Goal: Obtain resource: Obtain resource

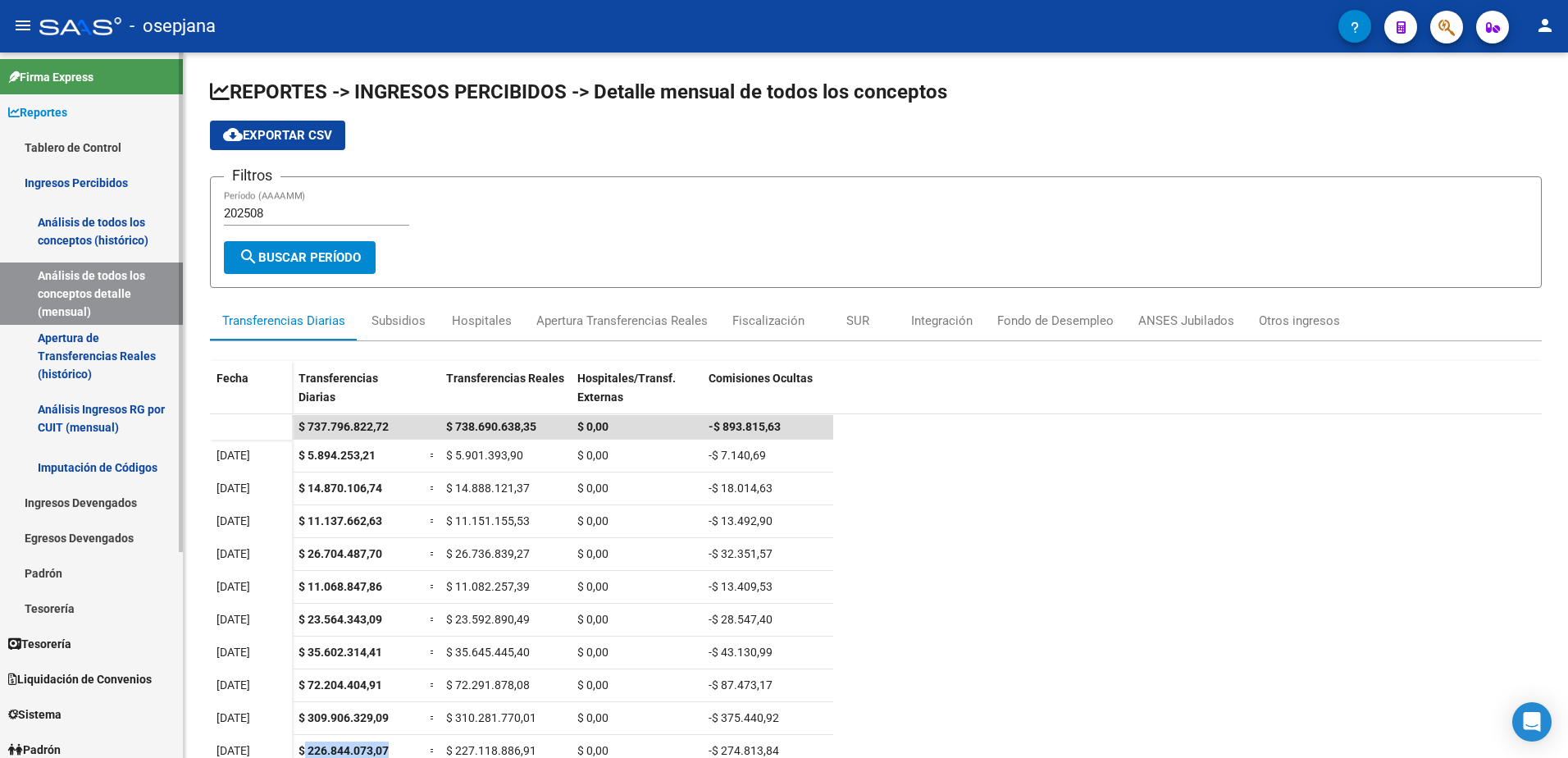
scroll to position [186, 0]
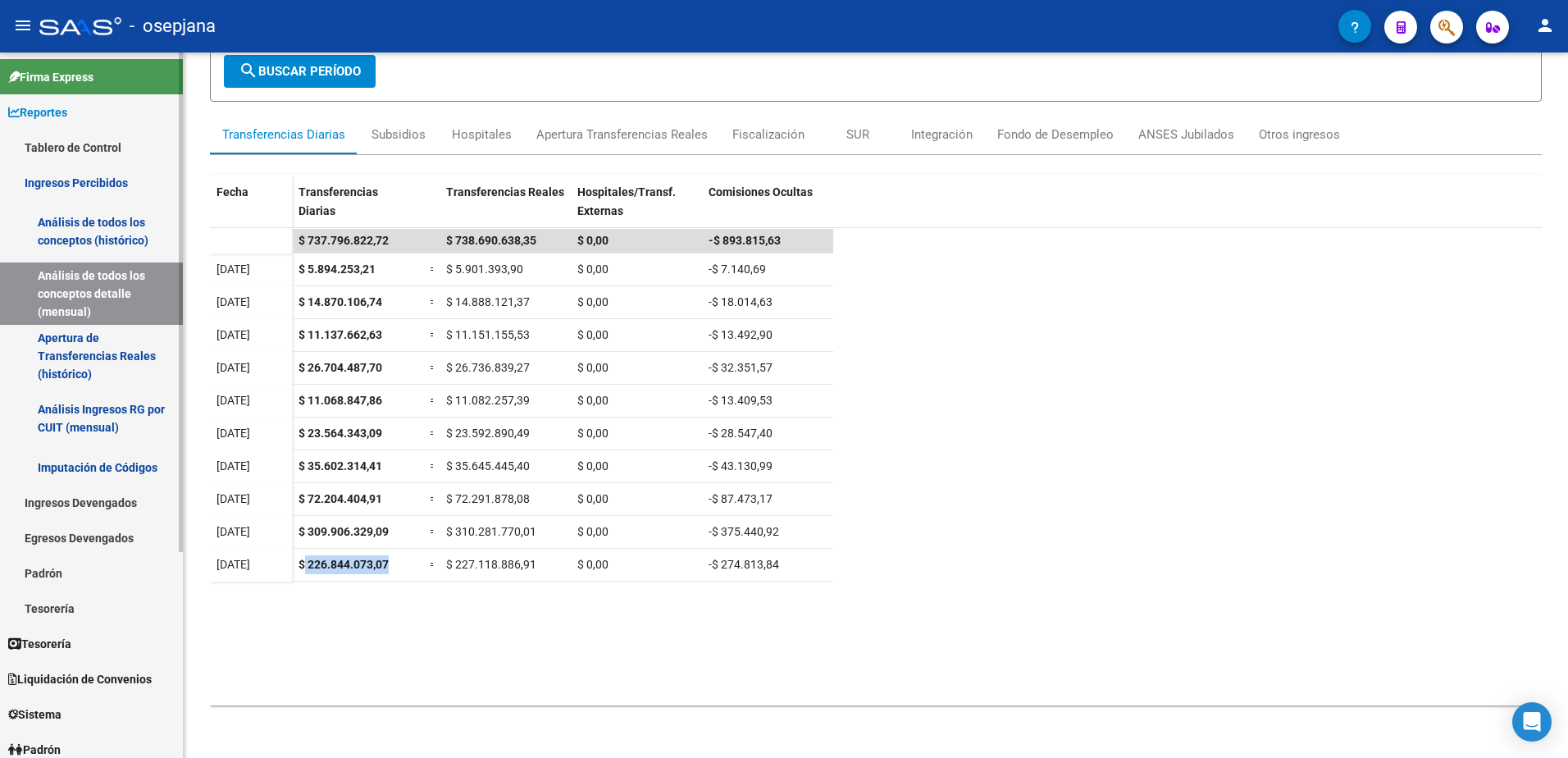
drag, startPoint x: 0, startPoint y: 0, endPoint x: 98, endPoint y: 148, distance: 177.5
click at [98, 148] on link "Tablero de Control" at bounding box center [91, 147] width 183 height 35
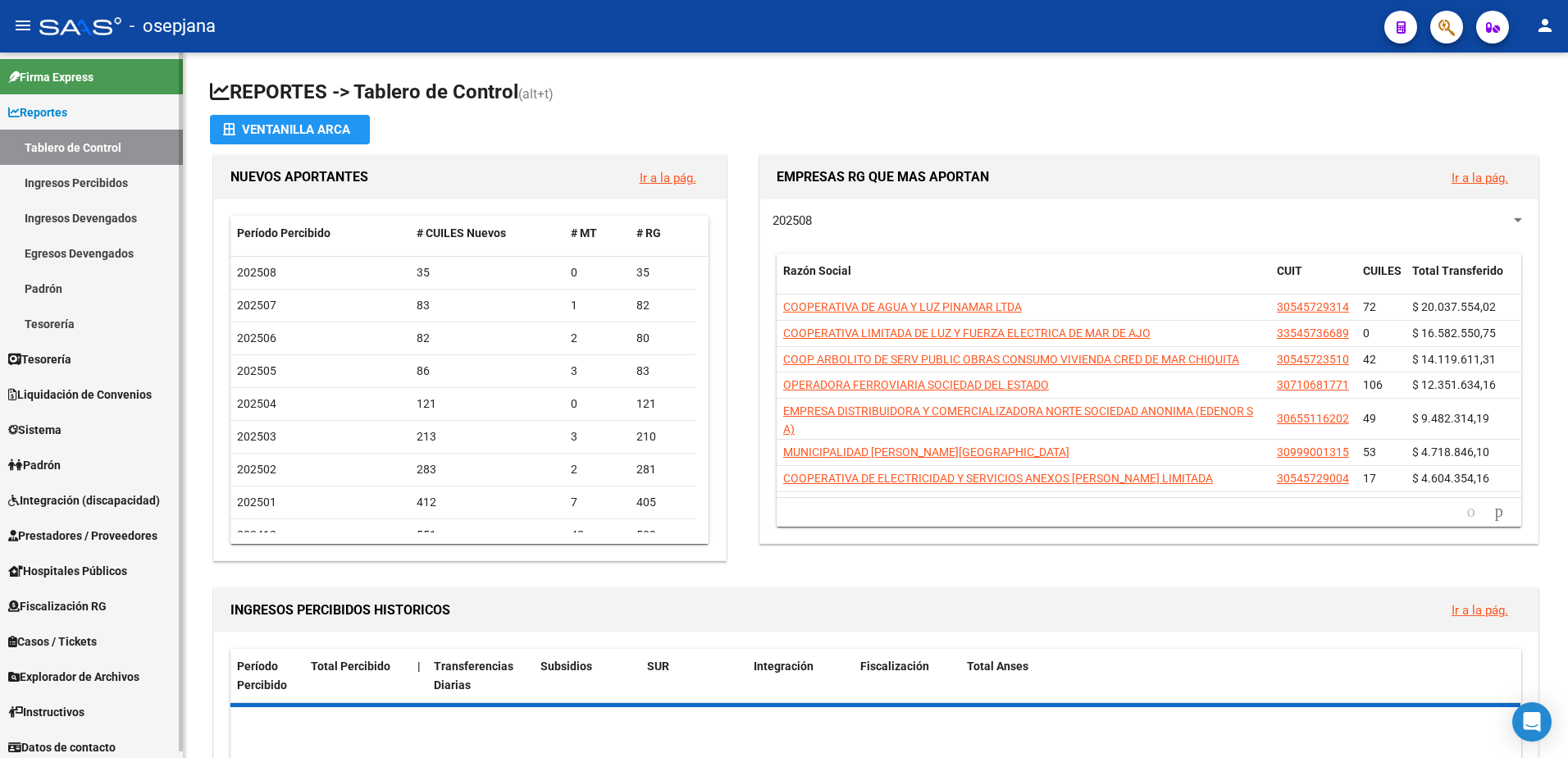
click at [89, 117] on link "Reportes" at bounding box center [91, 112] width 183 height 35
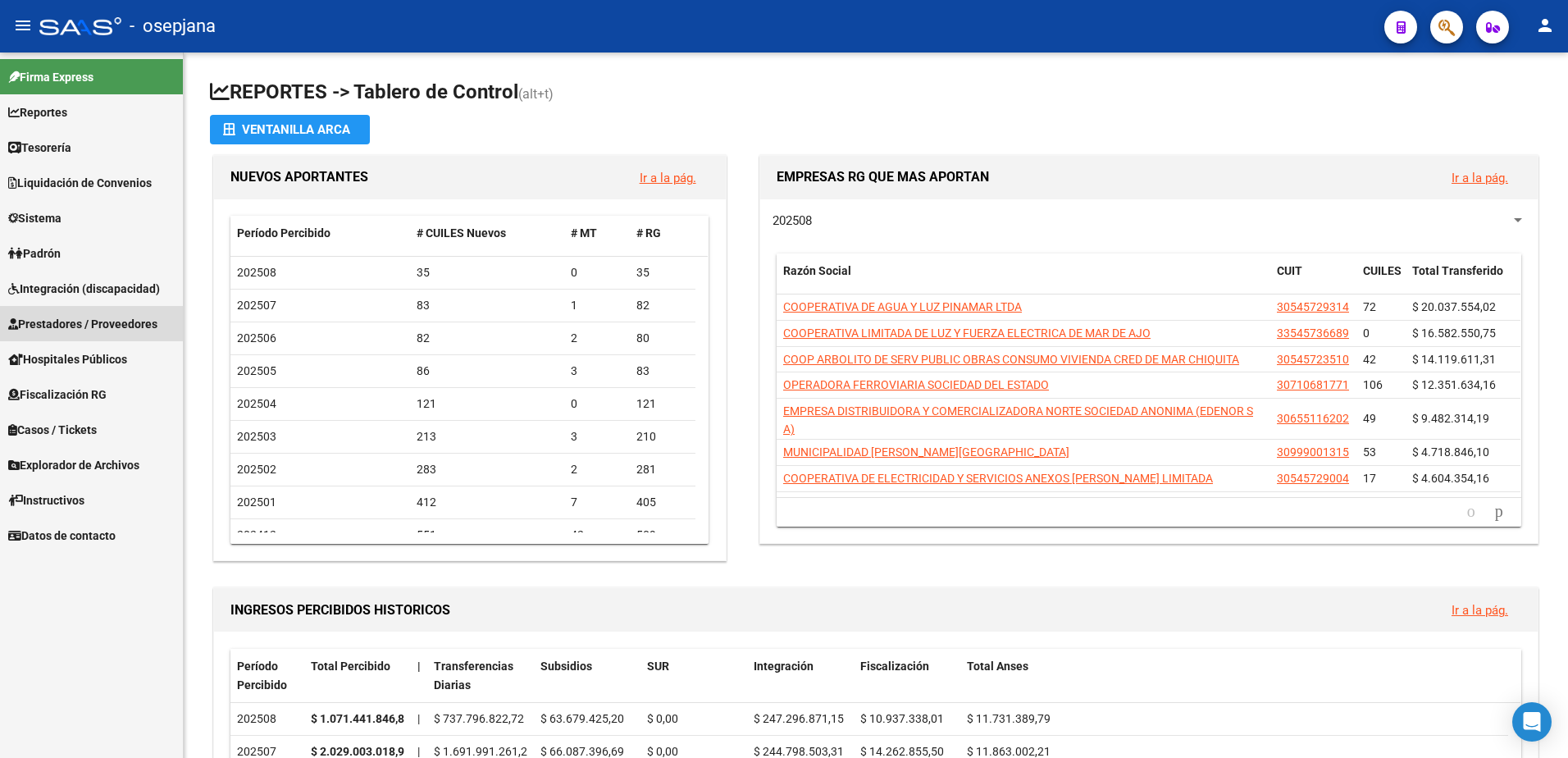
click at [92, 321] on span "Prestadores / Proveedores" at bounding box center [83, 324] width 149 height 18
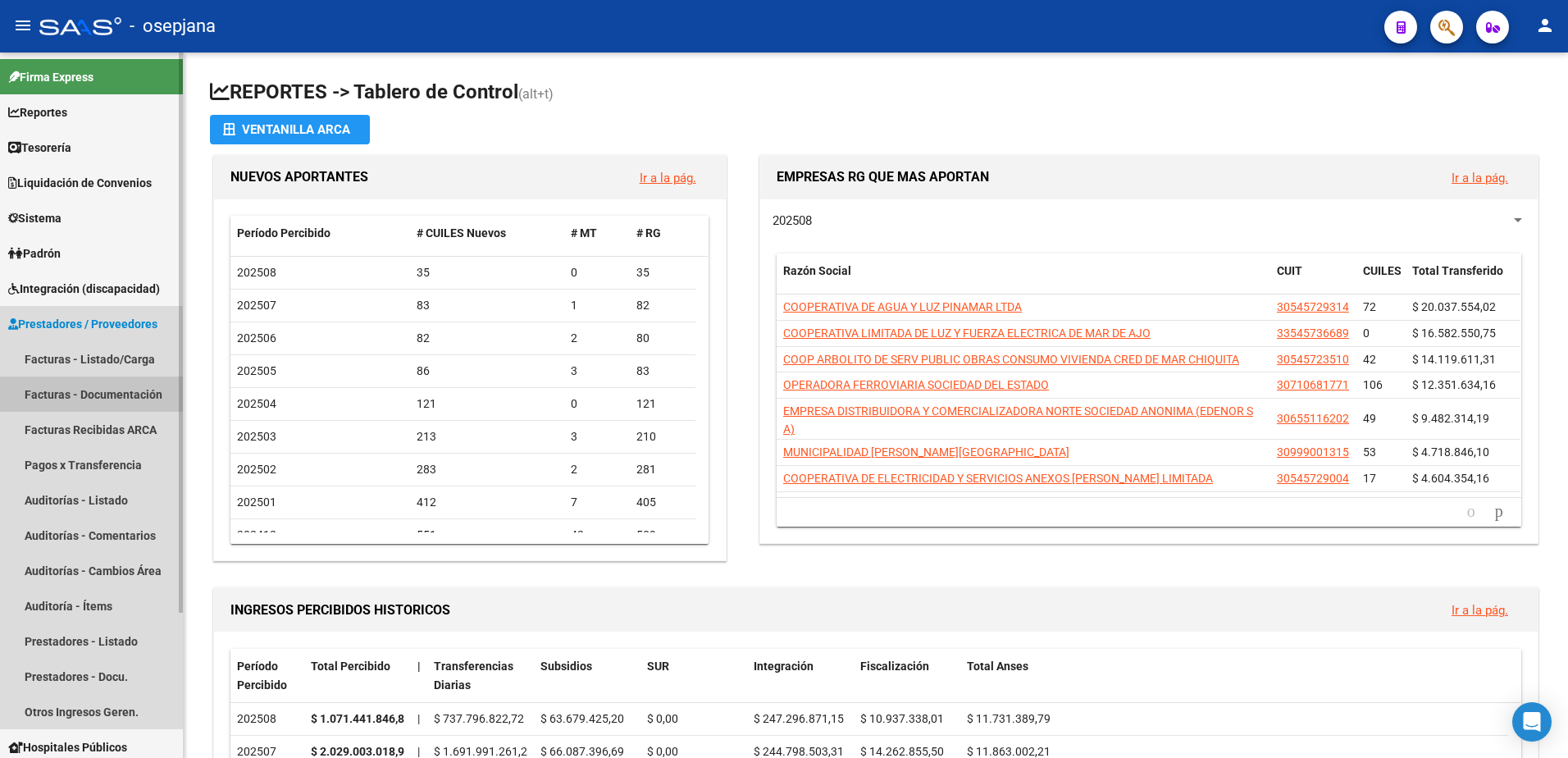
click at [76, 389] on link "Facturas - Documentación" at bounding box center [91, 394] width 183 height 35
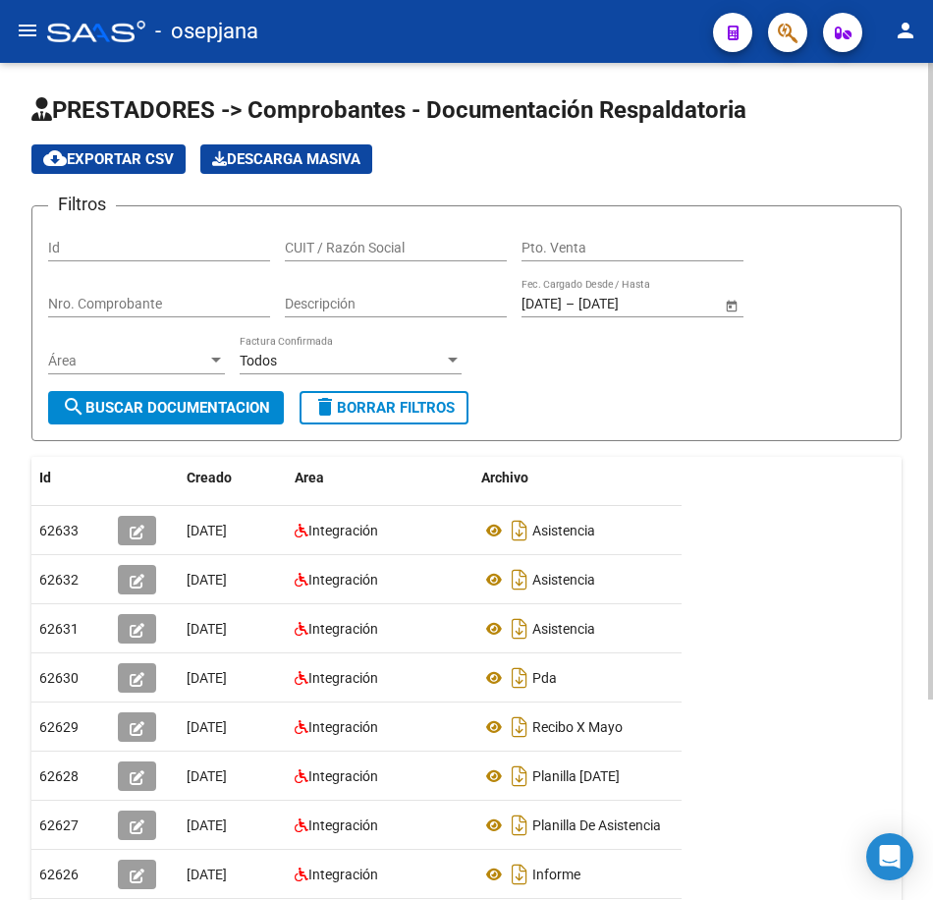
click at [455, 416] on span "delete Borrar Filtros" at bounding box center [383, 408] width 141 height 18
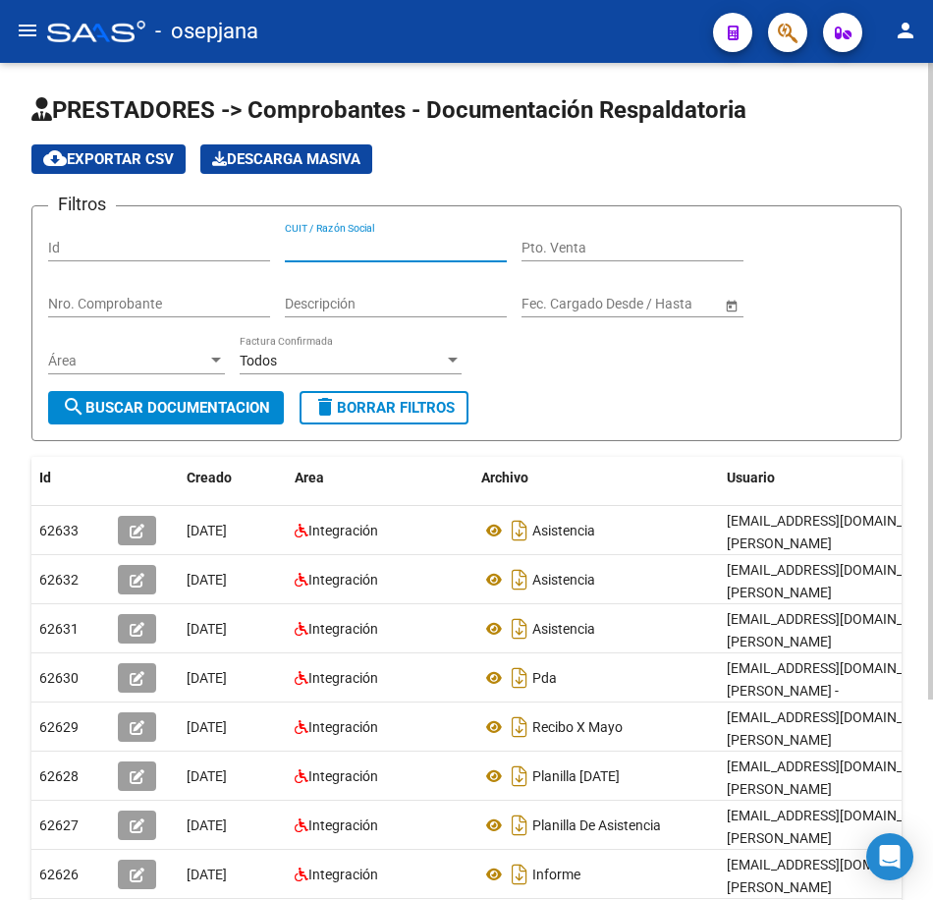
click at [425, 254] on input "CUIT / Razón Social" at bounding box center [396, 248] width 222 height 17
paste input "27353990131"
click at [226, 408] on span "search Buscar Documentacion" at bounding box center [166, 408] width 208 height 18
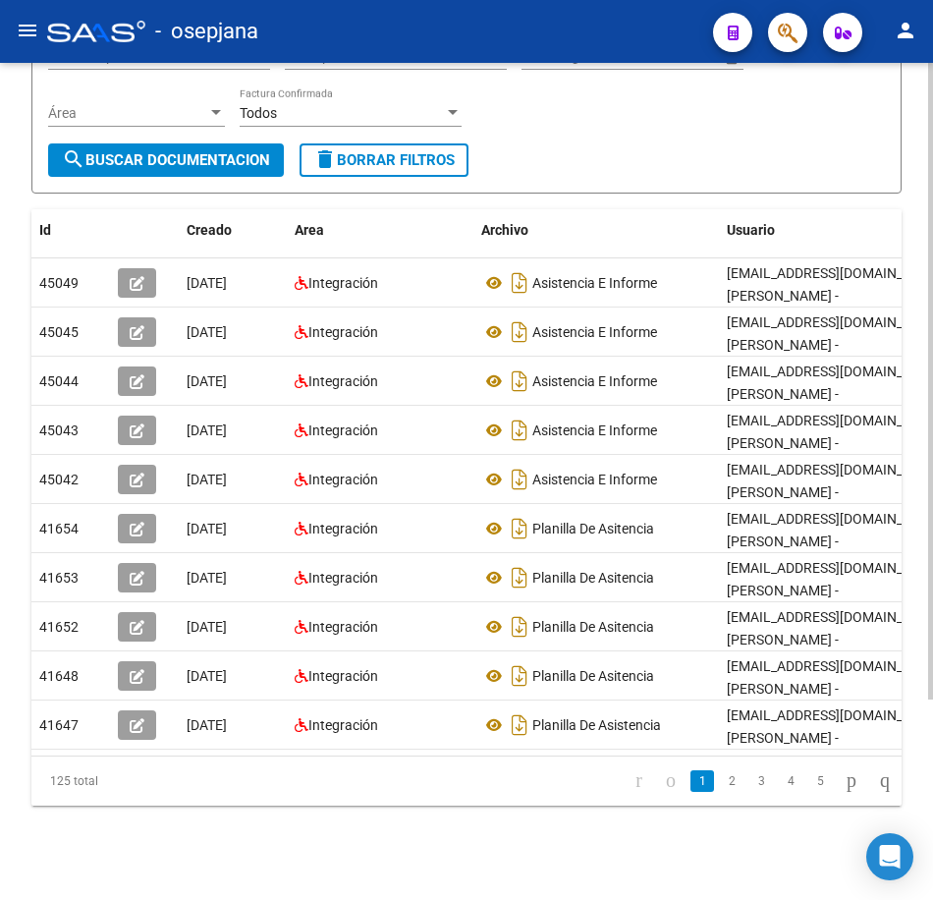
scroll to position [263, 0]
click at [720, 784] on link "2" at bounding box center [732, 781] width 24 height 22
click at [600, 128] on form "Filtros Id 27353990131 CUIT / Razón Social Pto. Venta Nro. Comprobante Descripc…" at bounding box center [466, 76] width 870 height 236
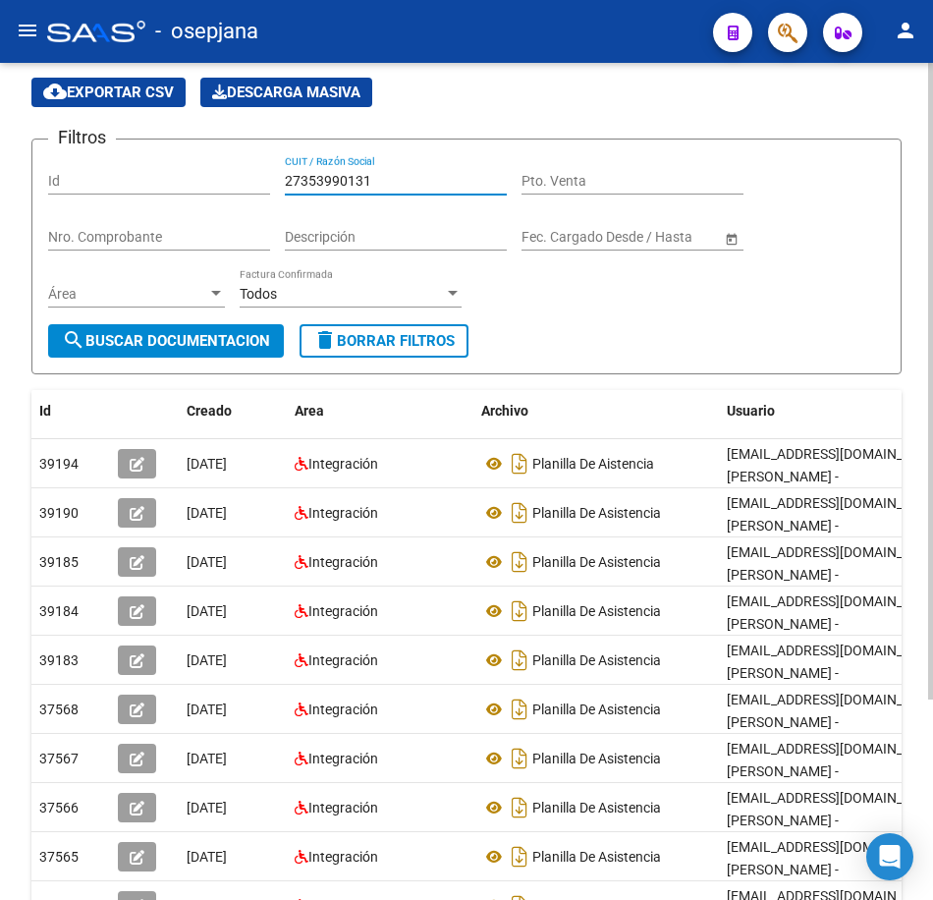
drag, startPoint x: 376, startPoint y: 175, endPoint x: 54, endPoint y: 140, distance: 324.0
click at [54, 155] on div "Filtros Id 27353990131 CUIT / Razón Social Pto. Venta Nro. Comprobante Descripc…" at bounding box center [466, 239] width 837 height 169
paste input "651922"
click at [145, 334] on span "search Buscar Documentacion" at bounding box center [166, 341] width 208 height 18
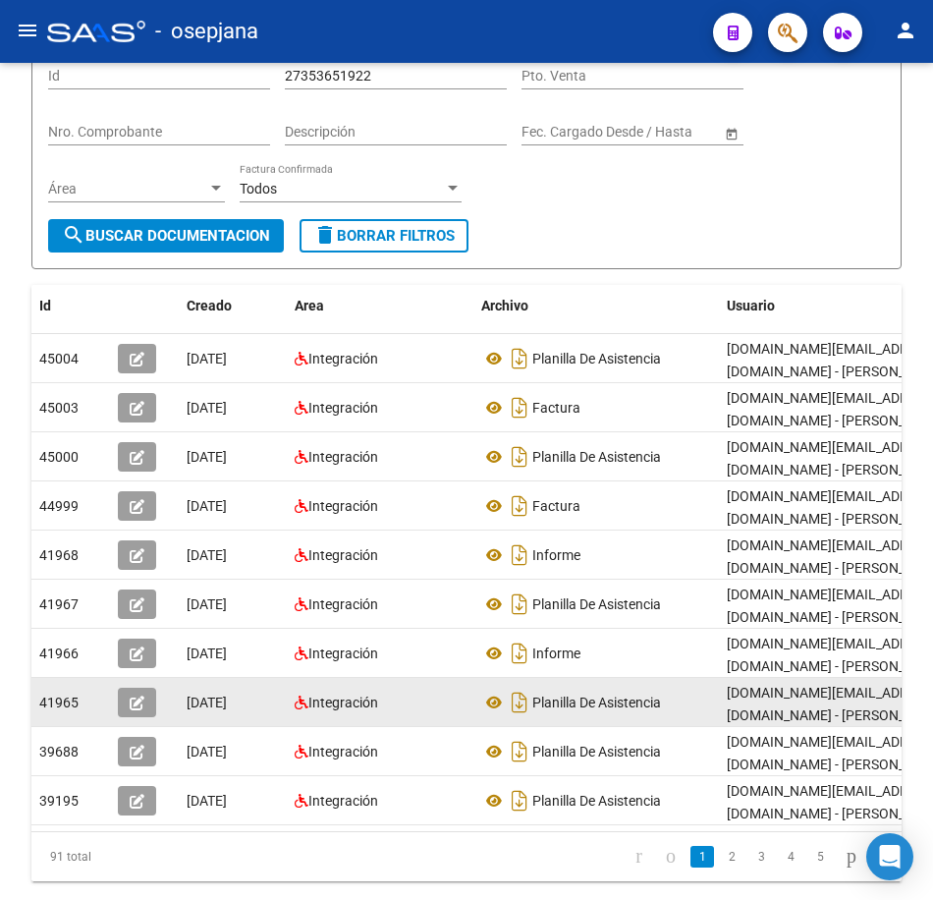
scroll to position [175, 0]
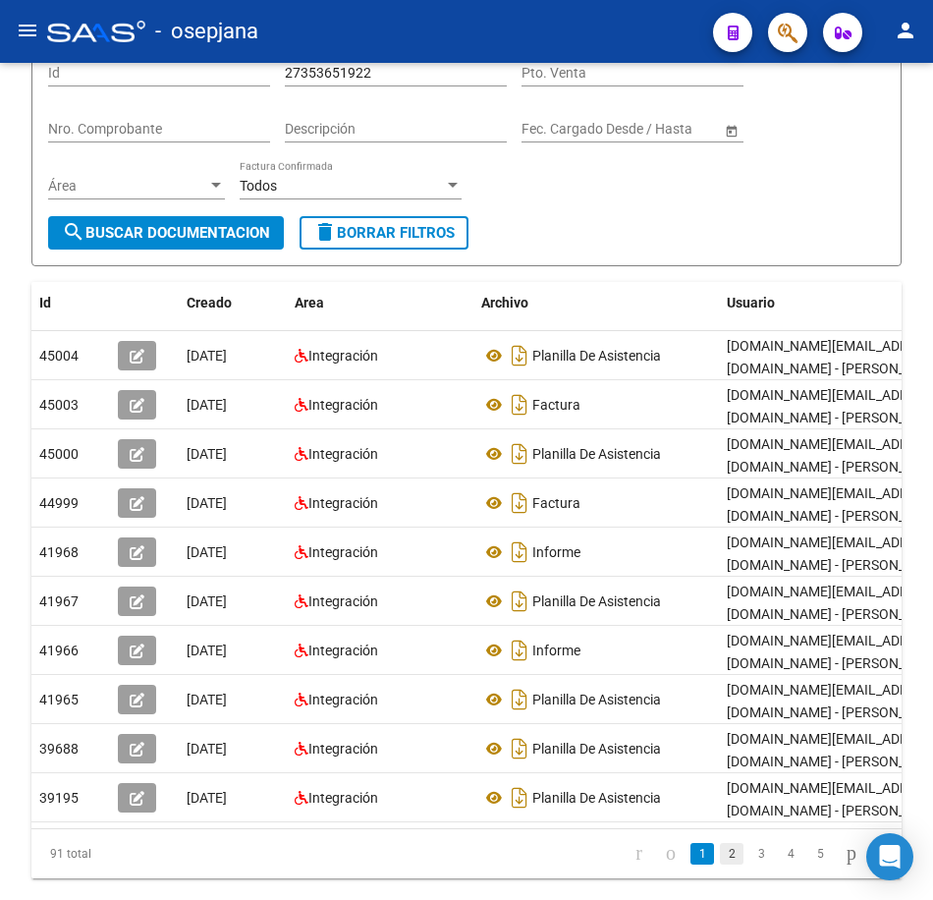
click at [720, 843] on link "2" at bounding box center [732, 854] width 24 height 22
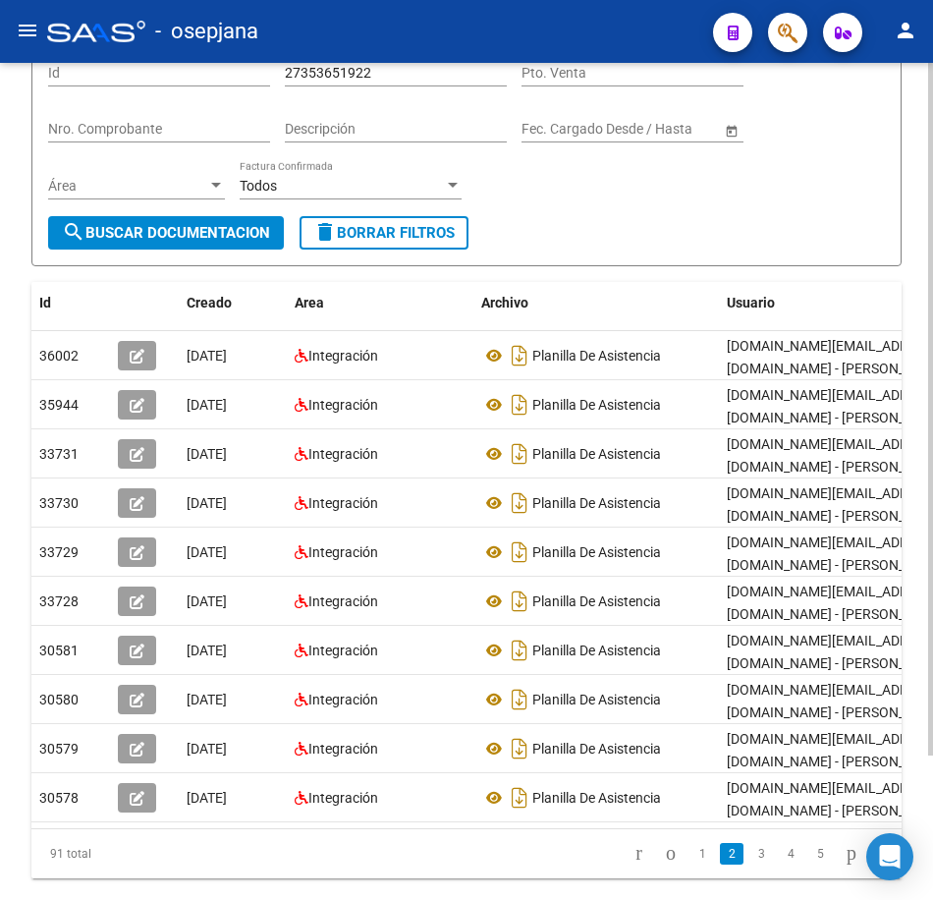
click at [763, 249] on form "Filtros Id 27353651922 CUIT / Razón Social Pto. Venta Nro. Comprobante Descripc…" at bounding box center [466, 148] width 870 height 236
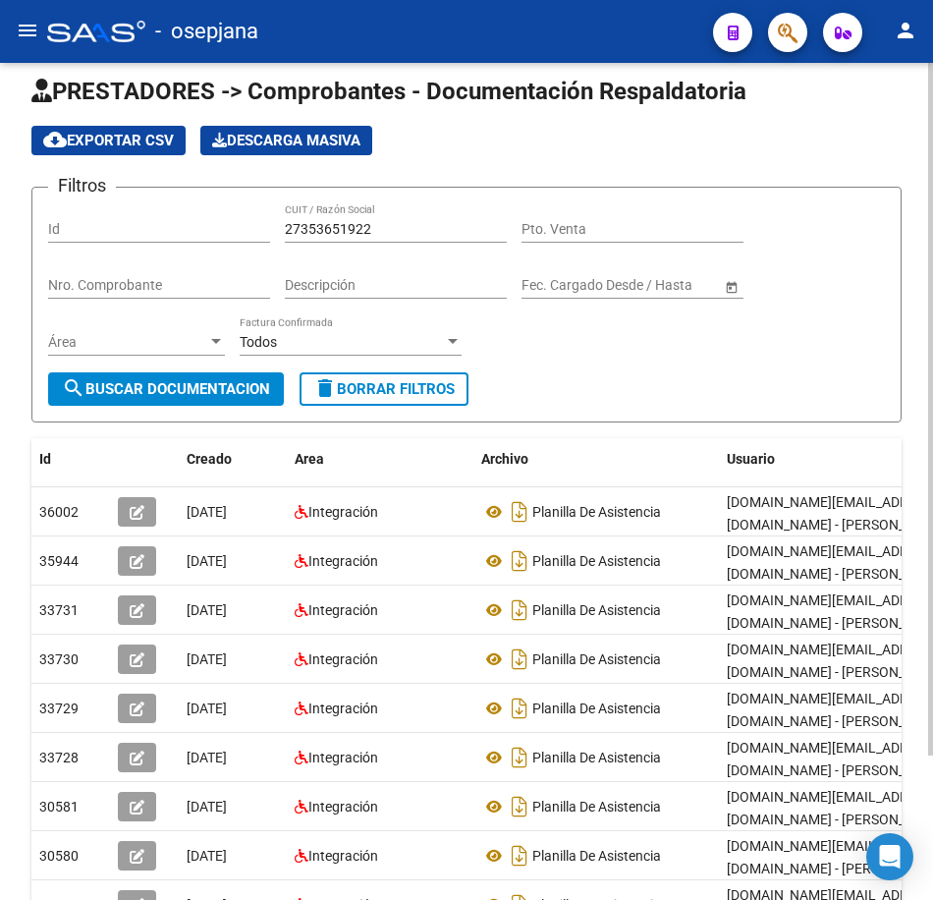
scroll to position [0, 0]
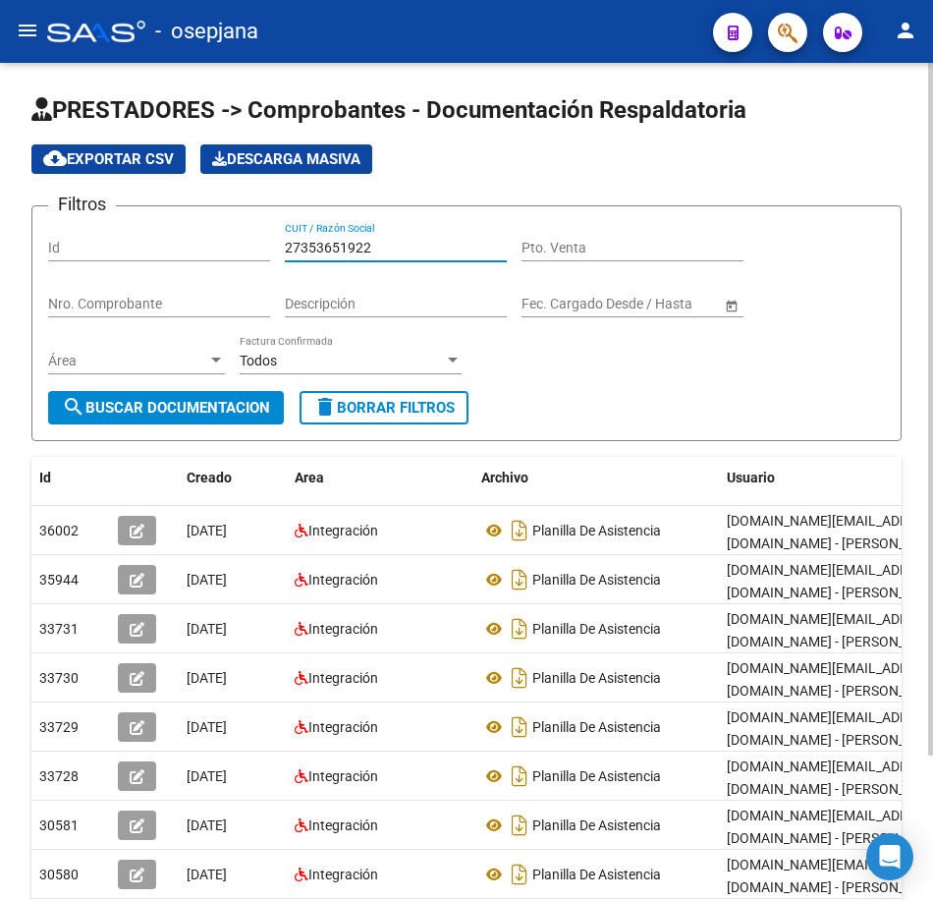
drag, startPoint x: 397, startPoint y: 248, endPoint x: 141, endPoint y: 219, distance: 257.0
click at [141, 219] on form "Filtros Id 27353651922 CUIT / Razón Social Pto. Venta Nro. Comprobante Descripc…" at bounding box center [466, 323] width 870 height 236
paste input "795223"
click at [220, 403] on span "search Buscar Documentacion" at bounding box center [166, 408] width 208 height 18
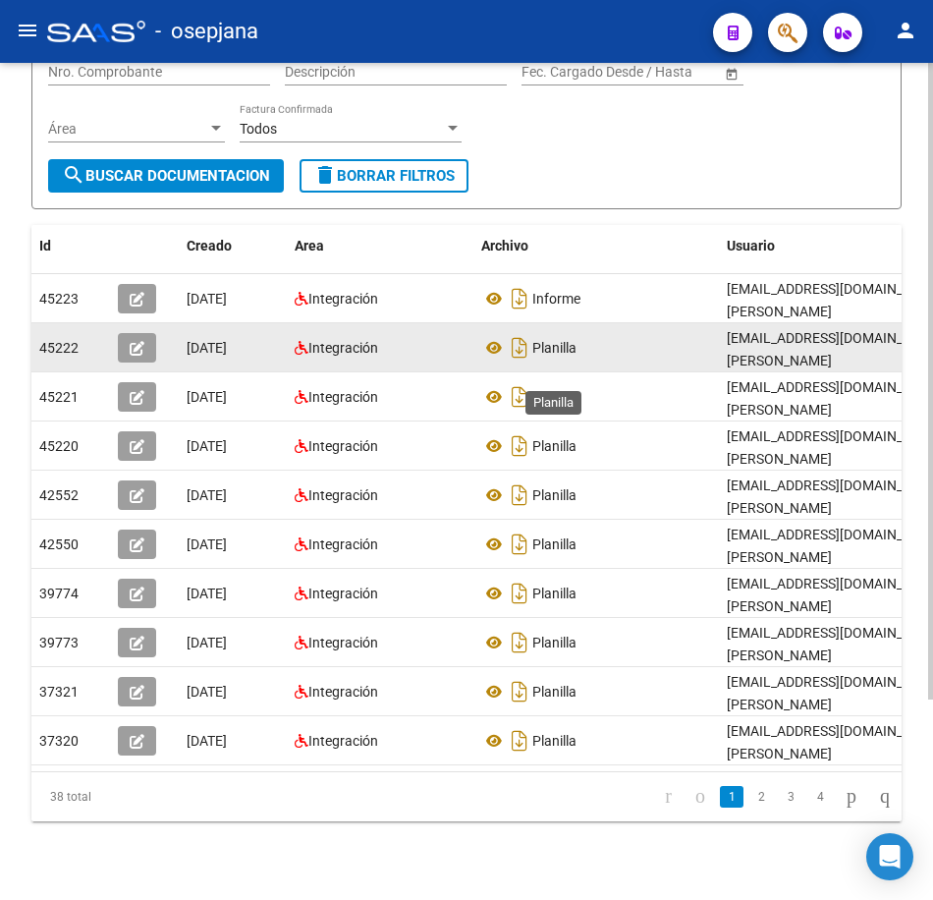
scroll to position [263, 0]
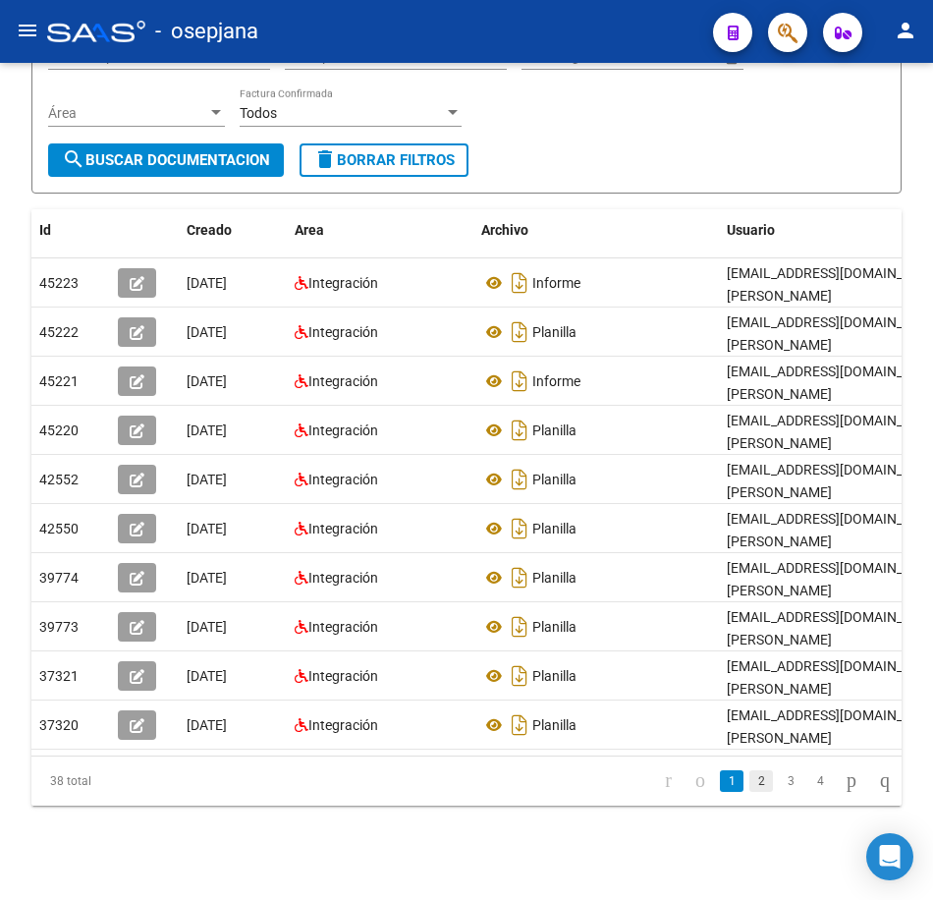
click at [750, 788] on link "2" at bounding box center [762, 781] width 24 height 22
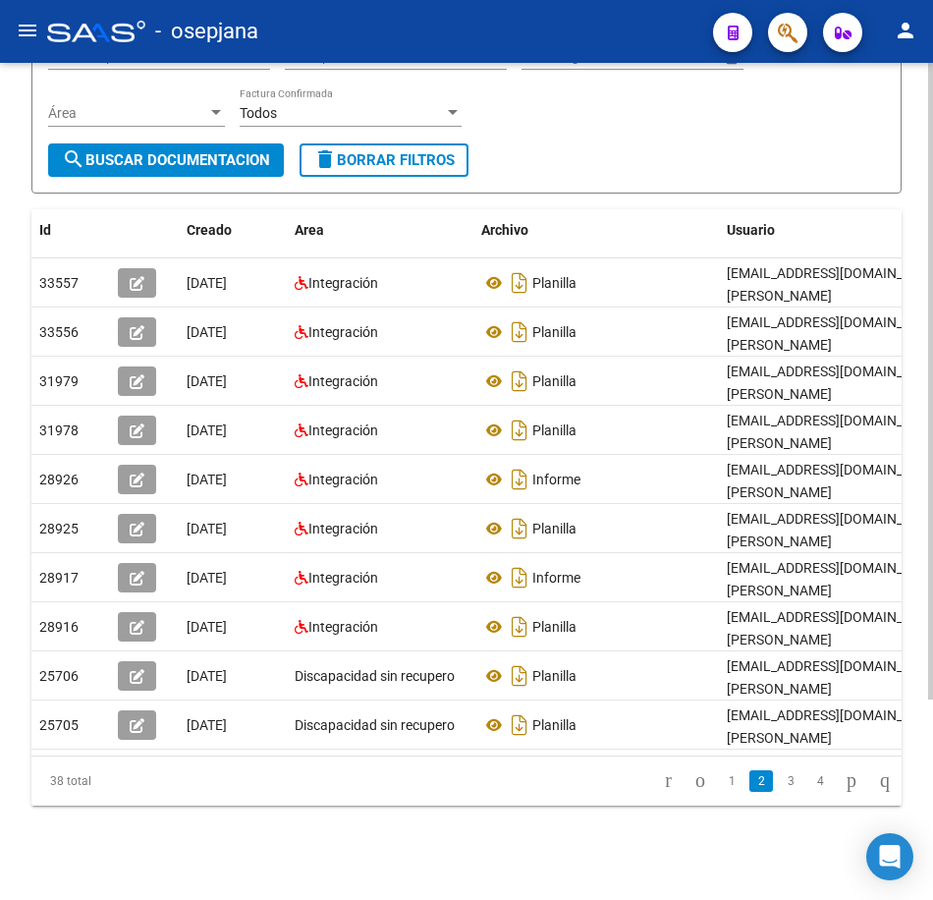
click at [786, 130] on form "Filtros Id 27353795223 CUIT / Razón Social Pto. Venta Nro. Comprobante Descripc…" at bounding box center [466, 76] width 870 height 236
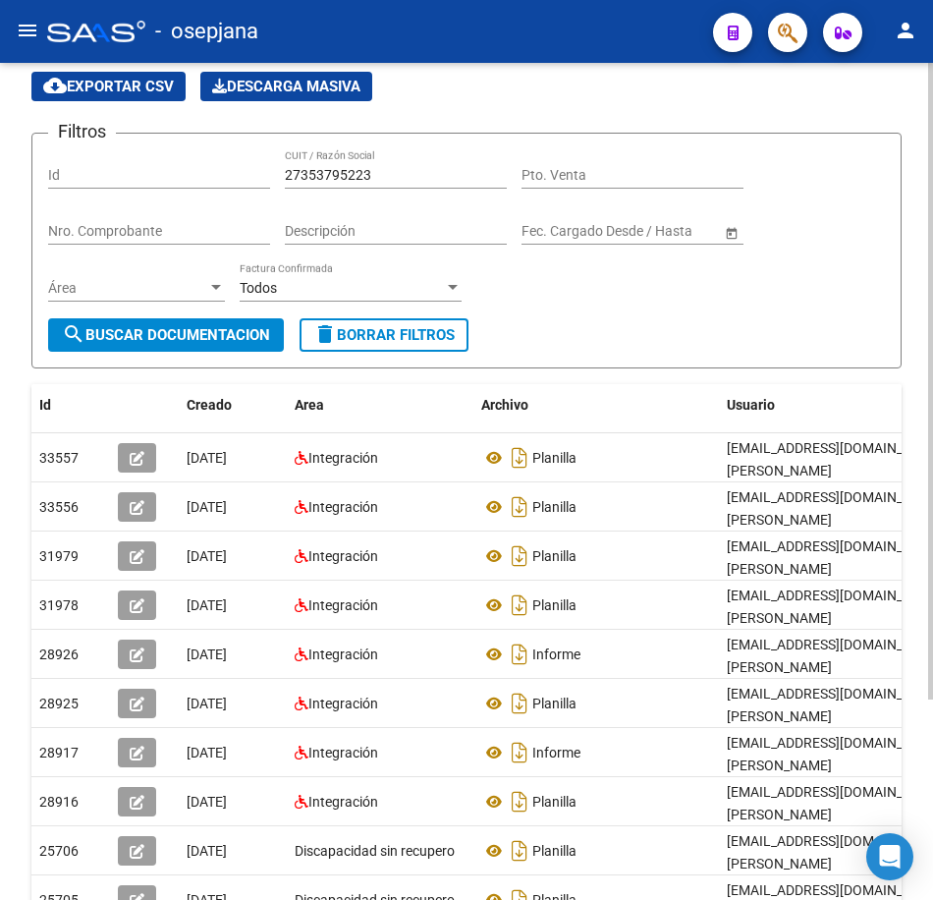
scroll to position [67, 0]
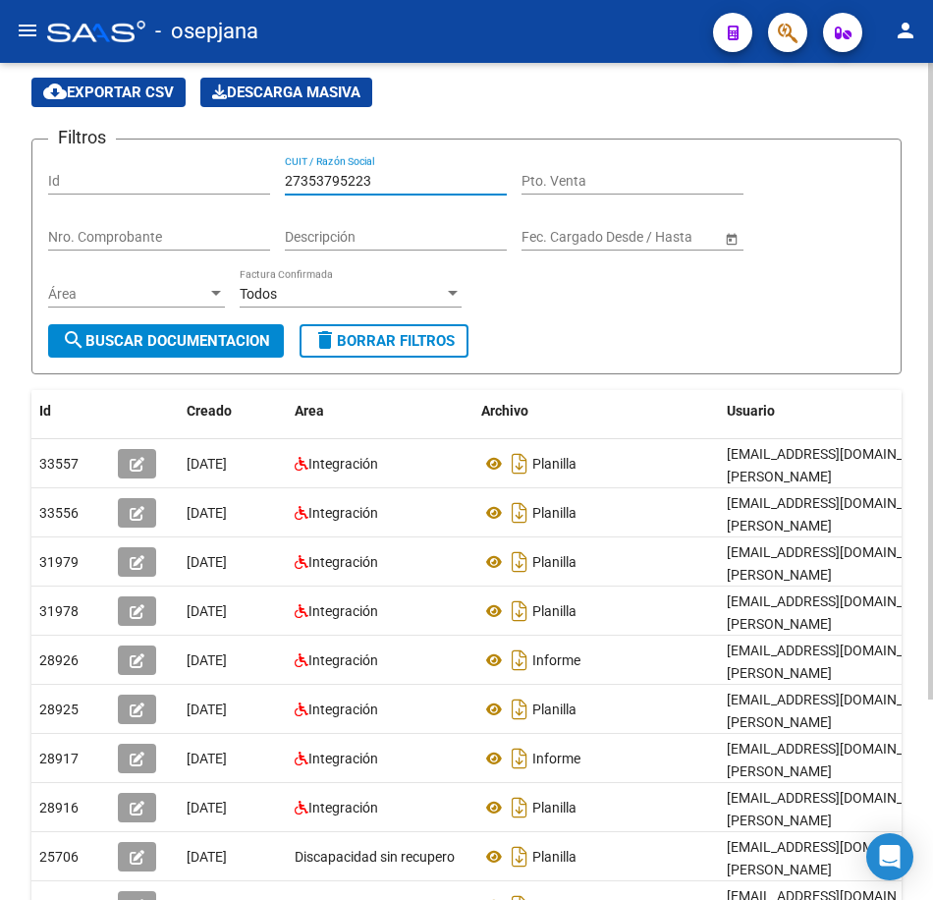
drag, startPoint x: 385, startPoint y: 186, endPoint x: 153, endPoint y: 169, distance: 232.4
click at [153, 169] on div "Filtros Id 27353795223 CUIT / Razón Social Pto. Venta Nro. Comprobante Descripc…" at bounding box center [466, 239] width 837 height 169
paste input "4298010"
click at [213, 341] on span "search Buscar Documentacion" at bounding box center [166, 341] width 208 height 18
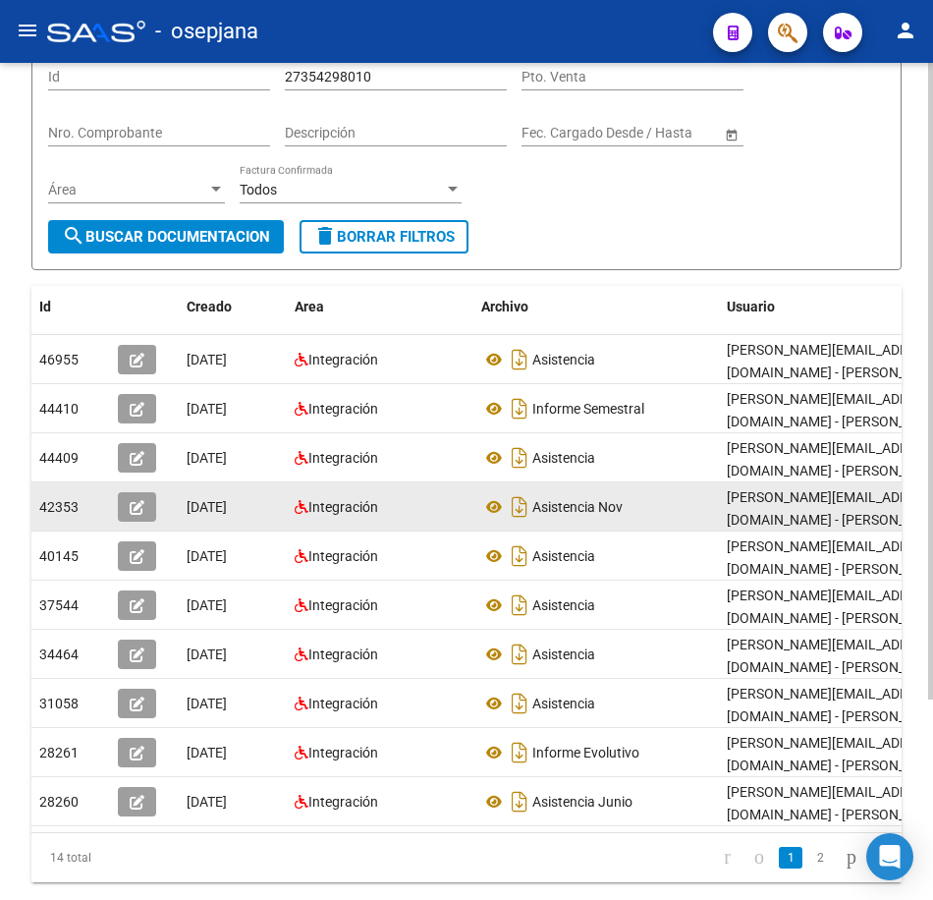
scroll to position [263, 0]
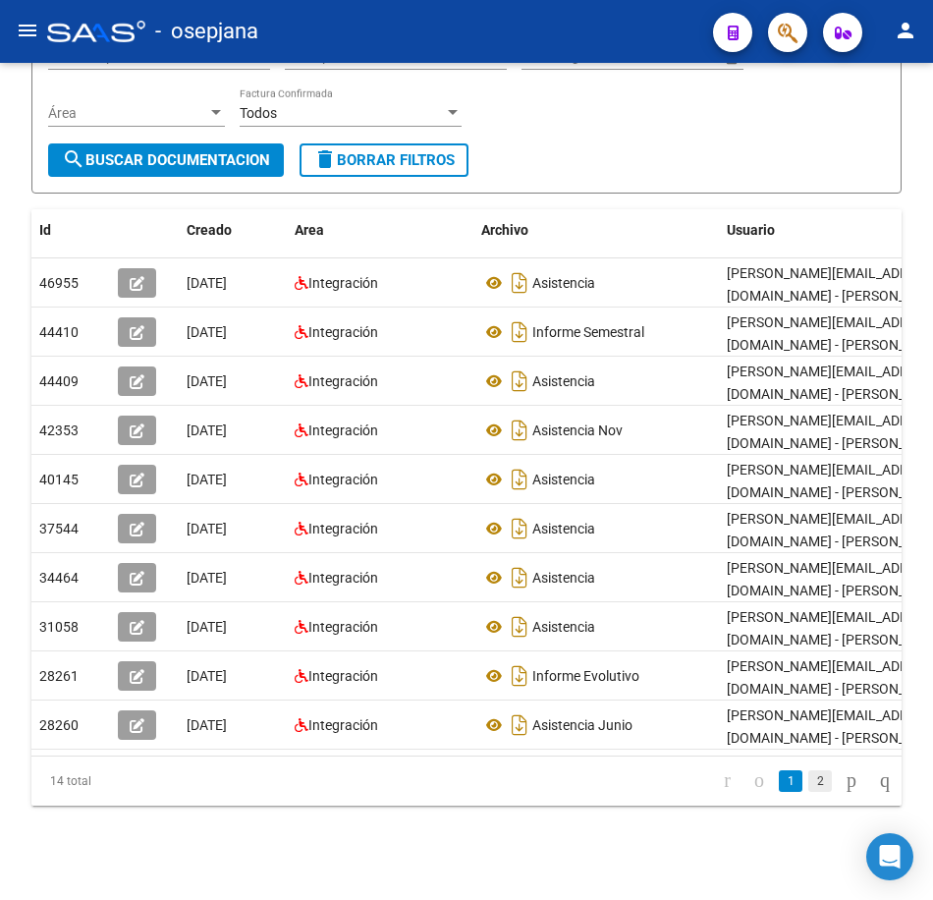
click at [808, 787] on link "2" at bounding box center [820, 781] width 24 height 22
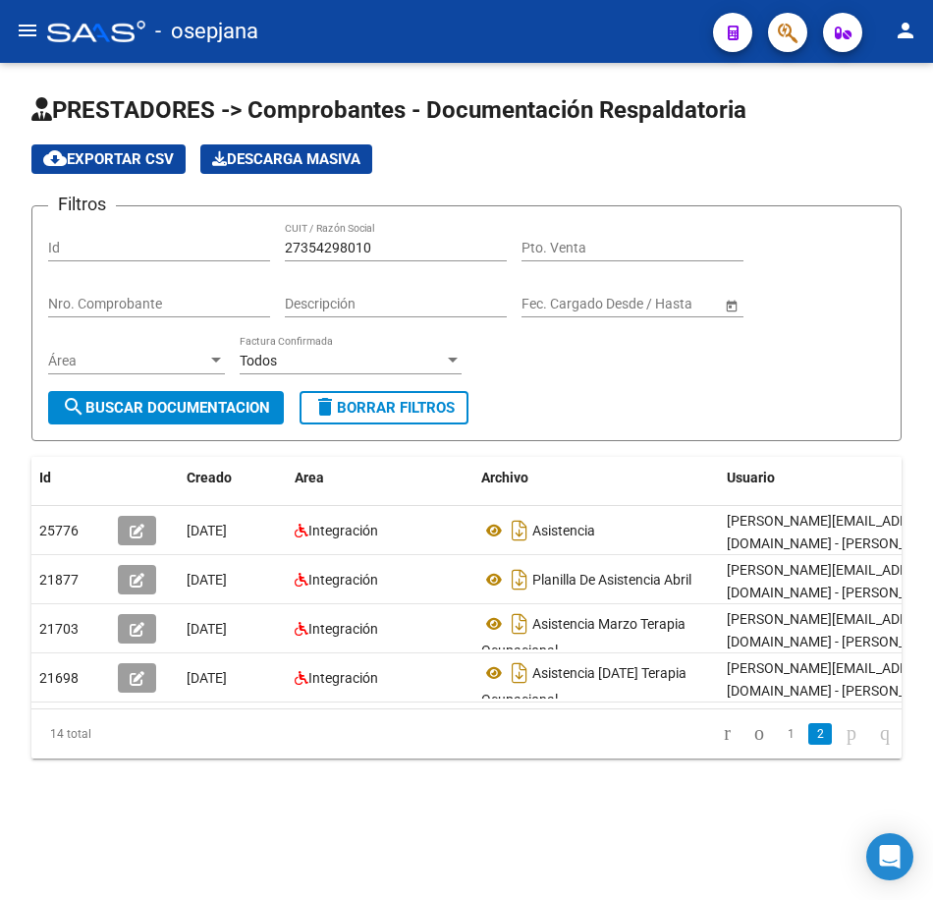
scroll to position [0, 0]
drag, startPoint x: 397, startPoint y: 250, endPoint x: 87, endPoint y: 211, distance: 311.8
click at [87, 222] on div "Filtros Id 27354298010 CUIT / Razón Social Pto. Venta Nro. Comprobante Descripc…" at bounding box center [466, 306] width 837 height 169
paste input "5360283"
click at [197, 409] on span "search Buscar Documentacion" at bounding box center [166, 408] width 208 height 18
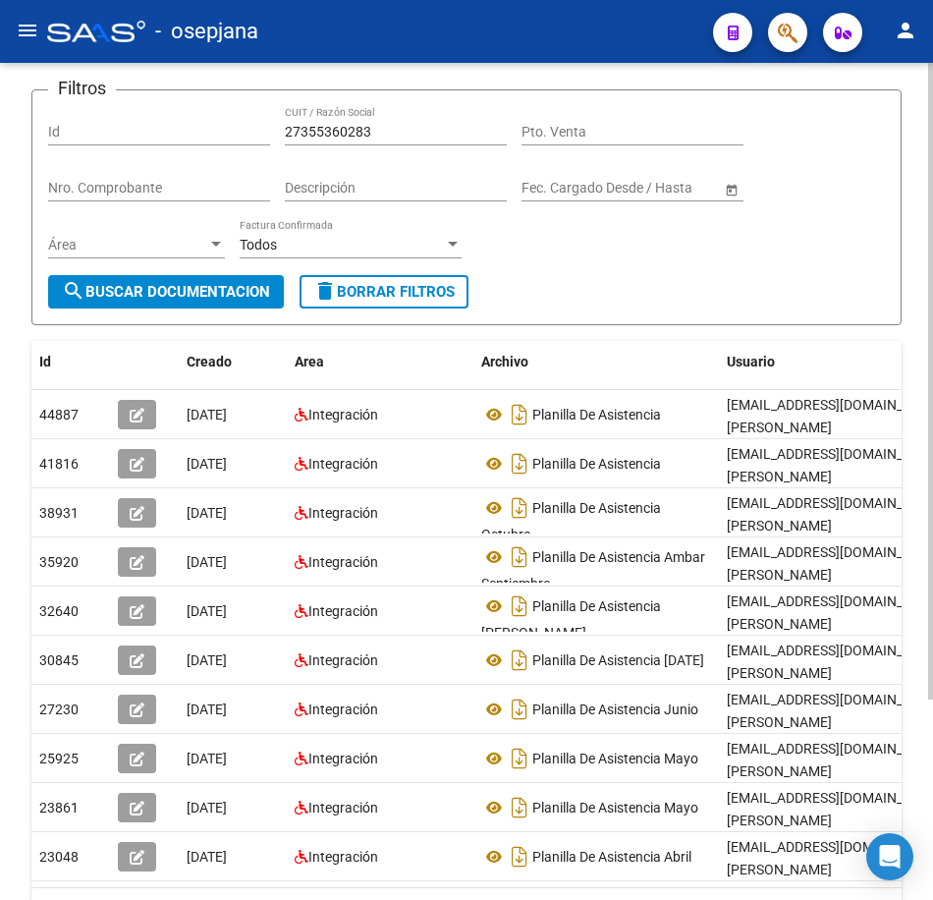
scroll to position [196, 0]
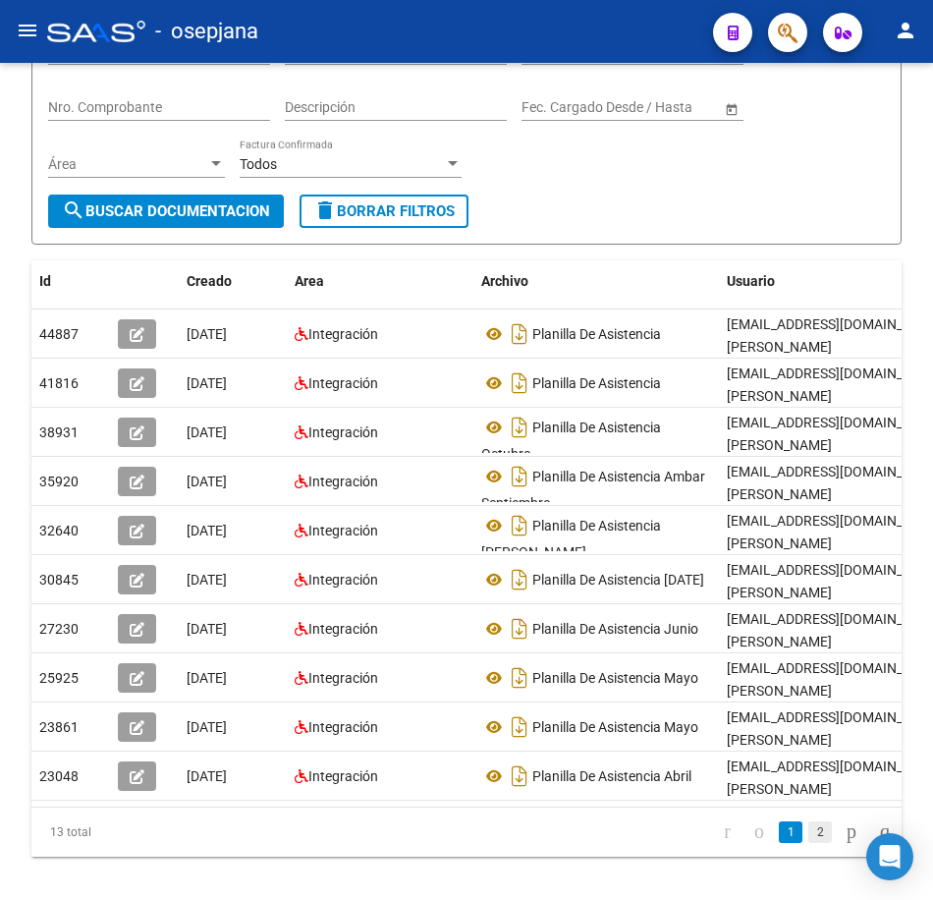
click at [808, 843] on link "2" at bounding box center [820, 832] width 24 height 22
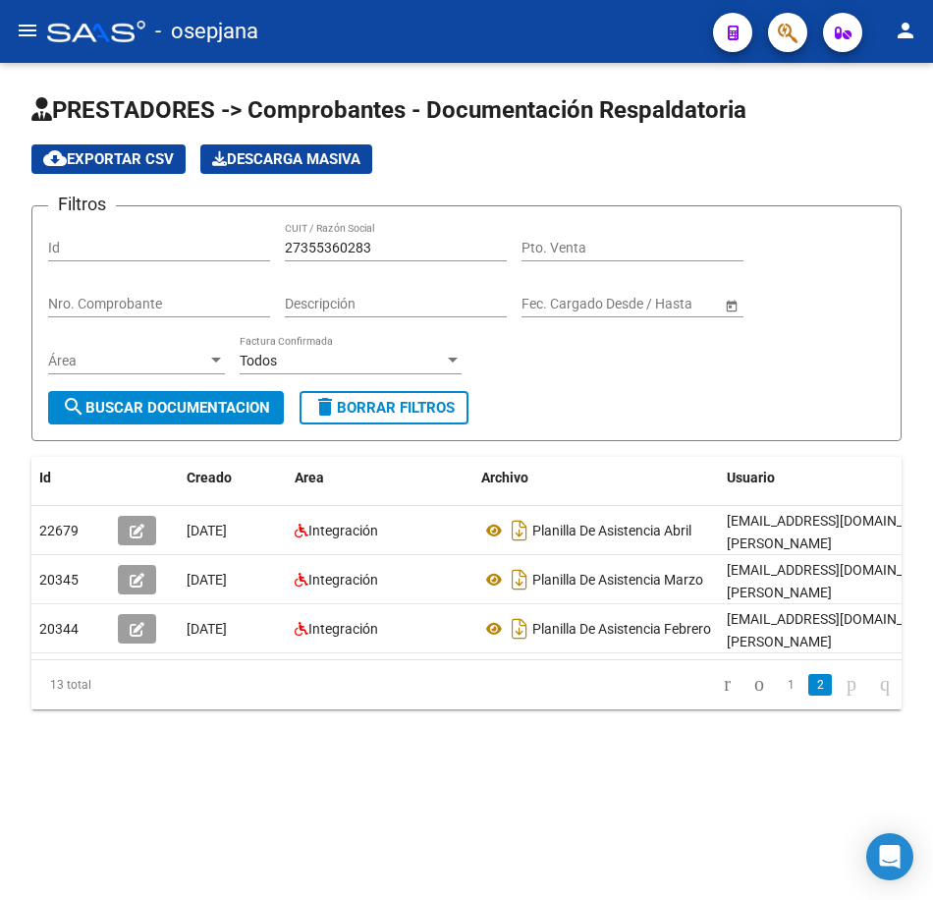
scroll to position [0, 0]
drag, startPoint x: 407, startPoint y: 243, endPoint x: 320, endPoint y: 319, distance: 115.5
click at [120, 243] on div "Filtros Id 27355360283 CUIT / Razón Social Pto. Venta Nro. Comprobante Descripc…" at bounding box center [466, 306] width 837 height 169
paste input "7574345"
click at [224, 393] on button "search Buscar Documentacion" at bounding box center [166, 407] width 236 height 33
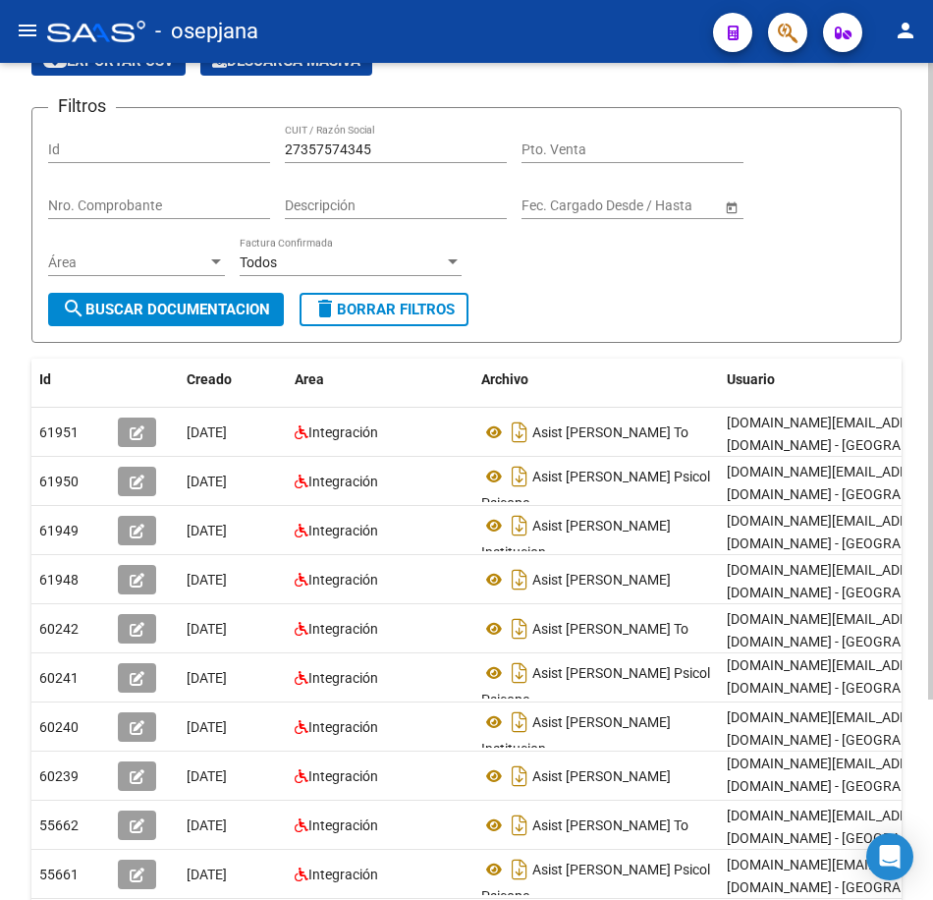
scroll to position [233, 0]
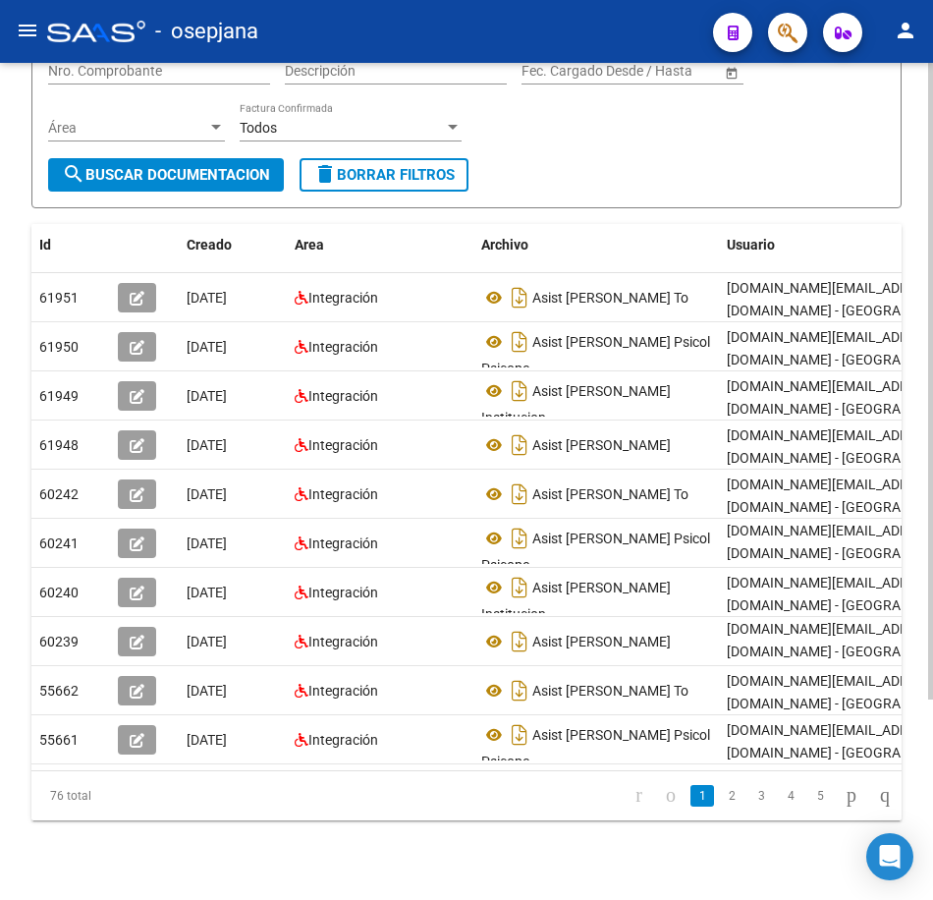
click at [933, 763] on html "menu - osepjana person Firma Express Reportes Tablero de Control Ingresos Perci…" at bounding box center [466, 450] width 933 height 900
click at [720, 807] on link "2" at bounding box center [732, 796] width 24 height 22
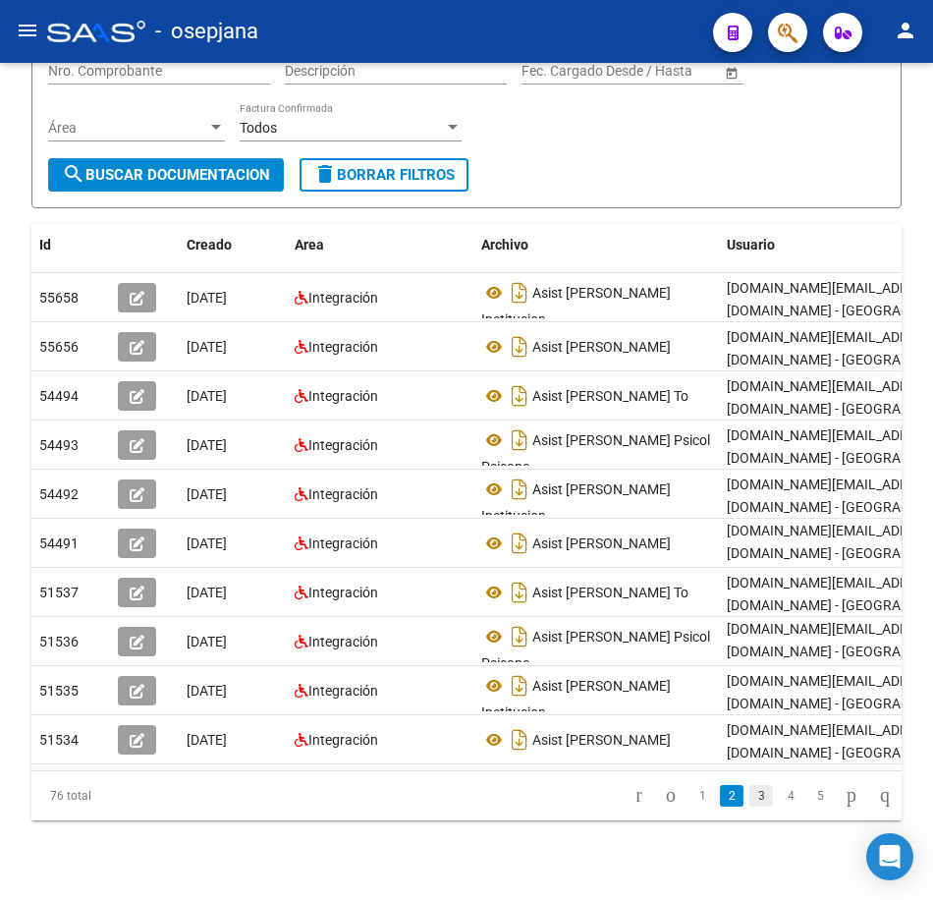
click at [750, 807] on link "3" at bounding box center [762, 796] width 24 height 22
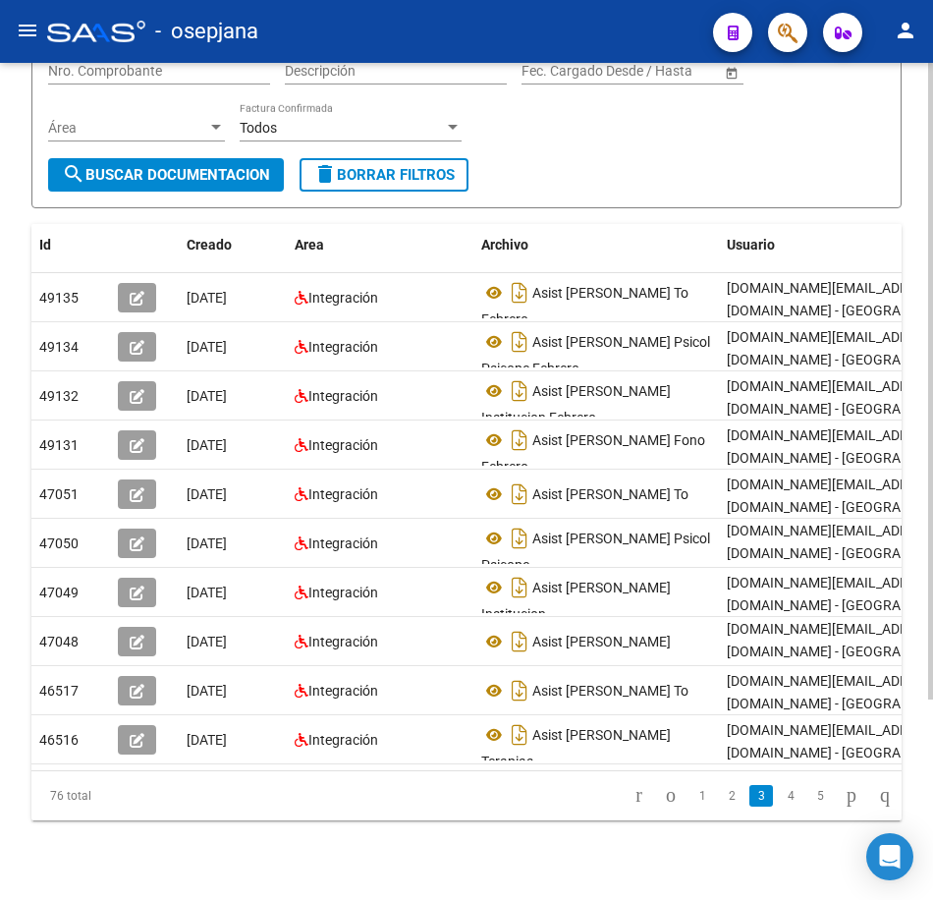
click at [588, 159] on form "Filtros Id 27357574345 CUIT / Razón Social Pto. Venta Nro. Comprobante Descripc…" at bounding box center [466, 90] width 870 height 236
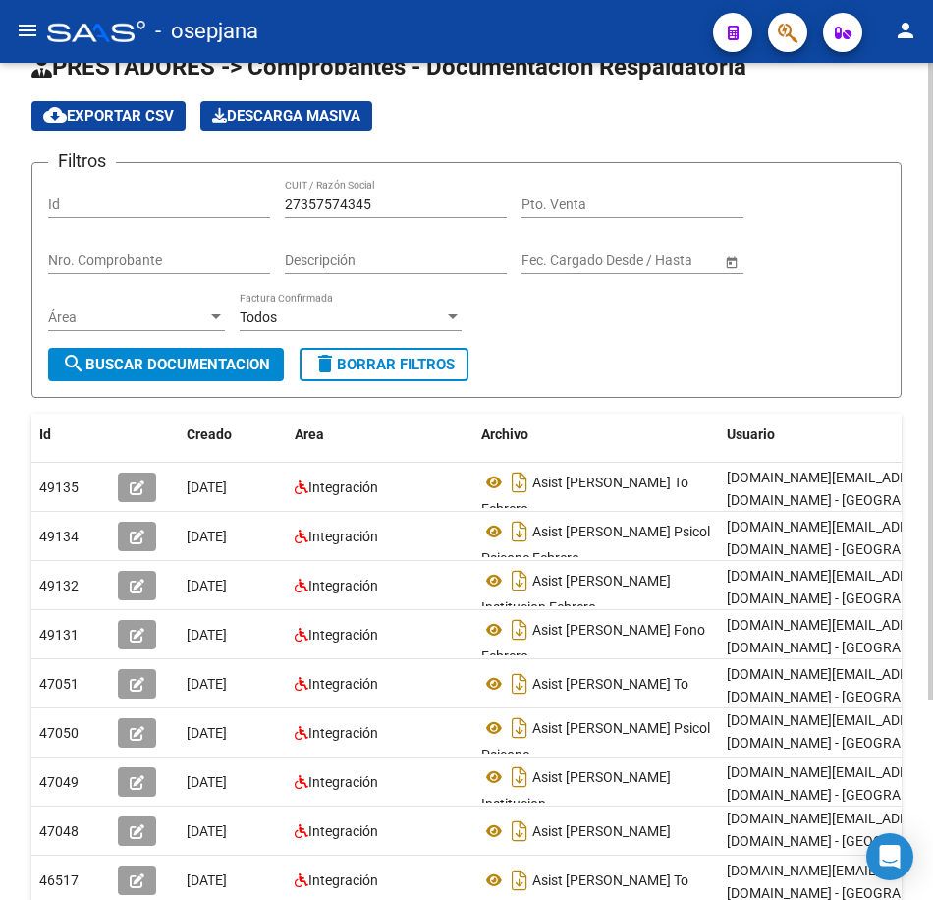
scroll to position [36, 0]
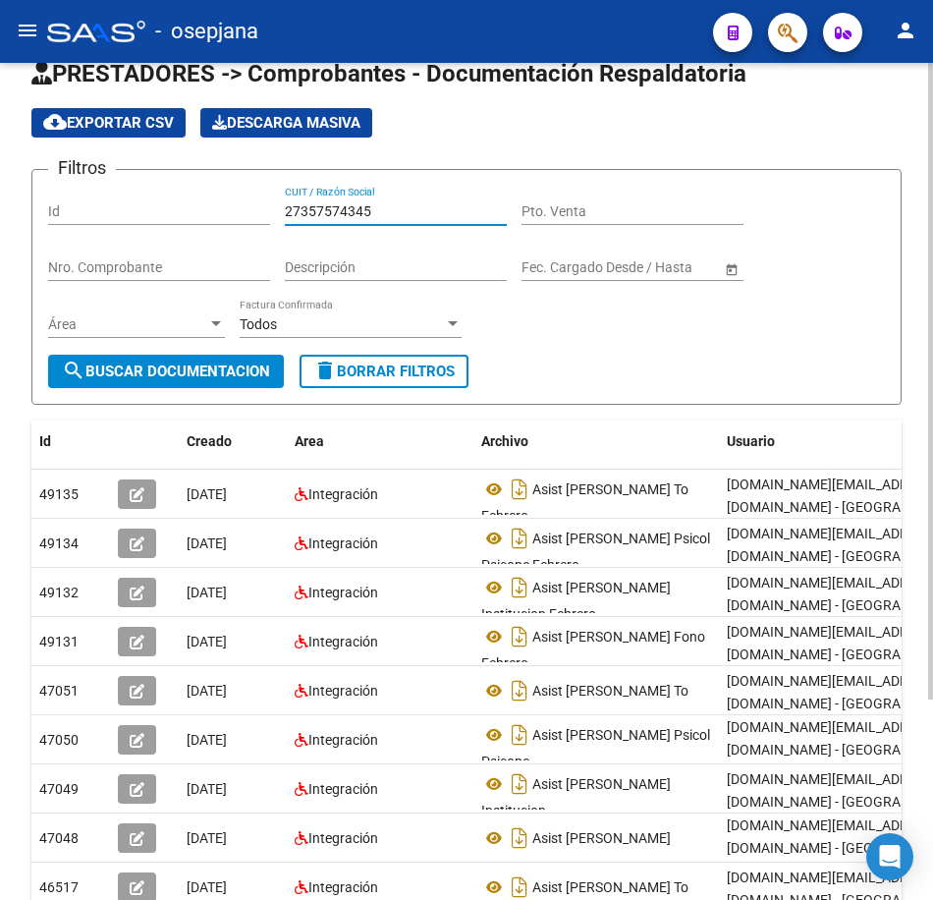
drag, startPoint x: 226, startPoint y: 207, endPoint x: 135, endPoint y: 204, distance: 91.4
click at [142, 200] on div "Filtros Id 27357574345 CUIT / Razón Social Pto. Venta Nro. Comprobante Descripc…" at bounding box center [466, 270] width 837 height 169
paste input "6051977"
click at [192, 380] on span "search Buscar Documentacion" at bounding box center [166, 371] width 208 height 18
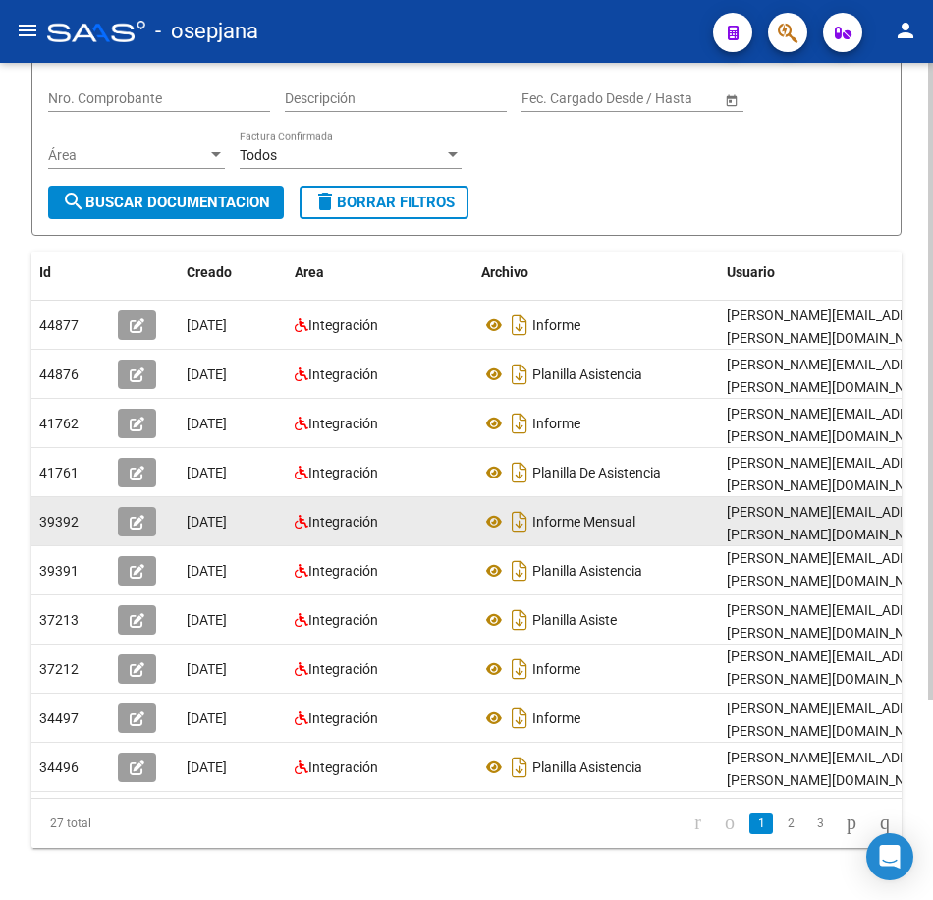
scroll to position [233, 0]
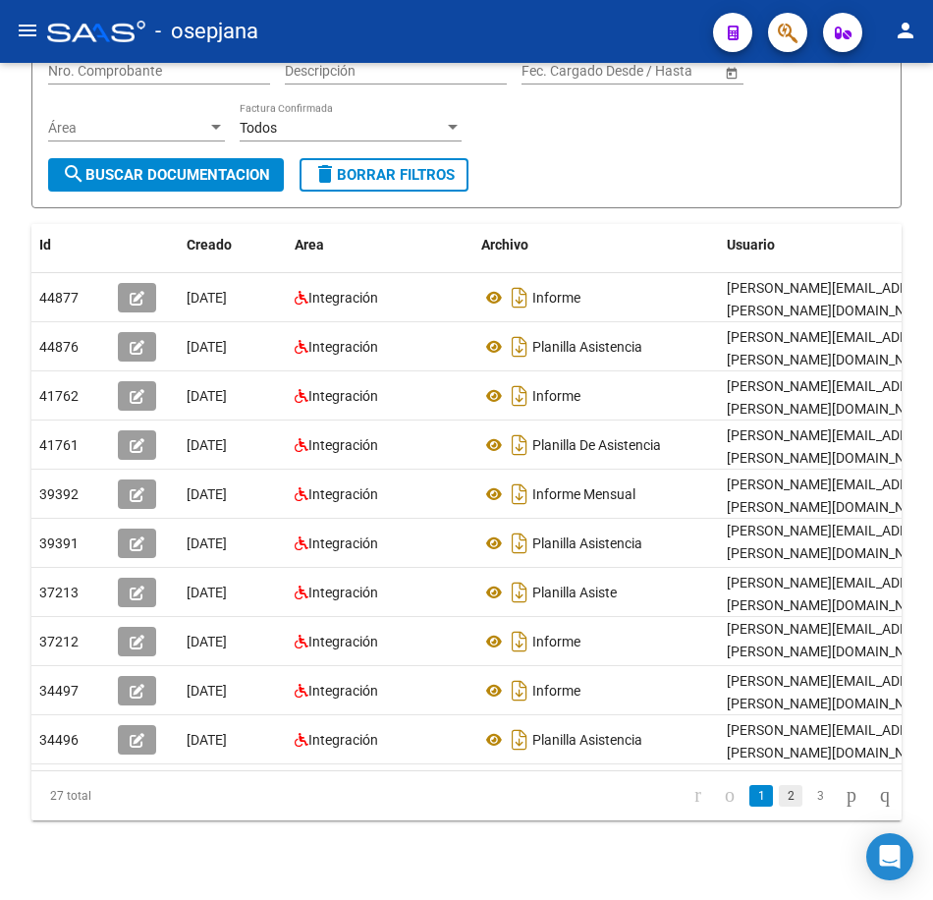
click at [779, 807] on link "2" at bounding box center [791, 796] width 24 height 22
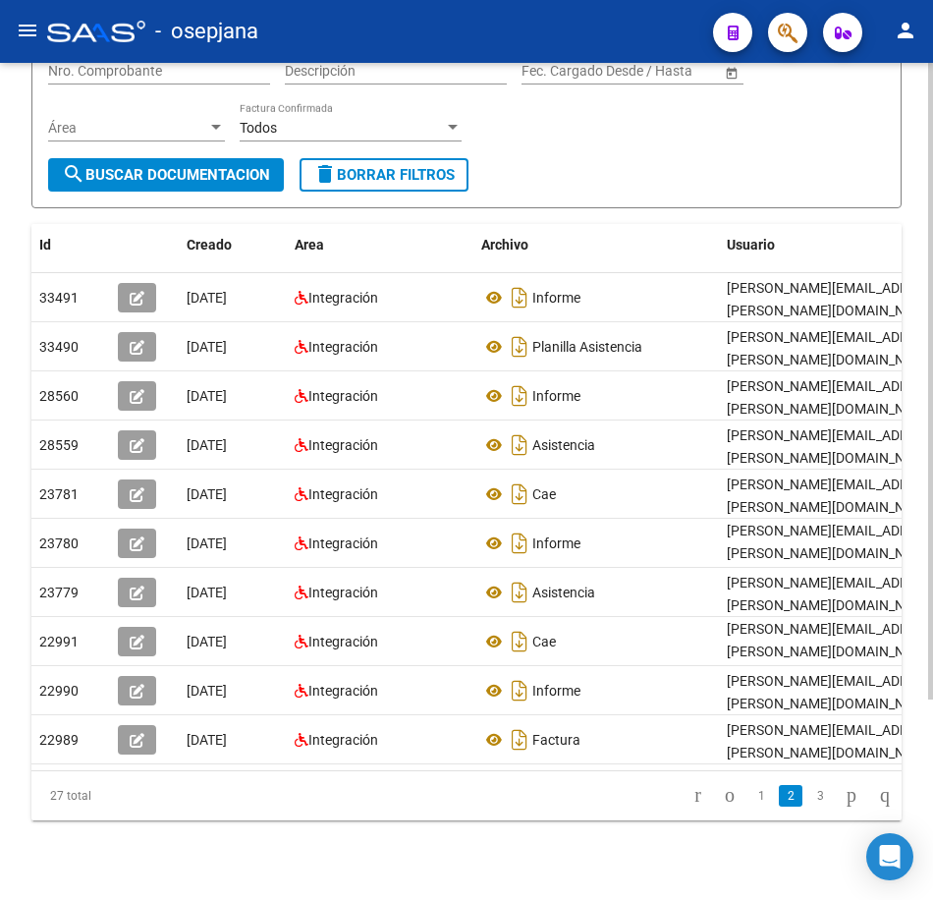
drag, startPoint x: 647, startPoint y: 174, endPoint x: 614, endPoint y: 172, distance: 33.5
click at [648, 174] on form "Filtros Id 27356051977 CUIT / Razón Social Pto. Venta Nro. Comprobante Descripc…" at bounding box center [466, 90] width 870 height 236
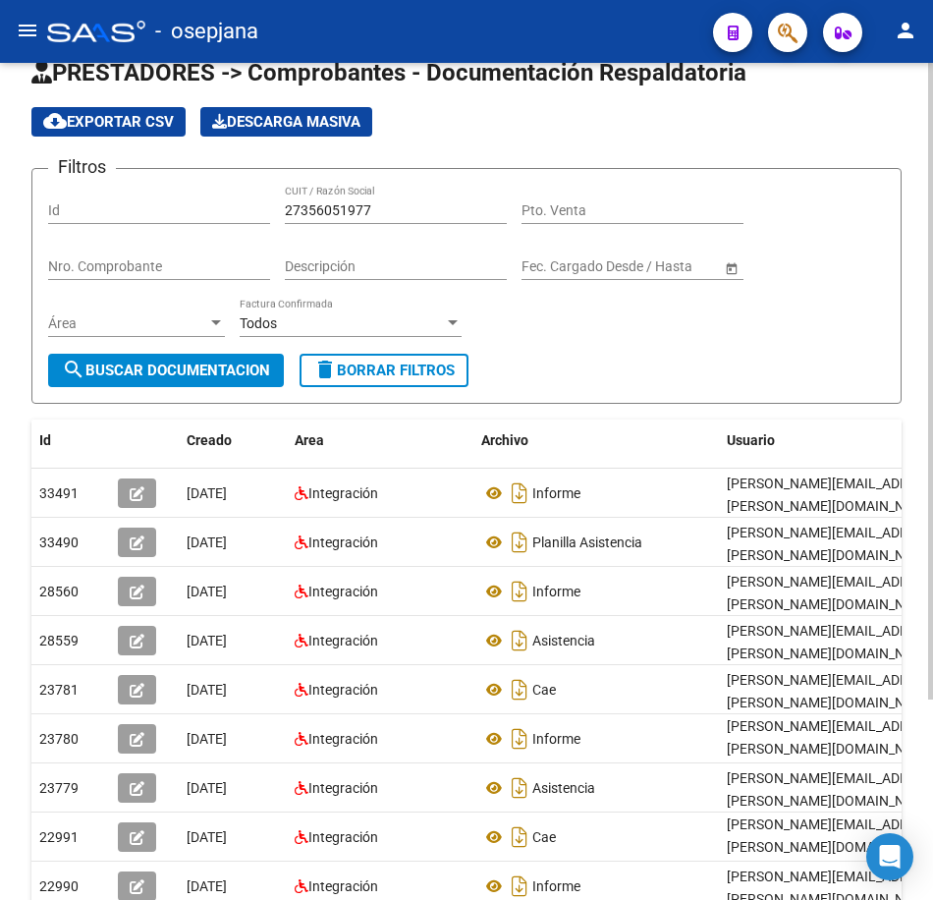
scroll to position [36, 0]
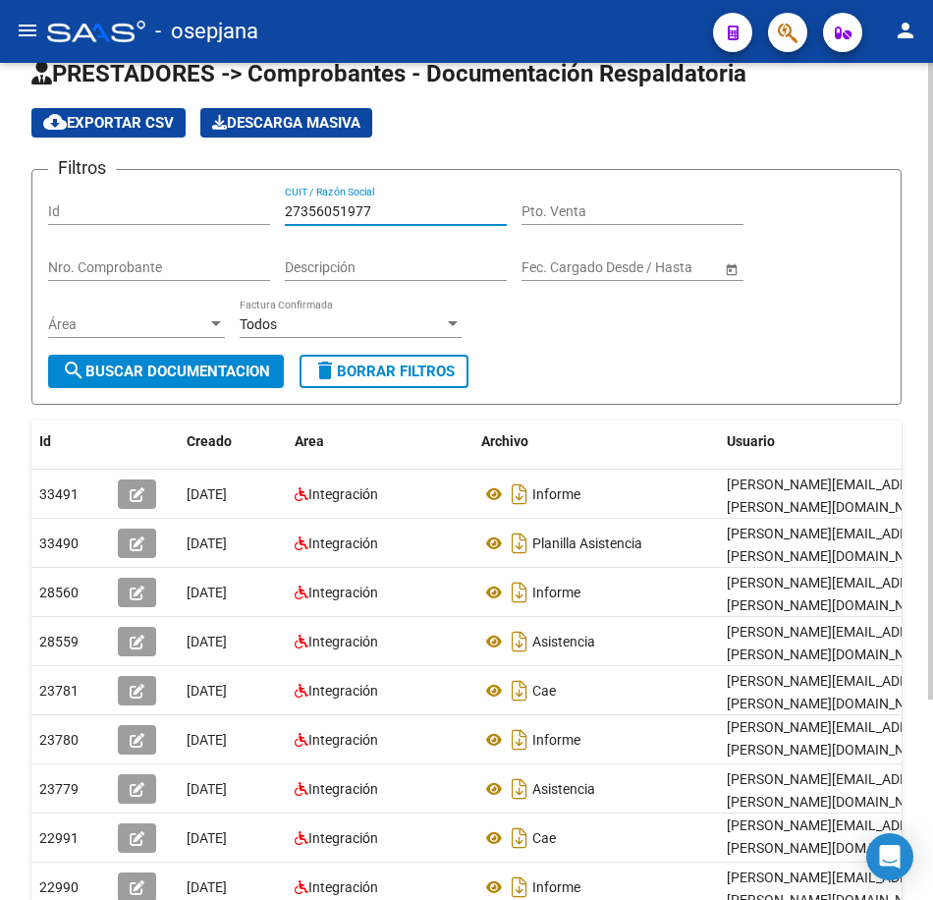
drag, startPoint x: 380, startPoint y: 213, endPoint x: 206, endPoint y: 206, distance: 174.0
click at [207, 206] on div "Filtros Id 27356051977 CUIT / Razón Social Pto. Venta Nro. Comprobante Descripc…" at bounding box center [466, 270] width 837 height 169
paste input "749265"
click at [226, 369] on span "search Buscar Documentacion" at bounding box center [166, 371] width 208 height 18
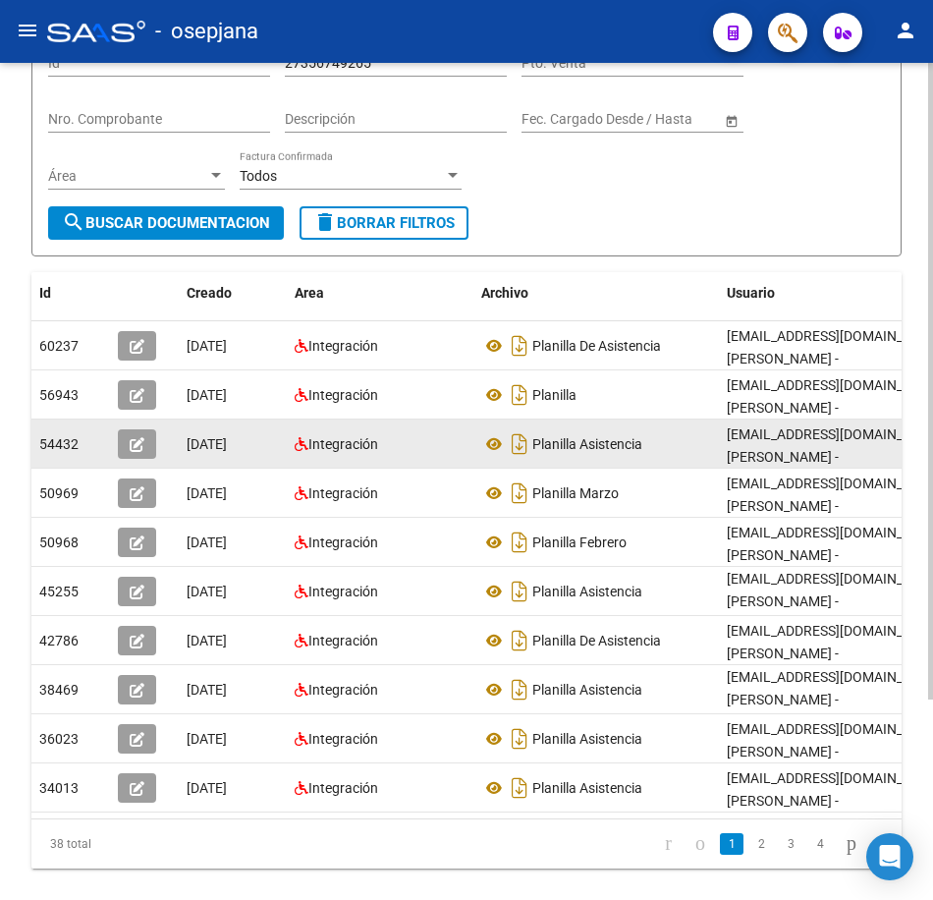
scroll to position [233, 0]
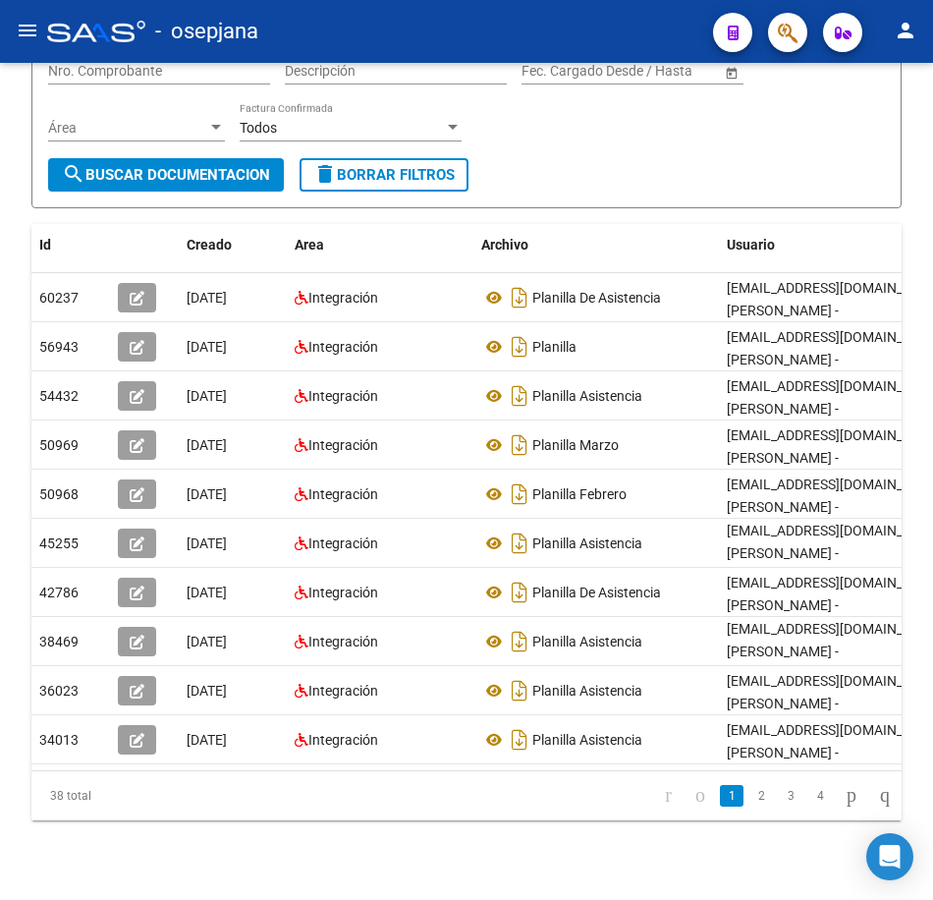
click at [750, 804] on link "2" at bounding box center [762, 796] width 24 height 22
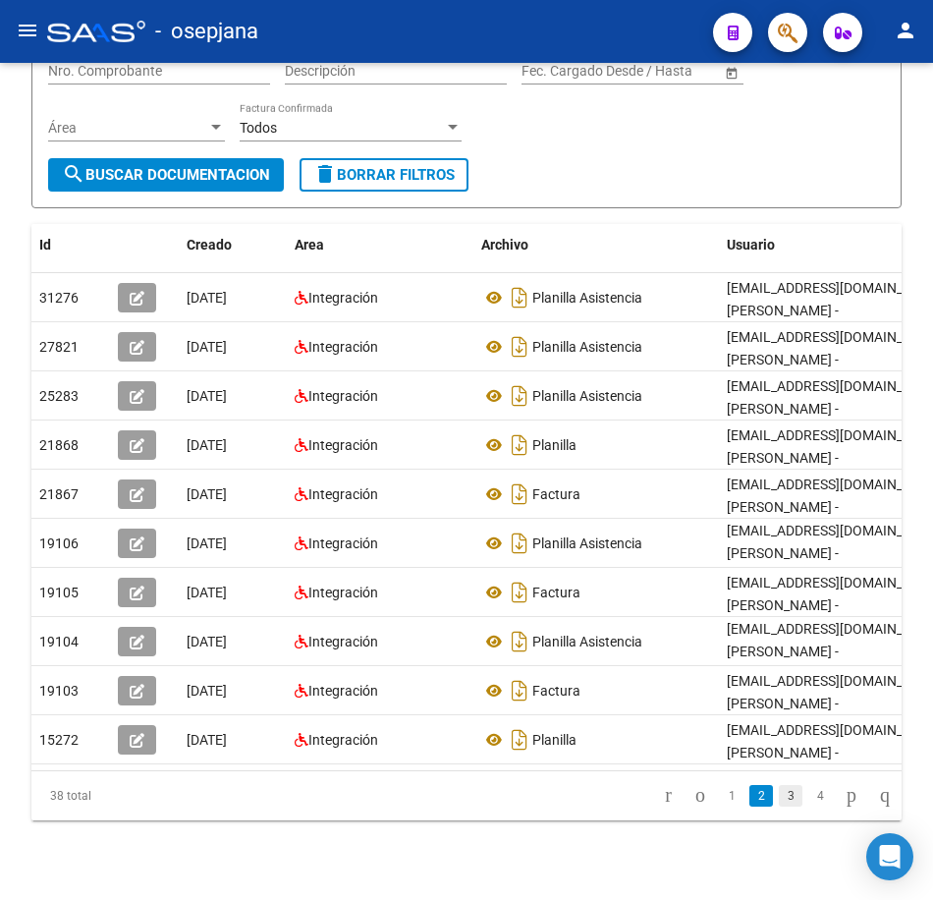
click at [779, 807] on link "3" at bounding box center [791, 796] width 24 height 22
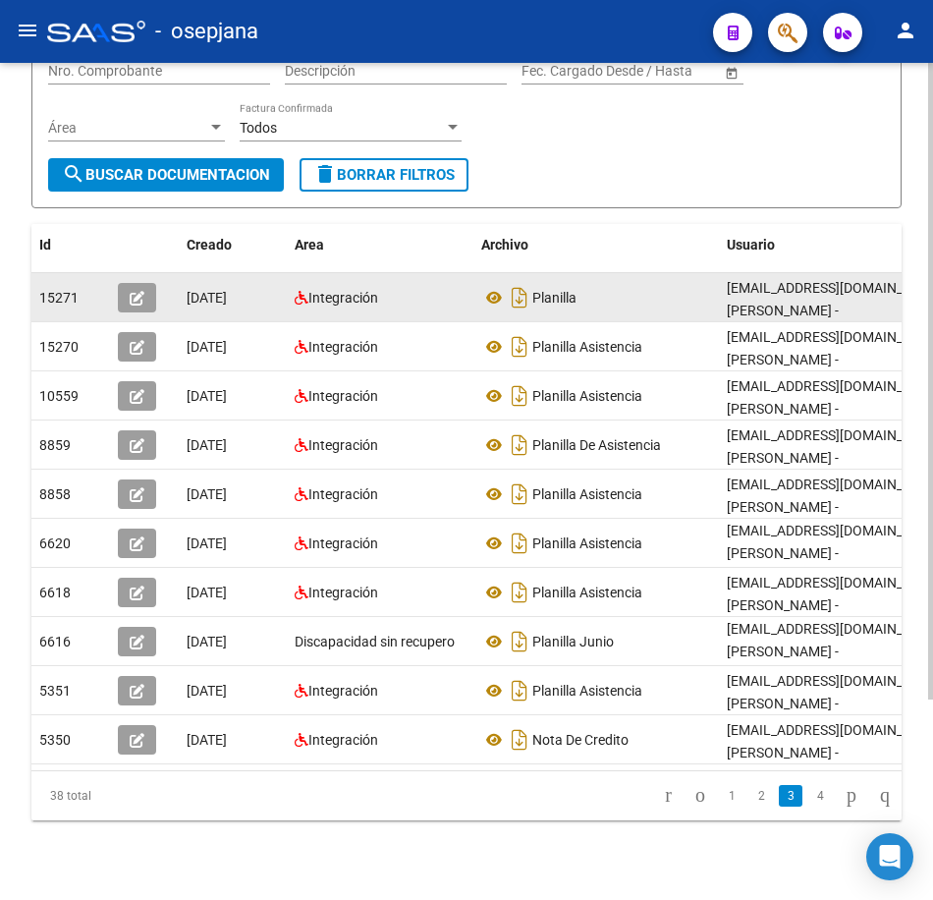
click at [557, 308] on div "Planilla" at bounding box center [596, 297] width 230 height 31
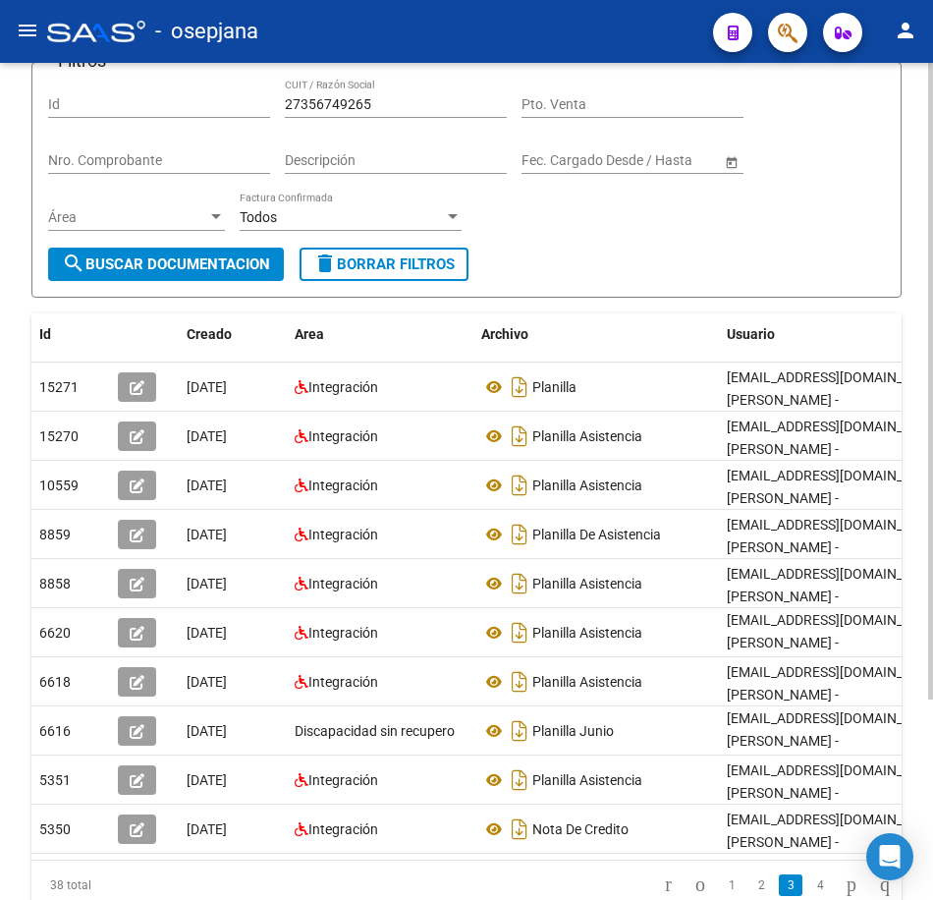
scroll to position [36, 0]
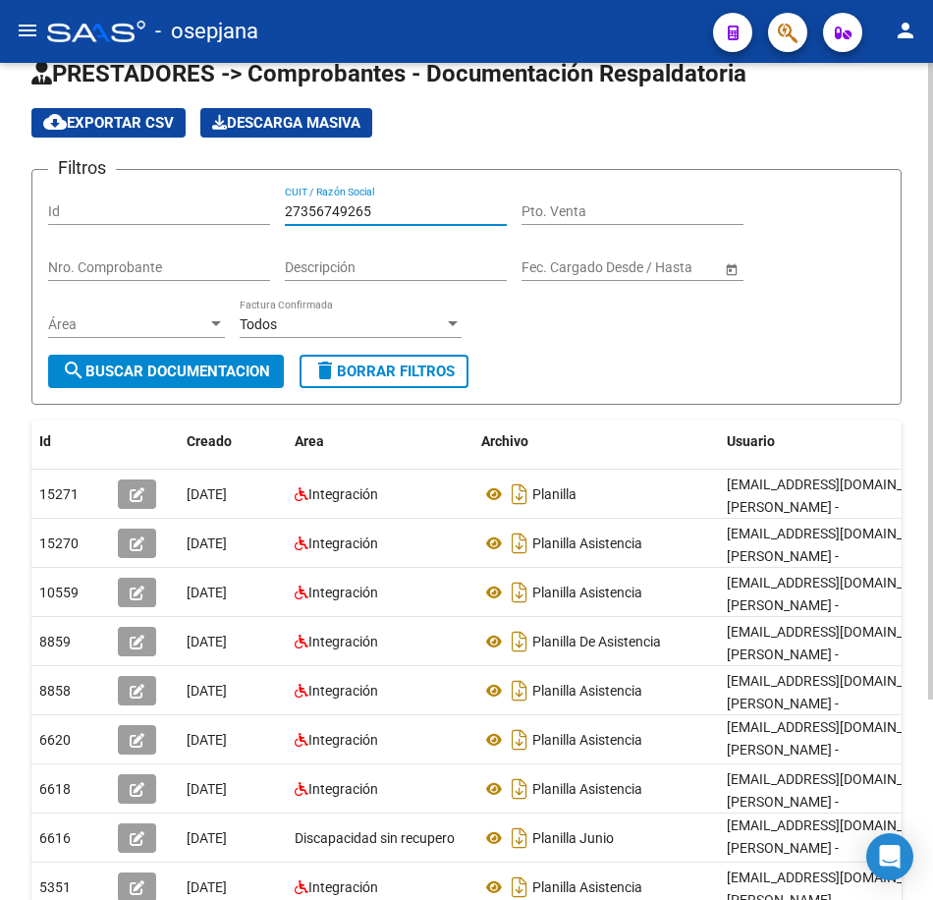
drag, startPoint x: 395, startPoint y: 210, endPoint x: 183, endPoint y: 210, distance: 212.2
click at [183, 210] on div "Filtros Id 27356749265 CUIT / Razón Social Pto. Venta Nro. Comprobante Descripc…" at bounding box center [466, 270] width 837 height 169
paste input "7125133"
click at [219, 363] on span "search Buscar Documentacion" at bounding box center [166, 371] width 208 height 18
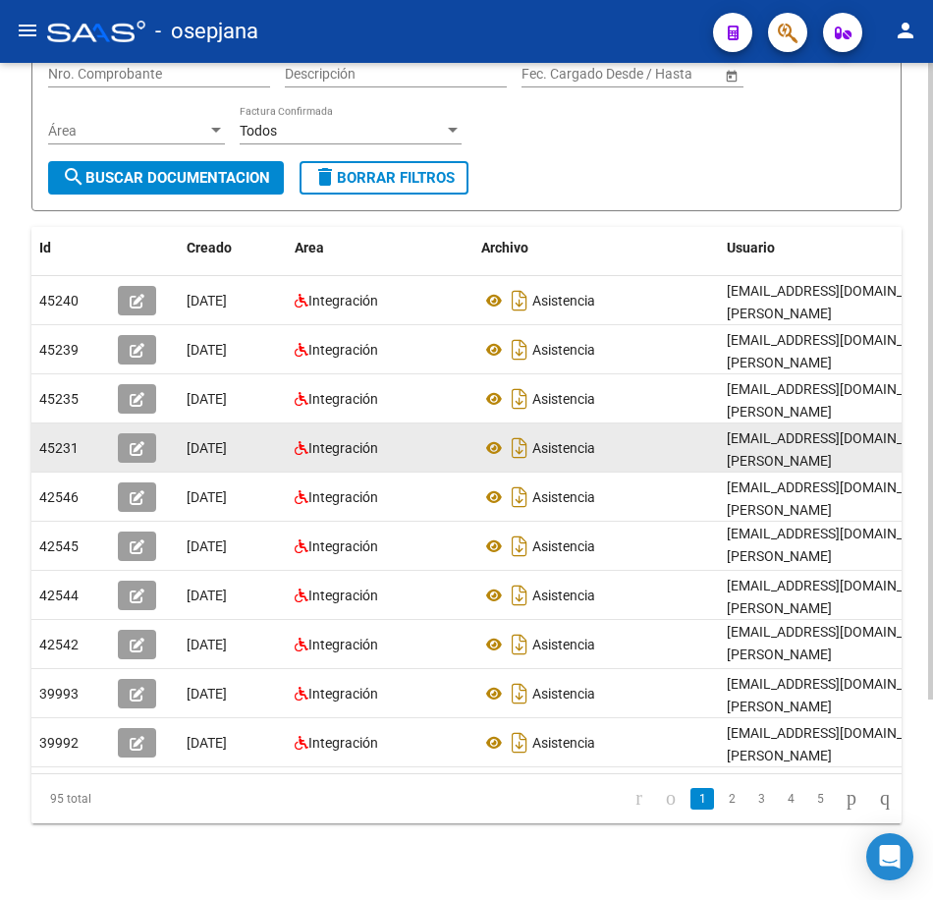
scroll to position [233, 0]
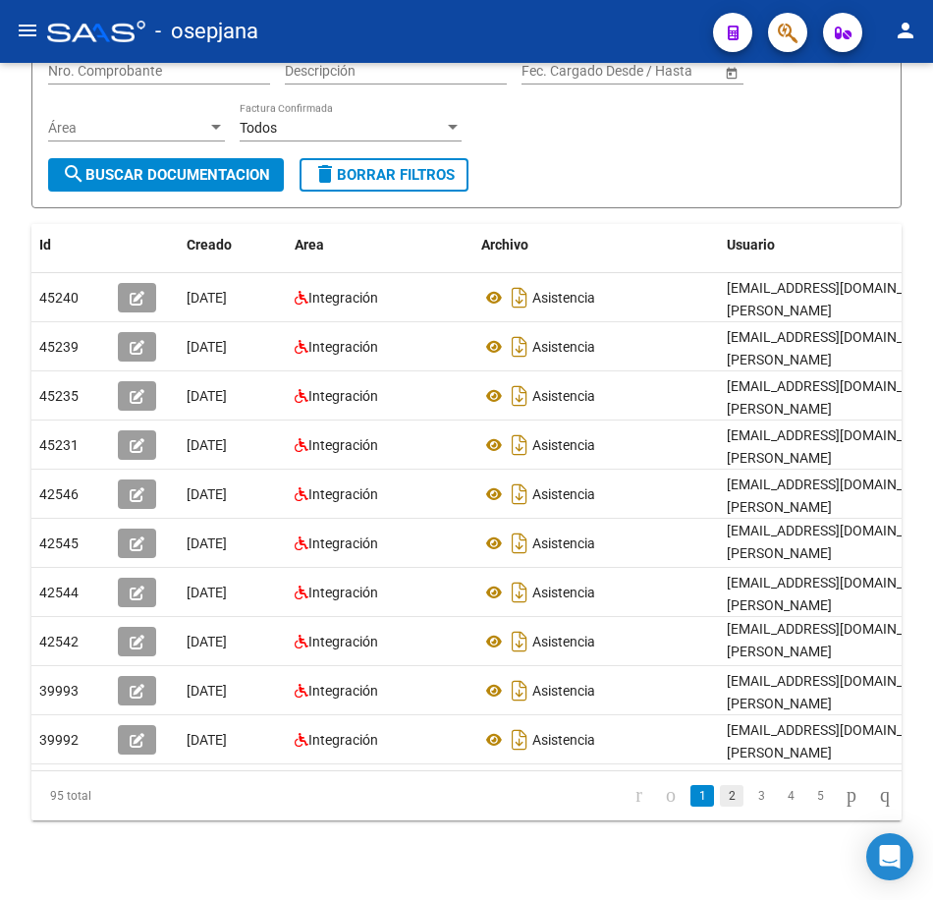
click at [720, 807] on link "2" at bounding box center [732, 796] width 24 height 22
click at [750, 807] on link "3" at bounding box center [762, 796] width 24 height 22
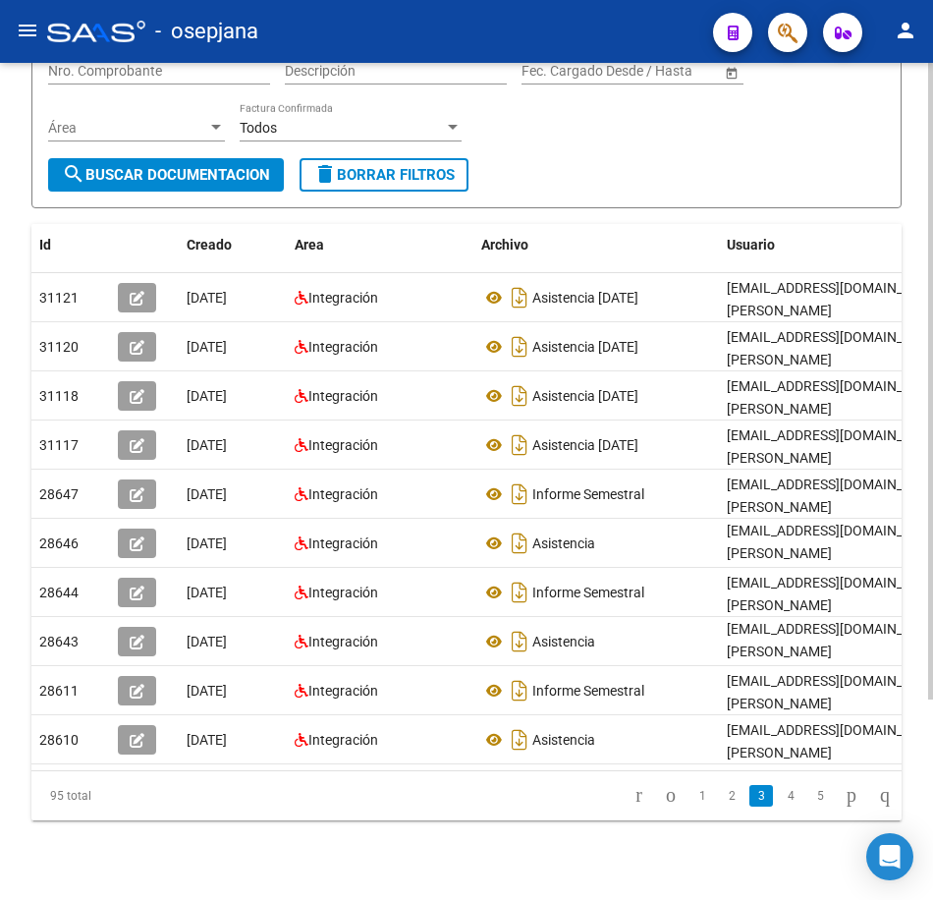
drag, startPoint x: 520, startPoint y: 118, endPoint x: 539, endPoint y: 144, distance: 33.0
click at [520, 118] on div "Filtros Id 27357125133 CUIT / Razón Social Pto. Venta Nro. Comprobante Descripc…" at bounding box center [466, 73] width 837 height 169
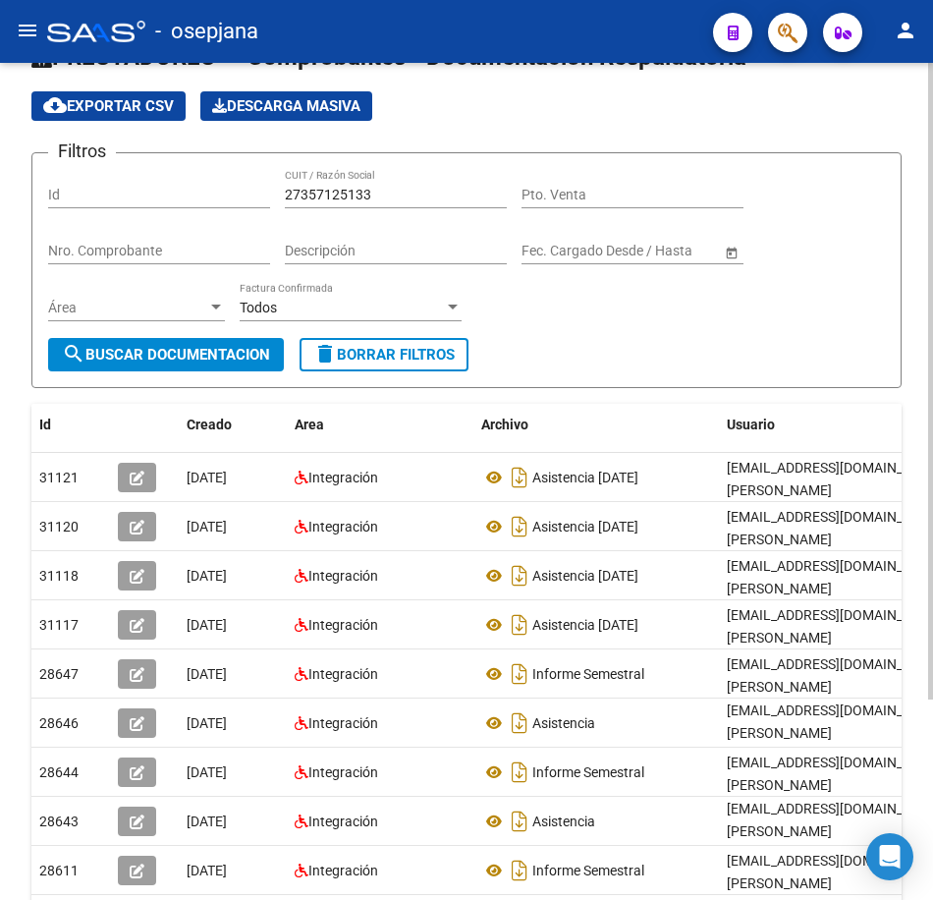
scroll to position [36, 0]
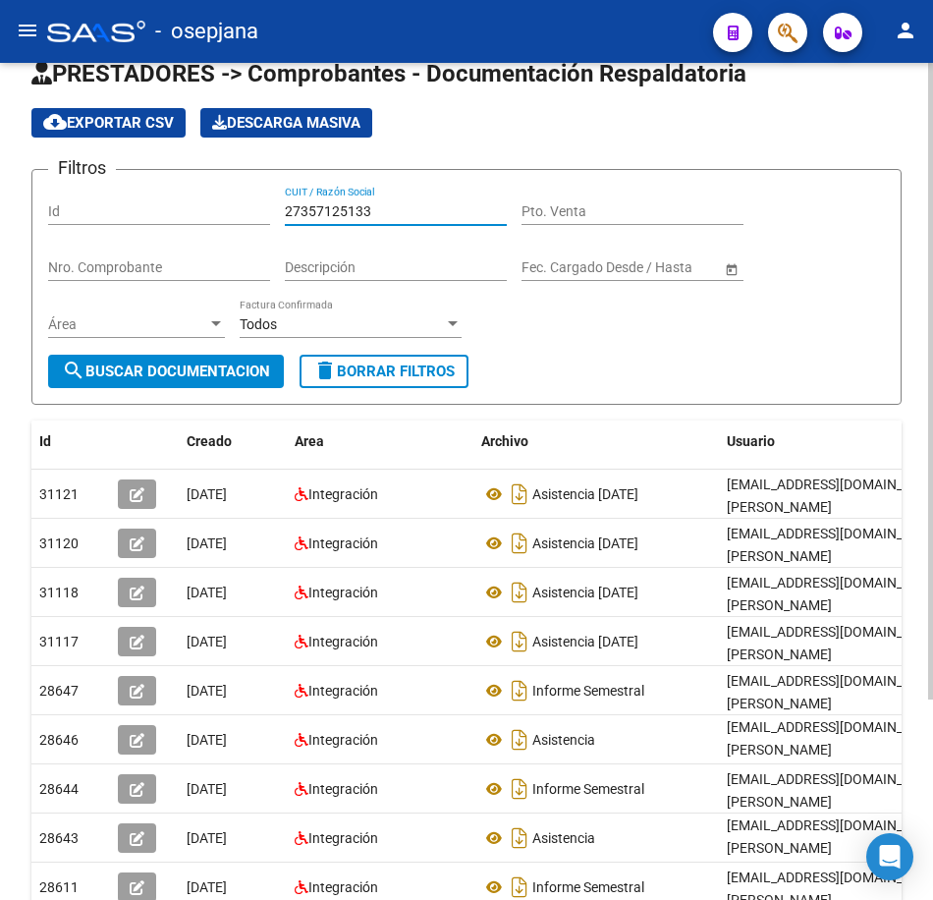
drag, startPoint x: 396, startPoint y: 208, endPoint x: 165, endPoint y: 216, distance: 231.0
click at [166, 216] on div "Filtros Id 27357125133 CUIT / Razón Social Pto. Venta Nro. Comprobante Descripc…" at bounding box center [466, 270] width 837 height 169
paste input "60796170"
click at [222, 373] on span "search Buscar Documentacion" at bounding box center [166, 371] width 208 height 18
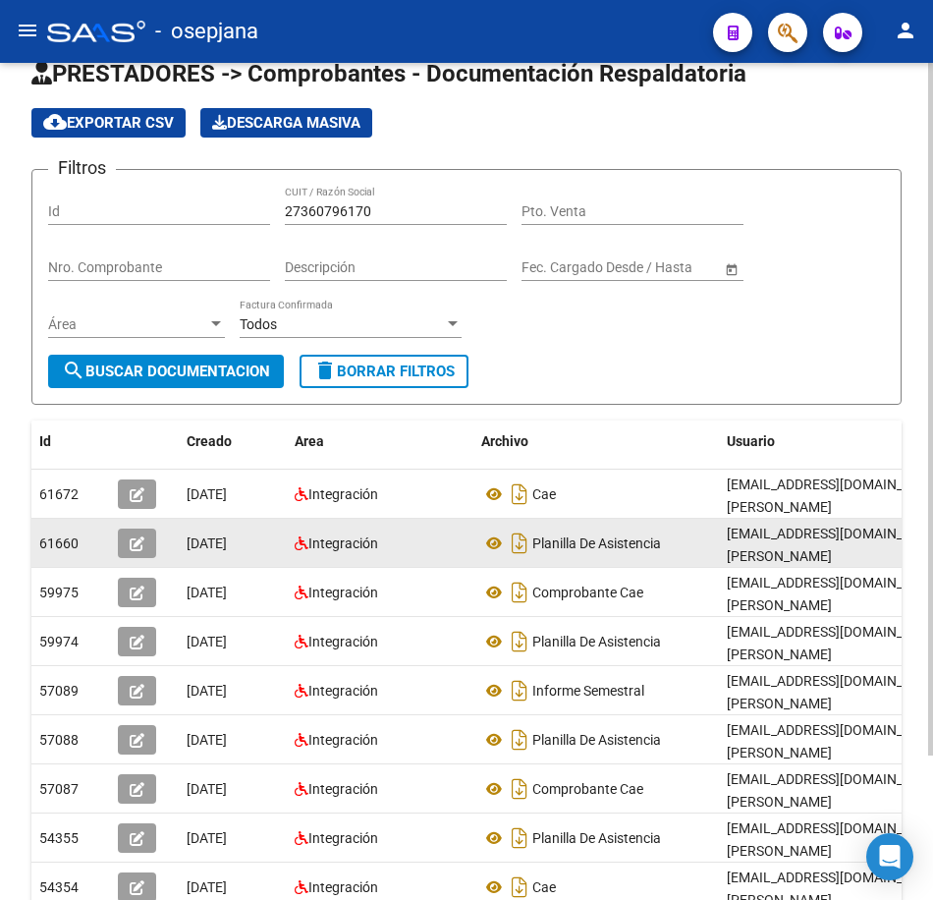
scroll to position [135, 0]
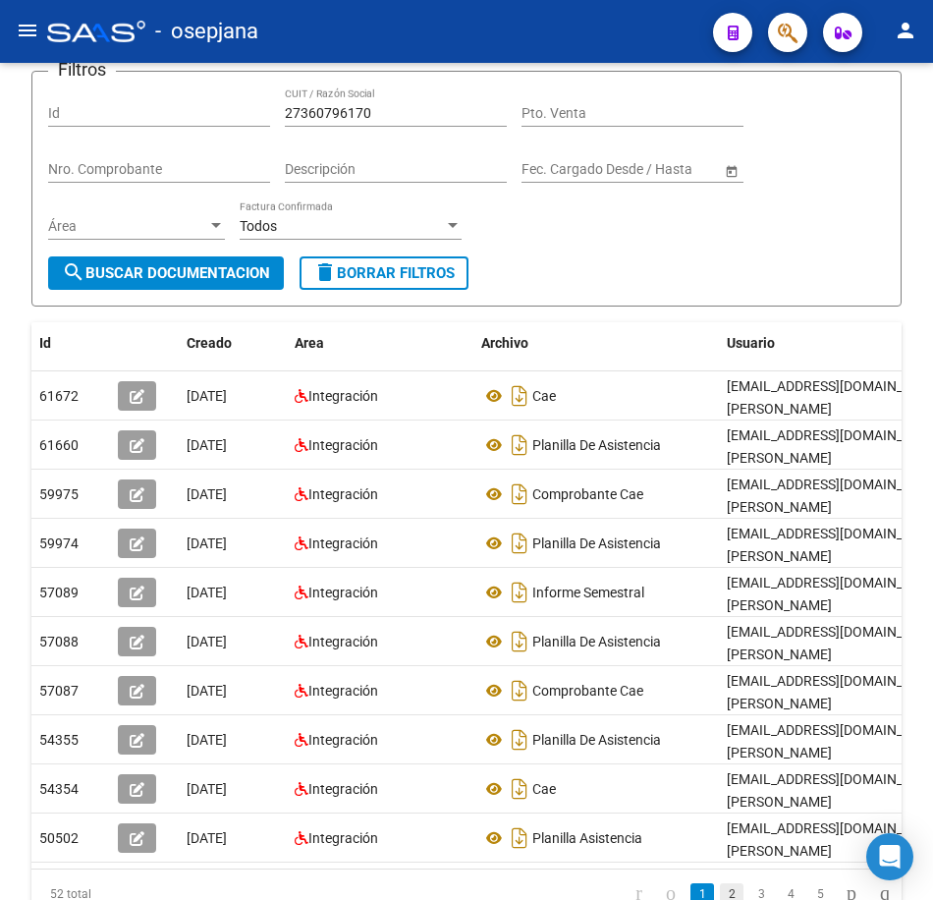
click at [720, 883] on link "2" at bounding box center [732, 894] width 24 height 22
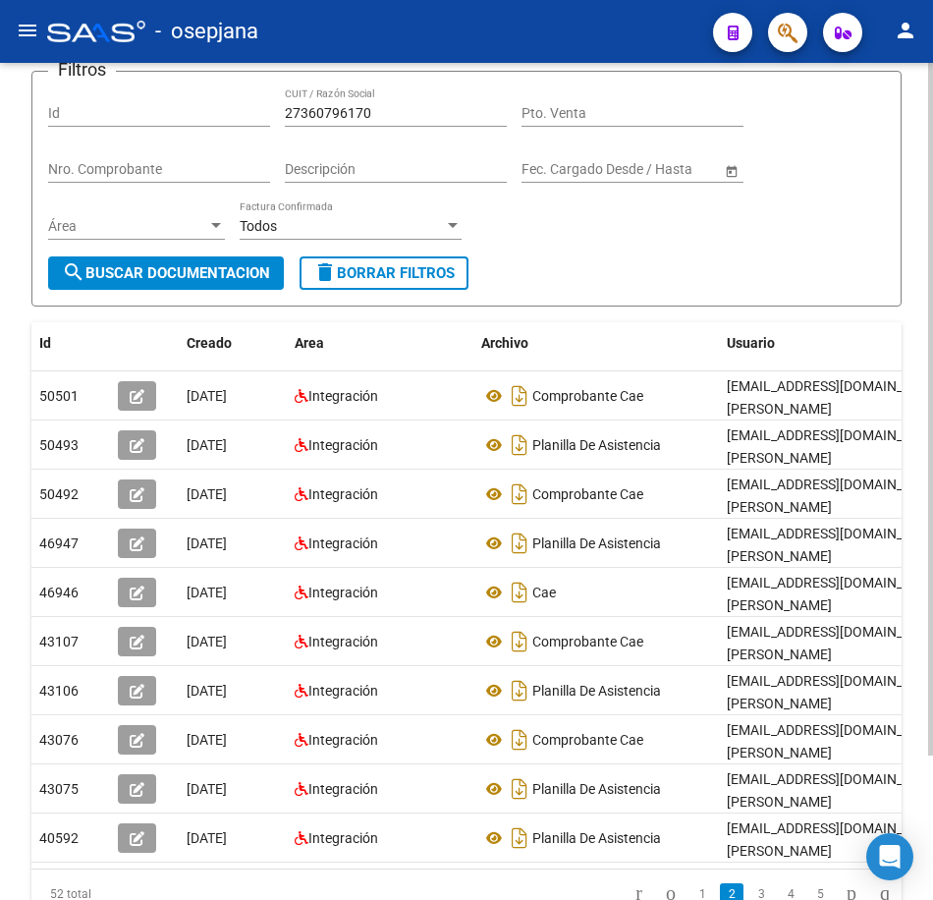
drag, startPoint x: 621, startPoint y: 253, endPoint x: 551, endPoint y: 234, distance: 72.5
click at [621, 253] on div "Filtros Id 27360796170 CUIT / Razón Social Pto. Venta Nro. Comprobante Descripc…" at bounding box center [466, 171] width 837 height 169
drag, startPoint x: 386, startPoint y: 109, endPoint x: 185, endPoint y: 92, distance: 202.1
click at [185, 92] on div "Filtros Id 27360796170 CUIT / Razón Social Pto. Venta Nro. Comprobante Descripc…" at bounding box center [466, 171] width 837 height 169
paste input "61962"
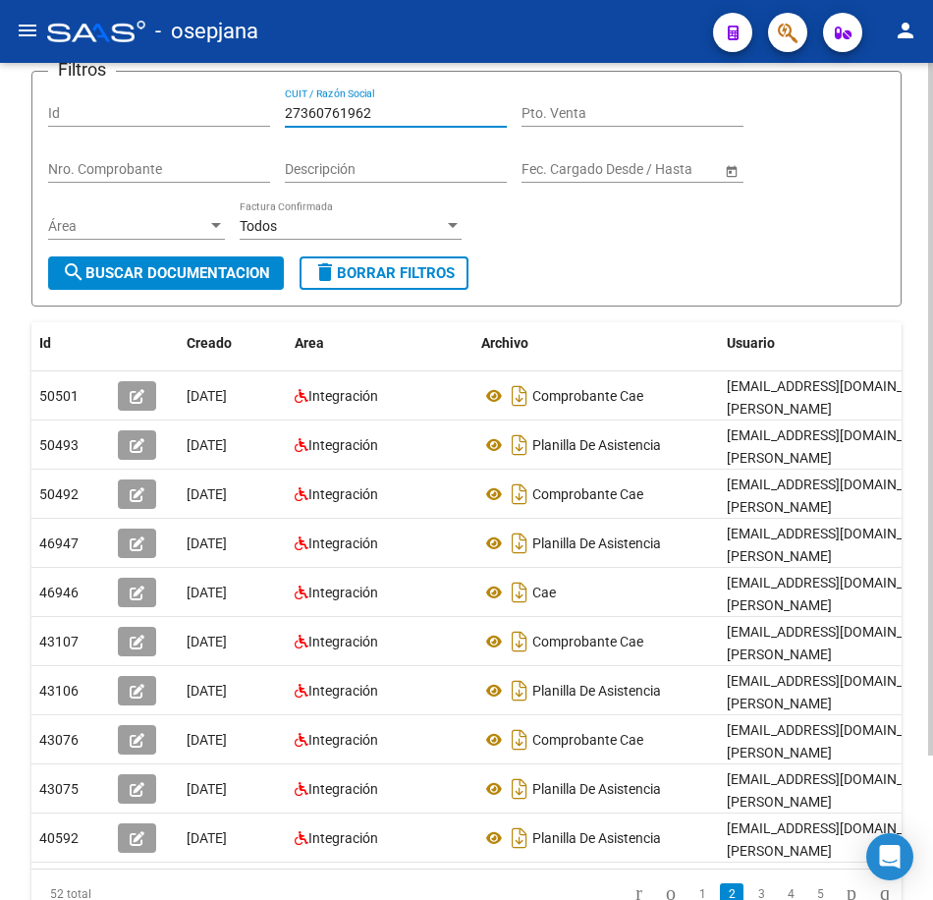
click at [194, 259] on button "search Buscar Documentacion" at bounding box center [166, 272] width 236 height 33
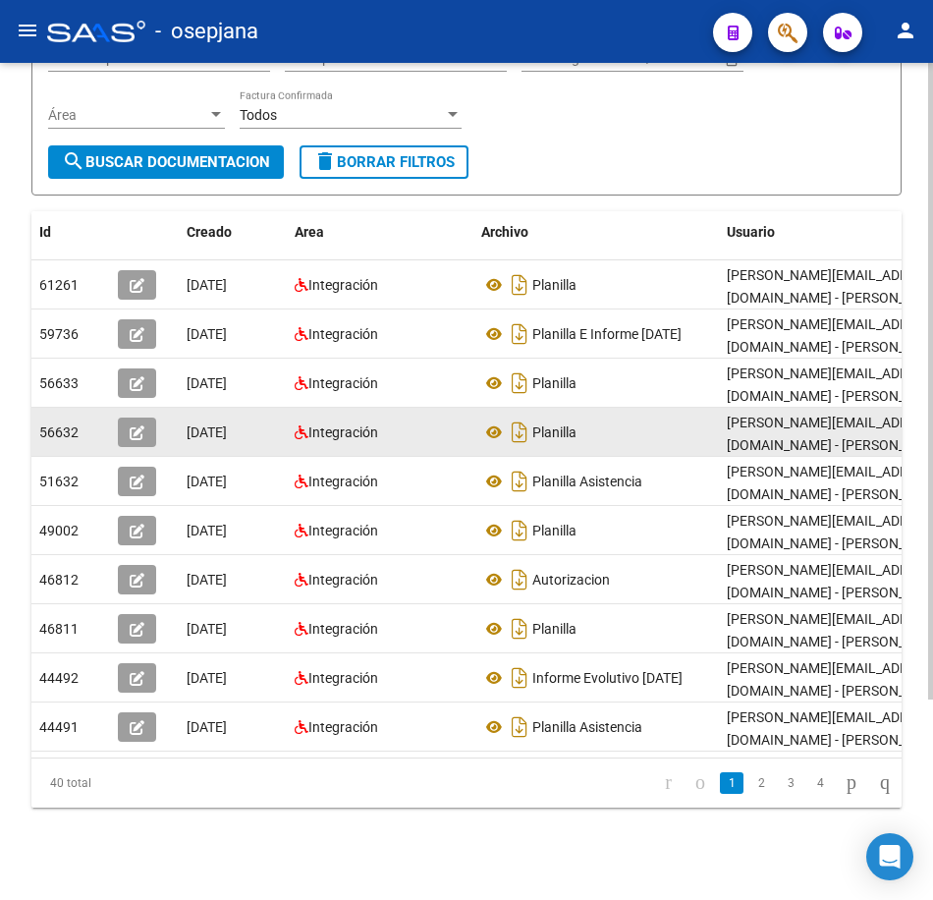
scroll to position [263, 0]
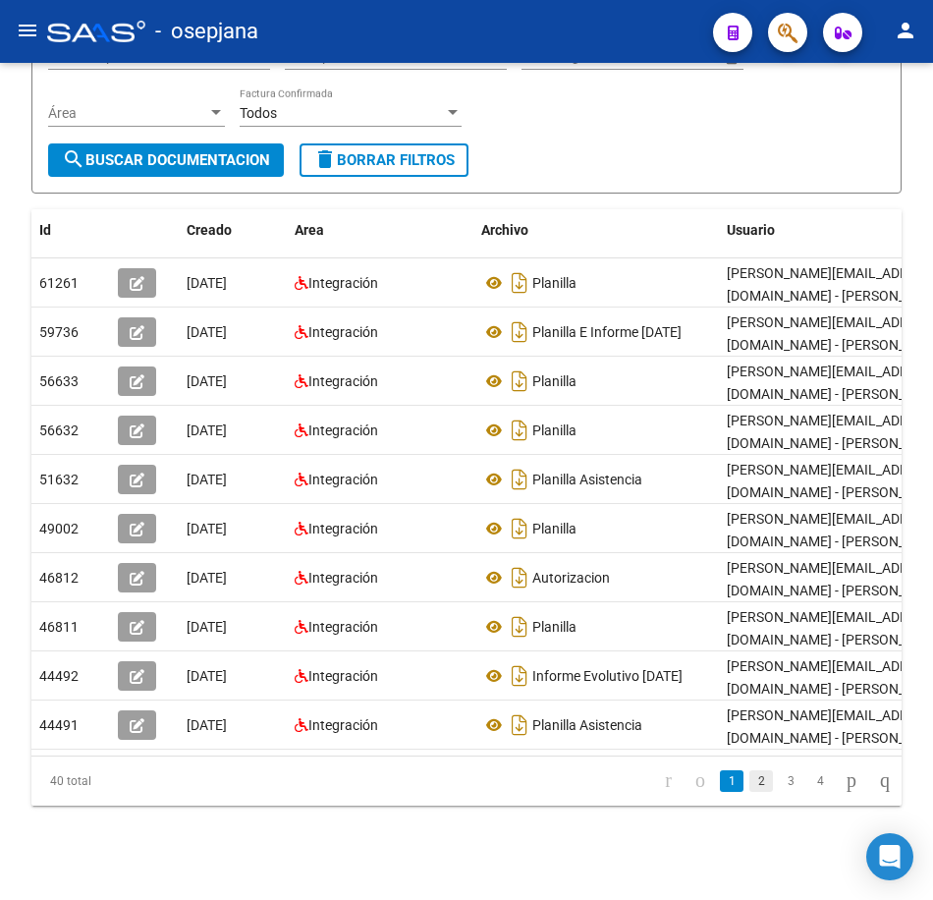
click at [750, 786] on link "2" at bounding box center [762, 781] width 24 height 22
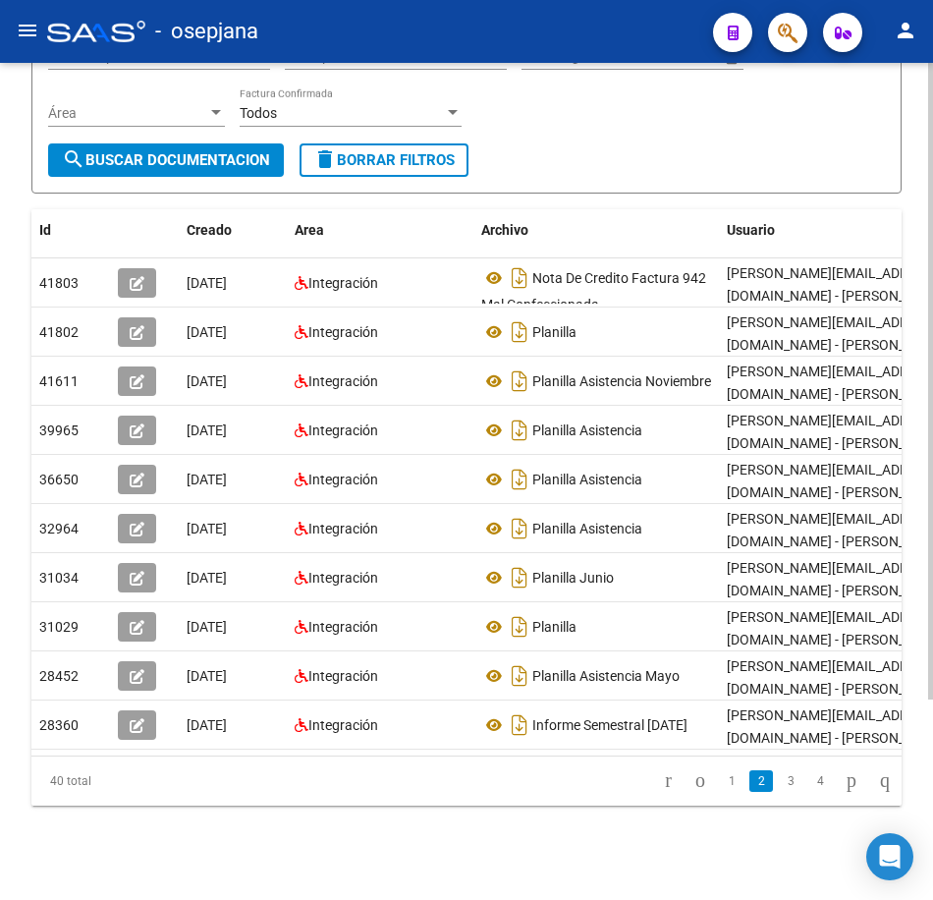
drag, startPoint x: 709, startPoint y: 148, endPoint x: 658, endPoint y: 185, distance: 62.7
click at [709, 148] on form "Filtros Id 27360761962 CUIT / Razón Social Pto. Venta Nro. Comprobante Descripc…" at bounding box center [466, 76] width 870 height 236
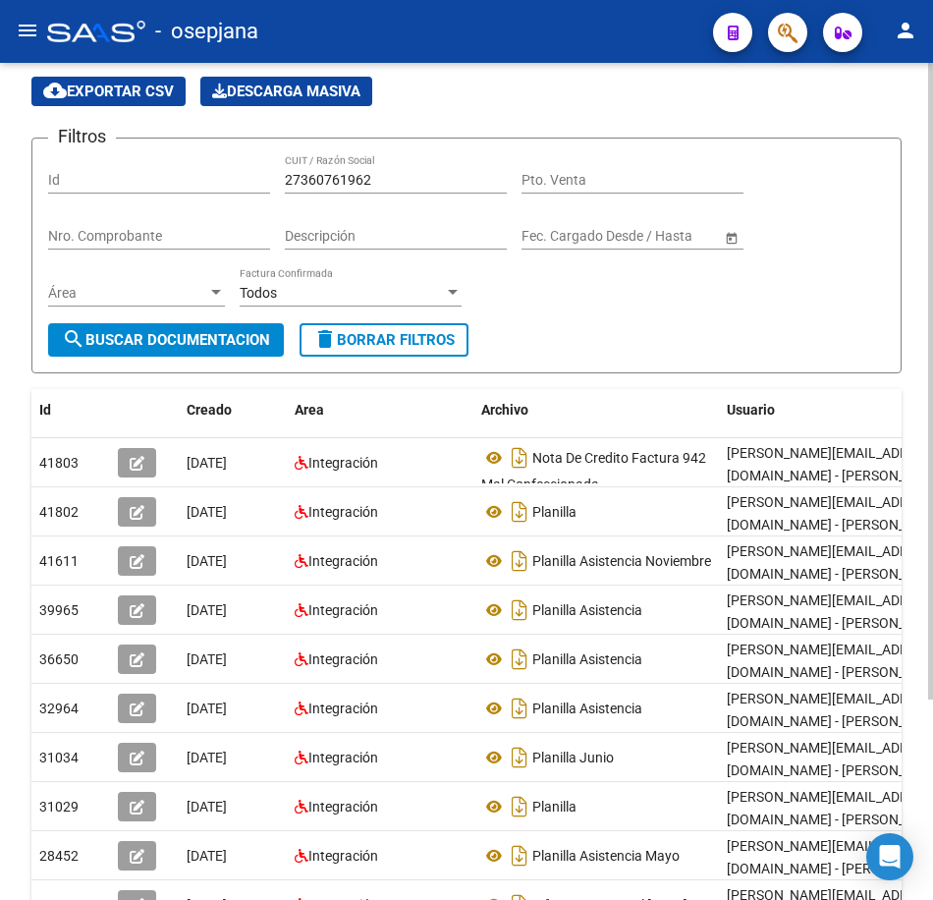
scroll to position [67, 0]
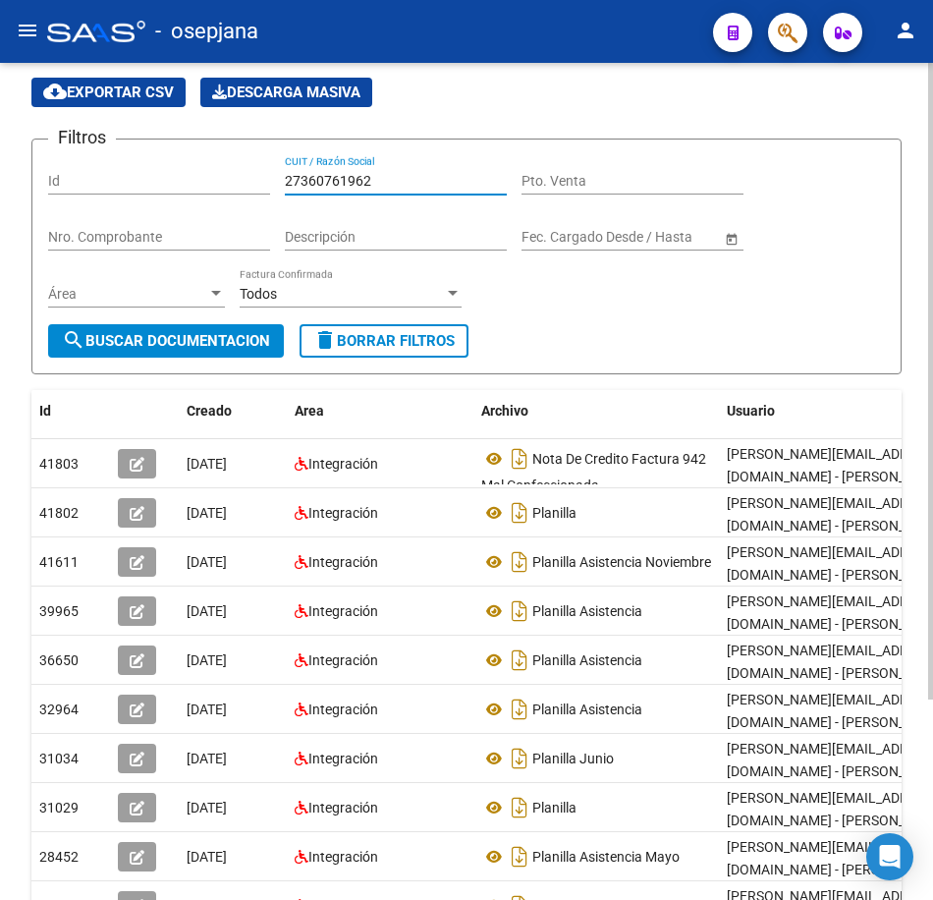
drag, startPoint x: 386, startPoint y: 180, endPoint x: 77, endPoint y: 136, distance: 312.6
click at [77, 155] on div "Filtros Id 27360761962 CUIT / Razón Social Pto. Venta Nro. Comprobante Descripc…" at bounding box center [466, 239] width 837 height 169
paste input "59886840"
click at [228, 333] on span "search Buscar Documentacion" at bounding box center [166, 341] width 208 height 18
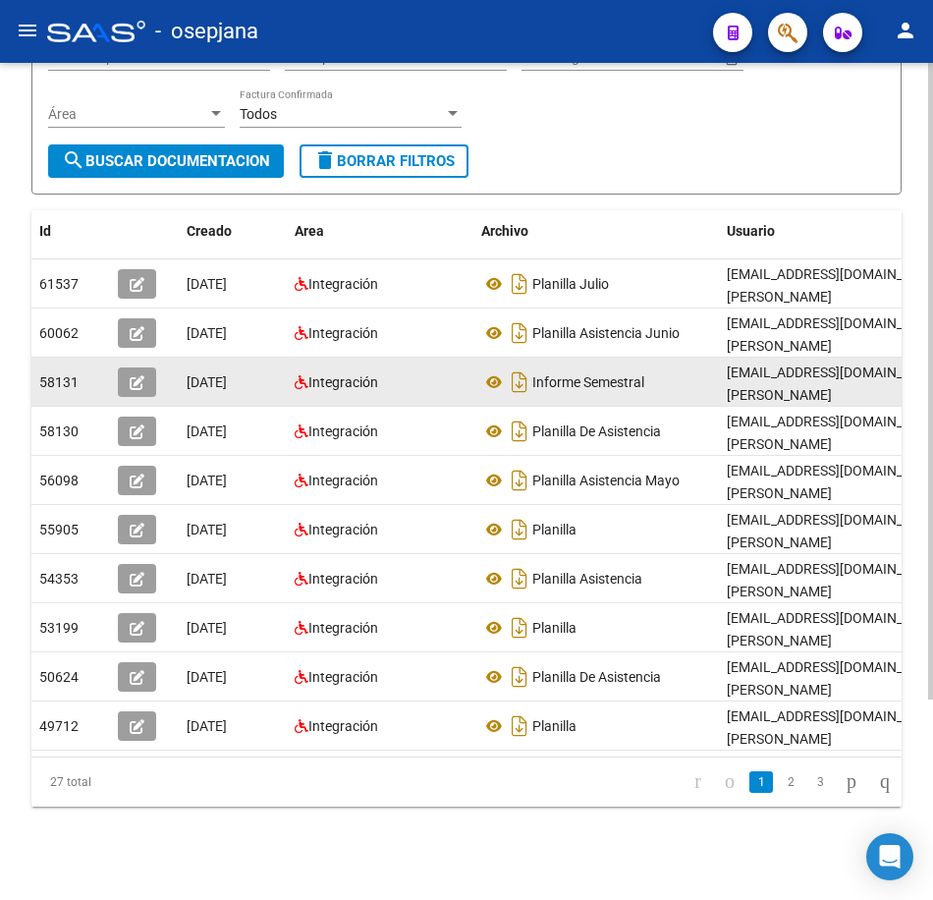
scroll to position [263, 0]
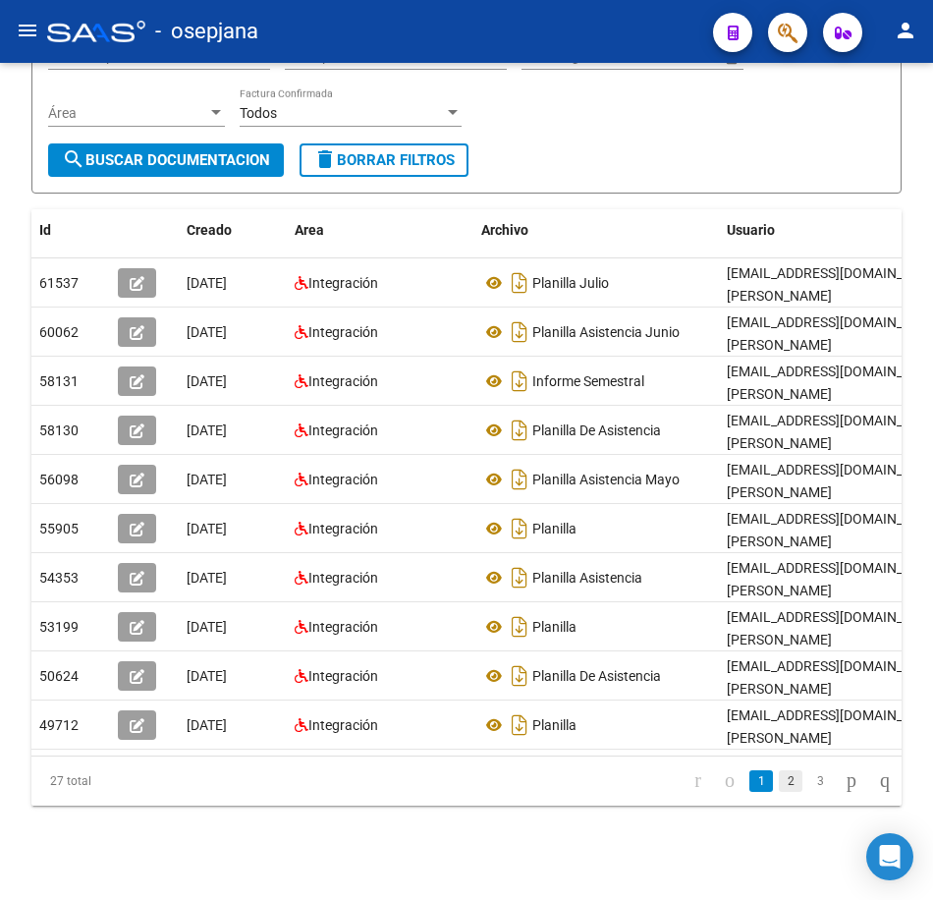
click at [779, 786] on link "2" at bounding box center [791, 781] width 24 height 22
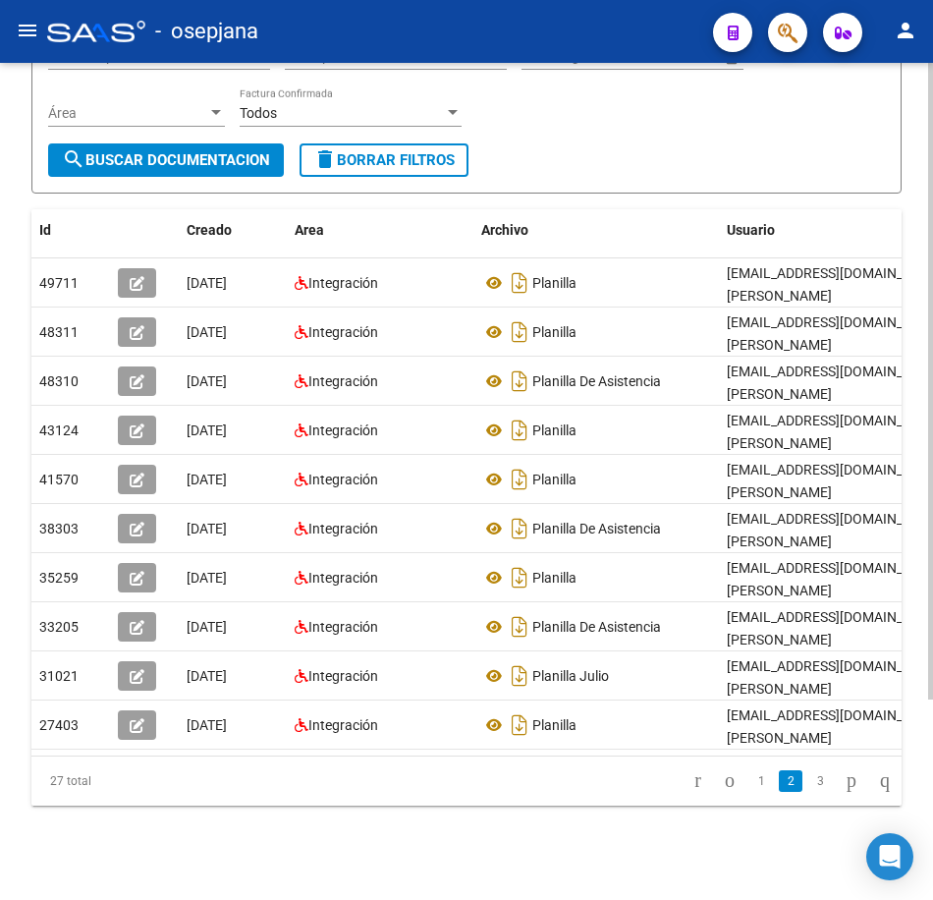
click at [660, 161] on form "Filtros Id 27359886840 CUIT / Razón Social Pto. Venta Nro. Comprobante Descripc…" at bounding box center [466, 76] width 870 height 236
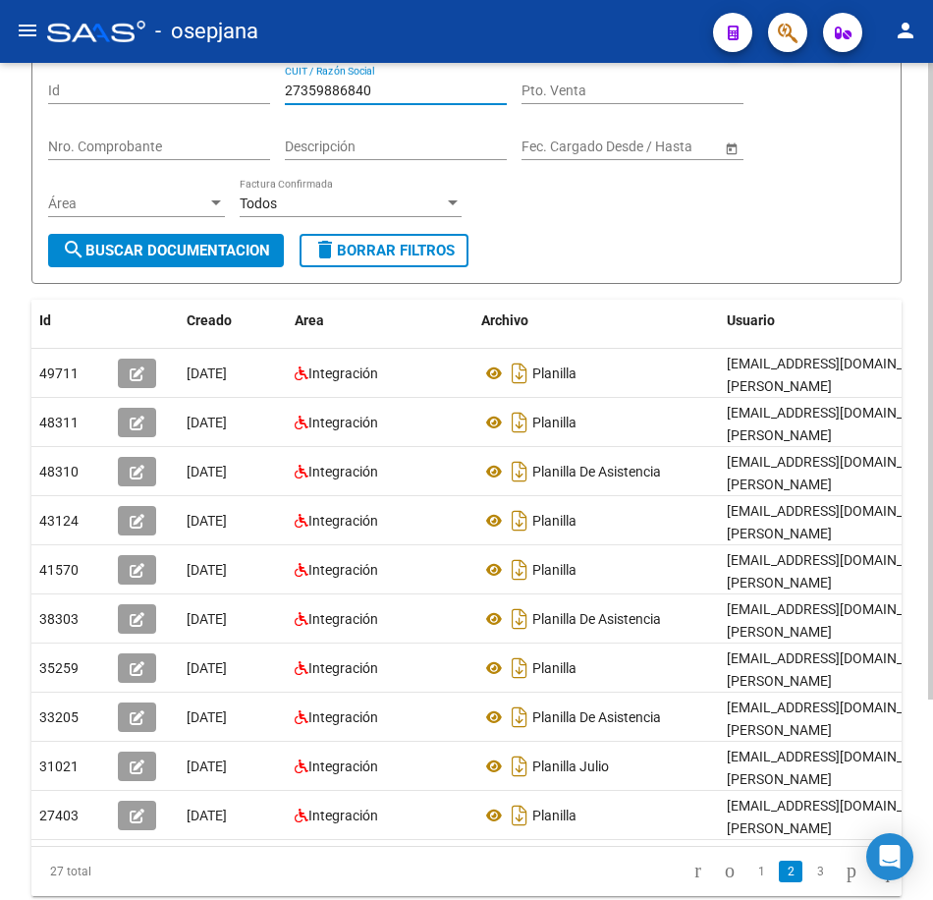
drag, startPoint x: 404, startPoint y: 83, endPoint x: 221, endPoint y: 146, distance: 193.6
click at [206, 82] on div "Filtros Id 27359886840 CUIT / Razón Social Pto. Venta Nro. Comprobante Descripc…" at bounding box center [466, 149] width 837 height 169
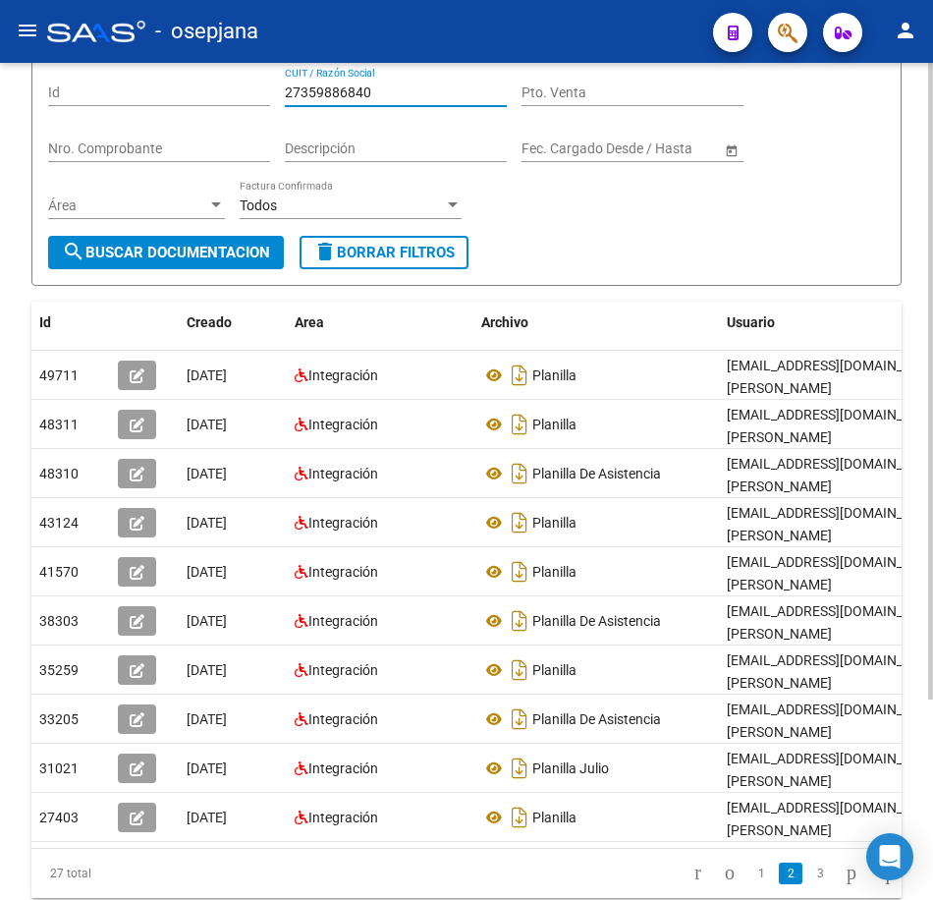
paste input "740641"
click at [214, 246] on span "search Buscar Documentacion" at bounding box center [166, 253] width 208 height 18
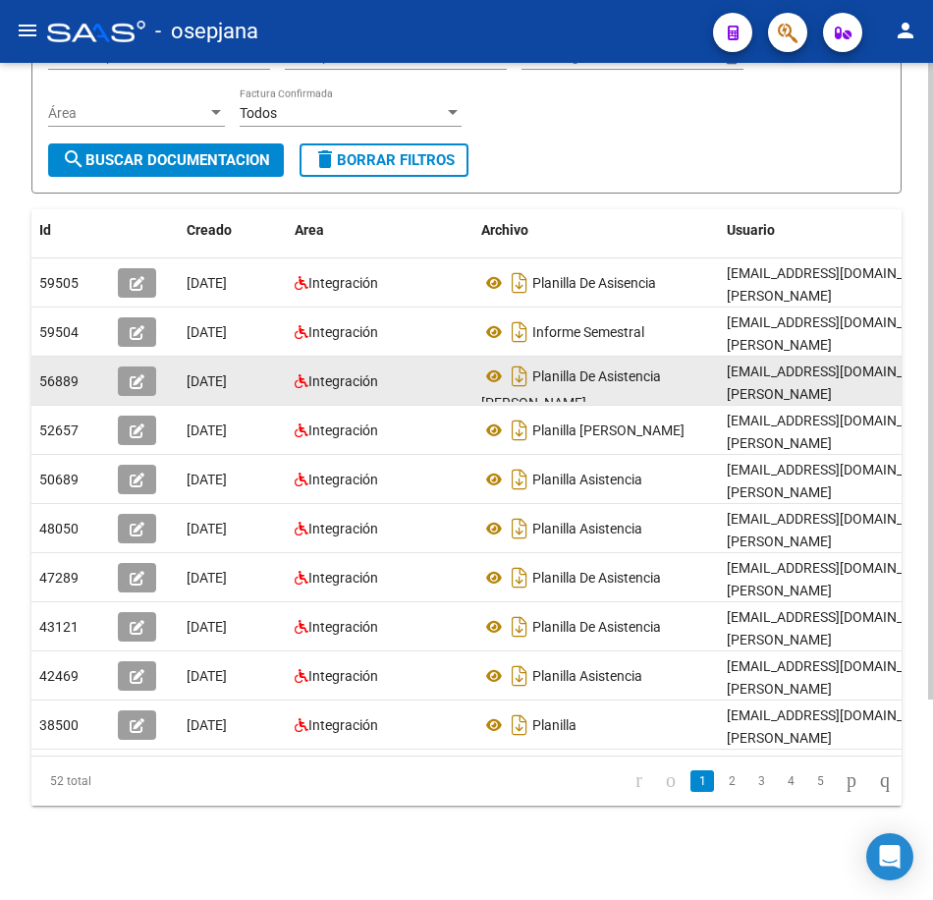
scroll to position [263, 0]
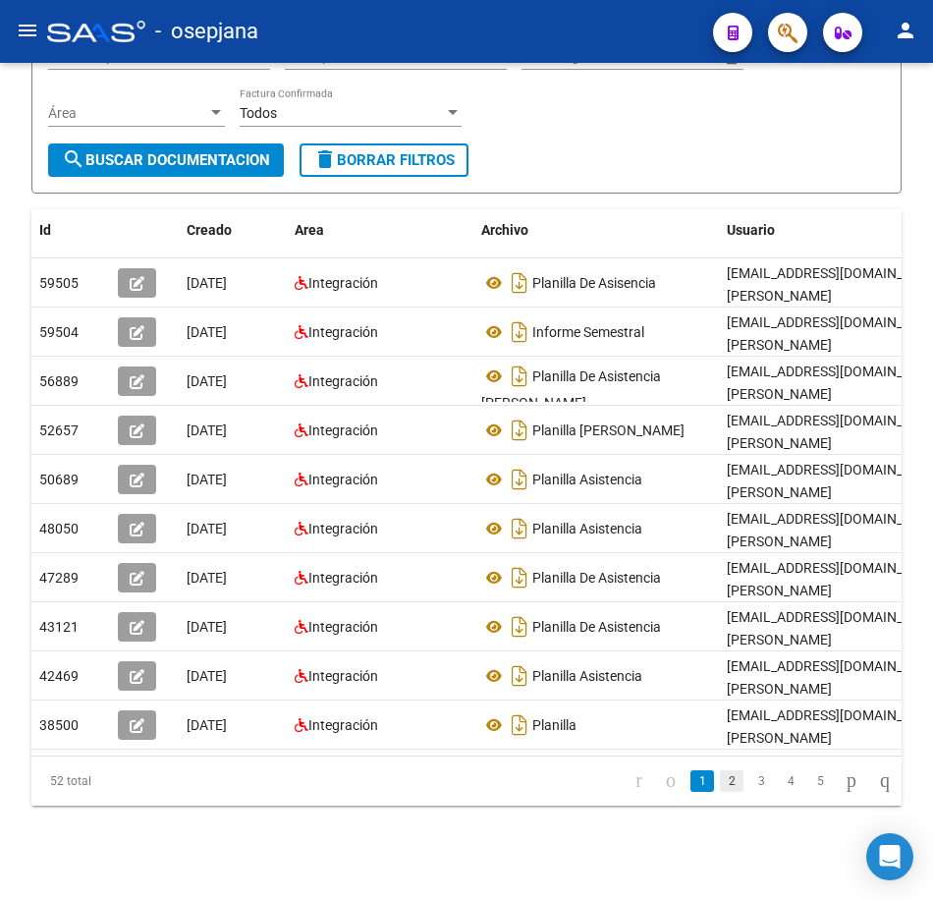
click at [722, 785] on link "2" at bounding box center [732, 781] width 24 height 22
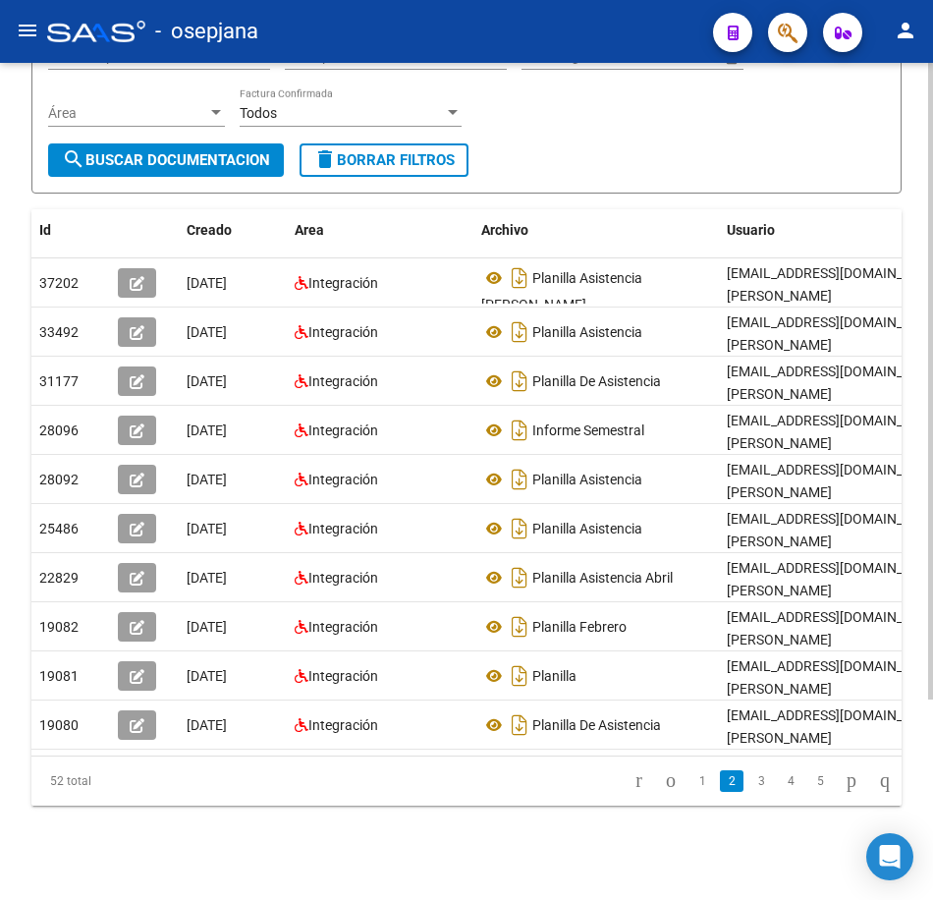
click at [797, 163] on form "Filtros Id 27359740641 CUIT / Razón Social Pto. Venta Nro. Comprobante Descripc…" at bounding box center [466, 76] width 870 height 236
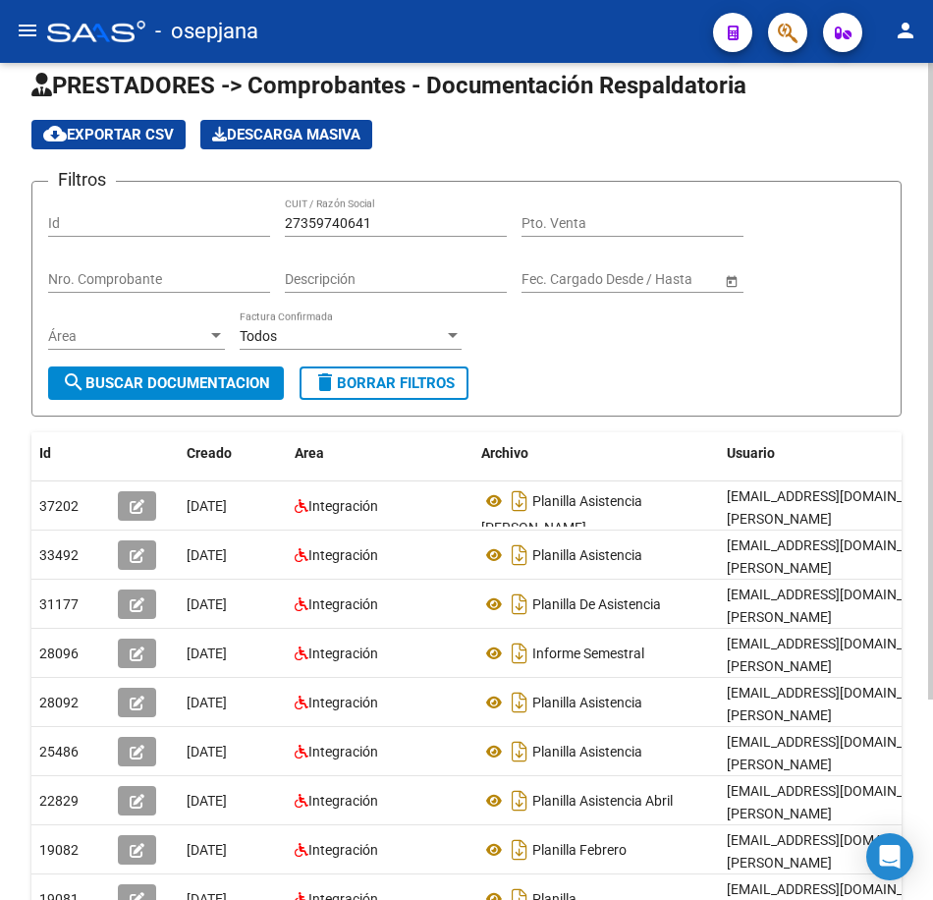
scroll to position [0, 0]
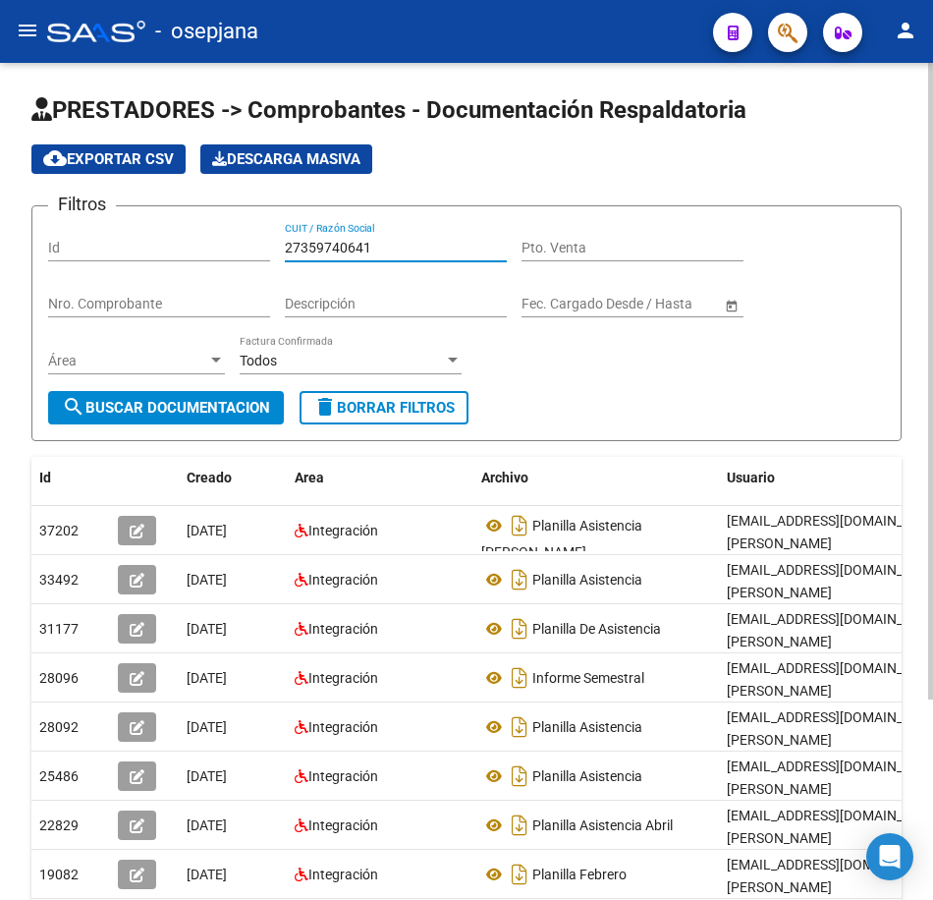
drag, startPoint x: 378, startPoint y: 250, endPoint x: 80, endPoint y: 231, distance: 299.2
click at [91, 234] on div "Filtros Id 27359740641 CUIT / Razón Social Pto. Venta Nro. Comprobante Descripc…" at bounding box center [466, 306] width 837 height 169
paste input "63234076"
click at [195, 405] on span "search Buscar Documentacion" at bounding box center [166, 408] width 208 height 18
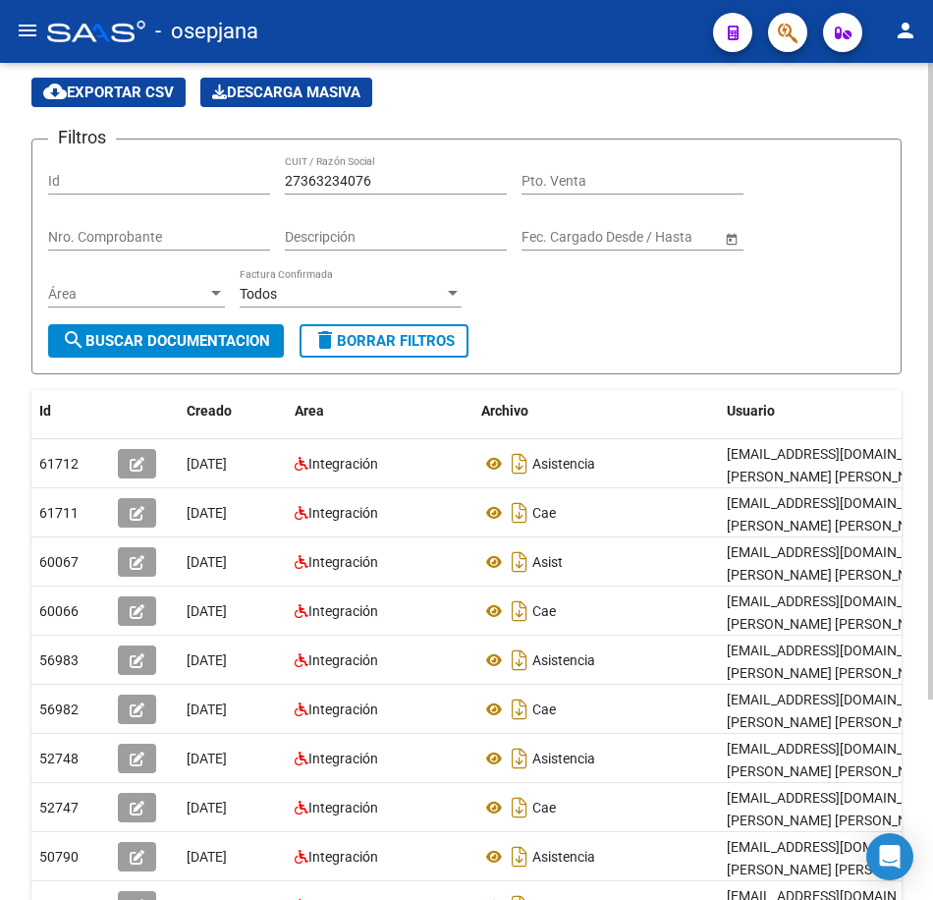
scroll to position [196, 0]
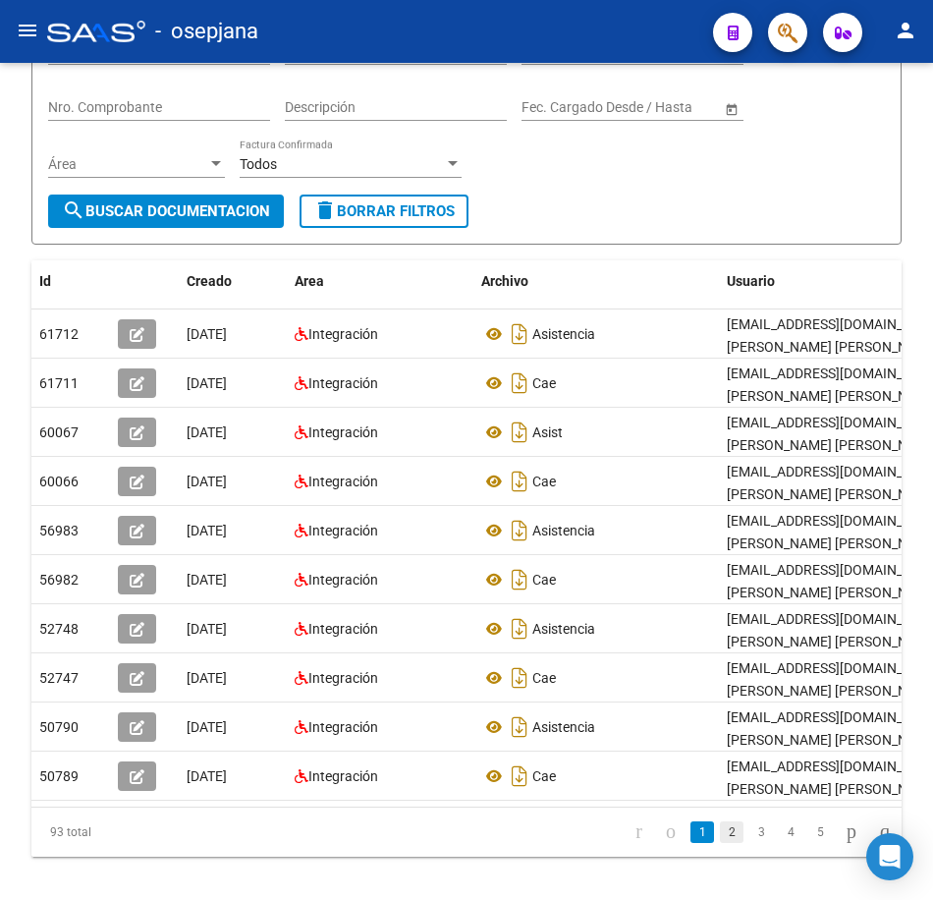
click at [721, 843] on link "2" at bounding box center [732, 832] width 24 height 22
click at [750, 843] on link "3" at bounding box center [762, 832] width 24 height 22
click at [779, 843] on link "4" at bounding box center [791, 832] width 24 height 22
click at [583, 205] on form "Filtros Id 27363234076 CUIT / Razón Social Pto. Venta Nro. Comprobante Descripc…" at bounding box center [466, 127] width 870 height 236
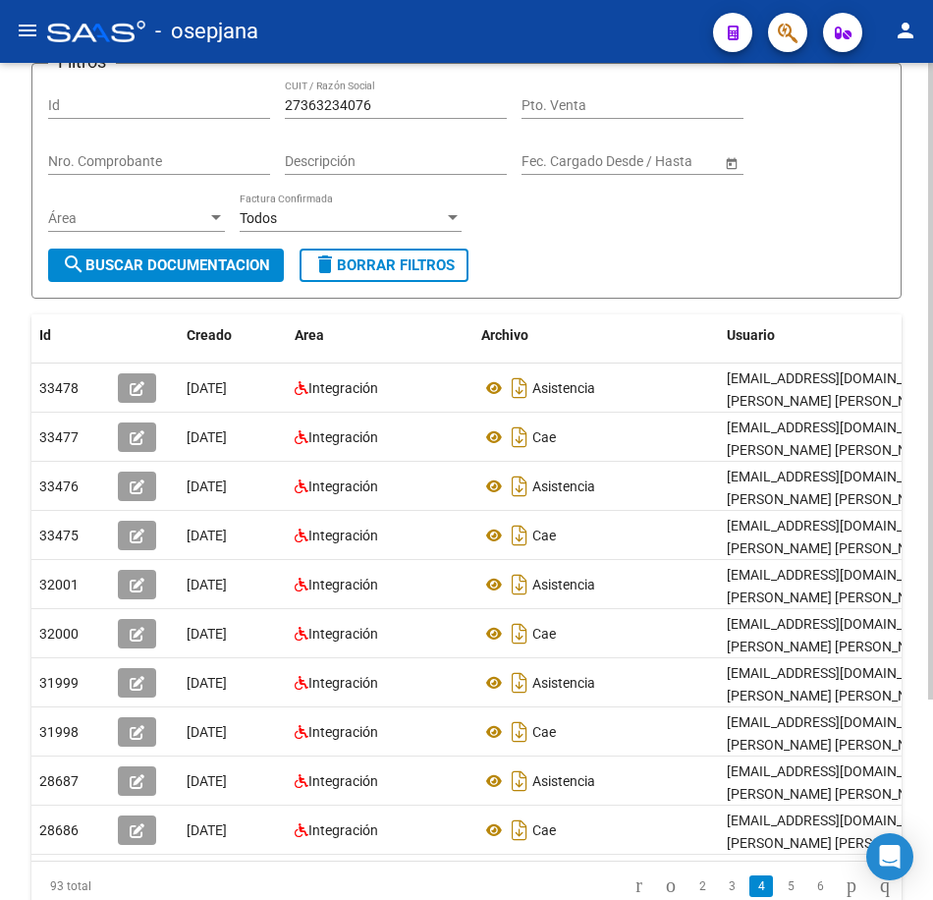
scroll to position [0, 0]
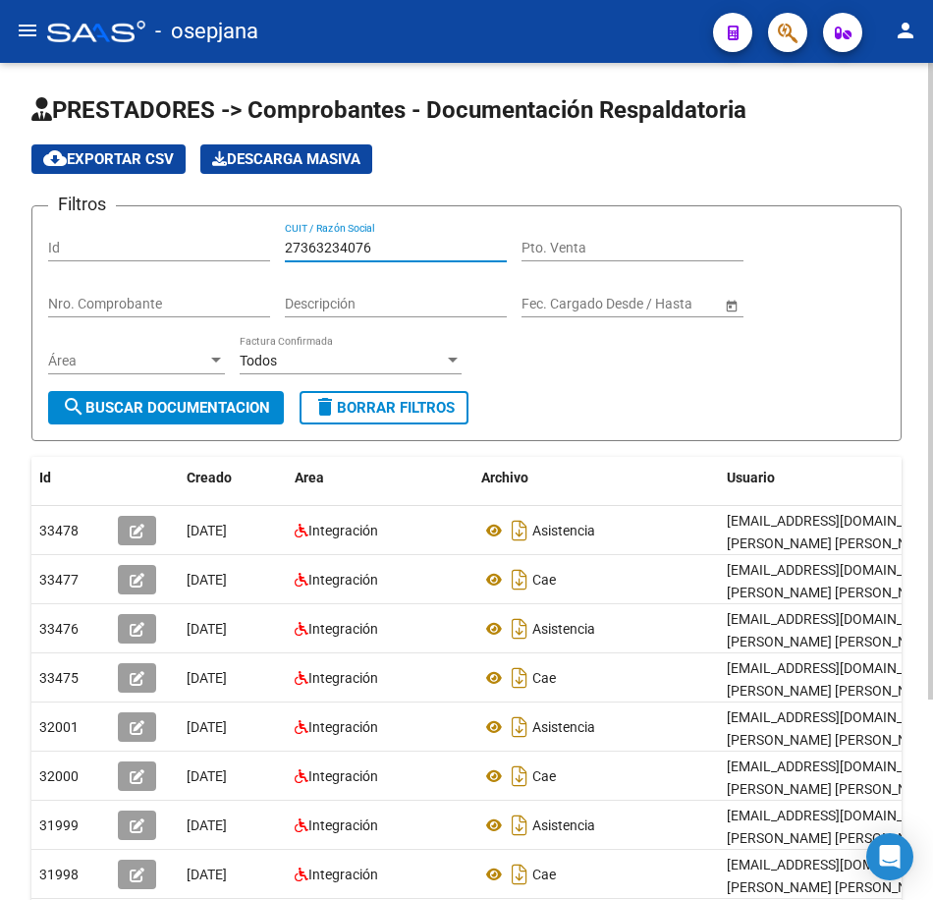
drag, startPoint x: 401, startPoint y: 245, endPoint x: 180, endPoint y: 250, distance: 221.1
click at [181, 250] on div "Filtros Id 27363234076 CUIT / Razón Social Pto. Venta Nro. Comprobante Descripc…" at bounding box center [466, 306] width 837 height 169
paste input "0816007"
click at [239, 405] on span "search Buscar Documentacion" at bounding box center [166, 408] width 208 height 18
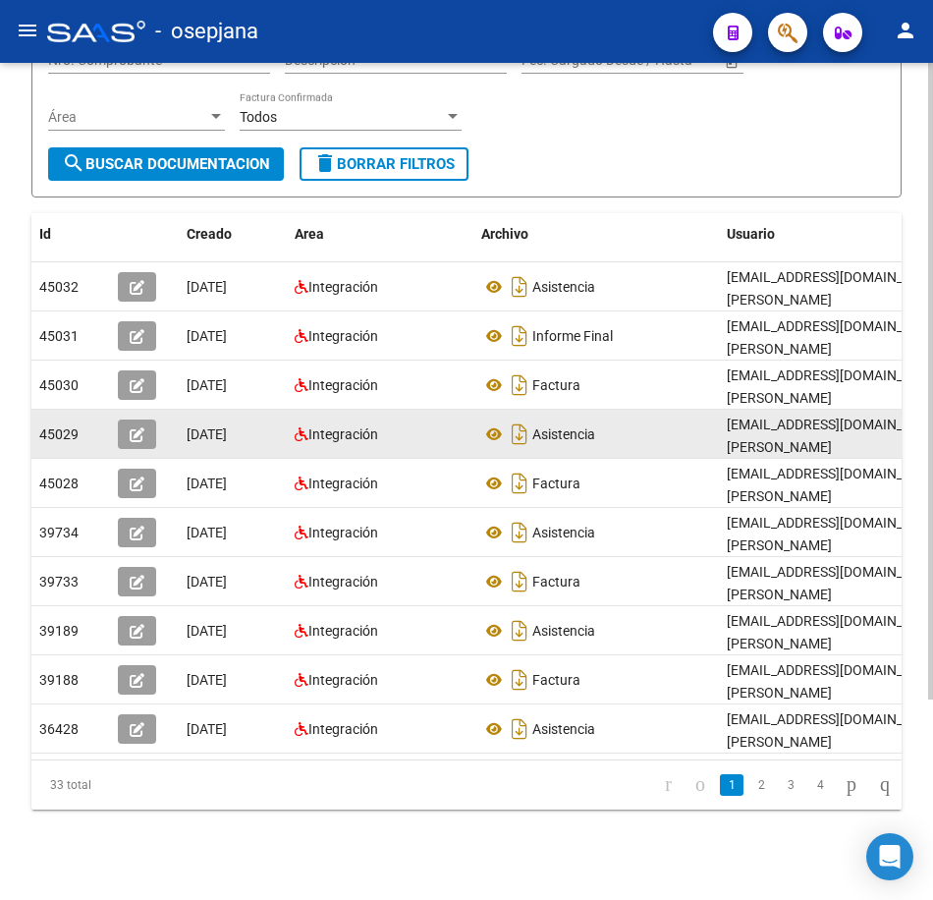
scroll to position [263, 0]
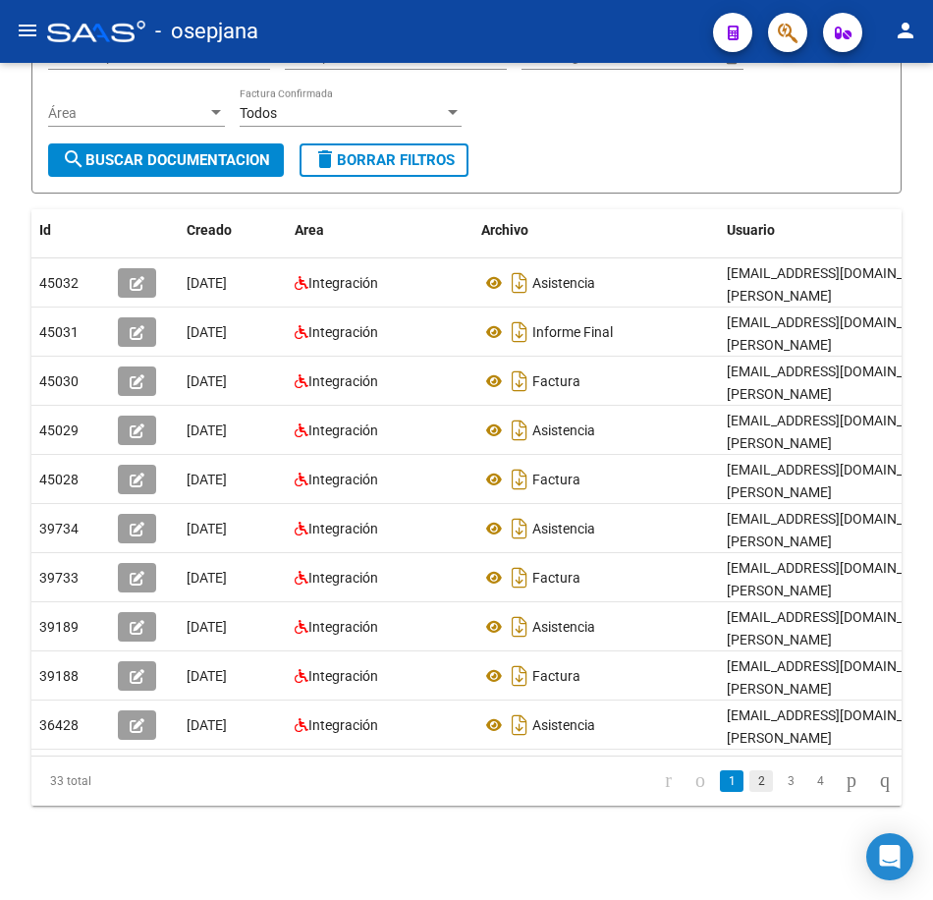
click at [750, 782] on link "2" at bounding box center [762, 781] width 24 height 22
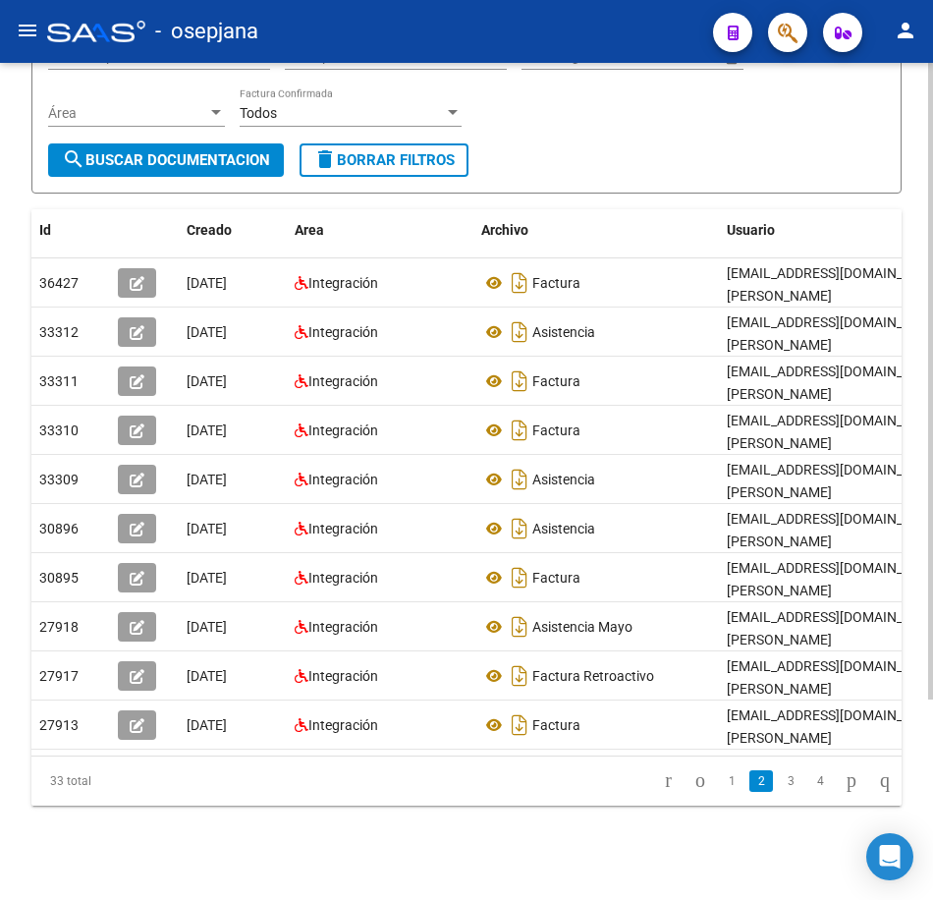
click at [779, 786] on link "3" at bounding box center [791, 781] width 24 height 22
click at [664, 159] on form "Filtros Id 27360816007 CUIT / Razón Social Pto. Venta Nro. Comprobante Descripc…" at bounding box center [466, 76] width 870 height 236
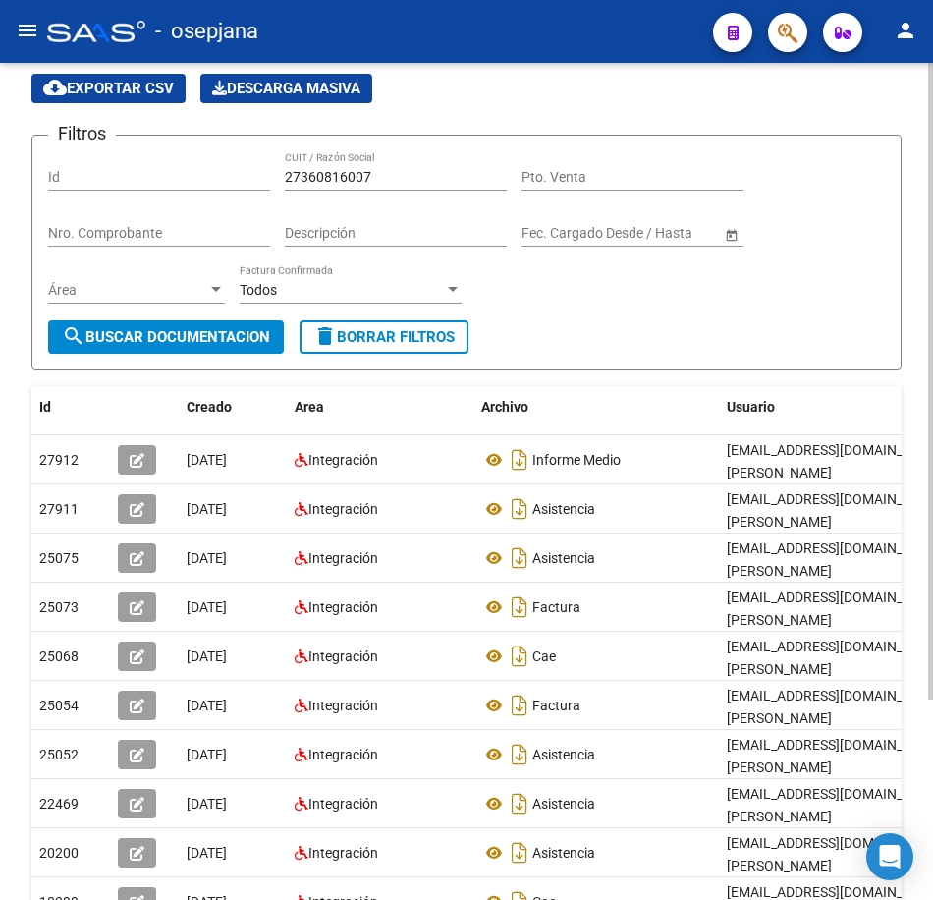
scroll to position [67, 0]
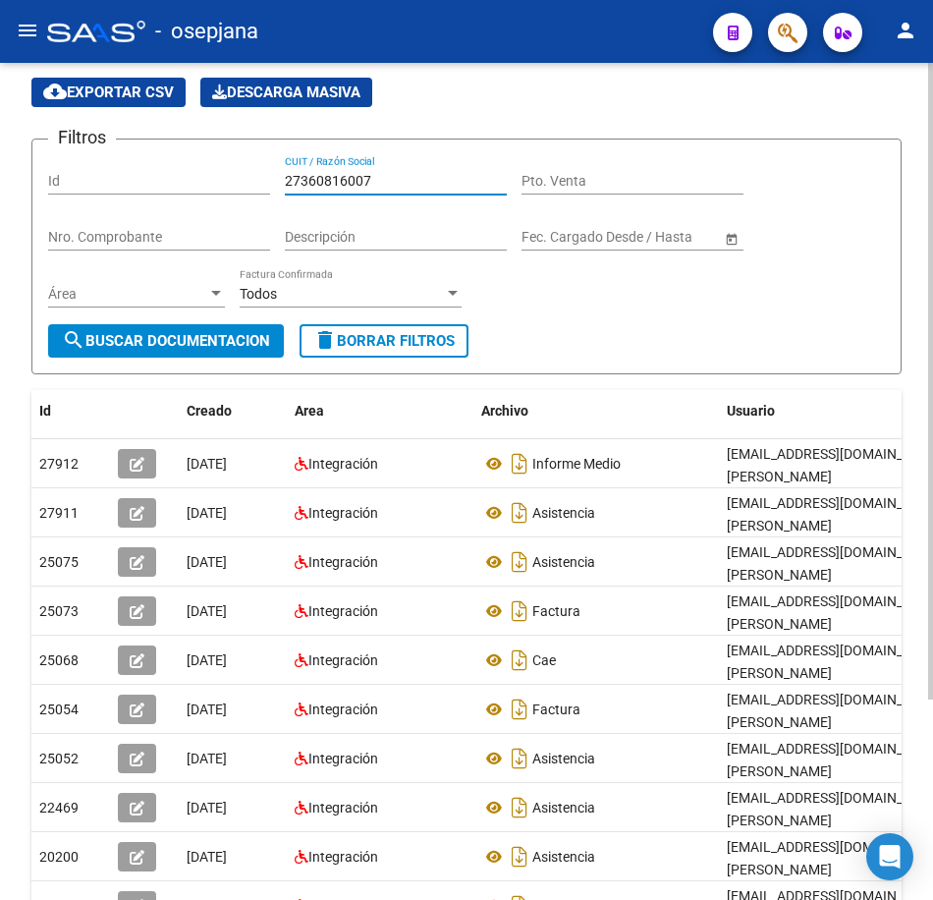
drag, startPoint x: 396, startPoint y: 184, endPoint x: 218, endPoint y: 188, distance: 177.9
click at [199, 173] on div "Filtros Id 27360816007 CUIT / Razón Social Pto. Venta Nro. Comprobante Descripc…" at bounding box center [466, 239] width 837 height 169
paste input "2888560"
click at [241, 333] on span "search Buscar Documentacion" at bounding box center [166, 341] width 208 height 18
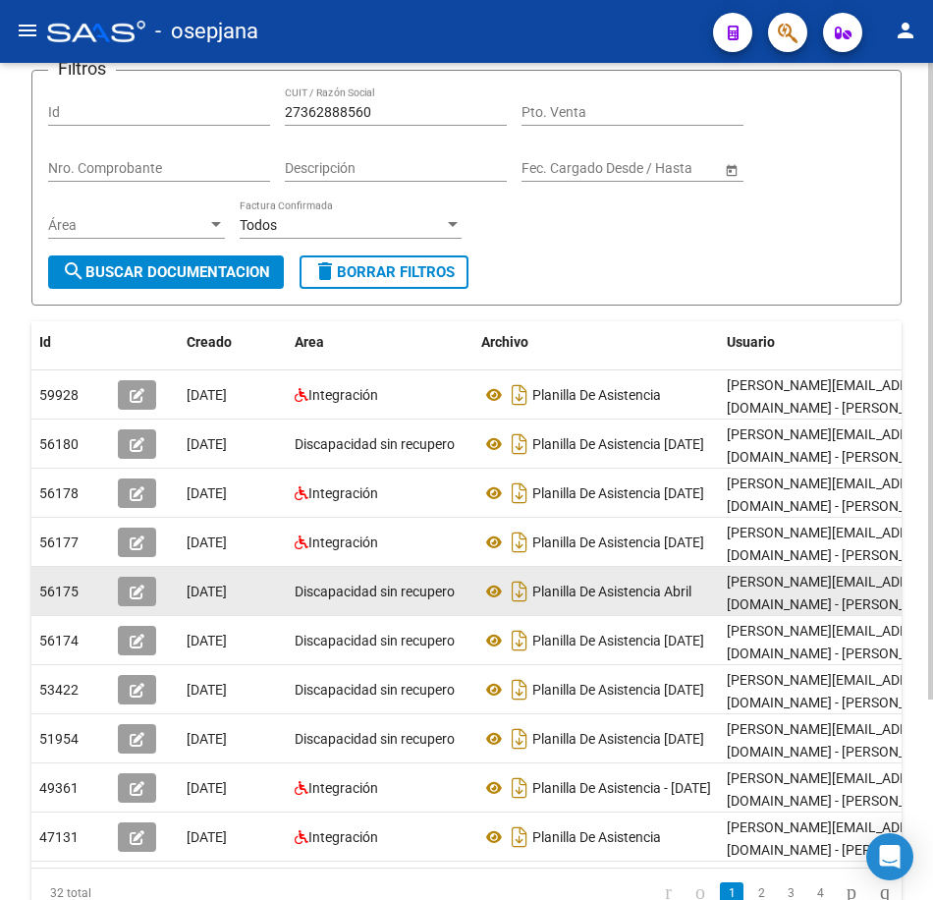
scroll to position [263, 0]
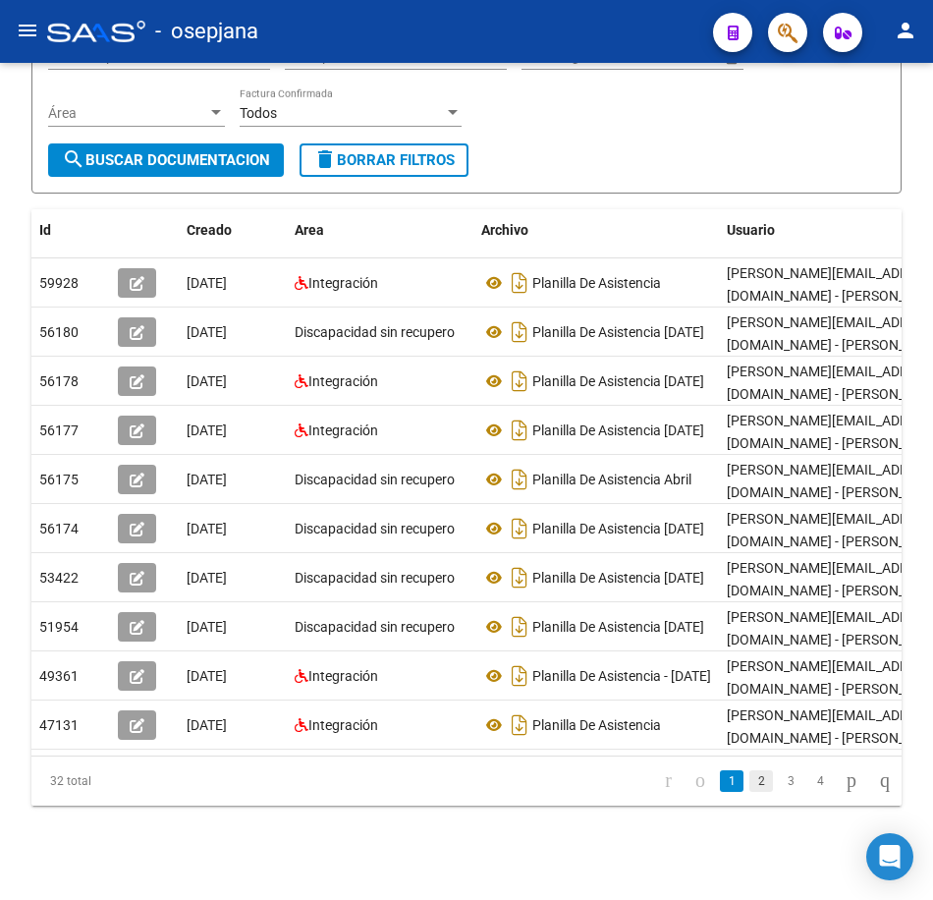
click at [750, 777] on link "2" at bounding box center [762, 781] width 24 height 22
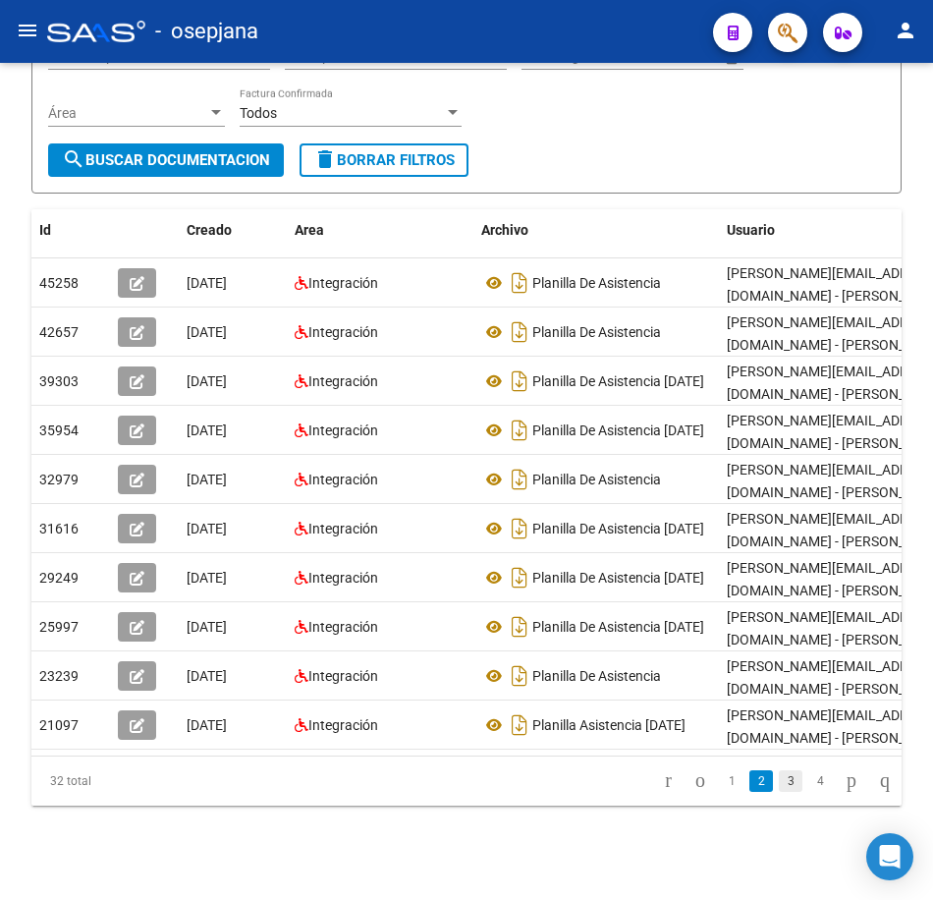
click at [779, 780] on link "3" at bounding box center [791, 781] width 24 height 22
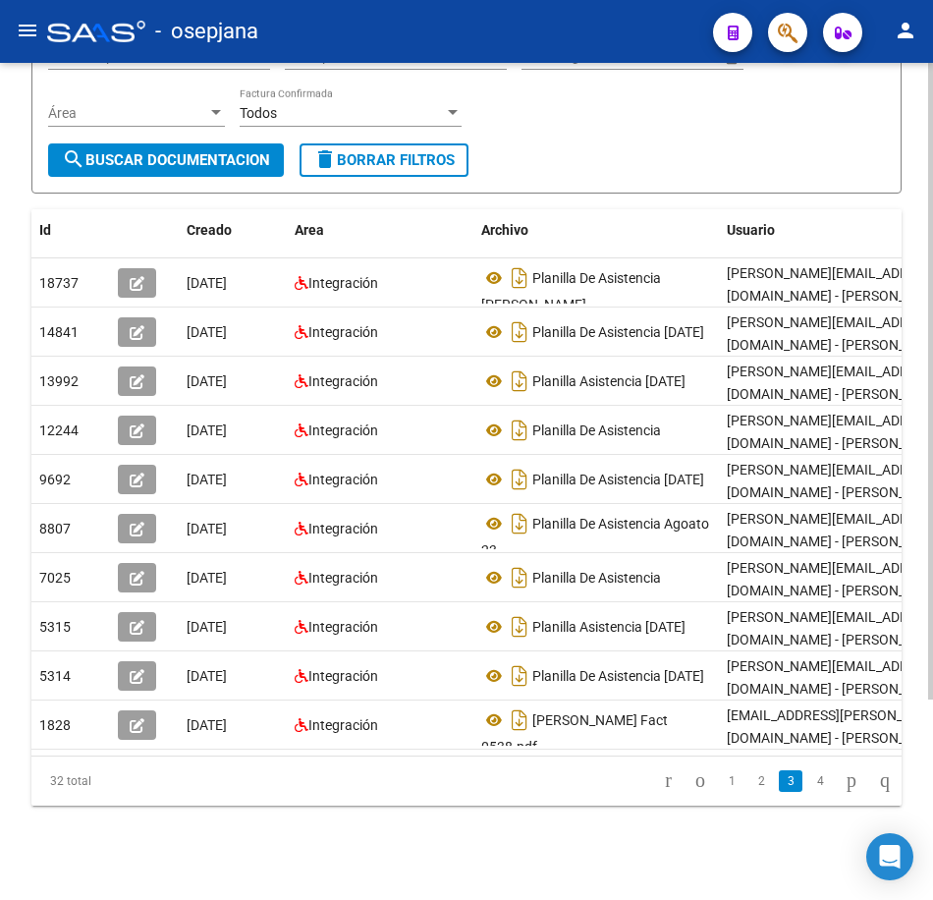
click at [623, 136] on form "Filtros Id 27362888560 CUIT / Razón Social Pto. Venta Nro. Comprobante Descripc…" at bounding box center [466, 76] width 870 height 236
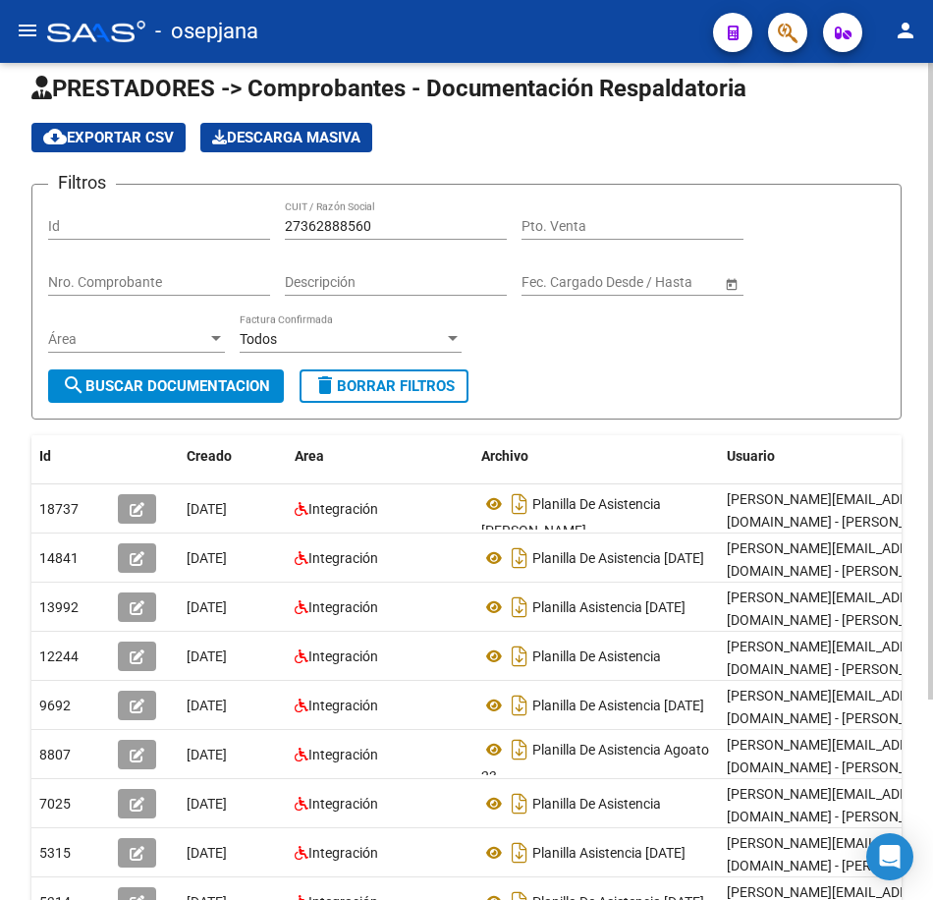
scroll to position [0, 0]
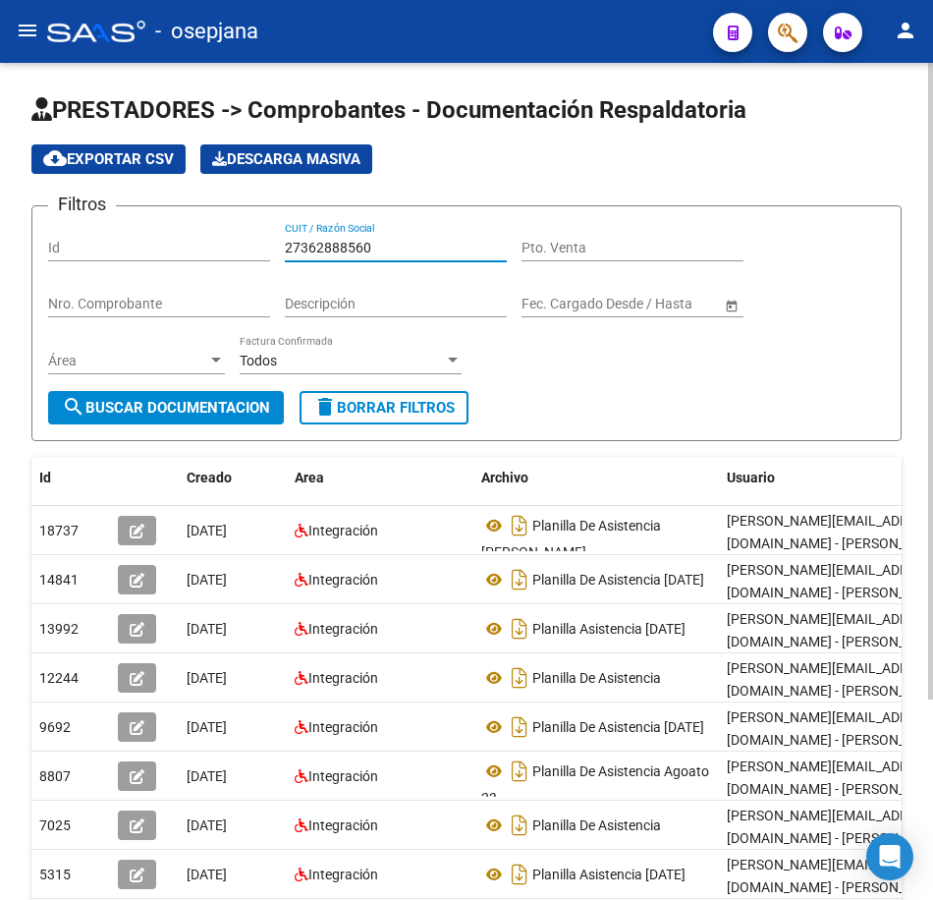
drag, startPoint x: 391, startPoint y: 241, endPoint x: 182, endPoint y: 244, distance: 209.3
click at [182, 244] on div "Filtros Id 27362888560 CUIT / Razón Social Pto. Venta Nro. Comprobante Descripc…" at bounding box center [466, 306] width 837 height 169
paste input "3192705"
click at [206, 409] on span "search Buscar Documentacion" at bounding box center [166, 408] width 208 height 18
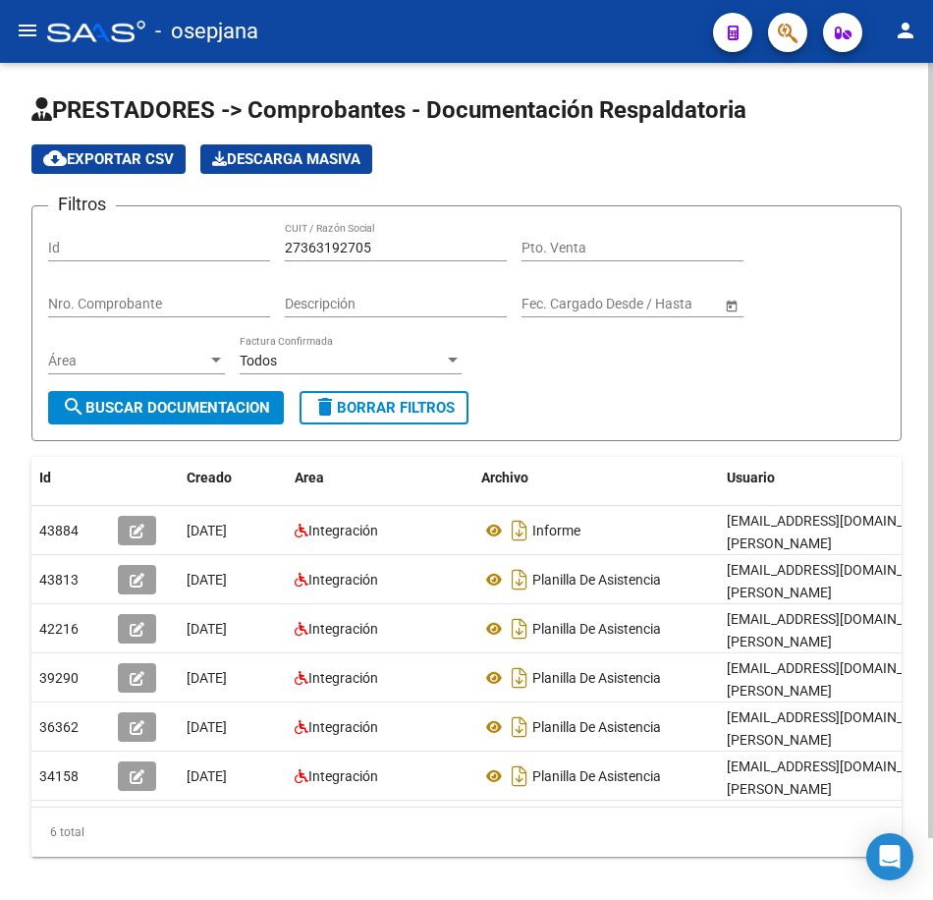
scroll to position [67, 0]
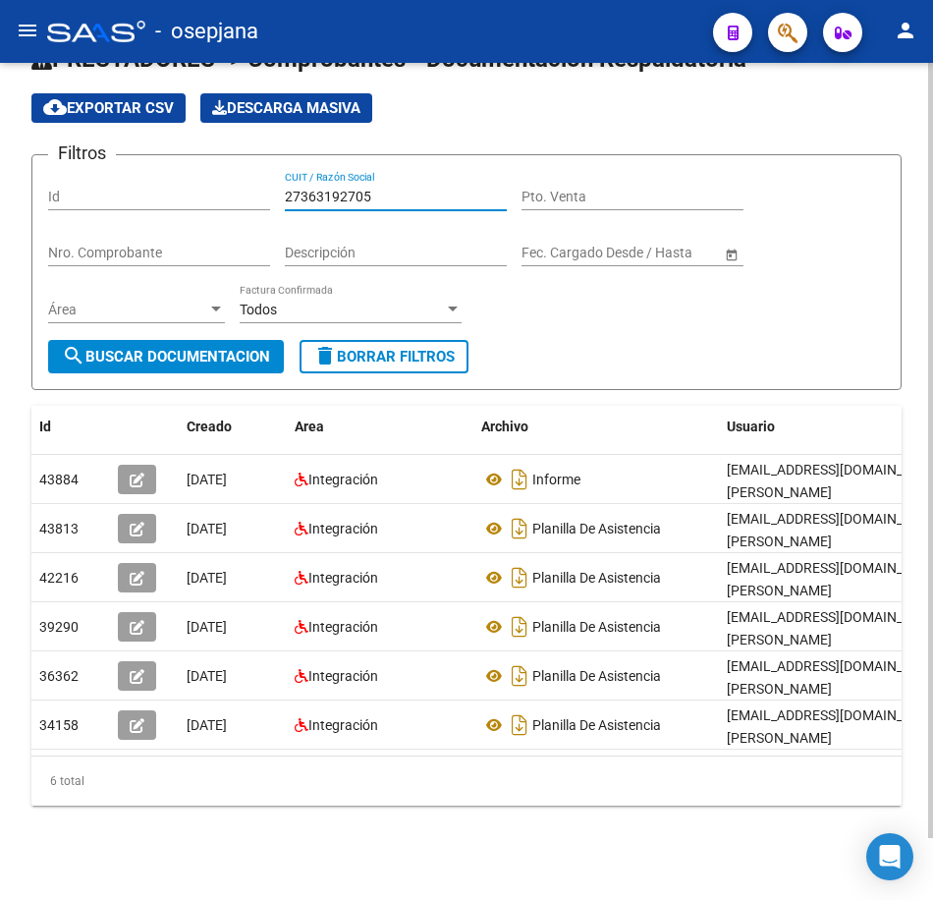
drag, startPoint x: 382, startPoint y: 172, endPoint x: 155, endPoint y: 174, distance: 226.9
click at [157, 174] on div "Filtros Id 27363192705 CUIT / Razón Social Pto. Venta Nro. Comprobante Descripc…" at bounding box center [466, 255] width 837 height 169
paste input "0850159"
click at [209, 353] on button "search Buscar Documentacion" at bounding box center [166, 356] width 236 height 33
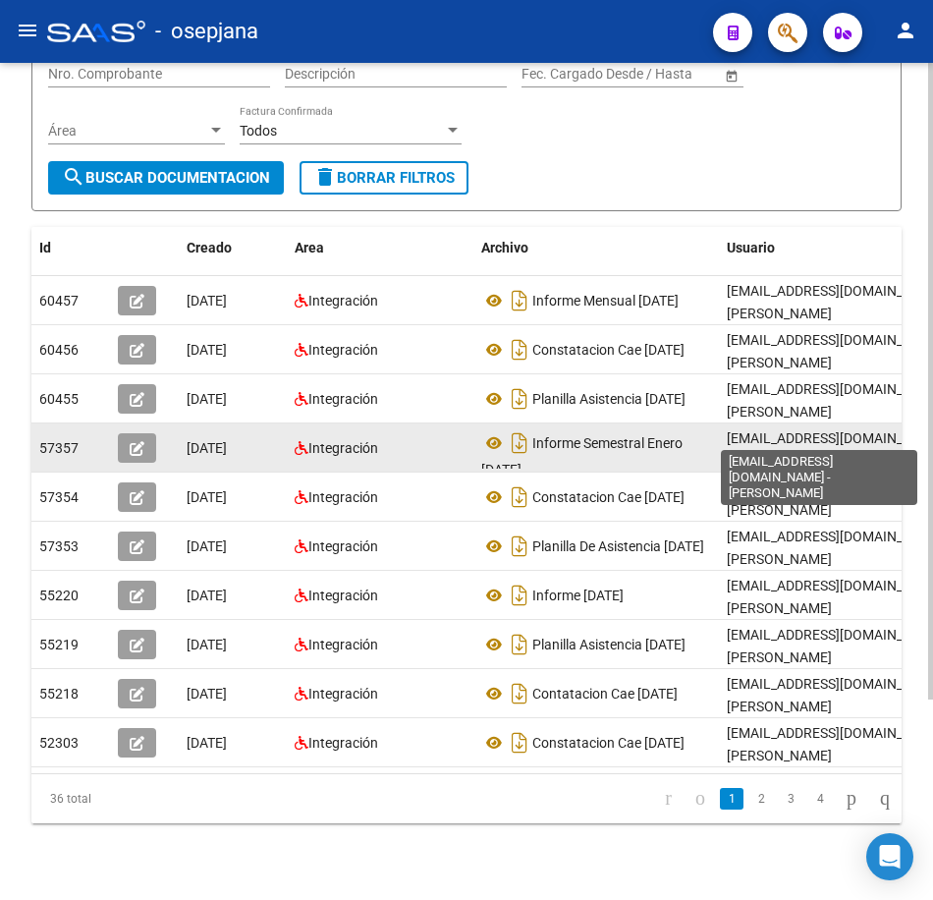
scroll to position [263, 0]
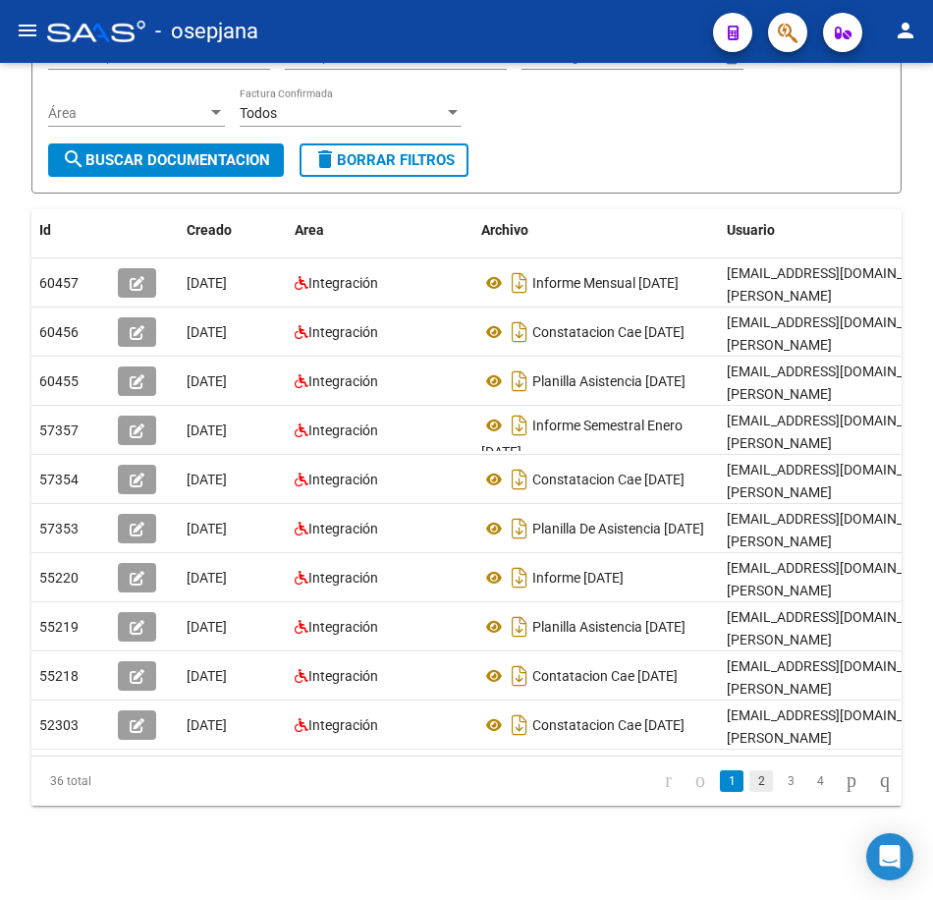
click at [750, 785] on link "2" at bounding box center [762, 781] width 24 height 22
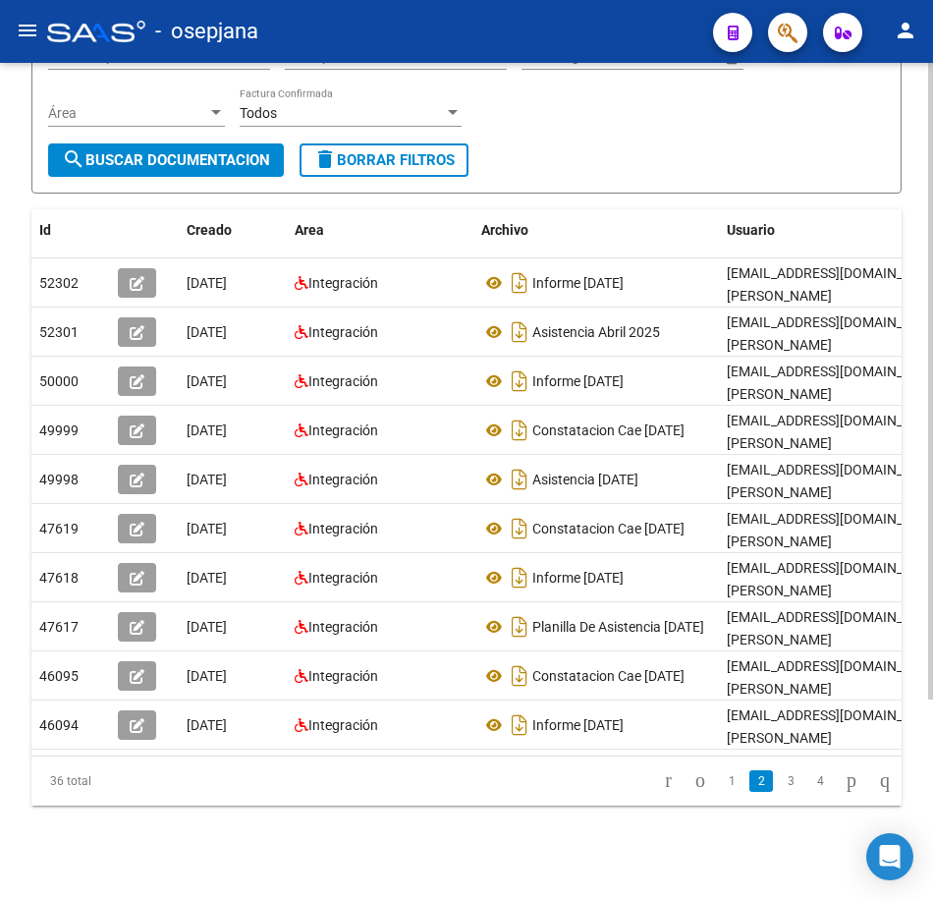
click at [779, 785] on link "3" at bounding box center [791, 781] width 24 height 22
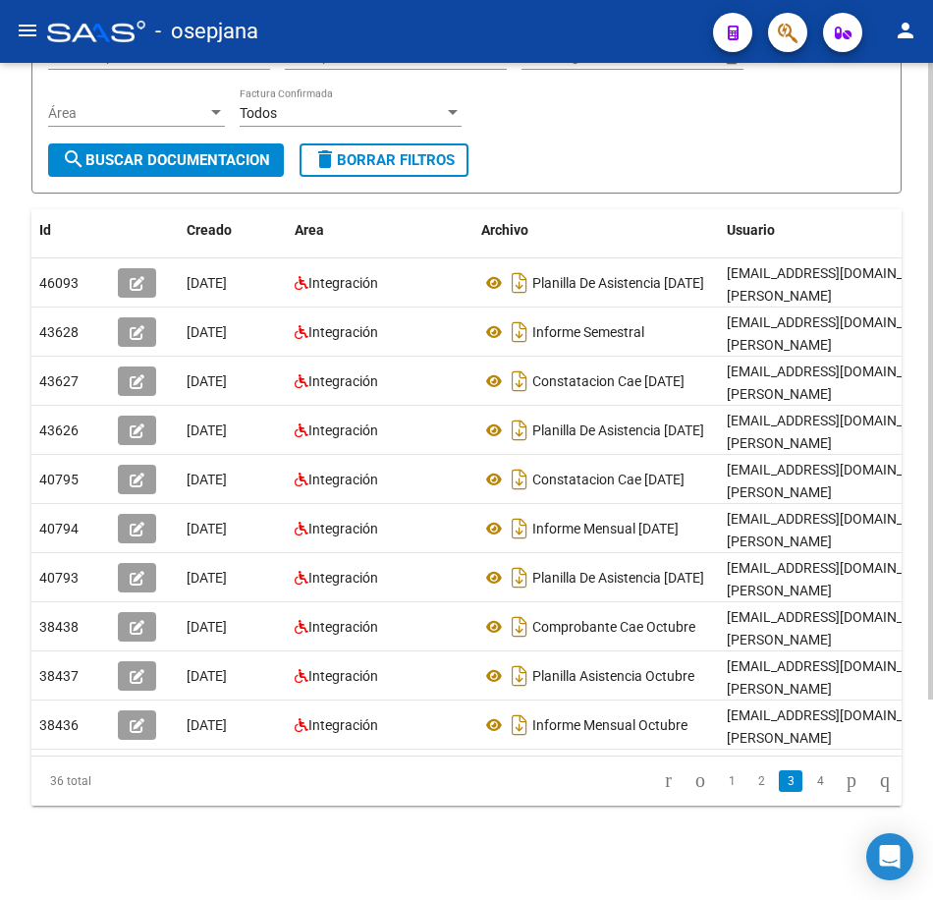
click at [741, 156] on form "Filtros Id 27360850159 CUIT / Razón Social Pto. Venta Nro. Comprobante Descripc…" at bounding box center [466, 76] width 870 height 236
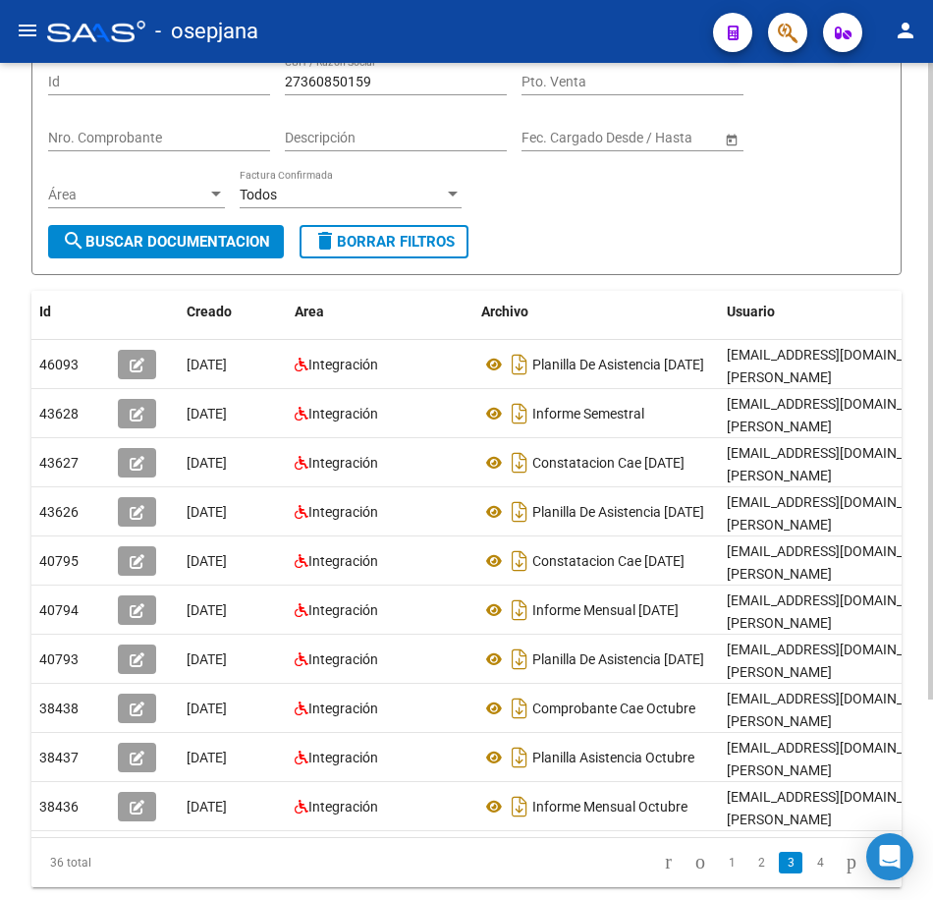
scroll to position [165, 0]
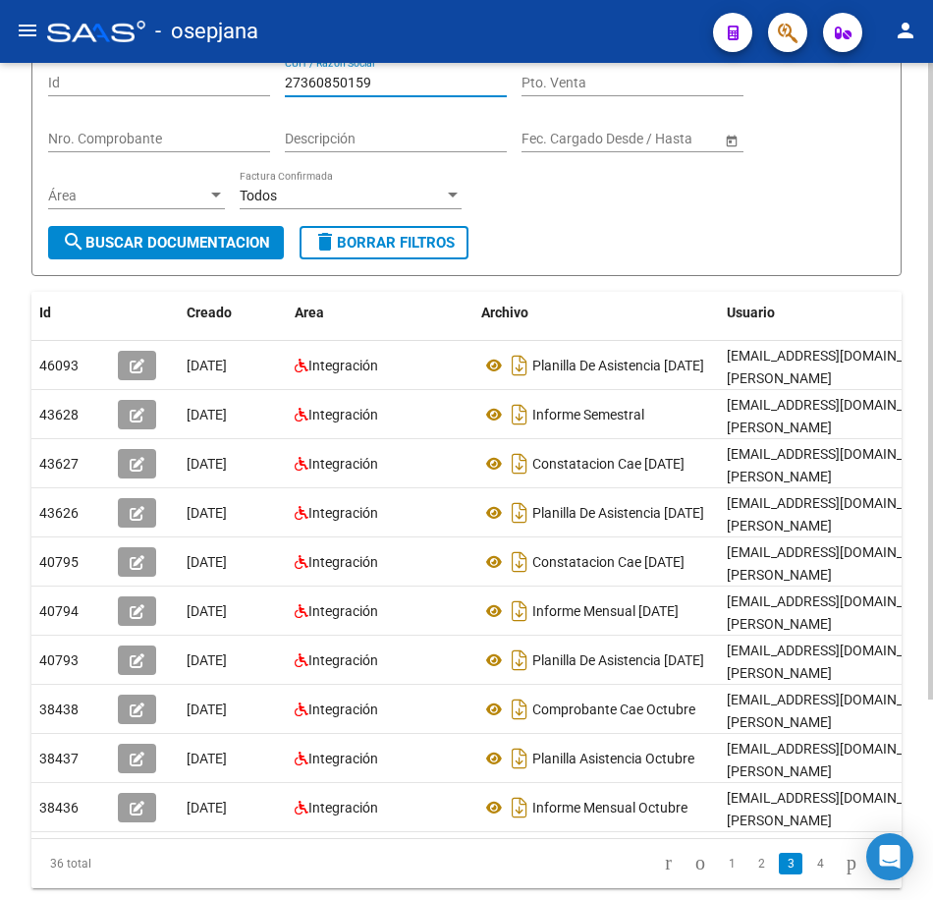
drag, startPoint x: 355, startPoint y: 83, endPoint x: 178, endPoint y: 94, distance: 177.2
click at [184, 89] on div "Filtros Id 27360850159 CUIT / Razón Social Pto. Venta Nro. Comprobante Descripc…" at bounding box center [466, 141] width 837 height 169
paste input "616004"
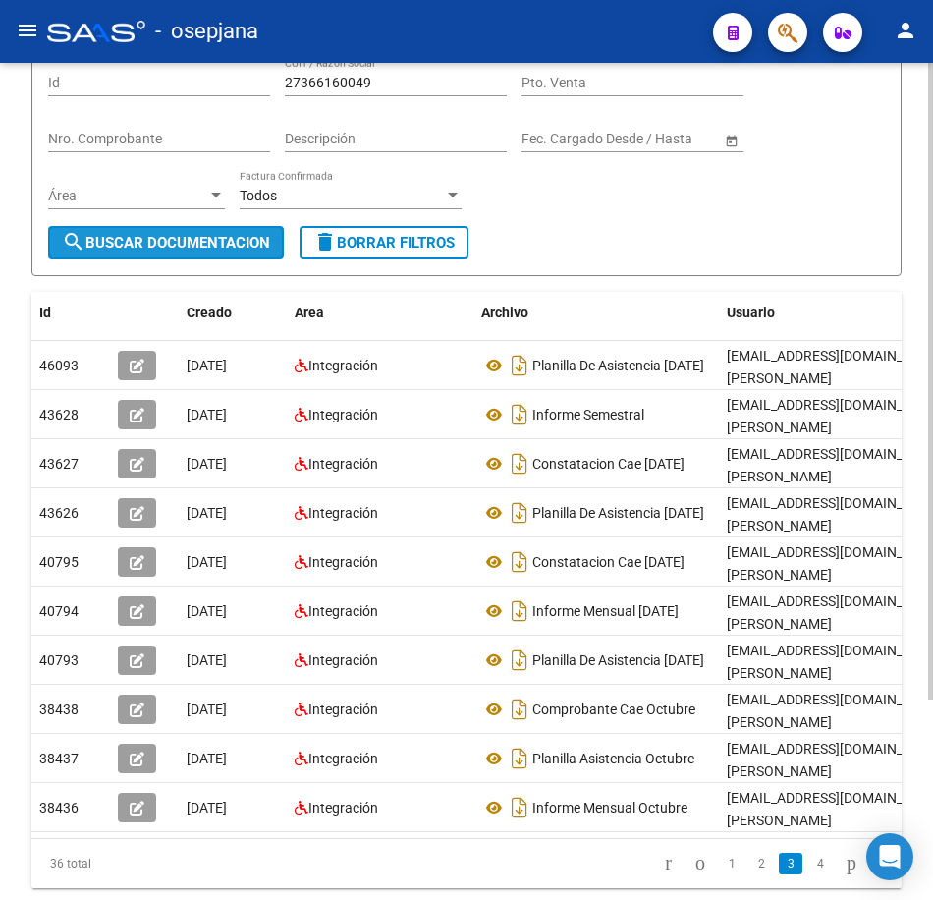
click at [250, 239] on span "search Buscar Documentacion" at bounding box center [166, 243] width 208 height 18
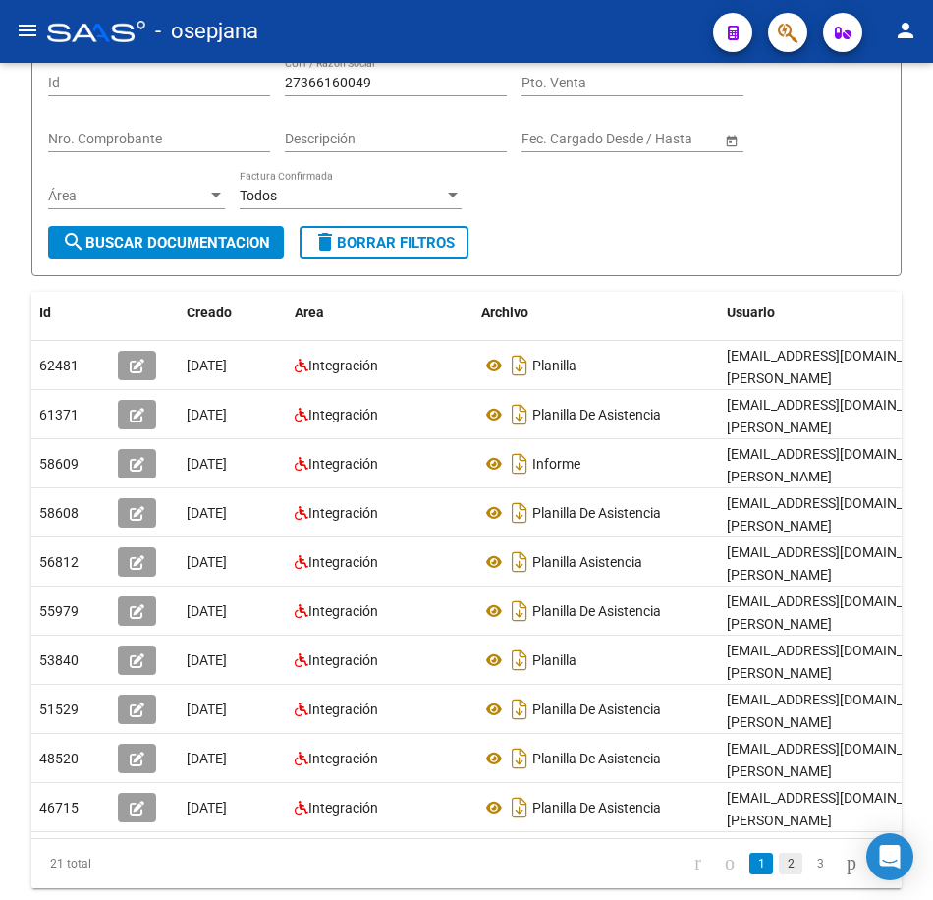
click at [779, 874] on link "2" at bounding box center [791, 864] width 24 height 22
click at [808, 874] on link "3" at bounding box center [820, 864] width 24 height 22
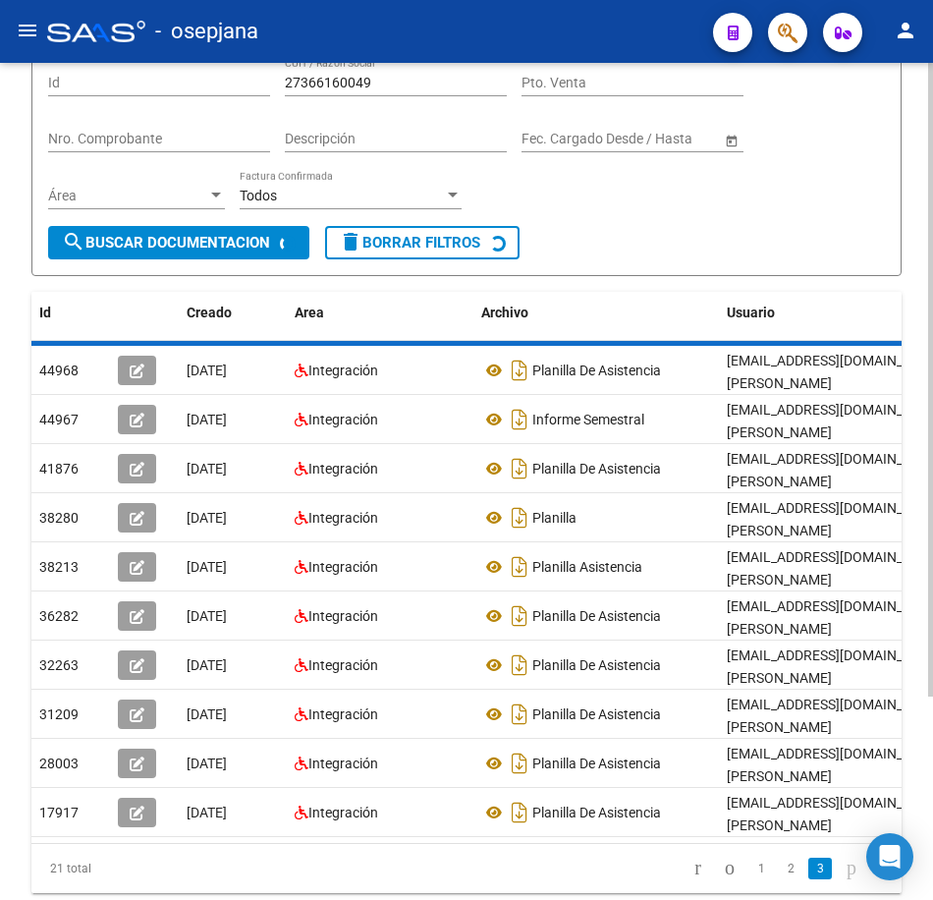
scroll to position [0, 0]
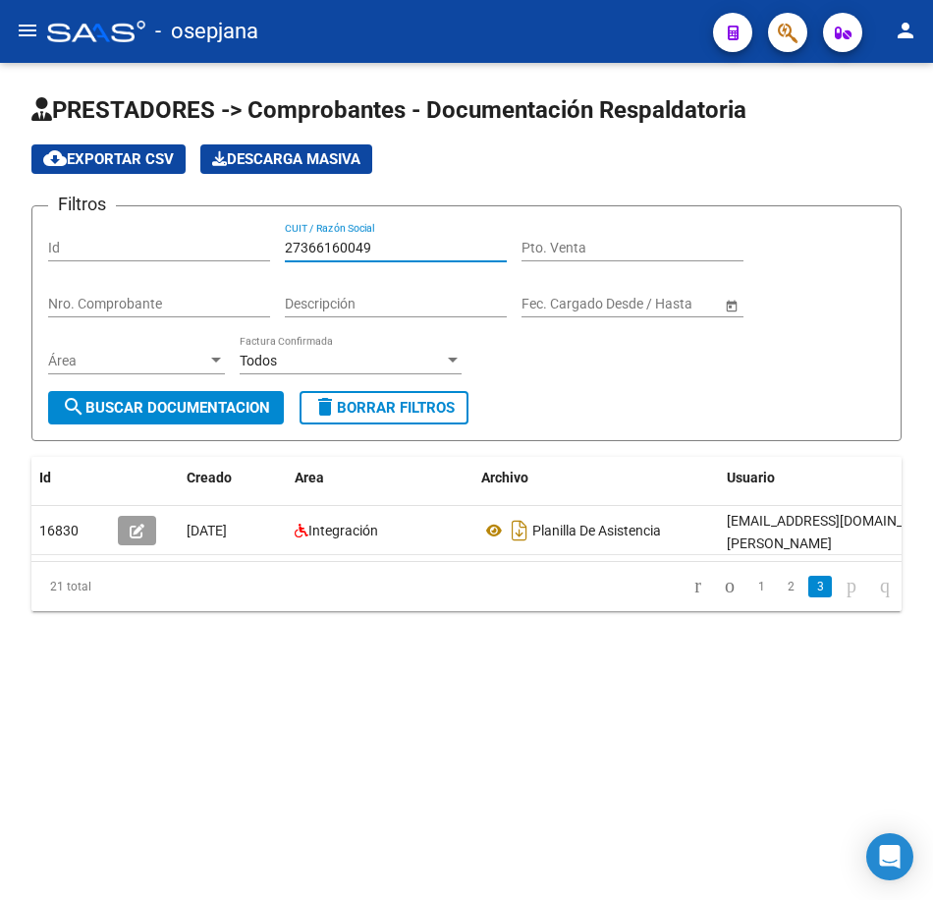
drag, startPoint x: 390, startPoint y: 248, endPoint x: 200, endPoint y: 265, distance: 190.4
click at [189, 234] on div "Filtros Id 27366160049 CUIT / Razón Social Pto. Venta Nro. Comprobante Descripc…" at bounding box center [466, 306] width 837 height 169
paste input "4941957"
click at [206, 415] on span "search Buscar Documentacion" at bounding box center [166, 408] width 208 height 18
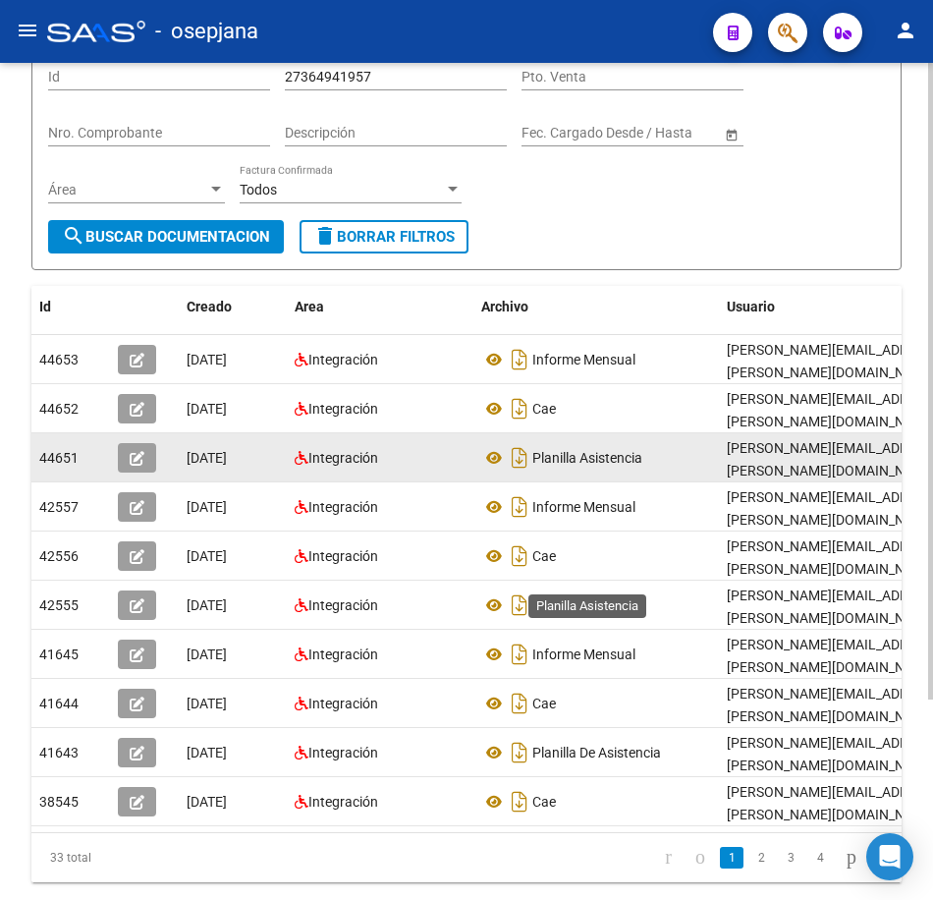
scroll to position [196, 0]
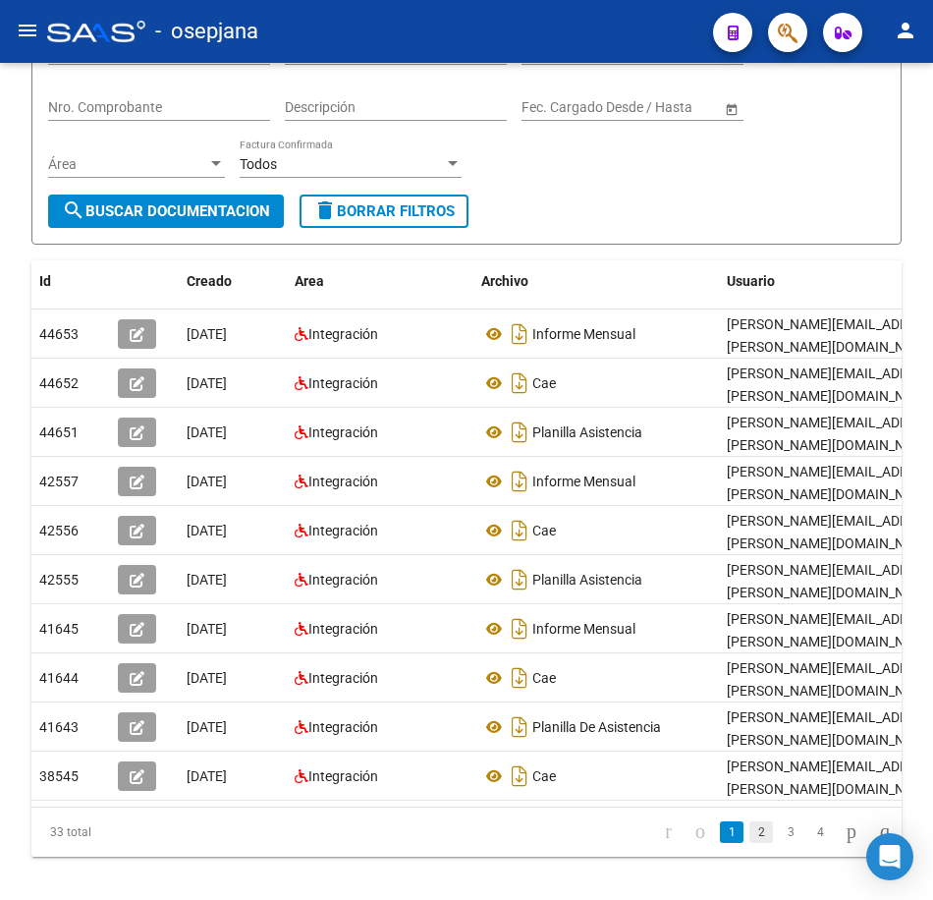
click at [750, 843] on link "2" at bounding box center [762, 832] width 24 height 22
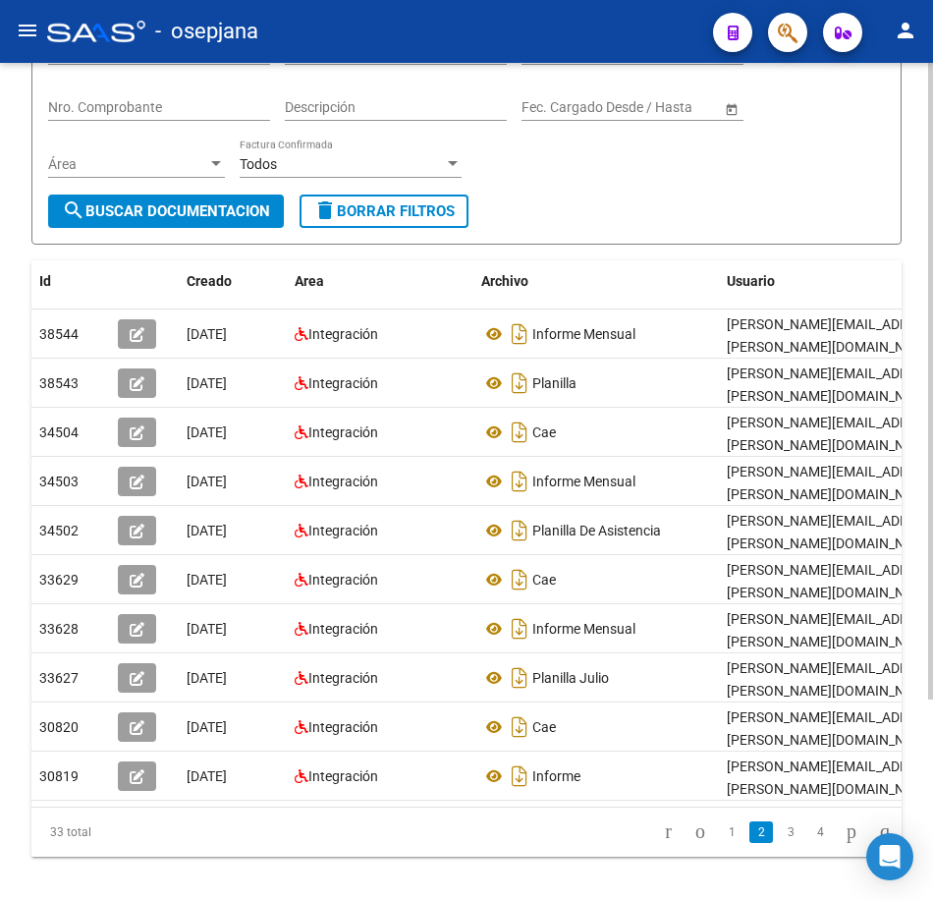
click at [779, 843] on link "3" at bounding box center [791, 832] width 24 height 22
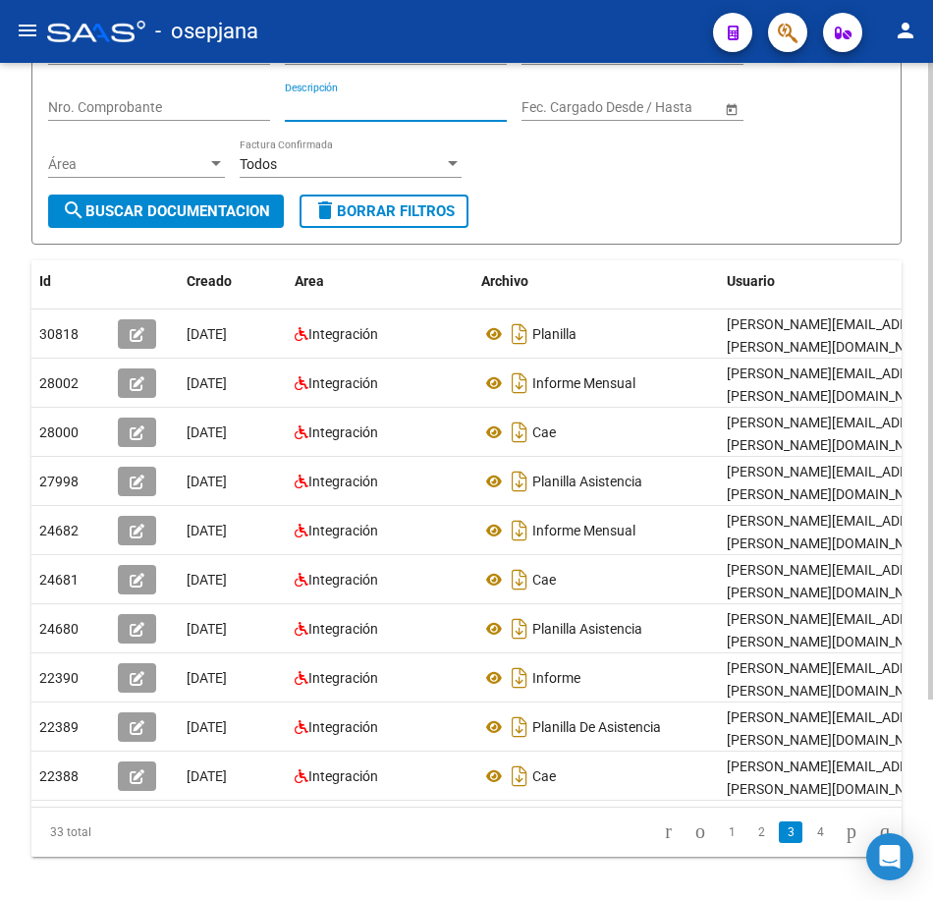
click at [379, 112] on input "Descripción" at bounding box center [396, 107] width 222 height 17
drag, startPoint x: 737, startPoint y: 198, endPoint x: 739, endPoint y: 214, distance: 15.8
click at [737, 198] on form "Filtros Id 27364941957 CUIT / Razón Social Pto. Venta Nro. Comprobante Descripc…" at bounding box center [466, 127] width 870 height 236
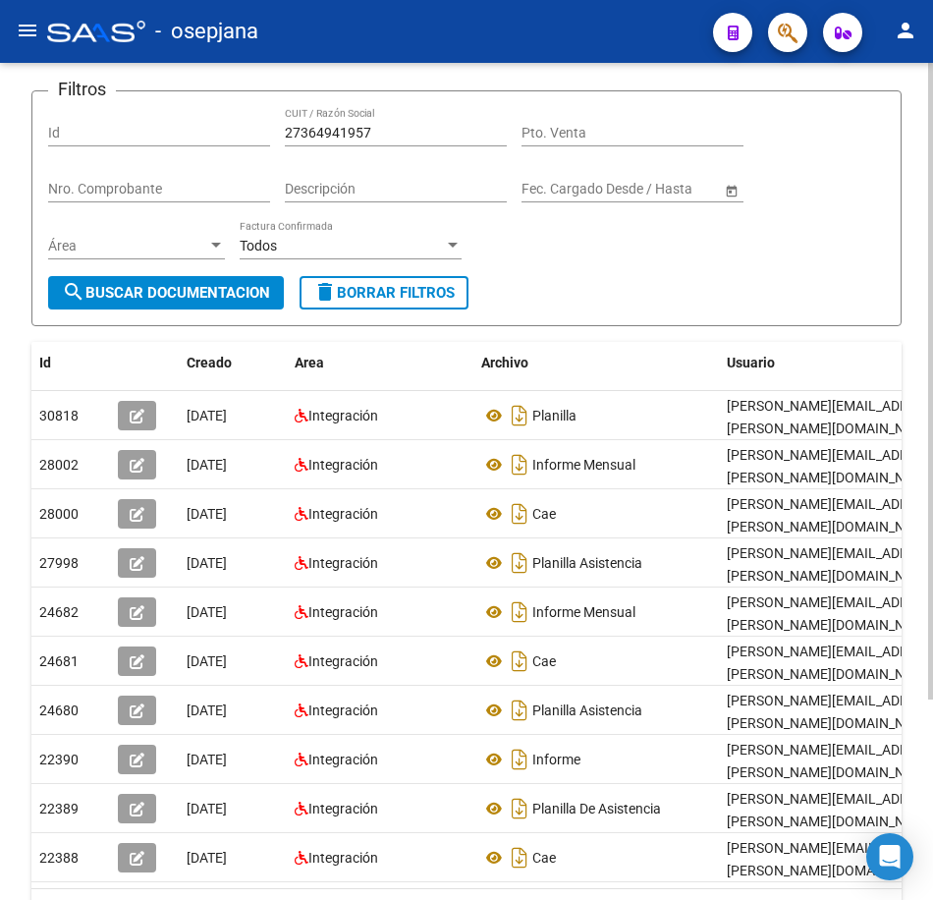
scroll to position [0, 0]
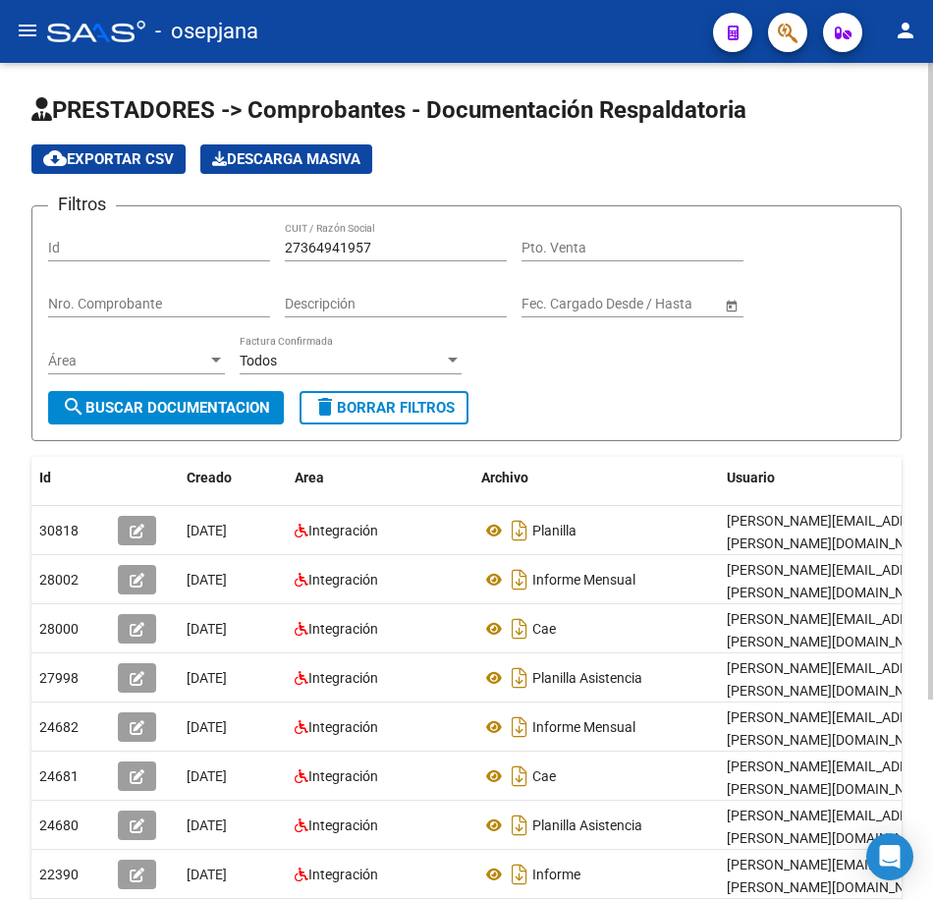
drag, startPoint x: 399, startPoint y: 245, endPoint x: 158, endPoint y: 234, distance: 240.9
click at [158, 234] on div "Filtros Id 27364941957 CUIT / Razón Social Pto. Venta Nro. Comprobante Descripc…" at bounding box center [466, 306] width 837 height 169
paste input "659380"
click at [250, 408] on span "search Buscar Documentacion" at bounding box center [166, 408] width 208 height 18
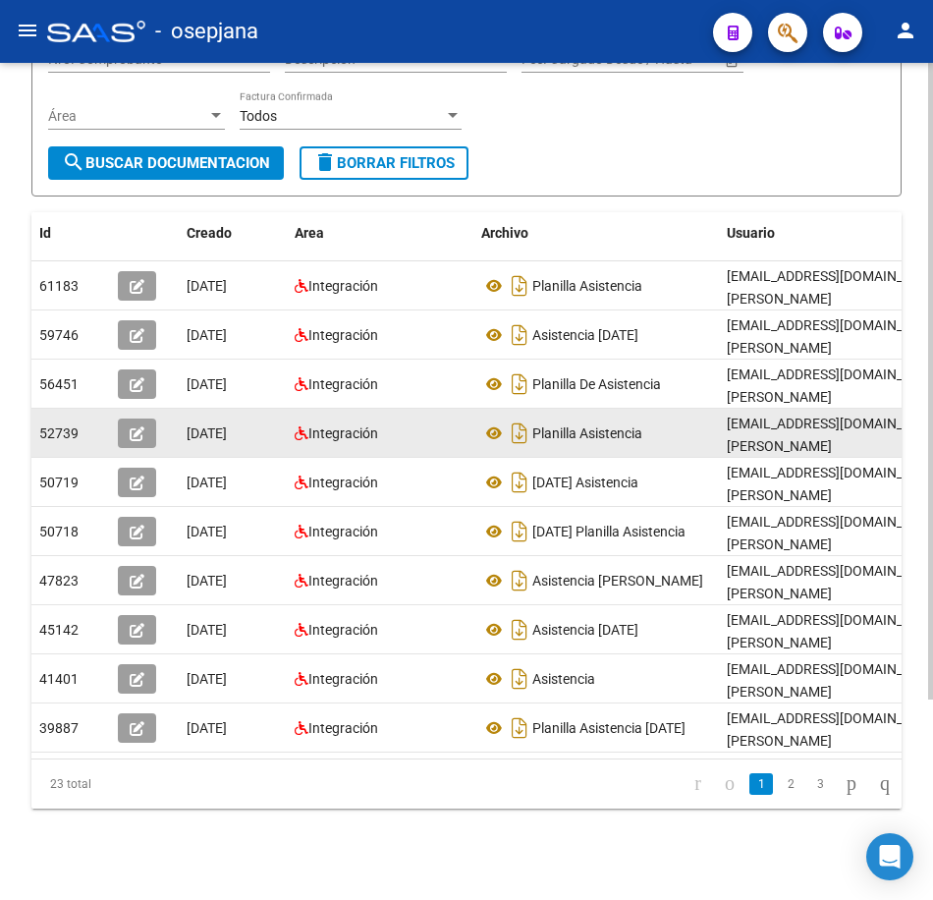
scroll to position [263, 0]
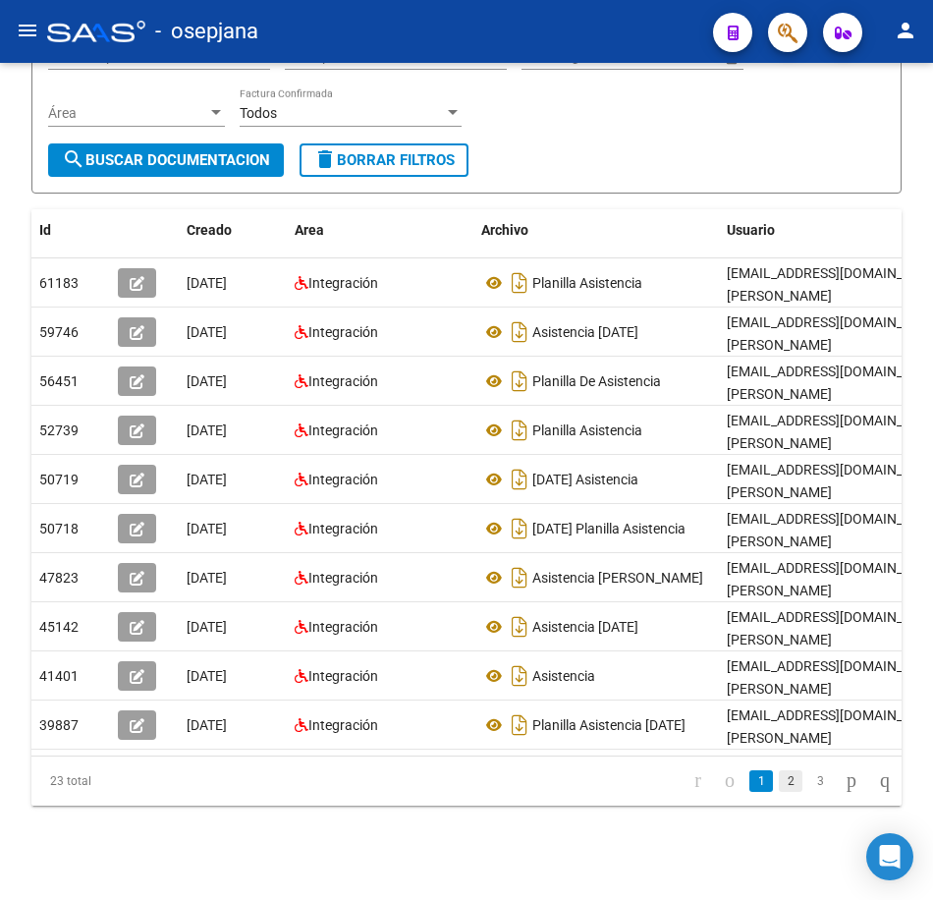
click at [779, 781] on link "2" at bounding box center [791, 781] width 24 height 22
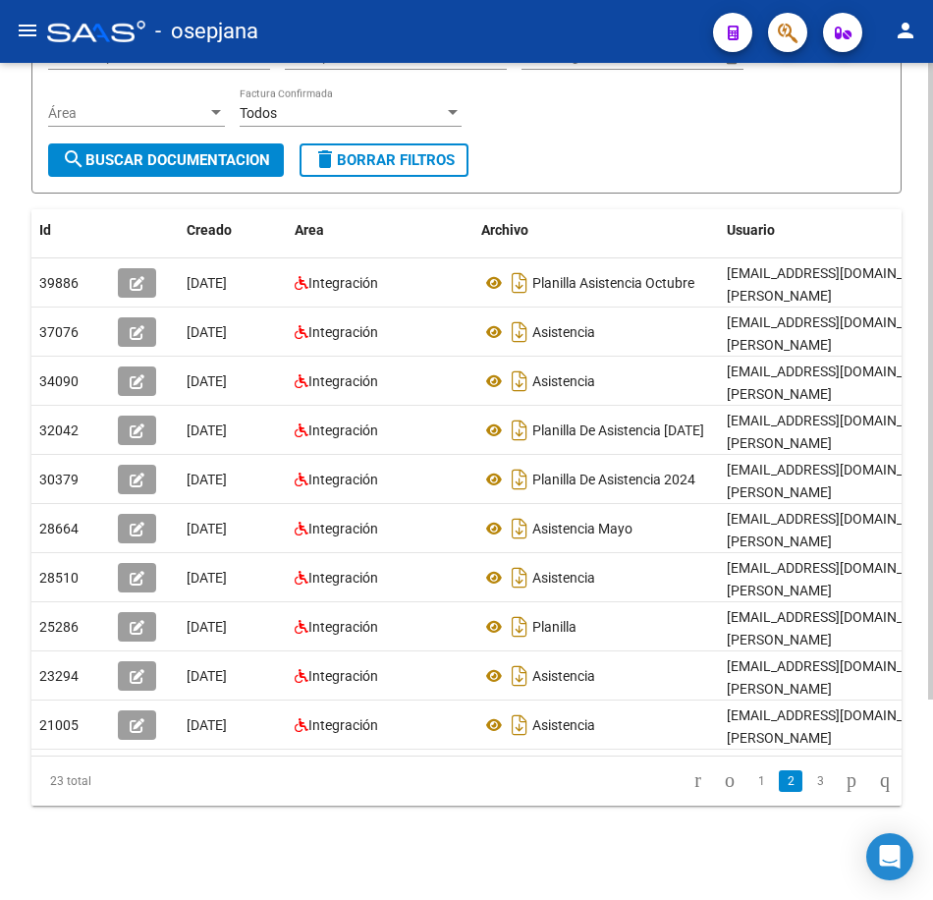
click at [808, 792] on link "3" at bounding box center [820, 781] width 24 height 22
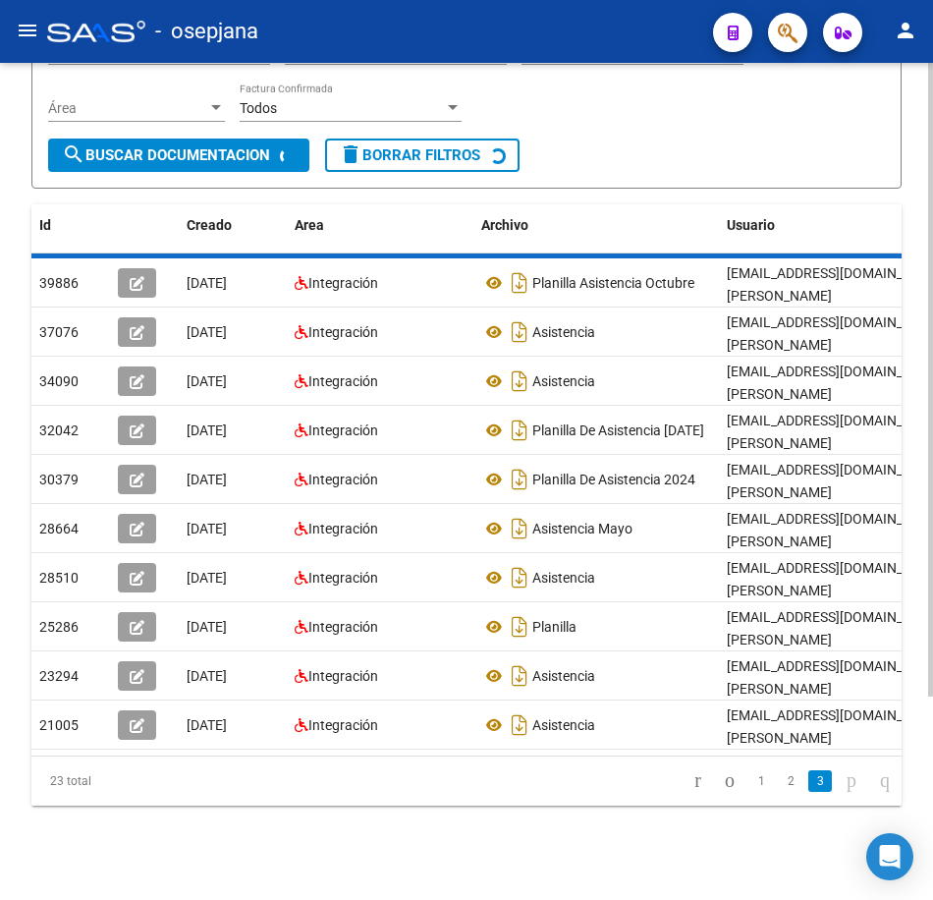
scroll to position [0, 0]
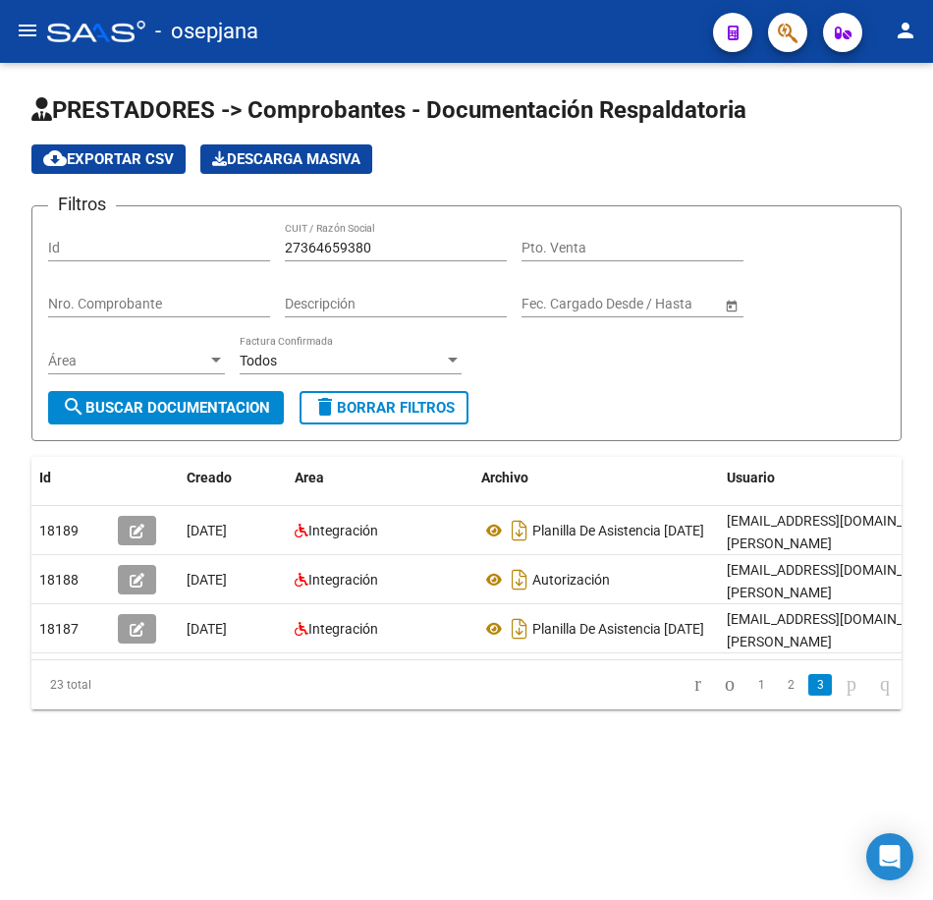
click at [762, 408] on form "Filtros Id 27364659380 CUIT / Razón Social Pto. Venta Nro. Comprobante Descripc…" at bounding box center [466, 323] width 870 height 236
drag, startPoint x: 384, startPoint y: 247, endPoint x: 195, endPoint y: 232, distance: 189.2
click at [195, 232] on div "Filtros Id 27364659380 CUIT / Razón Social Pto. Venta Nro. Comprobante Descripc…" at bounding box center [466, 306] width 837 height 169
paste input "5929799"
click at [218, 398] on button "search Buscar Documentacion" at bounding box center [166, 407] width 236 height 33
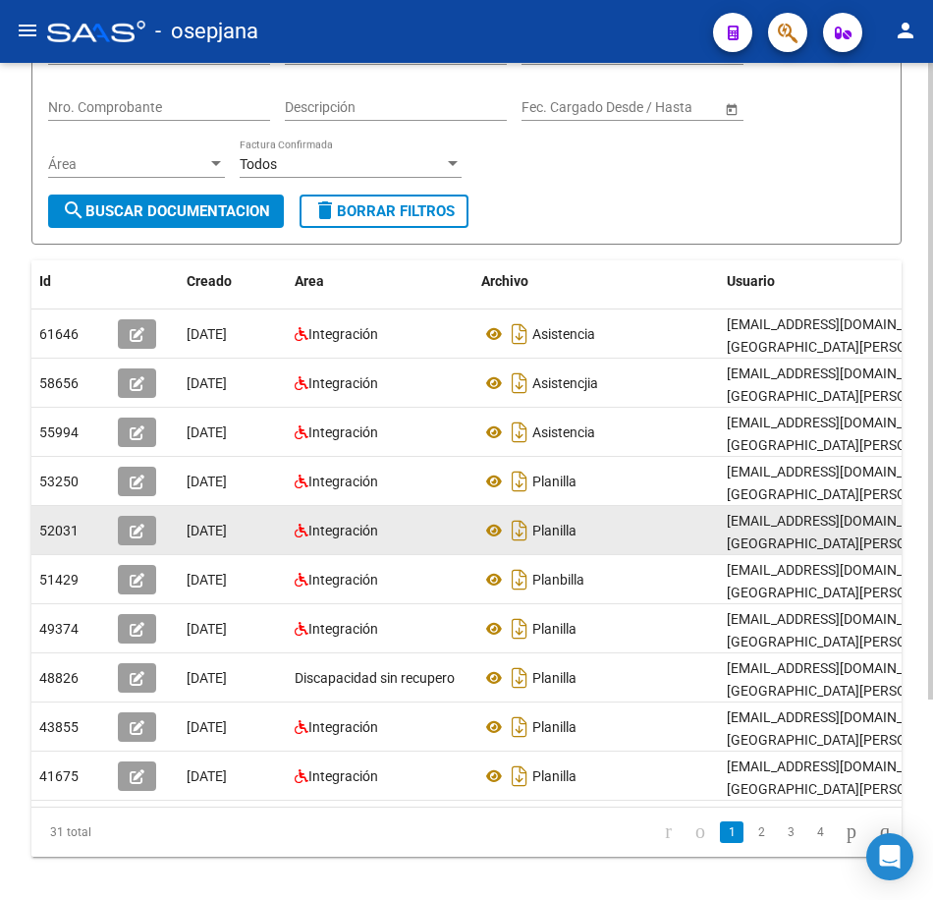
scroll to position [263, 0]
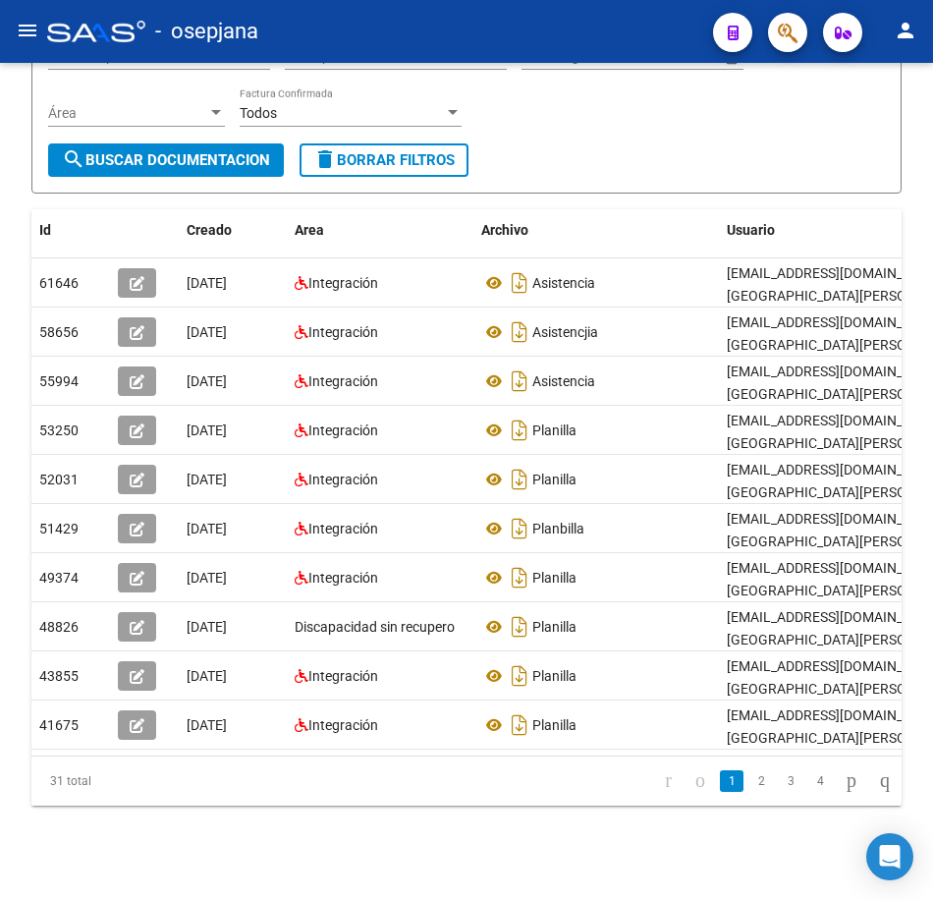
click at [750, 780] on link "2" at bounding box center [762, 781] width 24 height 22
click at [779, 788] on link "3" at bounding box center [791, 781] width 24 height 22
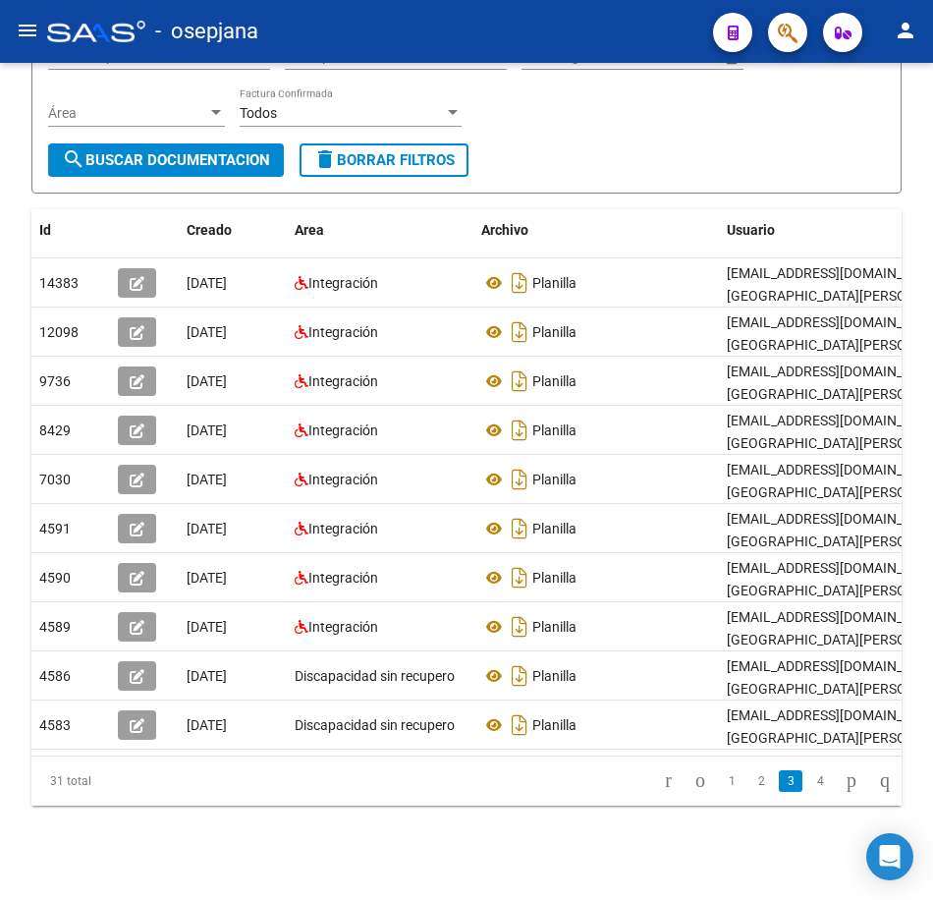
click at [740, 166] on form "Filtros Id 27365929799 CUIT / Razón Social Pto. Venta Nro. Comprobante Descripc…" at bounding box center [466, 76] width 870 height 236
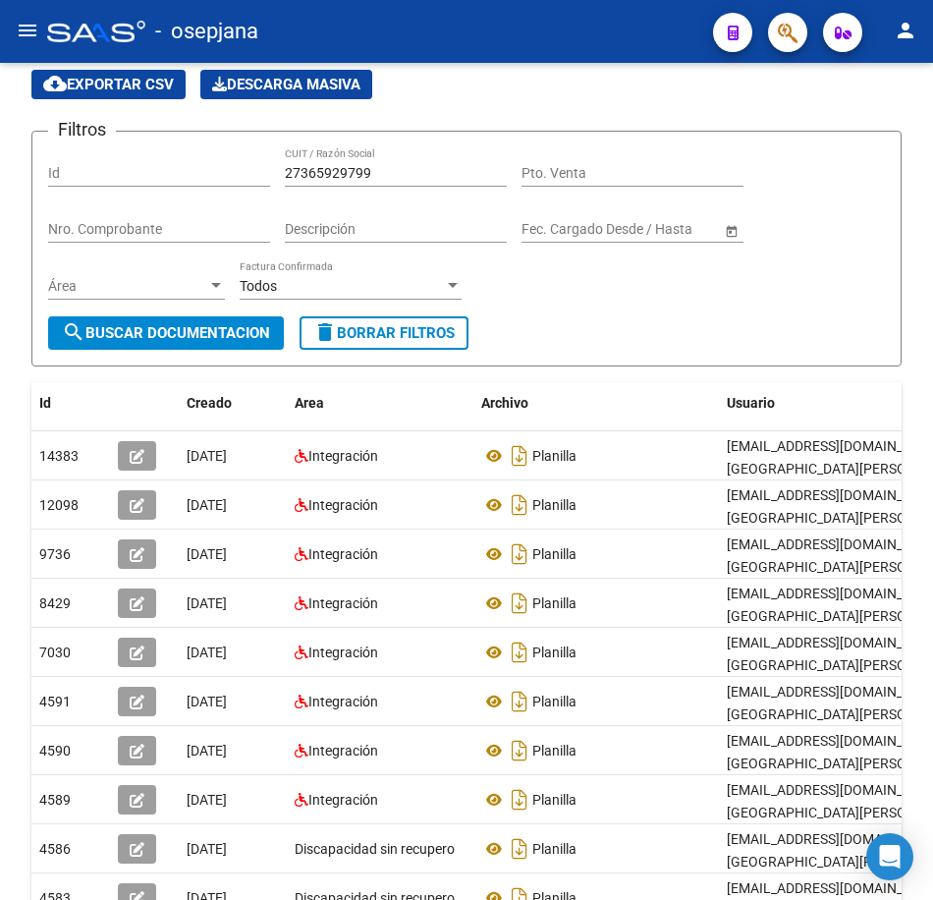
scroll to position [67, 0]
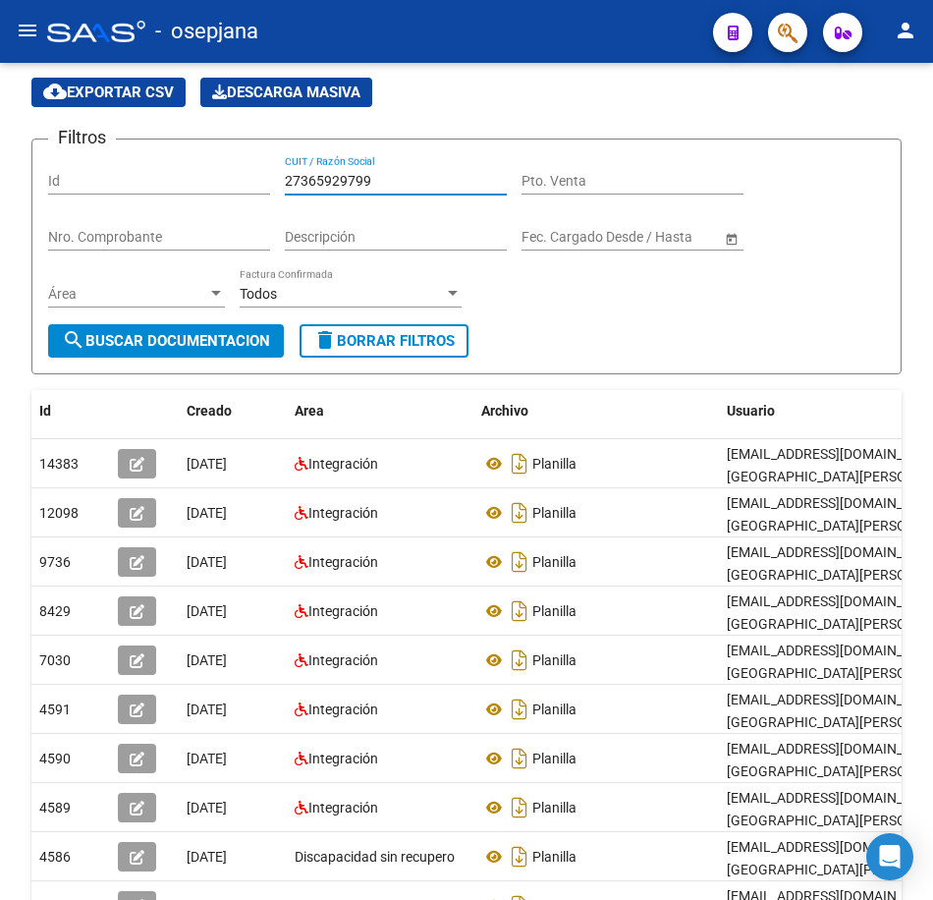
drag, startPoint x: 379, startPoint y: 180, endPoint x: 246, endPoint y: 179, distance: 133.6
click at [246, 179] on div "Filtros Id 27365929799 CUIT / Razón Social Pto. Venta Nro. Comprobante Descripc…" at bounding box center [466, 239] width 837 height 169
paste input "8825714"
click at [234, 336] on span "search Buscar Documentacion" at bounding box center [166, 341] width 208 height 18
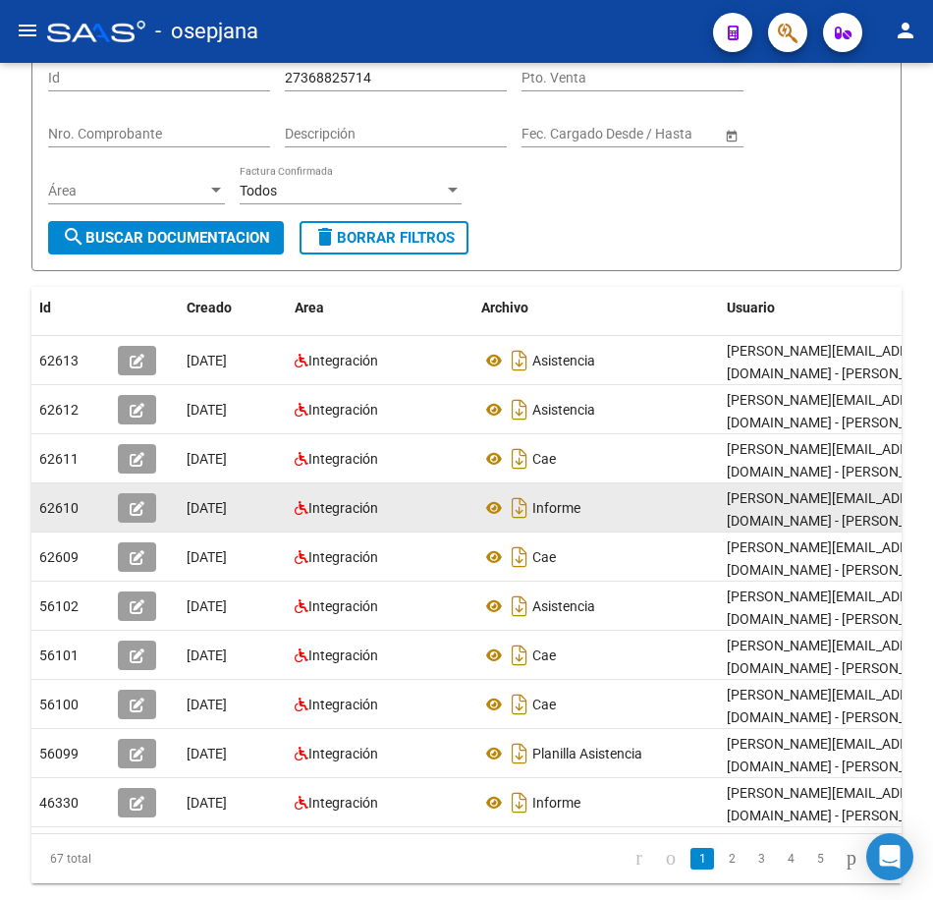
scroll to position [263, 0]
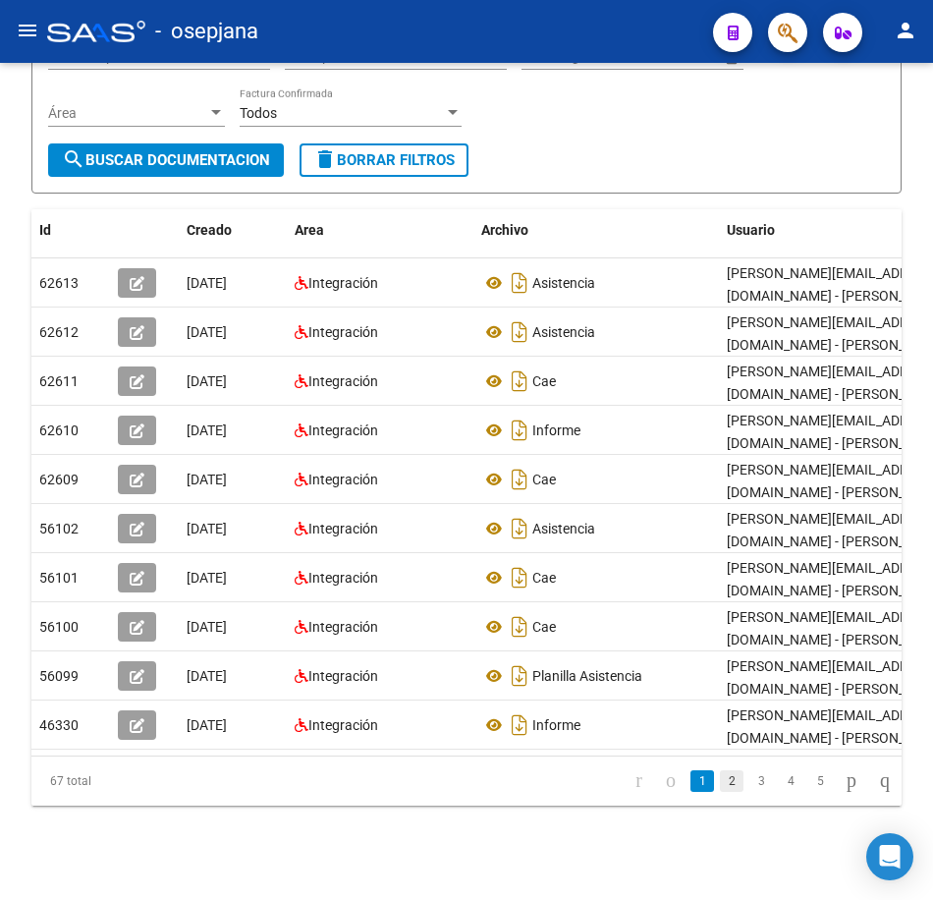
click at [720, 779] on link "2" at bounding box center [732, 781] width 24 height 22
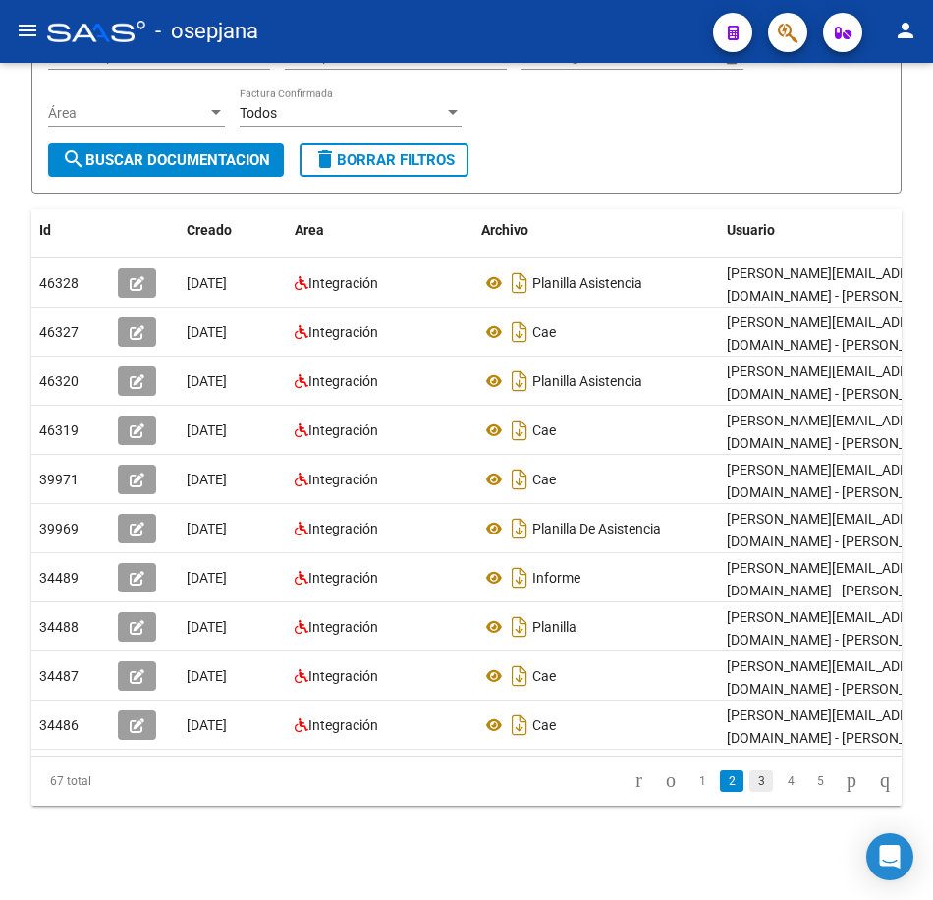
click at [750, 788] on link "3" at bounding box center [762, 781] width 24 height 22
click at [779, 788] on link "4" at bounding box center [791, 781] width 24 height 22
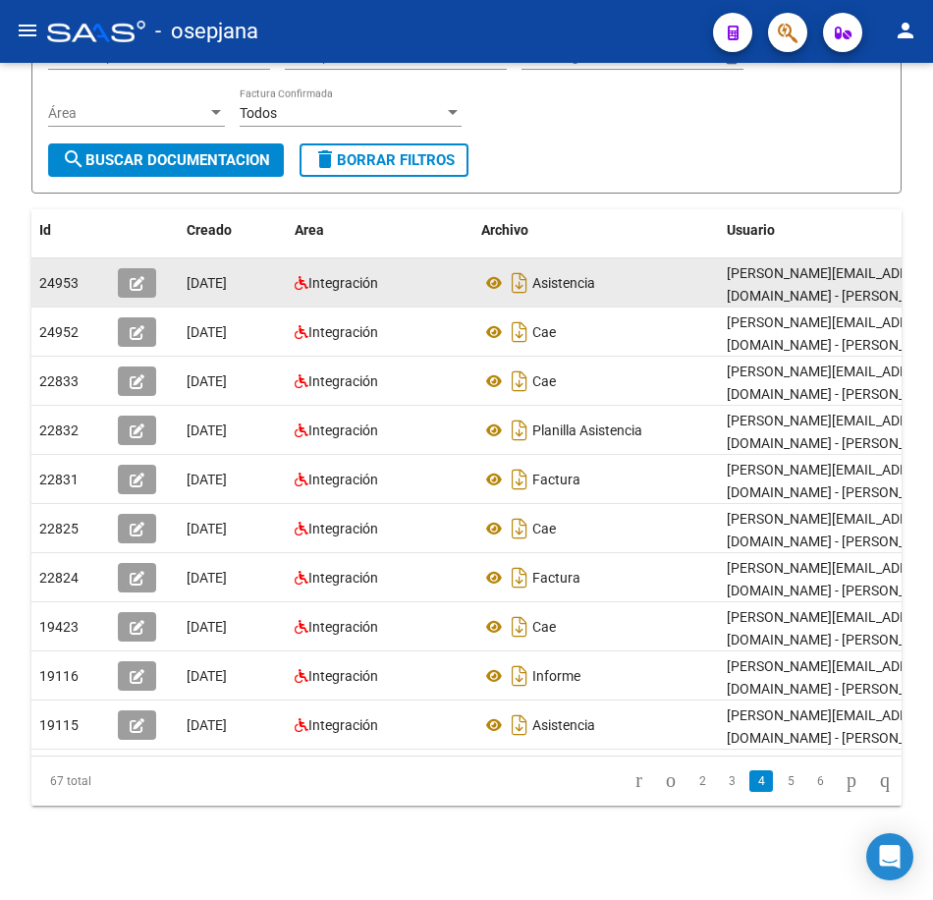
click at [703, 267] on div "Asistencia" at bounding box center [596, 282] width 230 height 31
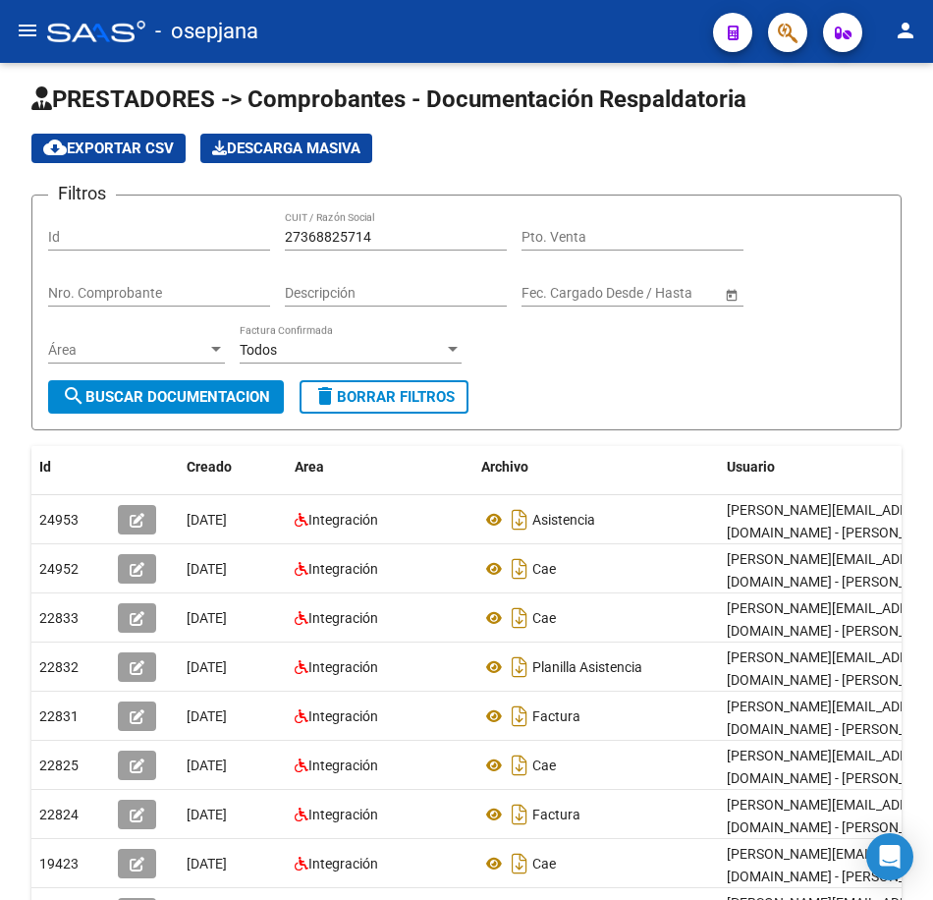
scroll to position [0, 0]
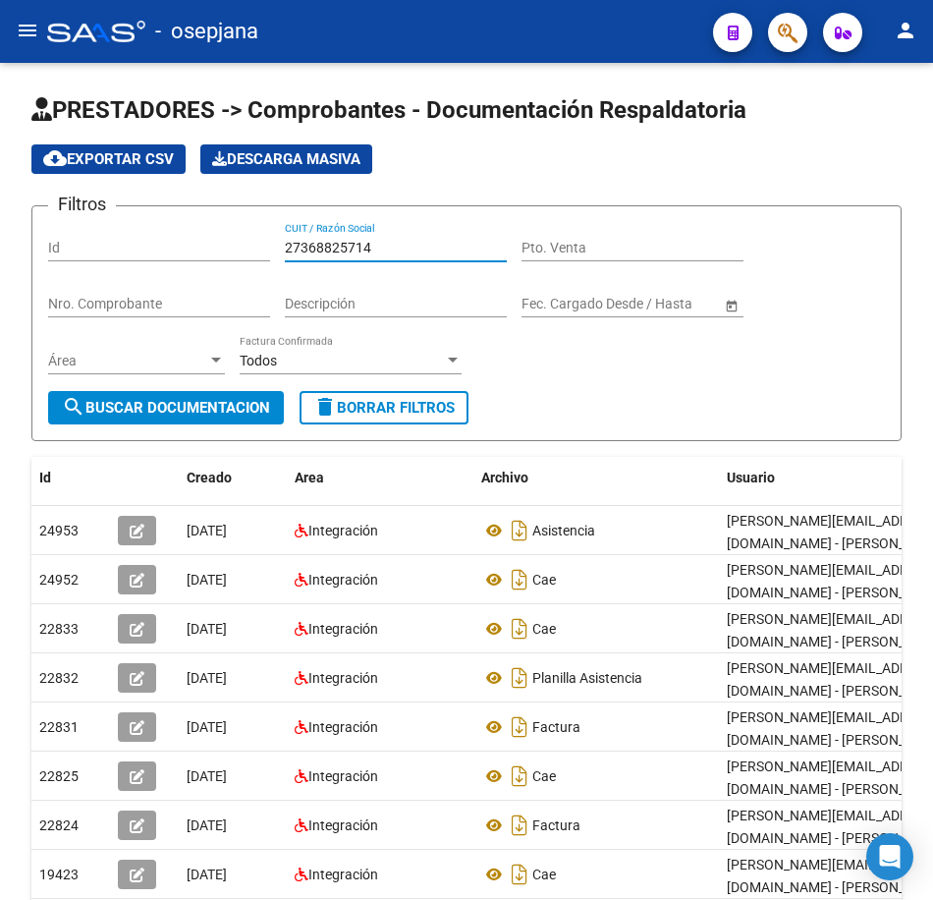
drag, startPoint x: 385, startPoint y: 246, endPoint x: 160, endPoint y: 269, distance: 226.2
click at [144, 225] on div "Filtros Id 27368825714 CUIT / Razón Social Pto. Venta Nro. Comprobante Descripc…" at bounding box center [466, 306] width 837 height 169
paste input "9933855"
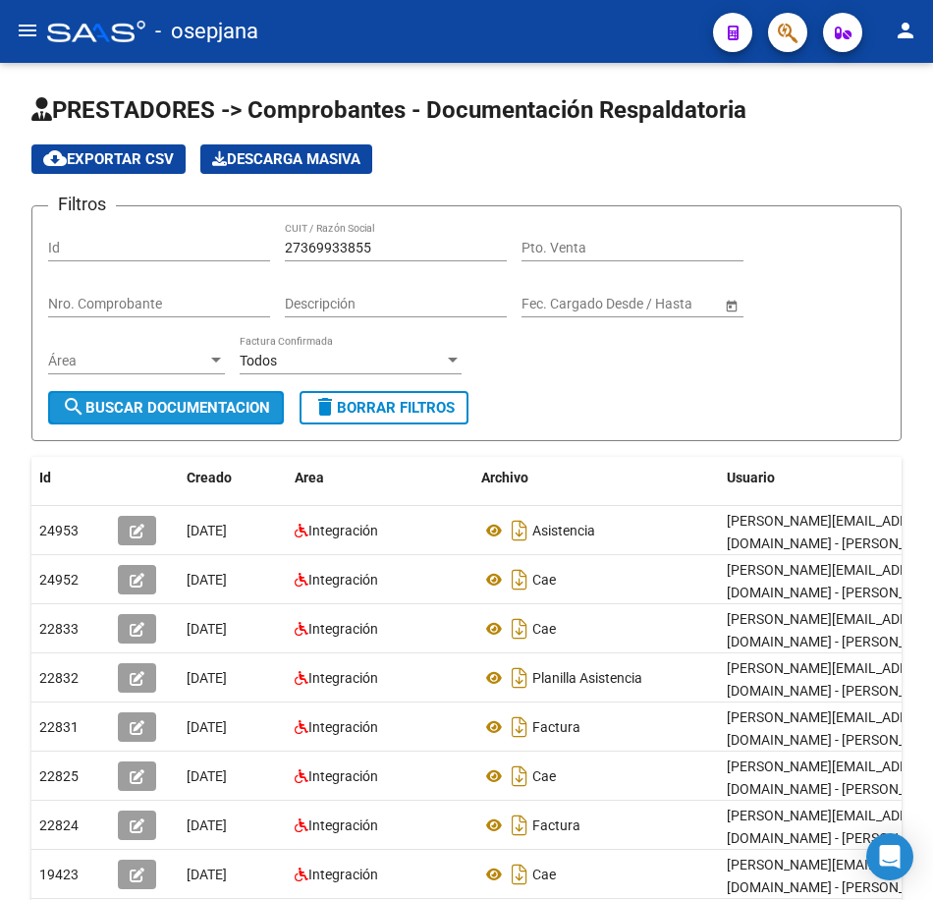
click at [192, 403] on span "search Buscar Documentacion" at bounding box center [166, 408] width 208 height 18
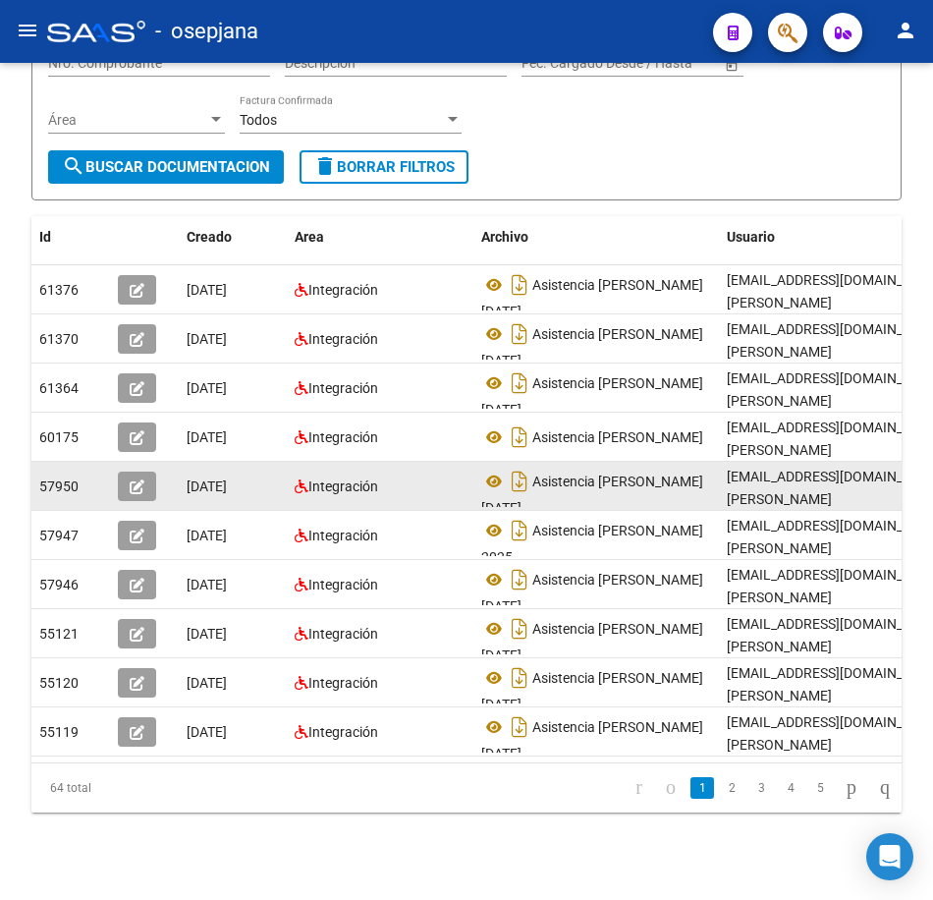
scroll to position [263, 0]
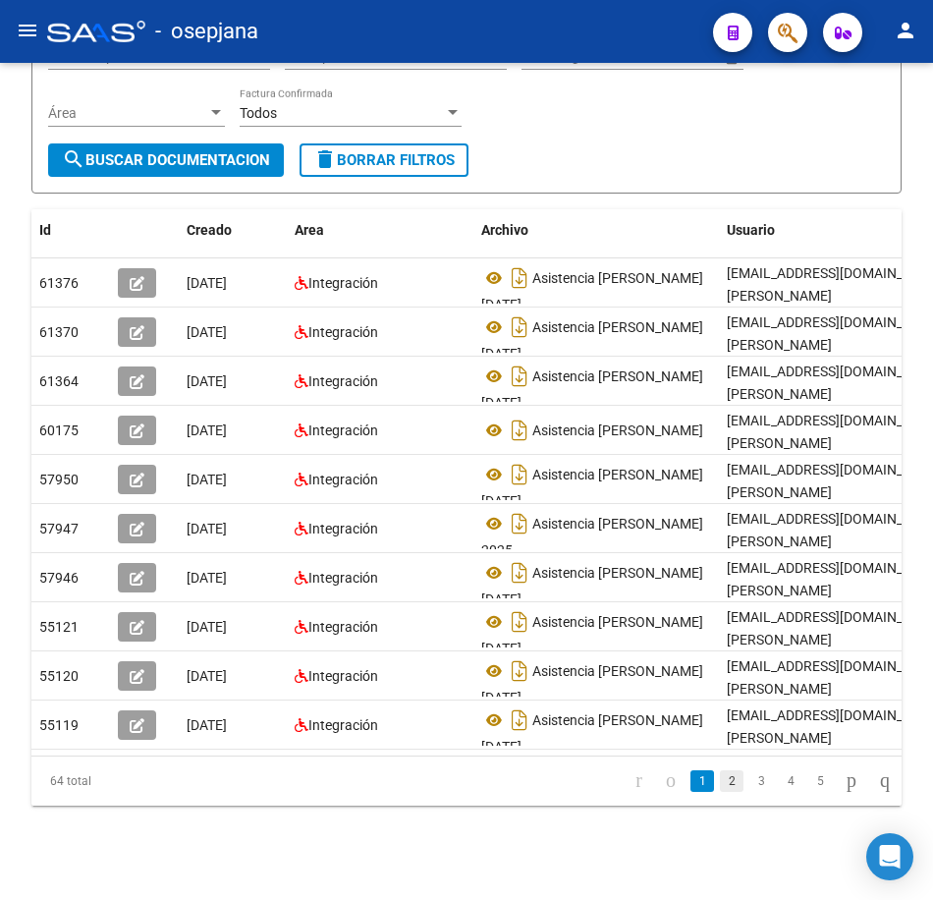
click at [720, 788] on link "2" at bounding box center [732, 781] width 24 height 22
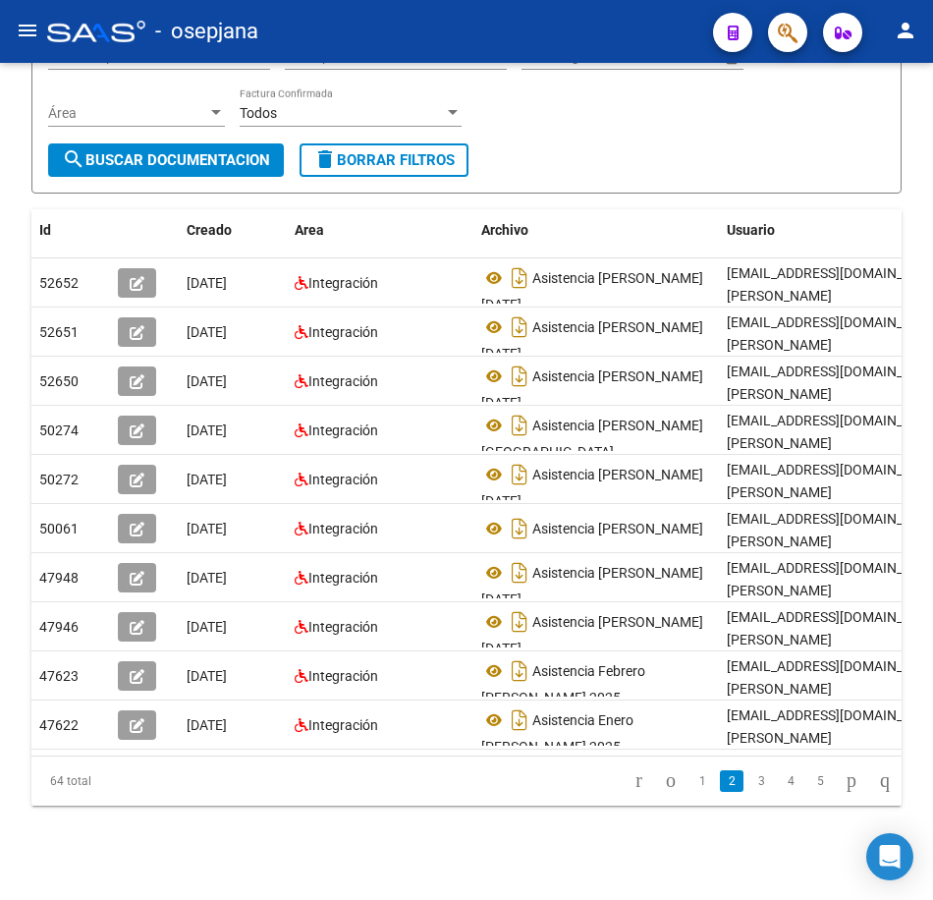
click at [750, 789] on link "3" at bounding box center [762, 781] width 24 height 22
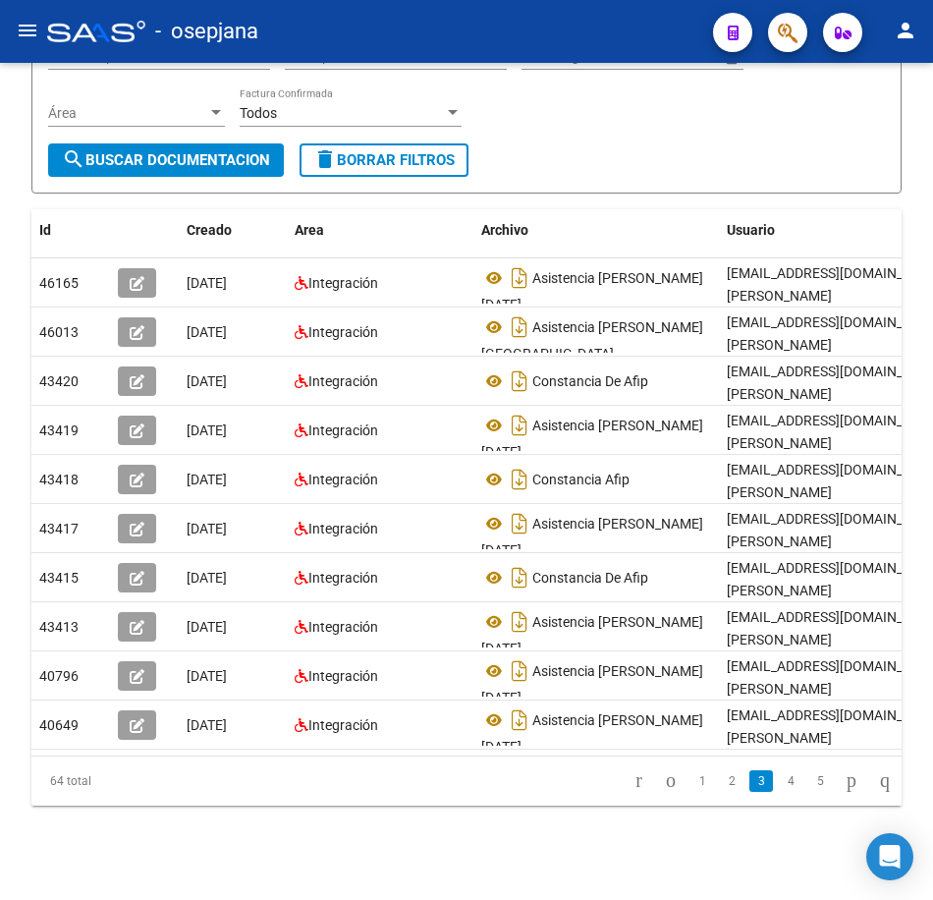
drag, startPoint x: 668, startPoint y: 128, endPoint x: 672, endPoint y: 155, distance: 27.8
click at [668, 128] on form "Filtros Id 27369933855 CUIT / Razón Social Pto. Venta Nro. Comprobante Descripc…" at bounding box center [466, 76] width 870 height 236
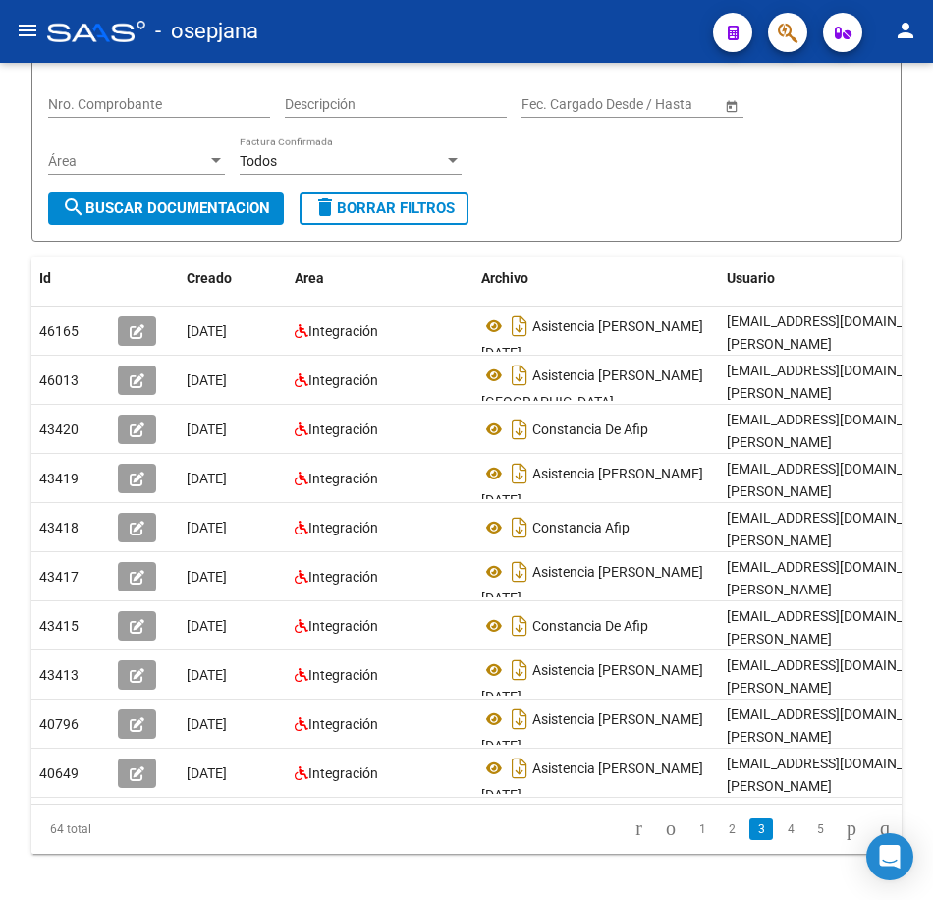
scroll to position [165, 0]
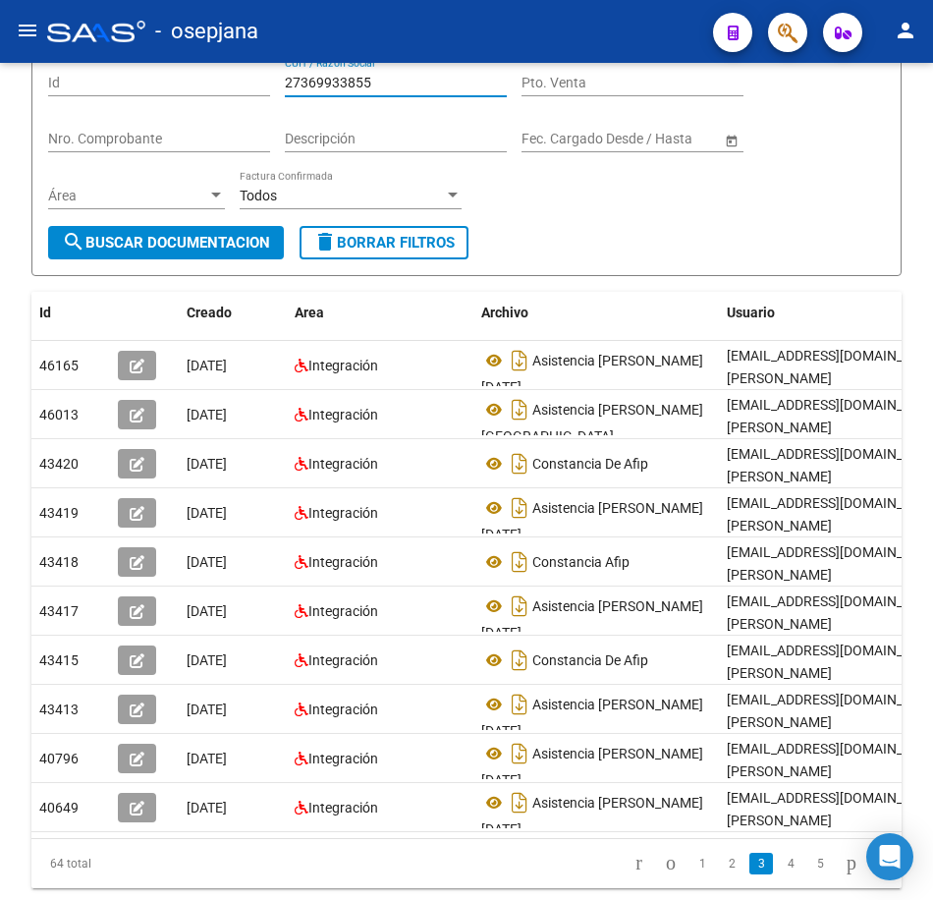
drag, startPoint x: 399, startPoint y: 83, endPoint x: 166, endPoint y: 83, distance: 232.8
click at [166, 83] on div "Filtros Id 27369933855 CUIT / Razón Social Pto. Venta Nro. Comprobante Descripc…" at bounding box center [466, 141] width 837 height 169
paste input "822883"
click at [216, 249] on span "search Buscar Documentacion" at bounding box center [166, 243] width 208 height 18
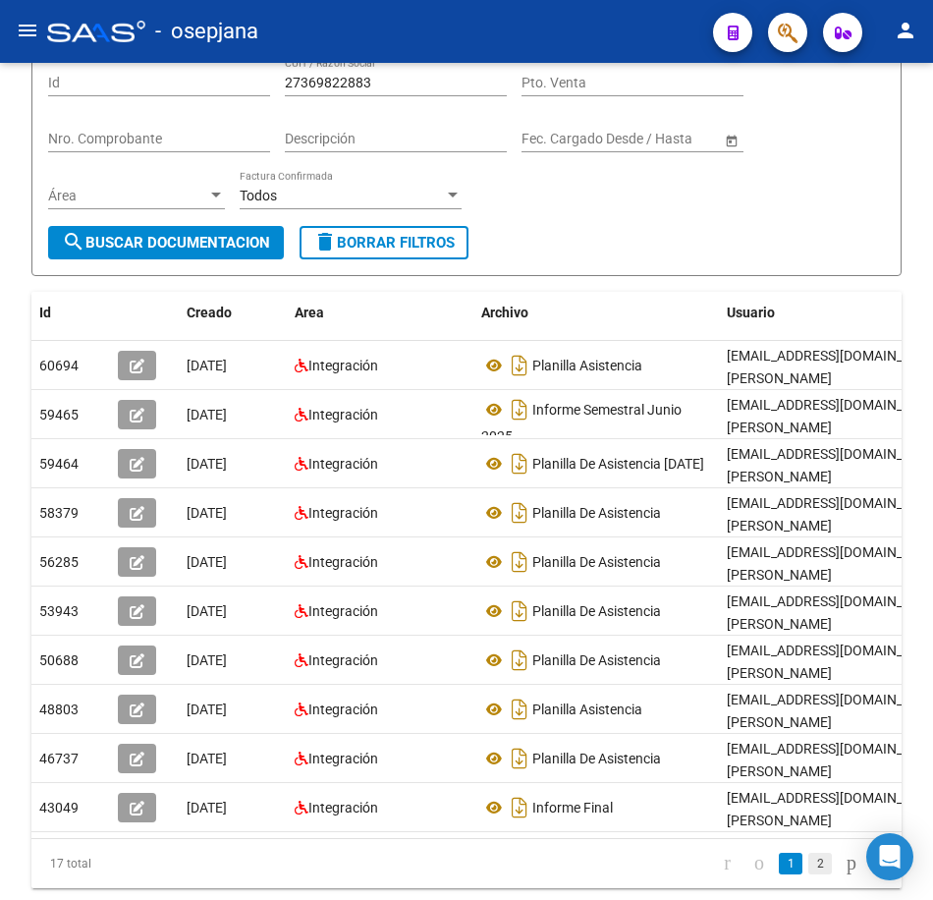
click at [808, 874] on link "2" at bounding box center [820, 864] width 24 height 22
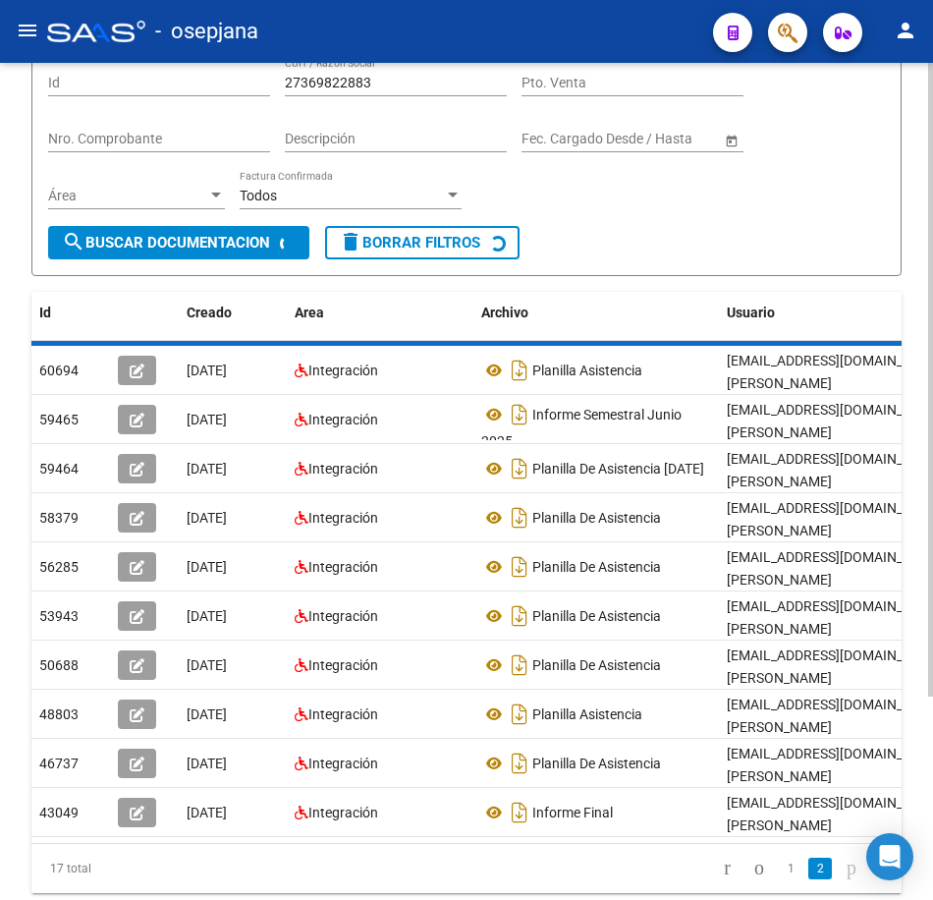
scroll to position [116, 0]
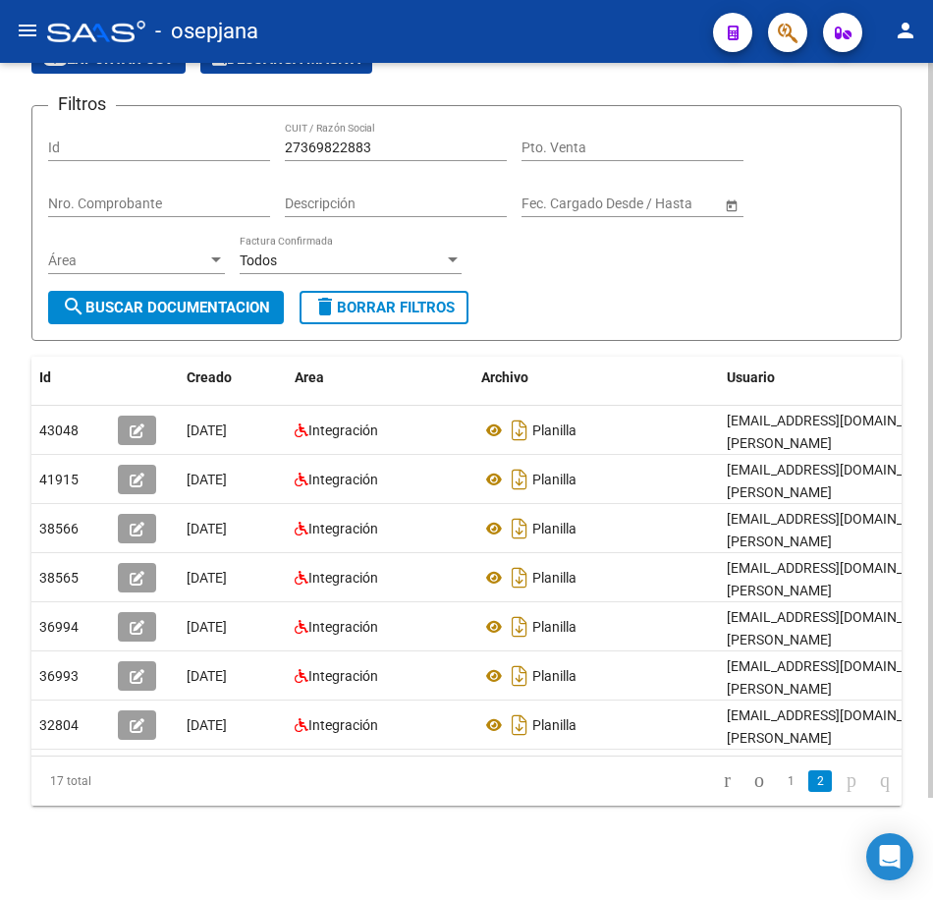
drag, startPoint x: 379, startPoint y: 130, endPoint x: 148, endPoint y: 110, distance: 231.7
click at [153, 122] on div "Filtros Id 27369822883 CUIT / Razón Social Pto. Venta Nro. Comprobante Descripc…" at bounding box center [466, 206] width 837 height 169
paste input "70188284"
click at [196, 299] on span "search Buscar Documentacion" at bounding box center [166, 308] width 208 height 18
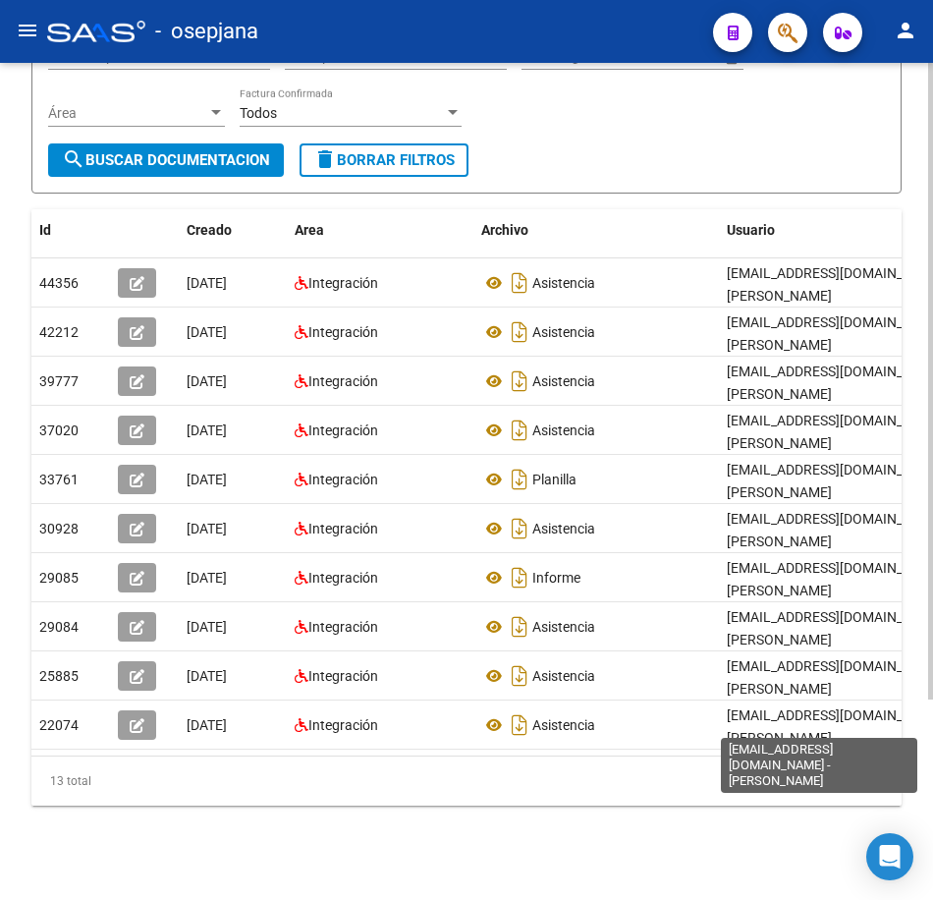
scroll to position [263, 0]
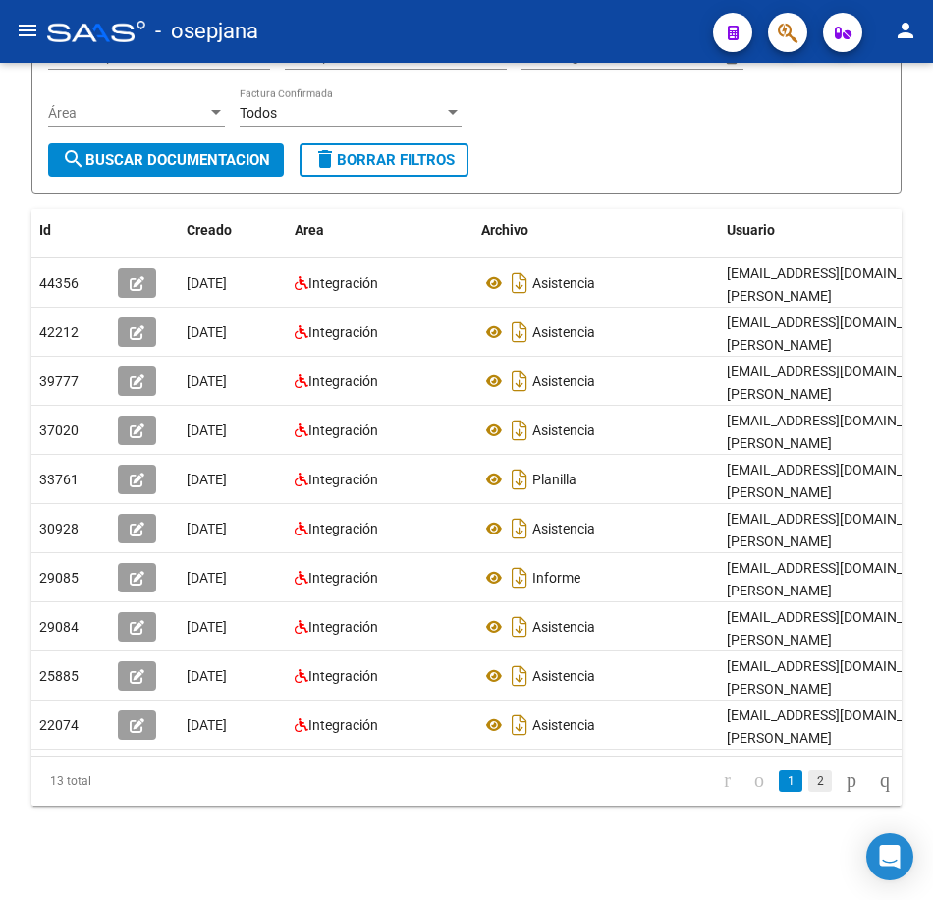
click at [808, 783] on link "2" at bounding box center [820, 781] width 24 height 22
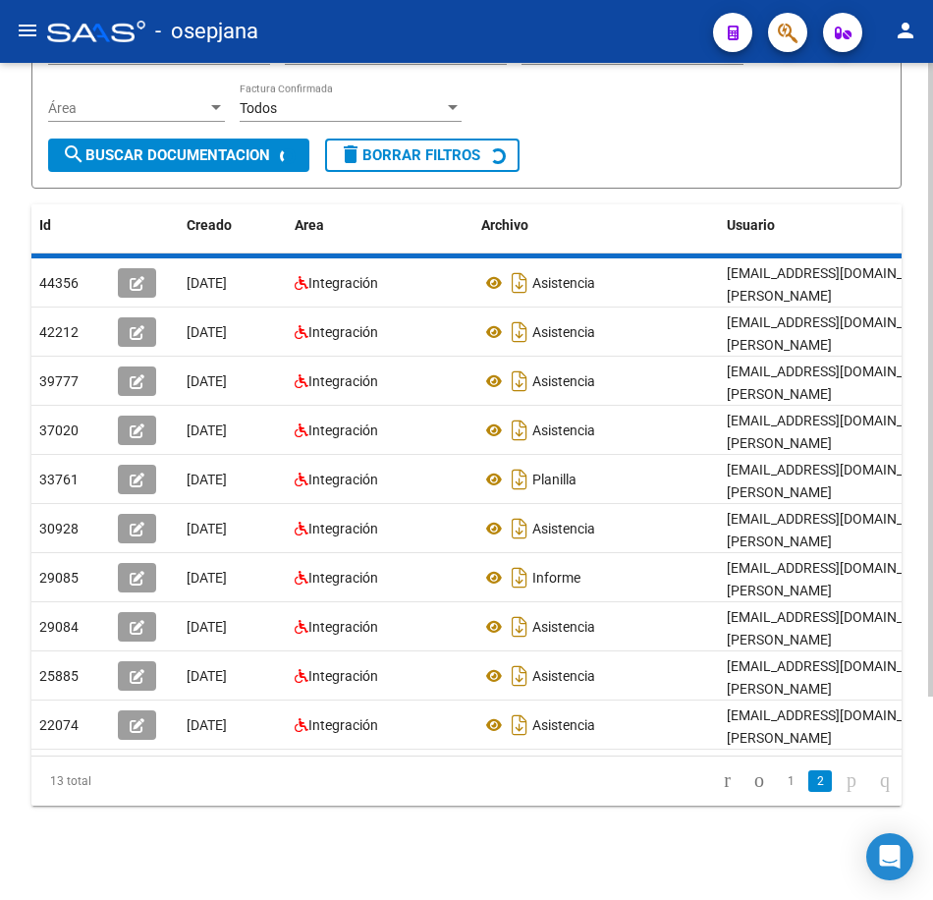
scroll to position [0, 0]
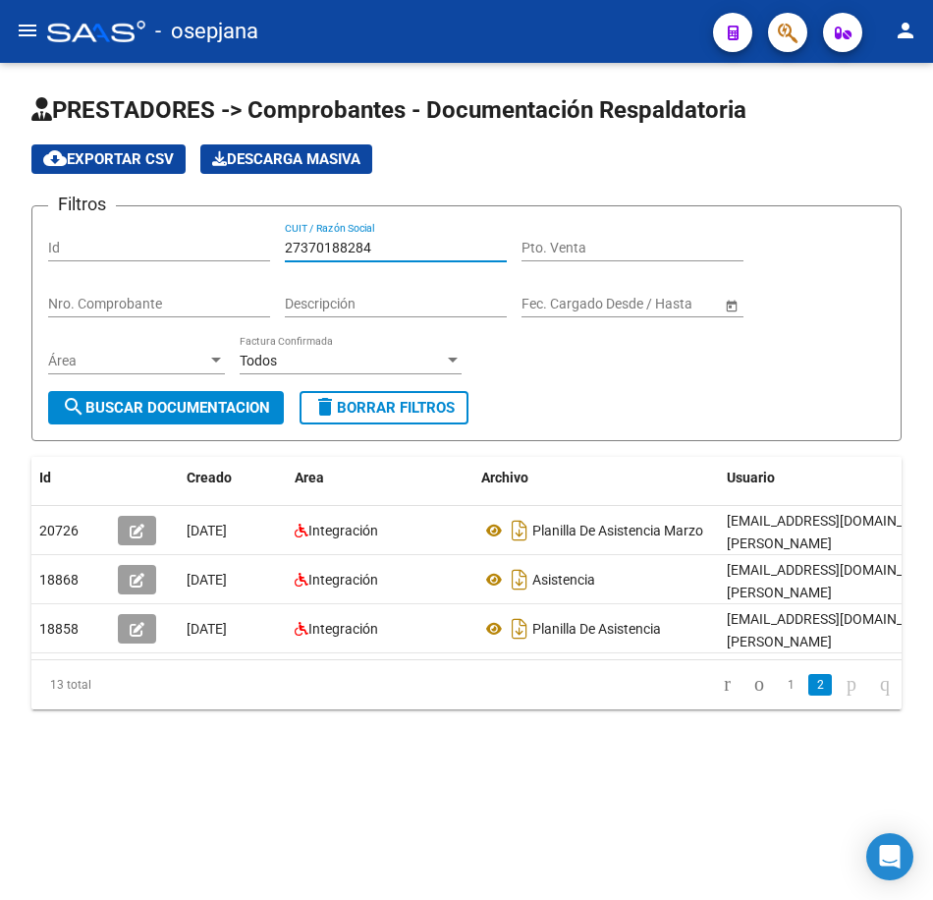
drag, startPoint x: 208, startPoint y: 231, endPoint x: 177, endPoint y: 246, distance: 34.7
click at [172, 228] on div "Filtros Id 27370188284 CUIT / Razón Social Pto. Venta Nro. Comprobante Descripc…" at bounding box center [466, 306] width 837 height 169
paste input "68972040"
click at [200, 403] on span "search Buscar Documentacion" at bounding box center [166, 408] width 208 height 18
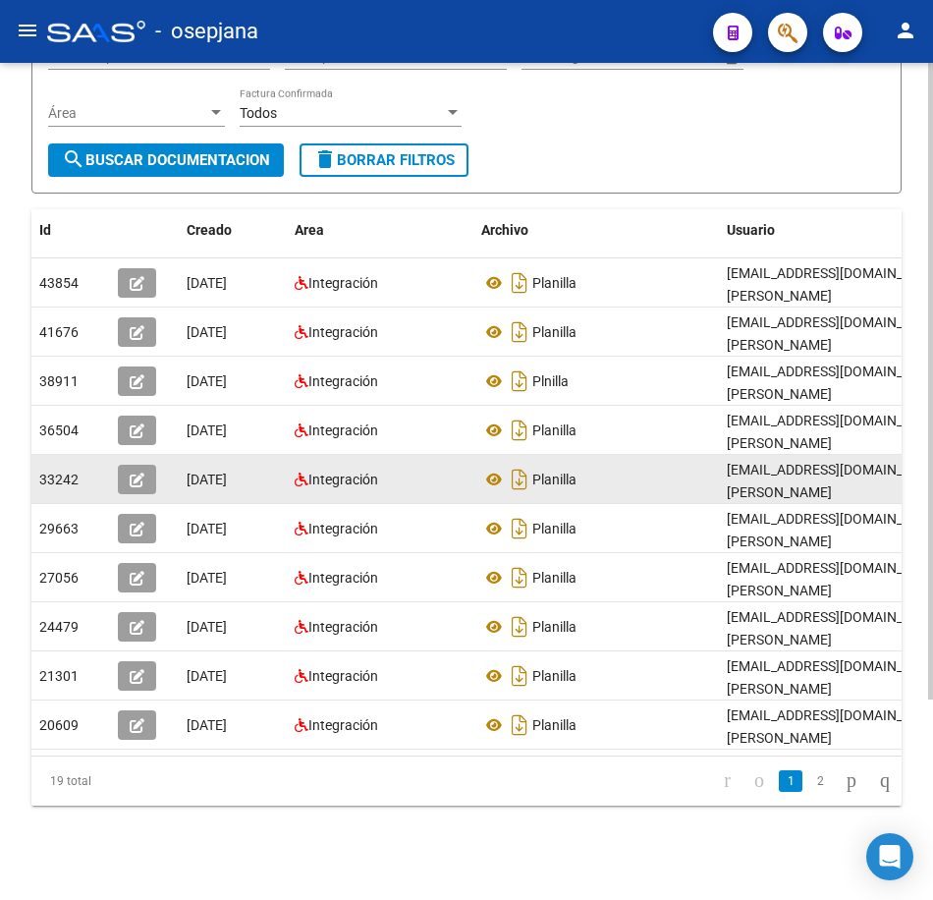
scroll to position [263, 0]
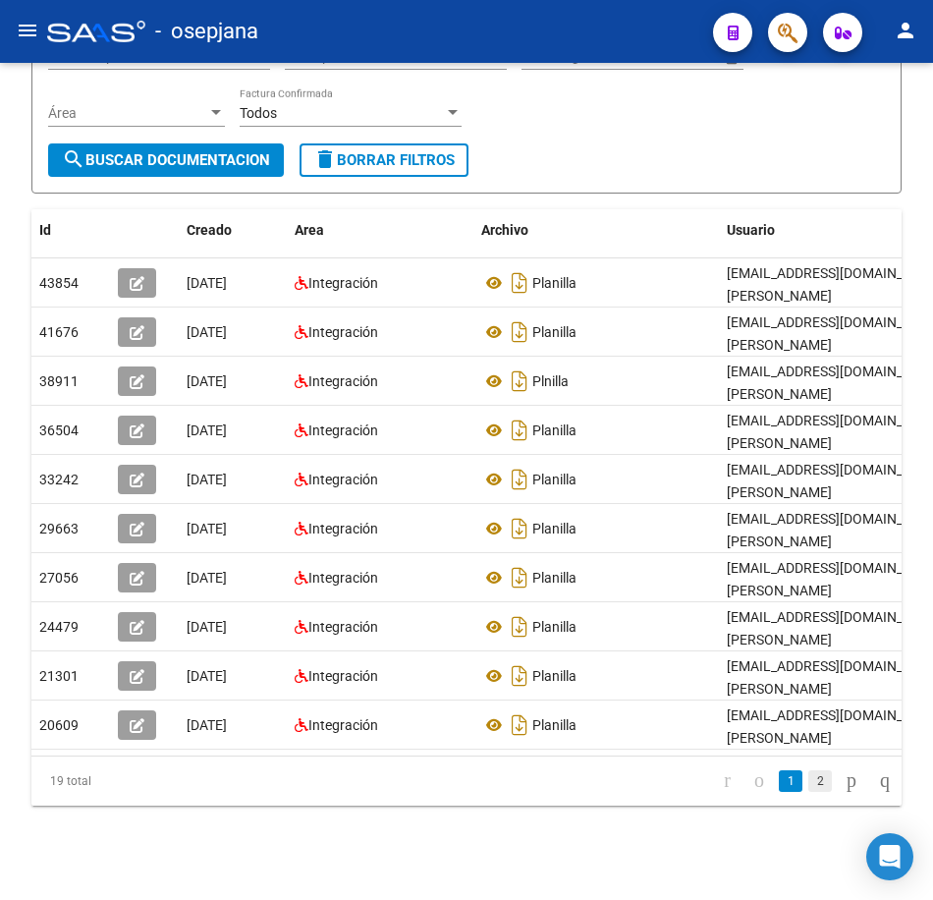
click at [808, 787] on link "2" at bounding box center [820, 781] width 24 height 22
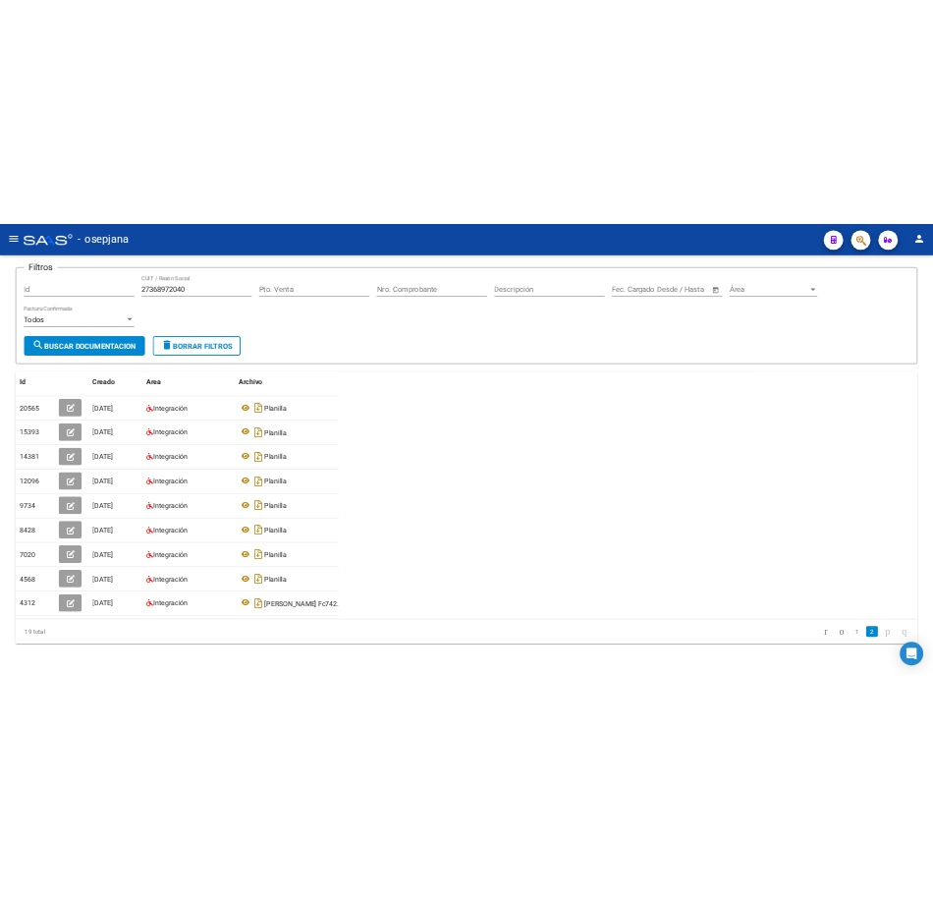
scroll to position [133, 0]
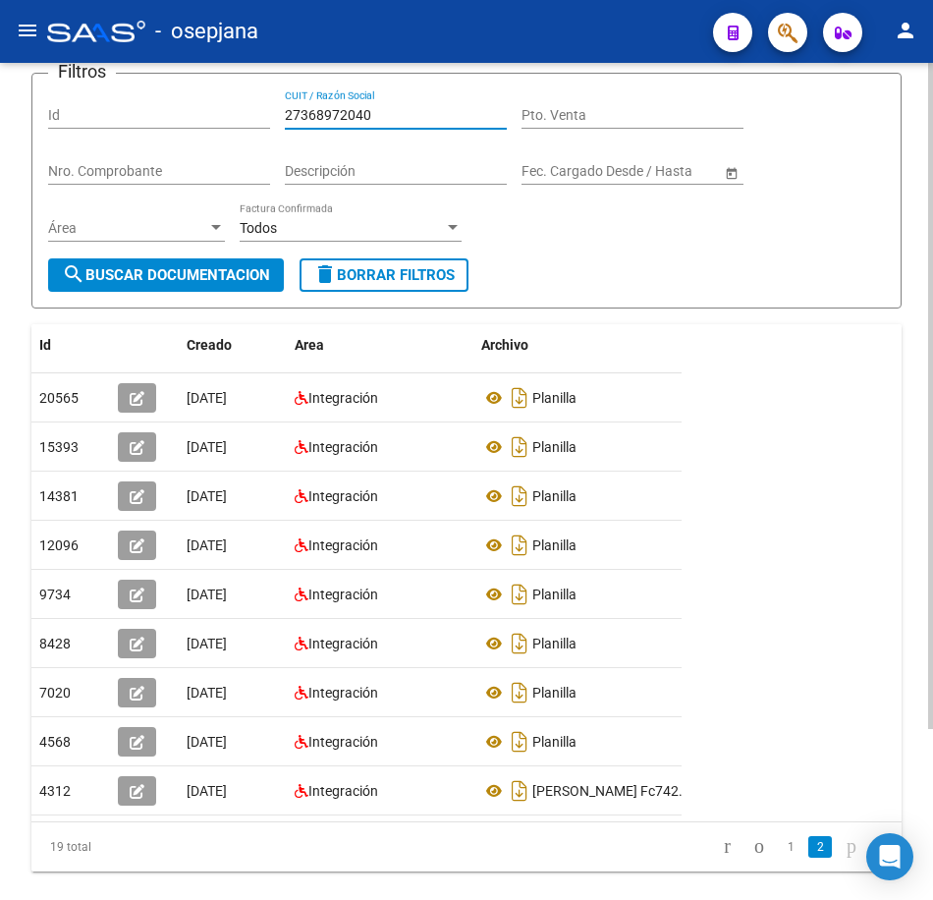
drag, startPoint x: 274, startPoint y: 105, endPoint x: 149, endPoint y: 88, distance: 125.9
click at [149, 88] on form "Filtros Id 27368972040 CUIT / Razón Social Pto. Venta Nro. Comprobante Descripc…" at bounding box center [466, 191] width 870 height 236
paste input "72167543"
click at [232, 267] on span "search Buscar Documentacion" at bounding box center [166, 275] width 208 height 18
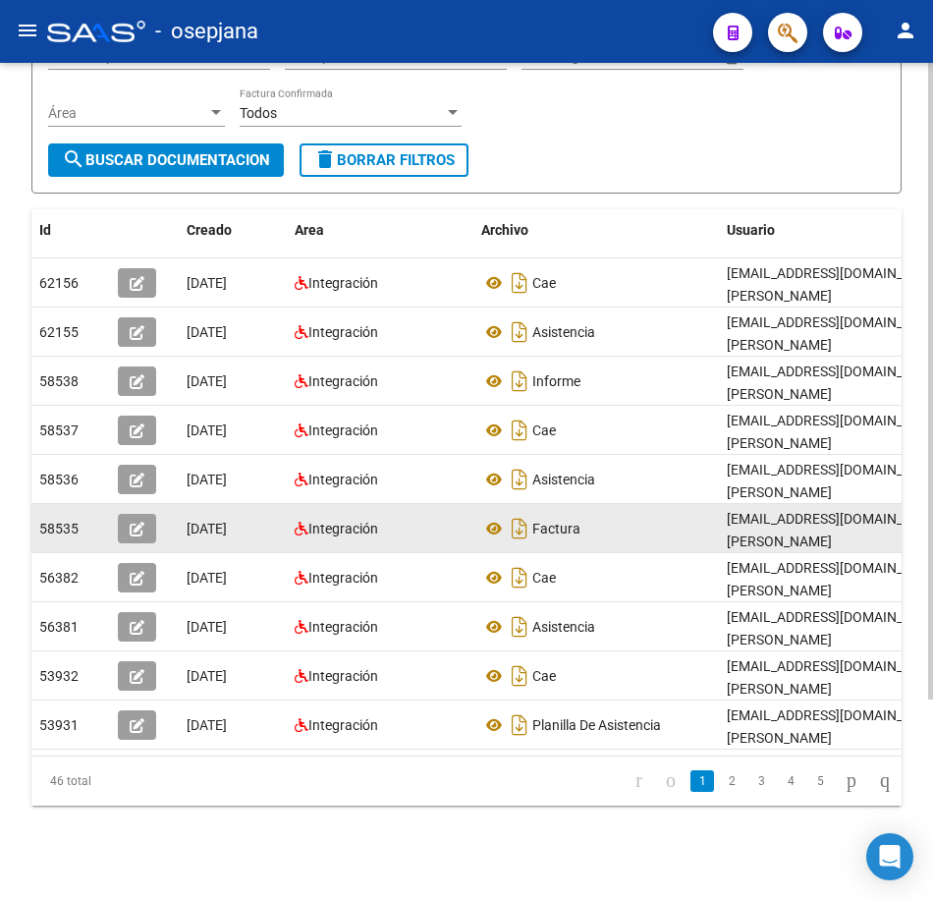
scroll to position [263, 0]
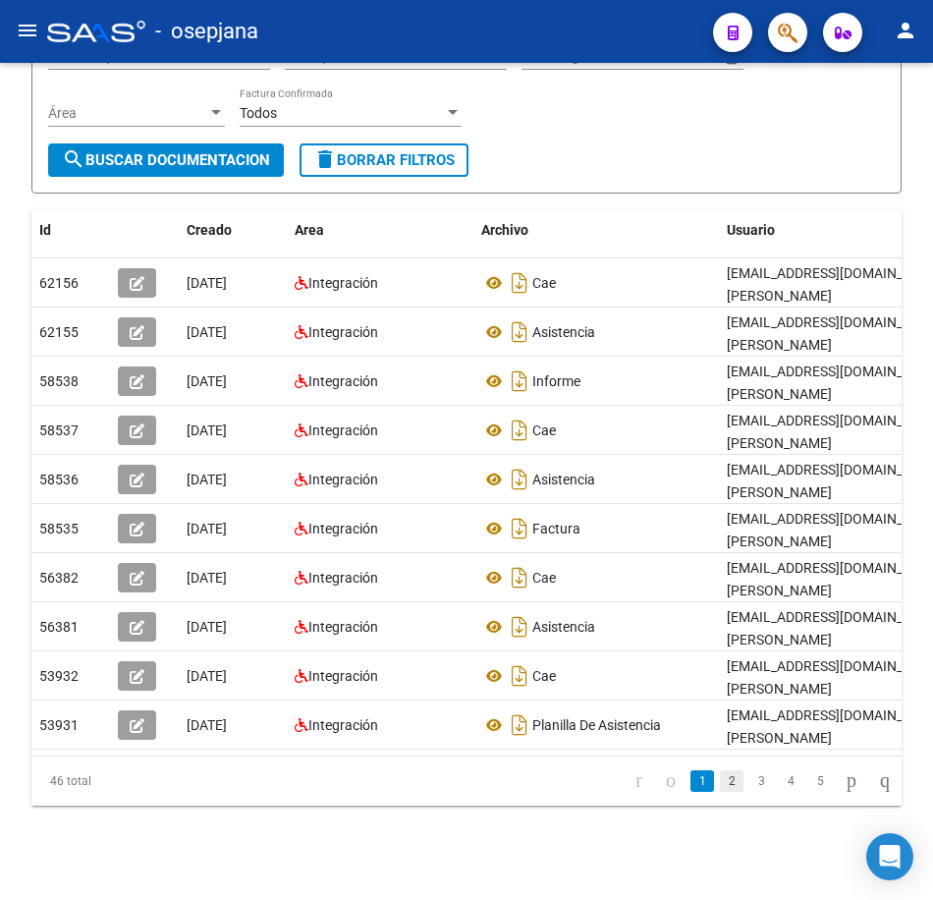
click at [720, 790] on link "2" at bounding box center [732, 781] width 24 height 22
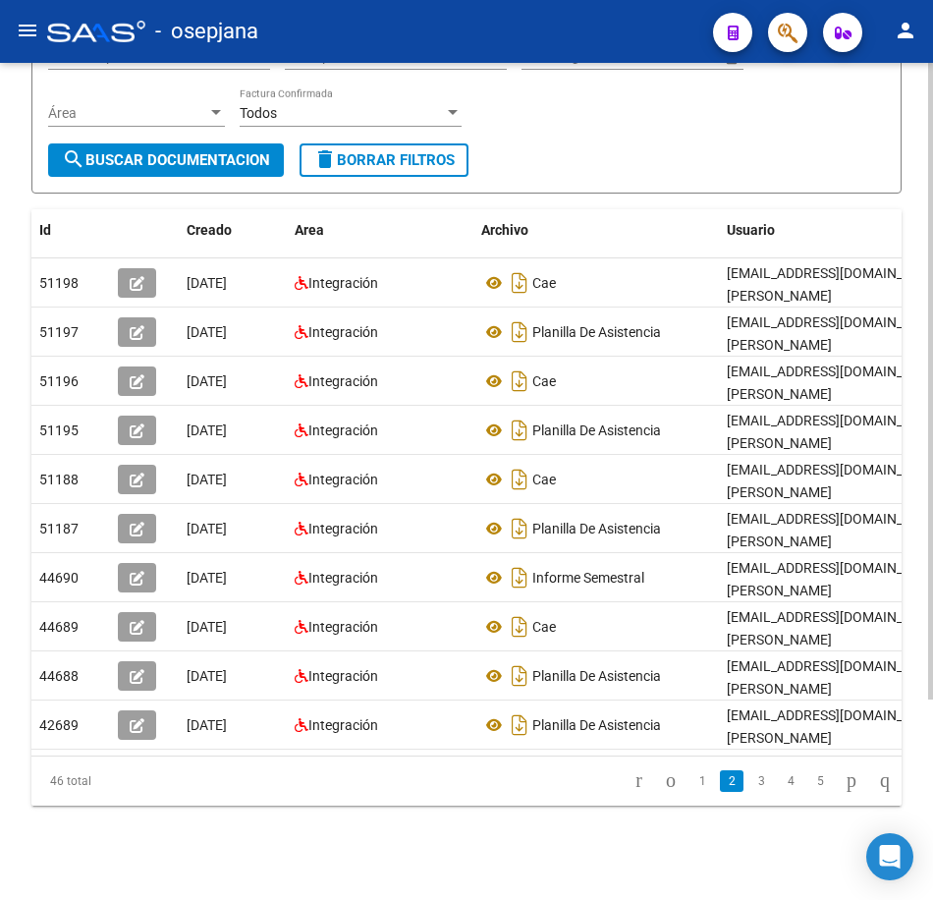
click at [595, 150] on form "Filtros Id 27372167543 CUIT / Razón Social Pto. Venta Nro. Comprobante Descripc…" at bounding box center [466, 76] width 870 height 236
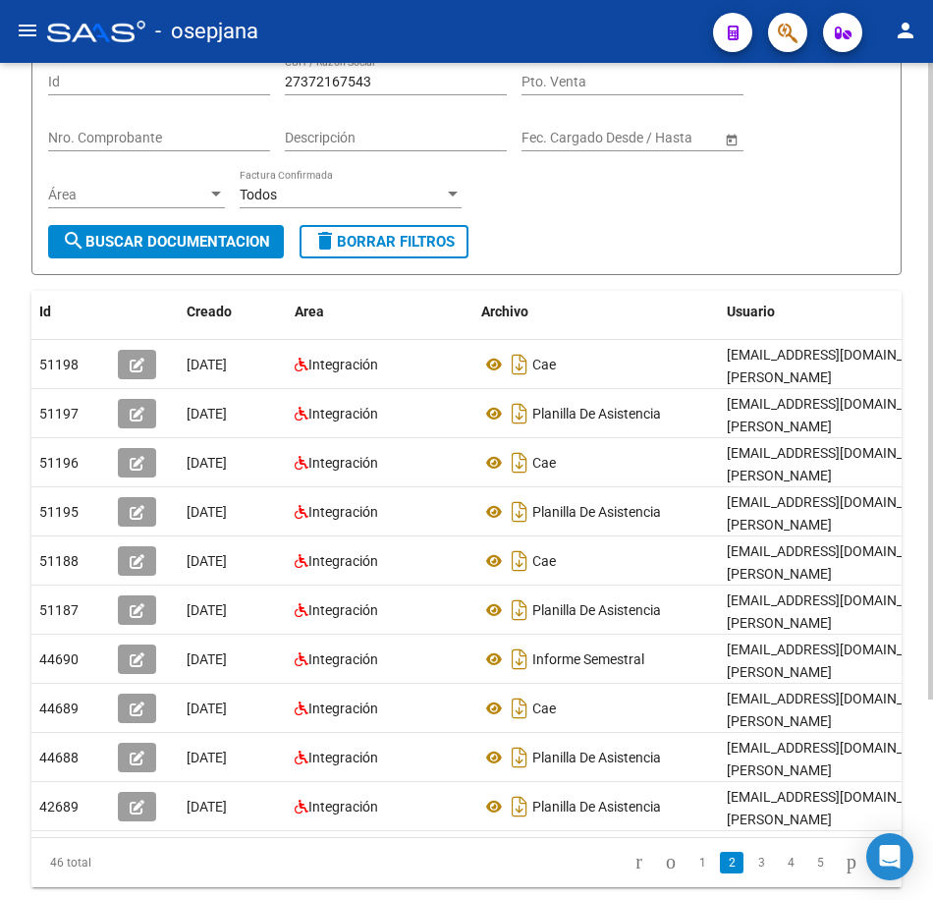
scroll to position [67, 0]
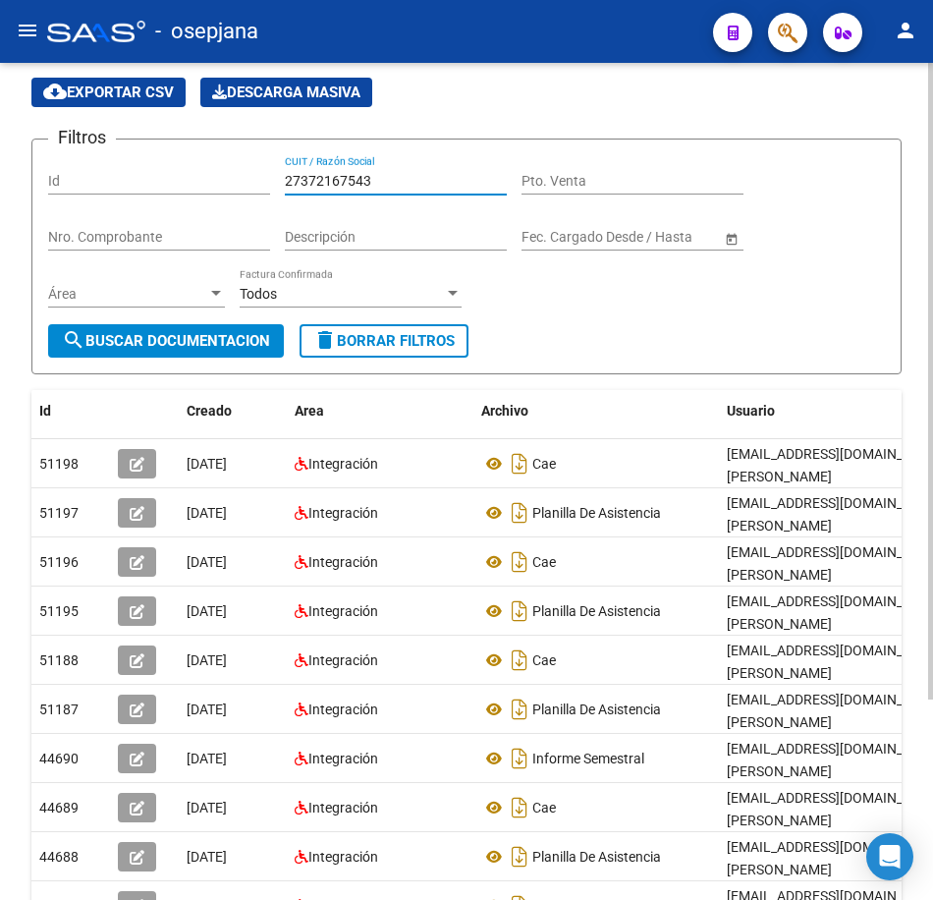
drag, startPoint x: 384, startPoint y: 178, endPoint x: 216, endPoint y: 177, distance: 168.0
click at [216, 177] on div "Filtros Id 27372167543 CUIT / Razón Social Pto. Venta Nro. Comprobante Descripc…" at bounding box center [466, 239] width 837 height 169
paste input "000959"
click at [235, 334] on span "search Buscar Documentacion" at bounding box center [166, 341] width 208 height 18
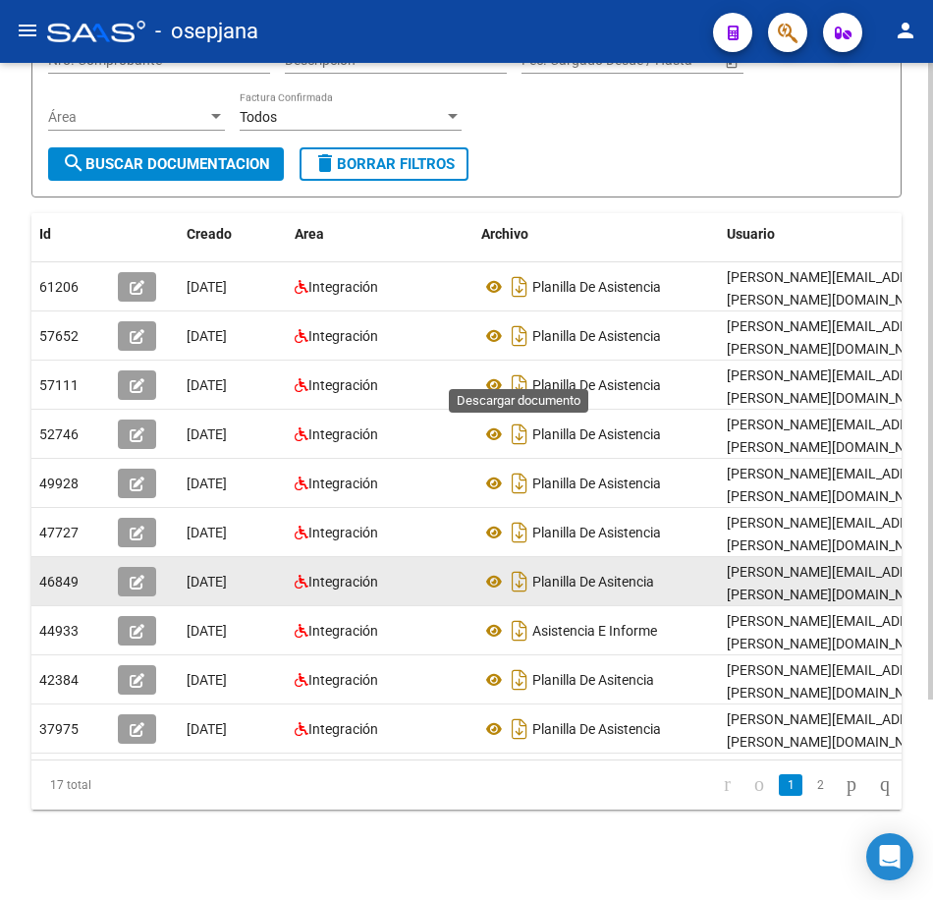
scroll to position [263, 0]
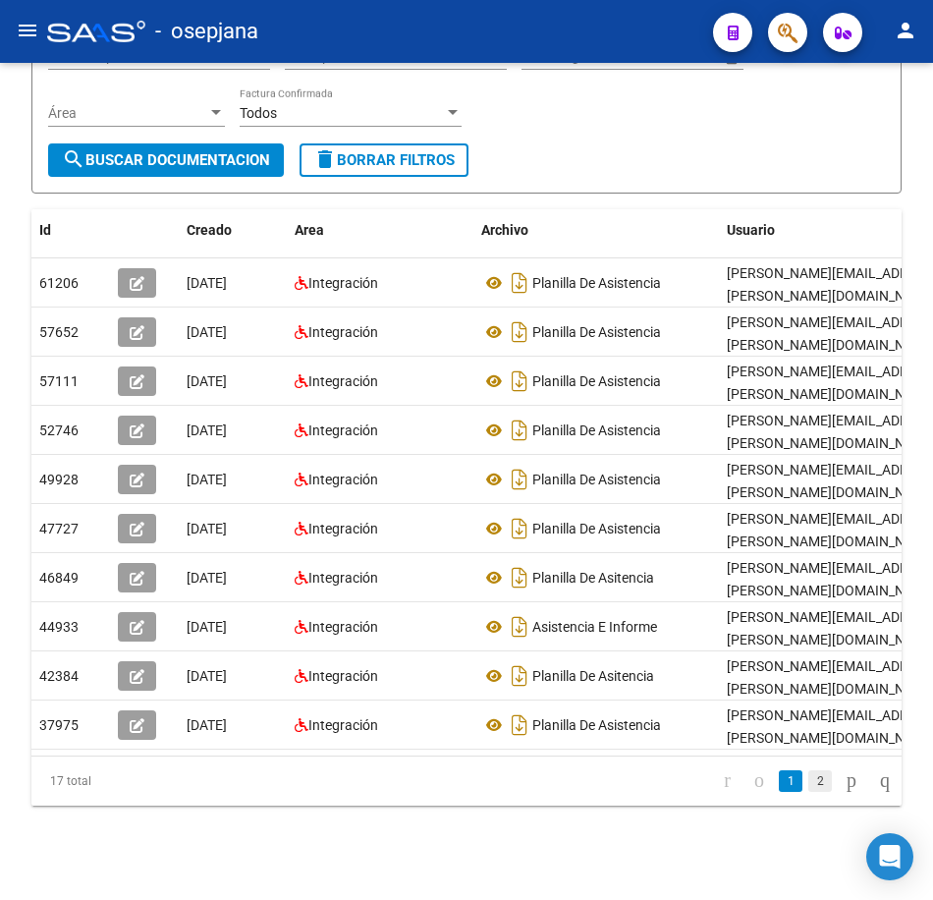
click at [811, 787] on link "2" at bounding box center [820, 781] width 24 height 22
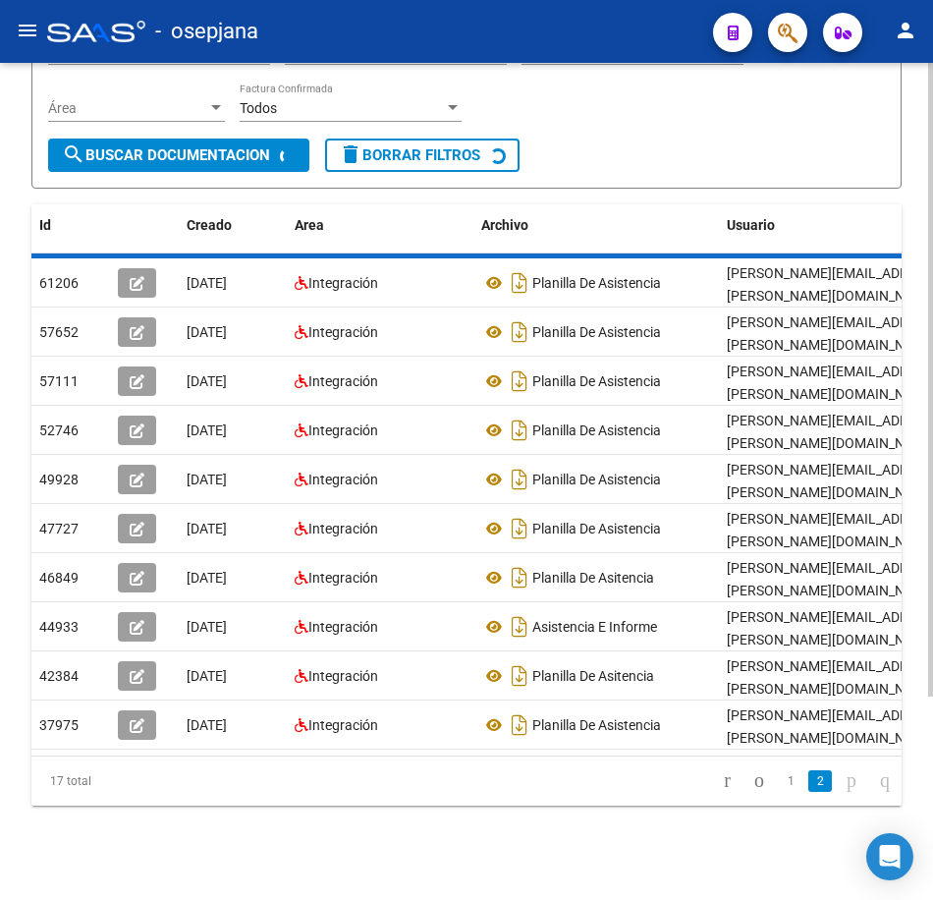
scroll to position [116, 0]
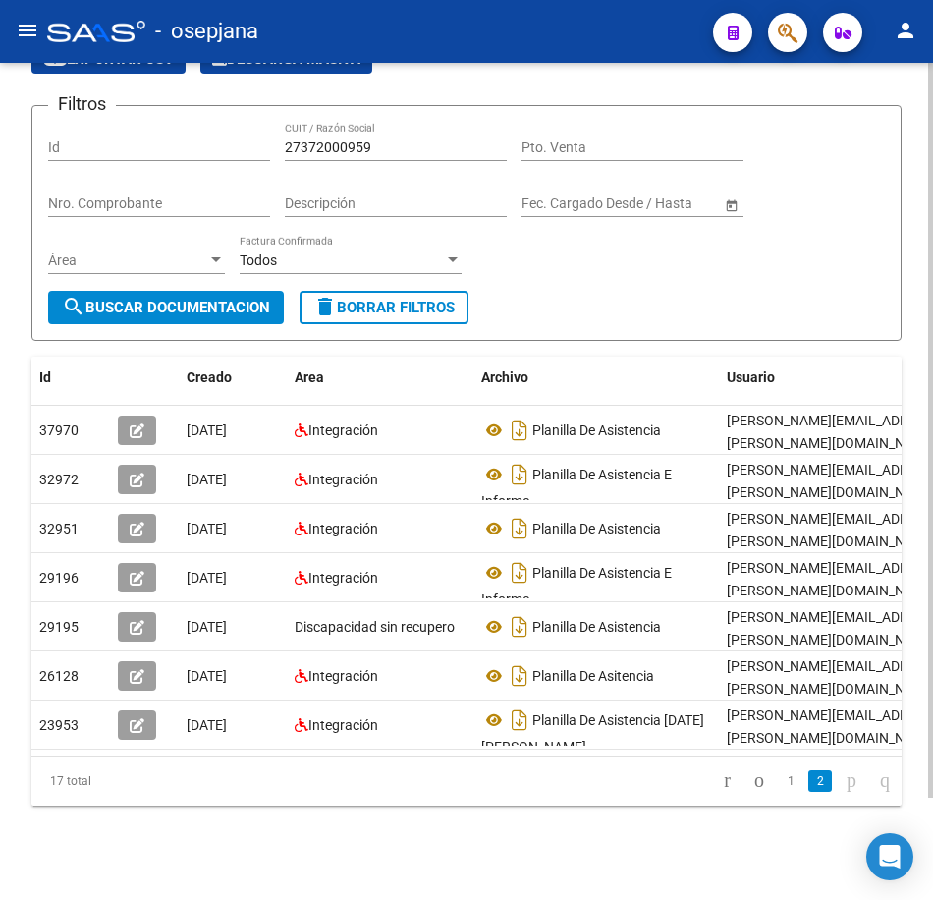
drag, startPoint x: 399, startPoint y: 136, endPoint x: 126, endPoint y: 108, distance: 274.5
click at [126, 122] on div "Filtros Id 27372000959 CUIT / Razón Social Pto. Venta Nro. Comprobante Descripc…" at bounding box center [466, 206] width 837 height 169
paste input "765203"
drag, startPoint x: 184, startPoint y: 265, endPoint x: 181, endPoint y: 277, distance: 12.2
click at [183, 267] on div "Área Área" at bounding box center [136, 263] width 177 height 56
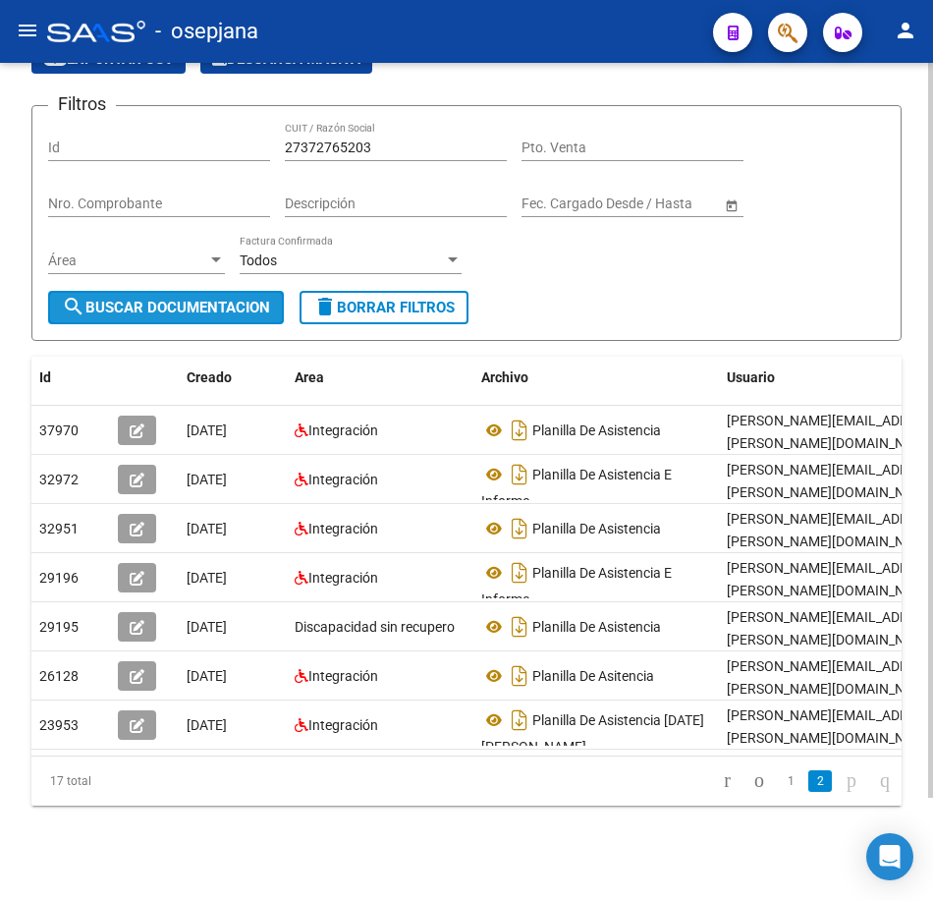
click at [173, 299] on span "search Buscar Documentacion" at bounding box center [166, 308] width 208 height 18
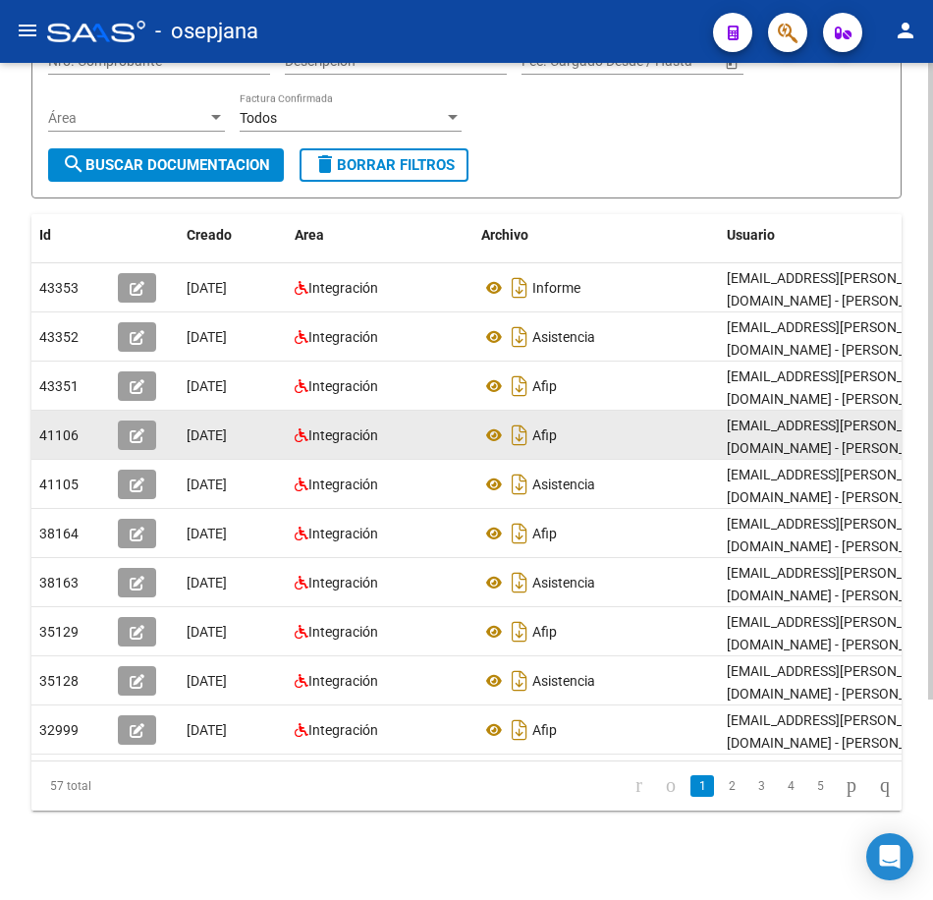
scroll to position [263, 0]
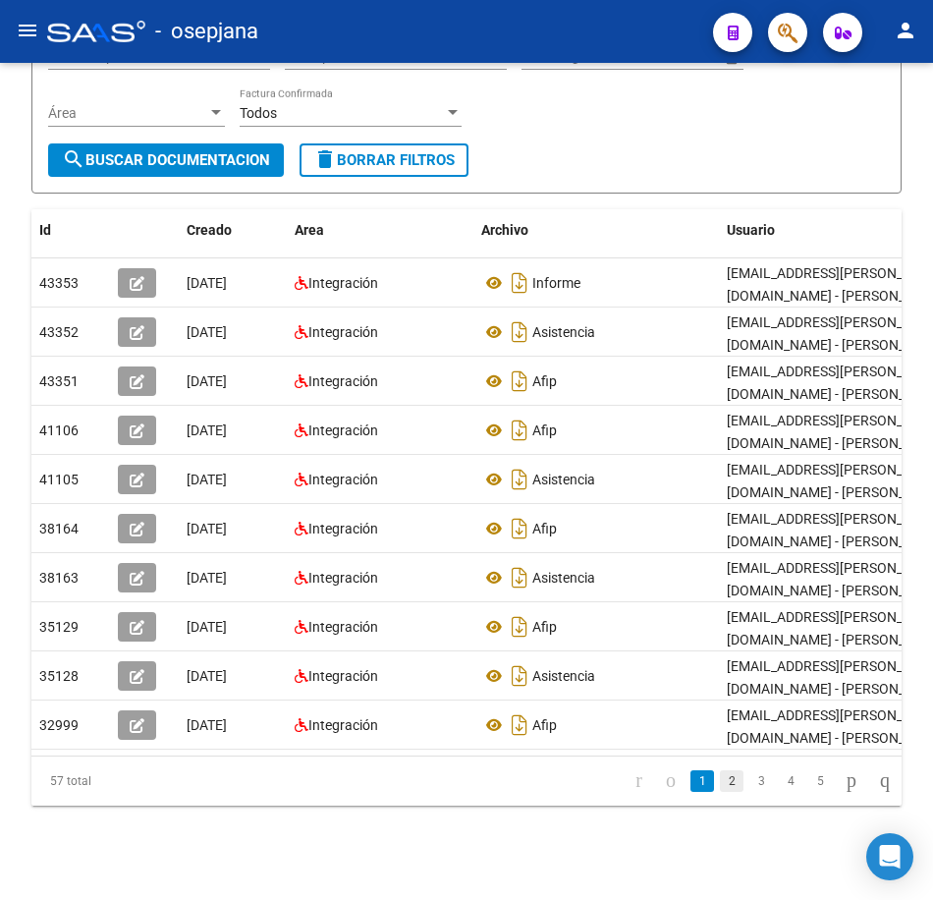
click at [720, 787] on link "2" at bounding box center [732, 781] width 24 height 22
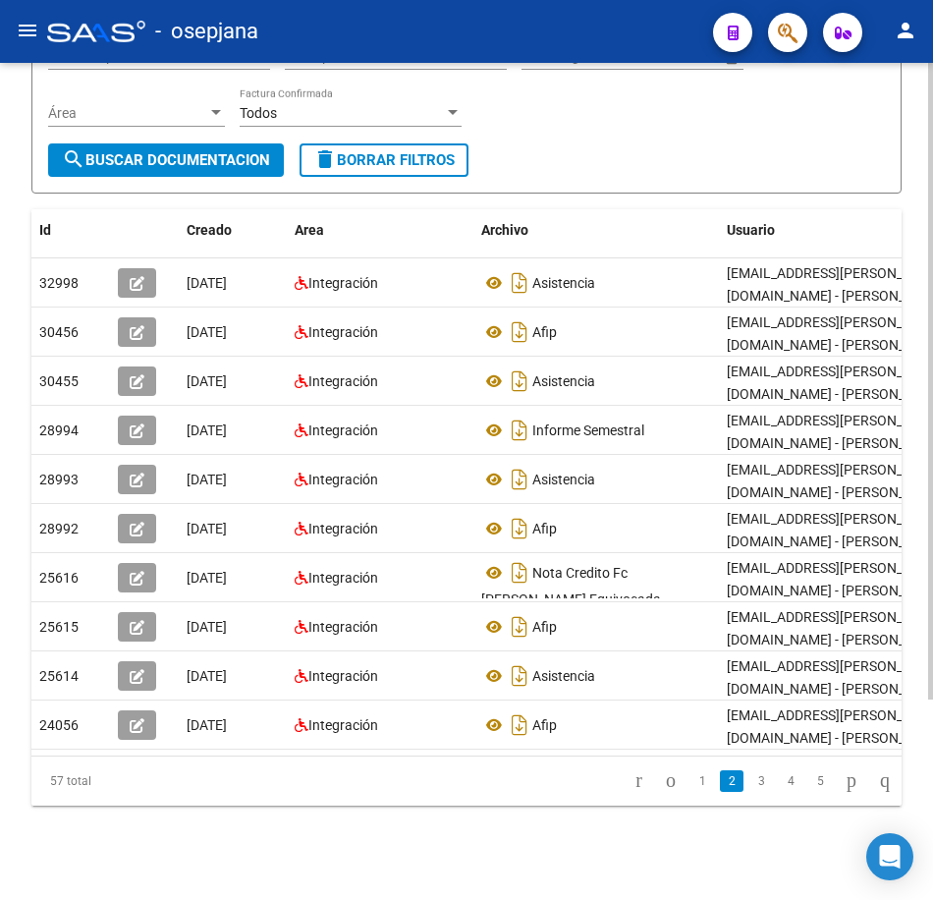
click at [638, 142] on form "Filtros Id 27372765203 CUIT / Razón Social Pto. Venta Nro. Comprobante Descripc…" at bounding box center [466, 76] width 870 height 236
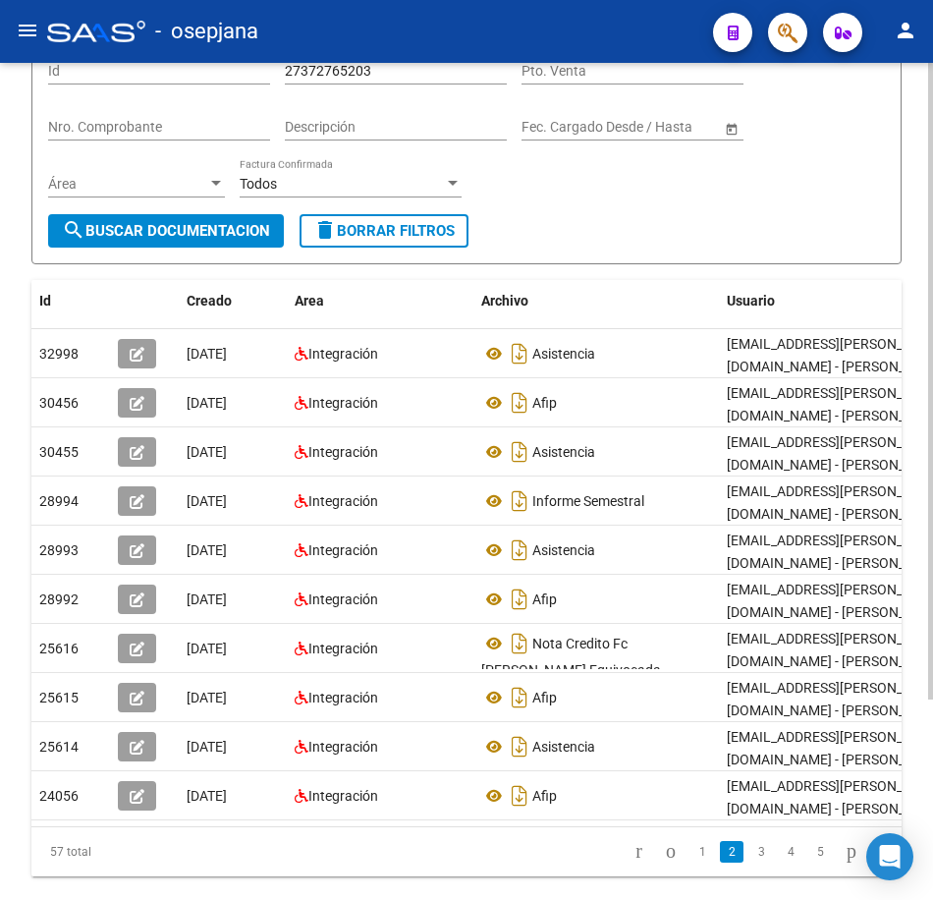
scroll to position [0, 0]
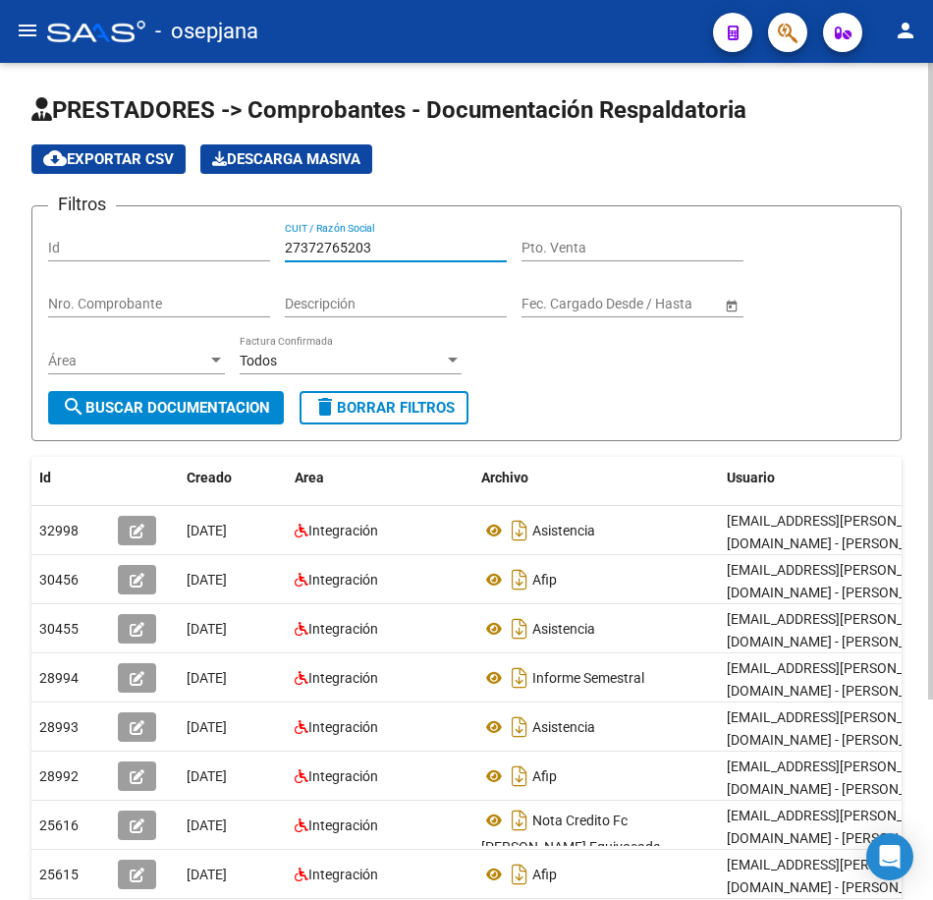
drag, startPoint x: 397, startPoint y: 248, endPoint x: 161, endPoint y: 288, distance: 239.2
click at [136, 239] on div "Filtros Id 27372765203 CUIT / Razón Social Pto. Venta Nro. Comprobante Descripc…" at bounding box center [466, 306] width 837 height 169
paste input "162428"
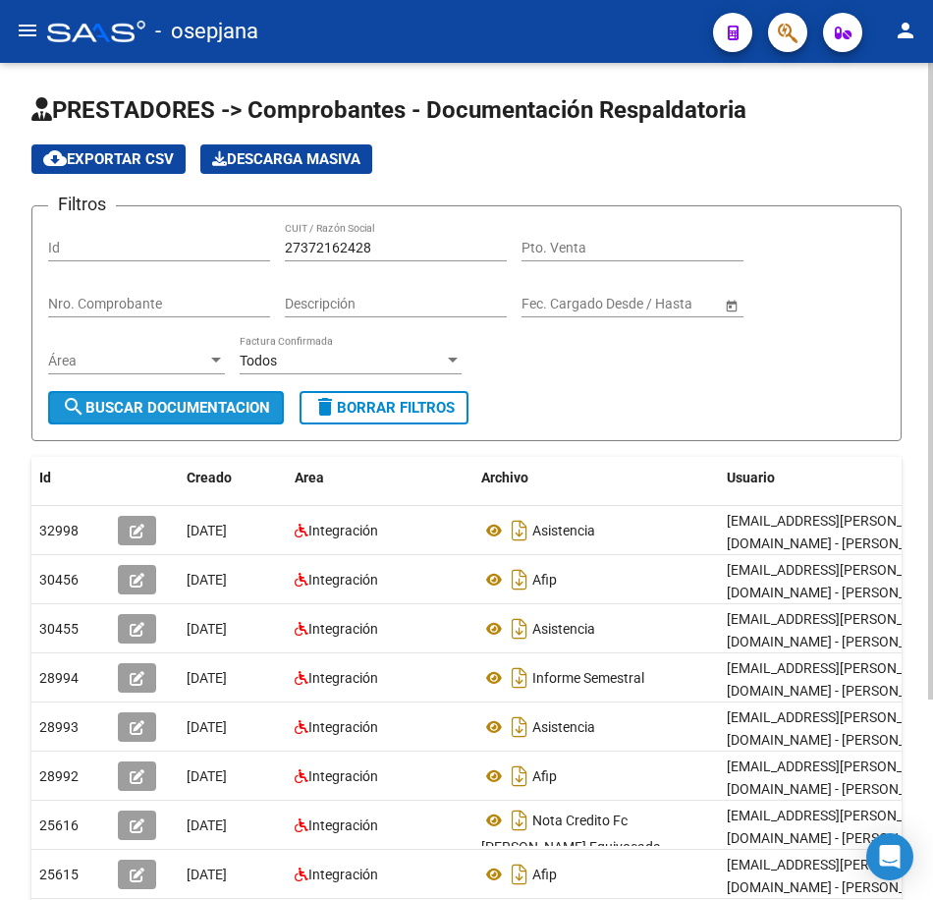
click at [162, 411] on span "search Buscar Documentacion" at bounding box center [166, 408] width 208 height 18
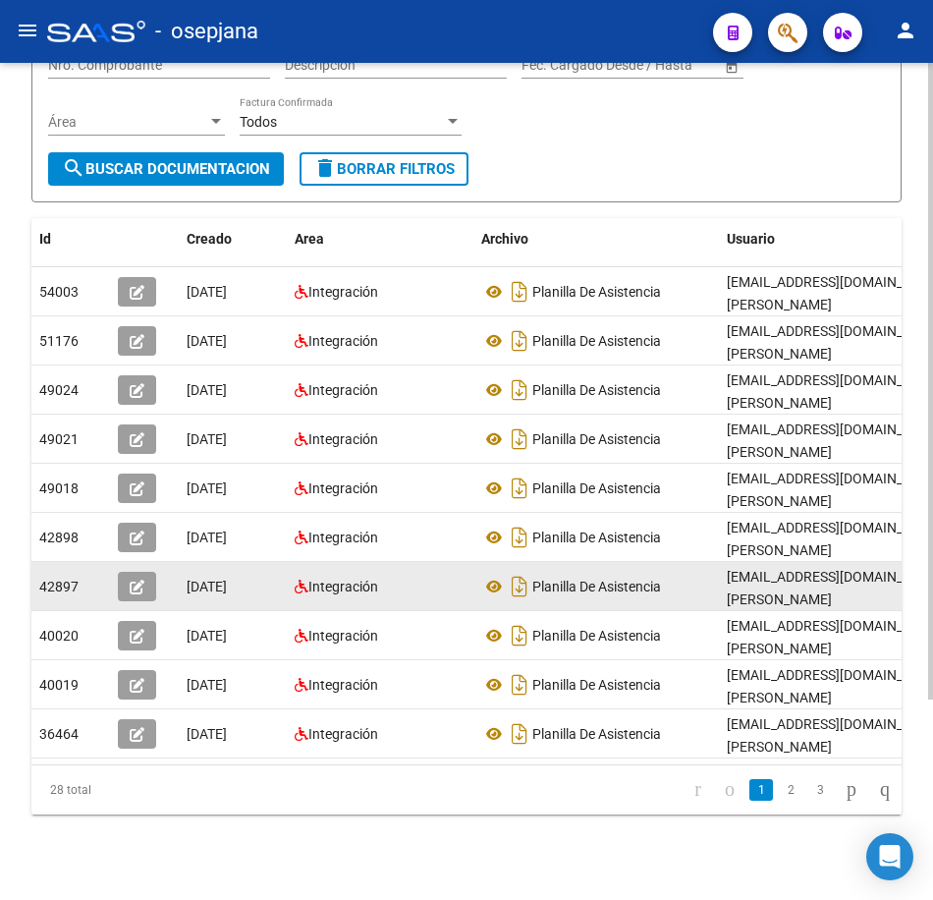
scroll to position [263, 0]
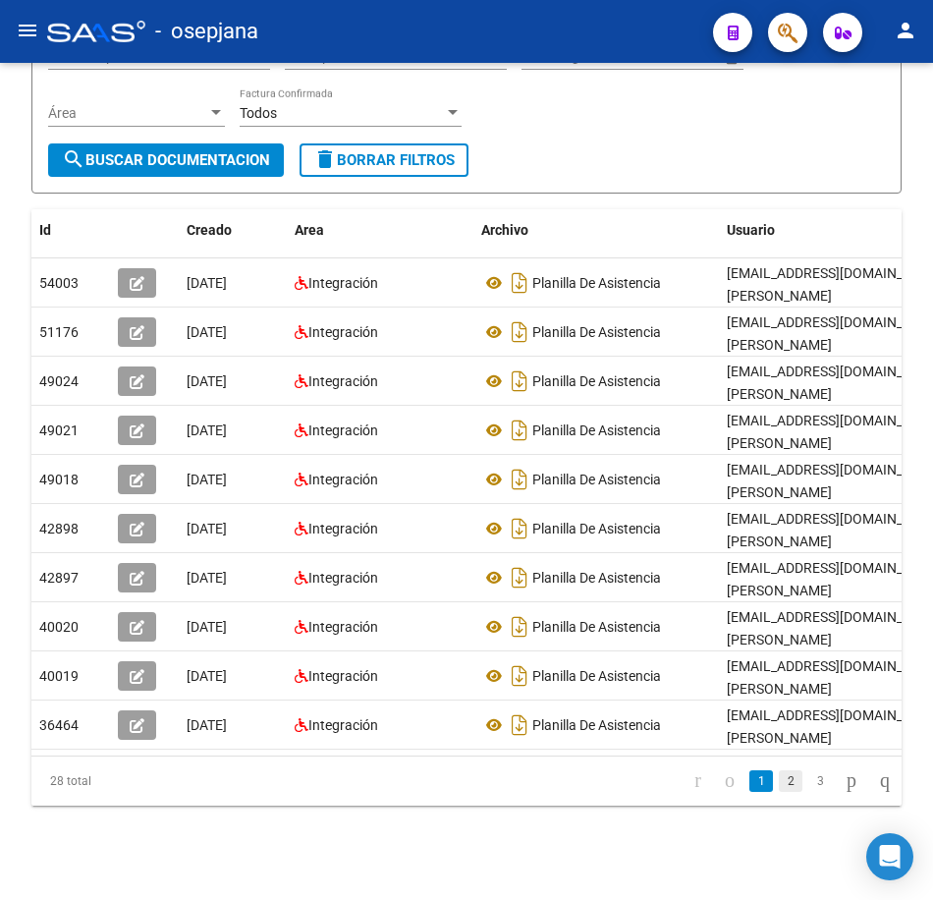
click at [779, 781] on link "2" at bounding box center [791, 781] width 24 height 22
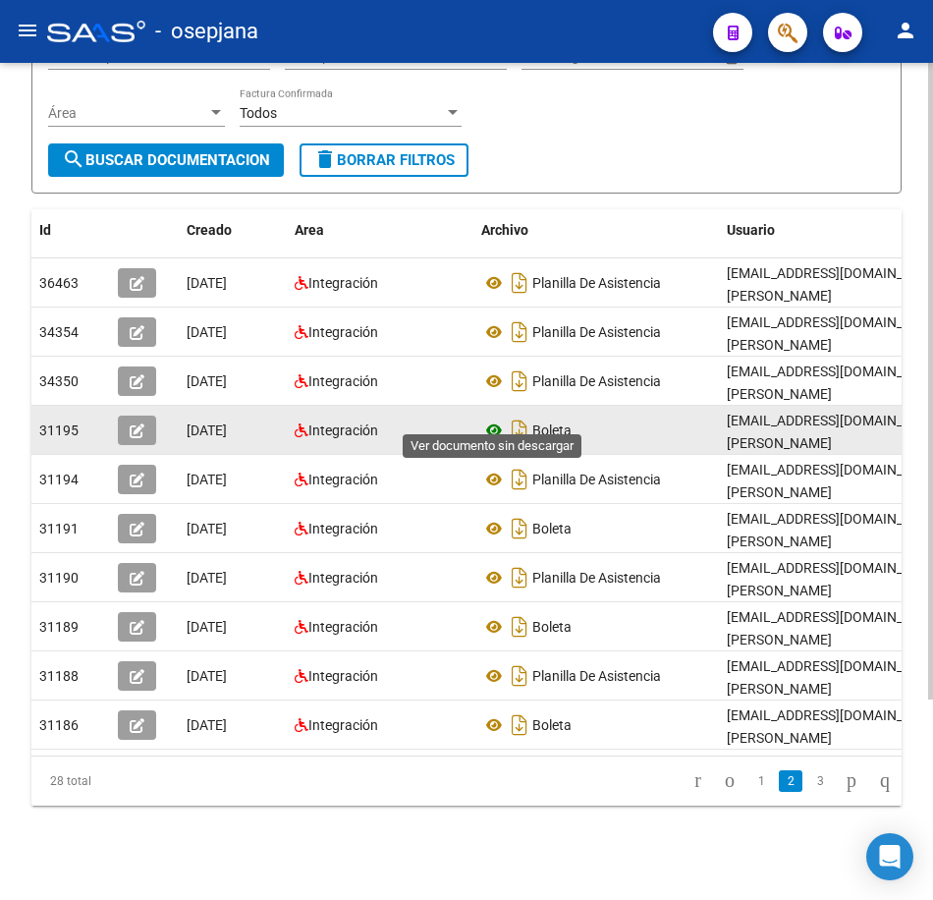
click at [495, 418] on icon at bounding box center [494, 430] width 26 height 24
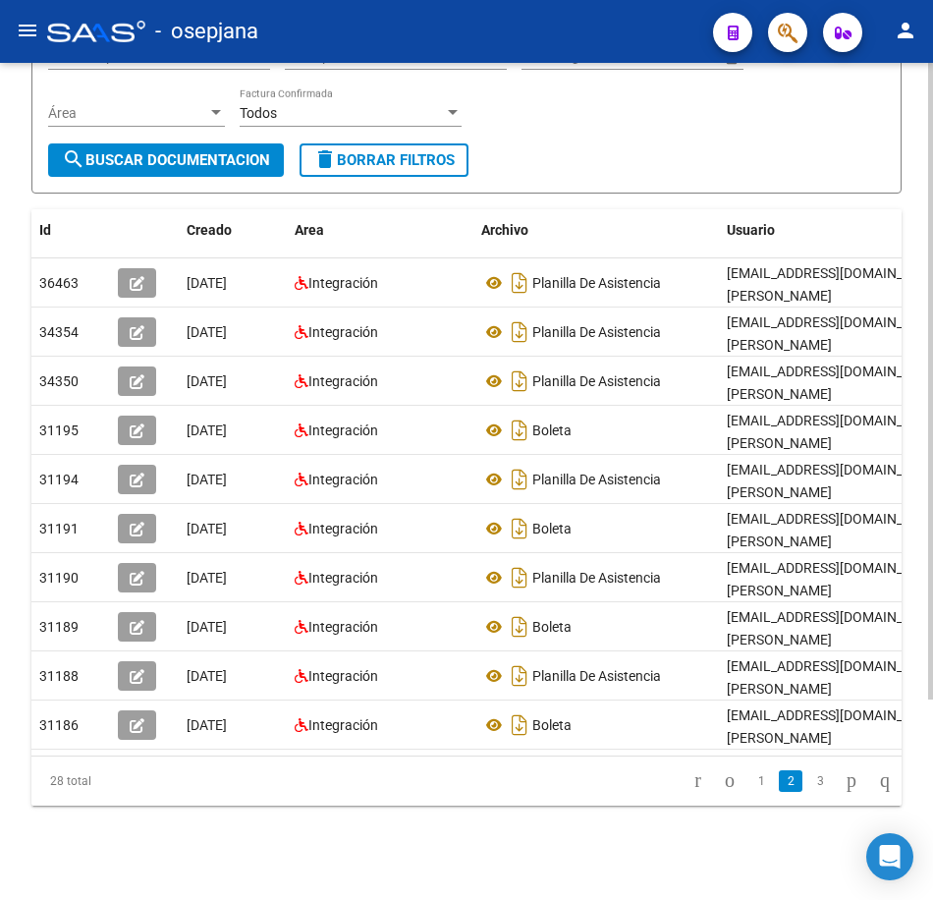
click at [653, 153] on form "Filtros Id 27372162428 CUIT / Razón Social Pto. Venta Nro. Comprobante Descripc…" at bounding box center [466, 76] width 870 height 236
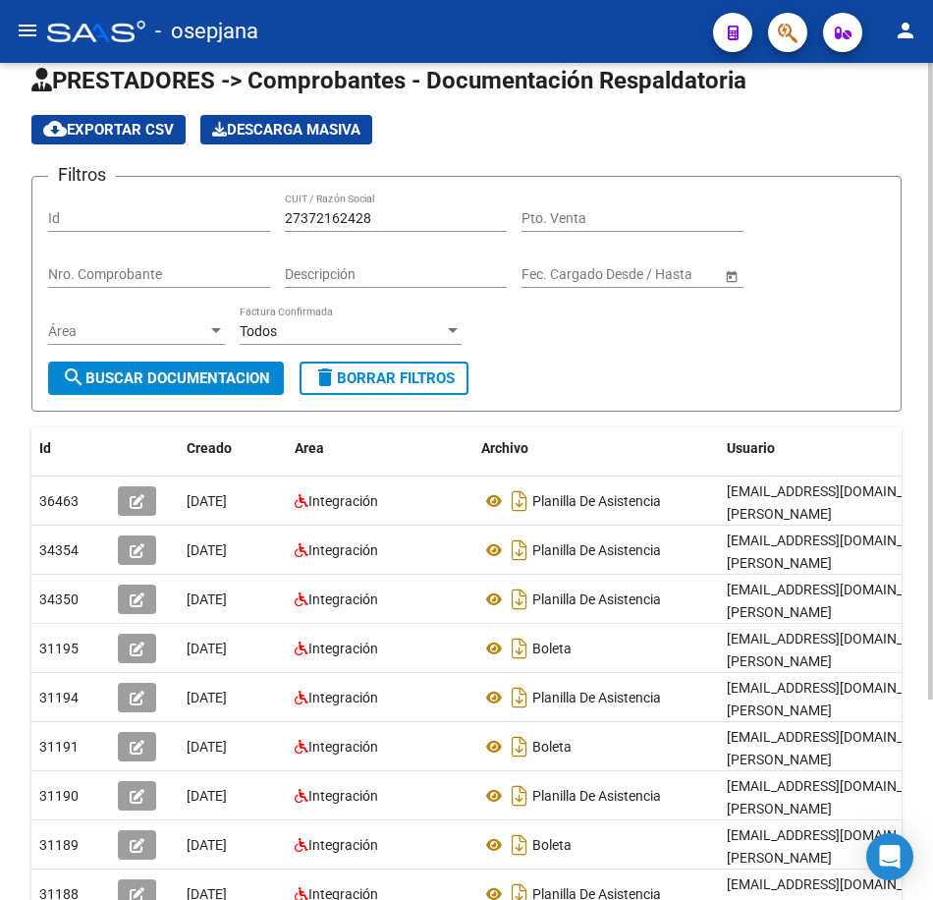
scroll to position [0, 0]
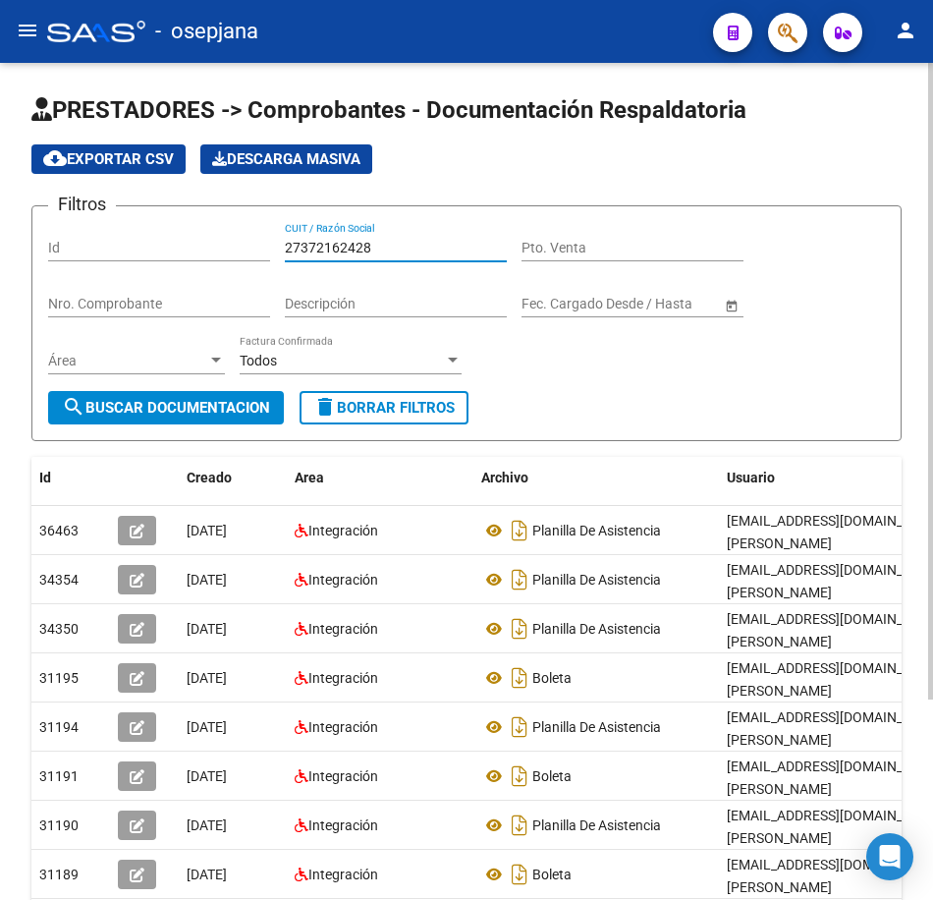
drag, startPoint x: 376, startPoint y: 248, endPoint x: 255, endPoint y: 240, distance: 121.1
click at [262, 240] on div "Filtros Id 27372162428 CUIT / Razón Social Pto. Venta Nro. Comprobante Descripc…" at bounding box center [466, 306] width 837 height 169
paste input "1597706"
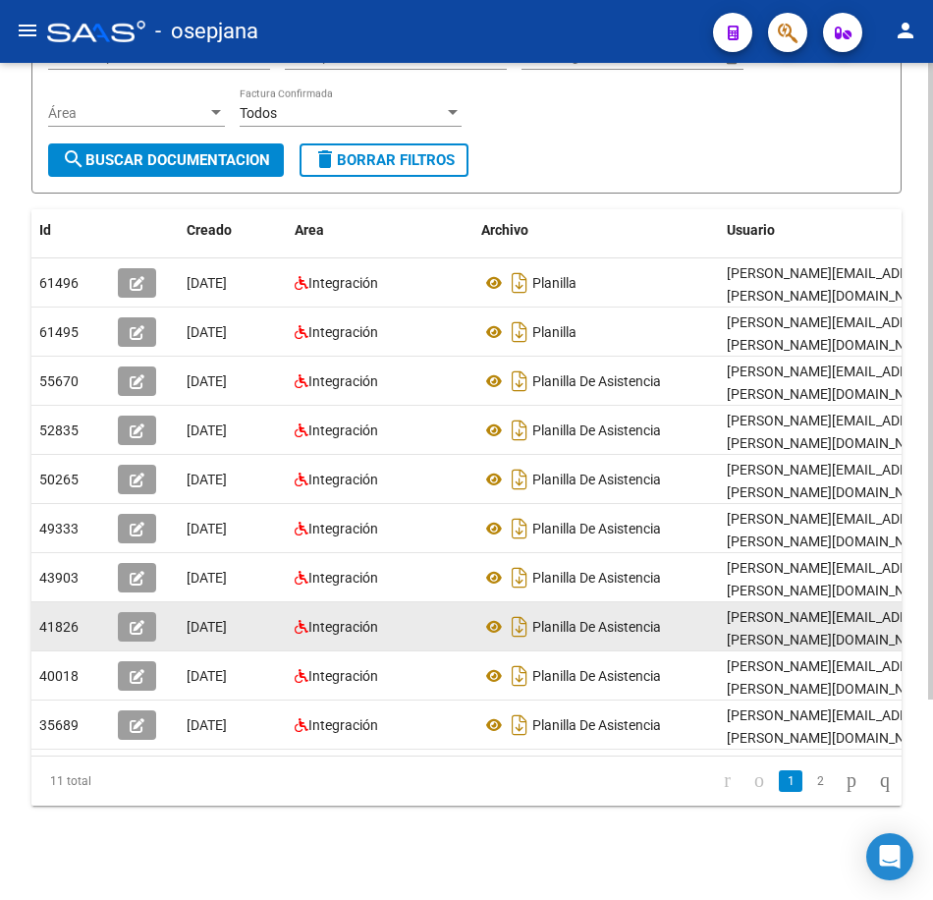
scroll to position [263, 0]
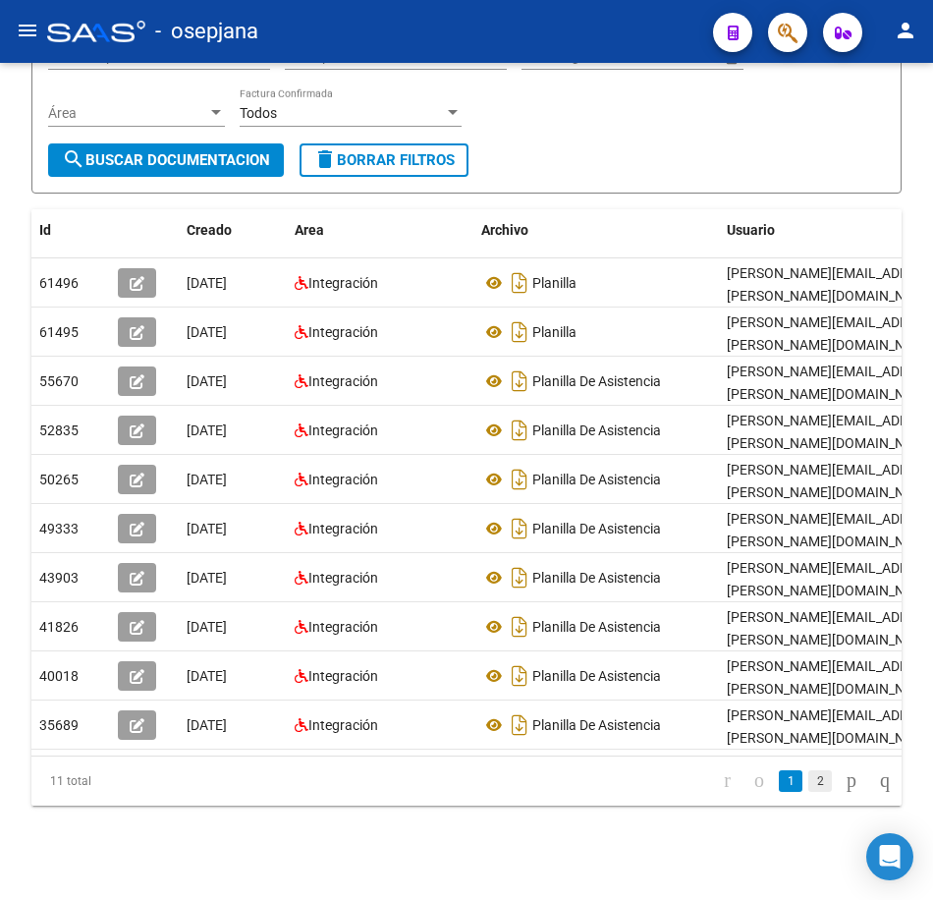
click at [808, 789] on link "2" at bounding box center [820, 781] width 24 height 22
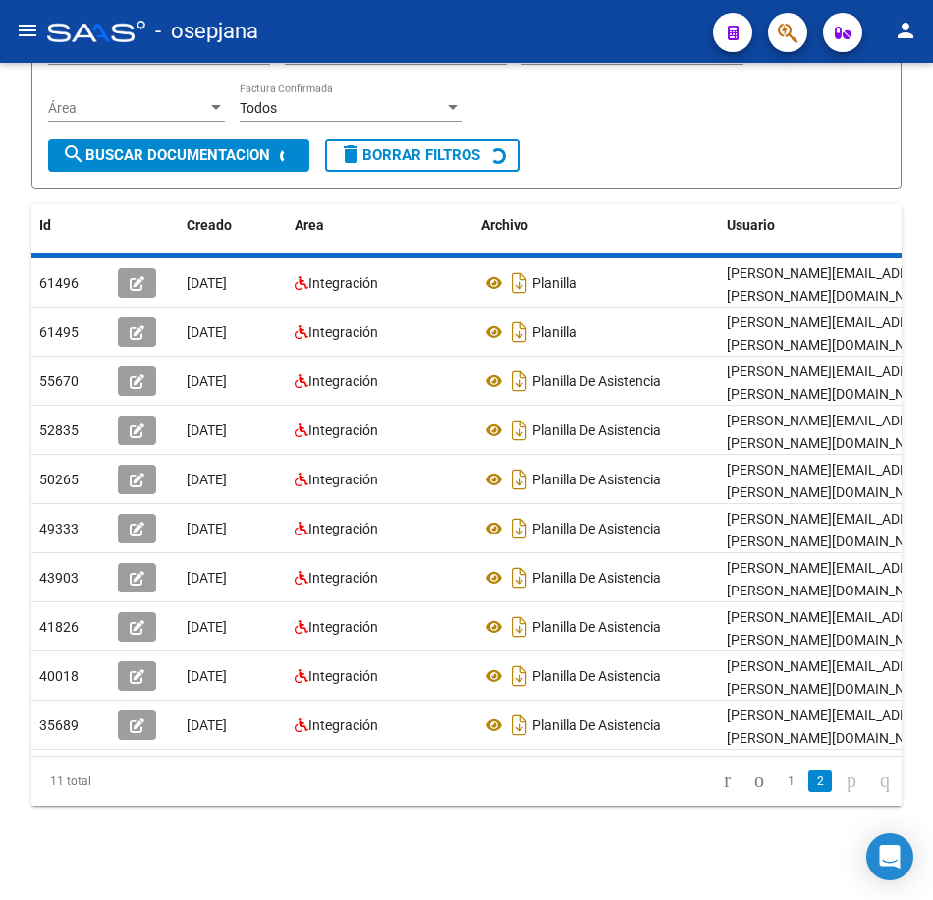
scroll to position [0, 0]
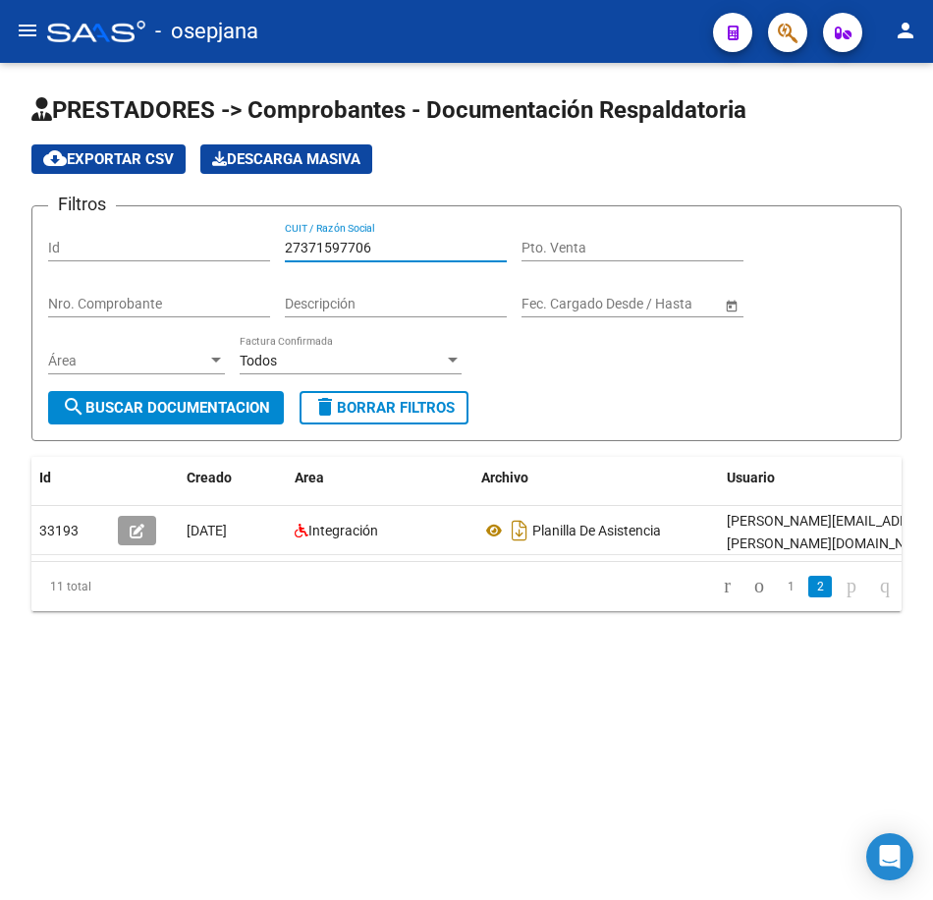
drag, startPoint x: 401, startPoint y: 253, endPoint x: 139, endPoint y: 239, distance: 261.7
click at [142, 238] on div "Filtros Id 27371597706 CUIT / Razón Social Pto. Venta Nro. Comprobante Descripc…" at bounding box center [466, 306] width 837 height 169
paste input "2945791"
click at [169, 410] on span "search Buscar Documentacion" at bounding box center [166, 408] width 208 height 18
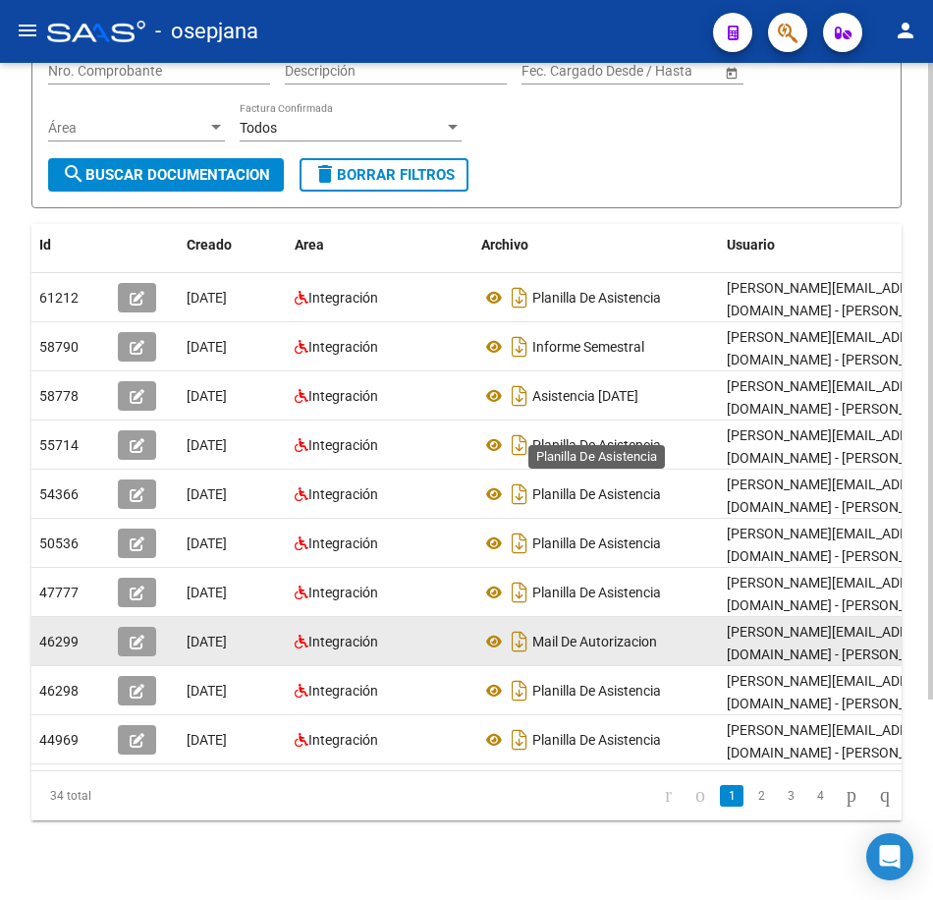
scroll to position [263, 0]
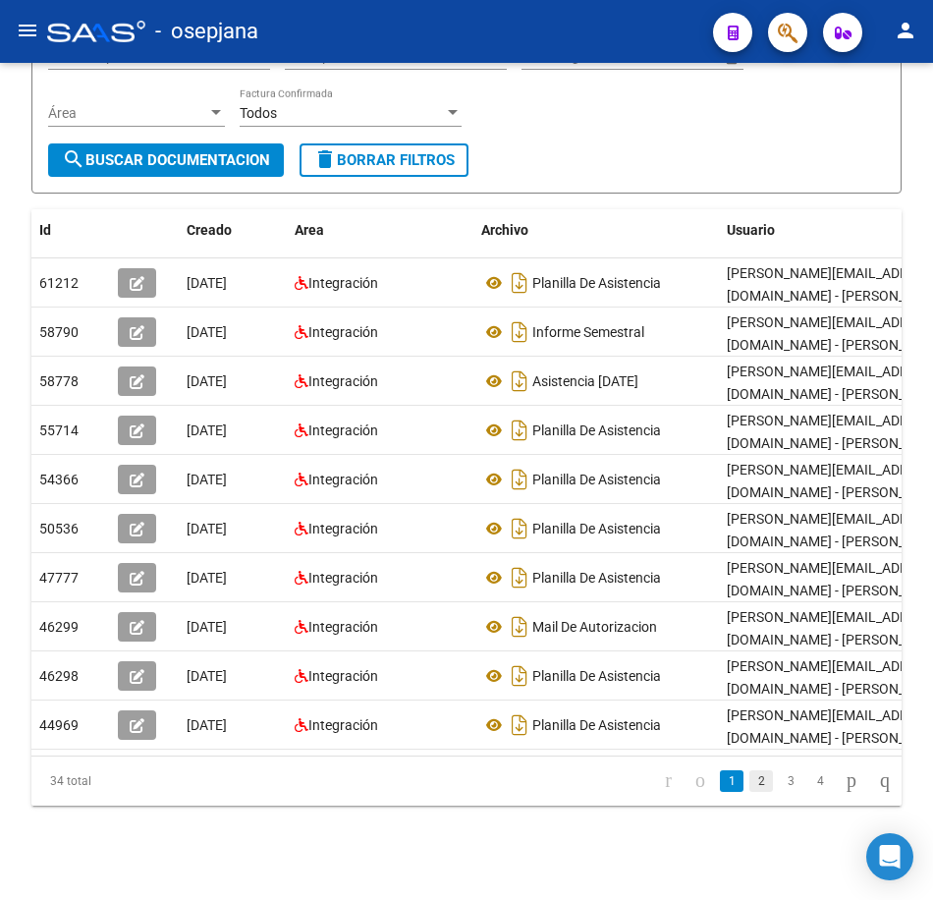
click at [750, 783] on link "2" at bounding box center [762, 781] width 24 height 22
click at [779, 786] on link "3" at bounding box center [791, 781] width 24 height 22
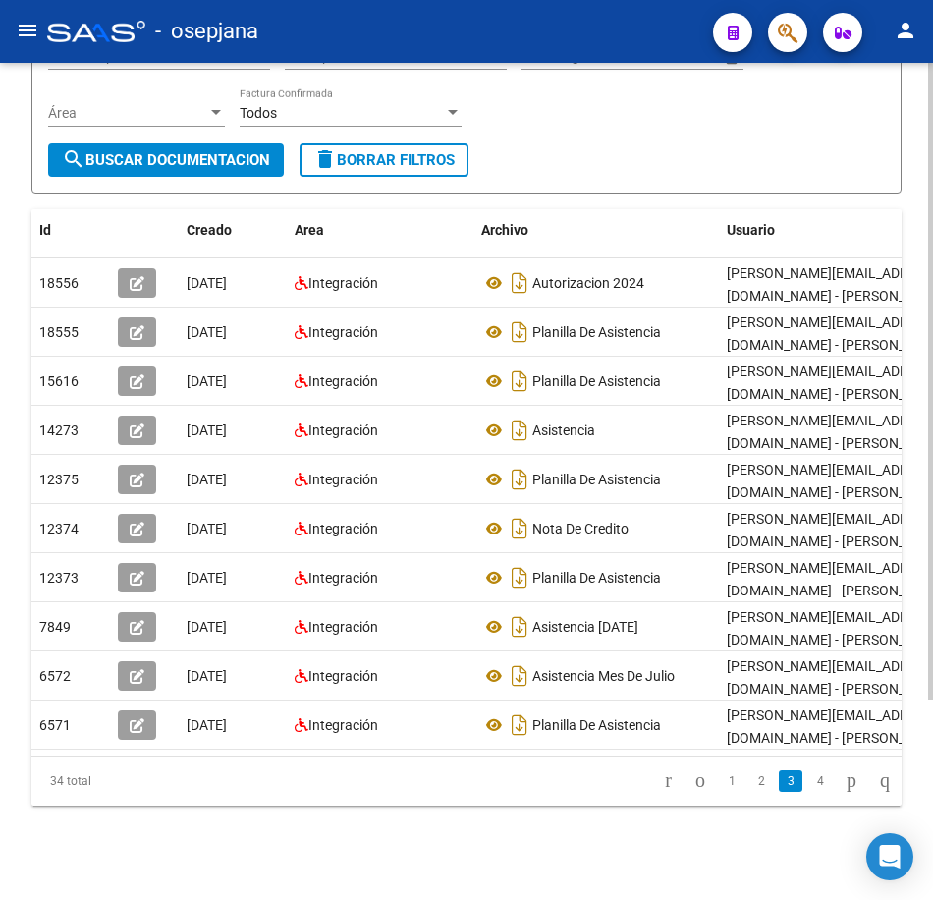
click at [566, 141] on form "Filtros Id 27372945791 CUIT / Razón Social Pto. Venta Nro. Comprobante Descripc…" at bounding box center [466, 76] width 870 height 236
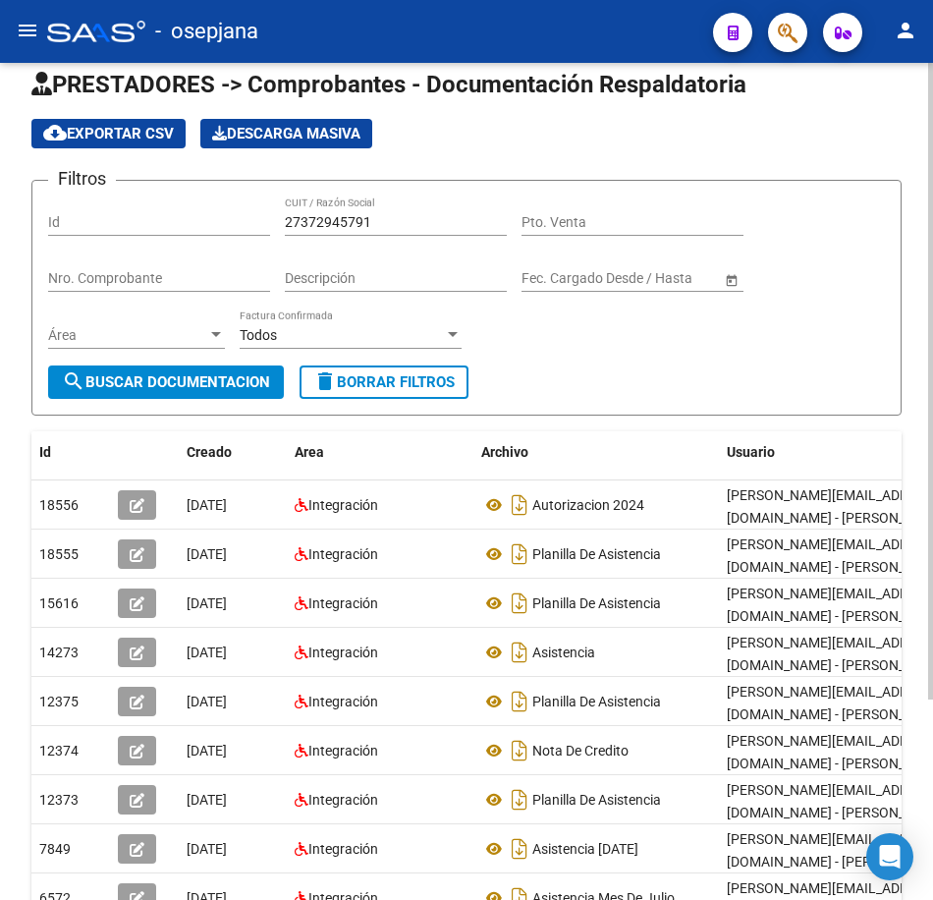
scroll to position [0, 0]
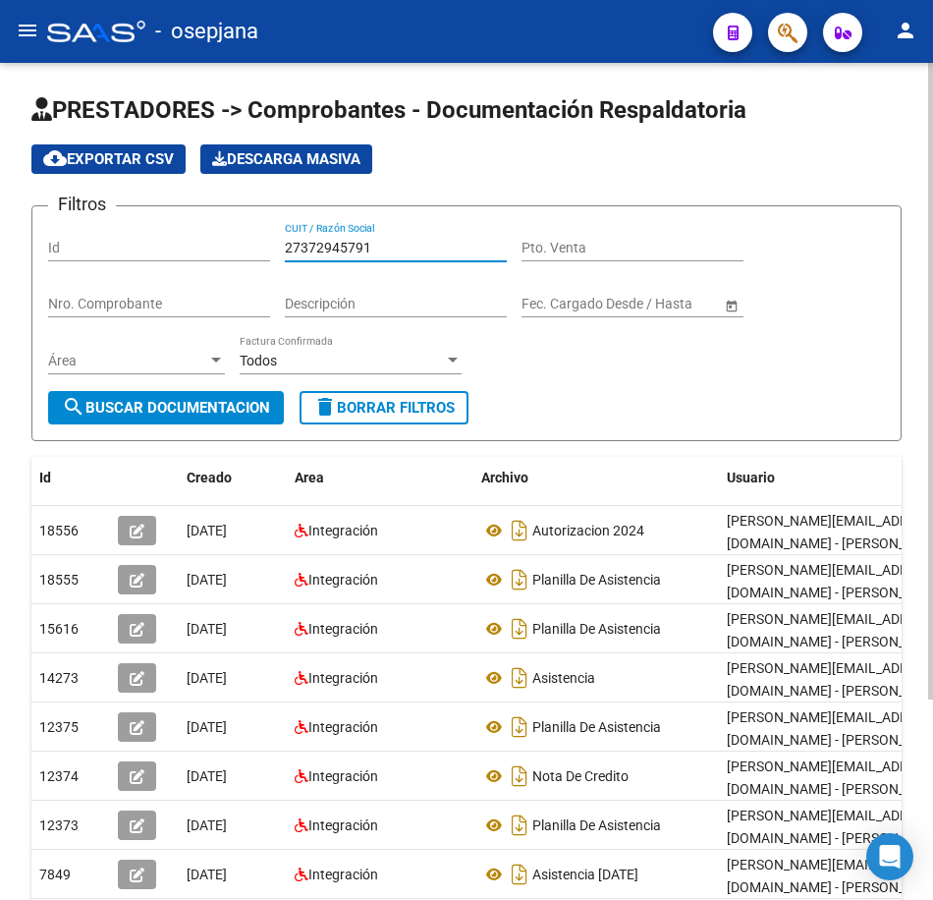
drag, startPoint x: 382, startPoint y: 253, endPoint x: 81, endPoint y: 211, distance: 304.5
click at [81, 222] on div "Filtros Id 27372945791 CUIT / Razón Social Pto. Venta Nro. Comprobante Descripc…" at bounding box center [466, 306] width 837 height 169
paste input "3396430"
click at [215, 402] on span "search Buscar Documentacion" at bounding box center [166, 408] width 208 height 18
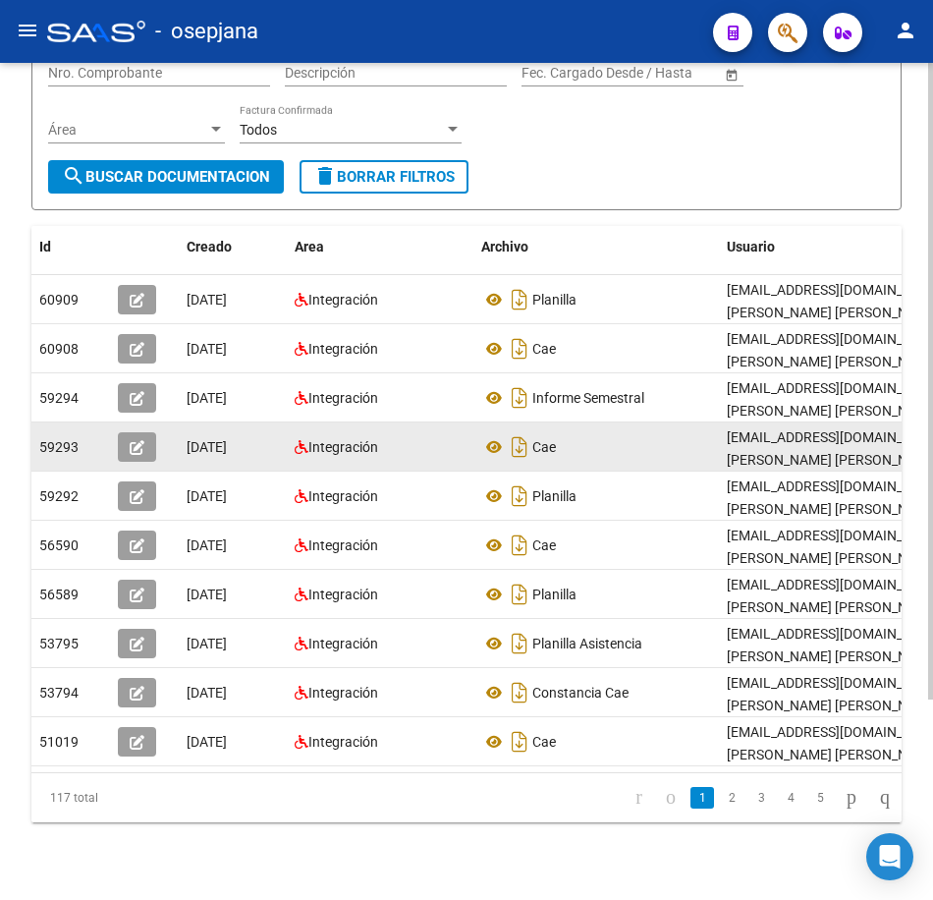
scroll to position [263, 0]
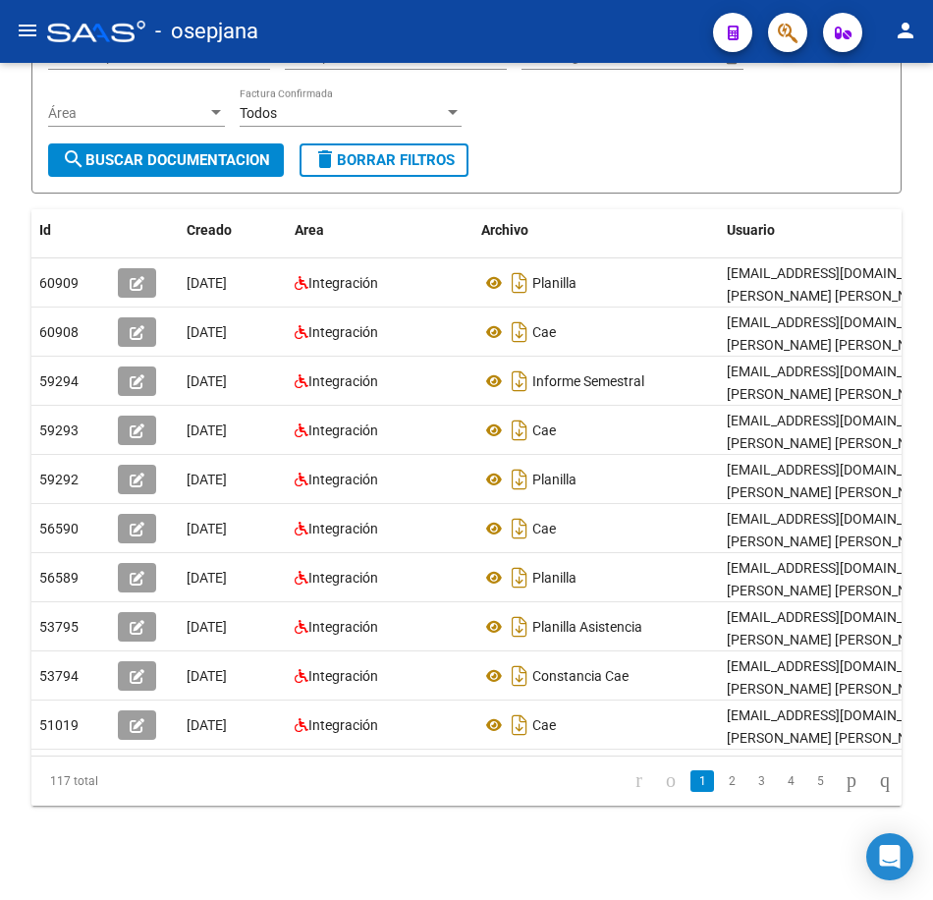
click at [717, 778] on li "2" at bounding box center [731, 780] width 29 height 33
click at [720, 779] on link "2" at bounding box center [732, 781] width 24 height 22
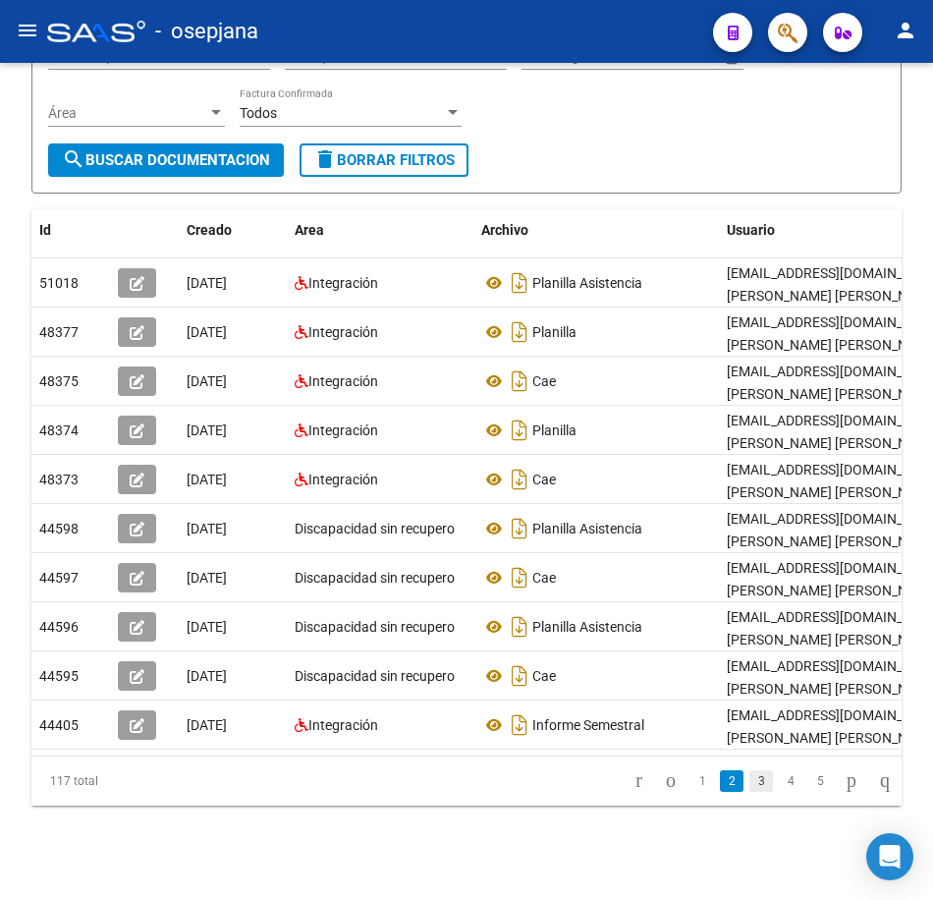
click at [750, 785] on link "3" at bounding box center [762, 781] width 24 height 22
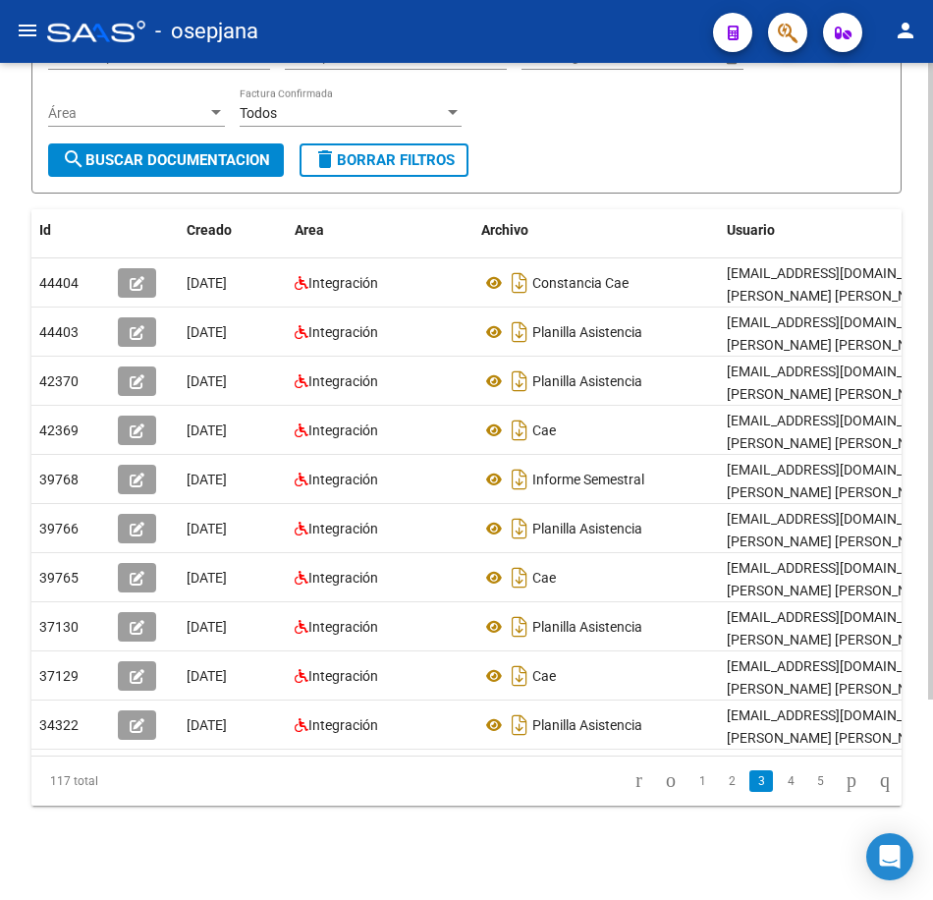
click at [611, 146] on form "Filtros Id 27373396430 CUIT / Razón Social Pto. Venta Nro. Comprobante Descripc…" at bounding box center [466, 76] width 870 height 236
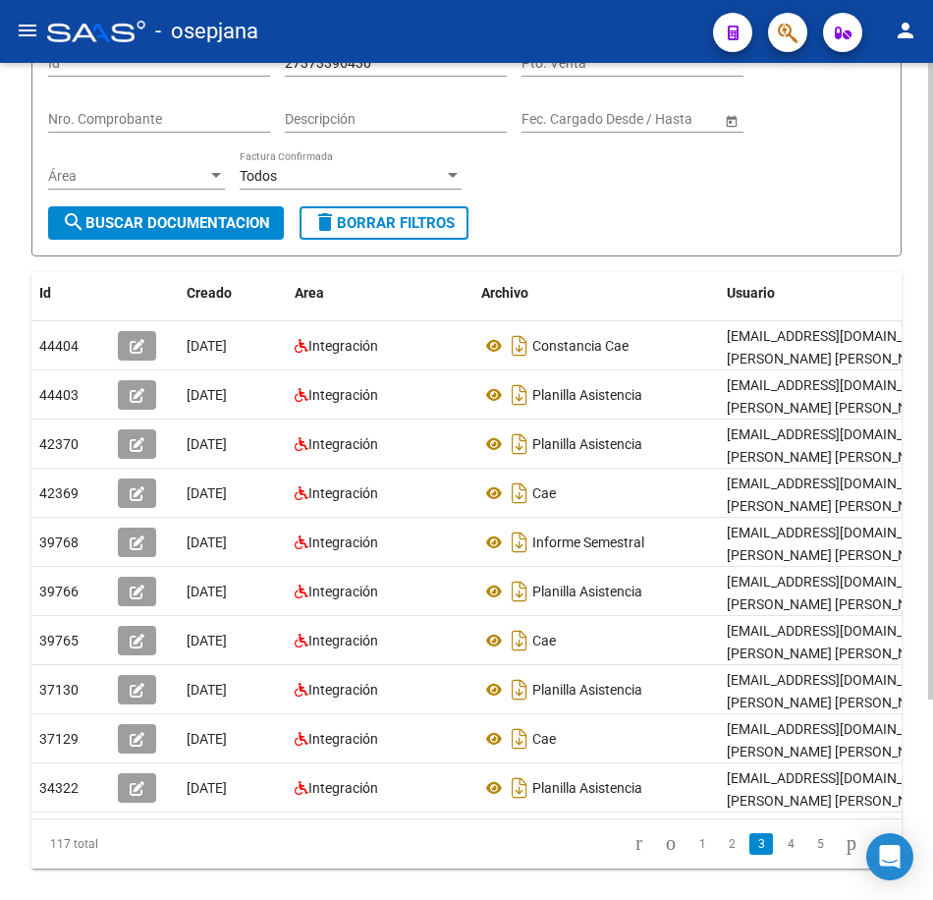
scroll to position [67, 0]
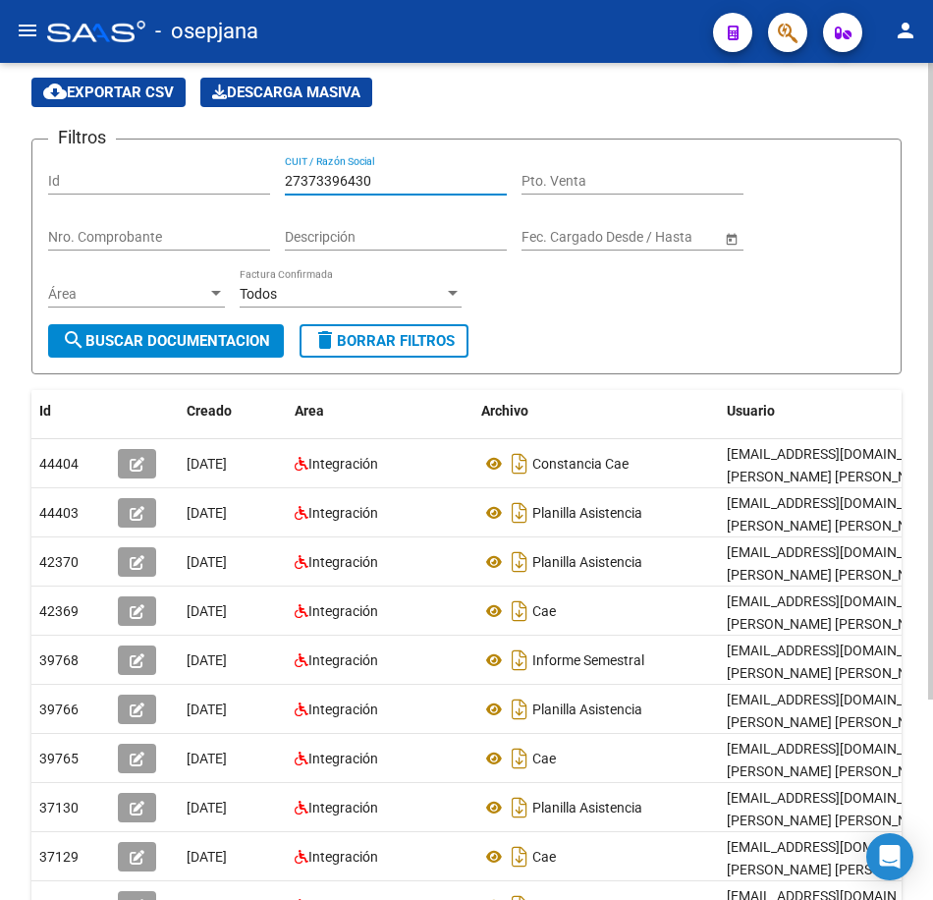
drag, startPoint x: 385, startPoint y: 177, endPoint x: 269, endPoint y: 238, distance: 130.9
click at [245, 167] on div "Filtros Id 27373396430 CUIT / Razón Social Pto. Venta Nro. Comprobante Descripc…" at bounding box center [466, 239] width 837 height 169
paste input "5973206"
click at [219, 343] on span "search Buscar Documentacion" at bounding box center [166, 341] width 208 height 18
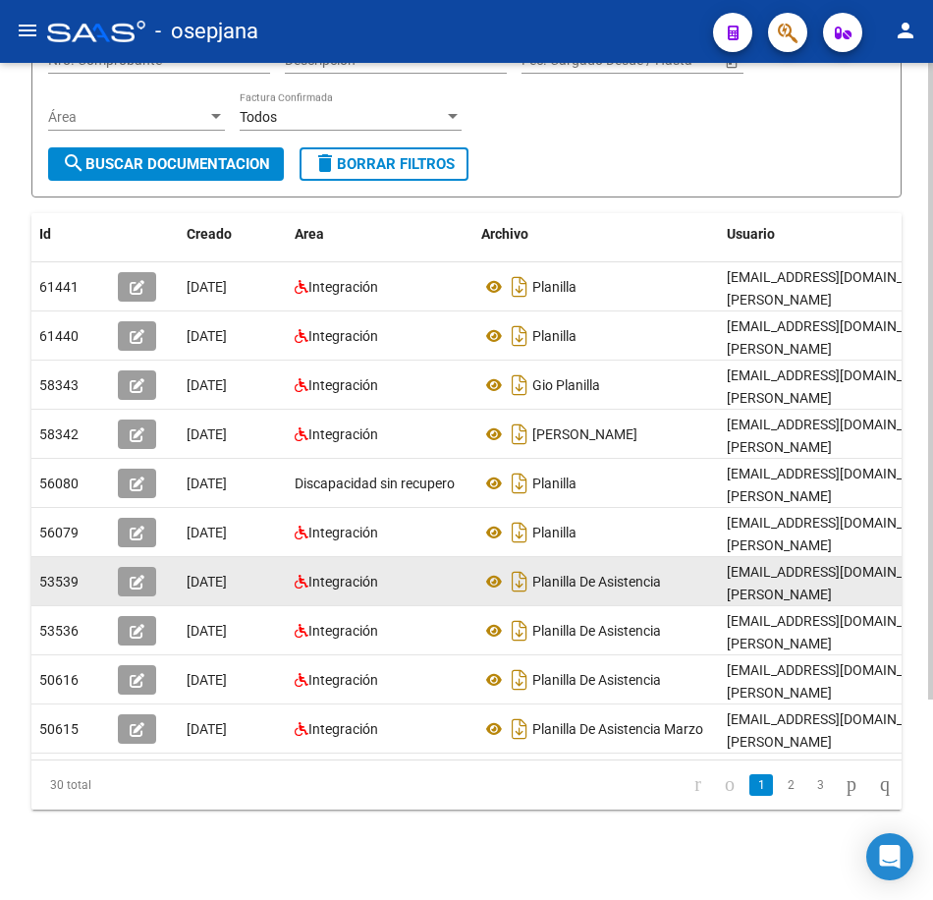
scroll to position [263, 0]
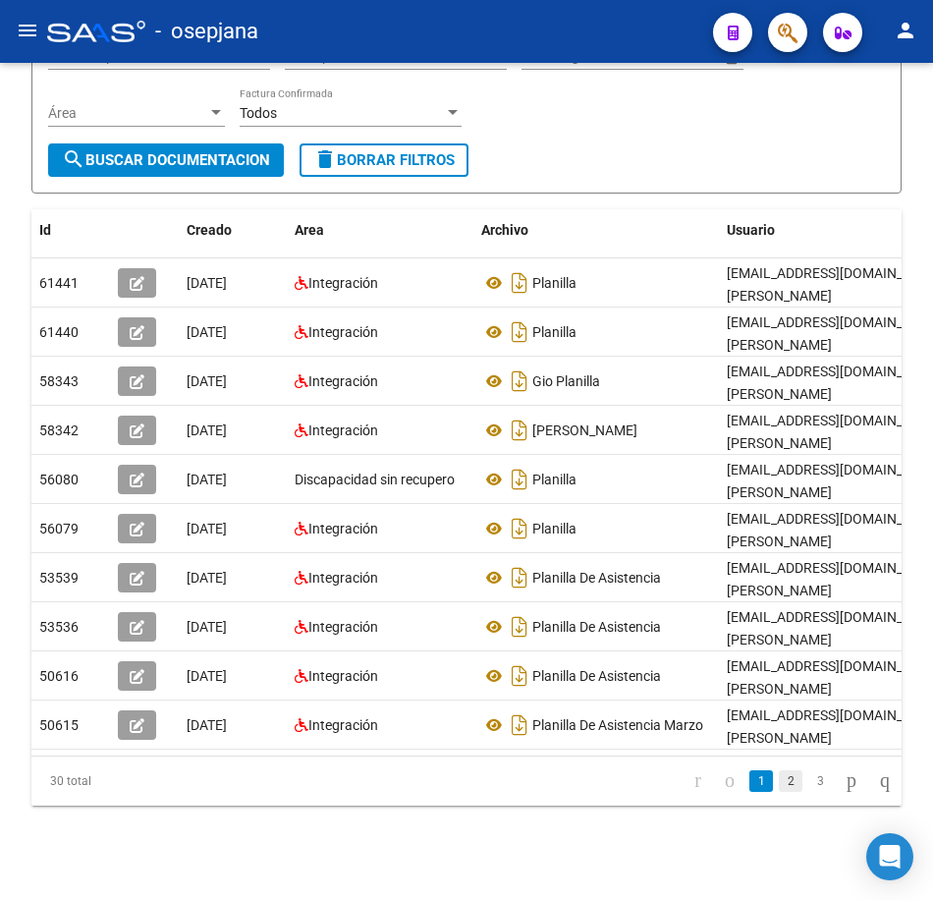
click at [779, 783] on link "2" at bounding box center [791, 781] width 24 height 22
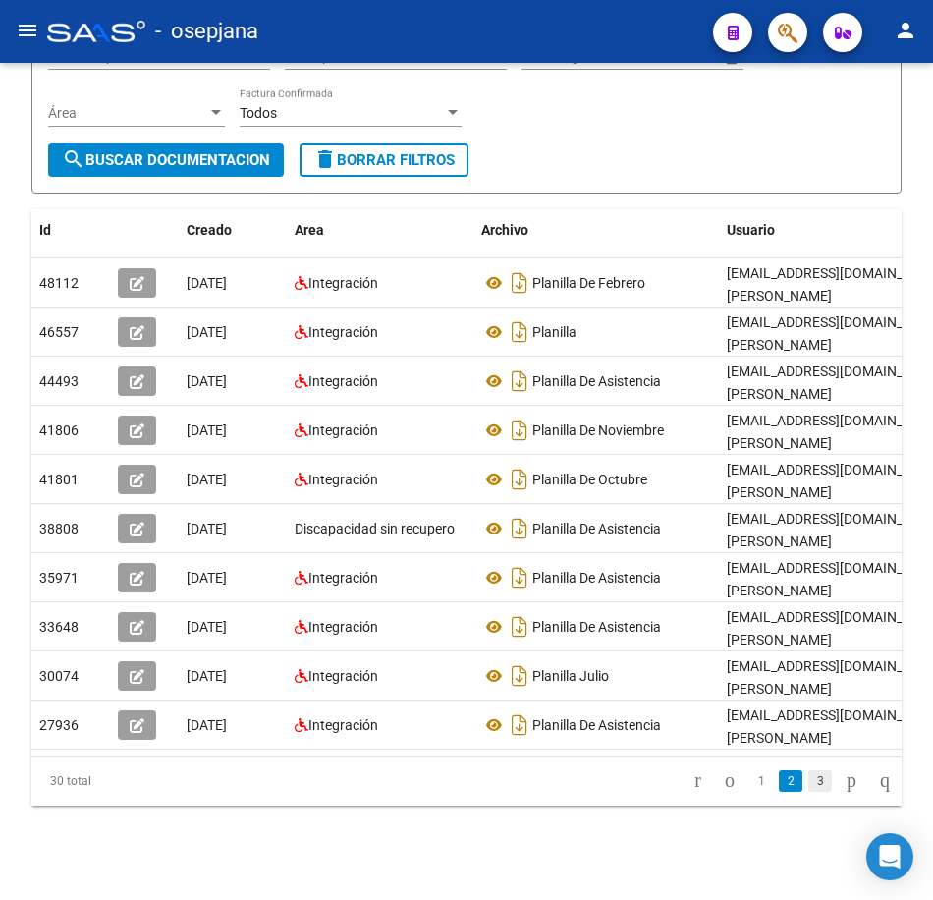
click at [808, 785] on link "3" at bounding box center [820, 781] width 24 height 22
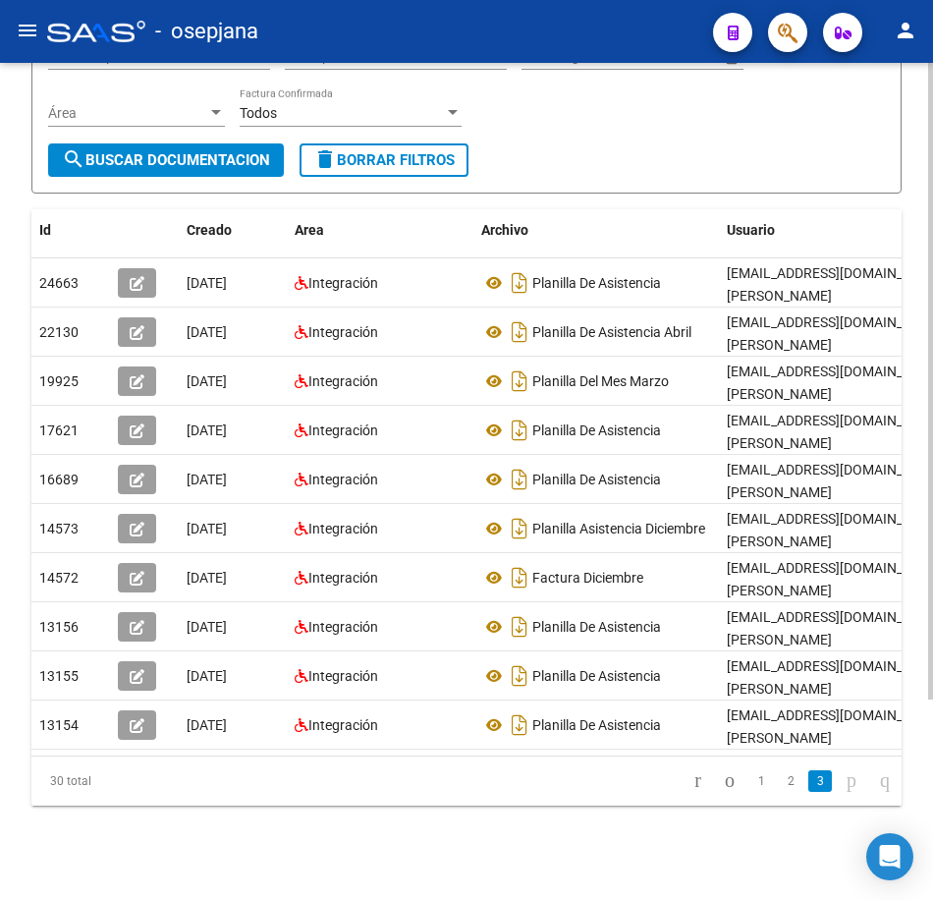
click at [647, 159] on form "Filtros Id 27375973206 CUIT / Razón Social Pto. Venta Nro. Comprobante Descripc…" at bounding box center [466, 76] width 870 height 236
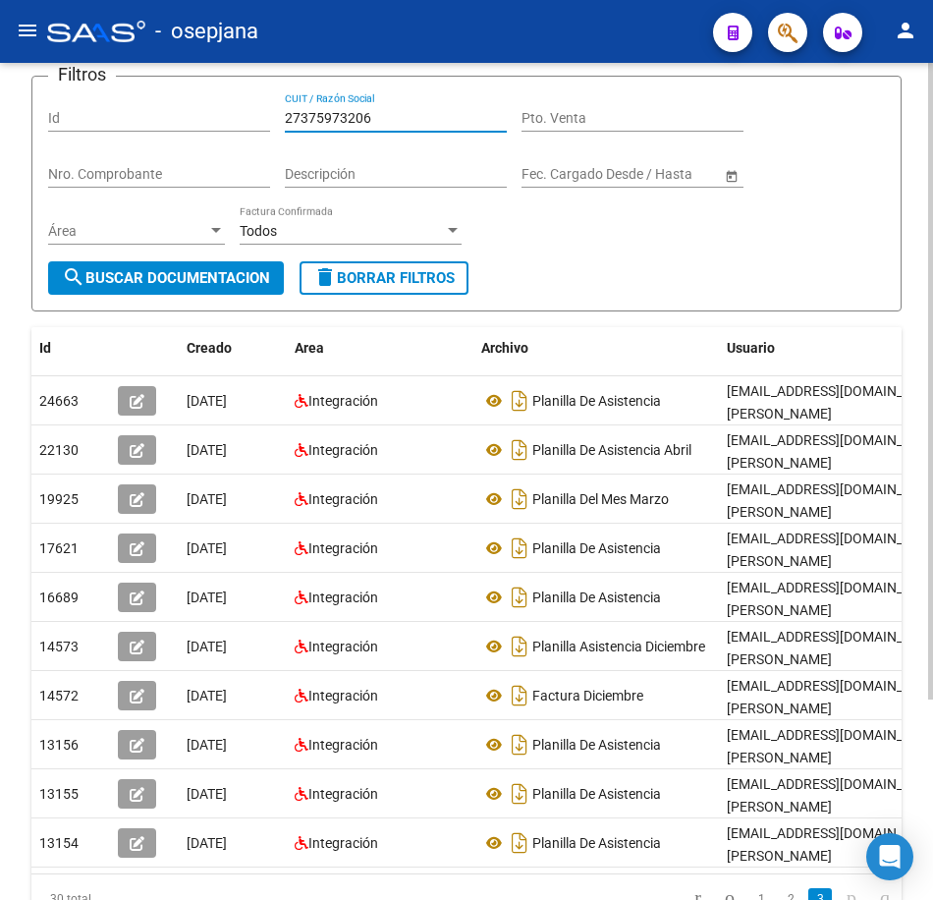
drag, startPoint x: 378, startPoint y: 83, endPoint x: 196, endPoint y: 78, distance: 181.8
click at [201, 76] on app-list-header "PRESTADORES -> Comprobantes - Documentación Respaldatoria cloud_download Export…" at bounding box center [466, 138] width 870 height 347
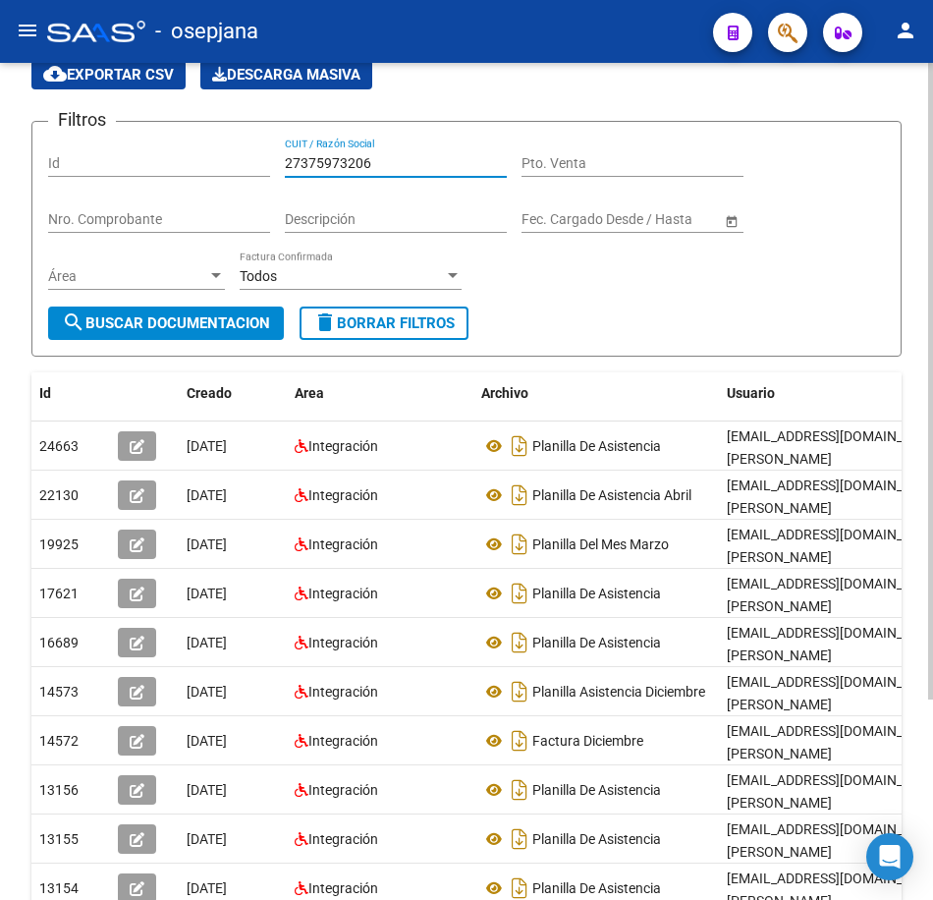
paste input "6204184"
click at [231, 322] on span "search Buscar Documentacion" at bounding box center [166, 323] width 208 height 18
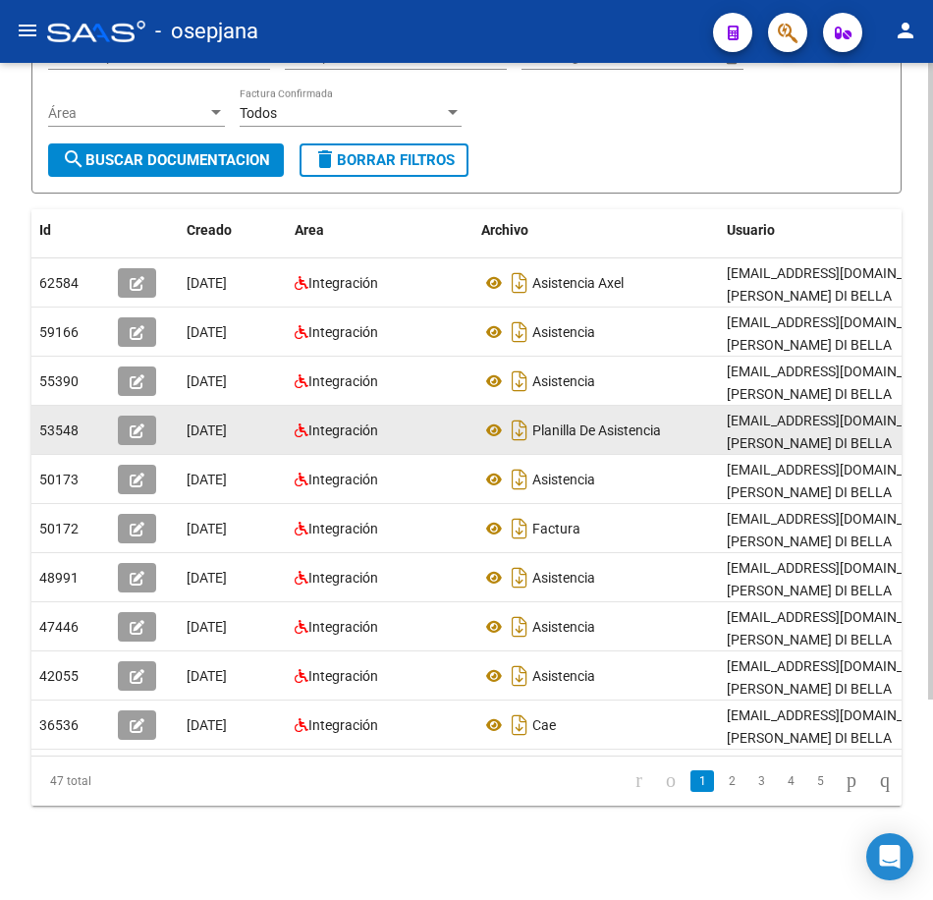
scroll to position [263, 0]
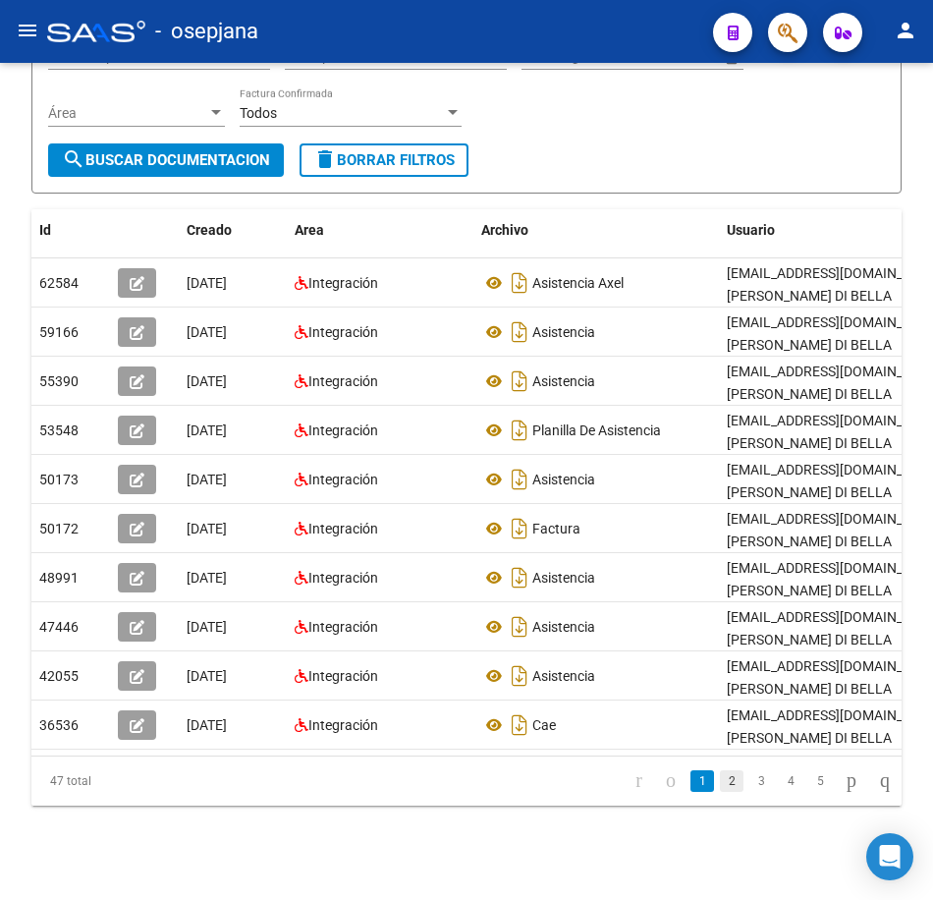
click at [720, 782] on link "2" at bounding box center [732, 781] width 24 height 22
click at [750, 787] on link "3" at bounding box center [762, 781] width 24 height 22
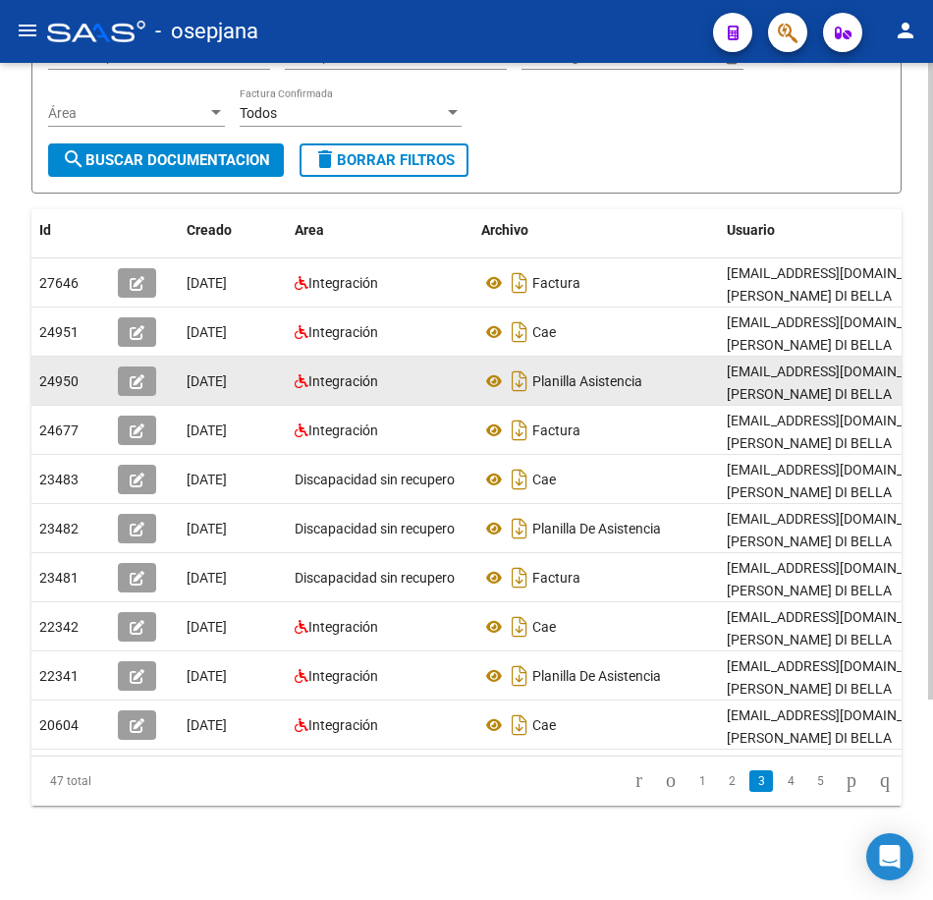
click at [699, 357] on datatable-body-cell "Planilla Asistencia" at bounding box center [597, 381] width 246 height 48
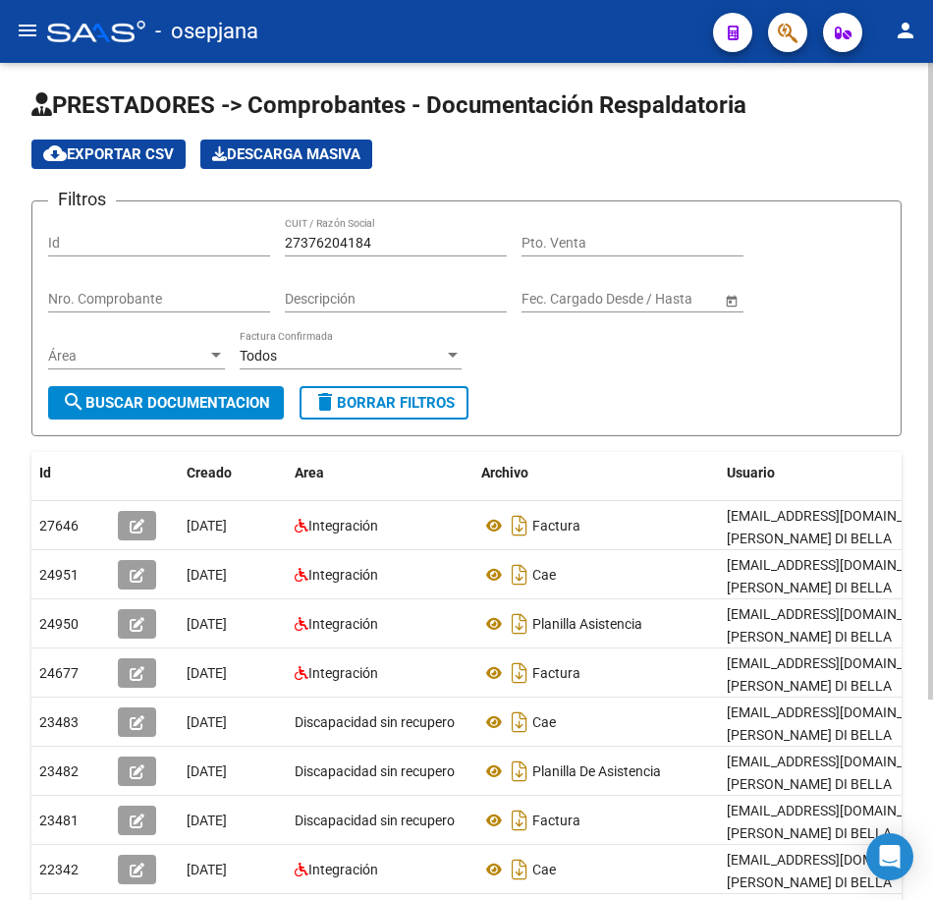
scroll to position [0, 0]
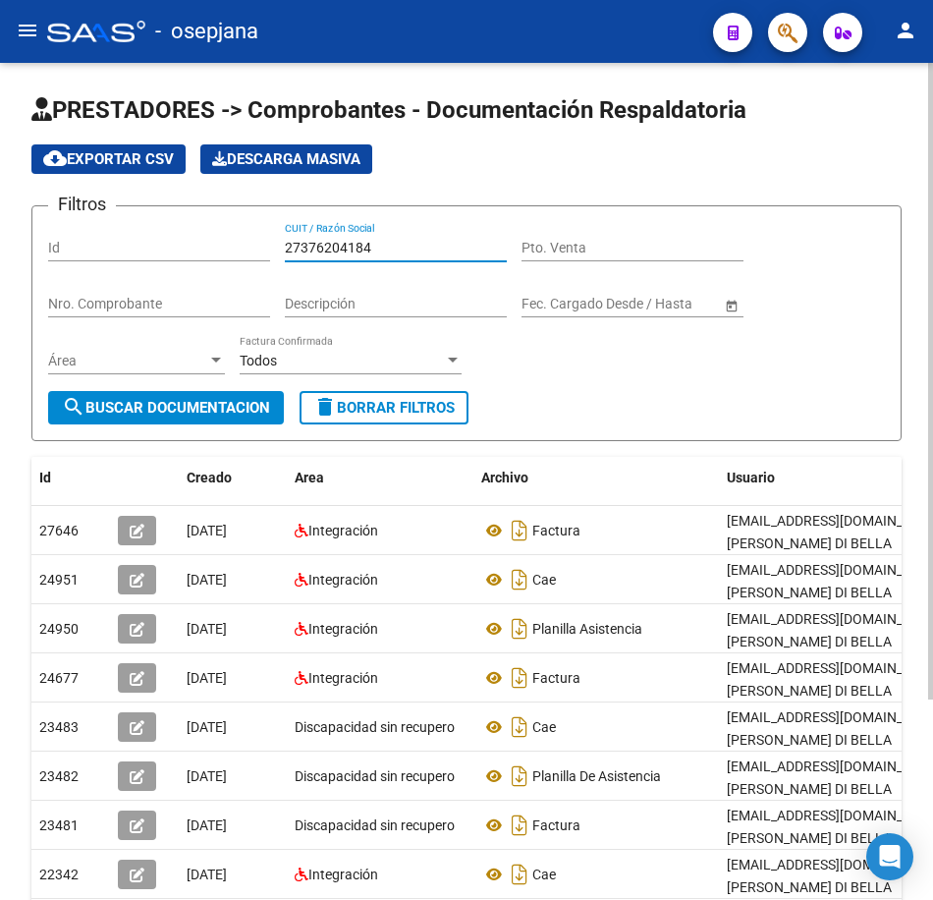
drag, startPoint x: 375, startPoint y: 251, endPoint x: 179, endPoint y: 253, distance: 196.5
click at [174, 236] on div "Filtros Id 27376204184 CUIT / Razón Social Pto. Venta Nro. Comprobante Descripc…" at bounding box center [466, 306] width 837 height 169
paste input "3536712"
click at [190, 398] on button "search Buscar Documentacion" at bounding box center [166, 407] width 236 height 33
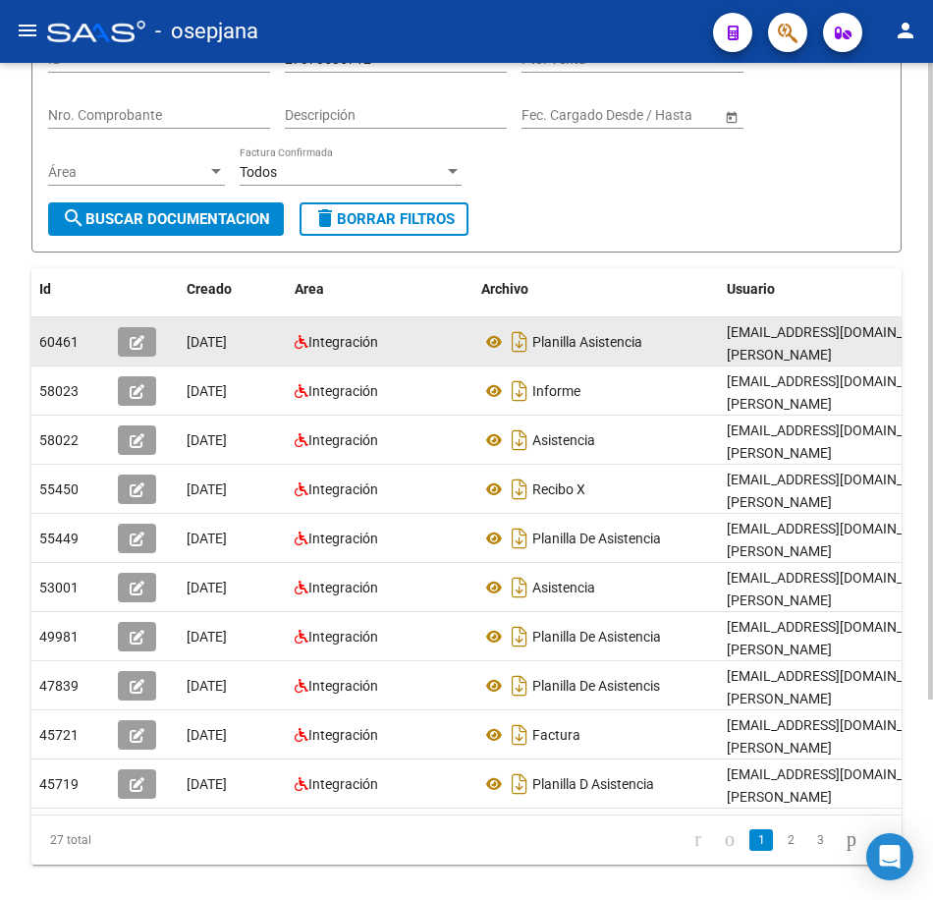
scroll to position [196, 0]
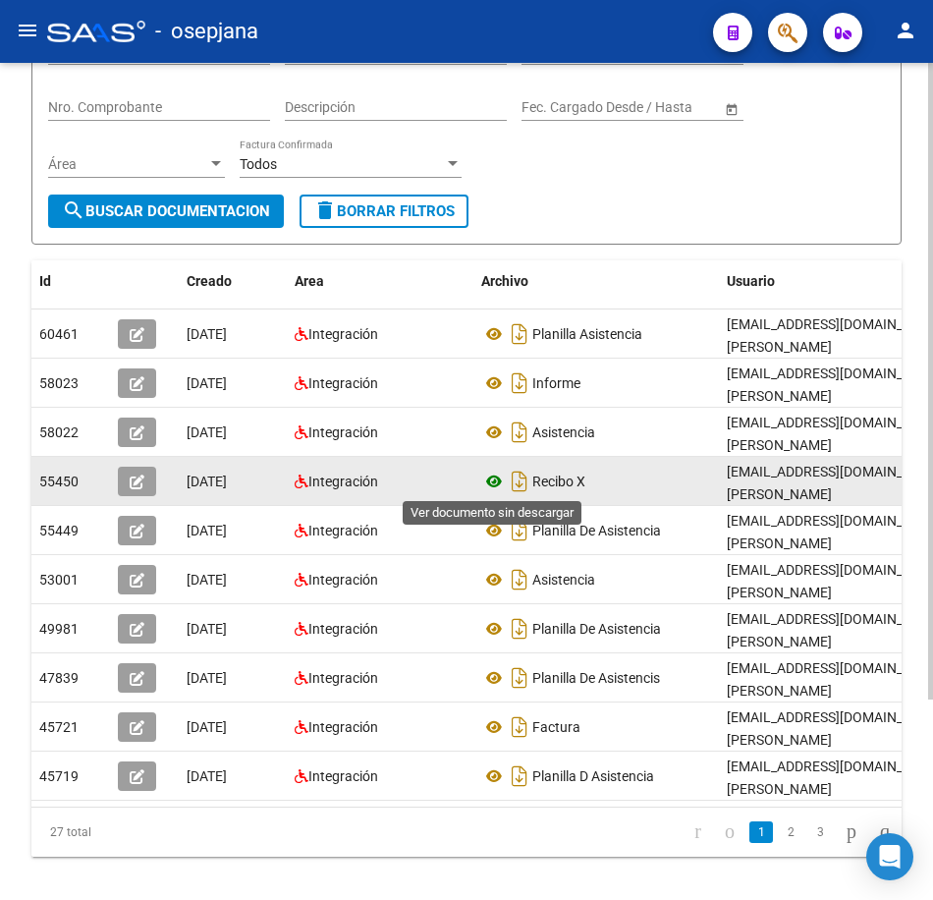
click at [488, 478] on icon at bounding box center [494, 482] width 26 height 24
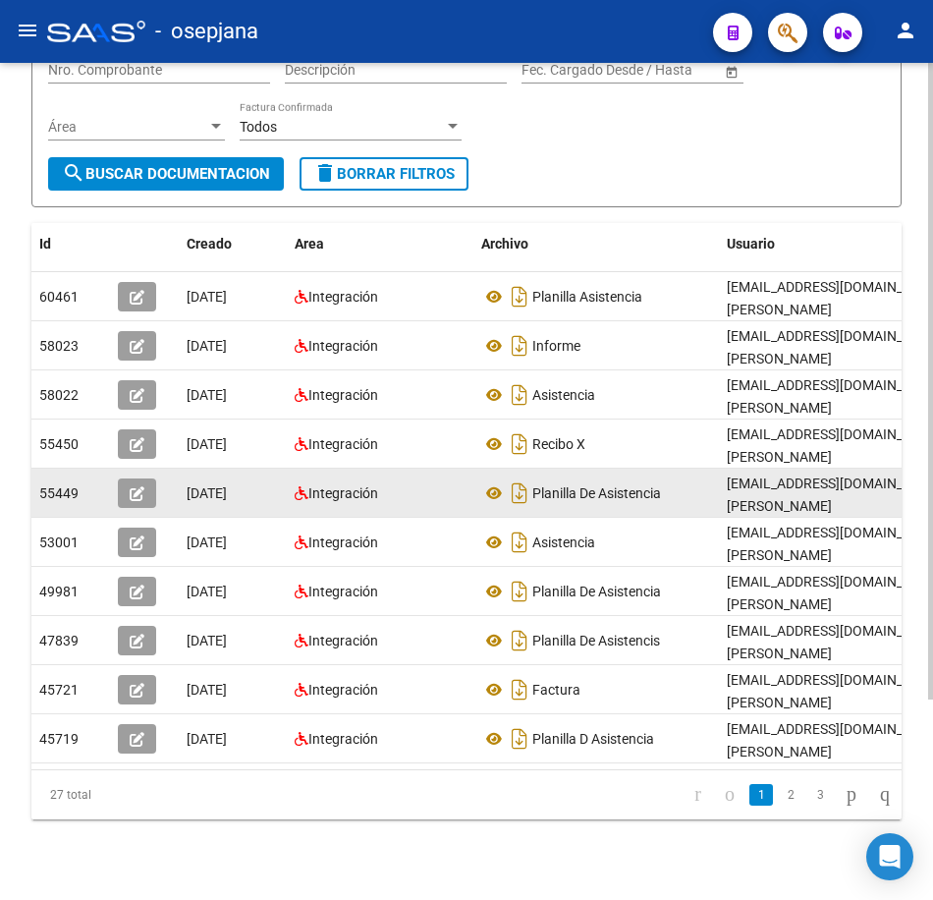
scroll to position [263, 0]
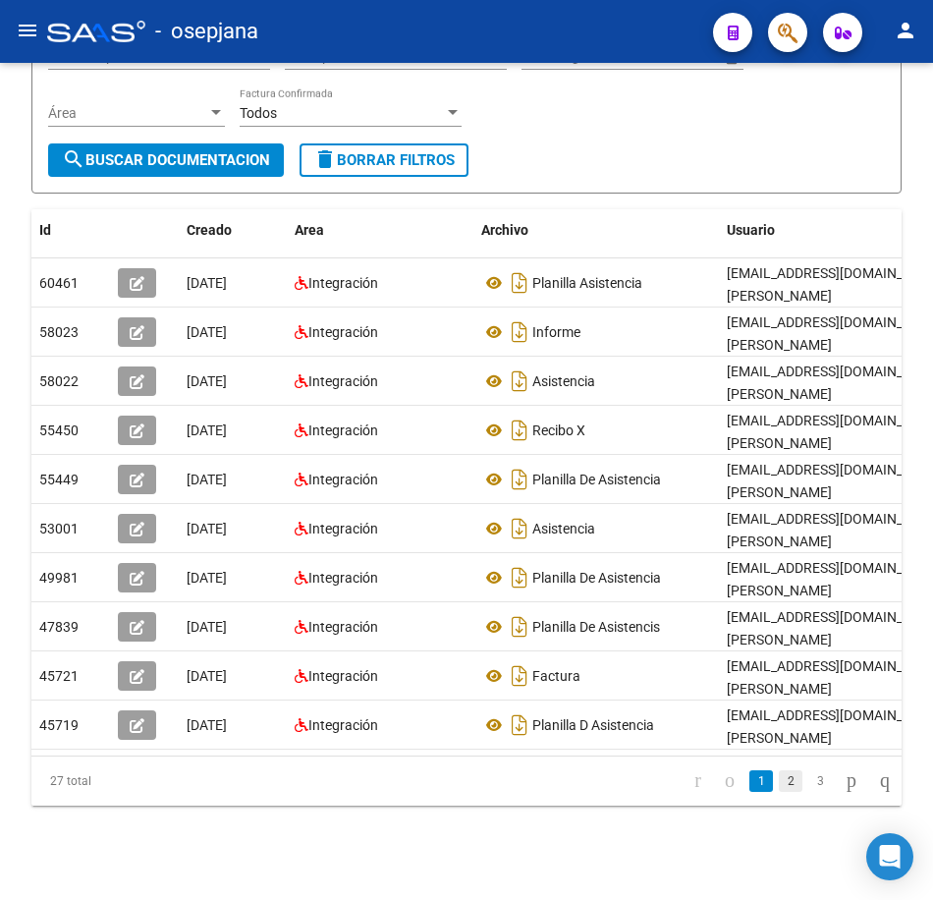
click at [780, 783] on link "2" at bounding box center [791, 781] width 24 height 22
click at [844, 783] on icon "go to next page" at bounding box center [852, 780] width 16 height 24
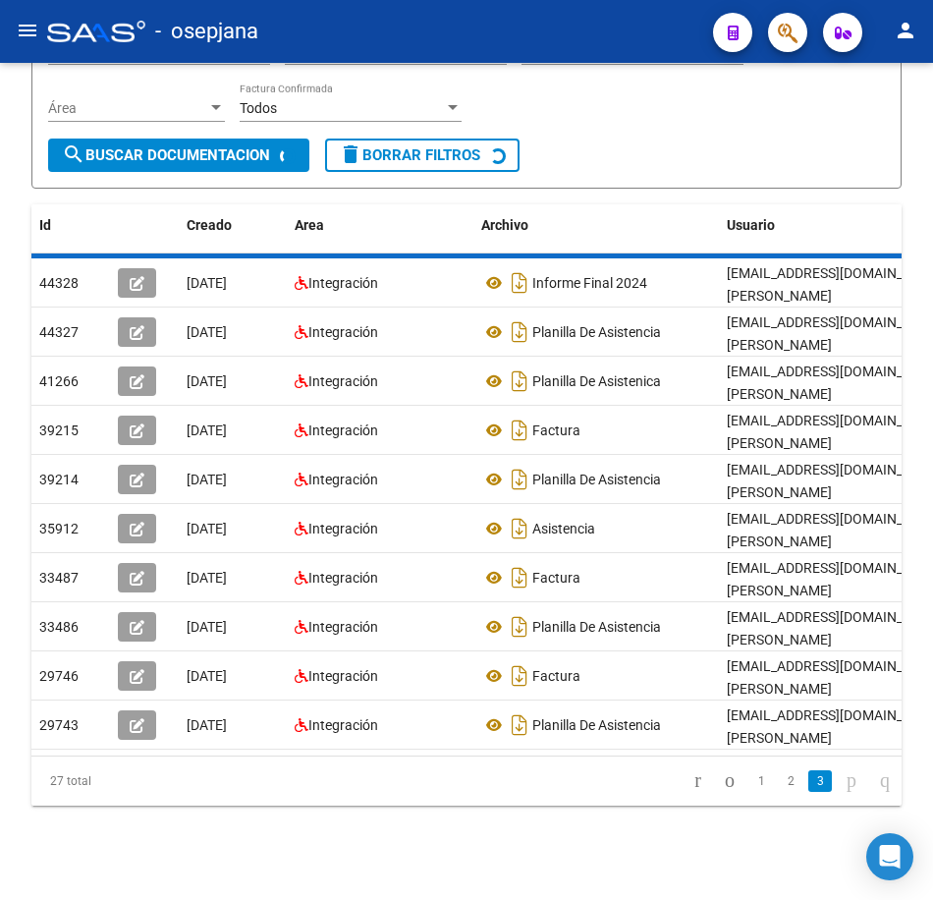
scroll to position [116, 0]
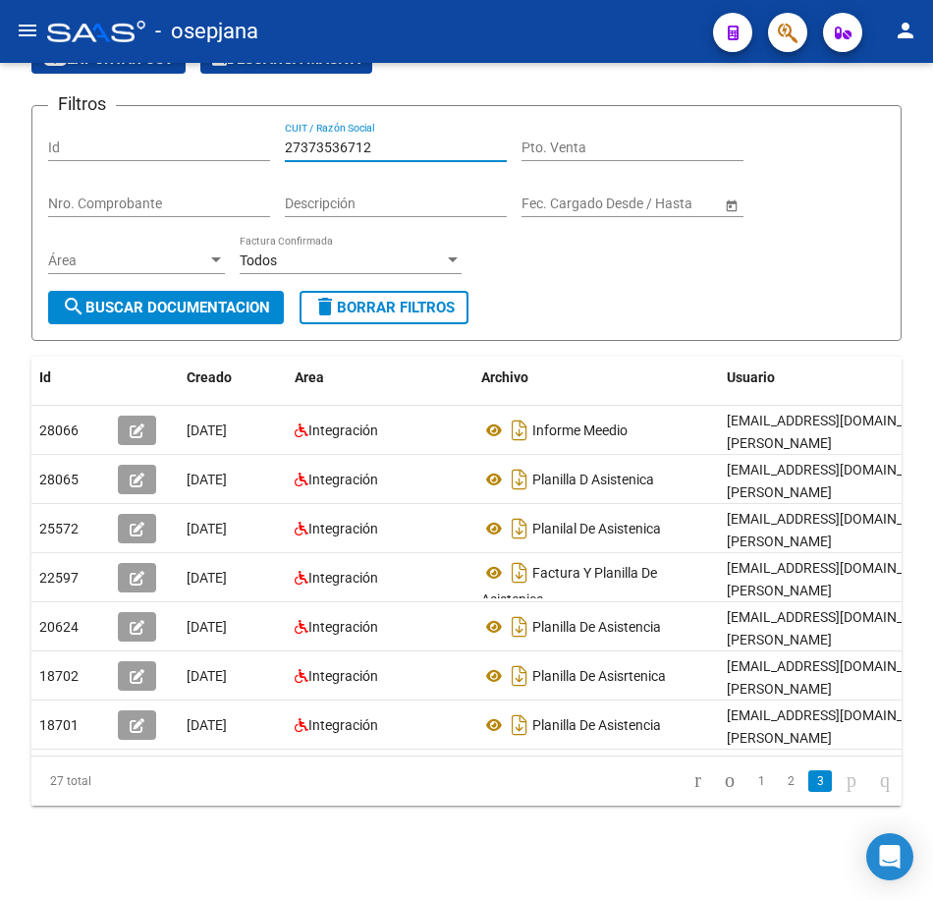
drag, startPoint x: 402, startPoint y: 131, endPoint x: 185, endPoint y: 99, distance: 219.4
click at [135, 105] on form "Filtros Id 27373536712 CUIT / Razón Social Pto. Venta Nro. Comprobante Descripc…" at bounding box center [466, 223] width 870 height 236
paste input "8965816"
click at [244, 291] on button "search Buscar Documentacion" at bounding box center [166, 307] width 236 height 33
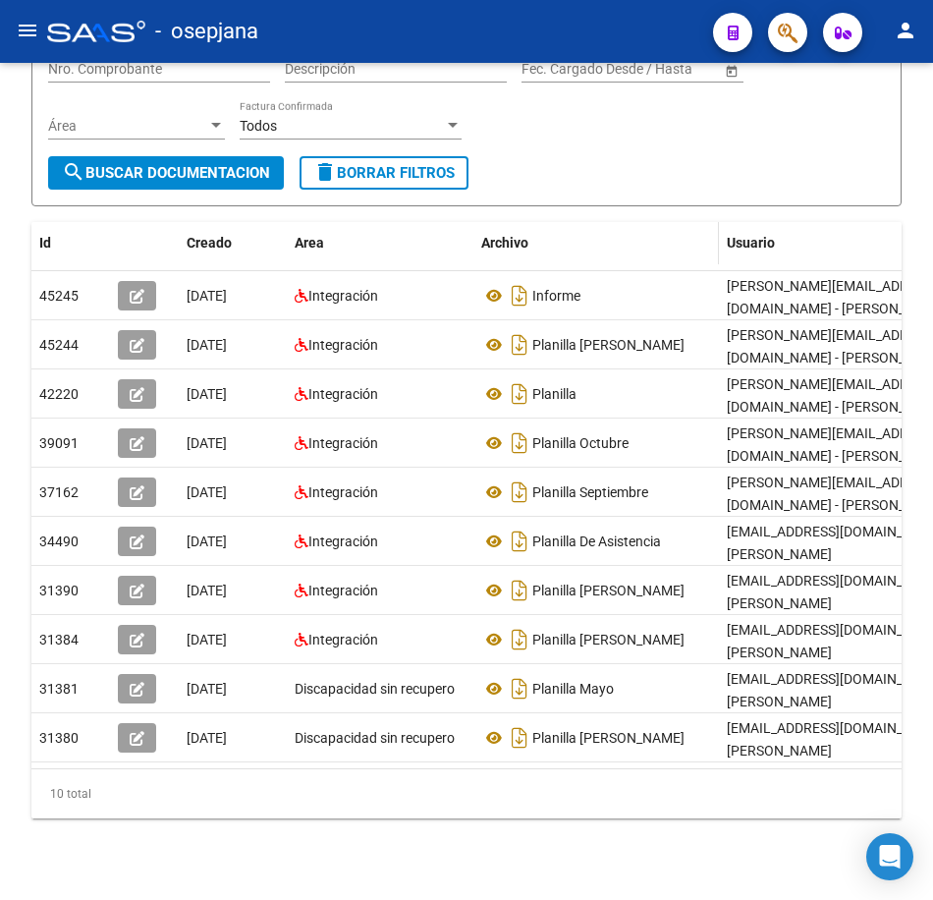
scroll to position [263, 0]
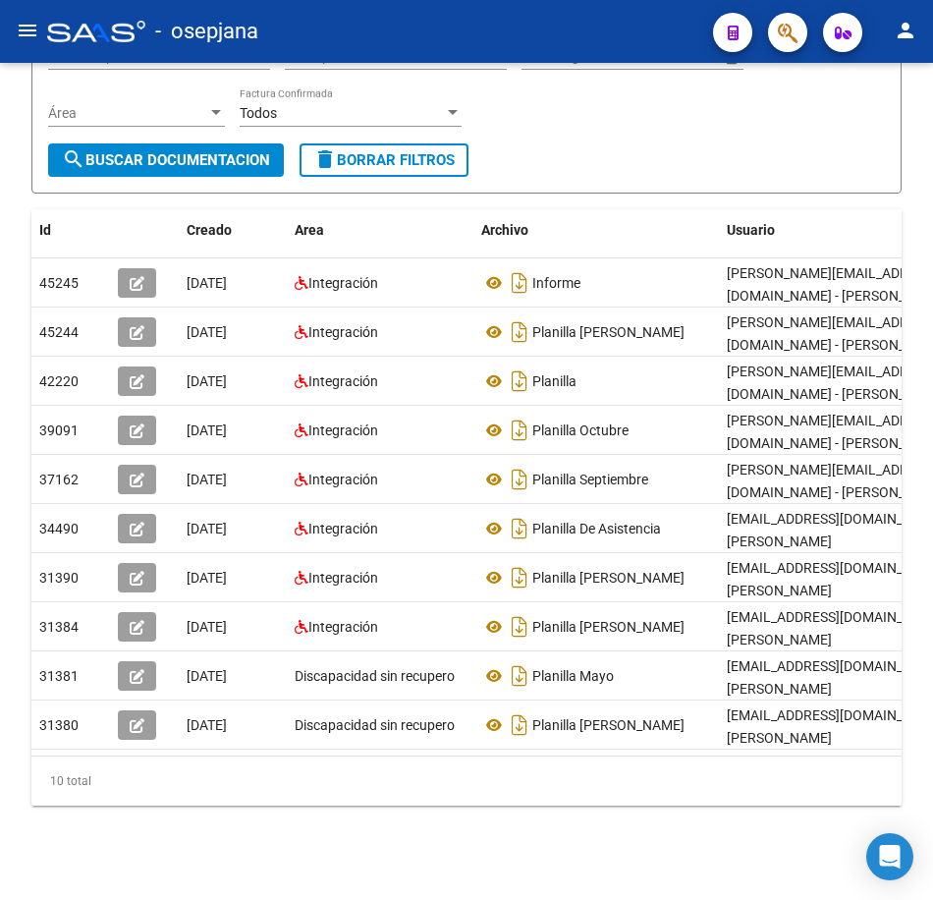
drag, startPoint x: 529, startPoint y: 109, endPoint x: 539, endPoint y: 112, distance: 11.2
click at [529, 109] on div "Filtros Id 27378965816 CUIT / Razón Social Pto. Venta Nro. Comprobante Descripc…" at bounding box center [466, 58] width 837 height 169
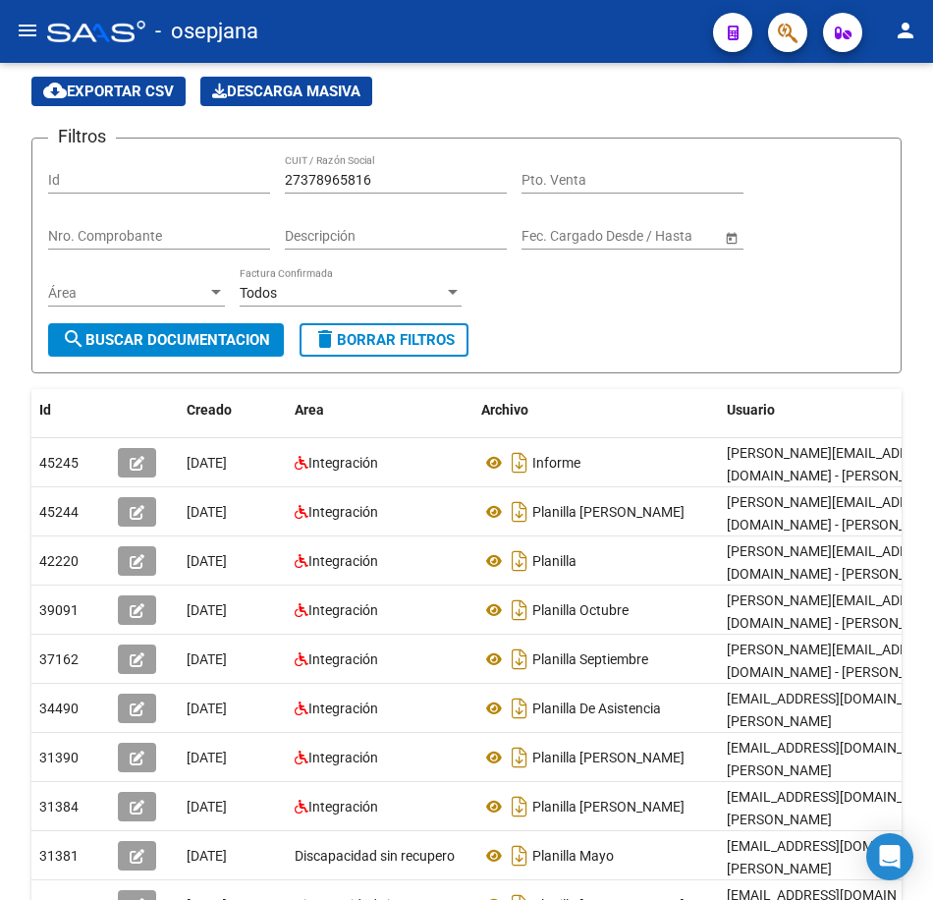
scroll to position [67, 0]
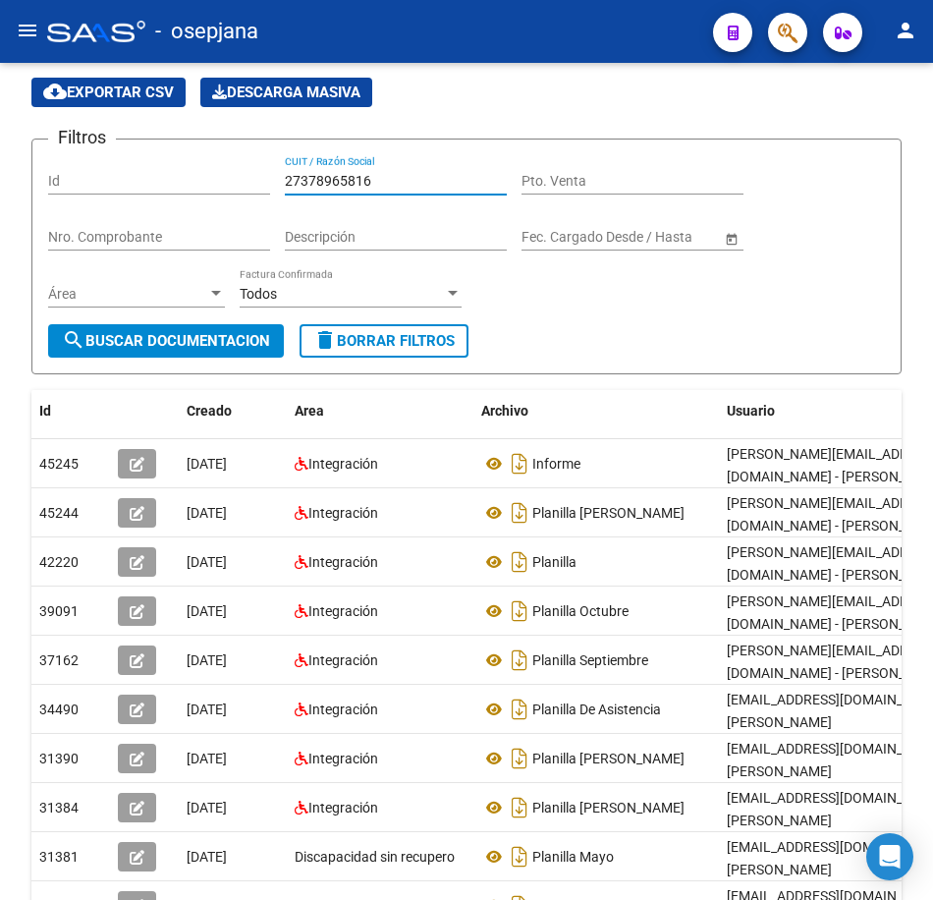
drag, startPoint x: 380, startPoint y: 181, endPoint x: 198, endPoint y: 165, distance: 182.4
click at [198, 165] on div "Filtros Id 27378965816 CUIT / Razón Social Pto. Venta Nro. Comprobante Descripc…" at bounding box center [466, 239] width 837 height 169
paste input "9877031"
click at [230, 330] on button "search Buscar Documentacion" at bounding box center [166, 340] width 236 height 33
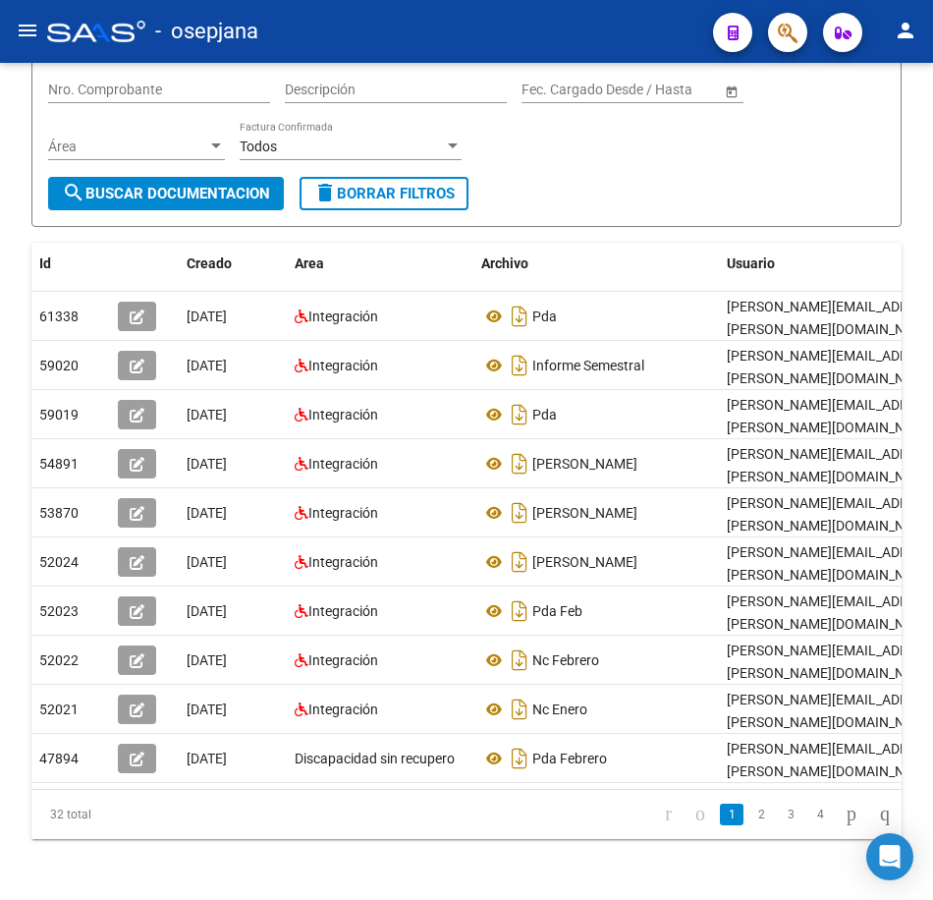
scroll to position [263, 0]
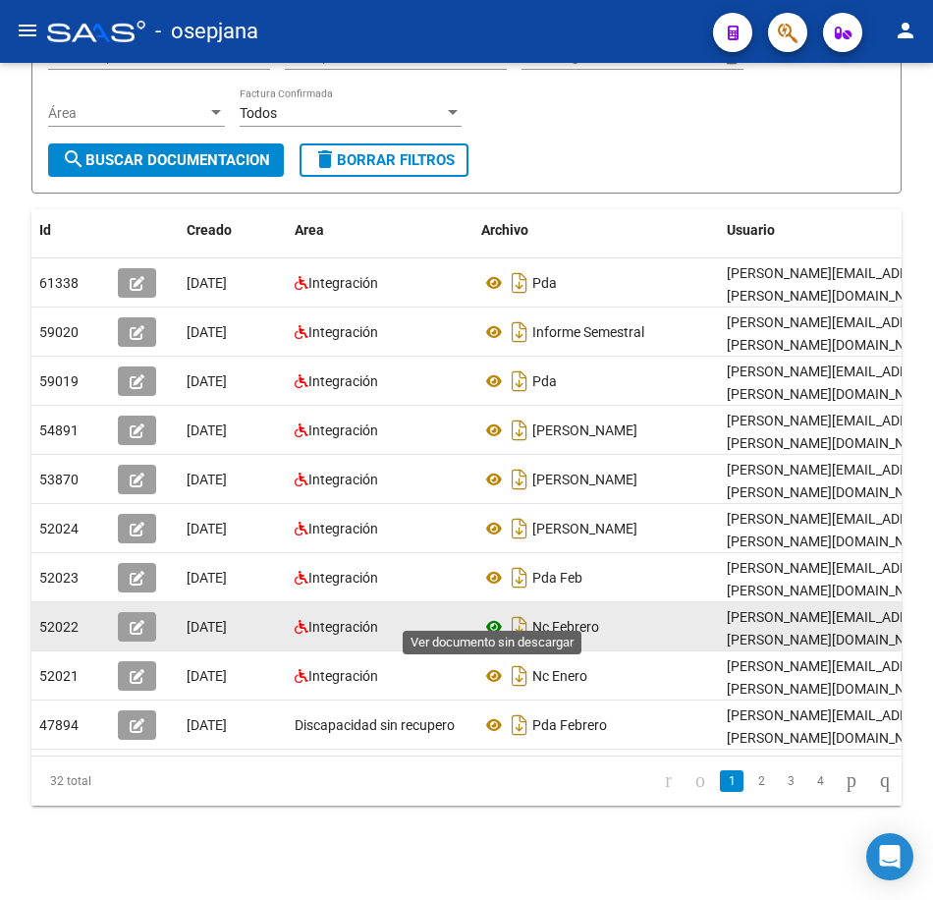
click at [495, 615] on icon at bounding box center [494, 627] width 26 height 24
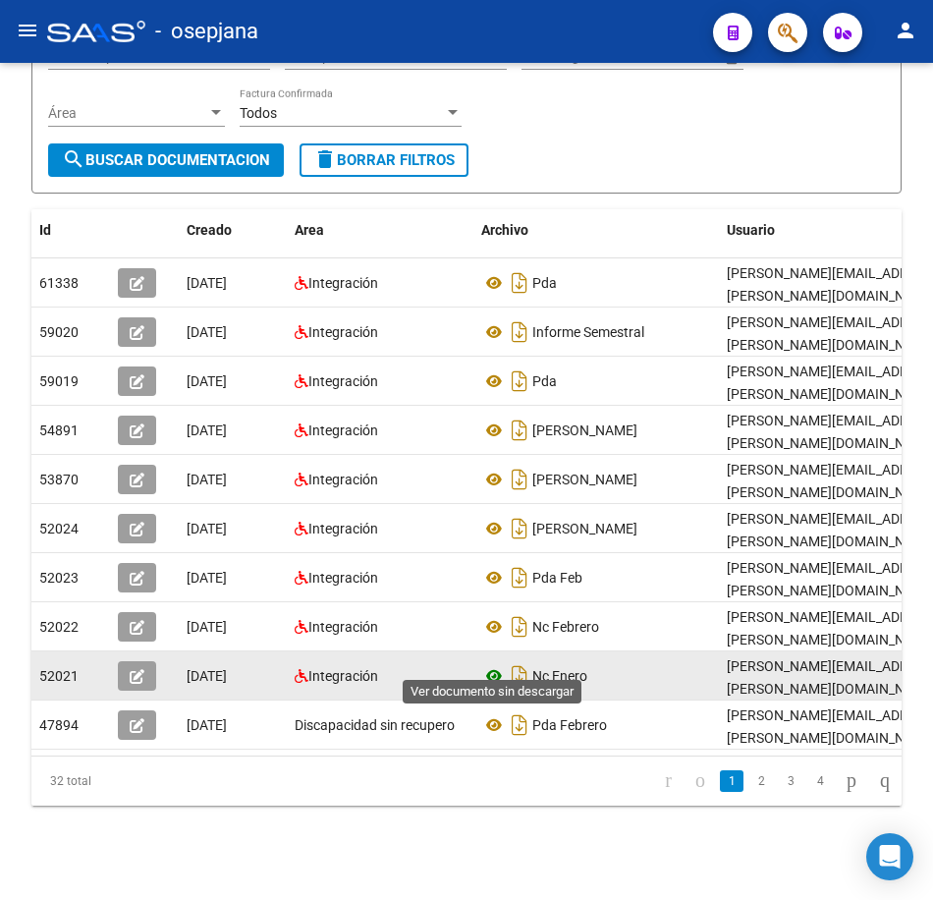
click at [494, 664] on icon at bounding box center [494, 676] width 26 height 24
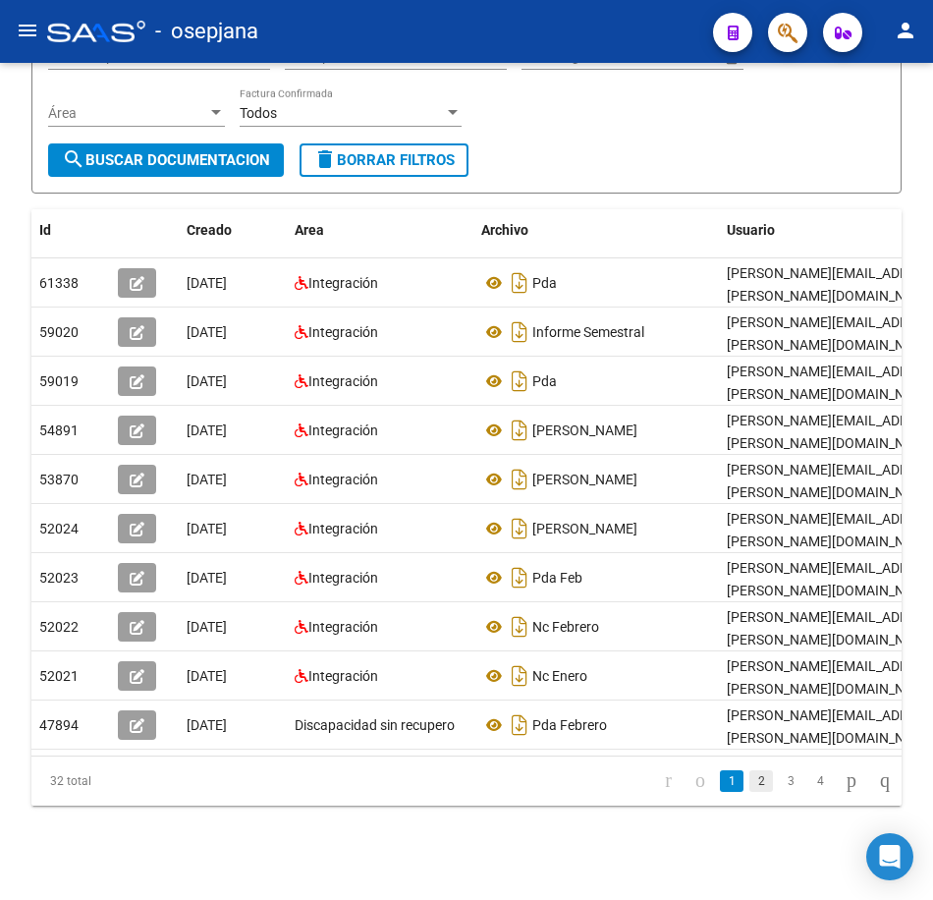
click at [750, 784] on link "2" at bounding box center [762, 781] width 24 height 22
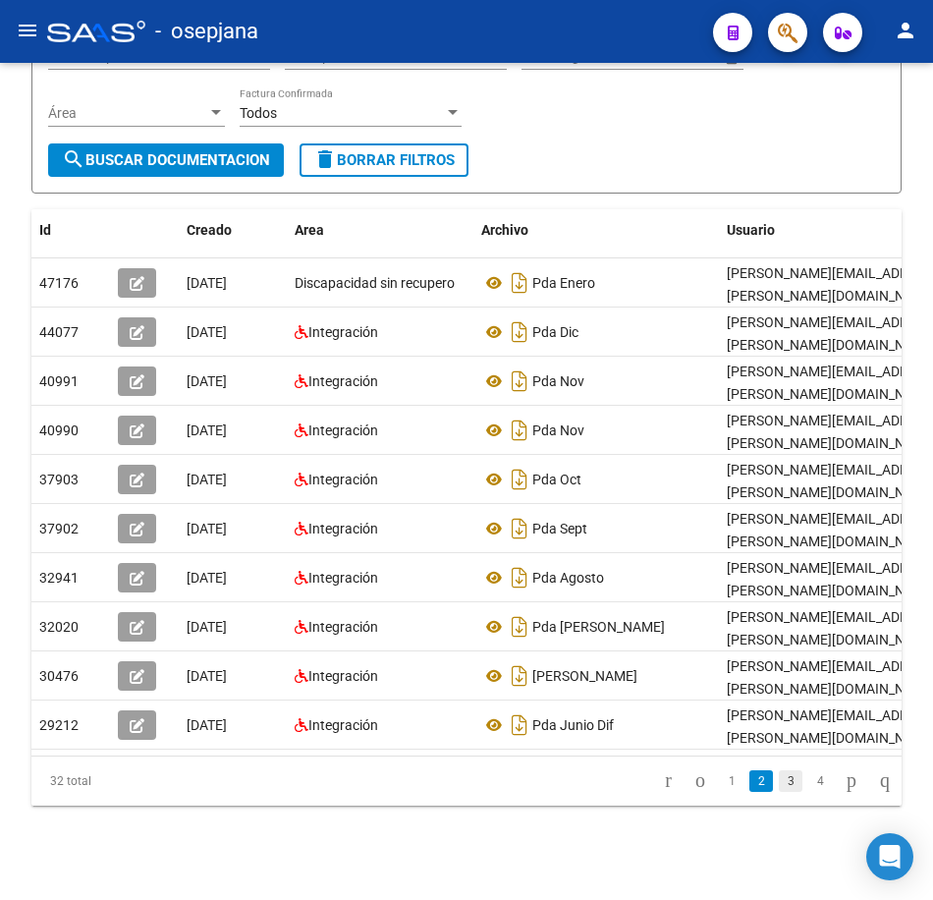
click at [779, 784] on link "3" at bounding box center [791, 781] width 24 height 22
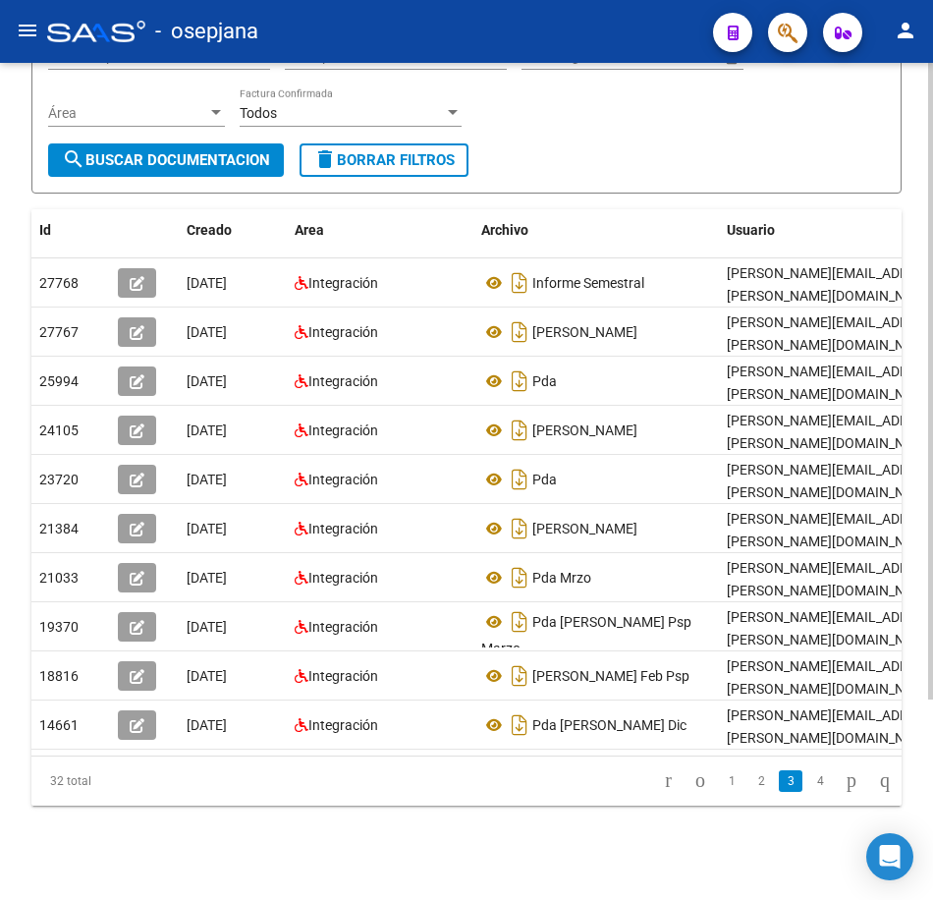
drag, startPoint x: 663, startPoint y: 79, endPoint x: 667, endPoint y: 90, distance: 12.4
click at [663, 79] on div "Filtros Id 27379877031 CUIT / Razón Social Pto. Venta Nro. Comprobante Descripc…" at bounding box center [466, 58] width 837 height 169
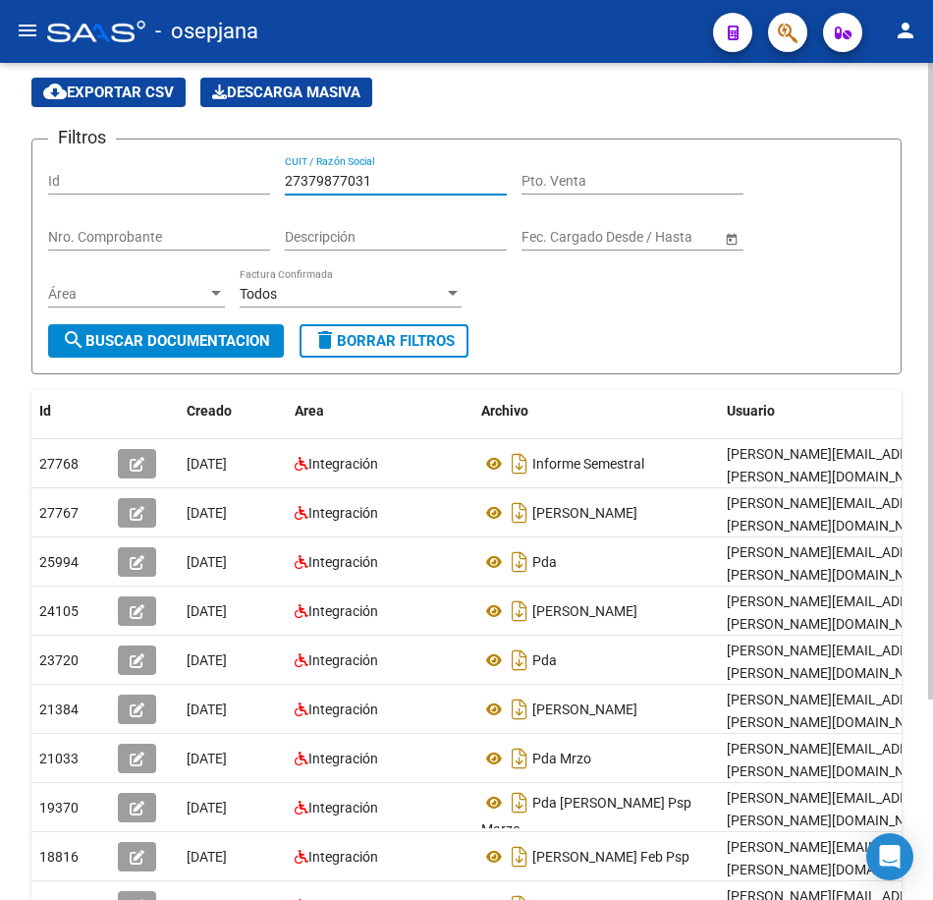
drag, startPoint x: 334, startPoint y: 183, endPoint x: 171, endPoint y: 166, distance: 163.9
click at [171, 166] on div "Filtros Id 27379877031 CUIT / Razón Social Pto. Venta Nro. Comprobante Descripc…" at bounding box center [466, 239] width 837 height 169
paste input "82594067"
click at [251, 353] on button "search Buscar Documentacion" at bounding box center [166, 340] width 236 height 33
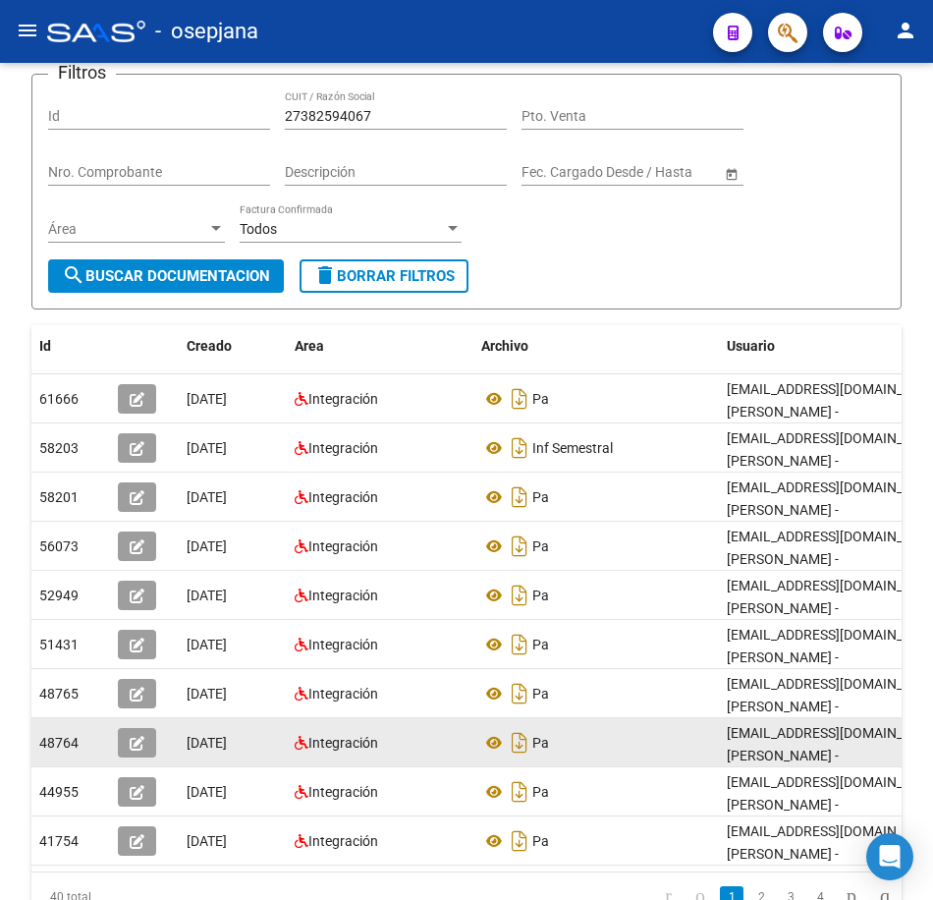
scroll to position [263, 0]
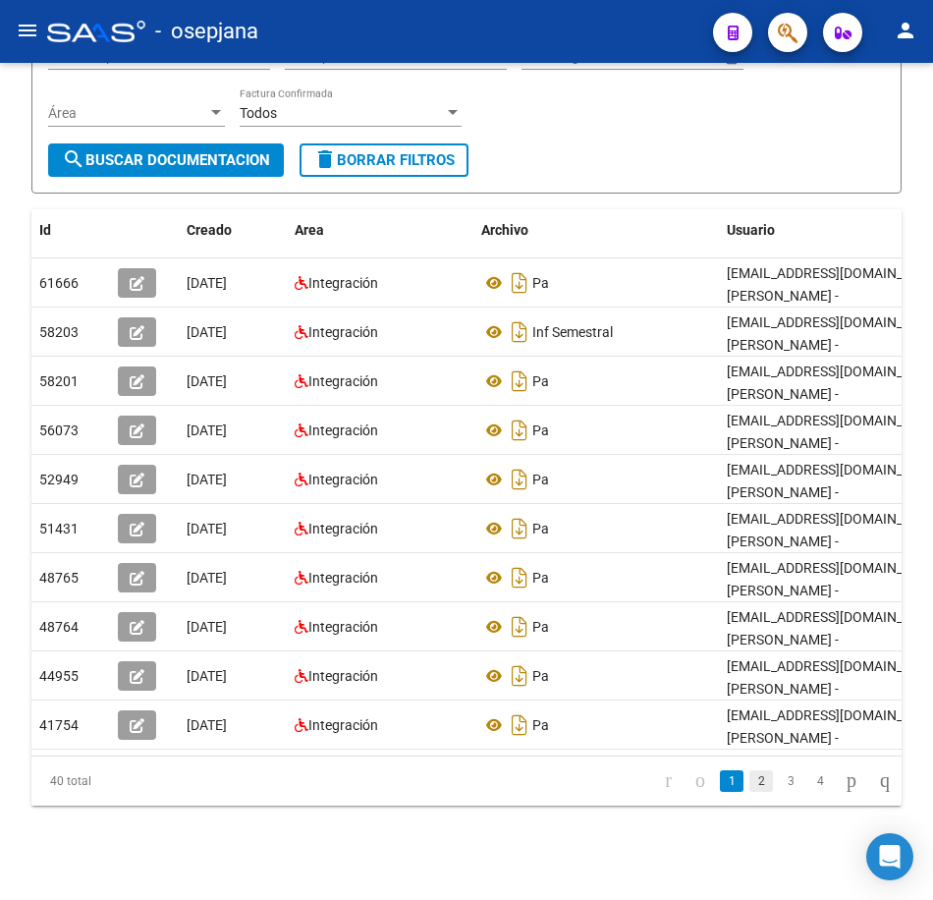
click at [750, 776] on link "2" at bounding box center [762, 781] width 24 height 22
click at [779, 784] on link "3" at bounding box center [791, 781] width 24 height 22
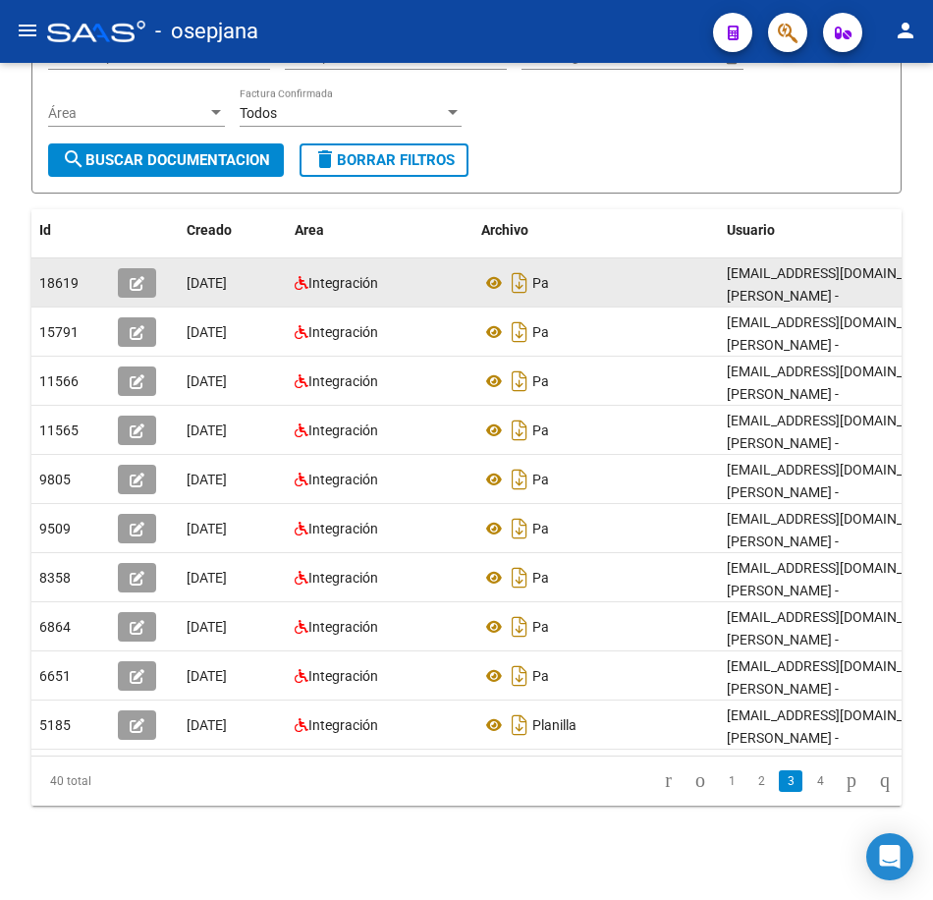
click at [713, 273] on datatable-body-cell "Pa" at bounding box center [597, 282] width 246 height 48
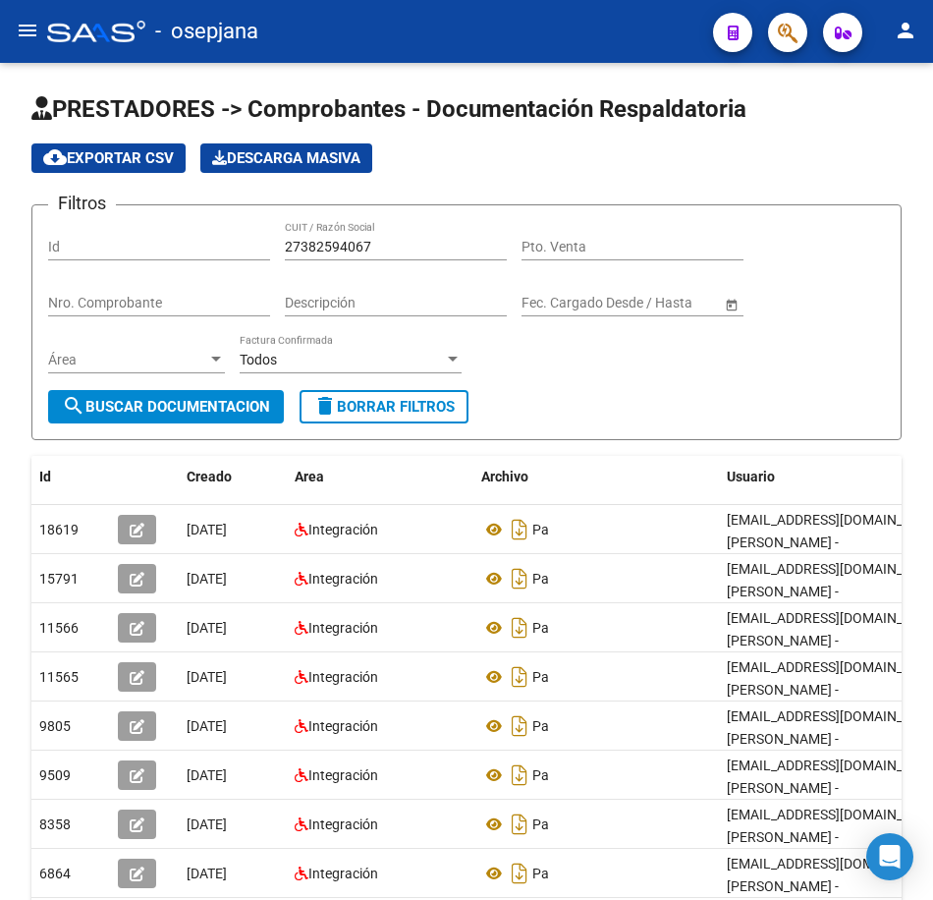
scroll to position [0, 0]
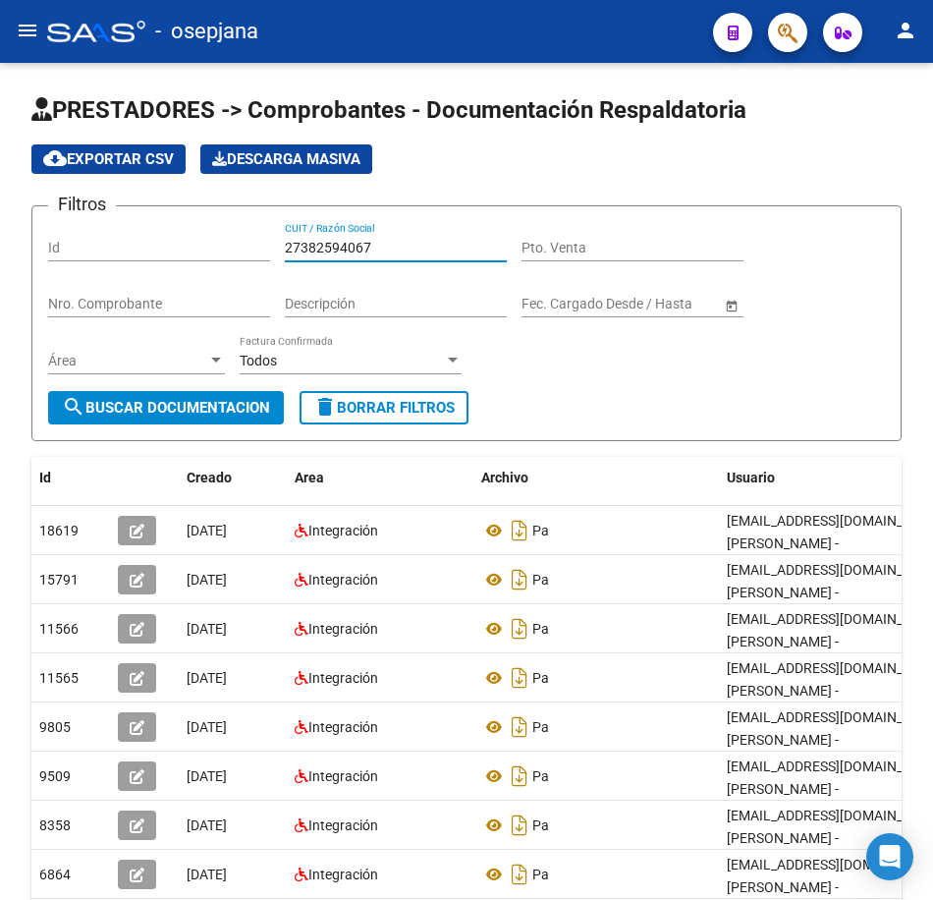
drag, startPoint x: 381, startPoint y: 246, endPoint x: 155, endPoint y: 242, distance: 226.0
click at [149, 244] on div "Filtros Id 27382594067 CUIT / Razón Social Pto. Venta Nro. Comprobante Descripc…" at bounding box center [466, 306] width 837 height 169
paste input "76415983"
click at [176, 417] on span "search Buscar Documentacion" at bounding box center [166, 408] width 208 height 18
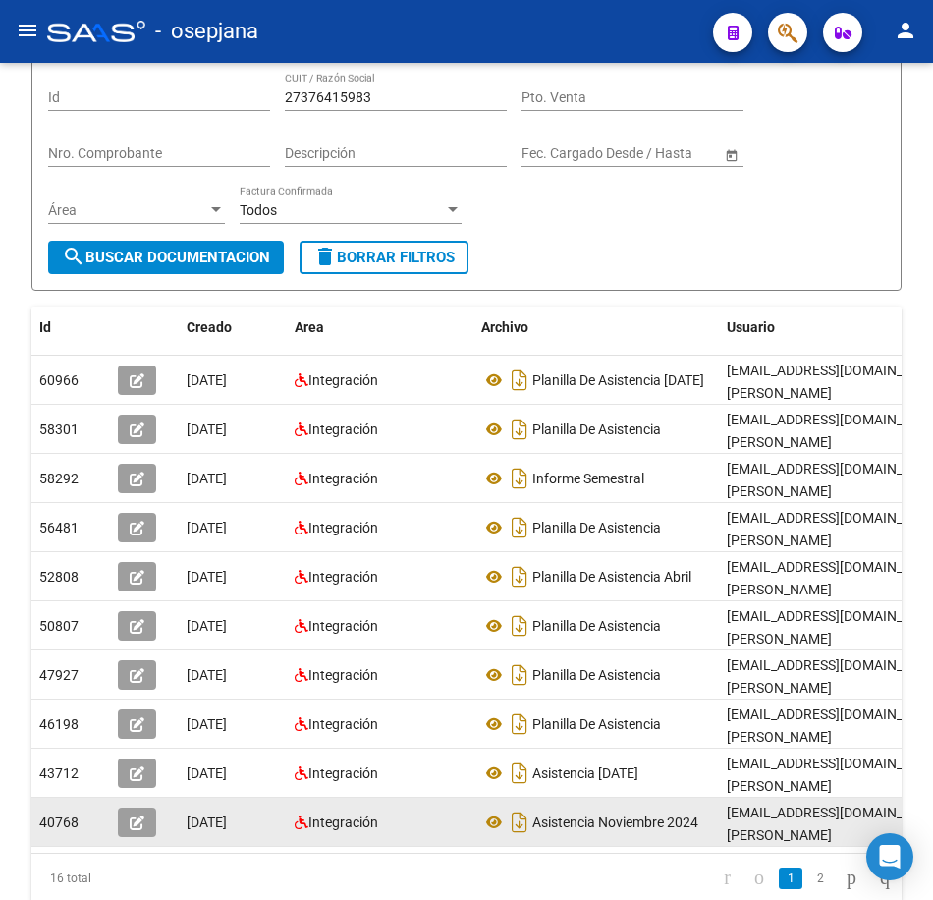
scroll to position [196, 0]
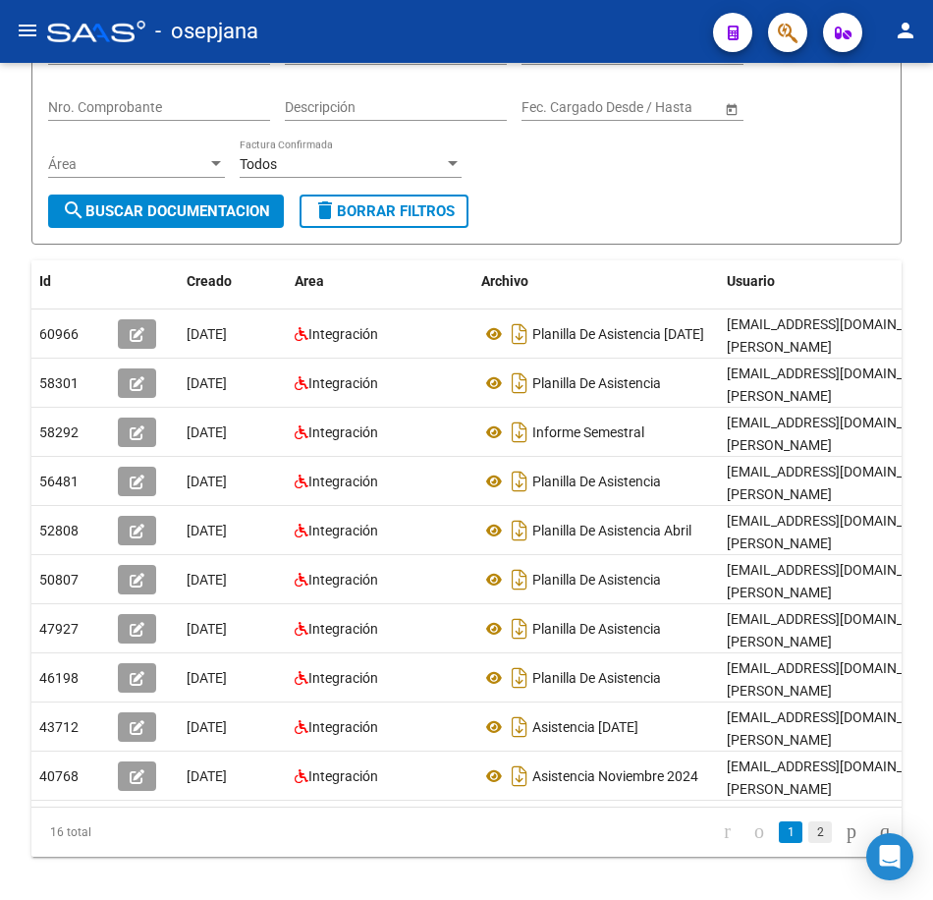
click at [808, 843] on link "2" at bounding box center [820, 832] width 24 height 22
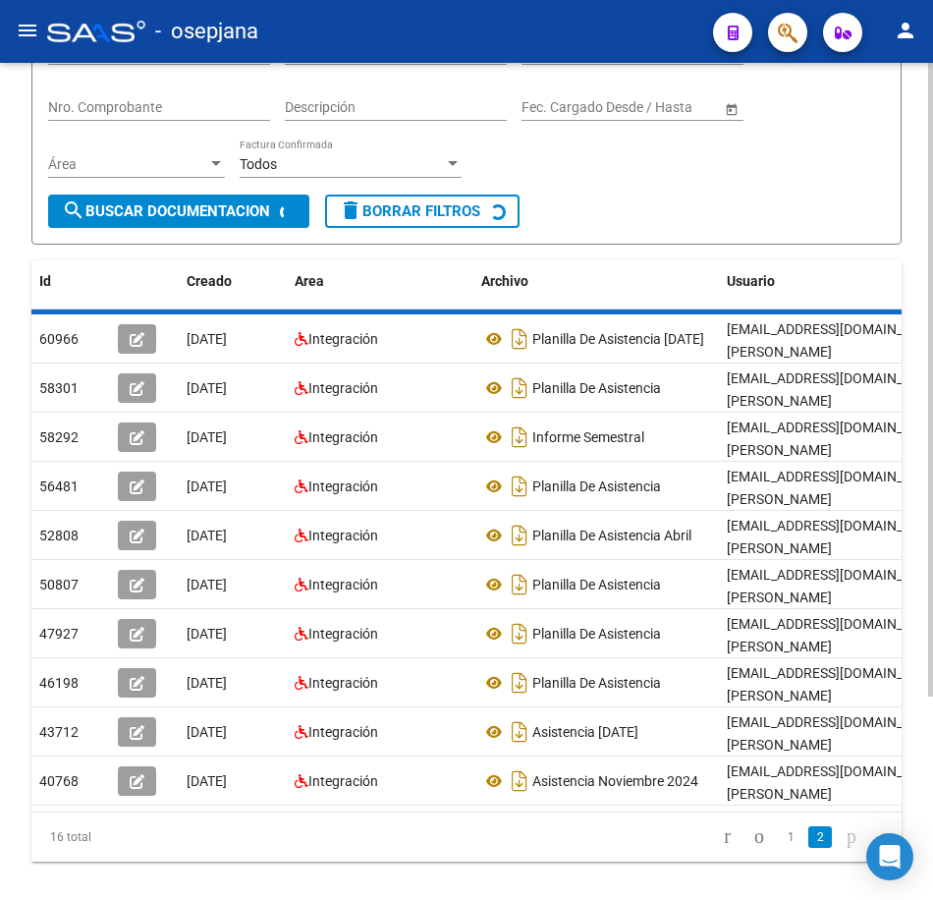
scroll to position [67, 0]
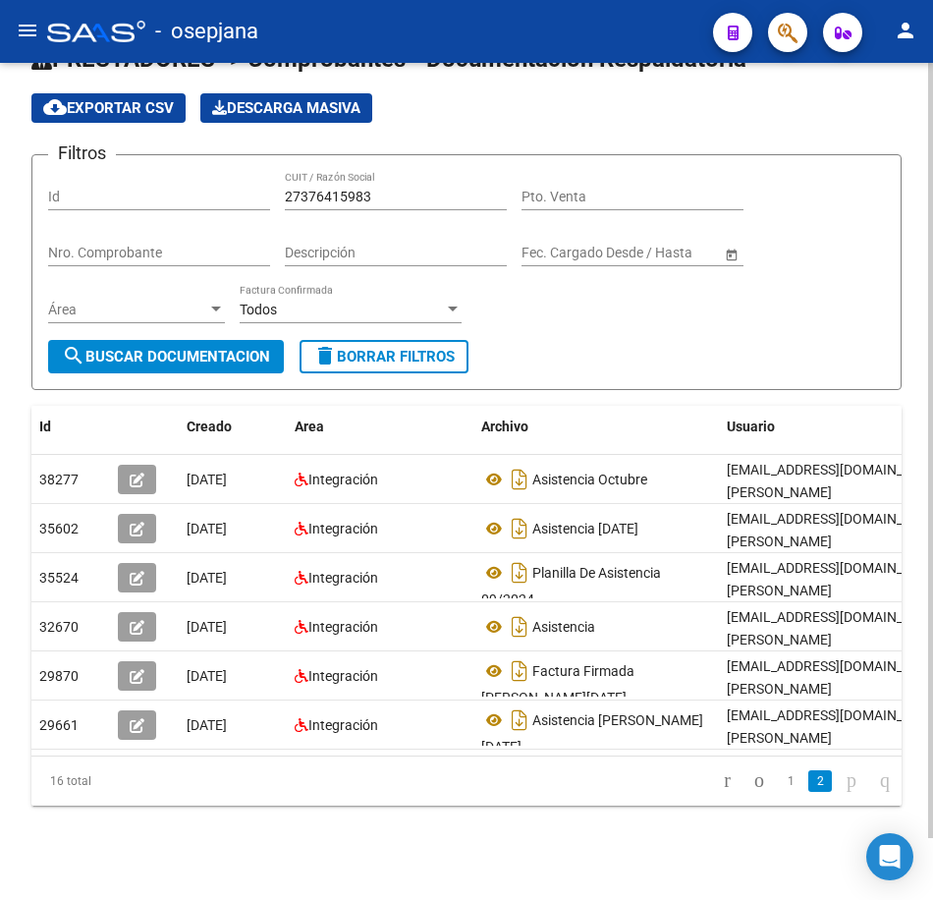
drag, startPoint x: 680, startPoint y: 316, endPoint x: 663, endPoint y: 312, distance: 17.2
click at [680, 316] on div "Filtros Id 27376415983 CUIT / Razón Social Pto. Venta Nro. Comprobante Descripc…" at bounding box center [466, 255] width 837 height 169
drag, startPoint x: 385, startPoint y: 179, endPoint x: 108, endPoint y: 179, distance: 277.0
click at [83, 171] on div "Filtros Id 27376415983 CUIT / Razón Social Pto. Venta Nro. Comprobante Descripc…" at bounding box center [466, 255] width 837 height 169
paste input "83932381"
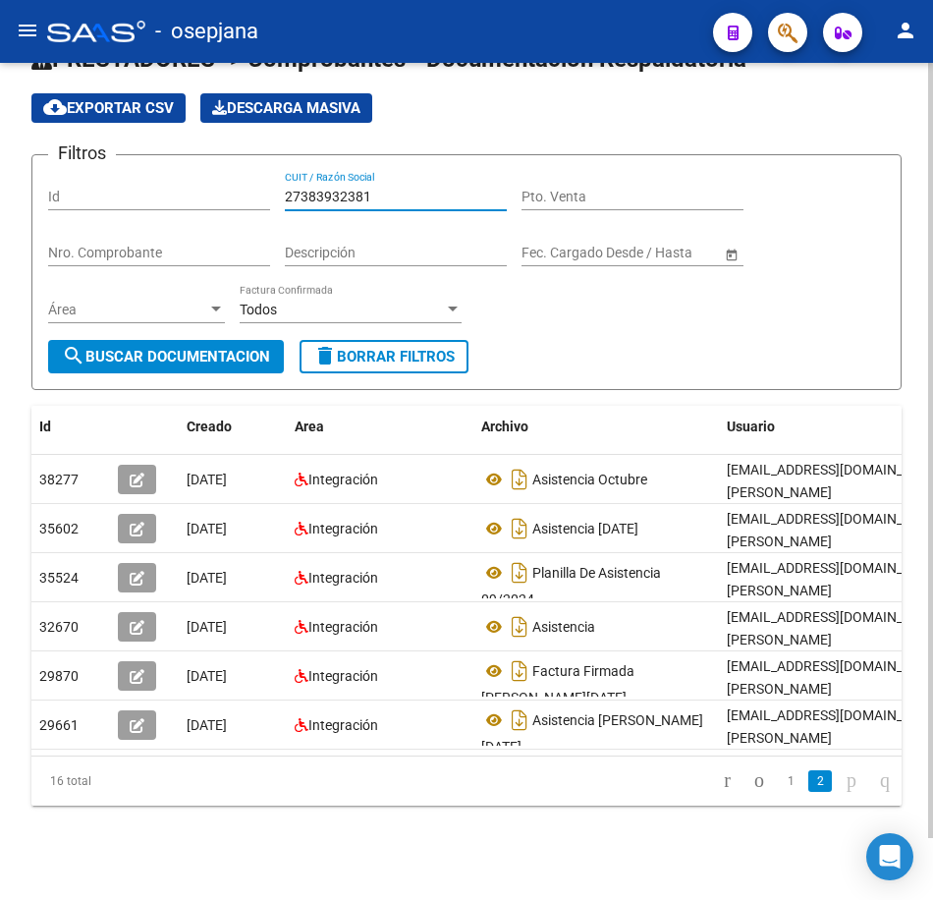
click at [192, 348] on span "search Buscar Documentacion" at bounding box center [166, 357] width 208 height 18
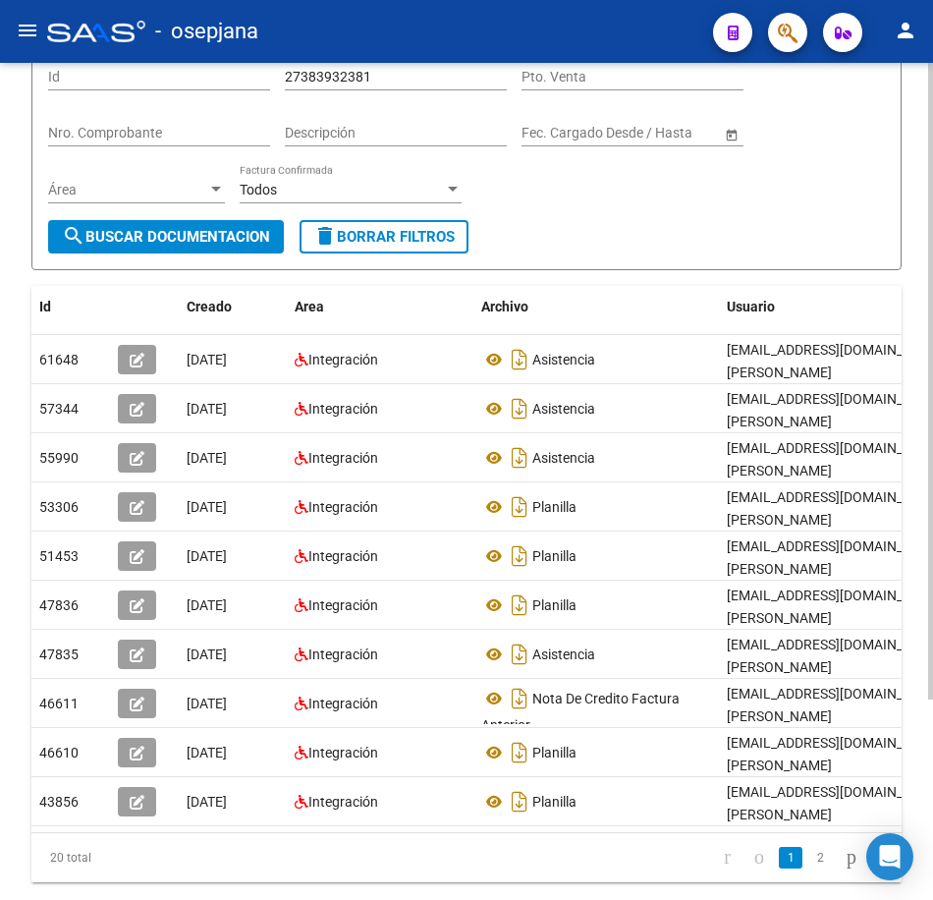
scroll to position [263, 0]
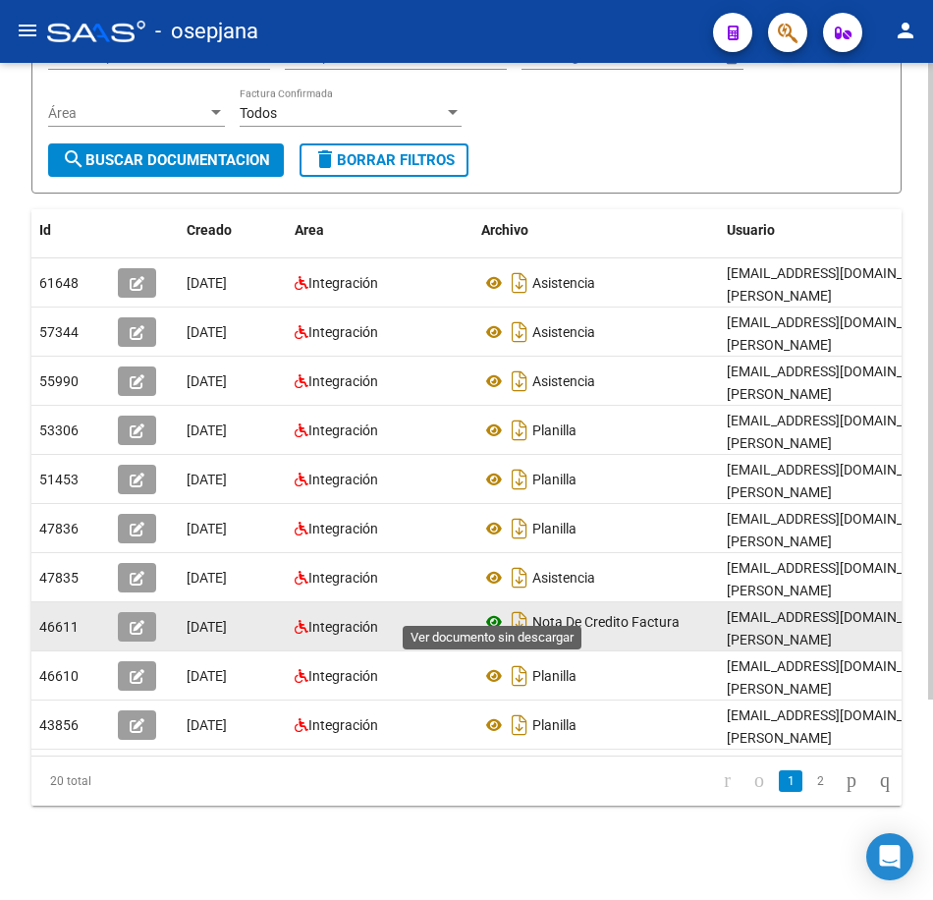
click at [497, 610] on icon at bounding box center [494, 622] width 26 height 24
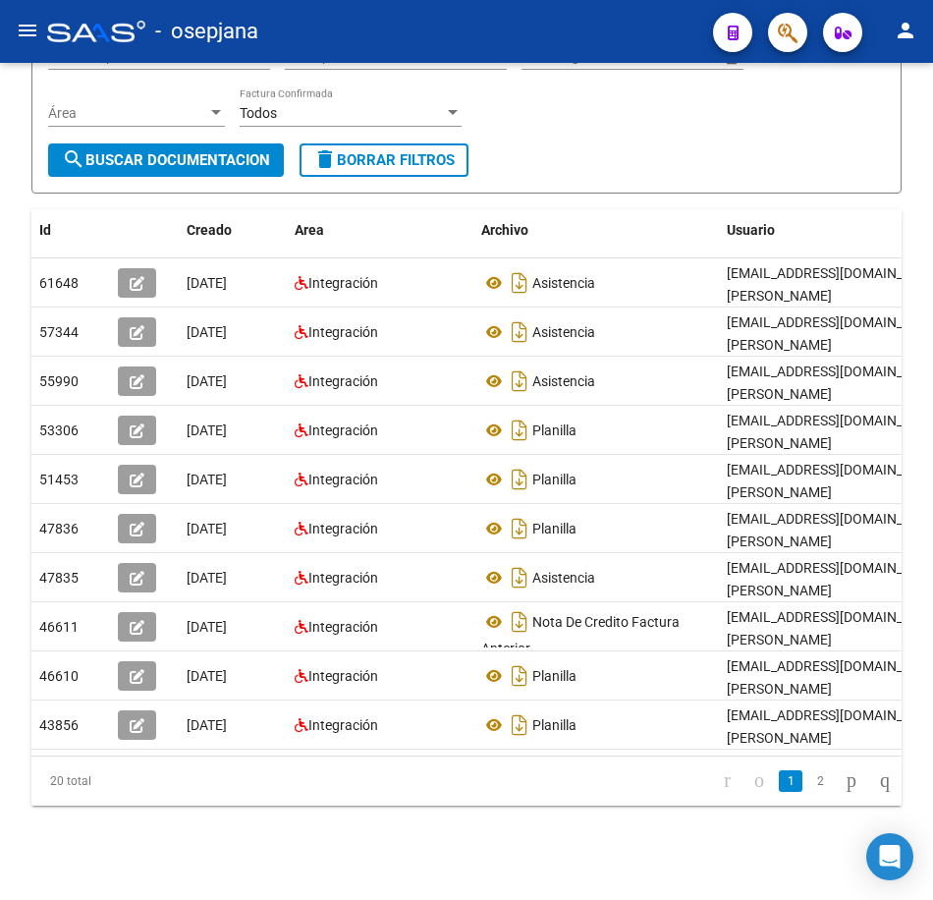
click at [808, 783] on link "2" at bounding box center [820, 781] width 24 height 22
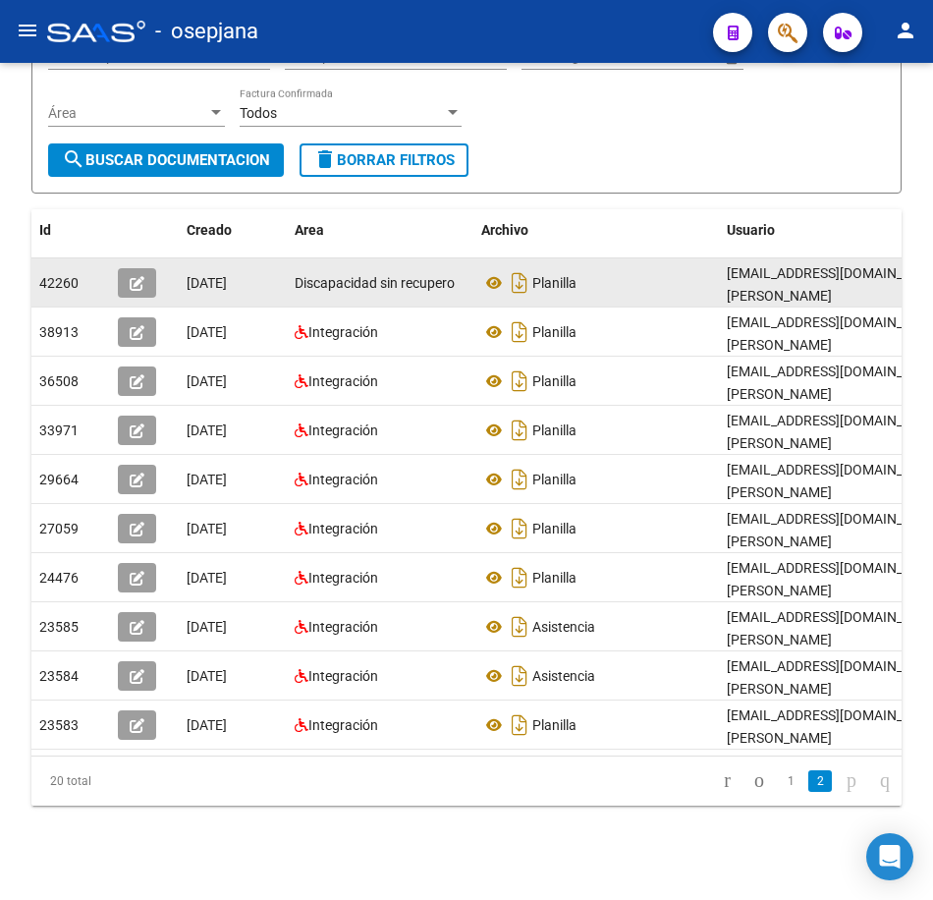
click at [703, 274] on div "Planilla" at bounding box center [596, 282] width 230 height 31
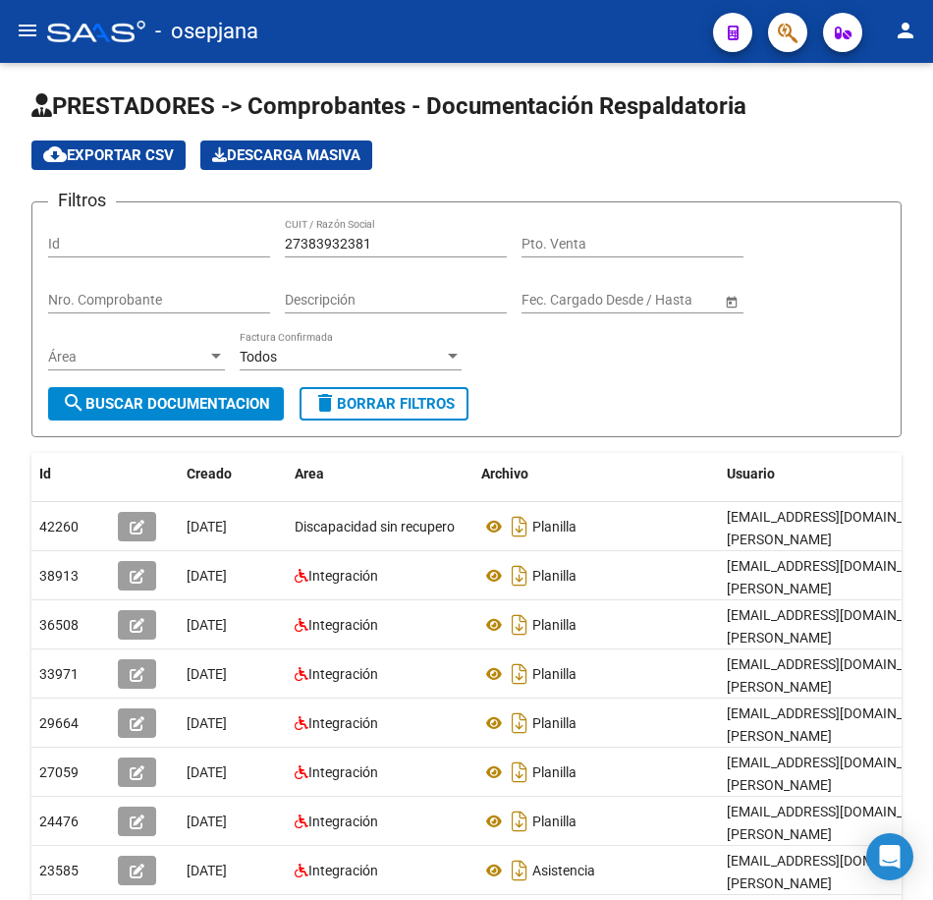
scroll to position [0, 0]
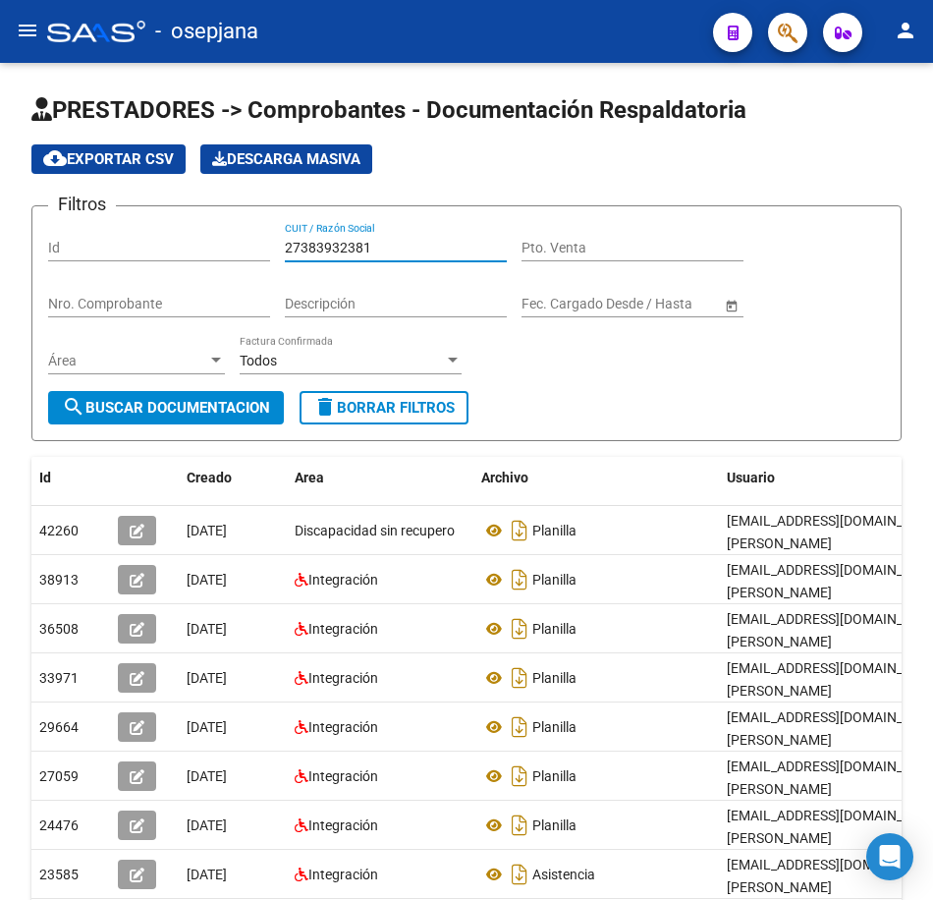
drag, startPoint x: 97, startPoint y: 218, endPoint x: 116, endPoint y: 245, distance: 32.4
click at [80, 222] on div "Filtros Id 27383932381 CUIT / Razón Social Pto. Venta Nro. Comprobante Descripc…" at bounding box center [466, 306] width 837 height 169
paste input "5324737"
click at [205, 418] on button "search Buscar Documentacion" at bounding box center [166, 407] width 236 height 33
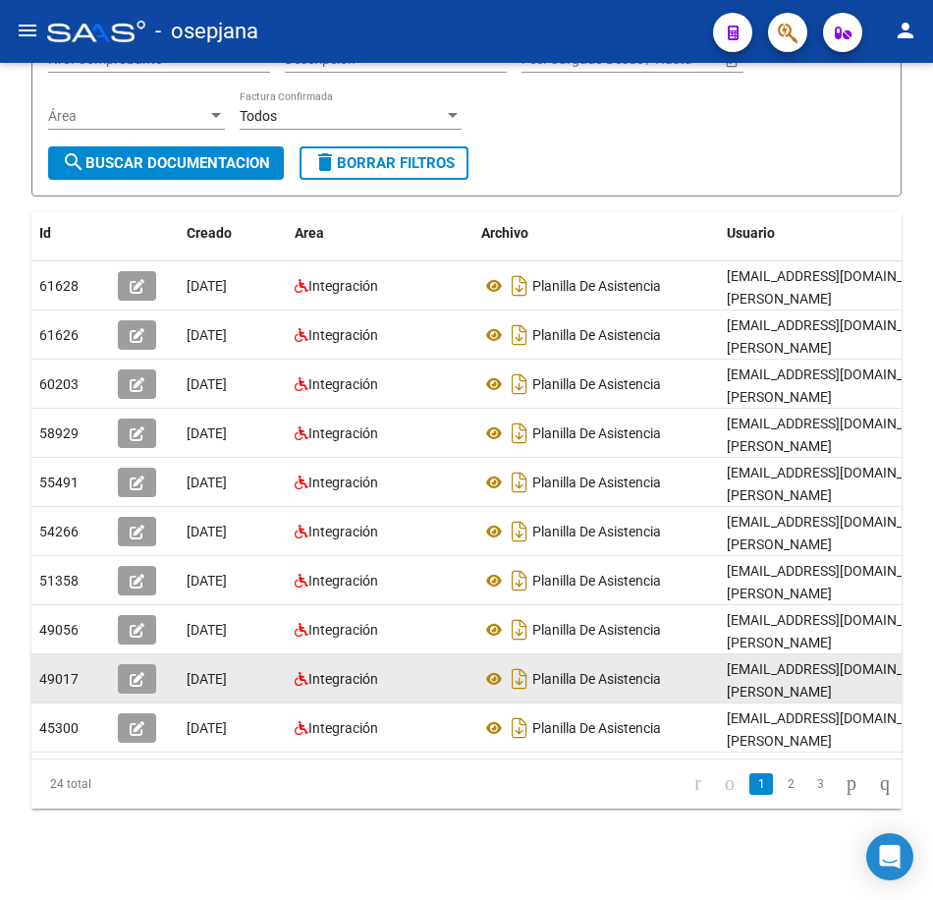
scroll to position [263, 0]
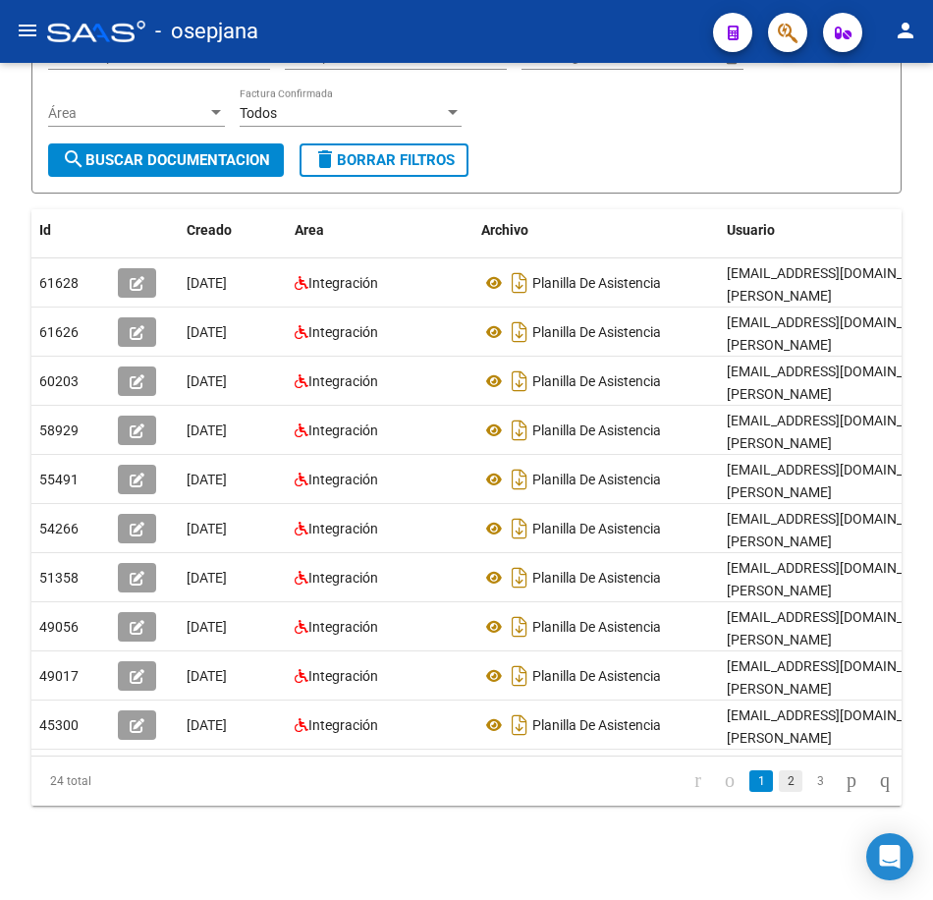
click at [779, 784] on link "2" at bounding box center [791, 781] width 24 height 22
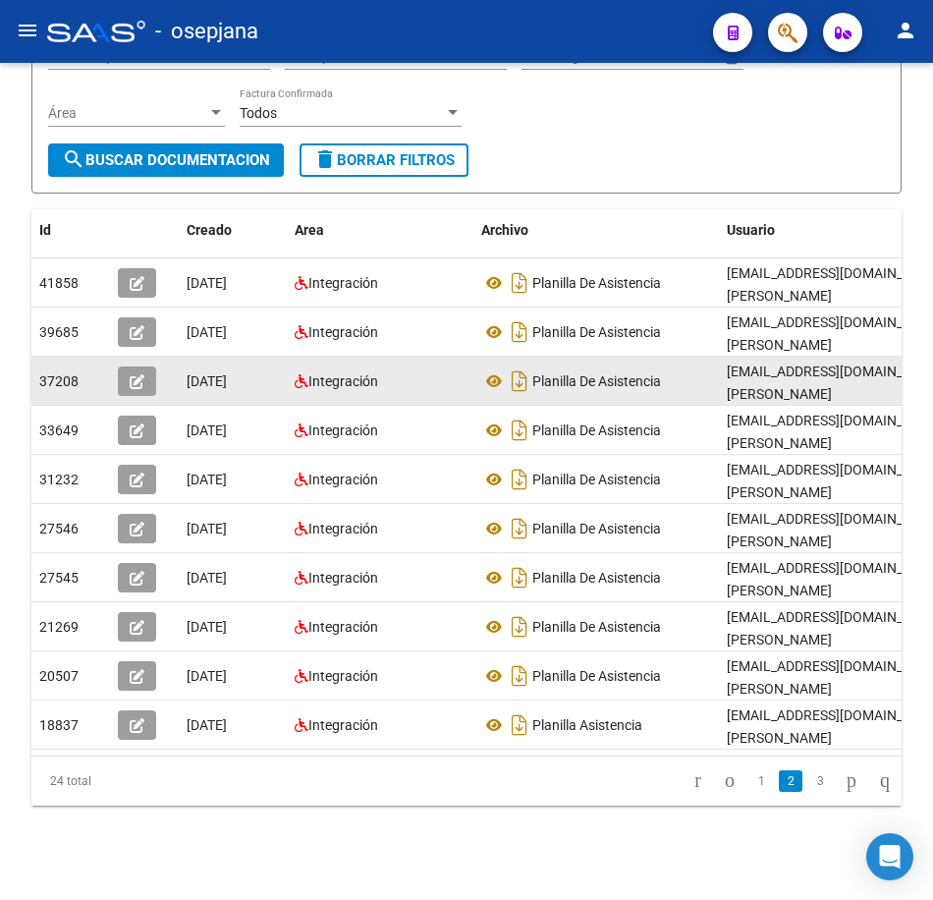
click at [700, 365] on div "Planilla De Asistencia" at bounding box center [596, 380] width 230 height 31
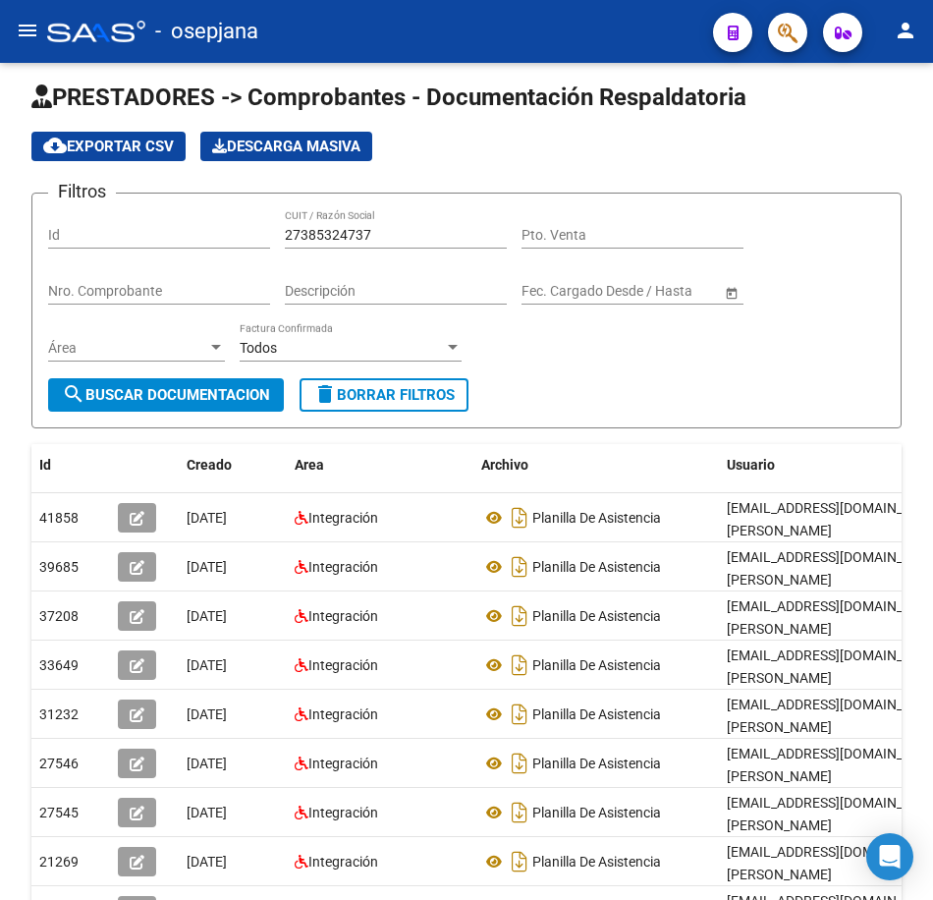
scroll to position [0, 0]
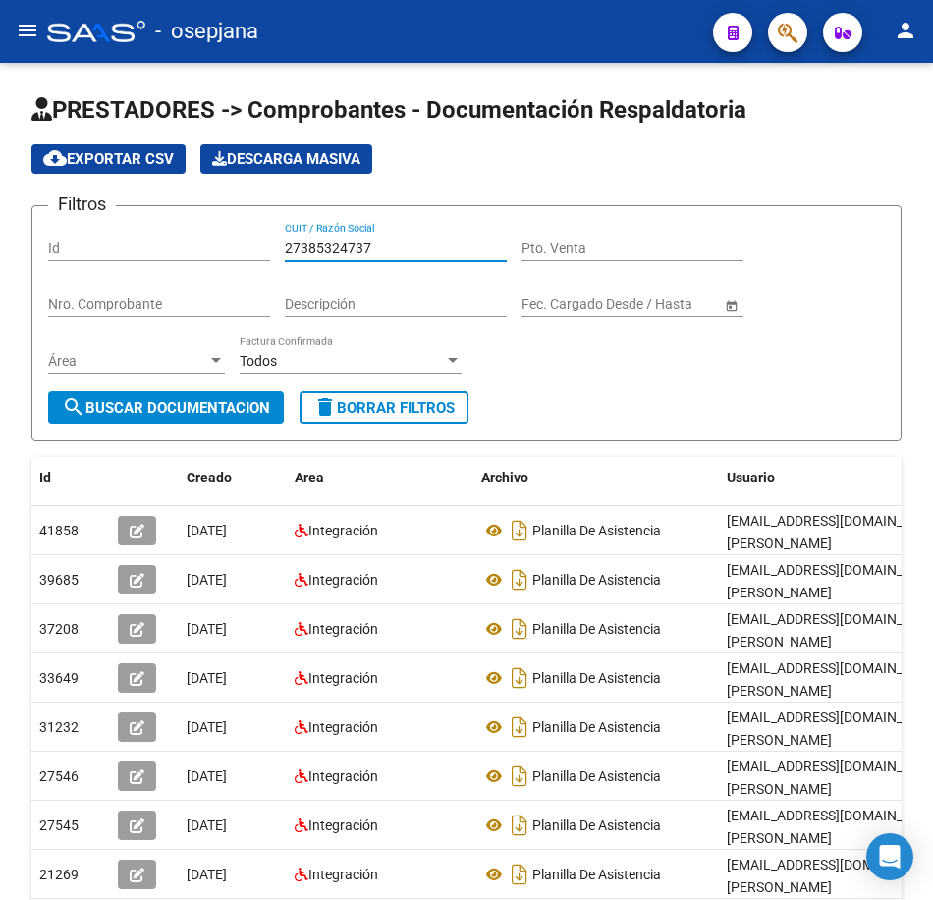
drag, startPoint x: 403, startPoint y: 252, endPoint x: 147, endPoint y: 249, distance: 255.4
click at [147, 249] on div "Filtros Id 27385324737 CUIT / Razón Social Pto. Venta Nro. Comprobante Descripc…" at bounding box center [466, 306] width 837 height 169
paste input "901661"
click at [228, 404] on span "search Buscar Documentacion" at bounding box center [166, 408] width 208 height 18
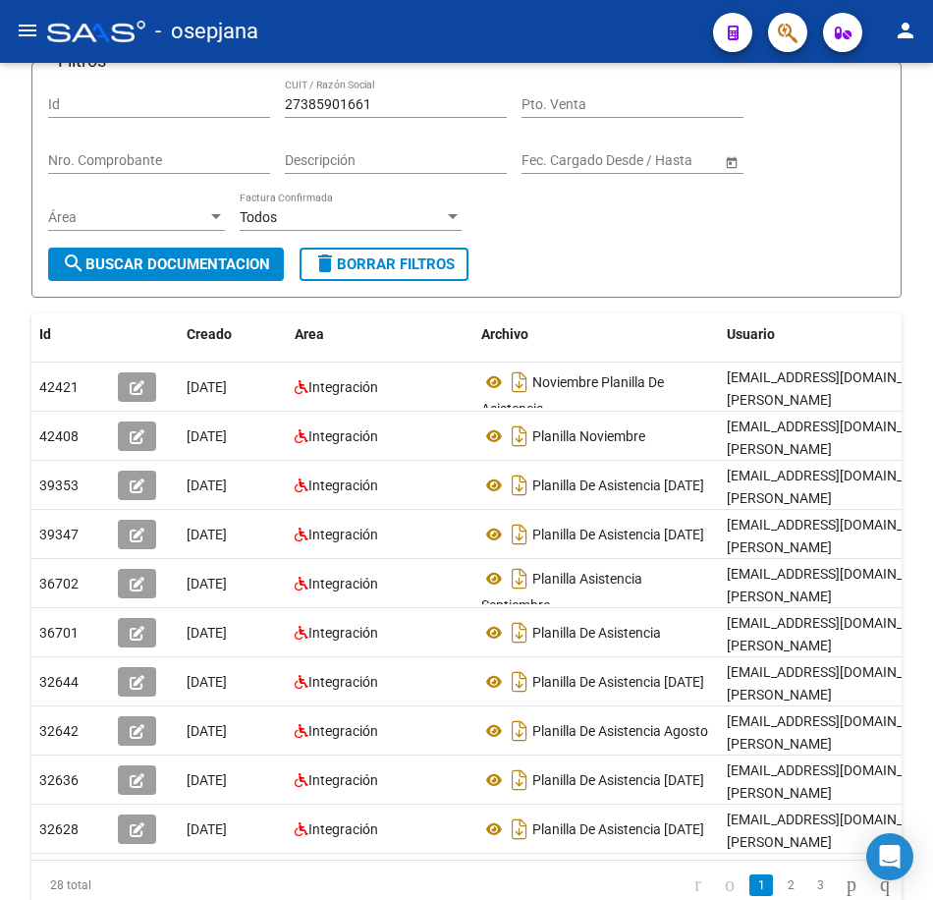
scroll to position [196, 0]
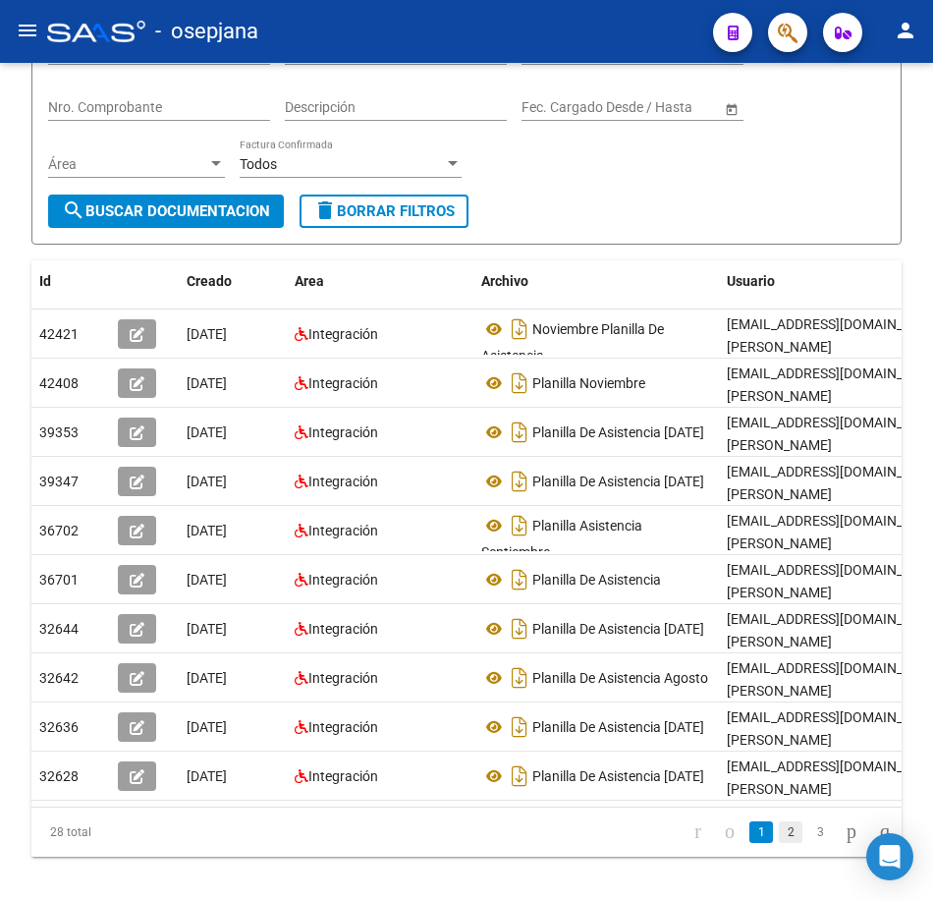
click at [779, 843] on link "2" at bounding box center [791, 832] width 24 height 22
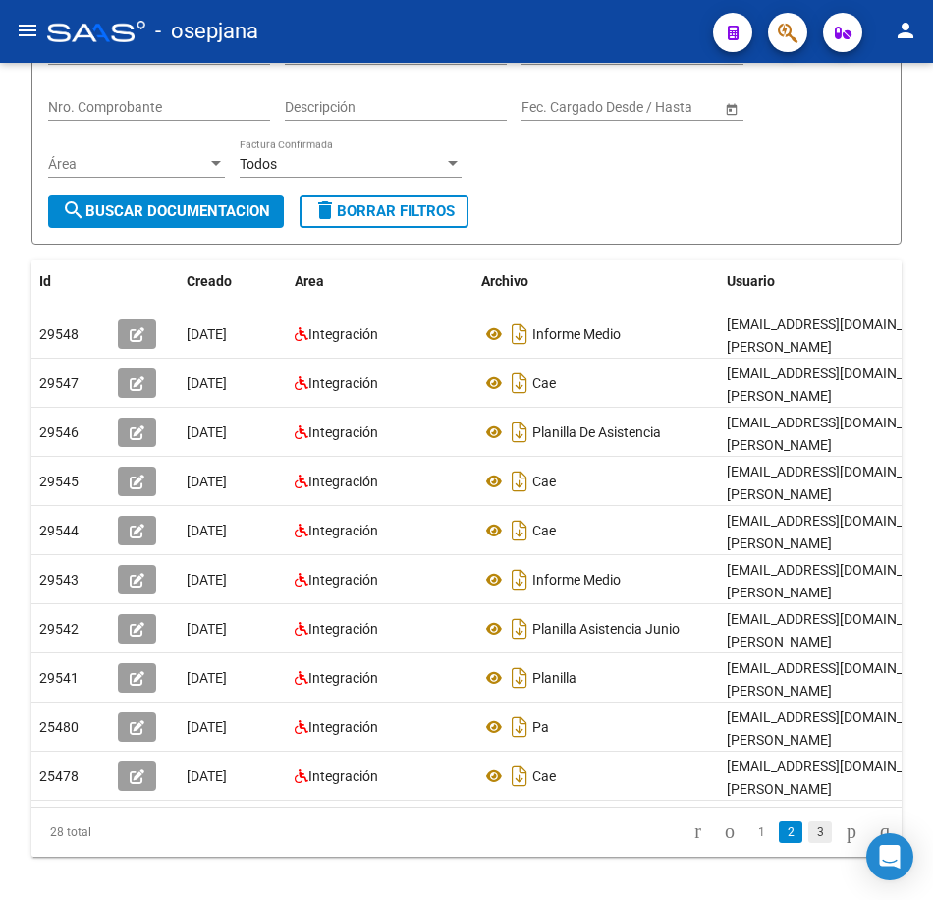
click at [808, 843] on link "3" at bounding box center [820, 832] width 24 height 22
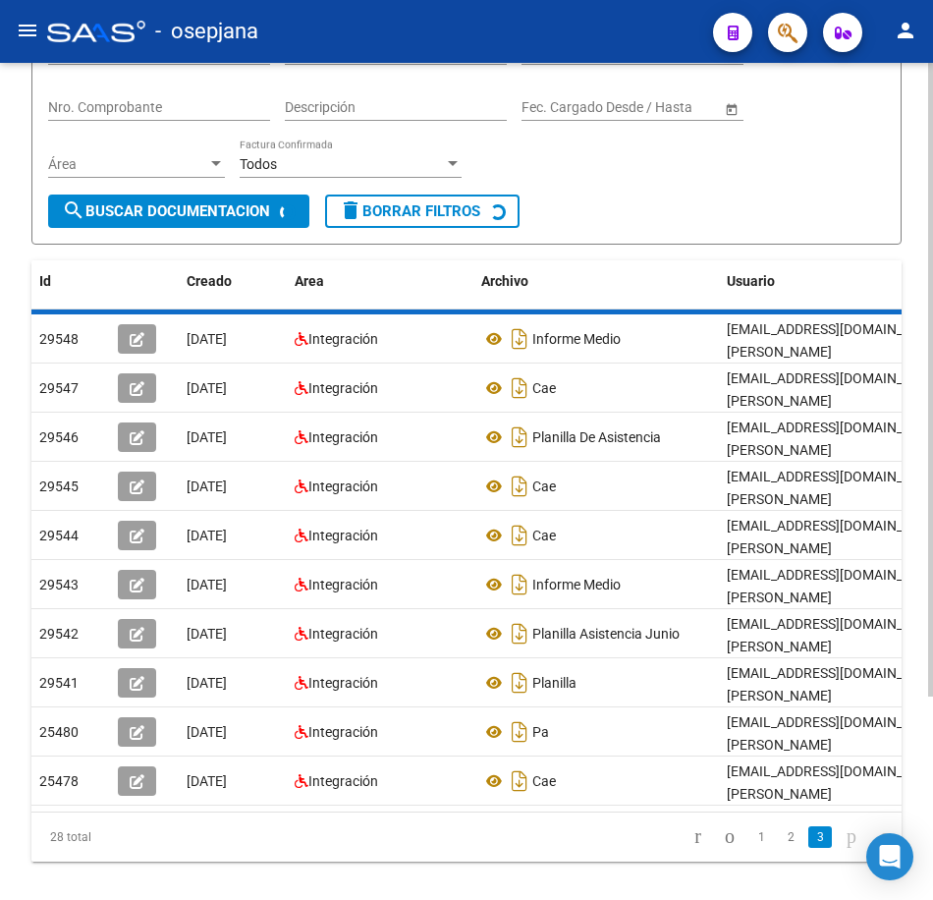
scroll to position [165, 0]
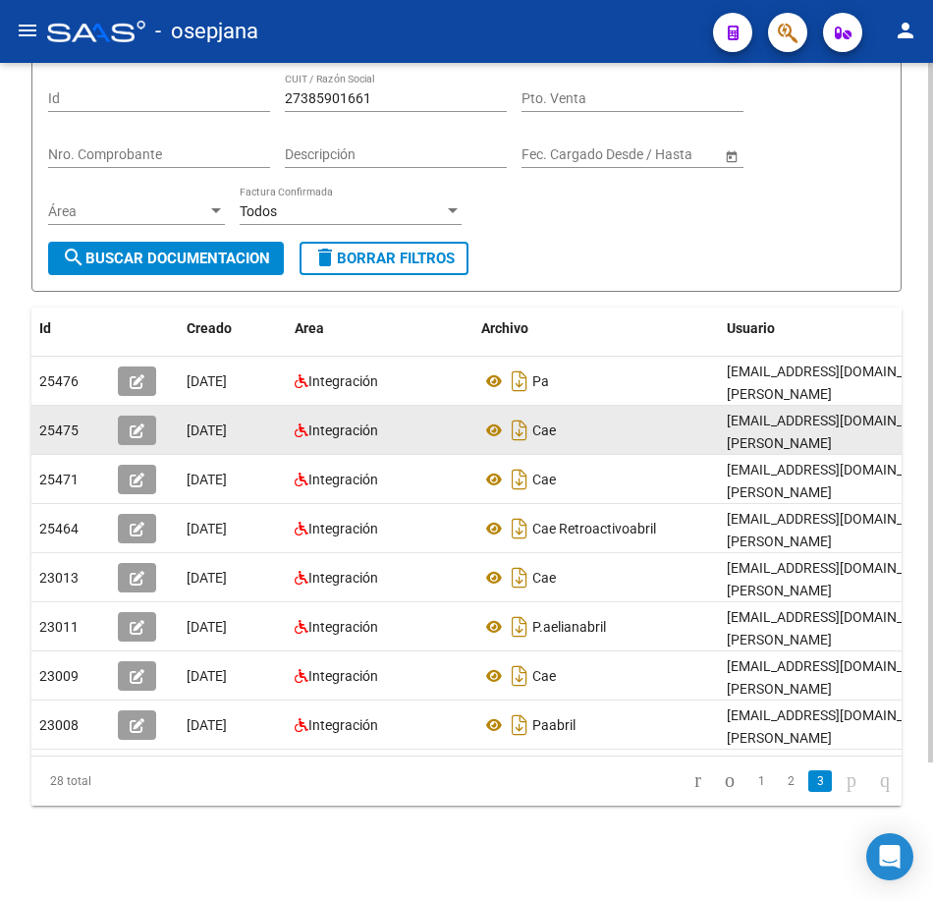
click at [640, 415] on div "Cae" at bounding box center [596, 430] width 230 height 31
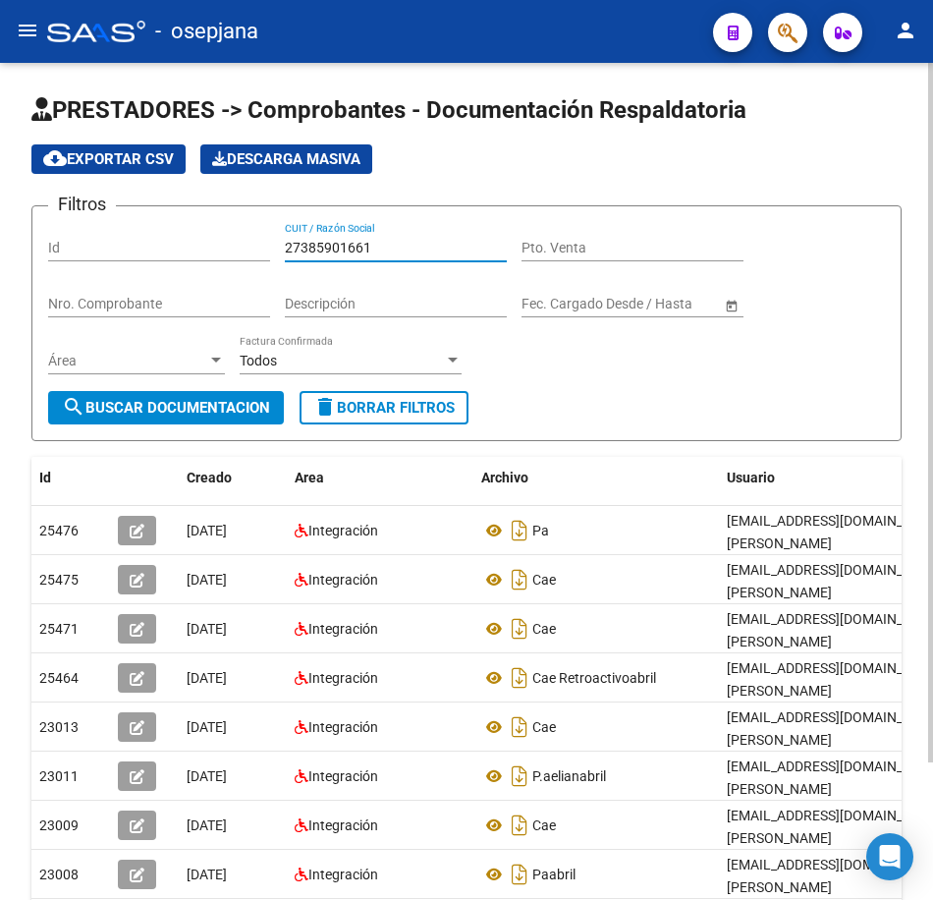
drag, startPoint x: 373, startPoint y: 249, endPoint x: 167, endPoint y: 251, distance: 206.3
click at [187, 248] on div "Filtros Id 27385901661 CUIT / Razón Social Pto. Venta Nro. Comprobante Descripc…" at bounding box center [466, 306] width 837 height 169
paste input "3963740"
click at [205, 406] on span "search Buscar Documentacion" at bounding box center [166, 408] width 208 height 18
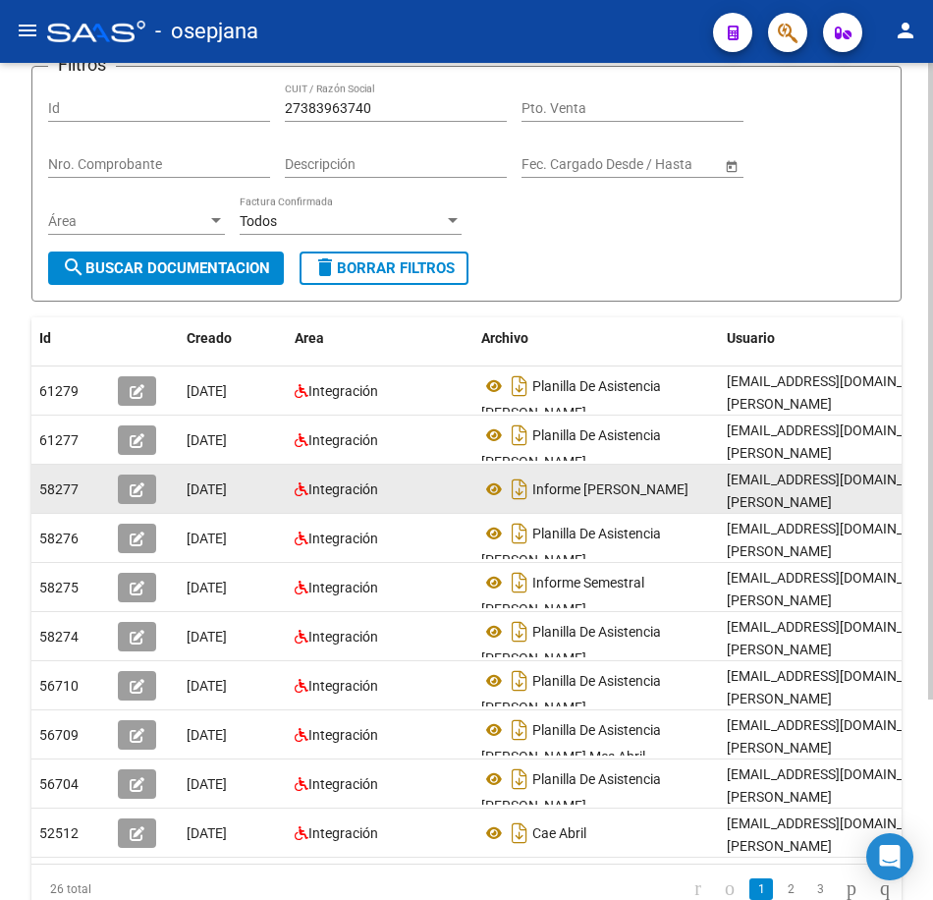
scroll to position [196, 0]
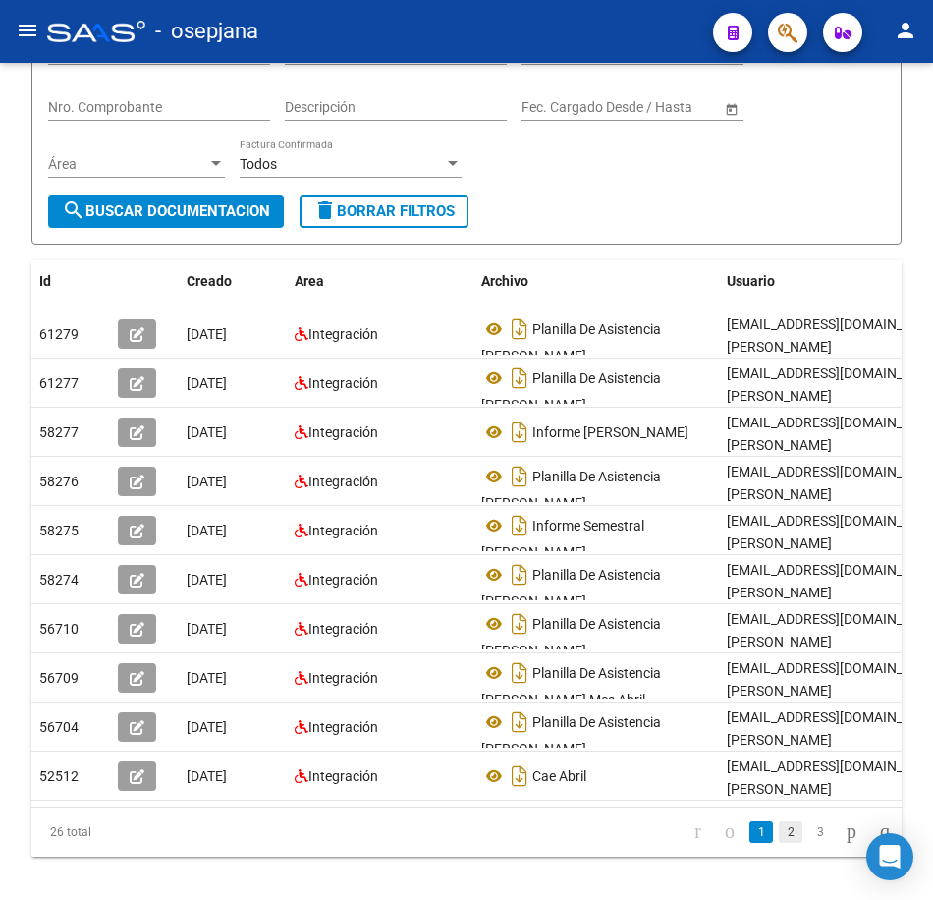
click at [779, 843] on link "2" at bounding box center [791, 832] width 24 height 22
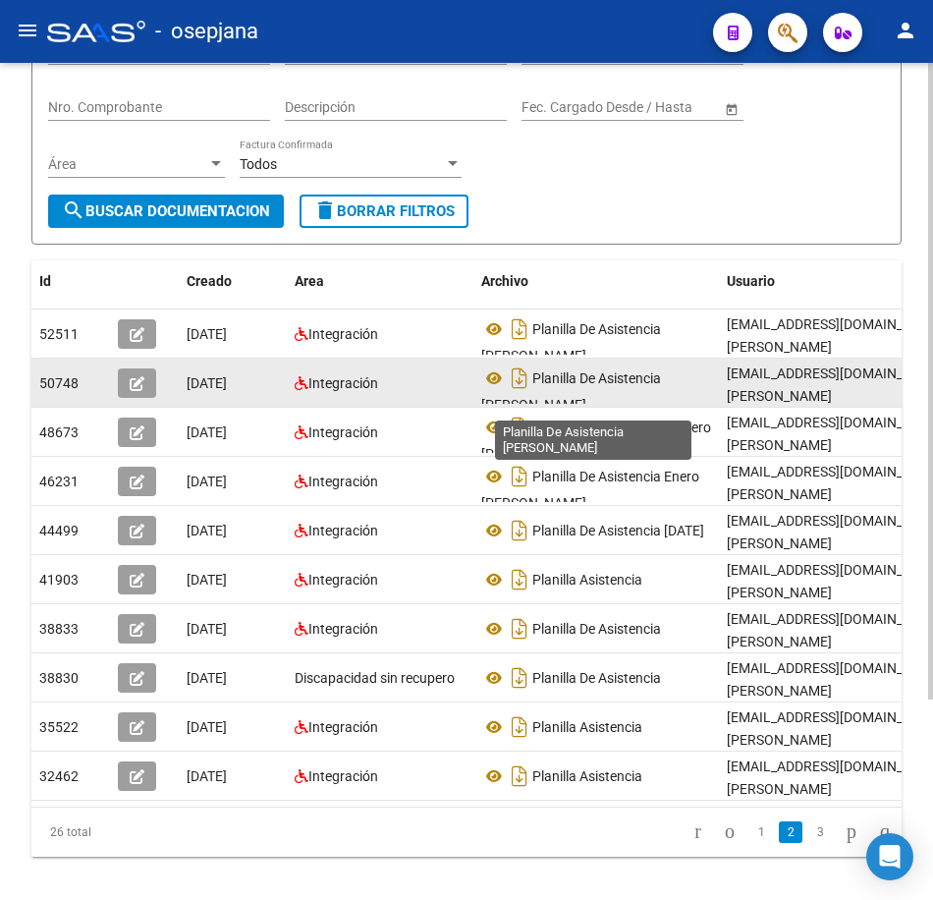
click at [583, 380] on span "Planilla De Asistencia [PERSON_NAME]" at bounding box center [571, 391] width 180 height 42
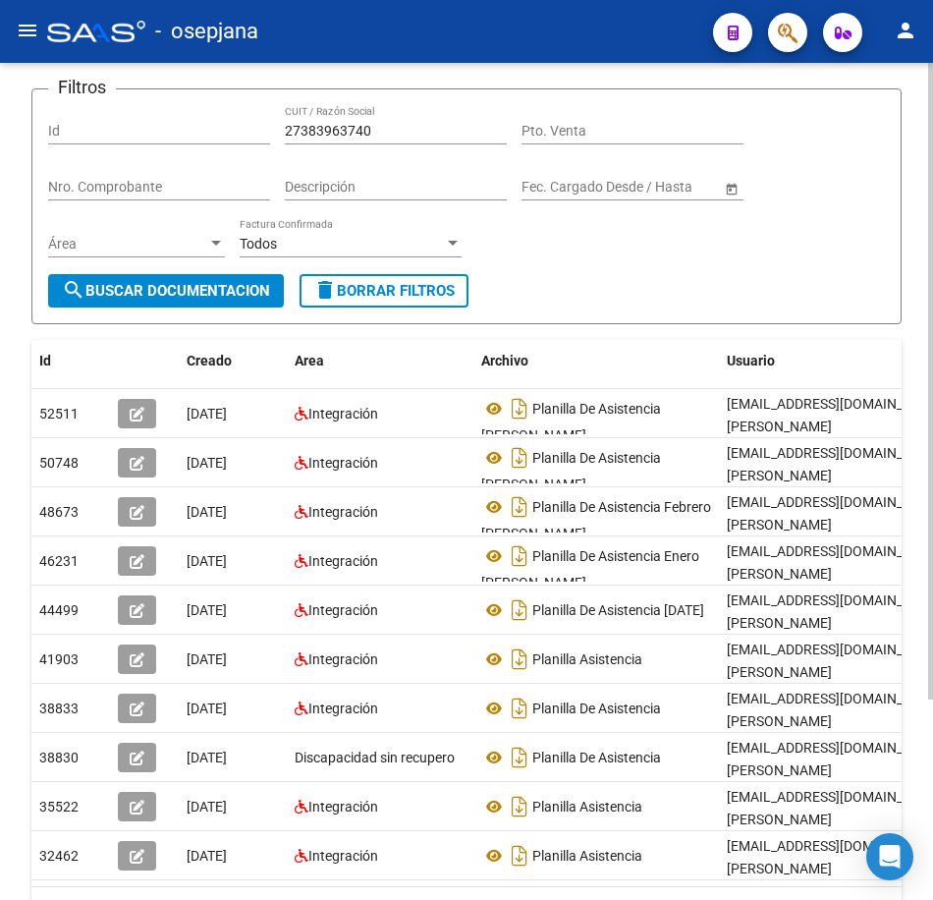
scroll to position [0, 0]
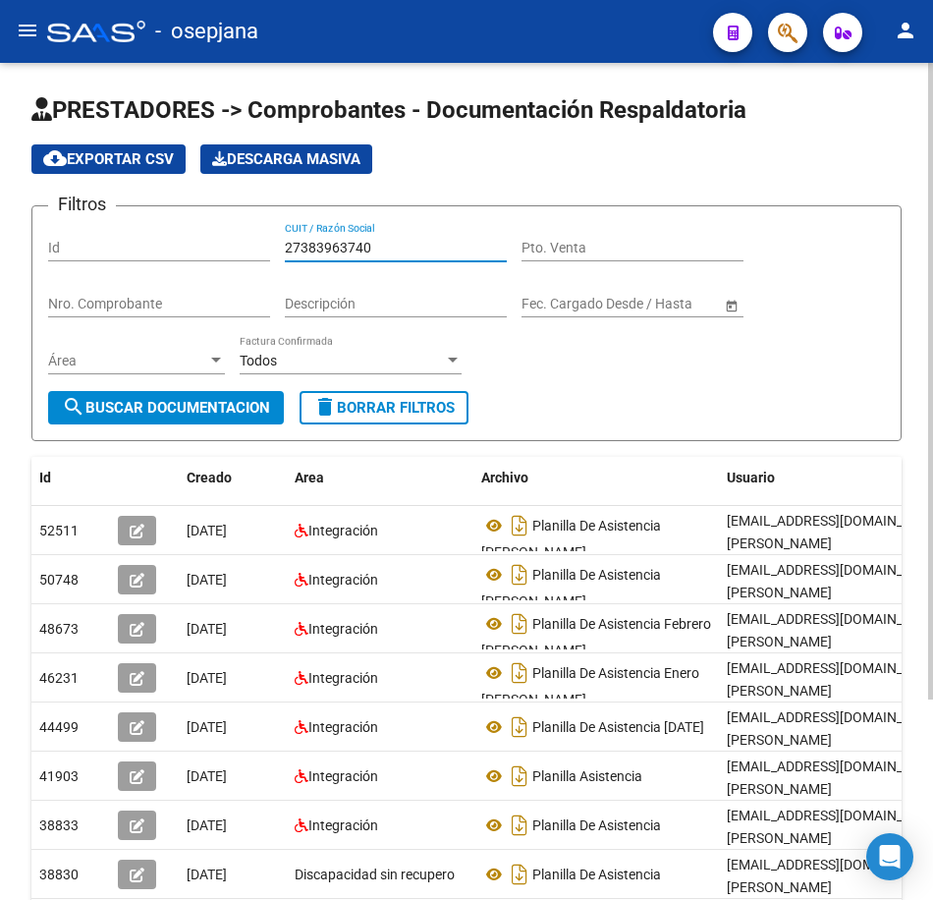
drag, startPoint x: 299, startPoint y: 240, endPoint x: 237, endPoint y: 240, distance: 61.9
click at [253, 240] on div "Filtros Id 27383963740 CUIT / Razón Social Pto. Venta Nro. Comprobante Descripc…" at bounding box center [466, 306] width 837 height 169
paste input "6834364"
click at [236, 407] on span "search Buscar Documentacion" at bounding box center [166, 408] width 208 height 18
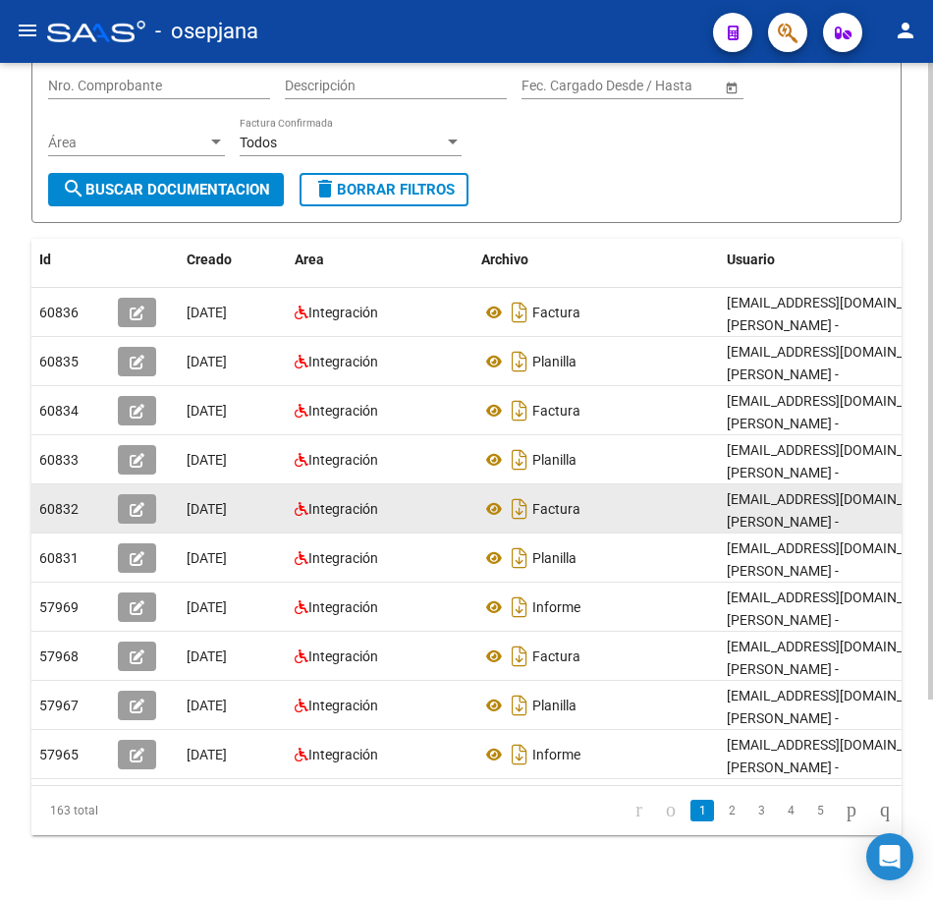
scroll to position [263, 0]
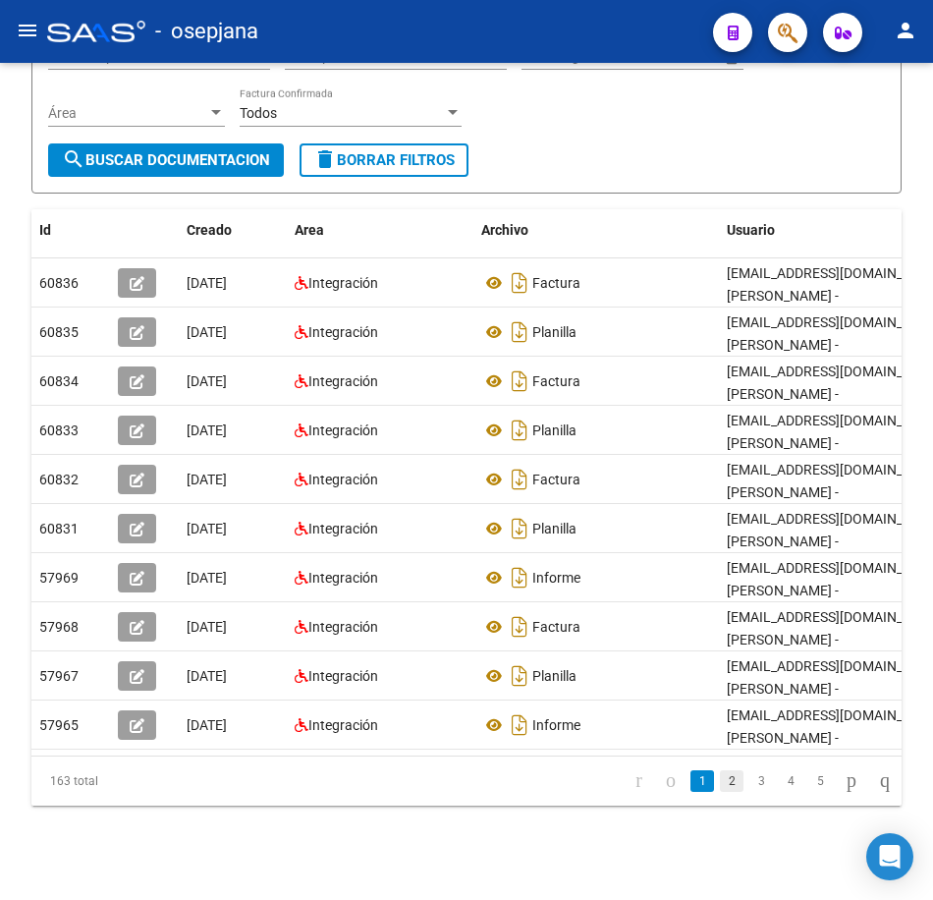
click at [720, 787] on link "2" at bounding box center [732, 781] width 24 height 22
click at [750, 790] on link "3" at bounding box center [762, 781] width 24 height 22
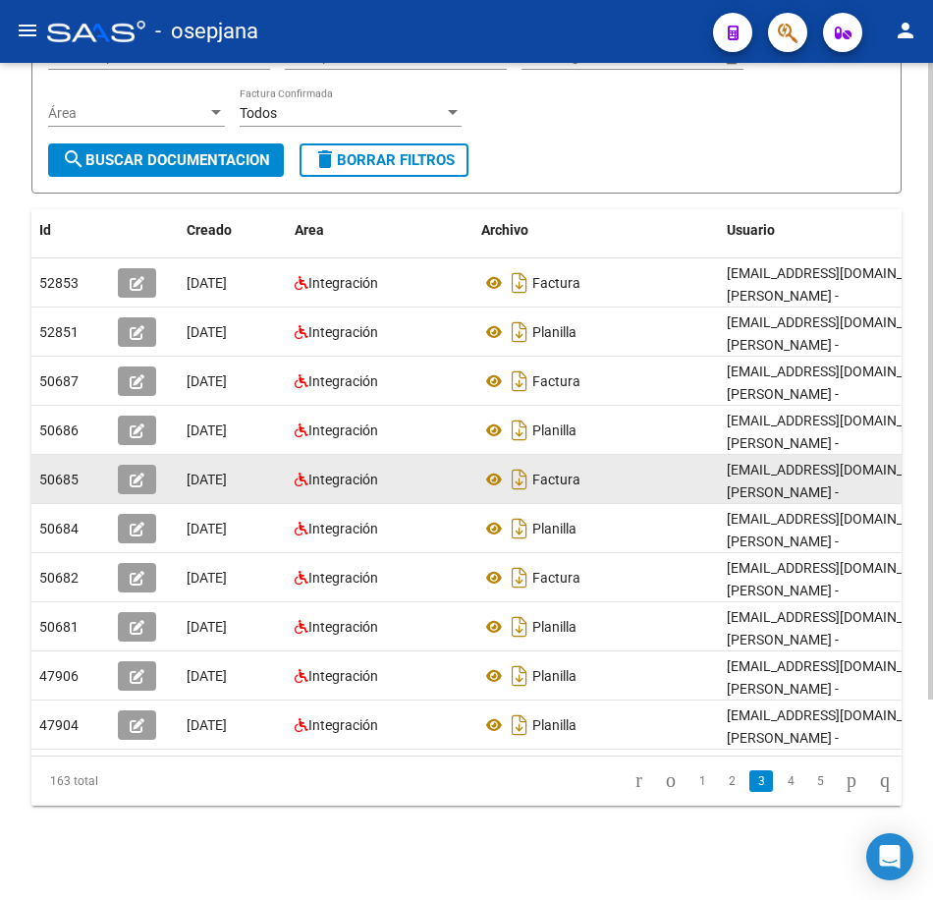
click at [712, 455] on datatable-body-cell "Factura" at bounding box center [597, 479] width 246 height 48
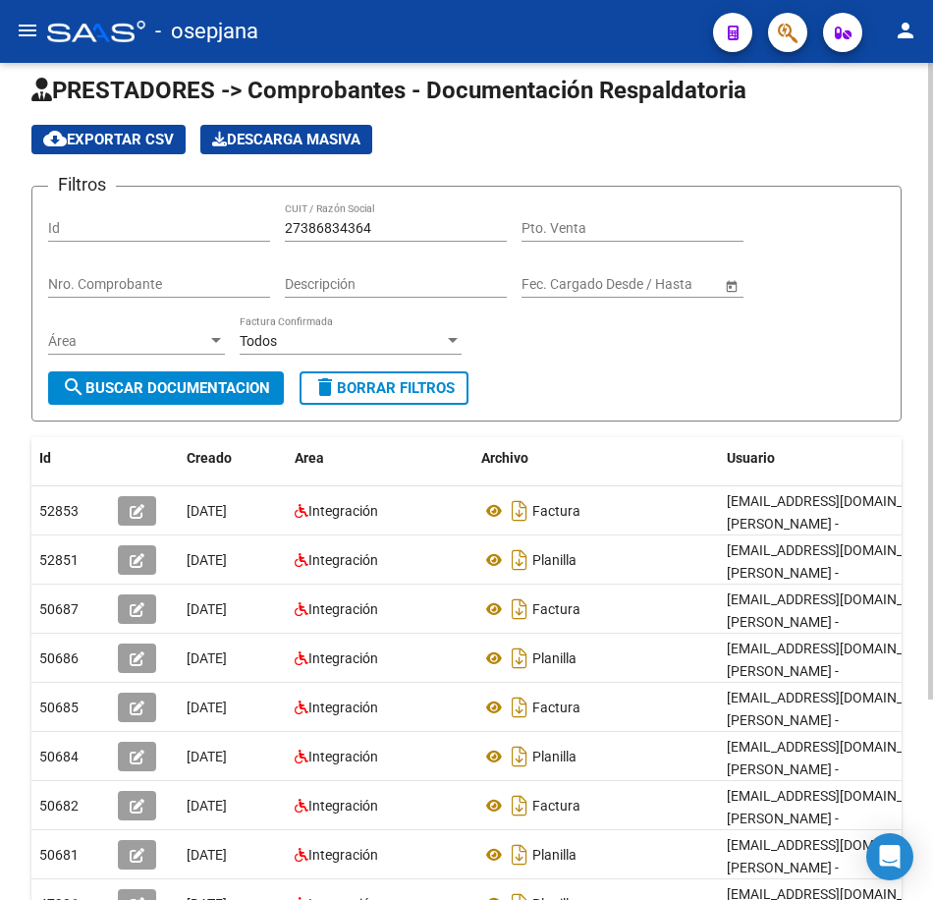
scroll to position [0, 0]
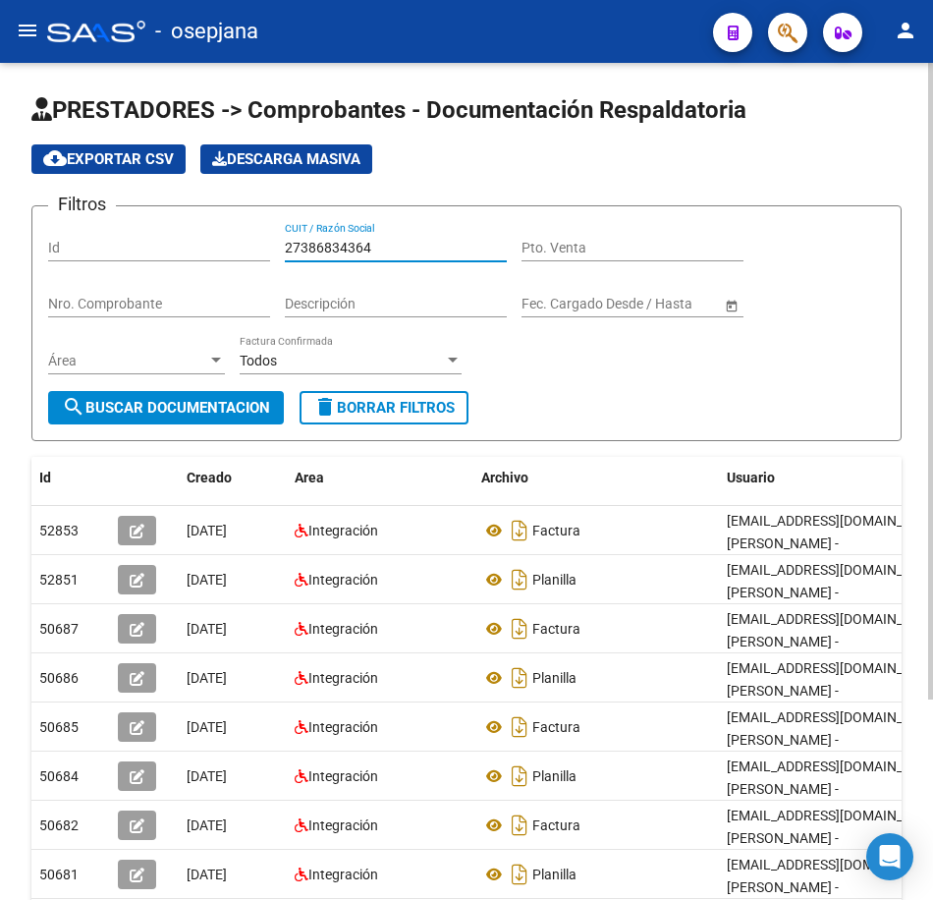
drag, startPoint x: 394, startPoint y: 242, endPoint x: 140, endPoint y: 236, distance: 253.5
click at [140, 236] on div "Filtros Id 27386834364 CUIT / Razón Social Pto. Venta Nro. Comprobante Descripc…" at bounding box center [466, 306] width 837 height 169
paste input "5324737"
click at [210, 404] on span "search Buscar Documentacion" at bounding box center [166, 408] width 208 height 18
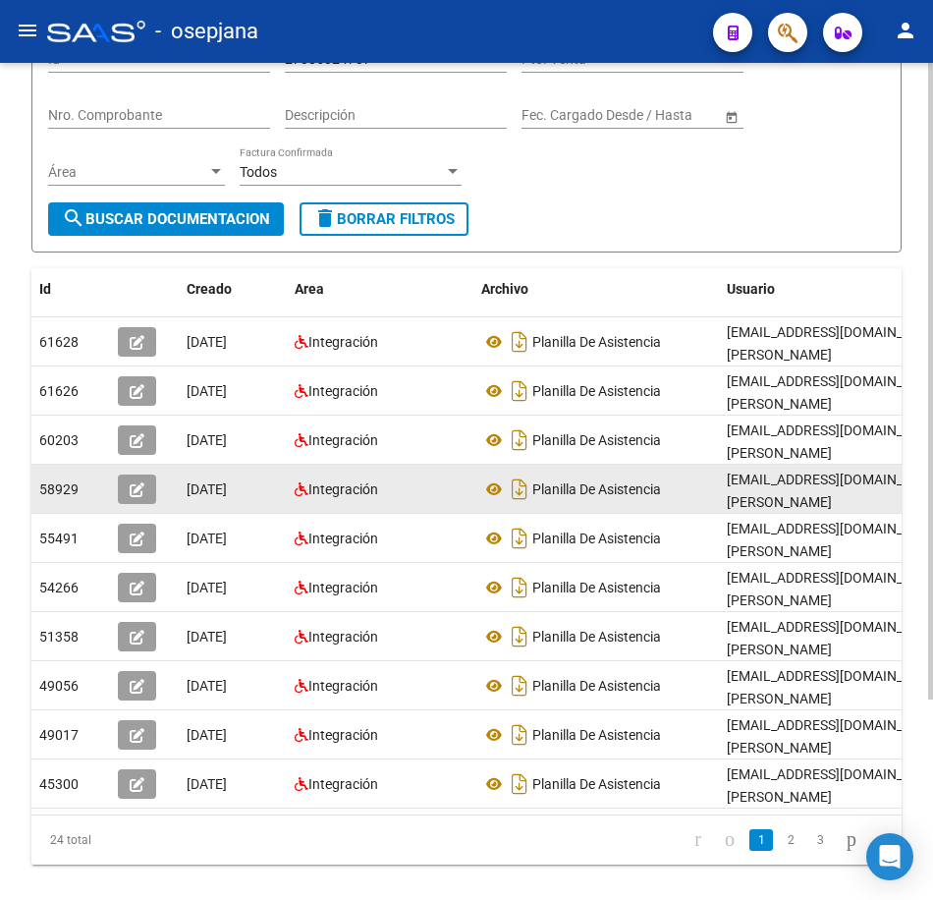
scroll to position [196, 0]
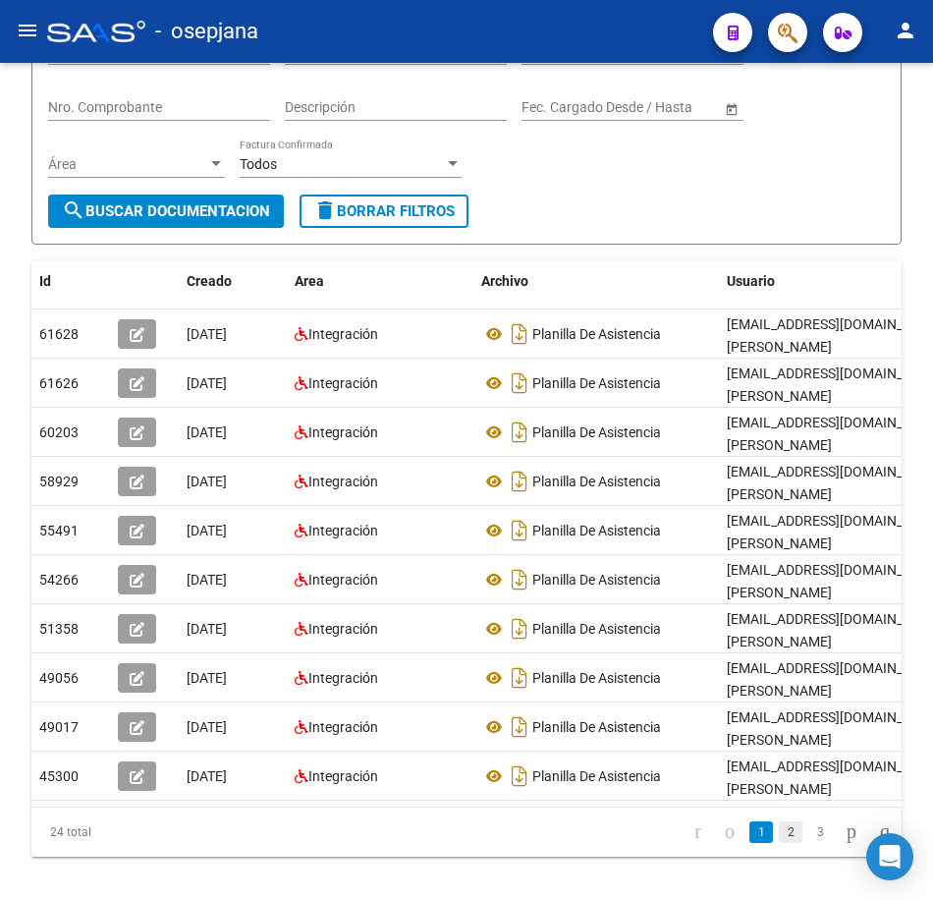
click at [779, 843] on link "2" at bounding box center [791, 832] width 24 height 22
click at [635, 187] on div "Filtros Id 27385324737 CUIT / Razón Social Pto. Venta Nro. Comprobante Descripc…" at bounding box center [466, 110] width 837 height 169
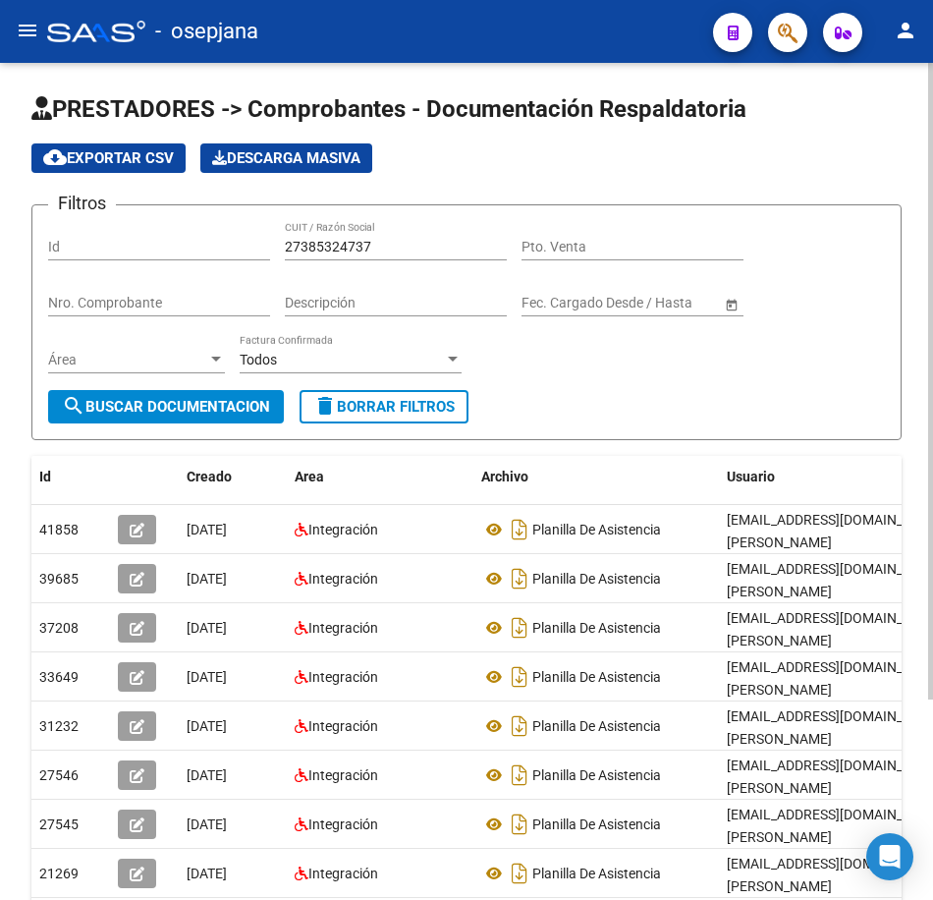
scroll to position [0, 0]
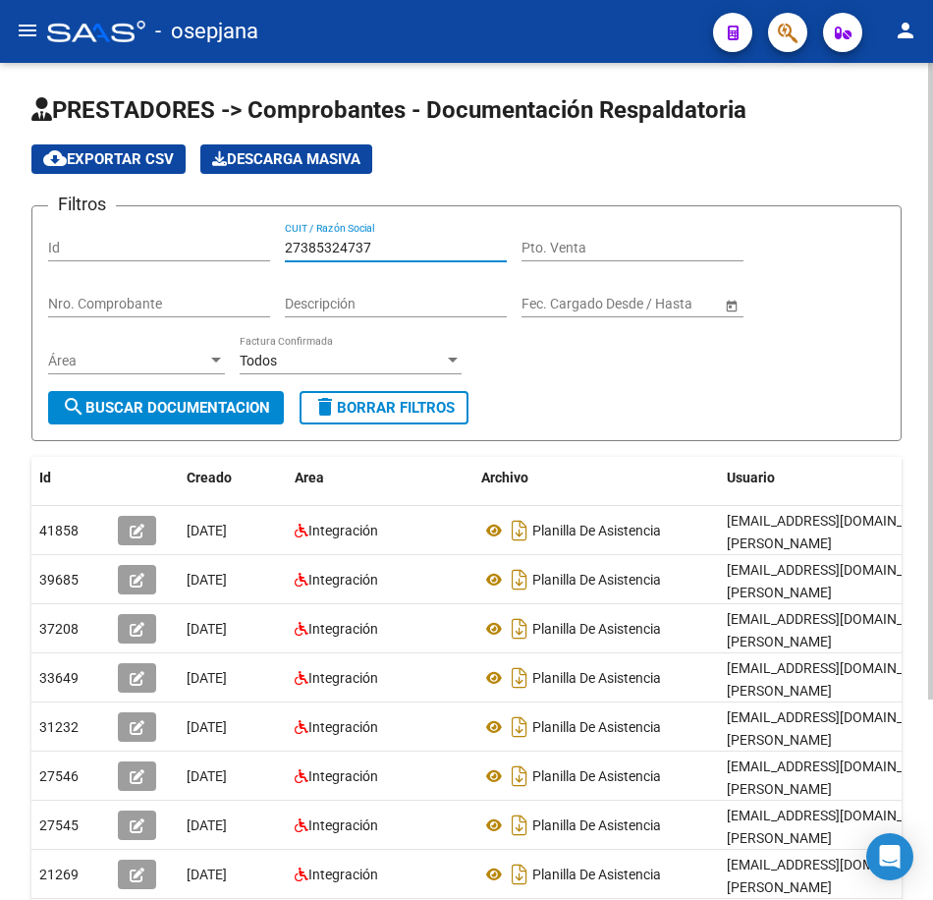
drag, startPoint x: 391, startPoint y: 247, endPoint x: 166, endPoint y: 244, distance: 225.0
click at [166, 244] on div "Filtros Id 27385324737 CUIT / Razón Social Pto. Venta Nro. Comprobante Descripc…" at bounding box center [466, 306] width 837 height 169
paste input "7340276"
click at [208, 404] on span "search Buscar Documentacion" at bounding box center [166, 408] width 208 height 18
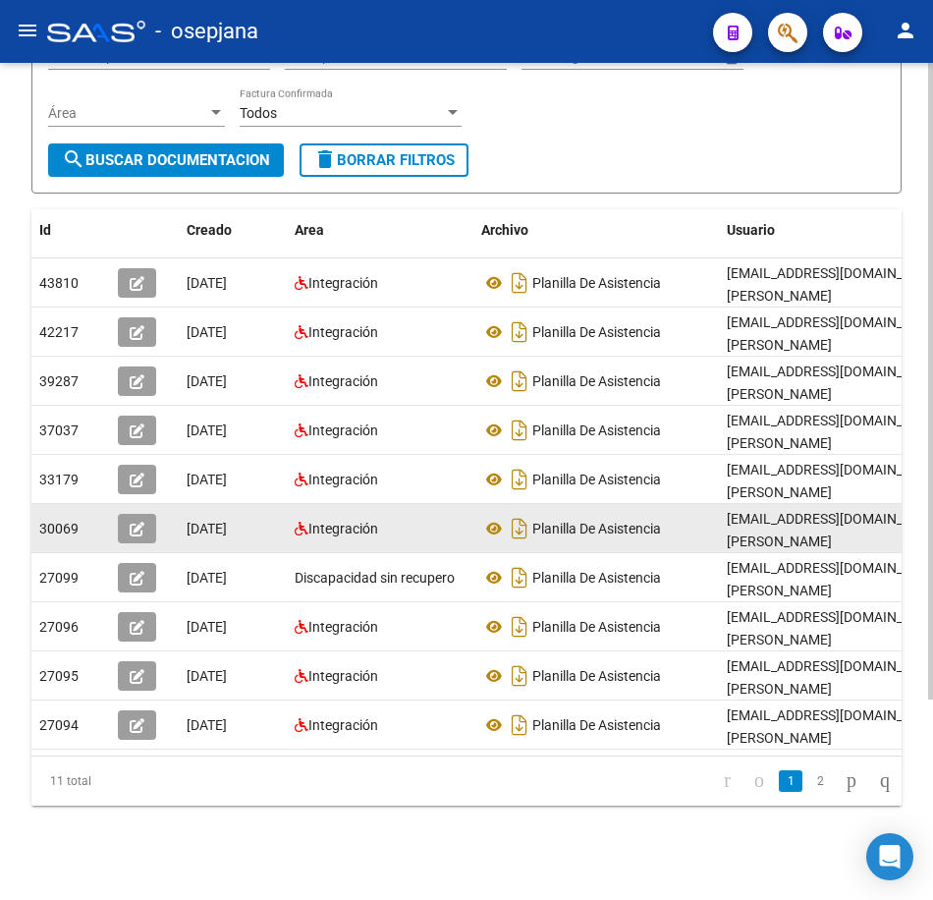
scroll to position [263, 0]
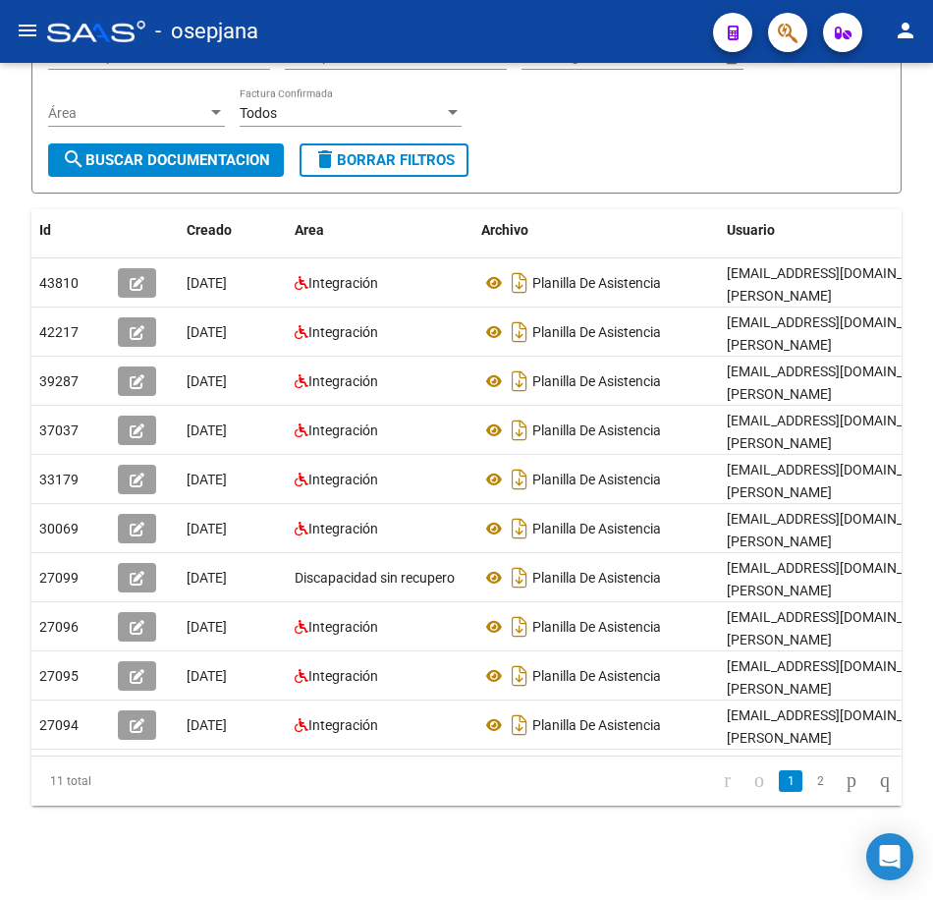
click at [808, 781] on link "2" at bounding box center [820, 781] width 24 height 22
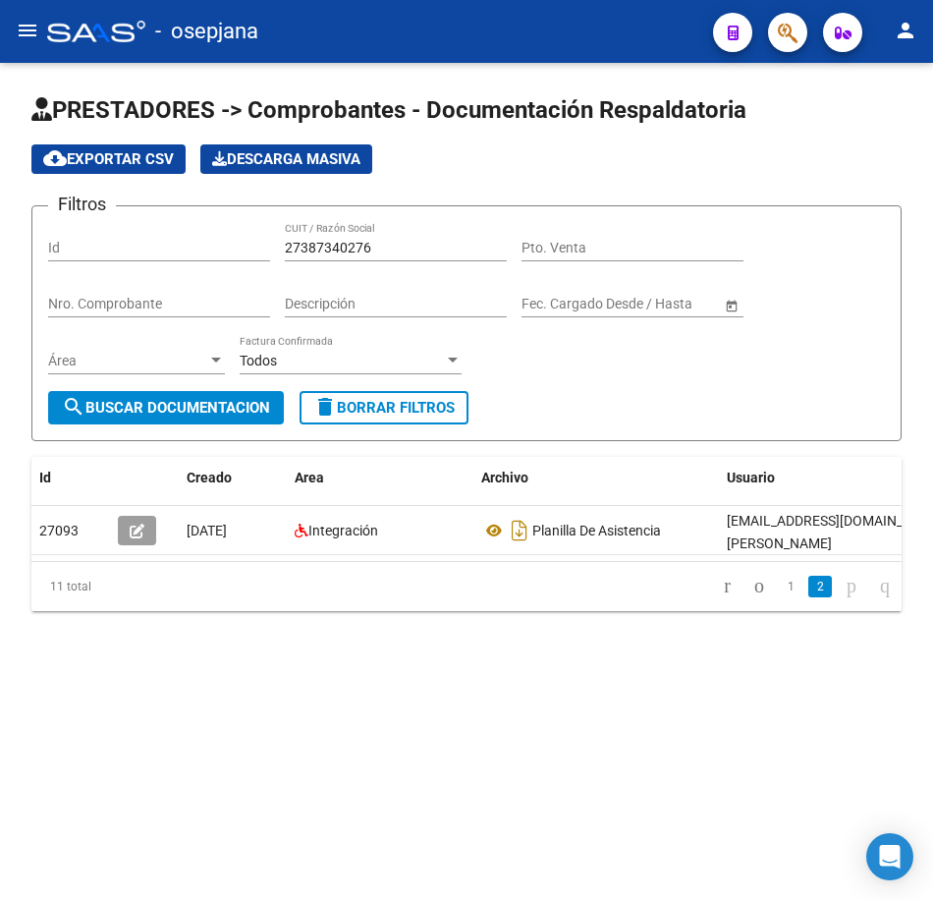
scroll to position [0, 0]
drag, startPoint x: 412, startPoint y: 251, endPoint x: 157, endPoint y: 225, distance: 255.8
click at [159, 225] on div "Filtros Id 27387340276 CUIT / Razón Social Pto. Venta Nro. Comprobante Descripc…" at bounding box center [466, 306] width 837 height 169
paste input "8302920"
click at [209, 404] on span "search Buscar Documentacion" at bounding box center [166, 408] width 208 height 18
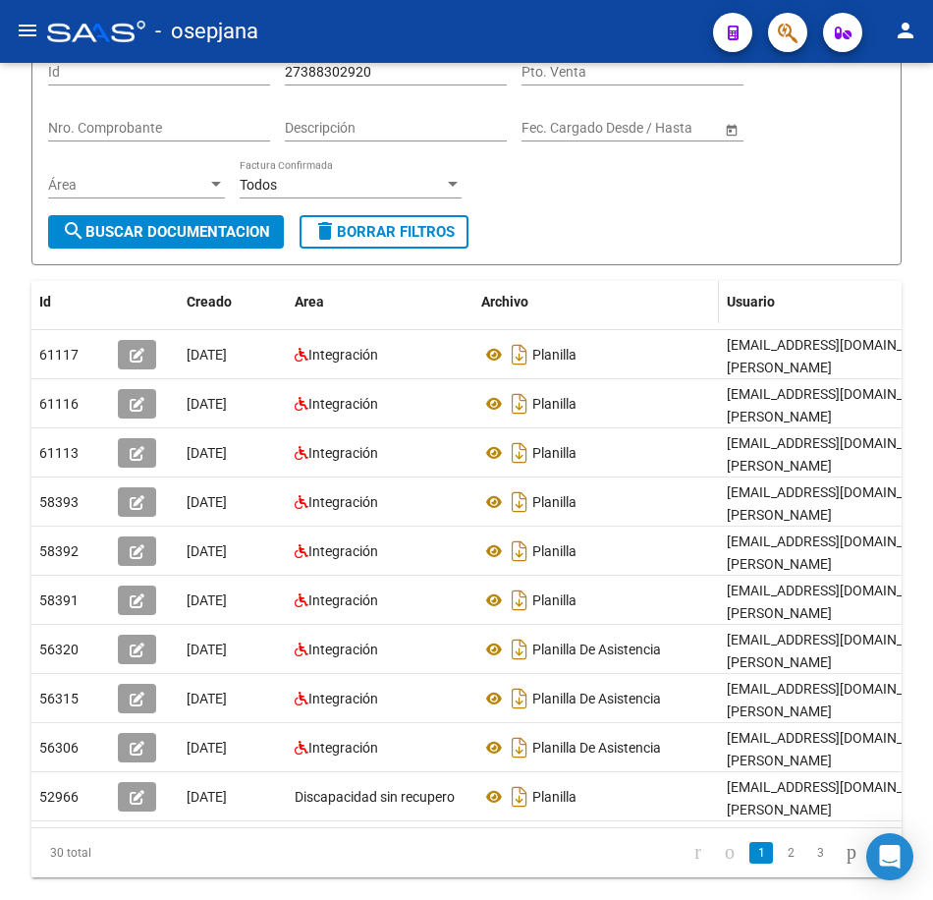
scroll to position [196, 0]
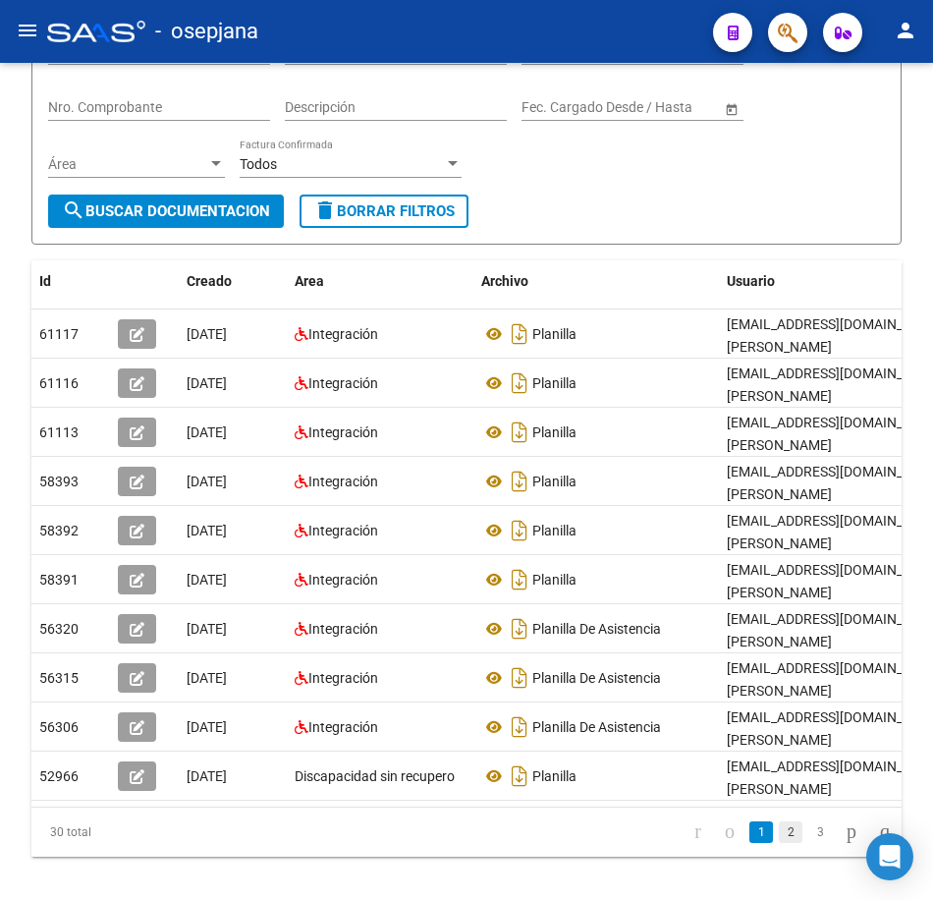
click at [779, 843] on link "2" at bounding box center [791, 832] width 24 height 22
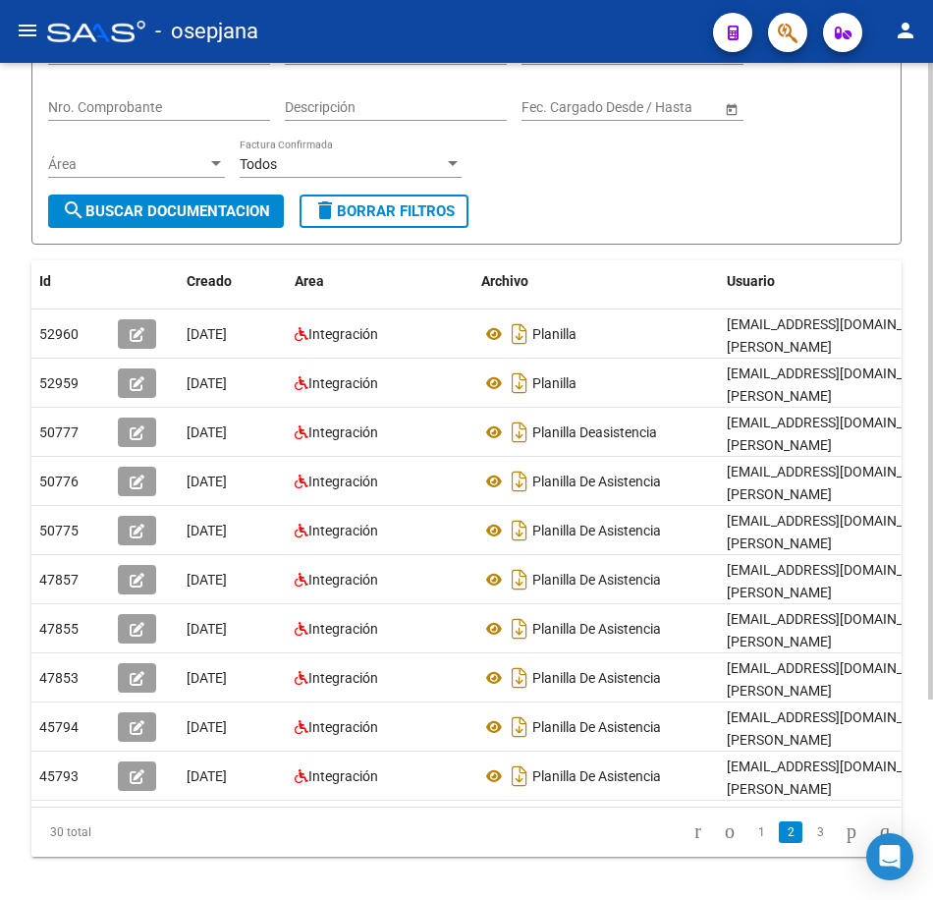
click at [580, 231] on form "Filtros Id 27388302920 CUIT / Razón Social Pto. Venta Nro. Comprobante Descripc…" at bounding box center [466, 127] width 870 height 236
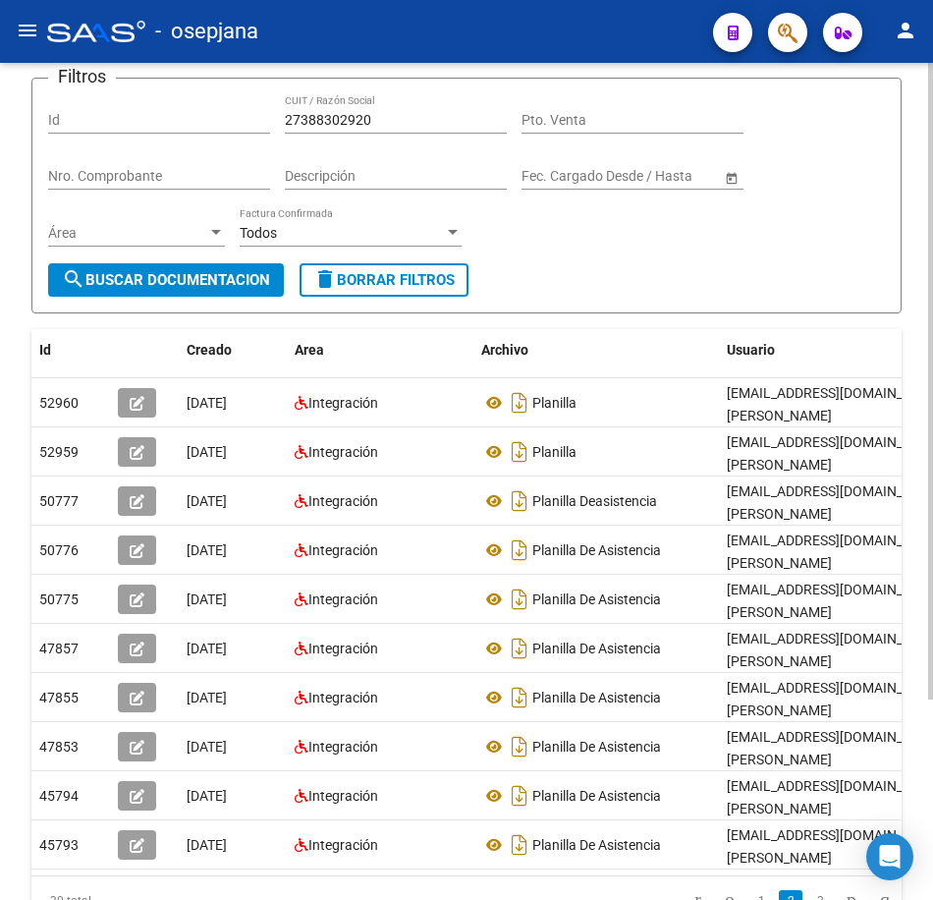
scroll to position [0, 0]
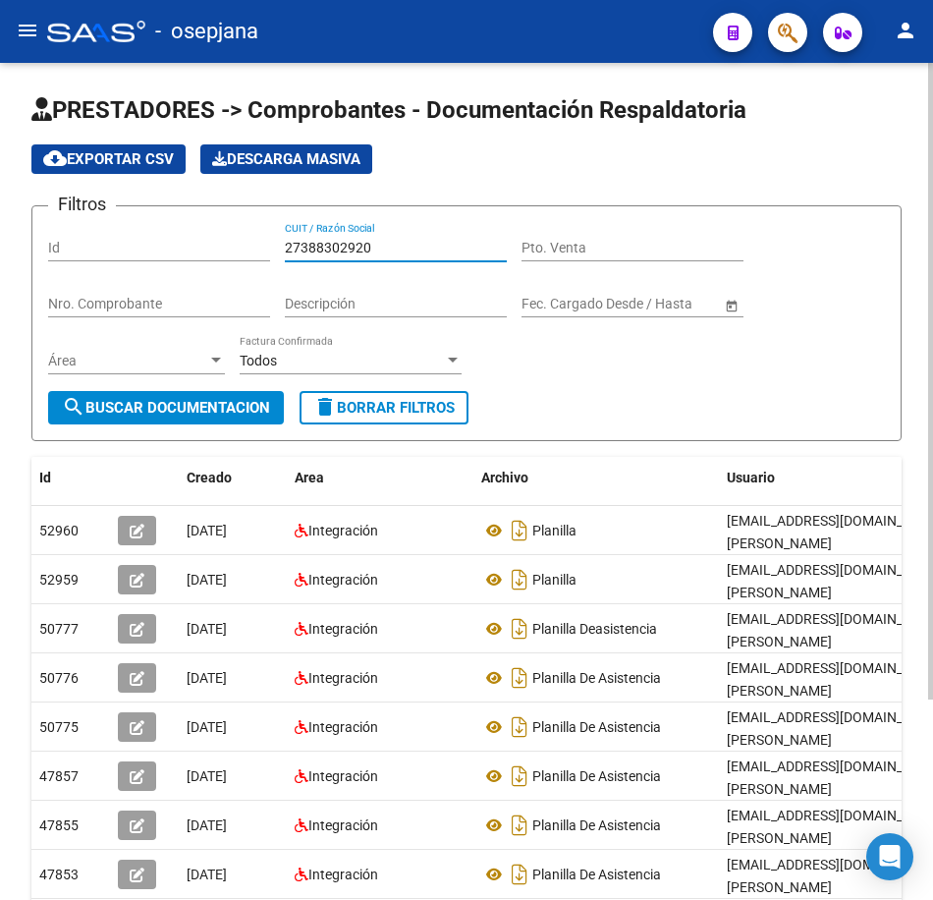
drag, startPoint x: 379, startPoint y: 239, endPoint x: 171, endPoint y: 251, distance: 208.6
click at [178, 243] on div "Filtros Id 27388302920 CUIT / Razón Social Pto. Venta Nro. Comprobante Descripc…" at bounding box center [466, 306] width 837 height 169
paste input "865348"
click at [162, 407] on span "search Buscar Documentacion" at bounding box center [166, 408] width 208 height 18
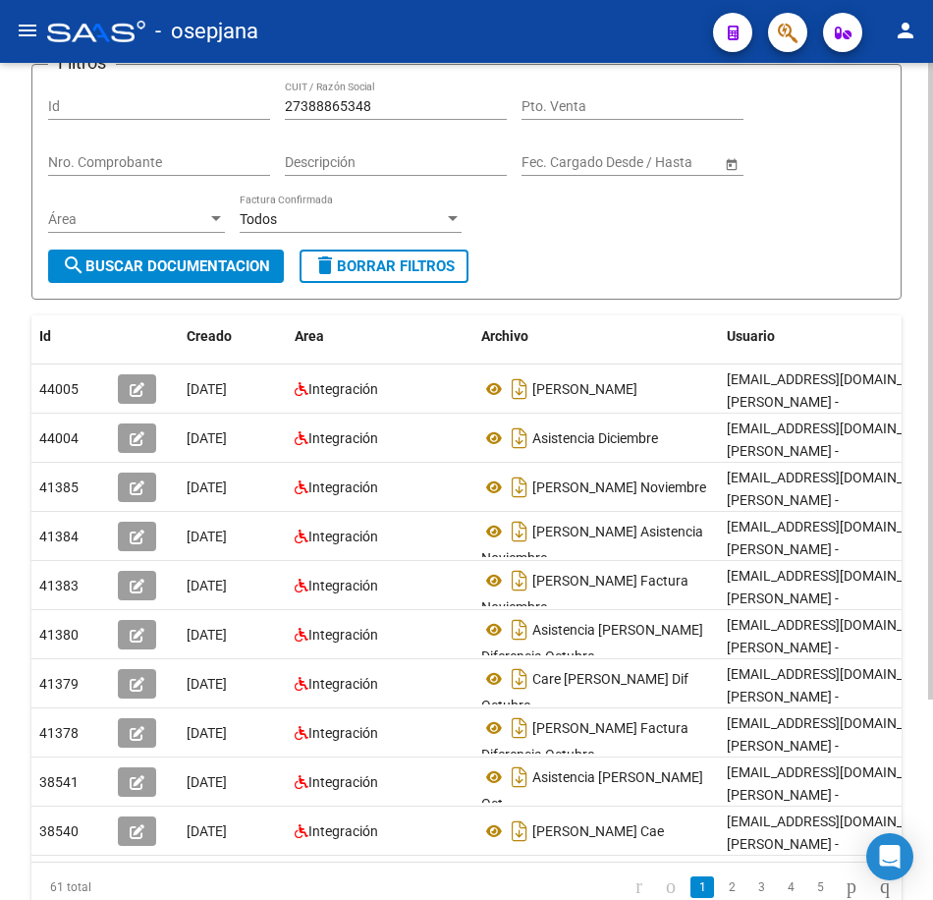
scroll to position [196, 0]
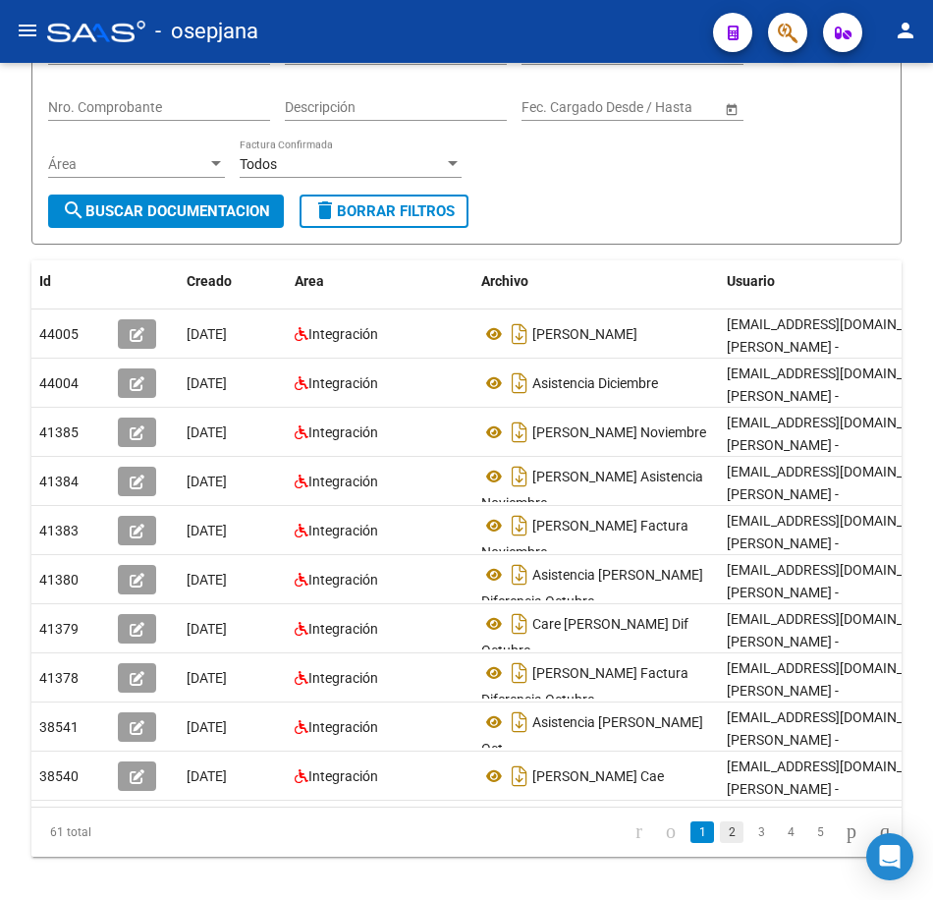
click at [720, 843] on link "2" at bounding box center [732, 832] width 24 height 22
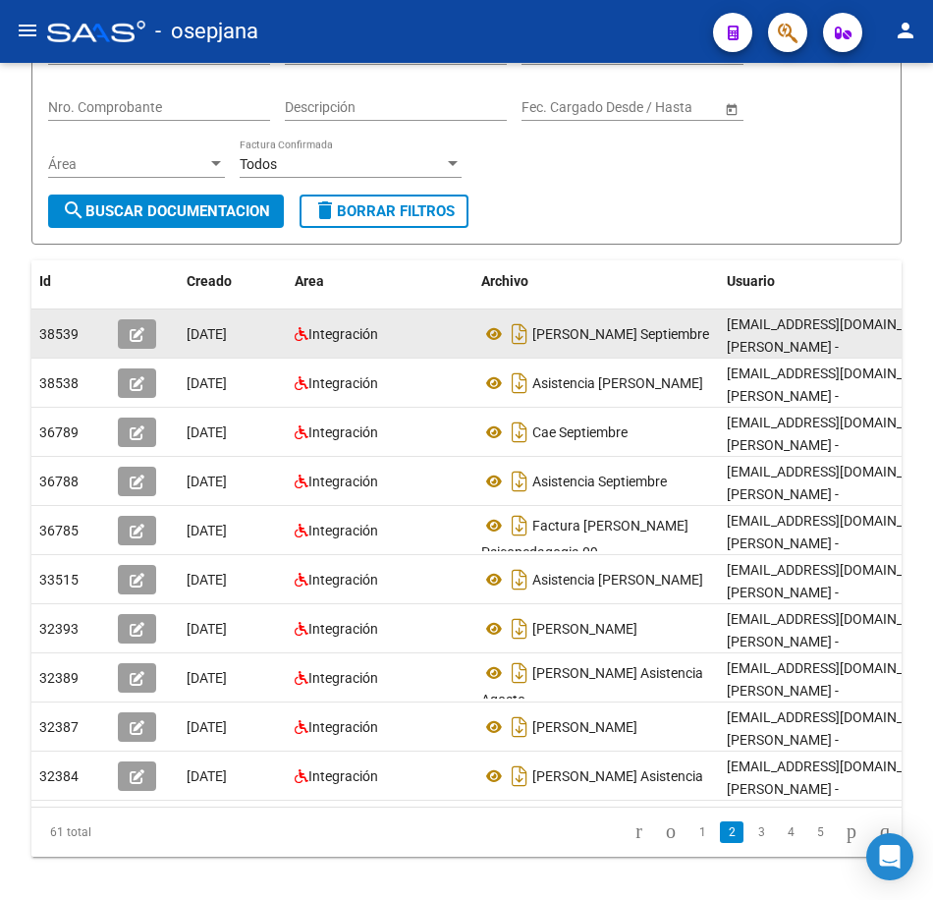
click at [553, 353] on datatable-body-cell "[PERSON_NAME] Septiembre" at bounding box center [597, 333] width 246 height 48
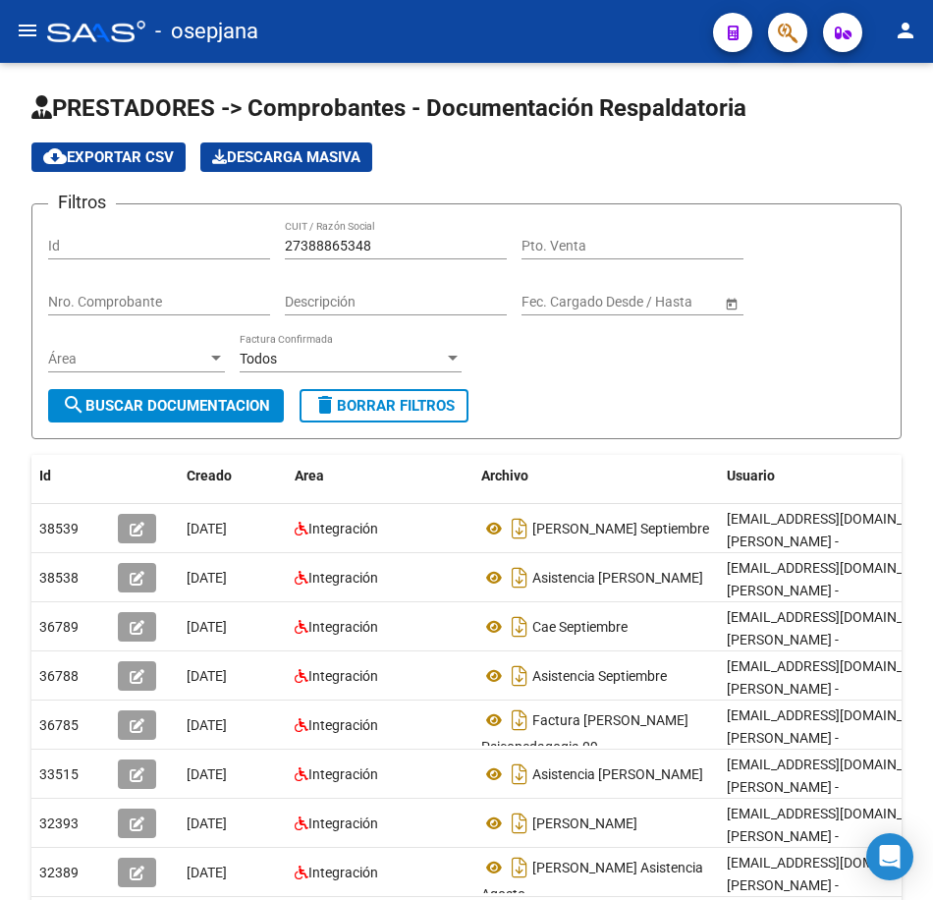
scroll to position [0, 0]
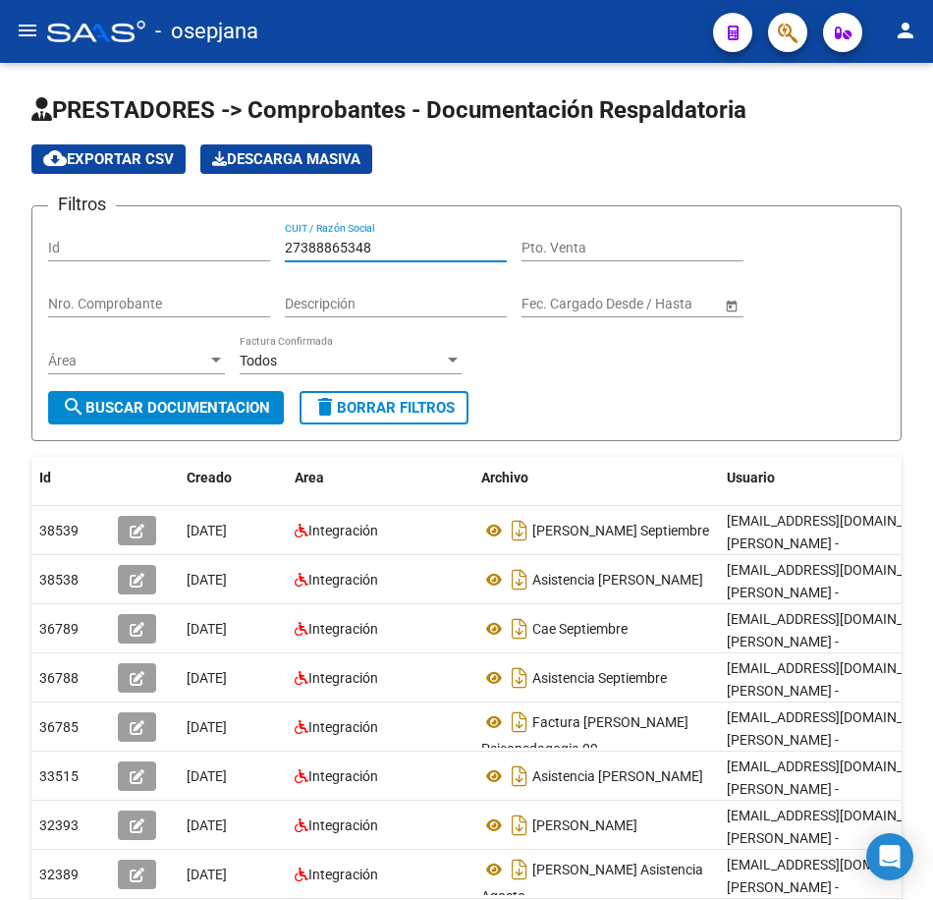
drag, startPoint x: 391, startPoint y: 247, endPoint x: 203, endPoint y: 238, distance: 187.8
click at [204, 236] on div "Filtros Id 27388865348 CUIT / Razón Social Pto. Venta Nro. Comprobante Descripc…" at bounding box center [466, 306] width 837 height 169
paste input "302920"
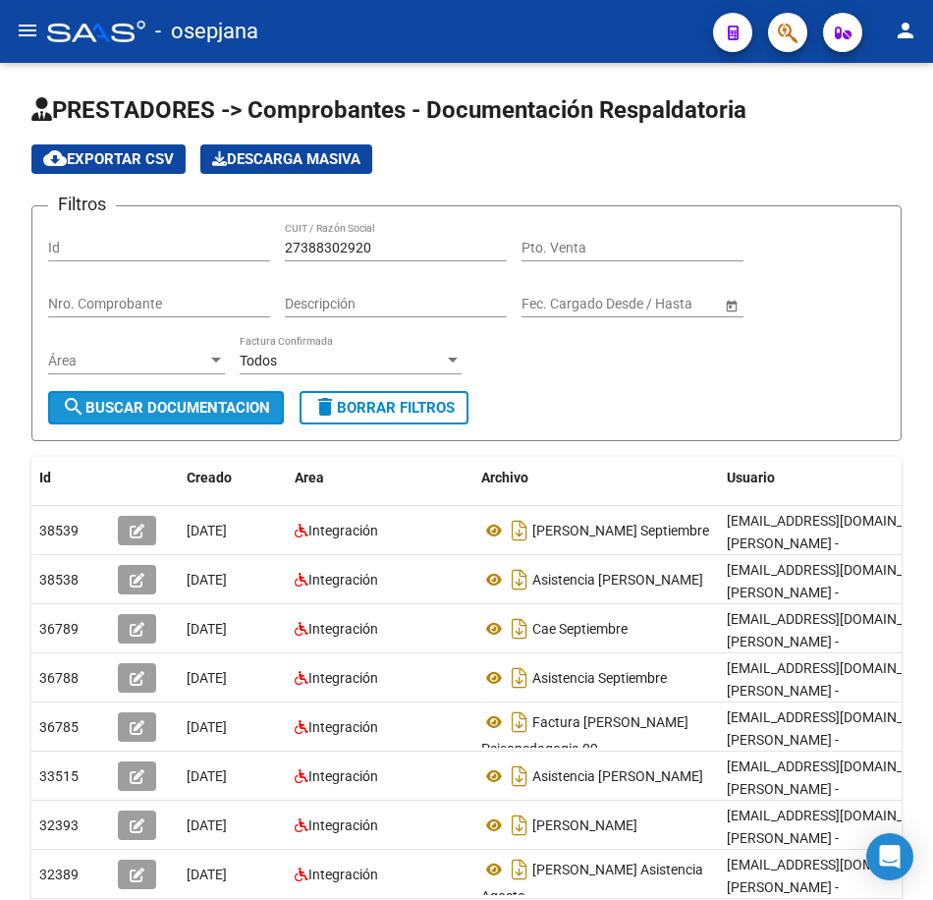
click at [211, 410] on span "search Buscar Documentacion" at bounding box center [166, 408] width 208 height 18
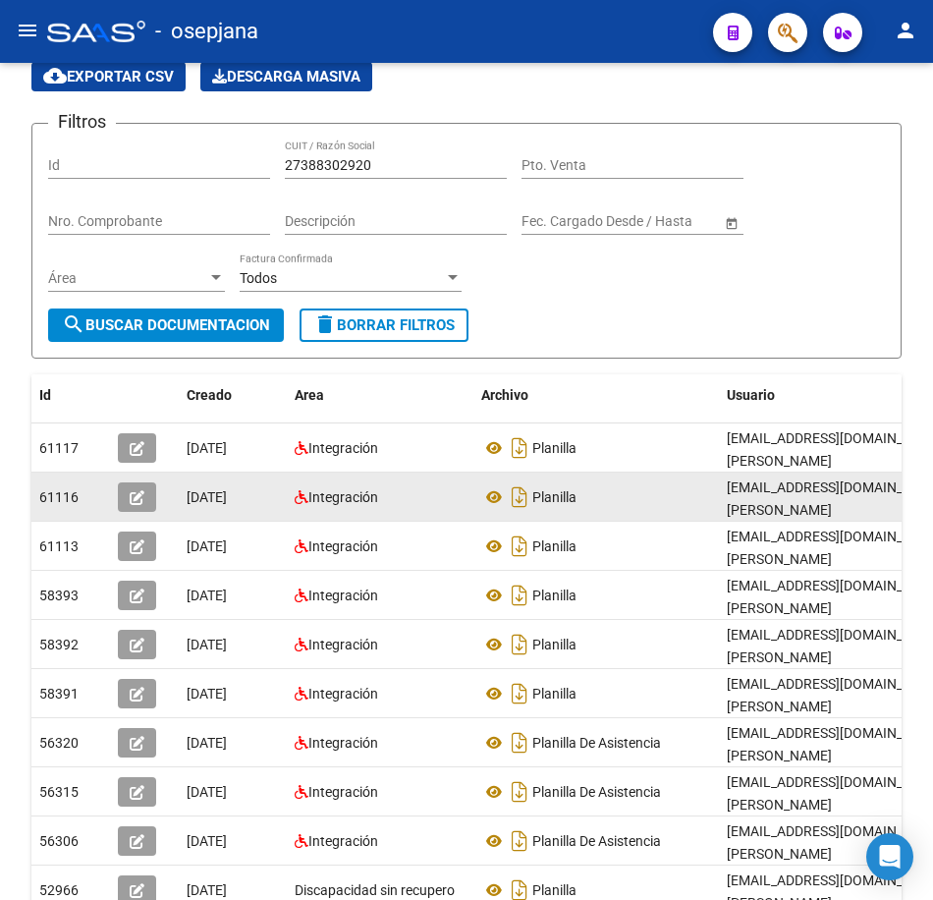
scroll to position [263, 0]
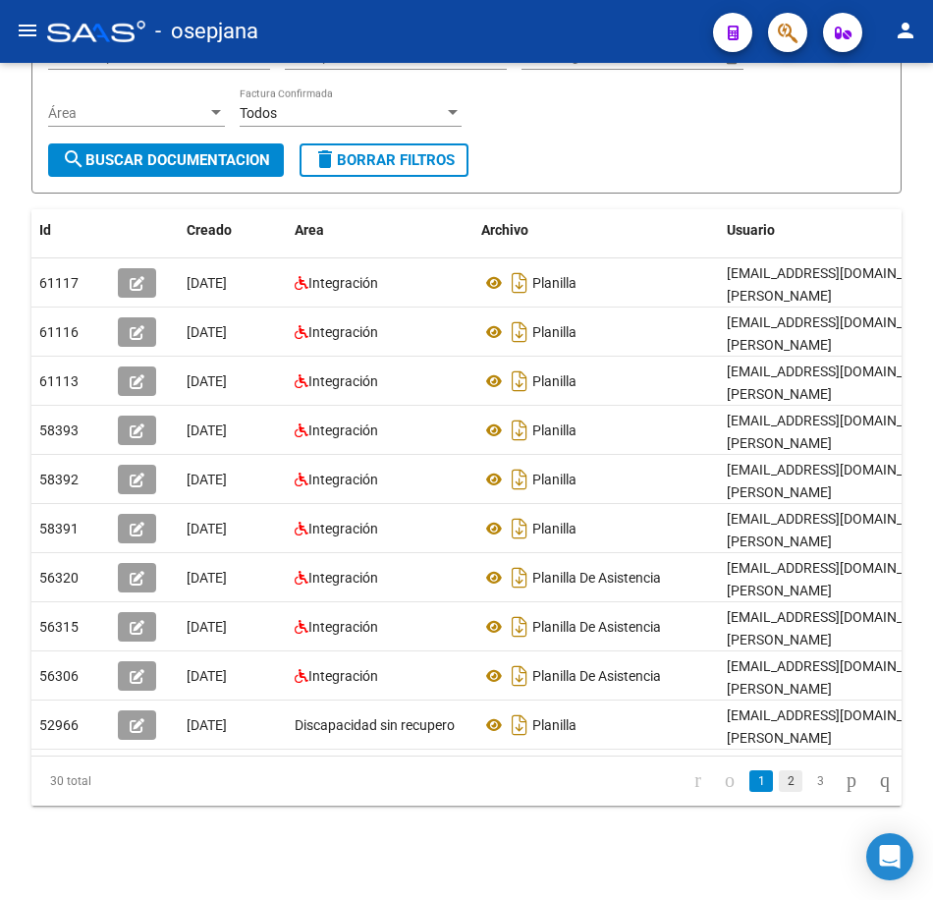
click at [779, 786] on link "2" at bounding box center [791, 781] width 24 height 22
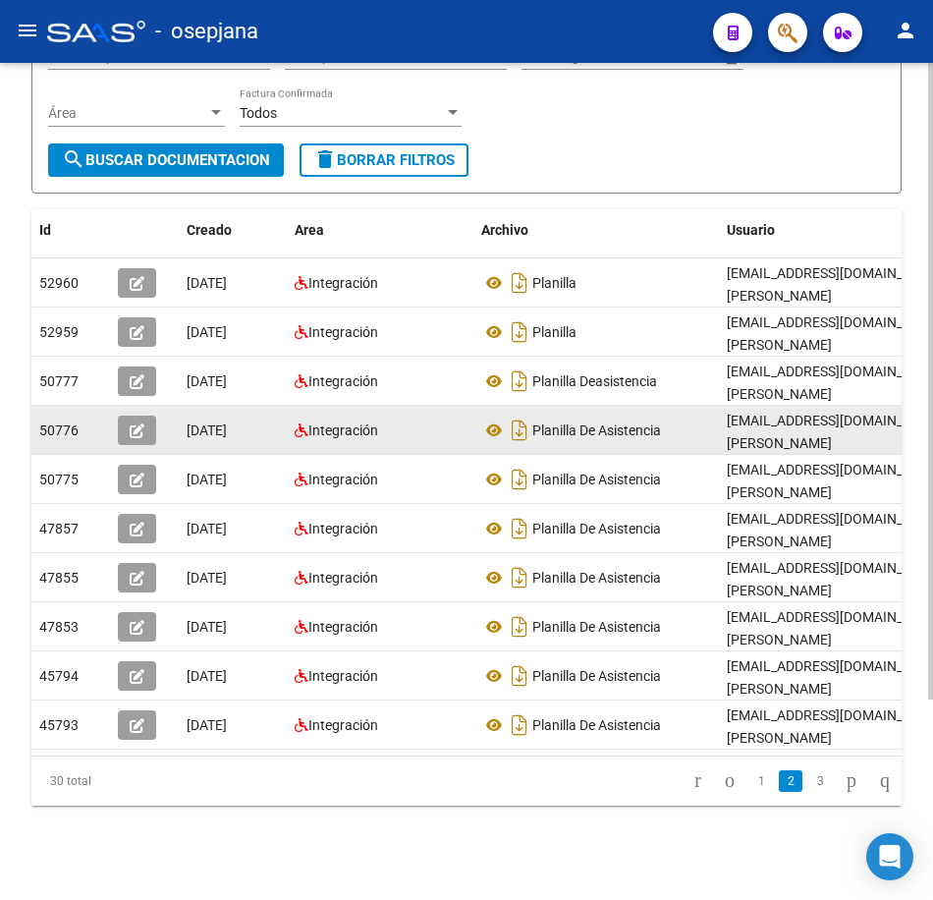
click at [640, 415] on div "Planilla De Asistencia" at bounding box center [596, 430] width 230 height 31
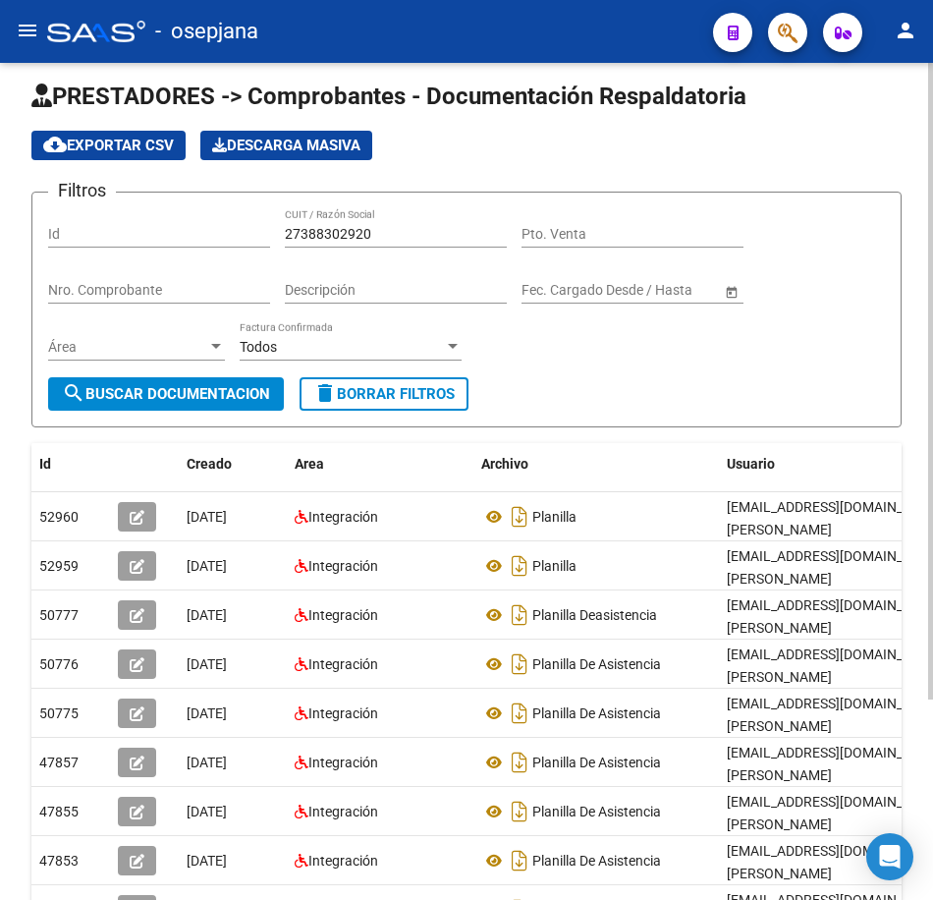
scroll to position [0, 0]
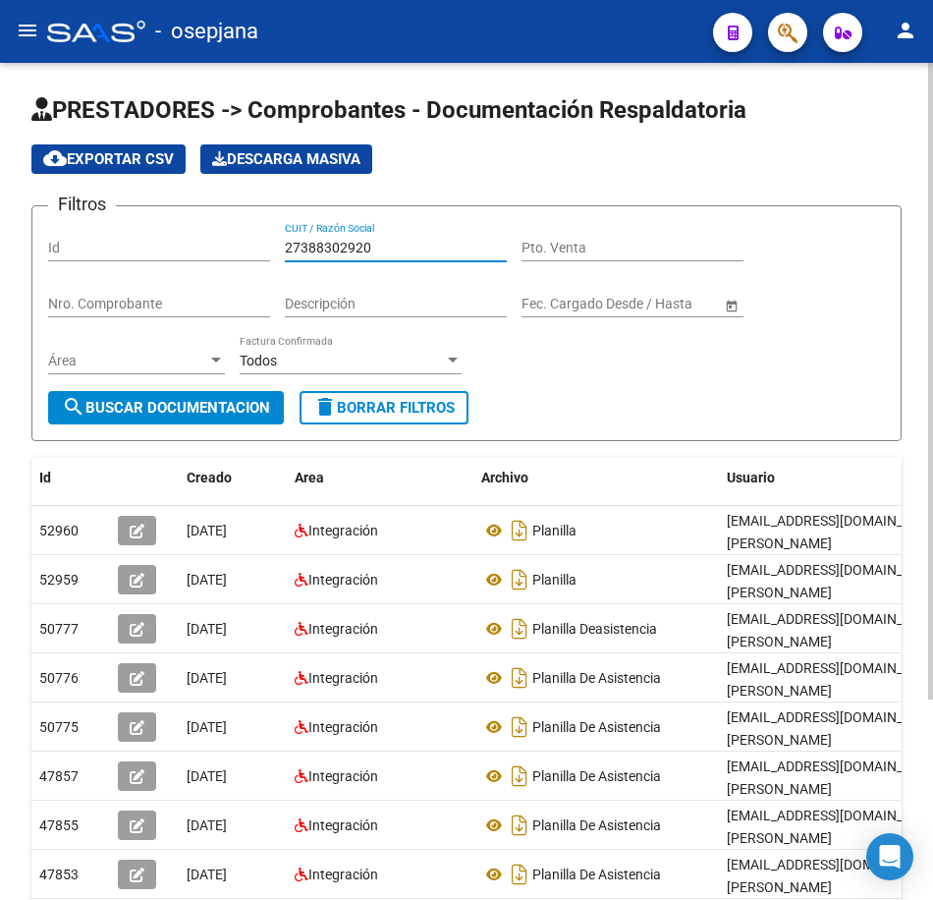
drag, startPoint x: 392, startPoint y: 242, endPoint x: 173, endPoint y: 231, distance: 219.3
click at [177, 230] on div "Filtros Id 27388302920 CUIT / Razón Social Pto. Venta Nro. Comprobante Descripc…" at bounding box center [466, 306] width 837 height 169
paste input "91206"
click at [224, 409] on span "search Buscar Documentacion" at bounding box center [166, 408] width 208 height 18
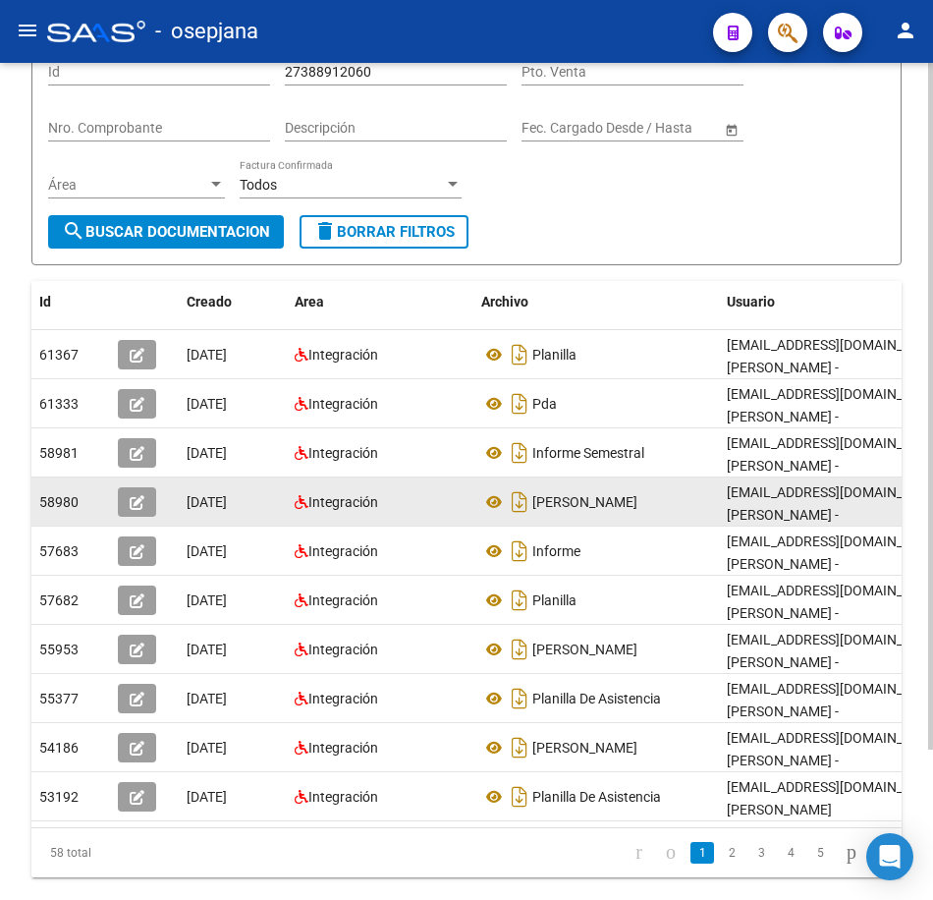
scroll to position [184, 0]
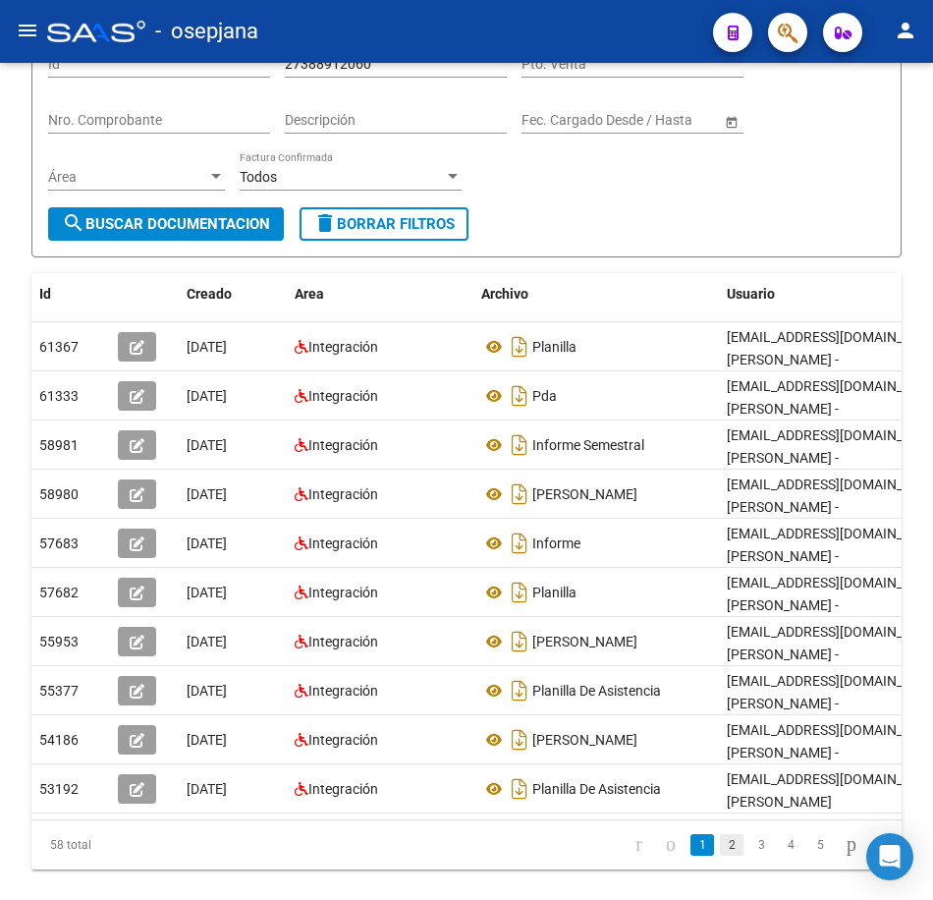
click at [720, 834] on link "2" at bounding box center [732, 845] width 24 height 22
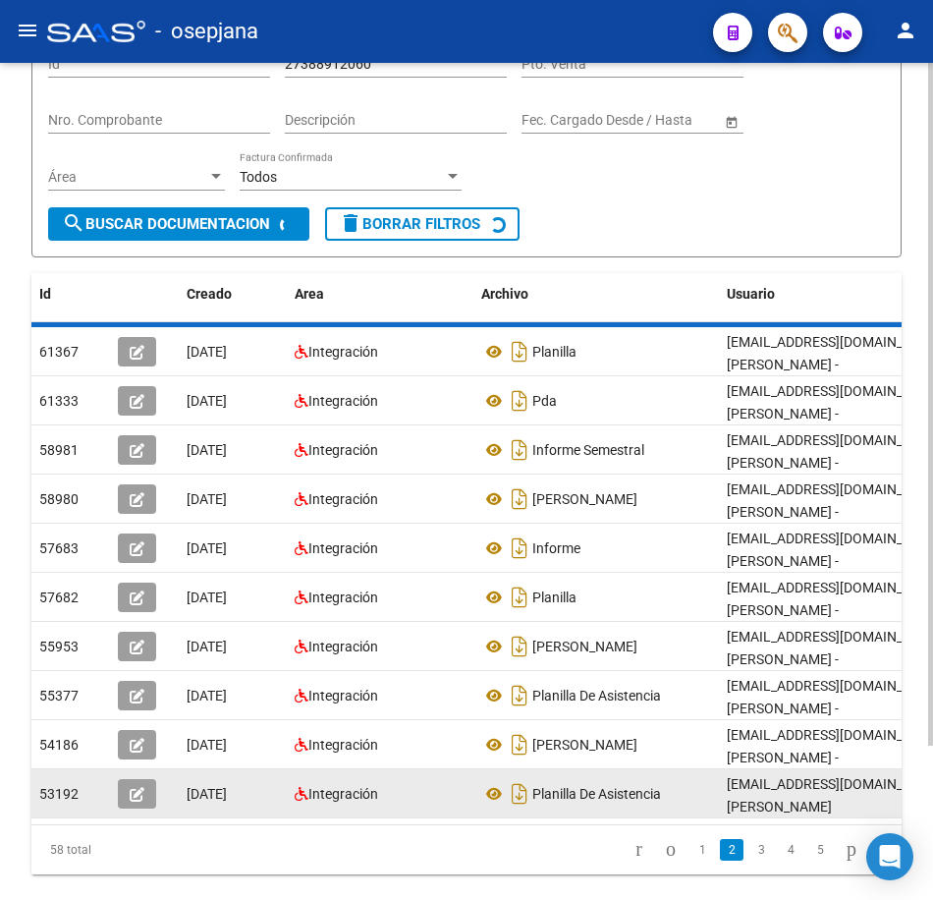
scroll to position [175, 0]
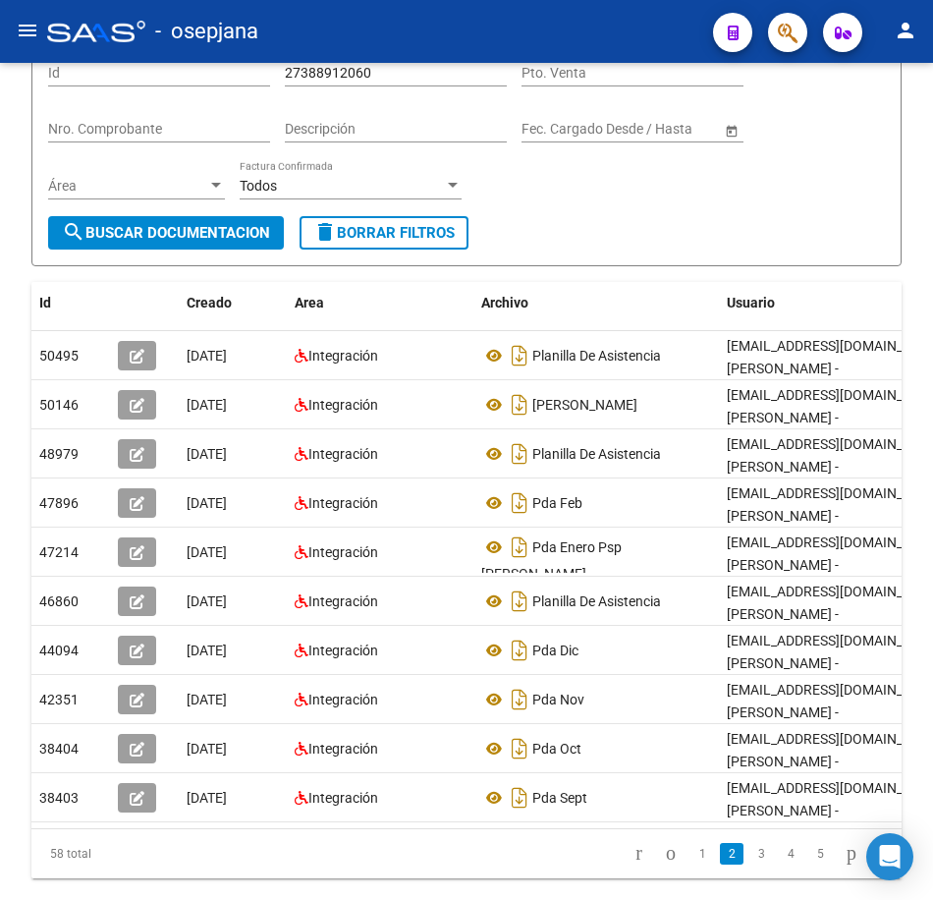
click at [750, 843] on link "3" at bounding box center [762, 854] width 24 height 22
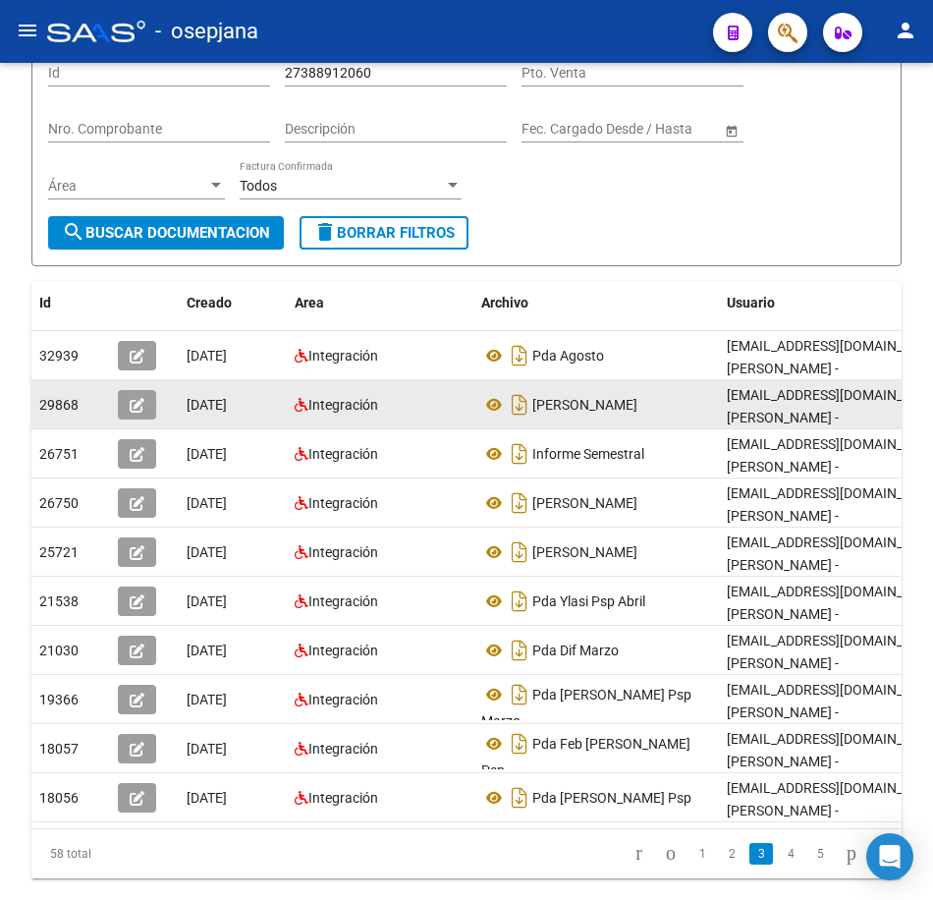
click at [676, 370] on datatable-body-cell "Pda Agosto" at bounding box center [597, 355] width 246 height 48
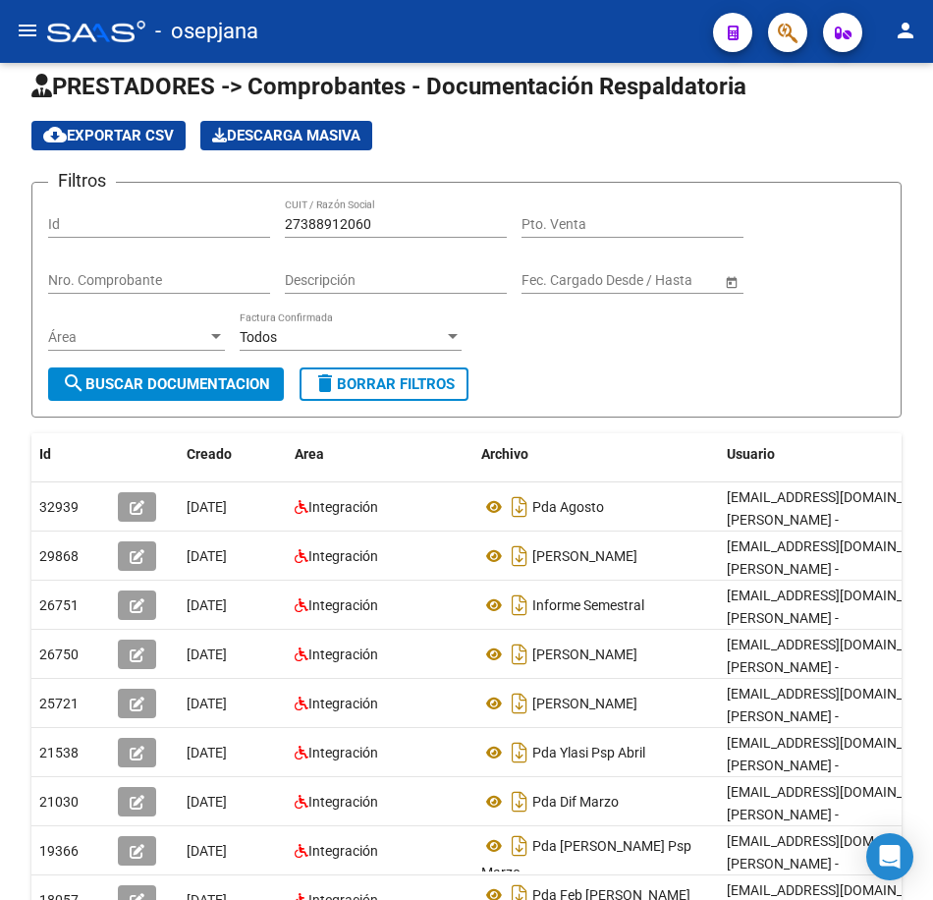
scroll to position [0, 0]
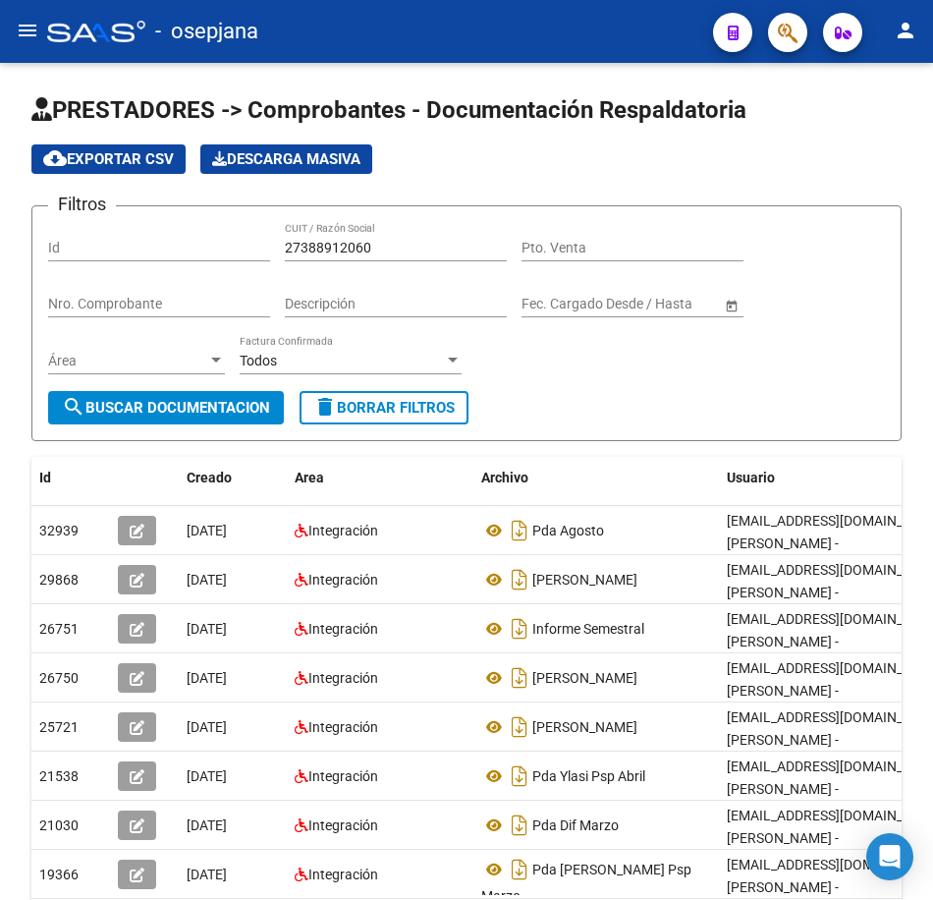
drag, startPoint x: 408, startPoint y: 247, endPoint x: 160, endPoint y: 251, distance: 247.6
click at [165, 251] on div "Filtros Id 27388912060 CUIT / Razón Social Pto. Venta Nro. Comprobante Descripc…" at bounding box center [466, 306] width 837 height 169
paste input "9475292"
click at [258, 404] on span "search Buscar Documentacion" at bounding box center [166, 408] width 208 height 18
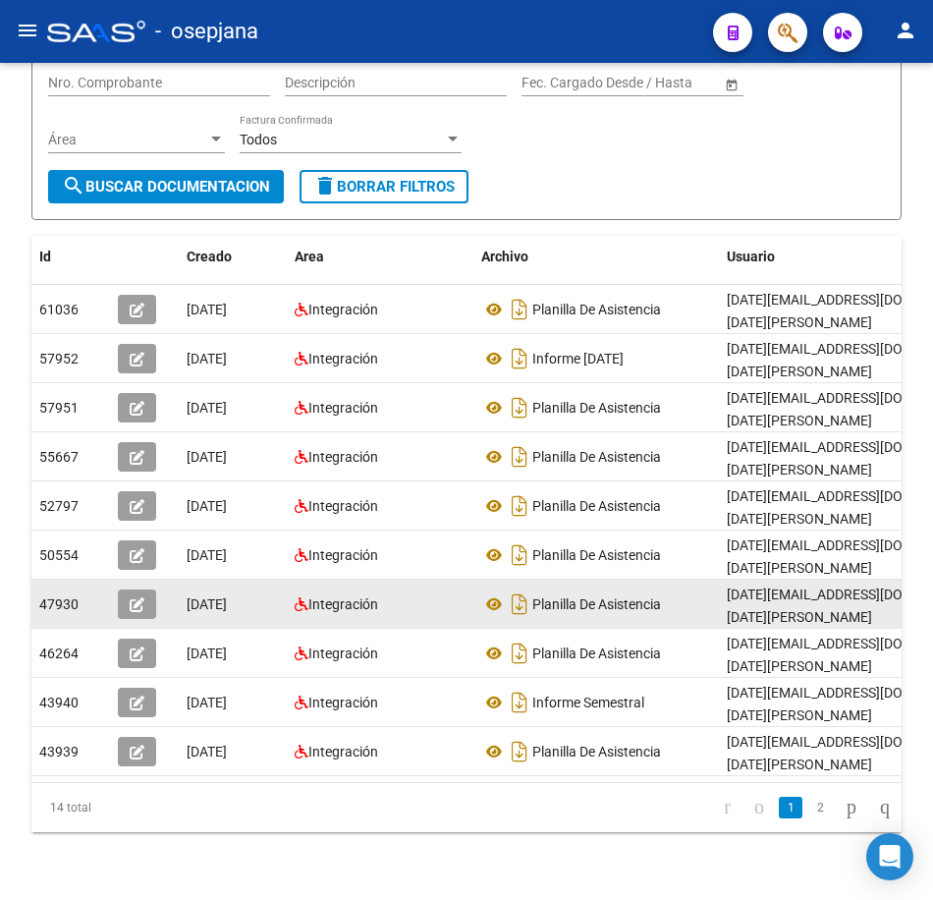
scroll to position [263, 0]
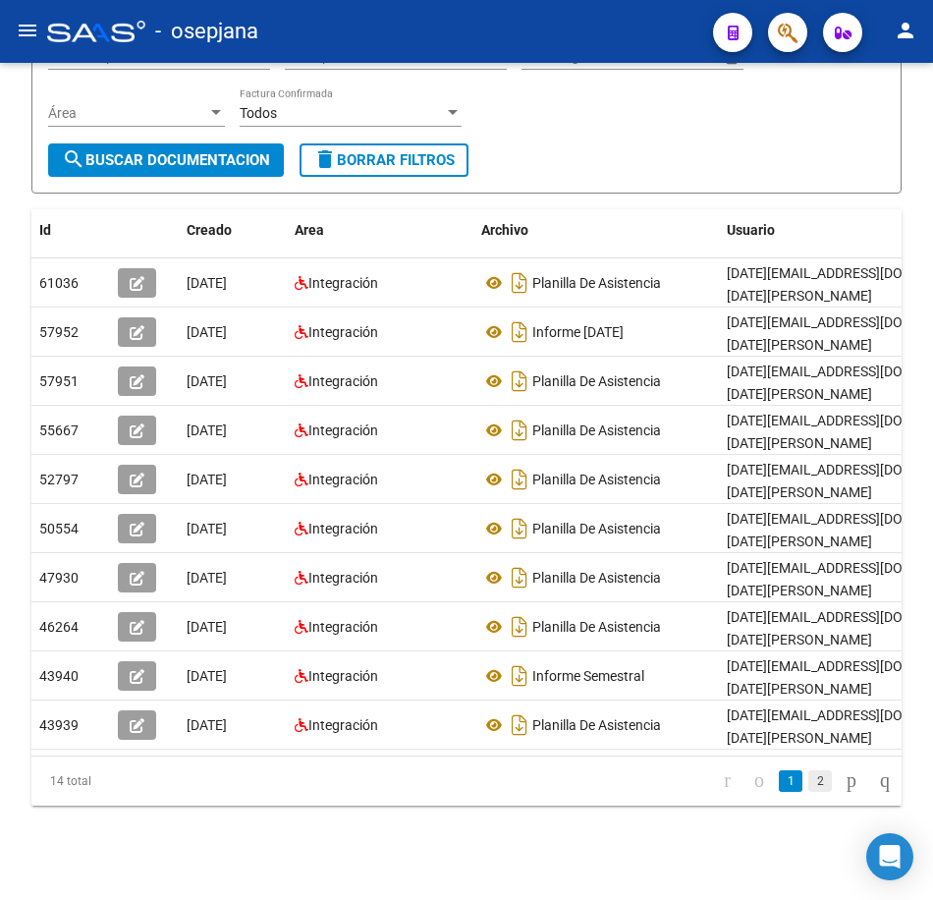
click at [808, 784] on link "2" at bounding box center [820, 781] width 24 height 22
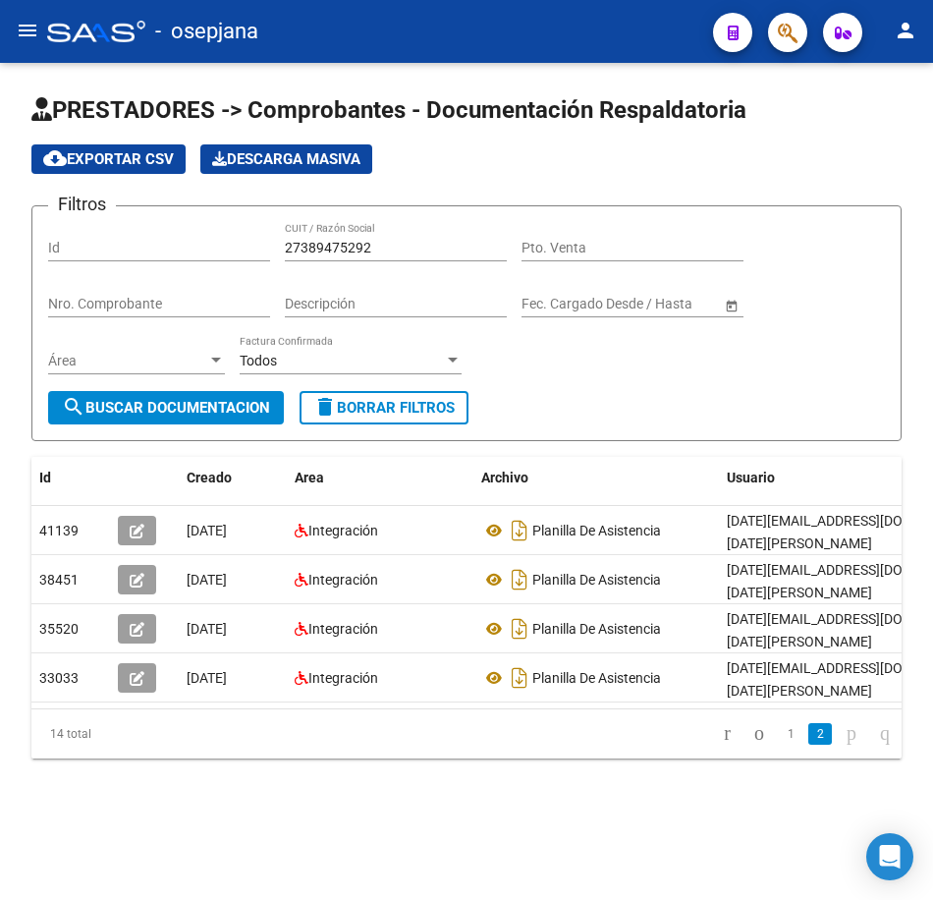
scroll to position [0, 0]
drag, startPoint x: 589, startPoint y: 411, endPoint x: 530, endPoint y: 382, distance: 65.5
click at [592, 411] on form "Filtros Id 27389475292 CUIT / Razón Social Pto. Venta Nro. Comprobante Descripc…" at bounding box center [466, 323] width 870 height 236
drag, startPoint x: 290, startPoint y: 239, endPoint x: 118, endPoint y: 237, distance: 171.9
click at [113, 231] on div "Filtros Id 27389475292 CUIT / Razón Social Pto. Venta Nro. Comprobante Descripc…" at bounding box center [466, 306] width 837 height 169
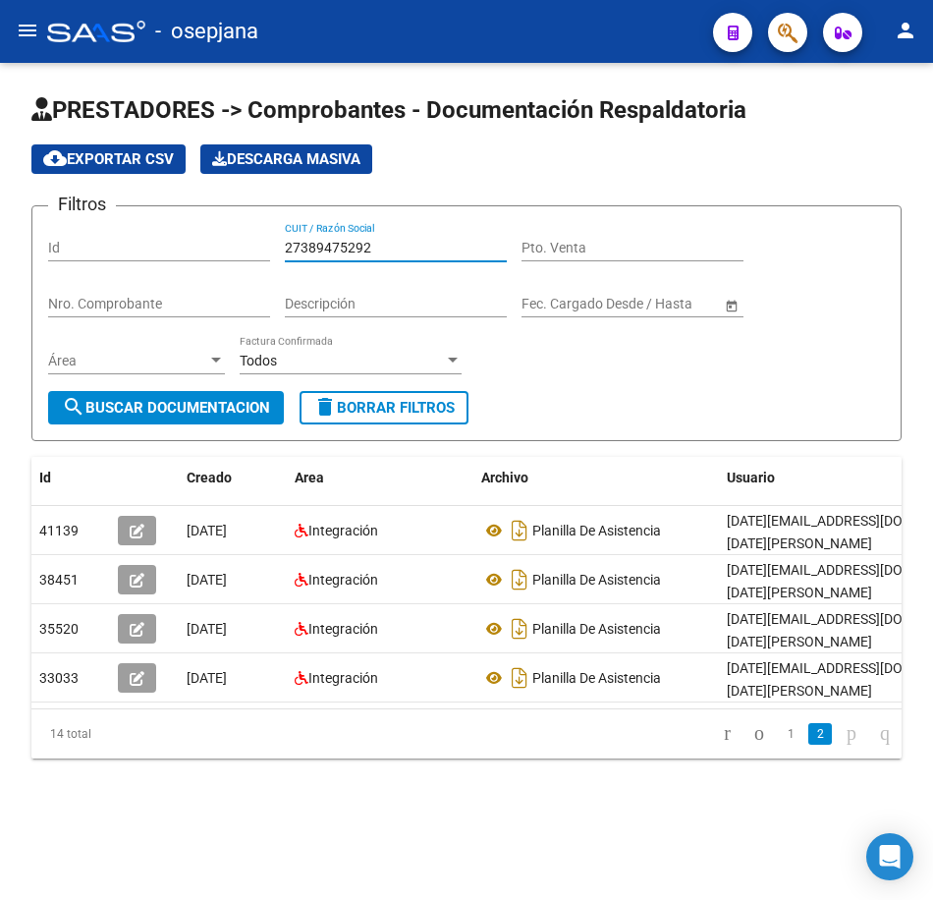
paste input "92627311"
click at [177, 416] on span "search Buscar Documentacion" at bounding box center [166, 408] width 208 height 18
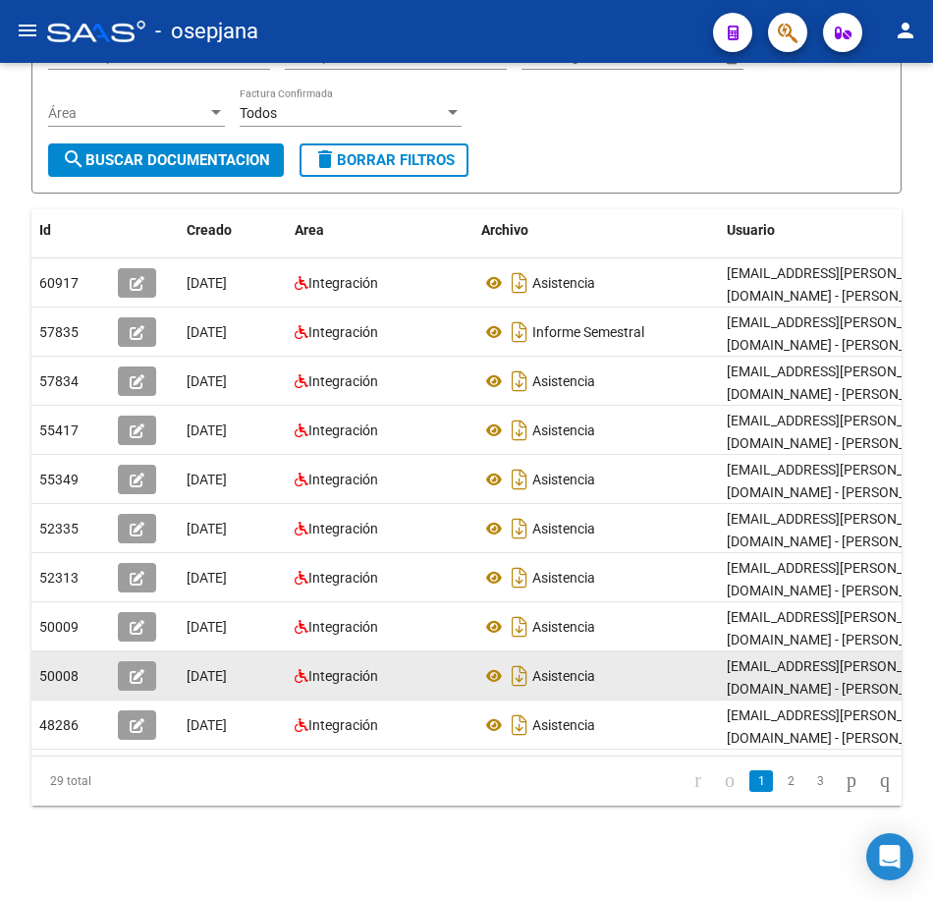
scroll to position [263, 0]
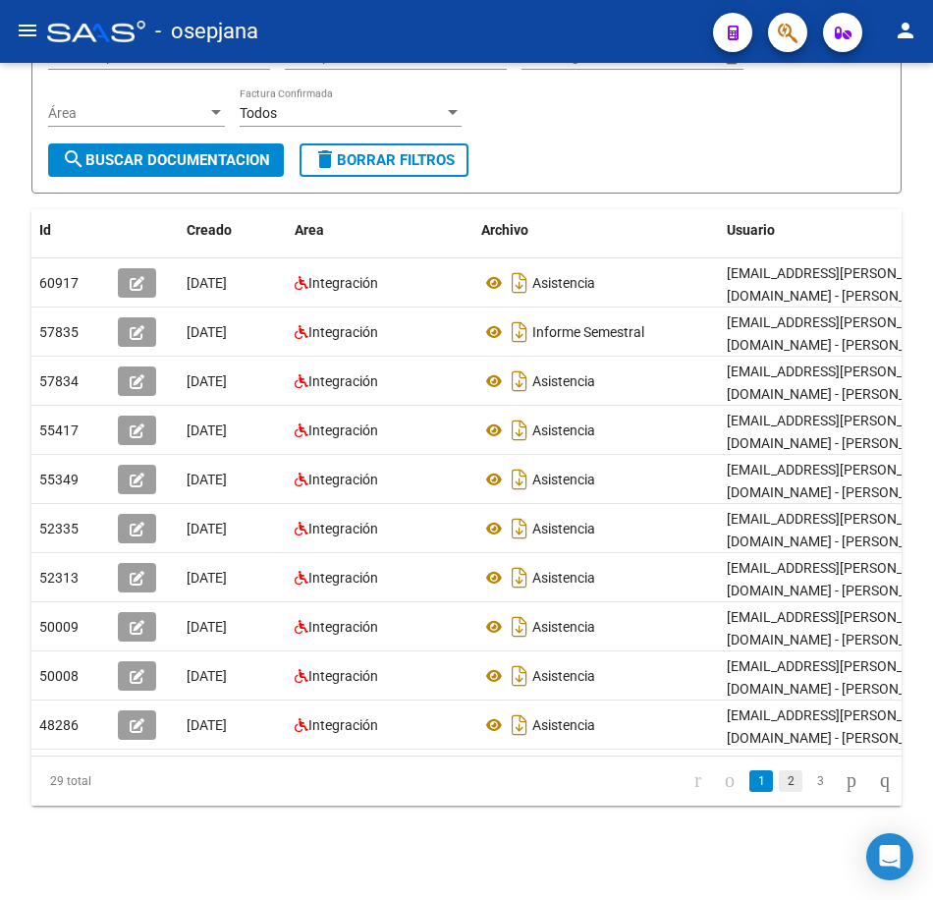
click at [779, 787] on link "2" at bounding box center [791, 781] width 24 height 22
click at [808, 791] on link "3" at bounding box center [820, 781] width 24 height 22
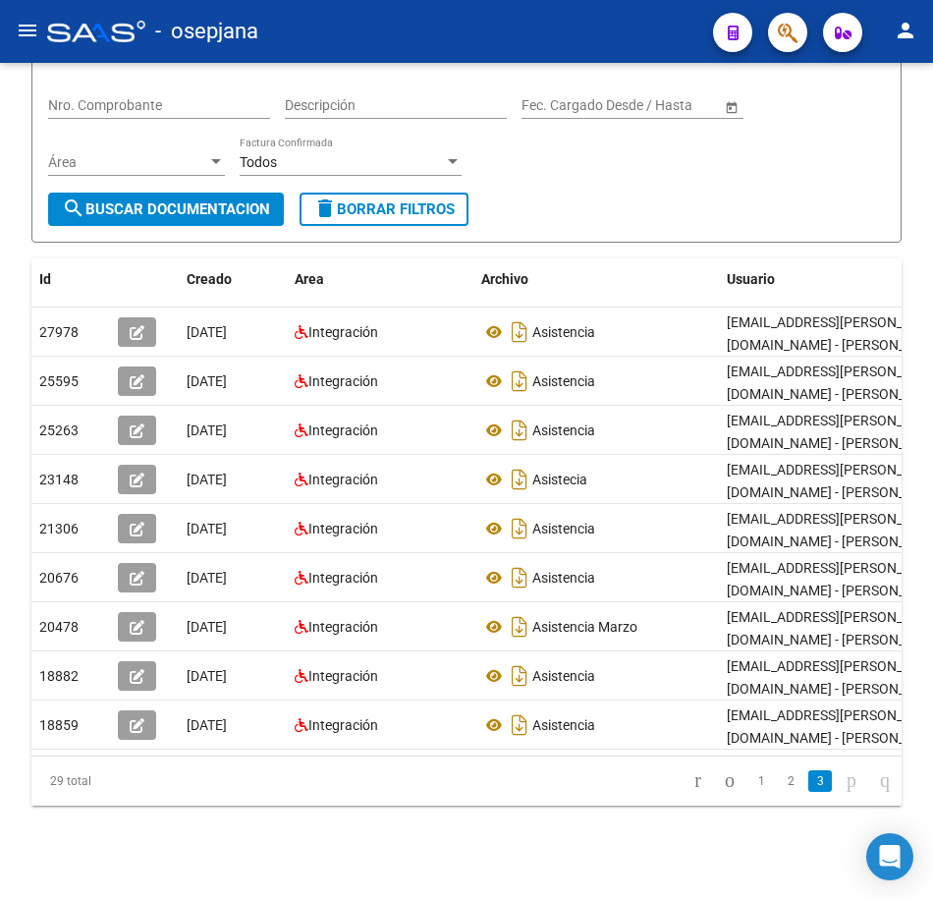
scroll to position [214, 0]
click at [667, 176] on div "Filtros Id 27392627311 CUIT / Razón Social Pto. Venta Nro. Comprobante Descripc…" at bounding box center [466, 108] width 837 height 169
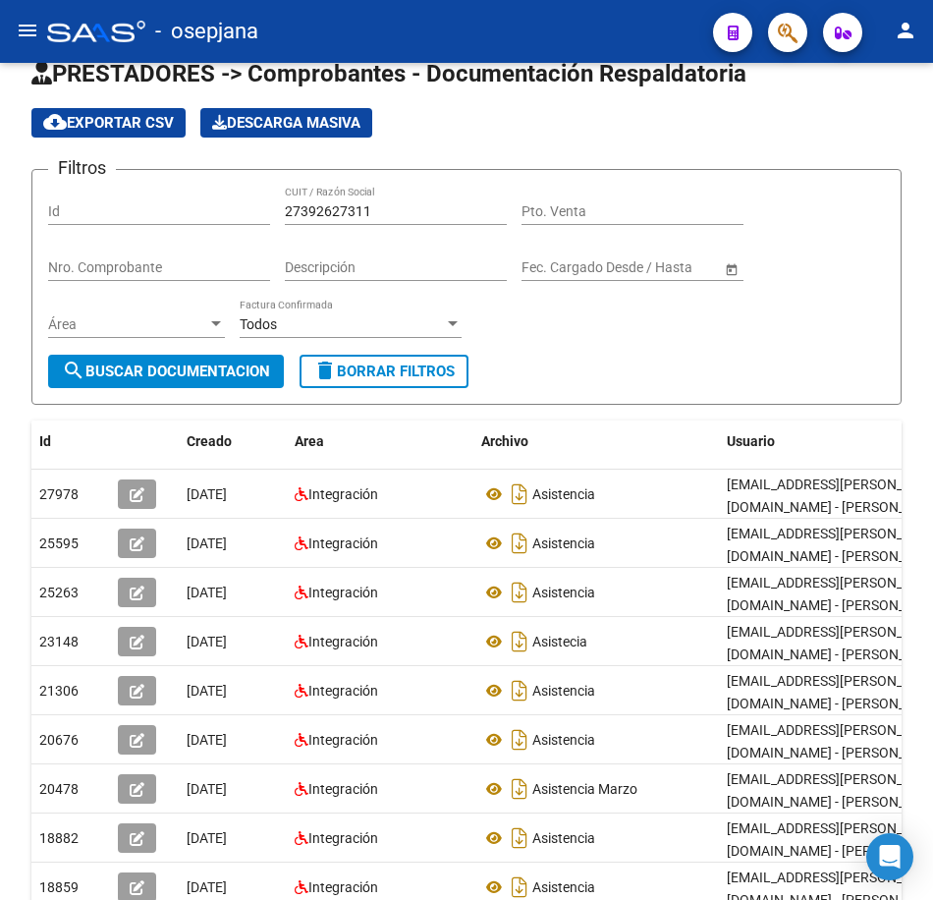
scroll to position [0, 0]
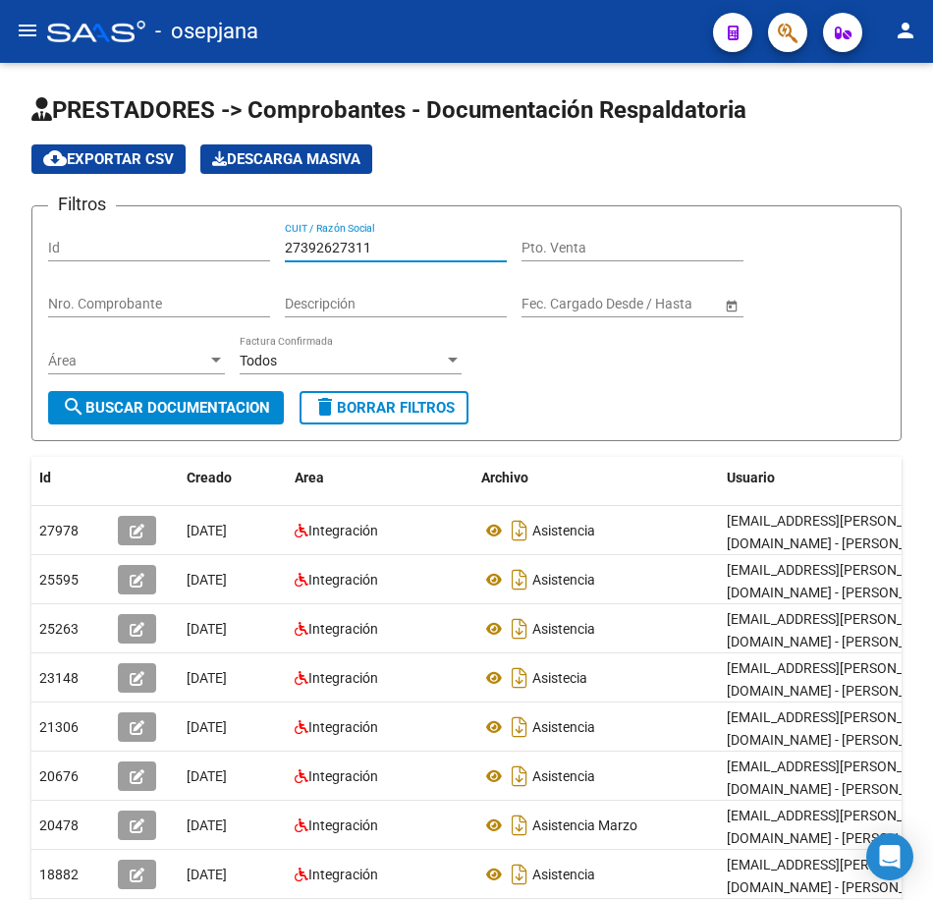
drag, startPoint x: 394, startPoint y: 251, endPoint x: 151, endPoint y: 223, distance: 244.2
click at [167, 225] on div "Filtros Id 27392627311 CUIT / Razón Social Pto. Venta Nro. Comprobante Descripc…" at bounding box center [466, 306] width 837 height 169
paste input "3357679"
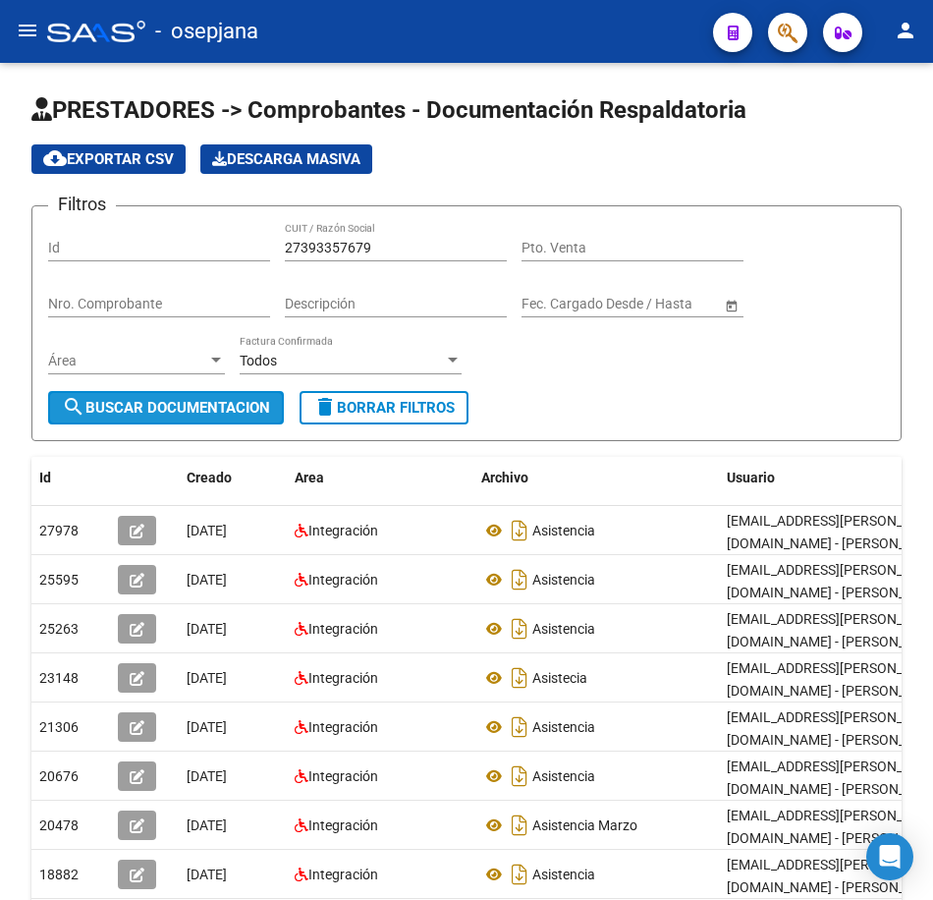
click at [189, 400] on span "search Buscar Documentacion" at bounding box center [166, 408] width 208 height 18
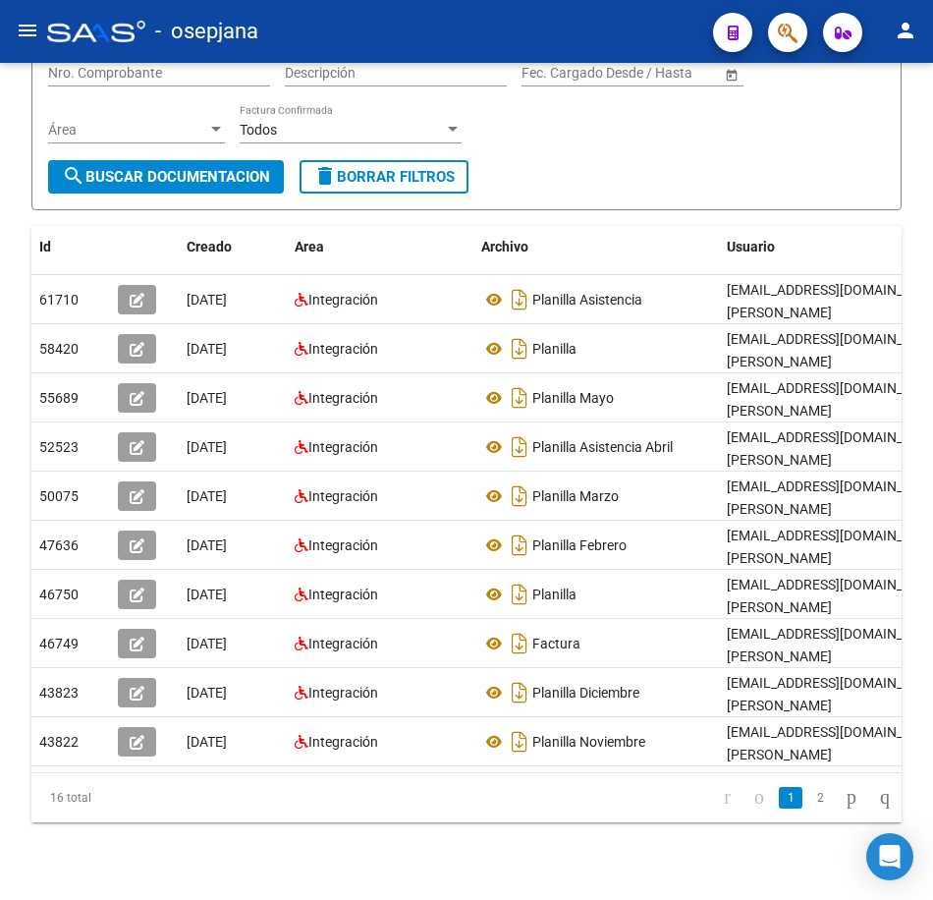
scroll to position [263, 0]
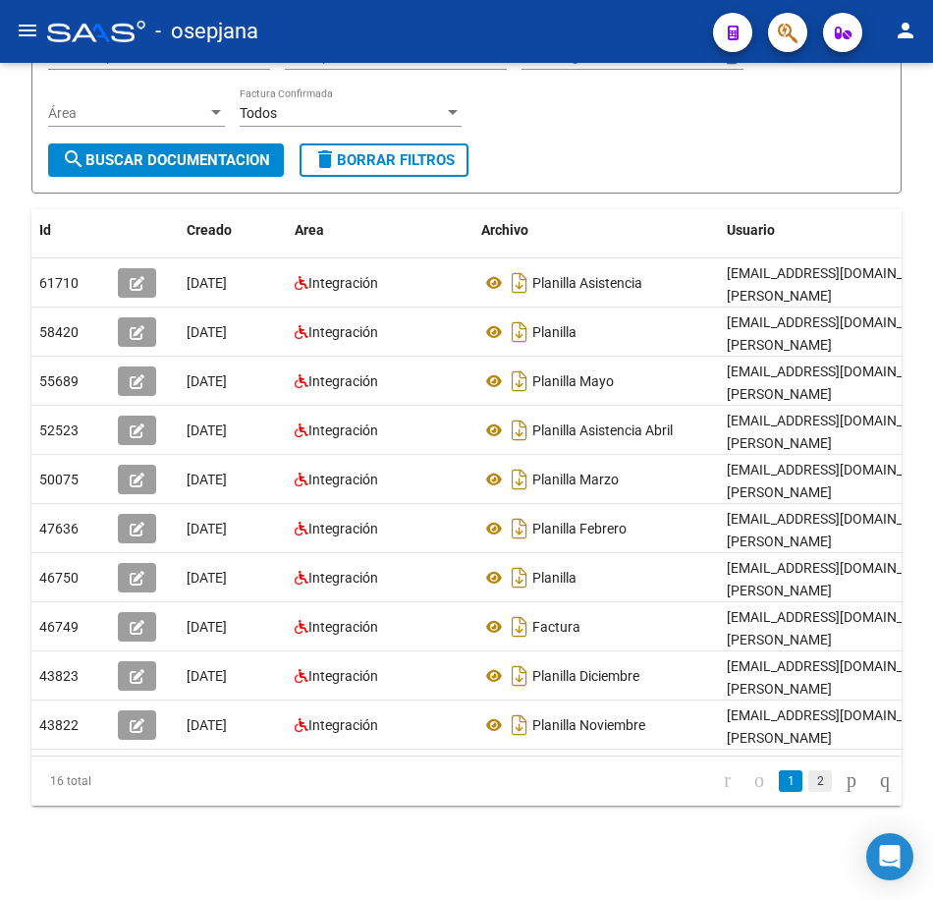
click at [808, 786] on link "2" at bounding box center [820, 781] width 24 height 22
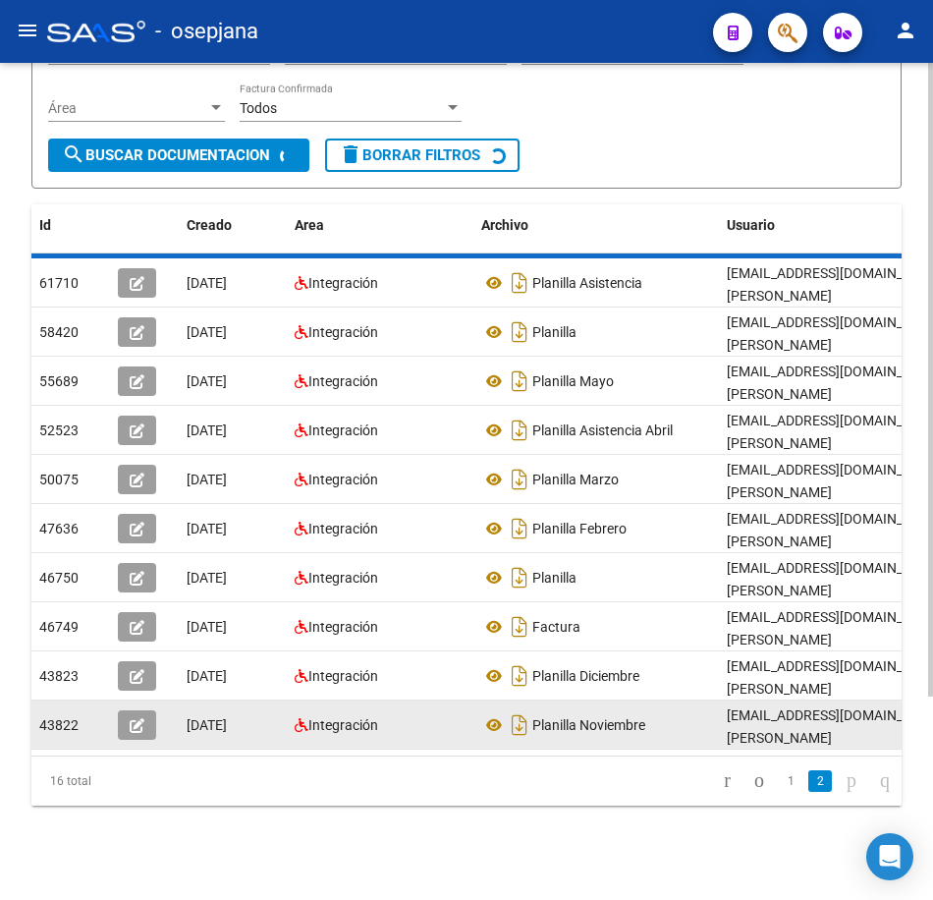
scroll to position [67, 0]
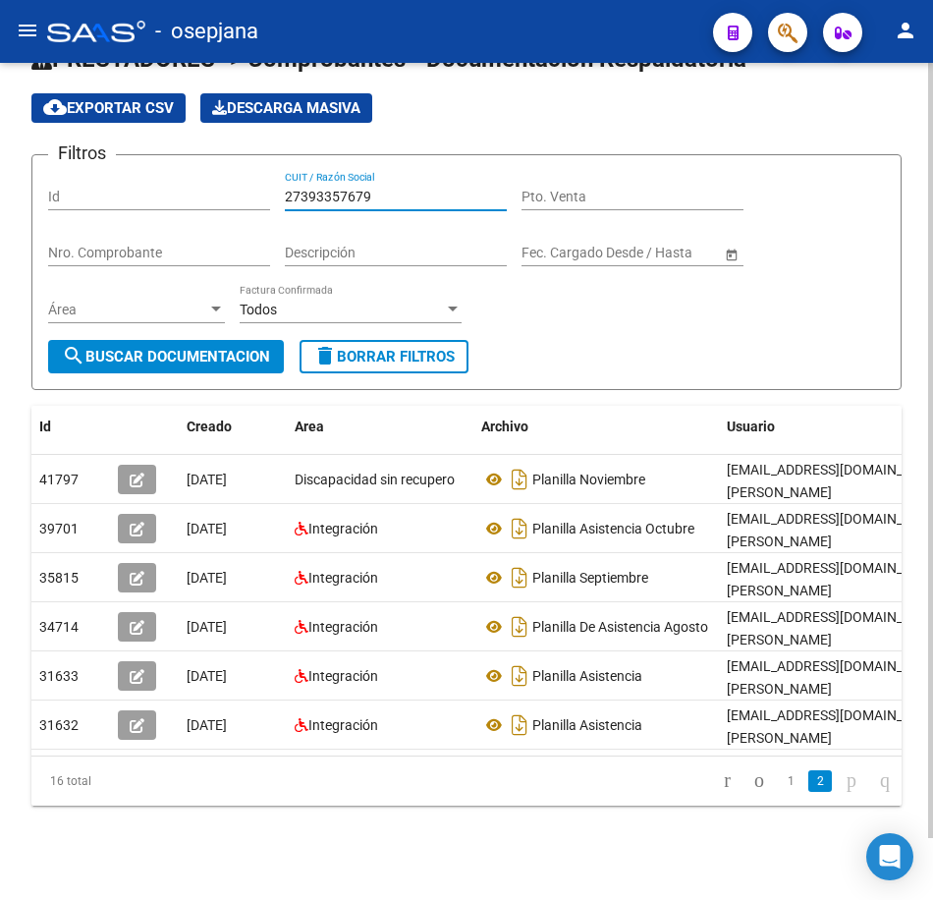
drag, startPoint x: 366, startPoint y: 178, endPoint x: 207, endPoint y: 160, distance: 160.1
click at [211, 171] on div "Filtros Id 27393357679 CUIT / Razón Social Pto. Venta Nro. Comprobante Descripc…" at bounding box center [466, 255] width 837 height 169
paste input "5609128"
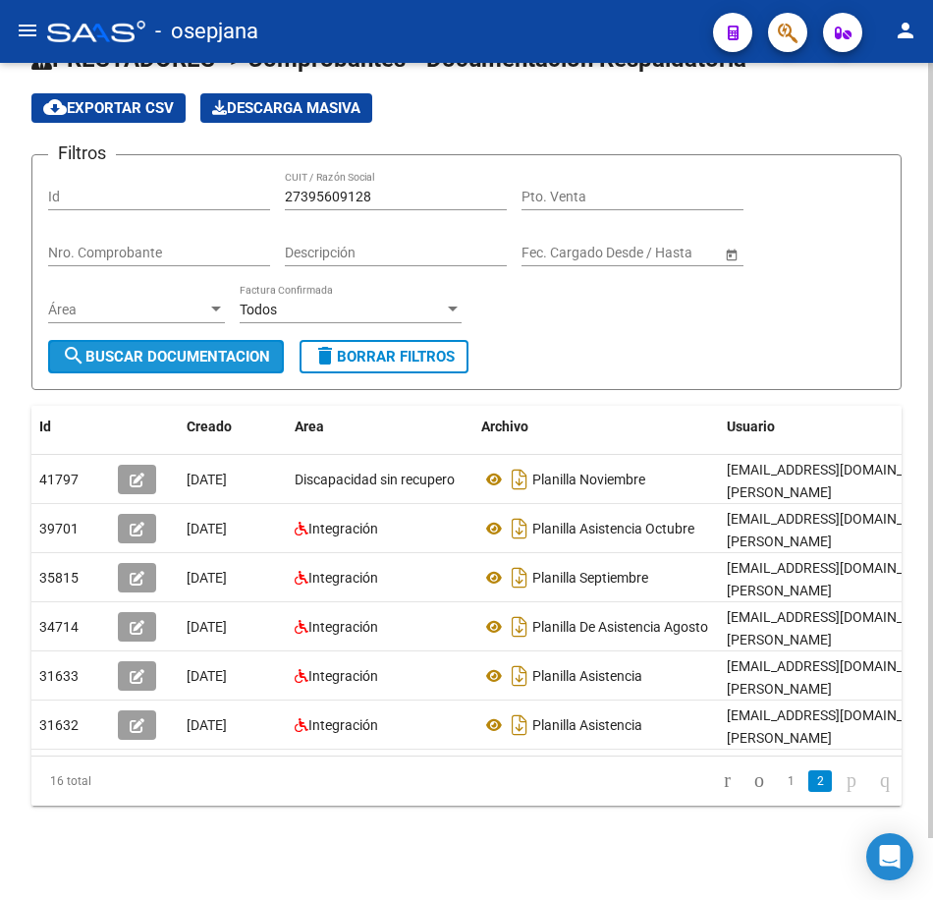
click at [231, 340] on button "search Buscar Documentacion" at bounding box center [166, 356] width 236 height 33
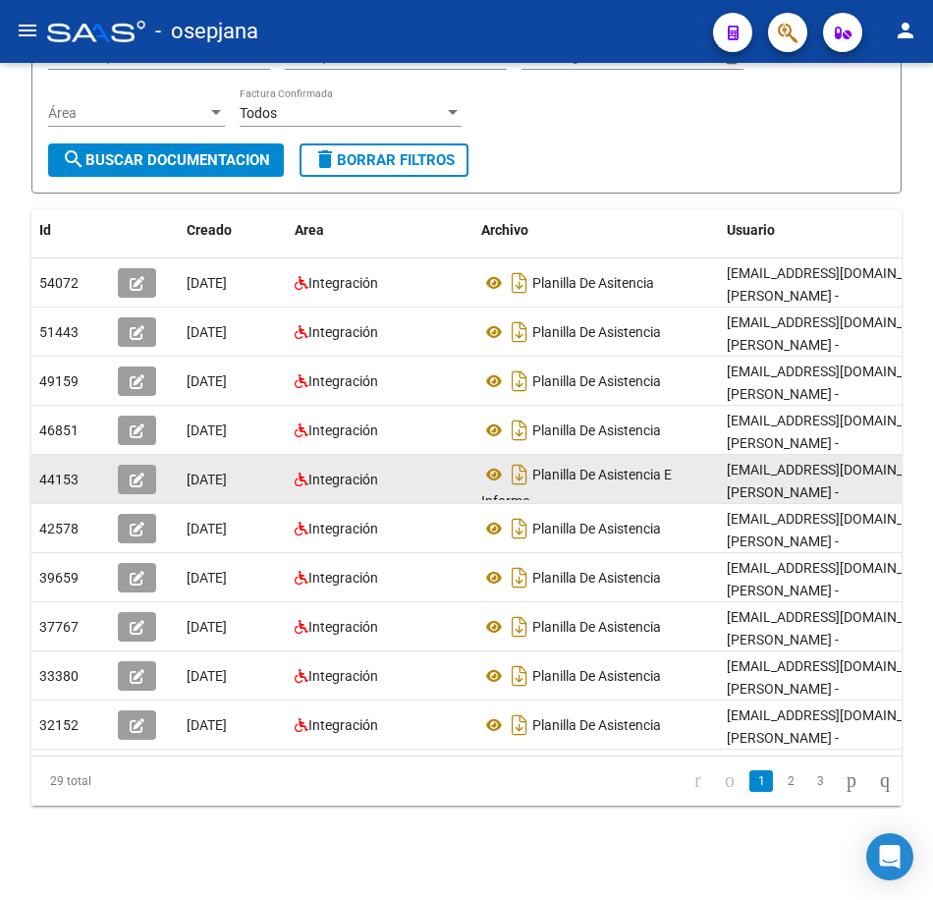
scroll to position [1, 0]
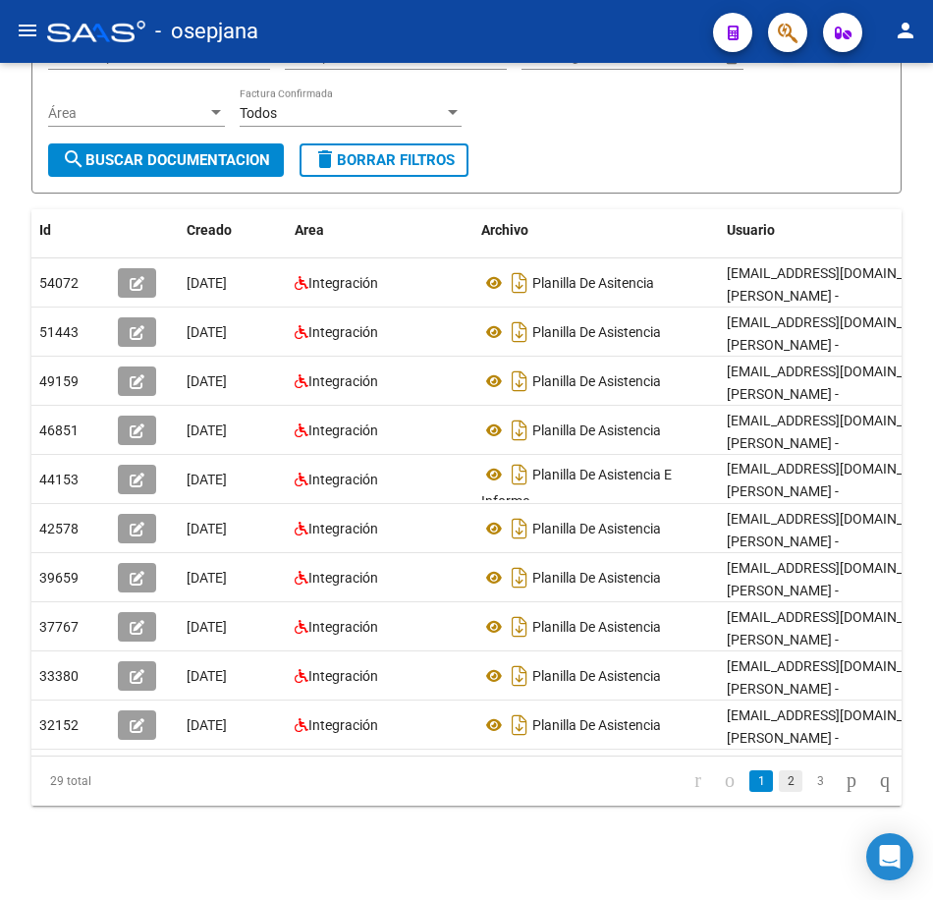
click at [779, 779] on link "2" at bounding box center [791, 781] width 24 height 22
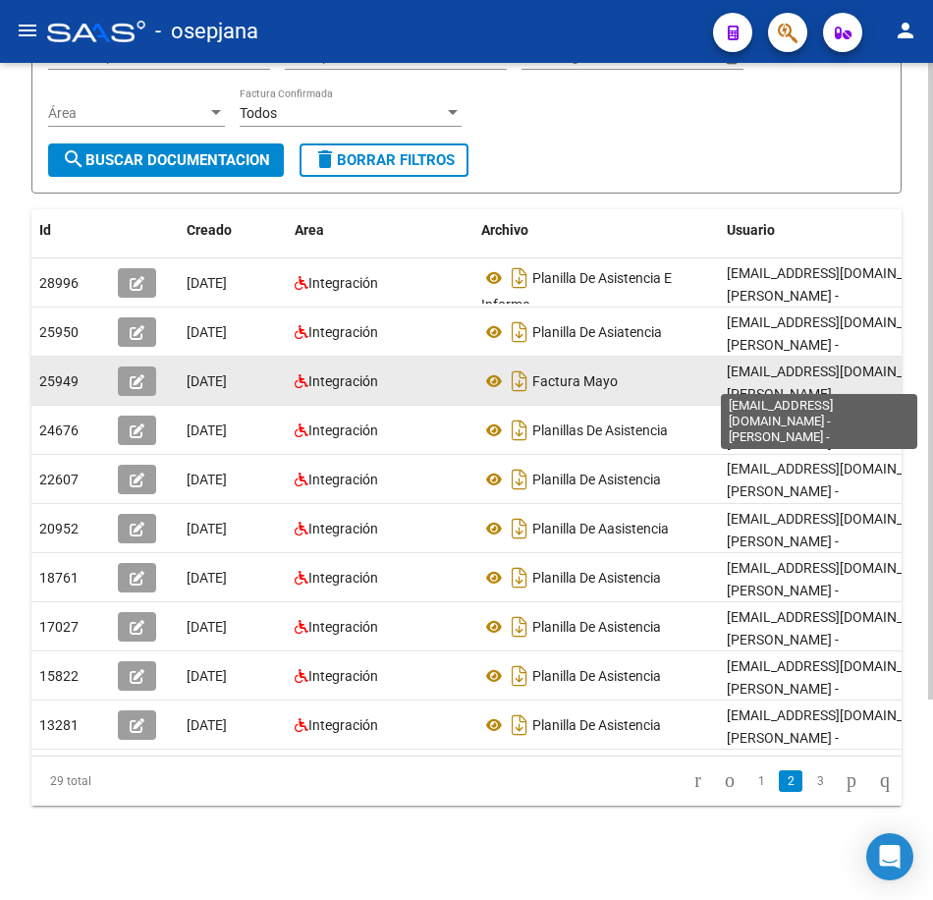
click at [685, 365] on div "Factura Mayo" at bounding box center [596, 380] width 230 height 31
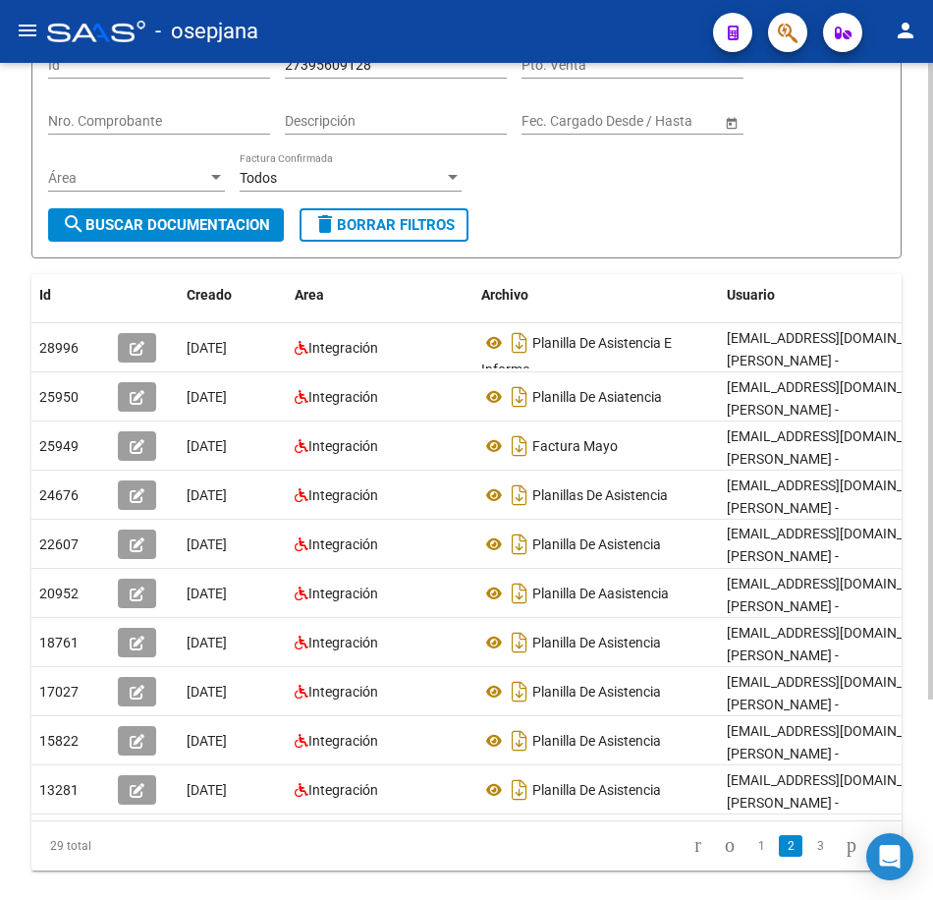
scroll to position [67, 0]
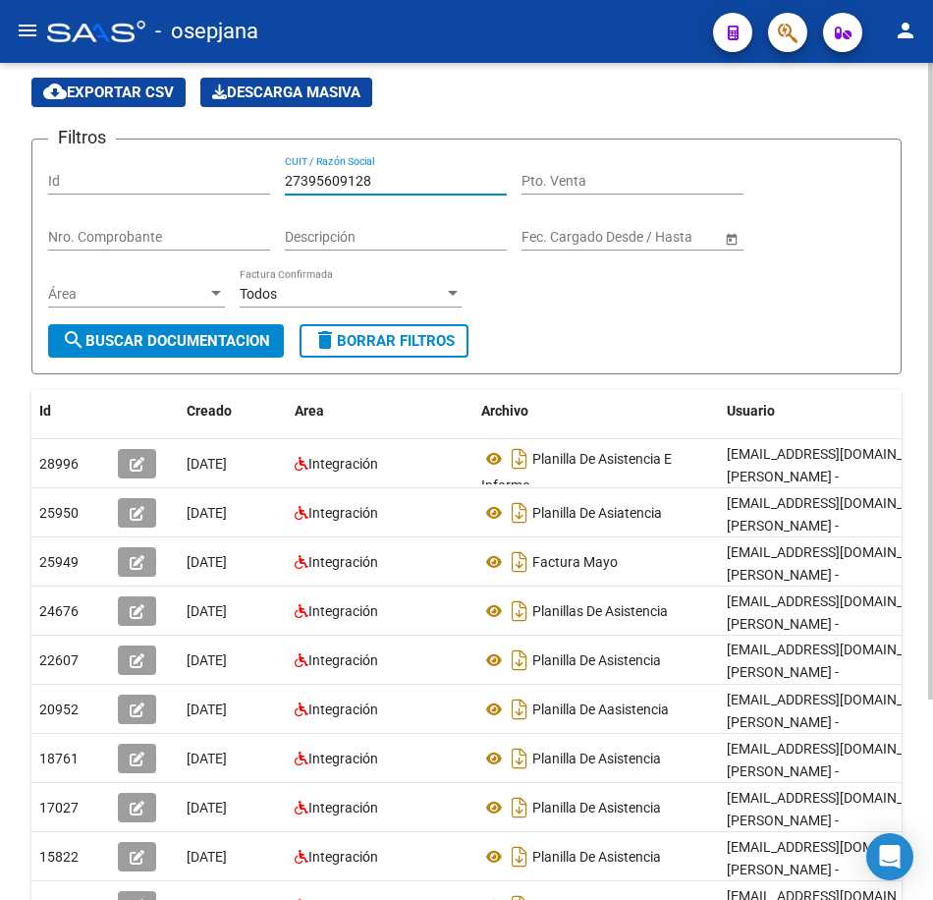
drag, startPoint x: 389, startPoint y: 176, endPoint x: 222, endPoint y: 186, distance: 167.3
click at [216, 168] on div "Filtros Id 27395609128 CUIT / Razón Social Pto. Venta Nro. Comprobante Descripc…" at bounding box center [466, 239] width 837 height 169
paste input "7619740"
click at [230, 335] on span "search Buscar Documentacion" at bounding box center [166, 341] width 208 height 18
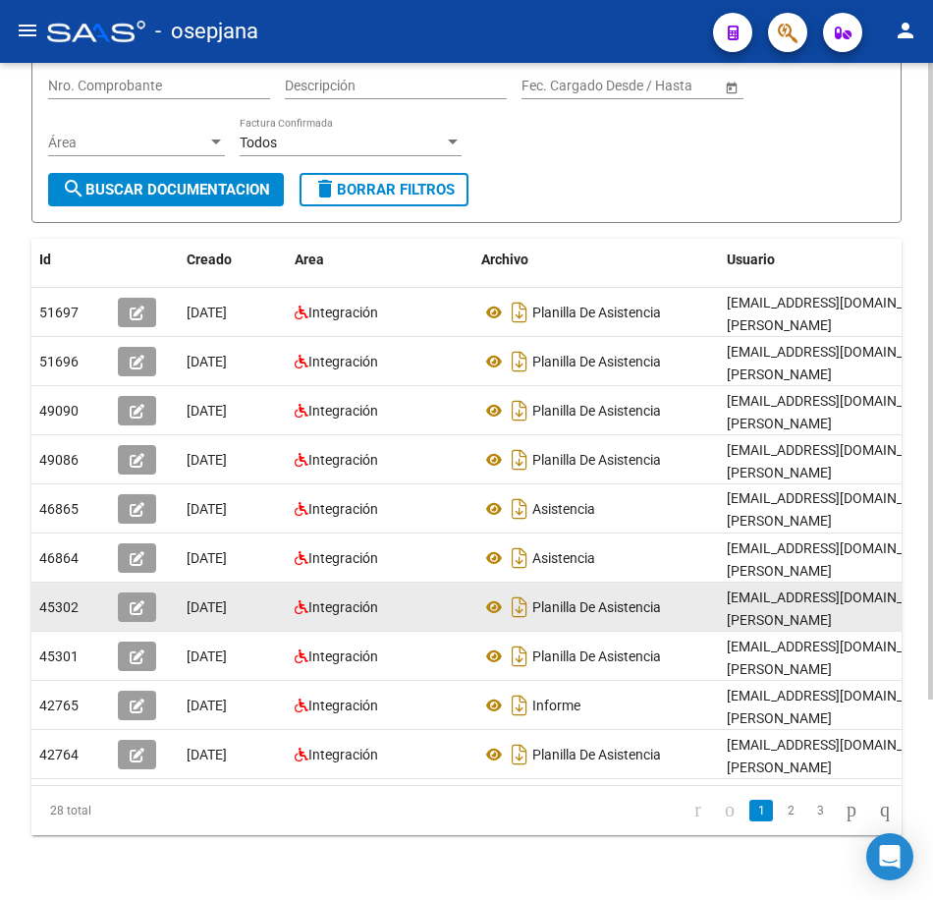
scroll to position [263, 0]
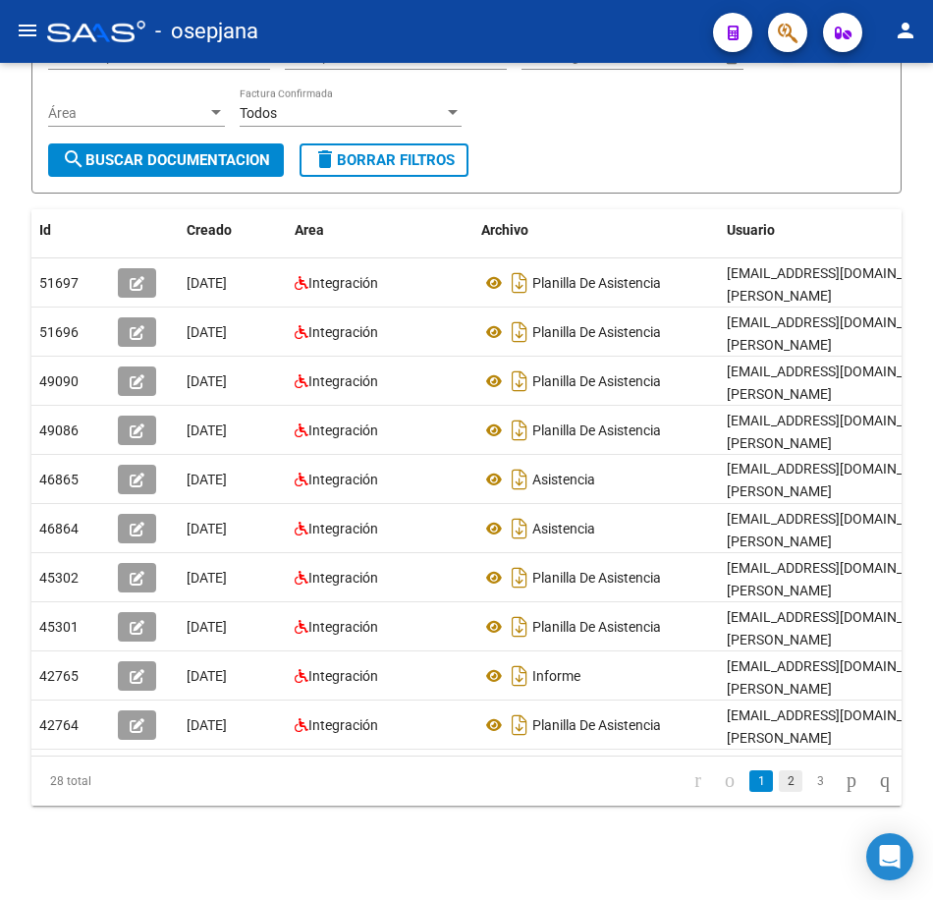
click at [779, 781] on link "2" at bounding box center [791, 781] width 24 height 22
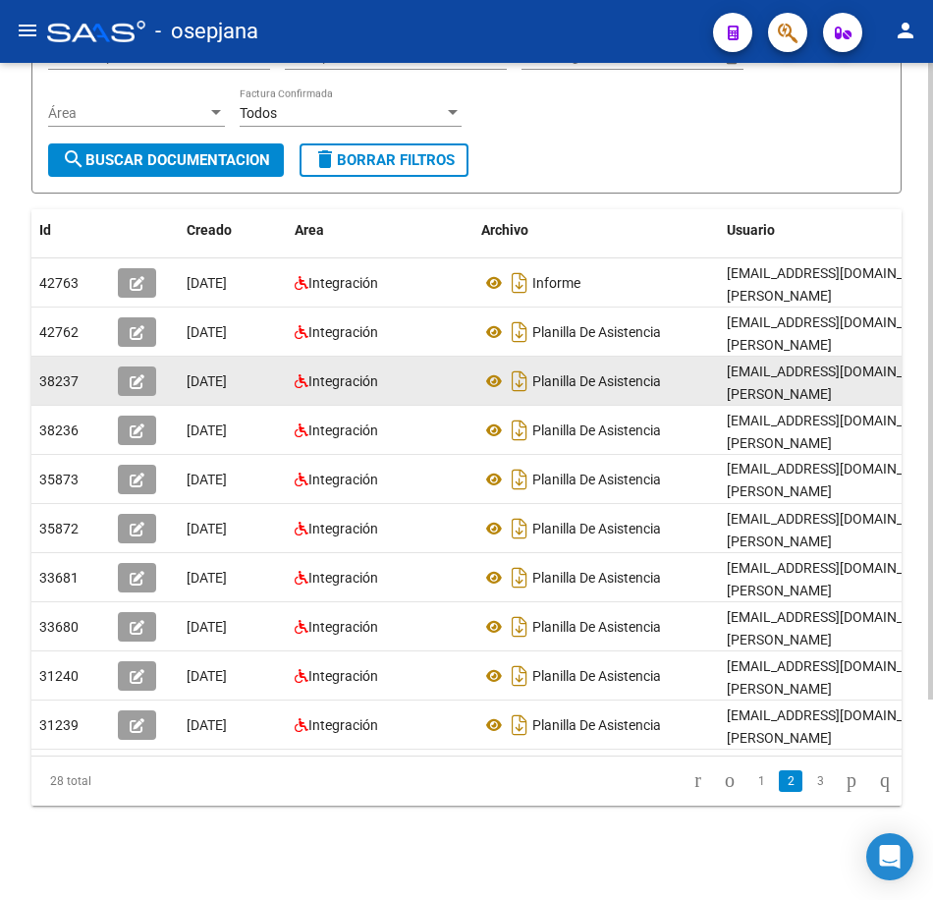
click at [681, 365] on div "Planilla De Asistencia" at bounding box center [596, 380] width 230 height 31
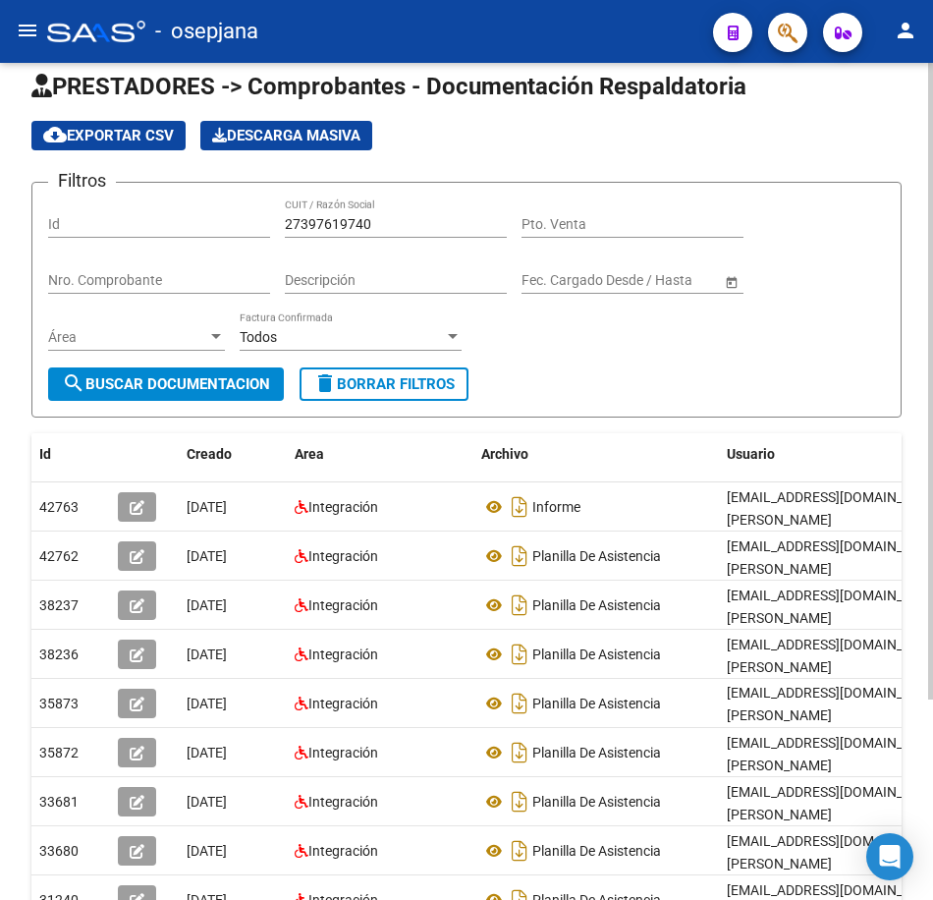
scroll to position [0, 0]
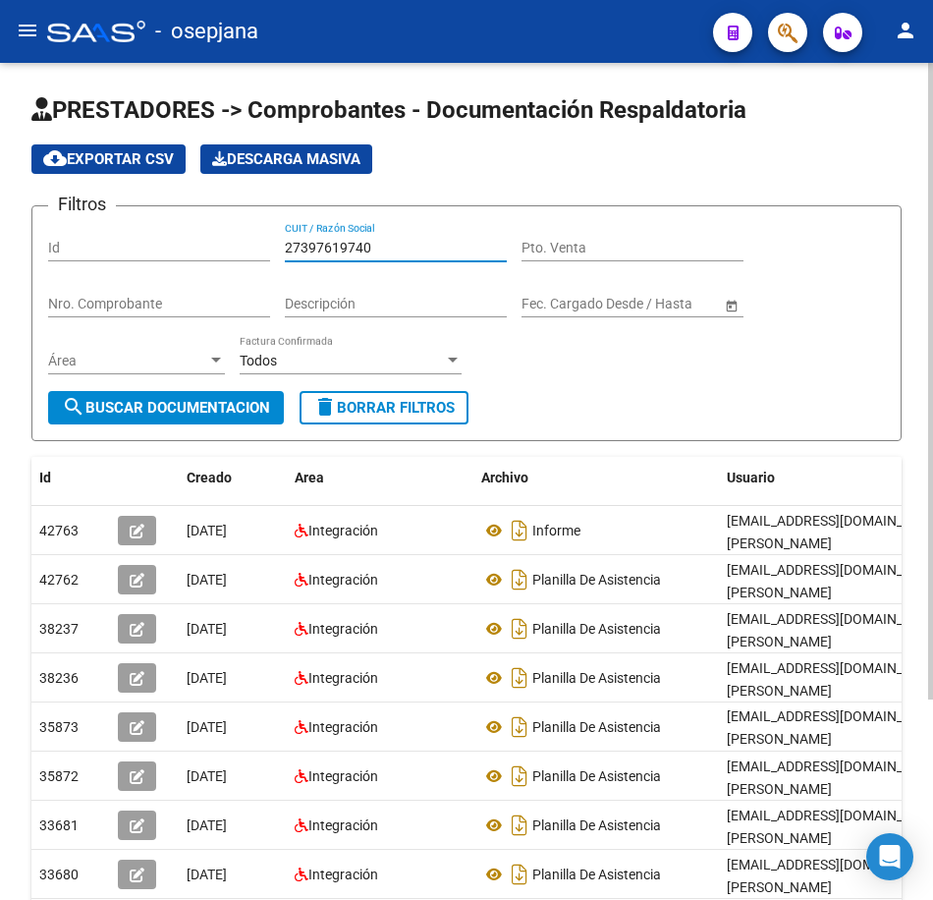
drag, startPoint x: 388, startPoint y: 247, endPoint x: 256, endPoint y: 328, distance: 154.8
click at [181, 230] on div "Filtros Id 27397619740 CUIT / Razón Social Pto. Venta Nro. Comprobante Descripc…" at bounding box center [466, 306] width 837 height 169
paste input "02449"
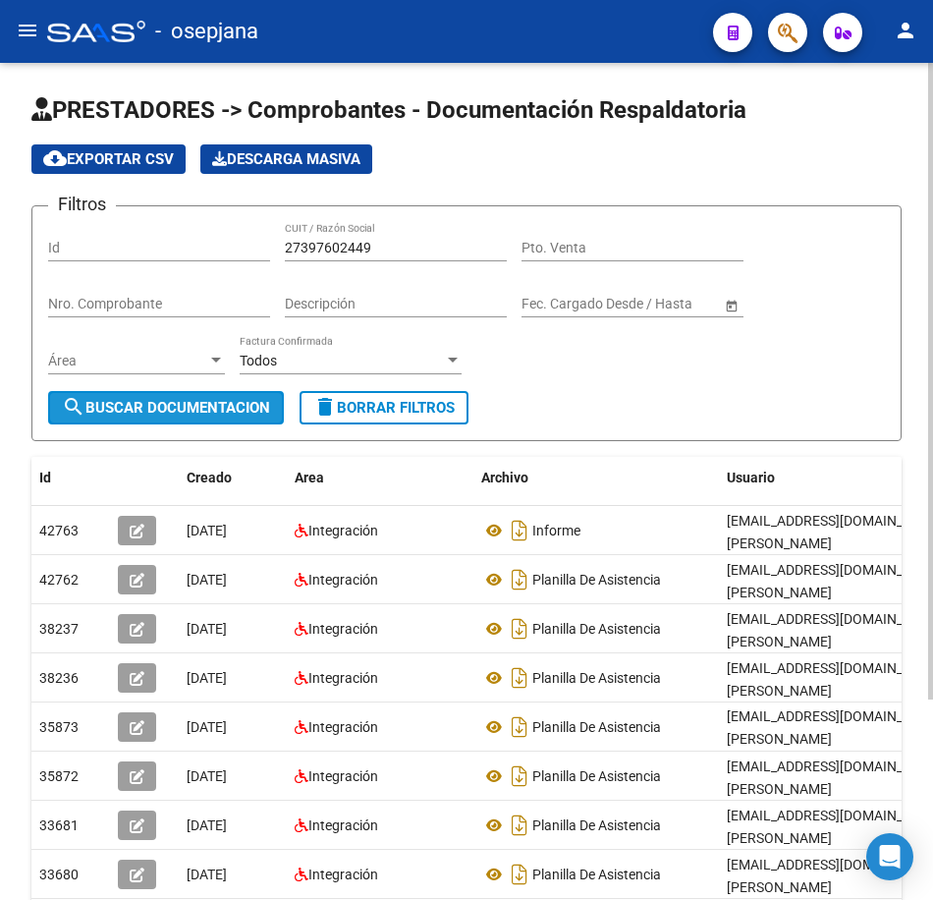
click at [208, 402] on span "search Buscar Documentacion" at bounding box center [166, 408] width 208 height 18
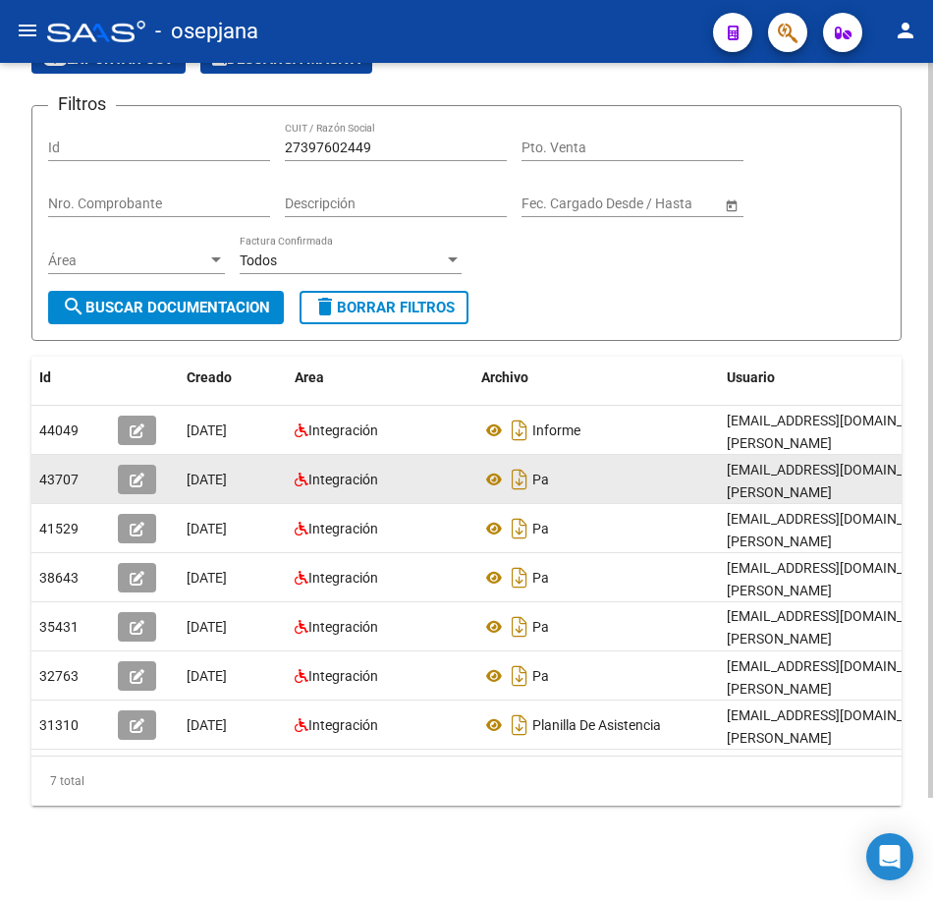
scroll to position [116, 0]
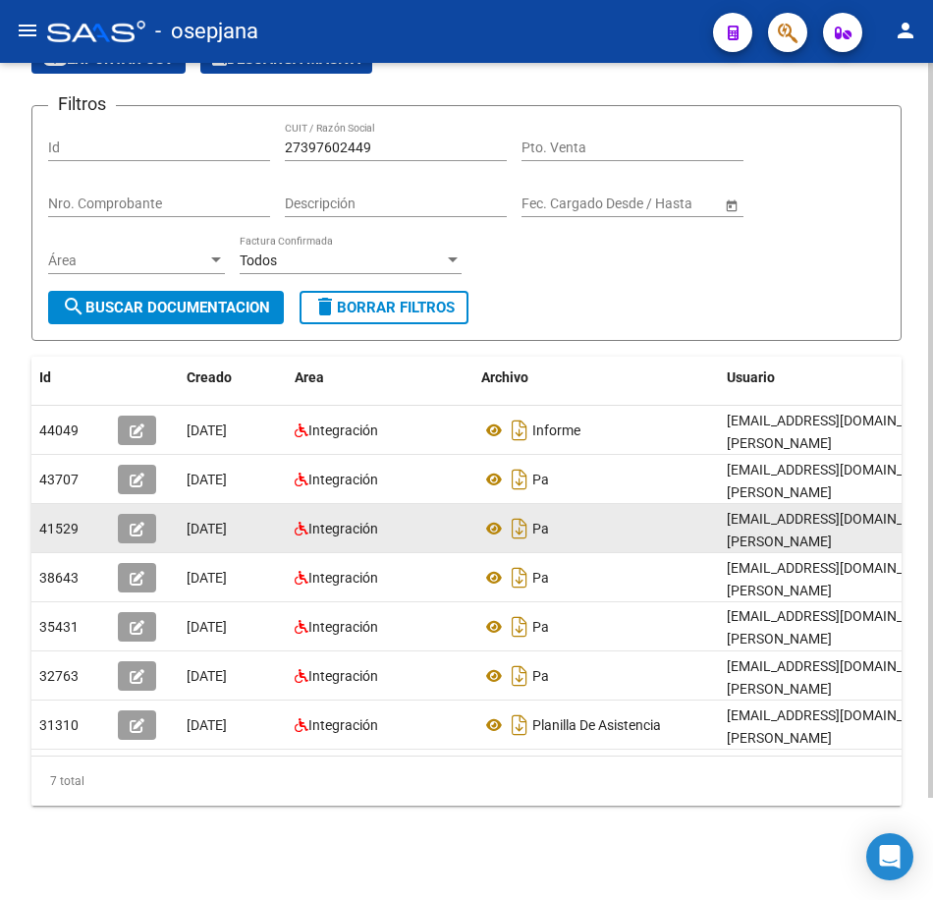
click at [628, 513] on div "Pa" at bounding box center [596, 528] width 230 height 31
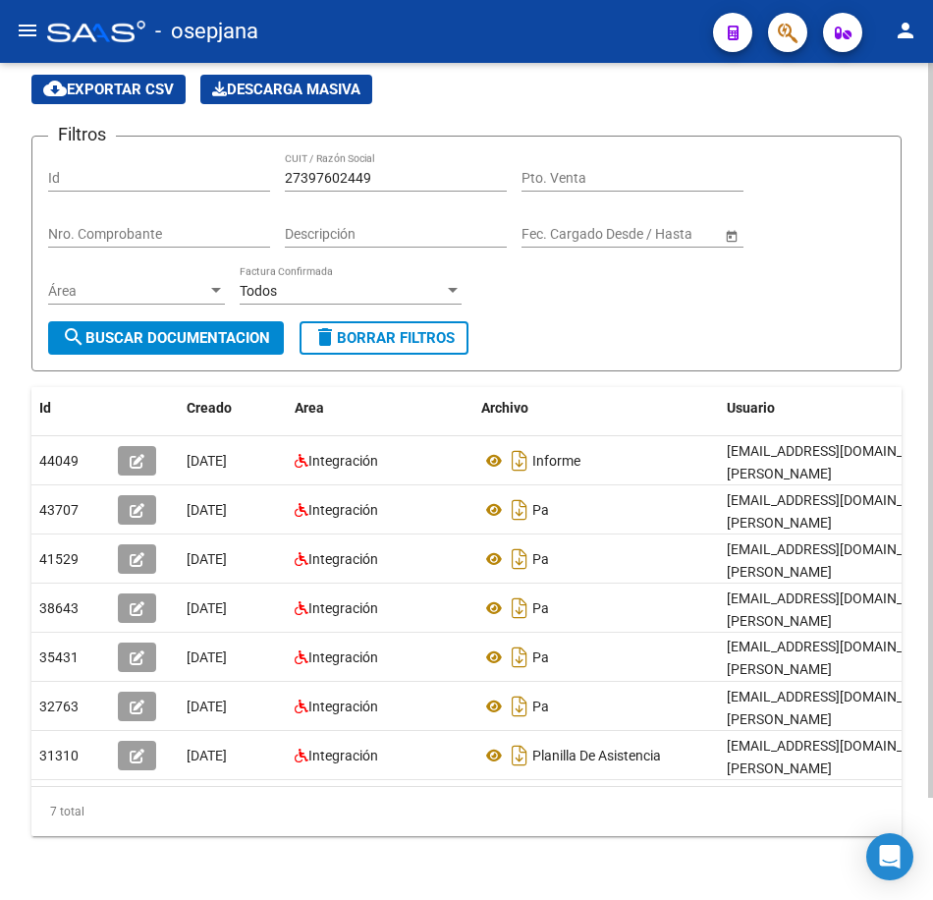
scroll to position [0, 0]
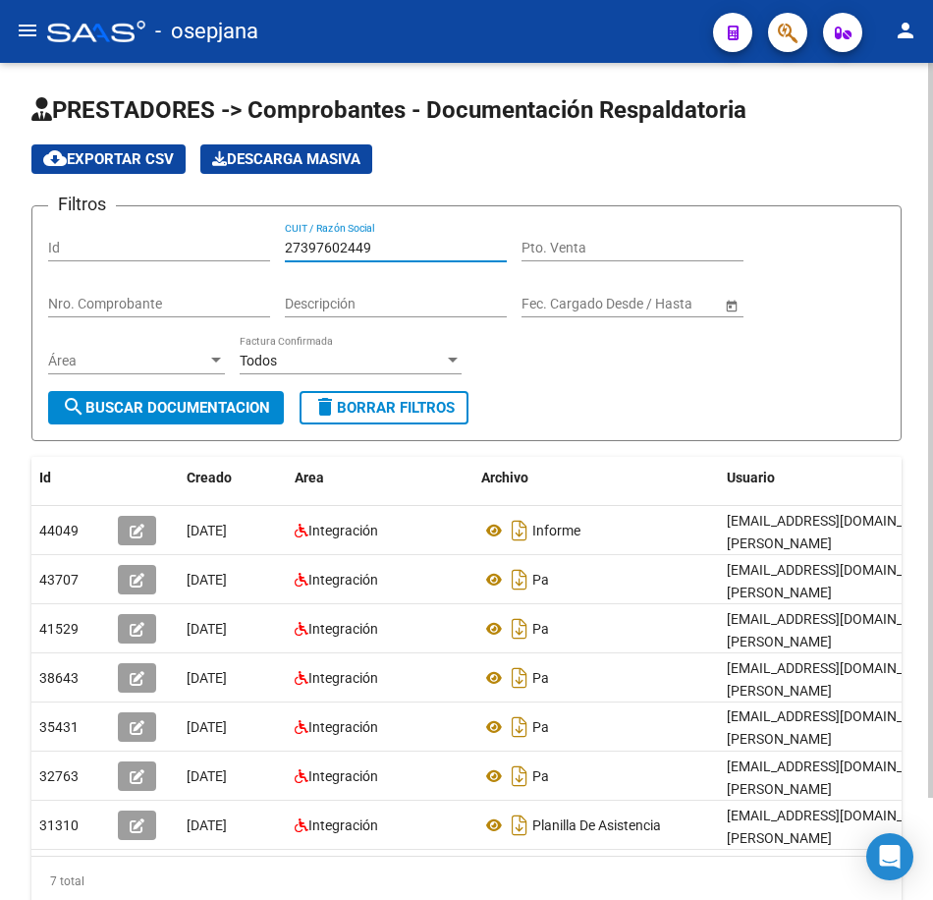
drag, startPoint x: 389, startPoint y: 246, endPoint x: 234, endPoint y: 272, distance: 157.5
click at [189, 239] on div "Filtros Id 27397602449 CUIT / Razón Social Pto. Venta Nro. Comprobante Descripc…" at bounding box center [466, 306] width 837 height 169
paste input "5470510"
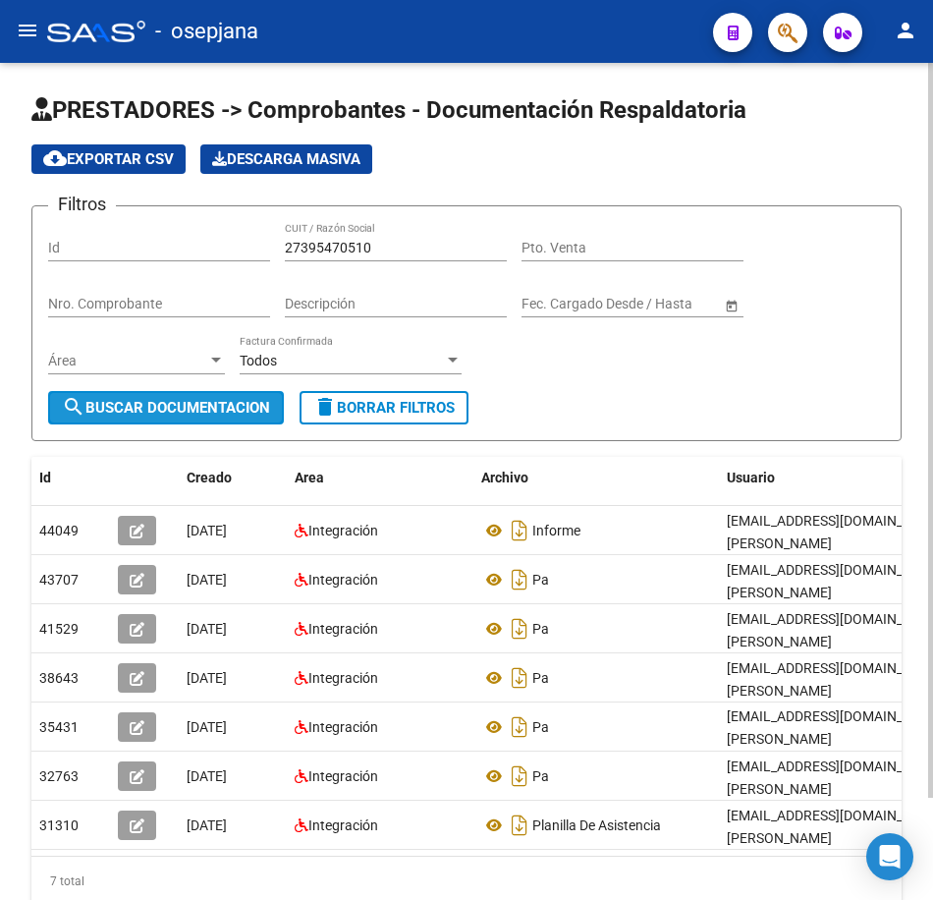
click at [209, 412] on span "search Buscar Documentacion" at bounding box center [166, 408] width 208 height 18
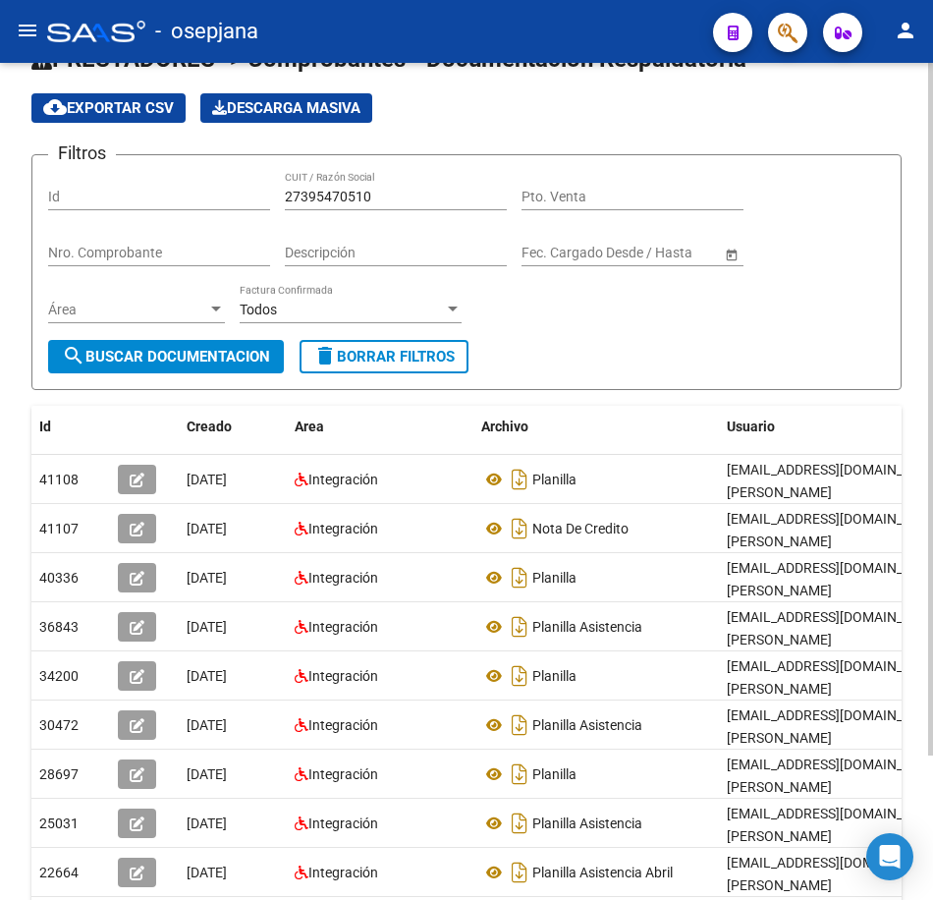
scroll to position [98, 0]
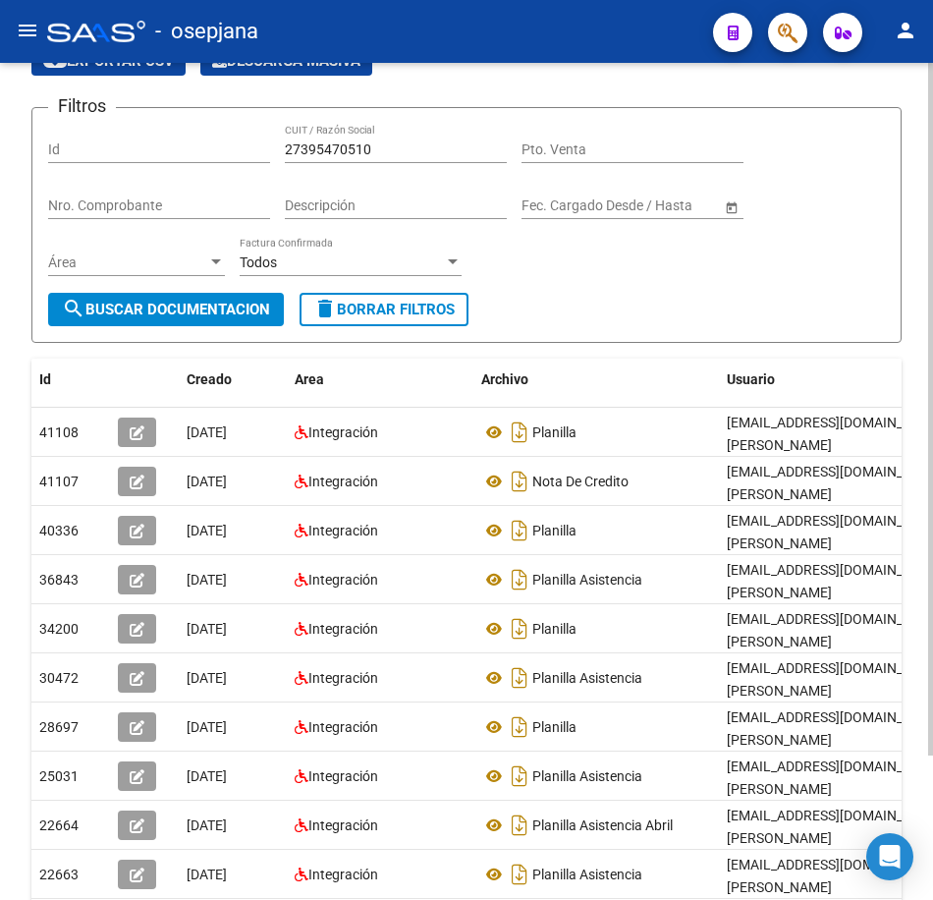
click at [685, 263] on div "Filtros Id 27395470510 CUIT / Razón Social Pto. Venta Nro. Comprobante Descripc…" at bounding box center [466, 208] width 837 height 169
drag, startPoint x: 394, startPoint y: 151, endPoint x: 155, endPoint y: 128, distance: 239.9
click at [155, 128] on div "Filtros Id 27395470510 CUIT / Razón Social Pto. Venta Nro. Comprobante Descripc…" at bounding box center [466, 208] width 837 height 169
paste input "7664487"
click at [201, 307] on span "search Buscar Documentacion" at bounding box center [166, 310] width 208 height 18
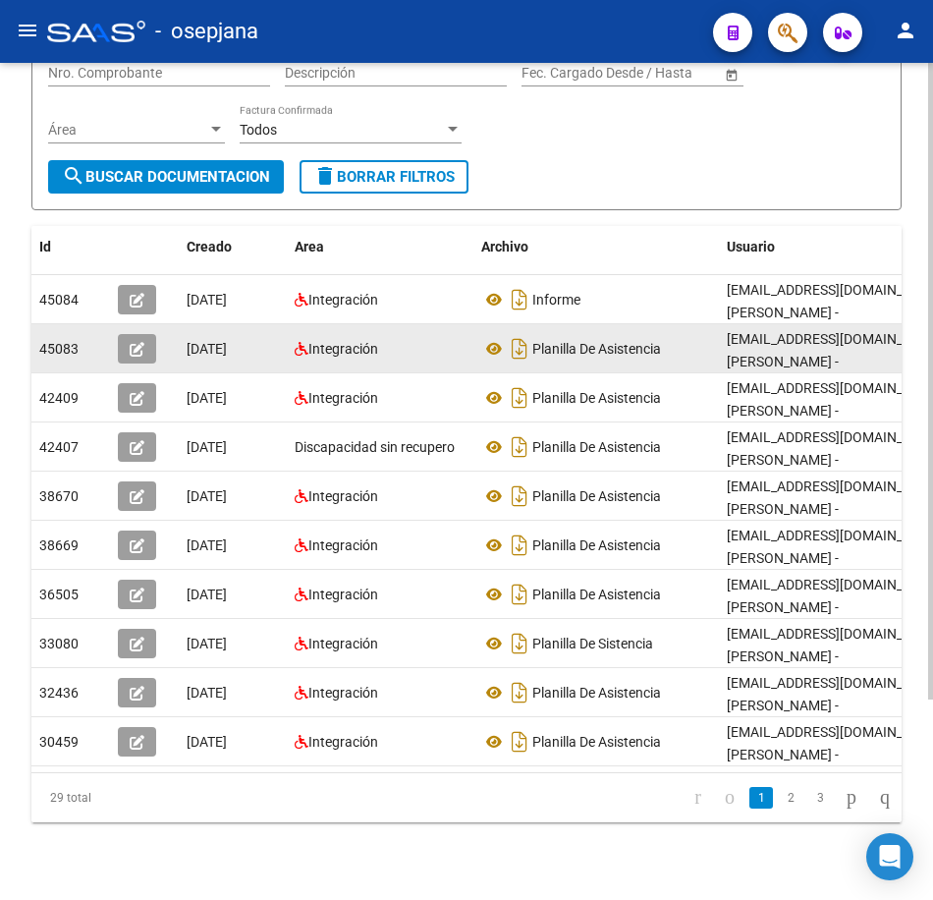
scroll to position [263, 0]
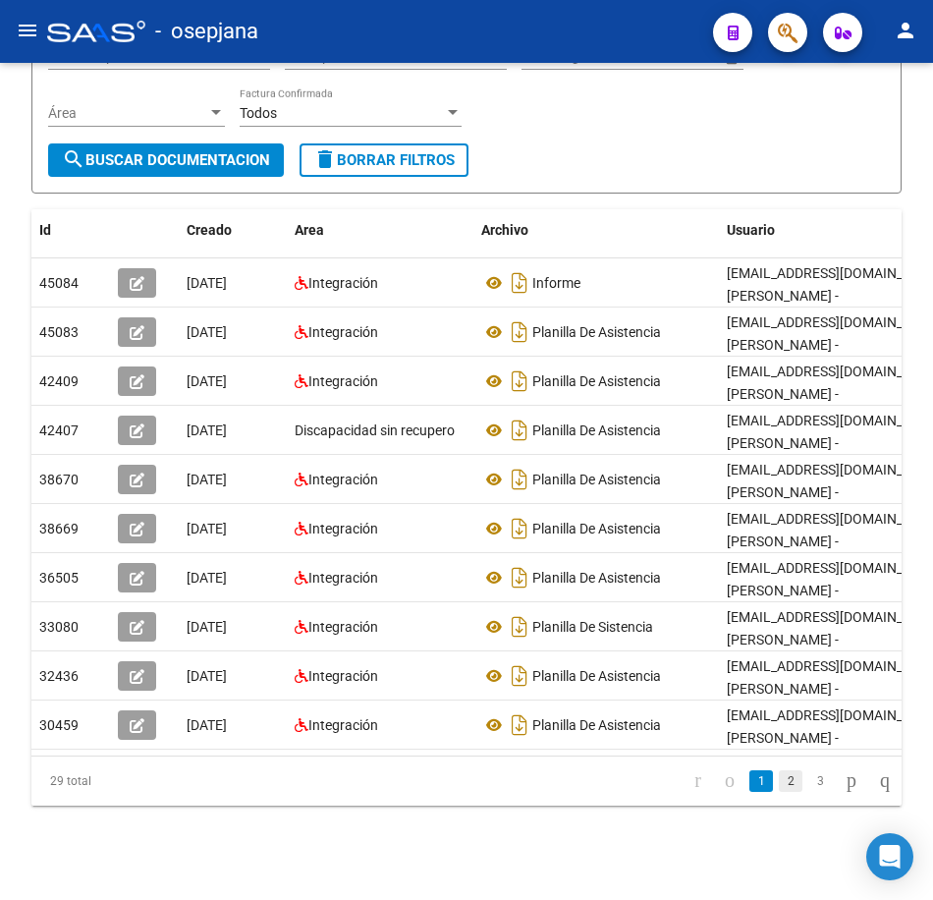
click at [782, 785] on link "2" at bounding box center [791, 781] width 24 height 22
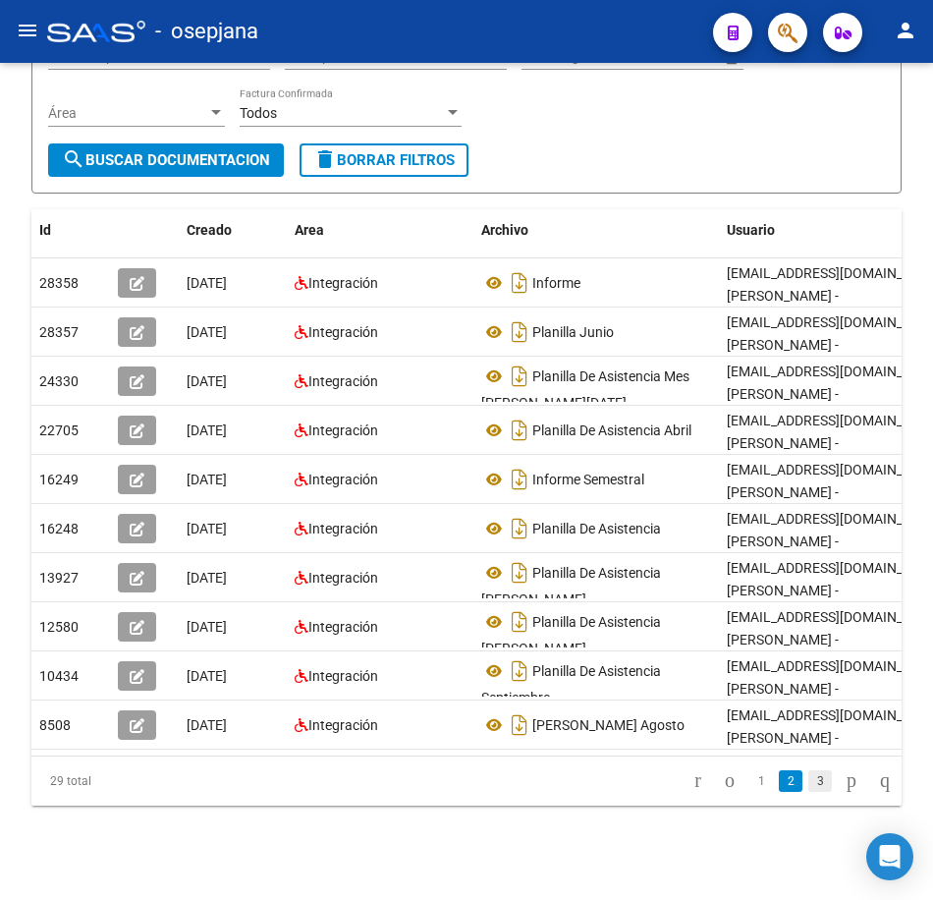
click at [808, 785] on link "3" at bounding box center [820, 781] width 24 height 22
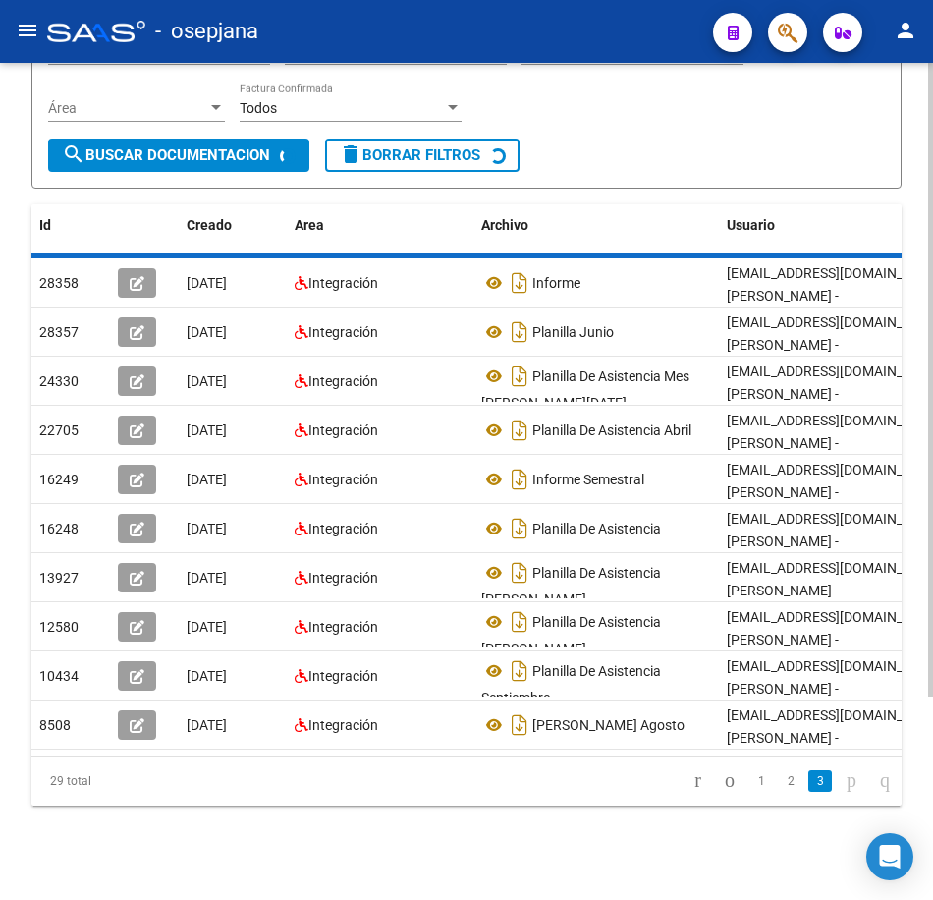
scroll to position [214, 0]
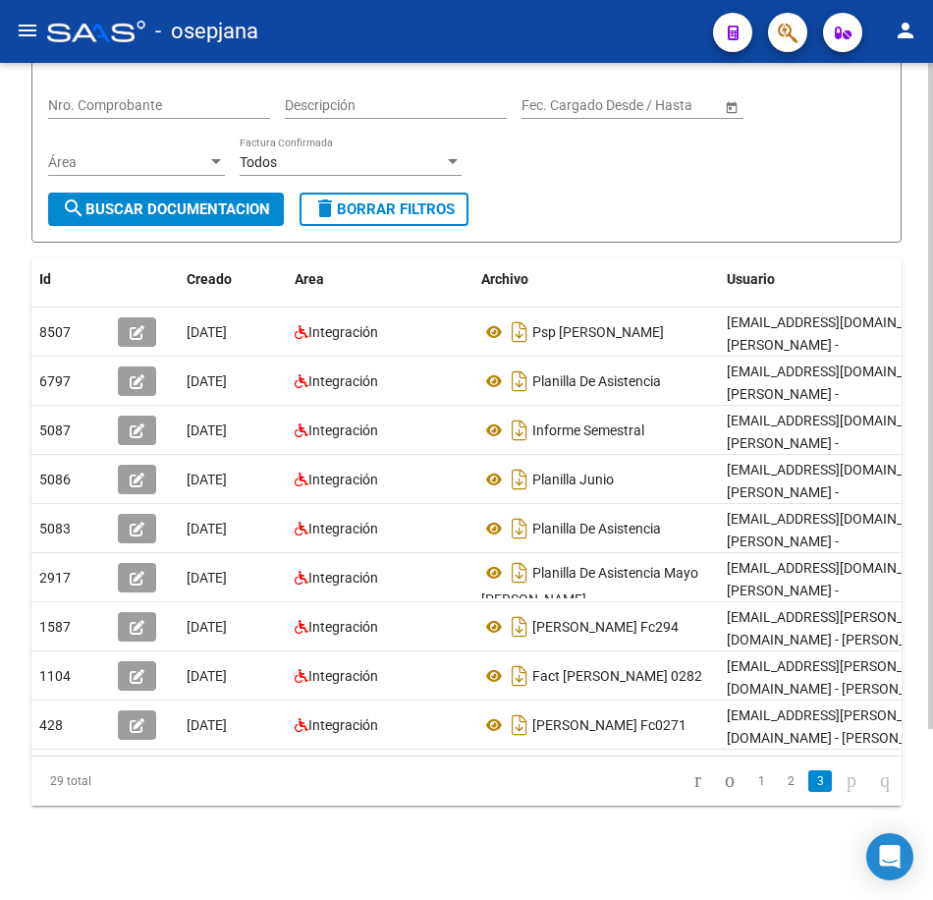
click at [666, 197] on form "Filtros Id 27397664487 CUIT / Razón Social Pto. Venta Nro. Comprobante Descripc…" at bounding box center [466, 125] width 870 height 236
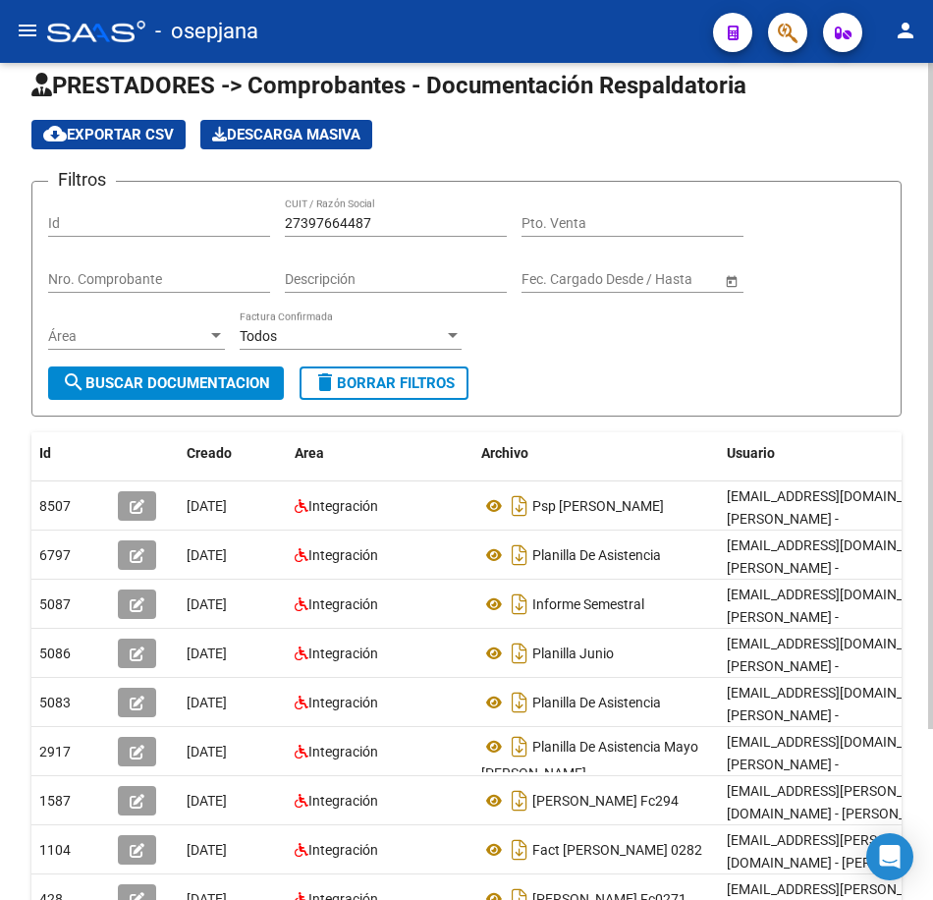
scroll to position [18, 0]
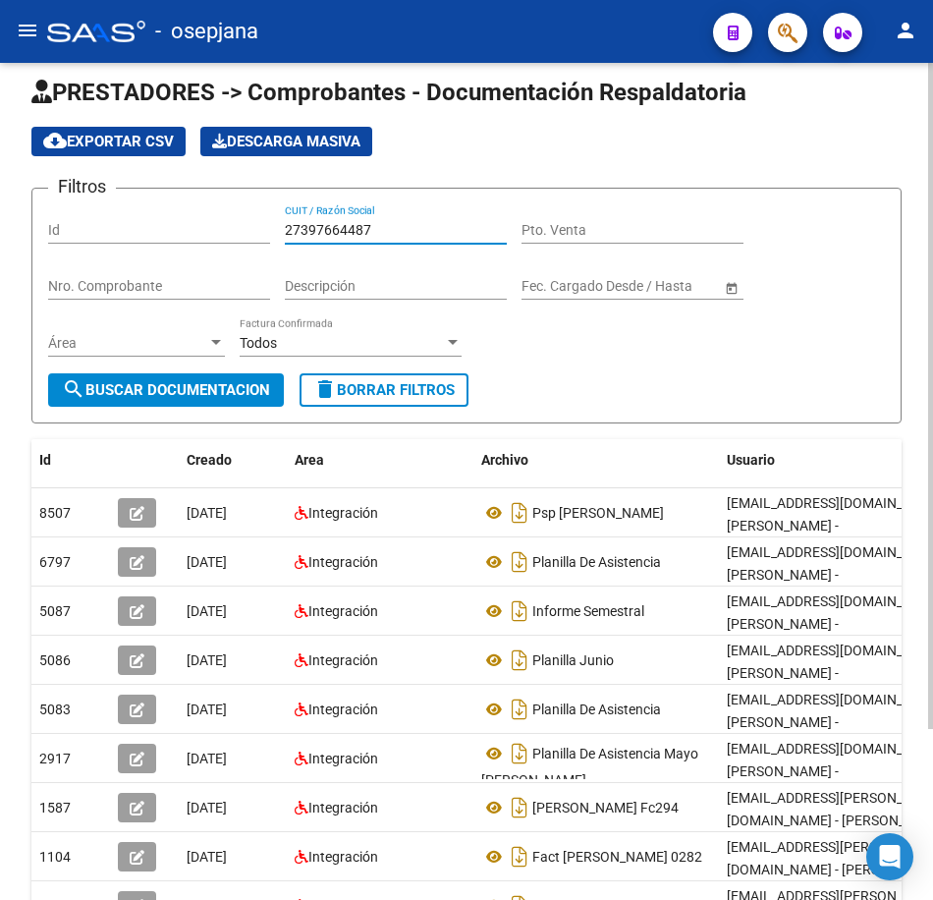
drag, startPoint x: 395, startPoint y: 224, endPoint x: 176, endPoint y: 235, distance: 219.3
click at [196, 229] on div "Filtros Id 27397664487 CUIT / Razón Social Pto. Venta Nro. Comprobante Descripc…" at bounding box center [466, 288] width 837 height 169
paste input "407969486"
drag, startPoint x: 199, startPoint y: 385, endPoint x: 252, endPoint y: 391, distance: 53.4
click at [200, 385] on span "search Buscar Documentacion" at bounding box center [166, 390] width 208 height 18
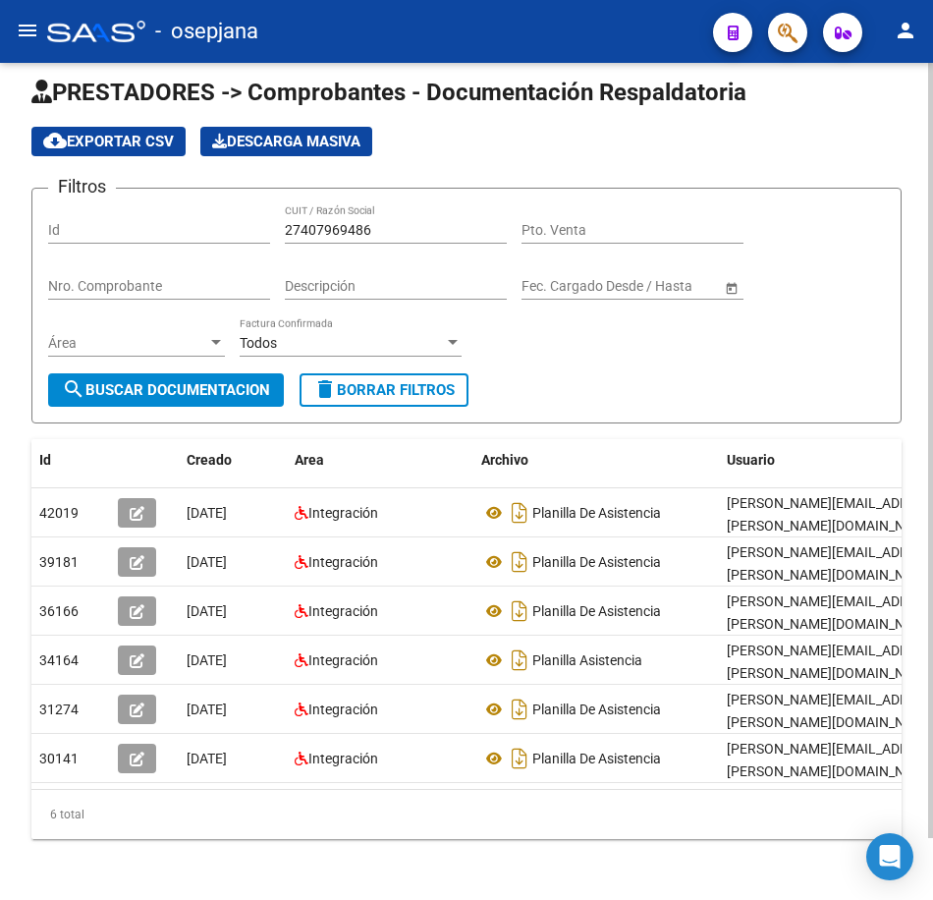
drag, startPoint x: 385, startPoint y: 232, endPoint x: 203, endPoint y: 217, distance: 182.3
click at [203, 217] on div "Filtros Id 27407969486 CUIT / Razón Social Pto. Venta Nro. Comprobante Descripc…" at bounding box center [466, 288] width 837 height 169
paste input "397664487"
click at [233, 387] on span "search Buscar Documentacion" at bounding box center [166, 390] width 208 height 18
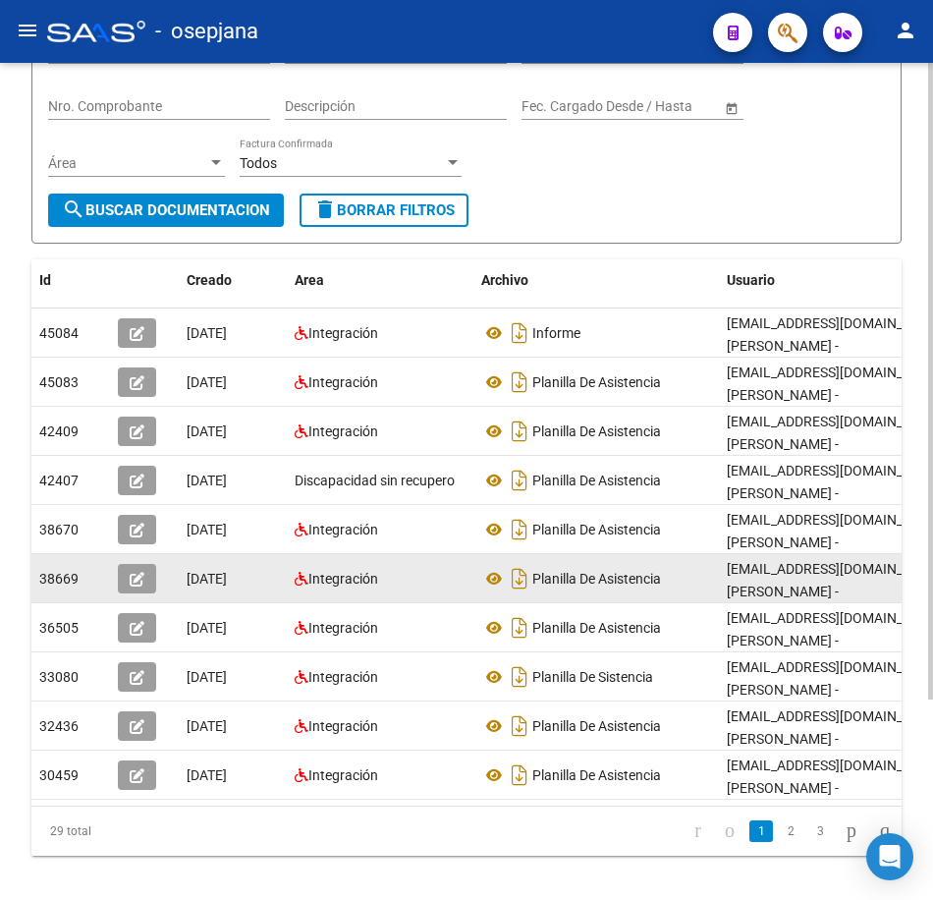
scroll to position [214, 0]
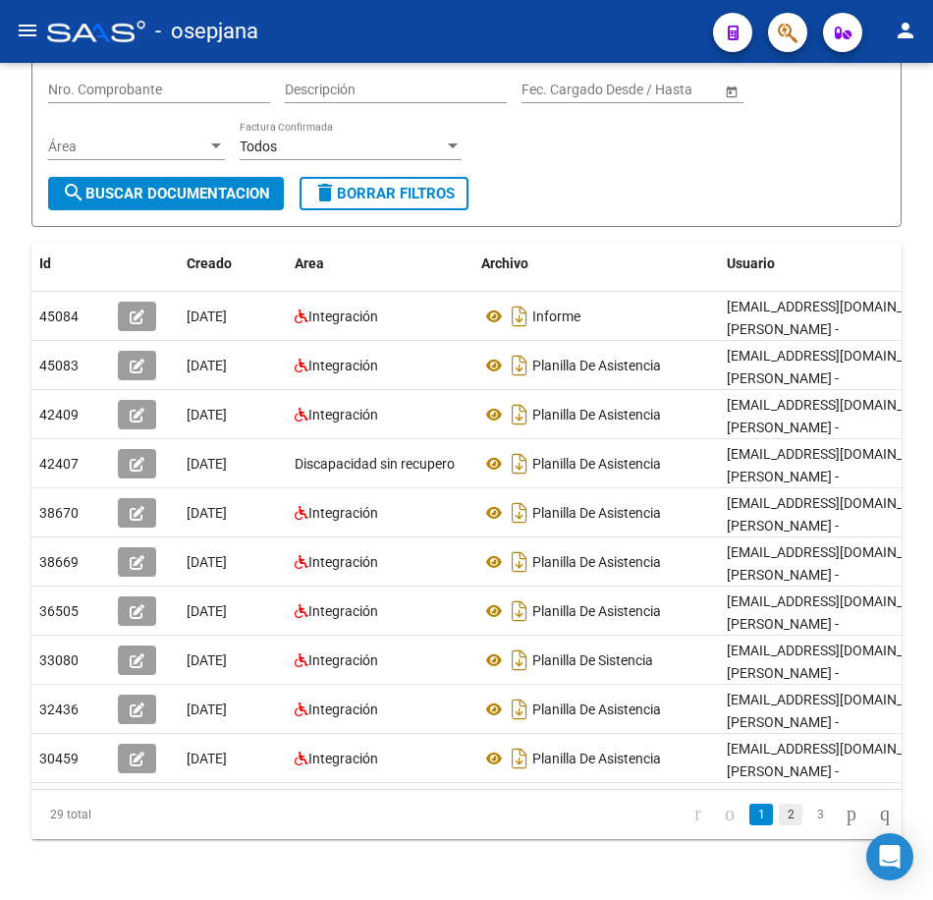
click at [779, 825] on link "2" at bounding box center [791, 815] width 24 height 22
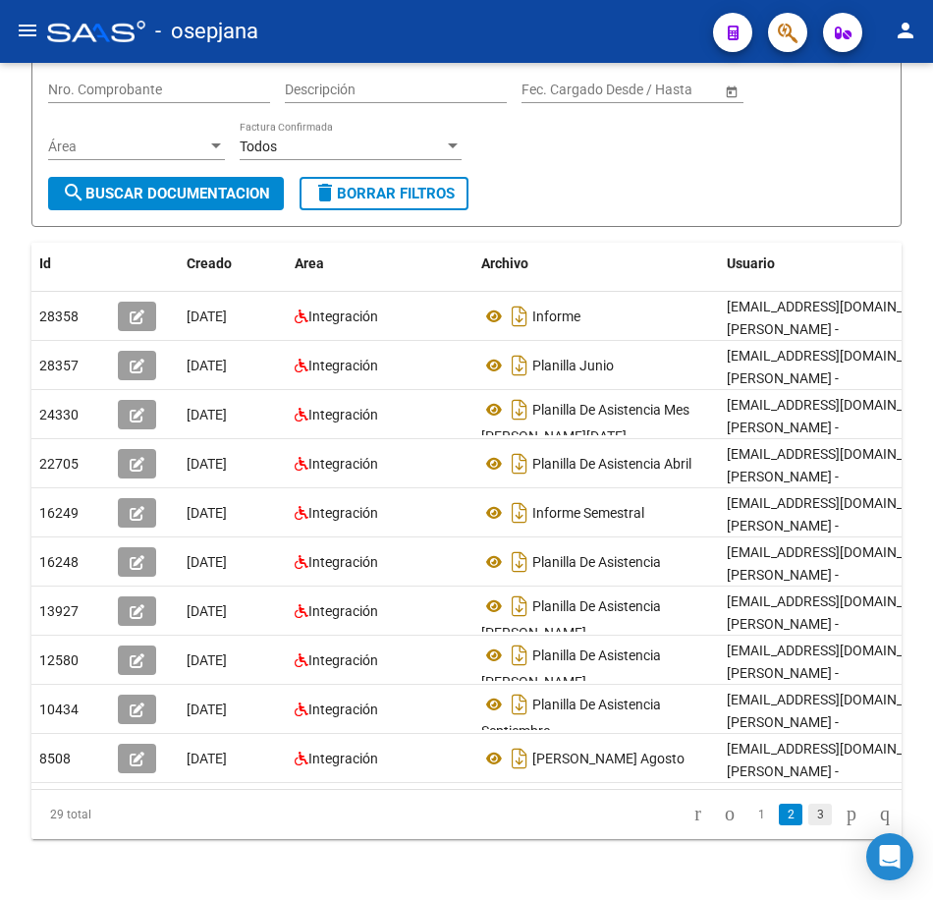
click at [808, 825] on link "3" at bounding box center [820, 815] width 24 height 22
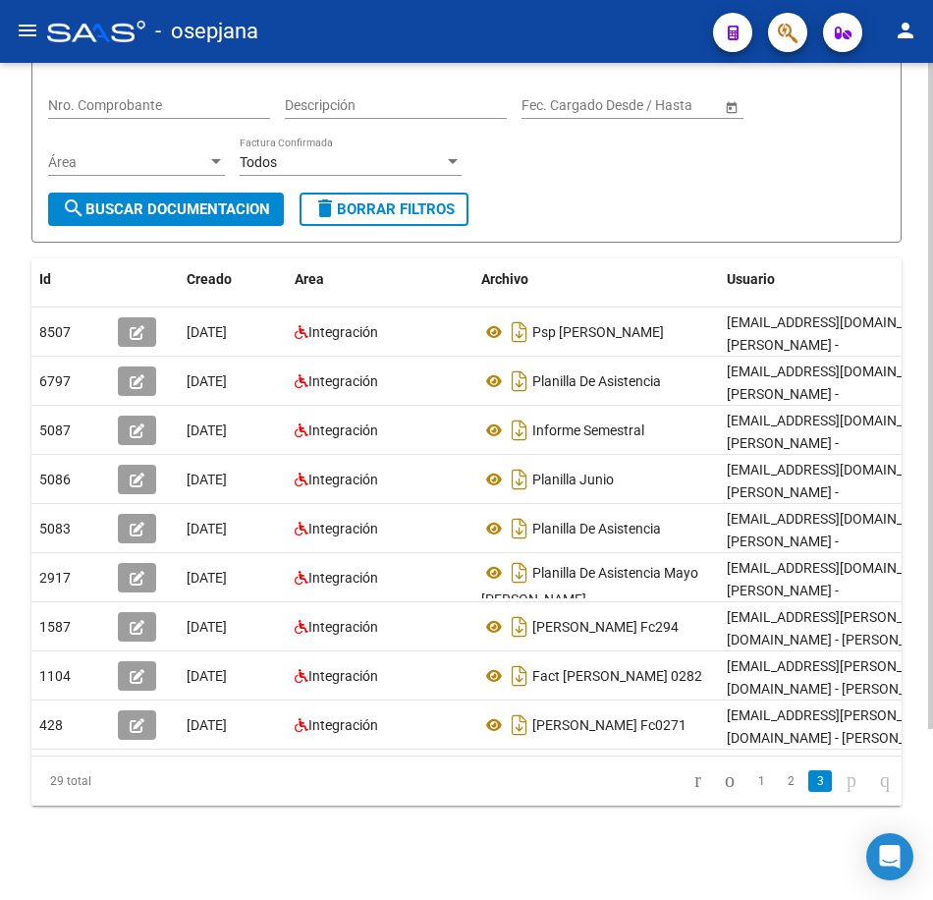
click at [510, 205] on form "Filtros Id 27397664487 CUIT / Razón Social Pto. Venta Nro. Comprobante Descripc…" at bounding box center [466, 125] width 870 height 236
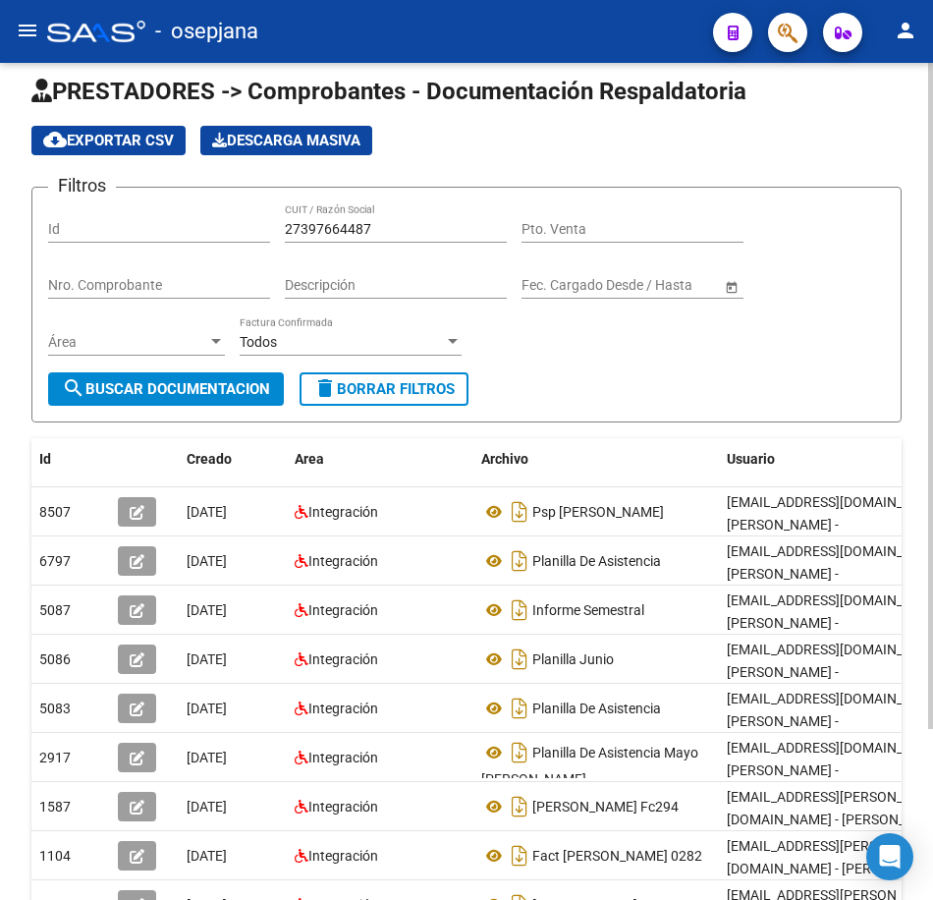
scroll to position [18, 0]
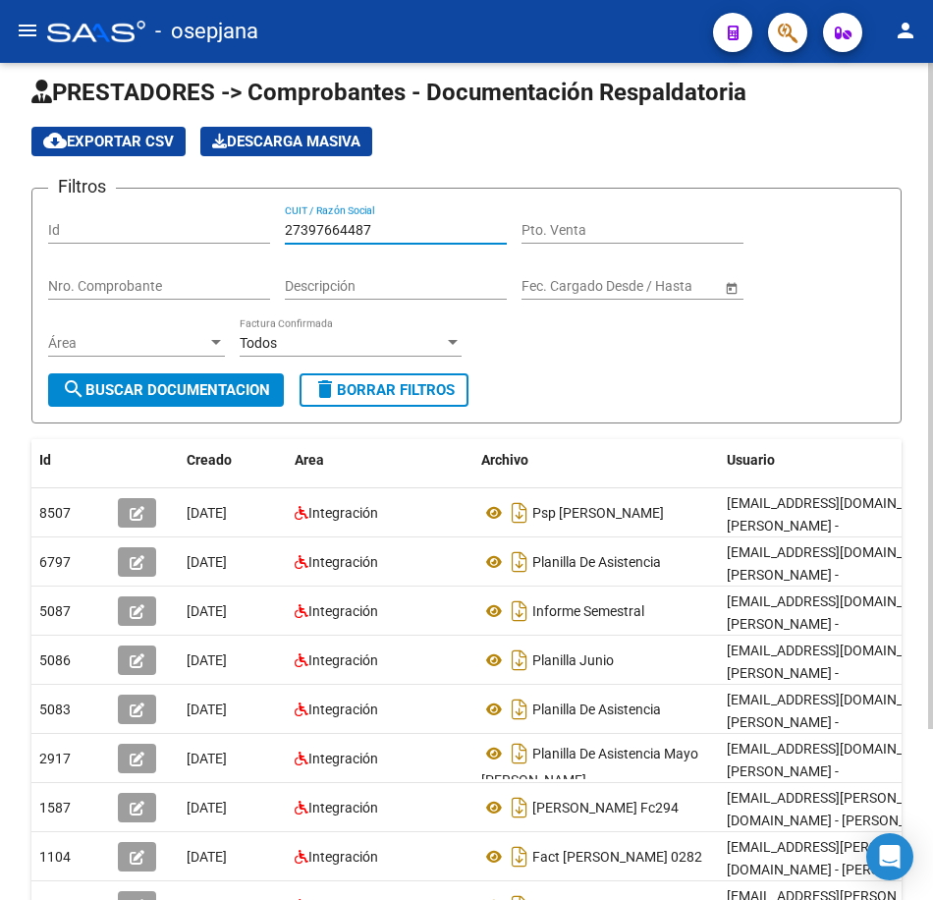
drag, startPoint x: 381, startPoint y: 222, endPoint x: 175, endPoint y: 217, distance: 206.4
click at [175, 217] on div "Filtros Id 27397664487 CUIT / Razón Social Pto. Venta Nro. Comprobante Descripc…" at bounding box center [466, 288] width 837 height 169
paste input "403060688"
click at [205, 389] on span "search Buscar Documentacion" at bounding box center [166, 390] width 208 height 18
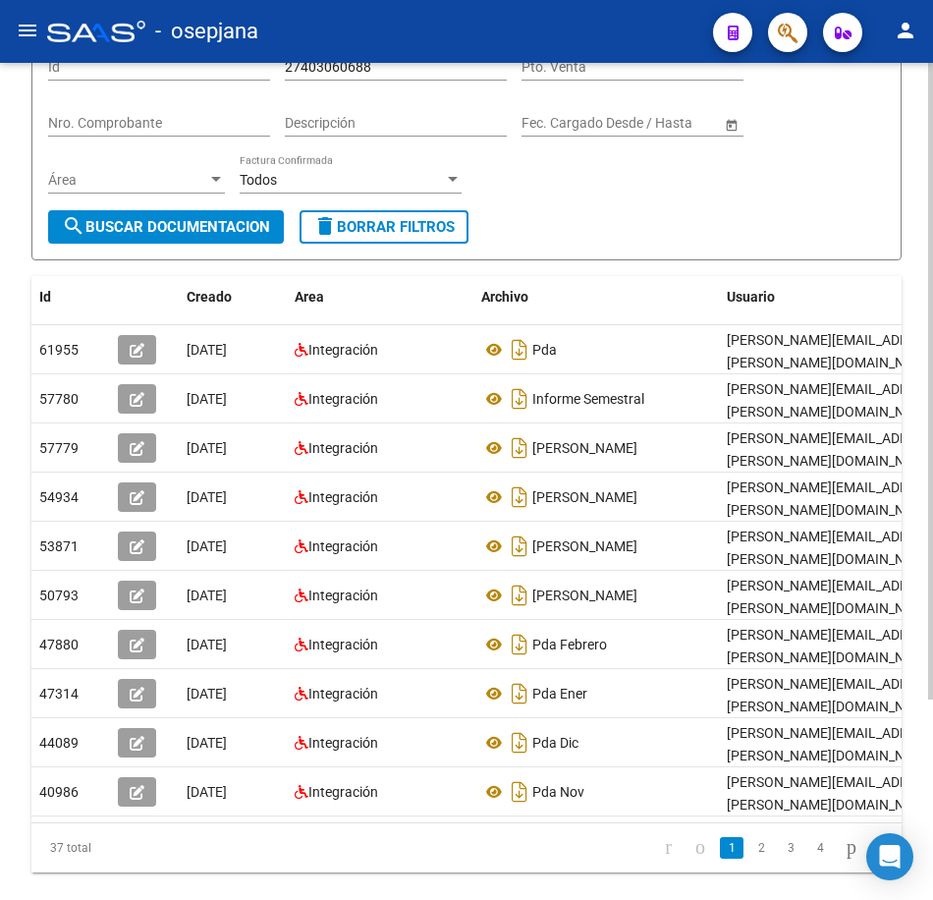
scroll to position [214, 0]
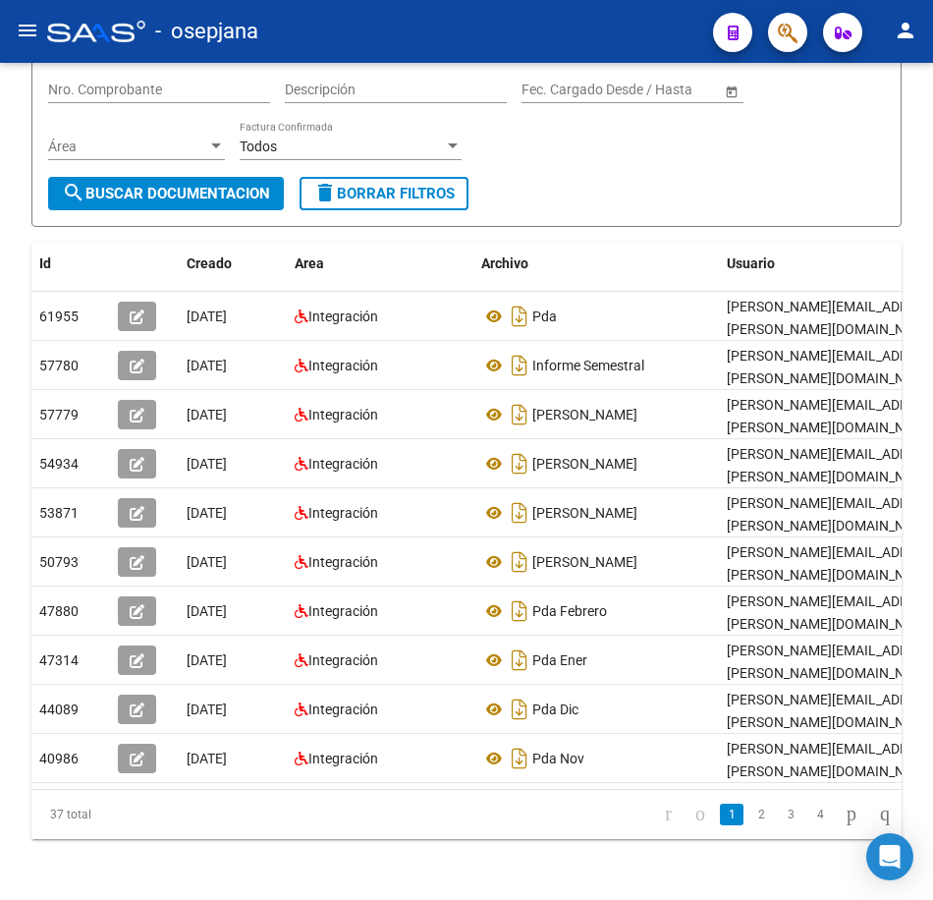
click at [776, 831] on li "3" at bounding box center [790, 814] width 29 height 33
click at [750, 825] on link "2" at bounding box center [762, 815] width 24 height 22
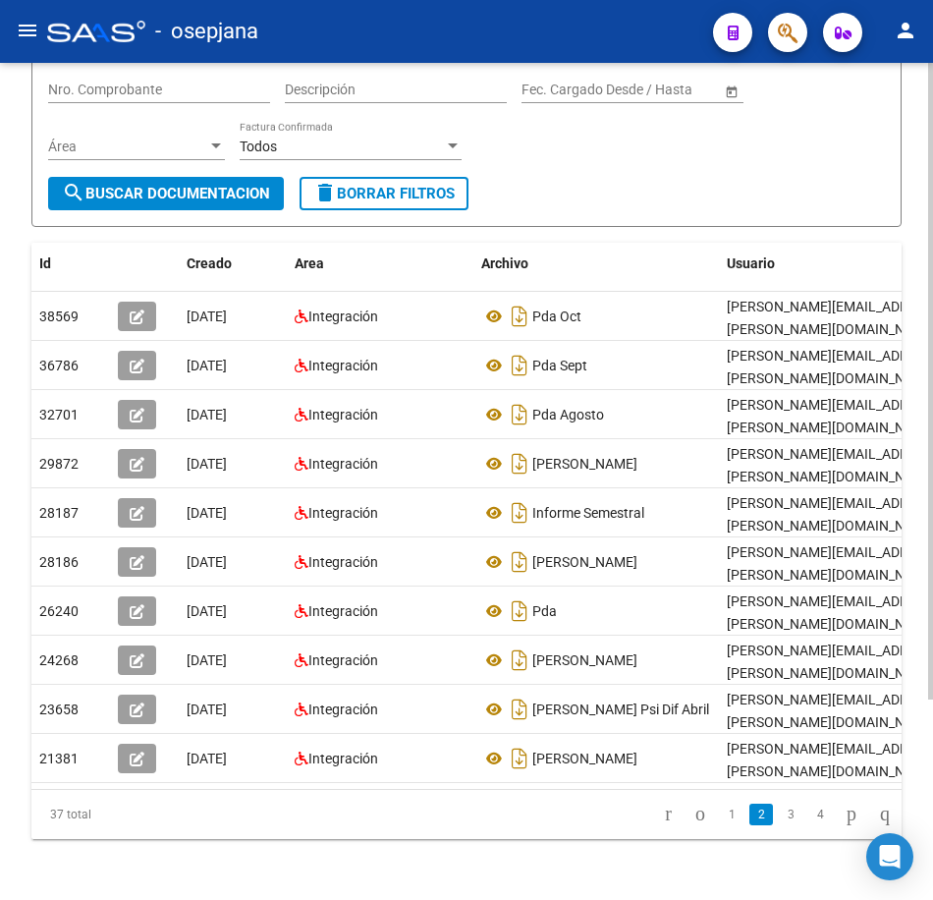
click at [630, 194] on form "Filtros Id 27403060688 CUIT / Razón Social Pto. Venta Nro. Comprobante Descripc…" at bounding box center [466, 109] width 870 height 236
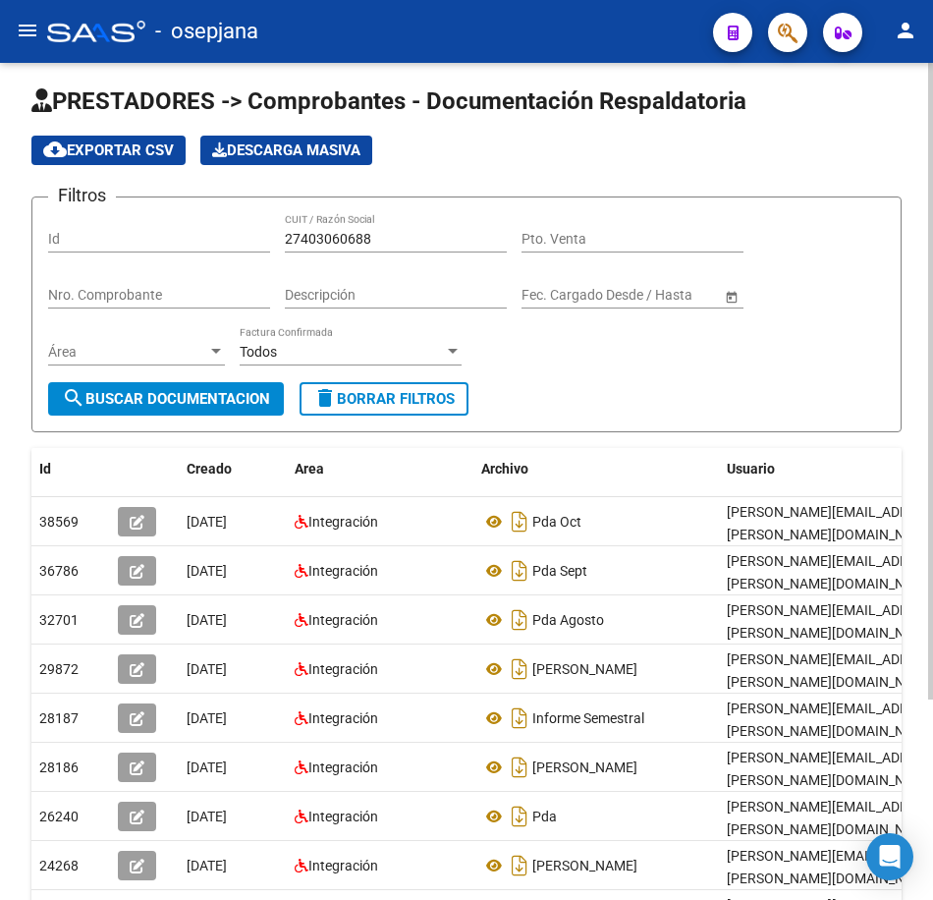
scroll to position [0, 0]
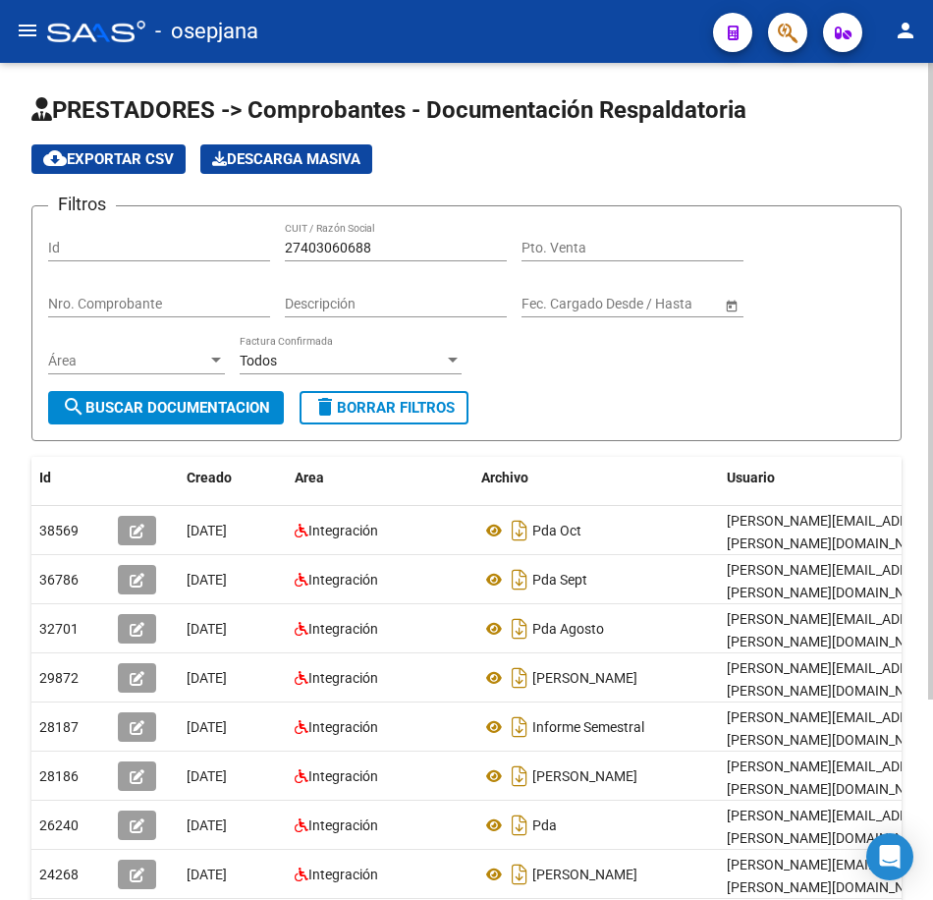
drag, startPoint x: 381, startPoint y: 247, endPoint x: 150, endPoint y: 236, distance: 231.1
click at [155, 236] on div "Filtros Id 27403060688 CUIT / Razón Social Pto. Venta Nro. Comprobante Descripc…" at bounding box center [466, 306] width 837 height 169
paste input "29004"
click at [153, 406] on span "search Buscar Documentacion" at bounding box center [166, 408] width 208 height 18
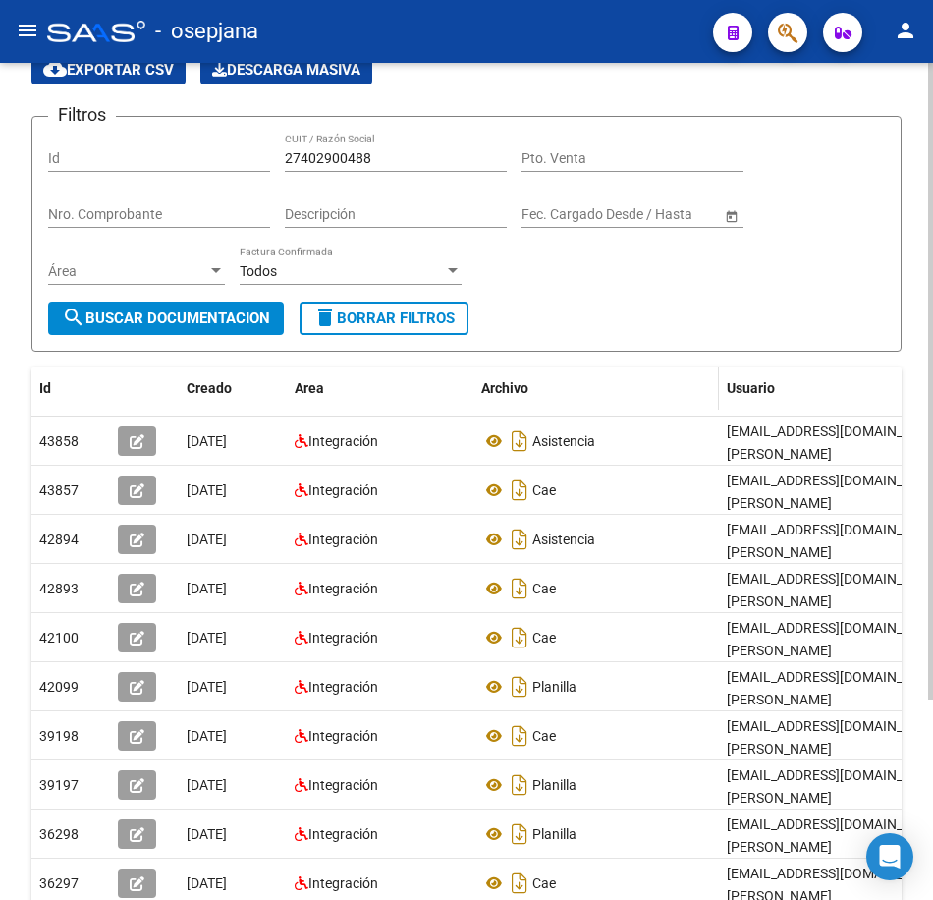
scroll to position [196, 0]
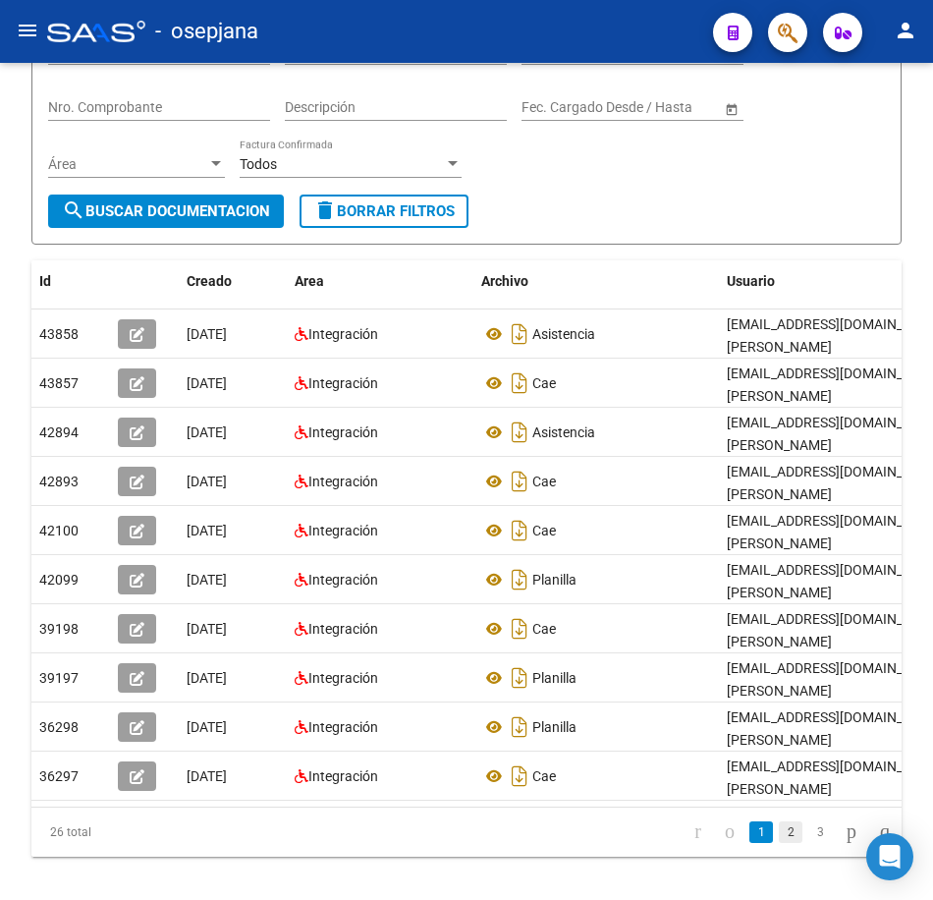
click at [779, 843] on link "2" at bounding box center [791, 832] width 24 height 22
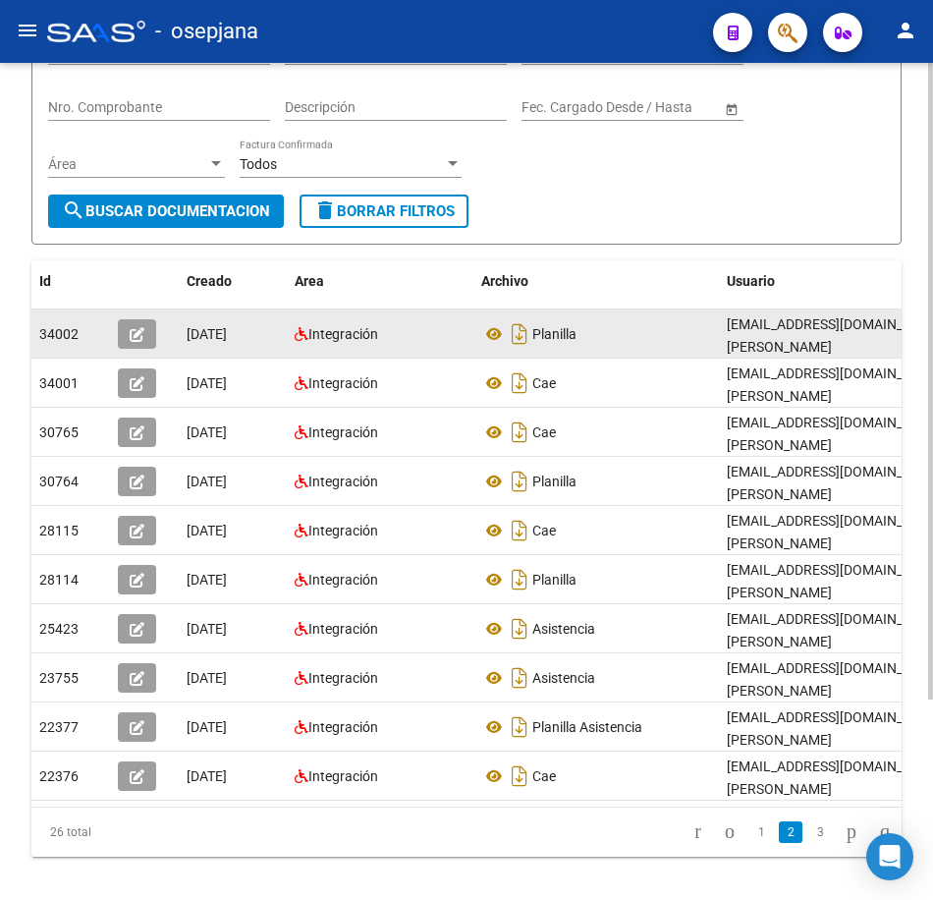
click at [596, 358] on datatable-body-cell "Planilla" at bounding box center [597, 333] width 246 height 48
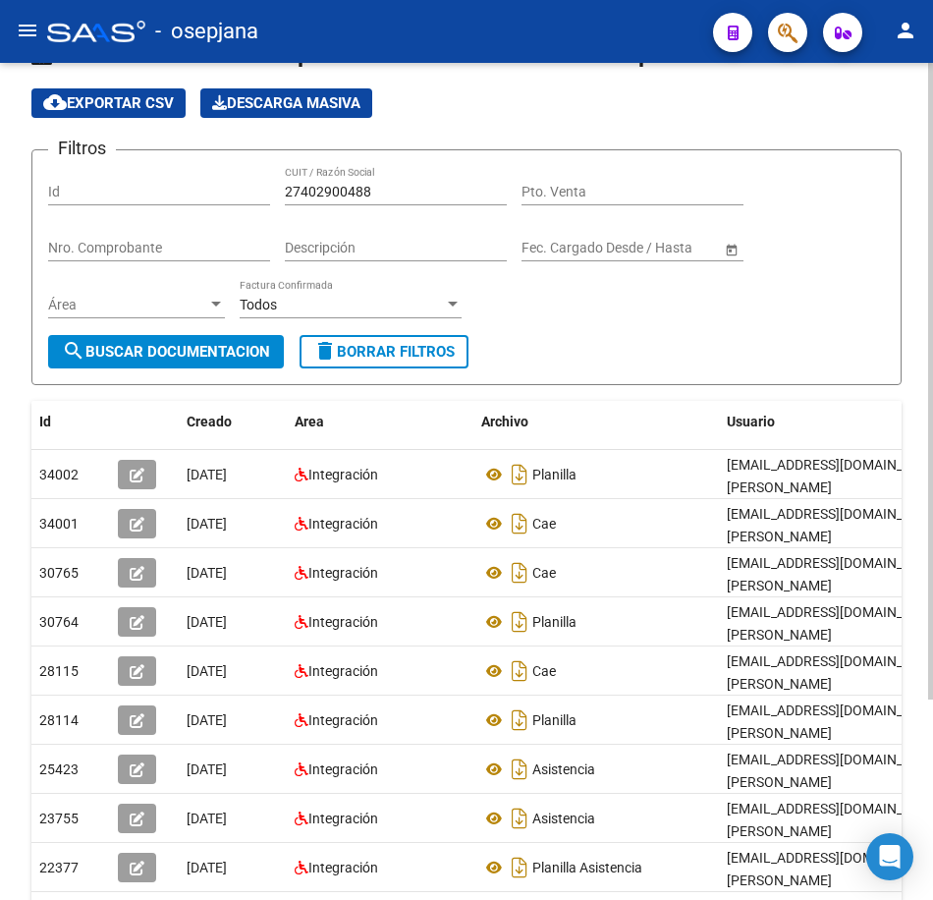
scroll to position [0, 0]
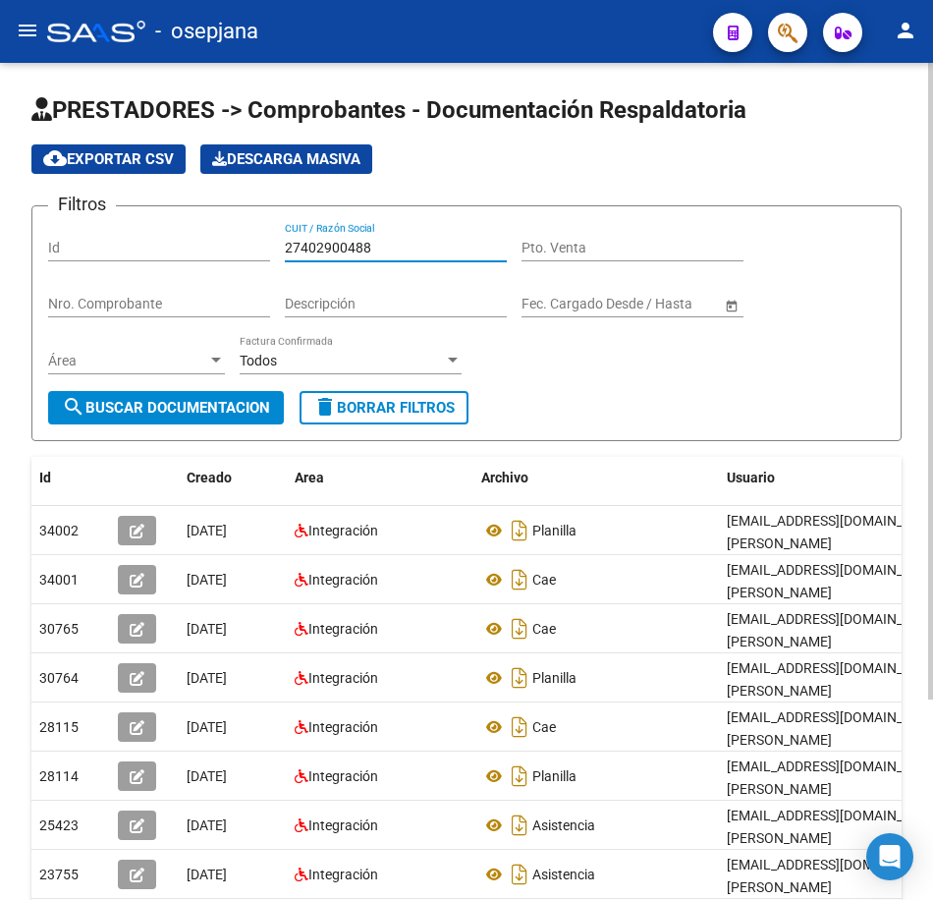
click at [397, 245] on input "27402900488" at bounding box center [396, 248] width 222 height 17
drag, startPoint x: 212, startPoint y: 236, endPoint x: 193, endPoint y: 236, distance: 19.6
click at [207, 236] on div "Id" at bounding box center [159, 241] width 222 height 39
drag, startPoint x: 412, startPoint y: 242, endPoint x: 252, endPoint y: 236, distance: 159.3
click at [267, 236] on div "Filtros Id 27402900488 CUIT / Razón Social Pto. Venta Nro. Comprobante Descripc…" at bounding box center [466, 306] width 837 height 169
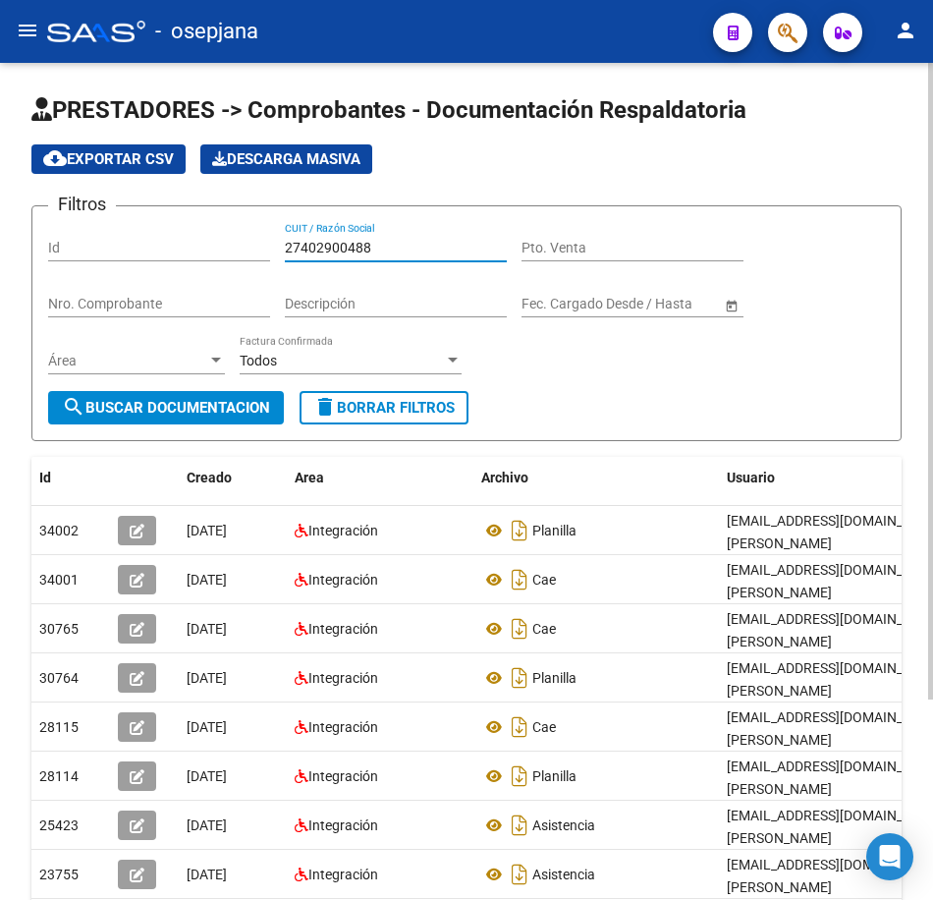
paste input "0211669"
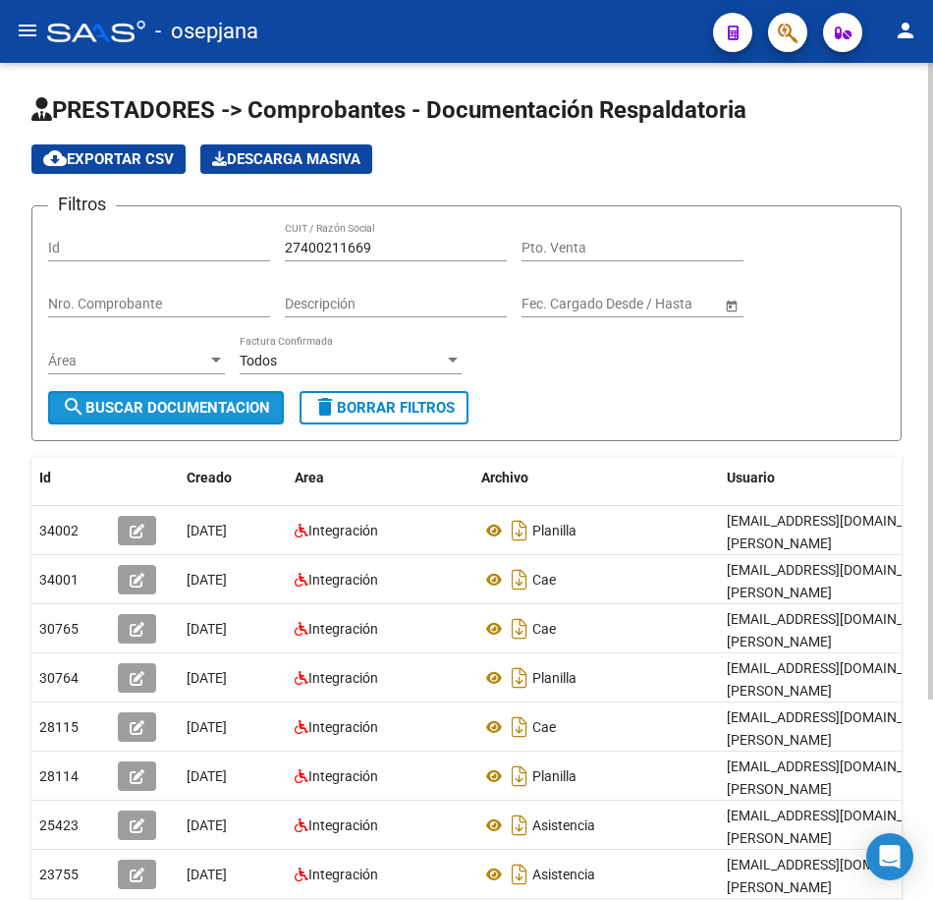
click at [240, 402] on span "search Buscar Documentacion" at bounding box center [166, 408] width 208 height 18
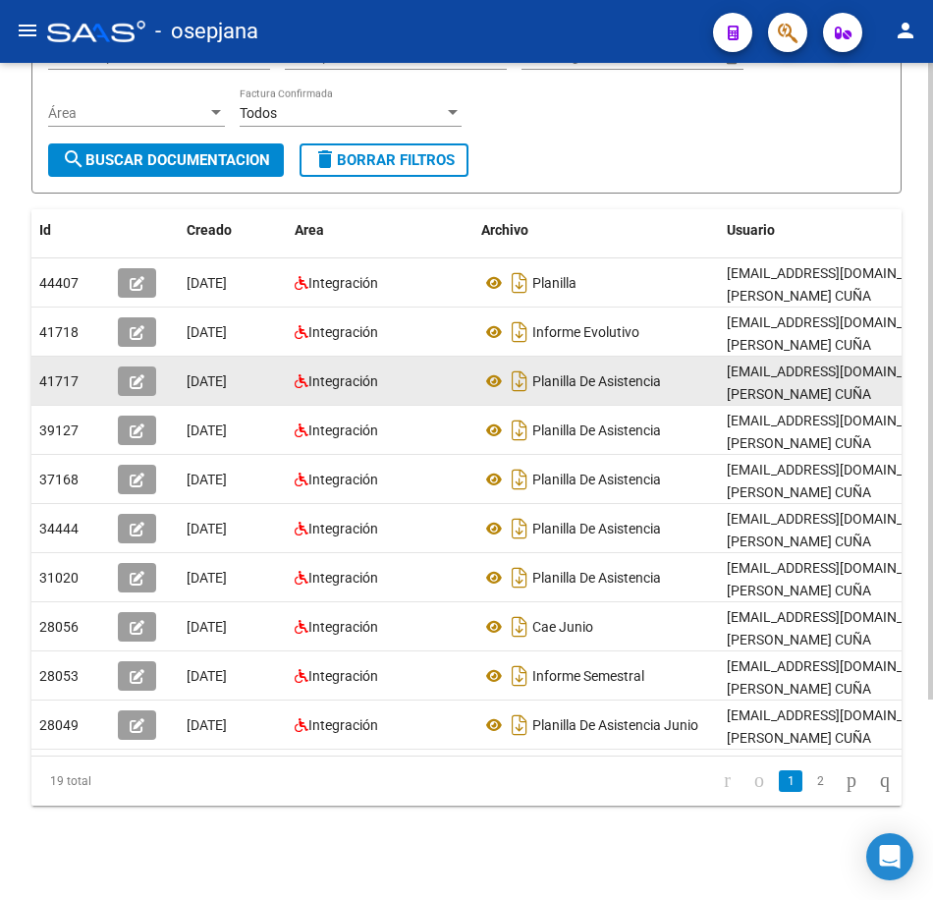
scroll to position [263, 0]
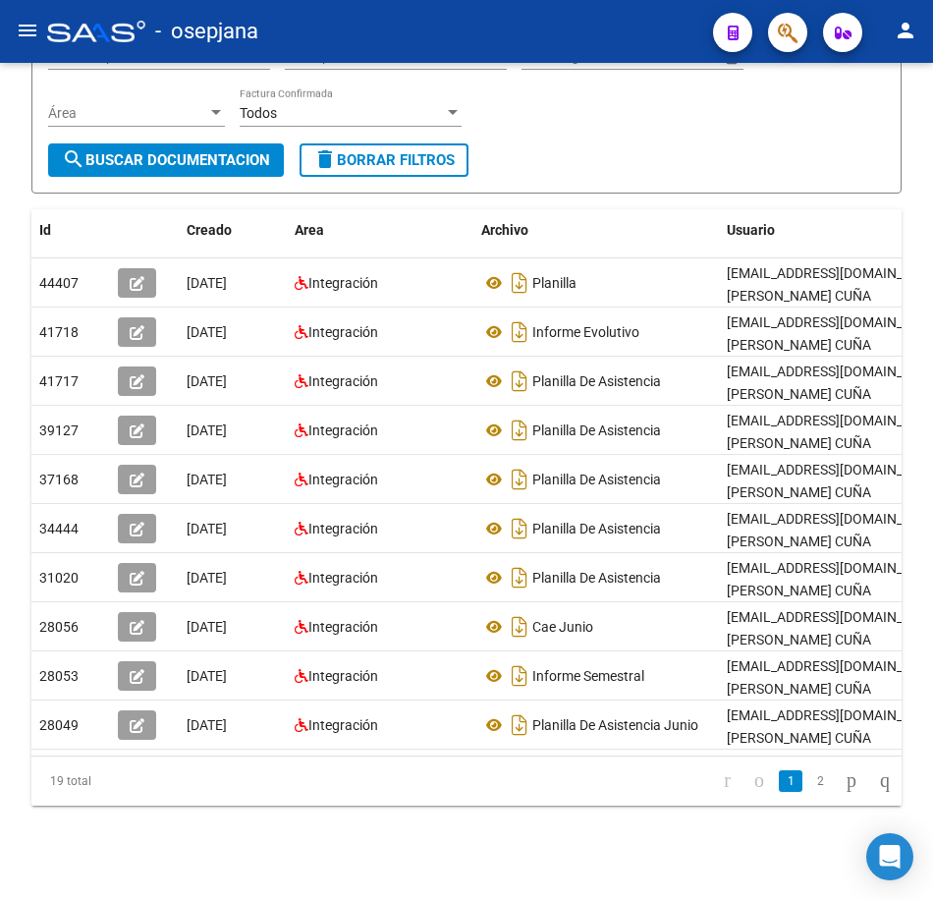
click at [808, 779] on link "2" at bounding box center [820, 781] width 24 height 22
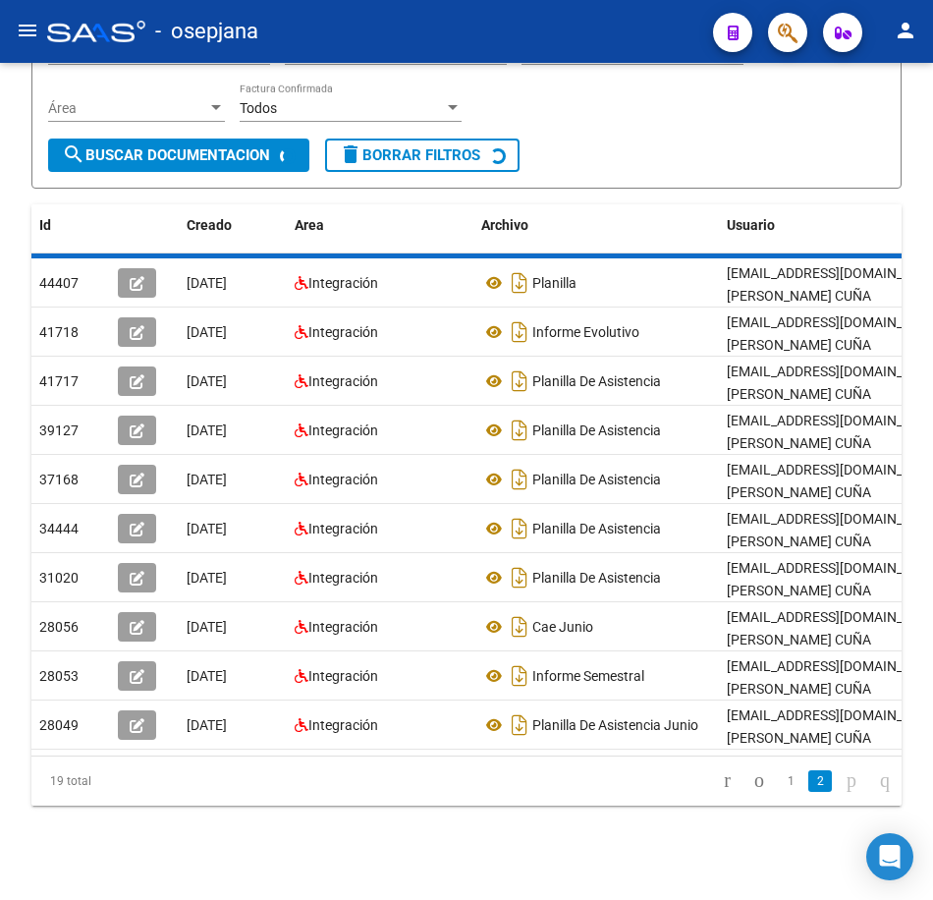
scroll to position [214, 0]
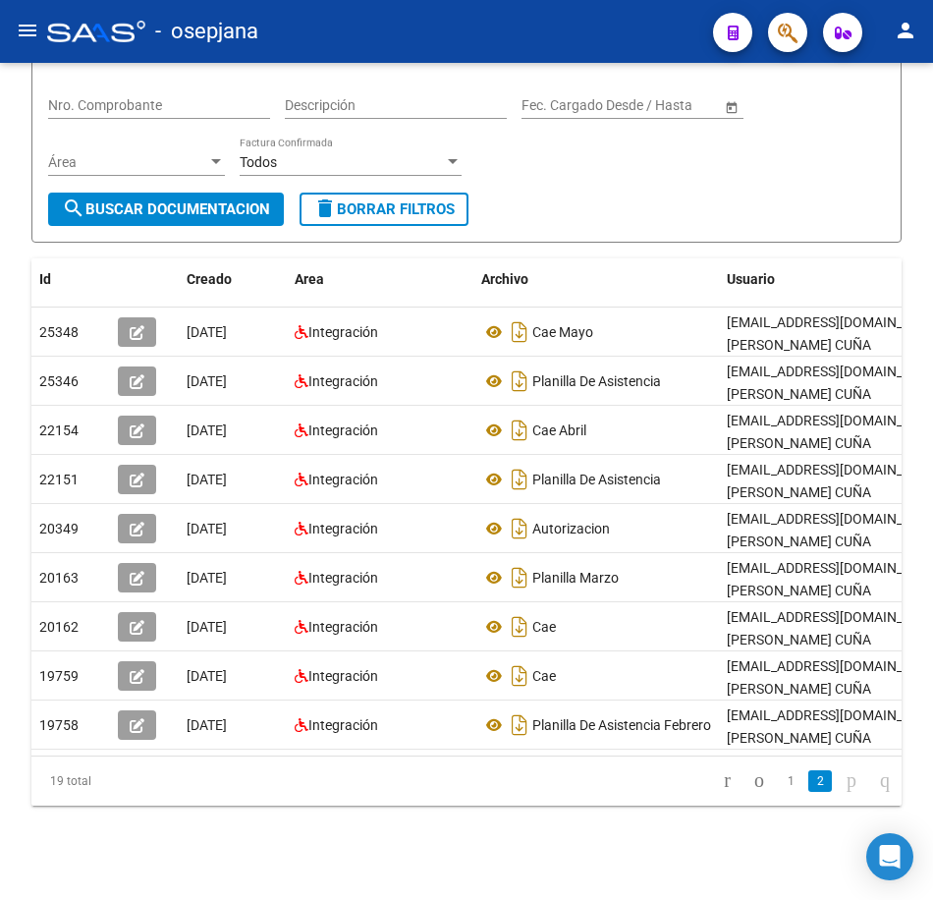
click at [786, 187] on form "Filtros Id 27400211669 CUIT / Razón Social Pto. Venta Nro. Comprobante Descripc…" at bounding box center [466, 125] width 870 height 236
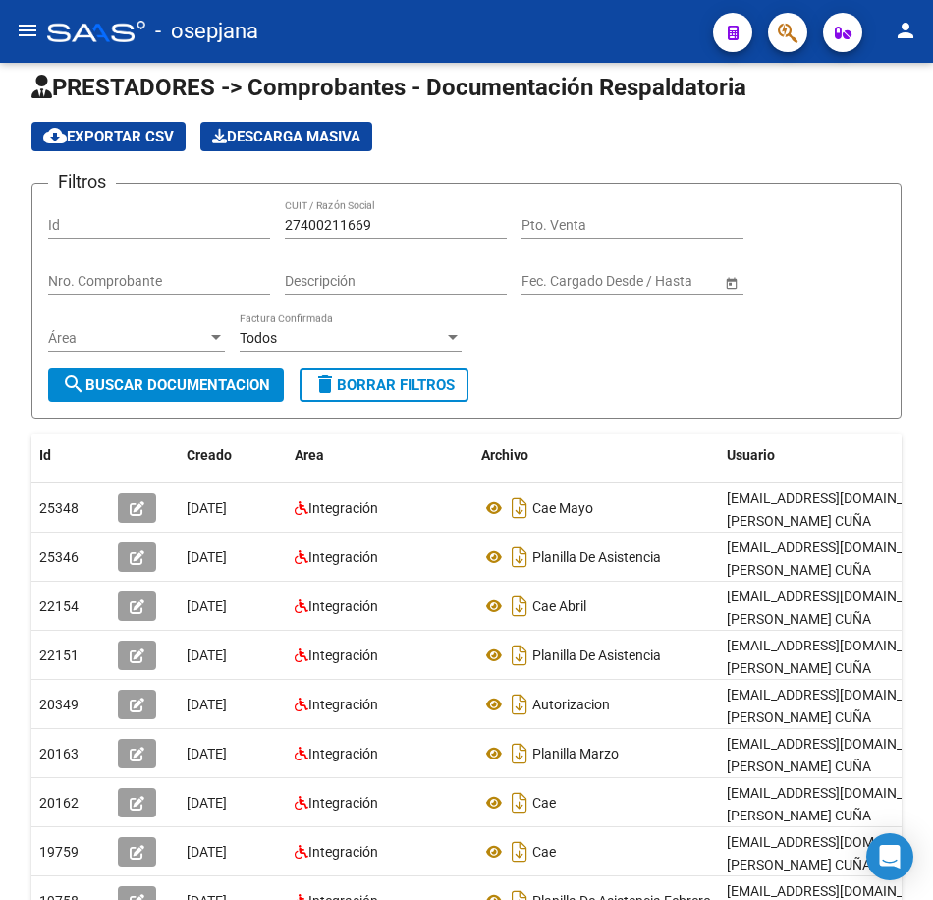
scroll to position [18, 0]
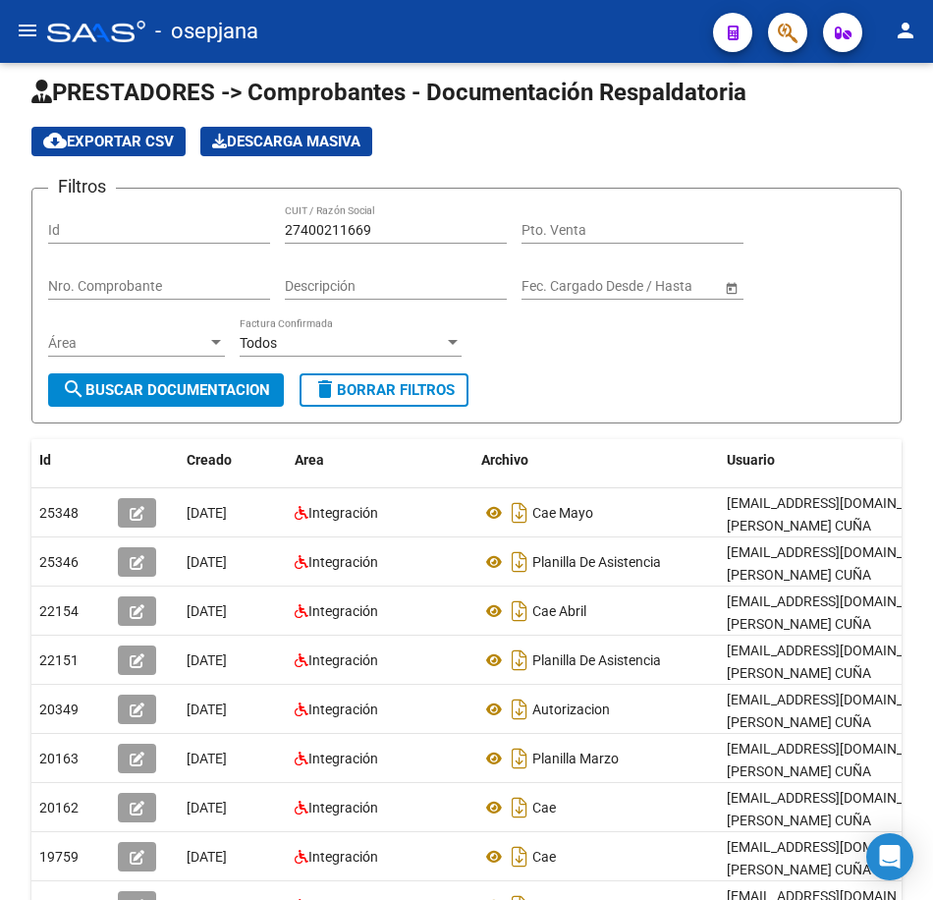
drag, startPoint x: 383, startPoint y: 223, endPoint x: 185, endPoint y: 206, distance: 199.1
click at [188, 207] on div "Filtros Id 27400211669 CUIT / Razón Social Pto. Venta Nro. Comprobante Descripc…" at bounding box center [466, 288] width 837 height 169
paste input "8508652"
click at [189, 395] on span "search Buscar Documentacion" at bounding box center [166, 390] width 208 height 18
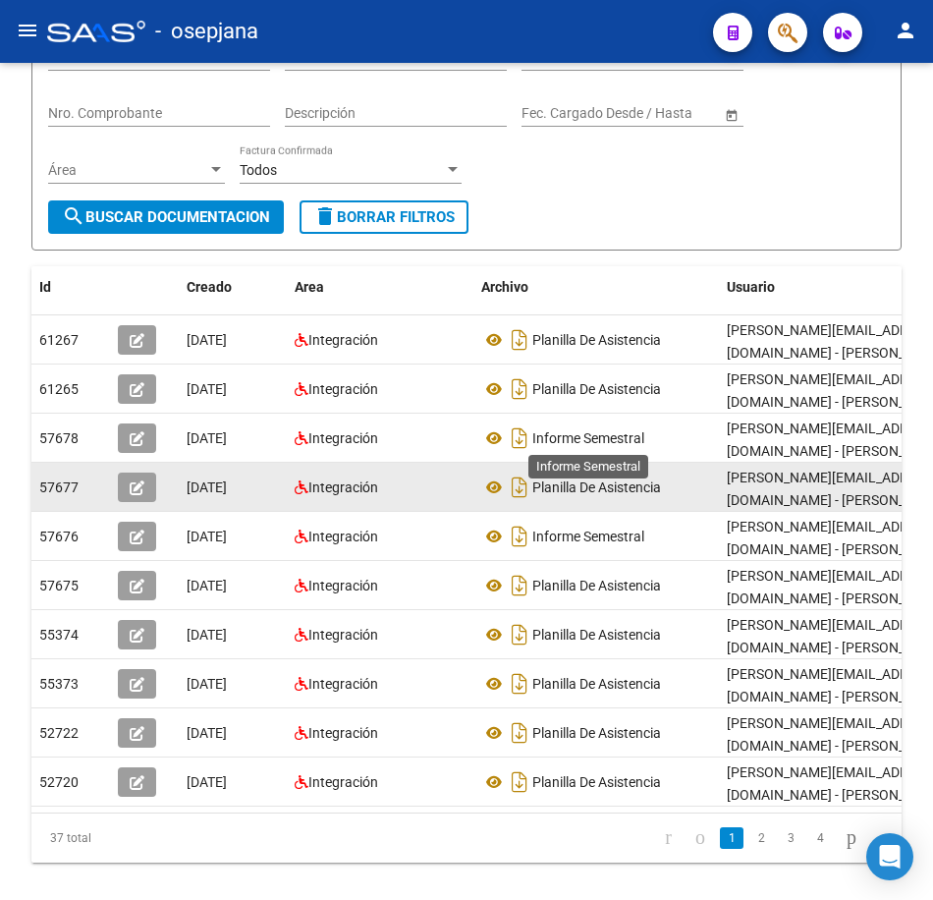
scroll to position [214, 0]
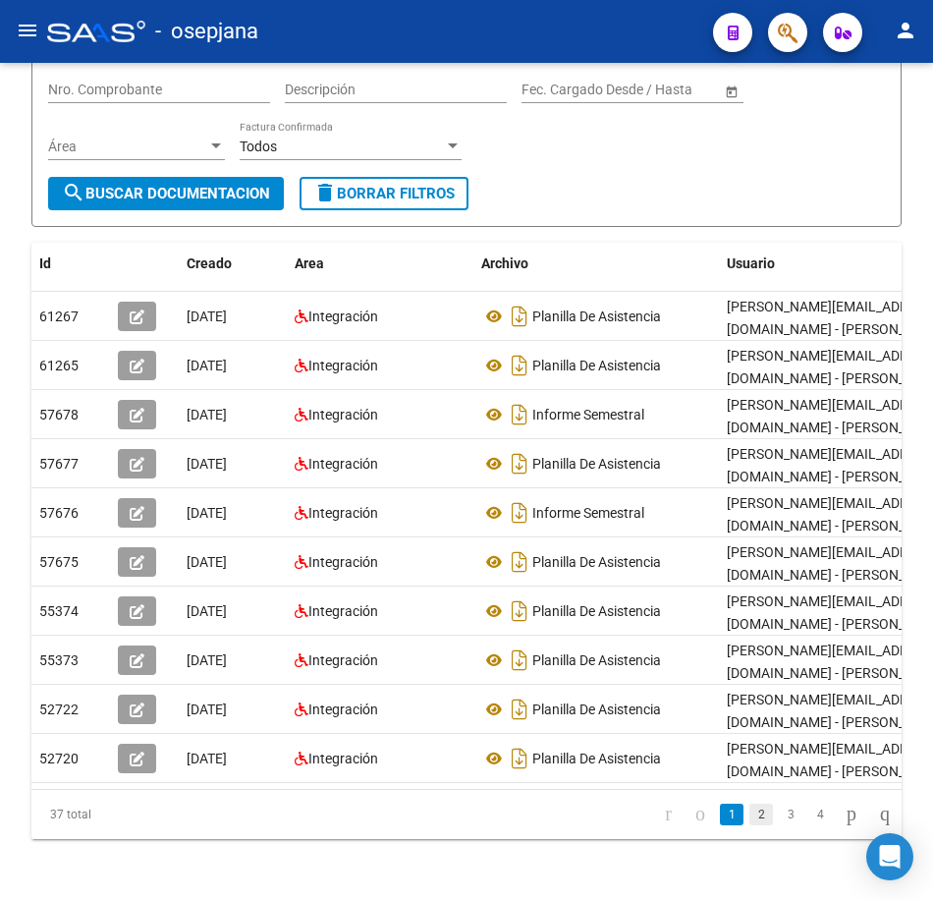
click at [750, 825] on link "2" at bounding box center [762, 815] width 24 height 22
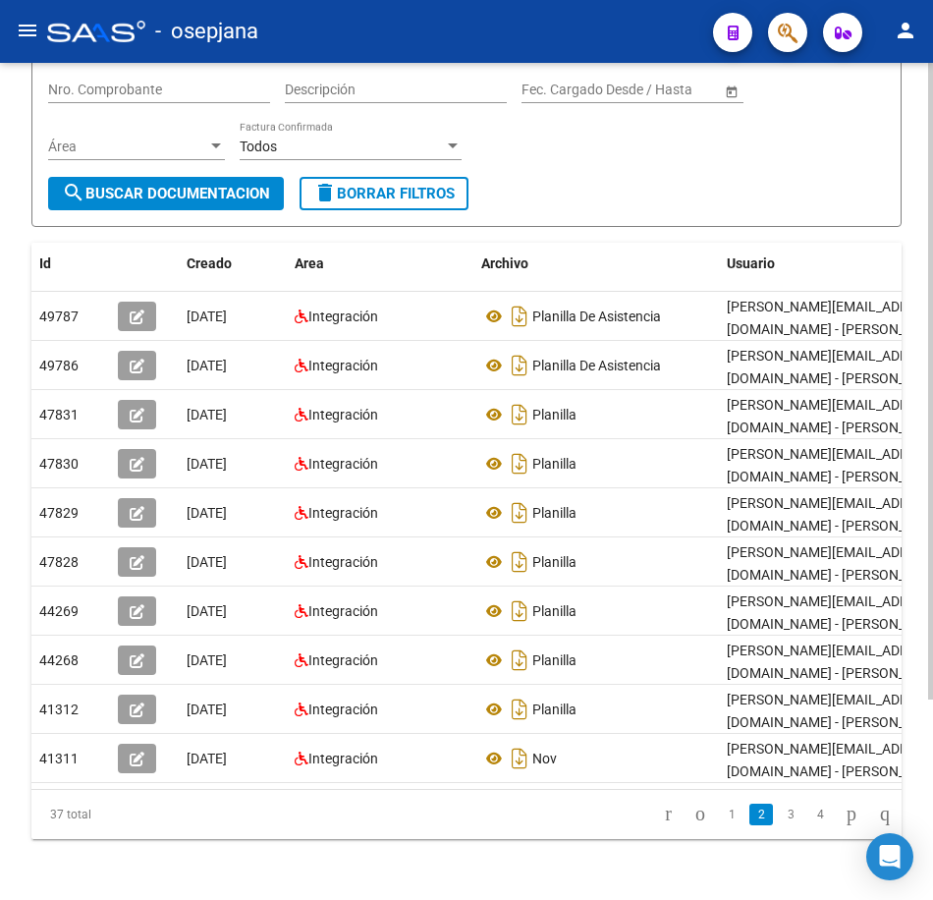
click at [617, 180] on form "Filtros Id 27408508652 CUIT / Razón Social Pto. Venta Nro. Comprobante Descripc…" at bounding box center [466, 109] width 870 height 236
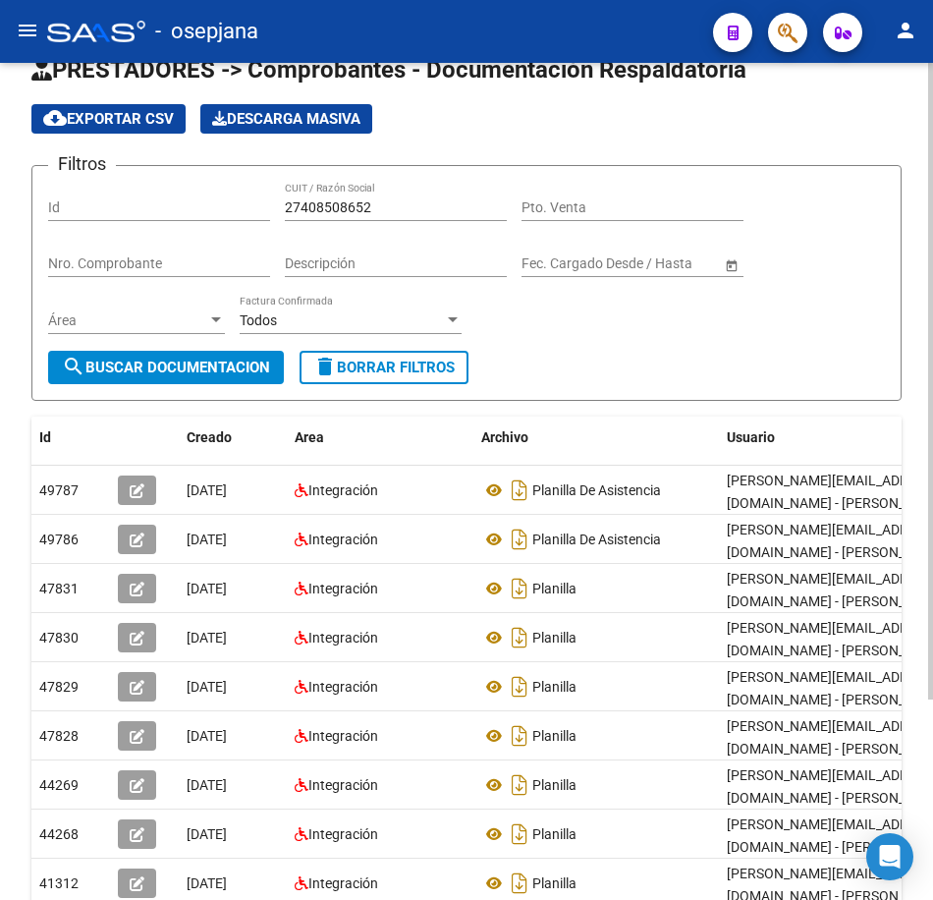
scroll to position [18, 0]
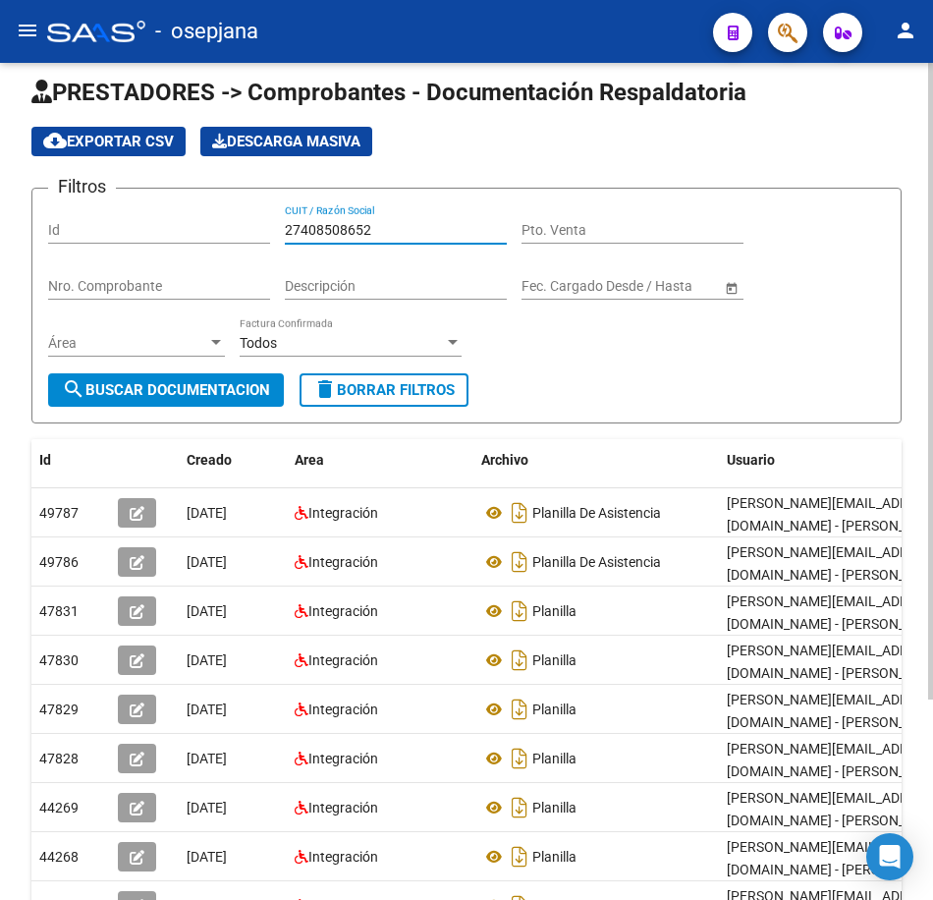
drag, startPoint x: 402, startPoint y: 234, endPoint x: 206, endPoint y: 253, distance: 196.5
click at [198, 217] on div "Filtros Id 27408508652 CUIT / Razón Social Pto. Venta Nro. Comprobante Descripc…" at bounding box center [466, 288] width 837 height 169
paste input "16645227"
click at [217, 381] on span "search Buscar Documentacion" at bounding box center [166, 390] width 208 height 18
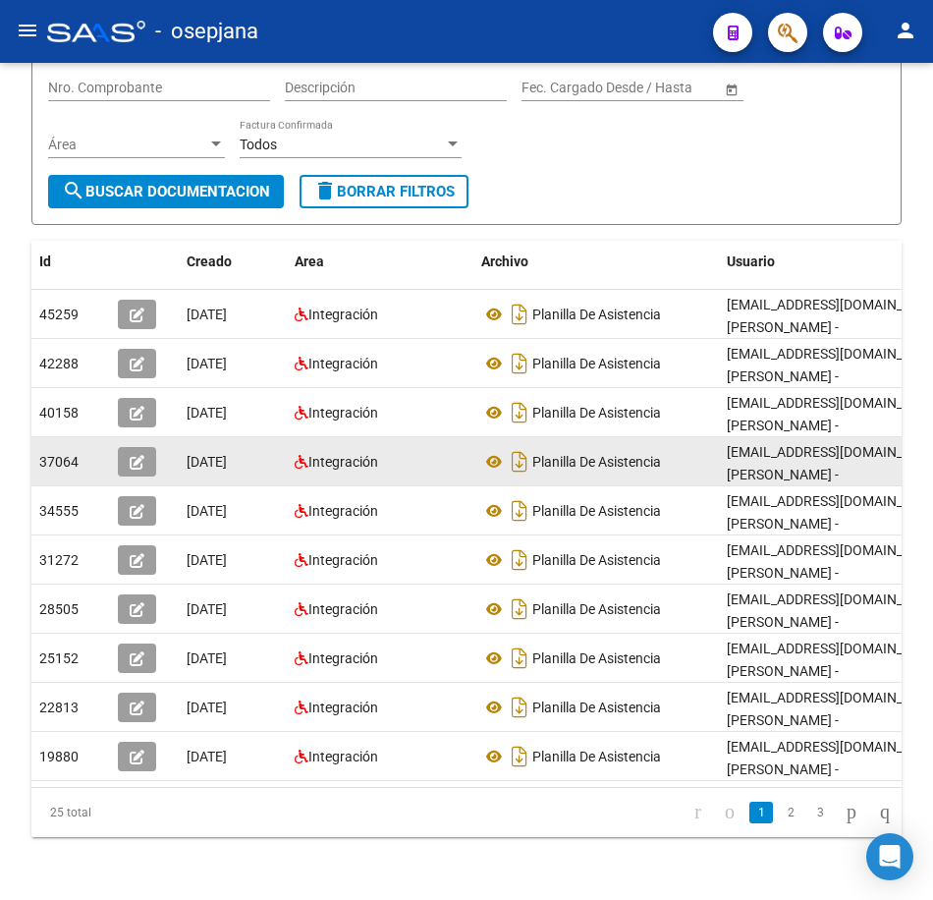
scroll to position [165, 0]
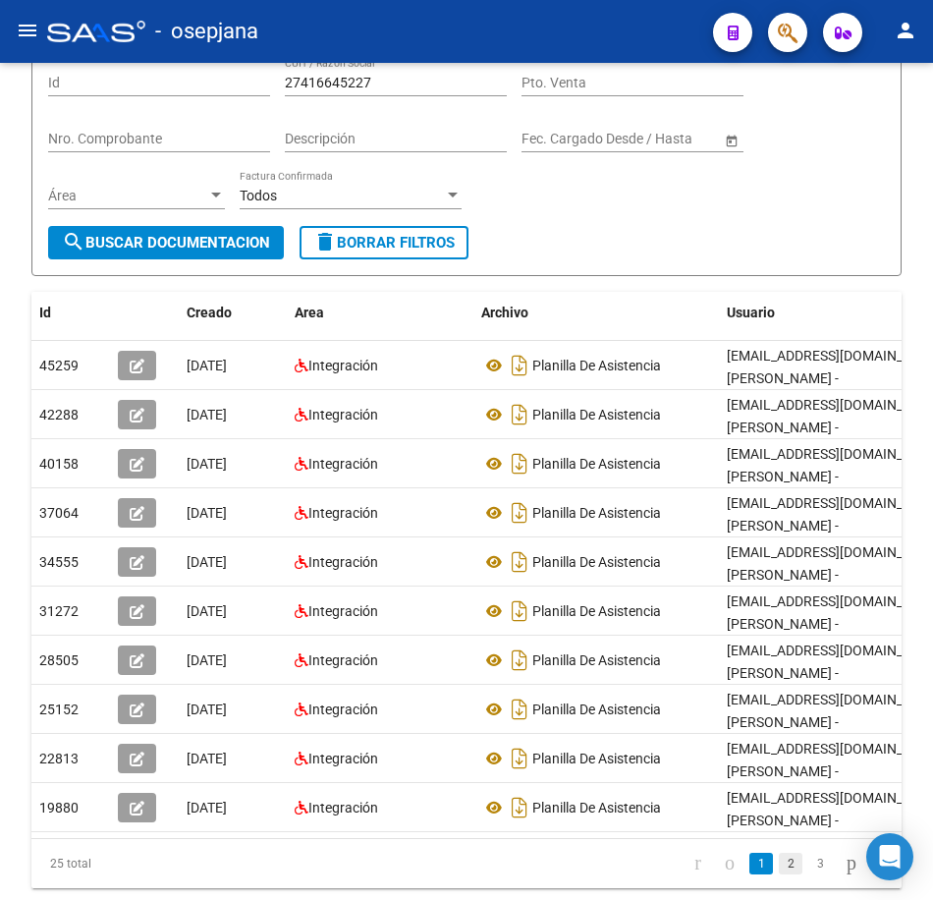
click at [779, 874] on link "2" at bounding box center [791, 864] width 24 height 22
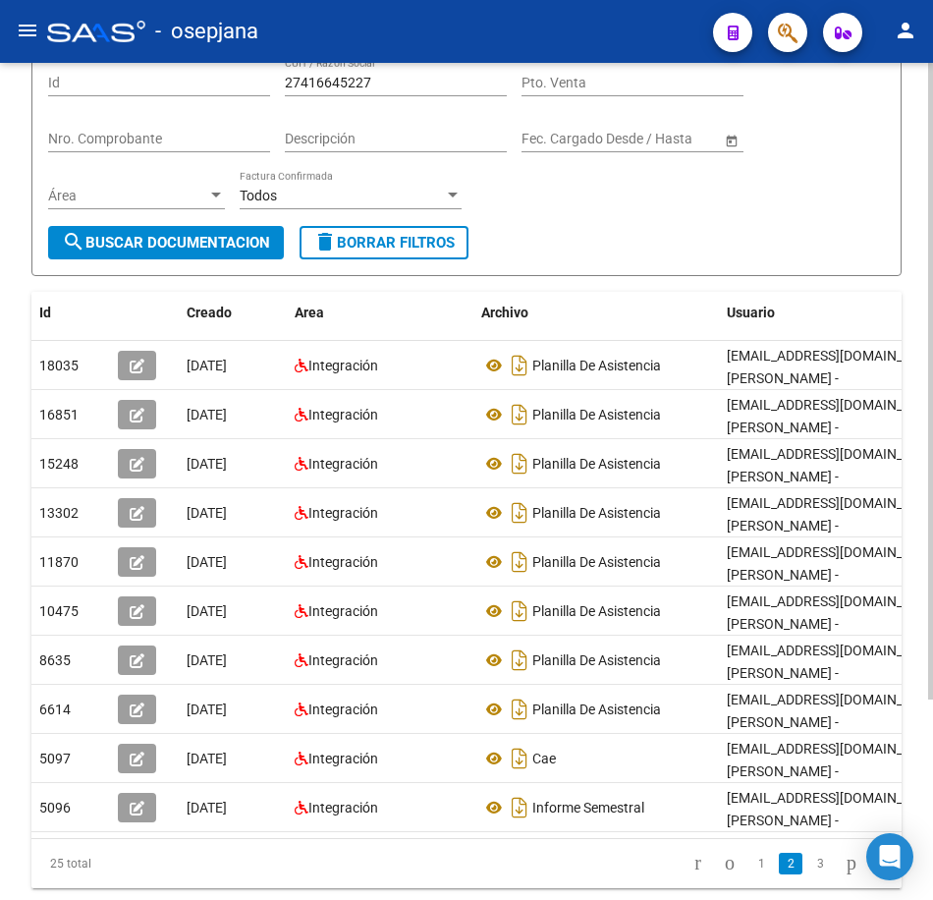
drag, startPoint x: 577, startPoint y: 227, endPoint x: 563, endPoint y: 234, distance: 15.4
click at [577, 227] on form "Filtros Id 27416645227 CUIT / Razón Social Pto. Venta Nro. Comprobante Descripc…" at bounding box center [466, 158] width 870 height 236
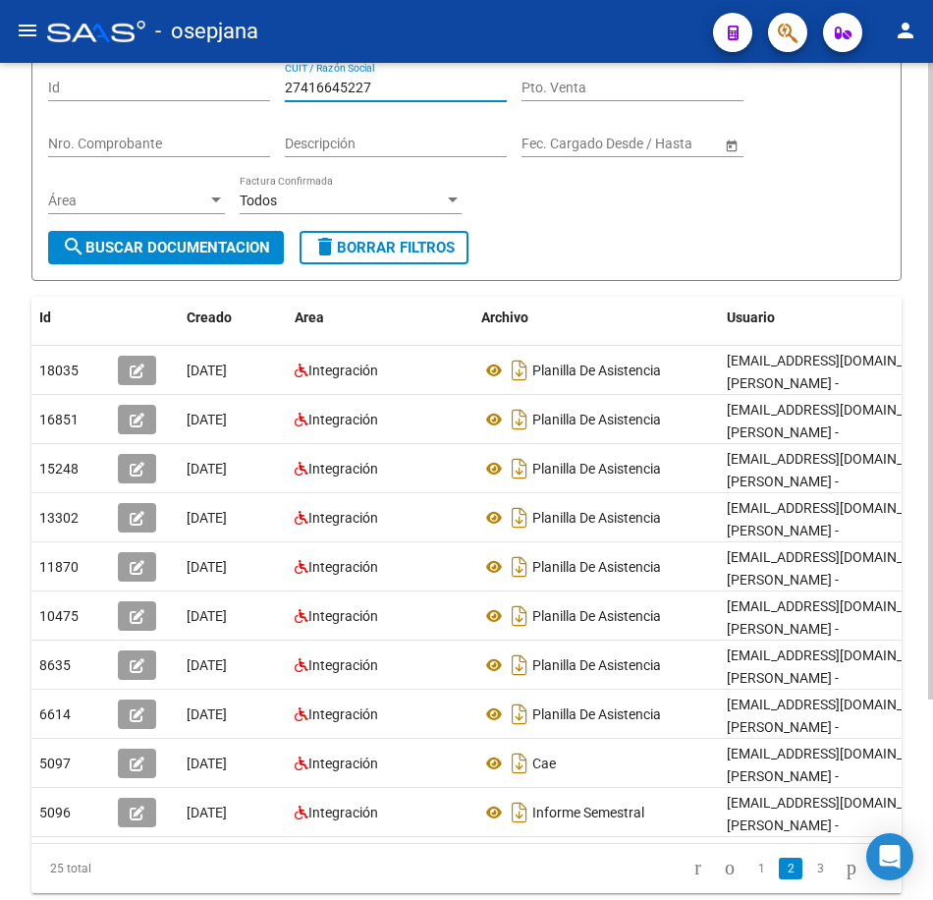
drag, startPoint x: 402, startPoint y: 84, endPoint x: 205, endPoint y: 87, distance: 196.5
click at [209, 84] on div "Filtros Id 27416645227 CUIT / Razón Social Pto. Venta Nro. Comprobante Descripc…" at bounding box center [466, 146] width 837 height 169
paste input "09290103"
click at [233, 238] on button "search Buscar Documentacion" at bounding box center [166, 247] width 236 height 33
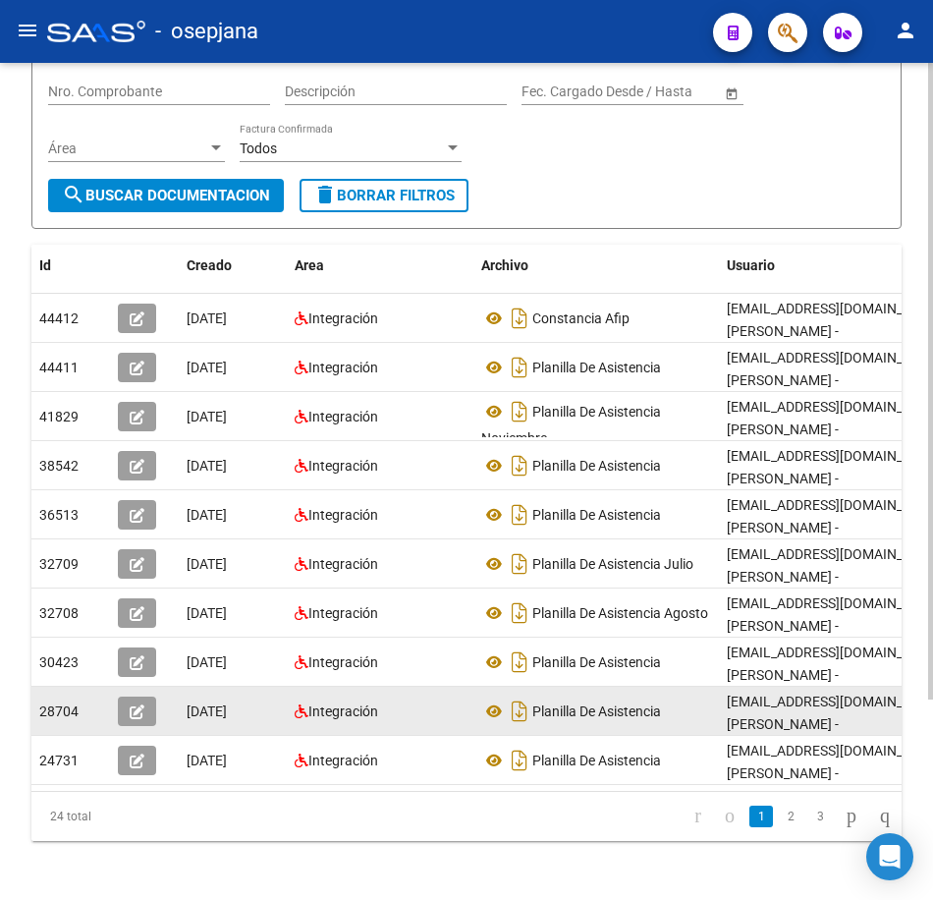
scroll to position [258, 0]
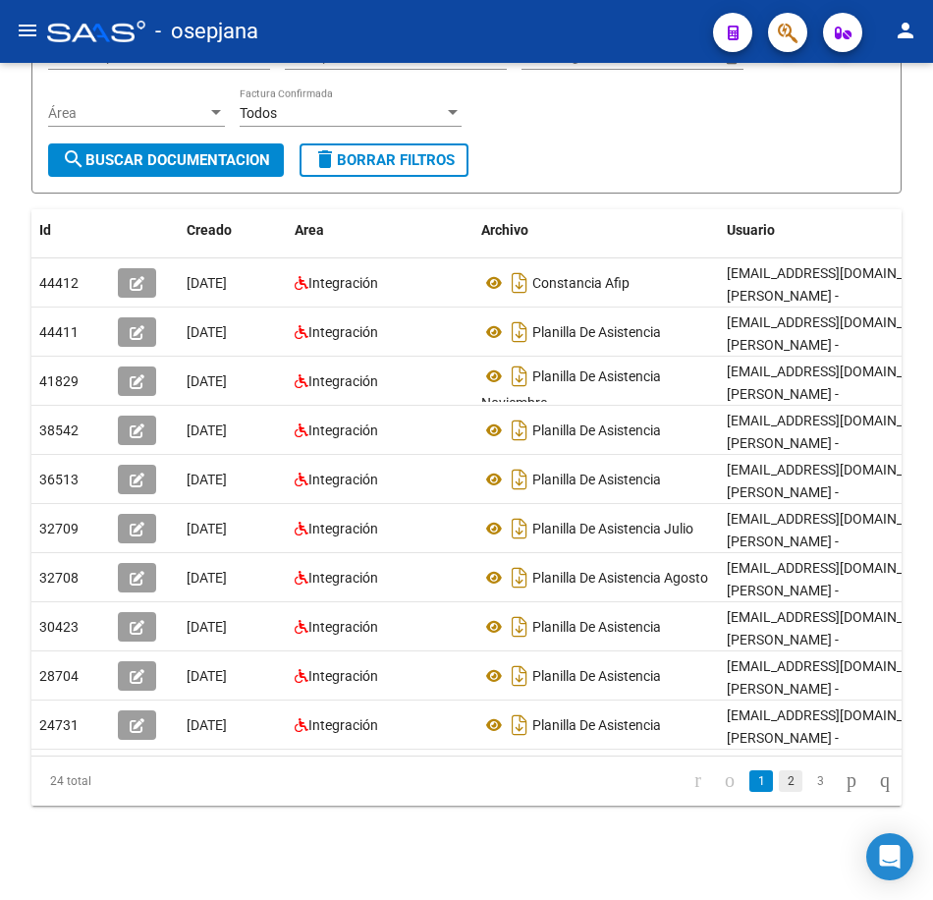
click at [779, 788] on link "2" at bounding box center [791, 781] width 24 height 22
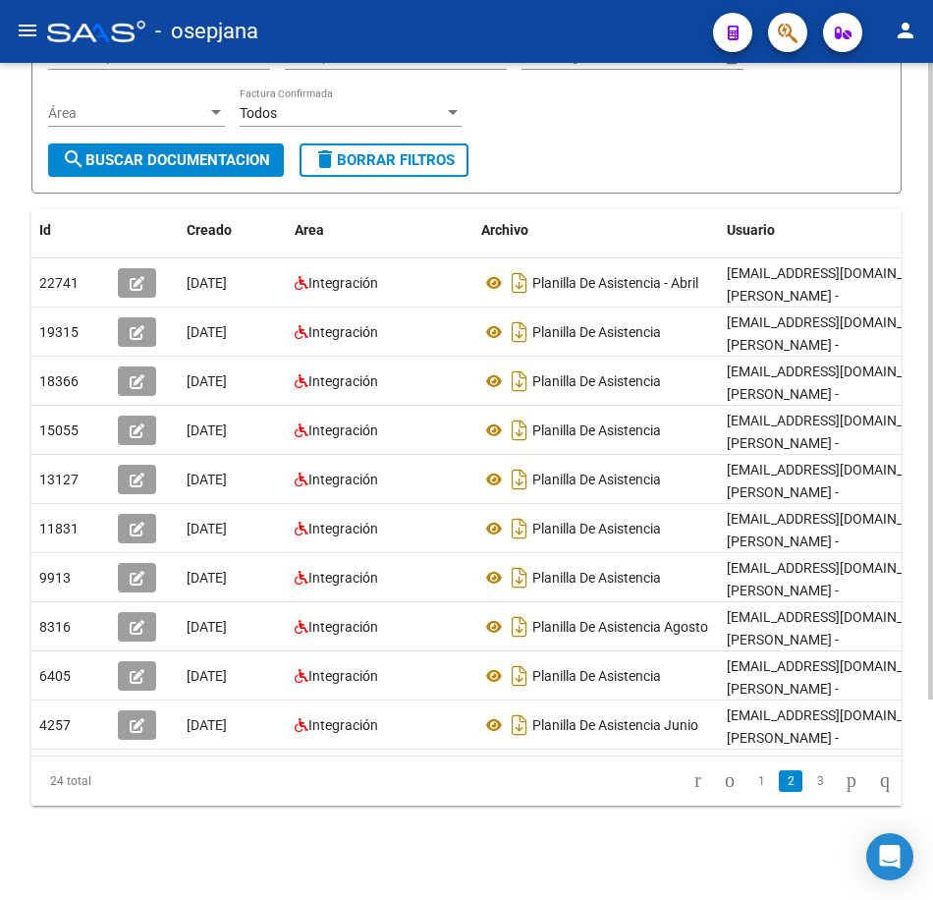
click at [550, 146] on form "Filtros Id 27409290103 CUIT / Razón Social Pto. Venta Nro. Comprobante Descripc…" at bounding box center [466, 76] width 870 height 236
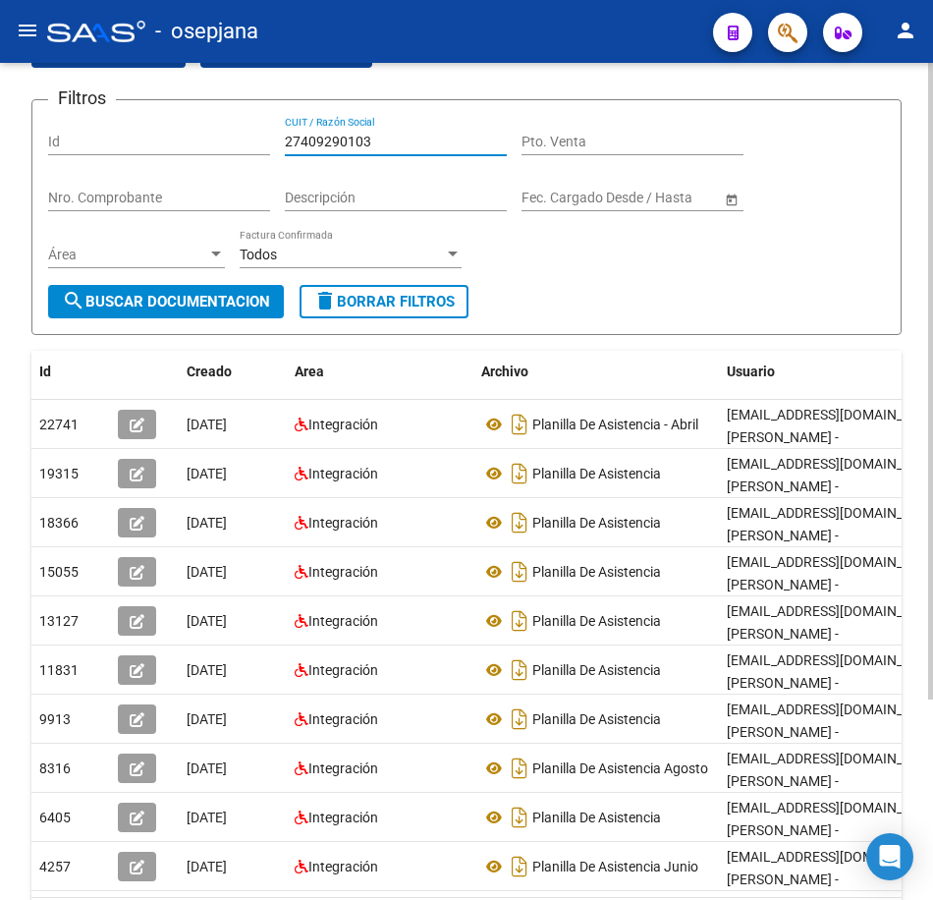
drag, startPoint x: 379, startPoint y: 87, endPoint x: 226, endPoint y: 73, distance: 154.0
click at [226, 73] on app-list-header "PRESTADORES -> Comprobantes - Documentación Respaldatoria cloud_download Export…" at bounding box center [466, 161] width 870 height 347
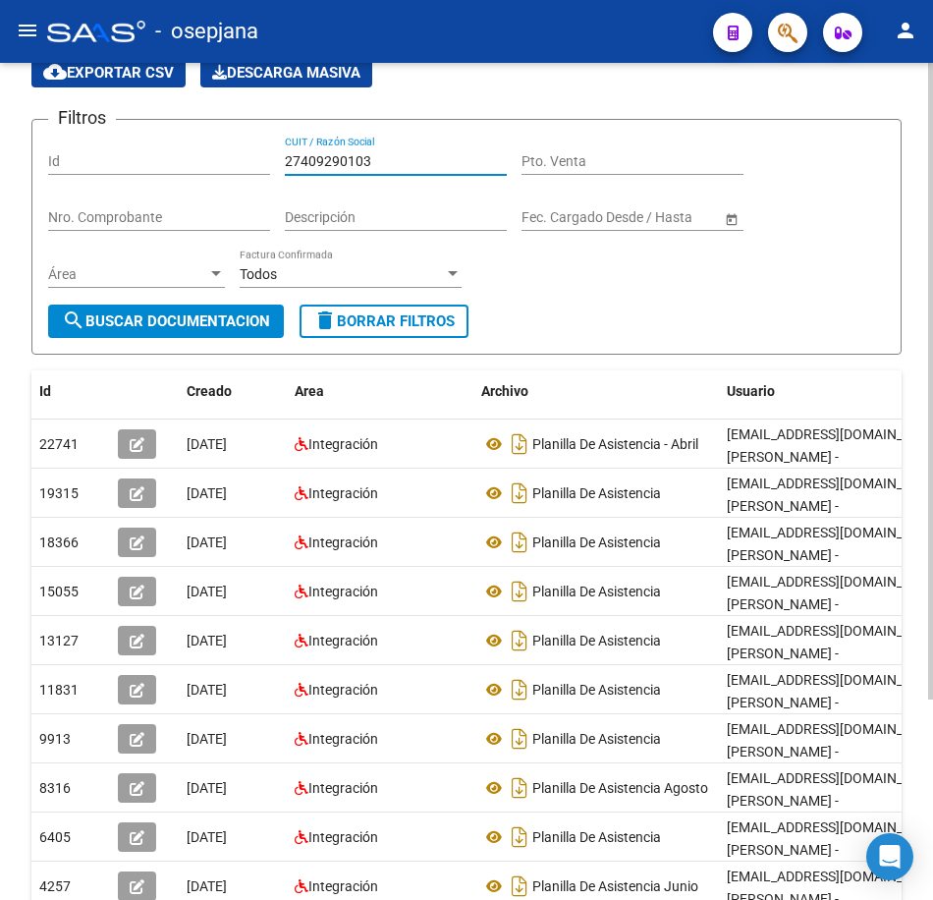
paste input "864451"
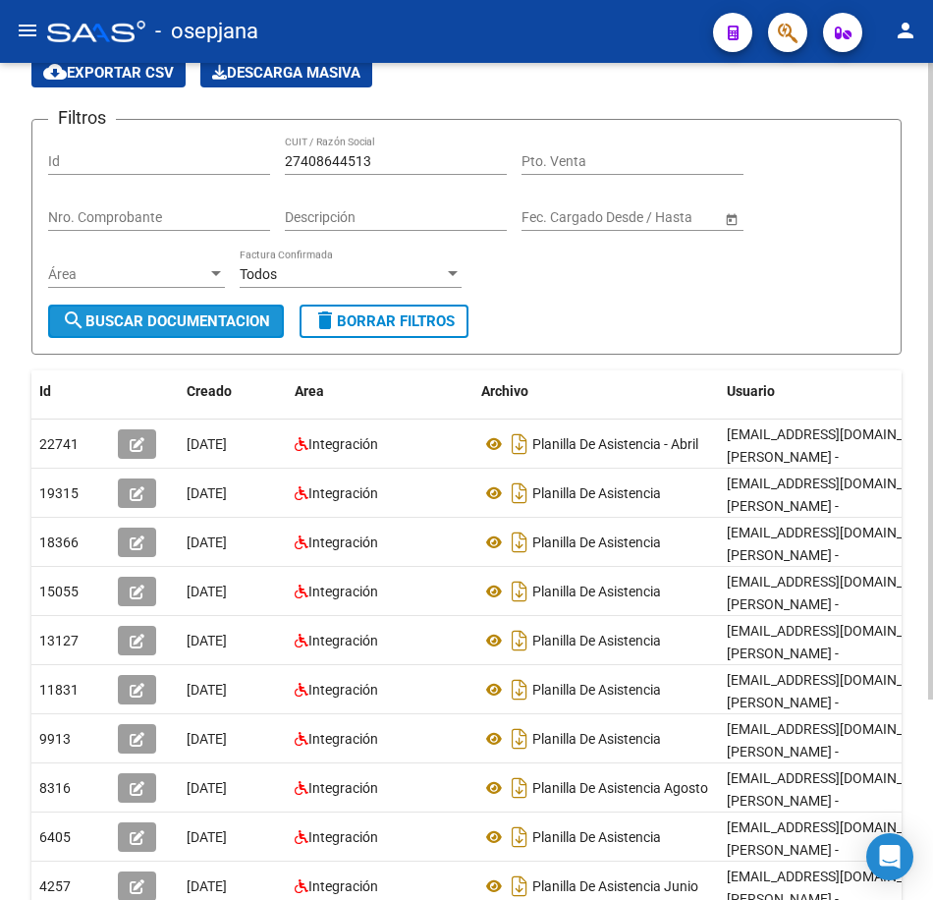
click at [218, 315] on span "search Buscar Documentacion" at bounding box center [166, 321] width 208 height 18
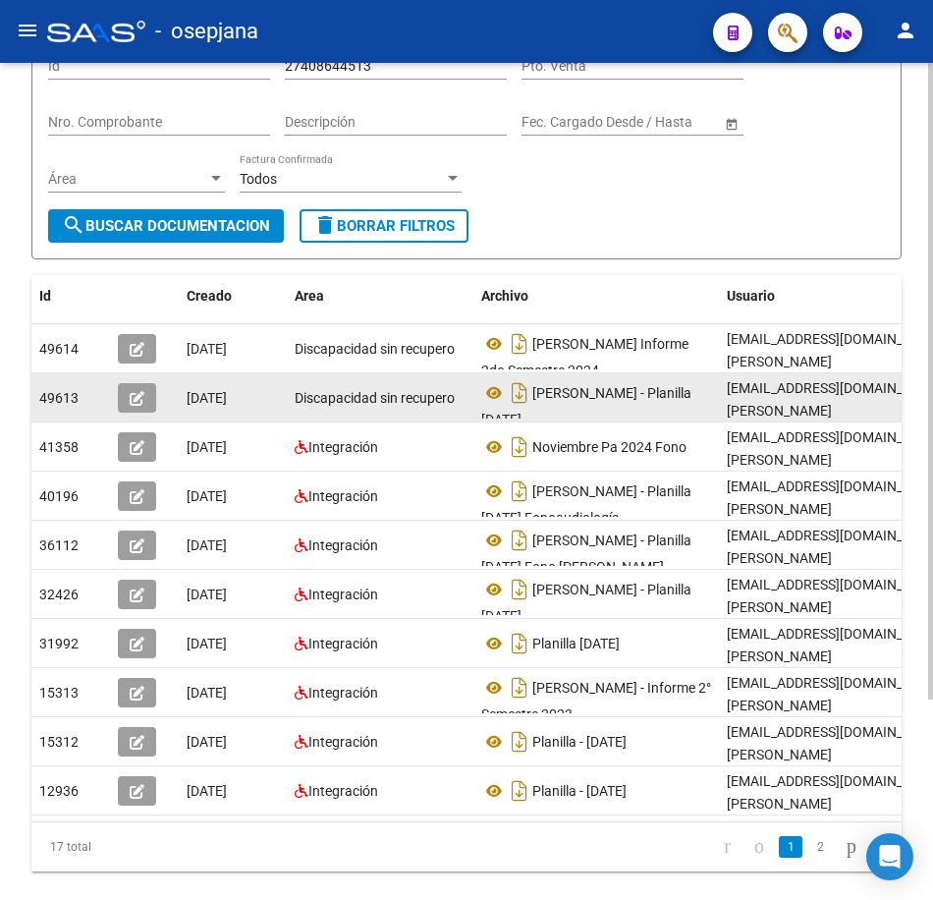
scroll to position [185, 0]
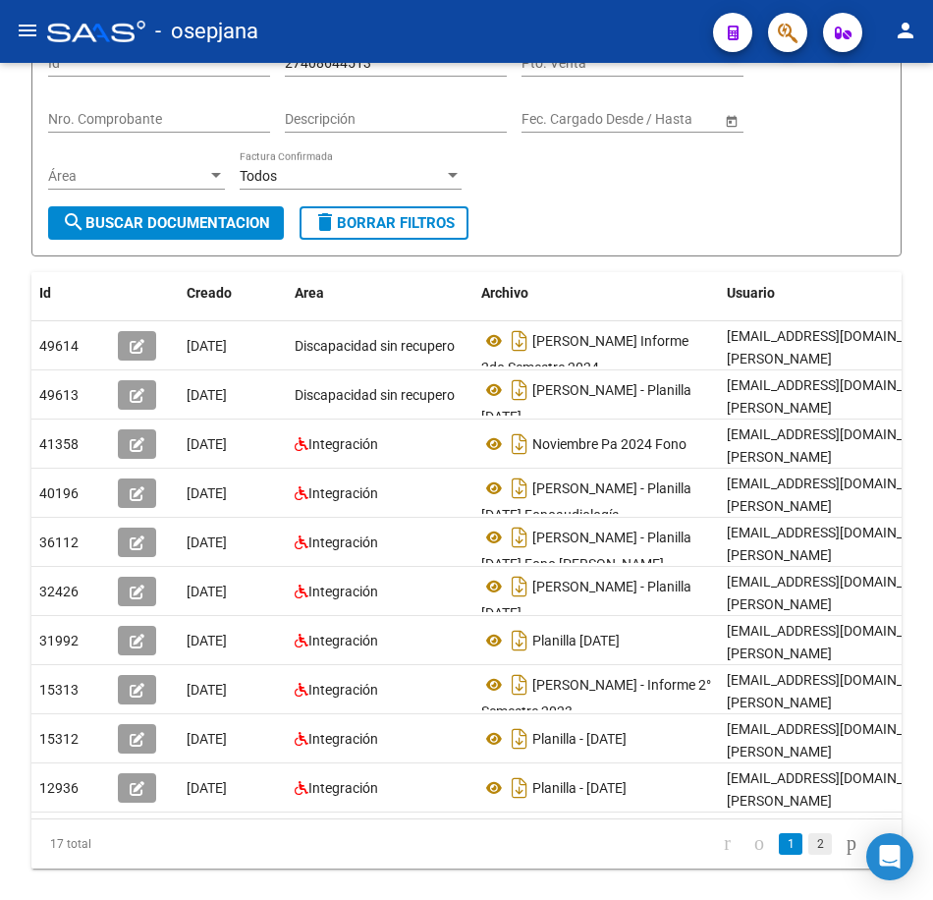
click at [808, 855] on link "2" at bounding box center [820, 844] width 24 height 22
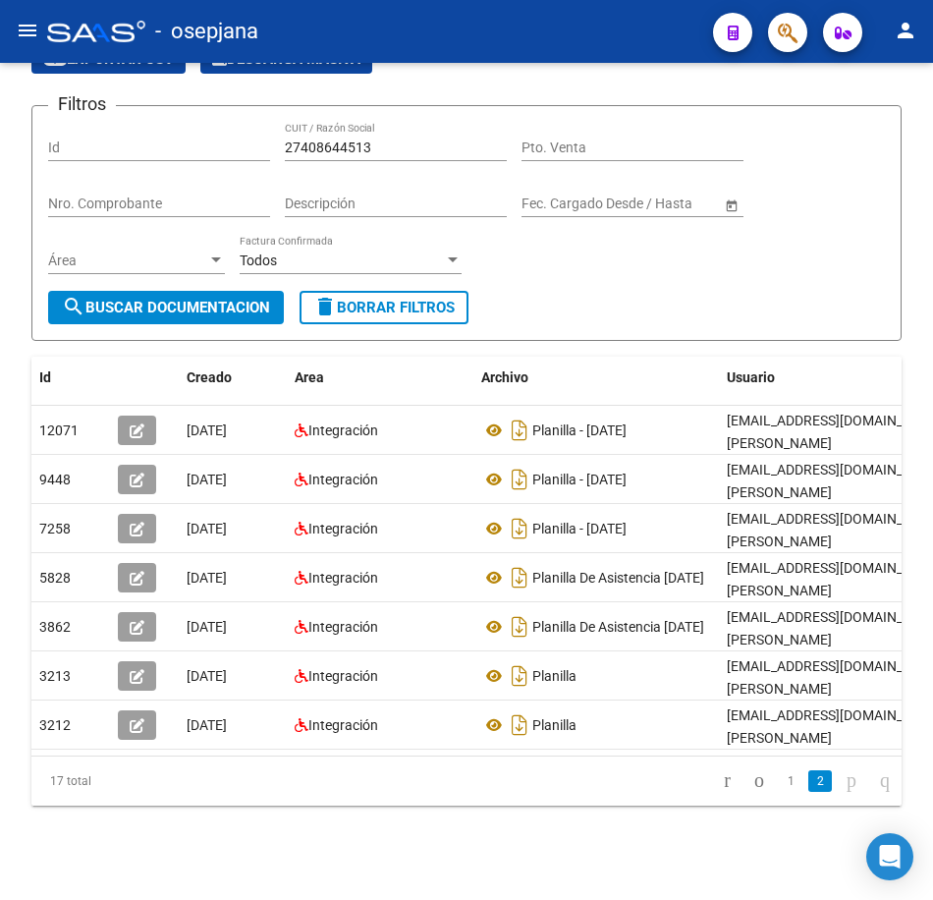
scroll to position [116, 0]
drag, startPoint x: 396, startPoint y: 128, endPoint x: 184, endPoint y: 124, distance: 212.2
click at [175, 122] on div "Filtros Id 27408644513 CUIT / Razón Social Pto. Venta Nro. Comprobante Descripc…" at bounding box center [466, 206] width 837 height 169
paste input "320165"
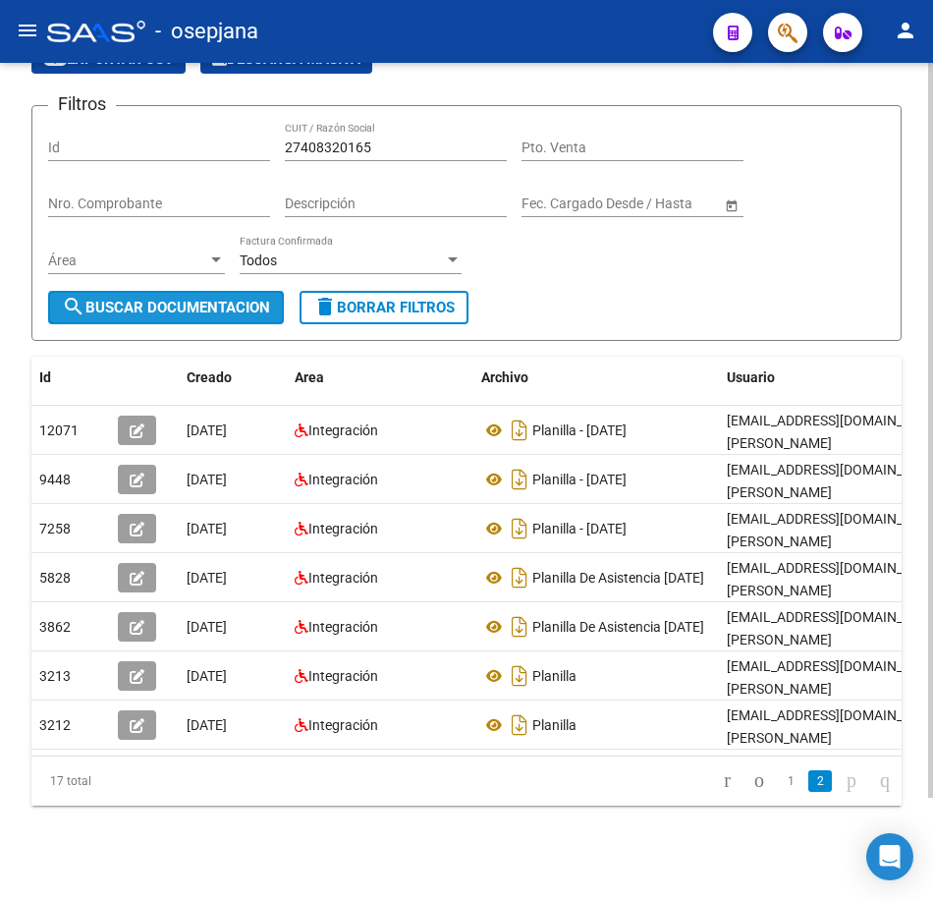
click at [225, 291] on button "search Buscar Documentacion" at bounding box center [166, 307] width 236 height 33
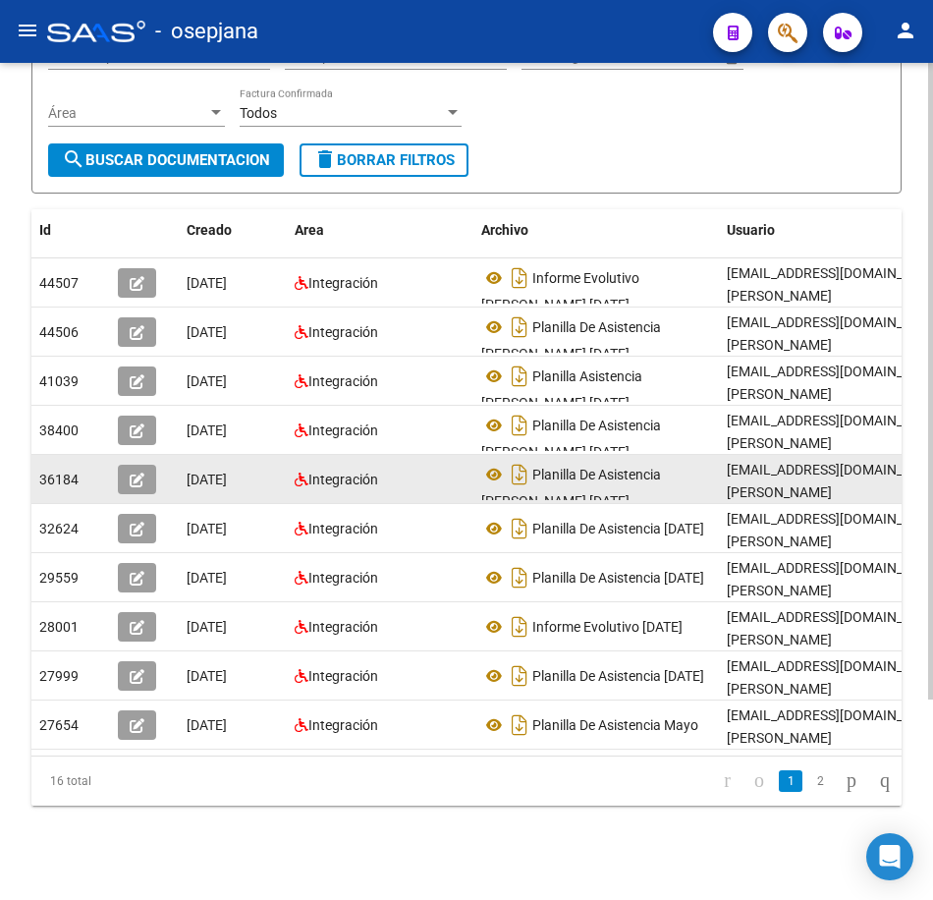
scroll to position [263, 0]
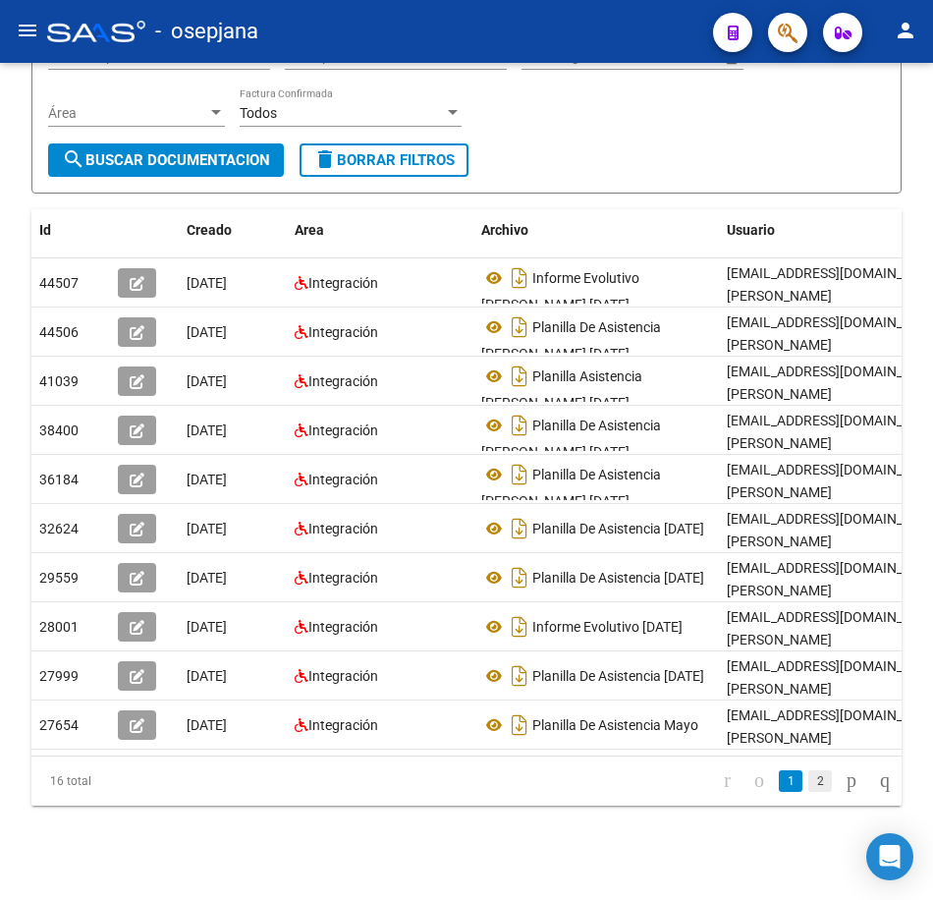
click at [808, 781] on link "2" at bounding box center [820, 781] width 24 height 22
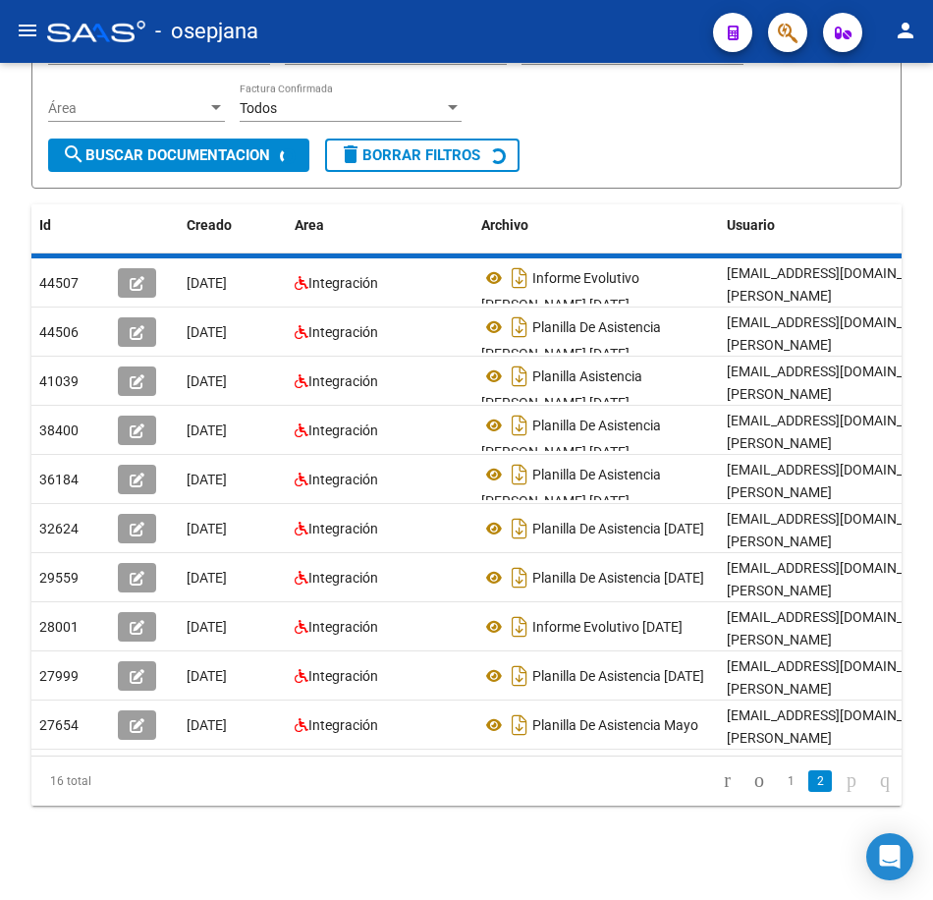
scroll to position [67, 0]
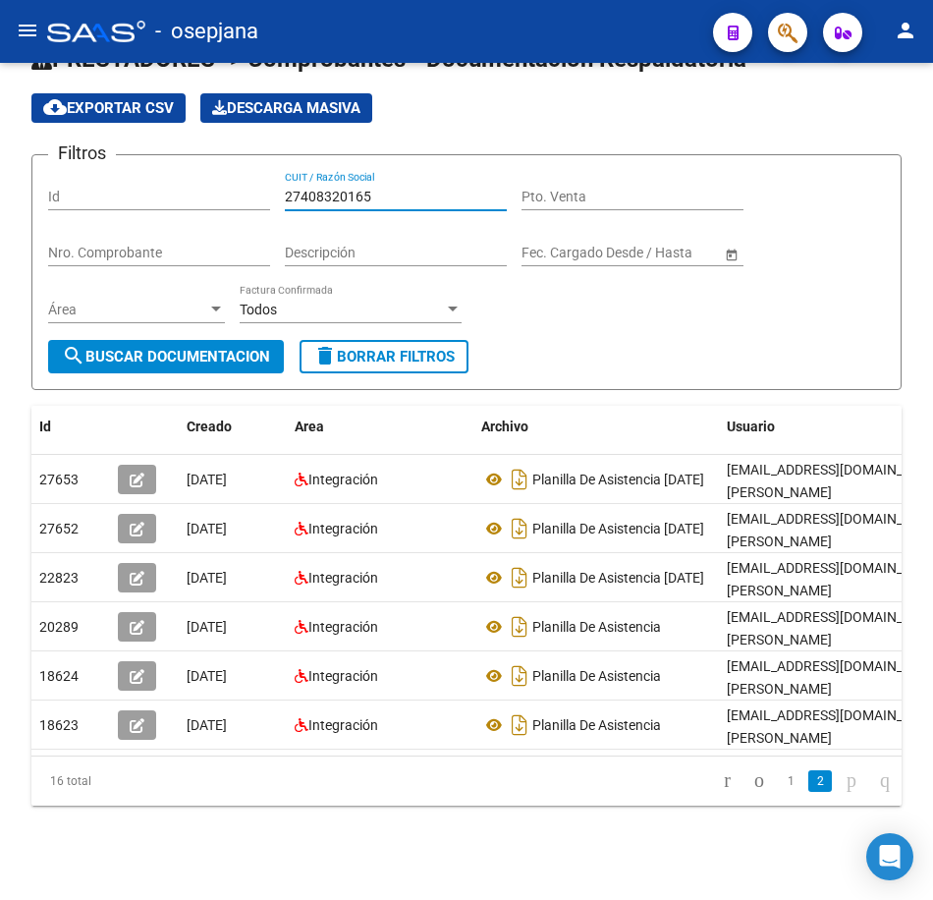
drag, startPoint x: 388, startPoint y: 178, endPoint x: 179, endPoint y: 175, distance: 209.3
click at [179, 175] on div "Filtros Id 27408320165 CUIT / Razón Social Pto. Venta Nro. Comprobante Descripc…" at bounding box center [466, 255] width 837 height 169
paste input "644513"
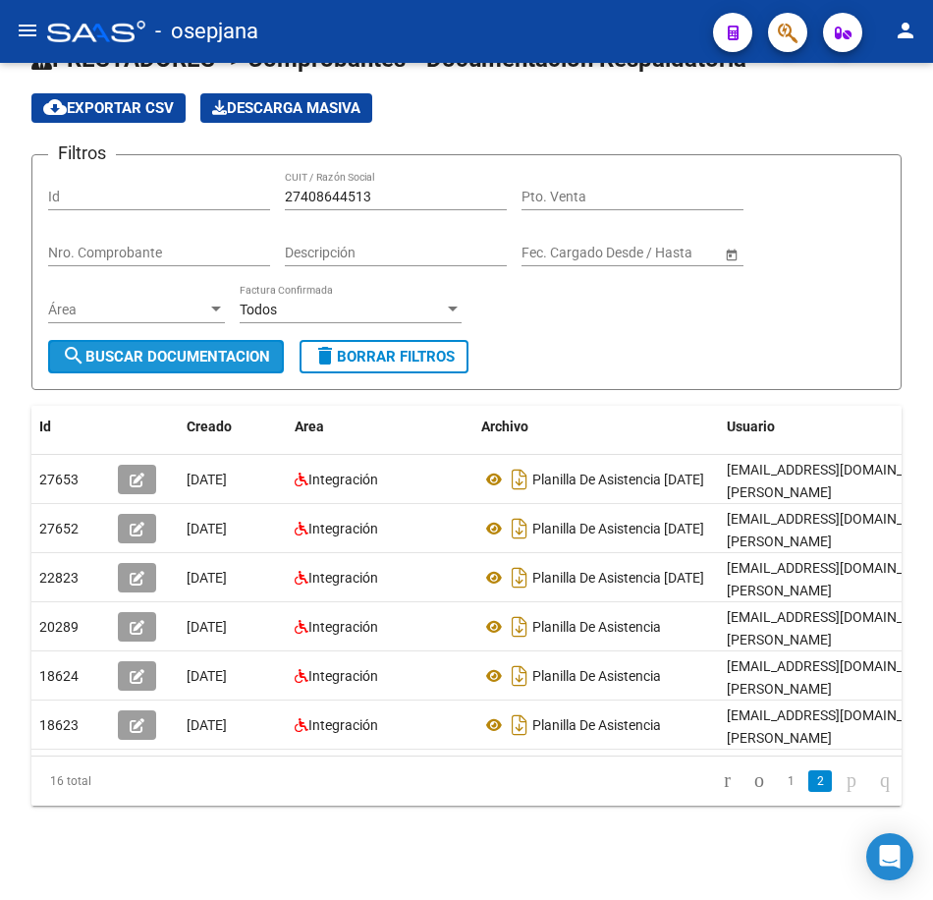
click at [229, 340] on button "search Buscar Documentacion" at bounding box center [166, 356] width 236 height 33
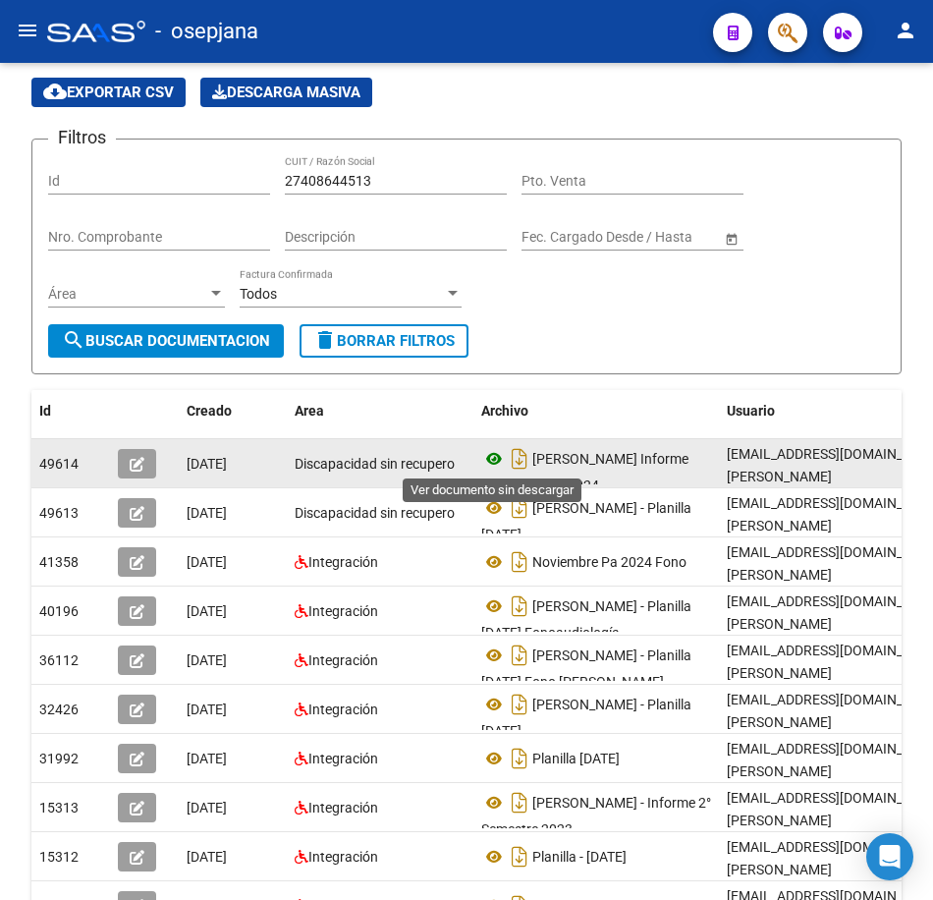
click at [496, 456] on icon at bounding box center [494, 459] width 26 height 24
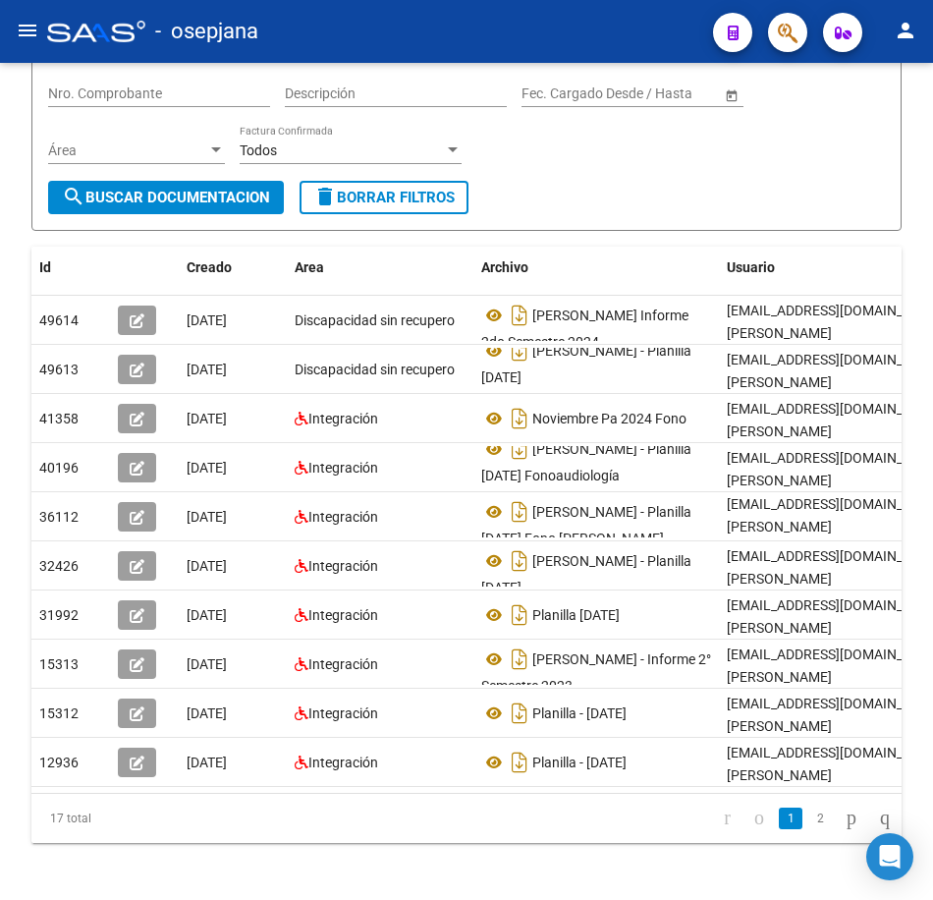
scroll to position [259, 0]
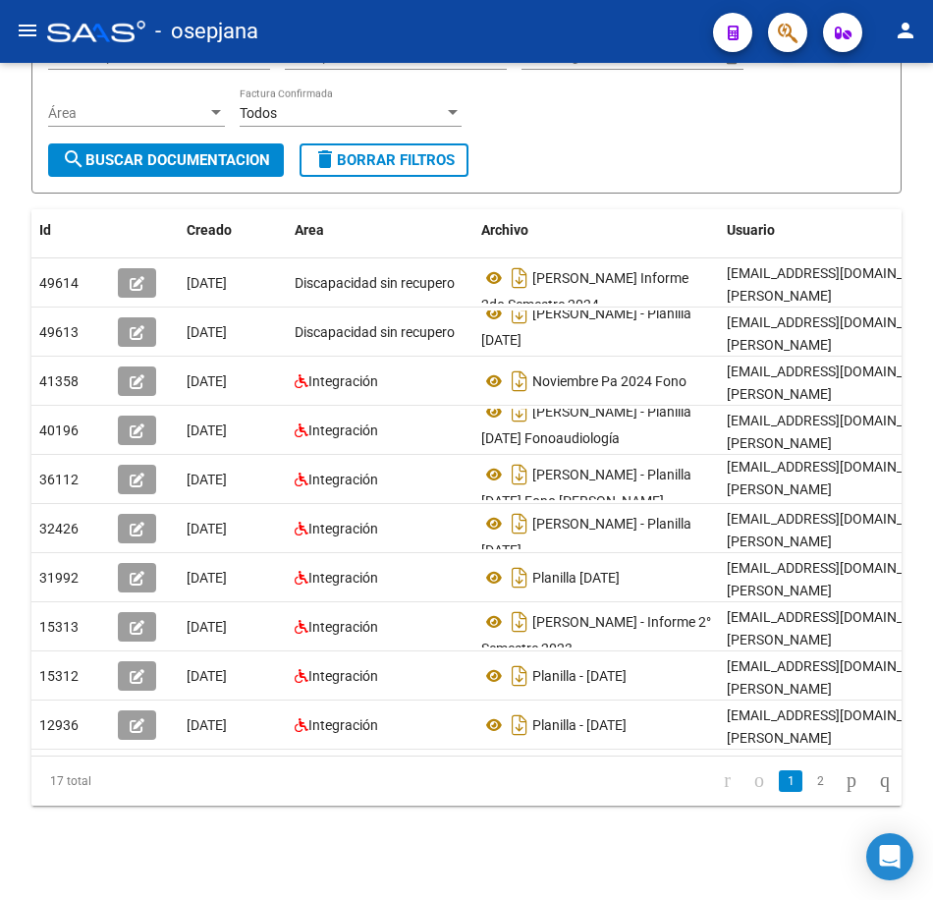
click at [926, 853] on div "PRESTADORES -> Comprobantes - Documentación Respaldatoria cloud_download Export…" at bounding box center [469, 357] width 938 height 1085
click at [808, 788] on link "2" at bounding box center [820, 781] width 24 height 22
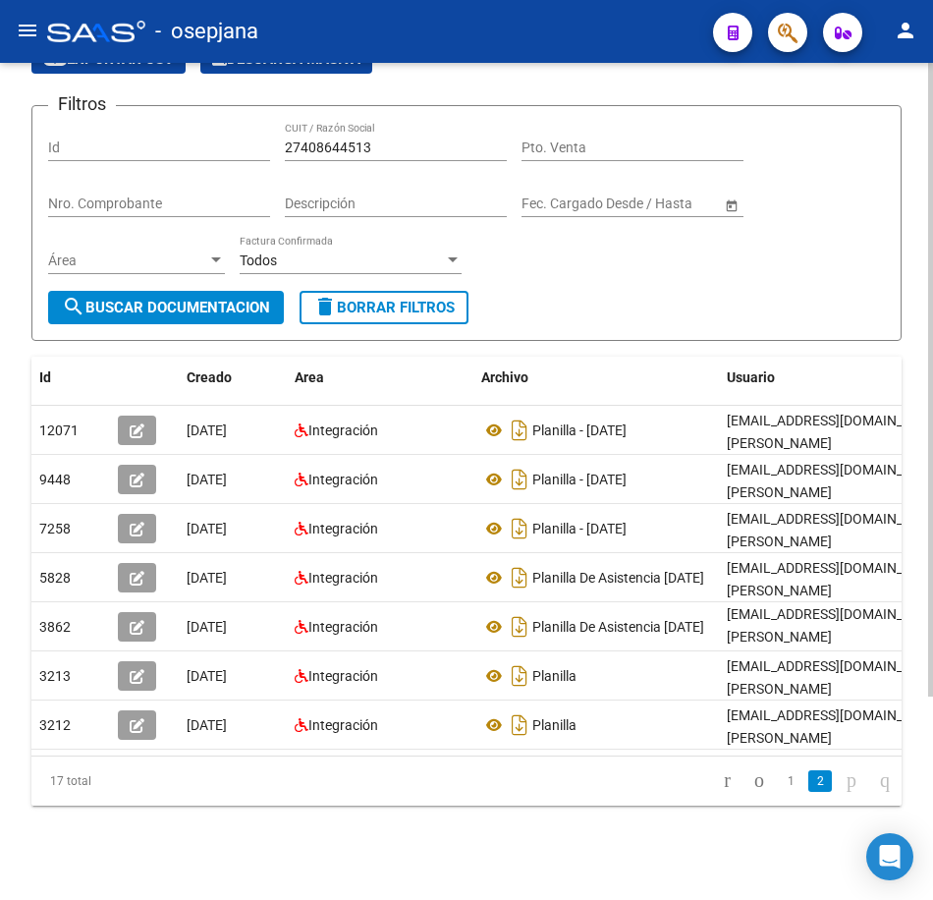
scroll to position [116, 0]
drag, startPoint x: 381, startPoint y: 129, endPoint x: 80, endPoint y: 128, distance: 301.6
click at [80, 128] on div "Filtros Id 27408644513 CUIT / Razón Social Pto. Venta Nro. Comprobante Descripc…" at bounding box center [466, 206] width 837 height 169
paste input "22387035"
click at [202, 299] on span "search Buscar Documentacion" at bounding box center [166, 308] width 208 height 18
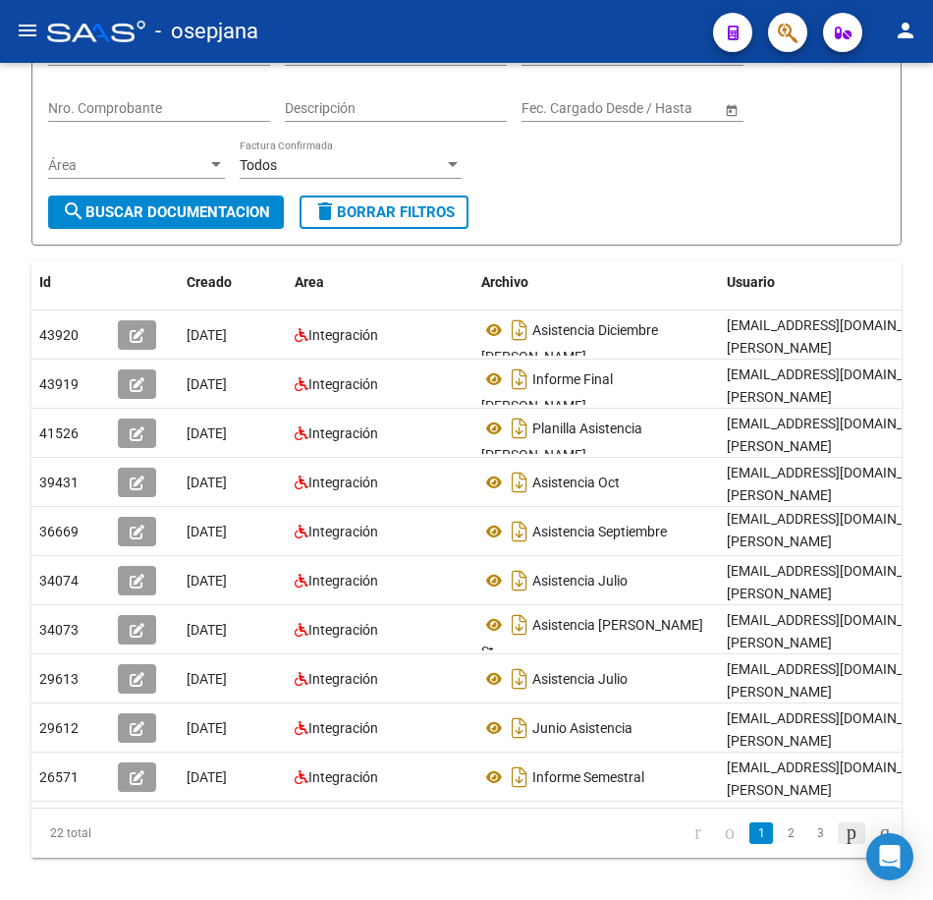
scroll to position [165, 0]
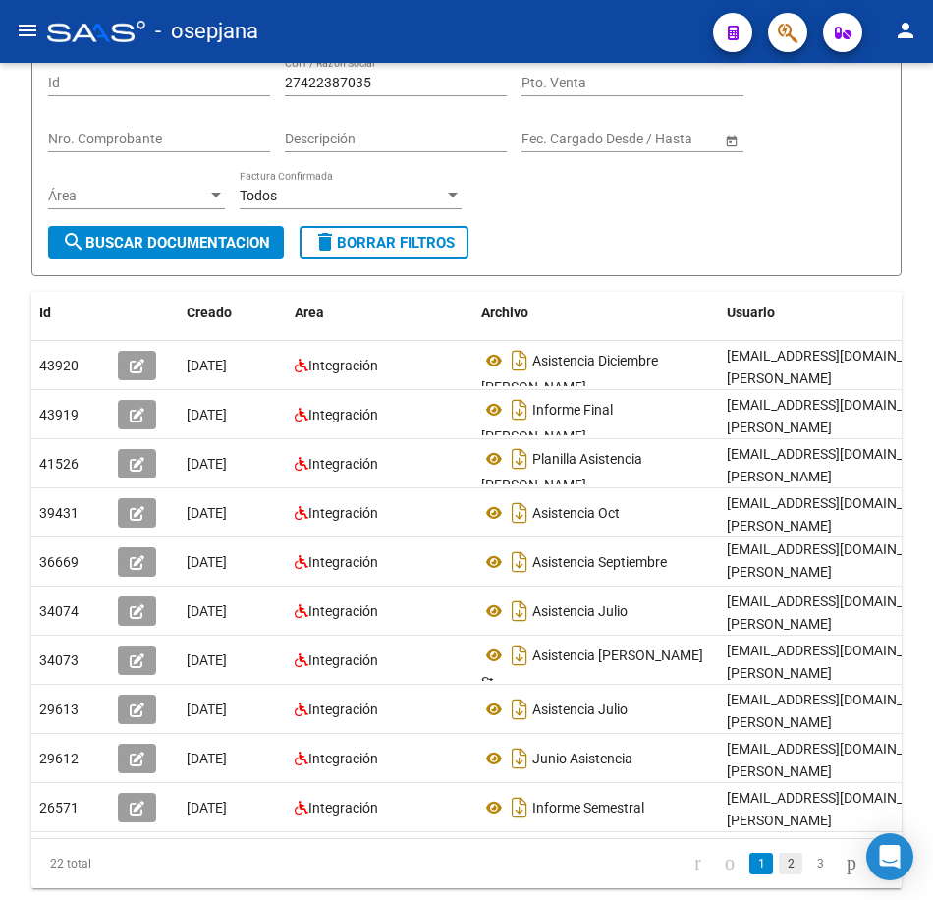
click at [779, 874] on link "2" at bounding box center [791, 864] width 24 height 22
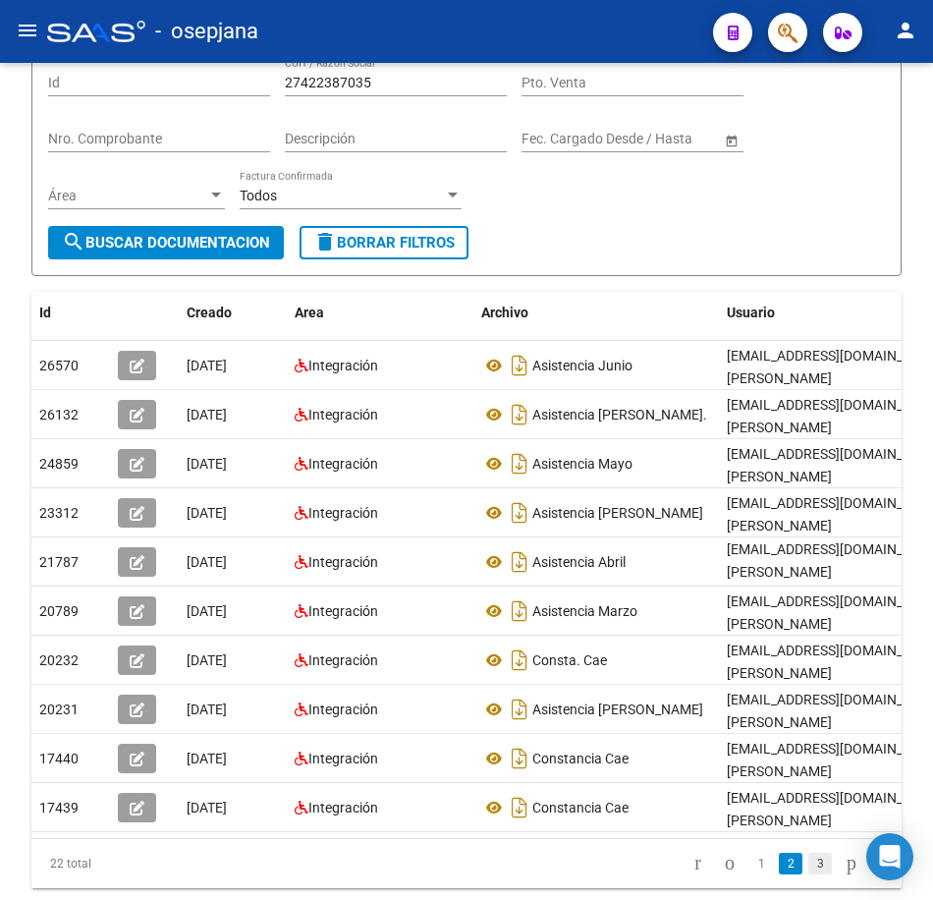
click at [808, 874] on link "3" at bounding box center [820, 864] width 24 height 22
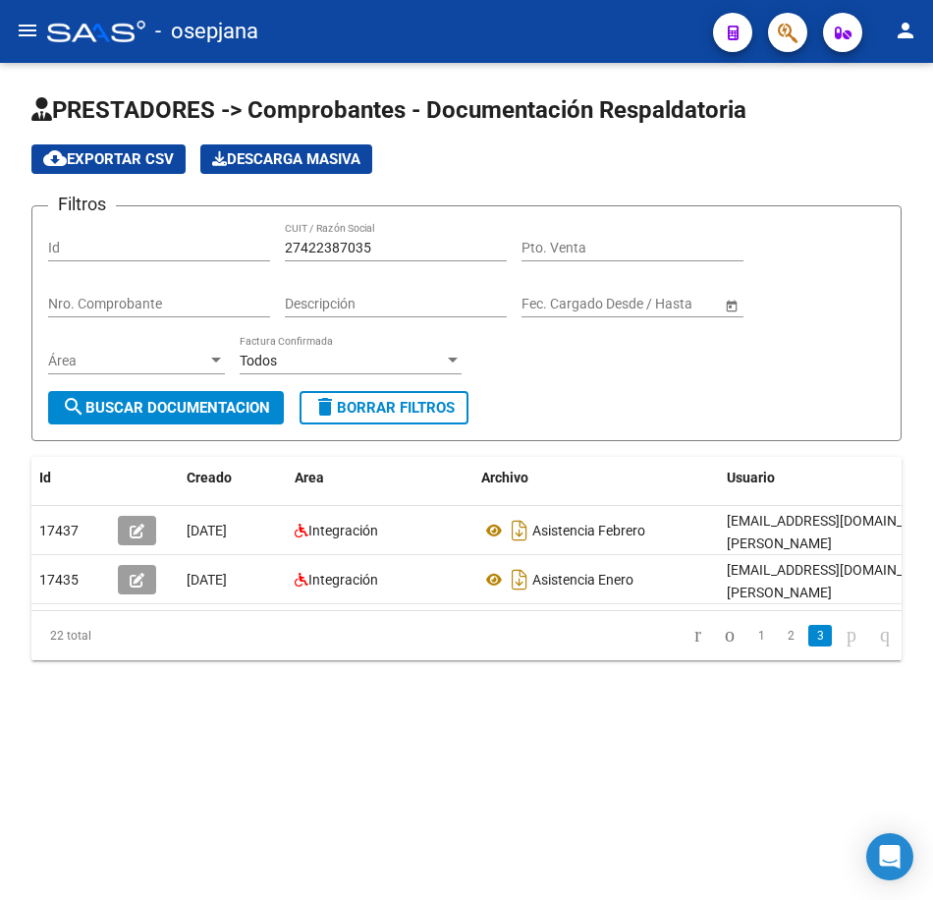
scroll to position [0, 0]
drag, startPoint x: 359, startPoint y: 244, endPoint x: 53, endPoint y: 228, distance: 305.9
click at [52, 227] on div "Filtros Id 27422387035 CUIT / Razón Social Pto. Venta Nro. Comprobante Descripc…" at bounding box center [466, 306] width 837 height 169
paste input "930271964"
click at [146, 417] on span "search Buscar Documentacion" at bounding box center [166, 408] width 208 height 18
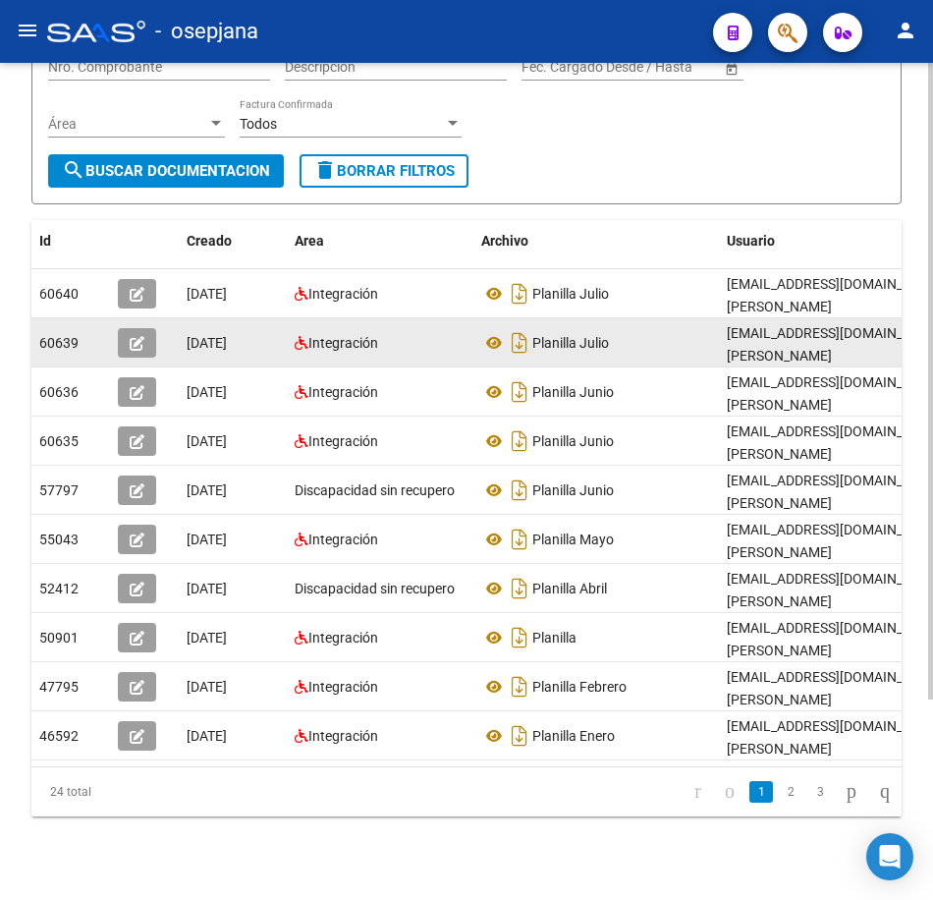
scroll to position [263, 0]
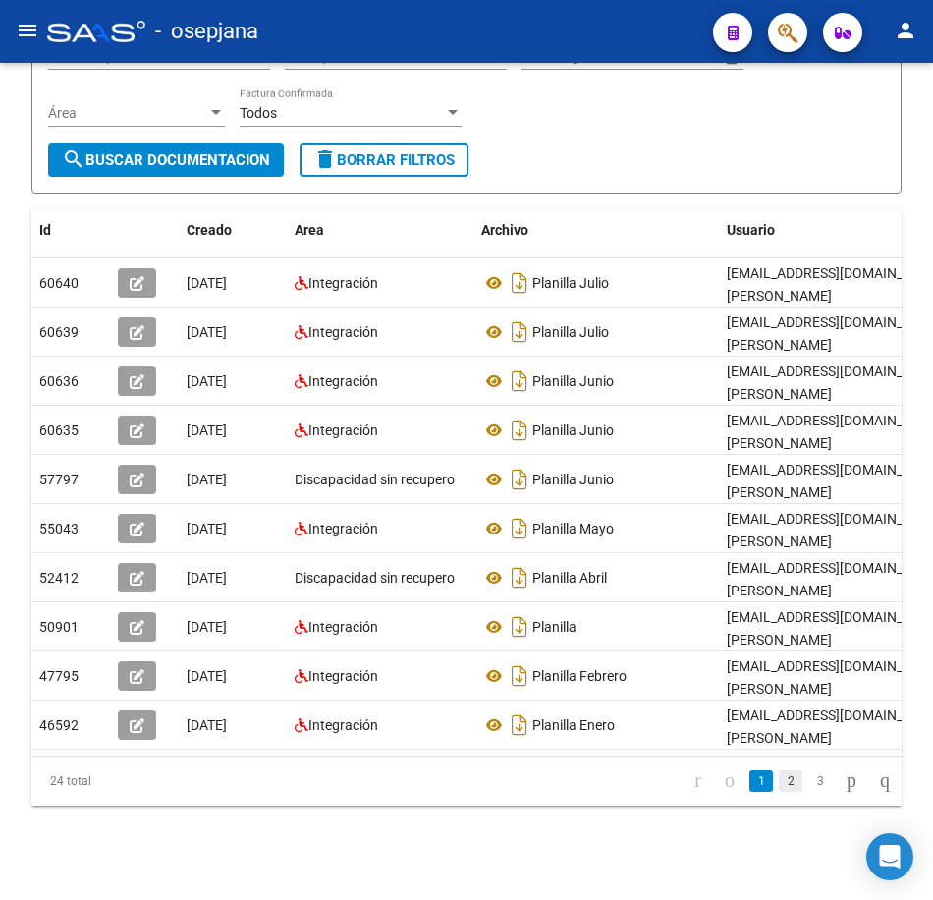
click at [779, 786] on link "2" at bounding box center [791, 781] width 24 height 22
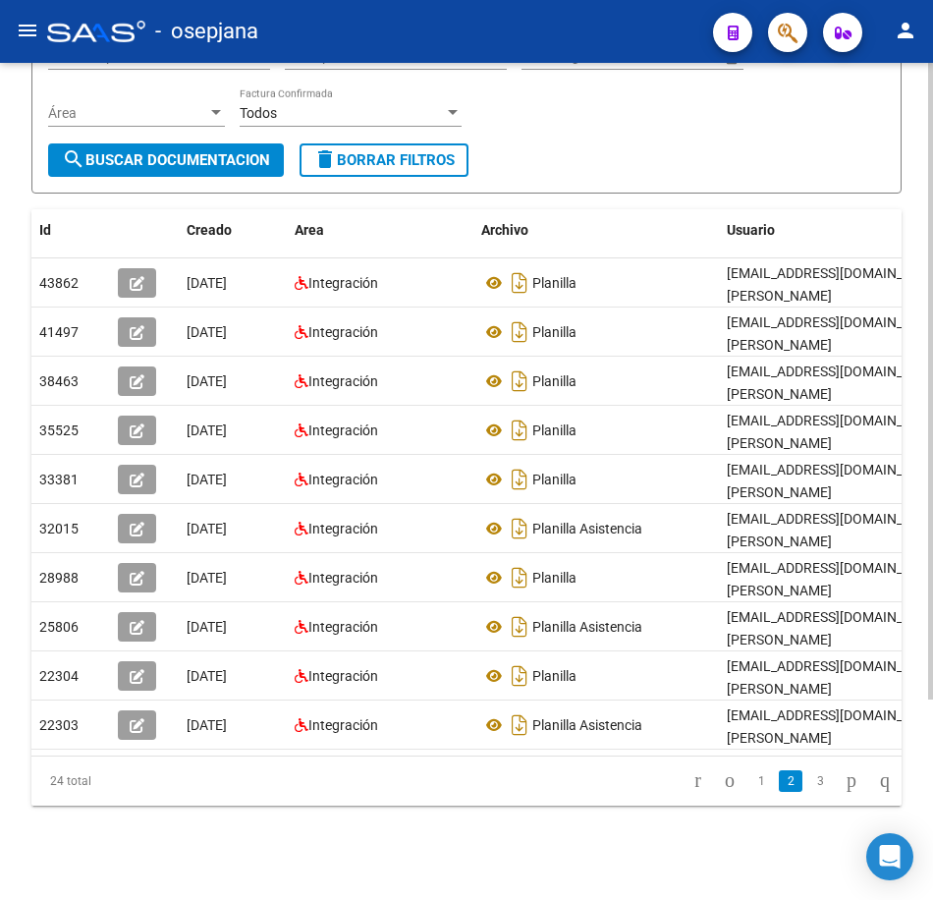
click at [606, 148] on form "Filtros Id 27930271964 CUIT / Razón Social Pto. Venta Nro. Comprobante Descripc…" at bounding box center [466, 76] width 870 height 236
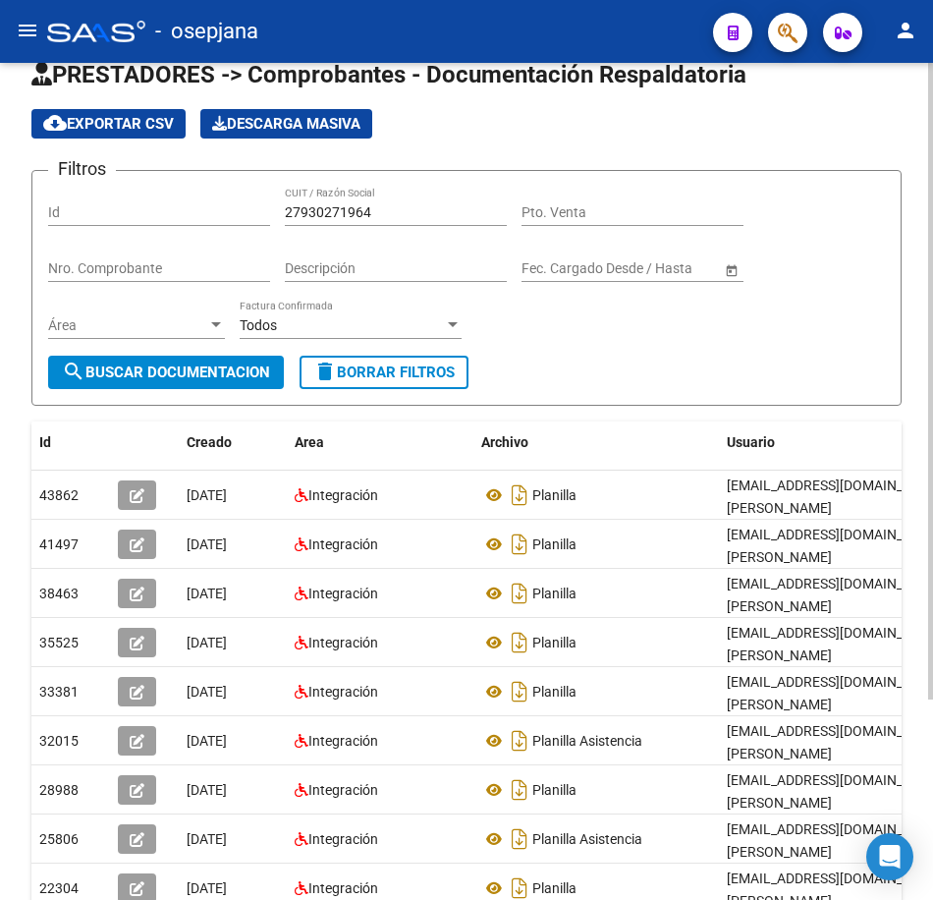
scroll to position [0, 0]
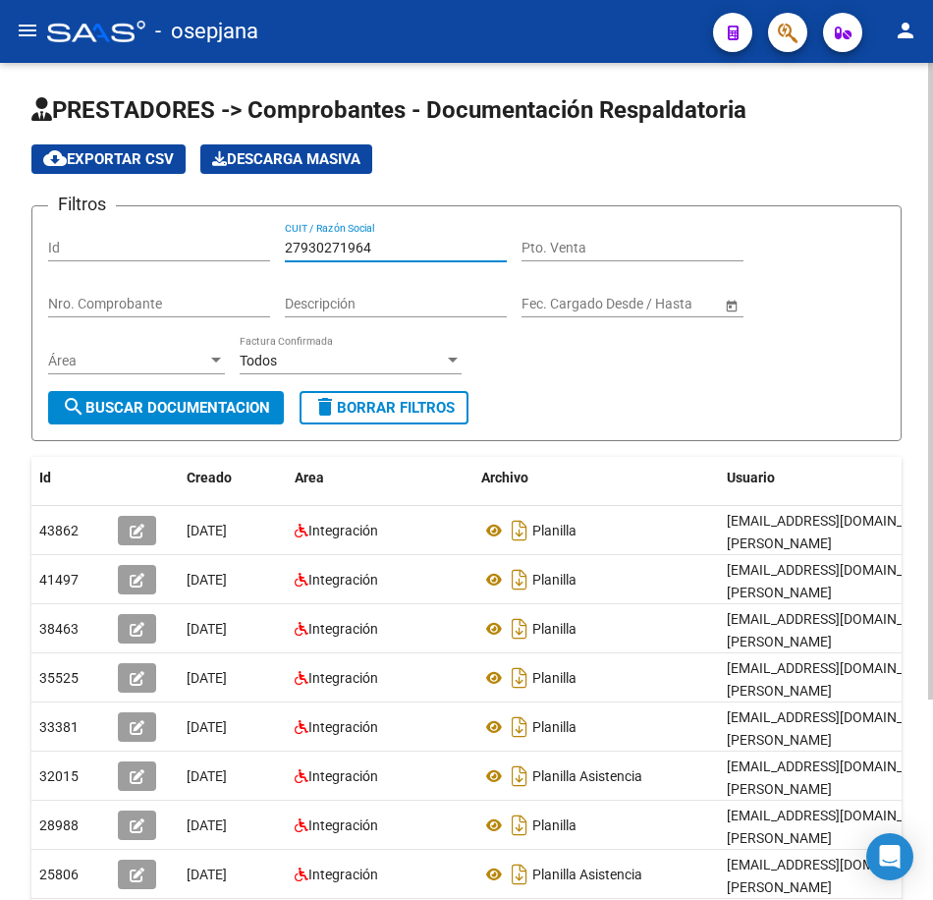
drag, startPoint x: 346, startPoint y: 241, endPoint x: 152, endPoint y: 235, distance: 193.6
click at [125, 225] on div "Filtros Id 27930271964 CUIT / Razón Social Pto. Venta Nro. Comprobante Descripc…" at bounding box center [466, 306] width 837 height 169
paste input "25080301"
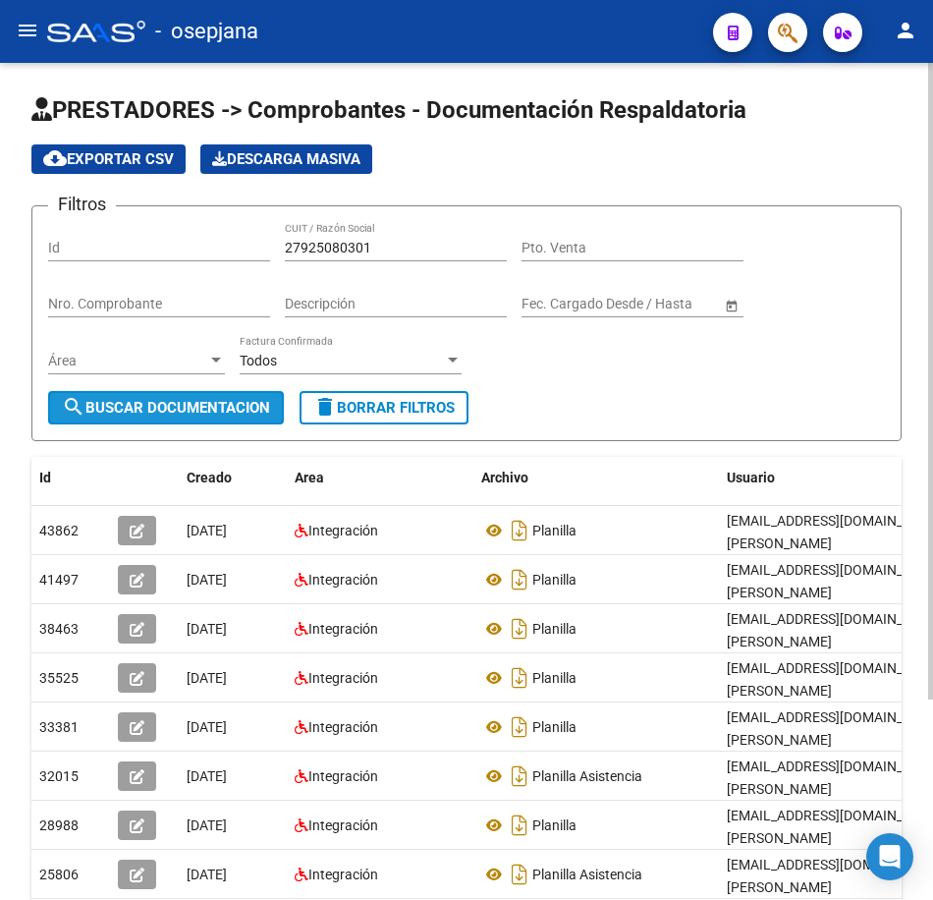
click at [215, 399] on span "search Buscar Documentacion" at bounding box center [166, 408] width 208 height 18
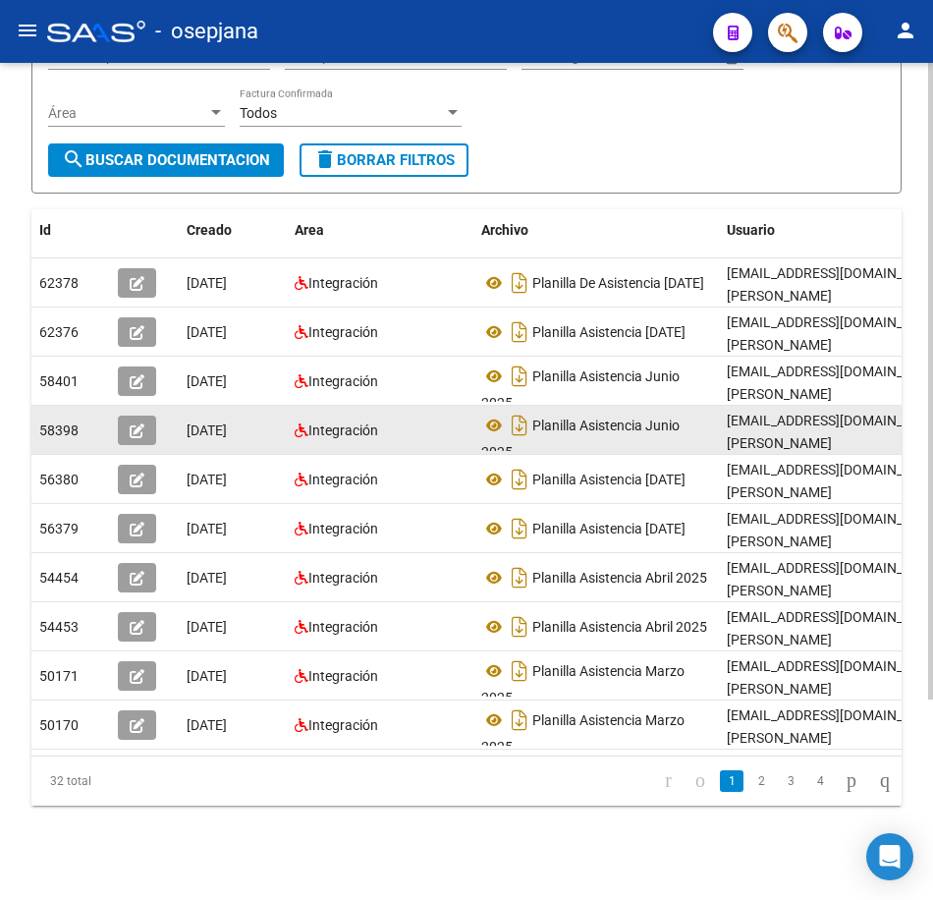
scroll to position [263, 0]
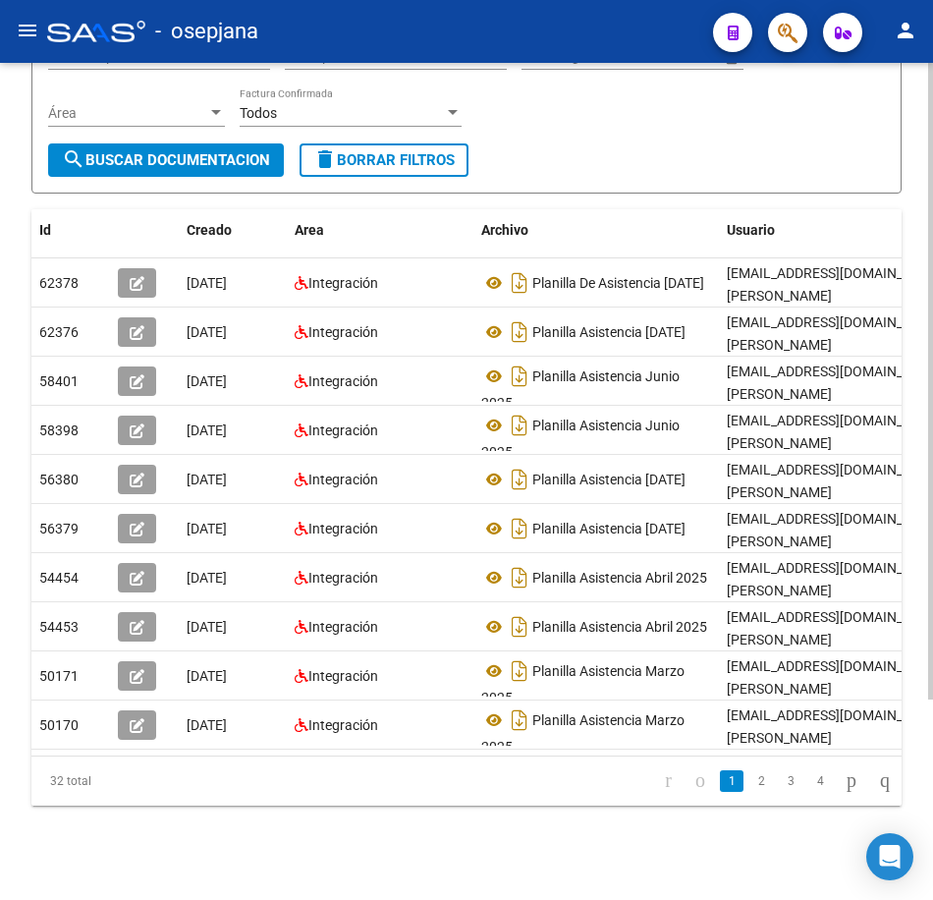
click at [686, 134] on form "Filtros Id 27925080301 CUIT / Razón Social Pto. Venta Nro. Comprobante Descripc…" at bounding box center [466, 76] width 870 height 236
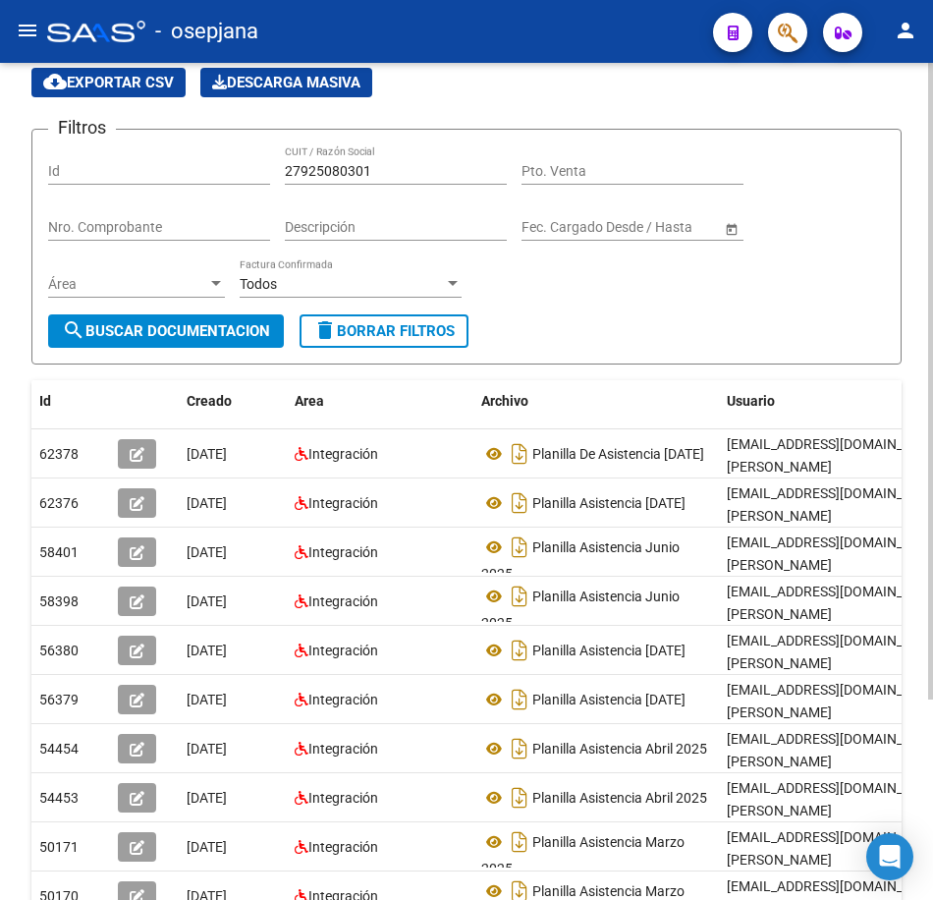
scroll to position [67, 0]
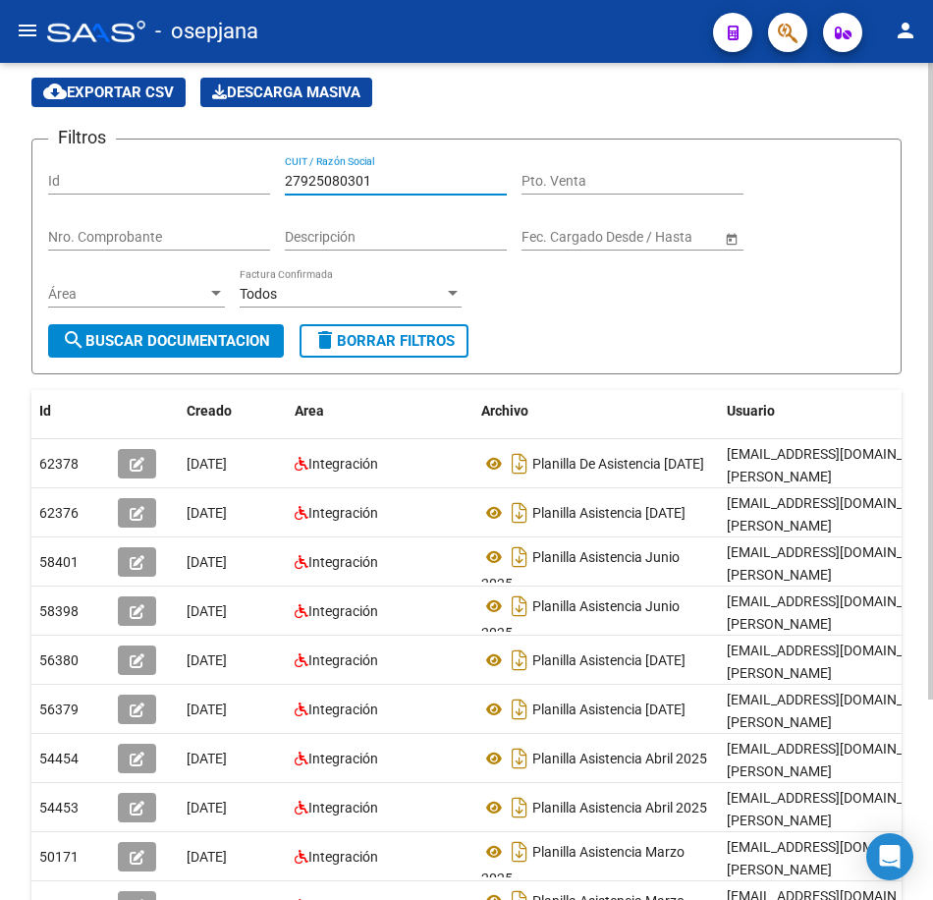
drag, startPoint x: 412, startPoint y: 175, endPoint x: 51, endPoint y: 139, distance: 362.3
click at [51, 155] on div "Filtros Id 27925080301 CUIT / Razón Social Pto. Venta Nro. Comprobante Descripc…" at bounding box center [466, 239] width 837 height 169
paste input "423906575"
click at [180, 336] on span "search Buscar Documentacion" at bounding box center [166, 341] width 208 height 18
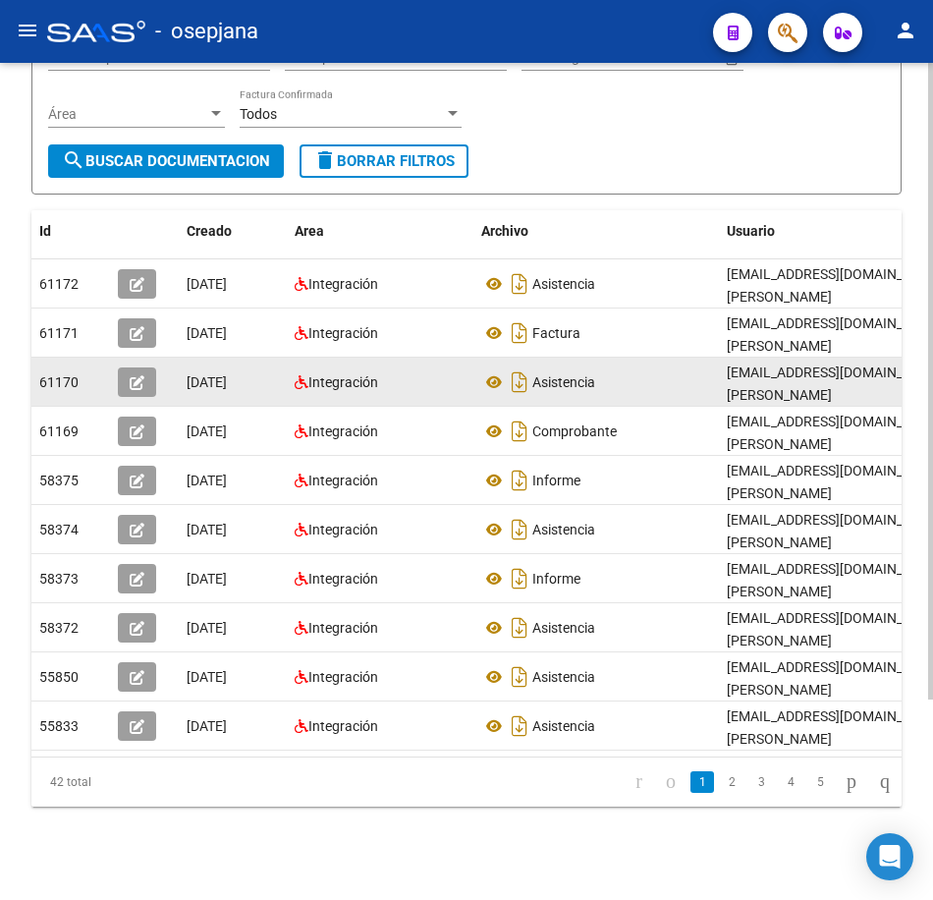
scroll to position [263, 0]
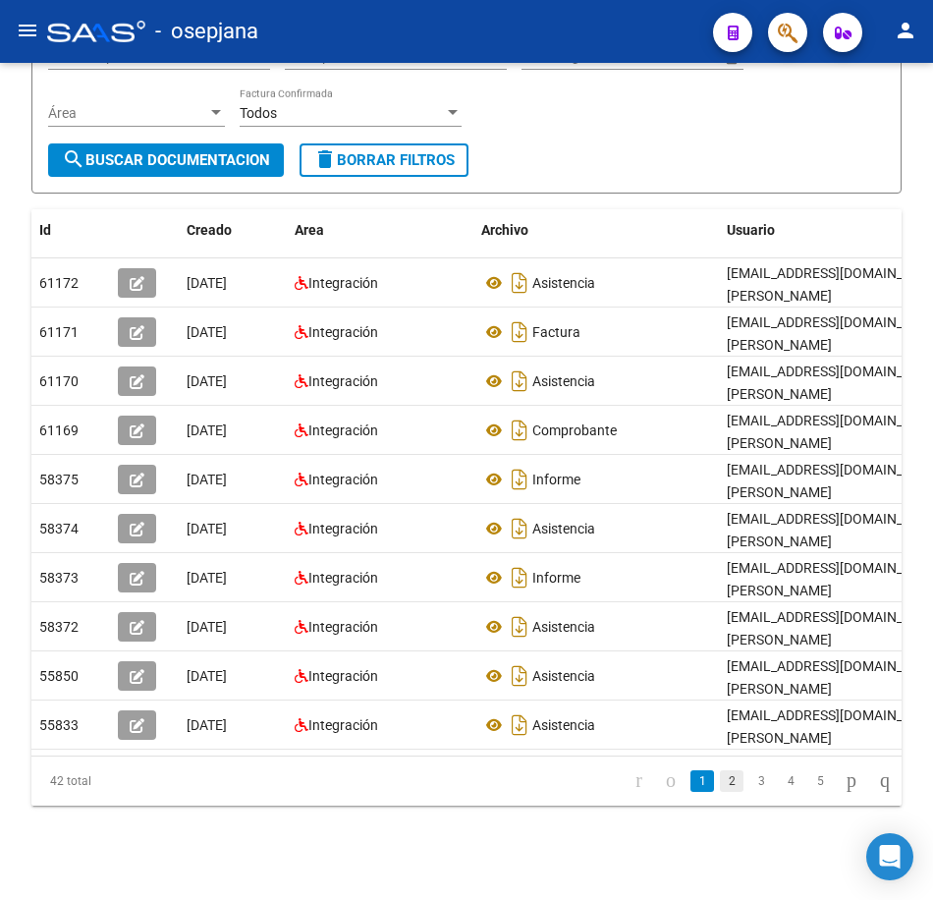
click at [720, 787] on link "2" at bounding box center [732, 781] width 24 height 22
click at [667, 147] on form "Filtros Id 27423906575 CUIT / Razón Social Pto. Venta Nro. Comprobante Descripc…" at bounding box center [466, 76] width 870 height 236
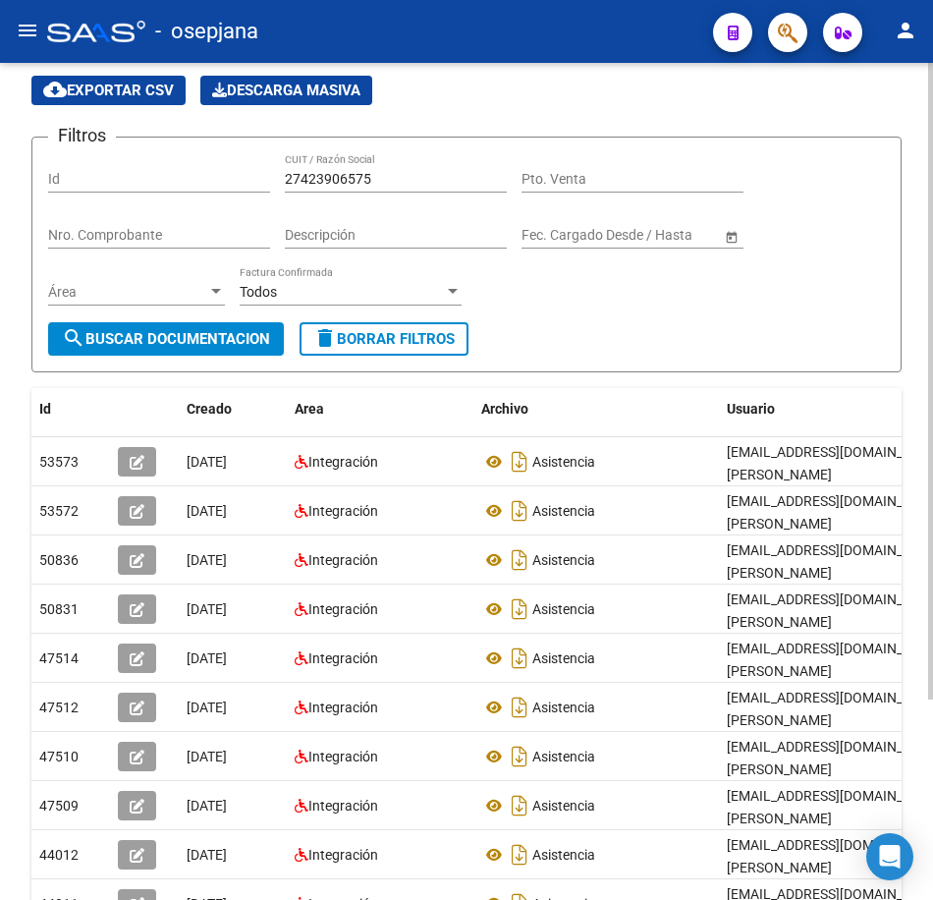
scroll to position [67, 0]
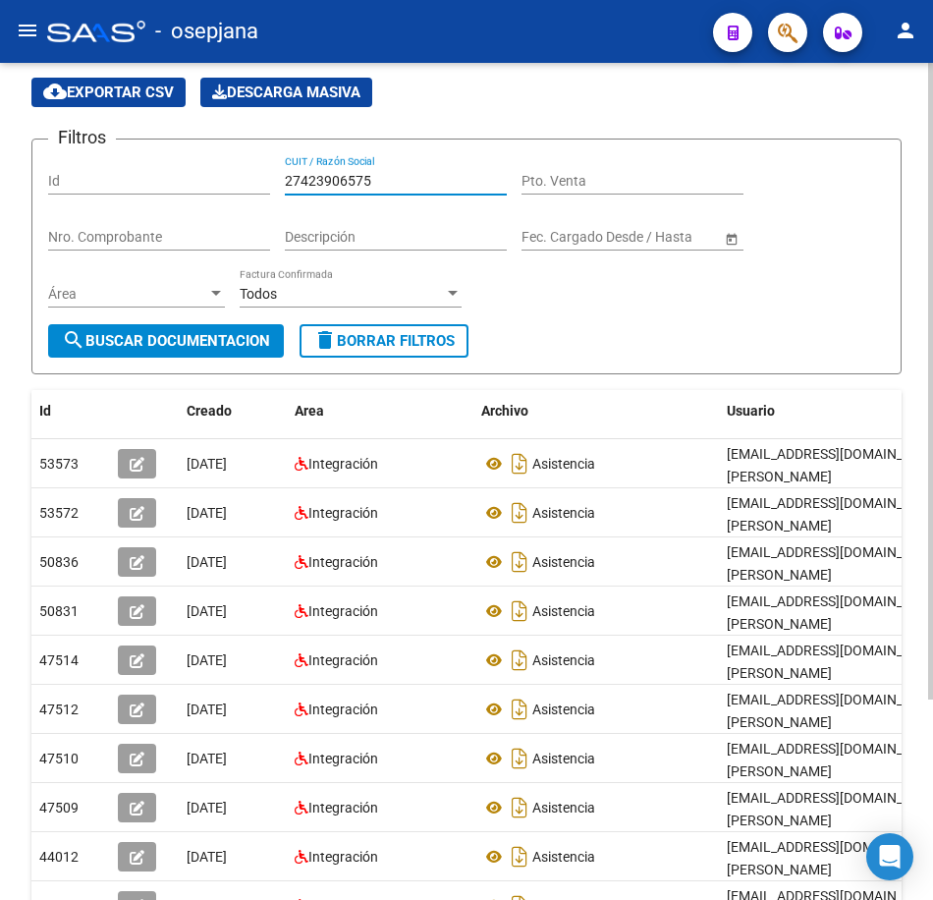
drag, startPoint x: 370, startPoint y: 182, endPoint x: 98, endPoint y: 160, distance: 273.0
click at [98, 160] on div "Filtros Id 27423906575 CUIT / Razón Social Pto. Venta Nro. Comprobante Descripc…" at bounding box center [466, 239] width 837 height 169
paste input "5887497"
click at [91, 336] on span "search Buscar Documentacion" at bounding box center [166, 341] width 208 height 18
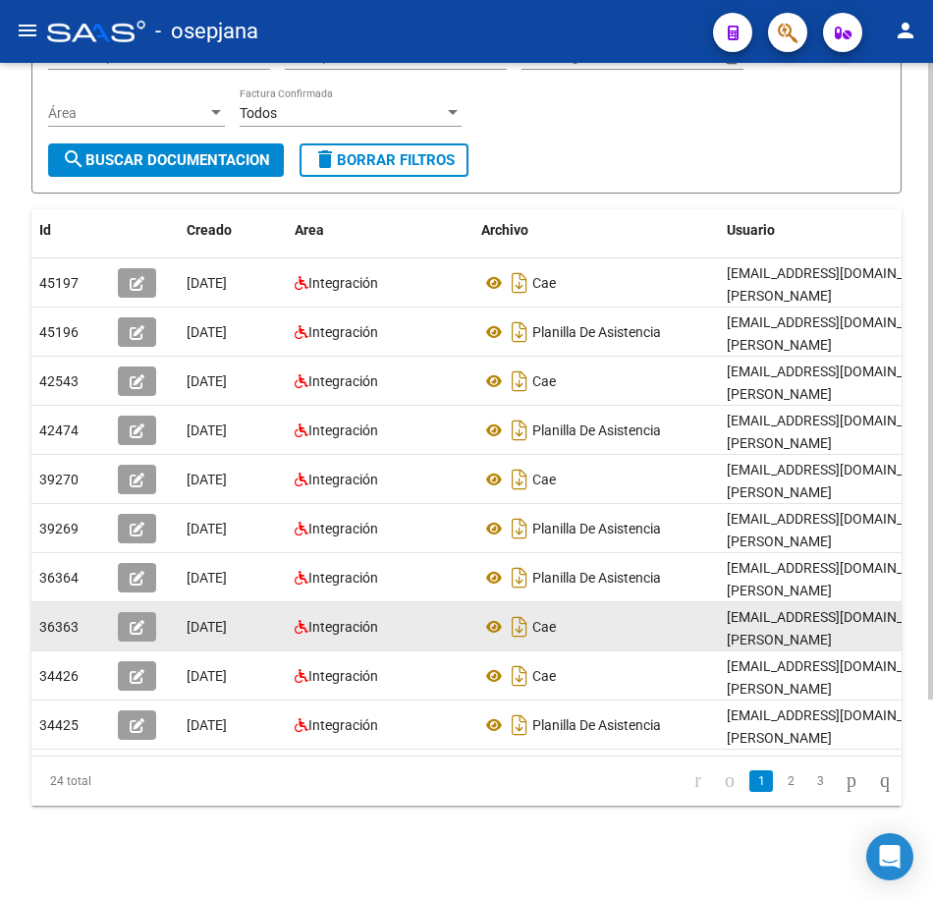
scroll to position [263, 0]
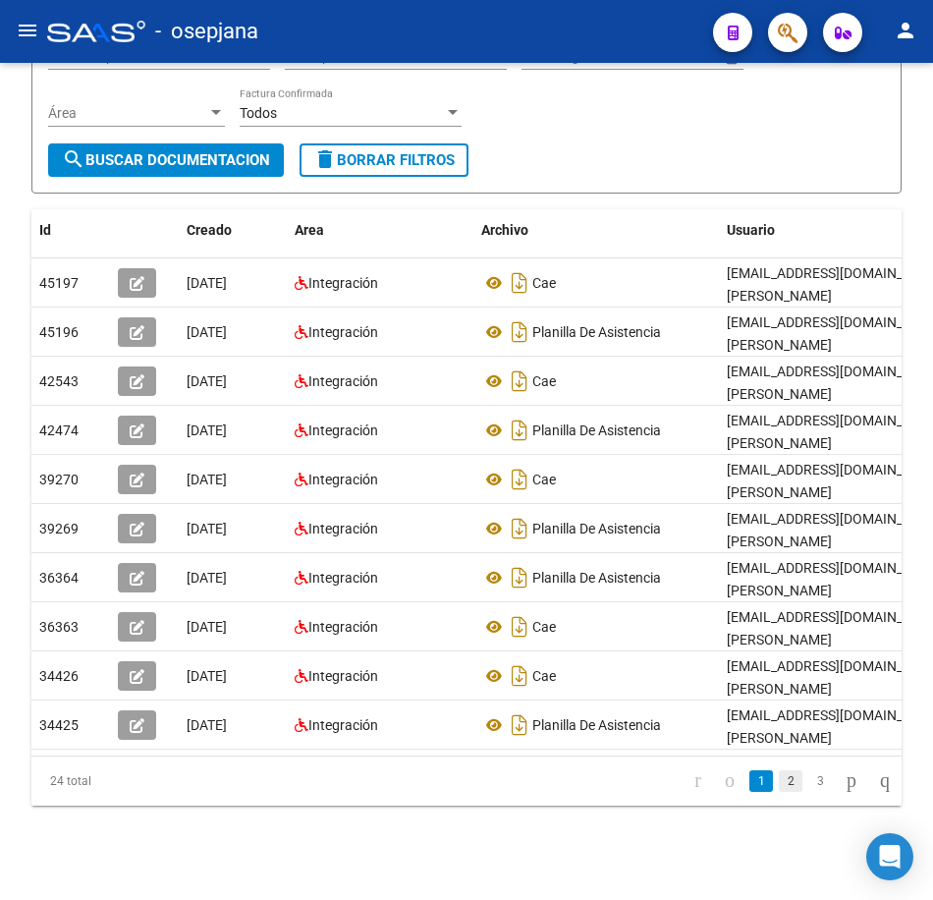
click at [779, 783] on link "2" at bounding box center [791, 781] width 24 height 22
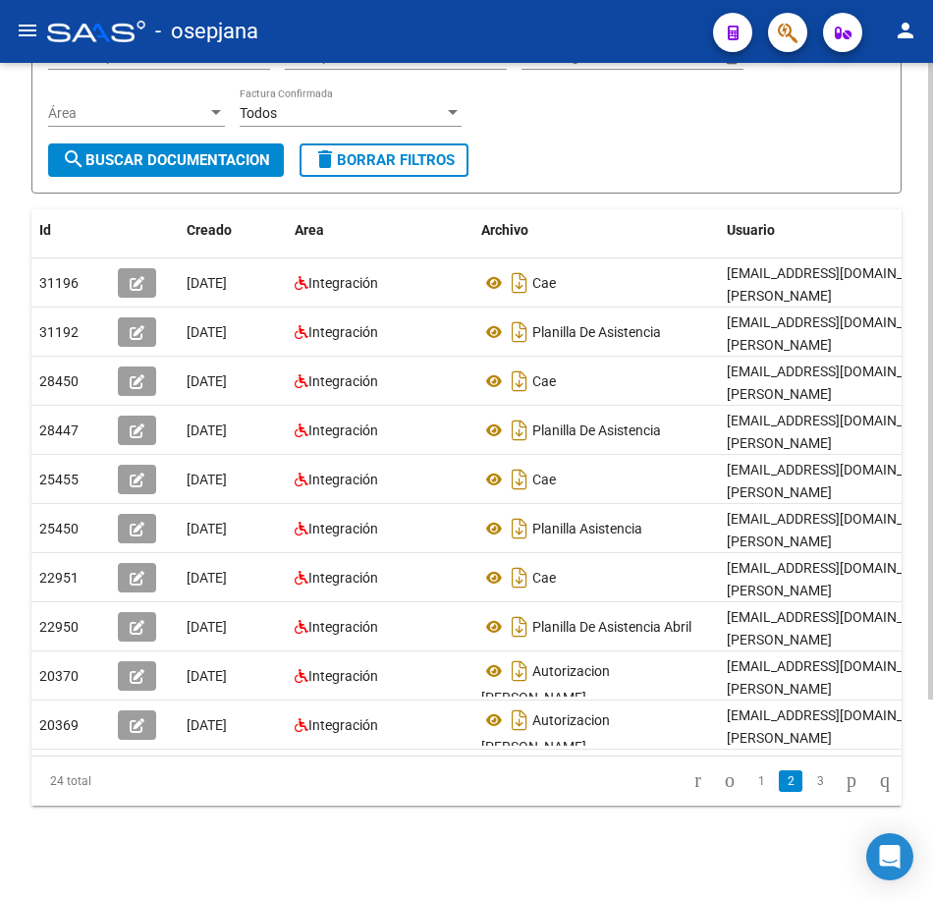
click at [762, 147] on form "Filtros Id 27425887497 CUIT / Razón Social Pto. Venta Nro. Comprobante Descripc…" at bounding box center [466, 76] width 870 height 236
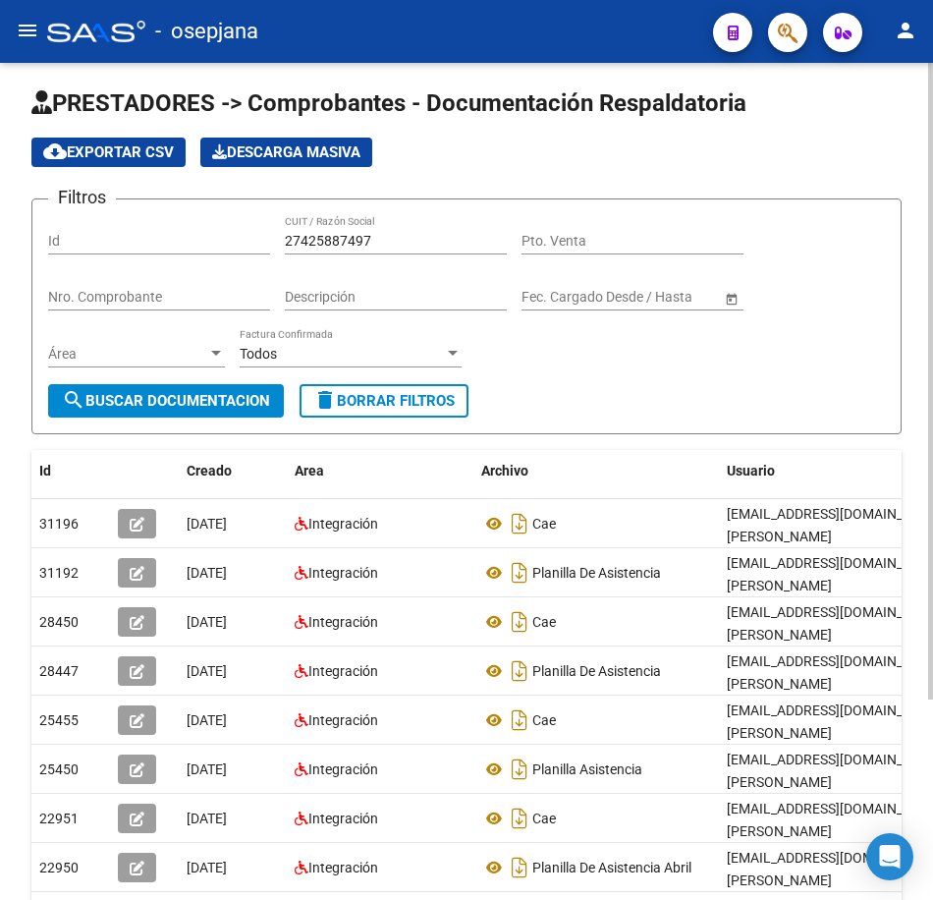
scroll to position [0, 0]
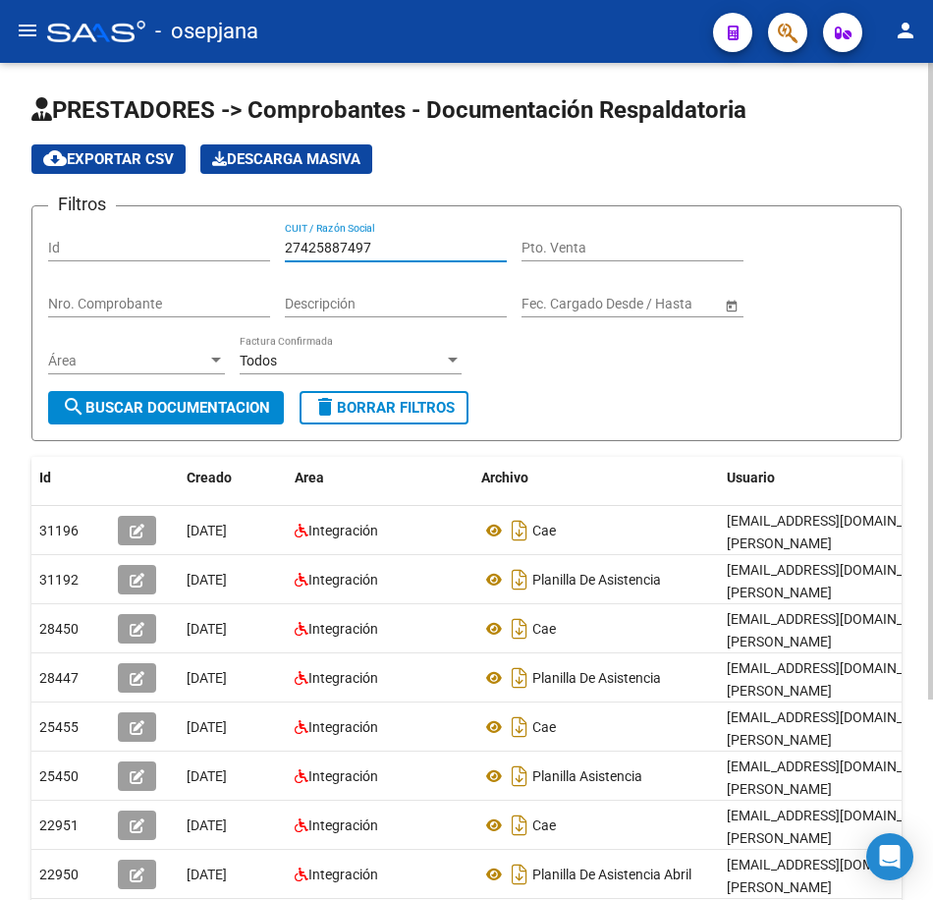
drag, startPoint x: 390, startPoint y: 246, endPoint x: 63, endPoint y: 215, distance: 328.5
click at [63, 222] on div "Filtros Id 27425887497 CUIT / Razón Social Pto. Venta Nro. Comprobante Descripc…" at bounding box center [466, 306] width 837 height 169
paste input "931262233"
click at [186, 406] on span "search Buscar Documentacion" at bounding box center [166, 408] width 208 height 18
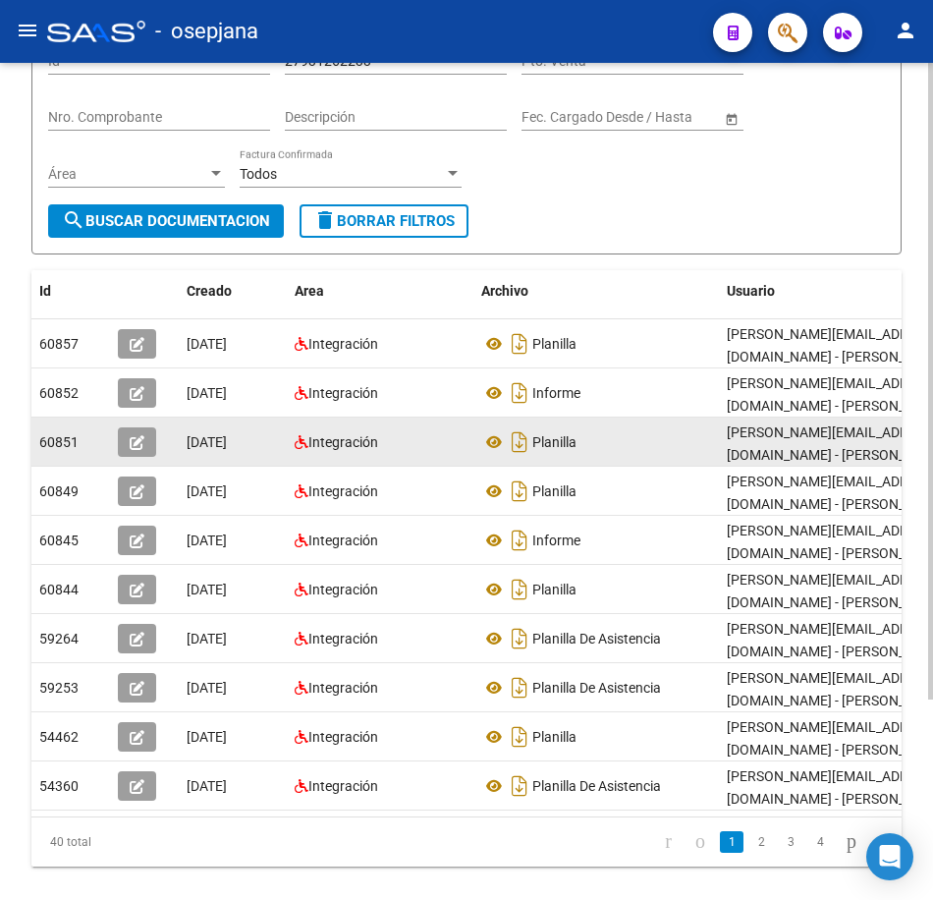
scroll to position [196, 0]
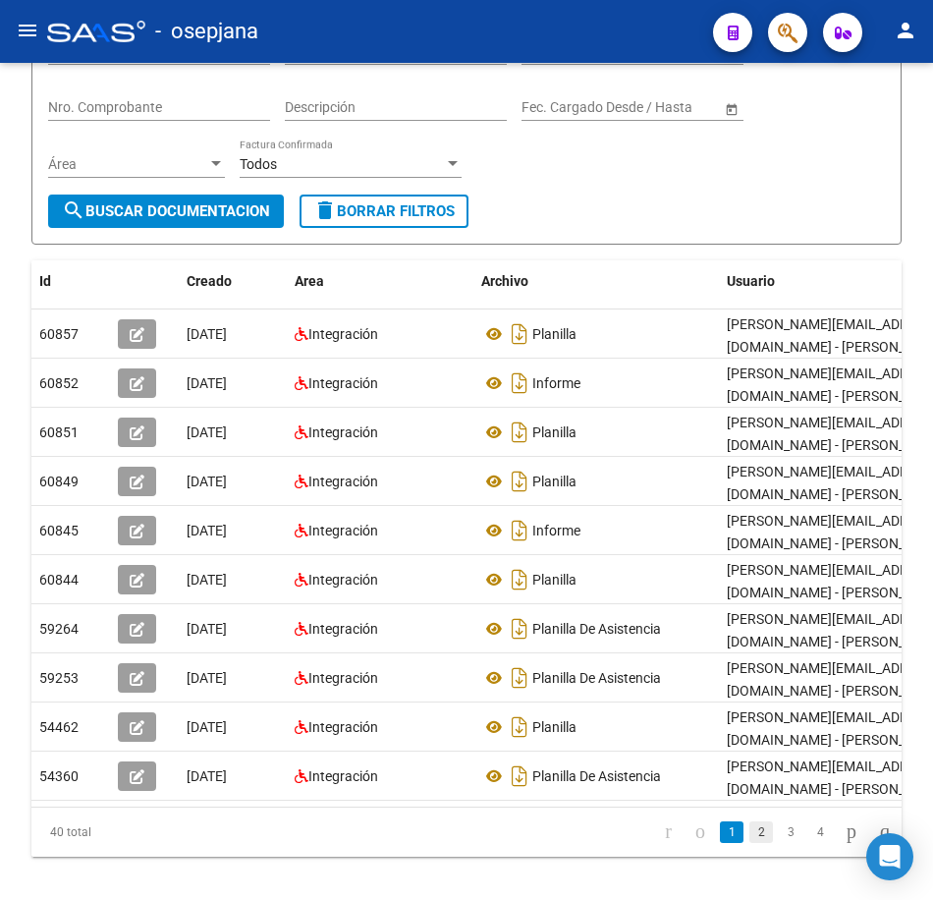
click at [750, 843] on link "2" at bounding box center [762, 832] width 24 height 22
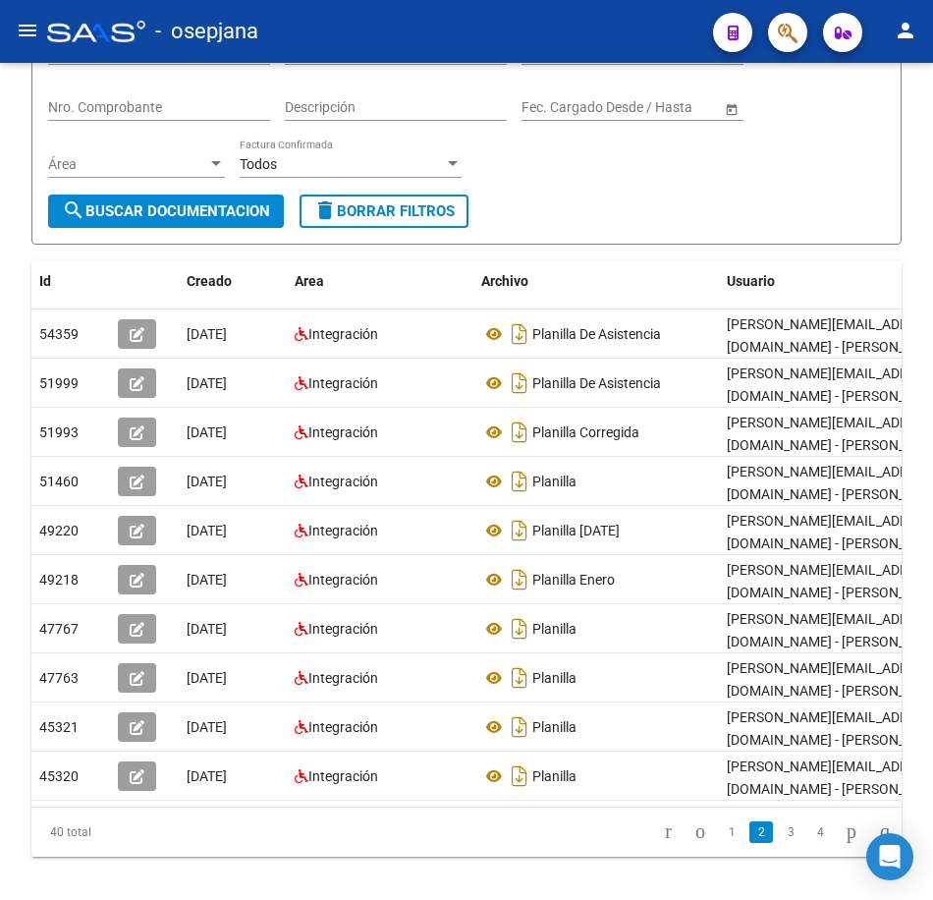
click at [779, 843] on link "3" at bounding box center [791, 832] width 24 height 22
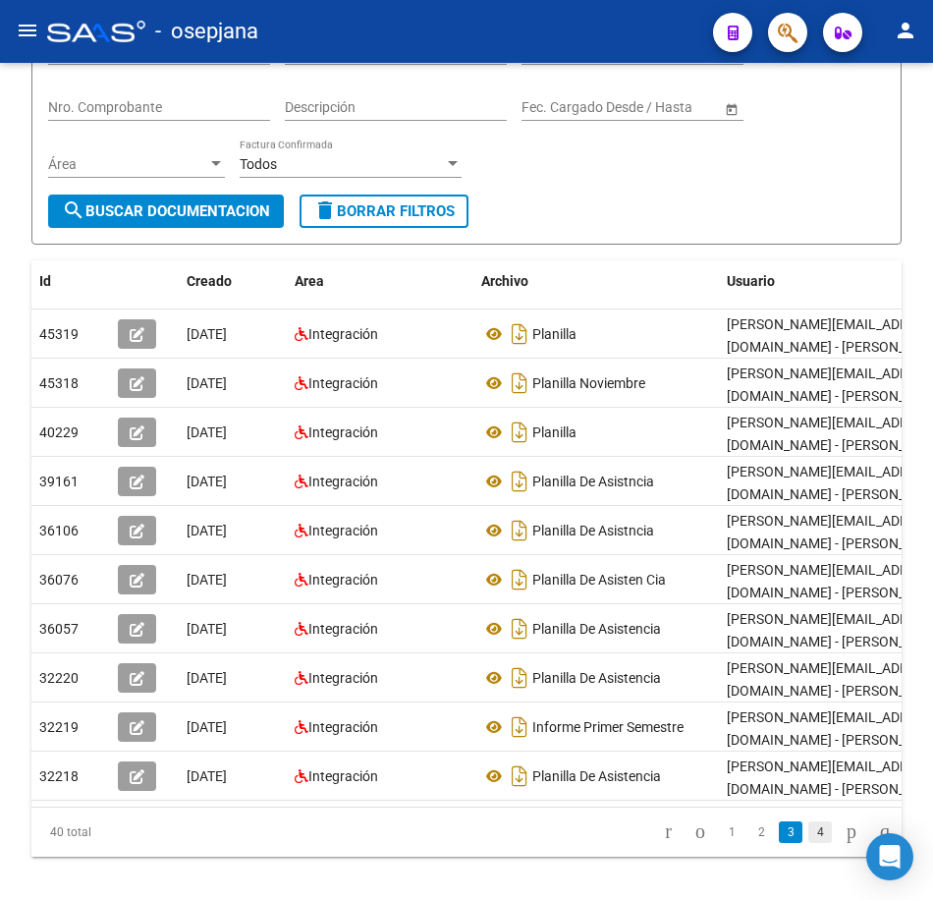
click at [809, 843] on link "4" at bounding box center [820, 832] width 24 height 22
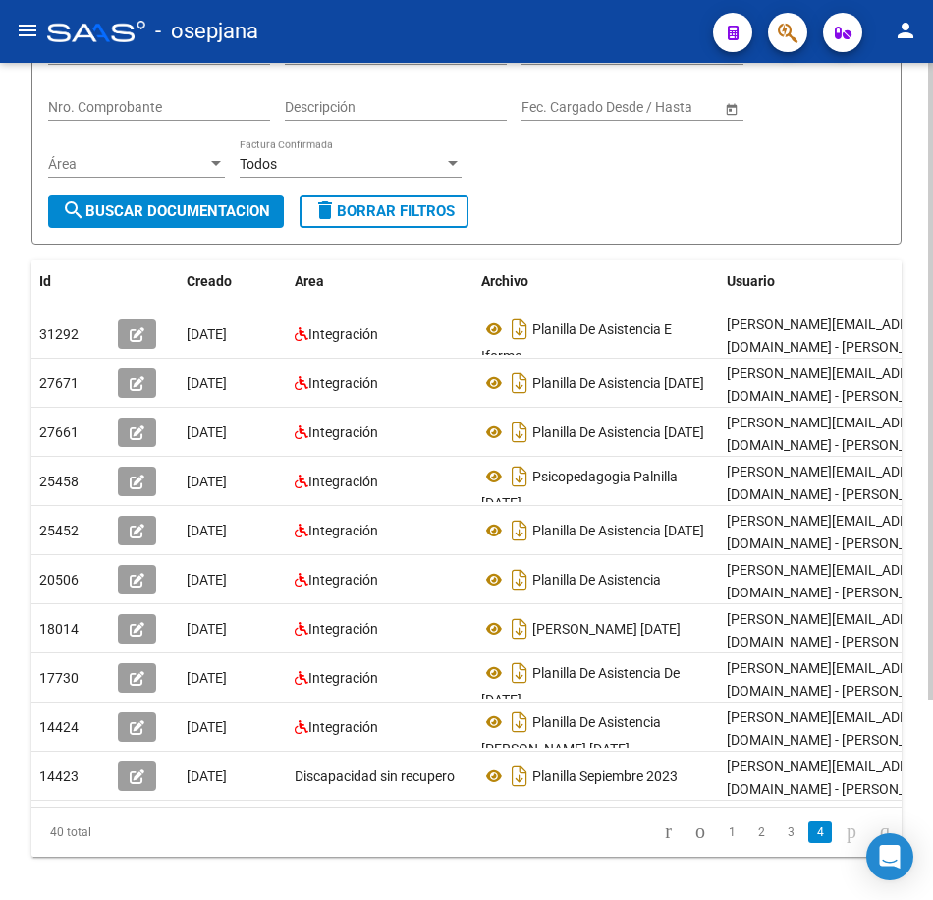
click at [627, 233] on form "Filtros Id 27931262233 CUIT / Razón Social Pto. Venta Nro. Comprobante Descripc…" at bounding box center [466, 127] width 870 height 236
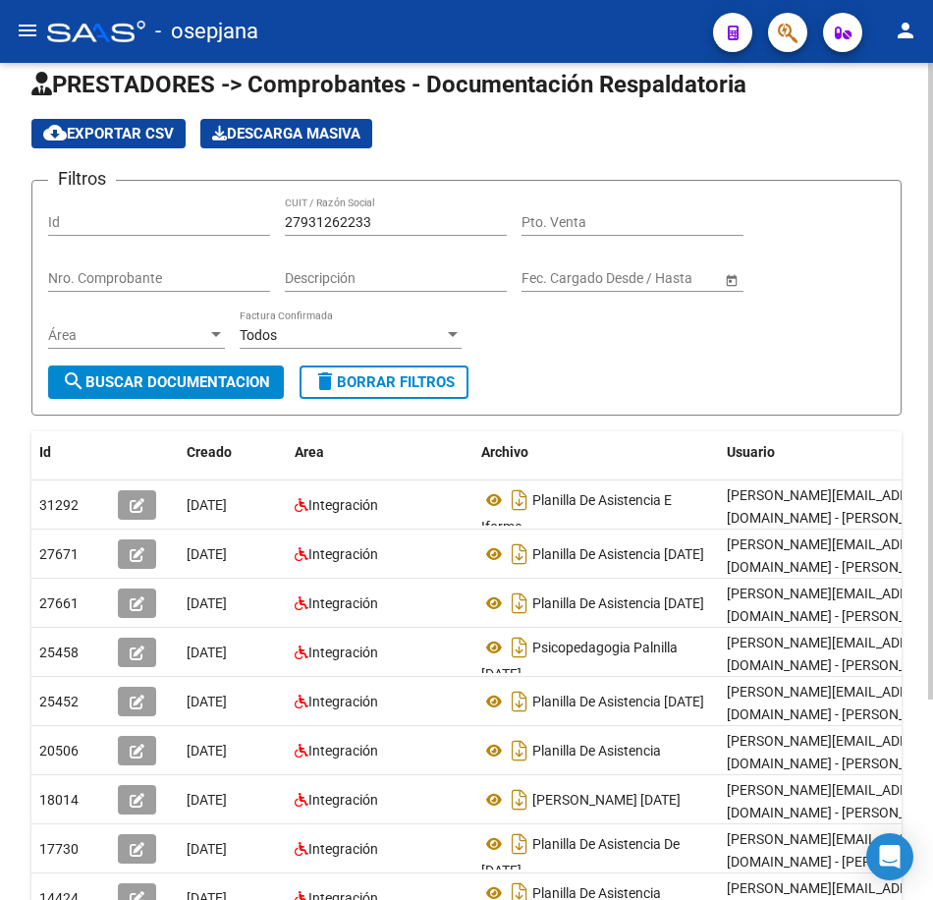
scroll to position [0, 0]
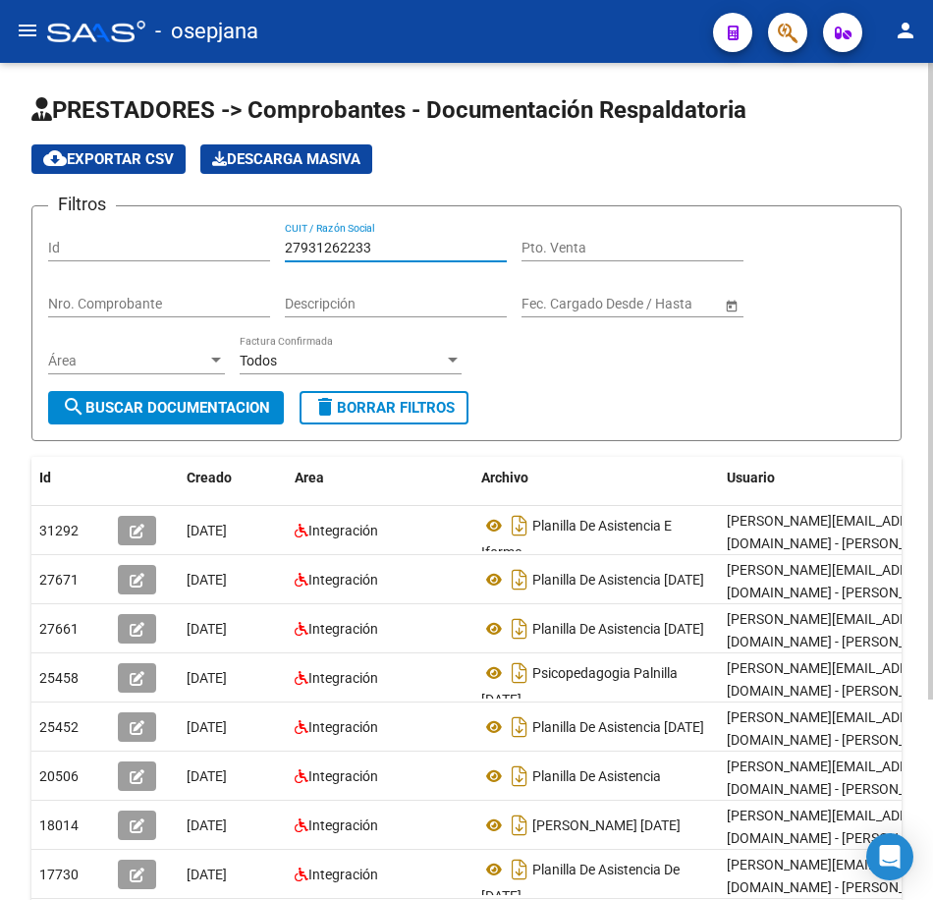
drag, startPoint x: 392, startPoint y: 248, endPoint x: 122, endPoint y: 238, distance: 270.3
click at [167, 248] on div "Filtros Id 27931262233 CUIT / Razón Social Pto. Venta Nro. Comprobante Descripc…" at bounding box center [466, 306] width 837 height 169
paste input "0601905"
click at [179, 416] on span "search Buscar Documentacion" at bounding box center [166, 408] width 208 height 18
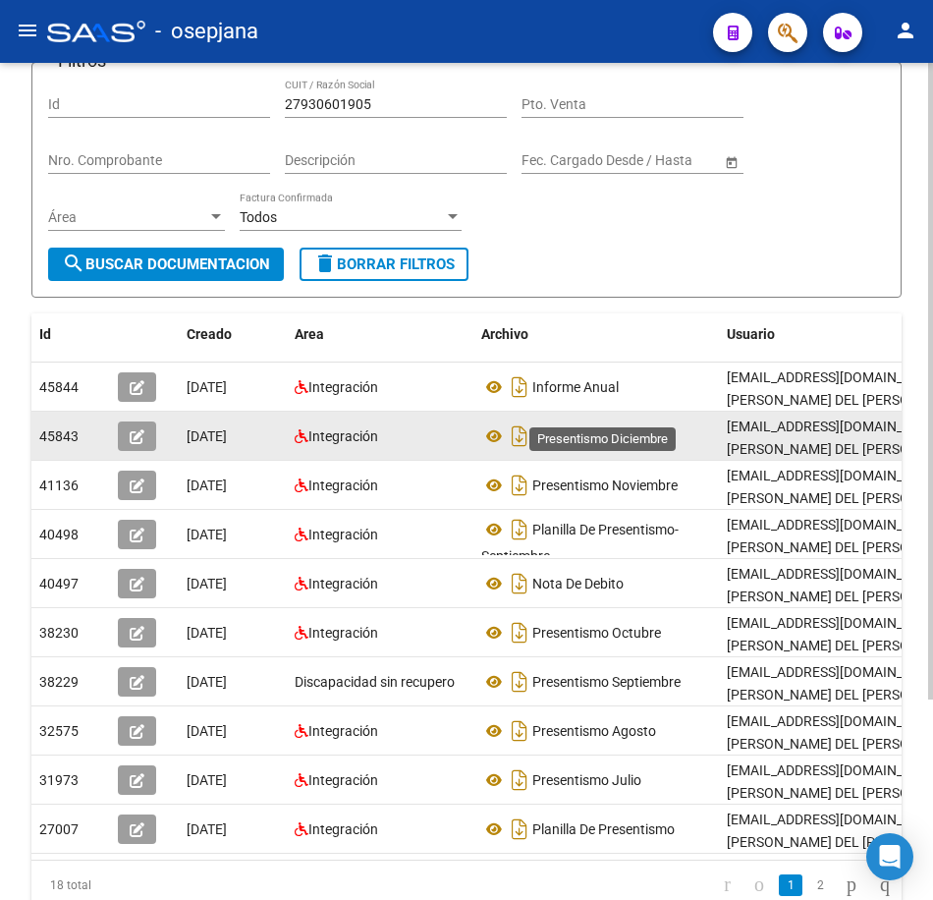
scroll to position [196, 0]
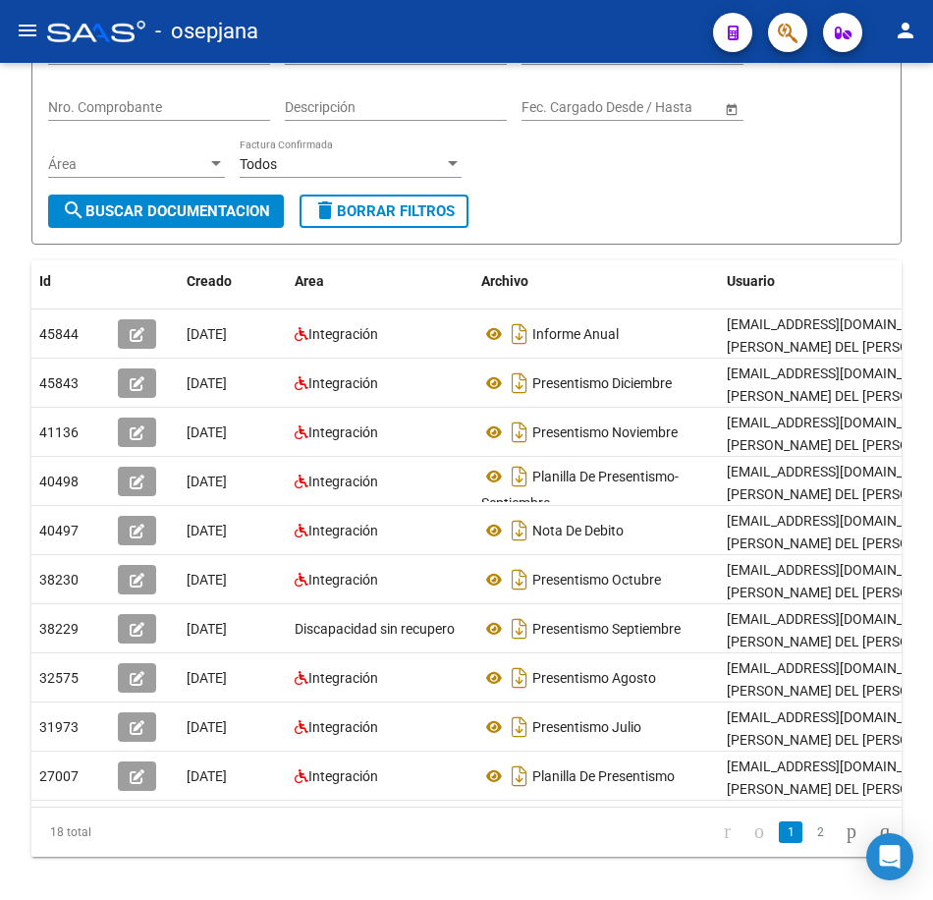
click at [808, 843] on link "2" at bounding box center [820, 832] width 24 height 22
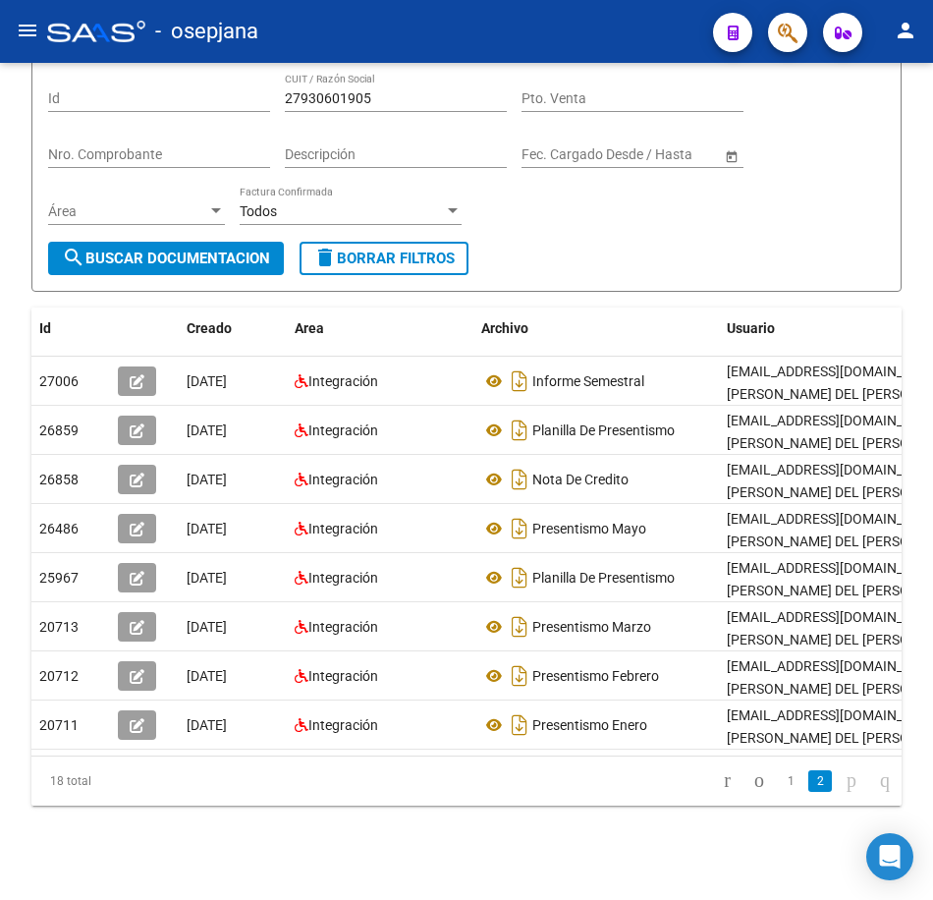
scroll to position [165, 0]
drag, startPoint x: 559, startPoint y: 228, endPoint x: 414, endPoint y: 150, distance: 164.8
click at [559, 228] on form "Filtros Id 27930601905 CUIT / Razón Social Pto. Venta Nro. Comprobante Descripc…" at bounding box center [466, 174] width 870 height 236
drag, startPoint x: 314, startPoint y: 82, endPoint x: 201, endPoint y: 82, distance: 113.0
click at [203, 82] on div "Filtros Id 27930601905 CUIT / Razón Social Pto. Venta Nro. Comprobante Descripc…" at bounding box center [466, 157] width 837 height 169
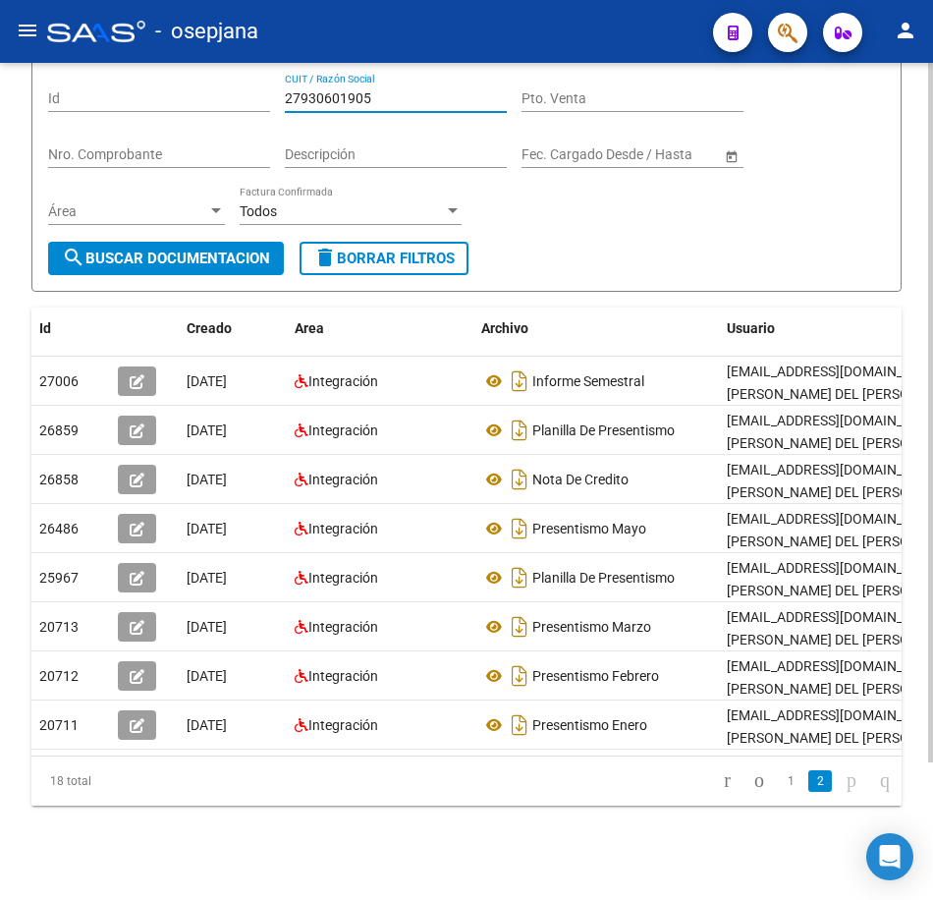
scroll to position [151, 0]
paste input "44211158"
click at [231, 257] on span "search Buscar Documentacion" at bounding box center [166, 259] width 208 height 18
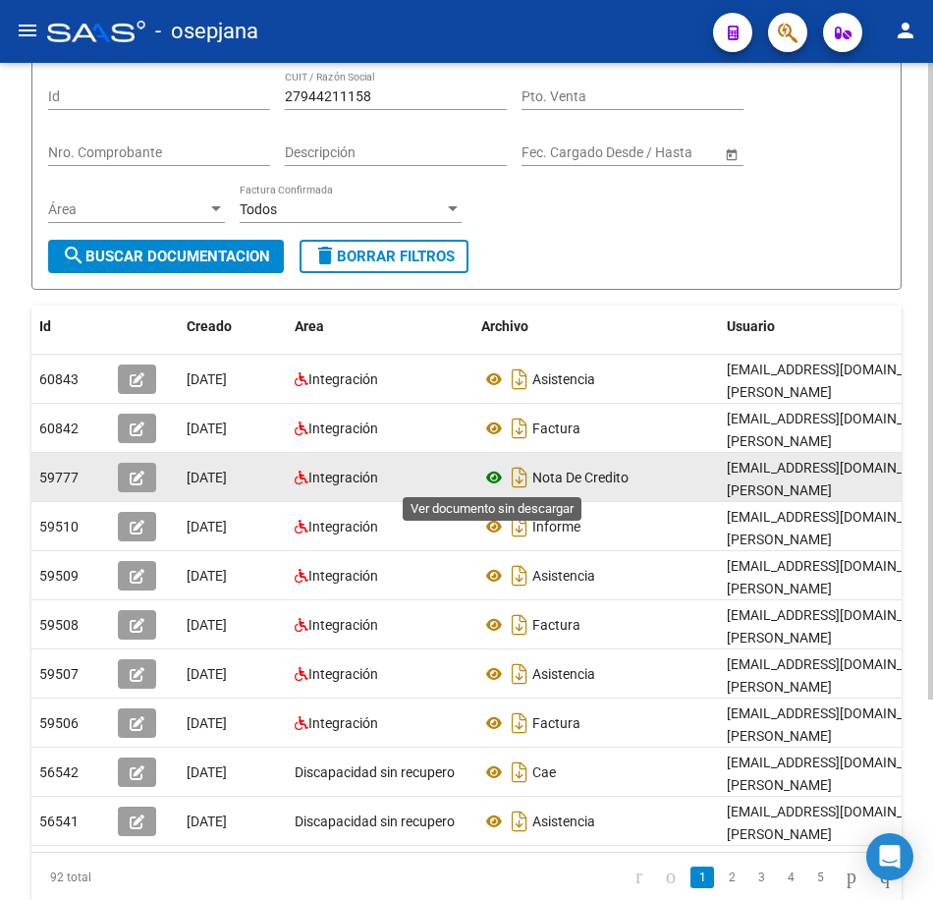
click at [493, 474] on icon at bounding box center [494, 478] width 26 height 24
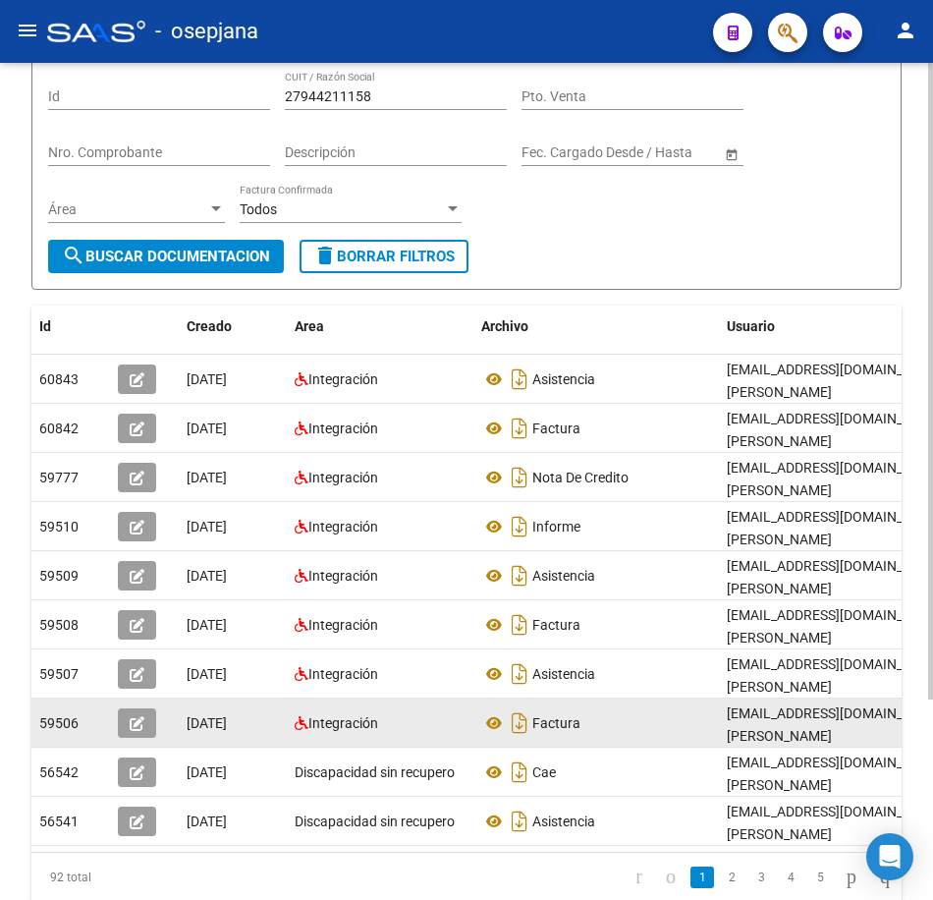
scroll to position [3, 0]
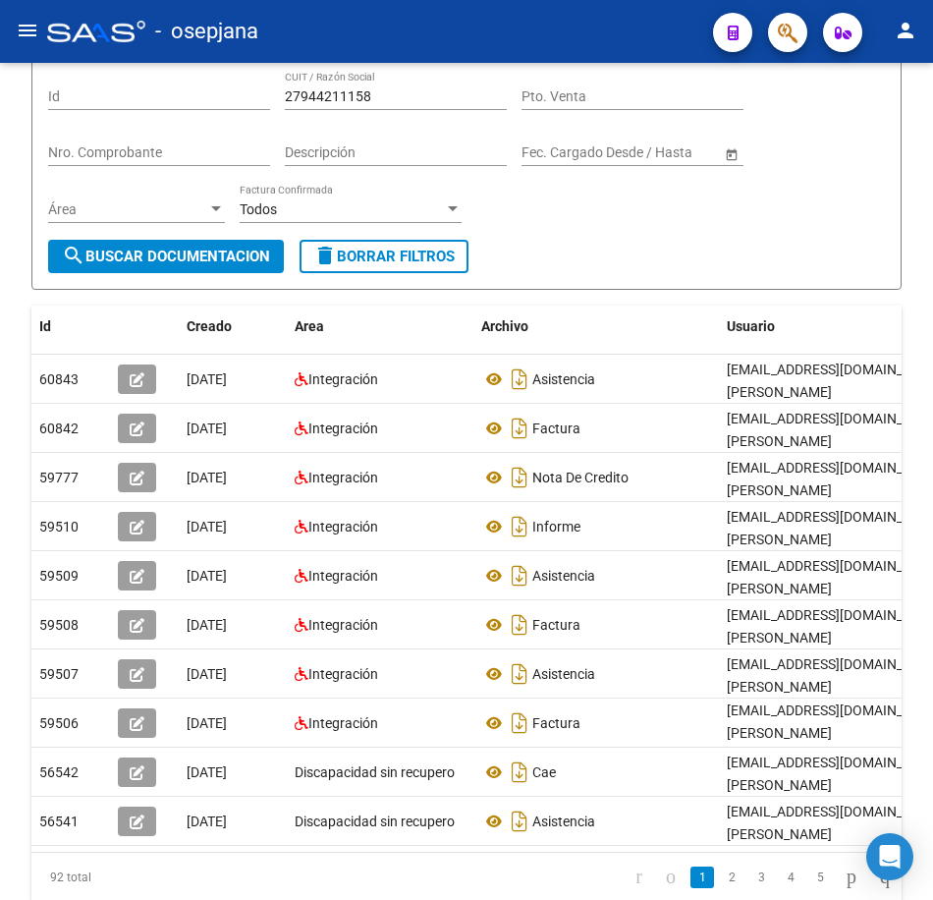
drag, startPoint x: 715, startPoint y: 894, endPoint x: 881, endPoint y: 899, distance: 166.1
click at [720, 888] on link "2" at bounding box center [732, 877] width 24 height 22
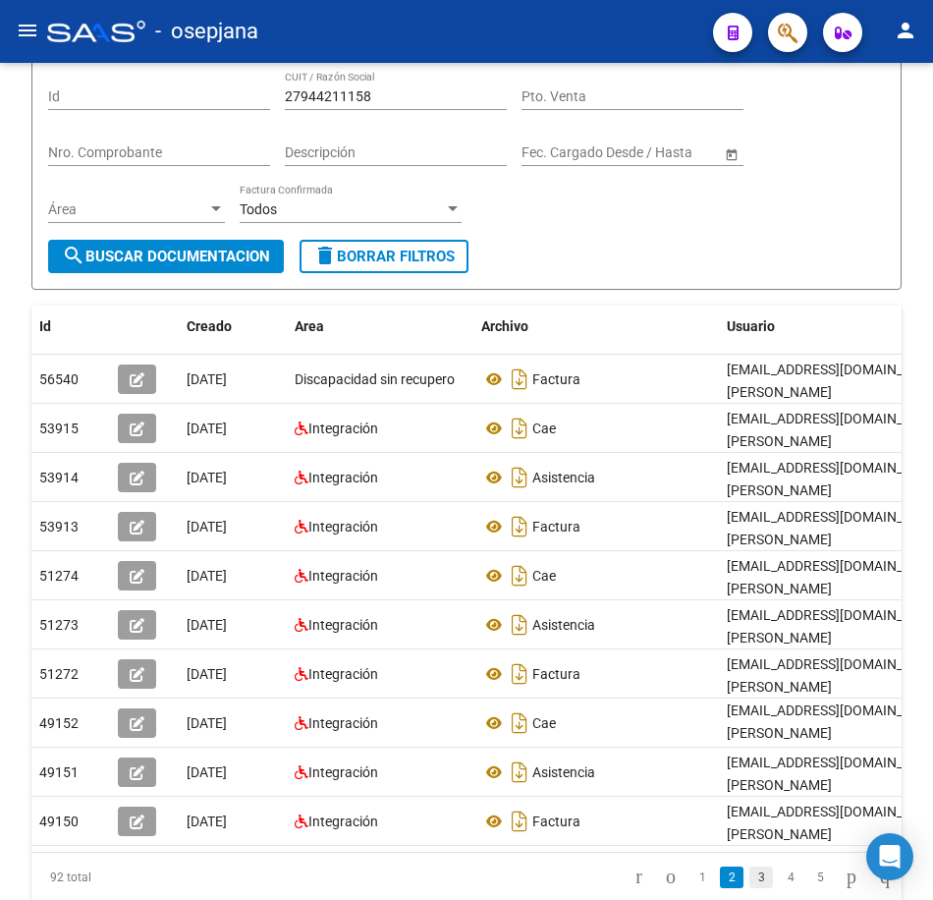
click at [751, 888] on link "3" at bounding box center [762, 877] width 24 height 22
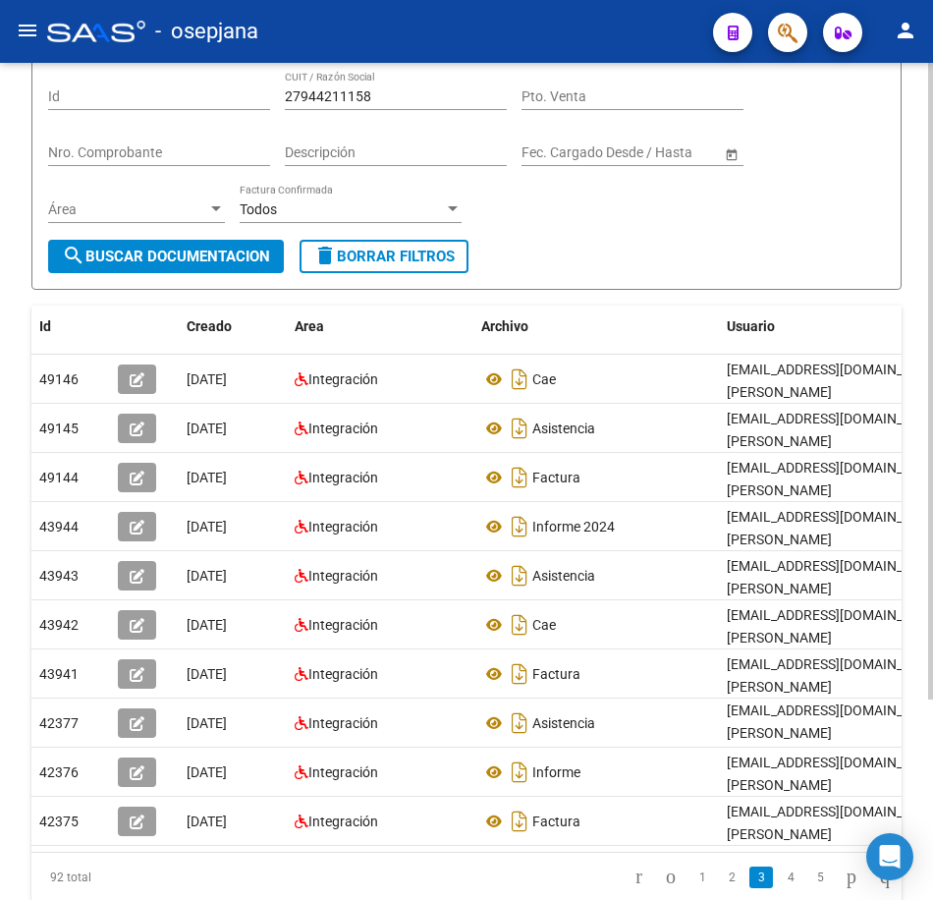
click at [702, 229] on div "Filtros Id 27944211158 CUIT / Razón Social Pto. Venta Nro. Comprobante Descripc…" at bounding box center [466, 155] width 837 height 169
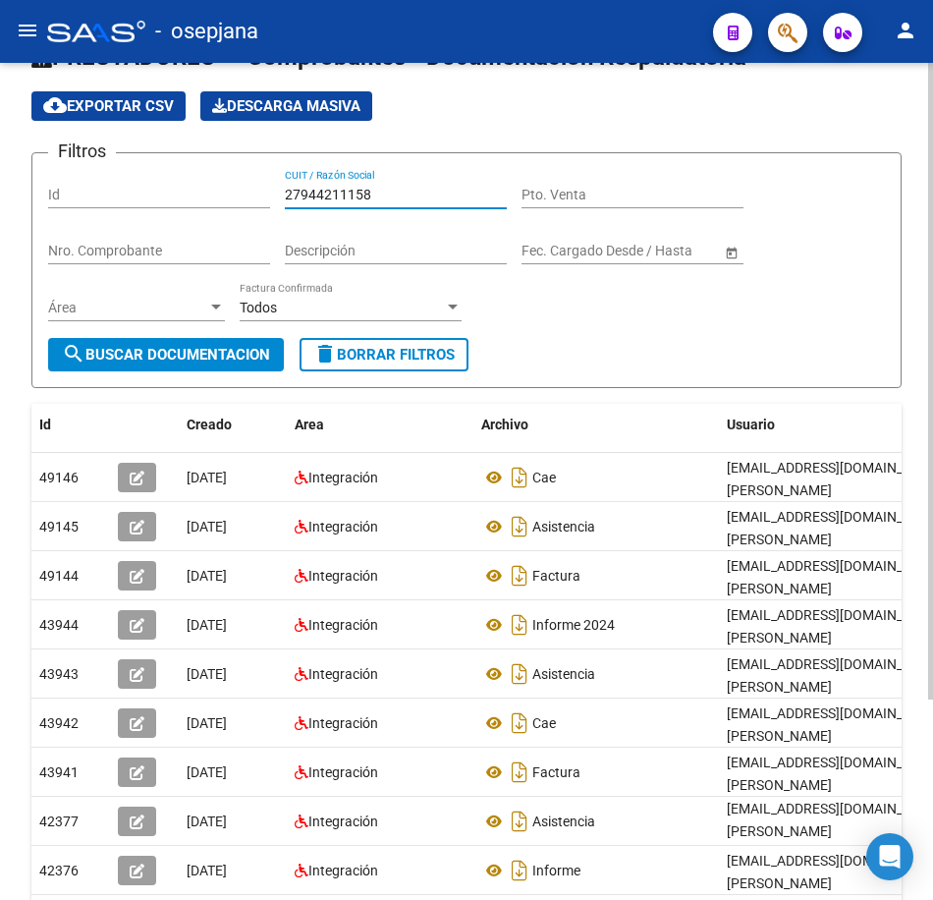
drag, startPoint x: 328, startPoint y: 193, endPoint x: 91, endPoint y: 164, distance: 238.5
click at [98, 169] on div "Filtros Id 27944211158 CUIT / Razón Social Pto. Venta Nro. Comprobante Descripc…" at bounding box center [466, 253] width 837 height 169
paste input "31262233"
click at [246, 350] on span "search Buscar Documentacion" at bounding box center [166, 355] width 208 height 18
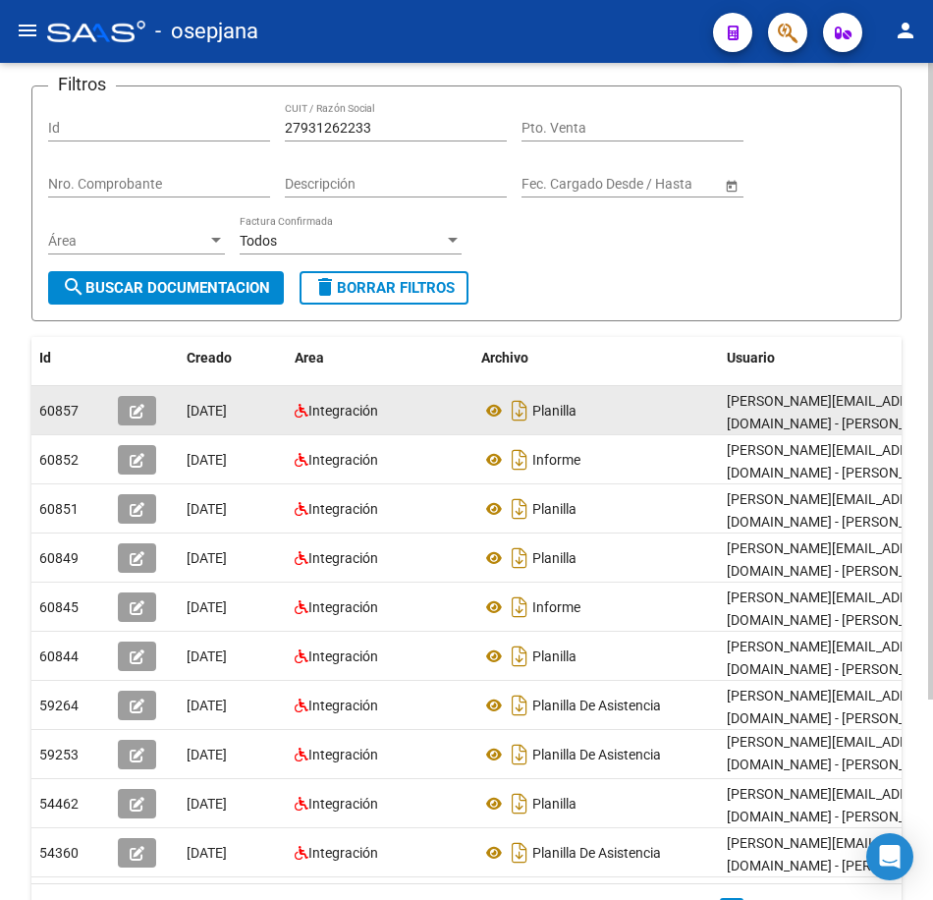
scroll to position [151, 0]
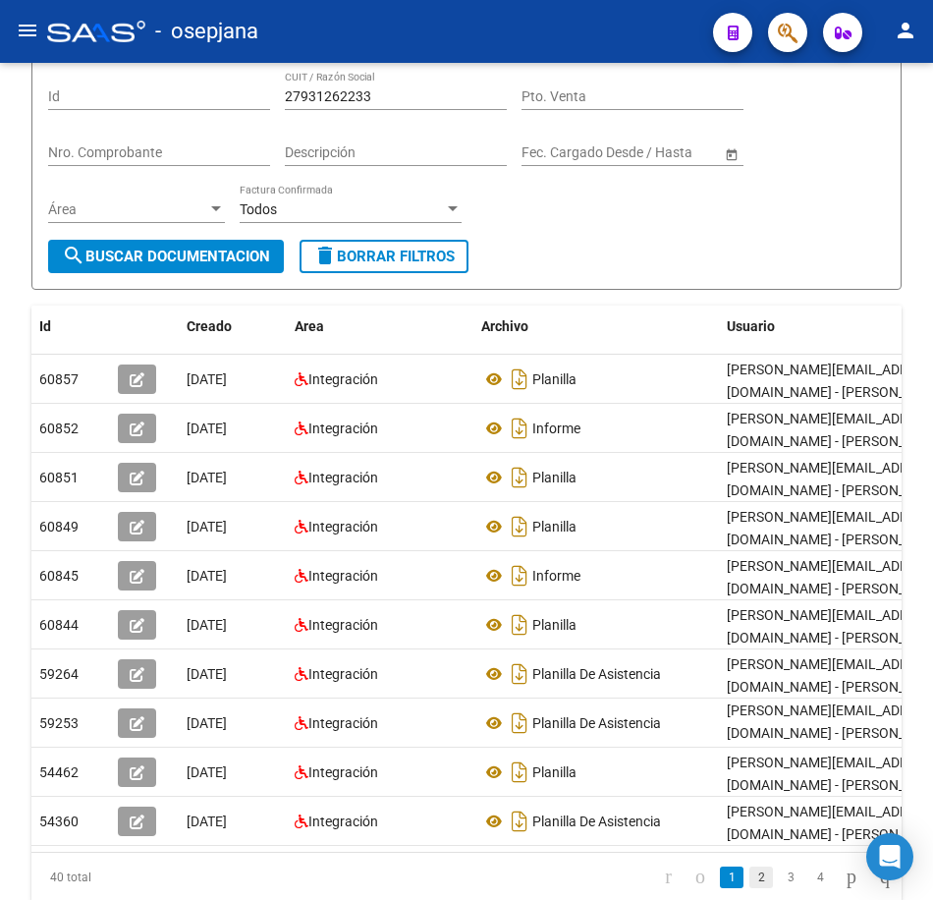
click at [750, 888] on link "2" at bounding box center [762, 877] width 24 height 22
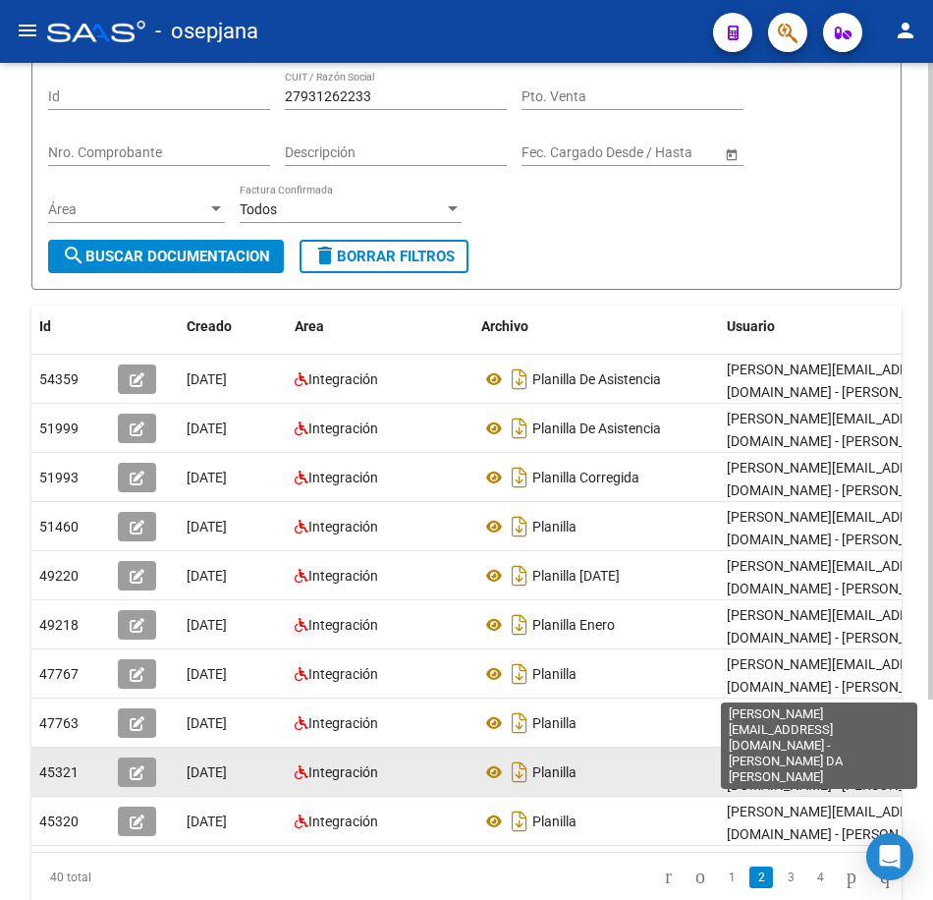
scroll to position [3, 0]
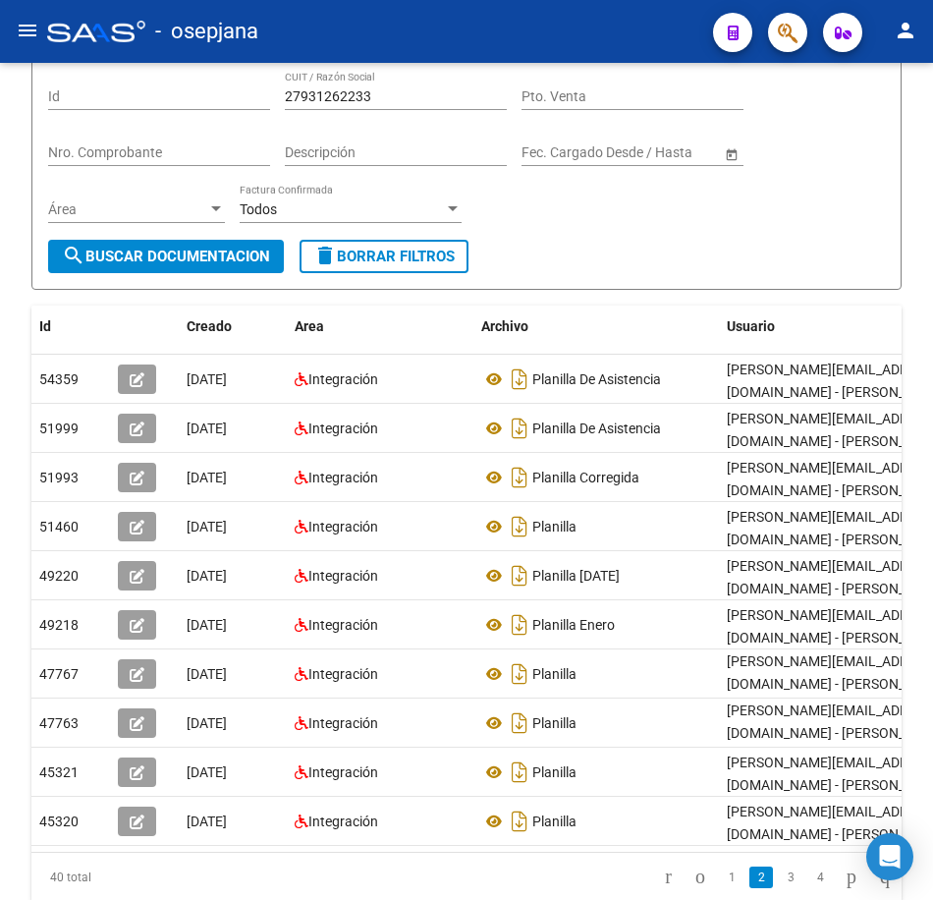
click at [779, 888] on link "3" at bounding box center [791, 877] width 24 height 22
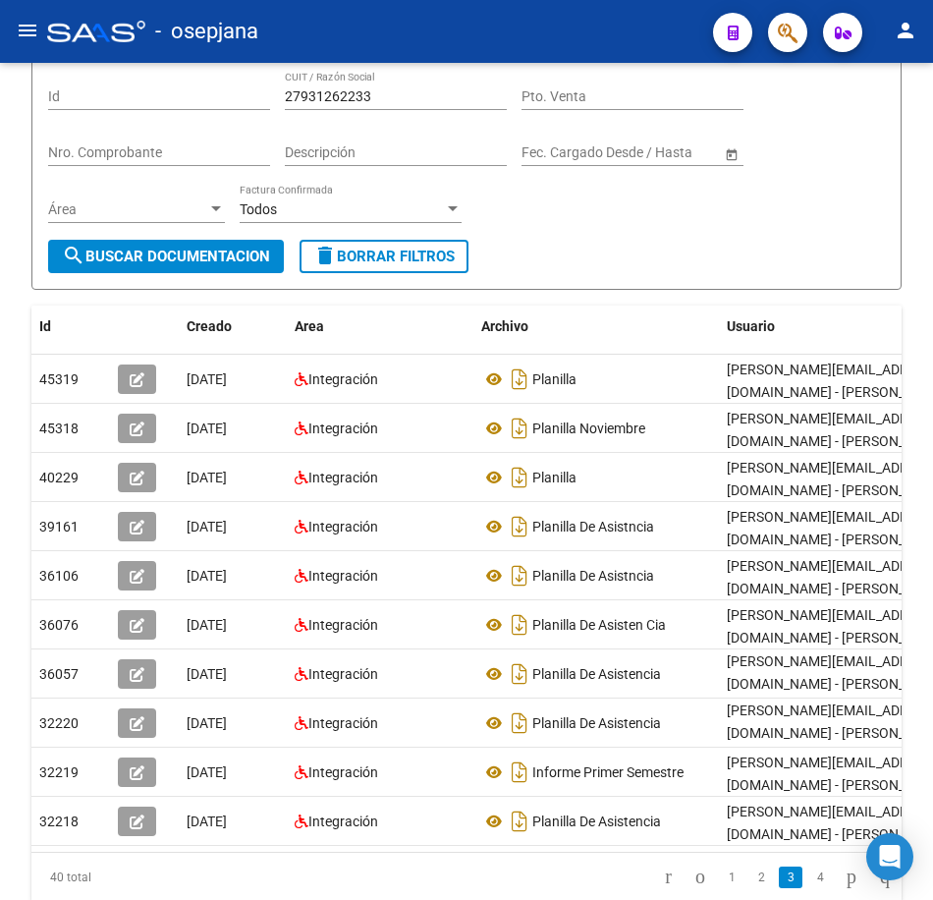
drag, startPoint x: 653, startPoint y: 261, endPoint x: 633, endPoint y: 251, distance: 22.8
click at [653, 261] on form "Filtros Id 27931262233 CUIT / Razón Social Pto. Venta Nro. Comprobante Descripc…" at bounding box center [466, 172] width 870 height 236
drag, startPoint x: 383, startPoint y: 101, endPoint x: 147, endPoint y: 85, distance: 236.3
click at [147, 85] on div "Filtros Id 27931262233 CUIT / Razón Social Pto. Venta Nro. Comprobante Descripc…" at bounding box center [466, 155] width 837 height 169
paste input "8548027"
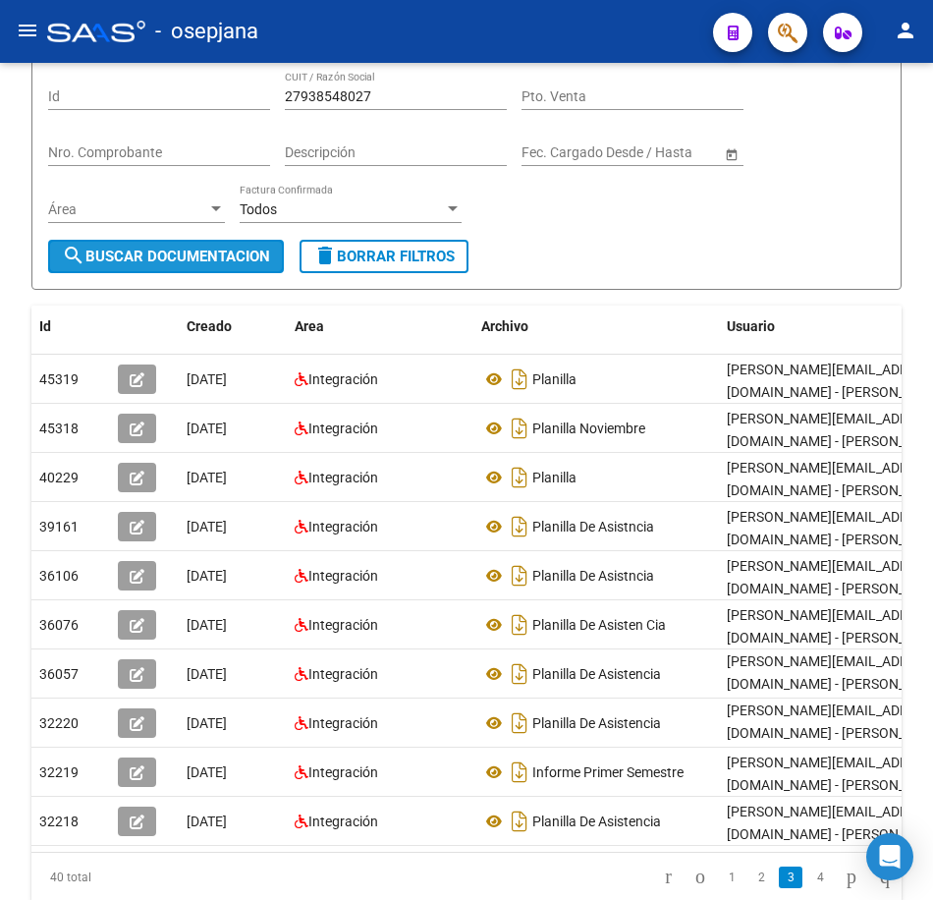
click at [239, 253] on span "search Buscar Documentacion" at bounding box center [166, 257] width 208 height 18
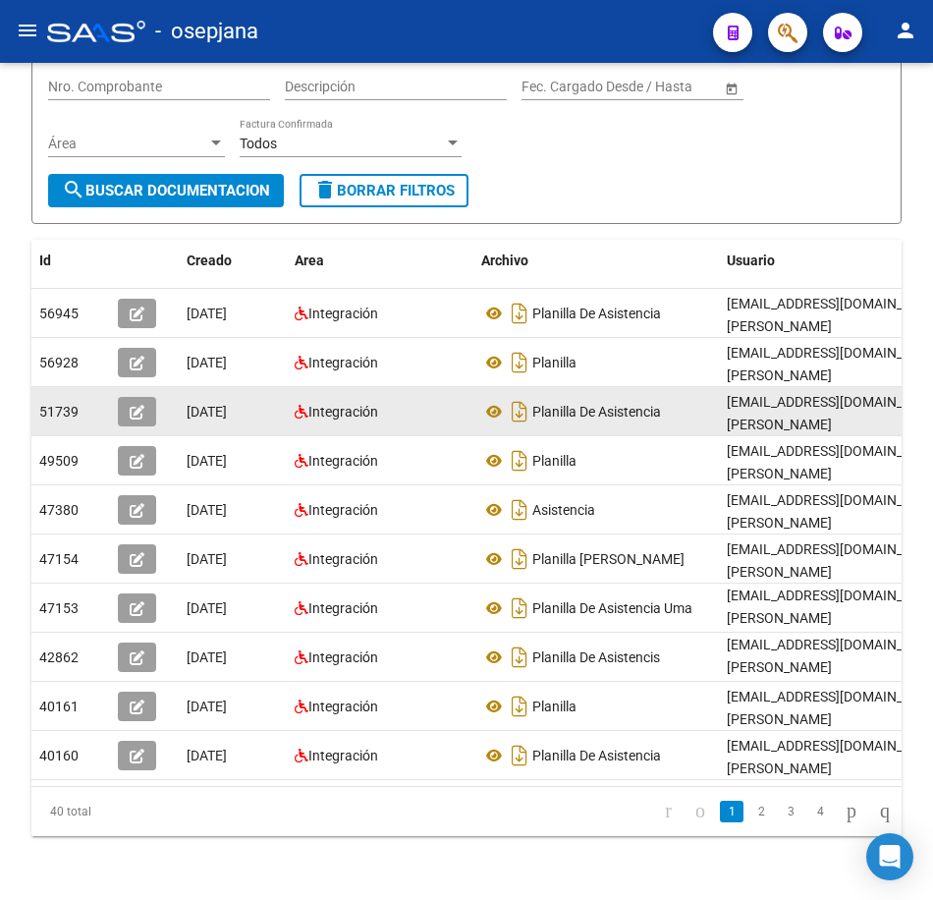
scroll to position [250, 0]
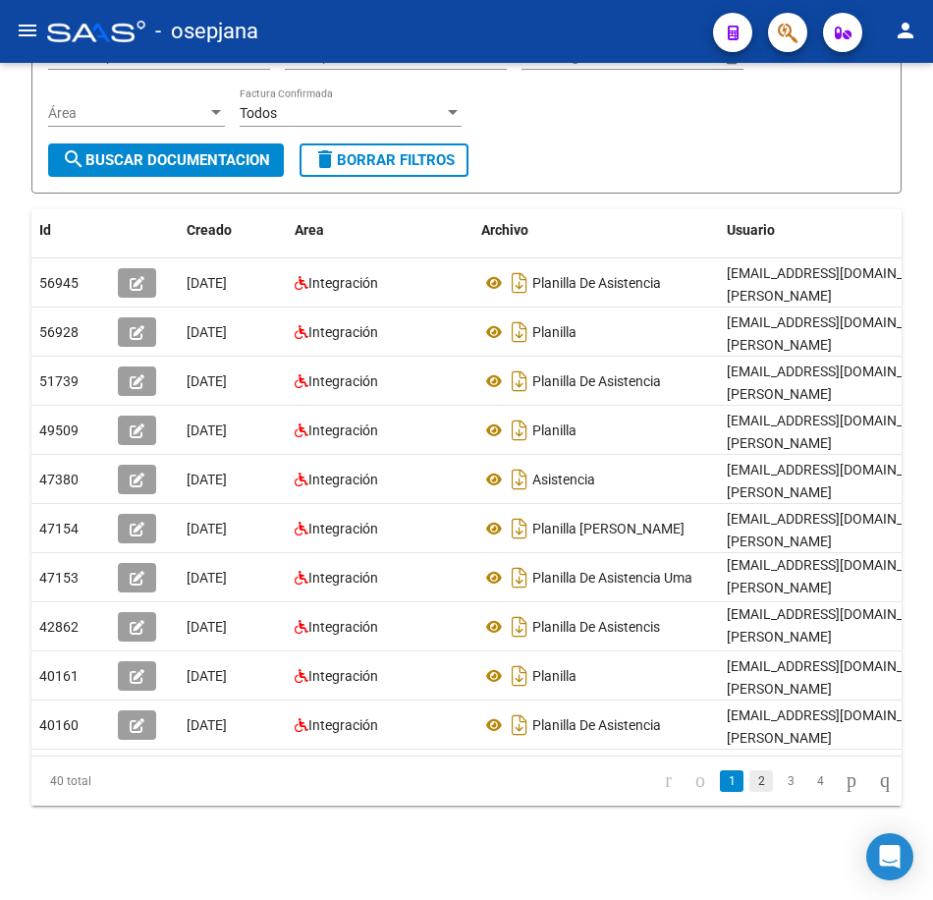
click at [750, 792] on link "2" at bounding box center [762, 781] width 24 height 22
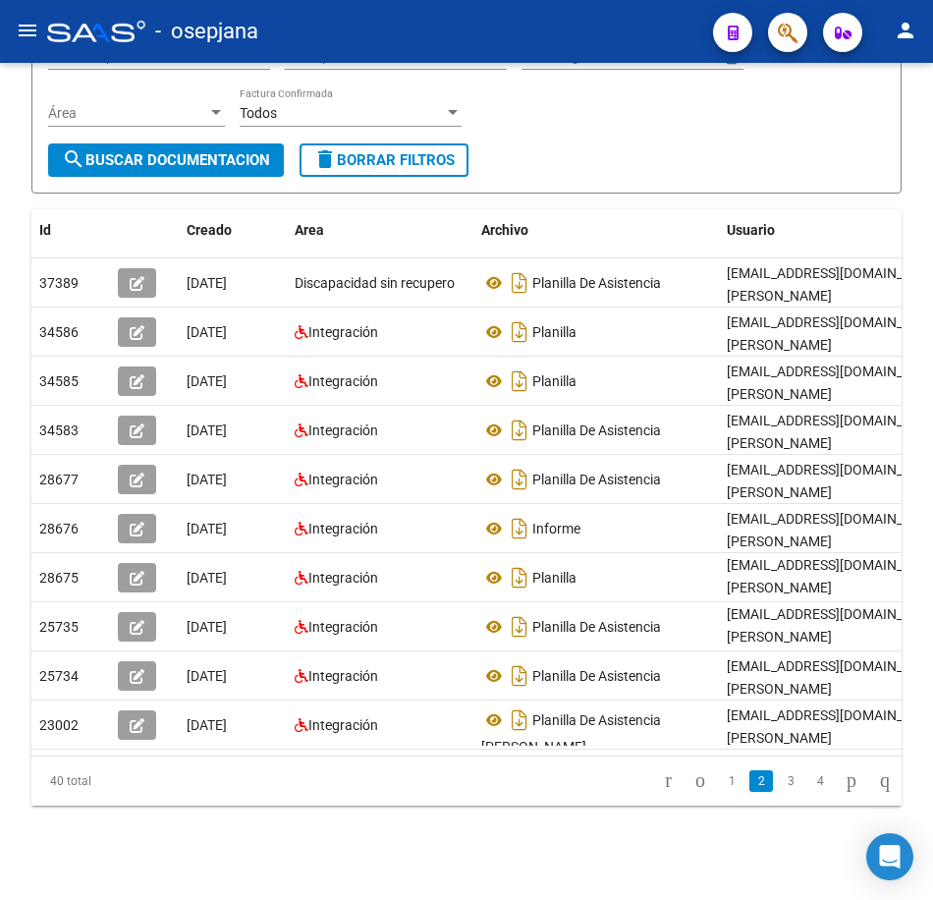
click at [779, 792] on link "3" at bounding box center [791, 781] width 24 height 22
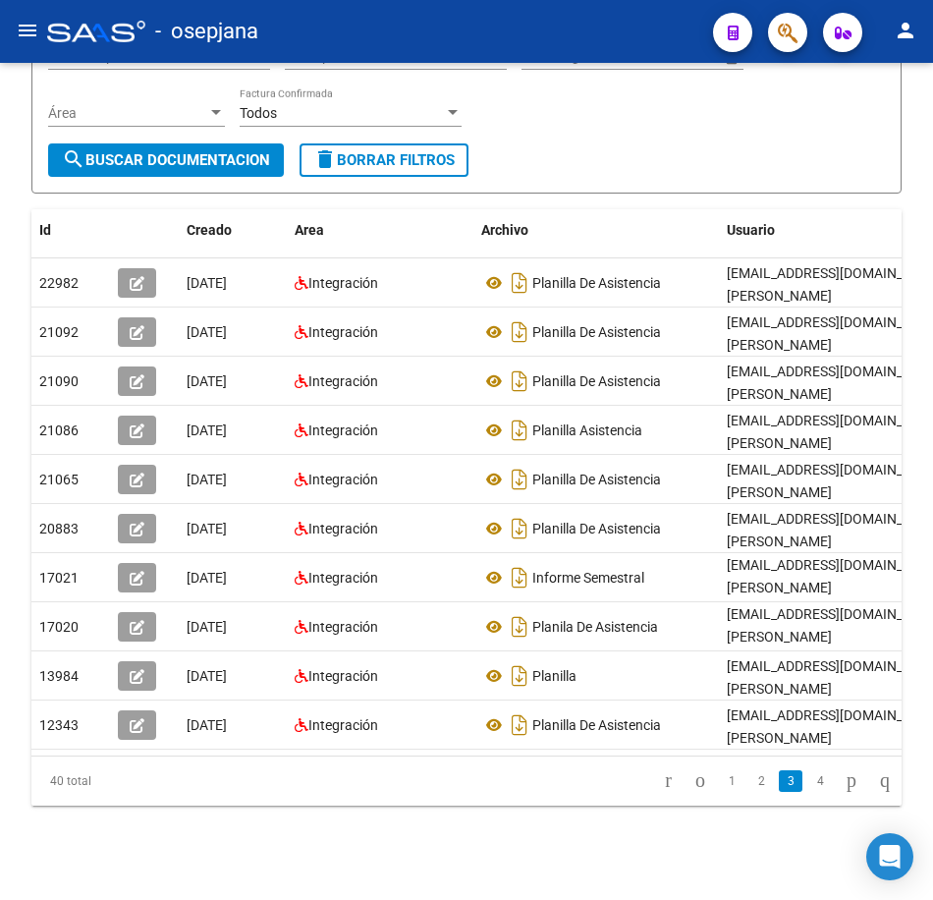
drag, startPoint x: 719, startPoint y: 159, endPoint x: 717, endPoint y: 169, distance: 10.0
click at [719, 159] on form "Filtros Id 27938548027 CUIT / Razón Social Pto. Venta Nro. Comprobante Descripc…" at bounding box center [466, 76] width 870 height 236
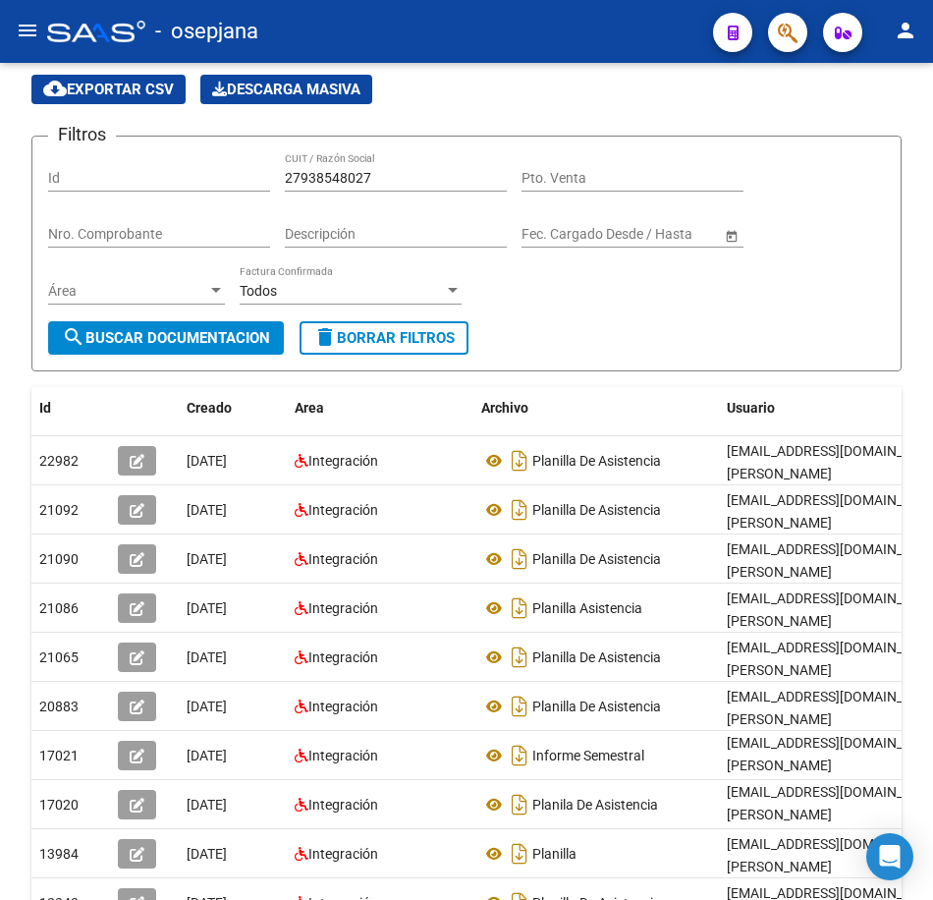
scroll to position [53, 0]
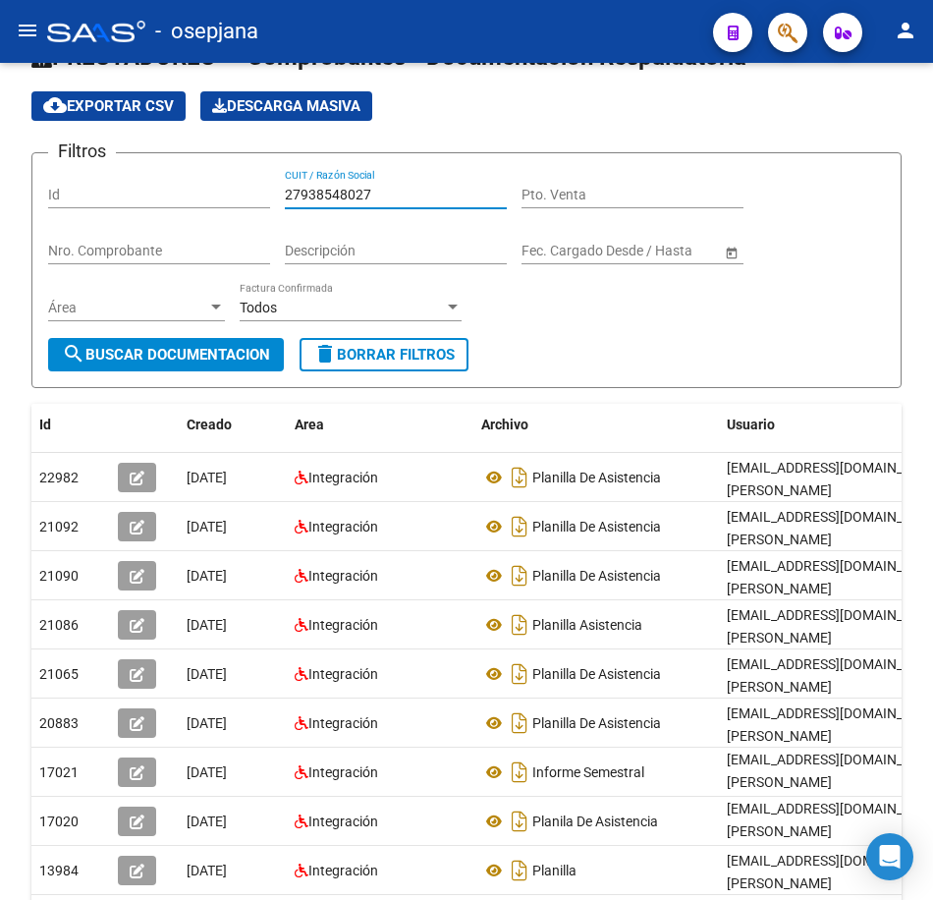
drag, startPoint x: 376, startPoint y: 194, endPoint x: 117, endPoint y: 187, distance: 259.4
click at [123, 185] on div "Filtros Id 27938548027 CUIT / Razón Social Pto. Venta Nro. Comprobante Descripc…" at bounding box center [466, 253] width 837 height 169
paste input "42726061"
click at [195, 369] on button "search Buscar Documentacion" at bounding box center [166, 354] width 236 height 33
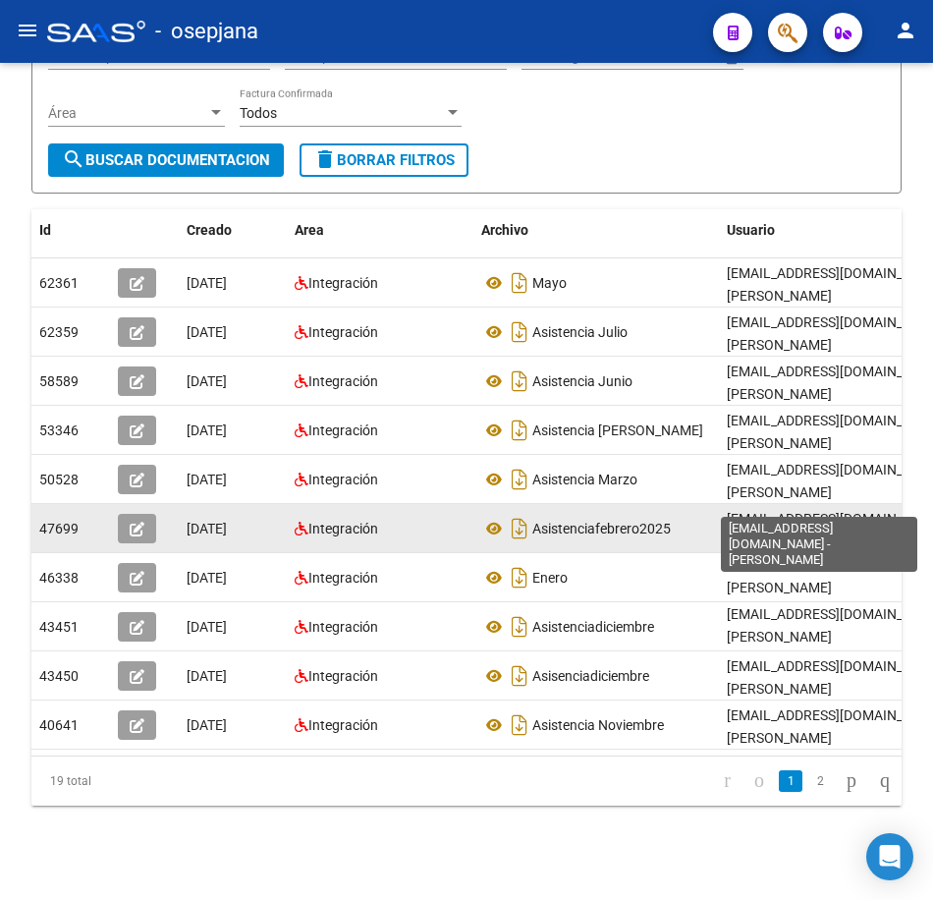
scroll to position [263, 0]
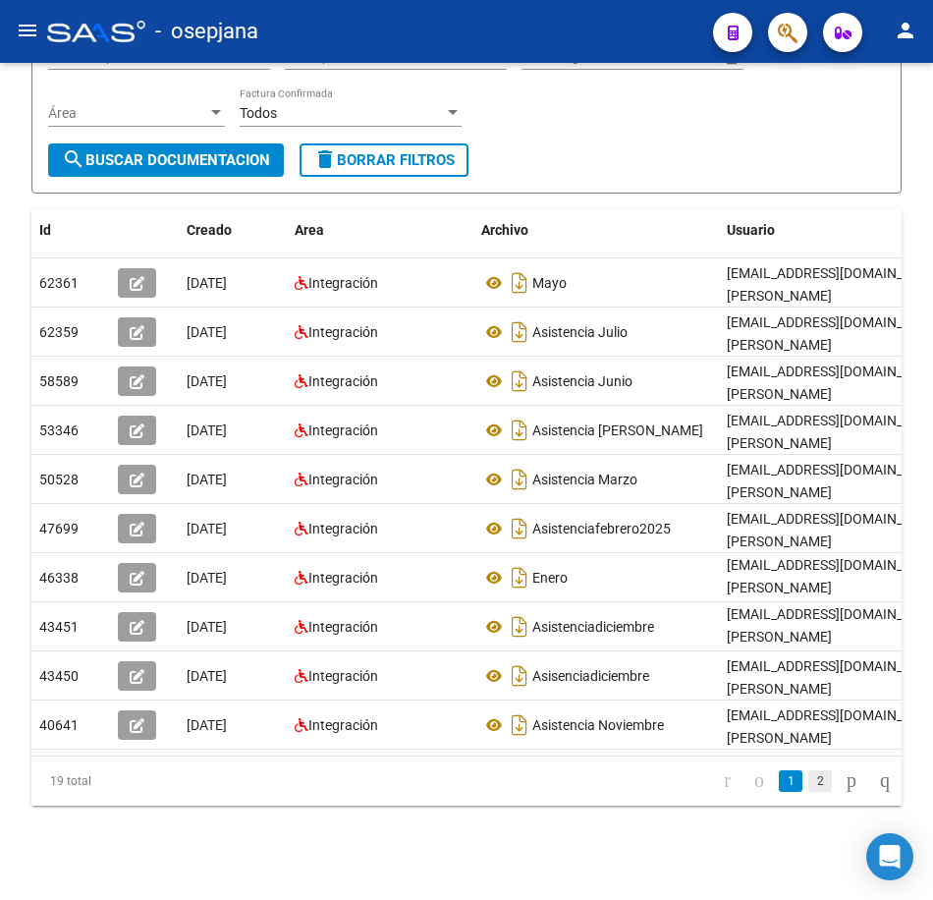
click at [808, 789] on link "2" at bounding box center [820, 781] width 24 height 22
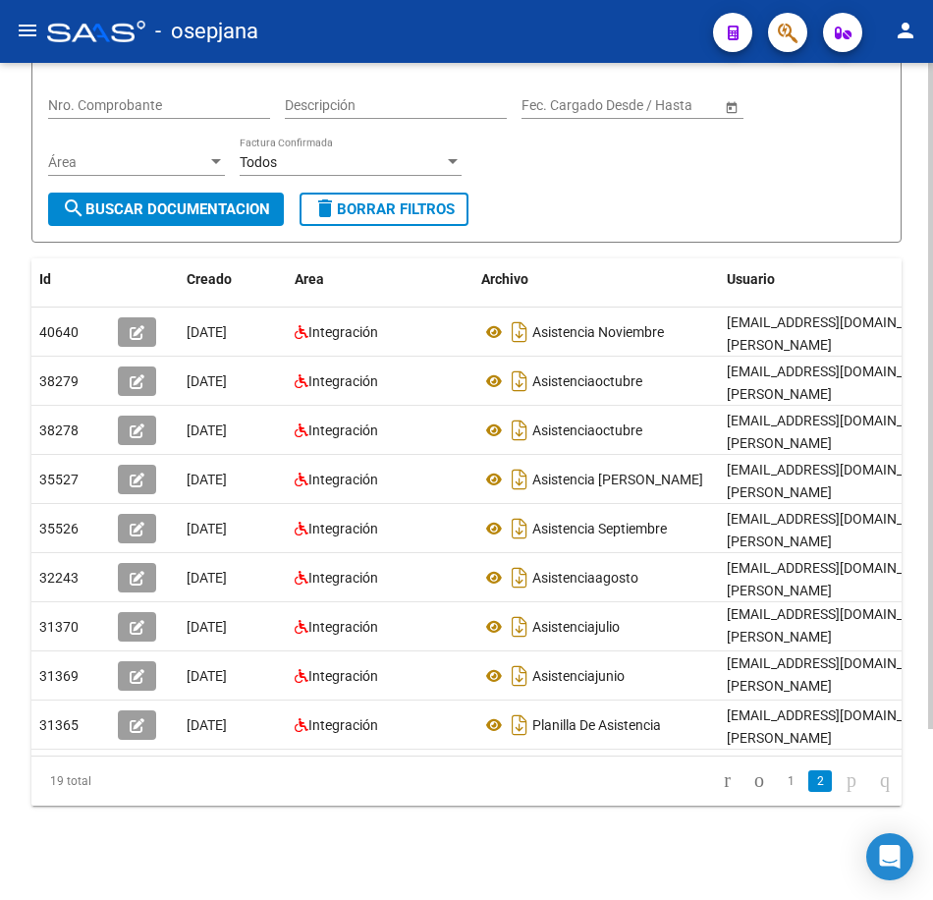
scroll to position [214, 0]
click at [631, 182] on form "Filtros Id 27942726061 CUIT / Razón Social Pto. Venta Nro. Comprobante Descripc…" at bounding box center [466, 125] width 870 height 236
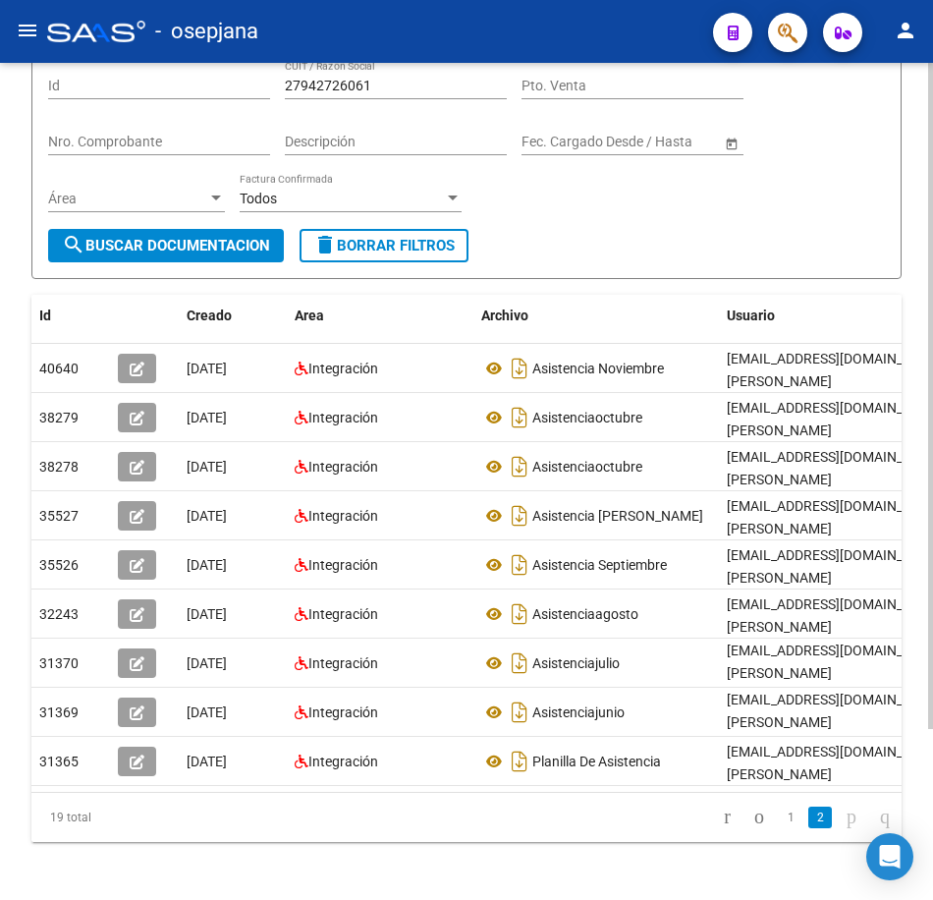
scroll to position [18, 0]
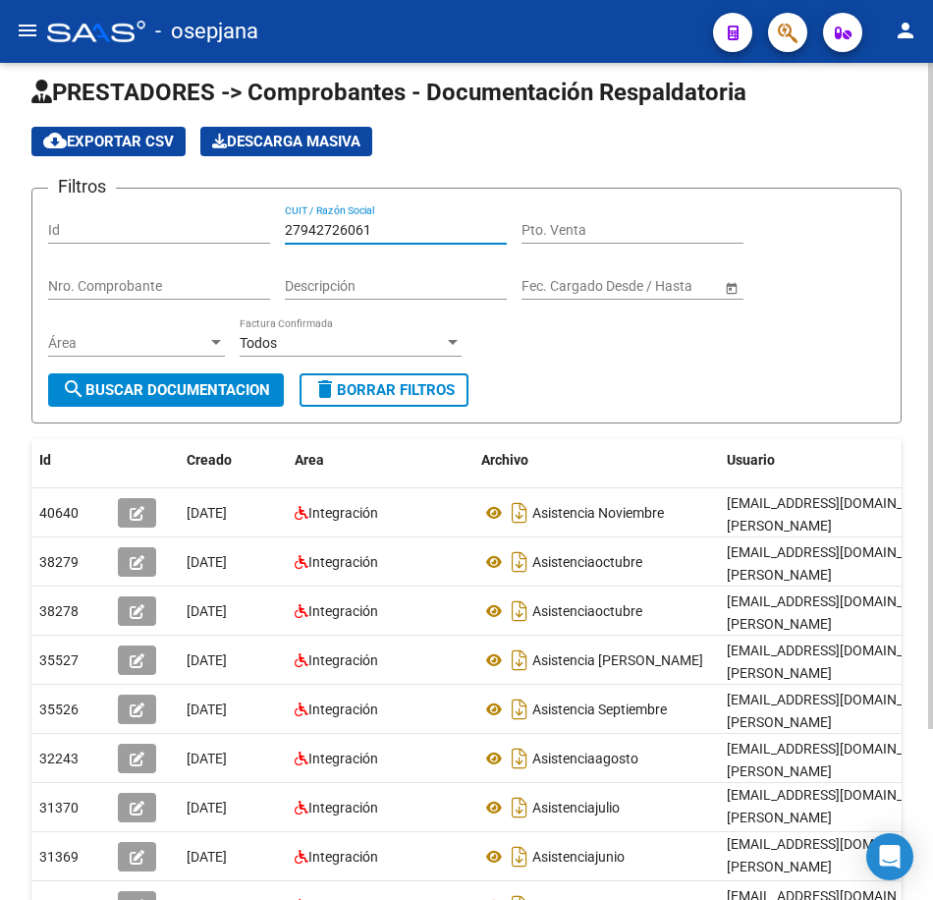
drag, startPoint x: 289, startPoint y: 223, endPoint x: 162, endPoint y: 209, distance: 127.5
click at [174, 206] on div "Filtros Id 27942726061 CUIT / Razón Social Pto. Venta Nro. Comprobante Descripc…" at bounding box center [466, 288] width 837 height 169
paste input "30536738718"
click at [236, 385] on span "search Buscar Documentacion" at bounding box center [166, 390] width 208 height 18
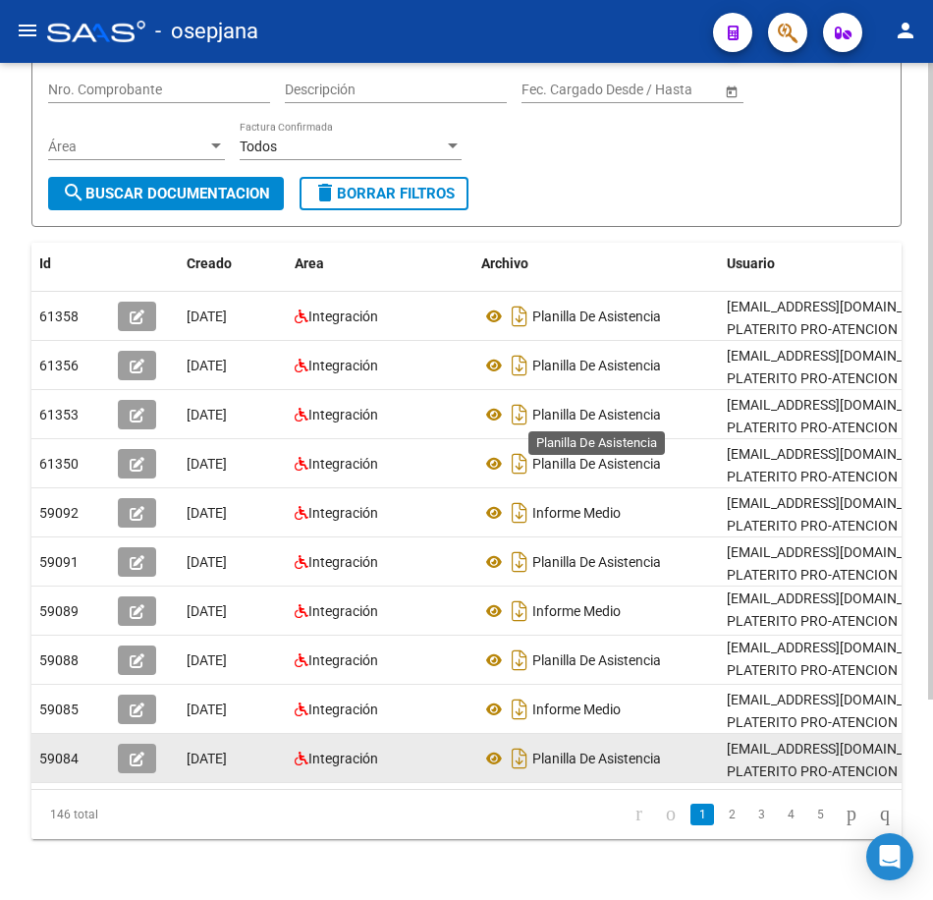
scroll to position [263, 0]
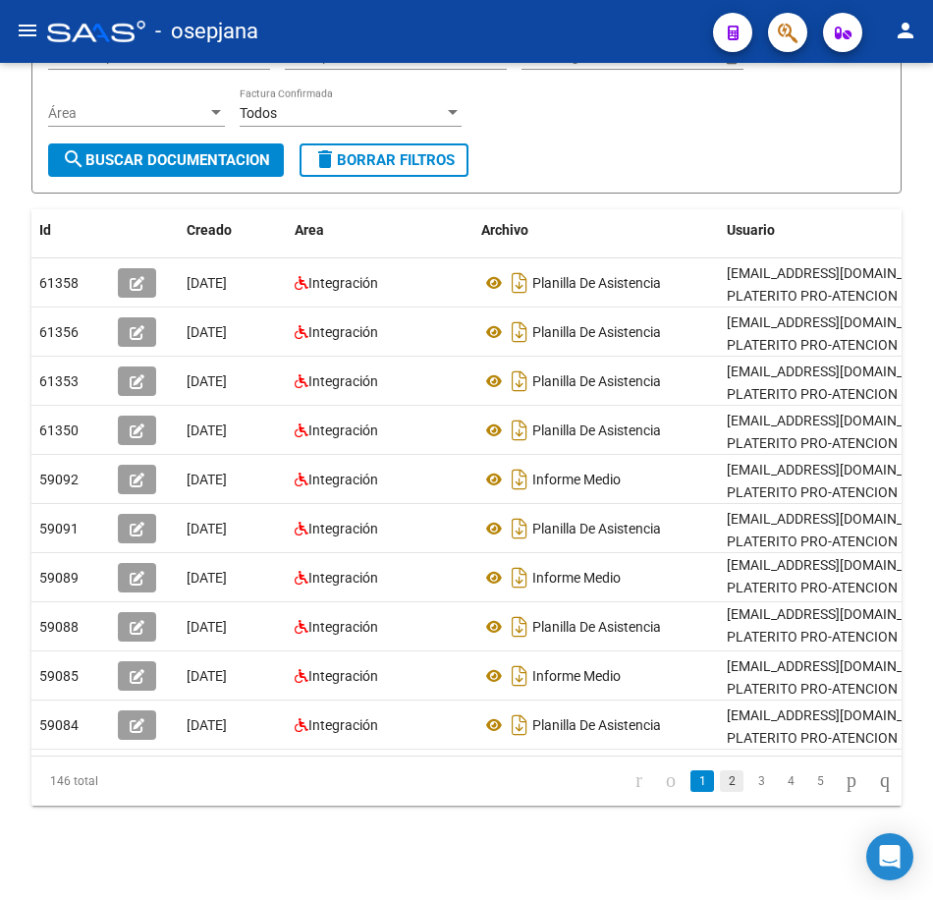
click at [720, 784] on link "2" at bounding box center [732, 781] width 24 height 22
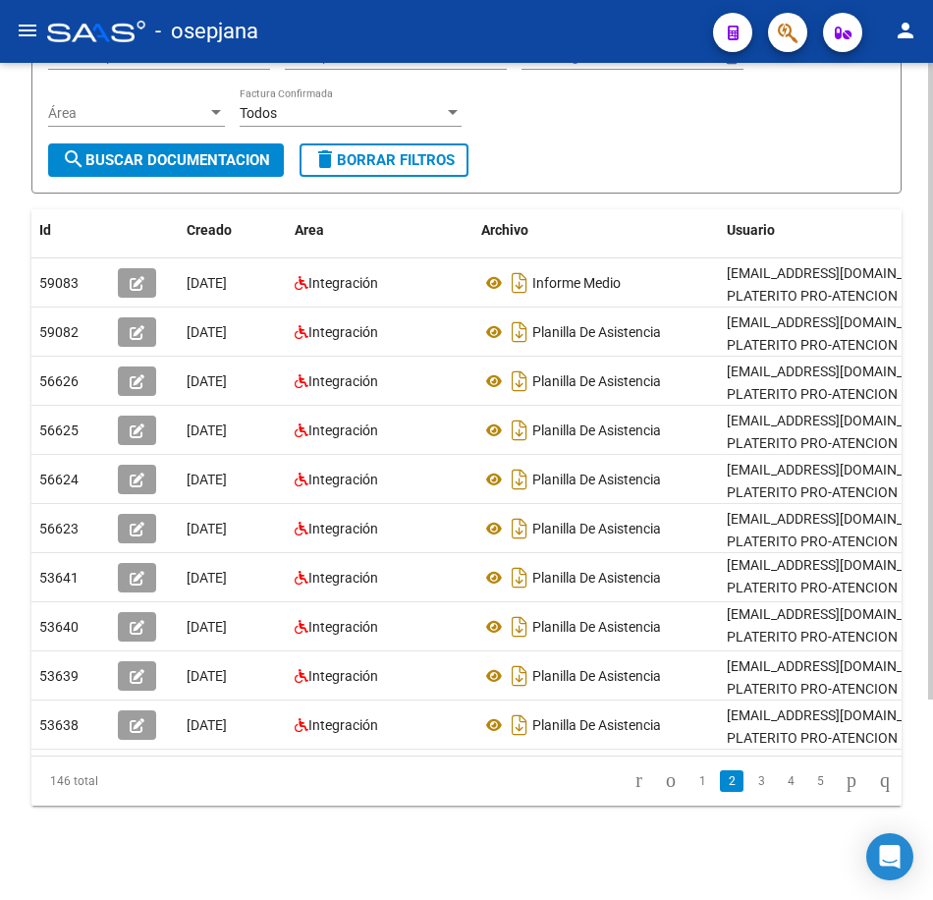
click at [625, 146] on form "Filtros Id 30536738718 CUIT / Razón Social Pto. Venta Nro. Comprobante Descripc…" at bounding box center [466, 76] width 870 height 236
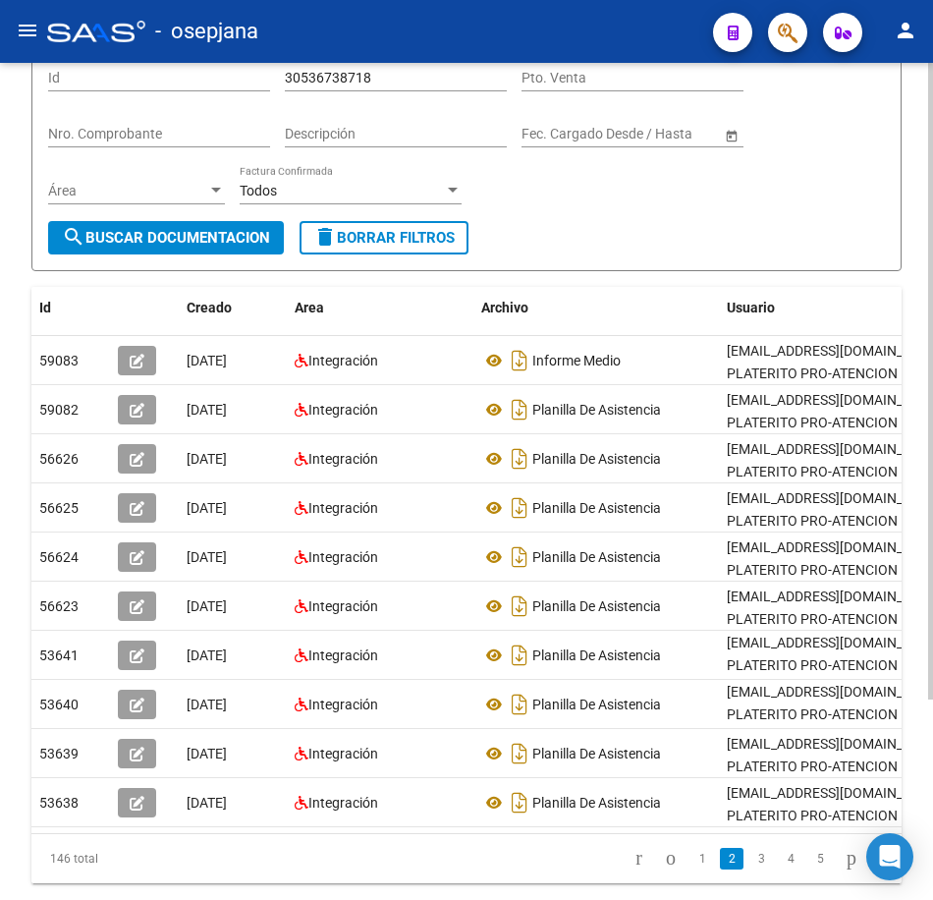
scroll to position [67, 0]
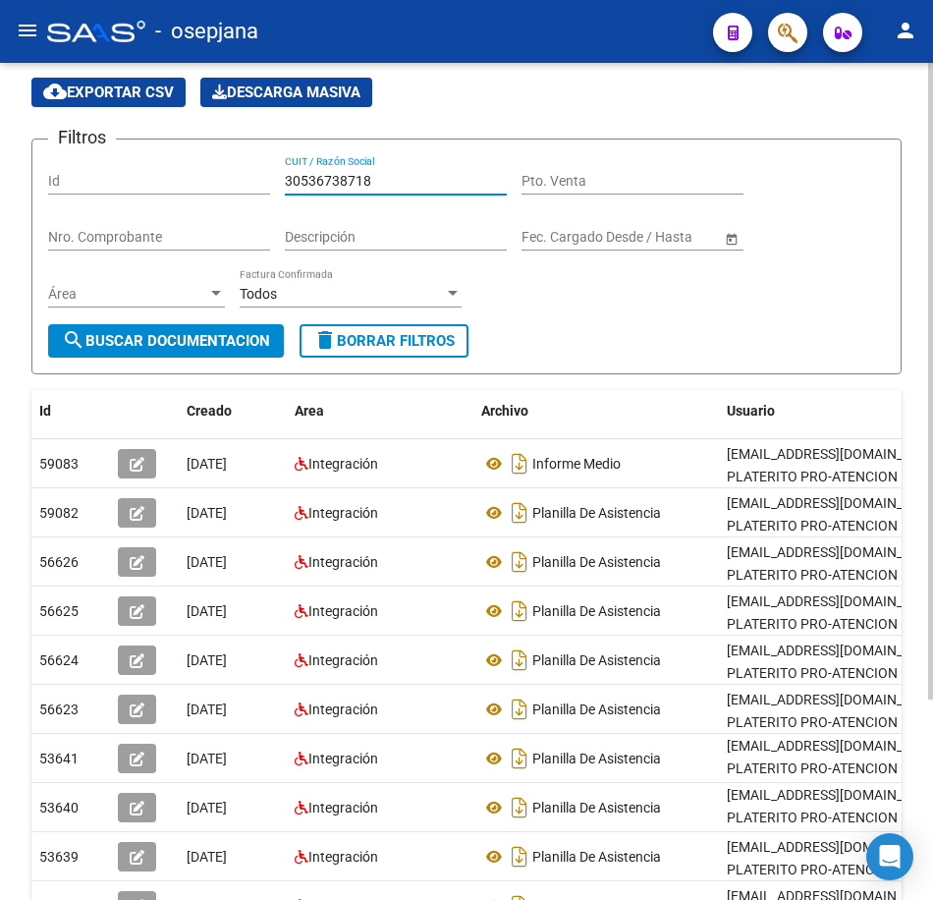
drag, startPoint x: 372, startPoint y: 178, endPoint x: 134, endPoint y: 167, distance: 239.0
click at [135, 167] on div "Filtros Id 30536738718 CUIT / Razón Social Pto. Venta Nro. Comprobante Descripc…" at bounding box center [466, 239] width 837 height 169
paste input "27946414919"
click at [234, 330] on button "search Buscar Documentacion" at bounding box center [166, 340] width 236 height 33
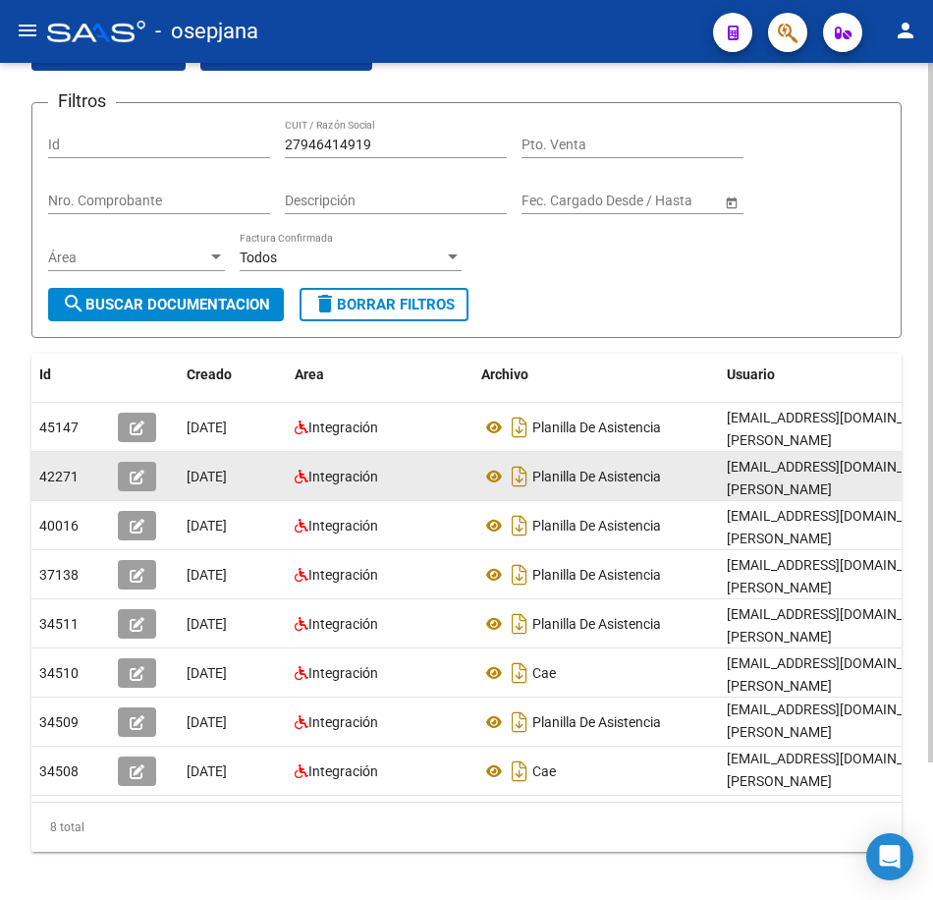
scroll to position [165, 0]
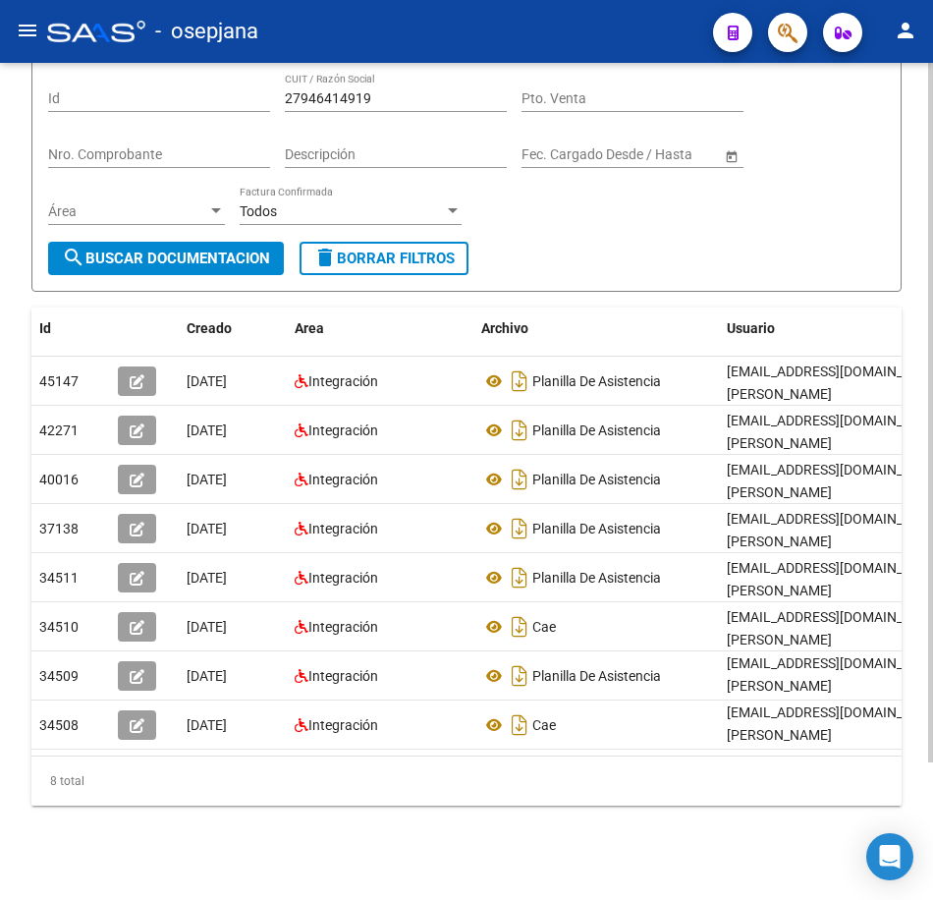
click at [542, 197] on div "Filtros Id 27946414919 CUIT / Razón Social Pto. Venta Nro. Comprobante Descripc…" at bounding box center [466, 157] width 837 height 169
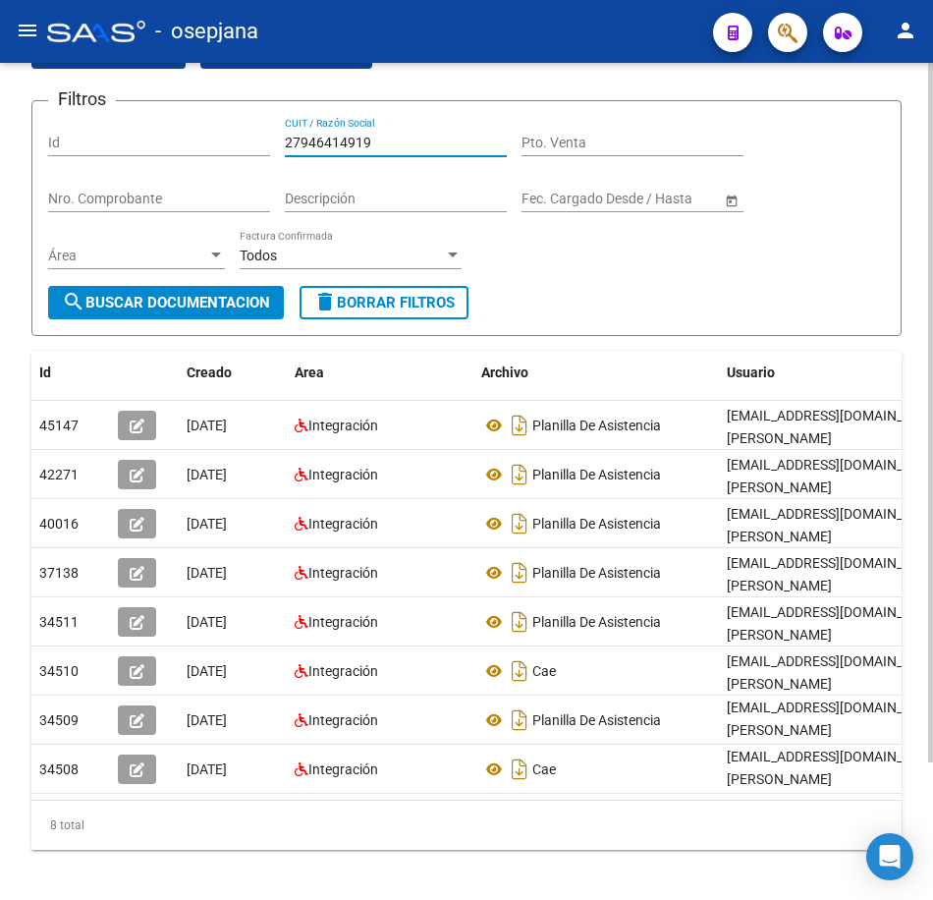
drag, startPoint x: 373, startPoint y: 87, endPoint x: 195, endPoint y: 73, distance: 178.4
click at [195, 73] on app-list-header "PRESTADORES -> Comprobantes - Documentación Respaldatoria cloud_download Export…" at bounding box center [466, 162] width 870 height 347
paste input "30634050600"
click at [243, 293] on button "search Buscar Documentacion" at bounding box center [166, 302] width 236 height 33
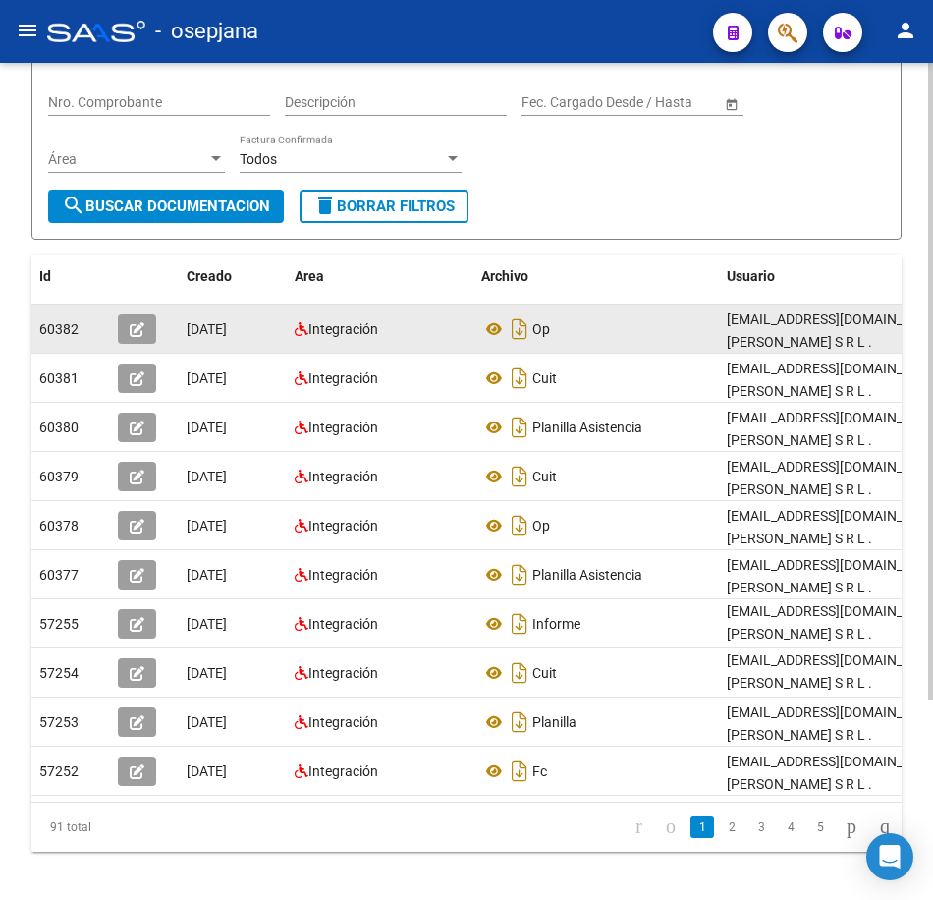
scroll to position [203, 0]
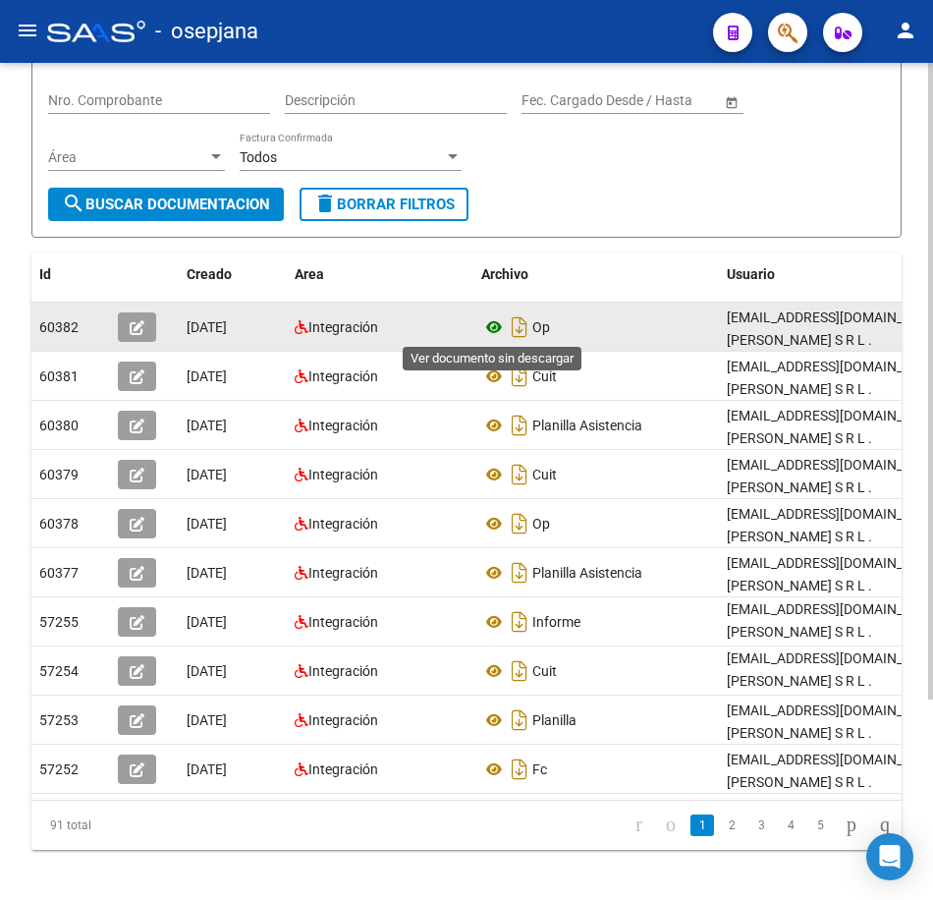
click at [501, 328] on icon at bounding box center [494, 327] width 26 height 24
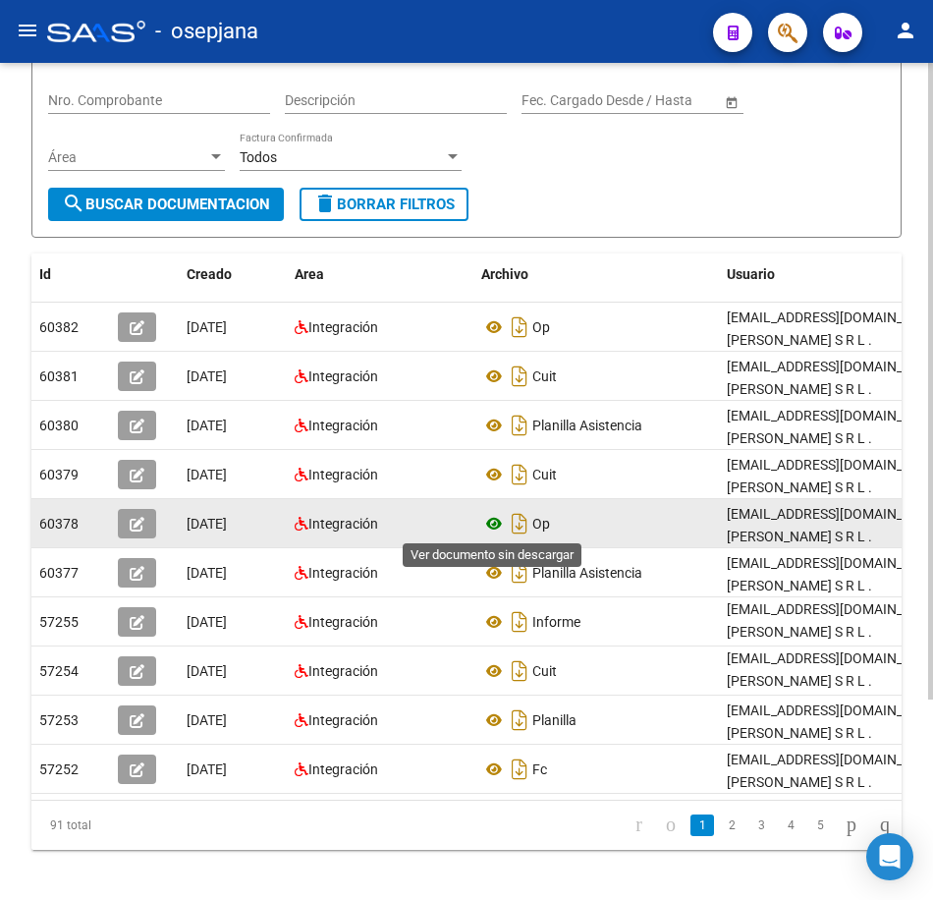
click at [488, 521] on icon at bounding box center [494, 524] width 26 height 24
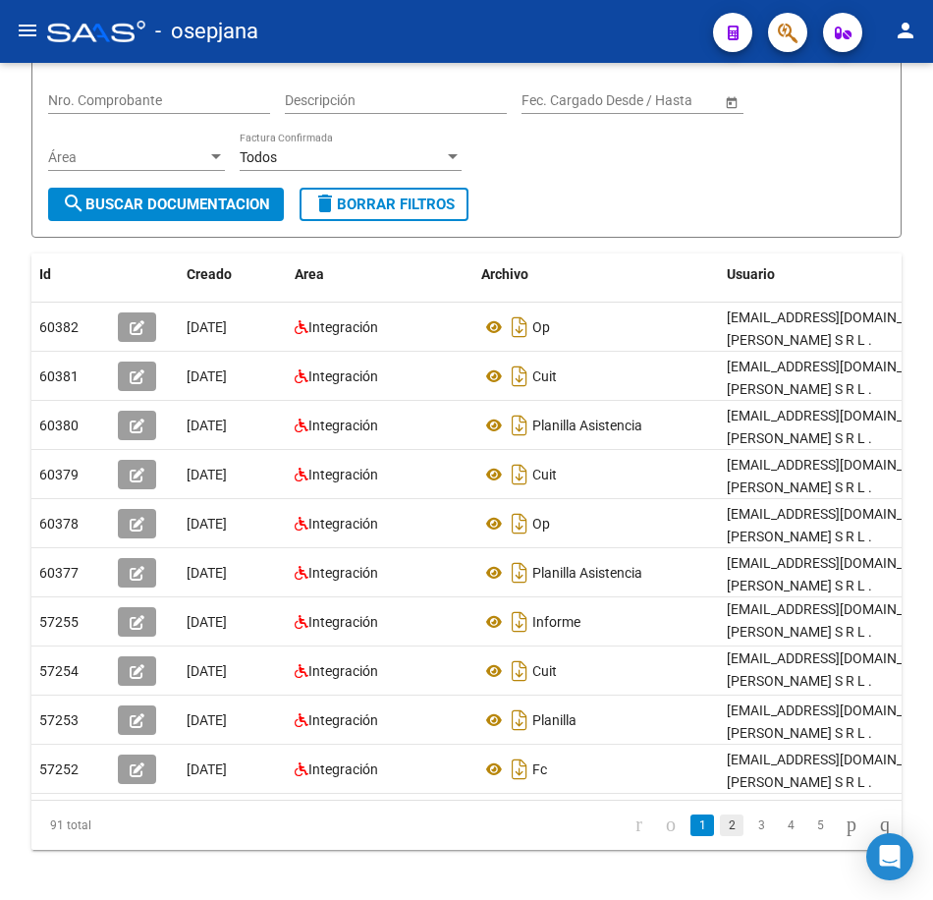
click at [720, 836] on link "2" at bounding box center [732, 825] width 24 height 22
click at [750, 836] on link "3" at bounding box center [762, 825] width 24 height 22
click at [779, 836] on link "4" at bounding box center [791, 825] width 24 height 22
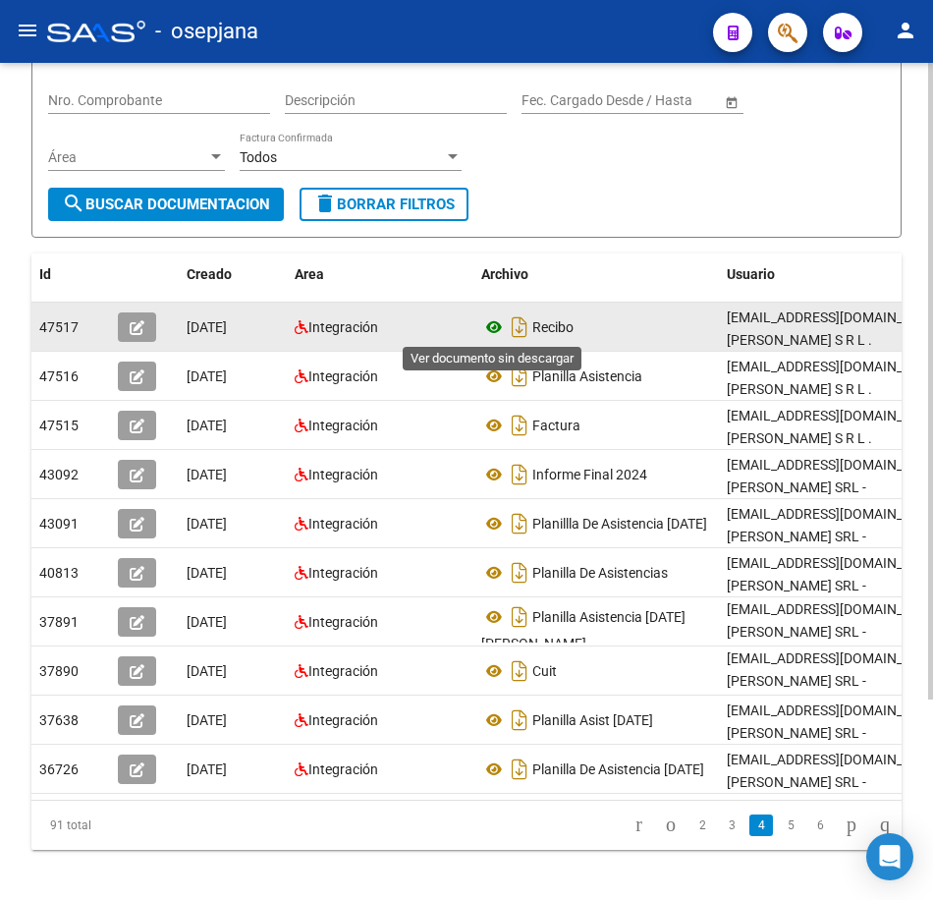
click at [496, 328] on icon at bounding box center [494, 327] width 26 height 24
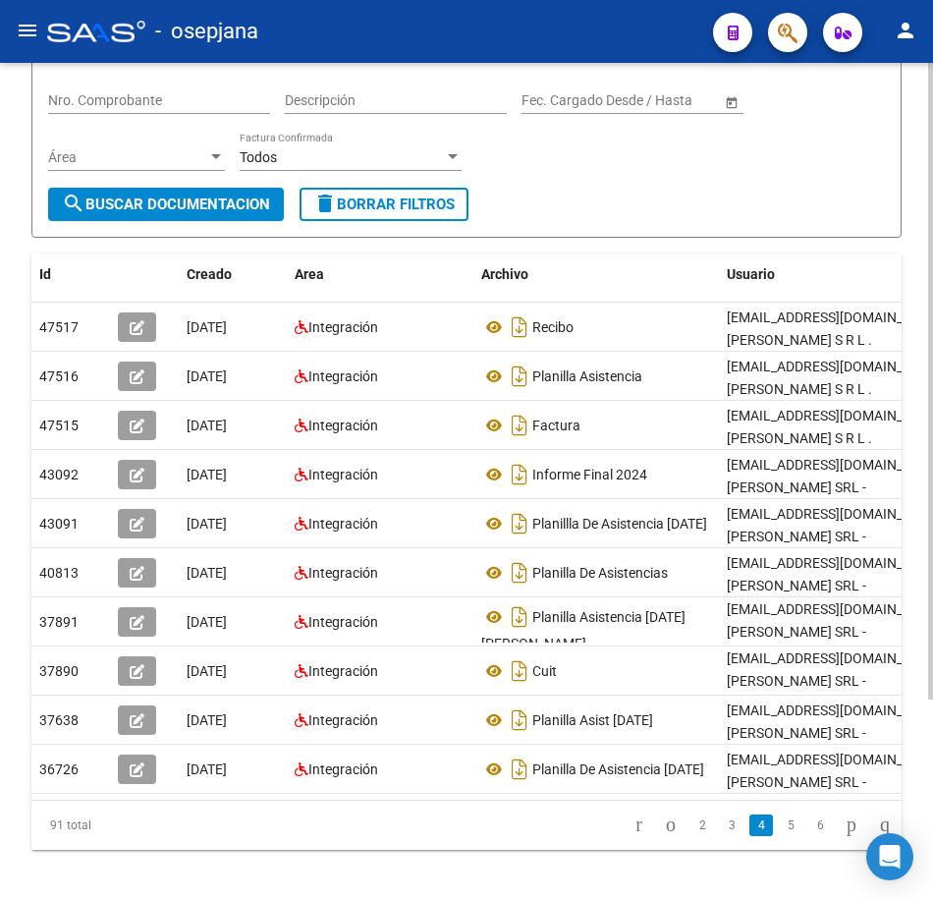
click at [779, 198] on form "Filtros Id 30634050600 CUIT / Razón Social Pto. Venta Nro. Comprobante Descripc…" at bounding box center [466, 120] width 870 height 236
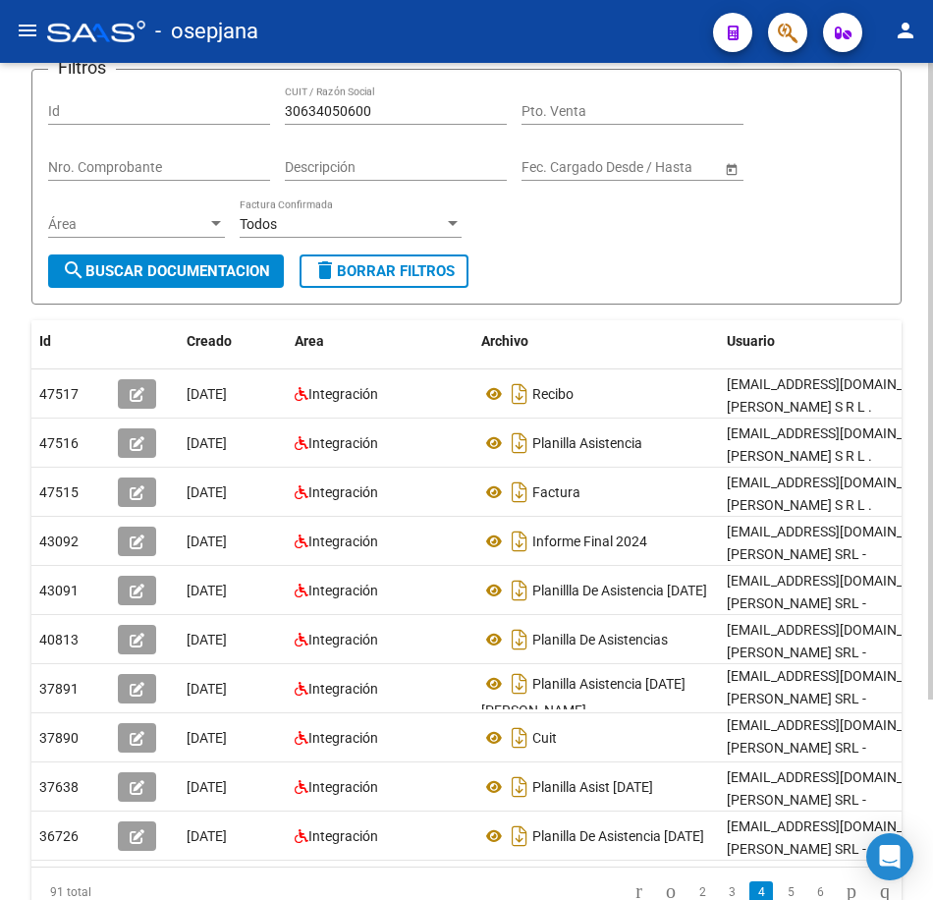
scroll to position [0, 0]
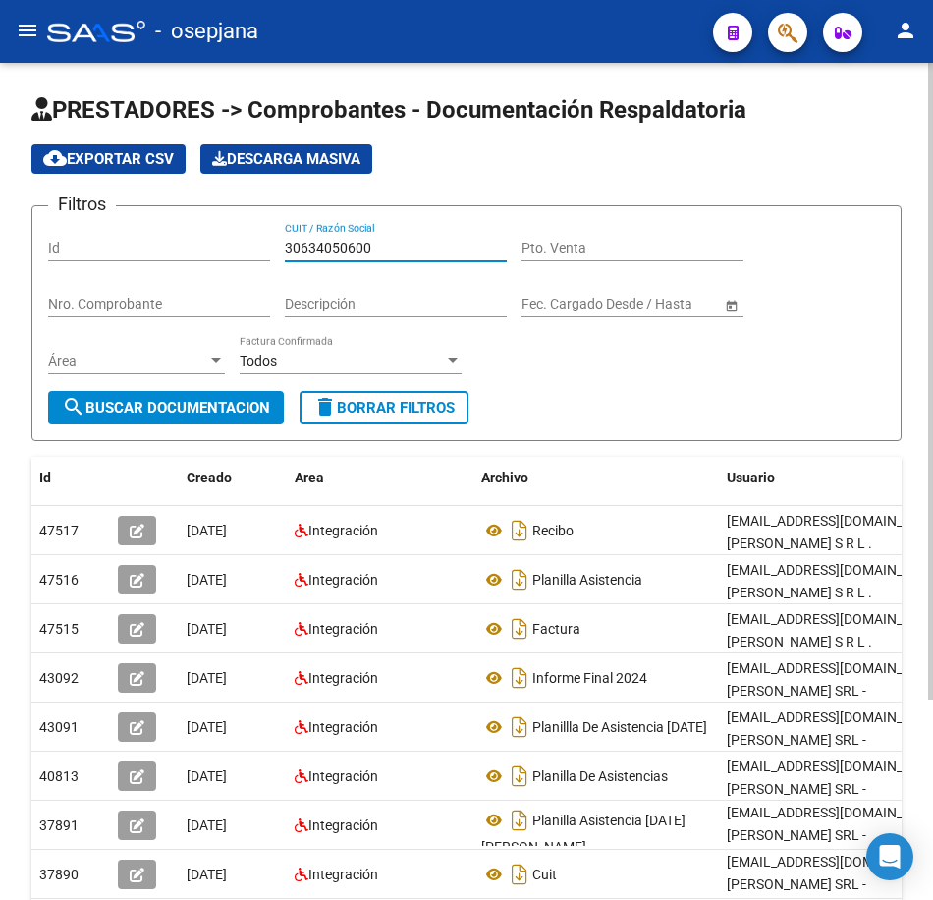
drag, startPoint x: 387, startPoint y: 249, endPoint x: 248, endPoint y: 243, distance: 139.6
click at [207, 237] on div "Filtros Id 30634050600 CUIT / Razón Social Pto. Venta Nro. Comprobante Descripc…" at bounding box center [466, 306] width 837 height 169
paste input "535024231"
click at [206, 390] on div "Área Área" at bounding box center [136, 363] width 177 height 56
click at [209, 403] on span "search Buscar Documentacion" at bounding box center [166, 408] width 208 height 18
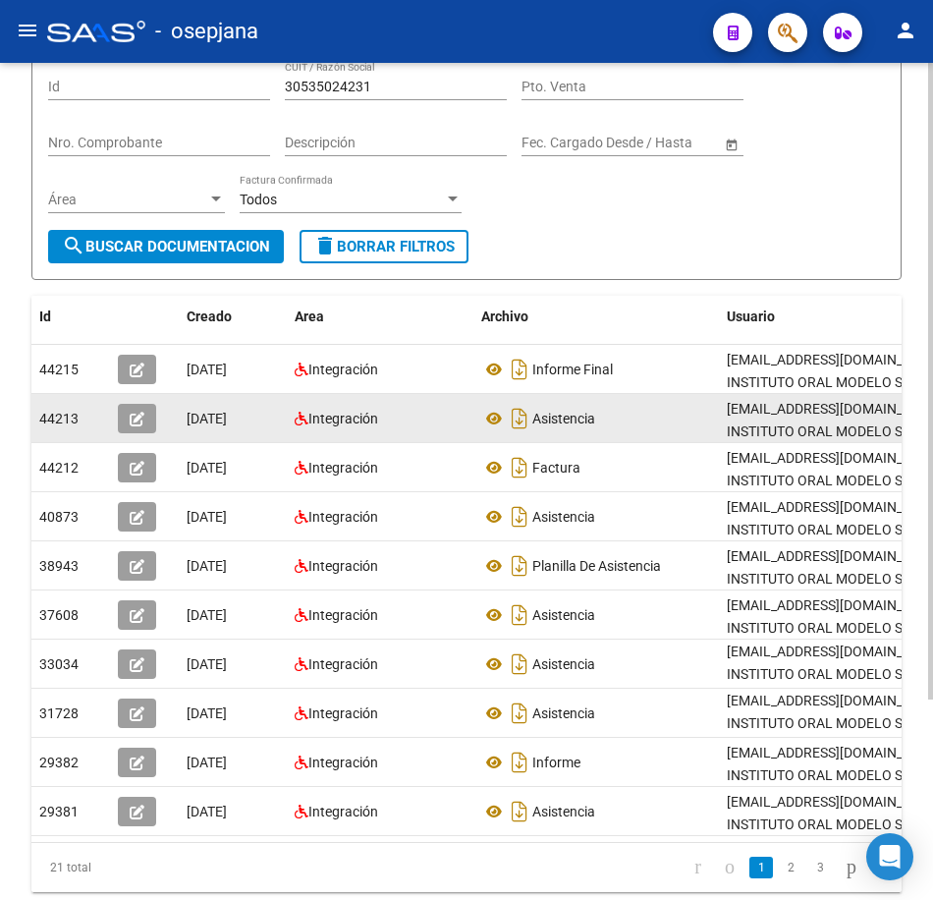
scroll to position [196, 0]
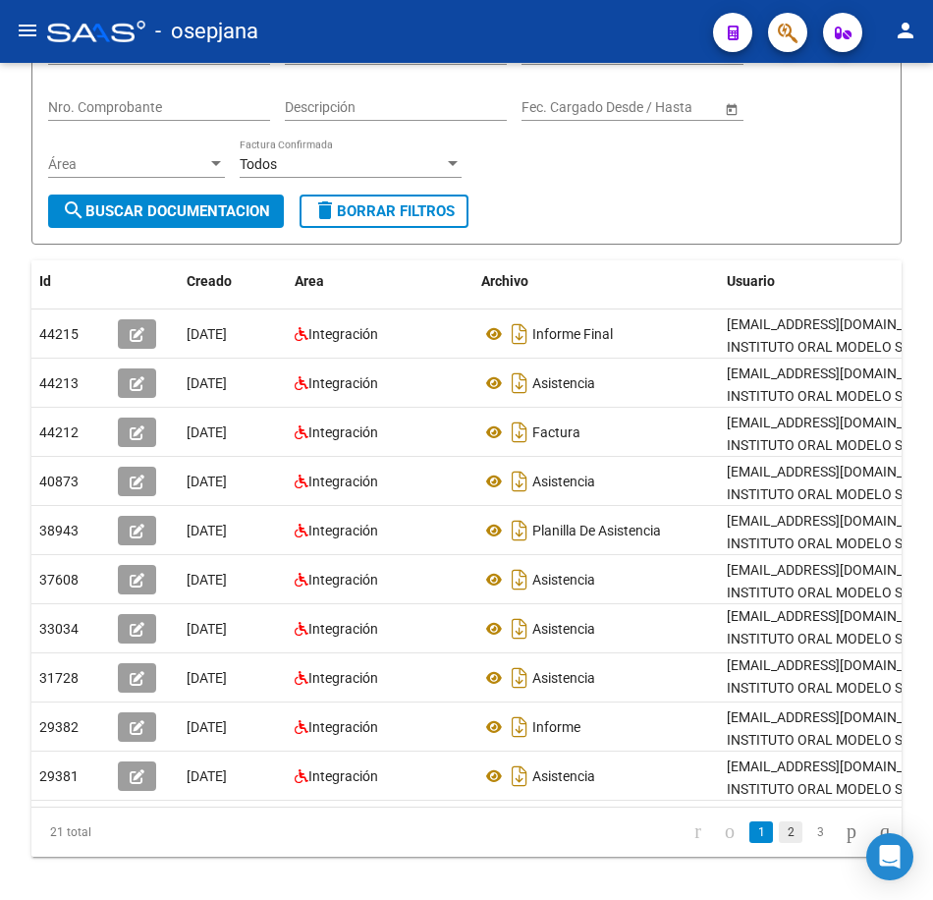
click at [779, 843] on link "2" at bounding box center [791, 832] width 24 height 22
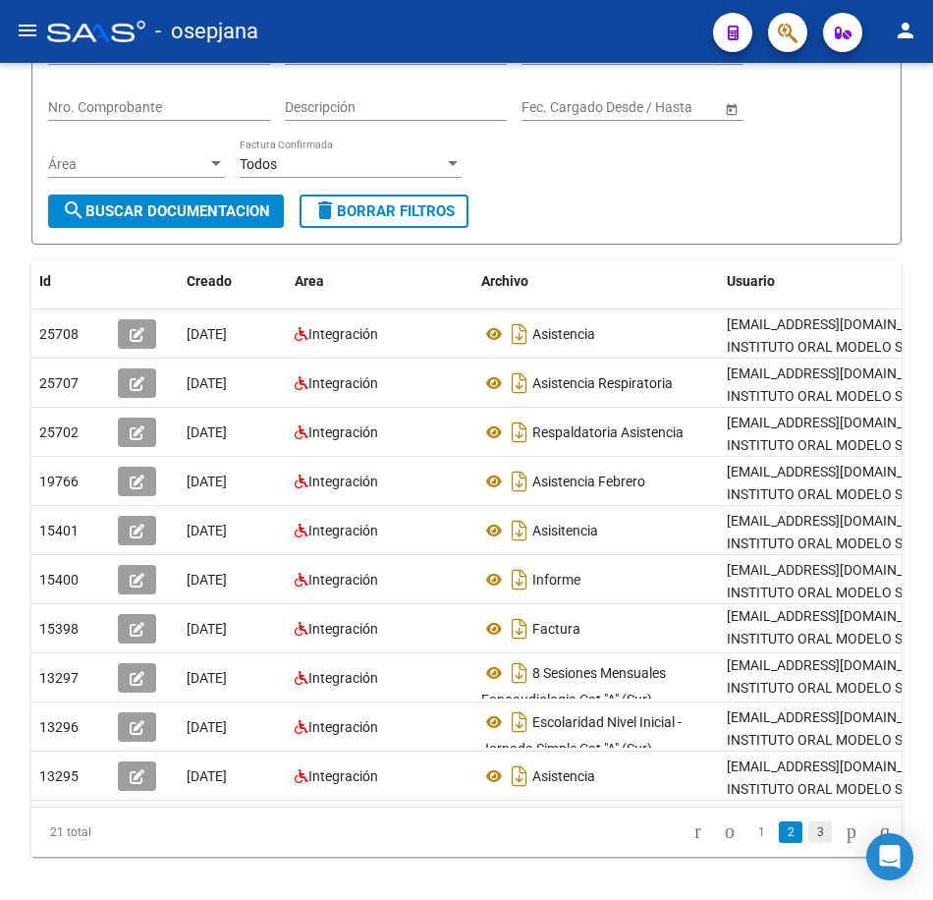
click at [808, 843] on link "3" at bounding box center [820, 832] width 24 height 22
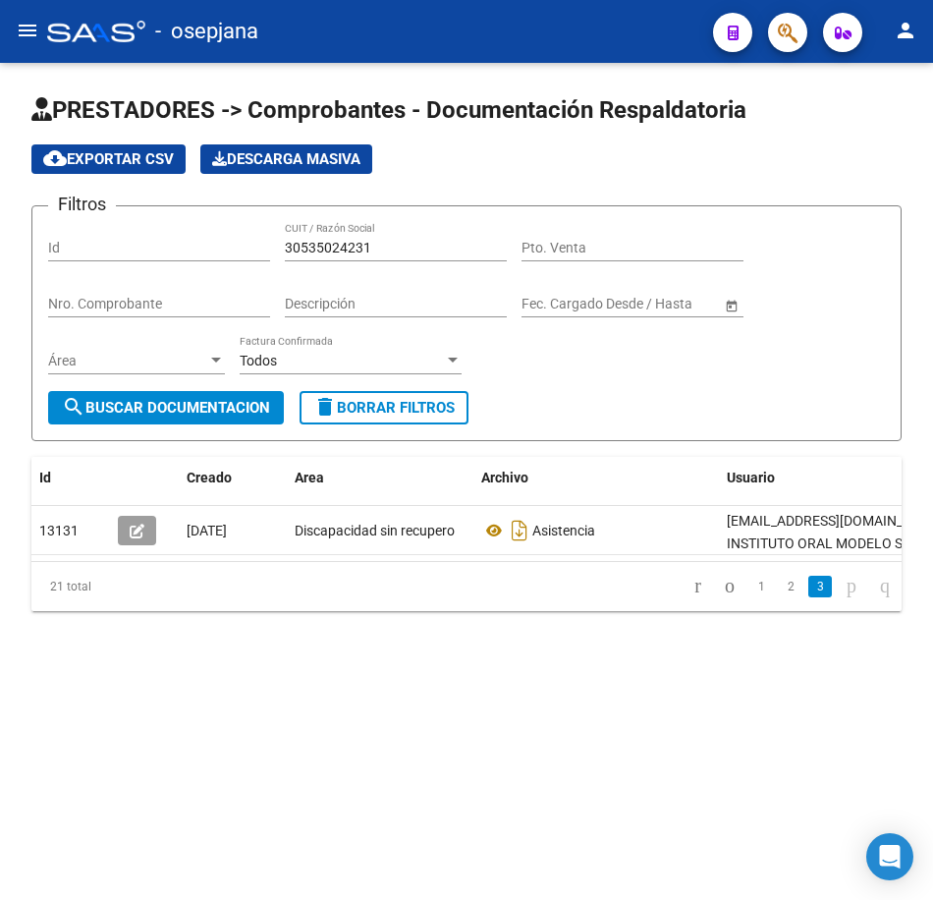
scroll to position [0, 0]
drag, startPoint x: 366, startPoint y: 247, endPoint x: 208, endPoint y: 235, distance: 158.6
click at [208, 235] on div "Filtros Id 30535024231 CUIT / Razón Social Pto. Venta Nro. Comprobante Descripc…" at bounding box center [466, 306] width 837 height 169
paste input "27946414919"
click at [231, 411] on span "search Buscar Documentacion" at bounding box center [166, 408] width 208 height 18
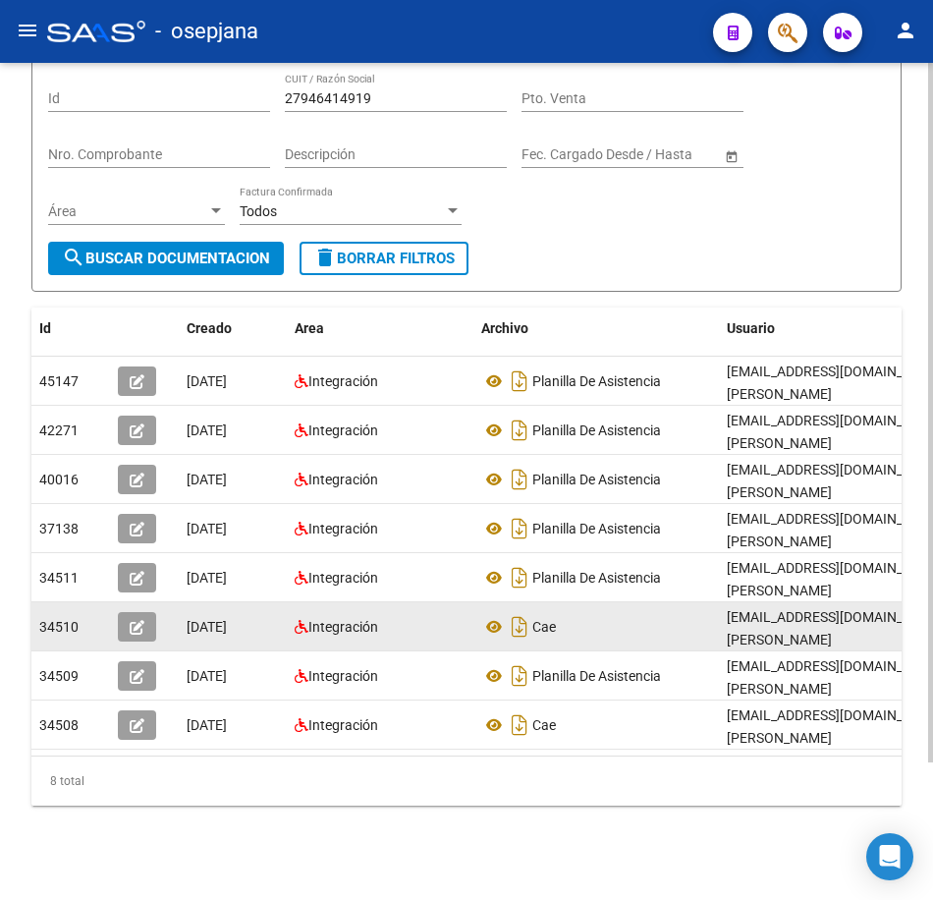
scroll to position [165, 0]
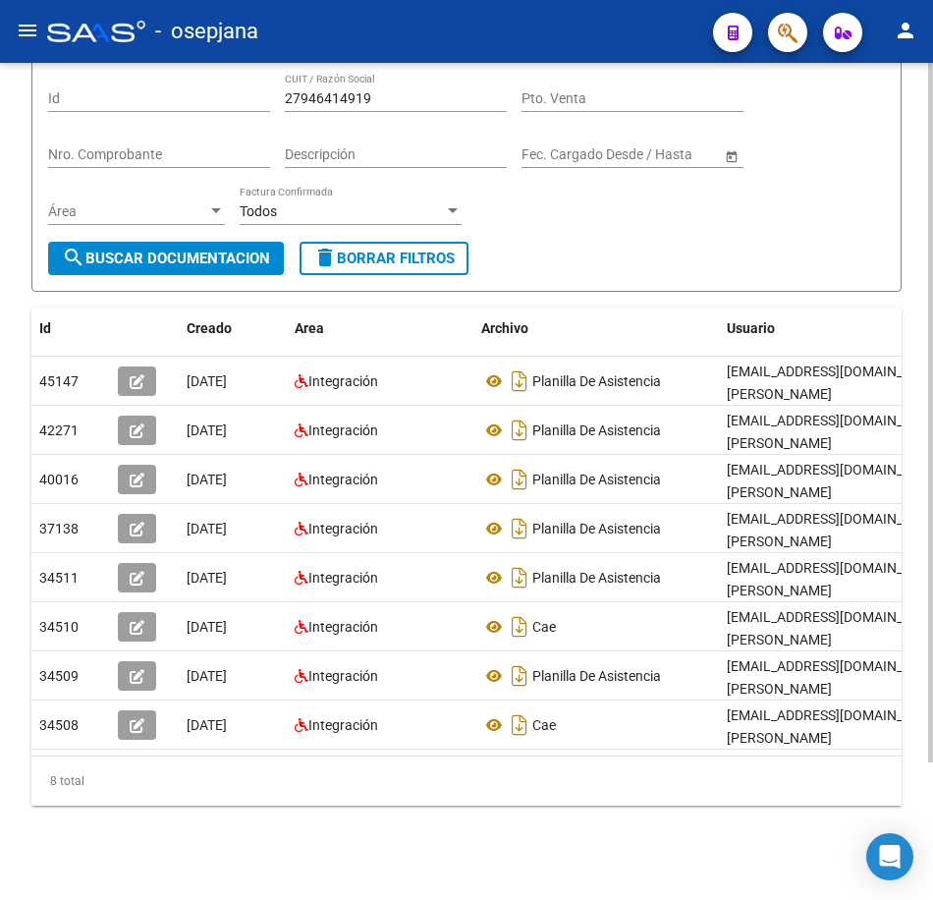
drag, startPoint x: 605, startPoint y: 228, endPoint x: 535, endPoint y: 220, distance: 70.2
click at [605, 228] on form "Filtros Id 27946414919 CUIT / Razón Social Pto. Venta Nro. Comprobante Descripc…" at bounding box center [466, 174] width 870 height 236
drag, startPoint x: 389, startPoint y: 83, endPoint x: 173, endPoint y: 88, distance: 216.2
click at [180, 84] on div "Filtros Id 27946414919 CUIT / Razón Social Pto. Venta Nro. Comprobante Descripc…" at bounding box center [466, 157] width 837 height 169
paste input "51718594"
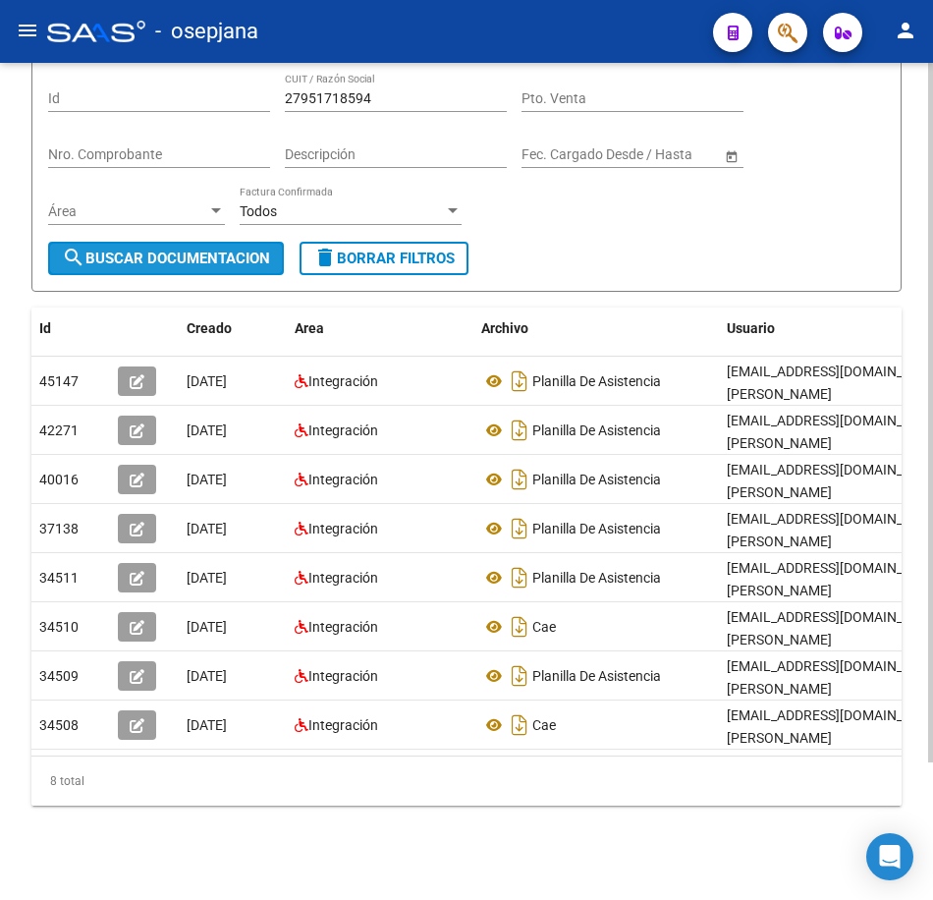
click at [230, 250] on span "search Buscar Documentacion" at bounding box center [166, 259] width 208 height 18
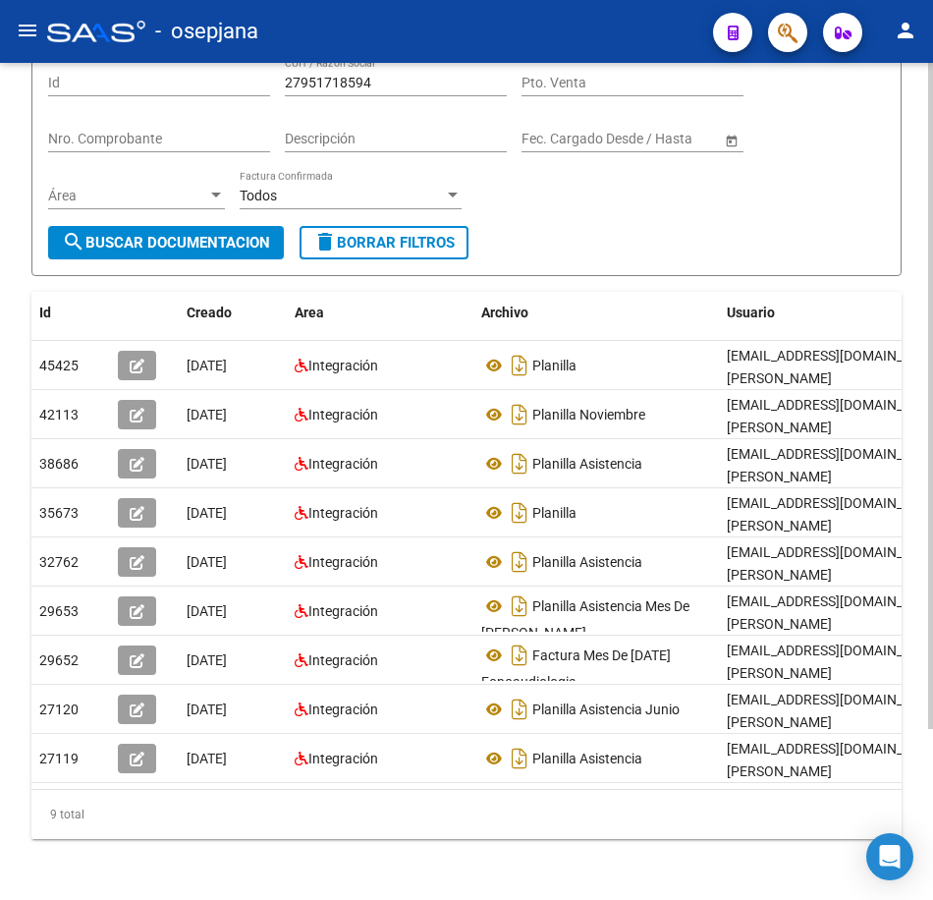
click at [714, 226] on form "Filtros Id 27951718594 CUIT / Razón Social Pto. Venta Nro. Comprobante Descripc…" at bounding box center [466, 158] width 870 height 236
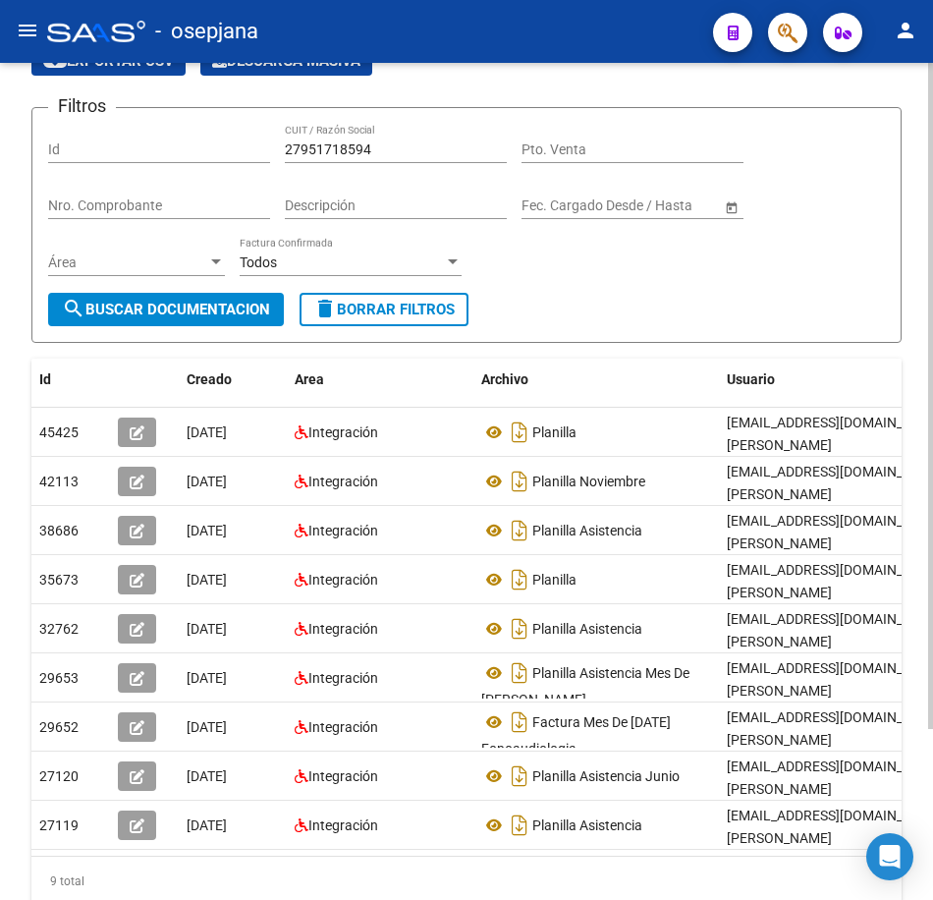
scroll to position [67, 0]
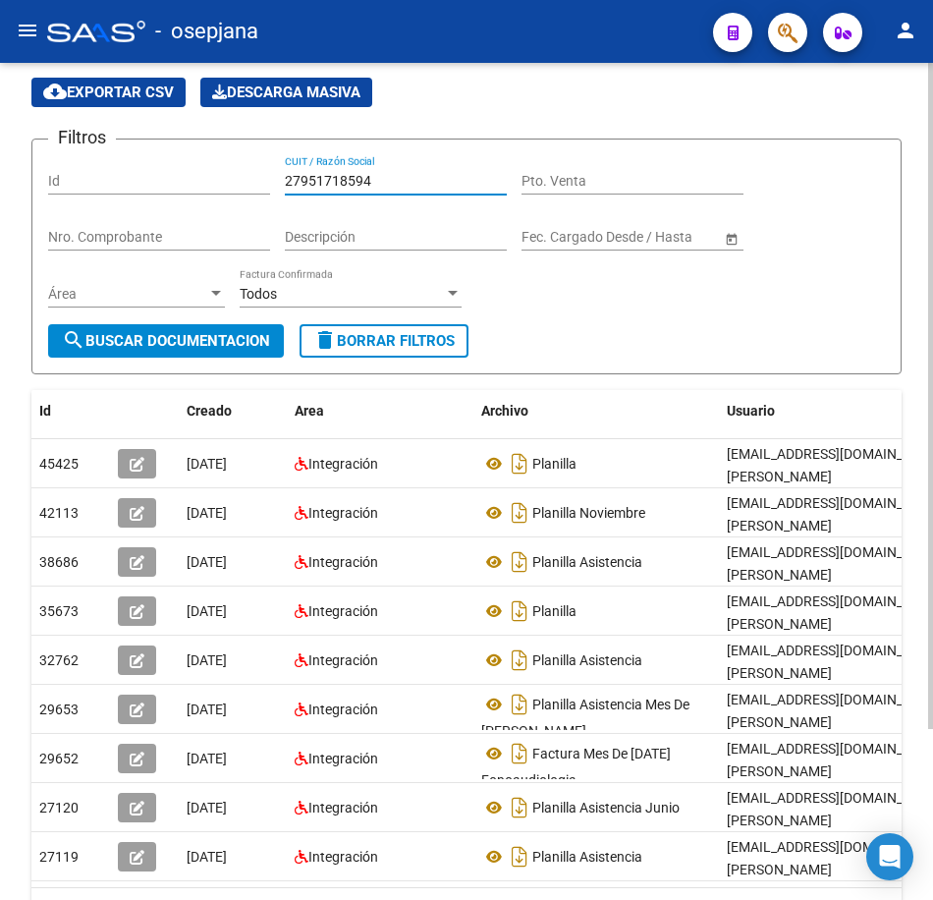
drag, startPoint x: 379, startPoint y: 180, endPoint x: 194, endPoint y: 160, distance: 186.7
click at [198, 157] on div "Filtros Id 27951718594 CUIT / Razón Social Pto. Venta Nro. Comprobante Descripc…" at bounding box center [466, 239] width 837 height 169
paste input "30697586942"
click at [215, 338] on span "search Buscar Documentacion" at bounding box center [166, 341] width 208 height 18
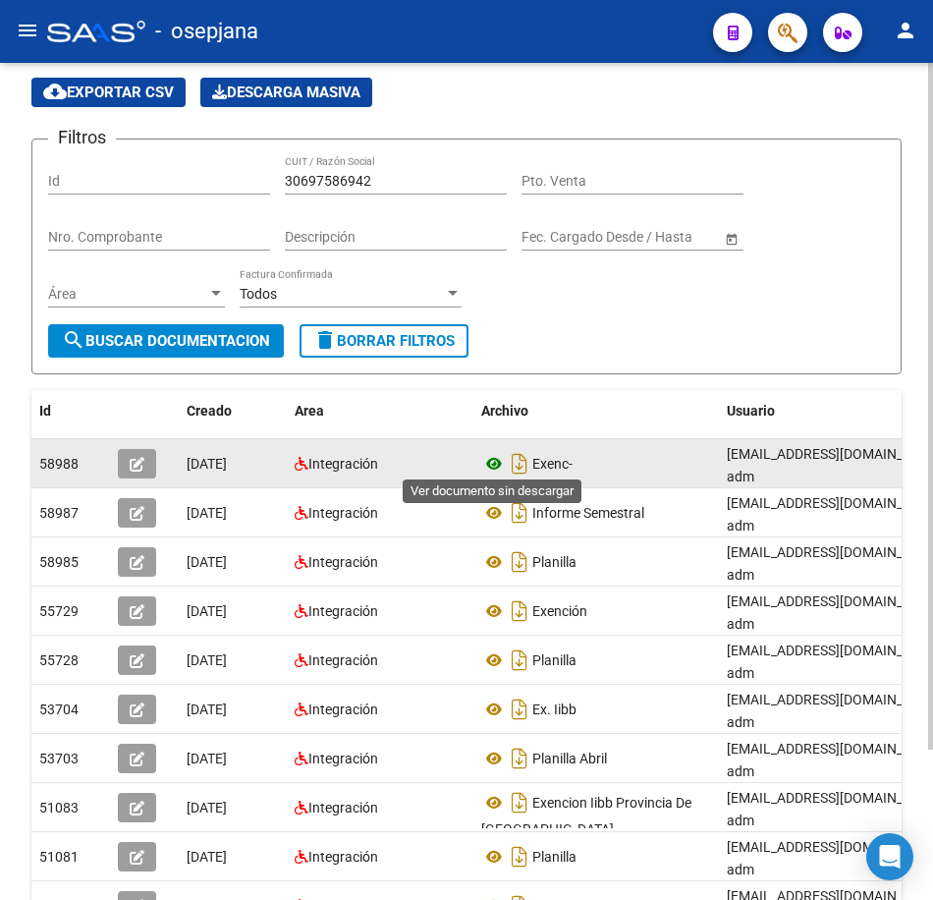
click at [485, 458] on icon at bounding box center [494, 464] width 26 height 24
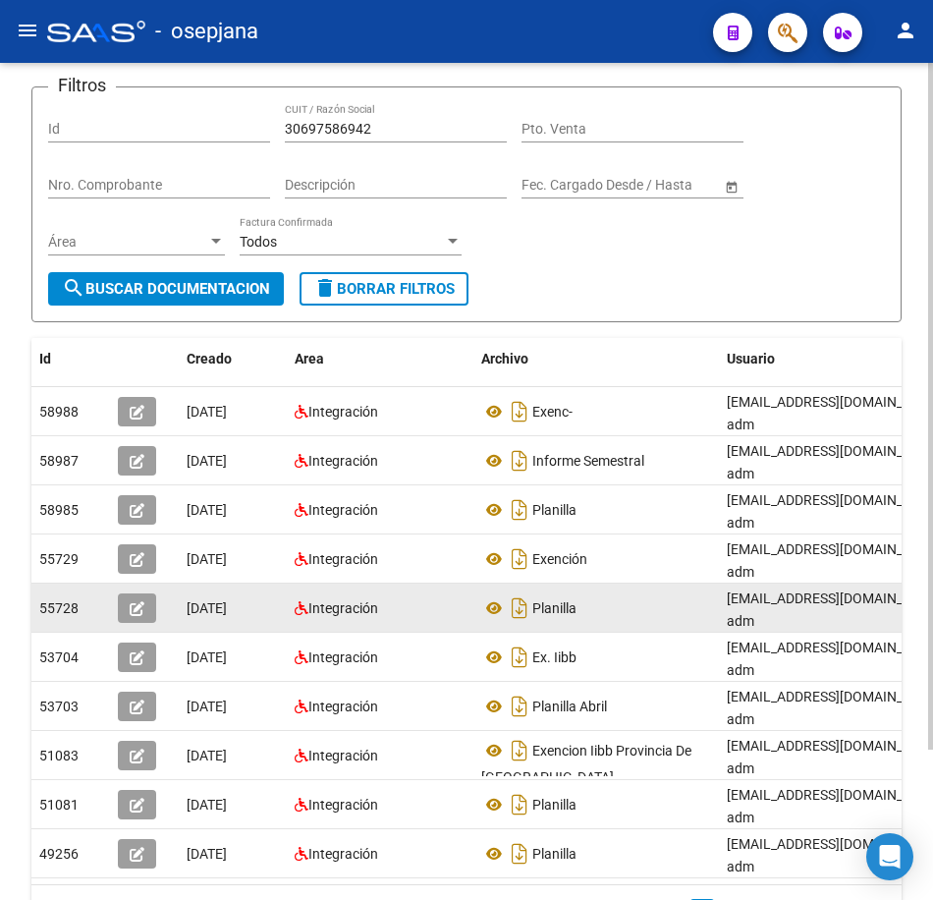
scroll to position [165, 0]
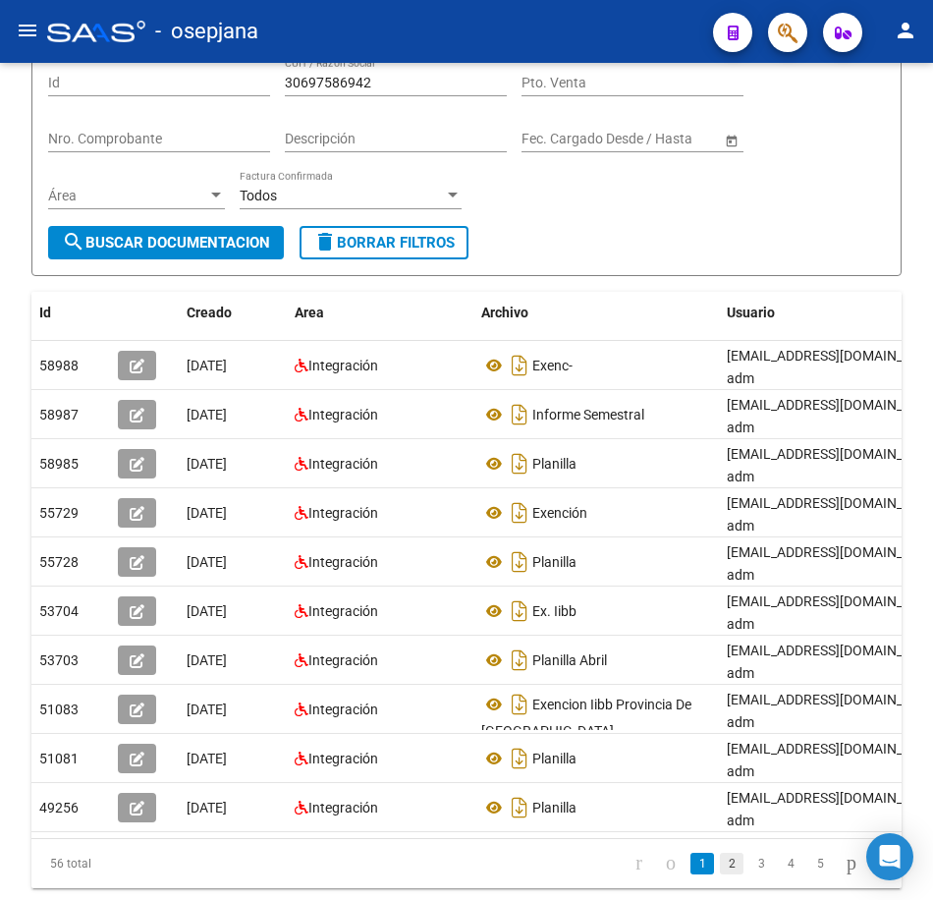
click at [720, 853] on link "2" at bounding box center [732, 864] width 24 height 22
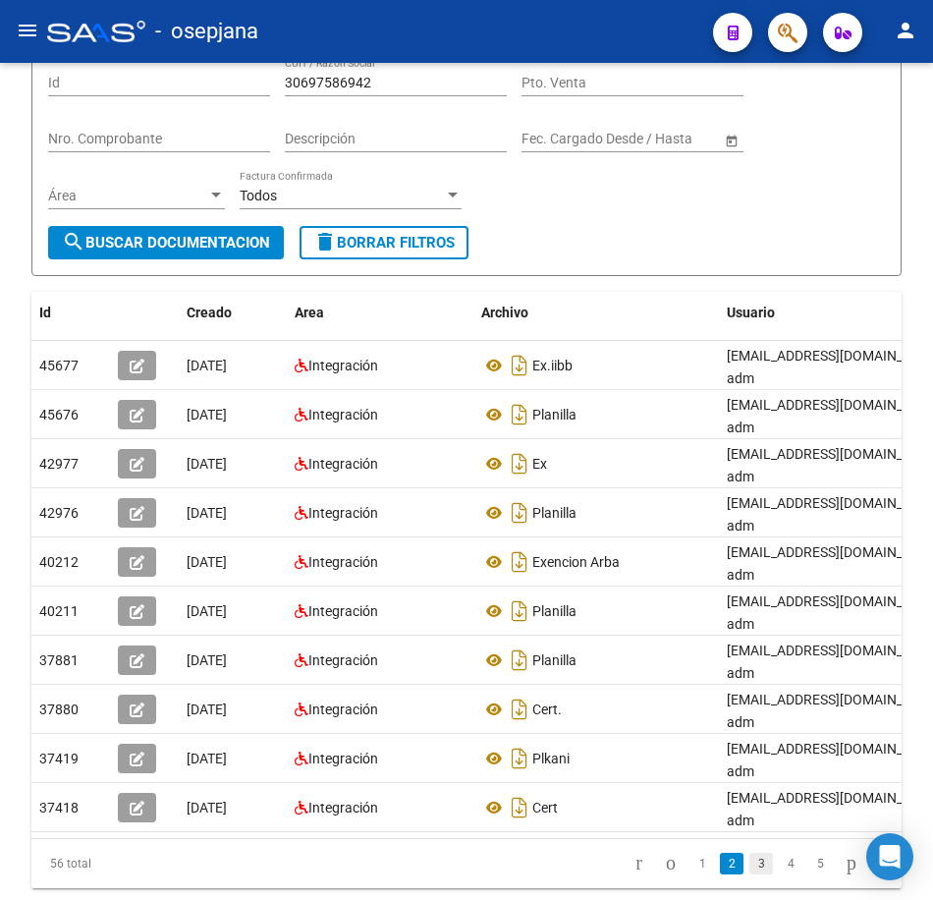
click at [750, 853] on link "3" at bounding box center [762, 864] width 24 height 22
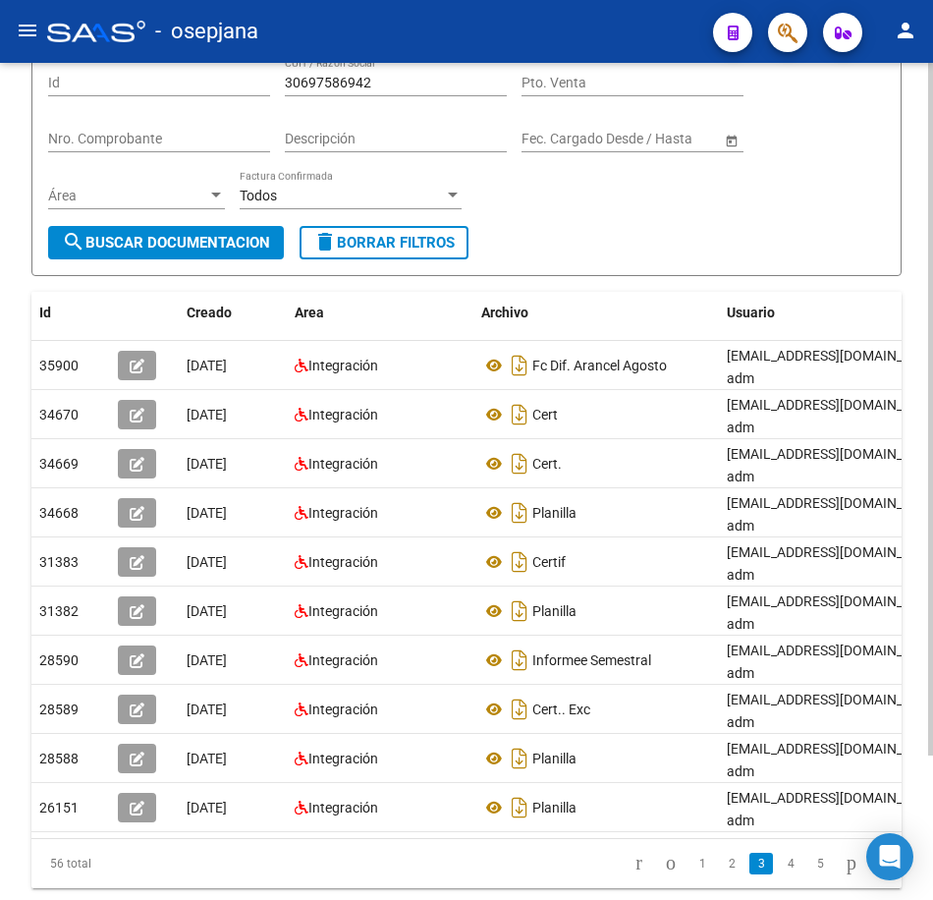
click at [739, 249] on form "Filtros Id 30697586942 CUIT / Razón Social Pto. Venta Nro. Comprobante Descripc…" at bounding box center [466, 158] width 870 height 236
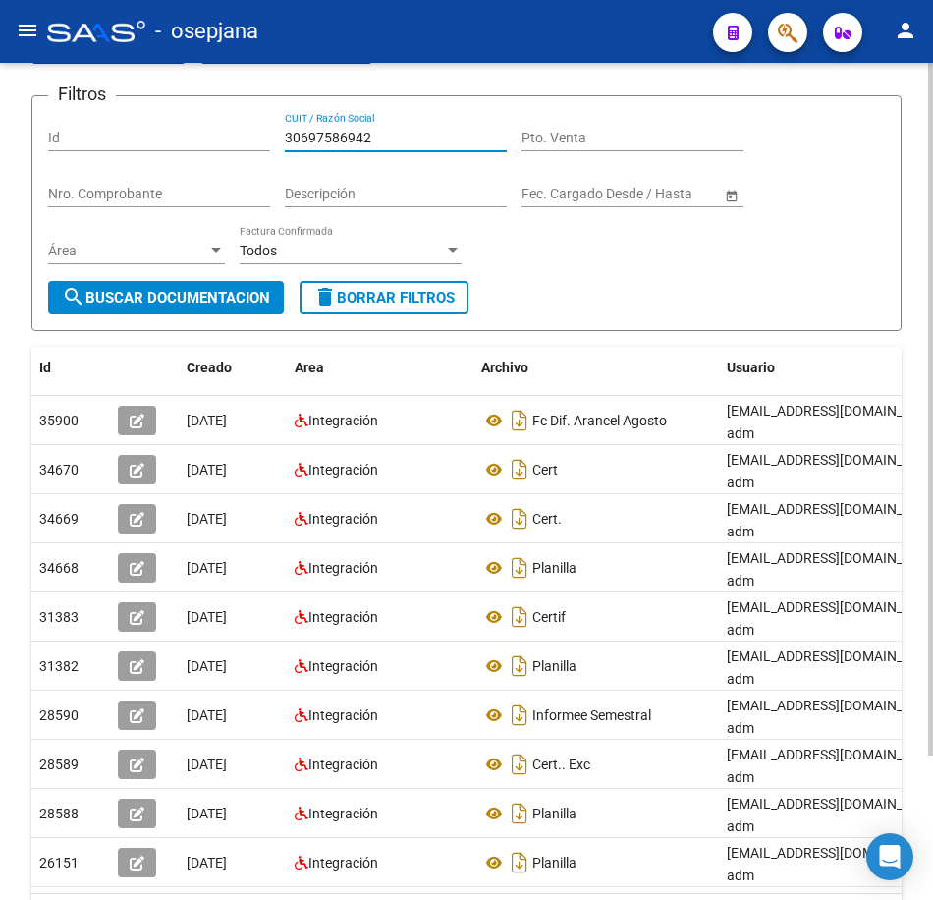
drag, startPoint x: 387, startPoint y: 85, endPoint x: 134, endPoint y: 83, distance: 253.5
click at [137, 79] on app-list-header "PRESTADORES -> Comprobantes - Documentación Respaldatoria cloud_download Export…" at bounding box center [466, 157] width 870 height 347
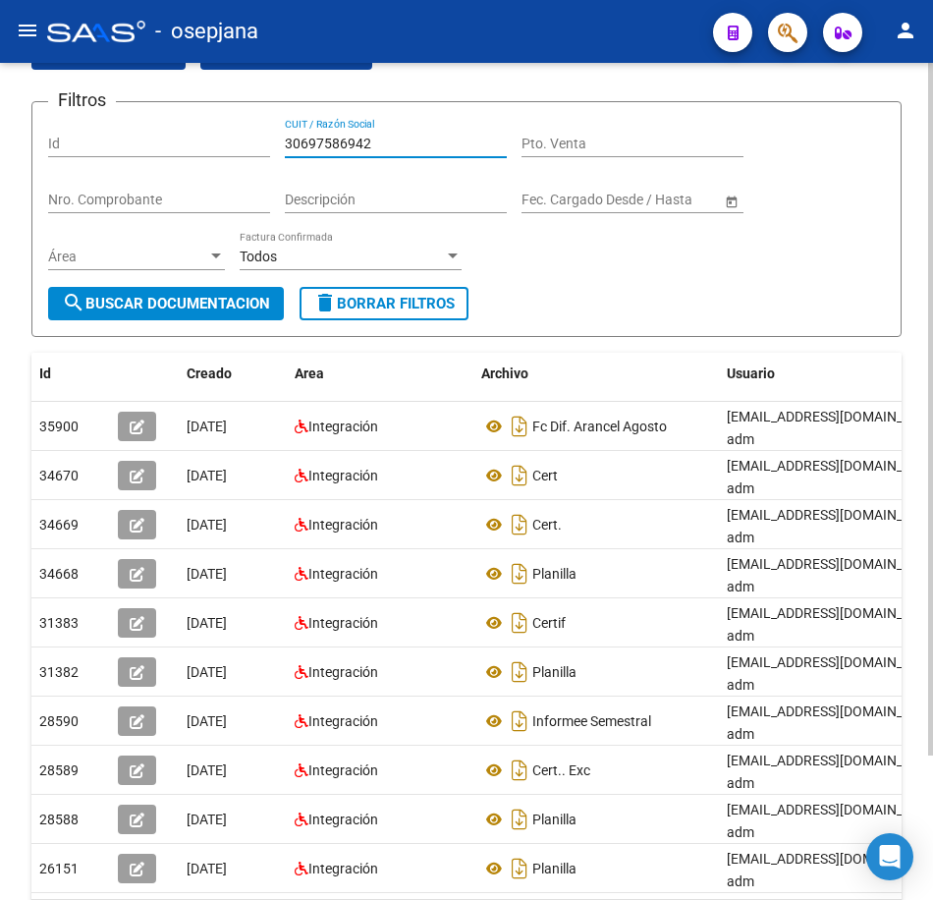
paste input "62426314"
click at [232, 291] on button "search Buscar Documentacion" at bounding box center [166, 303] width 236 height 33
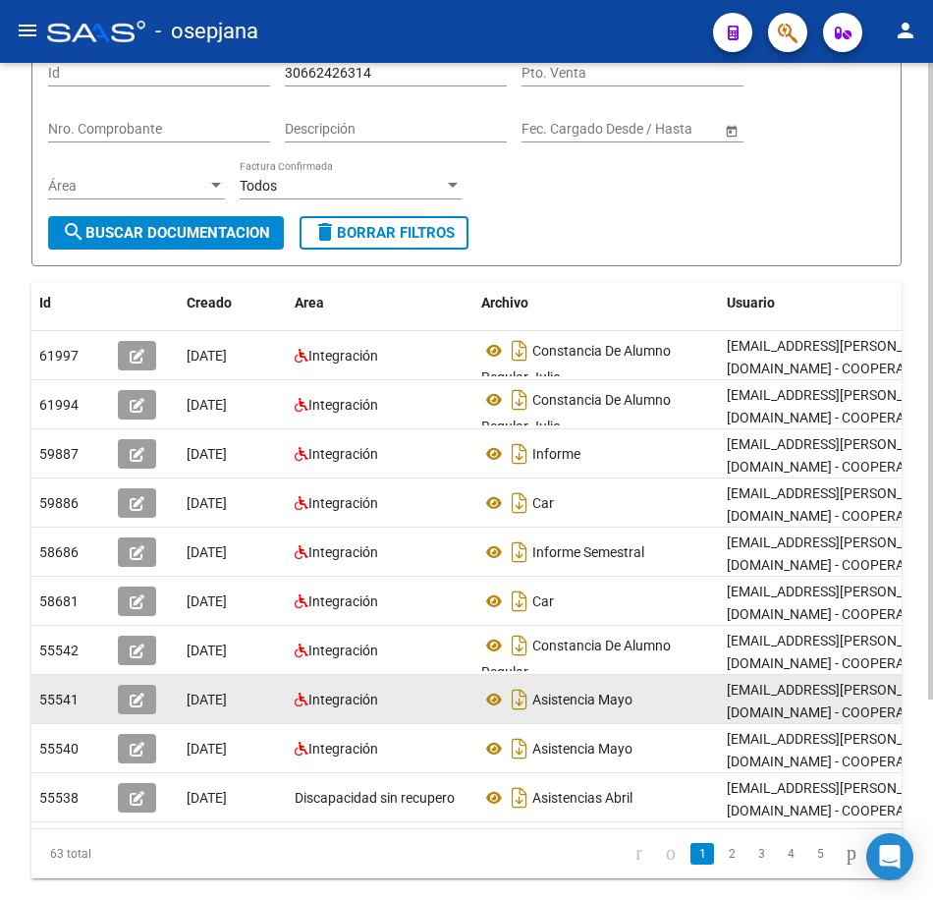
scroll to position [202, 0]
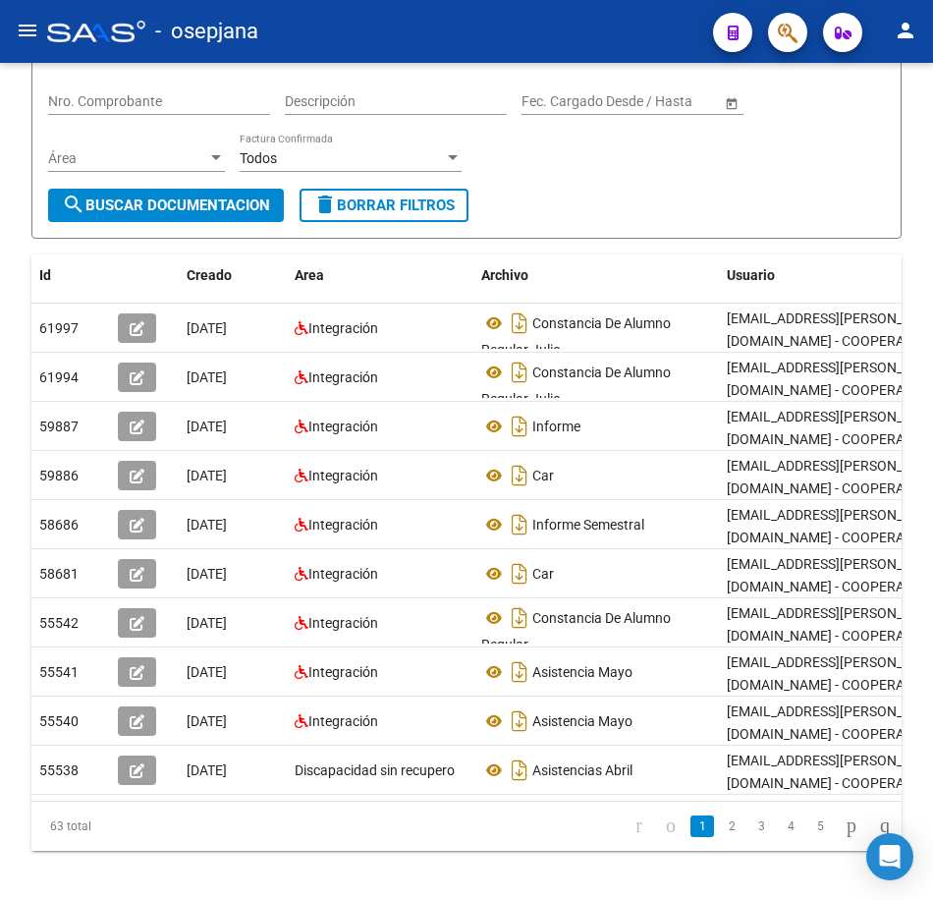
click at [720, 837] on link "2" at bounding box center [732, 826] width 24 height 22
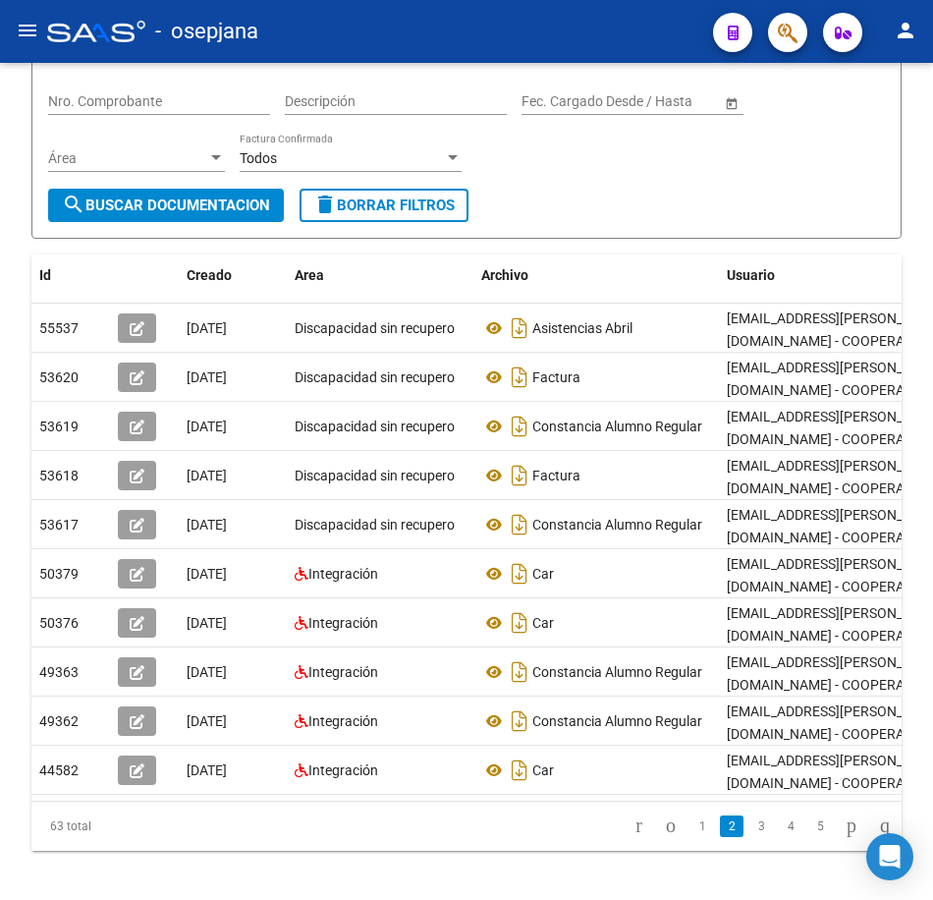
click at [538, 189] on form "Filtros Id 30662426314 CUIT / Razón Social Pto. Venta Nro. Comprobante Descripc…" at bounding box center [466, 121] width 870 height 236
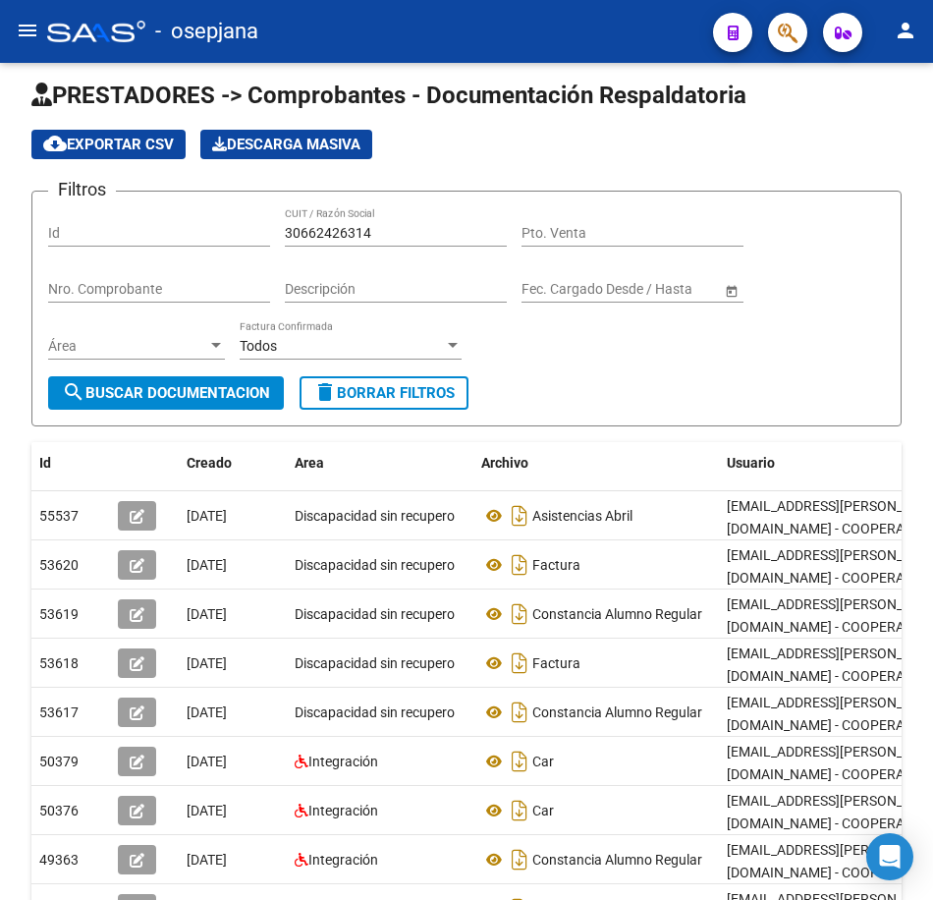
scroll to position [6, 0]
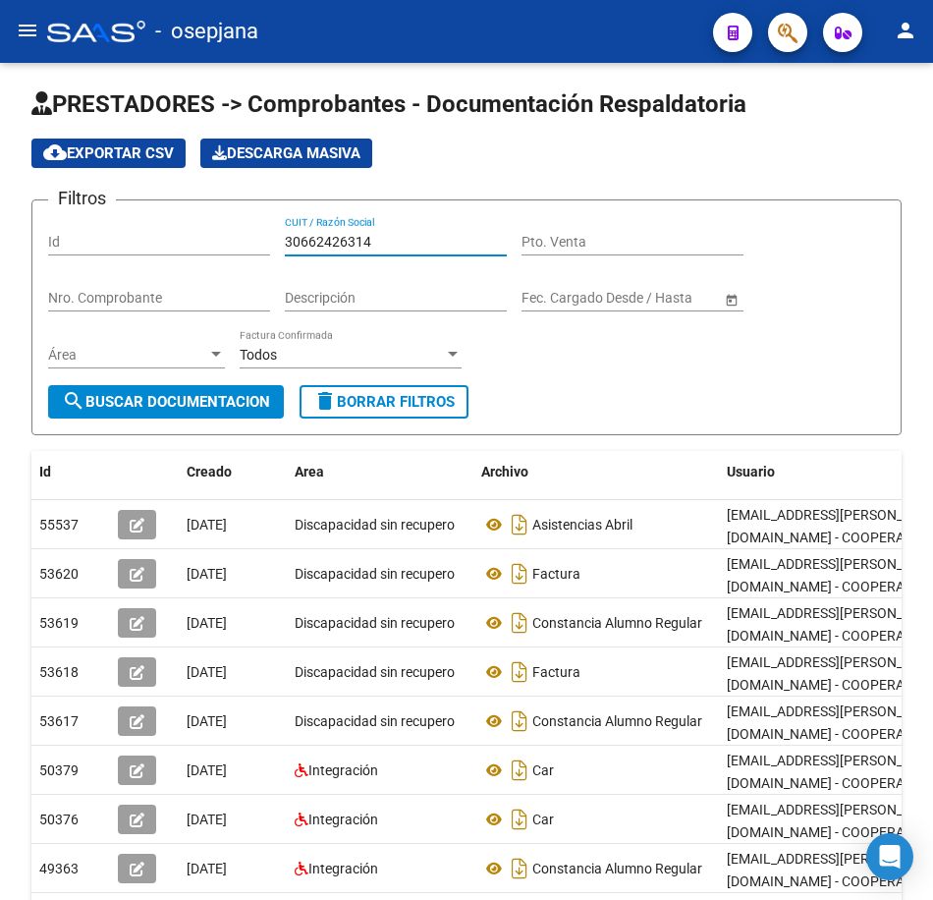
drag, startPoint x: 374, startPoint y: 240, endPoint x: 201, endPoint y: 248, distance: 173.1
click at [203, 248] on div "Filtros Id 30662426314 CUIT / Razón Social Pto. Venta Nro. Comprobante Descripc…" at bounding box center [466, 300] width 837 height 169
paste input "88689"
click at [206, 405] on span "search Buscar Documentacion" at bounding box center [166, 402] width 208 height 18
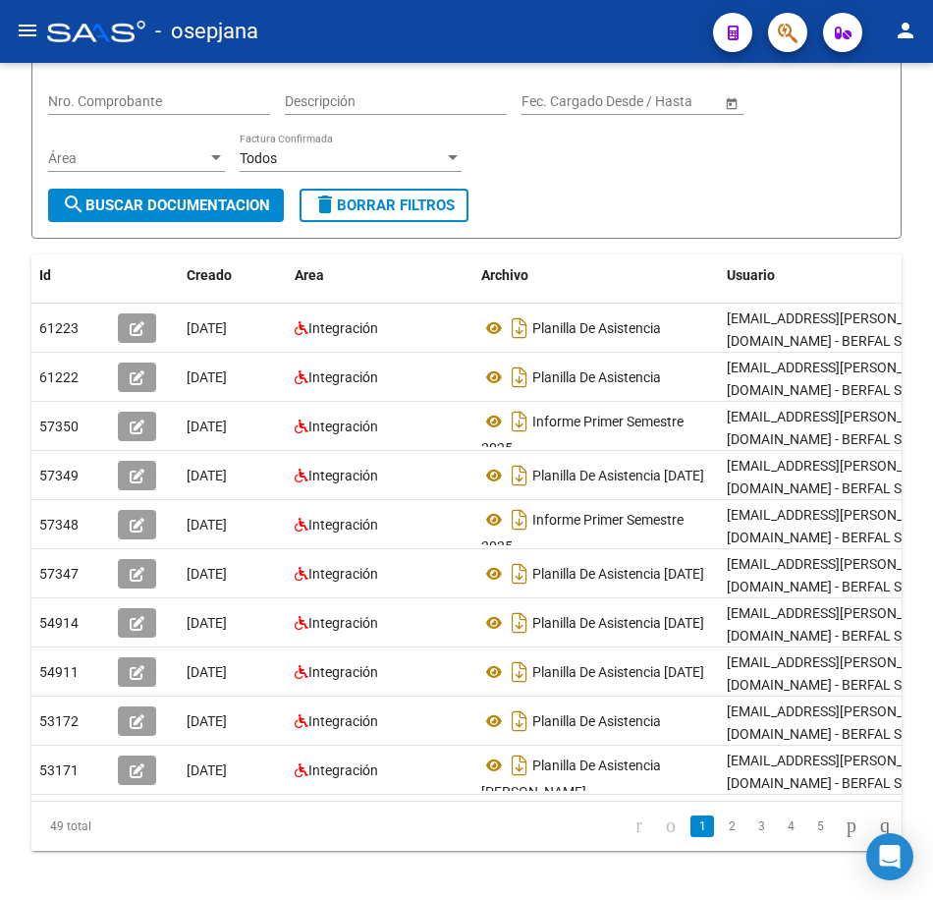
scroll to position [13, 0]
click at [720, 837] on link "2" at bounding box center [732, 826] width 24 height 22
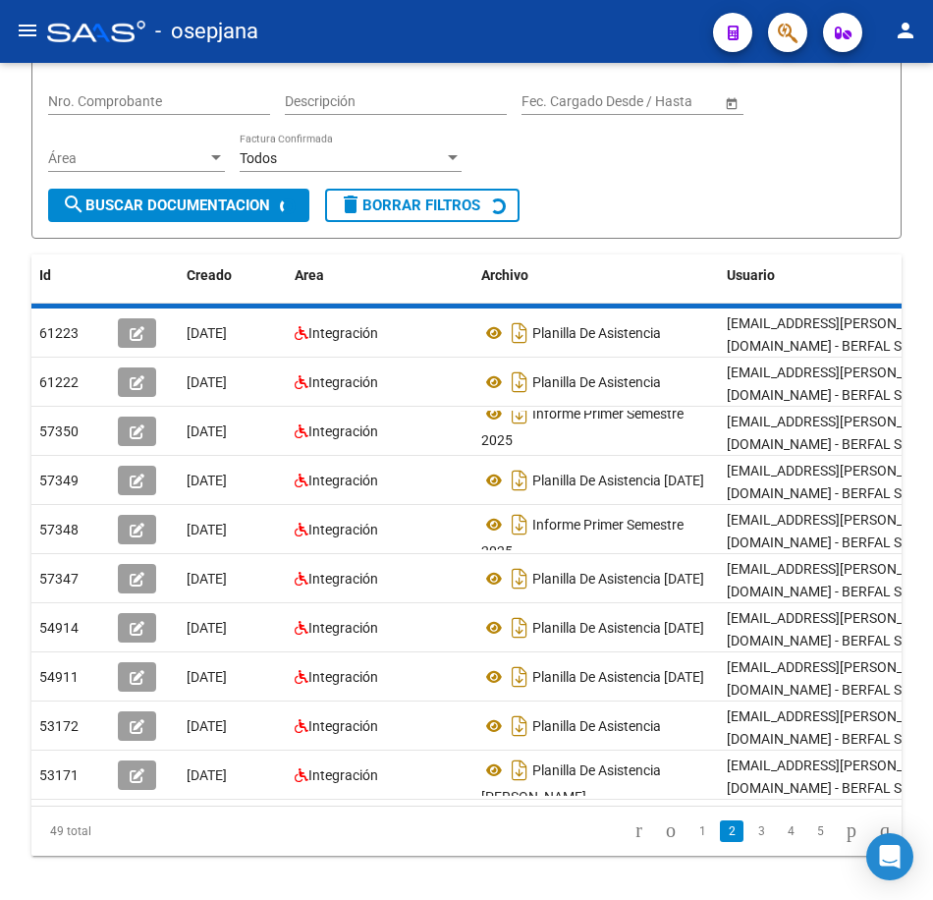
scroll to position [0, 0]
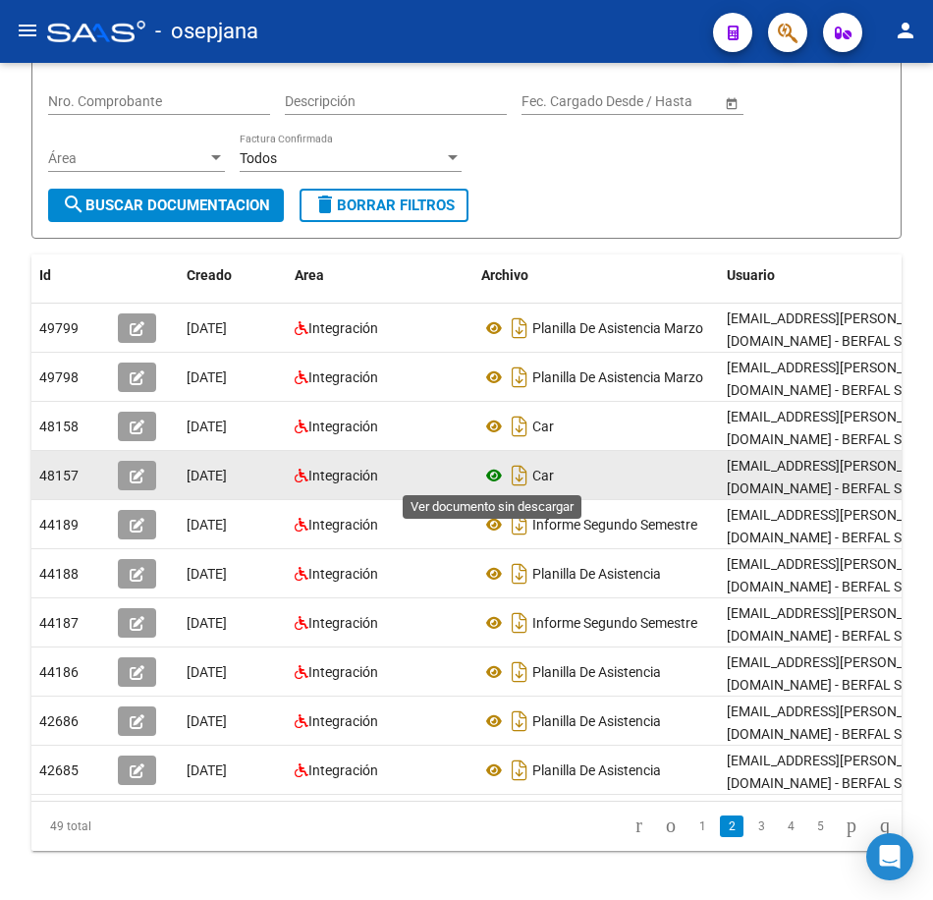
click at [497, 477] on icon at bounding box center [494, 476] width 26 height 24
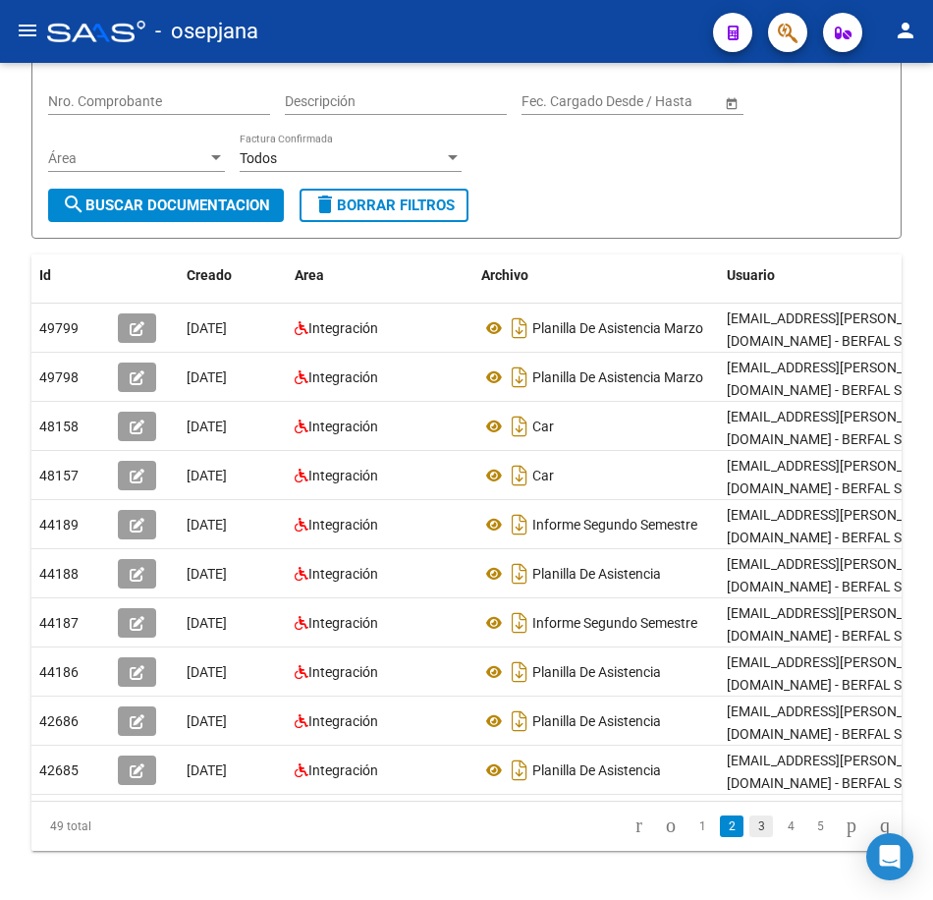
click at [750, 837] on link "3" at bounding box center [762, 826] width 24 height 22
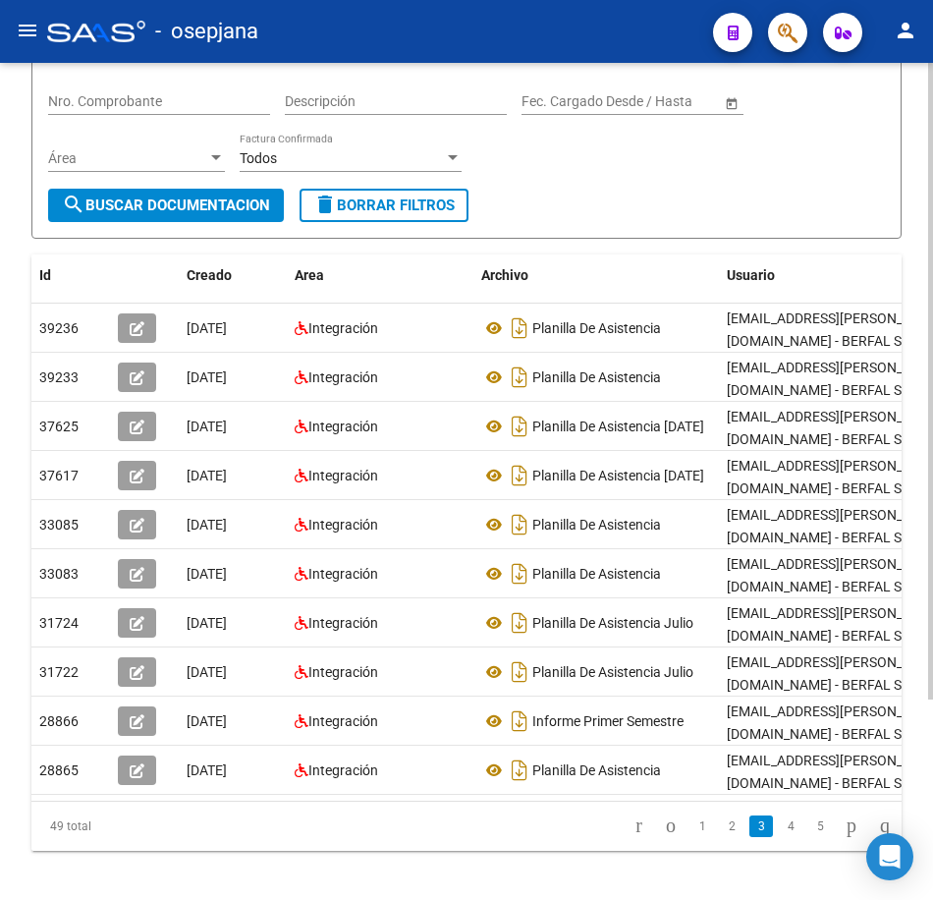
click at [650, 198] on form "Filtros Id 30662488689 CUIT / Razón Social Pto. Venta Nro. Comprobante Descripc…" at bounding box center [466, 121] width 870 height 236
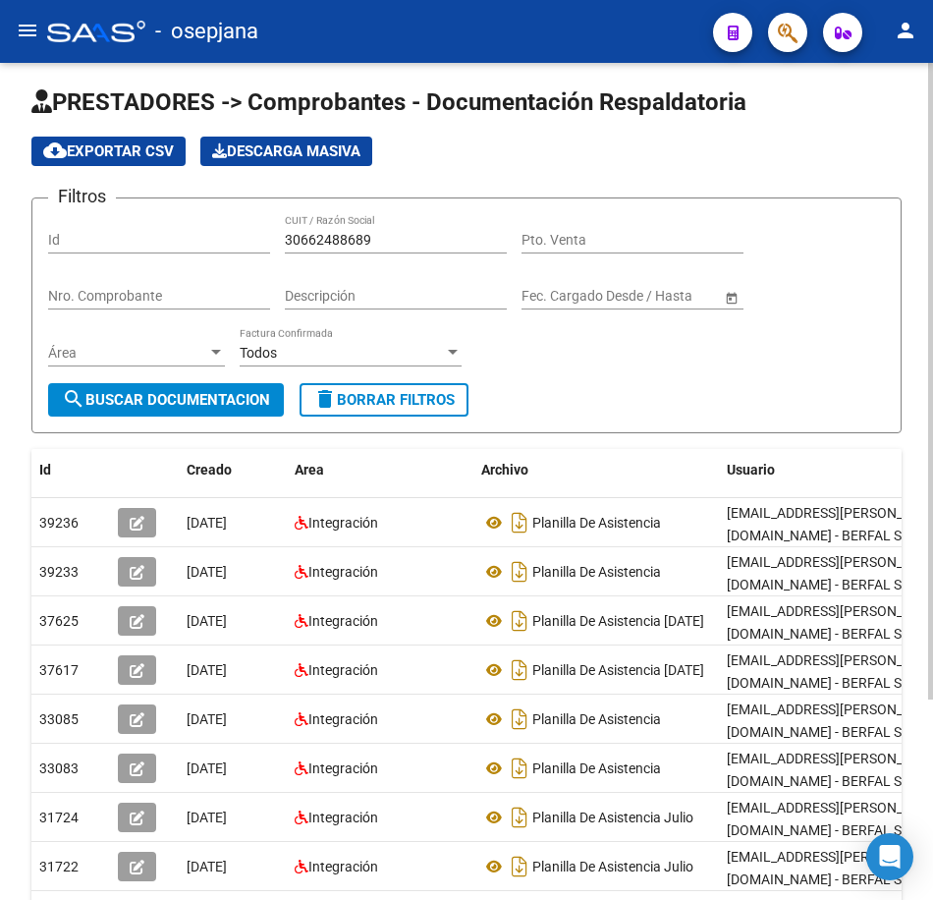
scroll to position [6, 0]
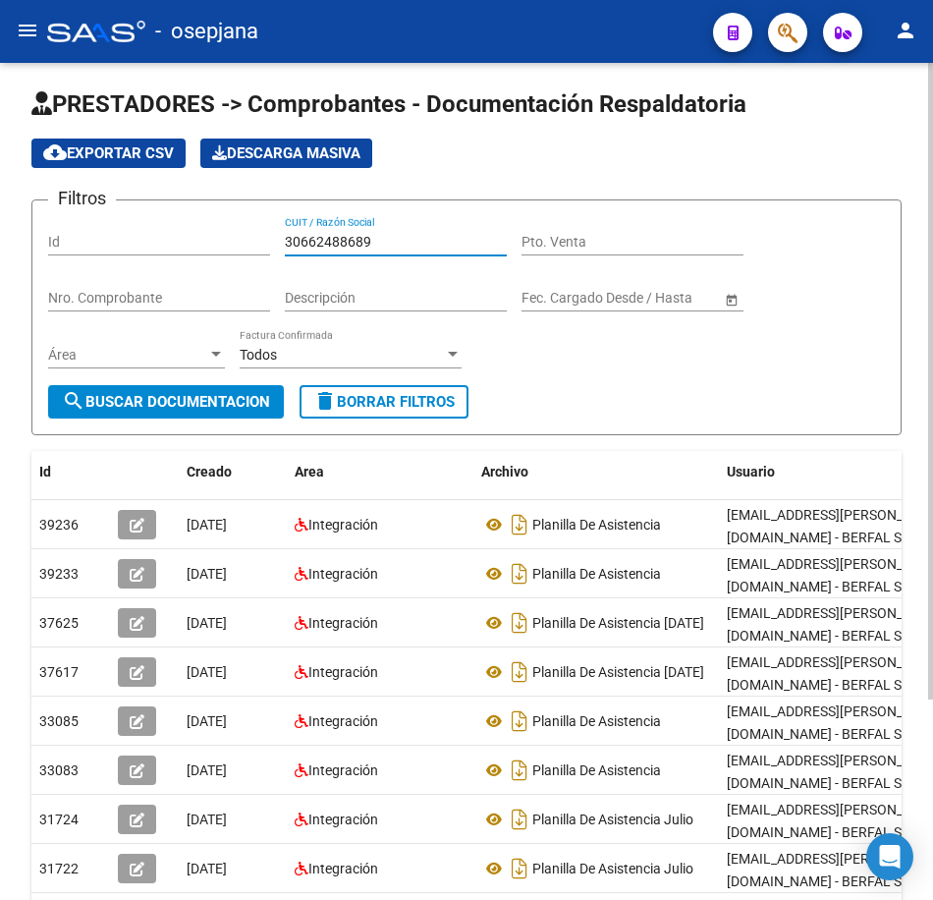
drag, startPoint x: 406, startPoint y: 247, endPoint x: 181, endPoint y: 244, distance: 225.0
click at [200, 242] on div "Filtros Id 30662488689 CUIT / Razón Social Pto. Venta Nro. Comprobante Descripc…" at bounding box center [466, 300] width 837 height 169
paste input "78849843"
click at [258, 387] on button "search Buscar Documentacion" at bounding box center [166, 401] width 236 height 33
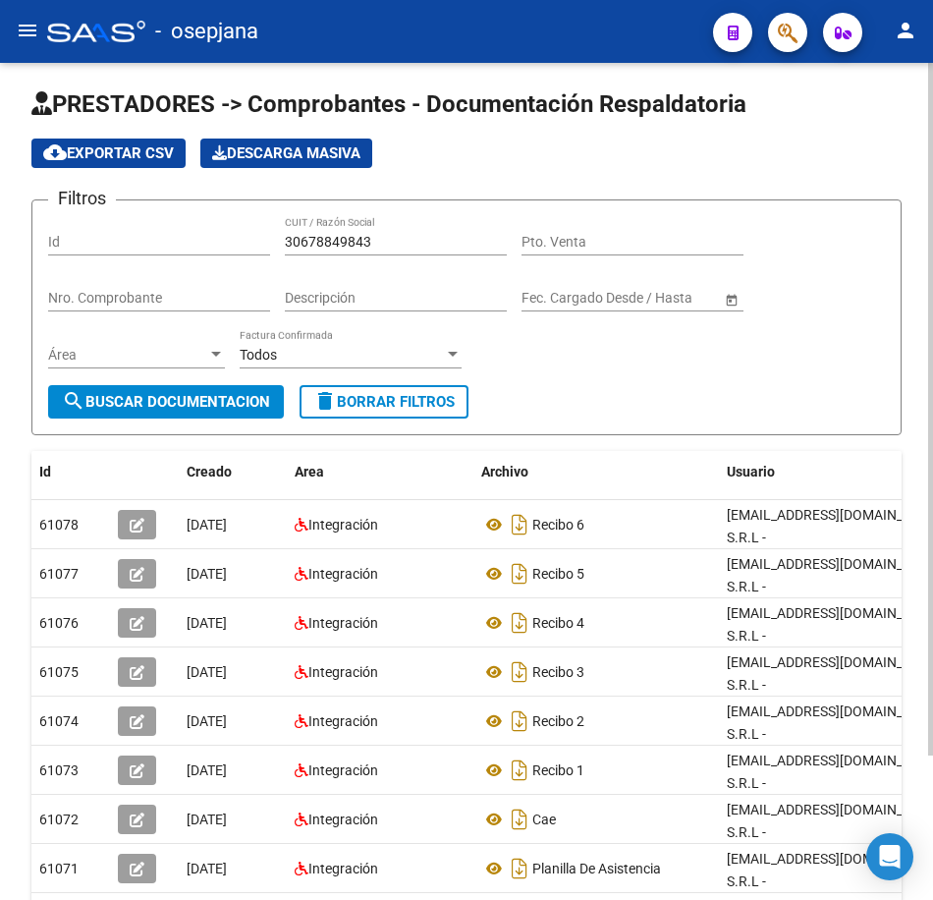
scroll to position [104, 0]
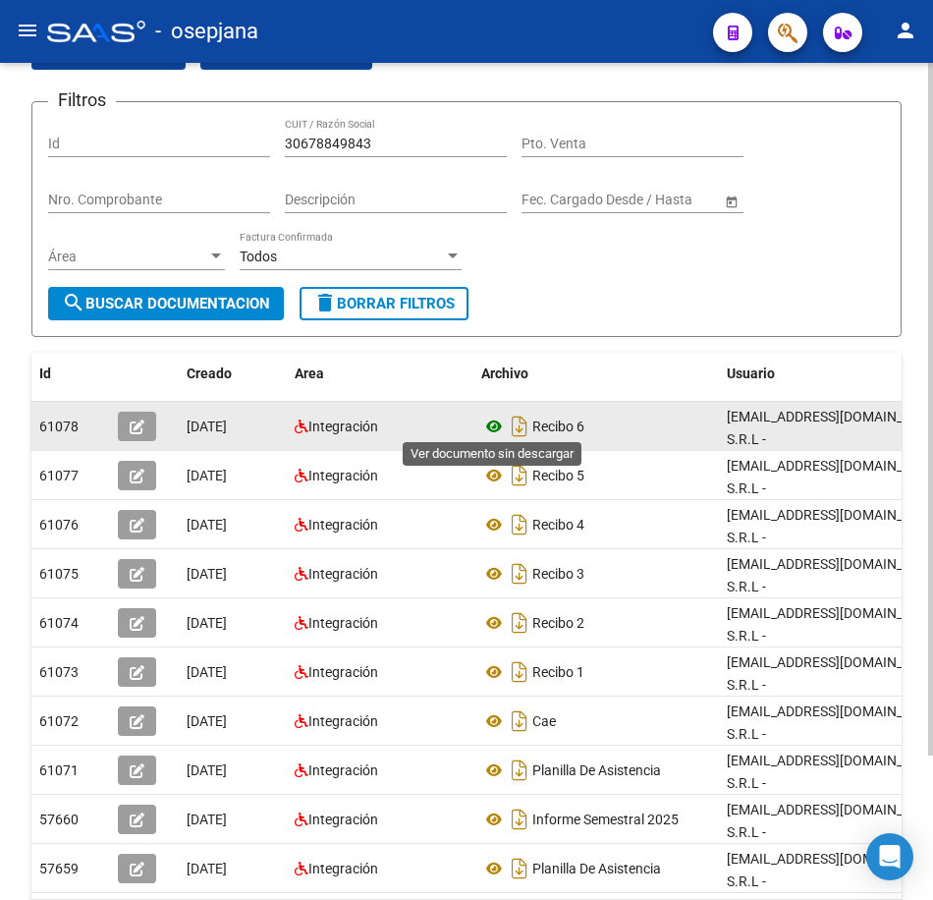
click at [495, 420] on icon at bounding box center [494, 427] width 26 height 24
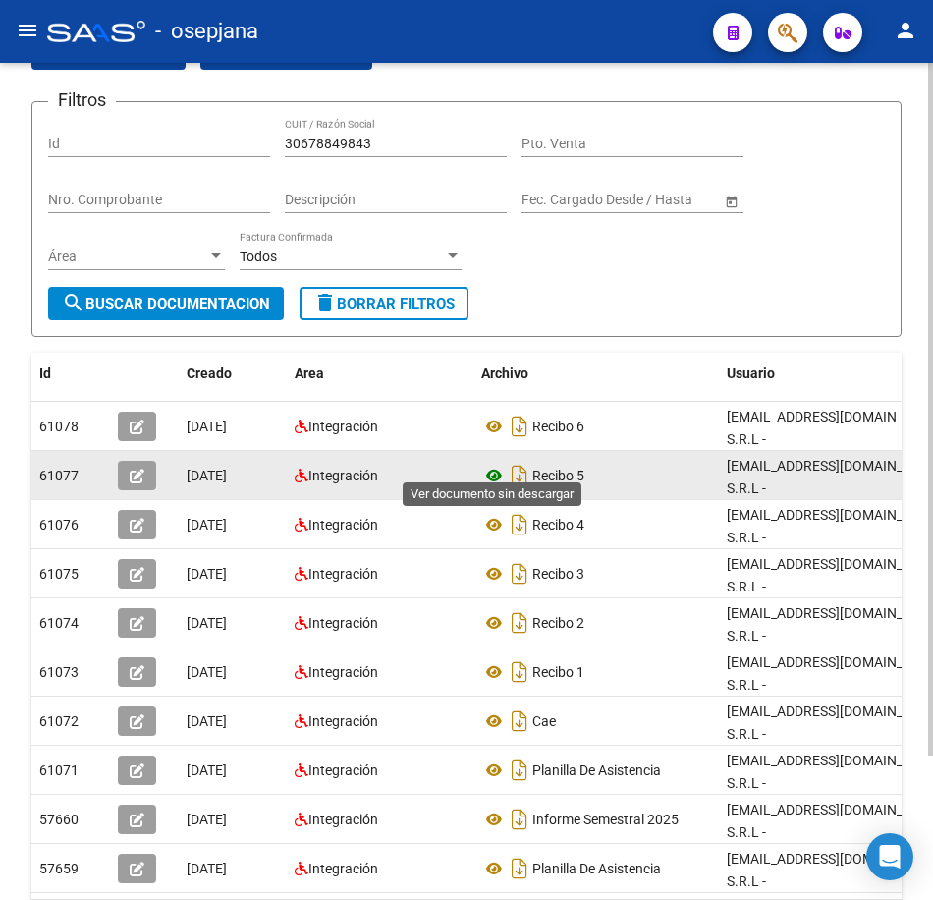
click at [491, 467] on icon at bounding box center [494, 476] width 26 height 24
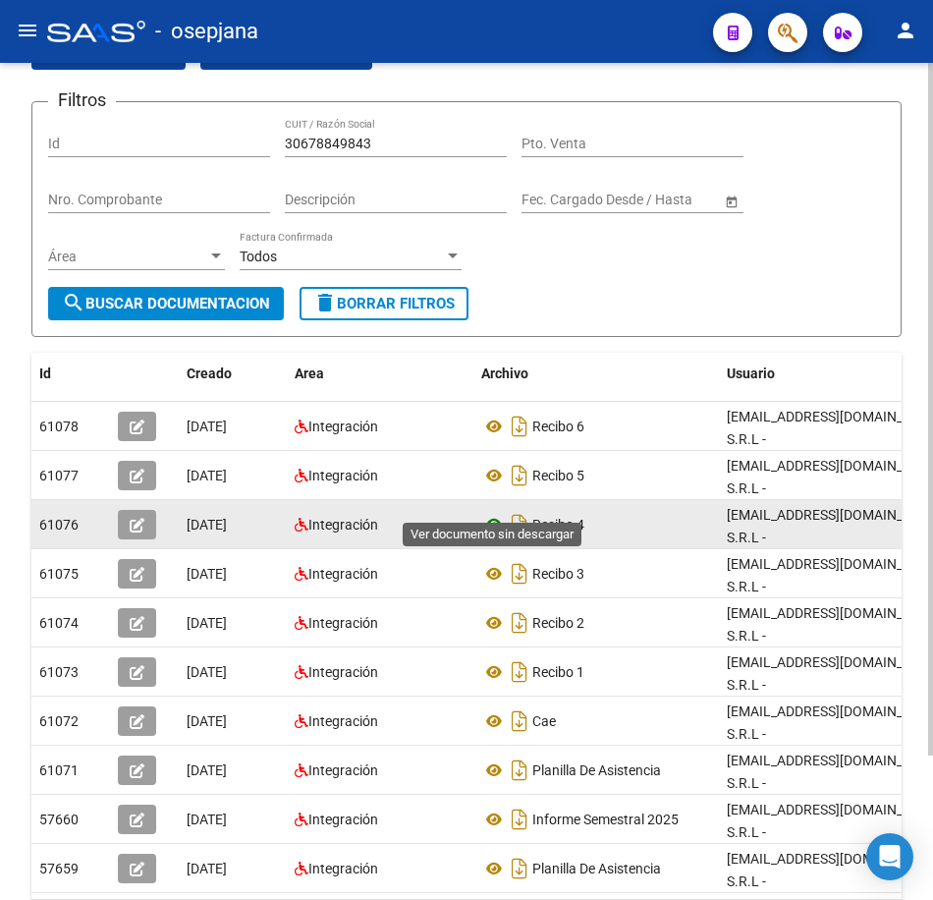
click at [501, 513] on icon at bounding box center [494, 525] width 26 height 24
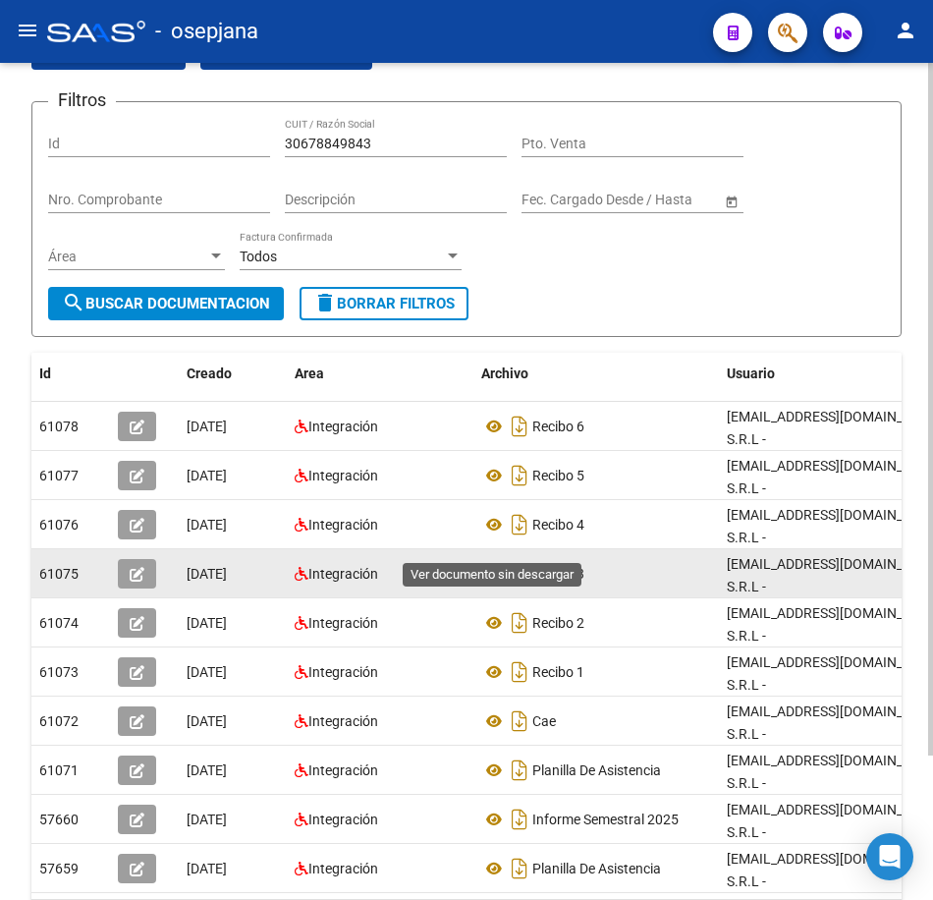
click at [489, 562] on icon at bounding box center [494, 574] width 26 height 24
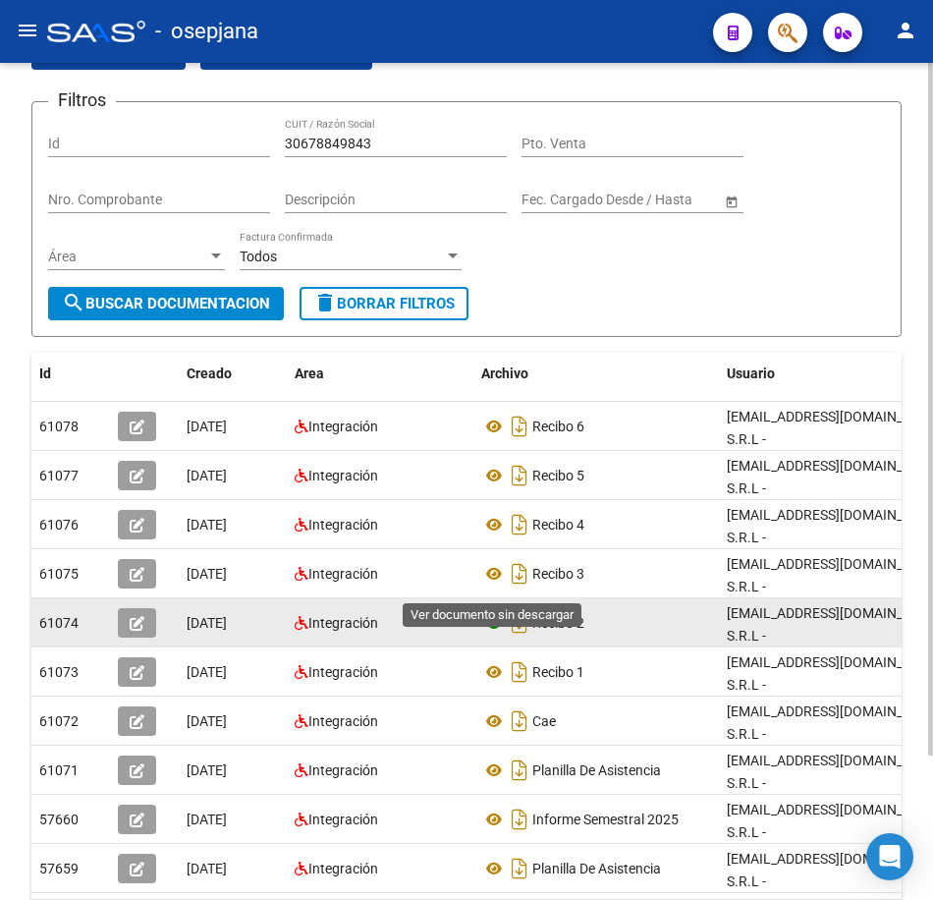
click at [495, 611] on icon at bounding box center [494, 623] width 26 height 24
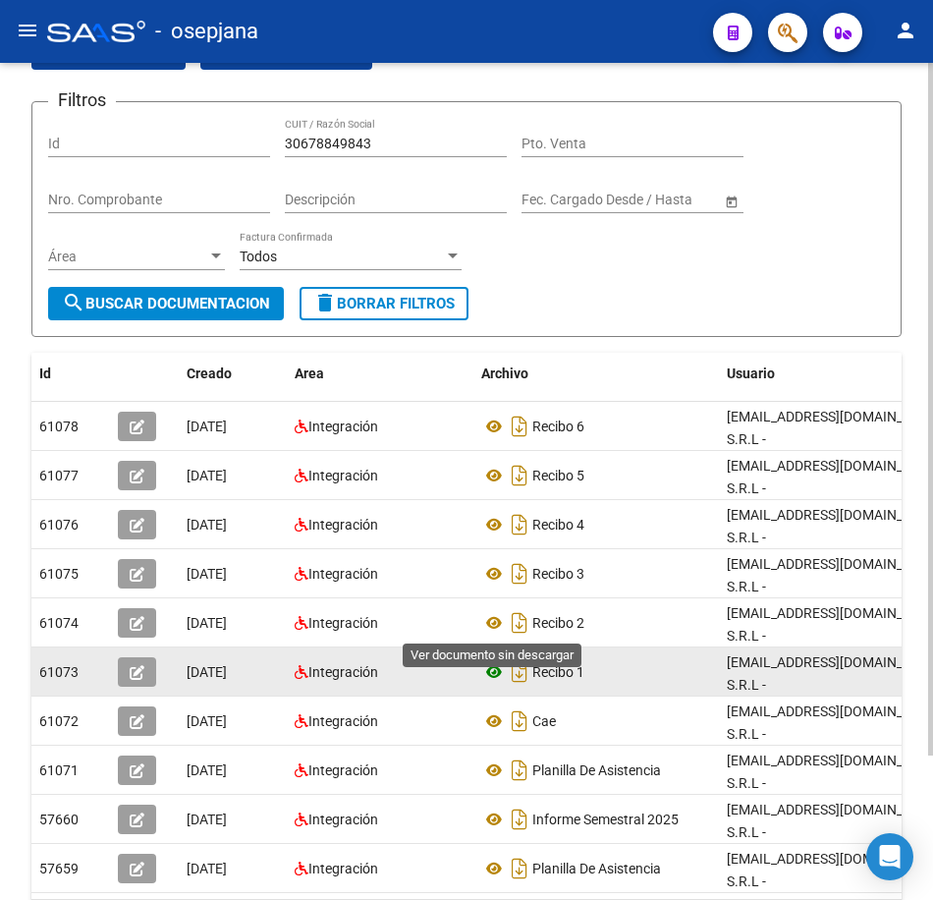
click at [488, 660] on icon at bounding box center [494, 672] width 26 height 24
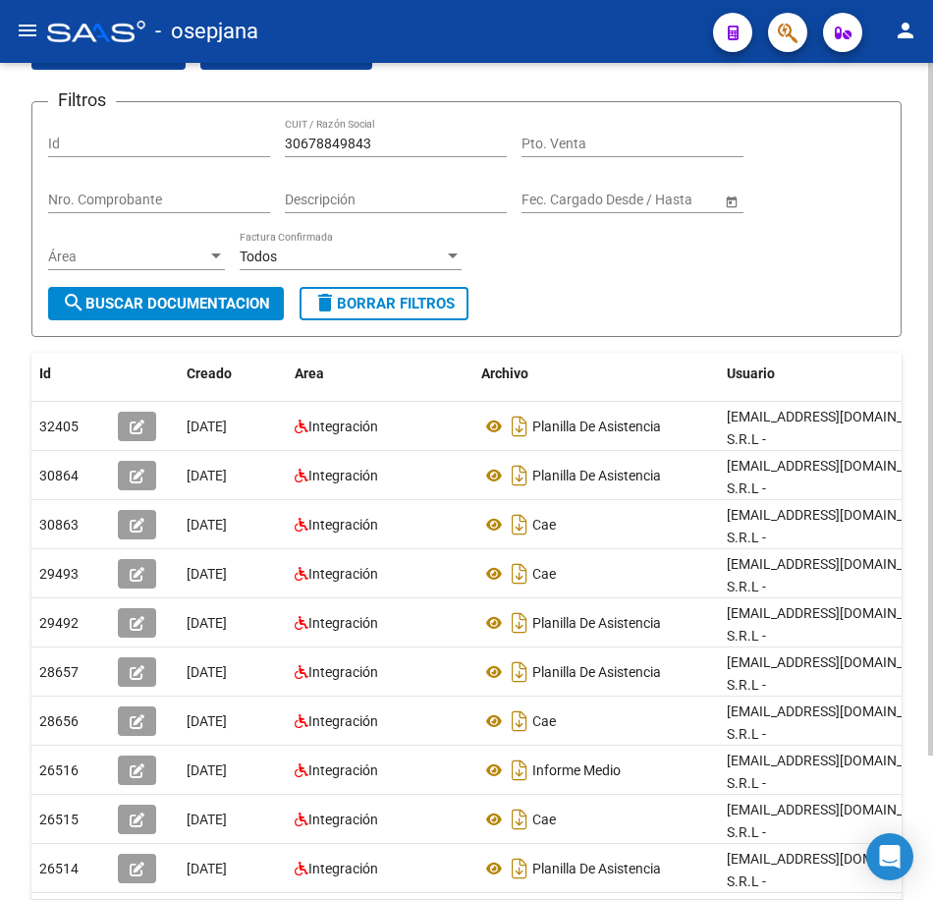
click at [770, 272] on div "Filtros Id 30678849843 CUIT / Razón Social Pto. Venta Nro. Comprobante Descripc…" at bounding box center [466, 202] width 837 height 169
drag, startPoint x: 393, startPoint y: 147, endPoint x: -5, endPoint y: 135, distance: 398.1
click at [0, 135] on html "menu - osepjana person Firma Express Reportes Tablero de Control Ingresos Perci…" at bounding box center [466, 450] width 933 height 900
paste input "708289066"
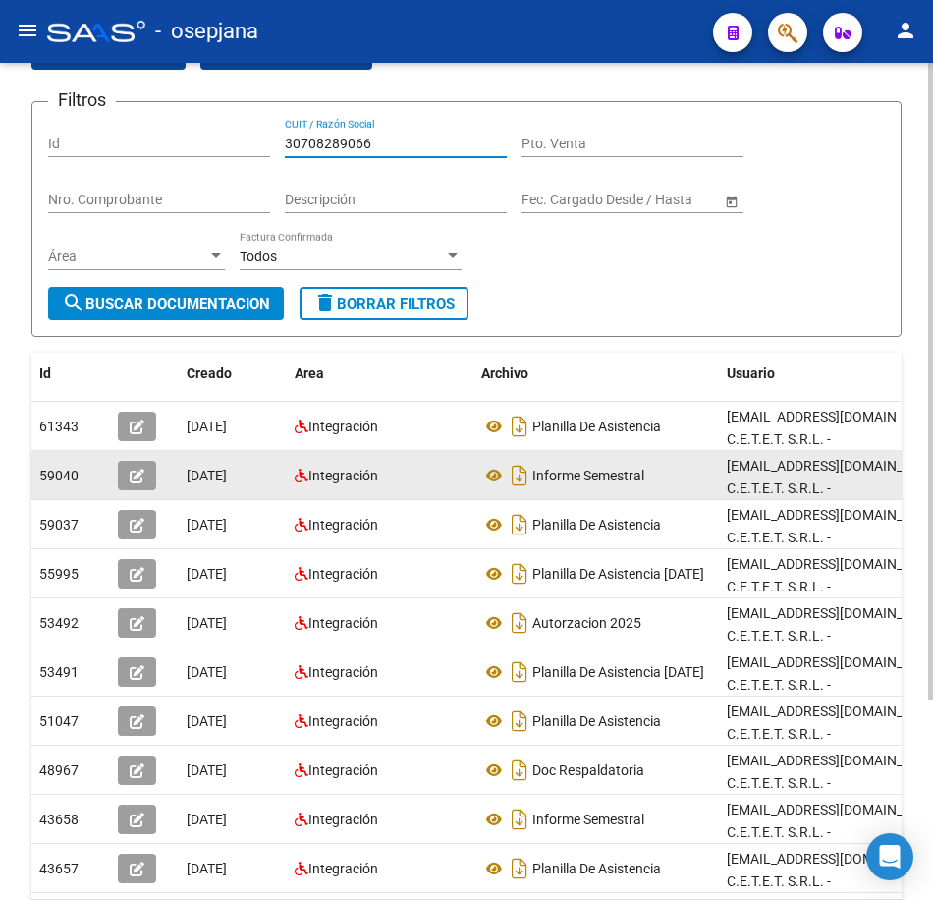
scroll to position [202, 0]
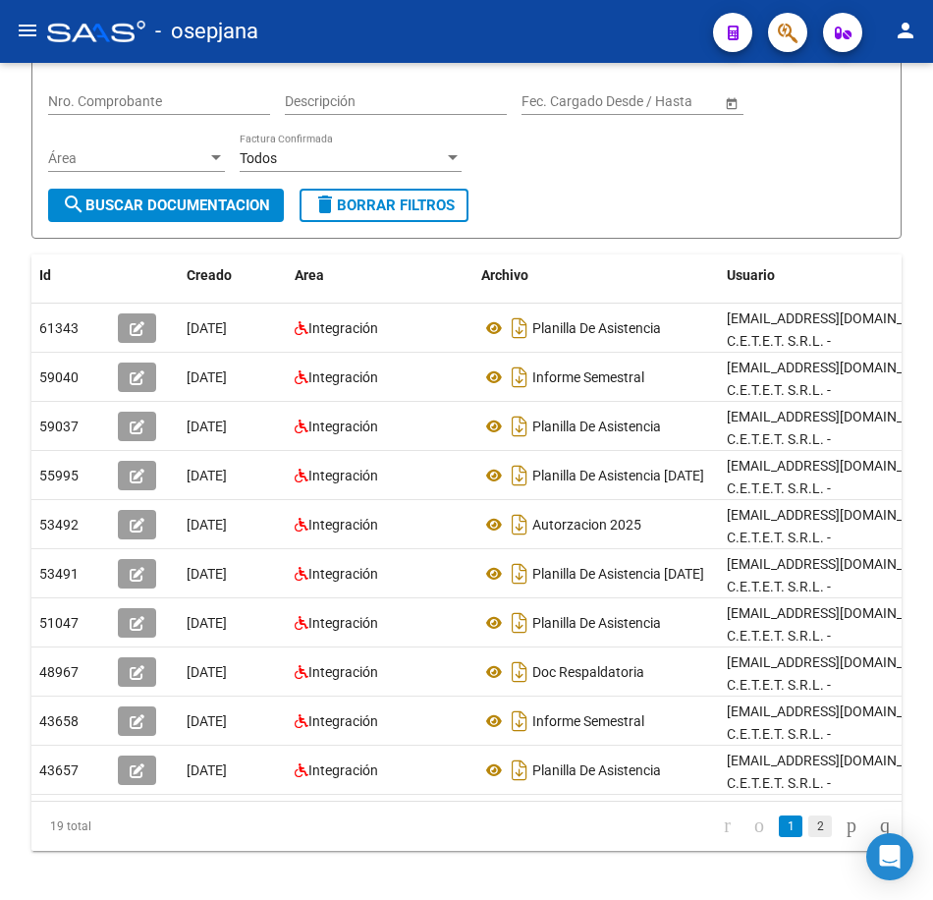
click at [808, 837] on link "2" at bounding box center [820, 826] width 24 height 22
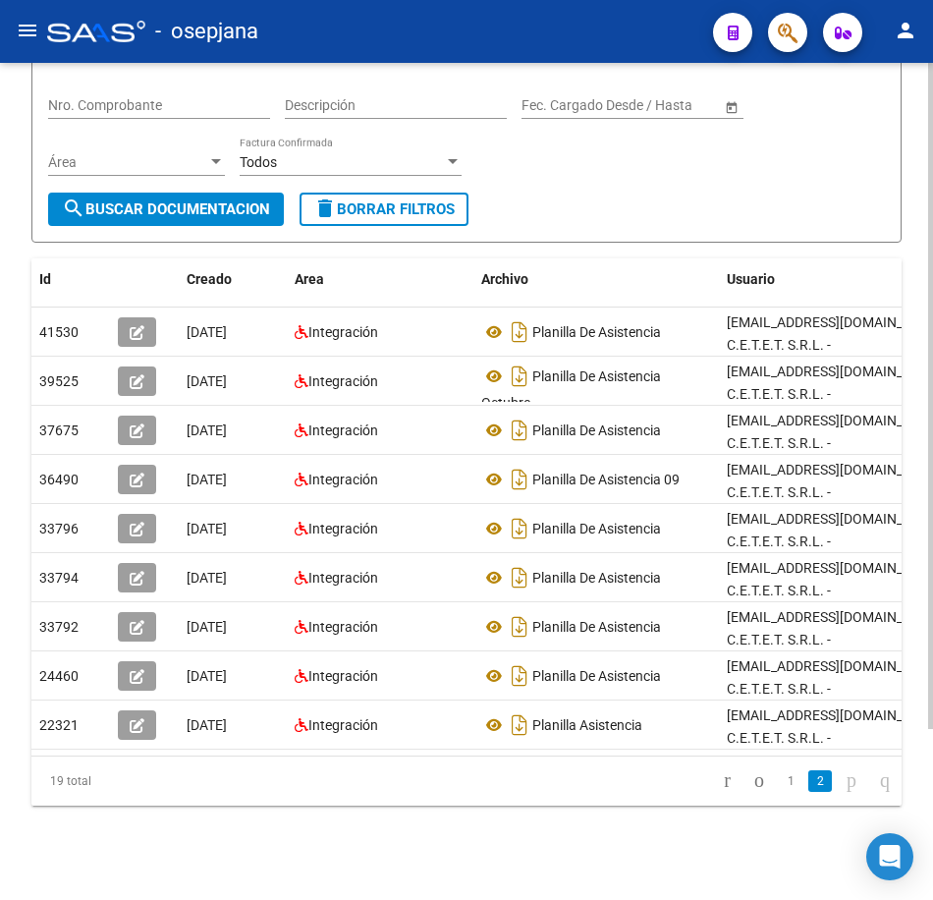
click at [641, 213] on form "Filtros Id 30708289066 CUIT / Razón Social Pto. Venta Nro. Comprobante Descripc…" at bounding box center [466, 125] width 870 height 236
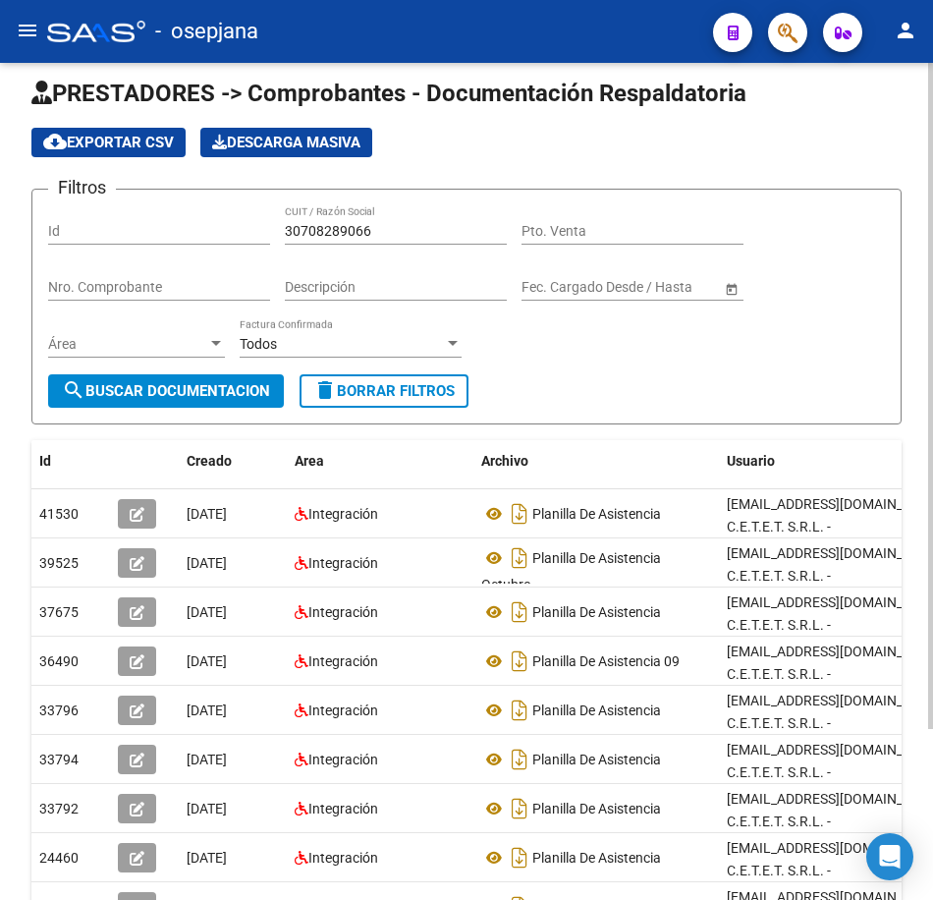
scroll to position [6, 0]
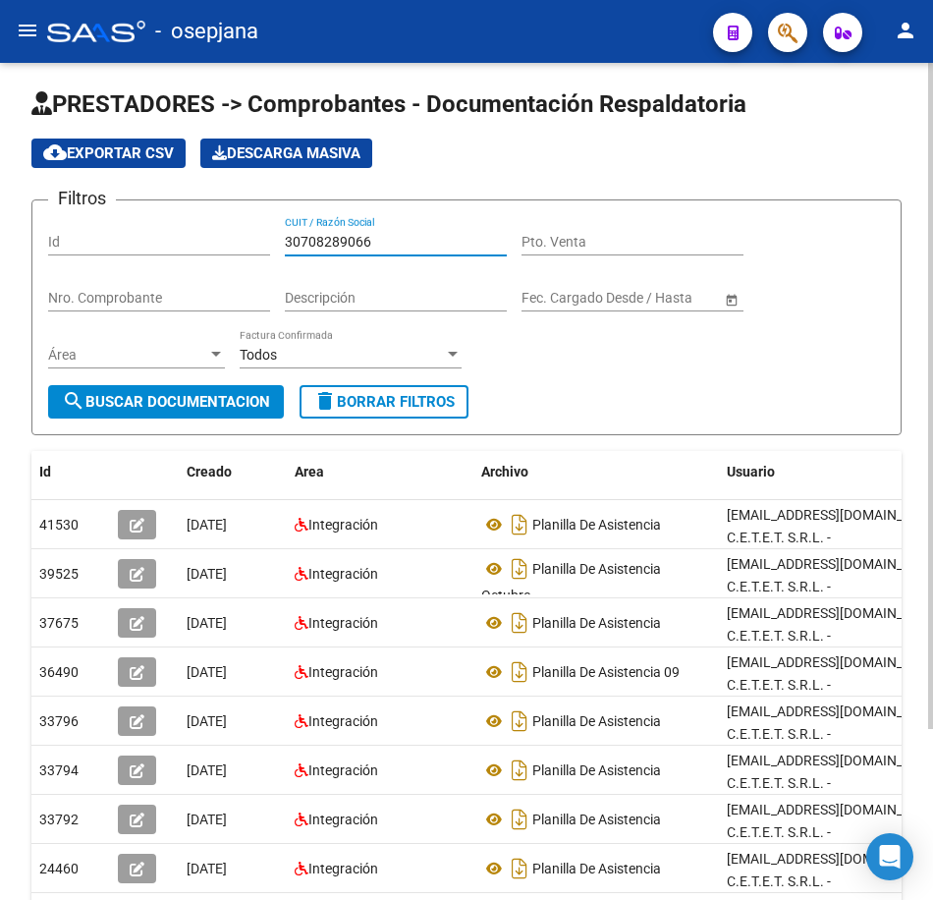
drag, startPoint x: 402, startPoint y: 239, endPoint x: 206, endPoint y: 212, distance: 197.3
click at [203, 228] on div "Filtros Id 30708289066 CUIT / Razón Social Pto. Venta Nro. Comprobante Descripc…" at bounding box center [466, 300] width 837 height 169
paste input "1195158"
click at [207, 400] on span "search Buscar Documentacion" at bounding box center [166, 402] width 208 height 18
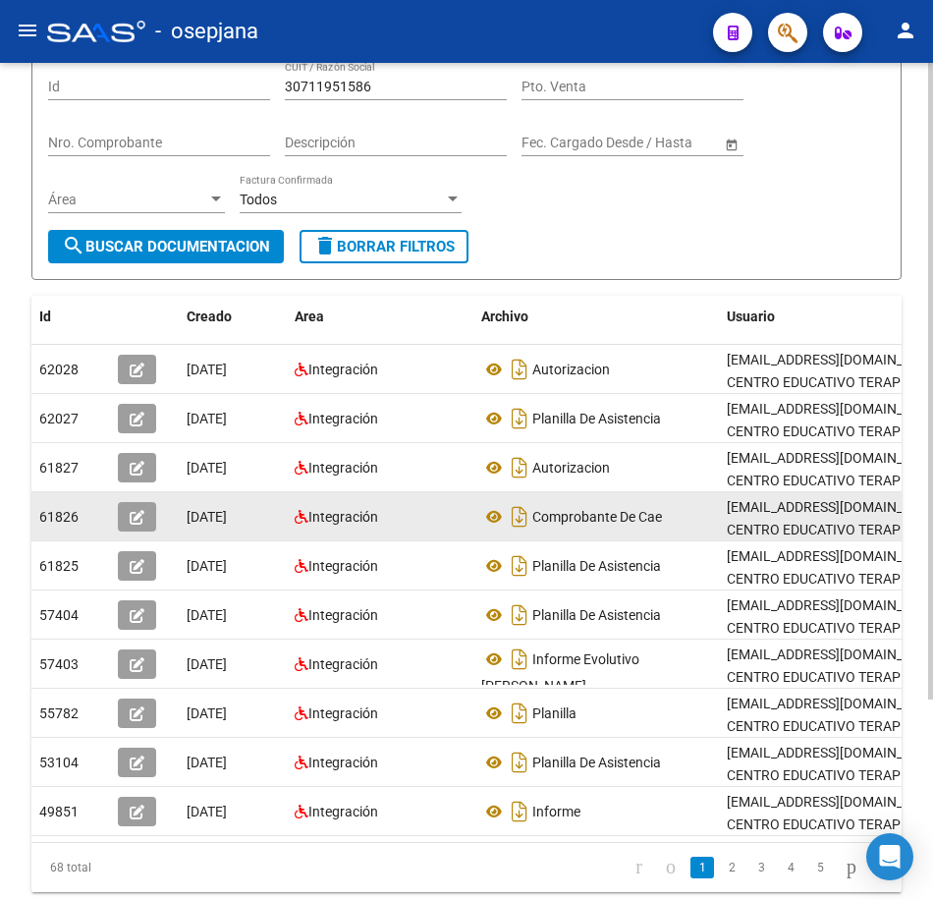
scroll to position [263, 0]
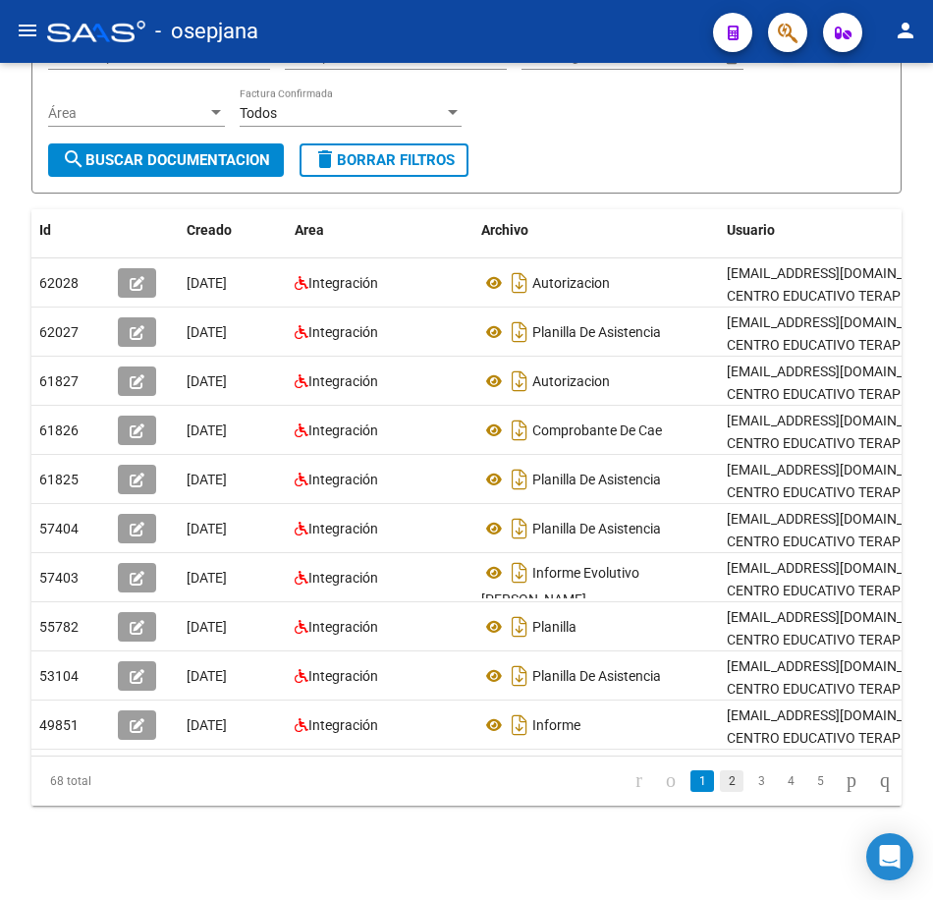
click at [720, 775] on link "2" at bounding box center [732, 781] width 24 height 22
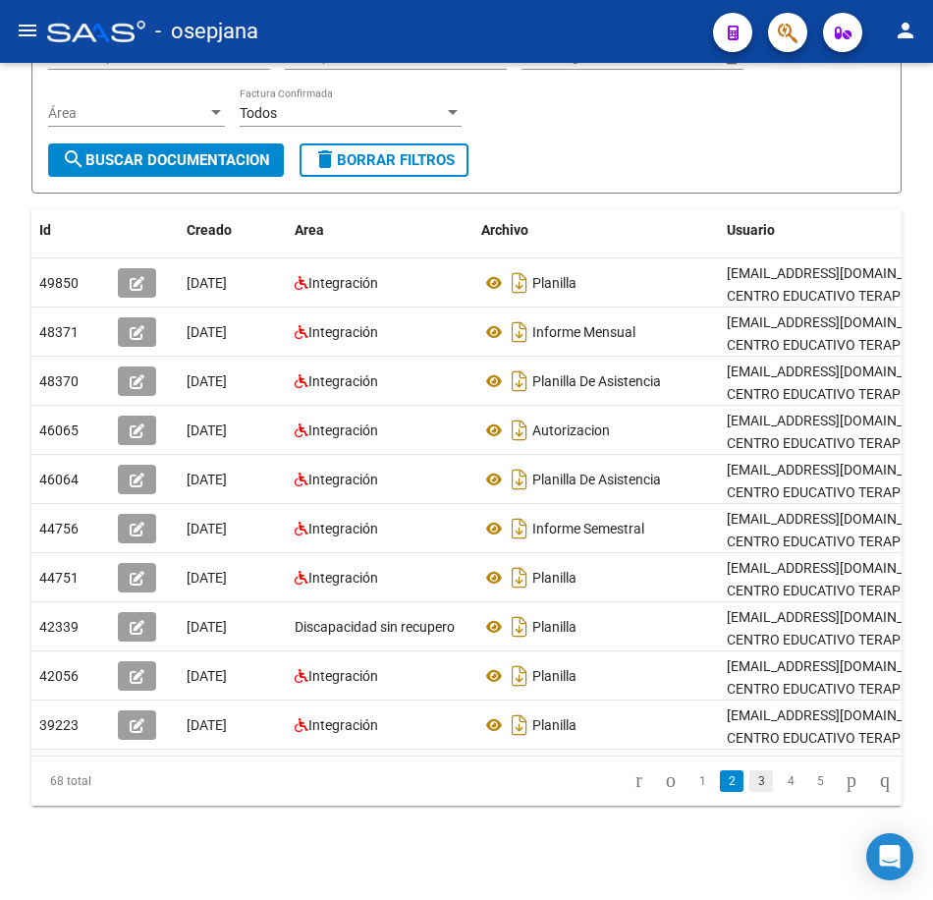
click at [750, 777] on link "3" at bounding box center [762, 781] width 24 height 22
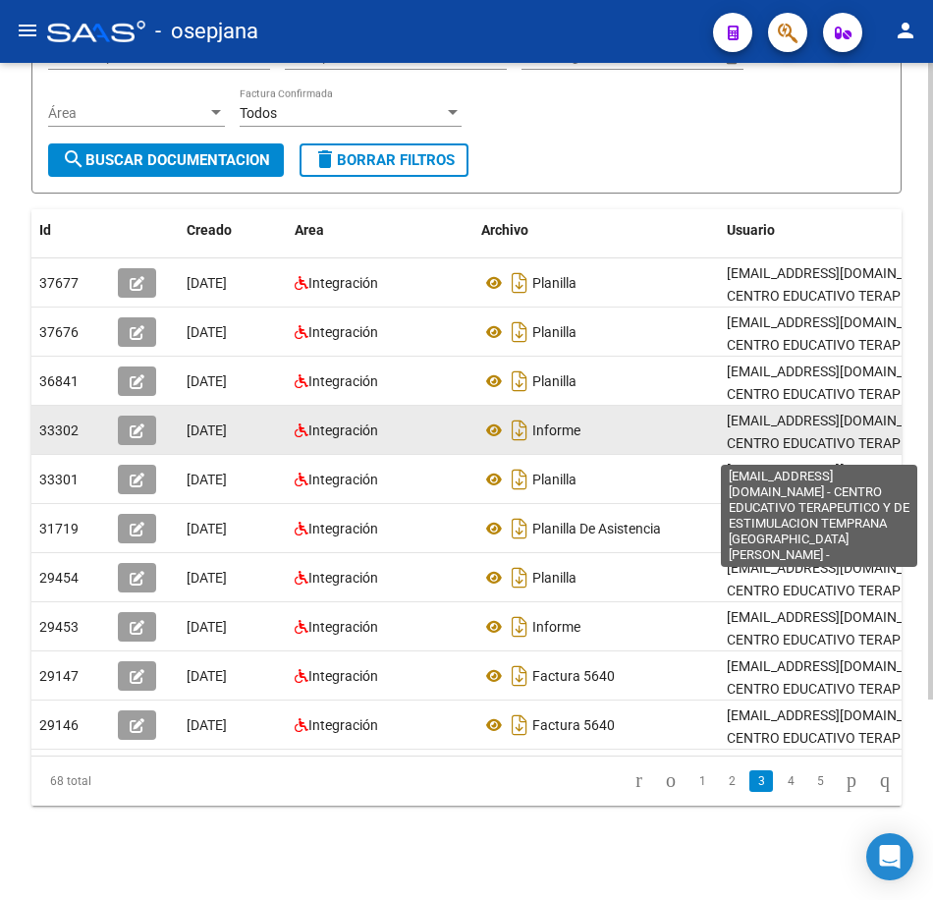
click at [707, 421] on div "Informe" at bounding box center [596, 430] width 230 height 31
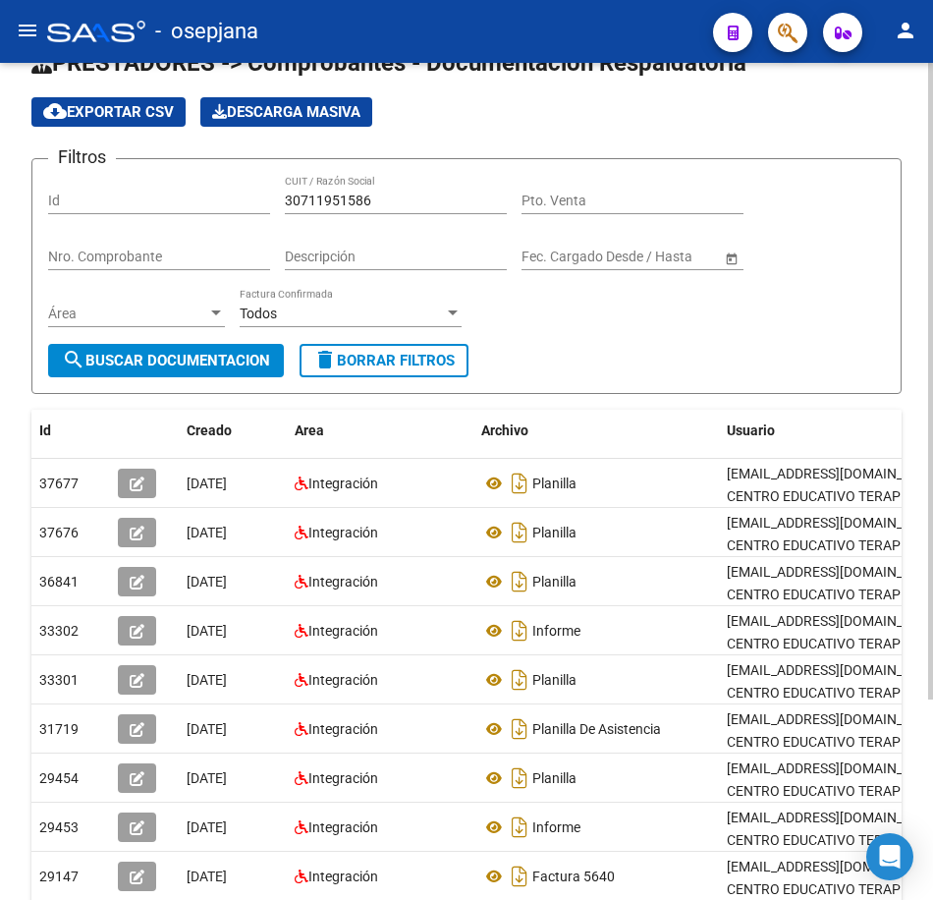
scroll to position [0, 0]
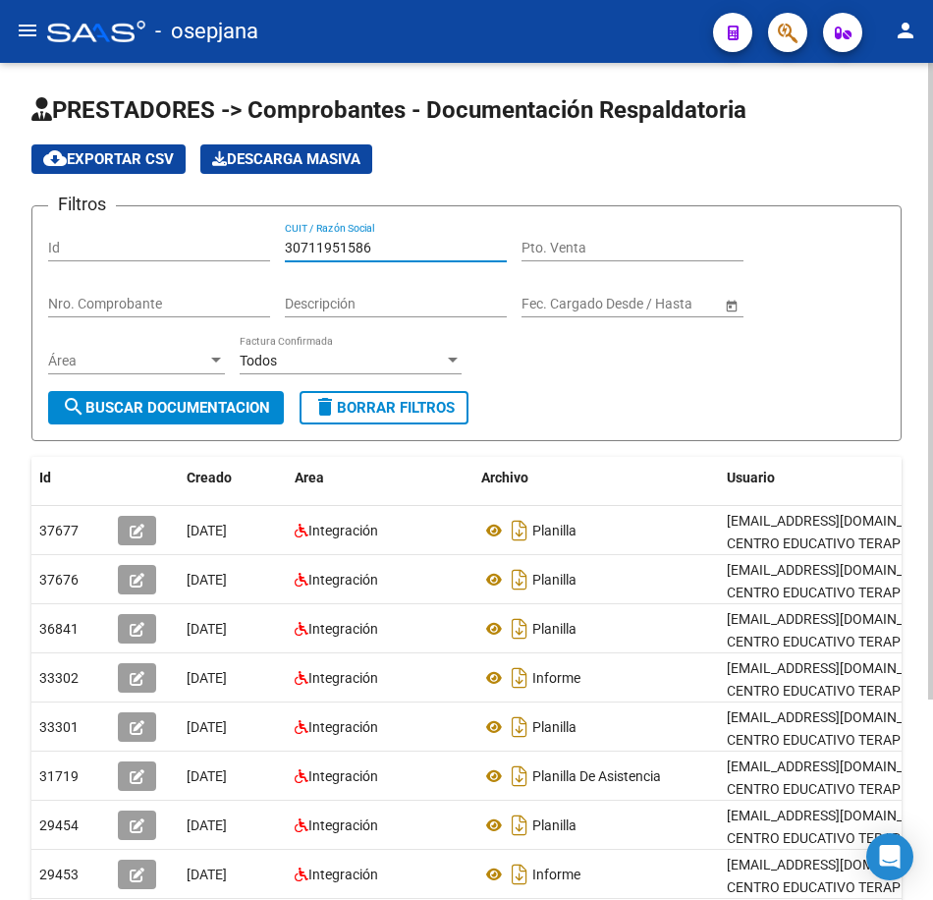
drag, startPoint x: 398, startPoint y: 243, endPoint x: 240, endPoint y: 296, distance: 166.8
click at [176, 250] on div "Filtros Id 30711951586 CUIT / Razón Social Pto. Venta Nro. Comprobante Descripc…" at bounding box center [466, 306] width 837 height 169
paste input "058504"
click at [245, 419] on button "search Buscar Documentacion" at bounding box center [166, 407] width 236 height 33
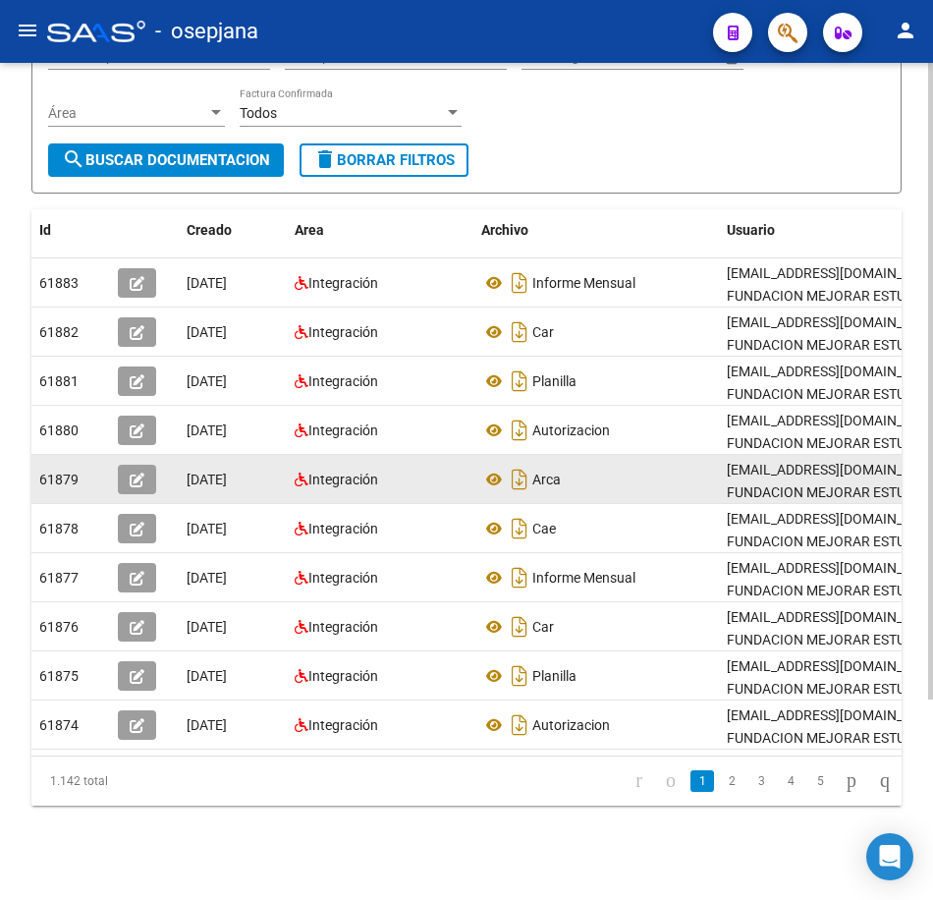
scroll to position [263, 0]
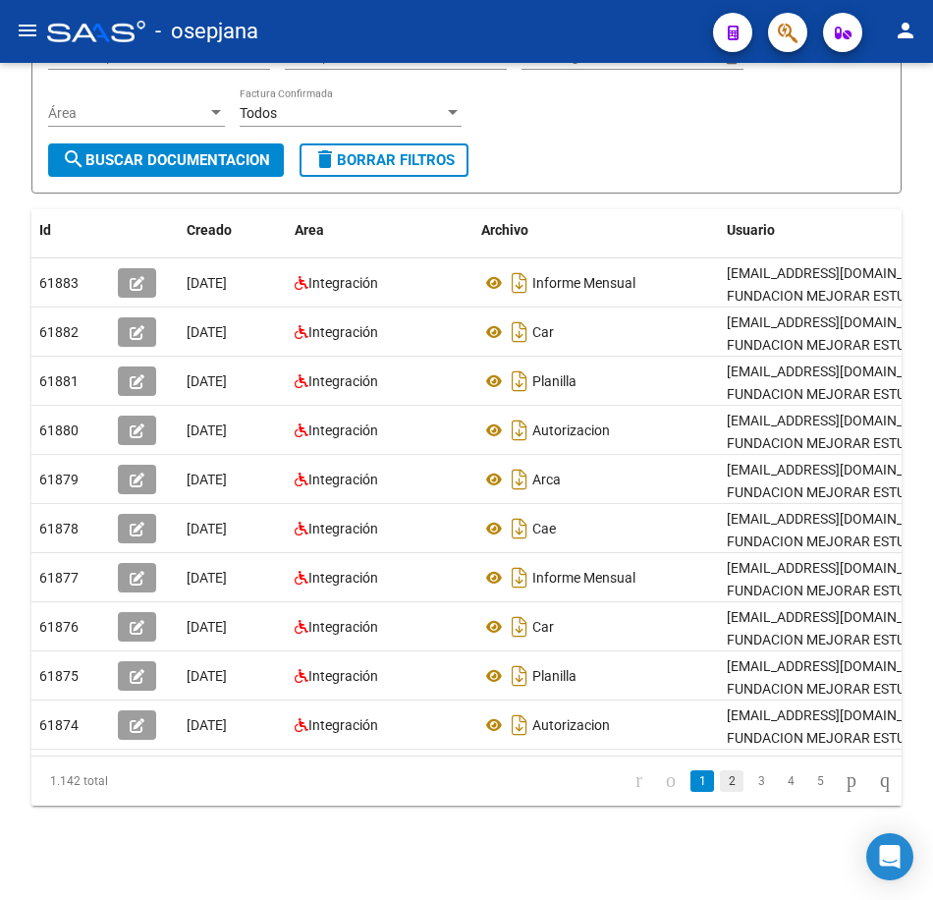
click at [721, 785] on link "2" at bounding box center [732, 781] width 24 height 22
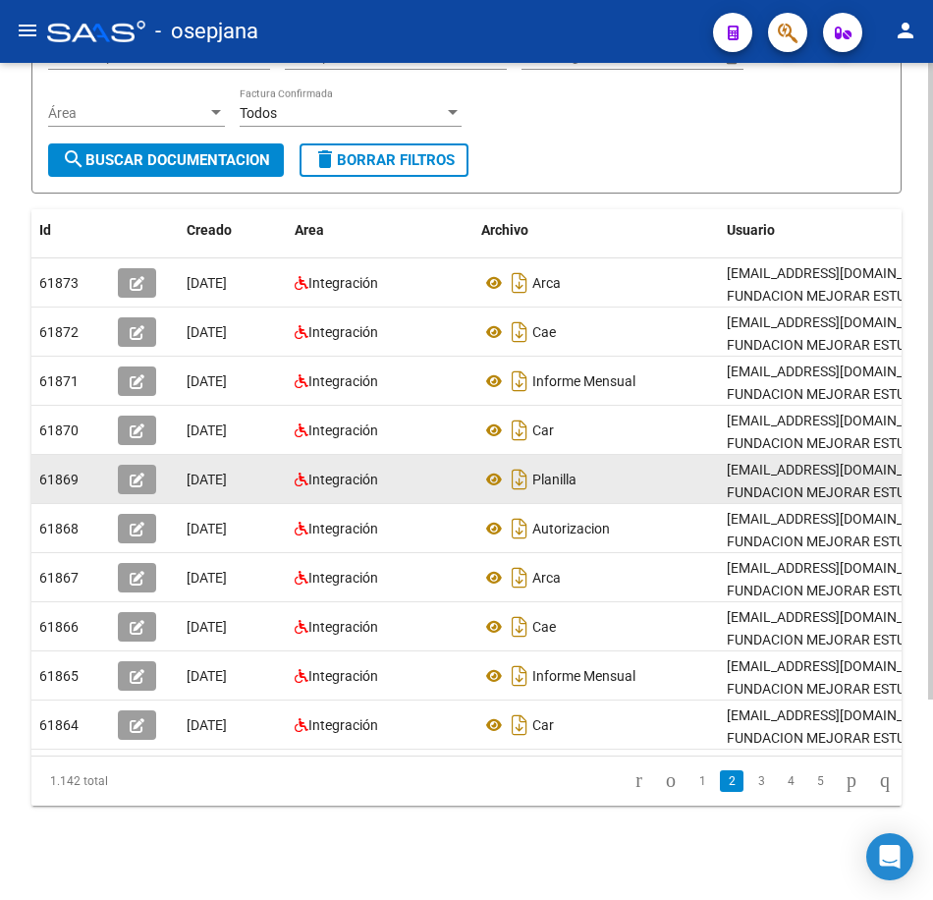
click at [607, 464] on div "Planilla" at bounding box center [596, 479] width 230 height 31
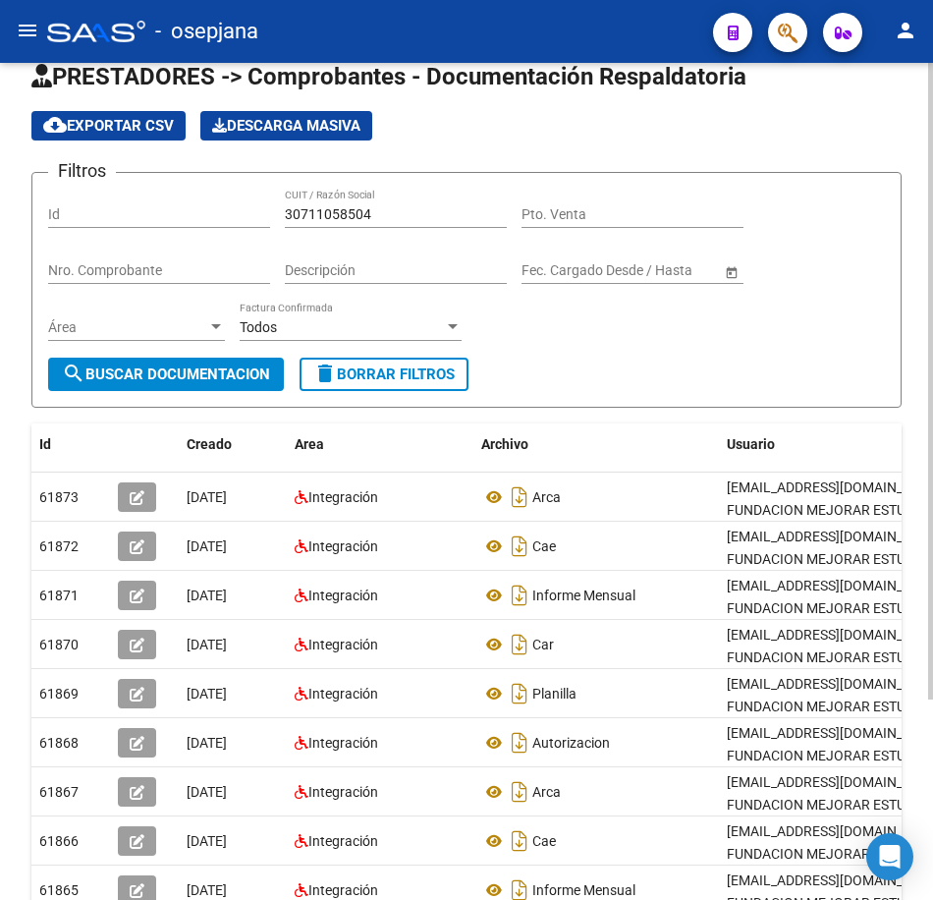
scroll to position [0, 0]
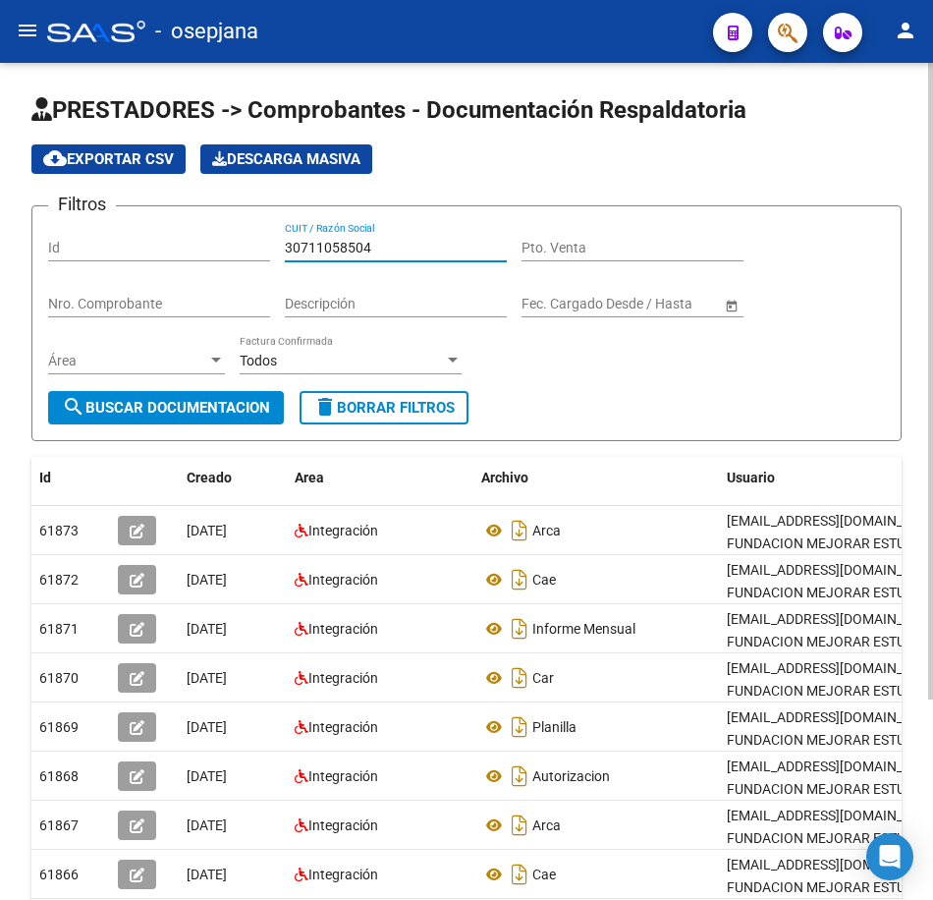
drag, startPoint x: 406, startPoint y: 247, endPoint x: 156, endPoint y: 243, distance: 249.6
click at [156, 243] on div "Filtros Id 30711058504 CUIT / Razón Social Pto. Venta Nro. Comprobante Descripc…" at bounding box center [466, 306] width 837 height 169
paste input "673411"
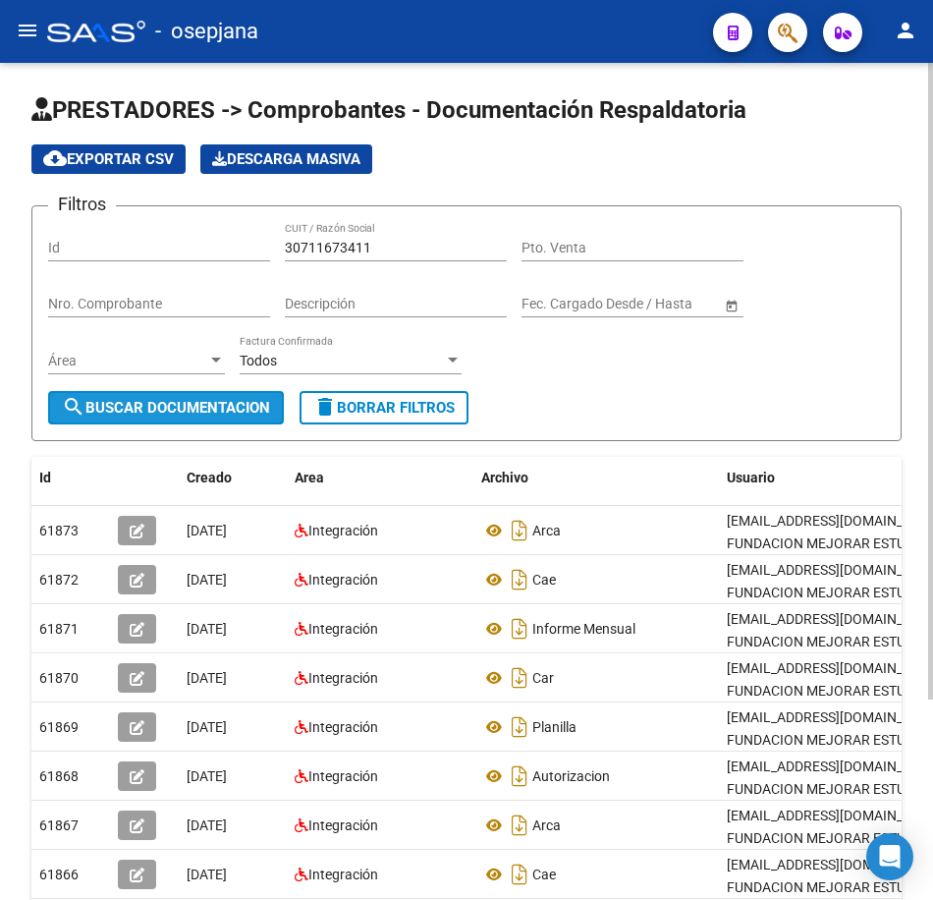
click at [226, 404] on span "search Buscar Documentacion" at bounding box center [166, 408] width 208 height 18
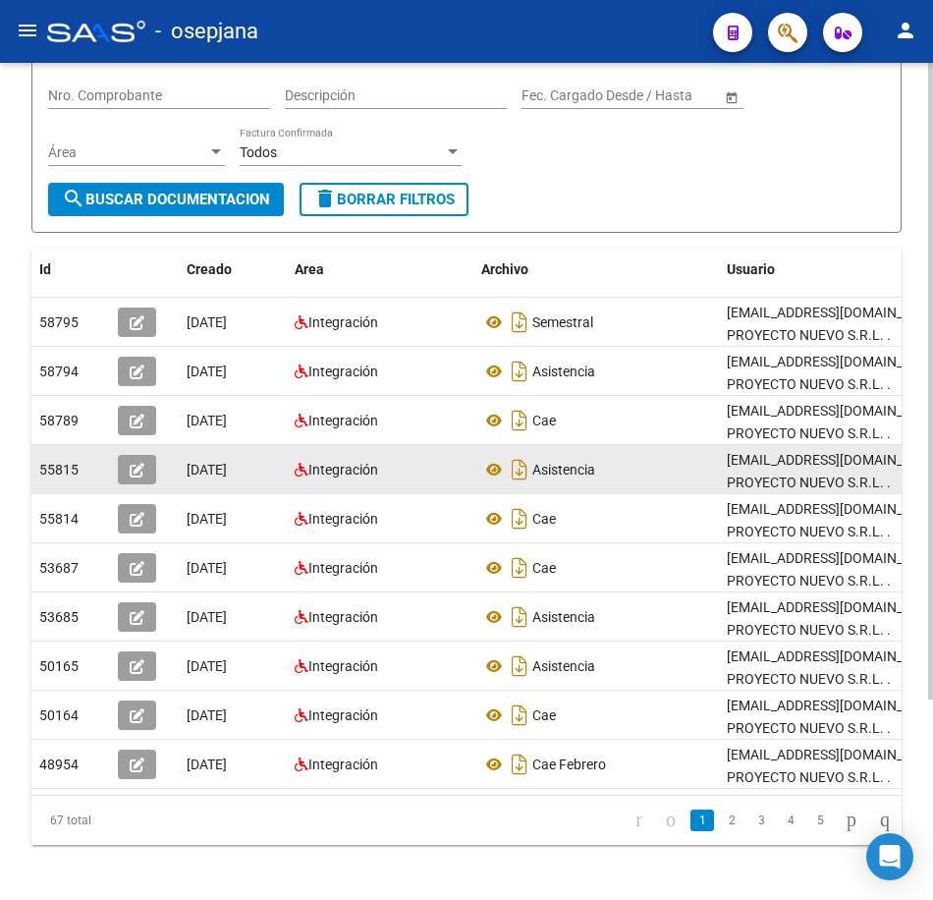
scroll to position [263, 0]
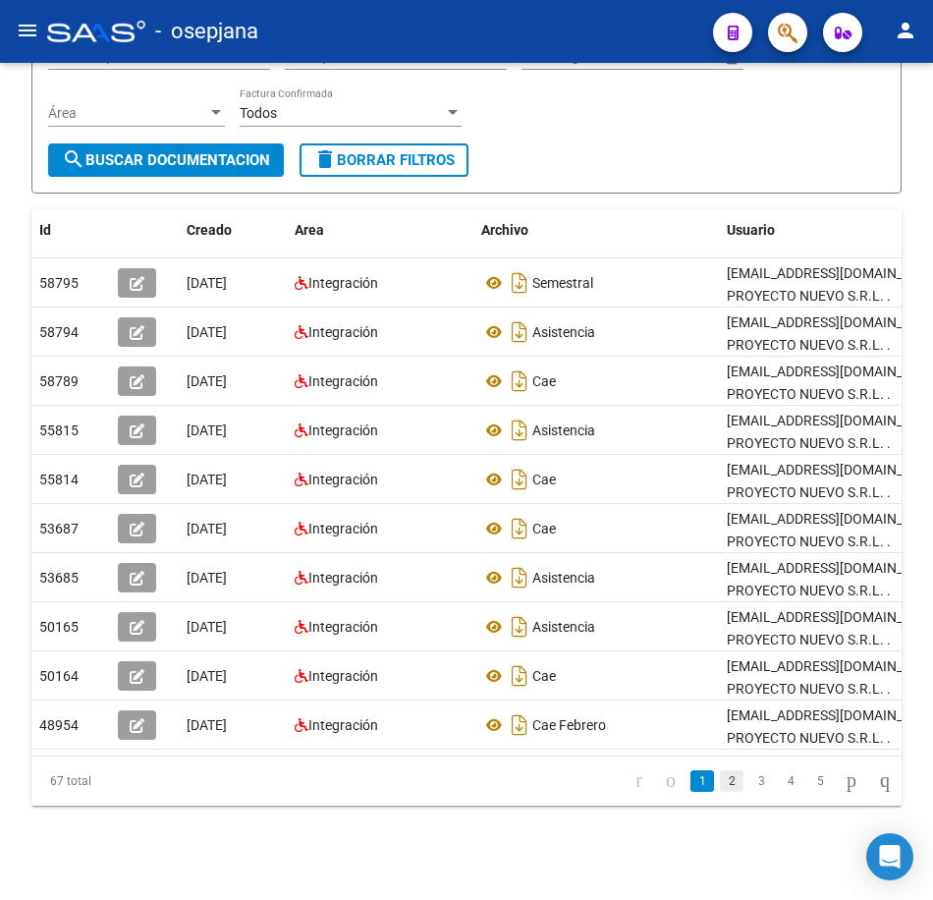
click at [720, 785] on link "2" at bounding box center [732, 781] width 24 height 22
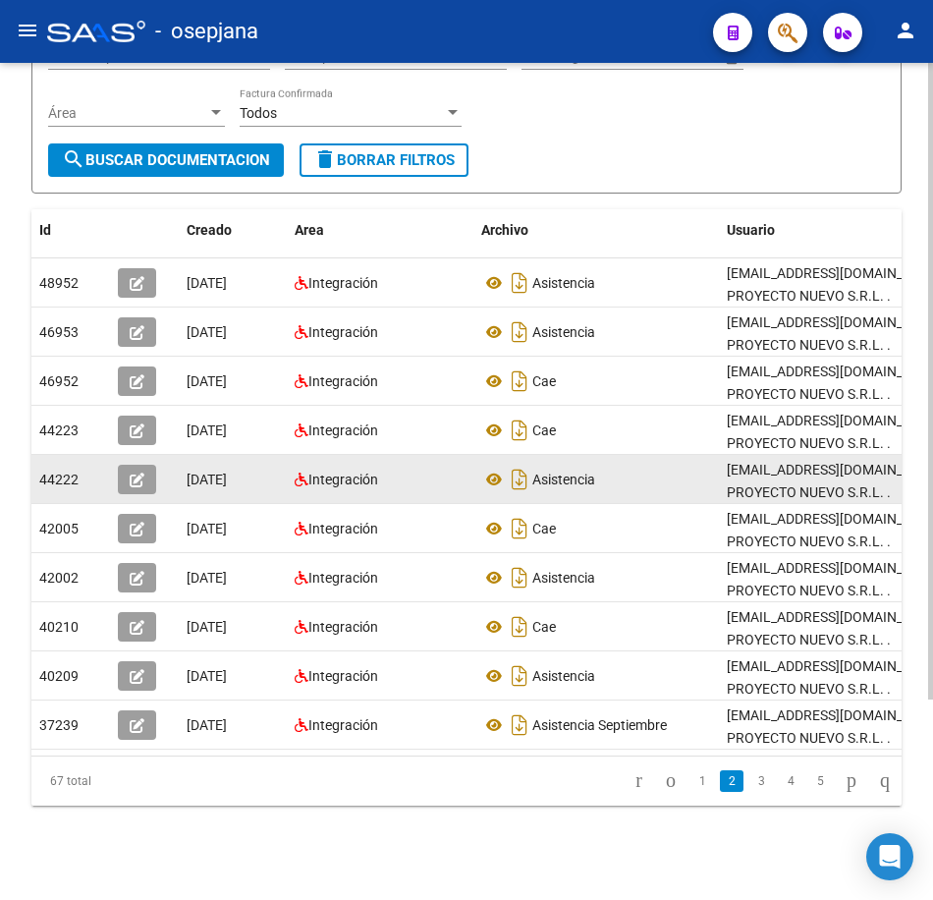
click at [622, 464] on div "Asistencia" at bounding box center [596, 479] width 230 height 31
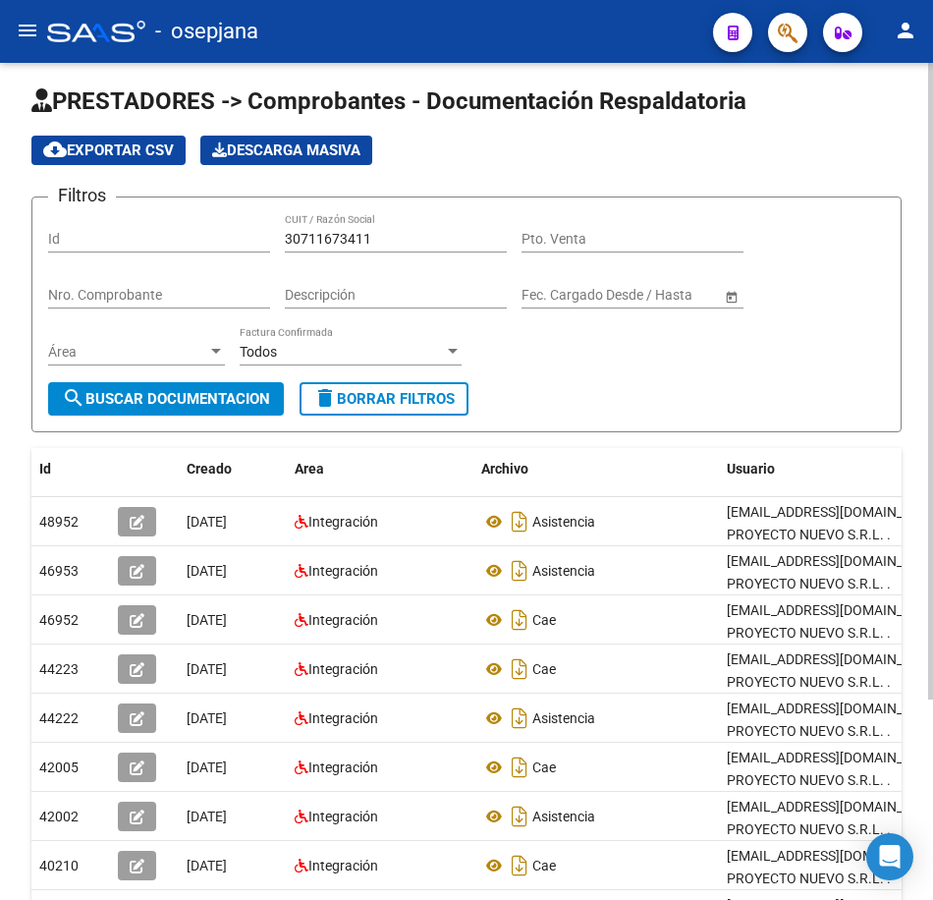
scroll to position [0, 0]
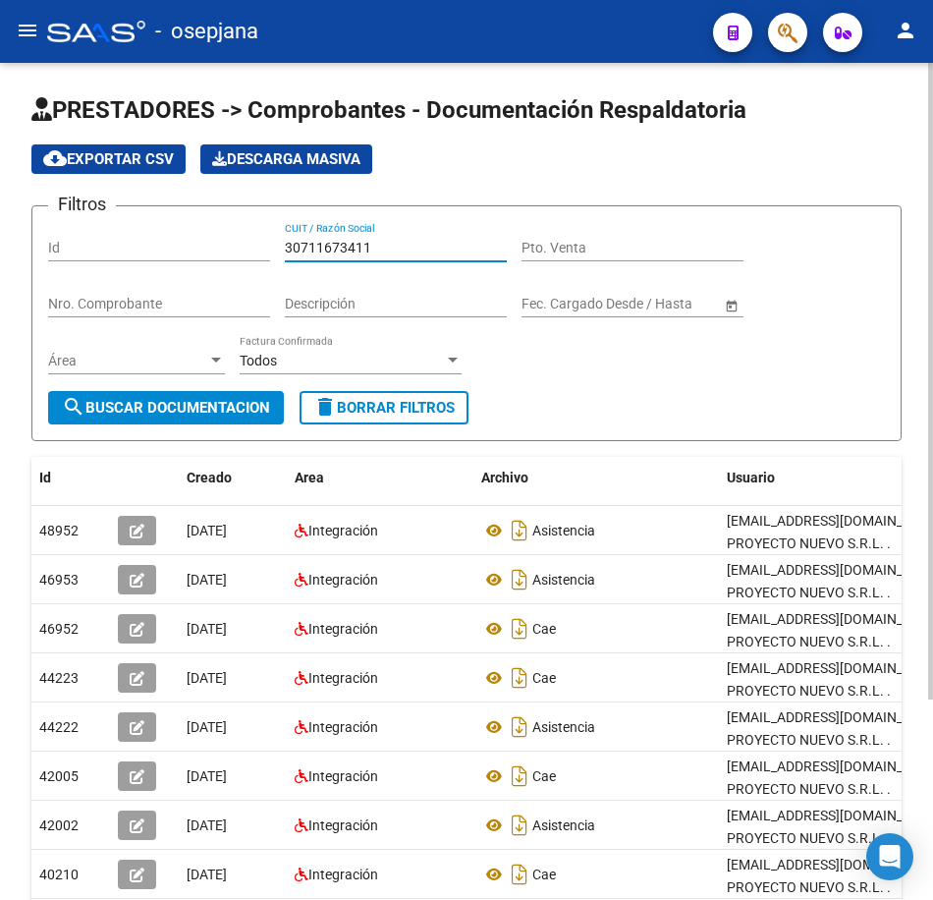
drag, startPoint x: 393, startPoint y: 249, endPoint x: 197, endPoint y: 230, distance: 196.4
click at [197, 230] on div "Filtros Id 30711673411 CUIT / Razón Social Pto. Venta Nro. Comprobante Descripc…" at bounding box center [466, 306] width 837 height 169
paste input "0951987"
click at [249, 404] on span "search Buscar Documentacion" at bounding box center [166, 408] width 208 height 18
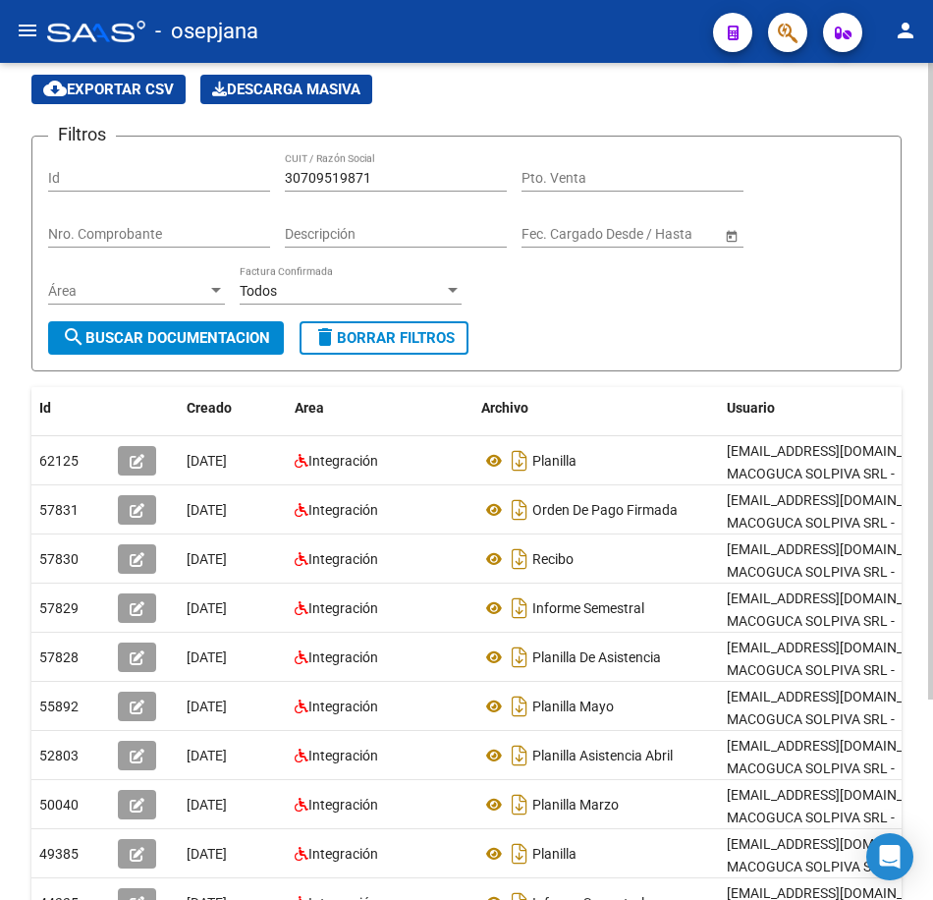
scroll to position [98, 0]
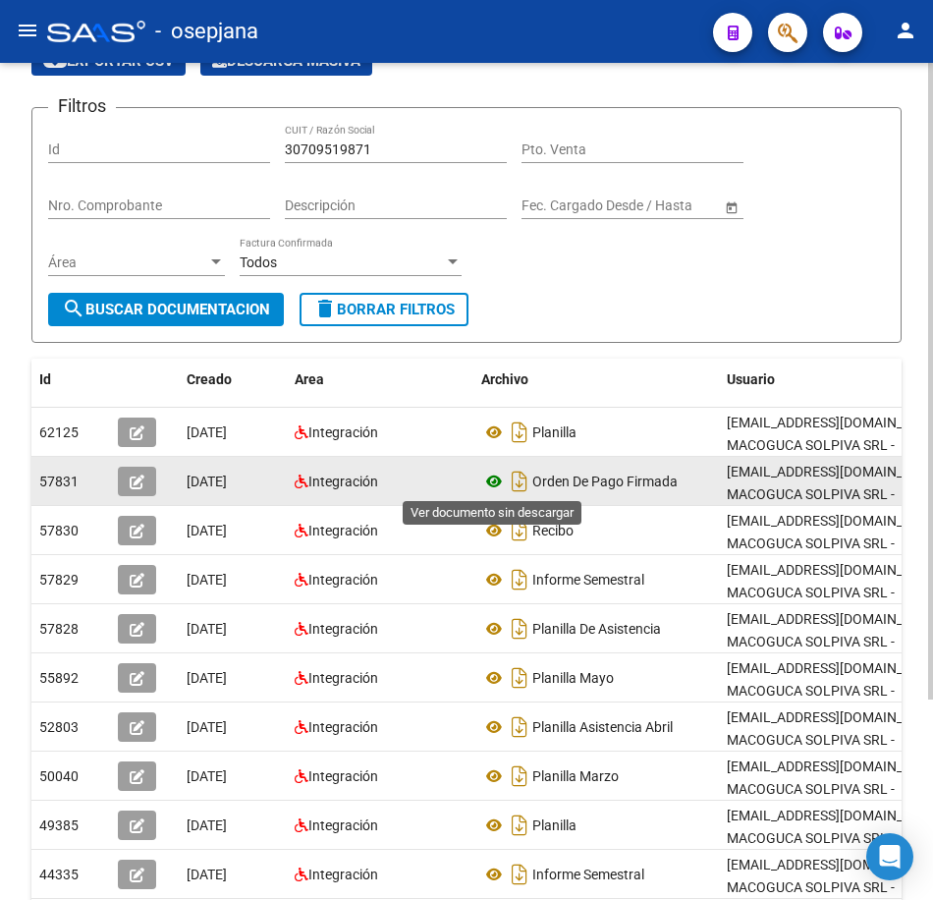
click at [488, 488] on icon at bounding box center [494, 482] width 26 height 24
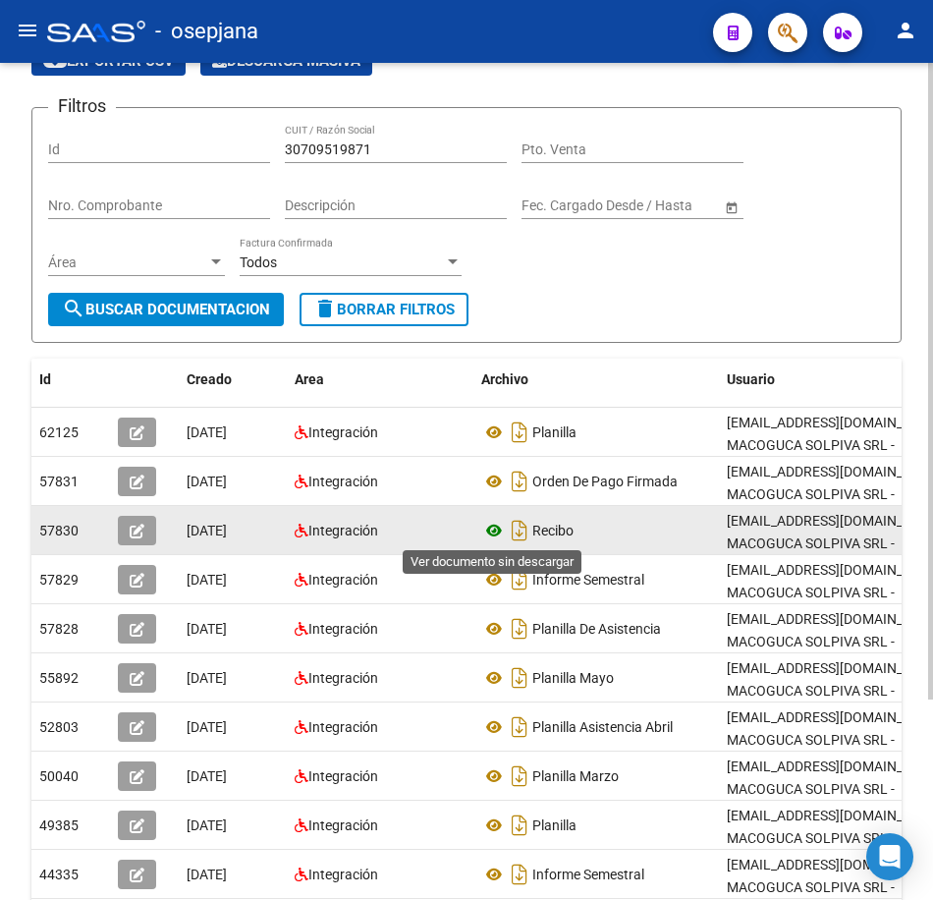
click at [495, 529] on icon at bounding box center [494, 531] width 26 height 24
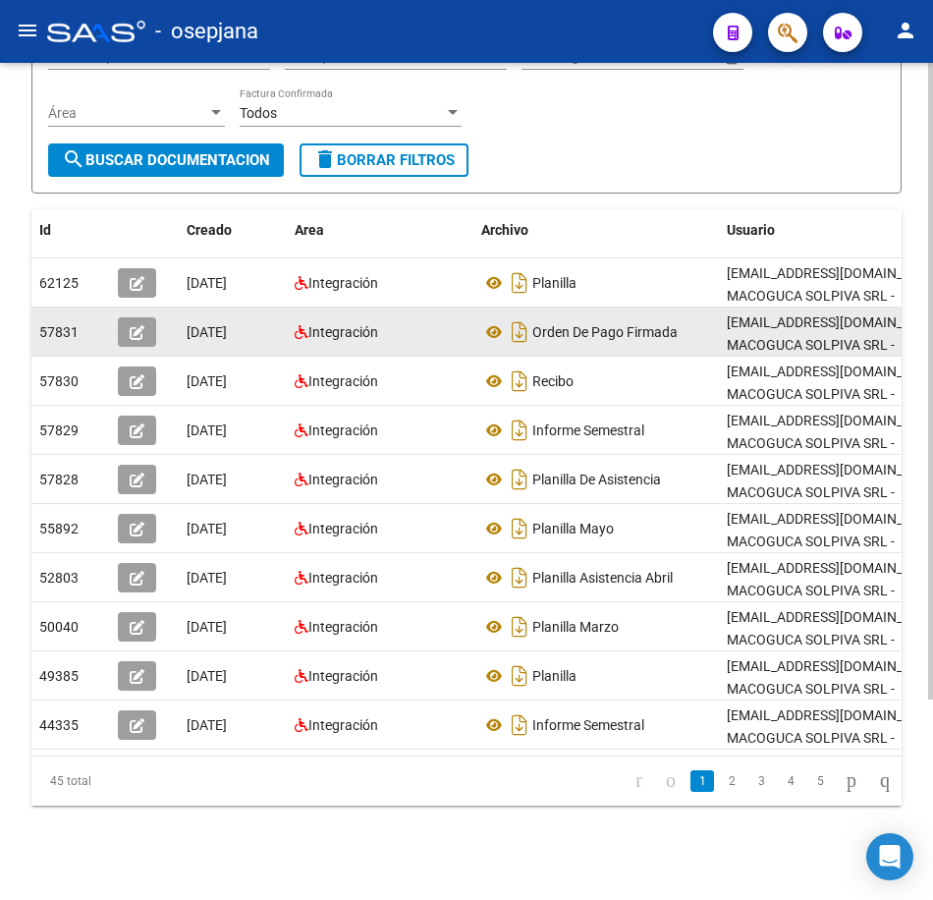
scroll to position [263, 0]
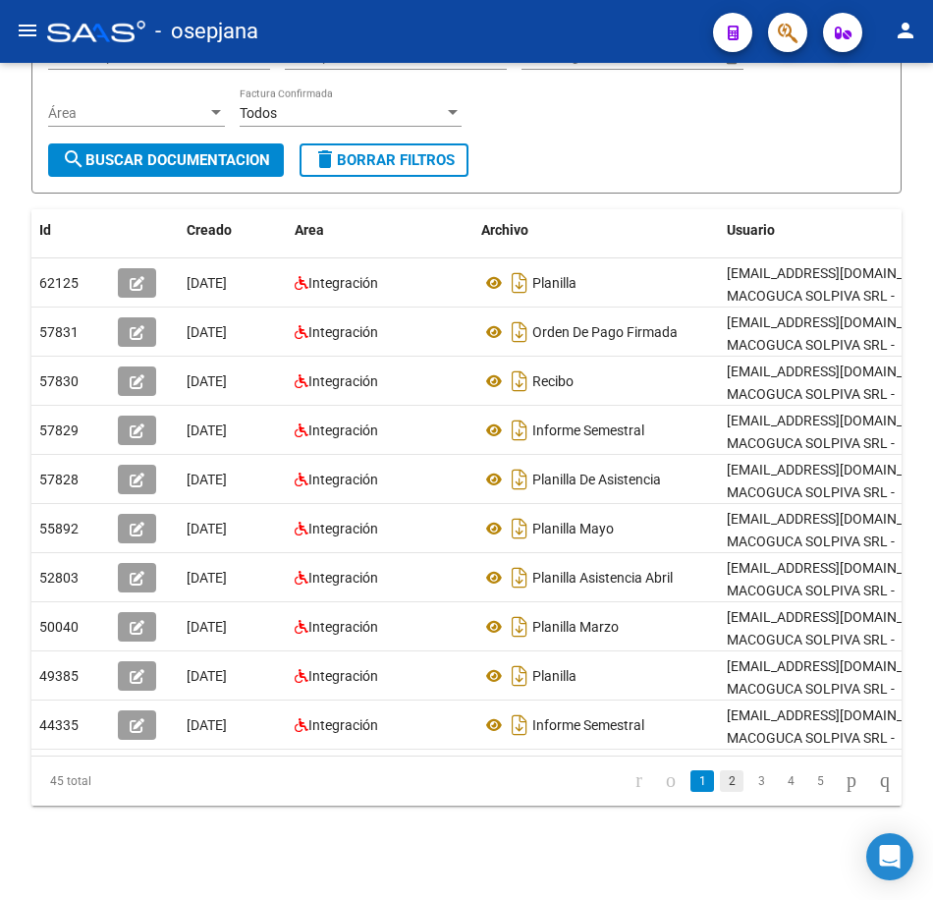
click at [720, 789] on link "2" at bounding box center [732, 781] width 24 height 22
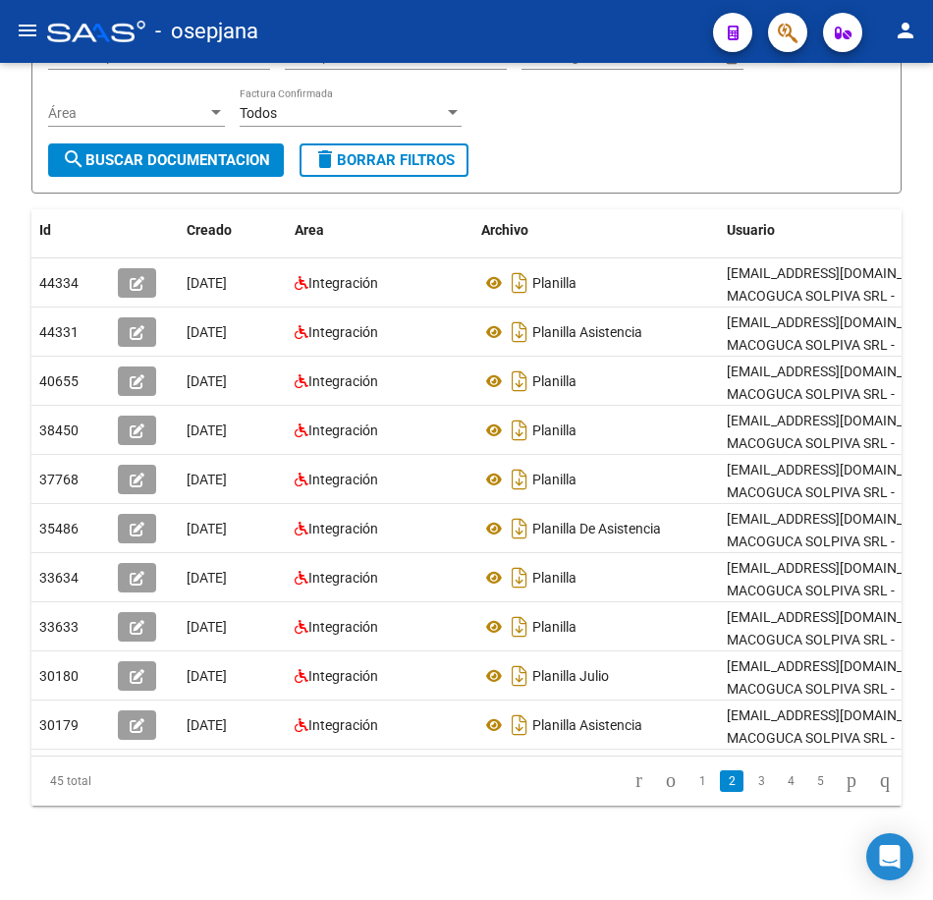
click at [750, 785] on link "3" at bounding box center [762, 781] width 24 height 22
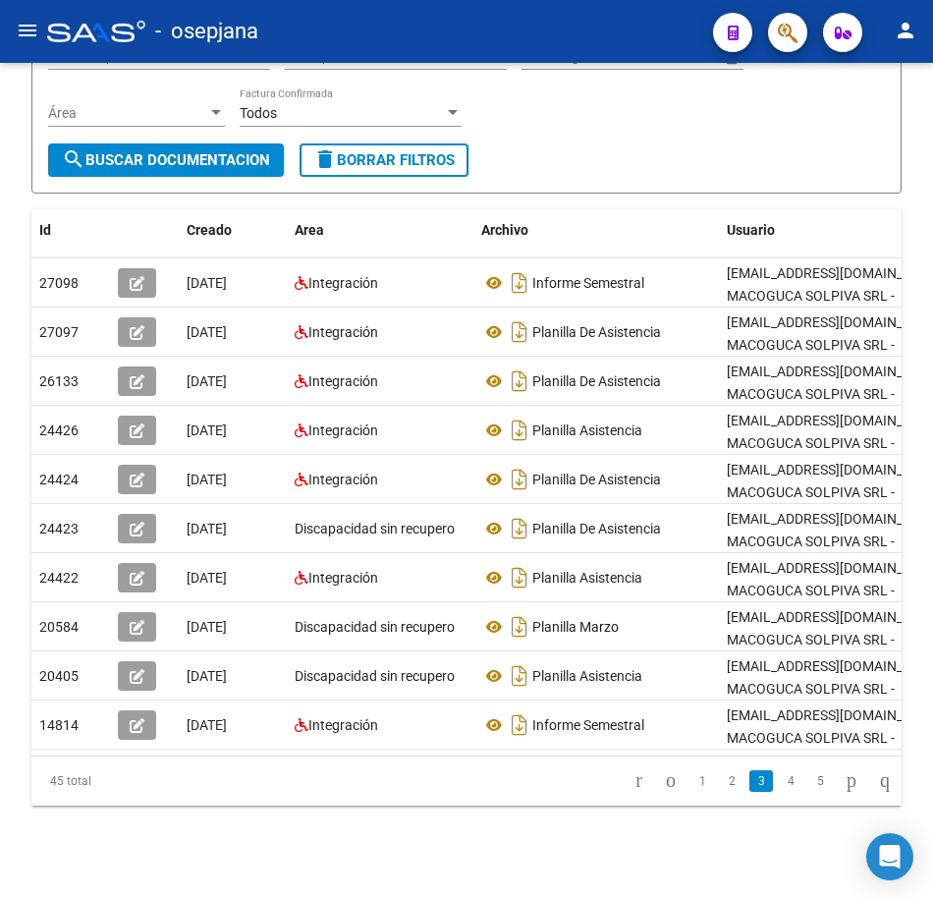
click at [779, 786] on link "4" at bounding box center [791, 781] width 24 height 22
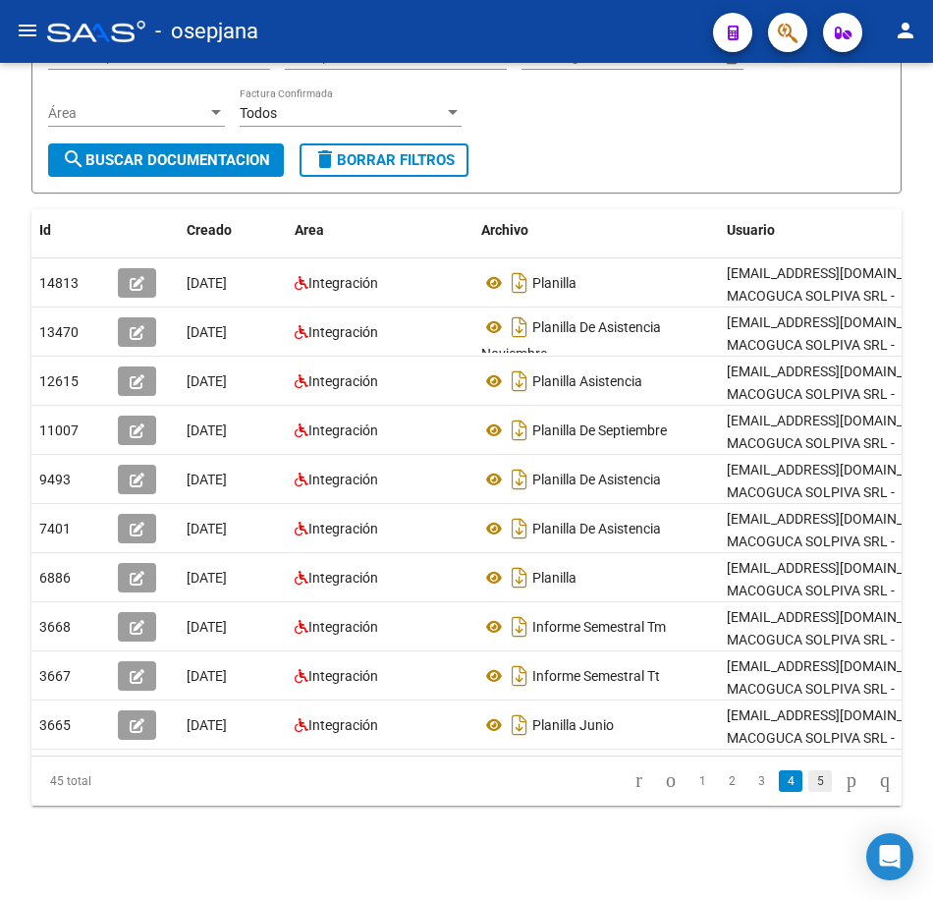
click at [808, 781] on link "5" at bounding box center [820, 781] width 24 height 22
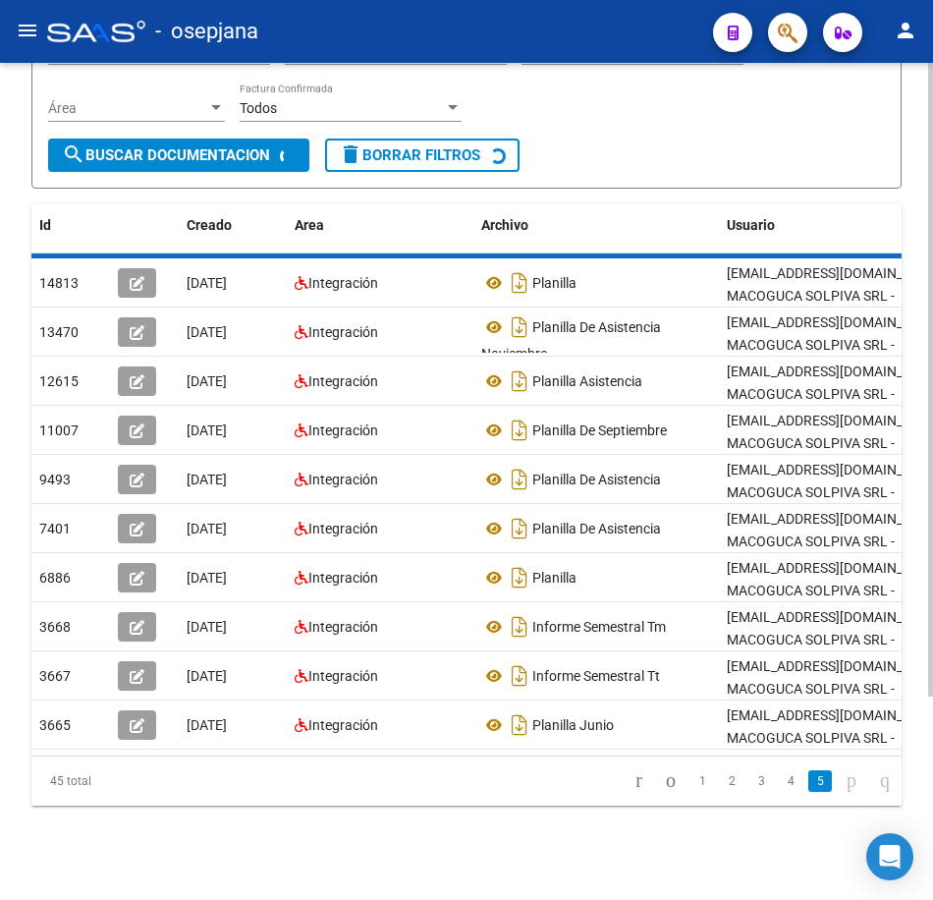
scroll to position [18, 0]
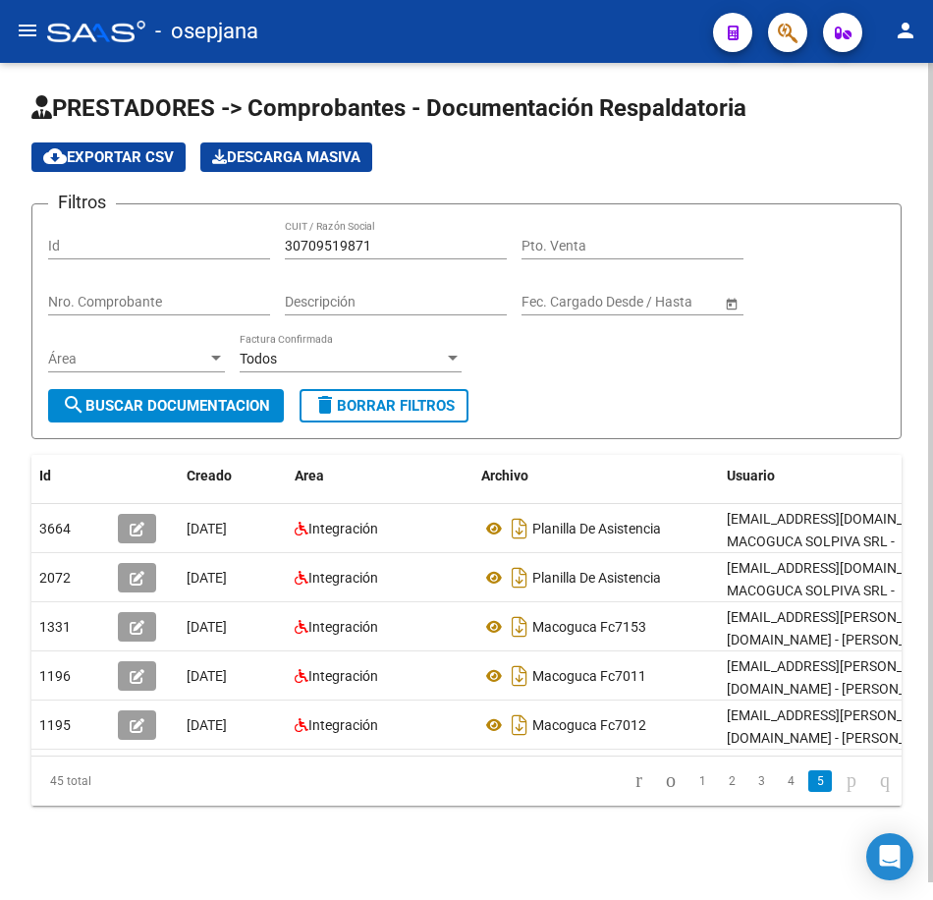
drag, startPoint x: 404, startPoint y: 232, endPoint x: 120, endPoint y: 218, distance: 284.2
click at [120, 220] on div "Filtros Id 30709519871 CUIT / Razón Social Pto. Venta Nro. Comprobante Descripc…" at bounding box center [466, 304] width 837 height 169
paste input "11058504"
click at [164, 397] on span "search Buscar Documentacion" at bounding box center [166, 406] width 208 height 18
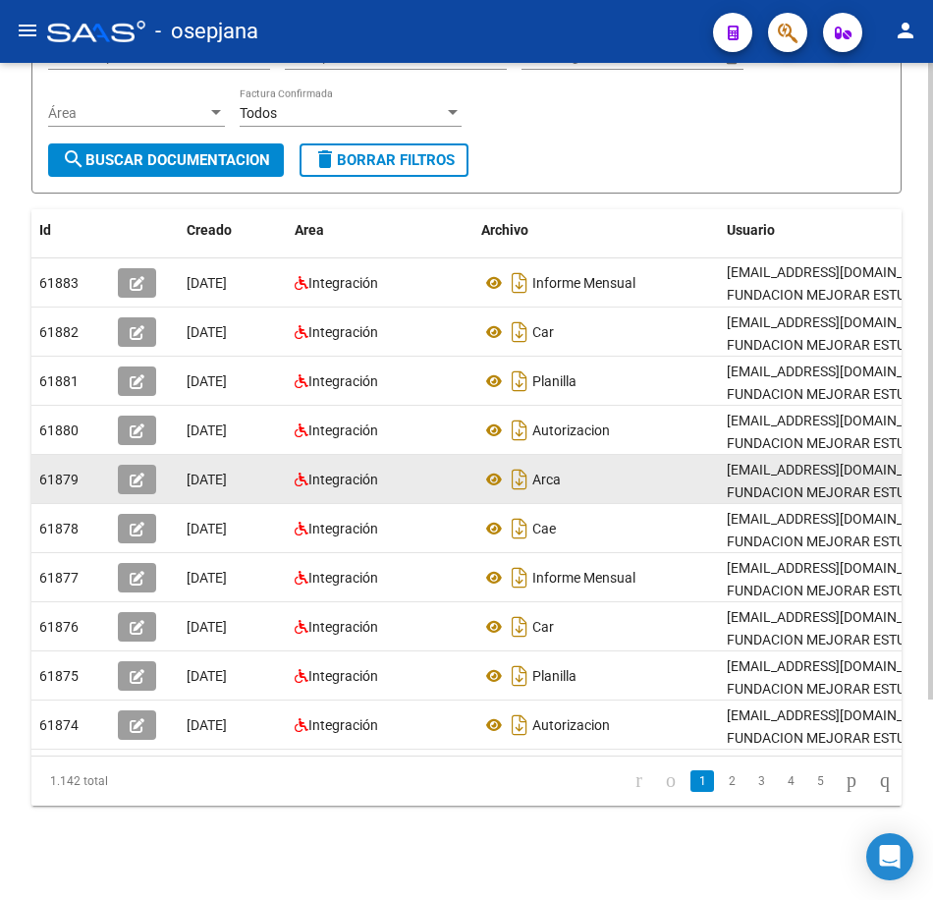
scroll to position [263, 0]
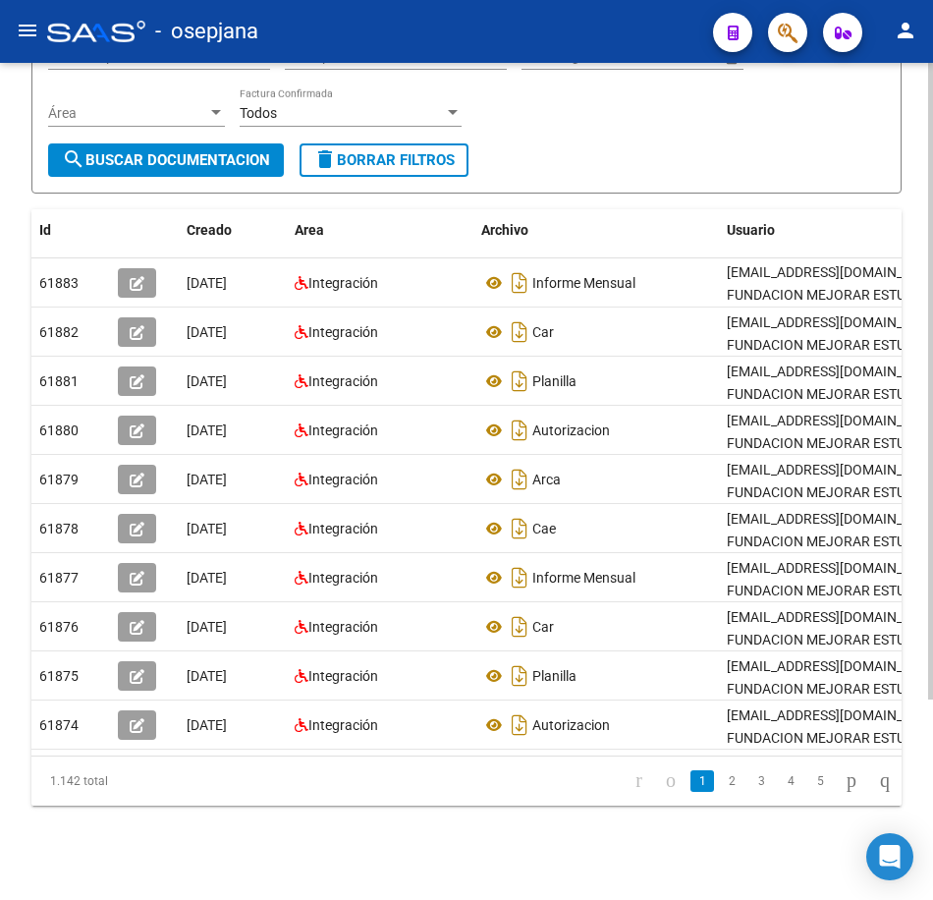
click at [582, 133] on form "Filtros Id 30711058504 CUIT / Razón Social Pto. Venta Nro. Comprobante Descripc…" at bounding box center [466, 76] width 870 height 236
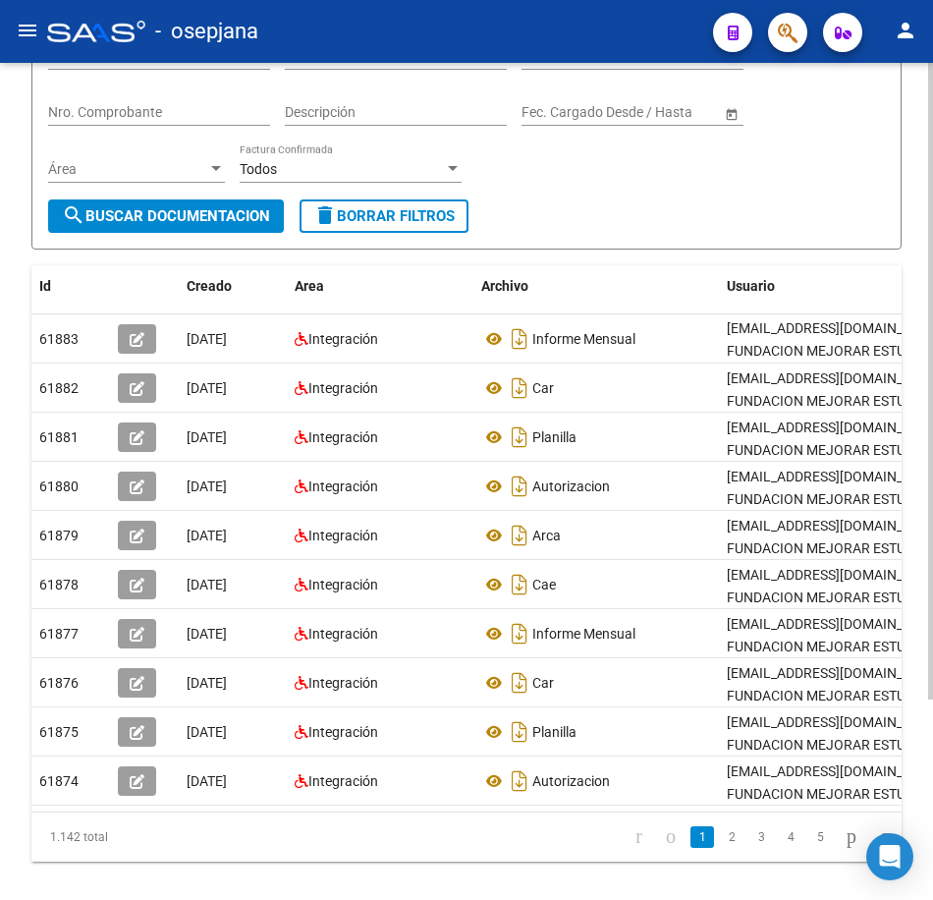
scroll to position [165, 0]
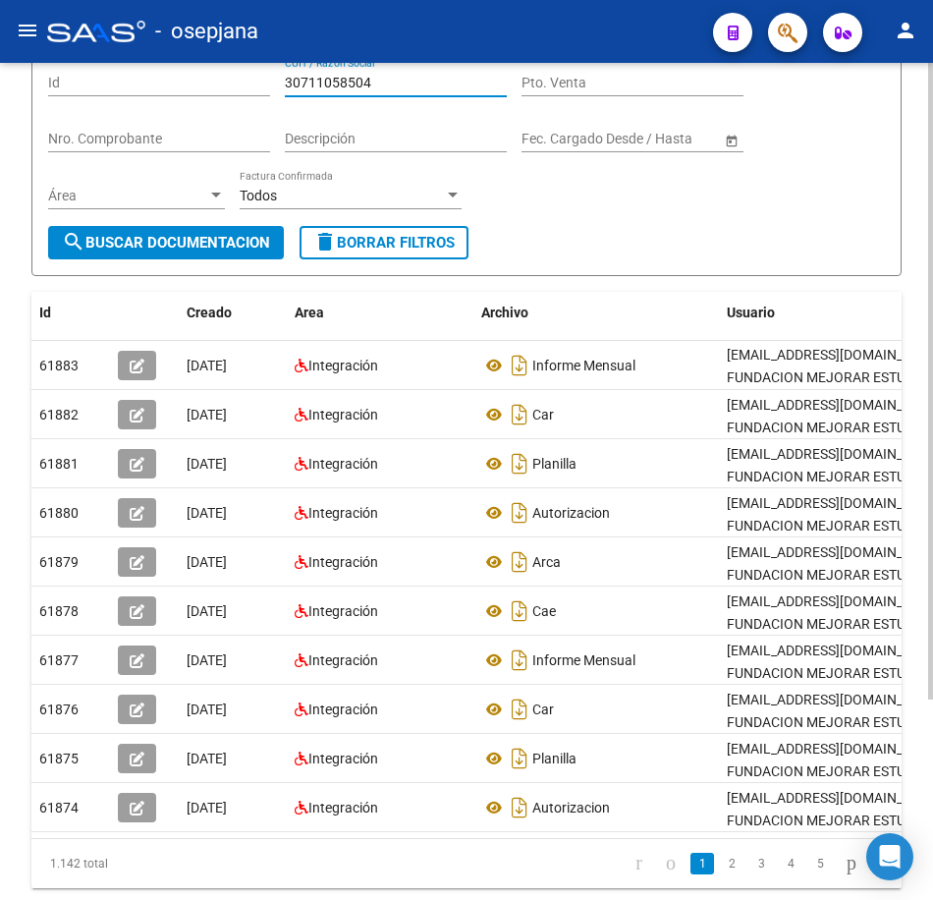
drag, startPoint x: 392, startPoint y: 84, endPoint x: 159, endPoint y: 86, distance: 232.8
click at [159, 86] on div "Filtros Id 30711058504 CUIT / Razón Social Pto. Venta Nro. Comprobante Descripc…" at bounding box center [466, 141] width 837 height 169
paste input "2197168"
click at [187, 247] on span "search Buscar Documentacion" at bounding box center [166, 243] width 208 height 18
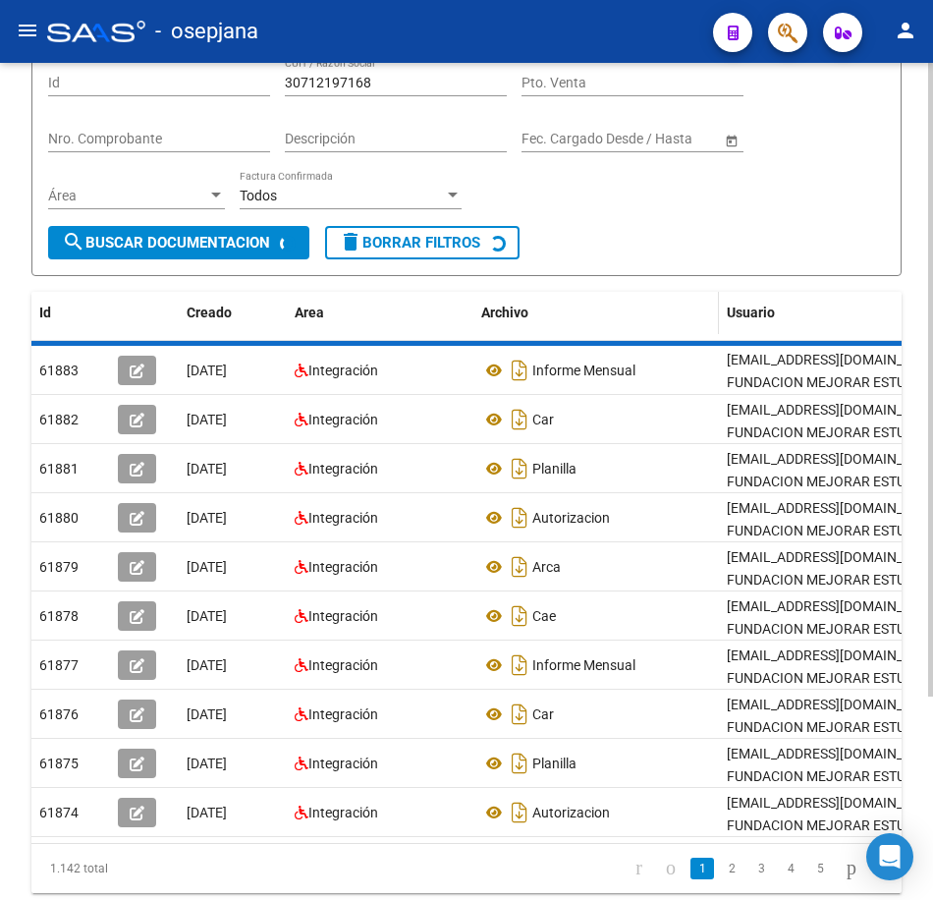
scroll to position [0, 0]
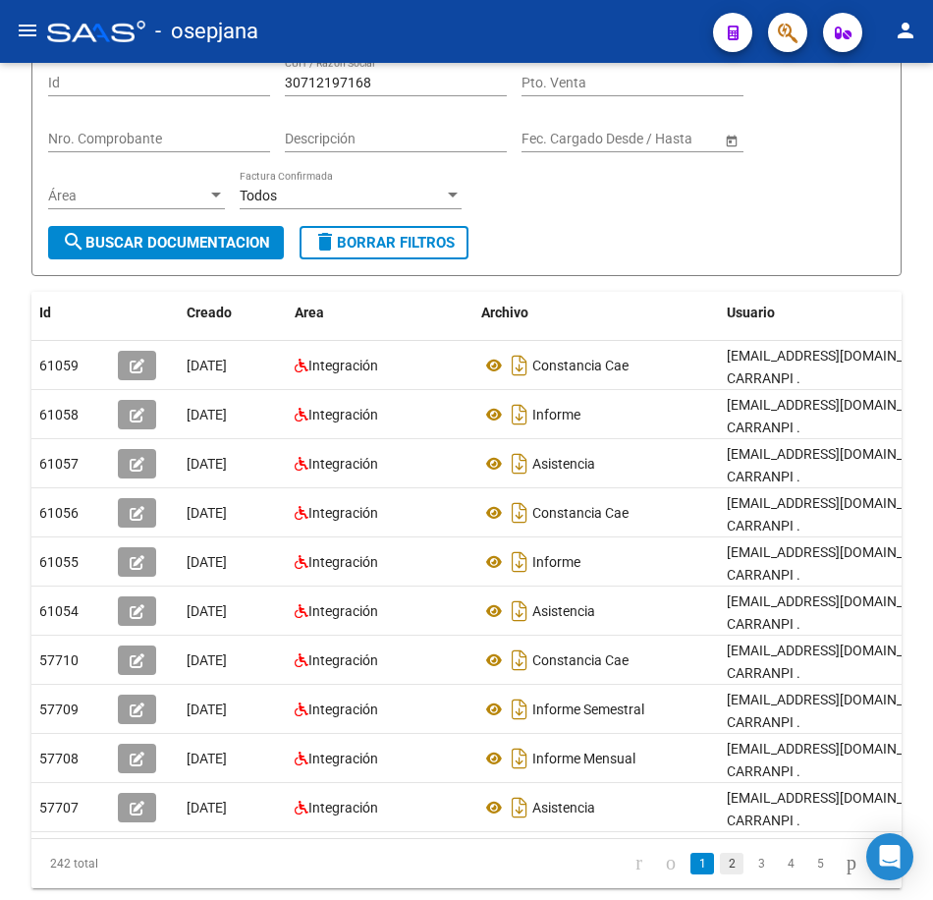
click at [720, 853] on link "2" at bounding box center [732, 864] width 24 height 22
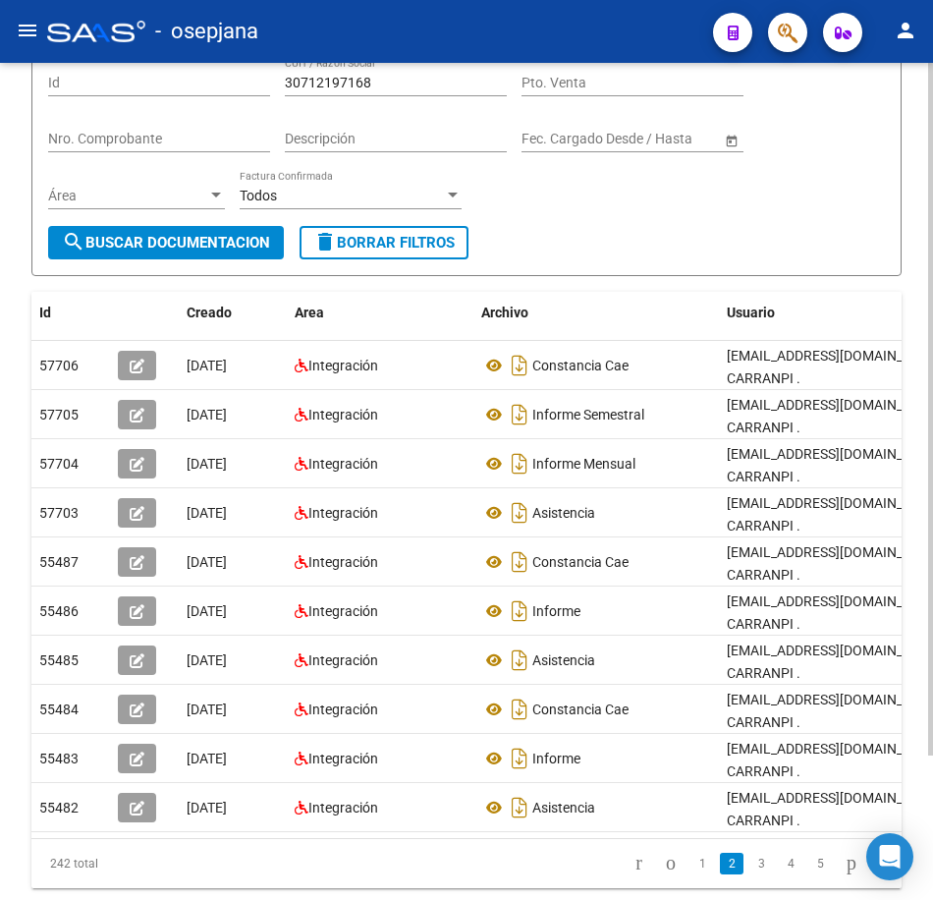
click at [530, 216] on div "Filtros Id 30712197168 CUIT / Razón Social Pto. Venta Nro. Comprobante Descripc…" at bounding box center [466, 141] width 837 height 169
drag, startPoint x: 382, startPoint y: 87, endPoint x: 170, endPoint y: 85, distance: 212.2
click at [170, 85] on div "Filtros Id 30712197168 CUIT / Razón Social Pto. Venta Nro. Comprobante Descripc…" at bounding box center [466, 141] width 837 height 169
paste input "3516607"
click at [228, 238] on span "search Buscar Documentacion" at bounding box center [166, 243] width 208 height 18
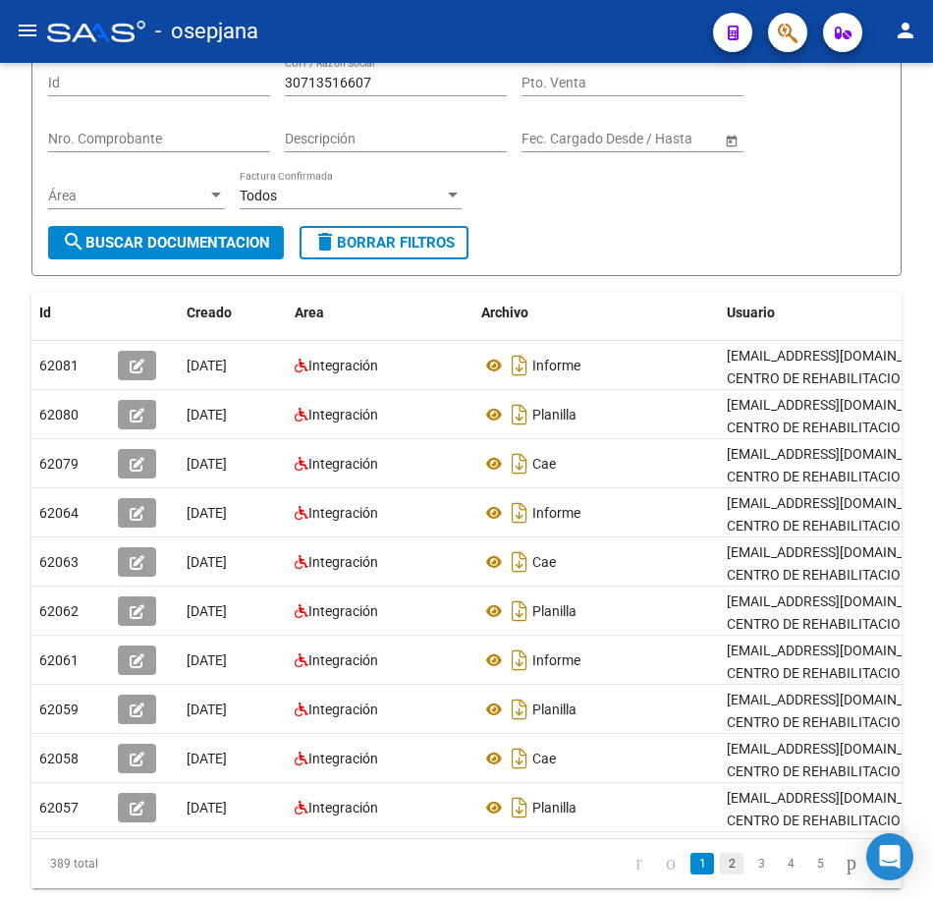
click at [720, 874] on link "2" at bounding box center [732, 864] width 24 height 22
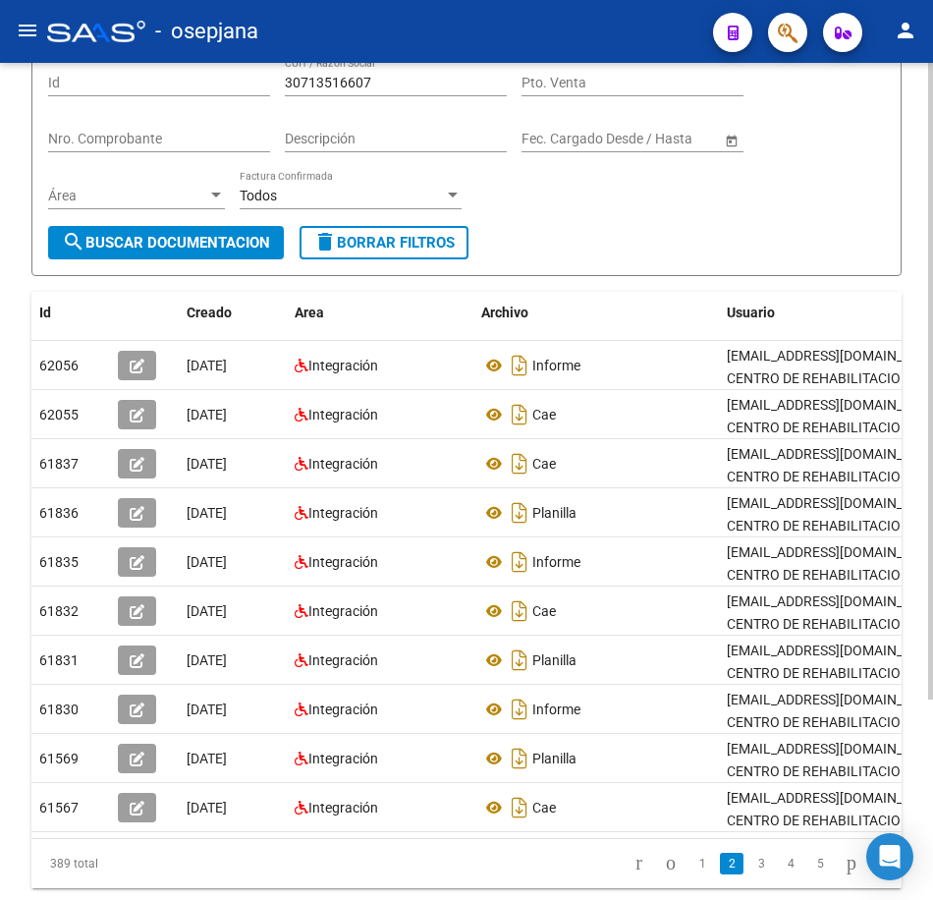
drag, startPoint x: 578, startPoint y: 244, endPoint x: 562, endPoint y: 238, distance: 16.8
click at [578, 243] on form "Filtros Id 30713516607 CUIT / Razón Social Pto. Venta Nro. Comprobante Descripc…" at bounding box center [466, 158] width 870 height 236
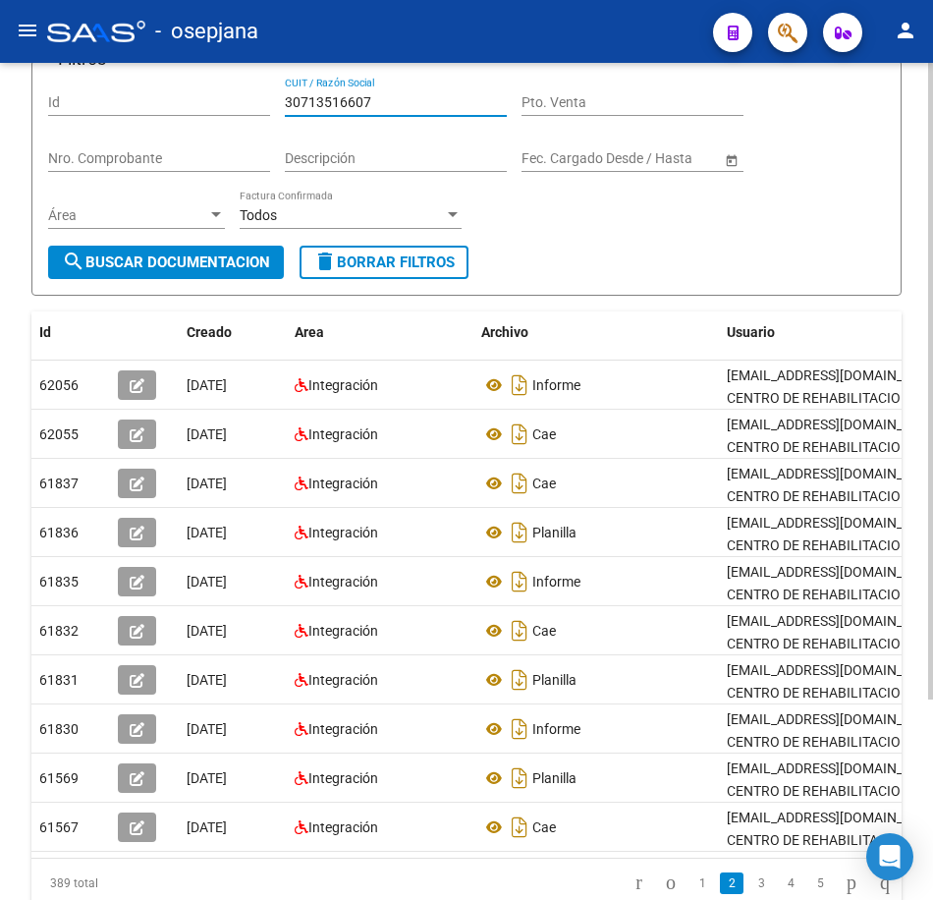
drag, startPoint x: 382, startPoint y: 84, endPoint x: 199, endPoint y: 102, distance: 183.6
click at [204, 74] on app-list-header "PRESTADORES -> Comprobantes - Documentación Respaldatoria cloud_download Export…" at bounding box center [466, 122] width 870 height 347
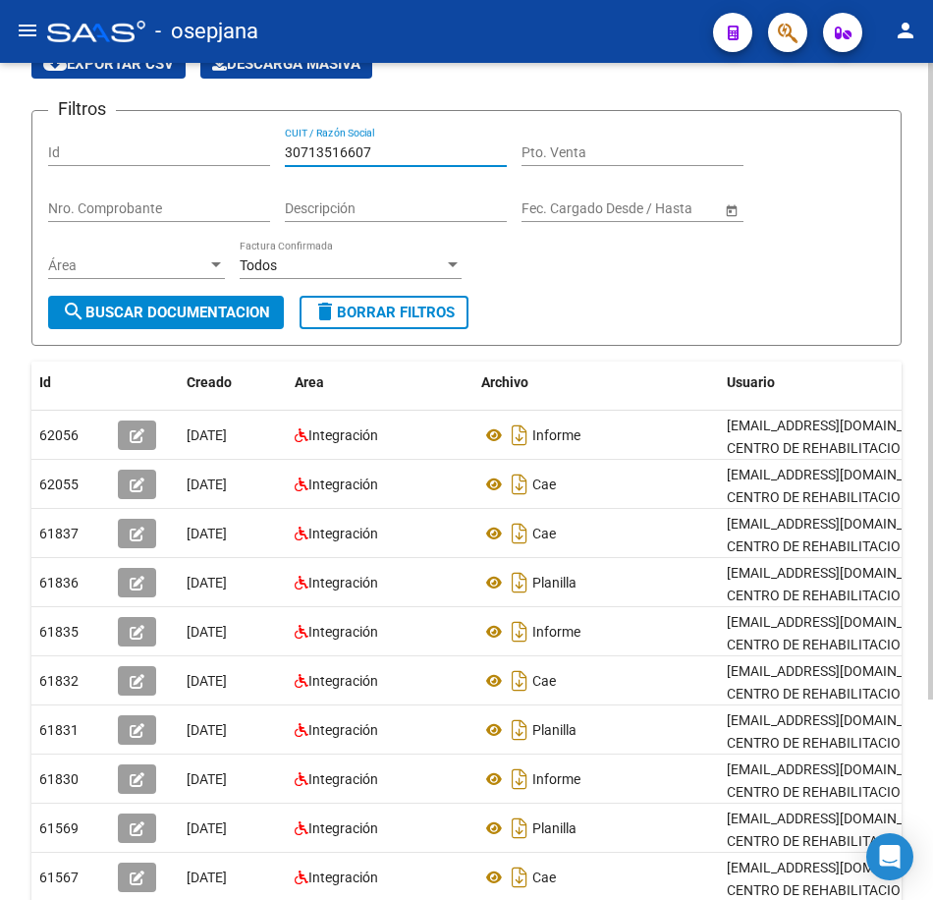
paste
click at [237, 306] on span "search Buscar Documentacion" at bounding box center [166, 313] width 208 height 18
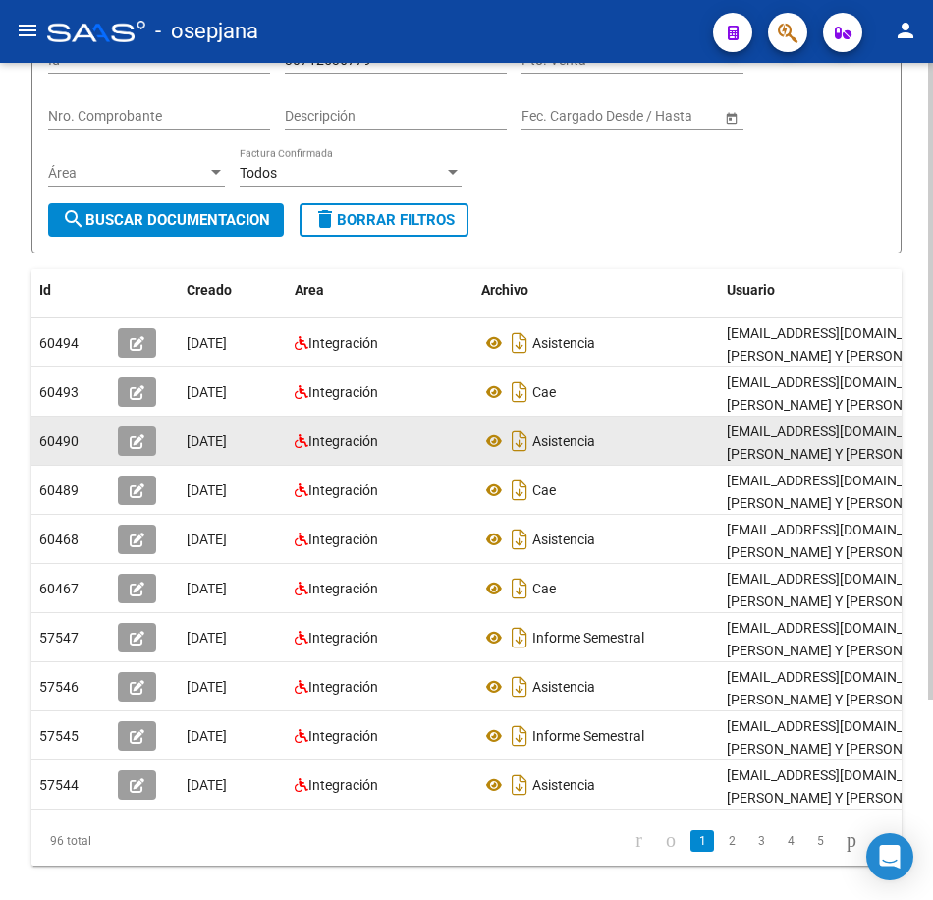
scroll to position [194, 0]
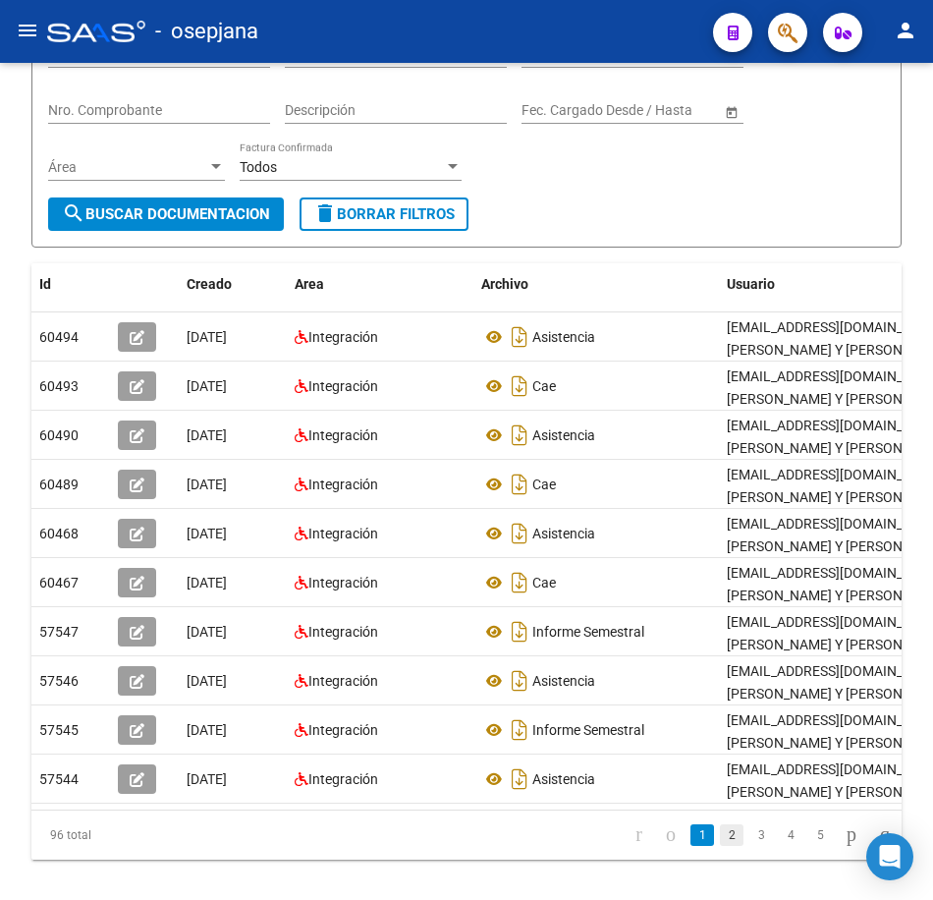
click at [720, 846] on link "2" at bounding box center [732, 835] width 24 height 22
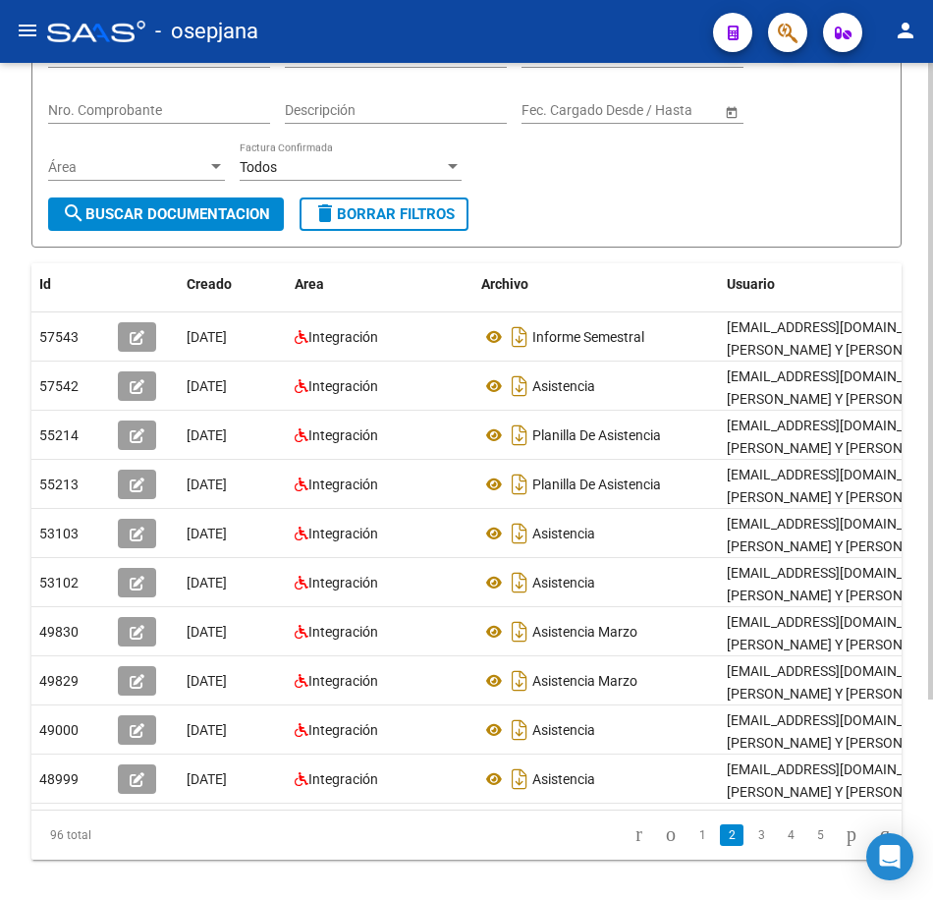
click at [704, 195] on div "Filtros Id 30712536779 CUIT / Razón Social Pto. Venta Nro. Comprobante Descripc…" at bounding box center [466, 112] width 837 height 169
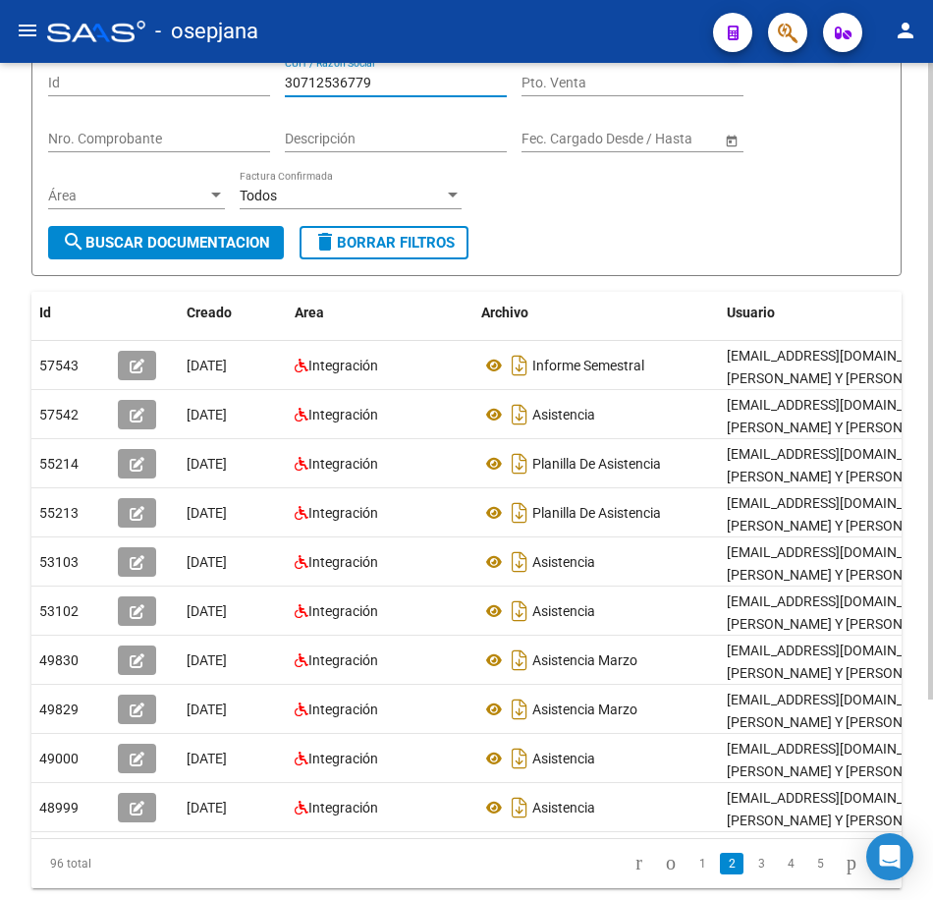
scroll to position [116, 0]
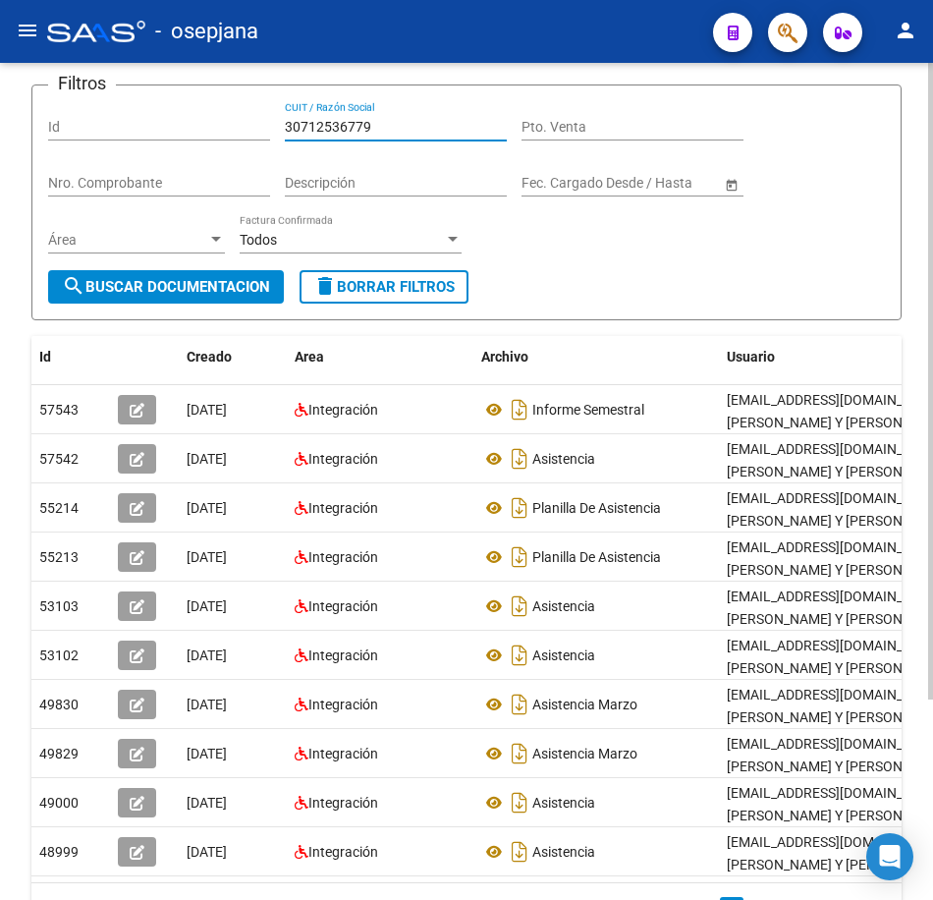
drag, startPoint x: 349, startPoint y: 82, endPoint x: 195, endPoint y: 82, distance: 153.2
click at [224, 80] on app-list-header "PRESTADORES -> Comprobantes - Documentación Respaldatoria cloud_download Export…" at bounding box center [466, 146] width 870 height 347
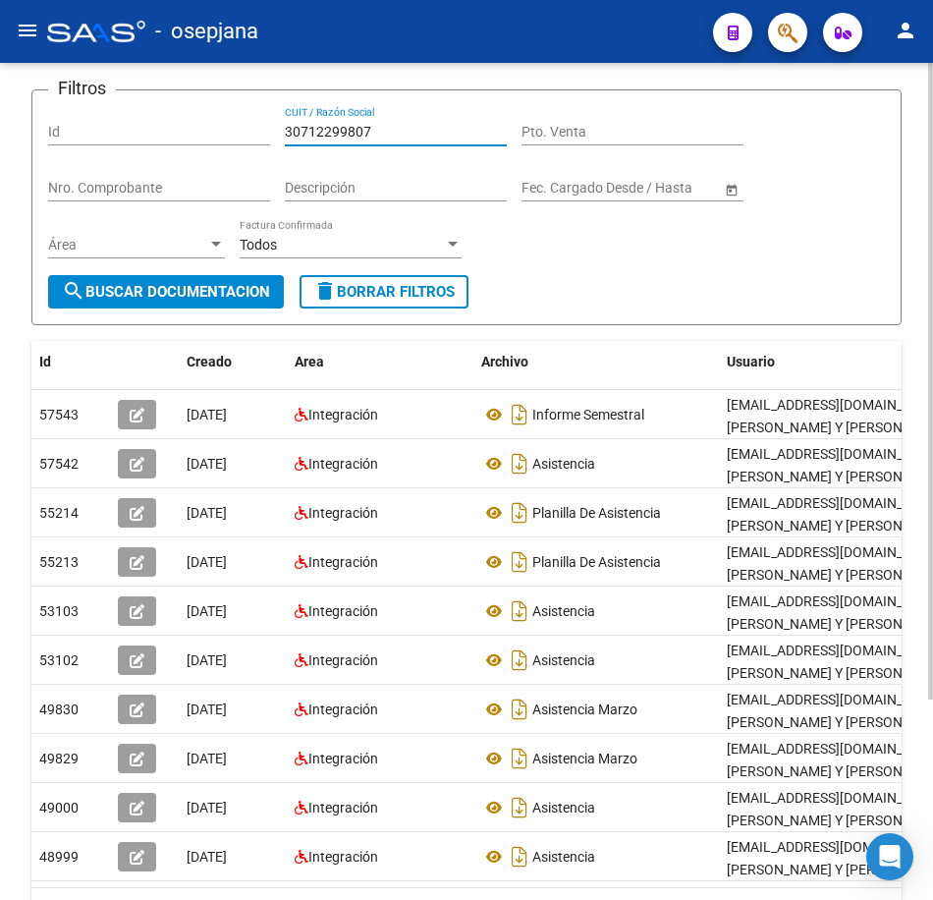
click at [217, 297] on span "search Buscar Documentacion" at bounding box center [166, 292] width 208 height 18
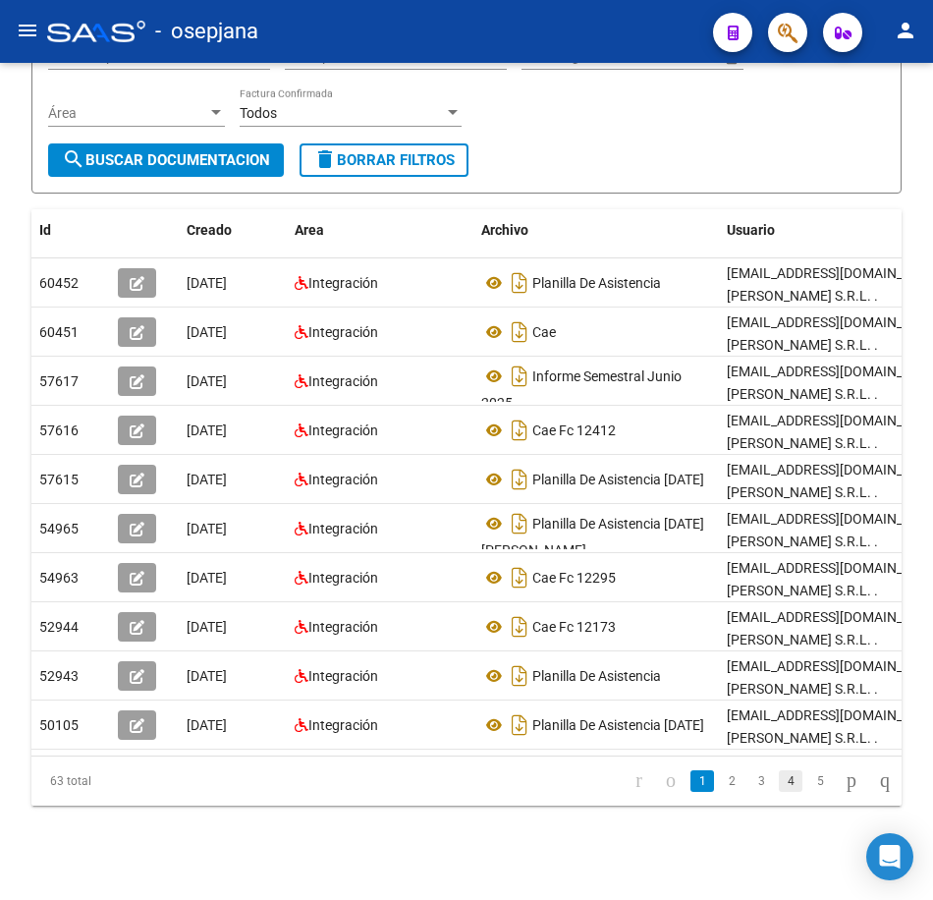
scroll to position [263, 0]
click at [720, 784] on link "2" at bounding box center [732, 781] width 24 height 22
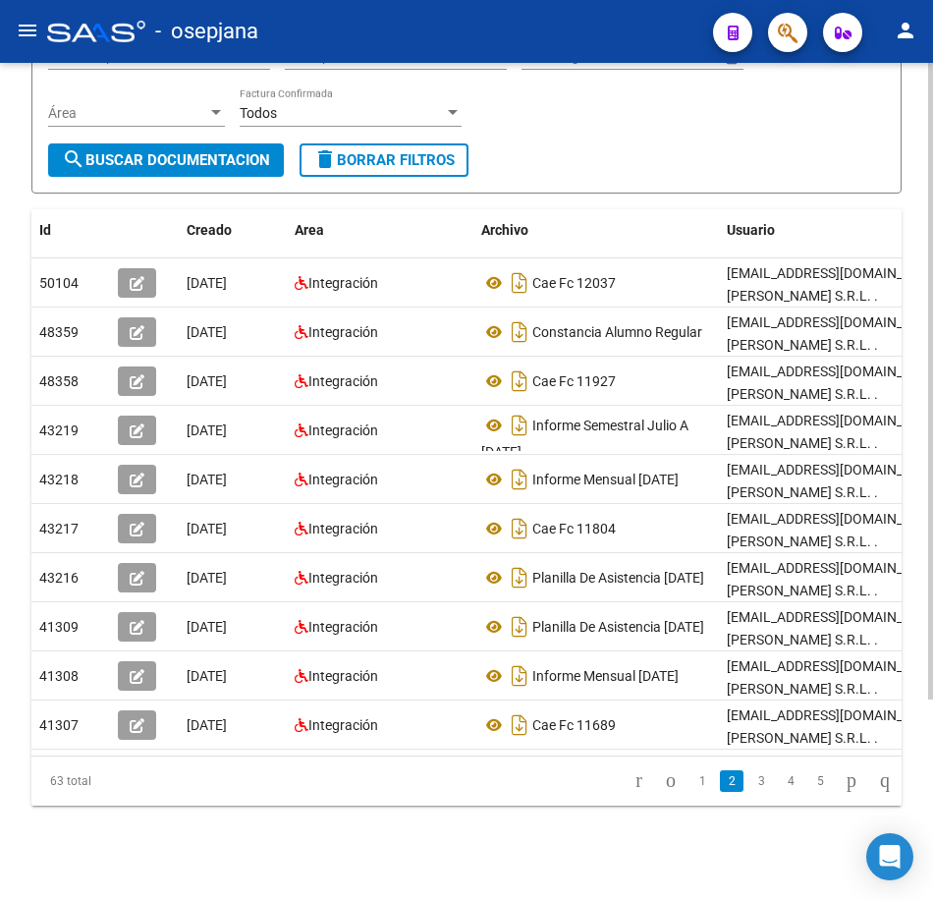
click at [685, 139] on form "Filtros Id 30712299807 CUIT / Razón Social Pto. Venta Nro. Comprobante Descripc…" at bounding box center [466, 76] width 870 height 236
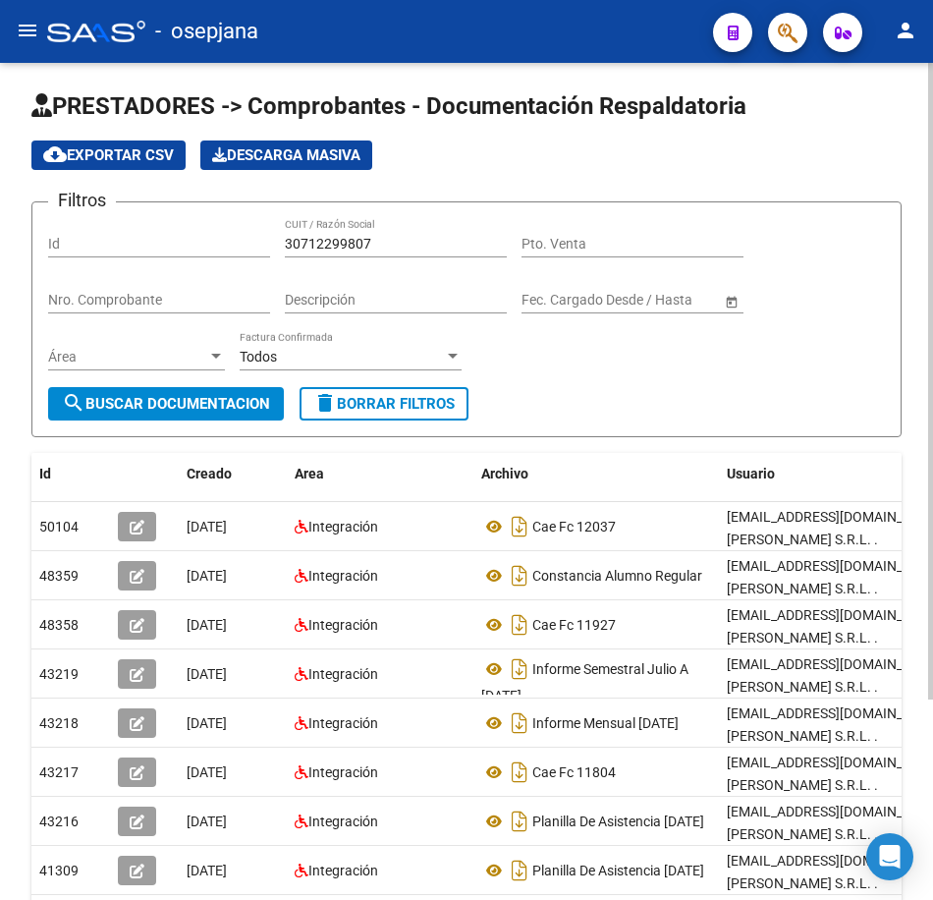
scroll to position [0, 0]
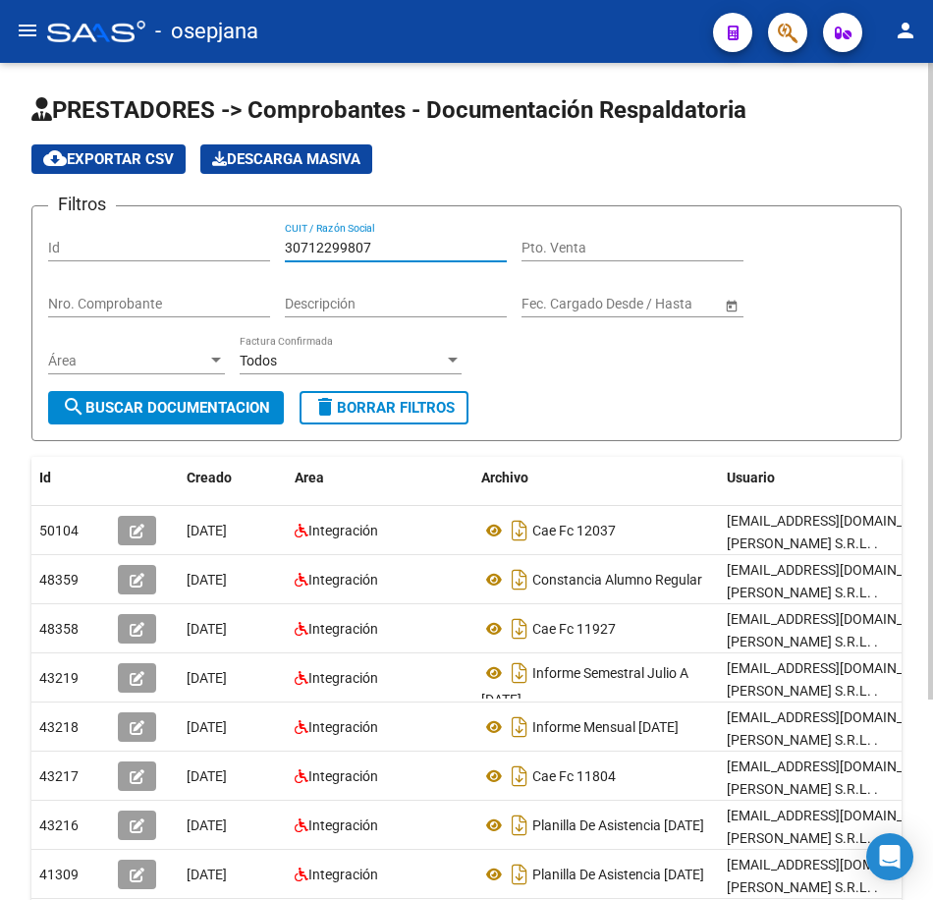
drag, startPoint x: 391, startPoint y: 250, endPoint x: 64, endPoint y: 251, distance: 327.1
click at [66, 251] on div "Filtros Id 30712299807 CUIT / Razón Social Pto. Venta Nro. Comprobante Descripc…" at bounding box center [466, 306] width 837 height 169
click at [209, 418] on button "search Buscar Documentacion" at bounding box center [166, 407] width 236 height 33
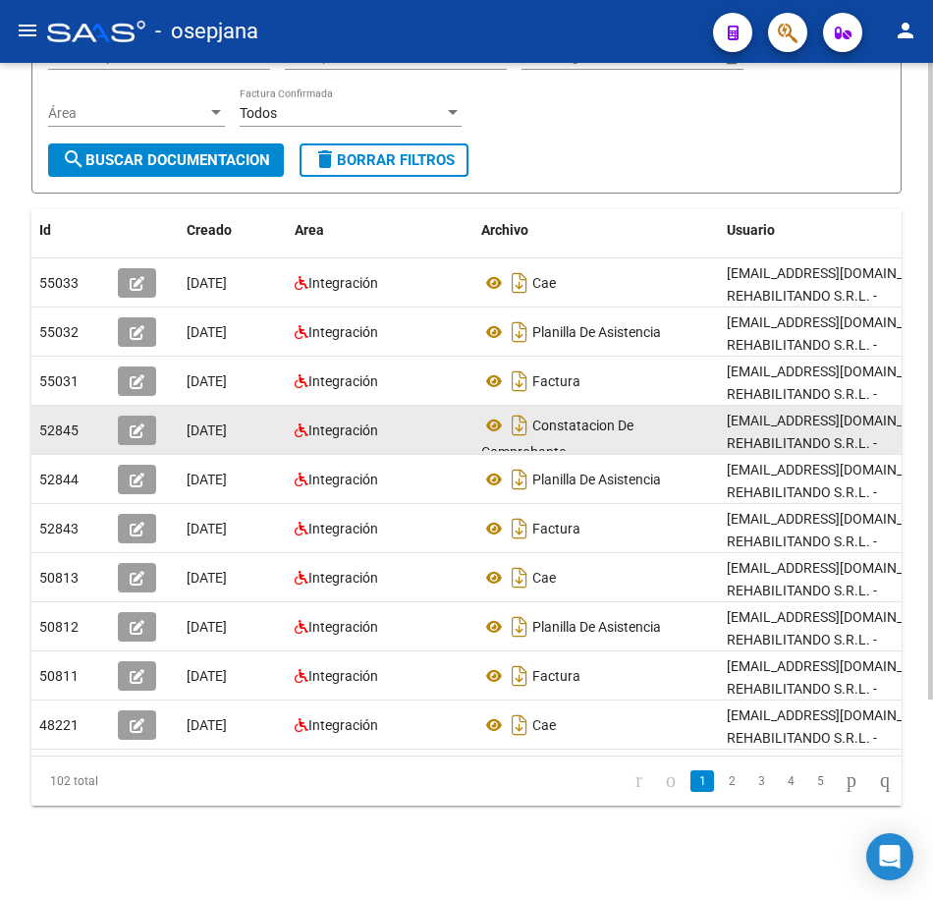
scroll to position [263, 0]
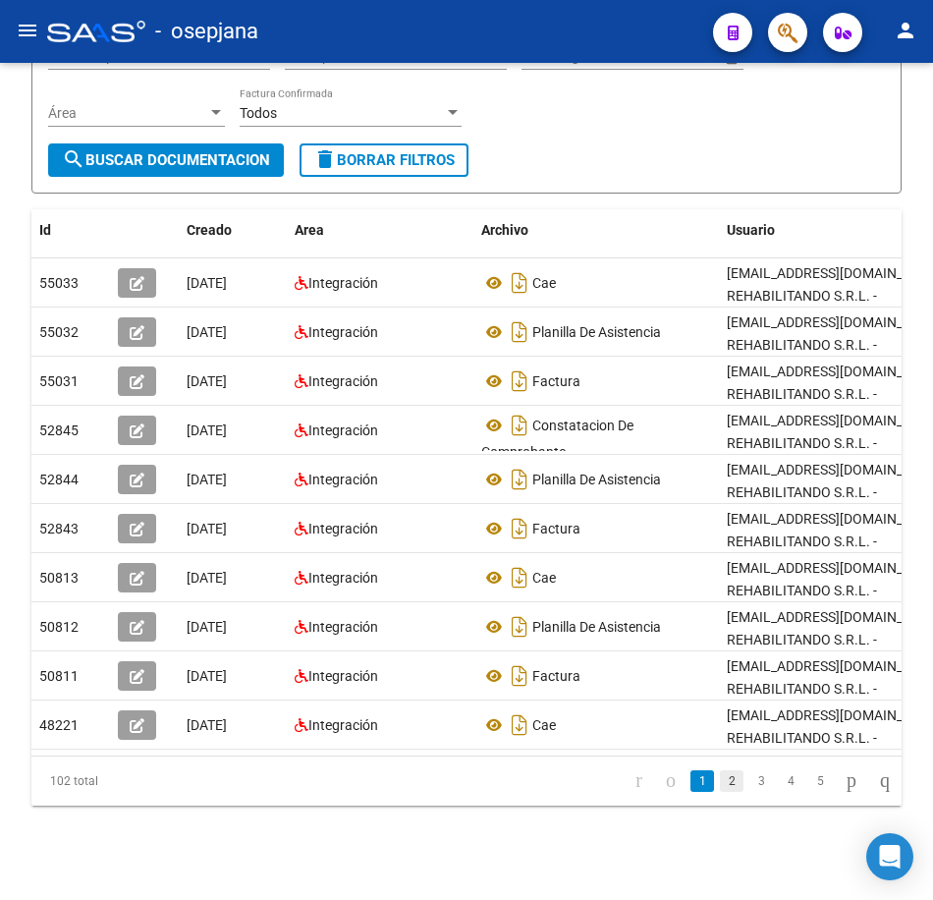
click at [720, 785] on link "2" at bounding box center [732, 781] width 24 height 22
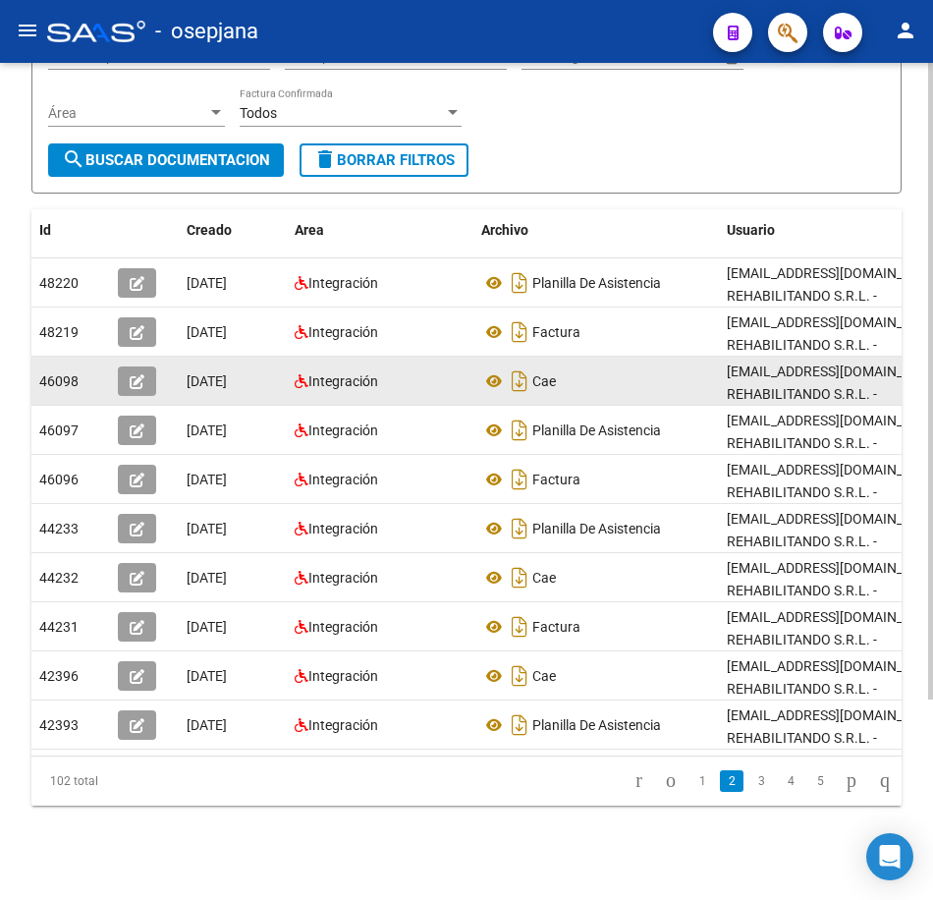
click at [687, 357] on datatable-body-cell "Cae" at bounding box center [597, 381] width 246 height 48
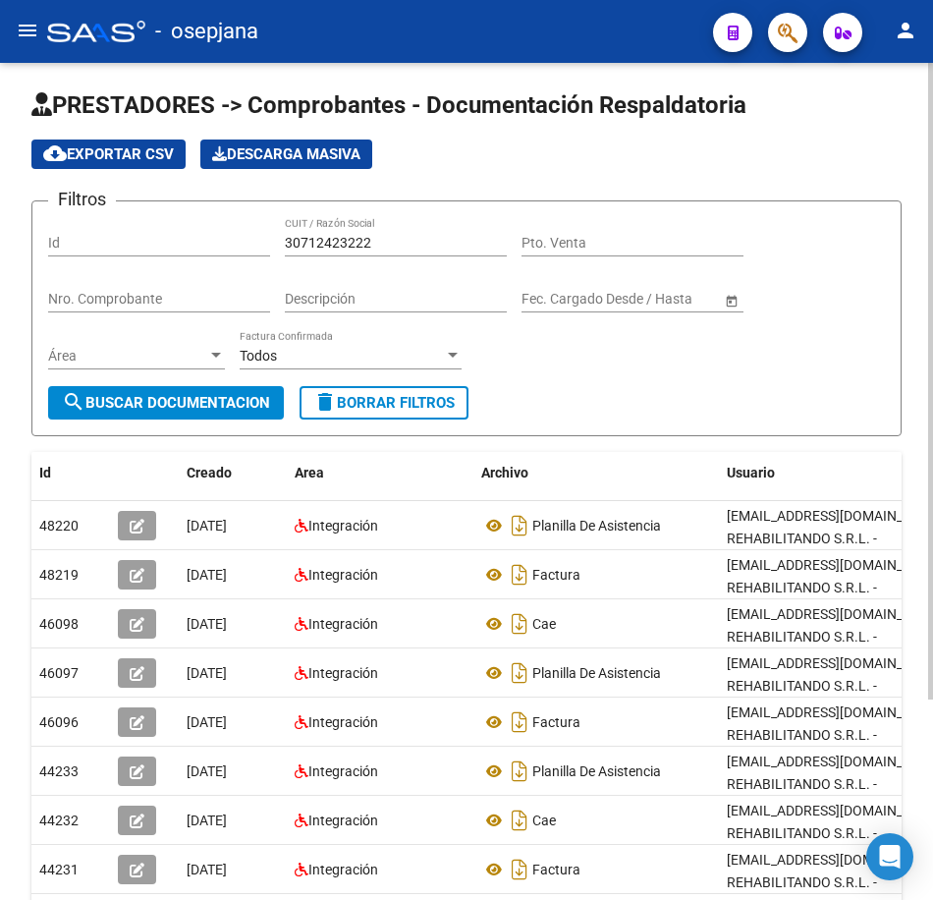
scroll to position [0, 0]
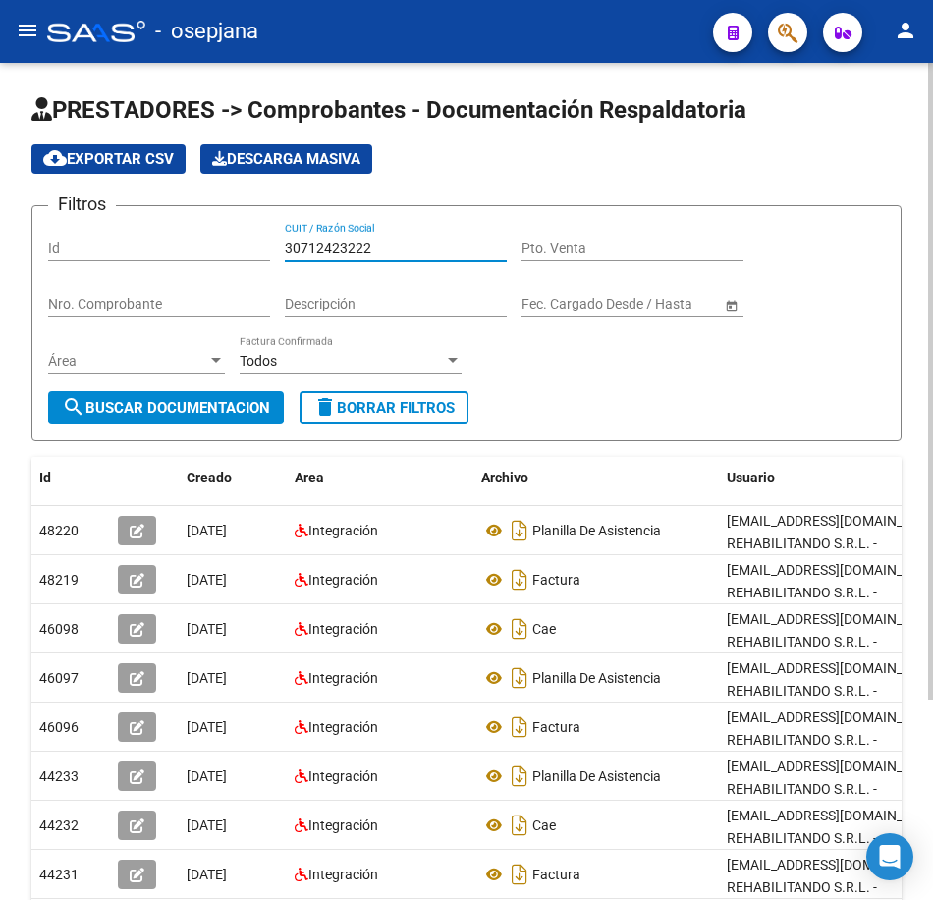
drag, startPoint x: 383, startPoint y: 240, endPoint x: 113, endPoint y: 238, distance: 270.2
click at [113, 238] on div "Filtros Id 30712423222 CUIT / Razón Social Pto. Venta Nro. Comprobante Descripc…" at bounding box center [466, 306] width 837 height 169
click at [235, 390] on app-drop-down-list "Área Área" at bounding box center [144, 363] width 192 height 56
click at [230, 412] on span "search Buscar Documentacion" at bounding box center [166, 408] width 208 height 18
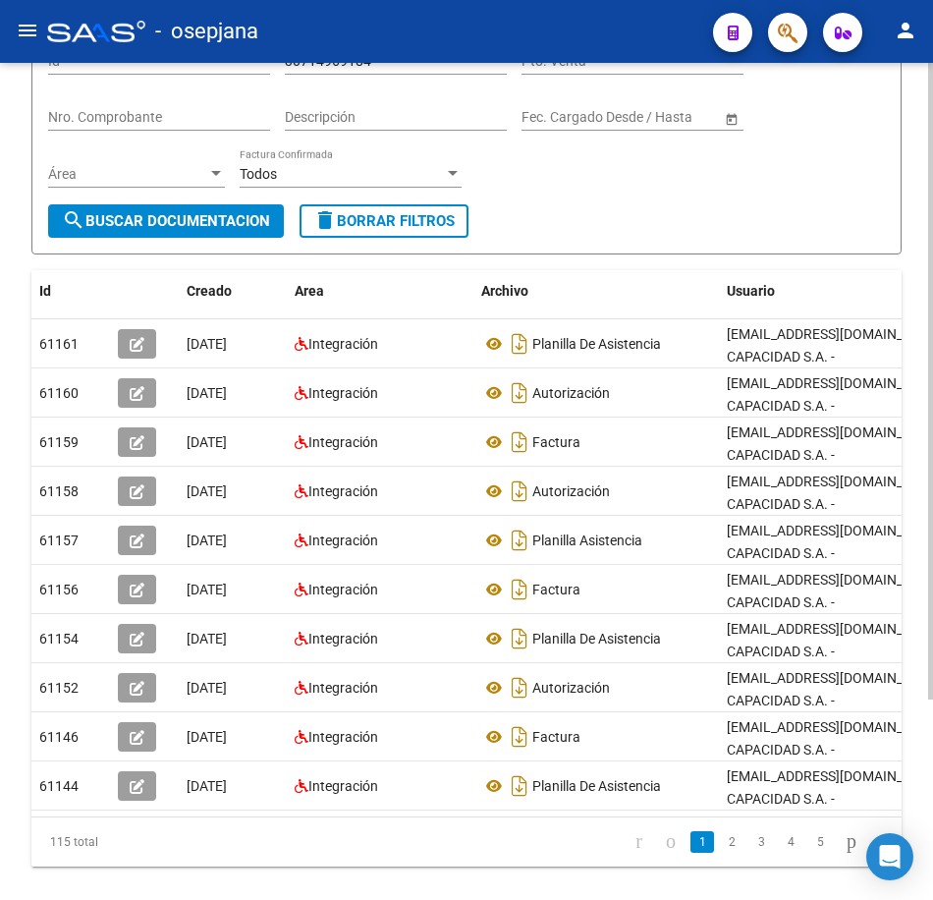
scroll to position [196, 0]
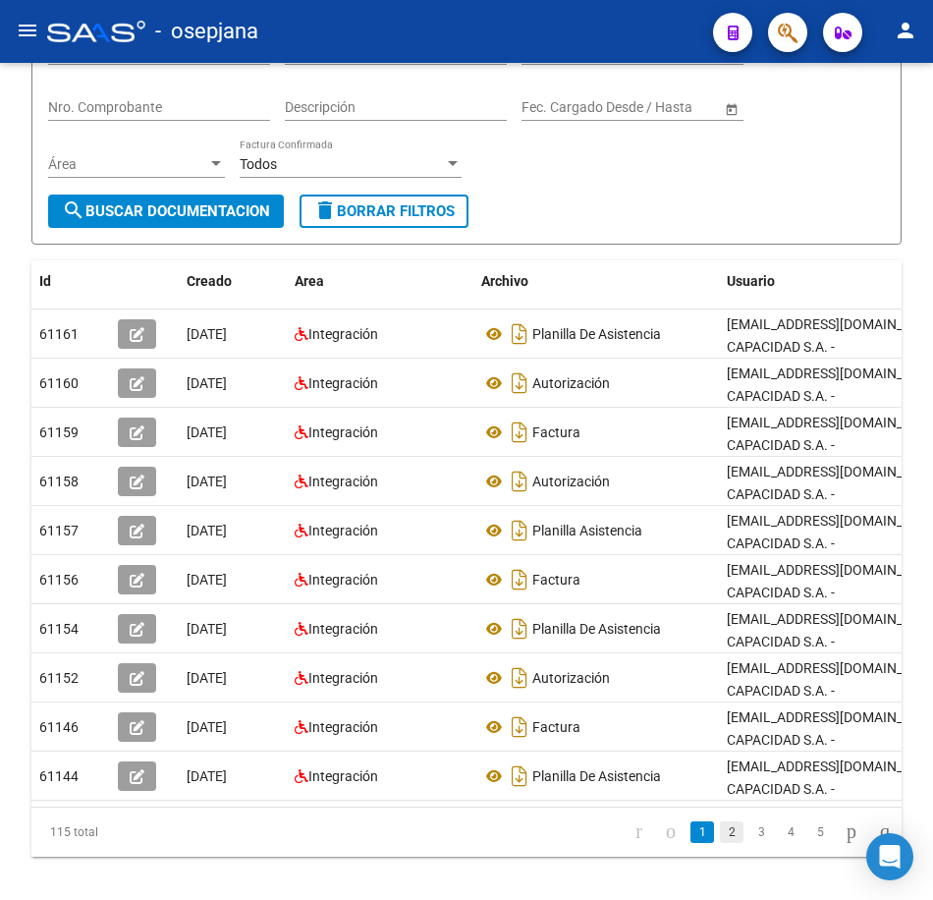
click at [720, 843] on link "2" at bounding box center [732, 832] width 24 height 22
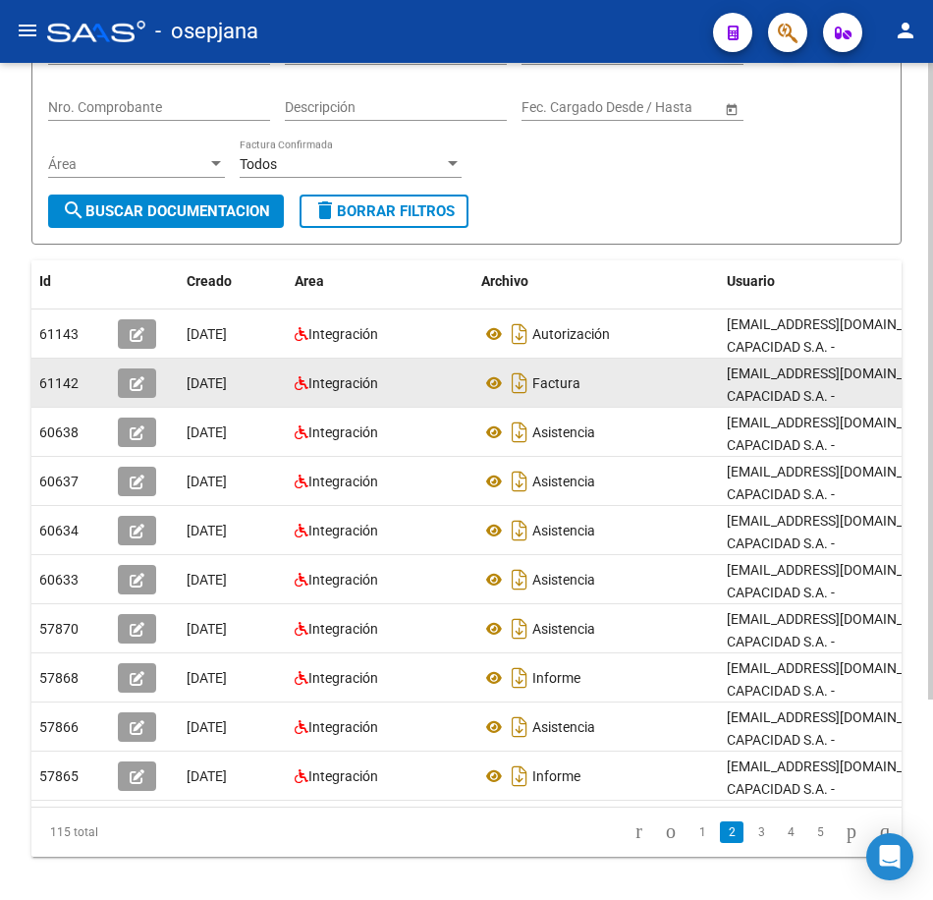
click at [609, 373] on div "Factura" at bounding box center [596, 382] width 230 height 31
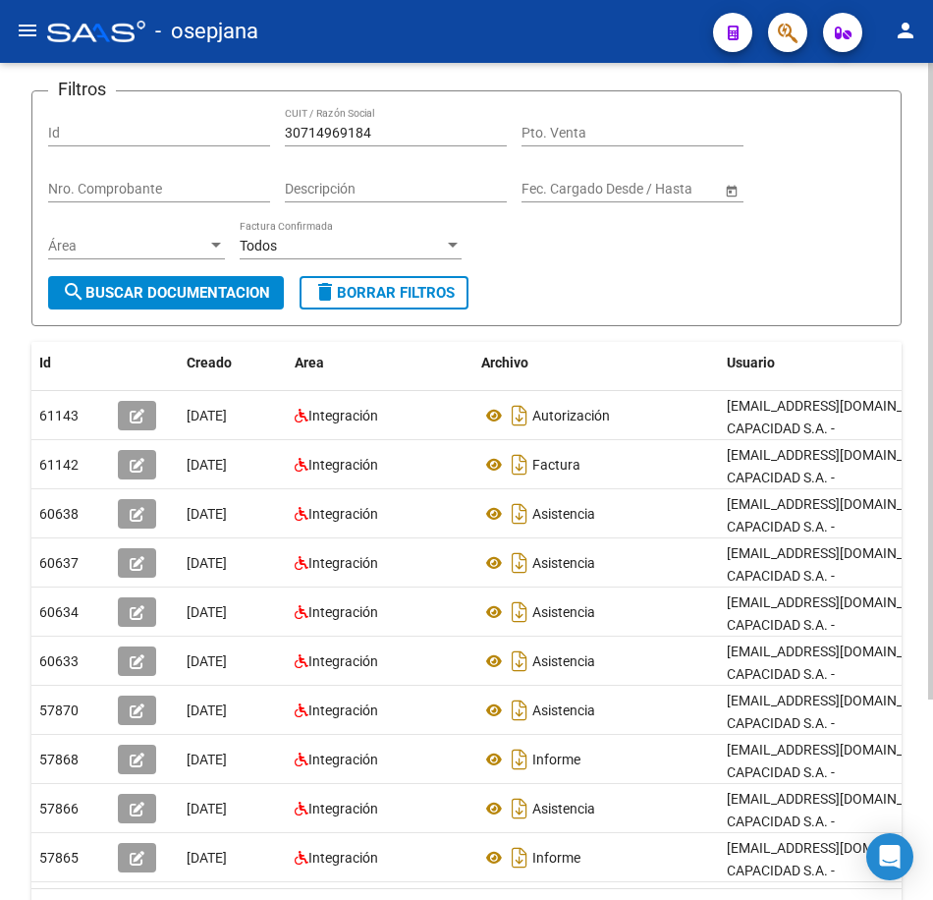
scroll to position [0, 0]
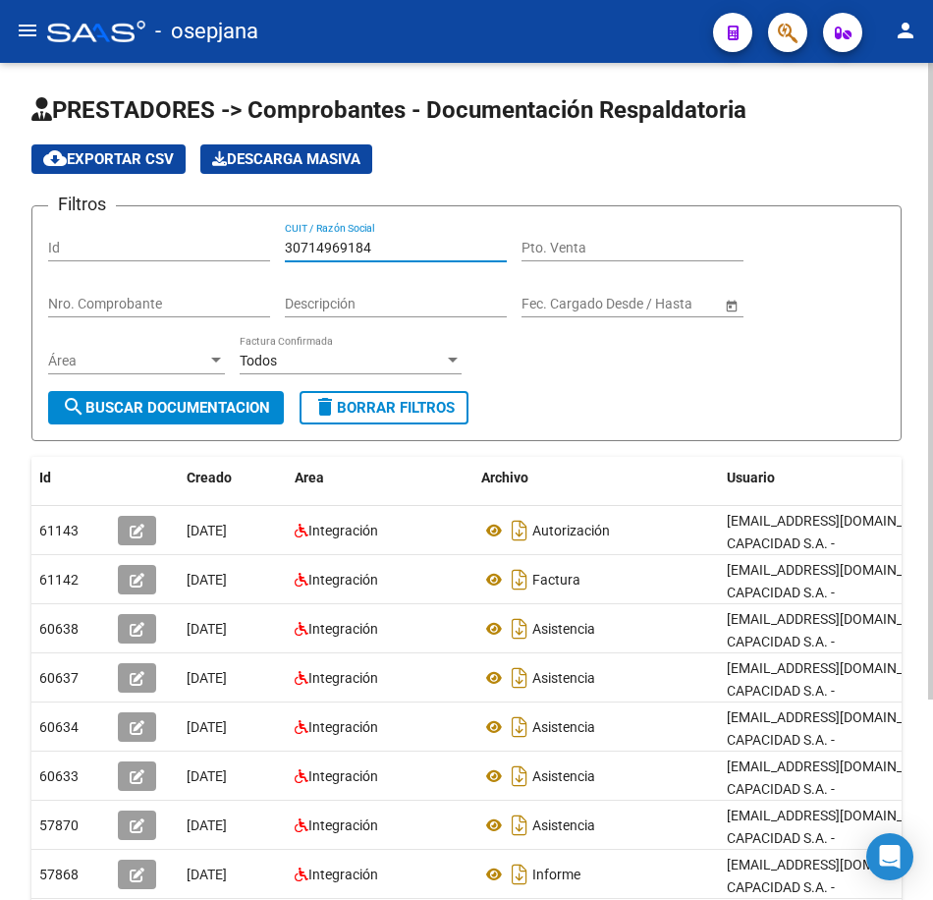
drag, startPoint x: 355, startPoint y: 252, endPoint x: 175, endPoint y: 265, distance: 180.2
click at [142, 248] on div "Filtros Id 30714969184 CUIT / Razón Social Pto. Venta Nro. Comprobante Descripc…" at bounding box center [466, 306] width 837 height 169
click at [201, 414] on span "search Buscar Documentacion" at bounding box center [166, 408] width 208 height 18
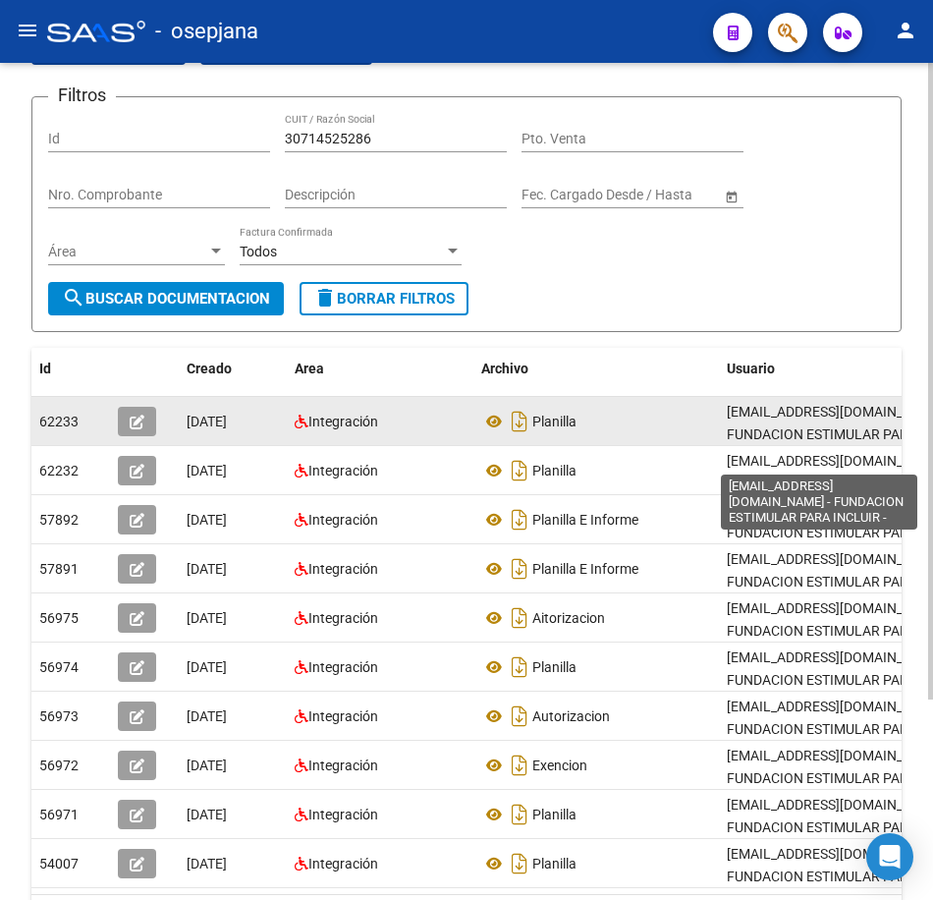
scroll to position [196, 0]
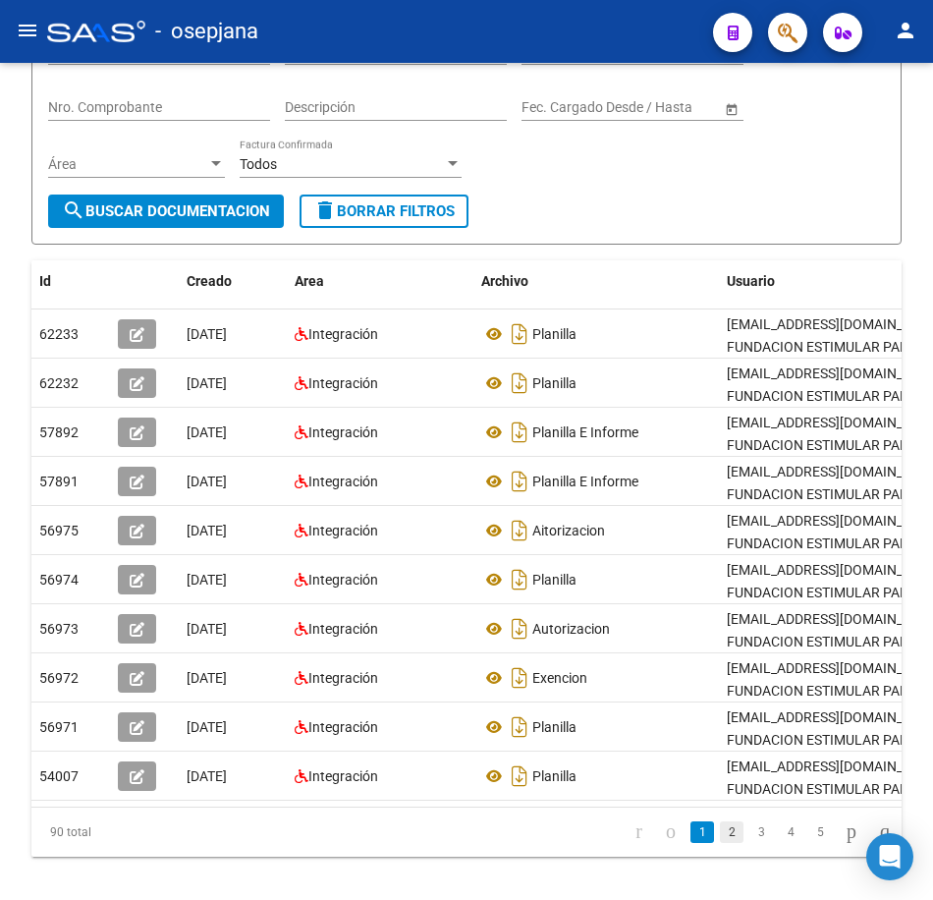
click at [720, 843] on link "2" at bounding box center [732, 832] width 24 height 22
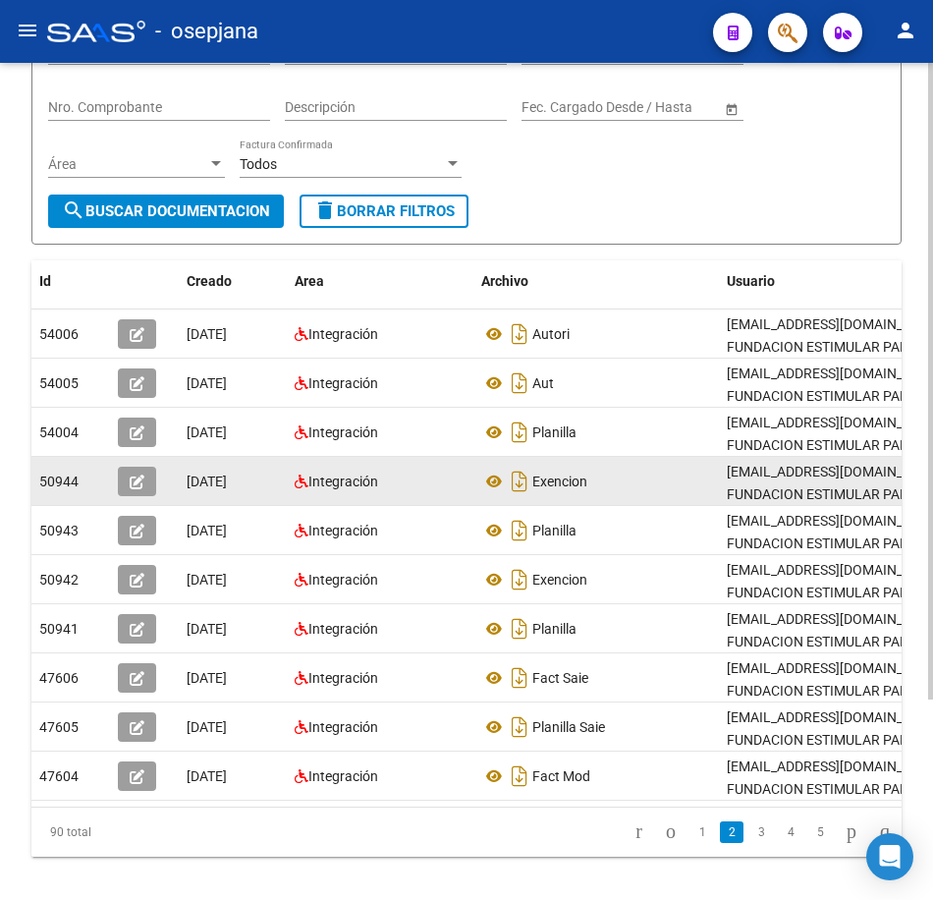
click at [610, 493] on div "Exencion" at bounding box center [596, 481] width 230 height 31
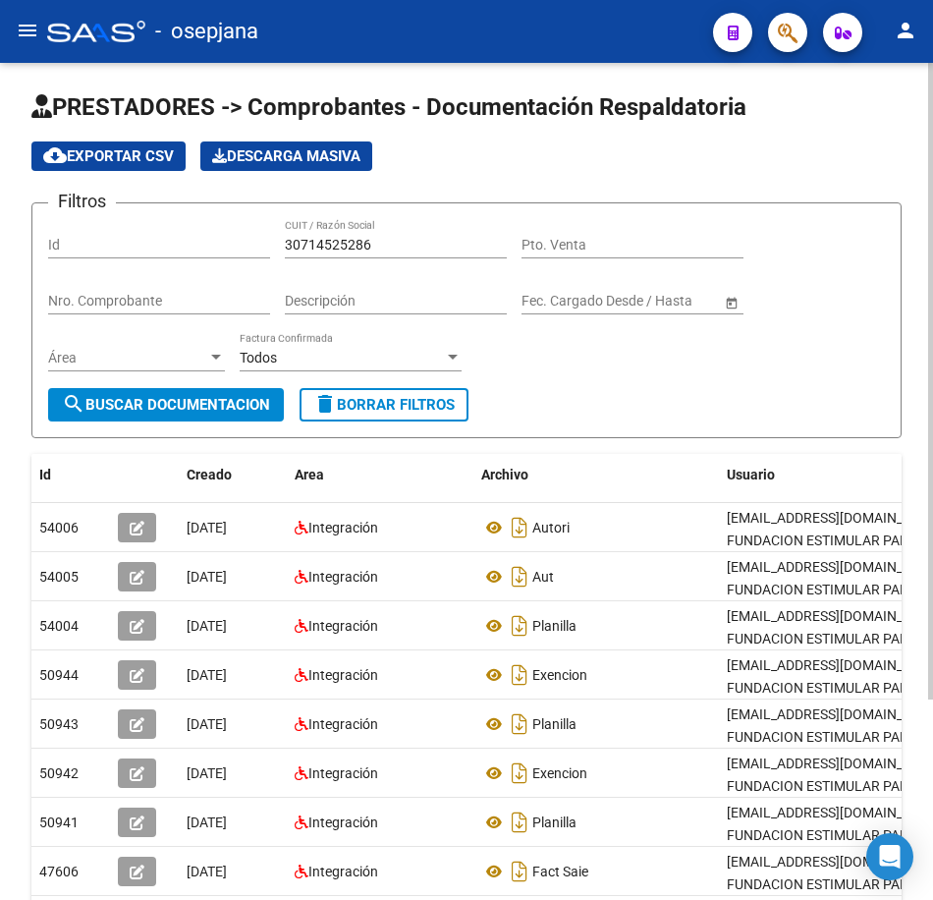
scroll to position [0, 0]
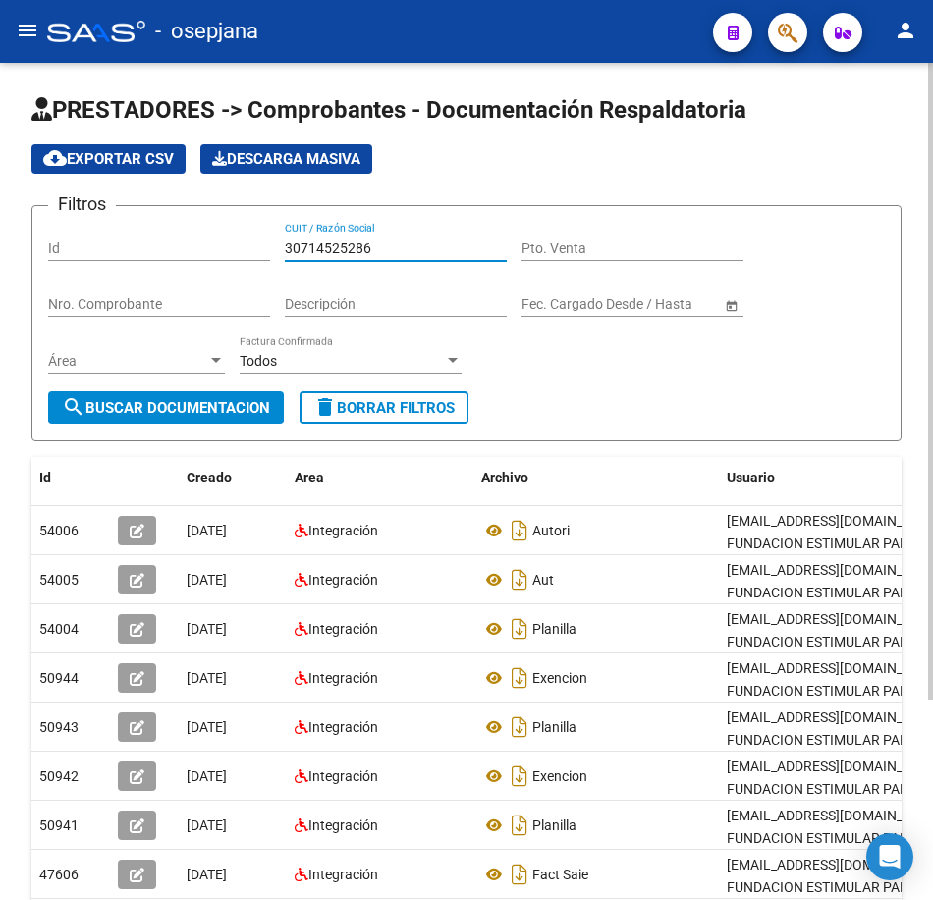
drag, startPoint x: 382, startPoint y: 246, endPoint x: 137, endPoint y: 236, distance: 245.8
click at [138, 228] on div "Filtros Id 30714525286 CUIT / Razón Social Pto. Venta Nro. Comprobante Descripc…" at bounding box center [466, 306] width 837 height 169
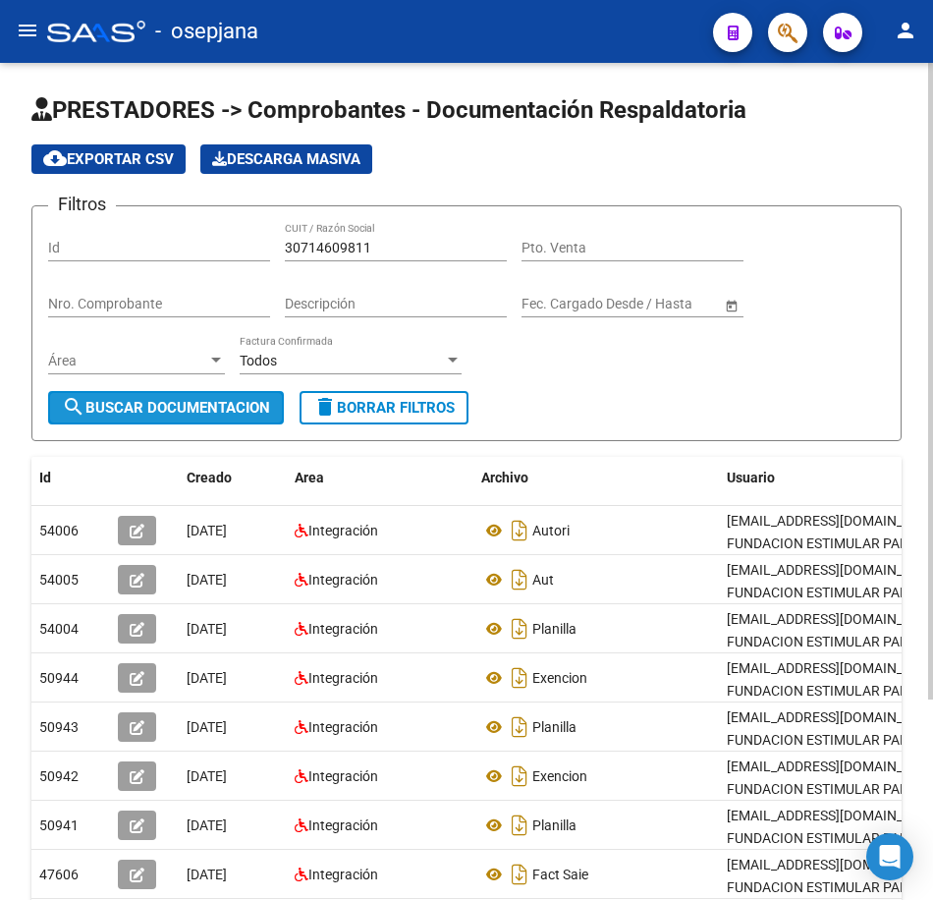
click at [204, 410] on span "search Buscar Documentacion" at bounding box center [166, 408] width 208 height 18
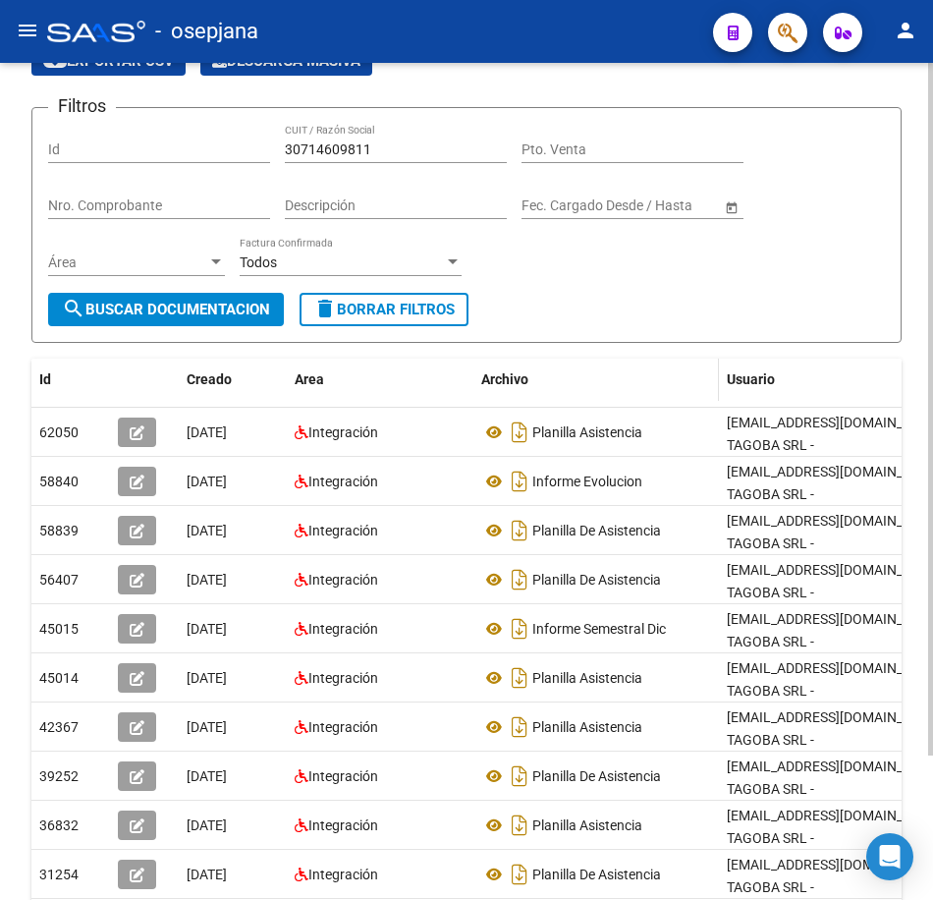
scroll to position [175, 0]
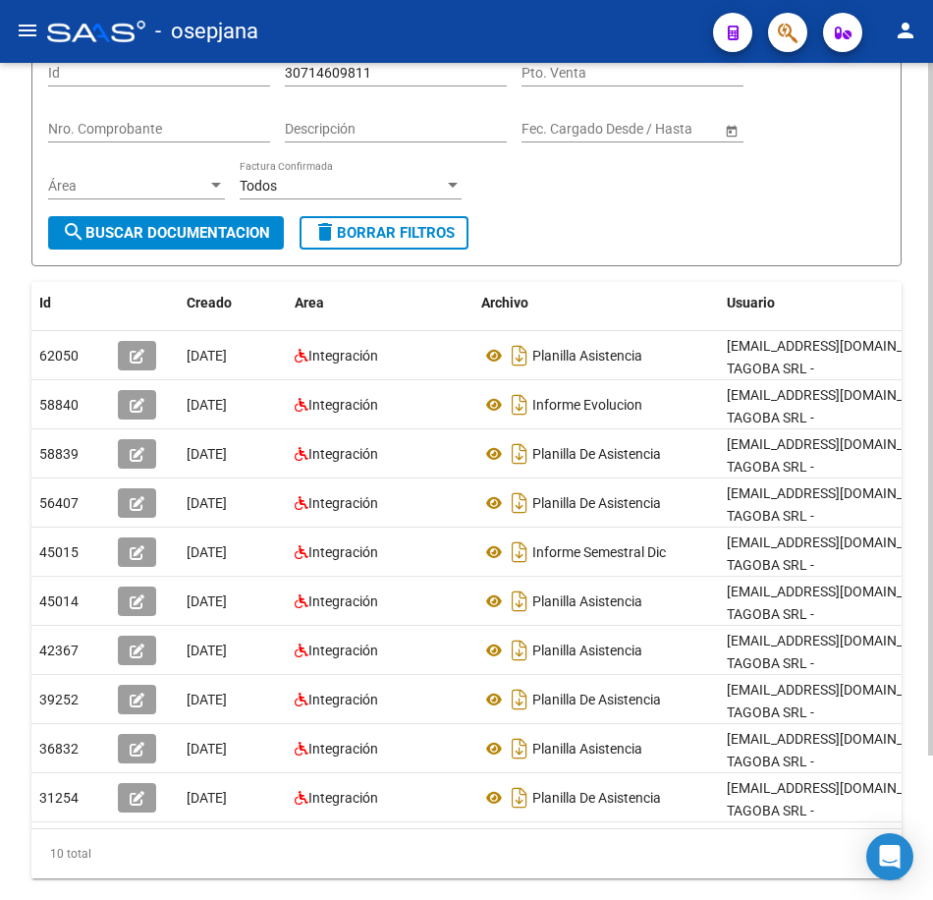
drag, startPoint x: 471, startPoint y: 199, endPoint x: 491, endPoint y: 208, distance: 22.4
click at [471, 199] on div "Filtros Id 30714609811 CUIT / Razón Social Pto. Venta Nro. Comprobante Descripc…" at bounding box center [466, 131] width 837 height 169
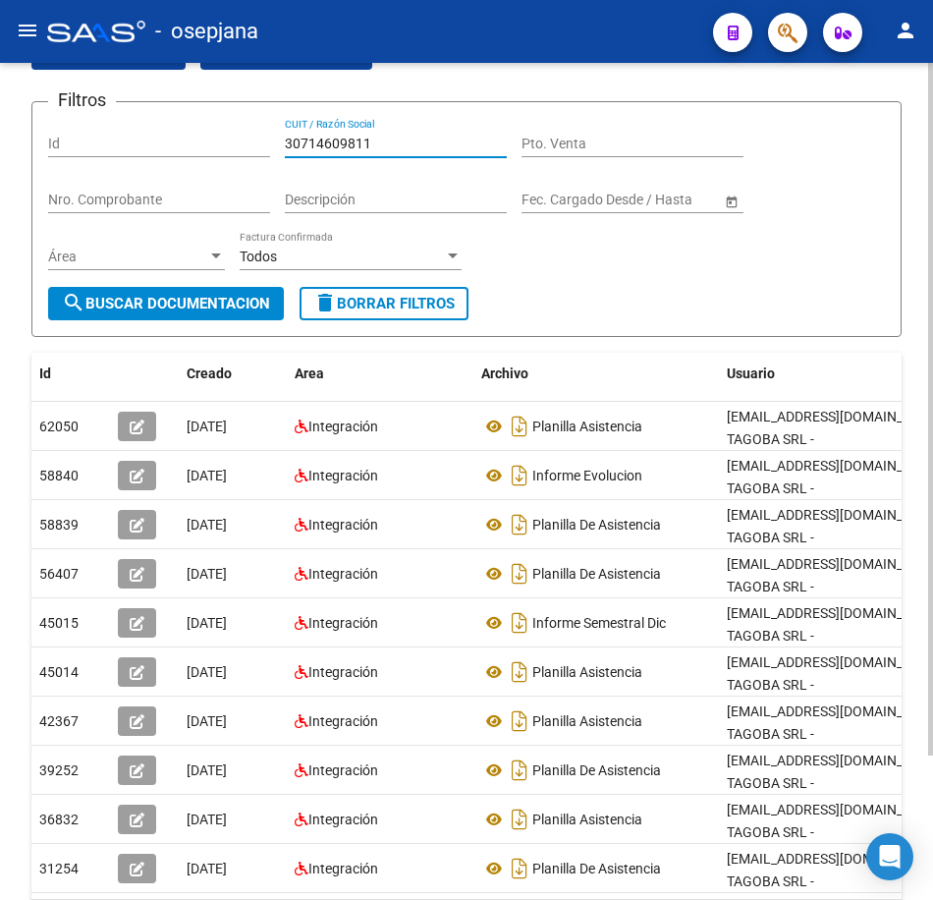
drag, startPoint x: 375, startPoint y: 75, endPoint x: 141, endPoint y: 74, distance: 233.8
click at [141, 74] on app-list-header "PRESTADORES -> Comprobantes - Documentación Respaldatoria cloud_download Export…" at bounding box center [466, 163] width 870 height 347
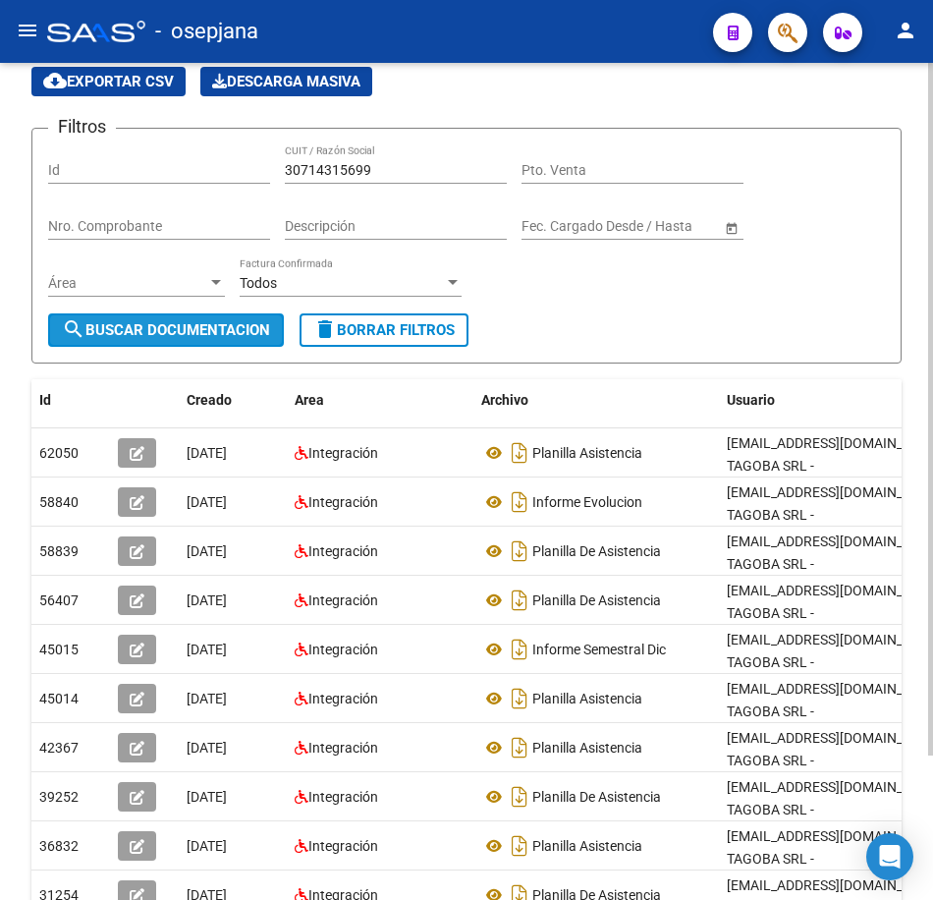
click at [201, 335] on span "search Buscar Documentacion" at bounding box center [166, 330] width 208 height 18
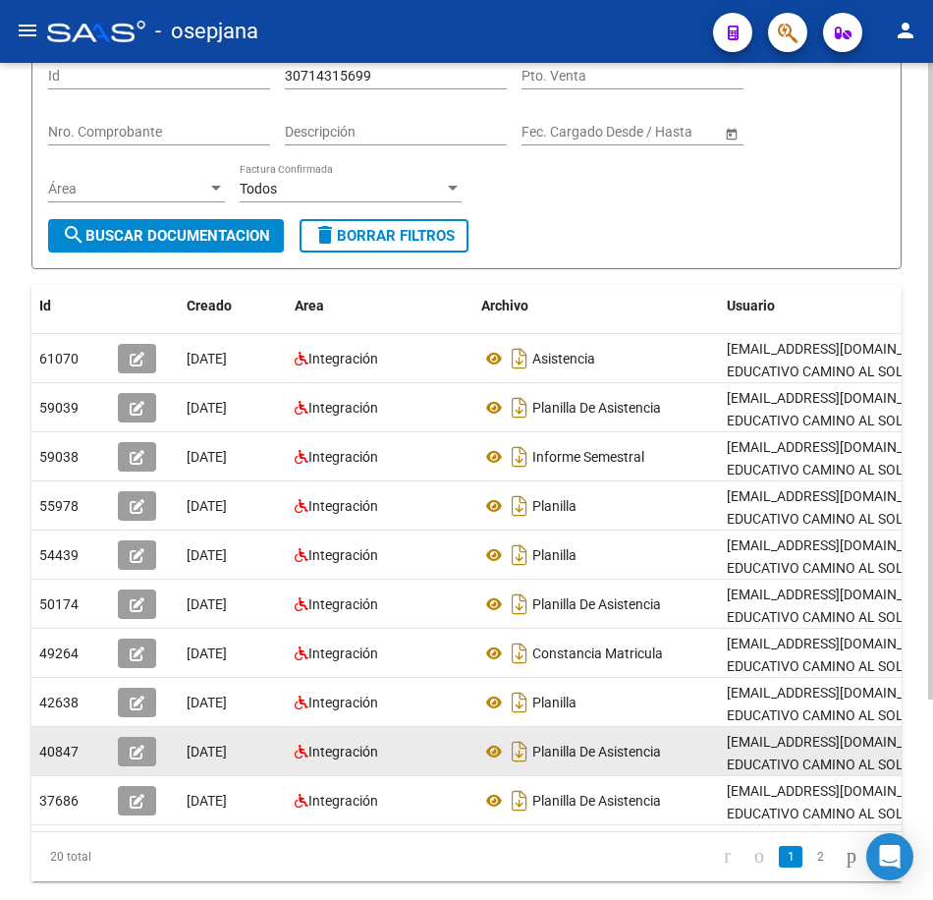
scroll to position [165, 0]
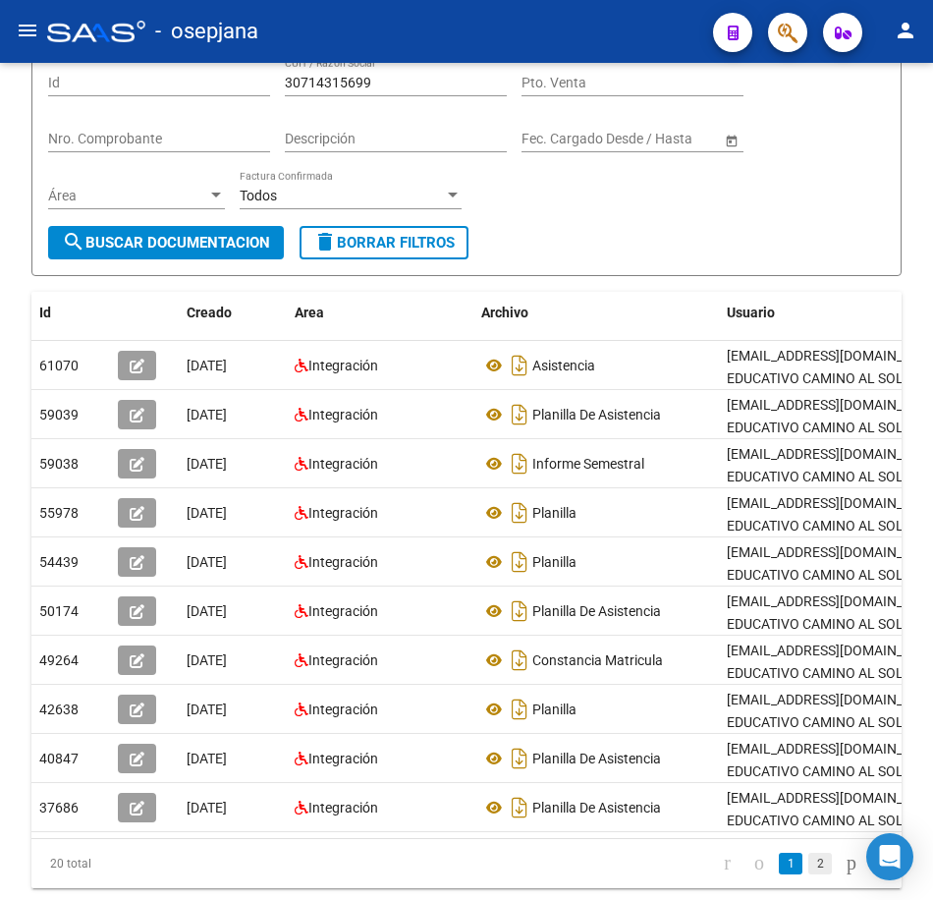
click at [808, 874] on link "2" at bounding box center [820, 864] width 24 height 22
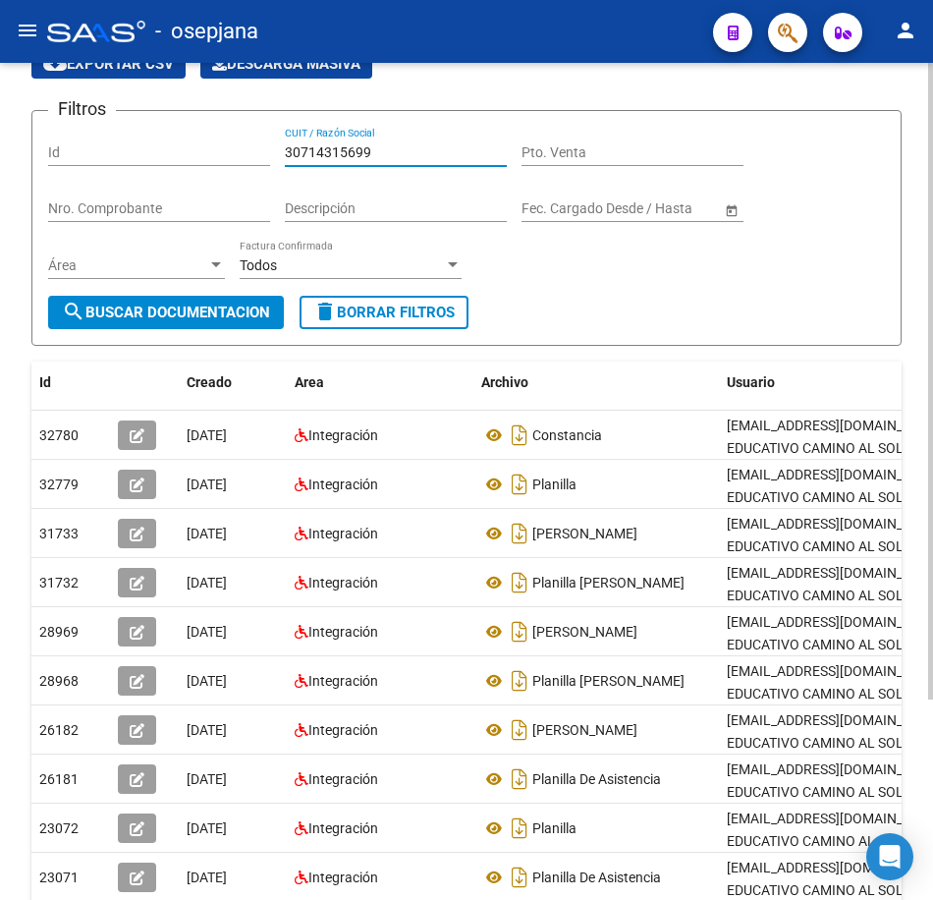
drag, startPoint x: 391, startPoint y: 84, endPoint x: 188, endPoint y: 80, distance: 203.4
click at [188, 80] on app-list-header "PRESTADORES -> Comprobantes - Documentación Respaldatoria cloud_download Export…" at bounding box center [466, 172] width 870 height 347
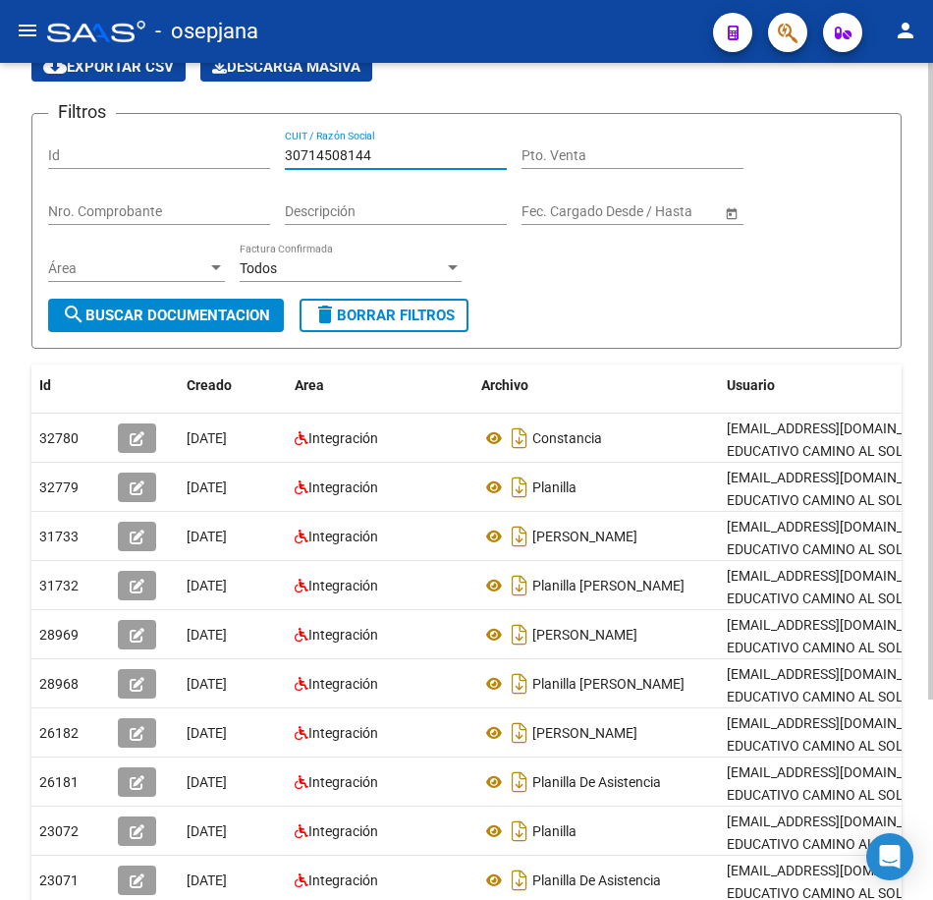
click at [217, 311] on span "search Buscar Documentacion" at bounding box center [166, 315] width 208 height 18
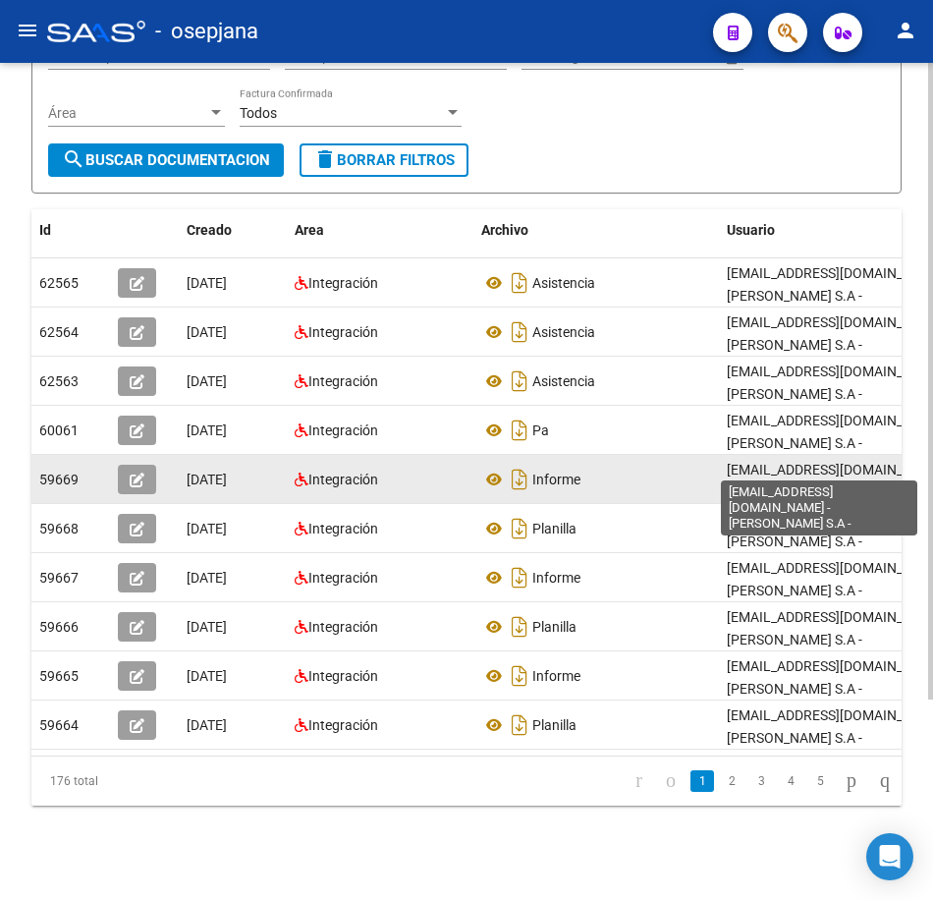
scroll to position [263, 0]
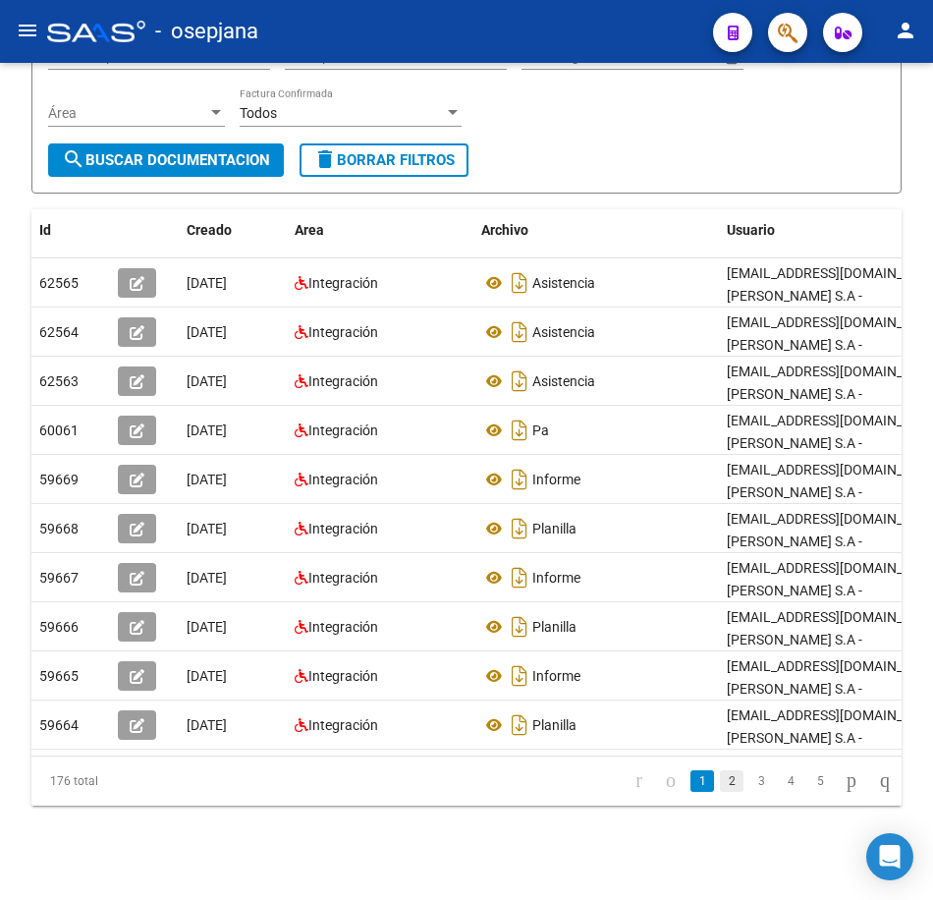
click at [720, 786] on link "2" at bounding box center [732, 781] width 24 height 22
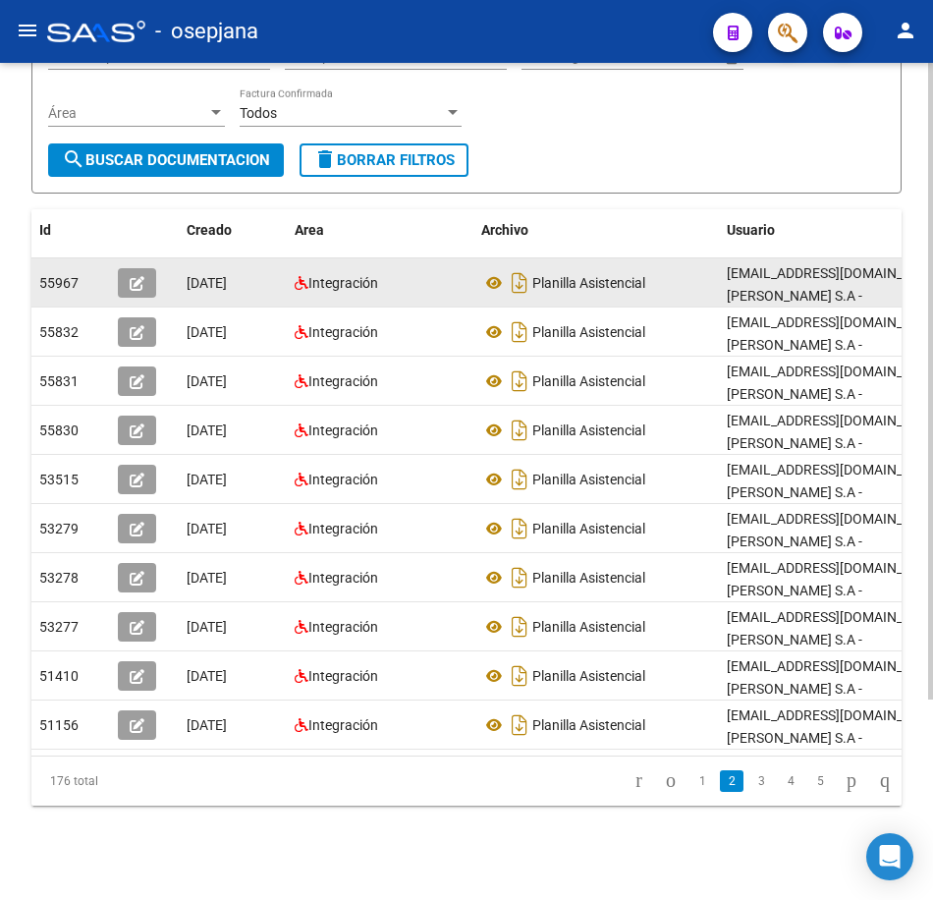
click at [712, 258] on datatable-body-cell "Planilla Asistencial" at bounding box center [597, 282] width 246 height 48
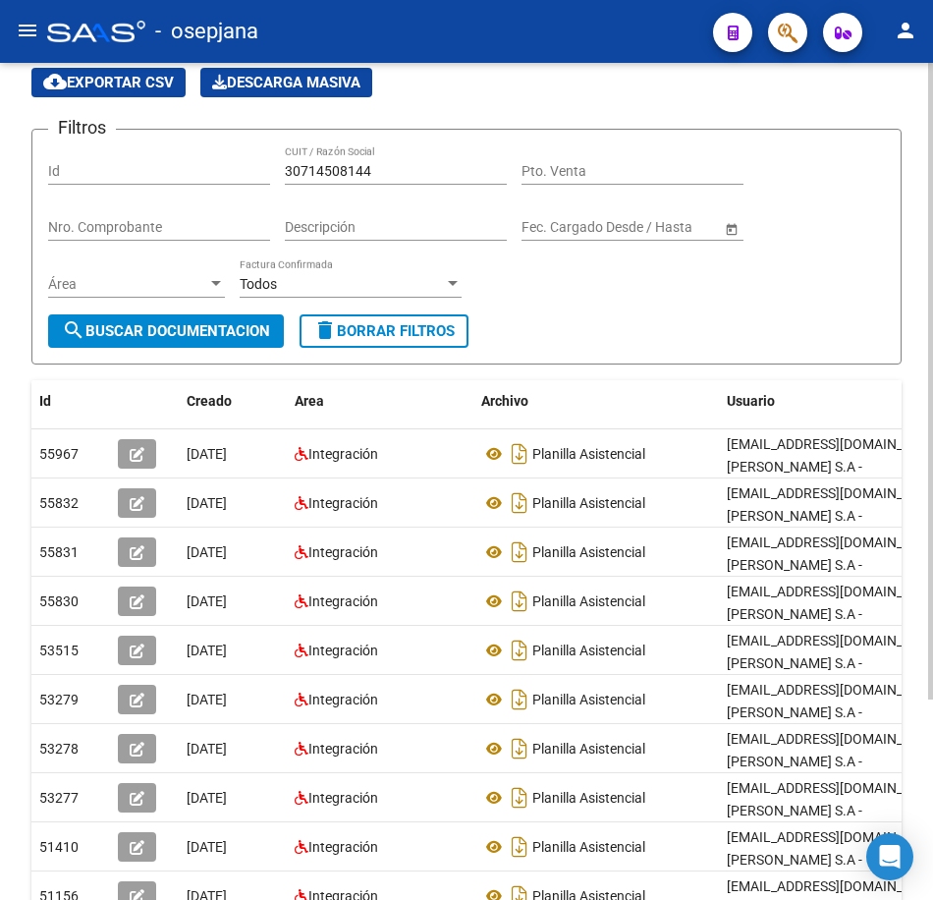
scroll to position [67, 0]
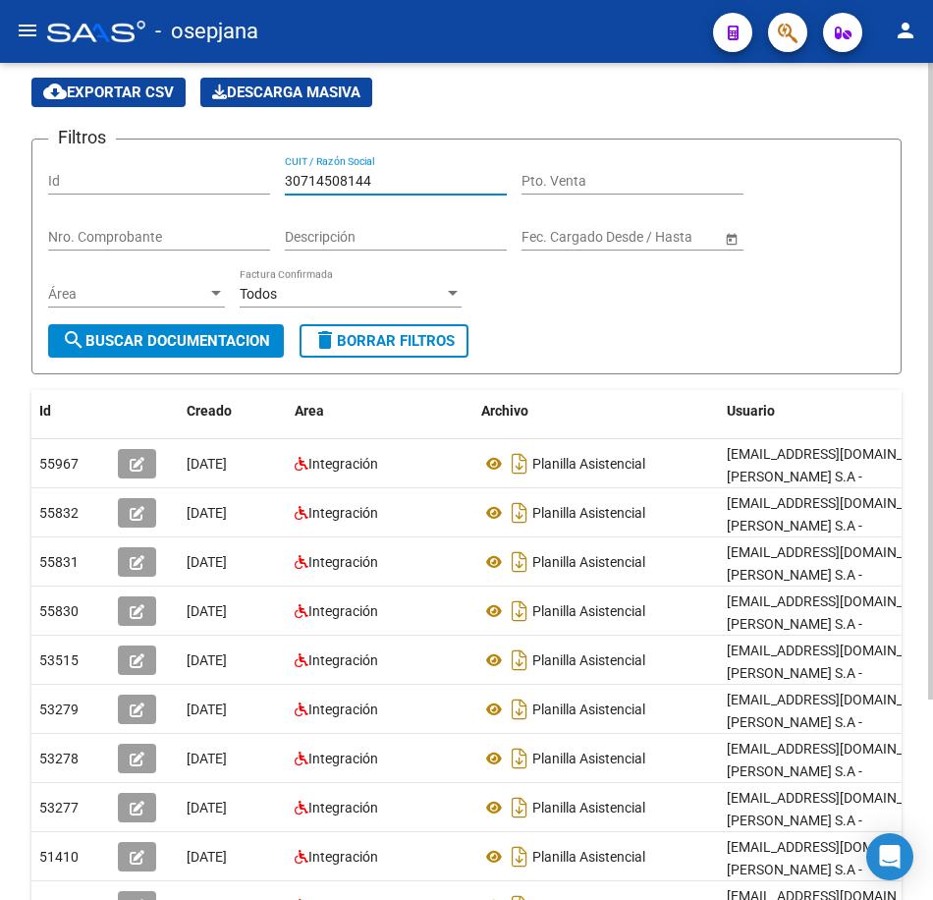
drag, startPoint x: 390, startPoint y: 175, endPoint x: 234, endPoint y: 178, distance: 156.2
click at [237, 172] on div "Filtros Id 30714508144 CUIT / Razón Social Pto. Venta Nro. Comprobante Descripc…" at bounding box center [466, 239] width 837 height 169
click at [254, 330] on button "search Buscar Documentacion" at bounding box center [166, 340] width 236 height 33
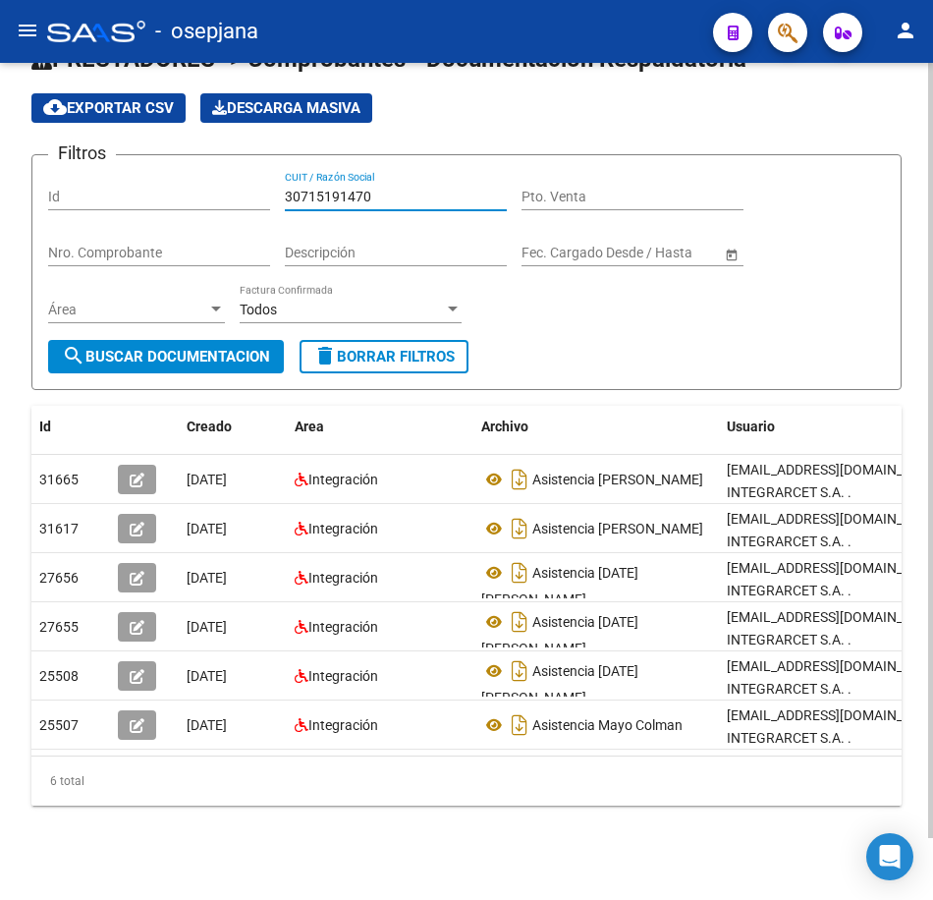
drag, startPoint x: 293, startPoint y: 176, endPoint x: 194, endPoint y: 171, distance: 99.3
click at [195, 171] on div "Filtros Id 30715191470 CUIT / Razón Social Pto. Venta Nro. Comprobante Descripc…" at bounding box center [466, 255] width 837 height 169
click at [241, 340] on button "search Buscar Documentacion" at bounding box center [166, 356] width 236 height 33
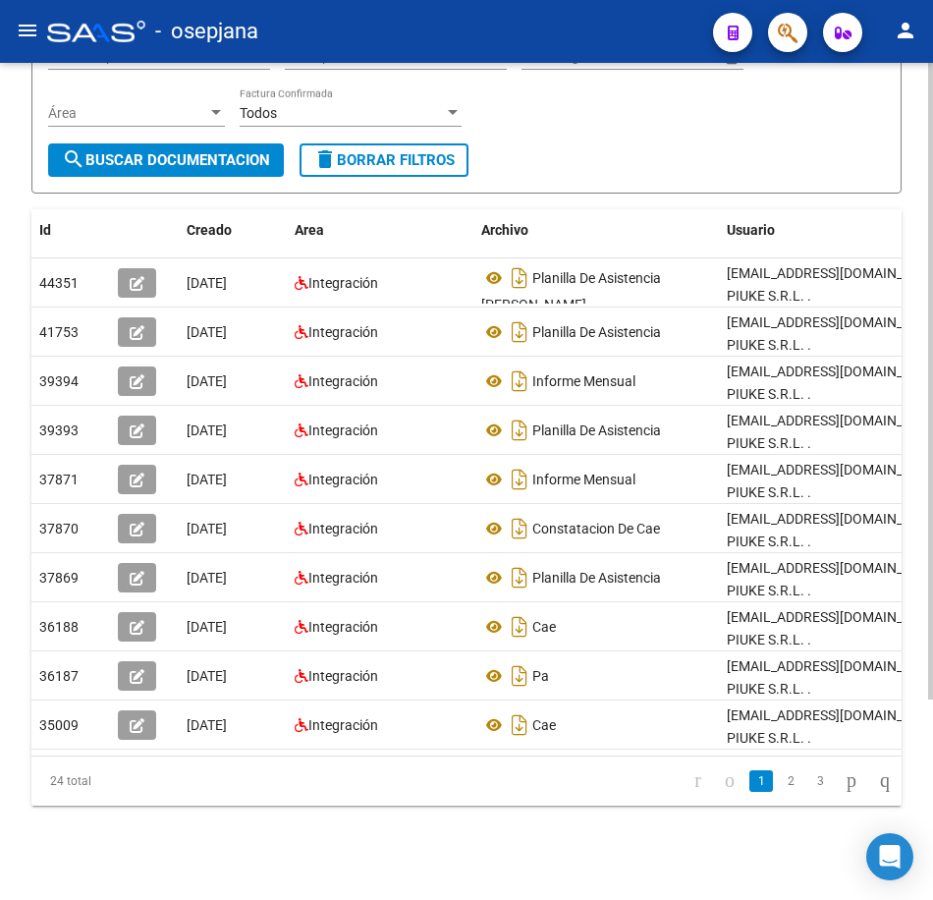
scroll to position [263, 0]
click at [779, 786] on link "2" at bounding box center [791, 781] width 24 height 22
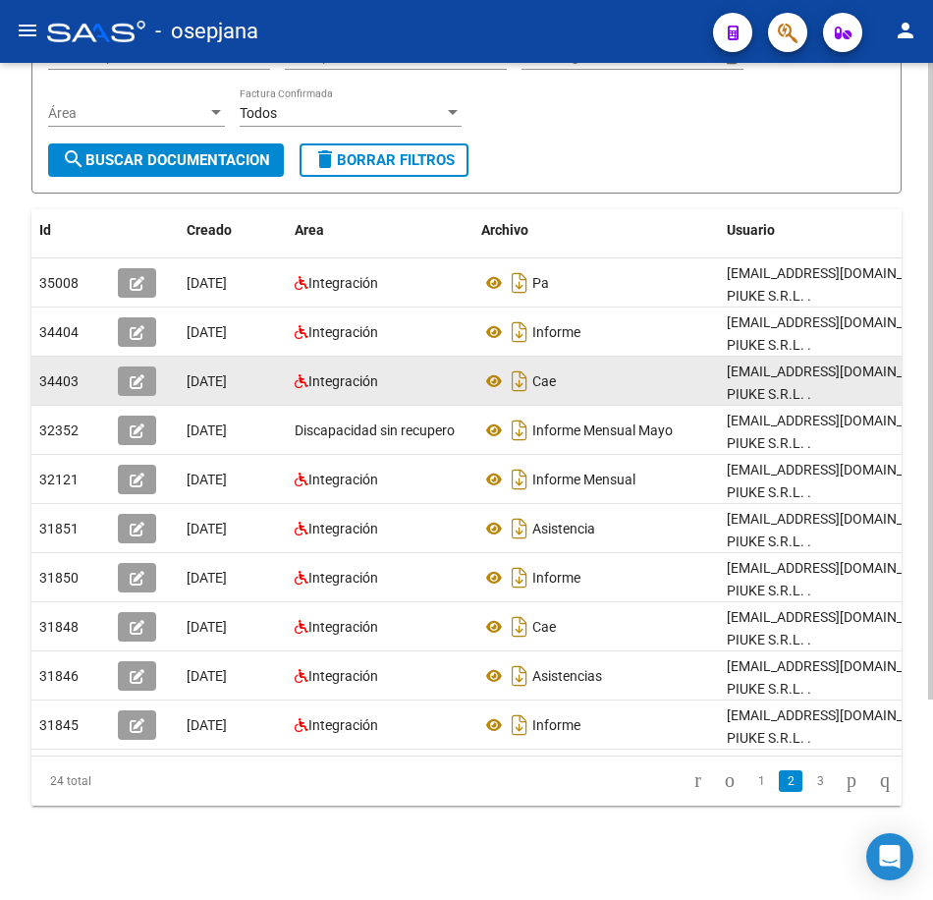
click at [724, 389] on datatable-body-cell "[EMAIL_ADDRESS][DOMAIN_NAME] - EQUIPO PIUKE S.R.L. ." at bounding box center [866, 381] width 295 height 48
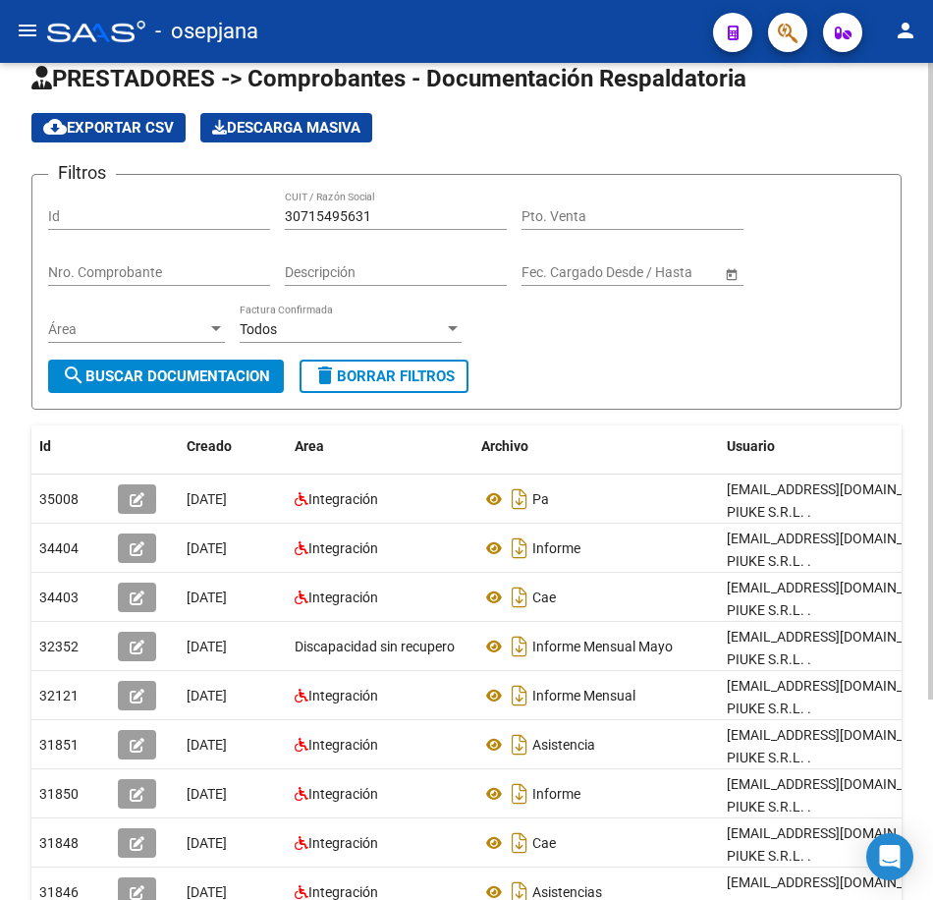
scroll to position [0, 0]
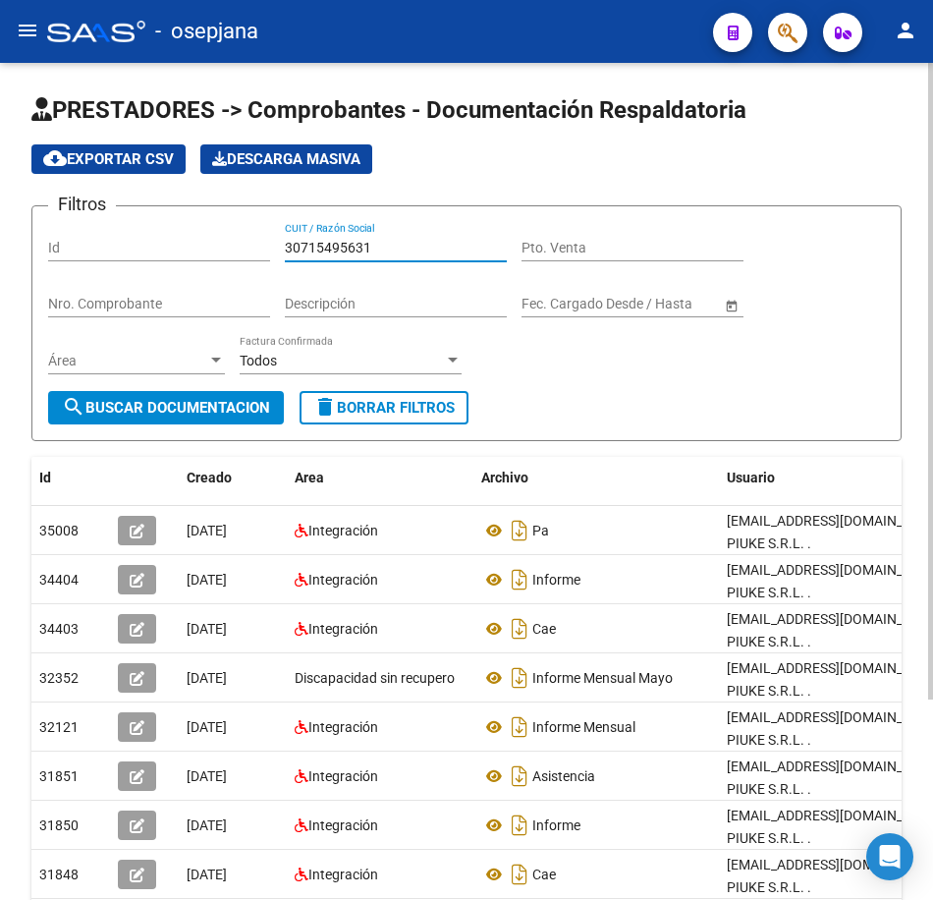
drag, startPoint x: 408, startPoint y: 245, endPoint x: 161, endPoint y: 246, distance: 246.6
click at [161, 246] on div "Filtros Id 30715495631 CUIT / Razón Social Pto. Venta Nro. Comprobante Descripc…" at bounding box center [466, 306] width 837 height 169
click at [198, 413] on span "search Buscar Documentacion" at bounding box center [166, 408] width 208 height 18
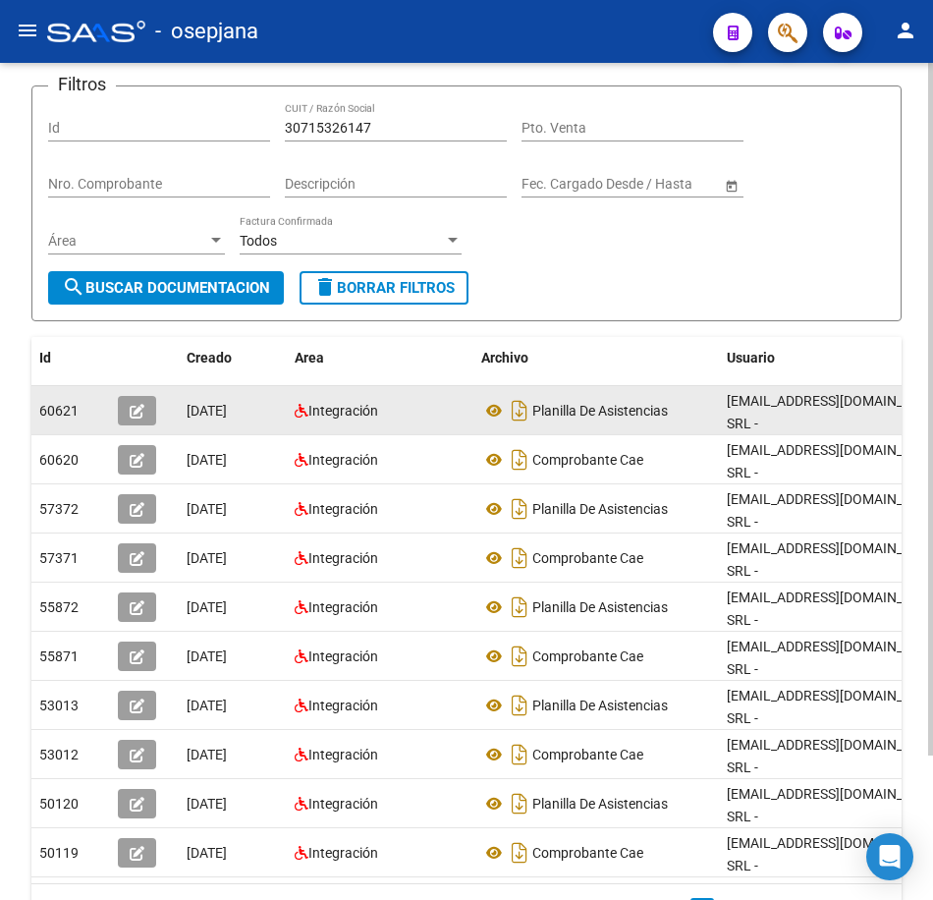
scroll to position [175, 0]
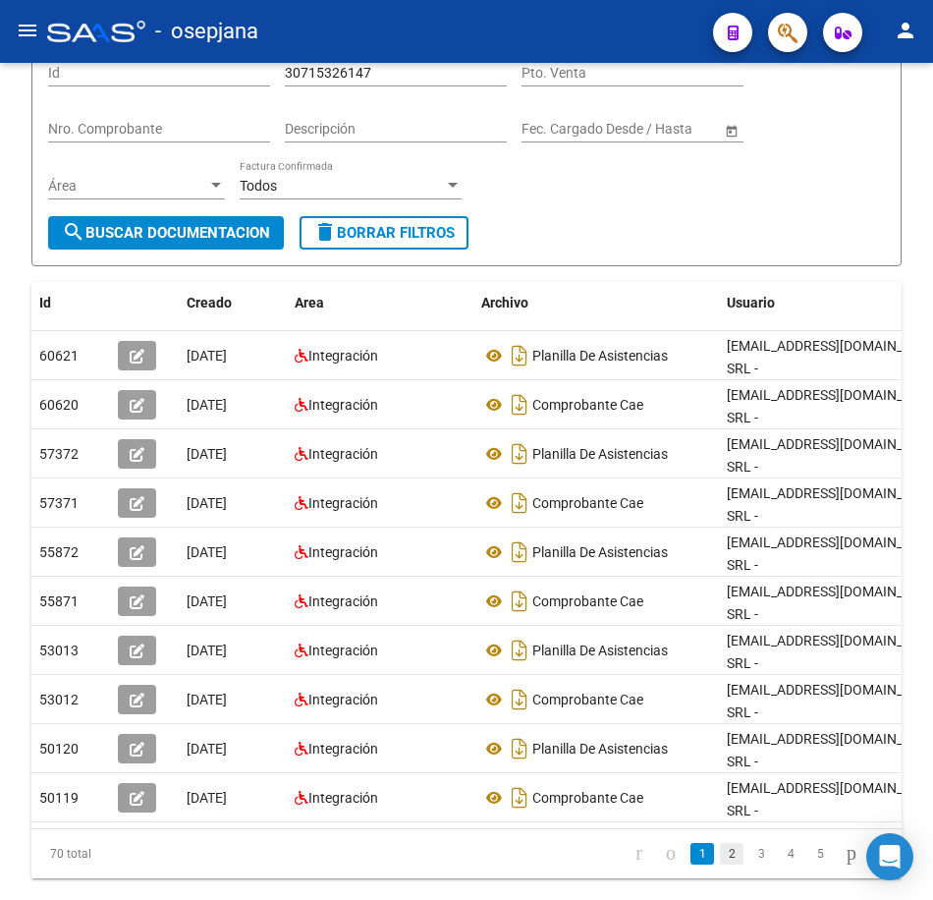
click at [720, 843] on link "2" at bounding box center [732, 854] width 24 height 22
click at [750, 843] on link "3" at bounding box center [762, 854] width 24 height 22
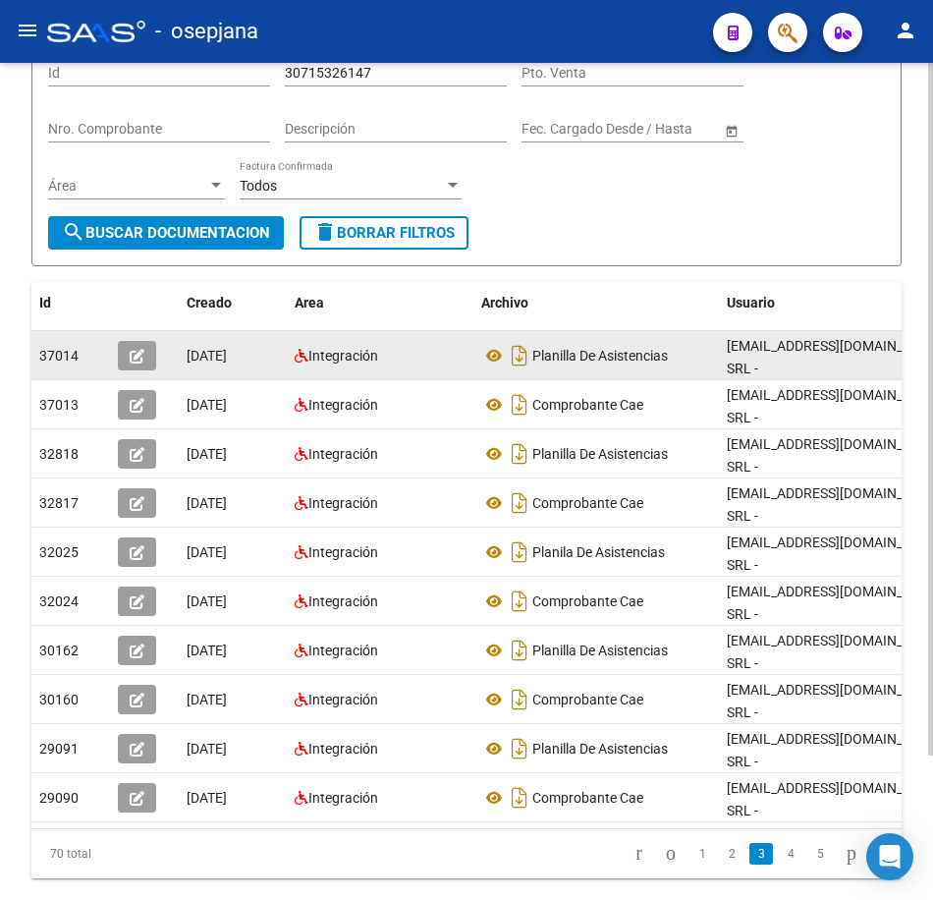
click at [574, 365] on div "Planilla De Asistencias" at bounding box center [596, 355] width 230 height 31
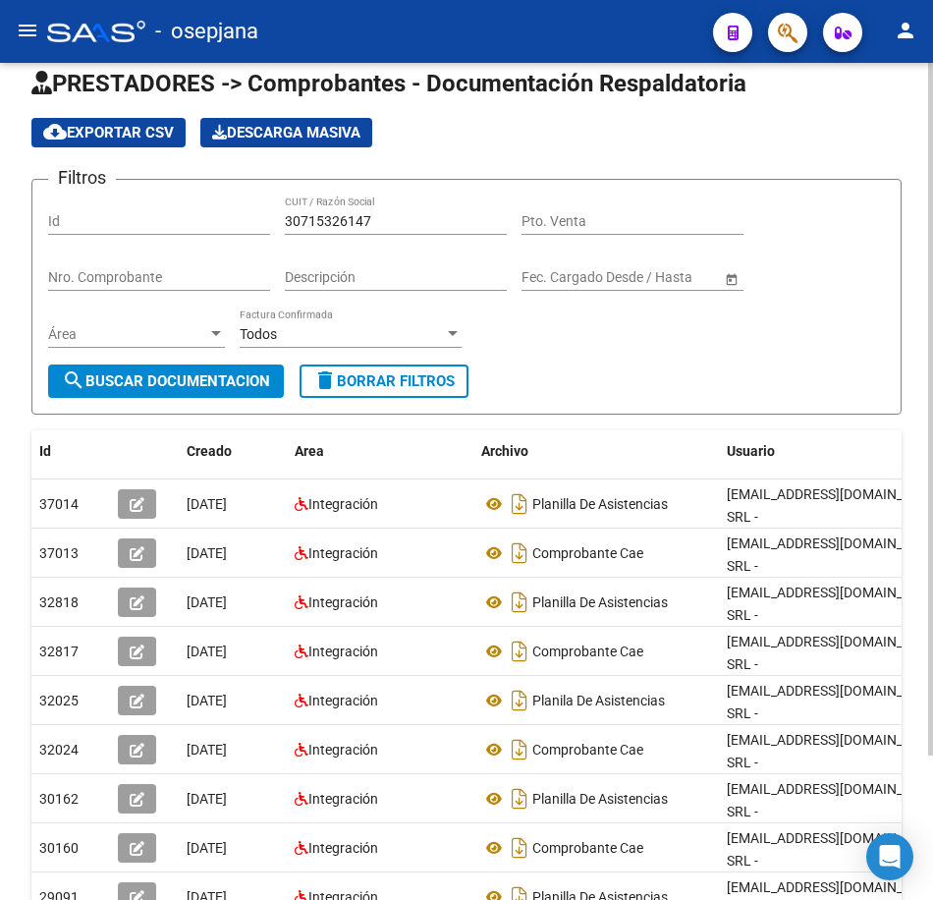
scroll to position [0, 0]
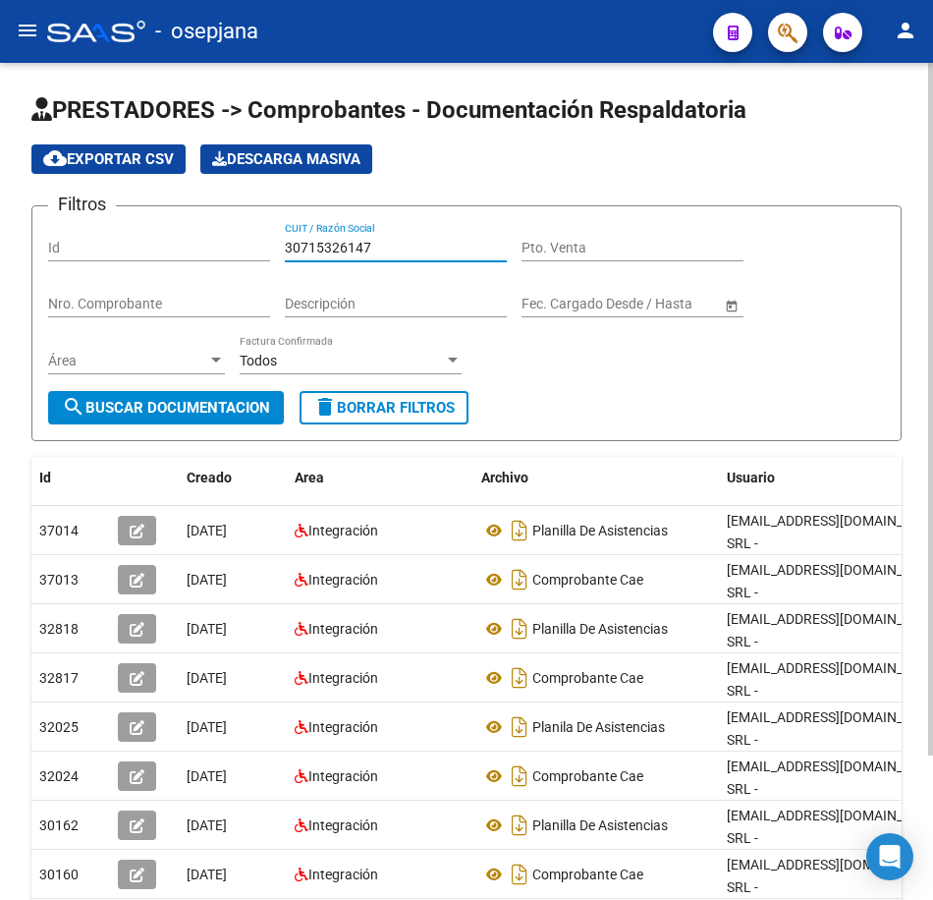
drag, startPoint x: 390, startPoint y: 245, endPoint x: 236, endPoint y: 256, distance: 154.7
click at [248, 244] on div "Filtros Id 30715326147 CUIT / Razón Social Pto. Venta Nro. Comprobante Descripc…" at bounding box center [466, 306] width 837 height 169
click at [232, 398] on button "search Buscar Documentacion" at bounding box center [166, 407] width 236 height 33
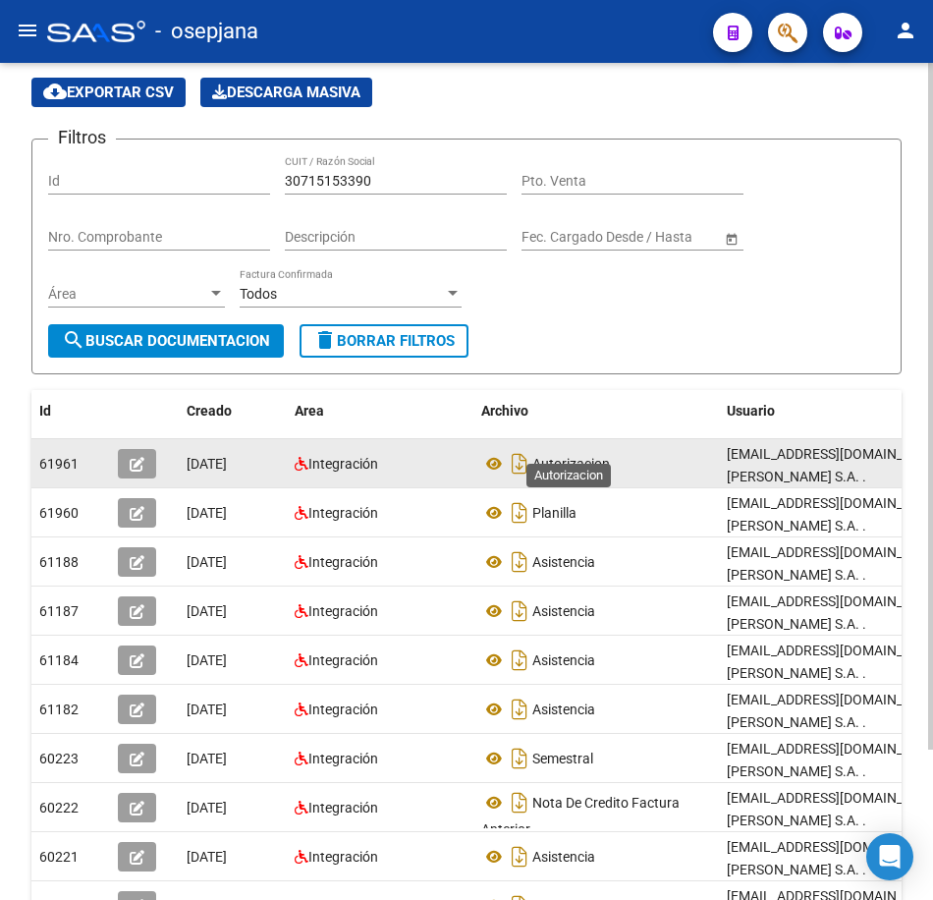
scroll to position [98, 0]
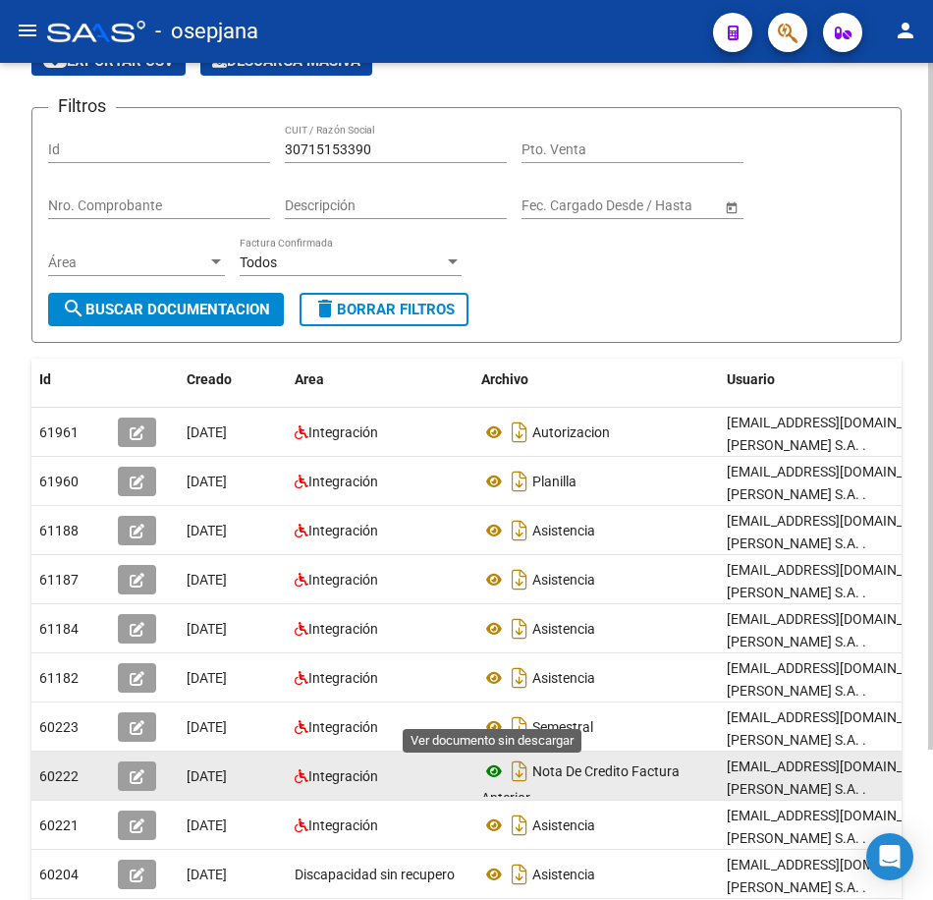
click at [491, 759] on icon at bounding box center [494, 771] width 26 height 24
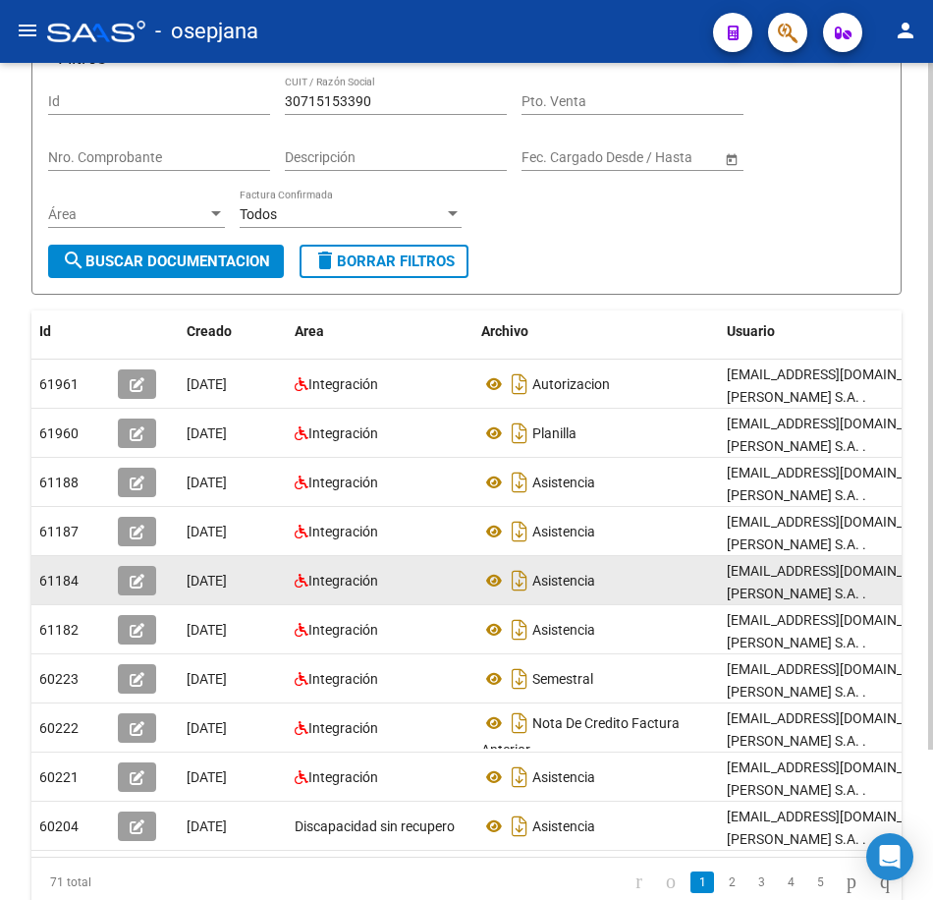
scroll to position [184, 0]
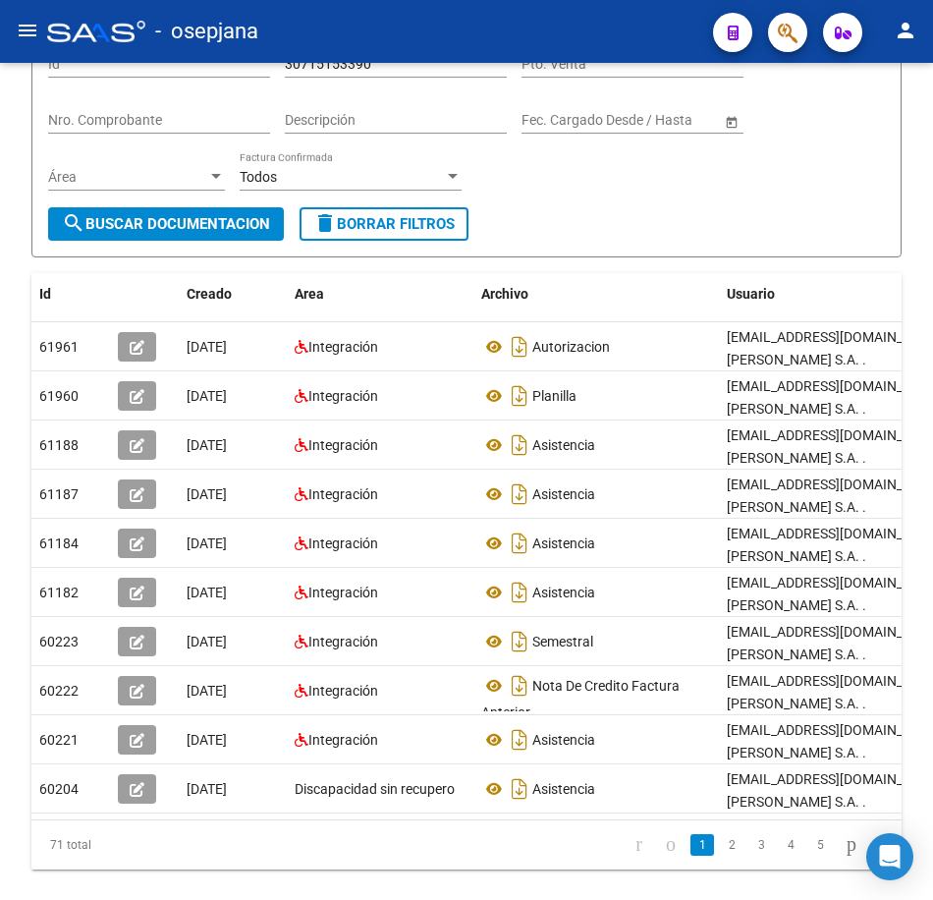
click at [720, 834] on link "2" at bounding box center [732, 845] width 24 height 22
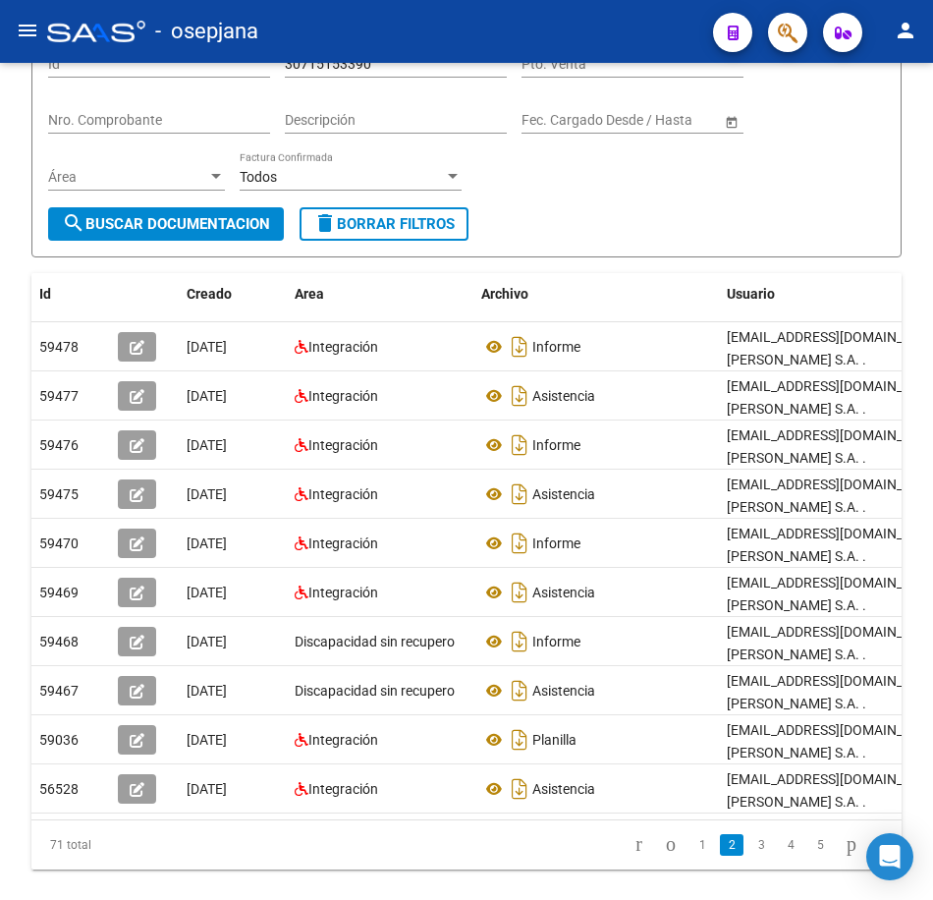
scroll to position [175, 0]
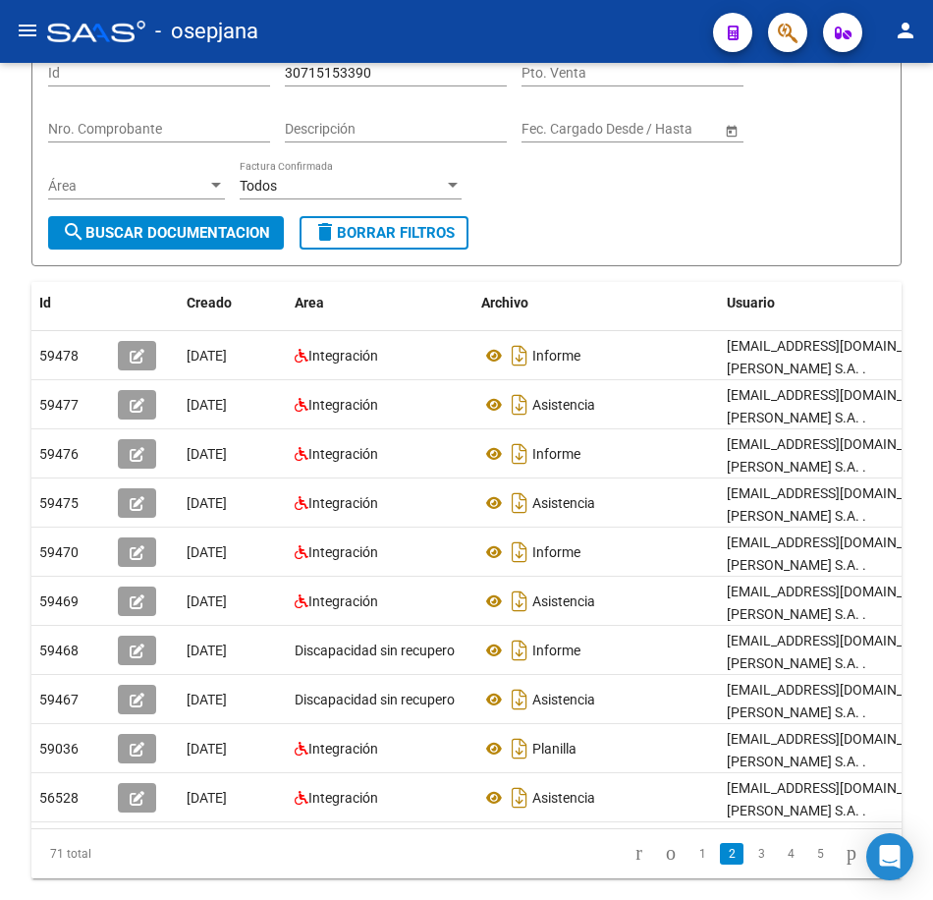
click at [661, 237] on form "Filtros Id 30715153390 CUIT / Razón Social Pto. Venta Nro. Comprobante Descripc…" at bounding box center [466, 148] width 870 height 236
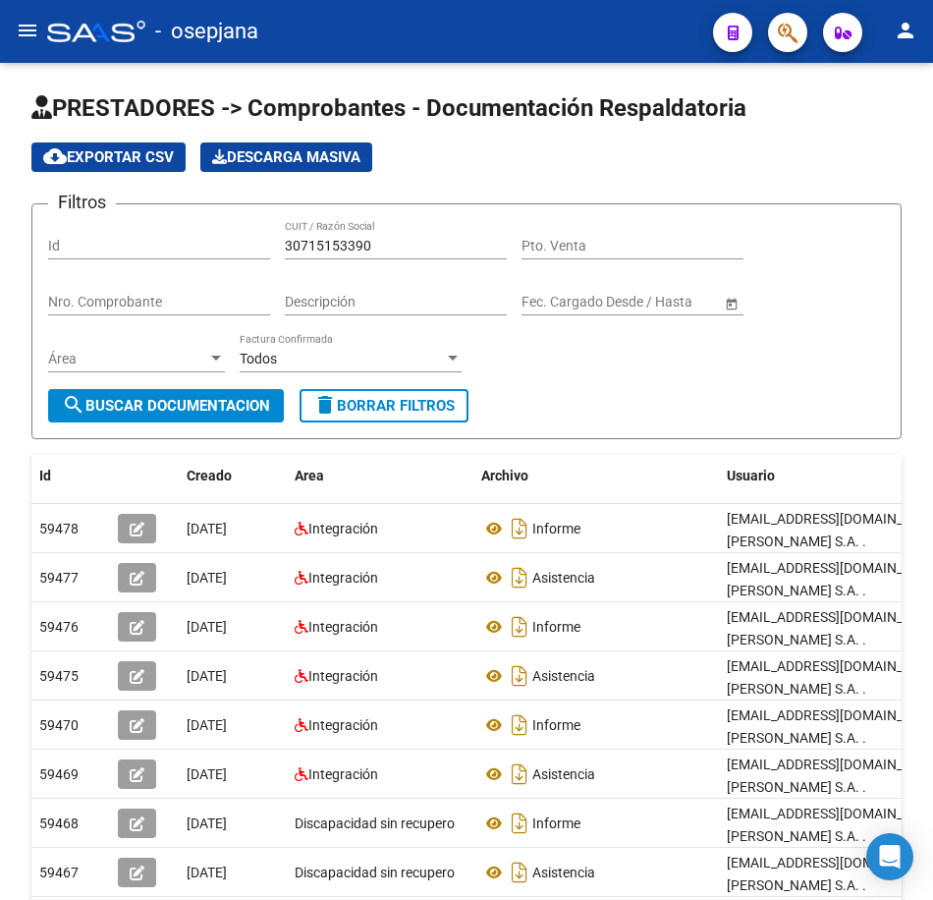
scroll to position [0, 0]
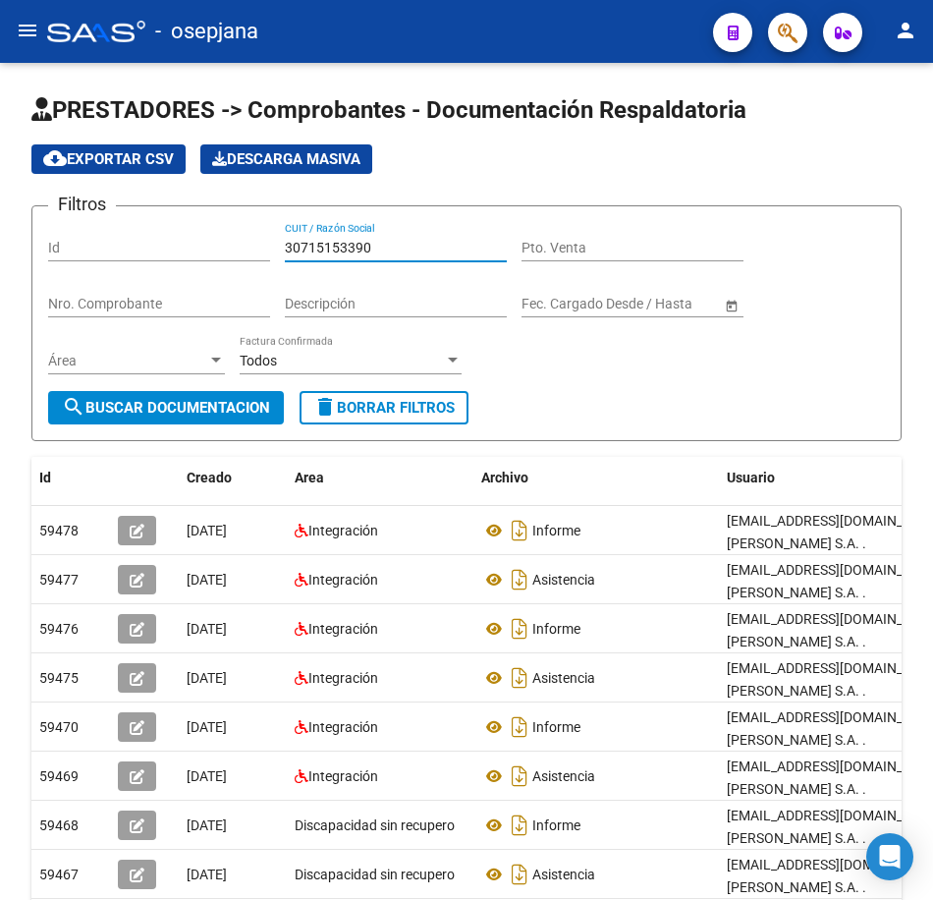
drag, startPoint x: 392, startPoint y: 243, endPoint x: 140, endPoint y: 225, distance: 252.1
click at [140, 225] on div "Filtros Id 30715153390 CUIT / Razón Social Pto. Venta Nro. Comprobante Descripc…" at bounding box center [466, 306] width 837 height 169
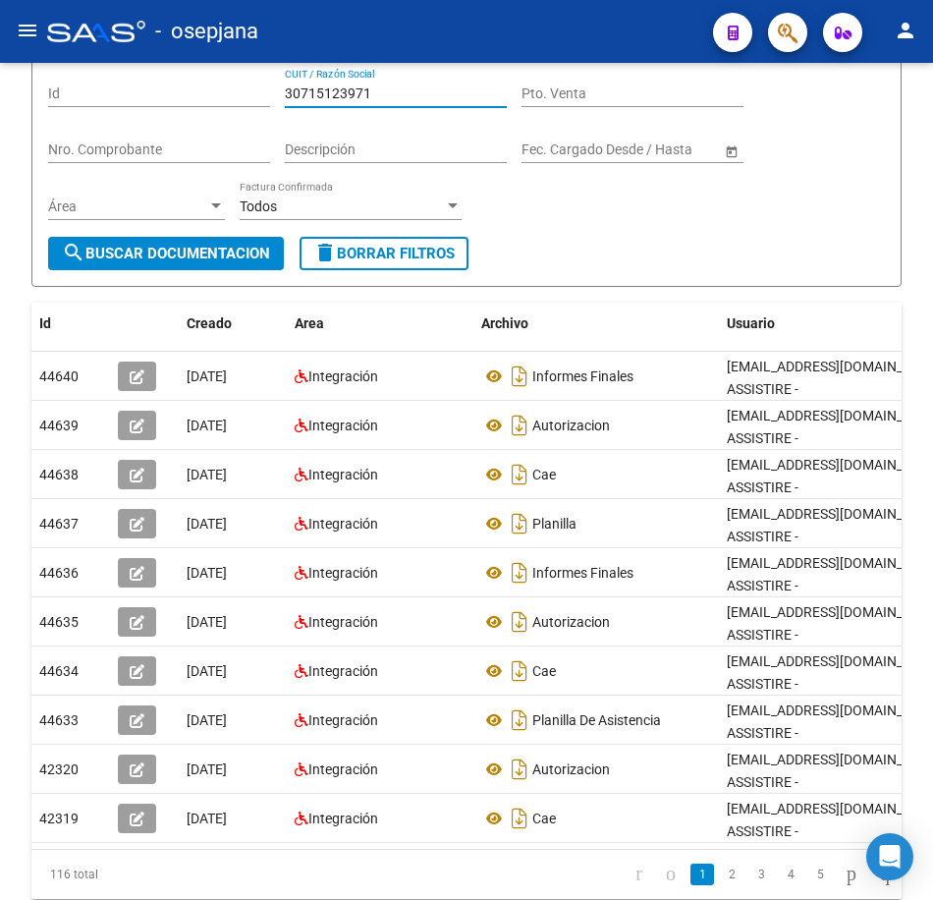
scroll to position [175, 0]
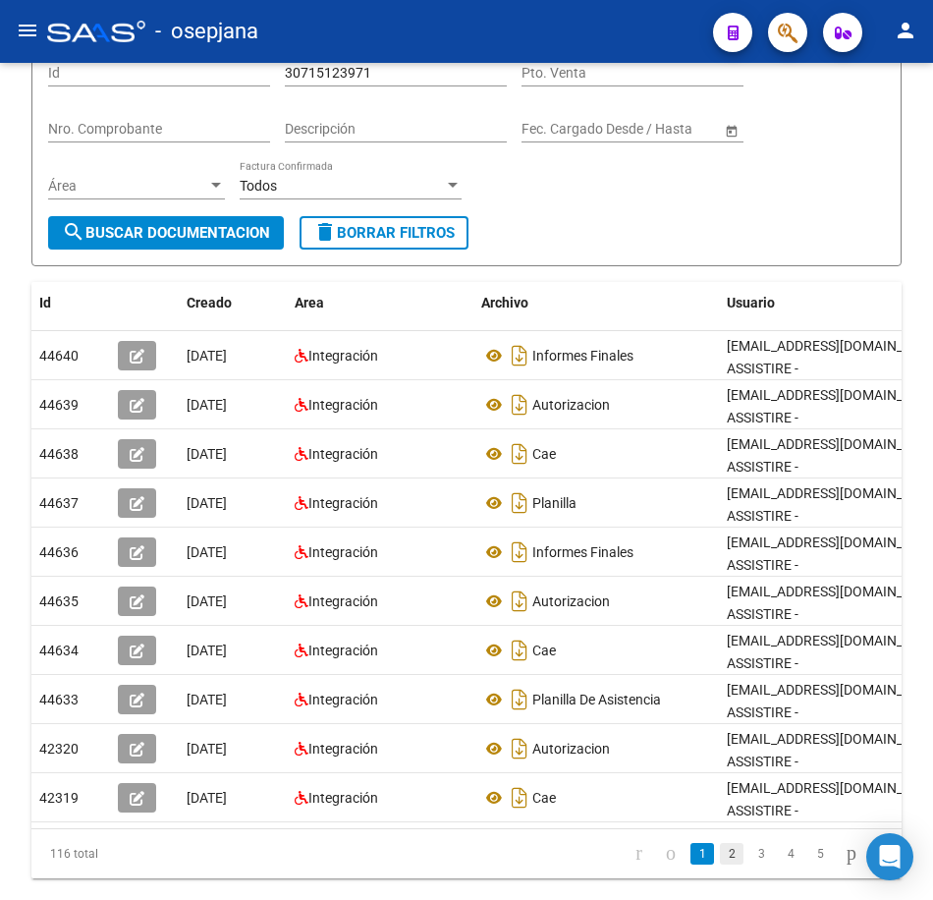
click at [720, 843] on link "2" at bounding box center [732, 854] width 24 height 22
click at [750, 843] on link "3" at bounding box center [762, 854] width 24 height 22
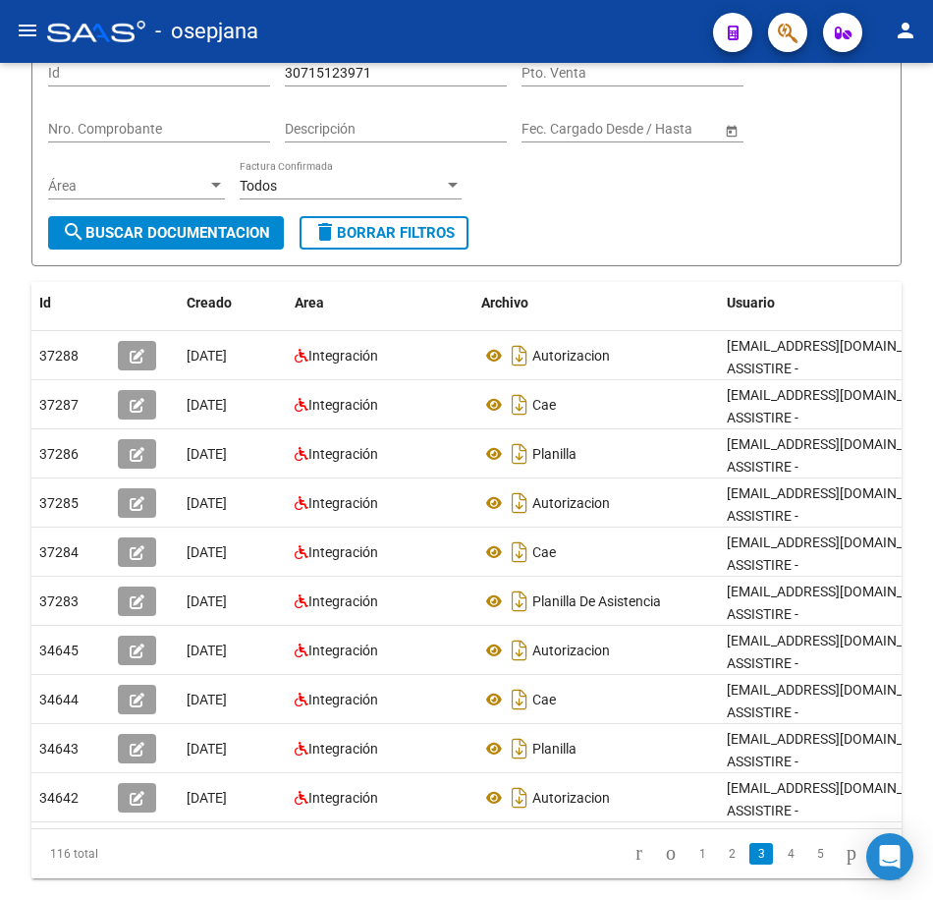
click at [701, 238] on form "Filtros Id 30715123971 CUIT / Razón Social Pto. Venta Nro. Comprobante Descripc…" at bounding box center [466, 148] width 870 height 236
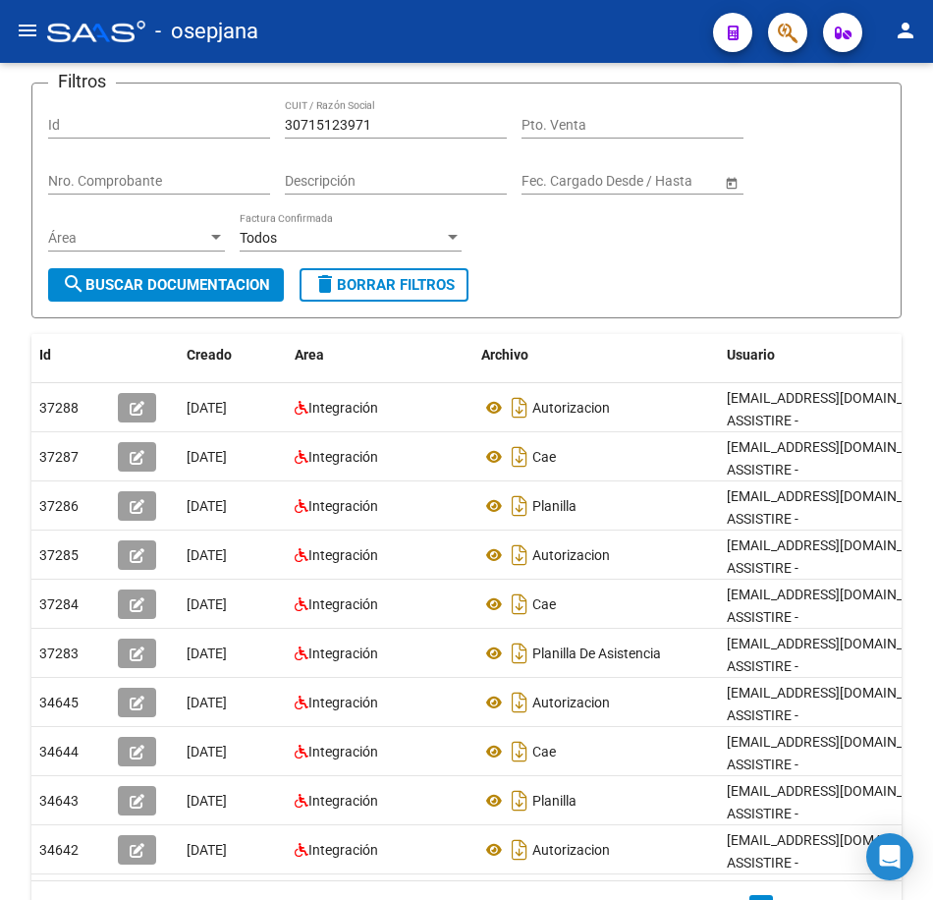
drag, startPoint x: 395, startPoint y: 74, endPoint x: 139, endPoint y: 72, distance: 256.4
click at [139, 72] on app-list-header "PRESTADORES -> Comprobantes - Documentación Respaldatoria cloud_download Export…" at bounding box center [466, 145] width 870 height 347
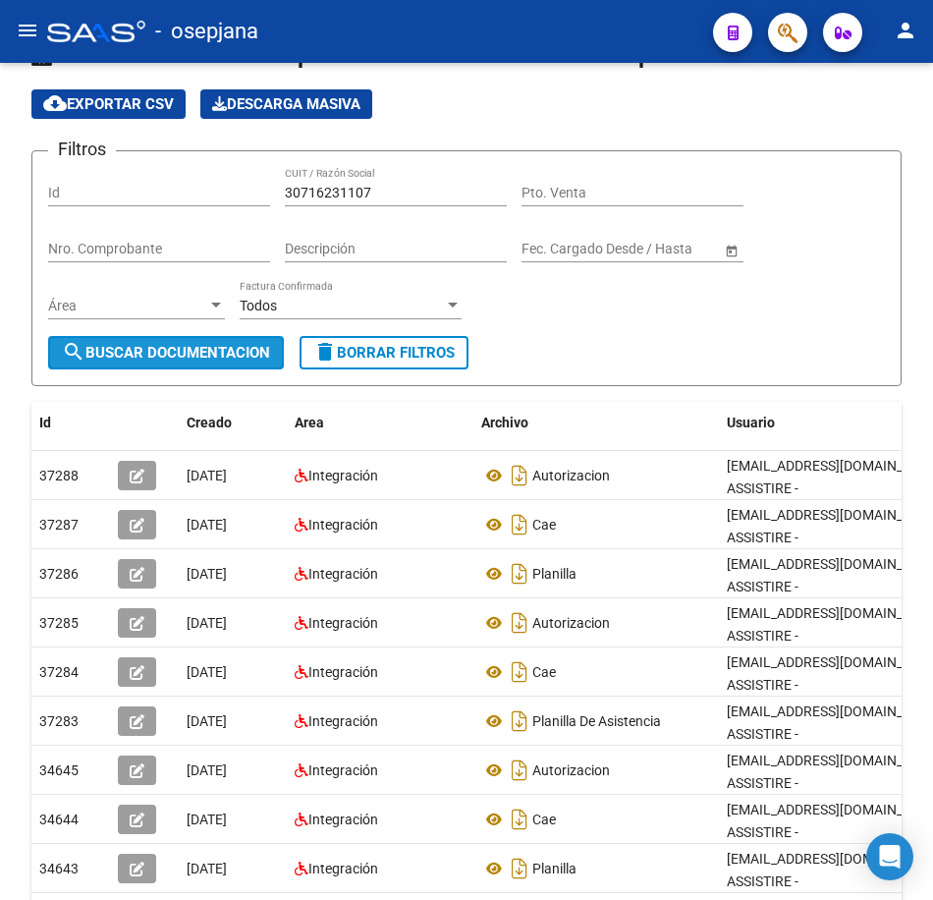
click at [199, 349] on span "search Buscar Documentacion" at bounding box center [166, 353] width 208 height 18
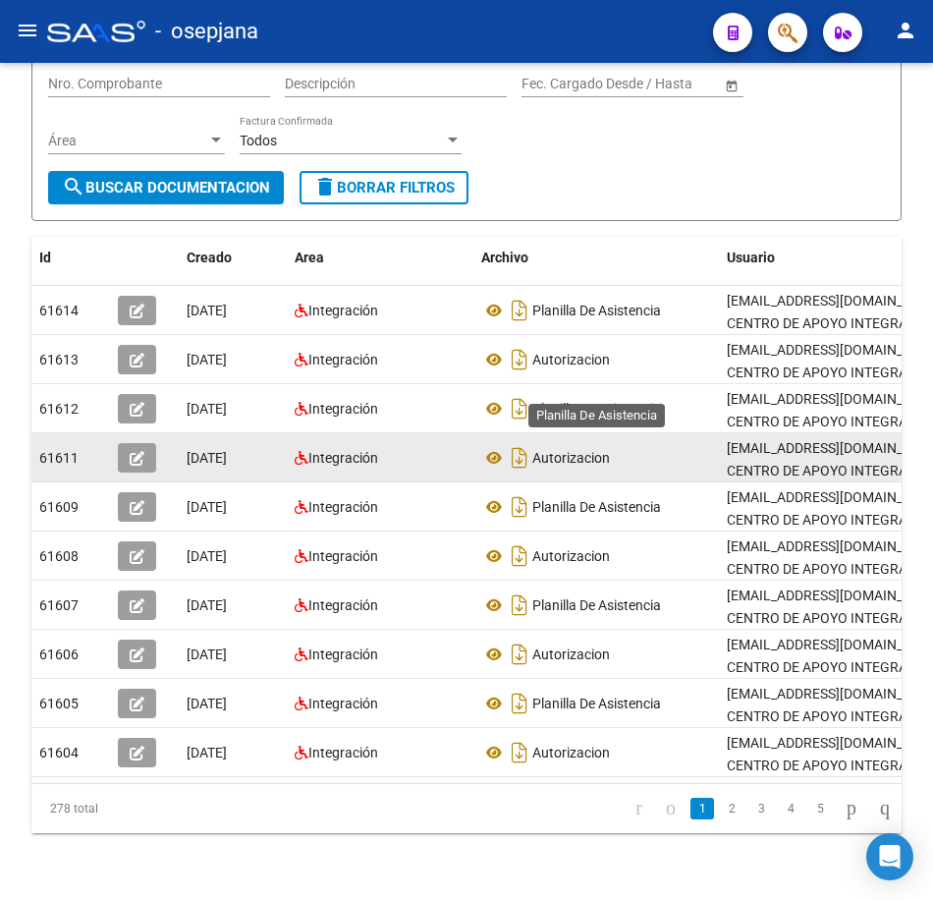
scroll to position [263, 0]
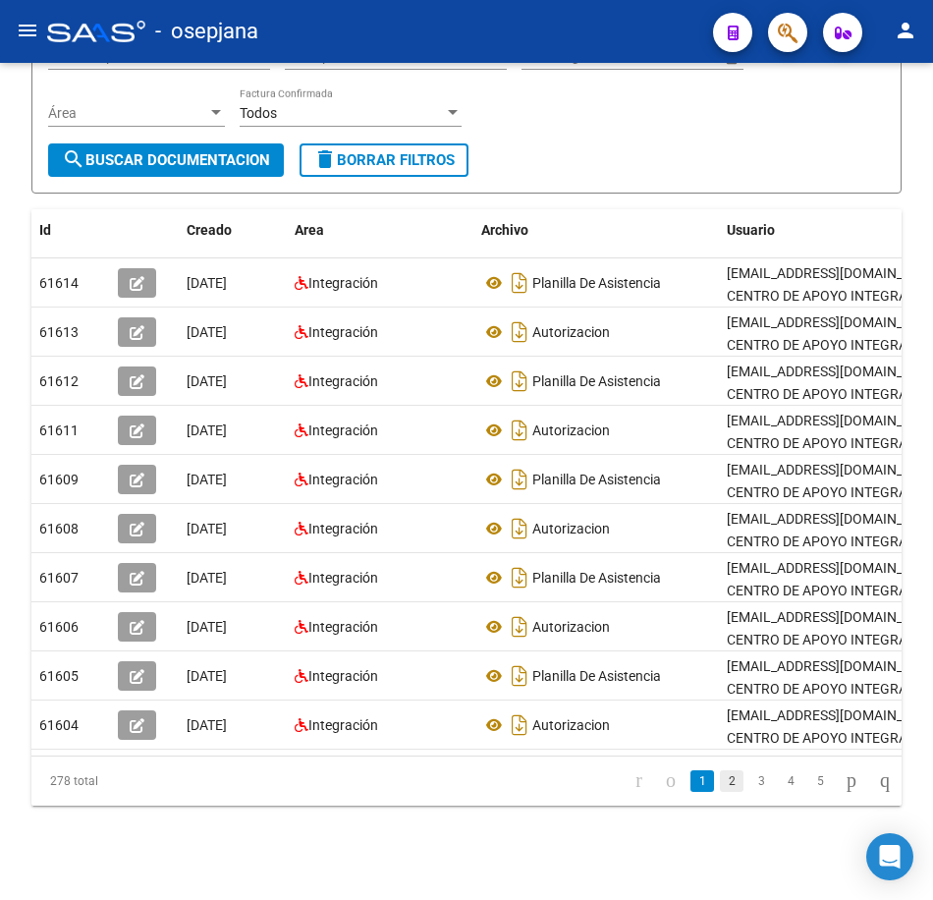
click at [720, 787] on link "2" at bounding box center [732, 781] width 24 height 22
click at [750, 786] on link "3" at bounding box center [762, 781] width 24 height 22
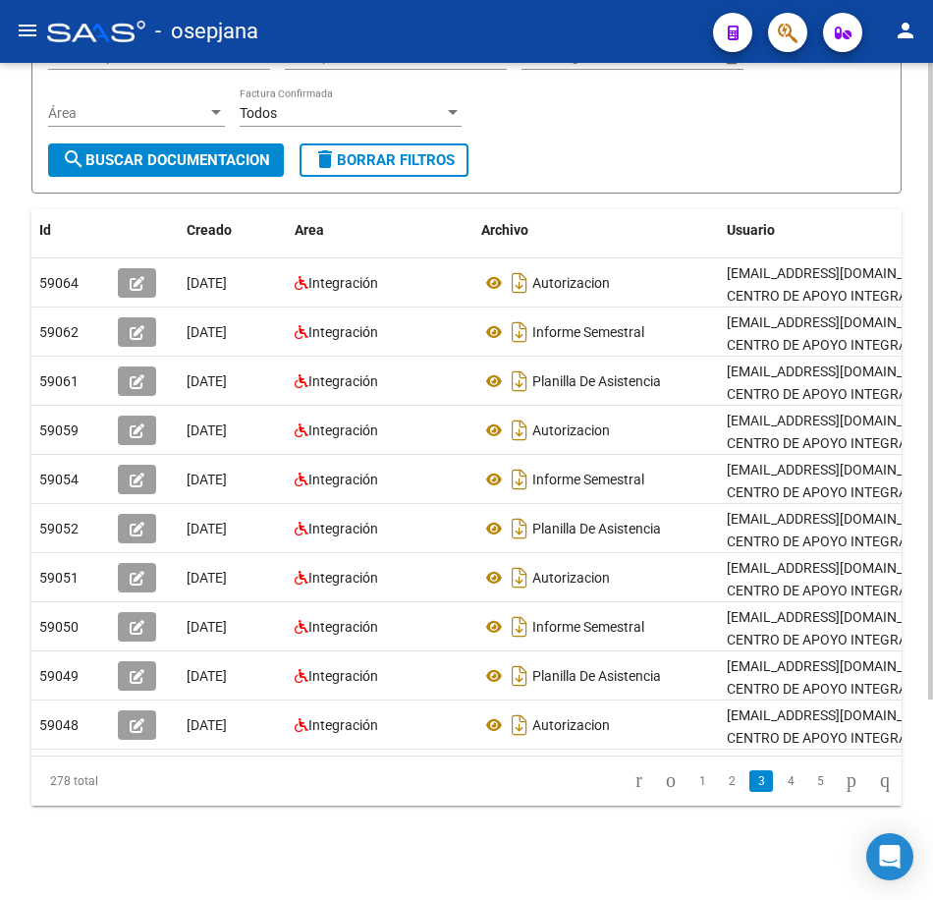
drag, startPoint x: 577, startPoint y: 116, endPoint x: 589, endPoint y: 118, distance: 12.9
click at [577, 116] on div "Filtros Id 30716231107 CUIT / Razón Social Pto. Venta Nro. Comprobante Descripc…" at bounding box center [466, 58] width 837 height 169
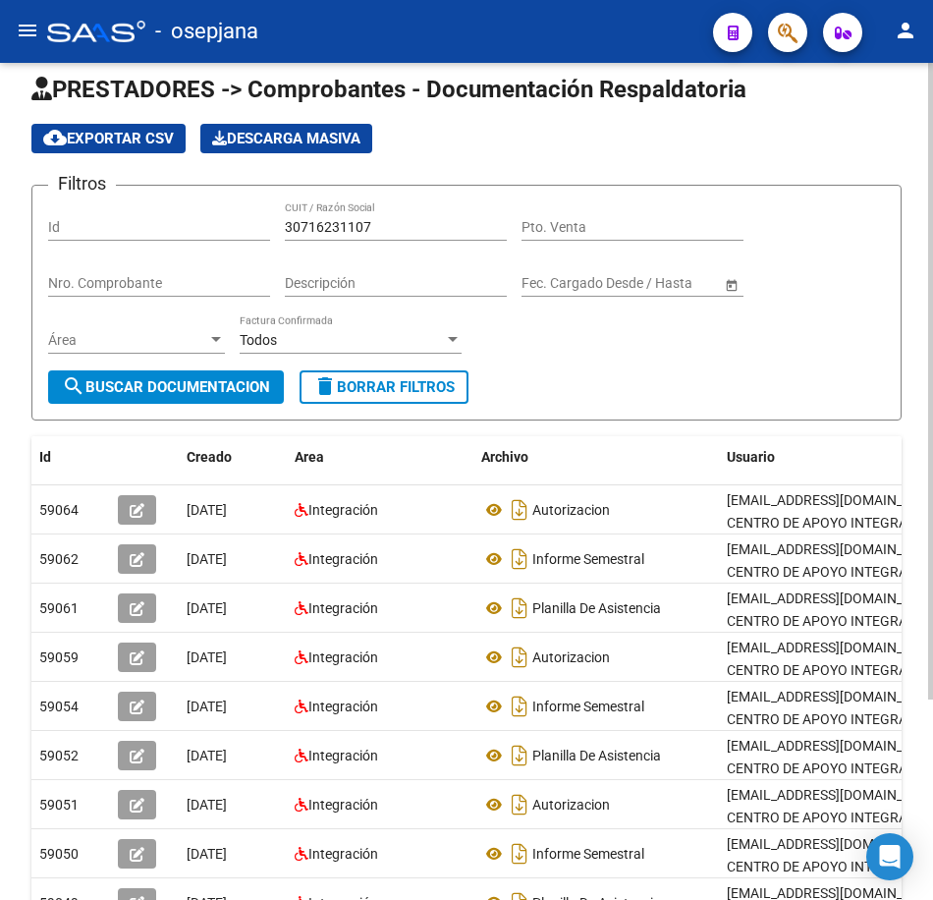
scroll to position [0, 0]
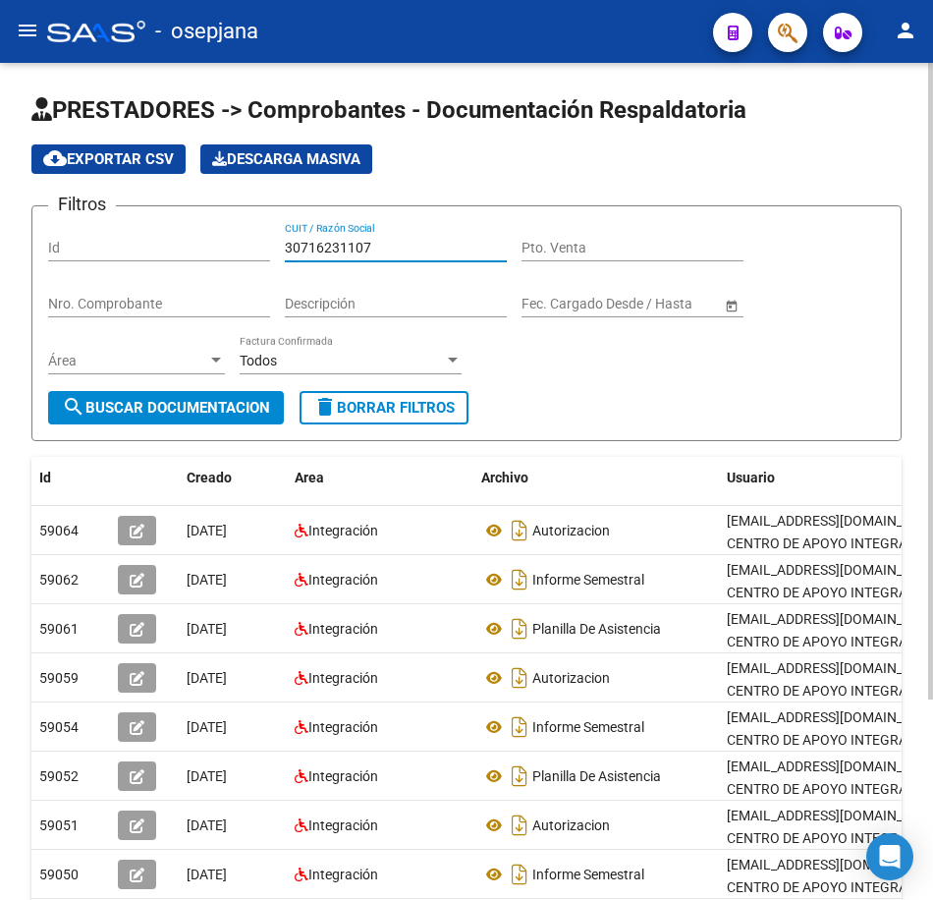
drag, startPoint x: 300, startPoint y: 240, endPoint x: 168, endPoint y: 235, distance: 131.7
click at [168, 235] on div "Filtros Id 30716231107 CUIT / Razón Social Pto. Venta Nro. Comprobante Descripc…" at bounding box center [466, 306] width 837 height 169
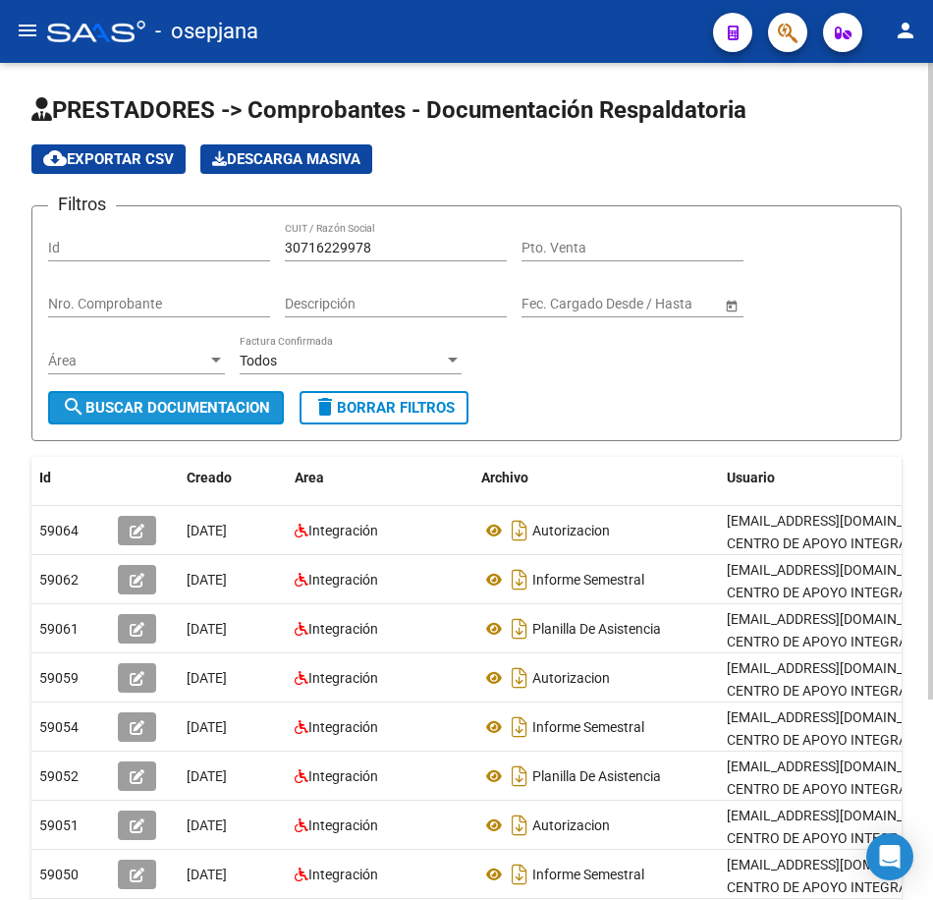
click at [230, 407] on span "search Buscar Documentacion" at bounding box center [166, 408] width 208 height 18
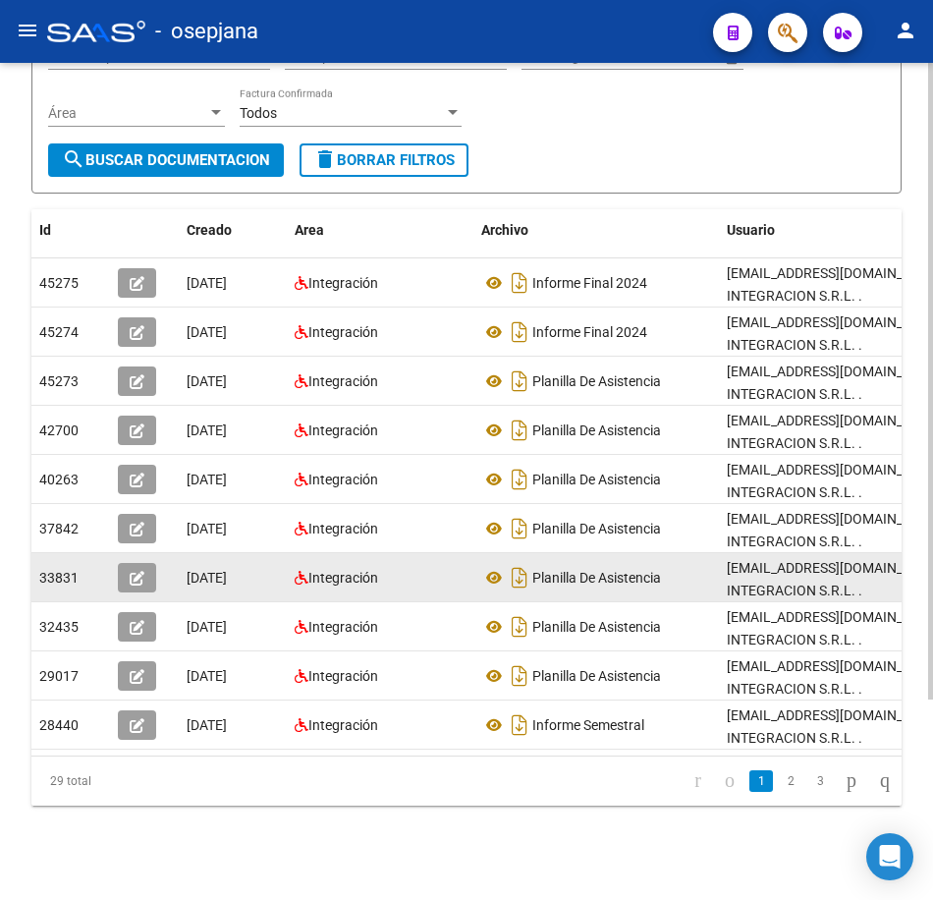
scroll to position [263, 0]
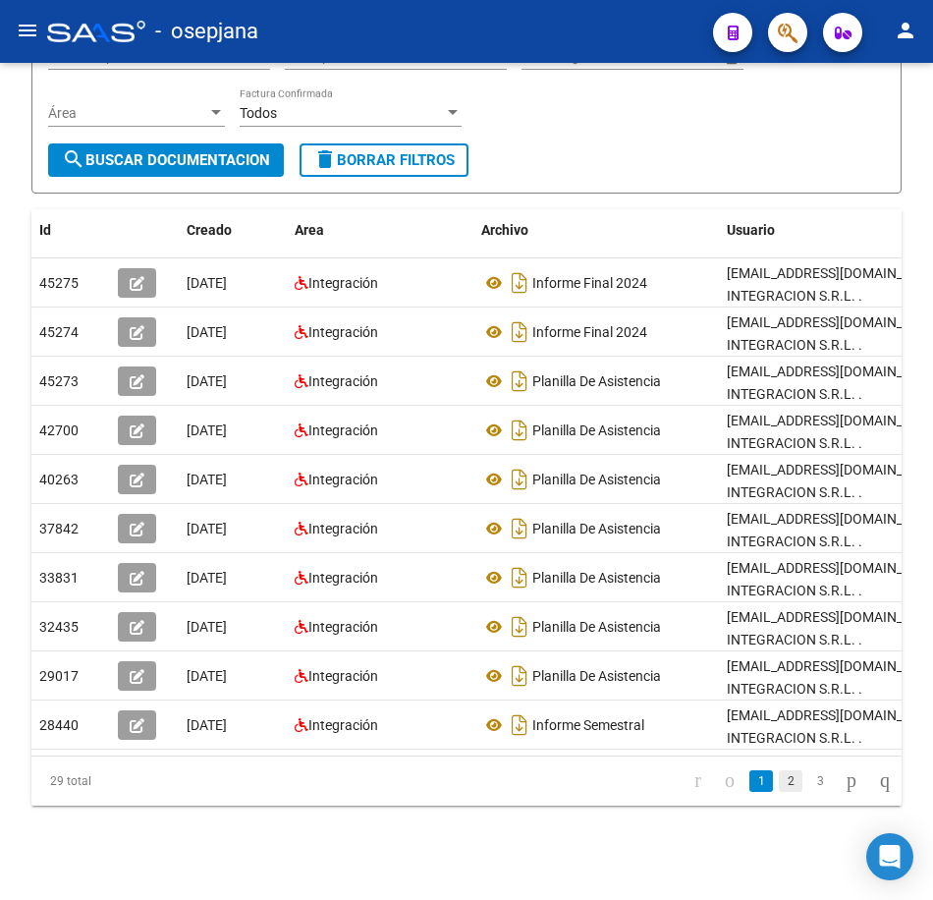
click at [779, 782] on link "2" at bounding box center [791, 781] width 24 height 22
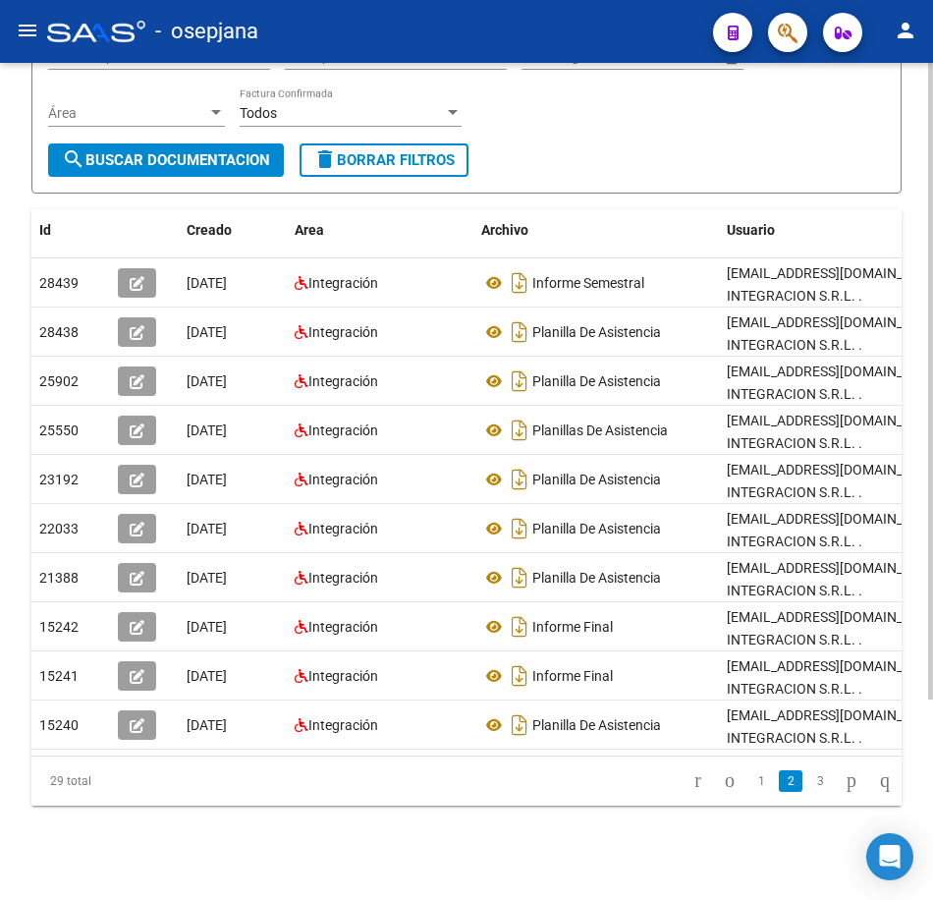
click at [654, 172] on form "Filtros Id 30716229978 CUIT / Razón Social Pto. Venta Nro. Comprobante Descripc…" at bounding box center [466, 76] width 870 height 236
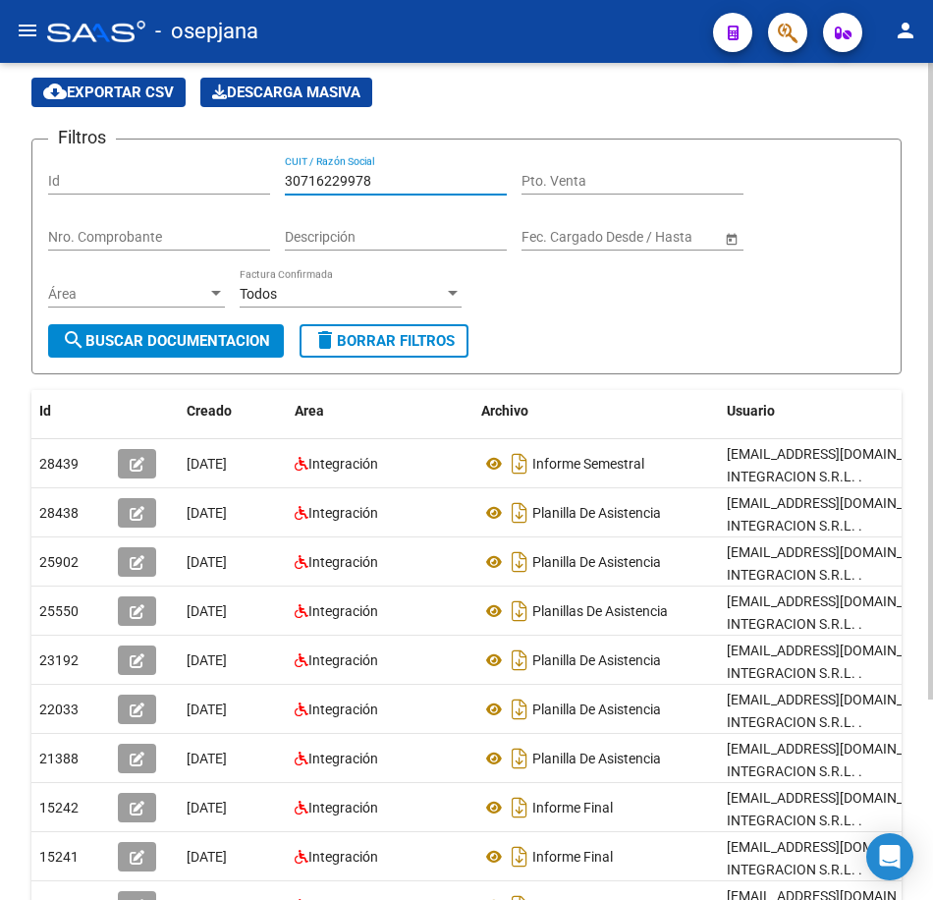
drag, startPoint x: 285, startPoint y: 170, endPoint x: 230, endPoint y: 171, distance: 55.0
click at [236, 165] on div "Filtros Id 30716229978 CUIT / Razón Social Pto. Venta Nro. Comprobante Descripc…" at bounding box center [466, 239] width 837 height 169
click at [220, 349] on span "search Buscar Documentacion" at bounding box center [166, 341] width 208 height 18
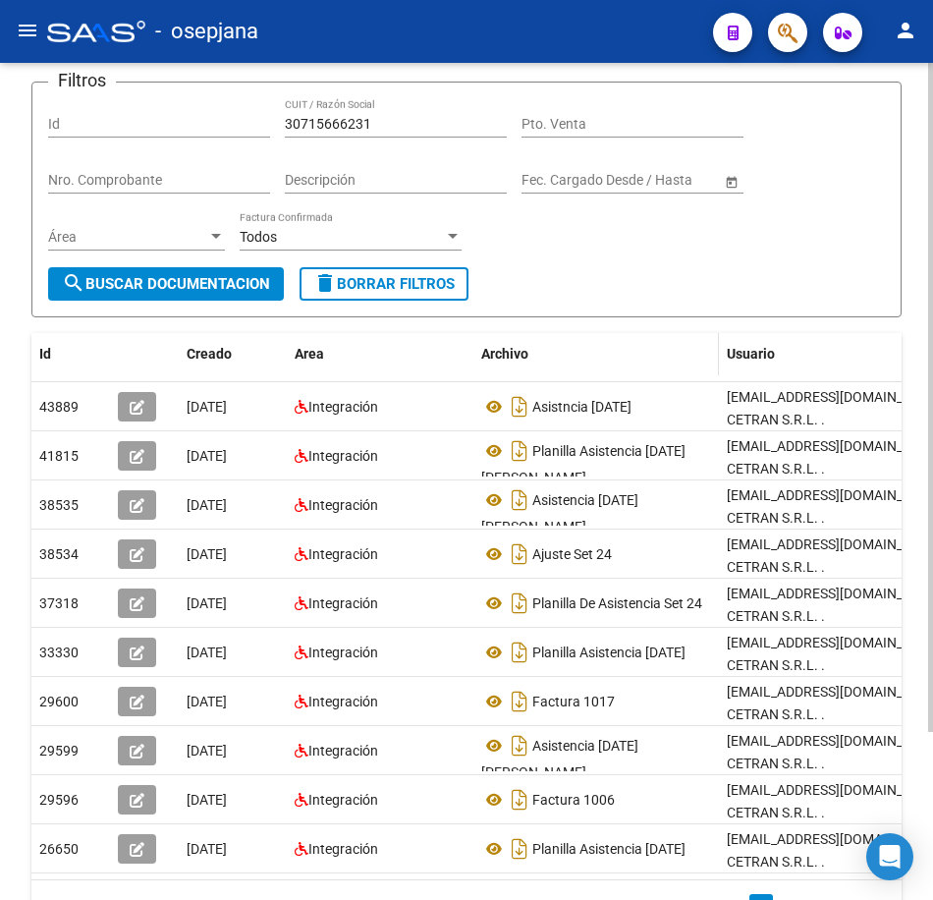
scroll to position [165, 0]
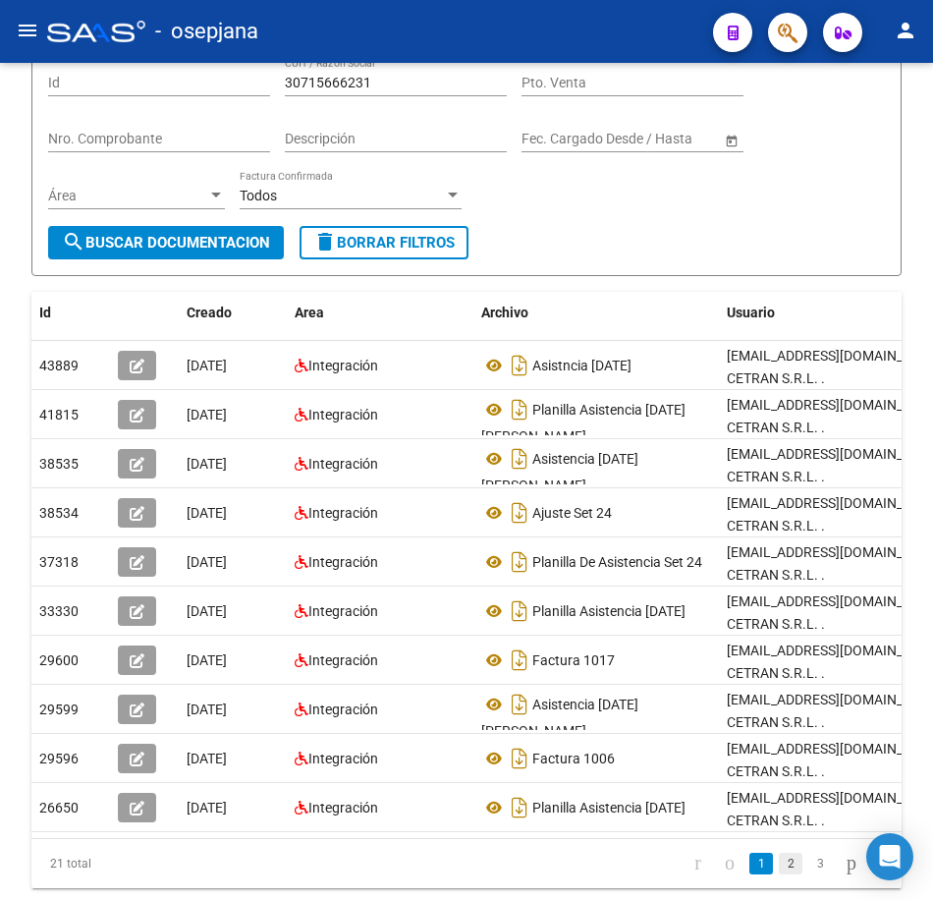
click at [781, 853] on link "2" at bounding box center [791, 864] width 24 height 22
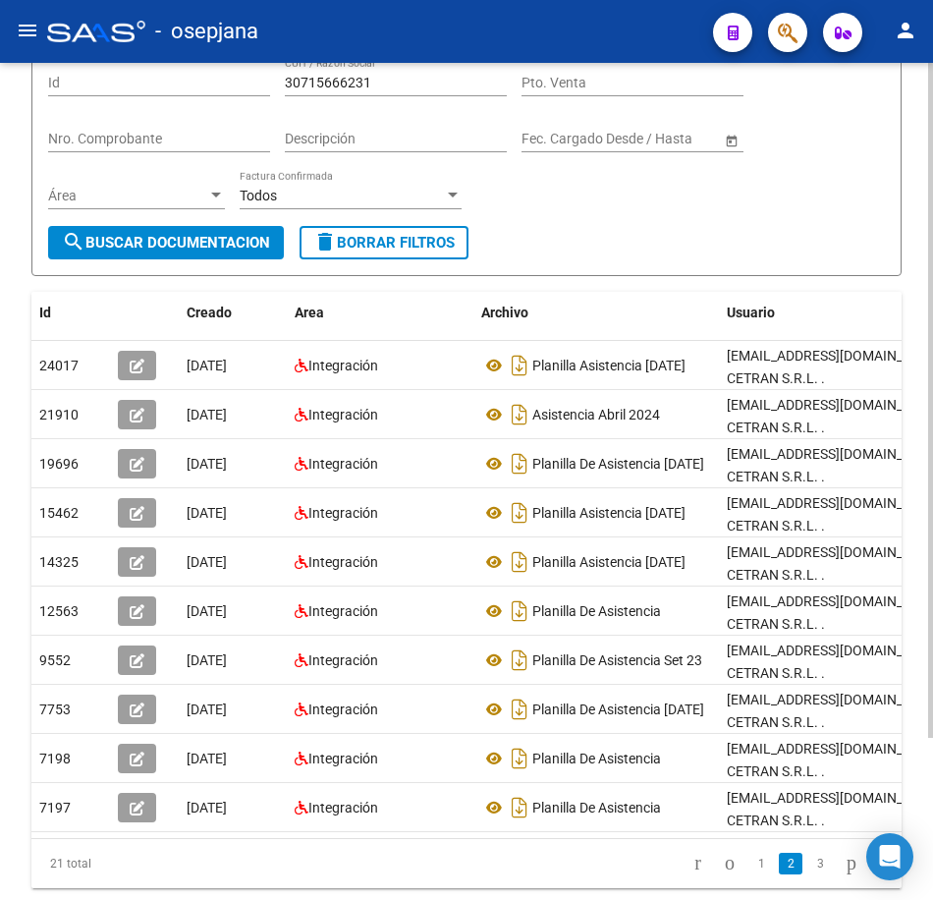
click at [524, 211] on div "Filtros Id 30715666231 CUIT / Razón Social Pto. Venta Nro. Comprobante Descripc…" at bounding box center [466, 141] width 837 height 169
drag, startPoint x: 383, startPoint y: 81, endPoint x: 200, endPoint y: 84, distance: 182.7
click at [201, 84] on div "Filtros Id 30715666231 CUIT / Razón Social Pto. Venta Nro. Comprobante Descripc…" at bounding box center [466, 141] width 837 height 169
click at [209, 241] on span "search Buscar Documentacion" at bounding box center [166, 243] width 208 height 18
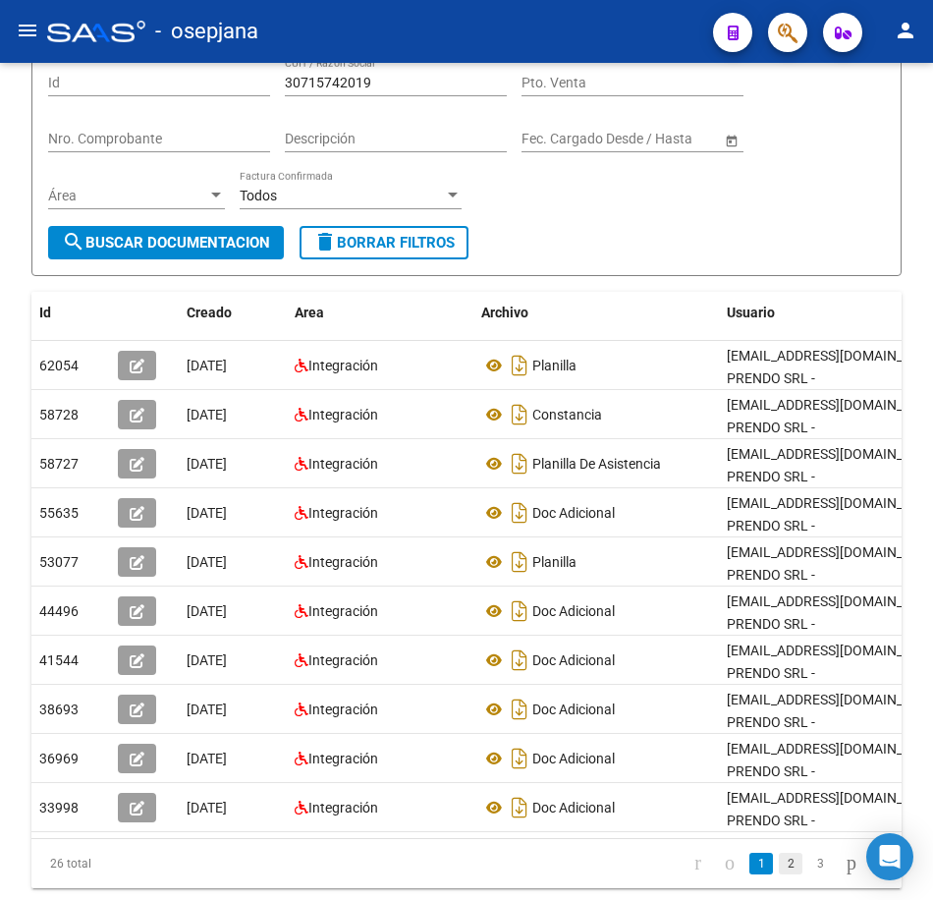
click at [779, 853] on link "2" at bounding box center [791, 864] width 24 height 22
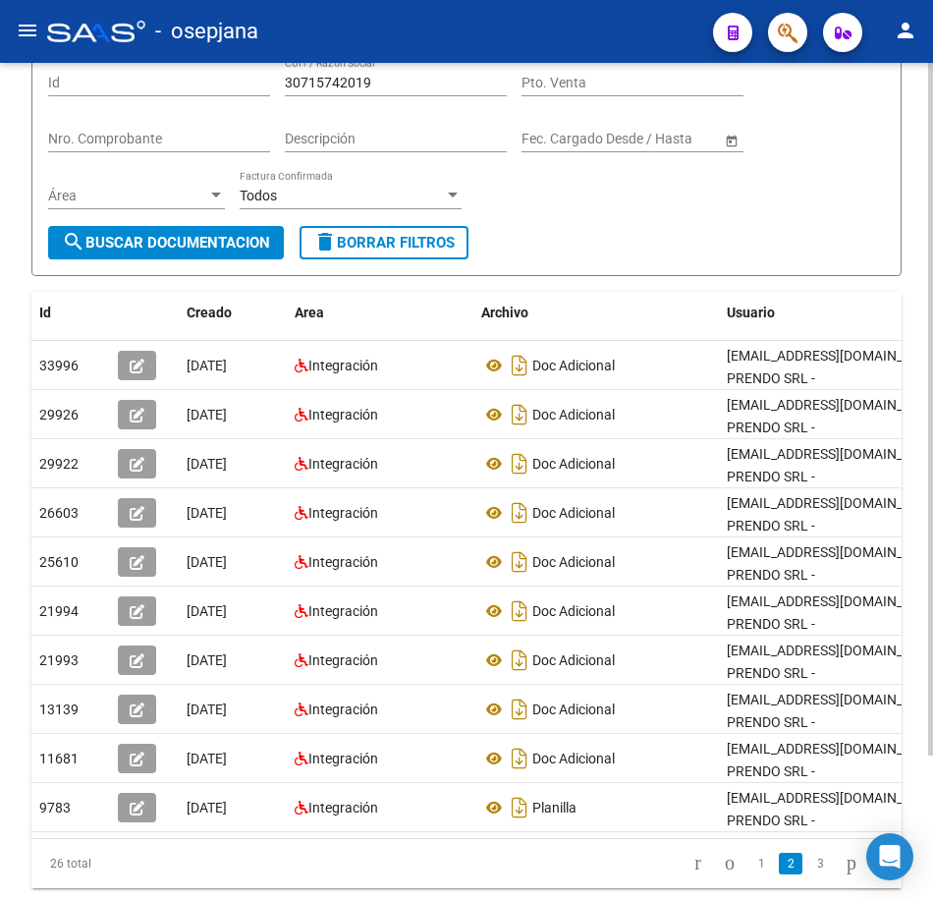
click at [599, 193] on div "Filtros Id 30715742019 CUIT / Razón Social Pto. Venta Nro. Comprobante Descripc…" at bounding box center [466, 141] width 837 height 169
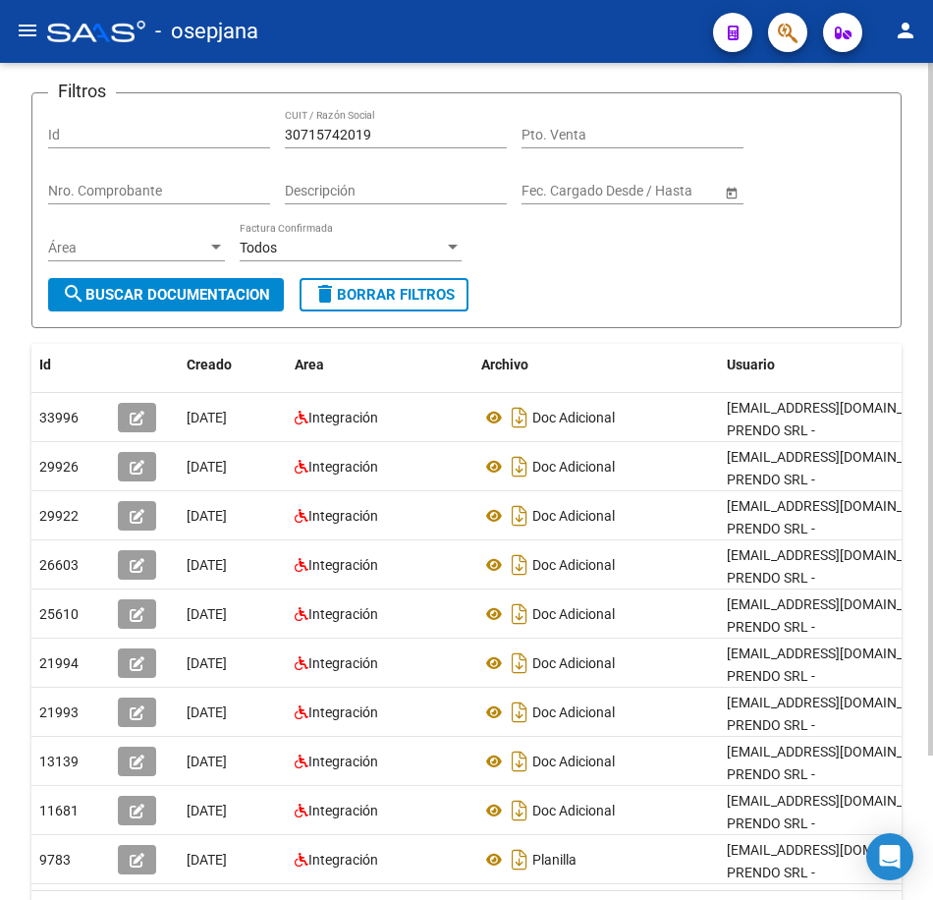
drag, startPoint x: 248, startPoint y: 74, endPoint x: 199, endPoint y: 74, distance: 48.1
click at [204, 74] on app-list-header "PRESTADORES -> Comprobantes - Documentación Respaldatoria cloud_download Export…" at bounding box center [466, 154] width 870 height 347
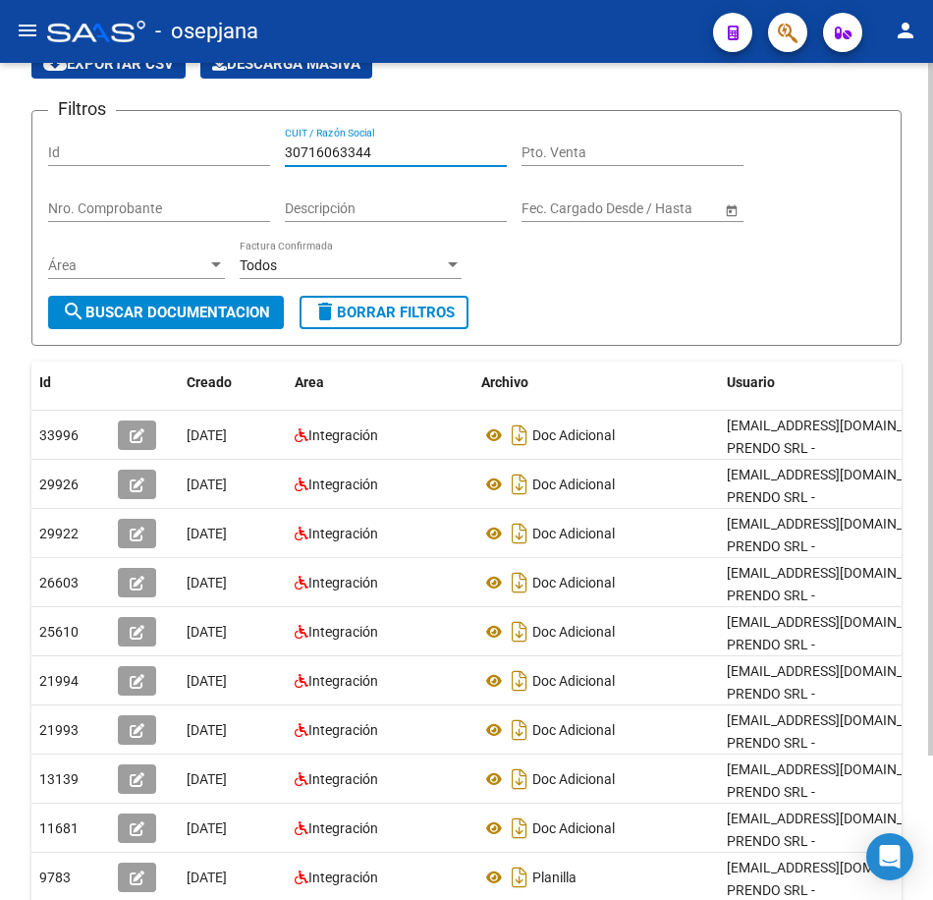
click at [182, 305] on span "search Buscar Documentacion" at bounding box center [166, 313] width 208 height 18
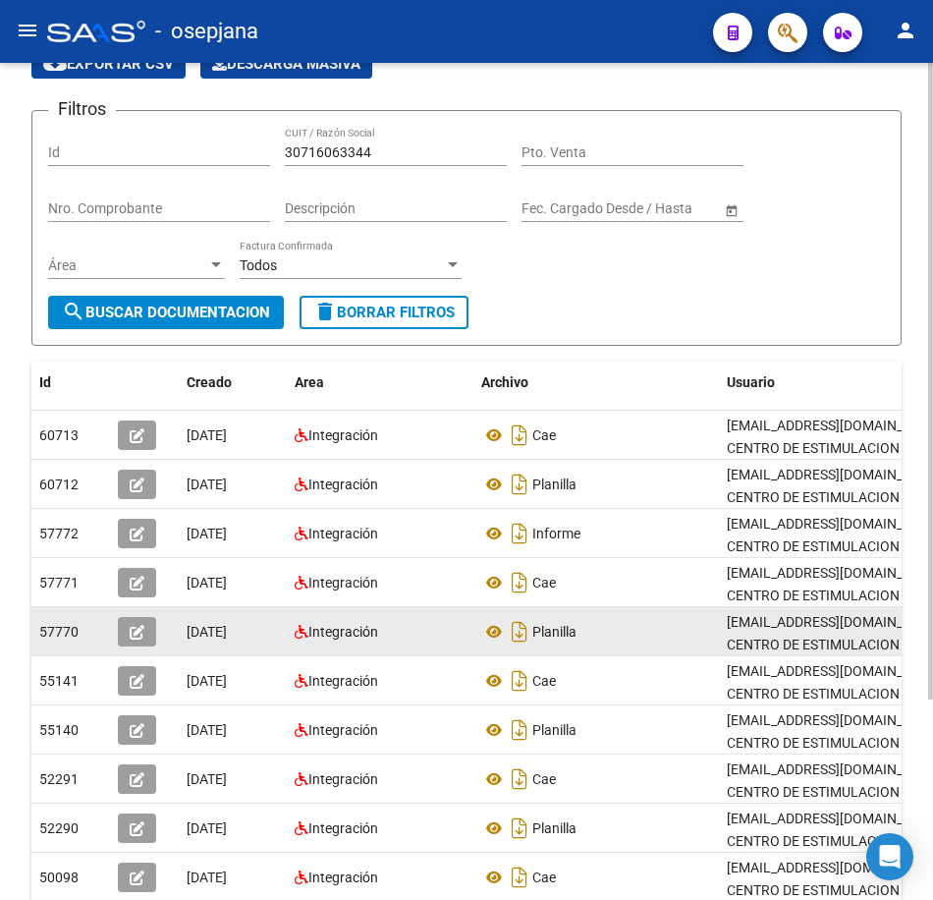
scroll to position [263, 0]
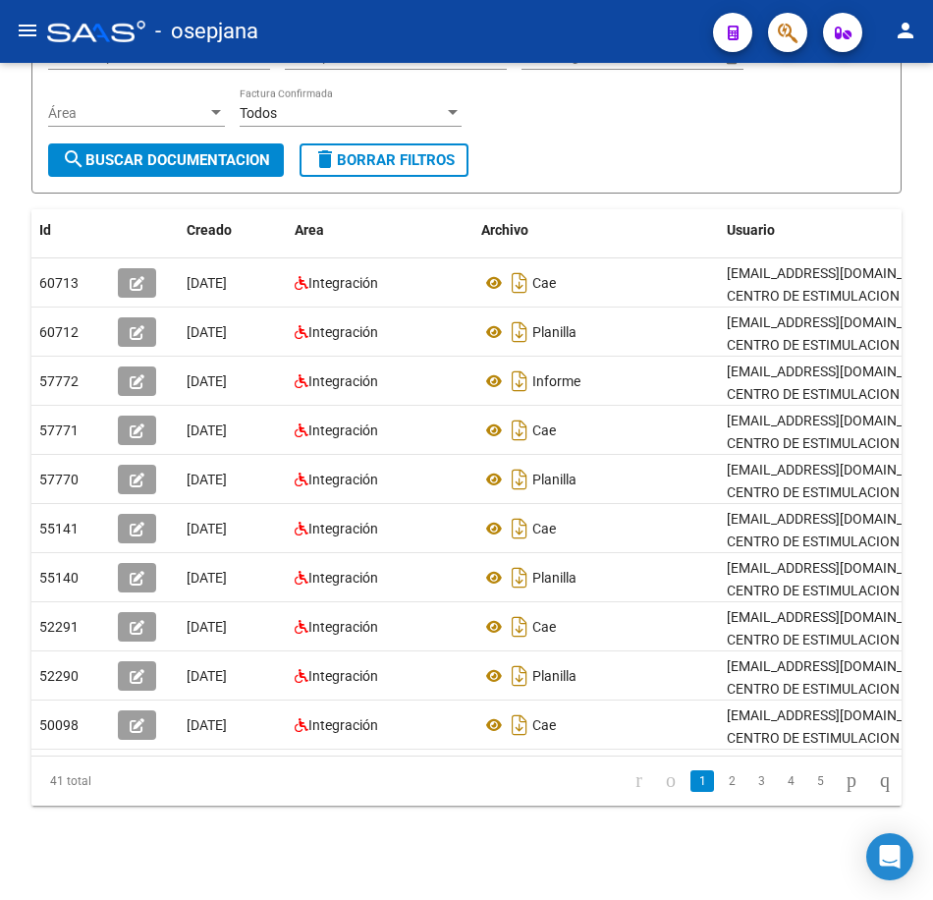
click at [720, 786] on link "2" at bounding box center [732, 781] width 24 height 22
click at [750, 788] on link "3" at bounding box center [762, 781] width 24 height 22
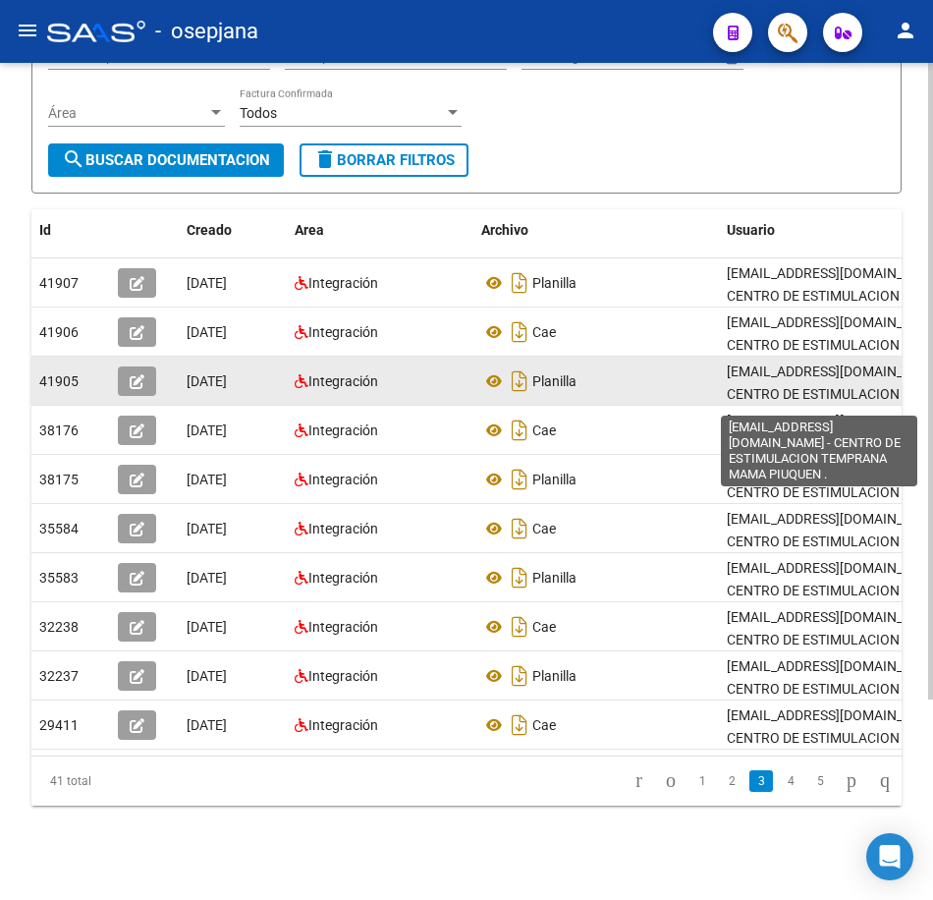
click at [676, 365] on div "Planilla" at bounding box center [596, 380] width 230 height 31
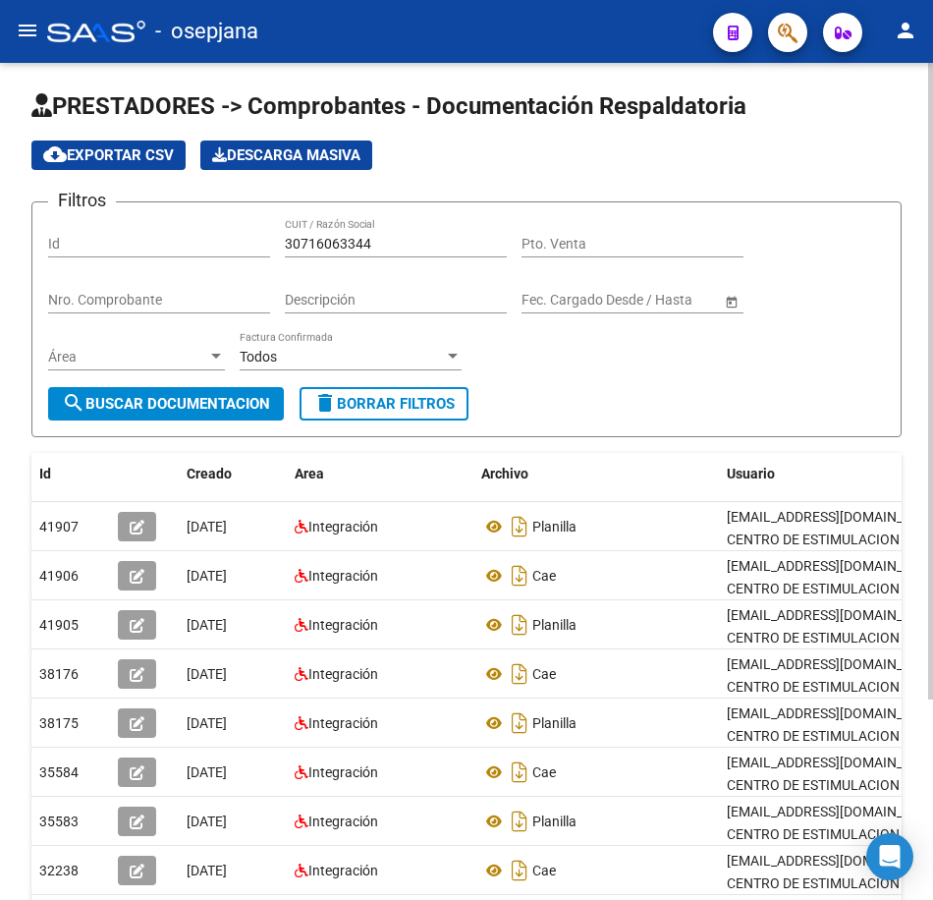
scroll to position [0, 0]
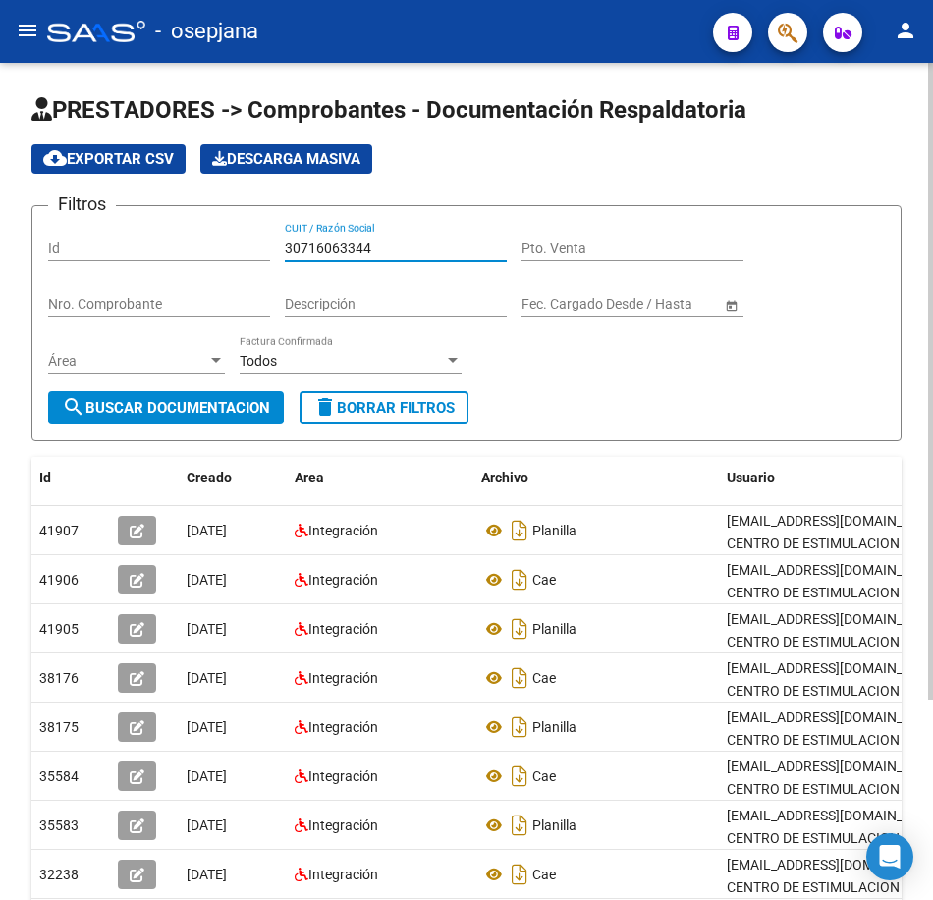
drag, startPoint x: 350, startPoint y: 245, endPoint x: 168, endPoint y: 238, distance: 181.9
click at [174, 238] on div "Filtros Id 30716063344 CUIT / Razón Social Pto. Venta Nro. Comprobante Descripc…" at bounding box center [466, 306] width 837 height 169
click at [228, 410] on span "search Buscar Documentacion" at bounding box center [166, 408] width 208 height 18
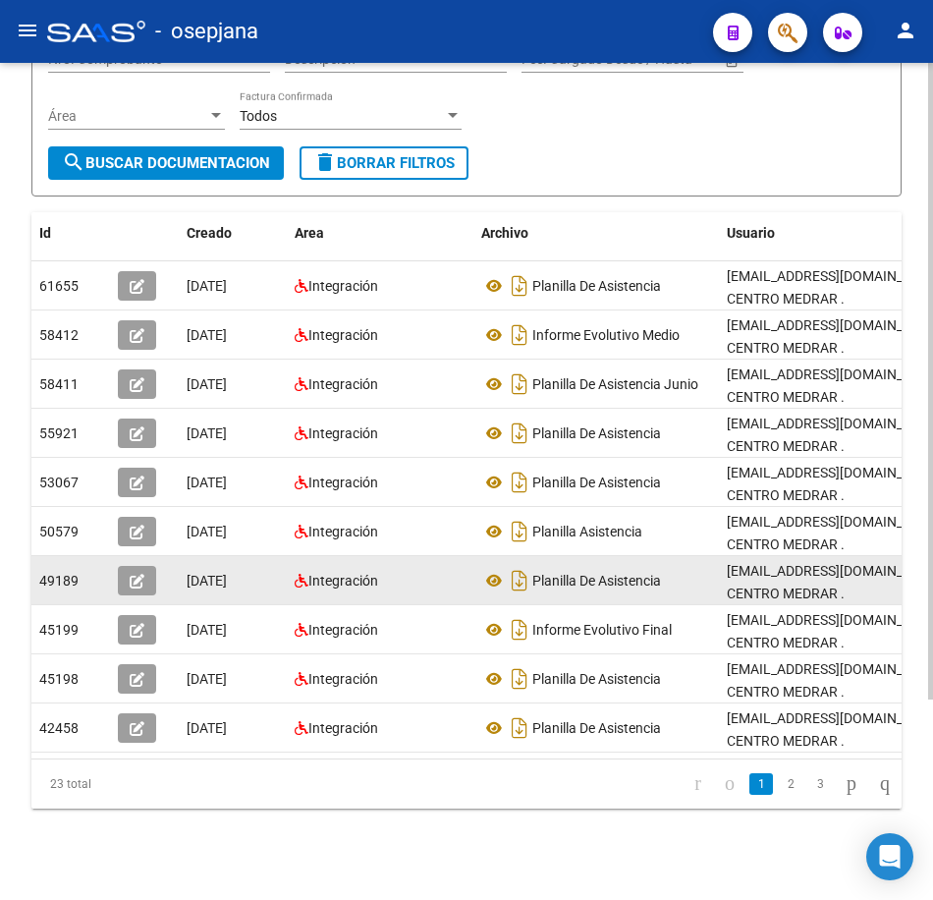
scroll to position [263, 0]
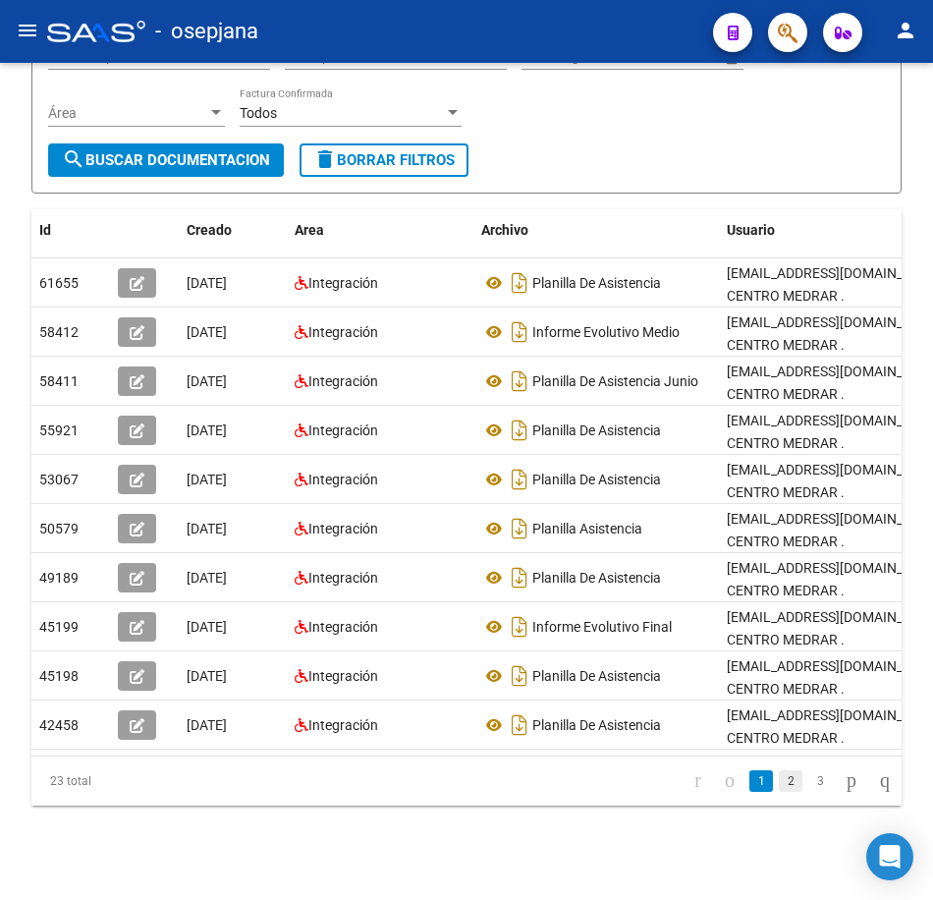
click at [779, 790] on link "2" at bounding box center [791, 781] width 24 height 22
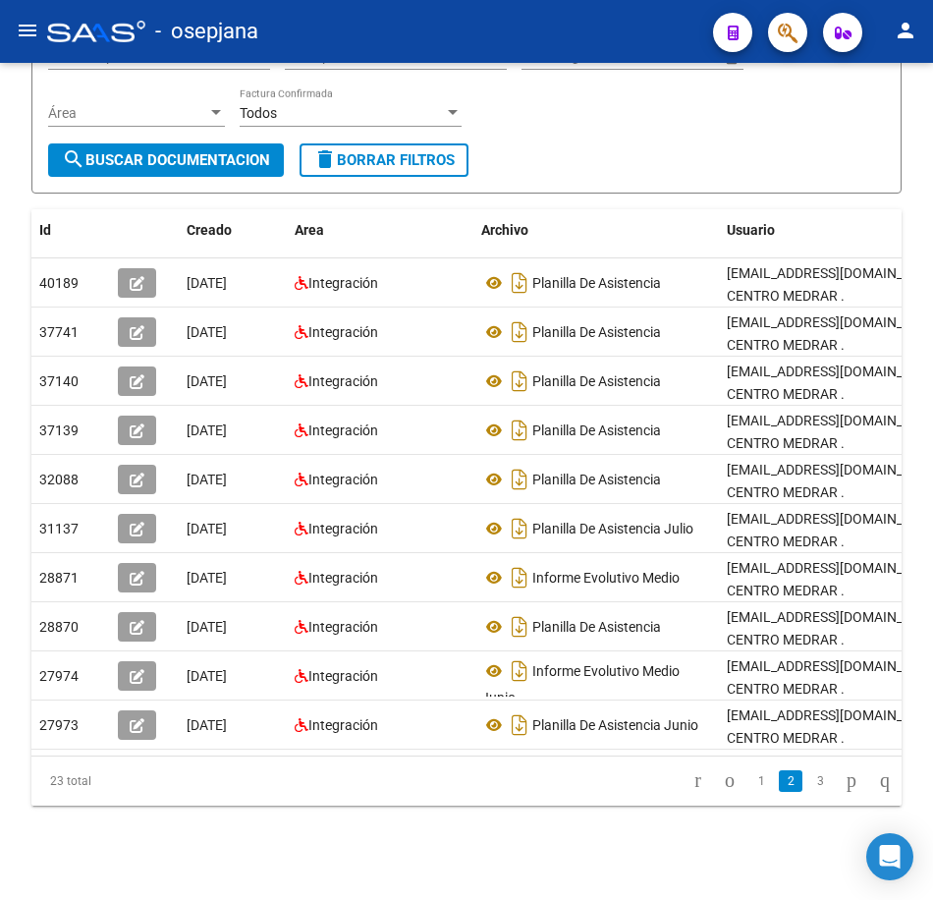
click at [838, 791] on link "go to next page" at bounding box center [852, 781] width 28 height 22
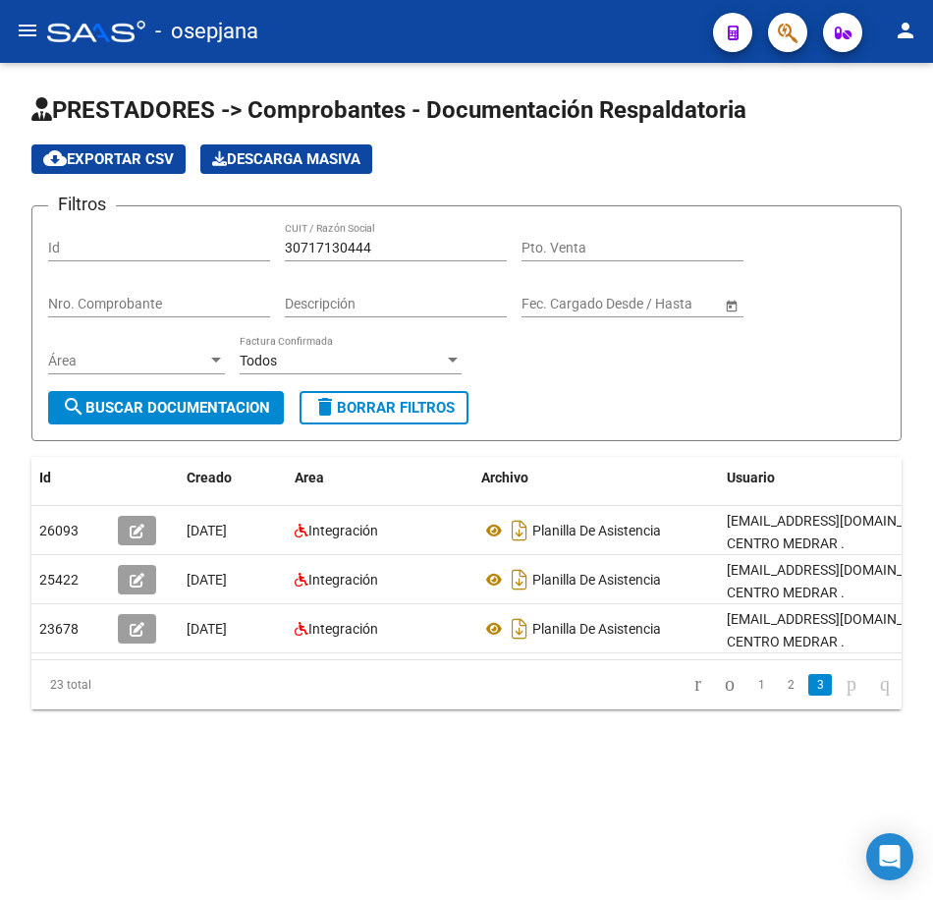
scroll to position [0, 0]
drag, startPoint x: 367, startPoint y: 248, endPoint x: 127, endPoint y: 246, distance: 240.7
click at [120, 236] on div "Filtros Id 30717130444 CUIT / Razón Social Pto. Venta Nro. Comprobante Descripc…" at bounding box center [466, 306] width 837 height 169
click at [195, 403] on span "search Buscar Documentacion" at bounding box center [166, 408] width 208 height 18
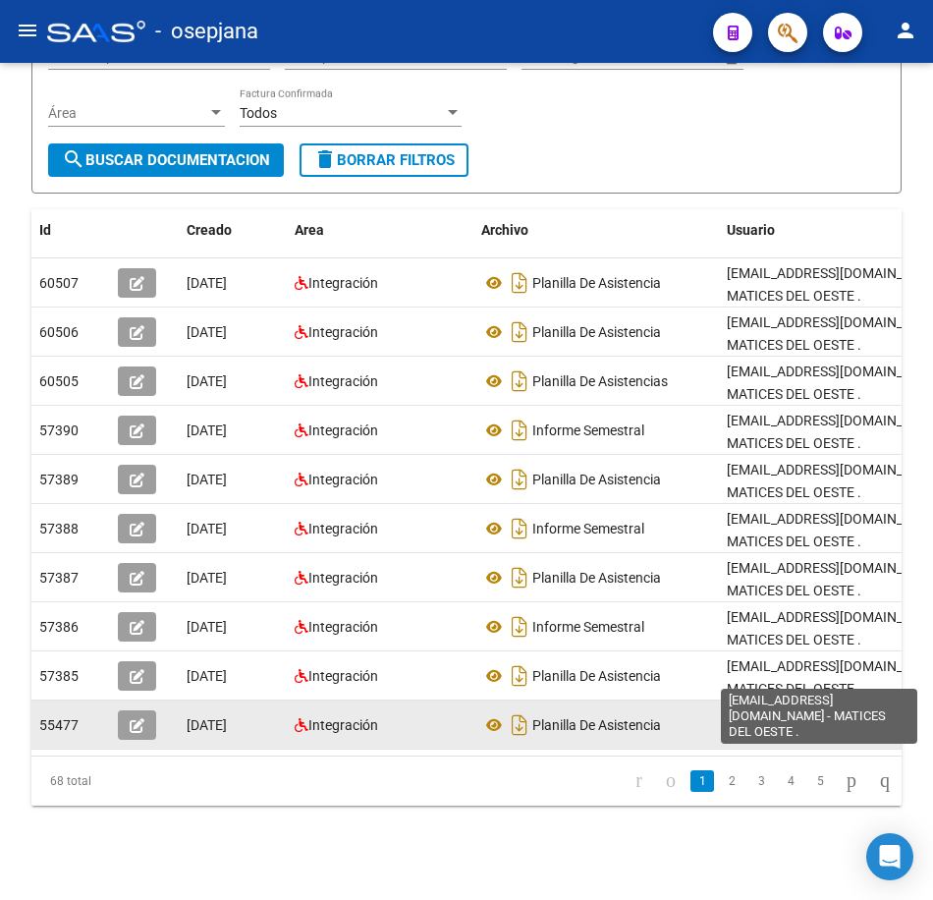
scroll to position [263, 0]
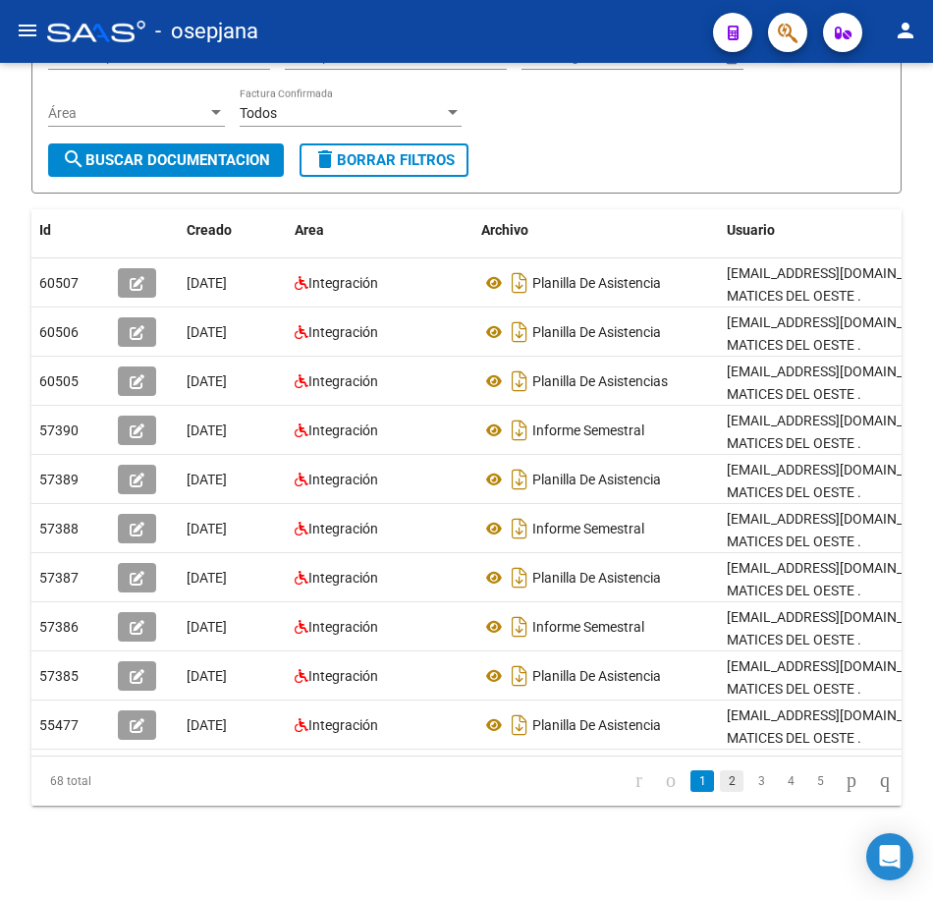
click at [720, 777] on link "2" at bounding box center [732, 781] width 24 height 22
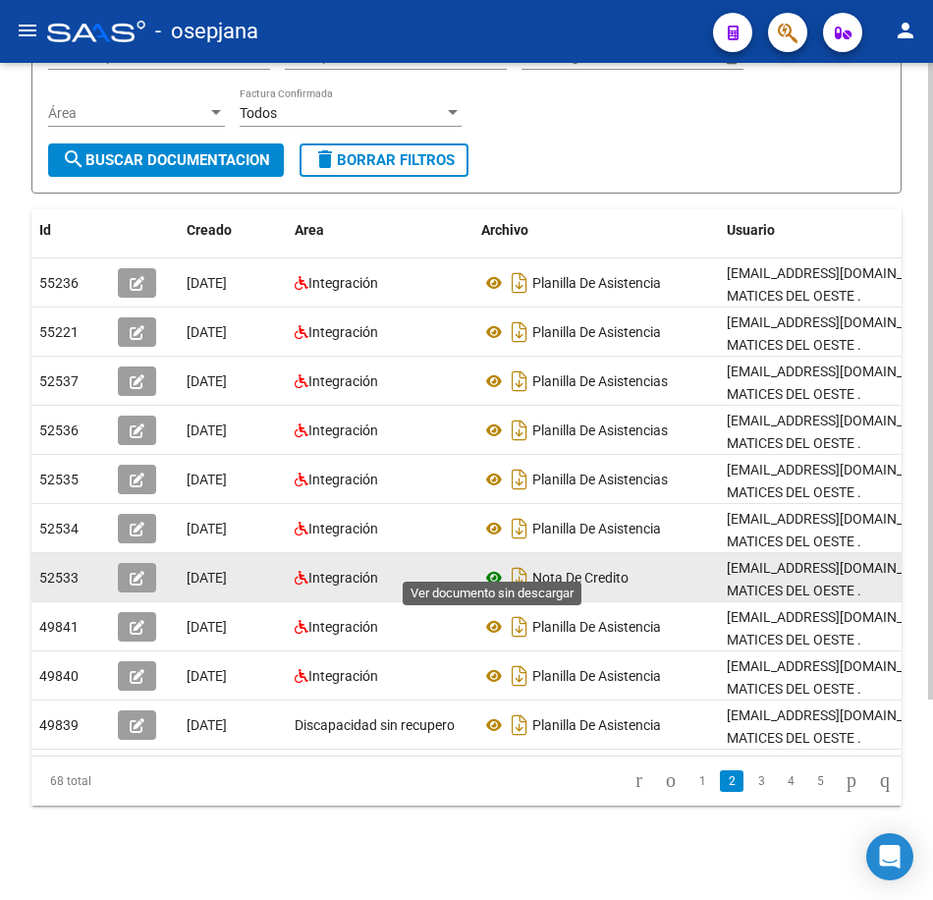
click at [493, 566] on icon at bounding box center [494, 578] width 26 height 24
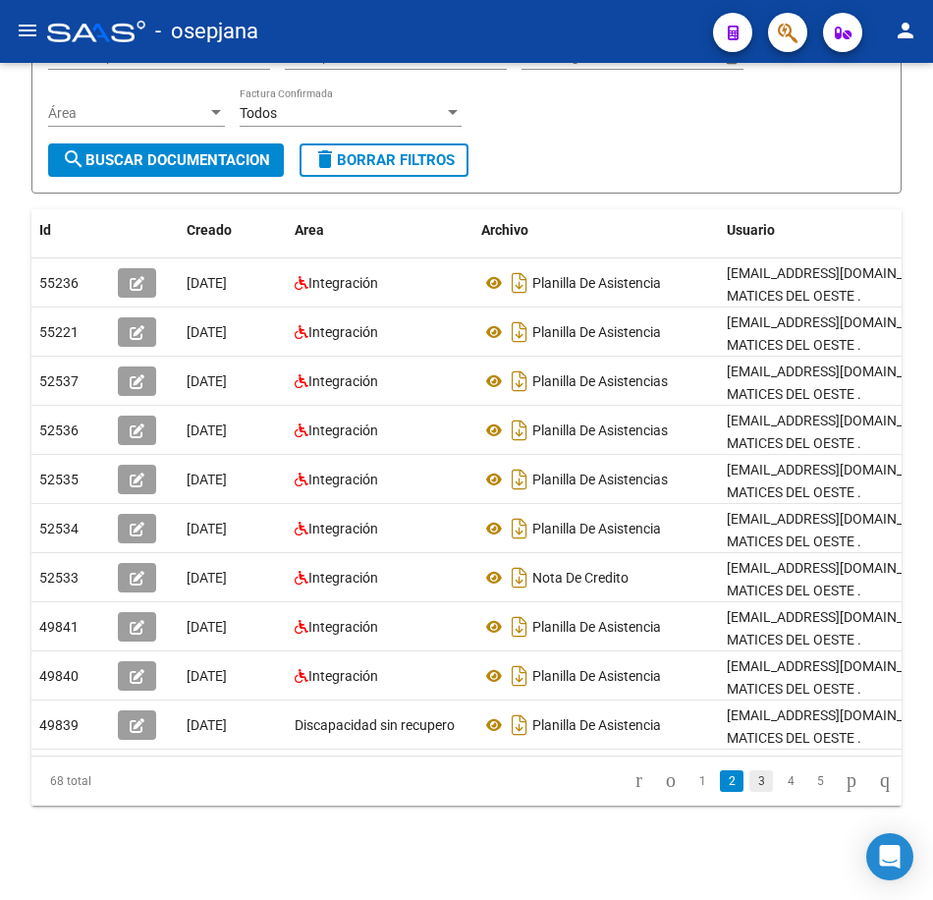
click at [750, 782] on link "3" at bounding box center [762, 781] width 24 height 22
click at [779, 783] on link "4" at bounding box center [791, 781] width 24 height 22
click at [779, 787] on link "5" at bounding box center [791, 781] width 24 height 22
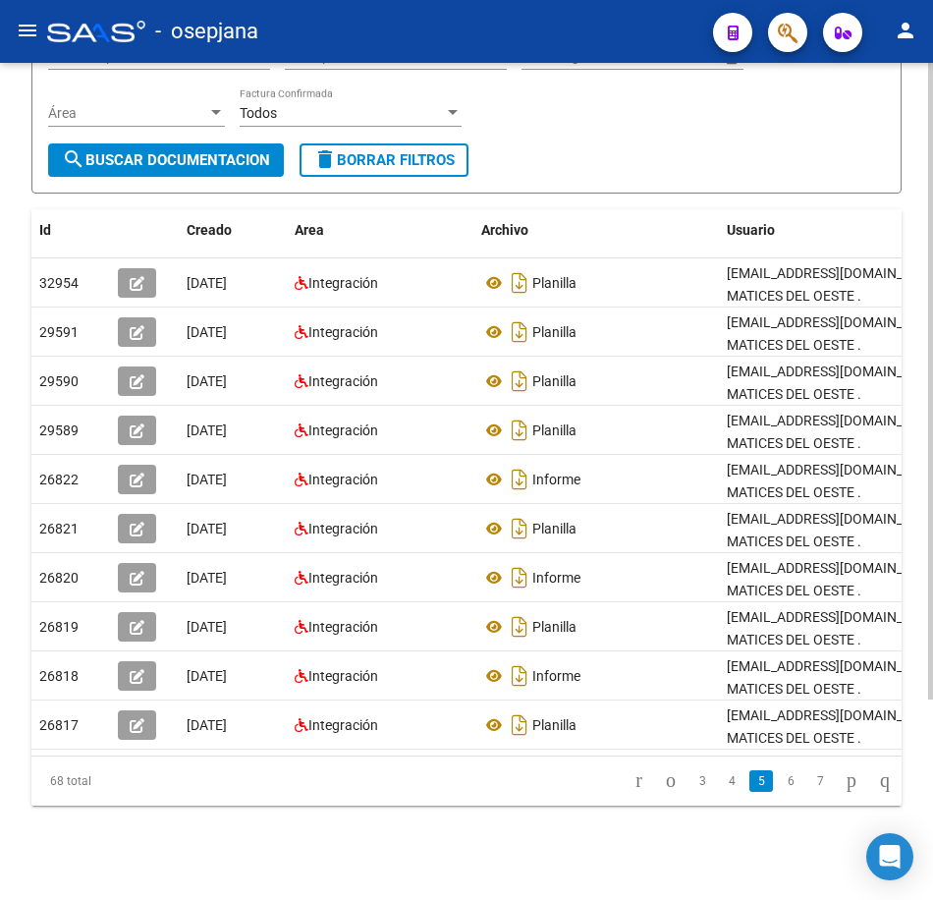
click at [674, 152] on form "Filtros Id 30717031853 CUIT / Razón Social Pto. Venta Nro. Comprobante Descripc…" at bounding box center [466, 76] width 870 height 236
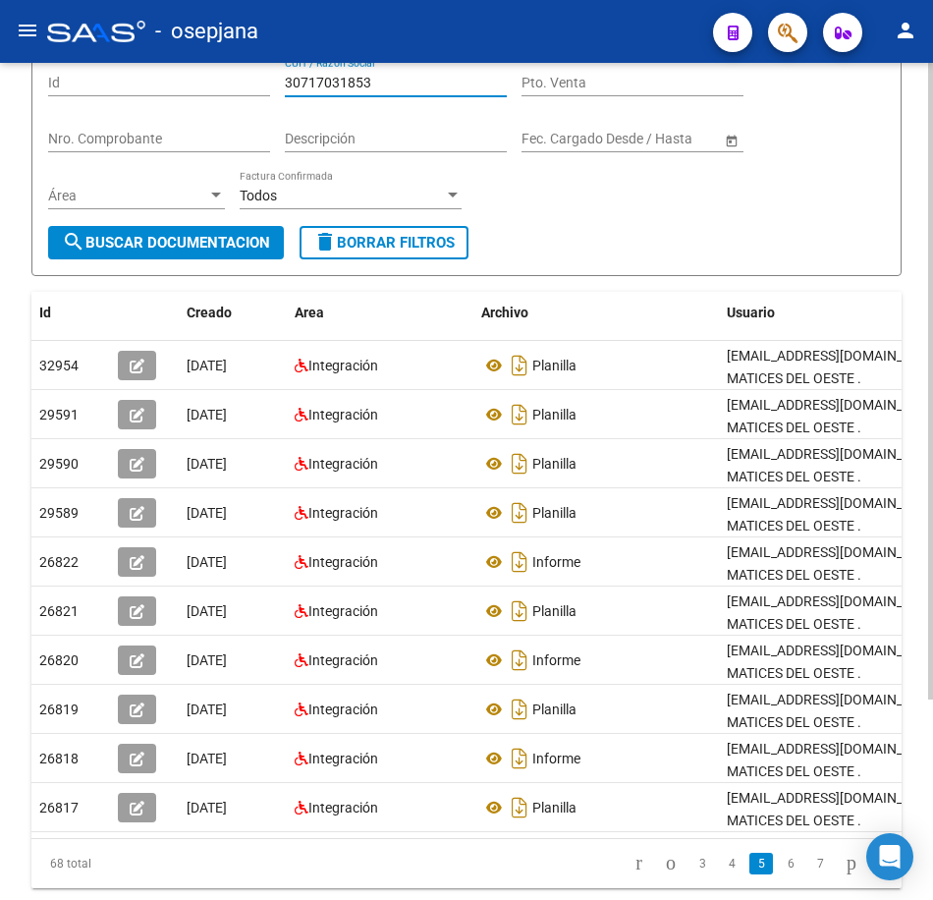
drag, startPoint x: 383, startPoint y: 87, endPoint x: 186, endPoint y: 93, distance: 197.5
click at [186, 93] on div "Filtros Id 30717031853 CUIT / Razón Social Pto. Venta Nro. Comprobante Descripc…" at bounding box center [466, 141] width 837 height 169
click at [238, 245] on span "search Buscar Documentacion" at bounding box center [166, 243] width 208 height 18
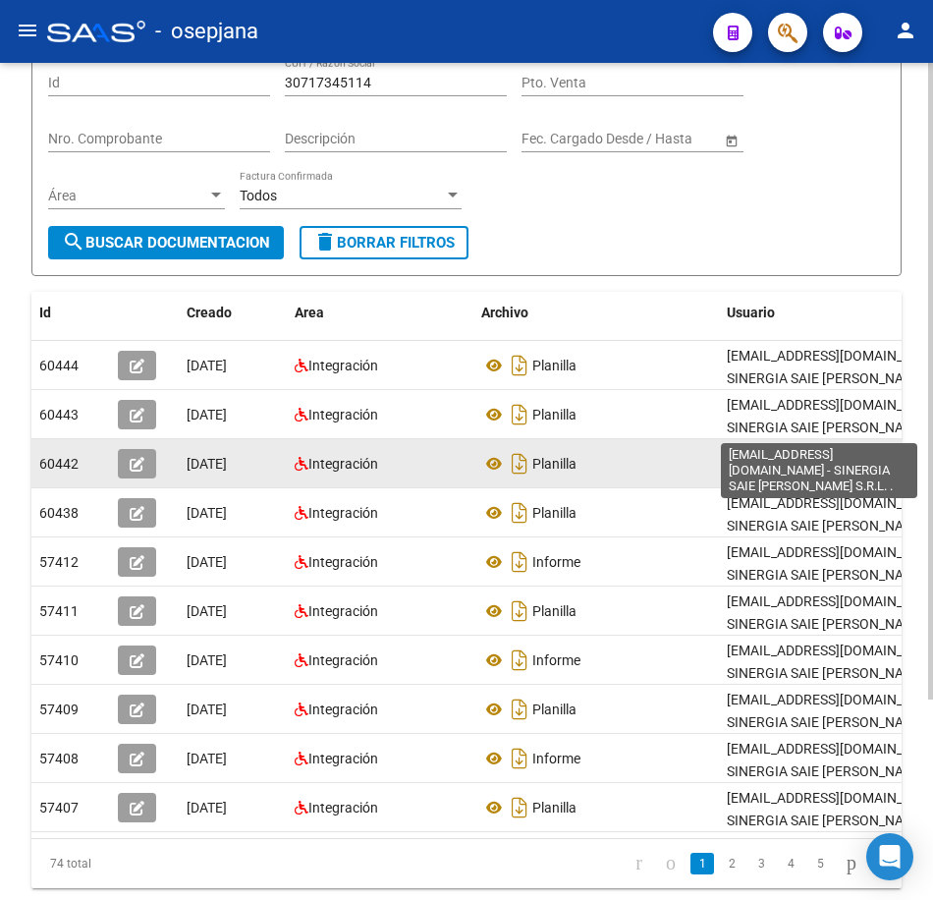
scroll to position [3, 0]
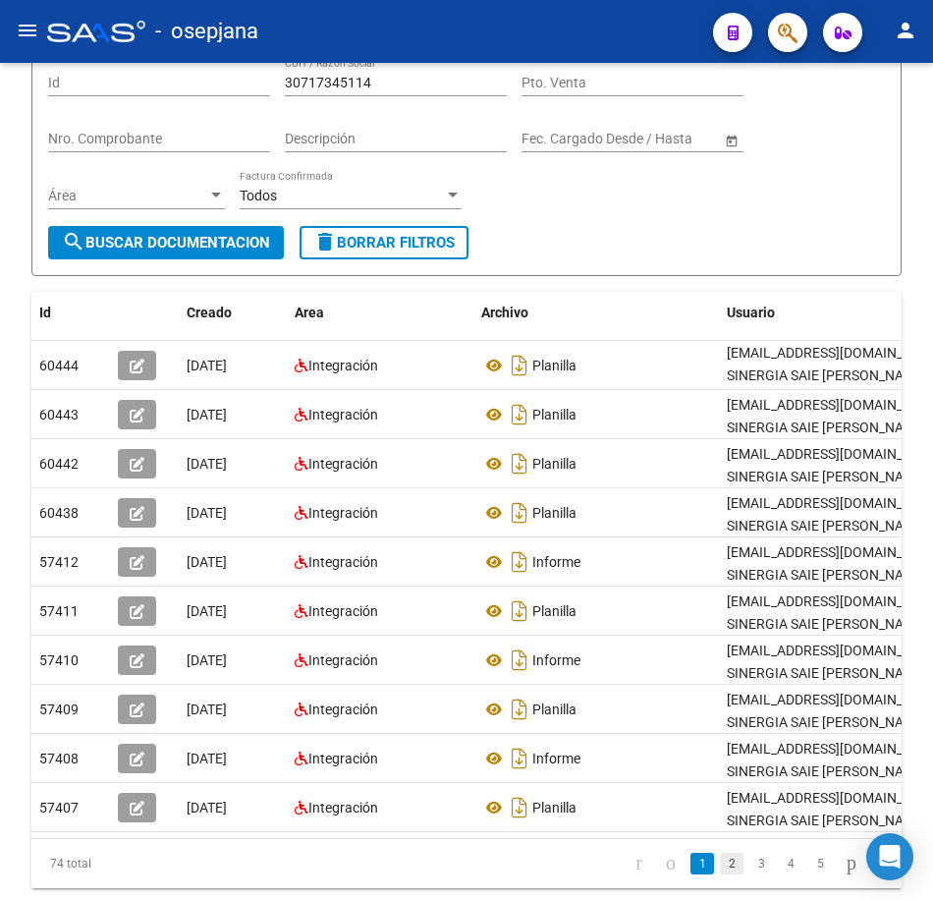
click at [720, 874] on link "2" at bounding box center [732, 864] width 24 height 22
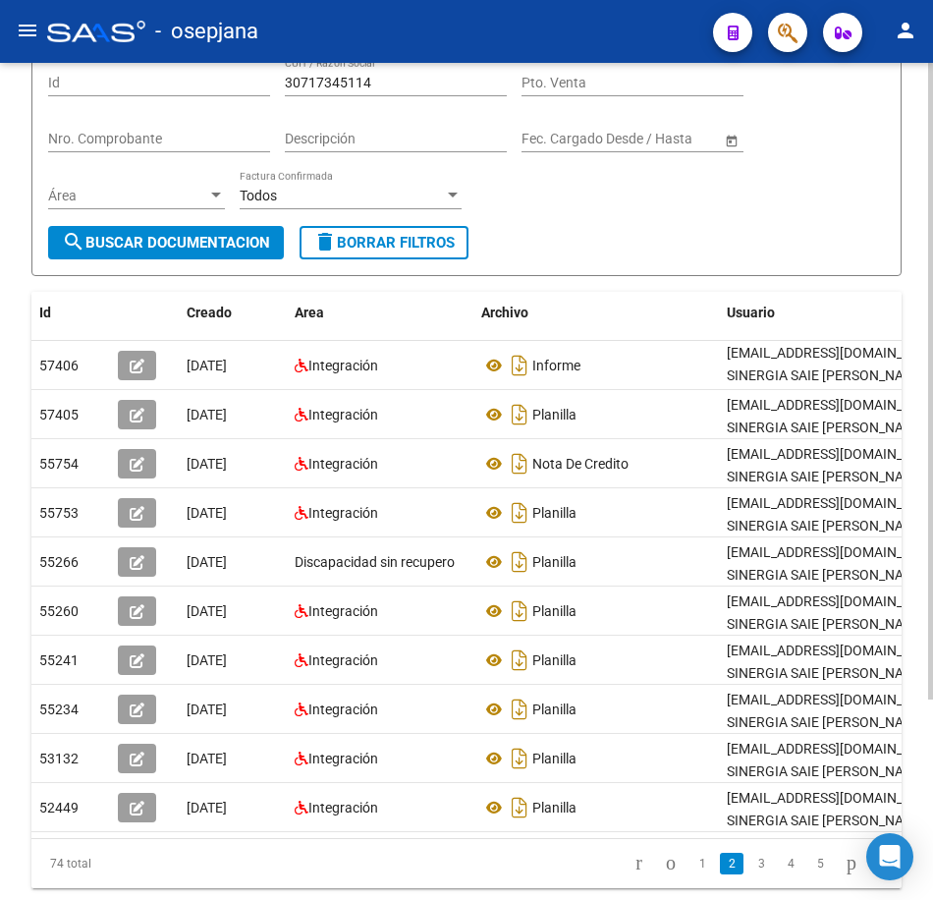
click at [567, 225] on div "Filtros Id 30717345114 CUIT / Razón Social Pto. Venta Nro. Comprobante Descripc…" at bounding box center [466, 141] width 837 height 169
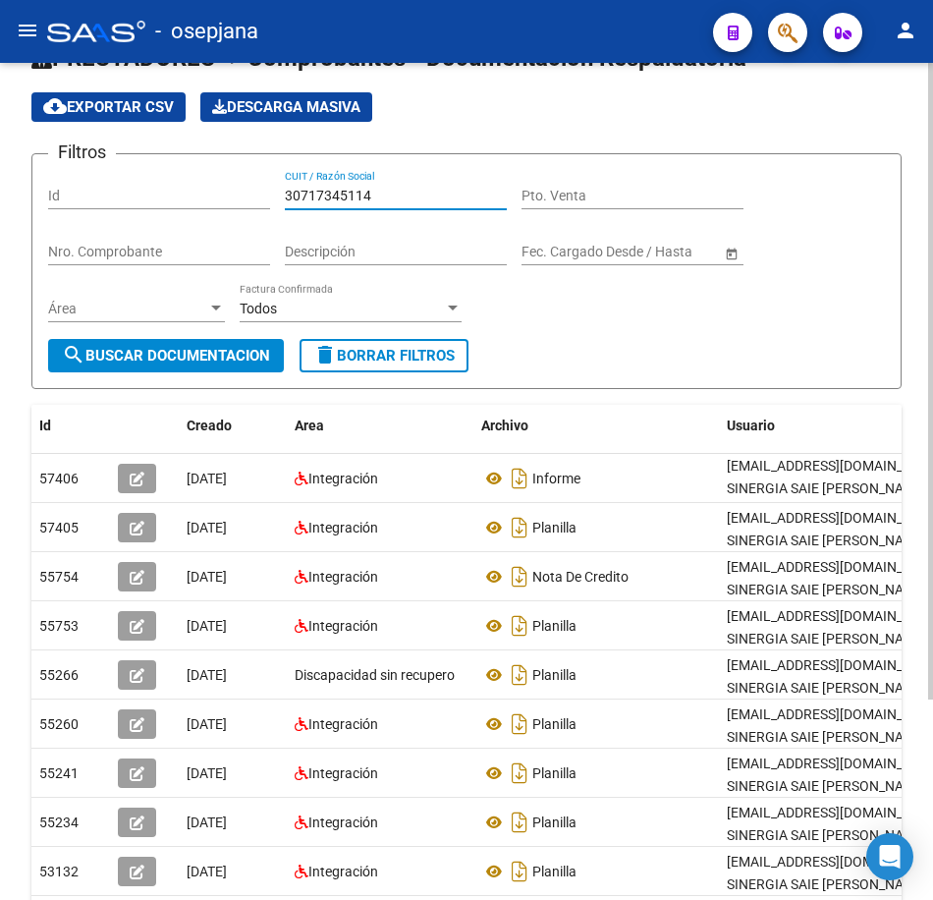
drag, startPoint x: 391, startPoint y: 86, endPoint x: 130, endPoint y: 66, distance: 262.1
click at [130, 66] on app-list-header "PRESTADORES -> Comprobantes - Documentación Respaldatoria cloud_download Export…" at bounding box center [466, 215] width 870 height 347
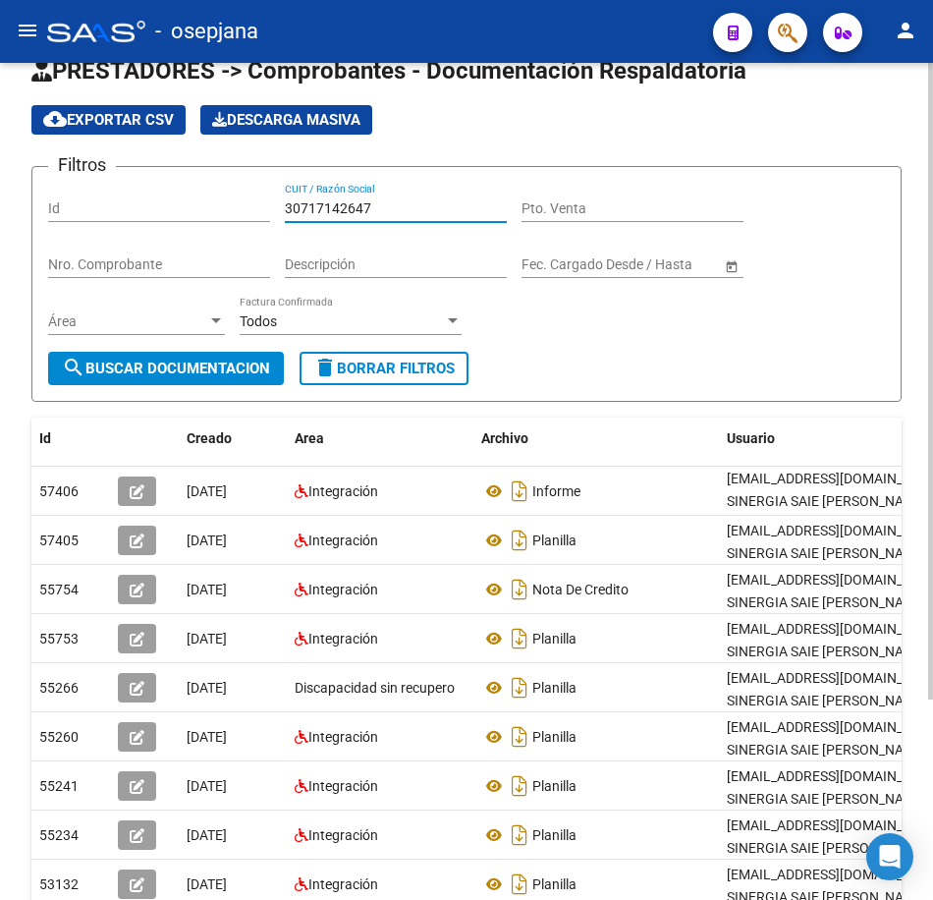
click at [160, 372] on span "search Buscar Documentacion" at bounding box center [166, 369] width 208 height 18
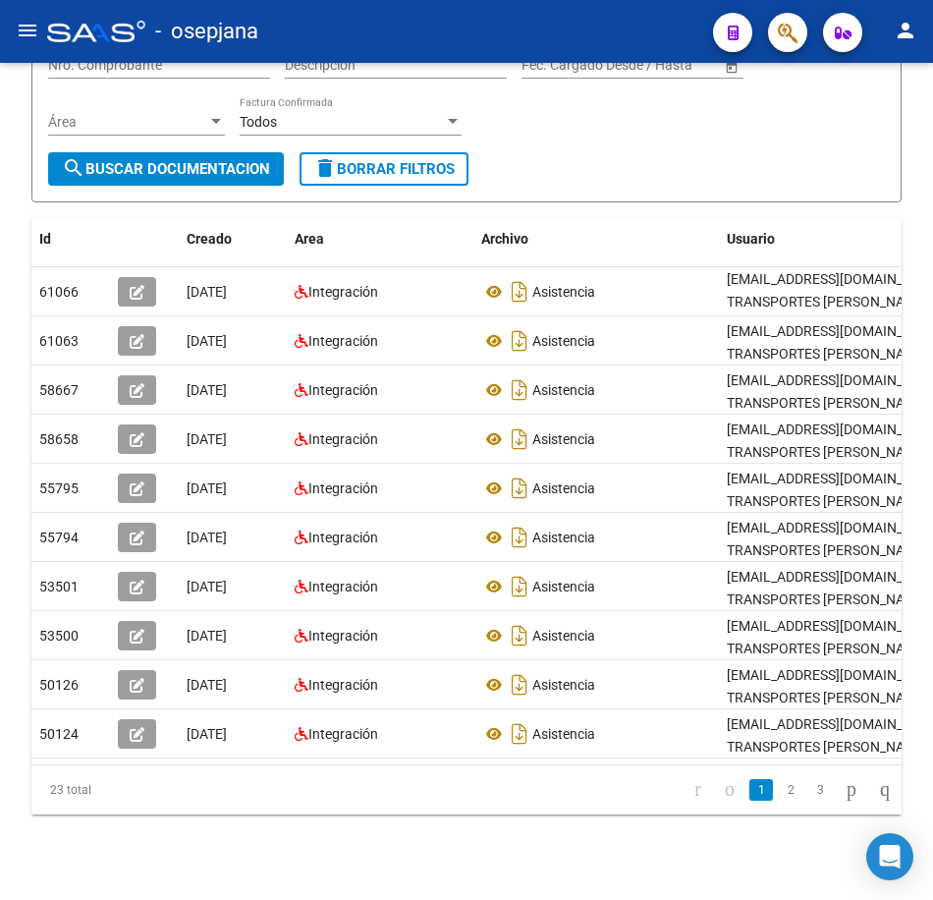
scroll to position [263, 0]
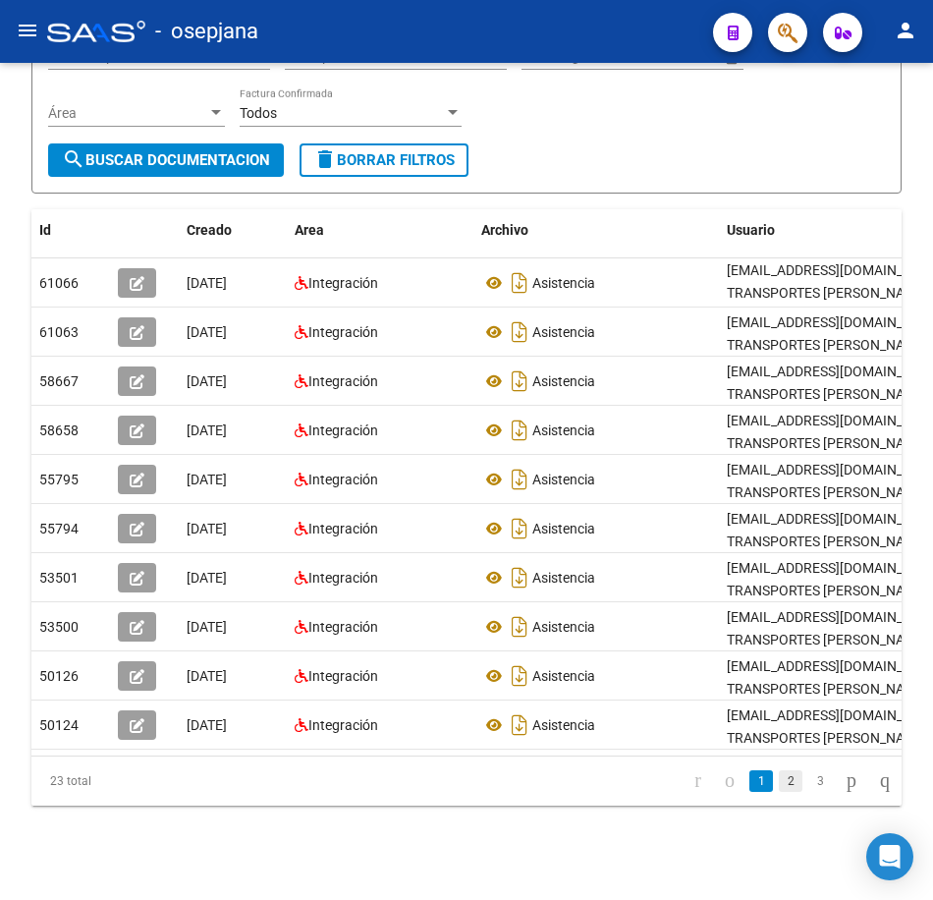
click at [782, 788] on link "2" at bounding box center [791, 781] width 24 height 22
click at [806, 793] on li "3" at bounding box center [820, 780] width 29 height 33
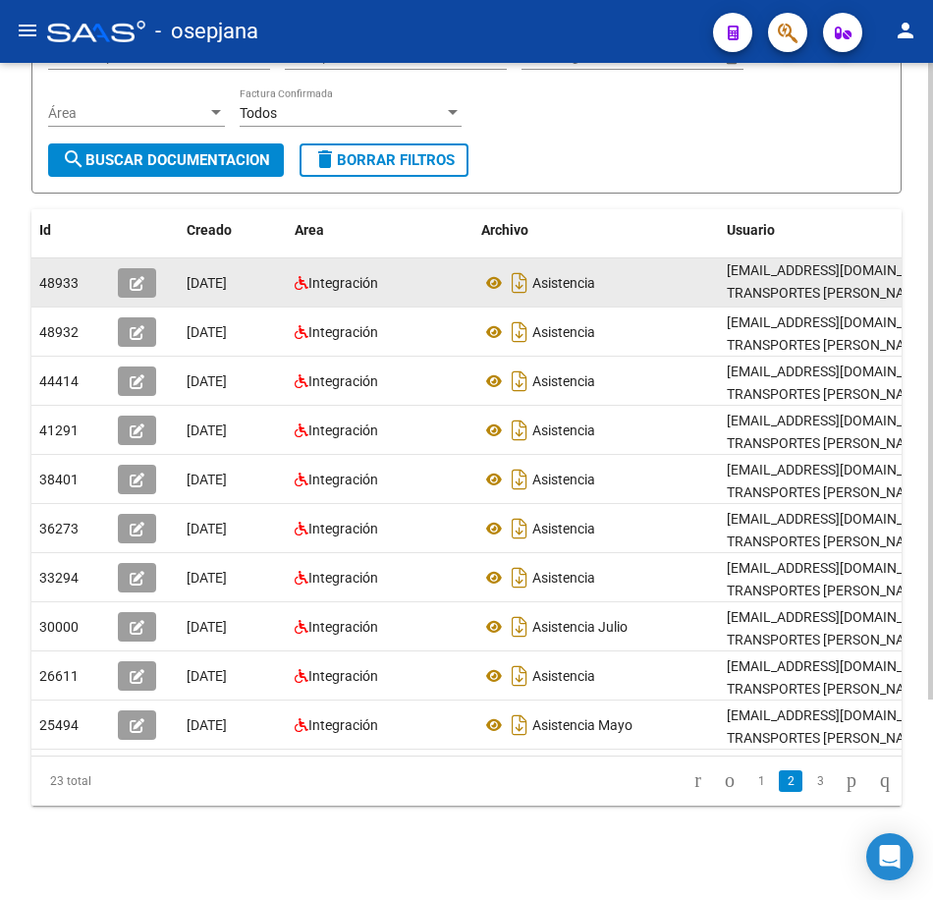
click at [602, 258] on datatable-body-cell "Asistencia" at bounding box center [597, 282] width 246 height 48
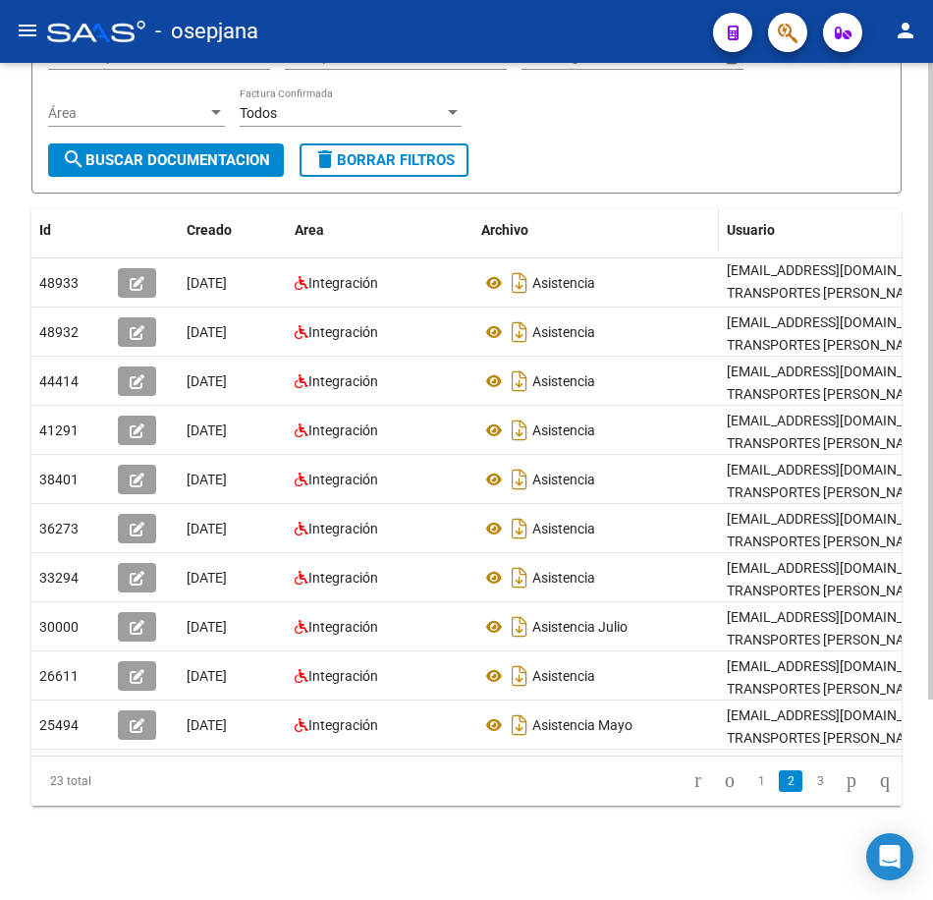
scroll to position [67, 0]
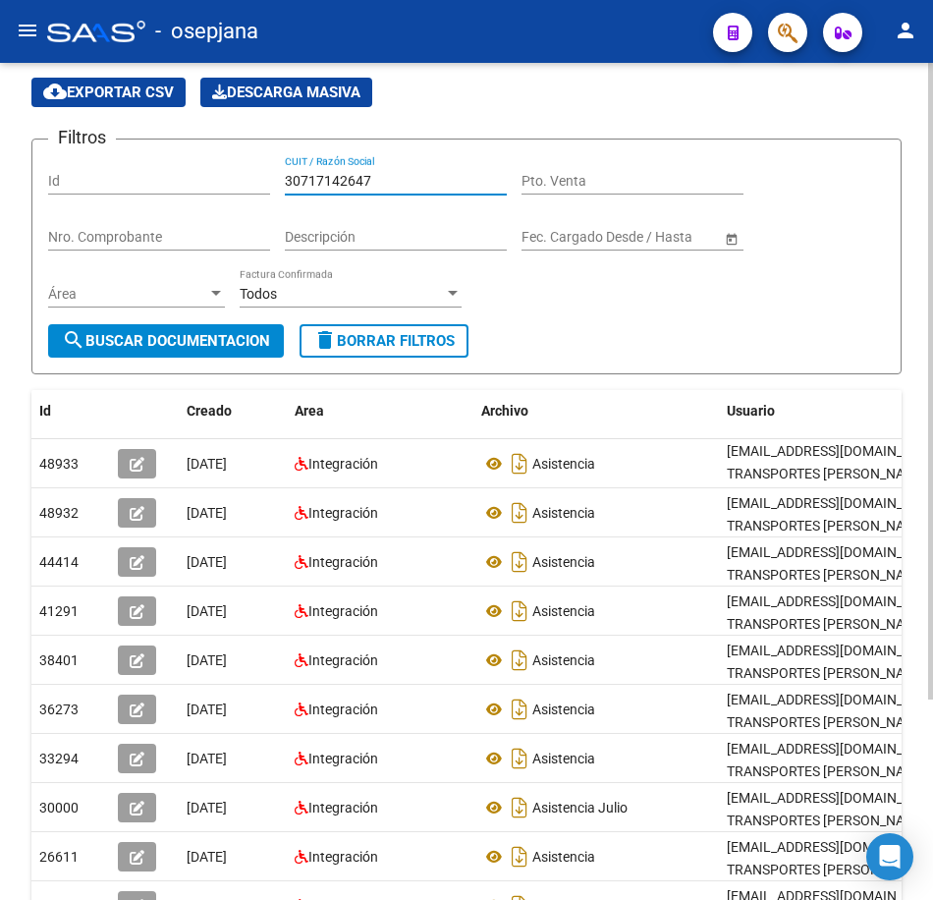
drag, startPoint x: 386, startPoint y: 179, endPoint x: 219, endPoint y: 161, distance: 167.9
click at [219, 161] on div "Filtros Id 30717142647 CUIT / Razón Social Pto. Venta Nro. Comprobante Descripc…" at bounding box center [466, 239] width 837 height 169
click at [197, 330] on button "search Buscar Documentacion" at bounding box center [166, 340] width 236 height 33
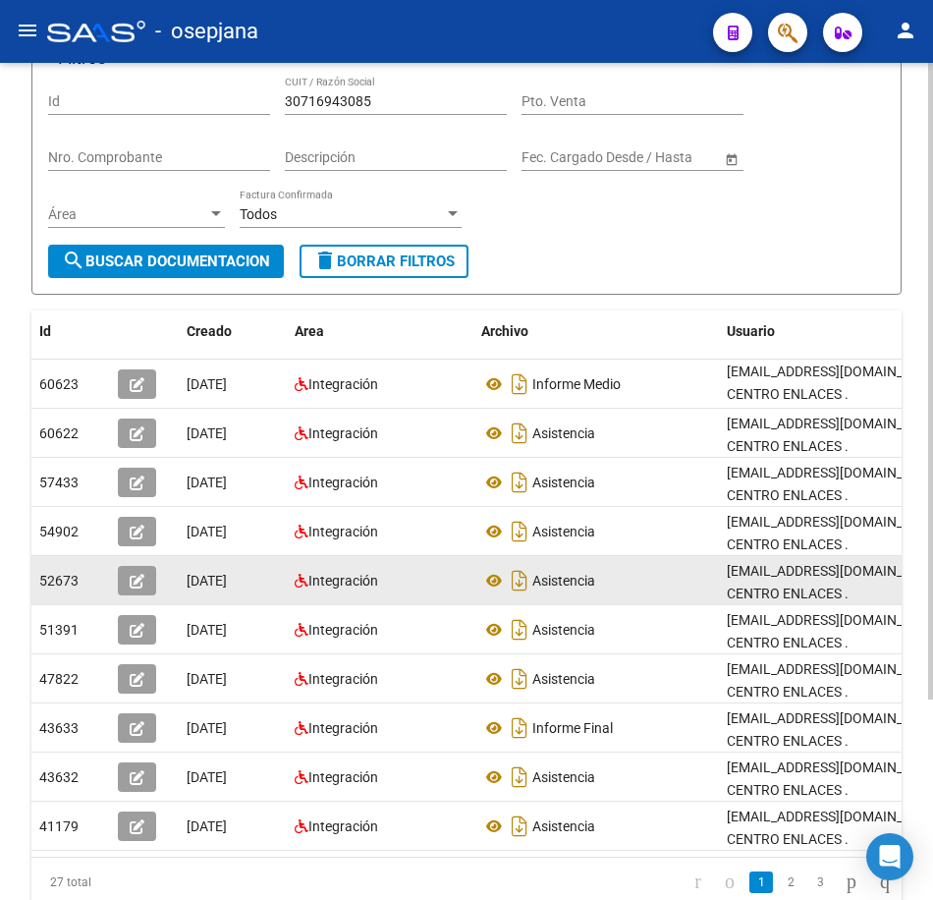
scroll to position [263, 0]
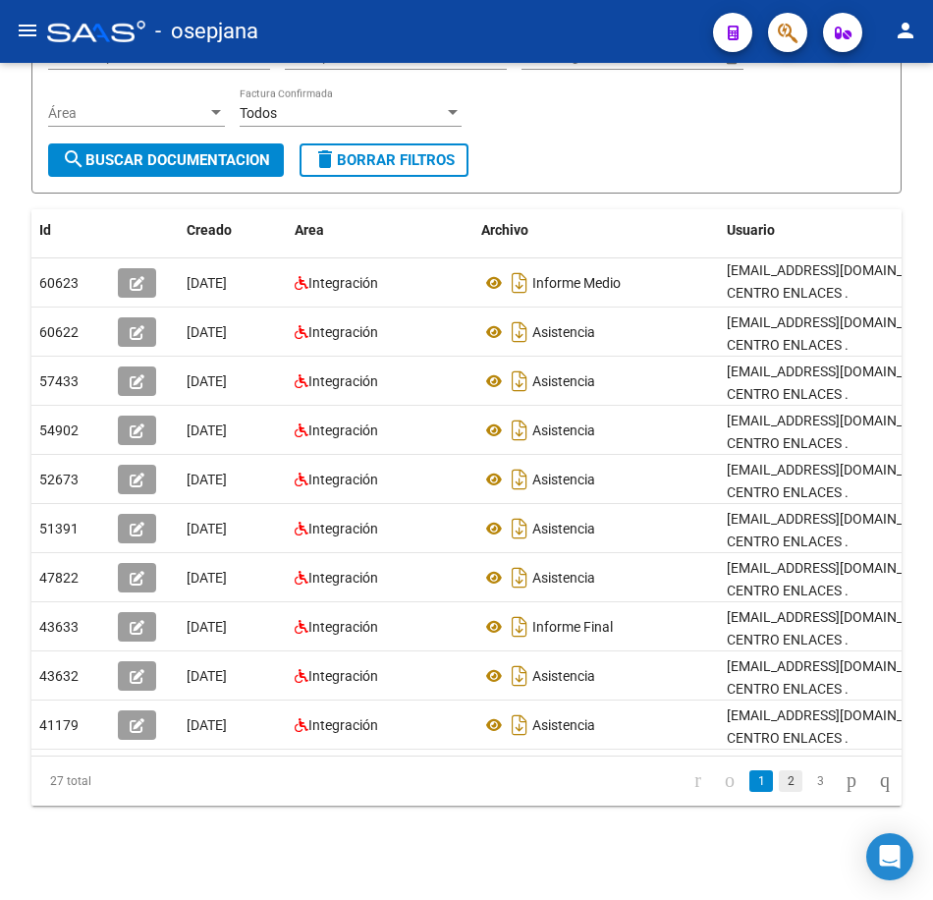
click at [779, 785] on link "2" at bounding box center [791, 781] width 24 height 22
click at [808, 790] on link "3" at bounding box center [820, 781] width 24 height 22
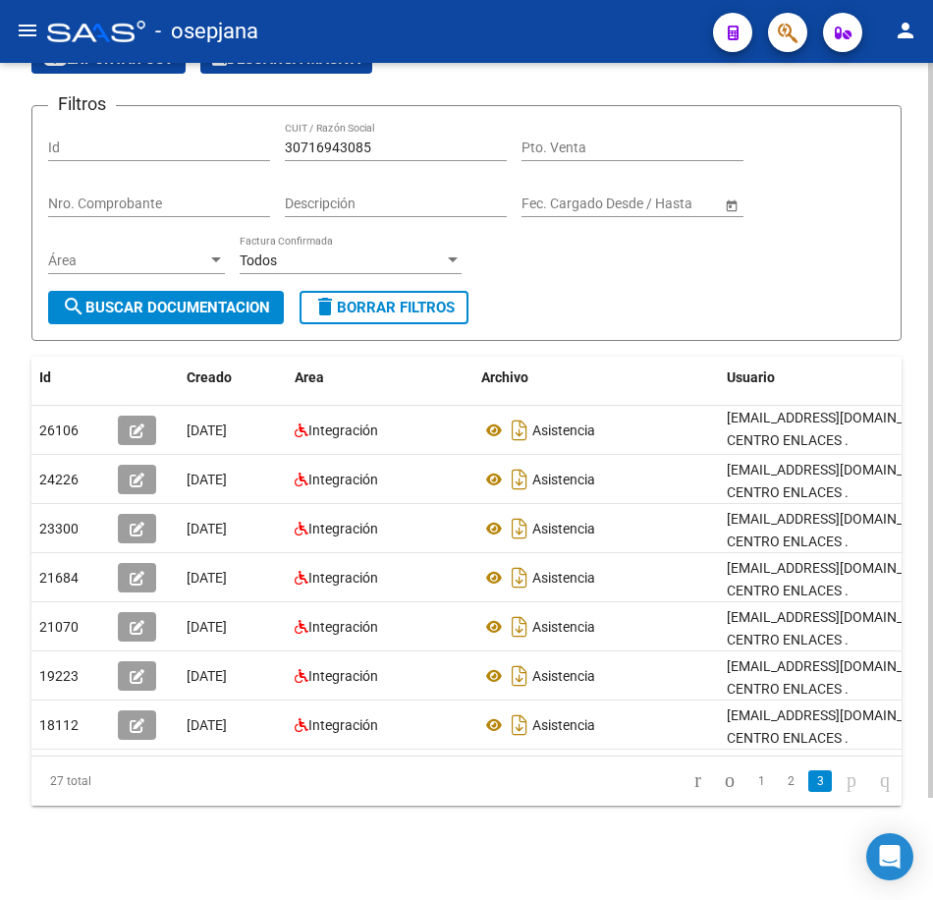
scroll to position [116, 0]
drag, startPoint x: 391, startPoint y: 137, endPoint x: 184, endPoint y: 147, distance: 207.6
click at [173, 124] on div "Filtros Id 30716943085 CUIT / Razón Social Pto. Venta Nro. Comprobante Descripc…" at bounding box center [466, 206] width 837 height 169
click at [191, 299] on span "search Buscar Documentacion" at bounding box center [166, 308] width 208 height 18
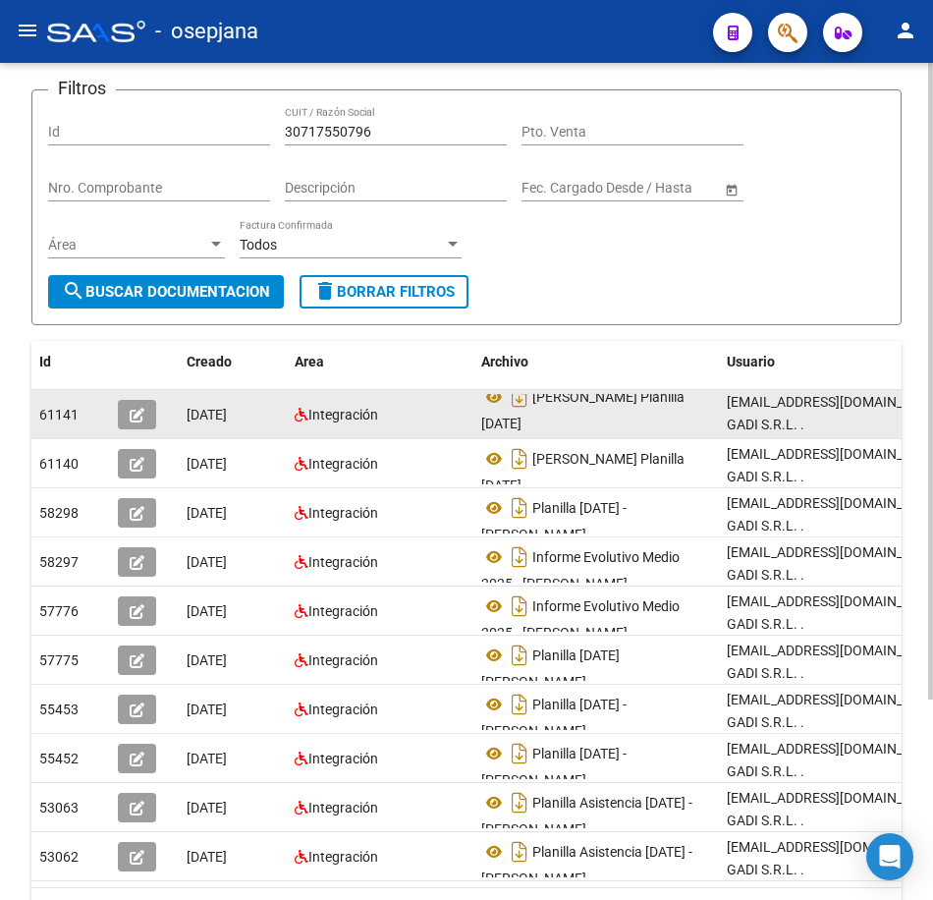
scroll to position [0, 0]
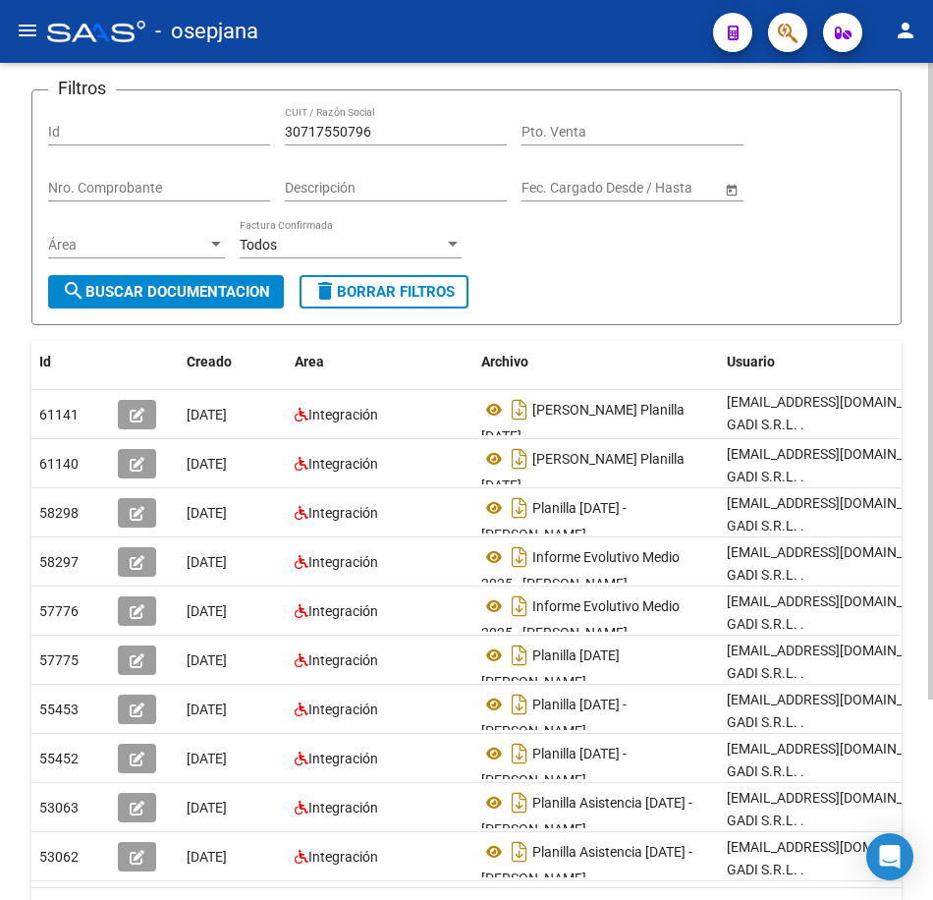
click at [710, 277] on form "Filtros Id 30717550796 CUIT / Razón Social Pto. Venta Nro. Comprobante Descripc…" at bounding box center [466, 207] width 870 height 236
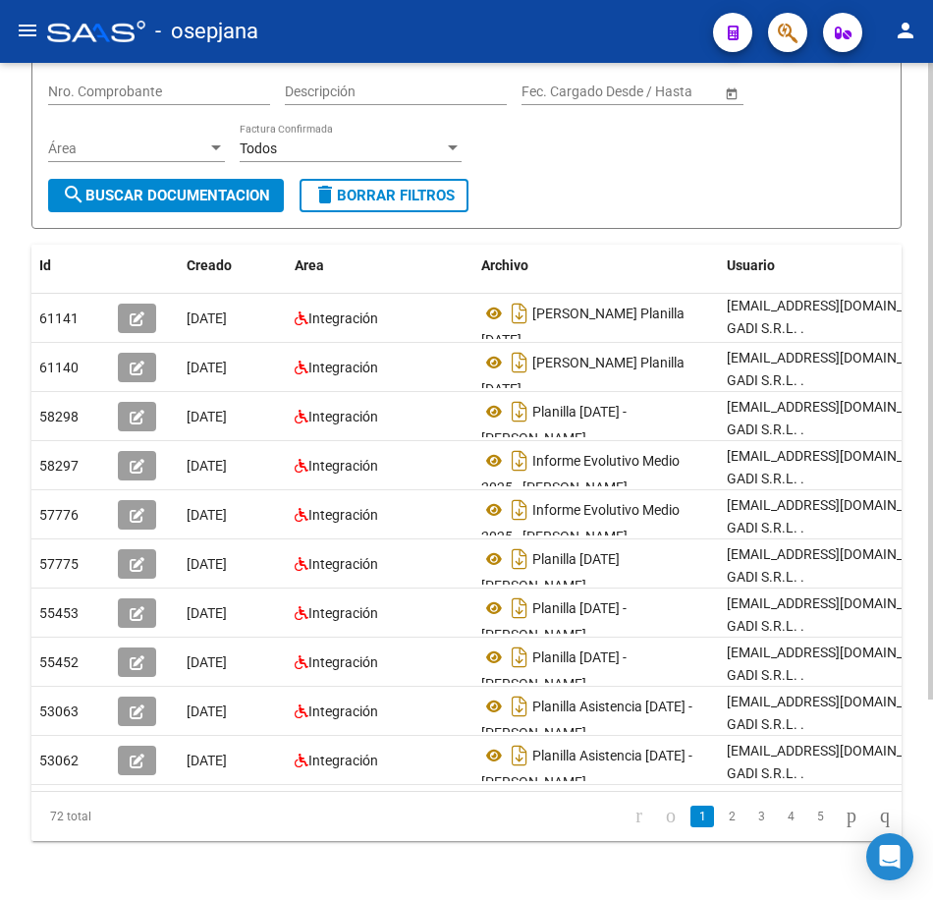
scroll to position [263, 0]
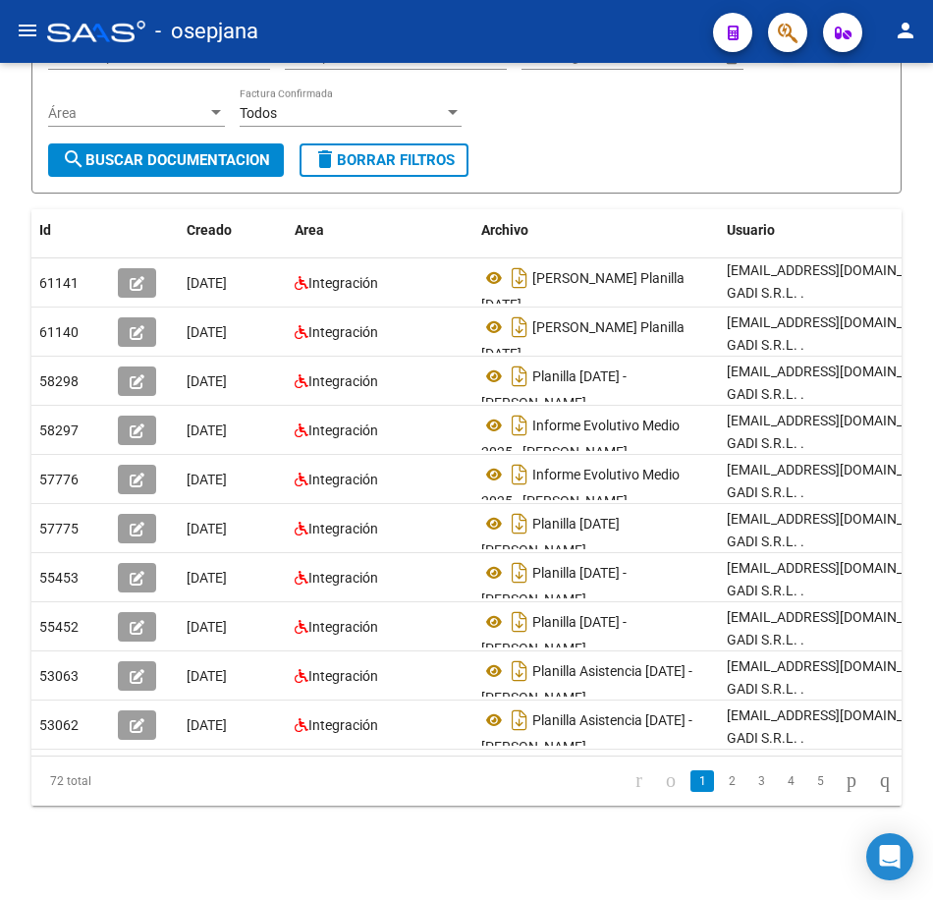
click at [720, 786] on link "2" at bounding box center [732, 781] width 24 height 22
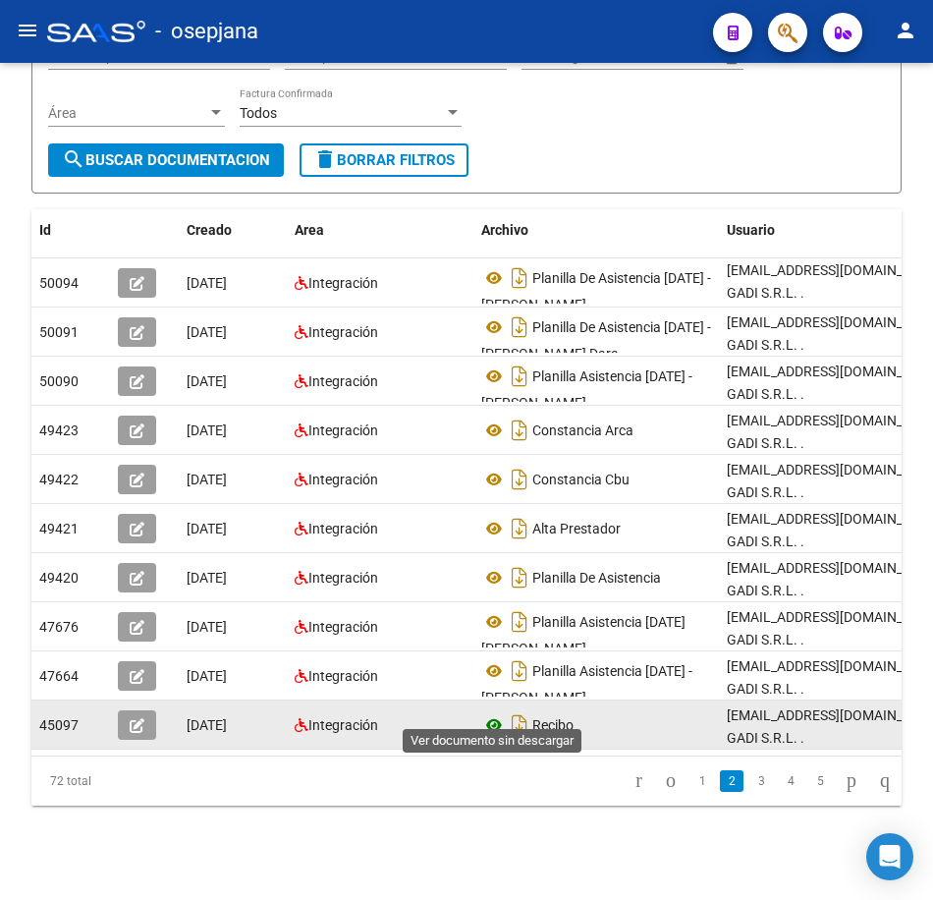
click at [492, 713] on icon at bounding box center [494, 725] width 26 height 24
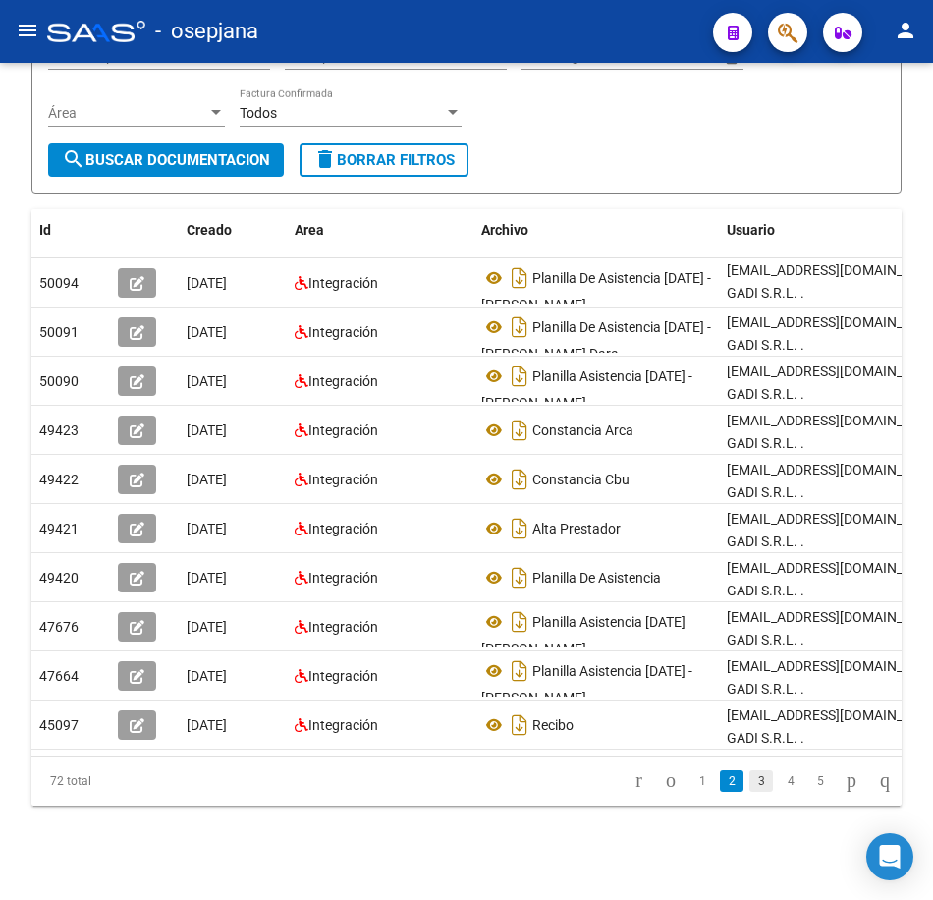
click at [752, 782] on link "3" at bounding box center [762, 781] width 24 height 22
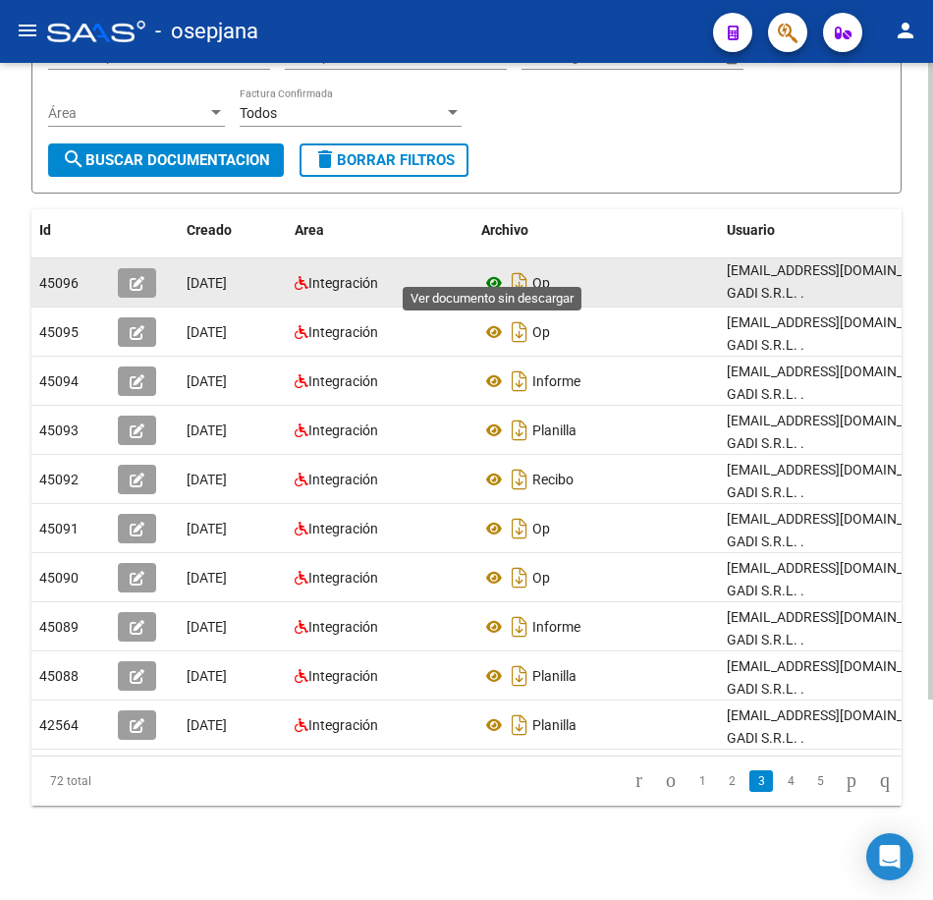
click at [492, 271] on icon at bounding box center [494, 283] width 26 height 24
click at [731, 258] on datatable-body-cell "[EMAIL_ADDRESS][DOMAIN_NAME] - EQUIPO GADI S.R.L. ." at bounding box center [866, 282] width 295 height 48
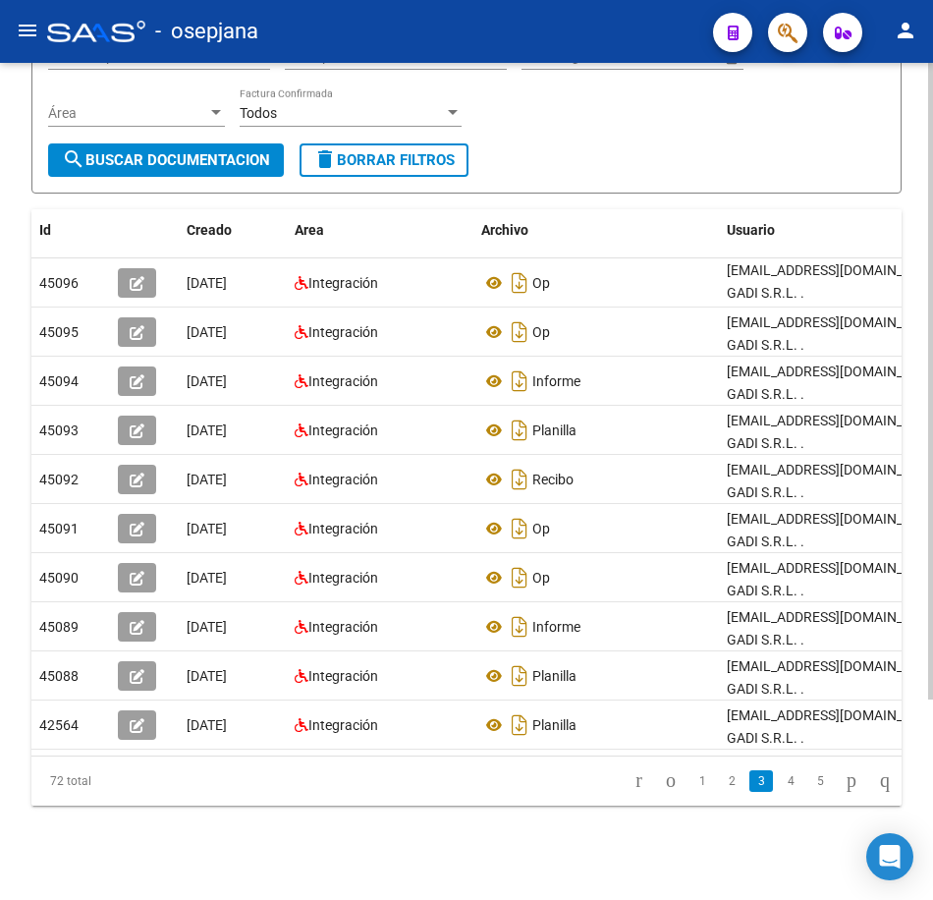
scroll to position [0, 0]
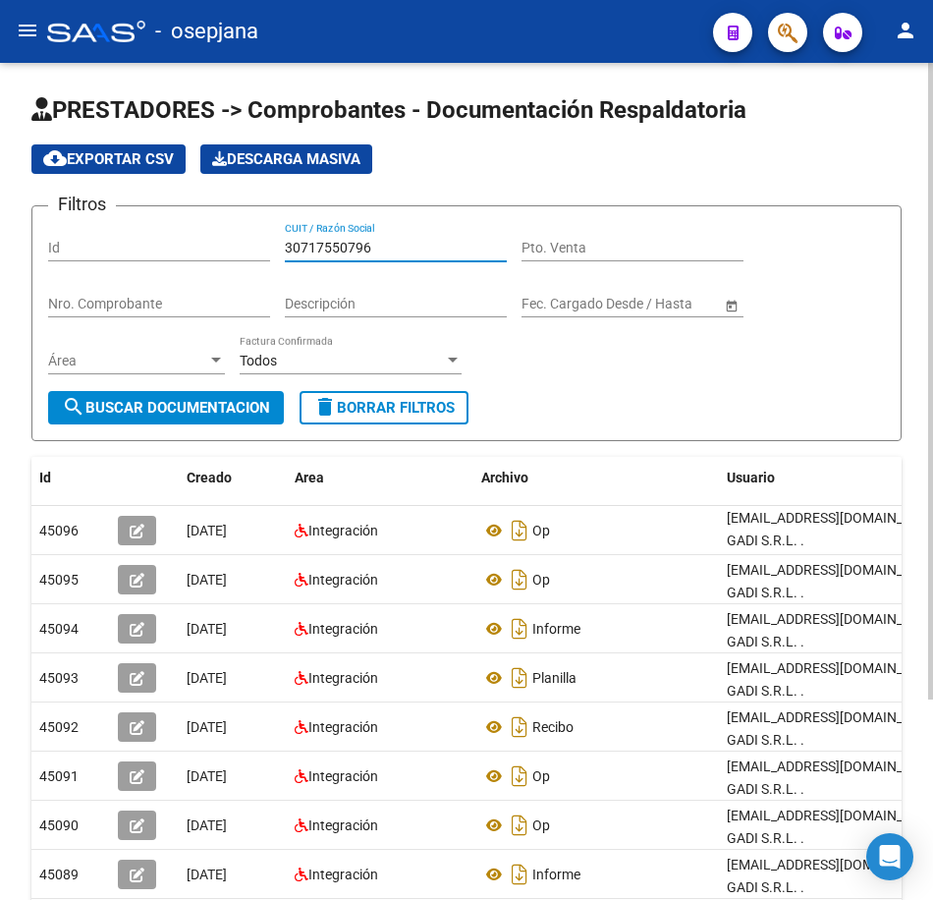
drag, startPoint x: 391, startPoint y: 245, endPoint x: 57, endPoint y: 246, distance: 334.0
click at [57, 246] on div "Filtros Id 30717550796 CUIT / Razón Social Pto. Venta Nro. Comprobante Descripc…" at bounding box center [466, 306] width 837 height 169
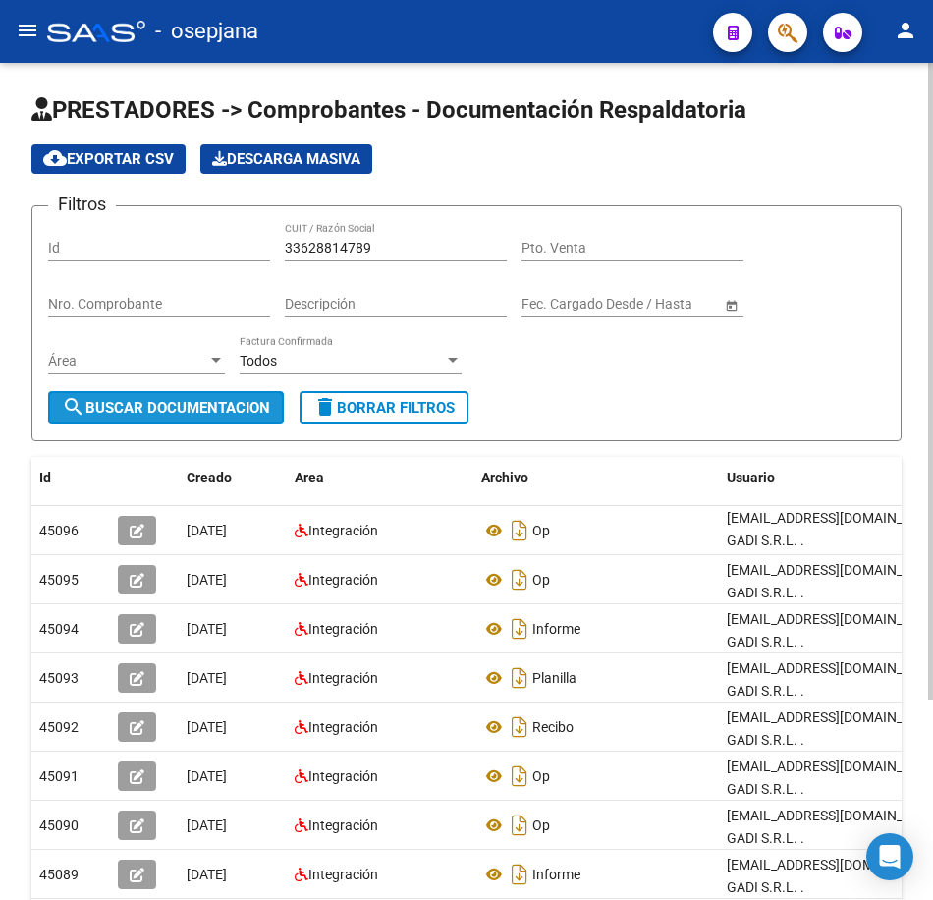
click at [222, 418] on button "search Buscar Documentacion" at bounding box center [166, 407] width 236 height 33
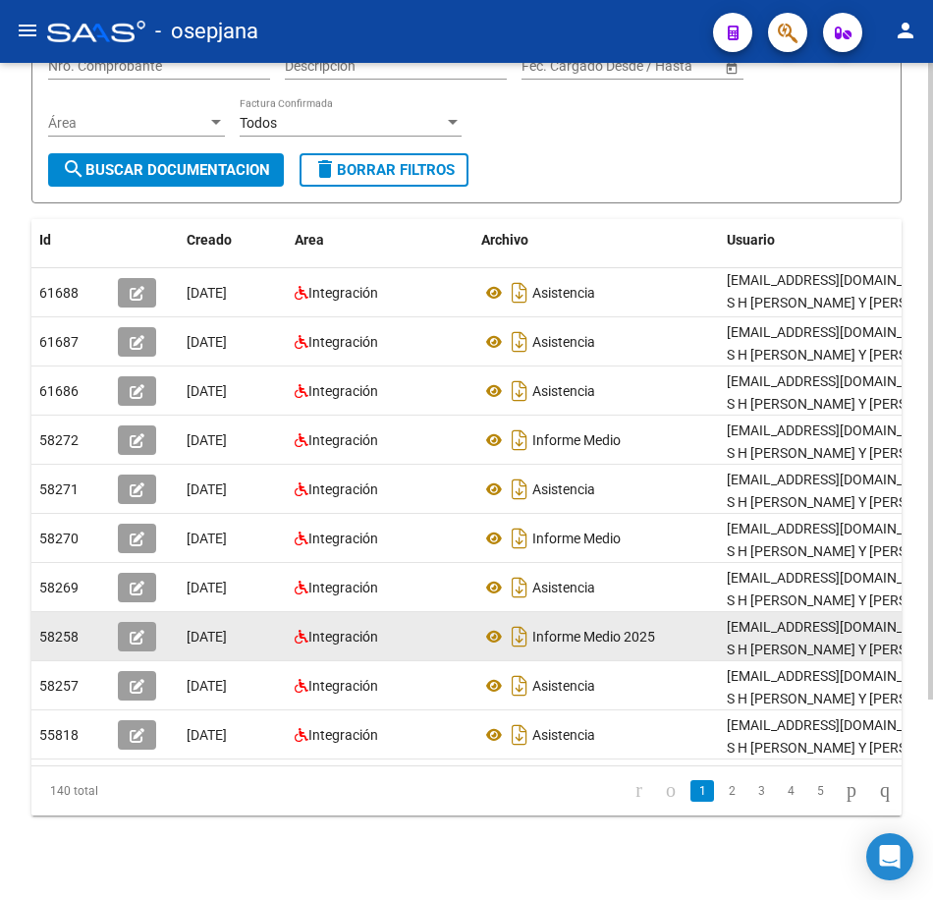
scroll to position [263, 0]
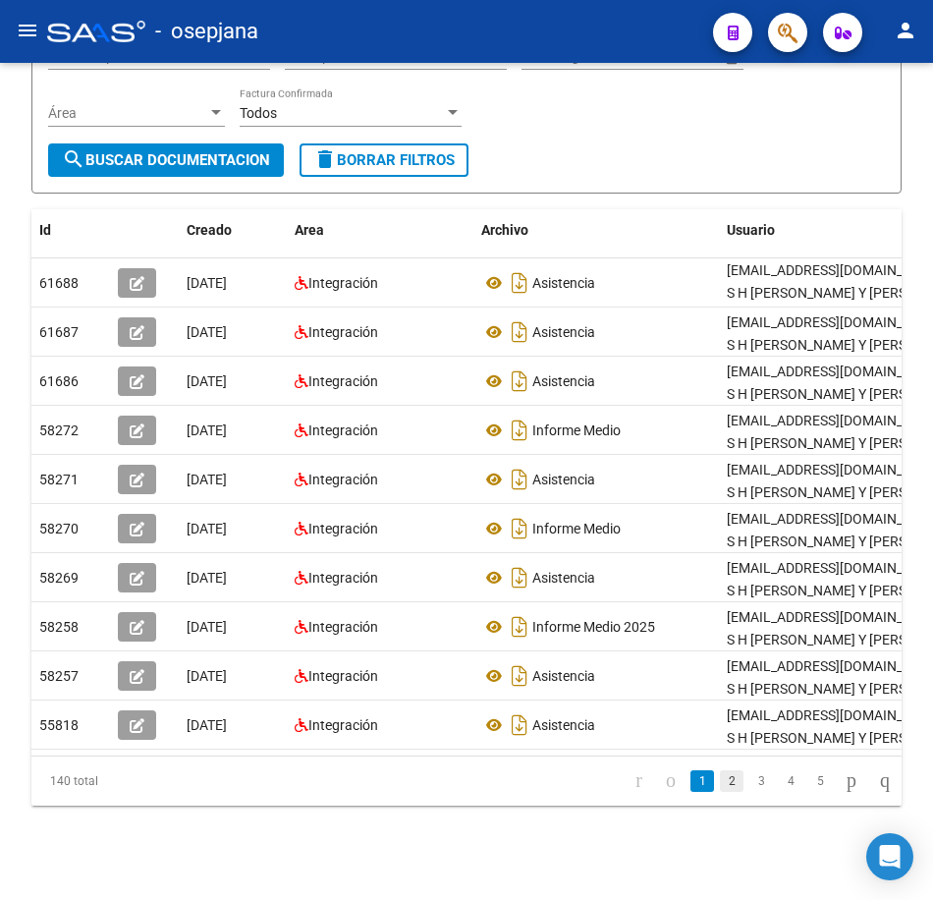
click at [720, 780] on link "2" at bounding box center [732, 781] width 24 height 22
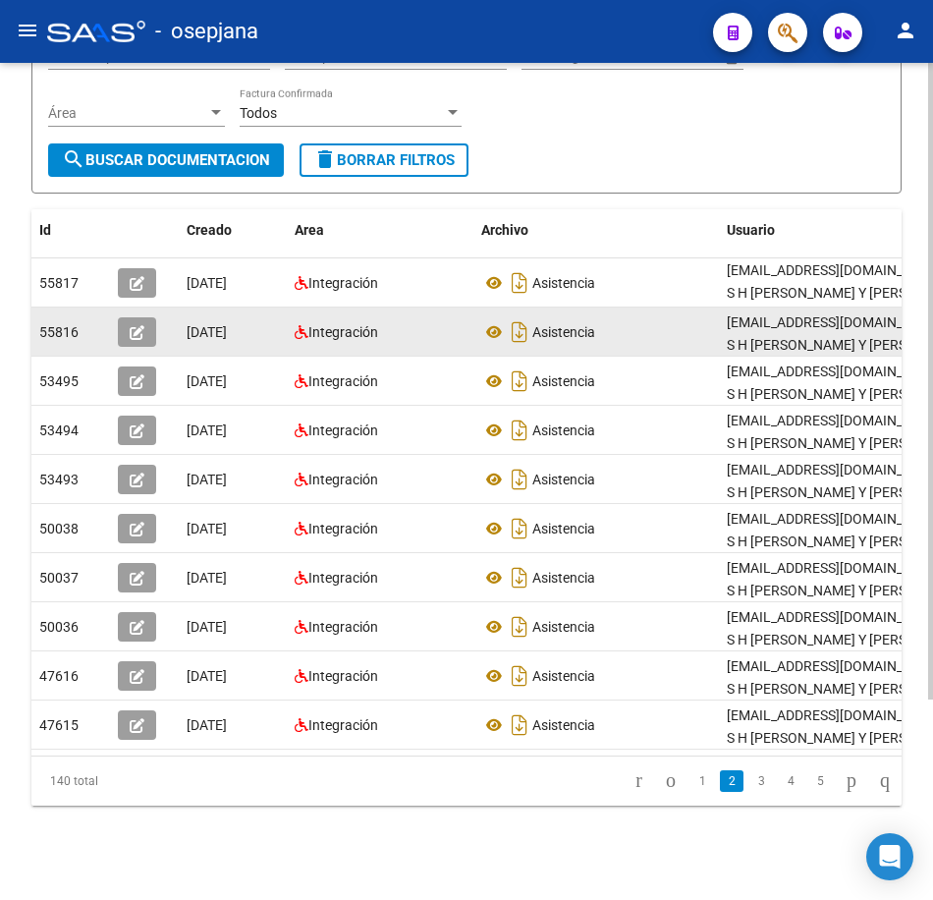
click at [589, 316] on div "Asistencia" at bounding box center [596, 331] width 230 height 31
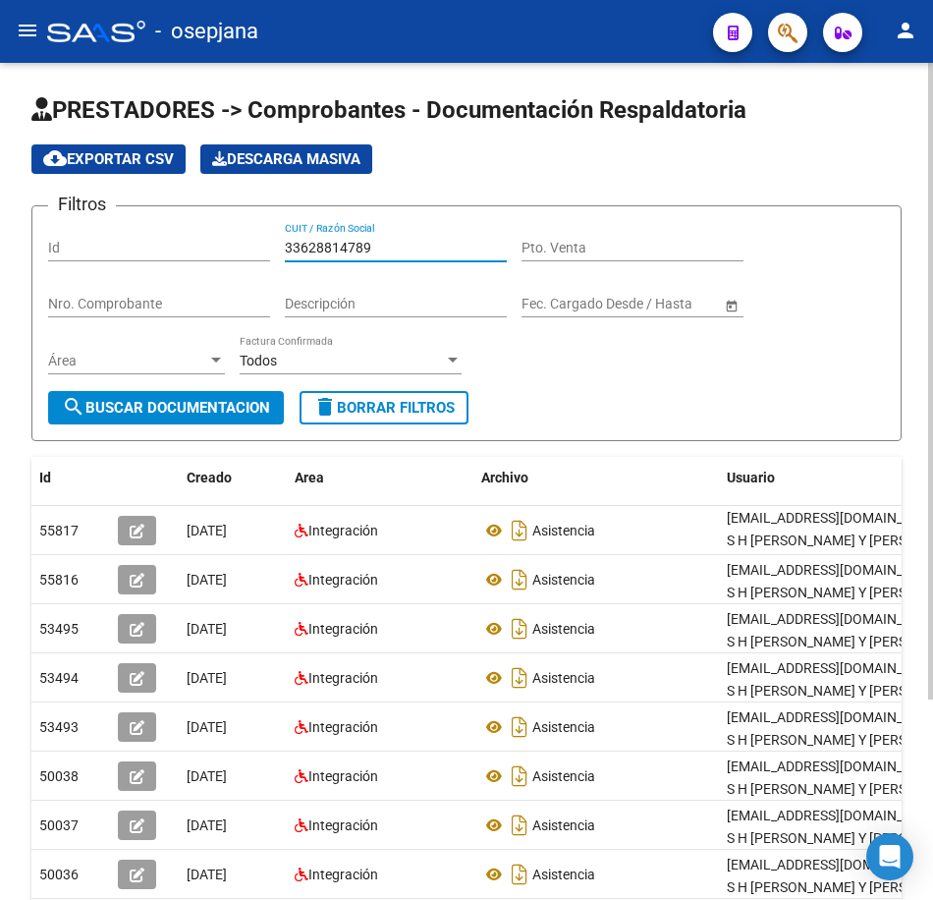
drag, startPoint x: 389, startPoint y: 246, endPoint x: 196, endPoint y: 264, distance: 193.4
click at [183, 237] on div "Filtros Id 33628814789 CUIT / Razón Social Pto. Venta Nro. Comprobante Descripc…" at bounding box center [466, 306] width 837 height 169
click at [210, 413] on span "search Buscar Documentacion" at bounding box center [166, 408] width 208 height 18
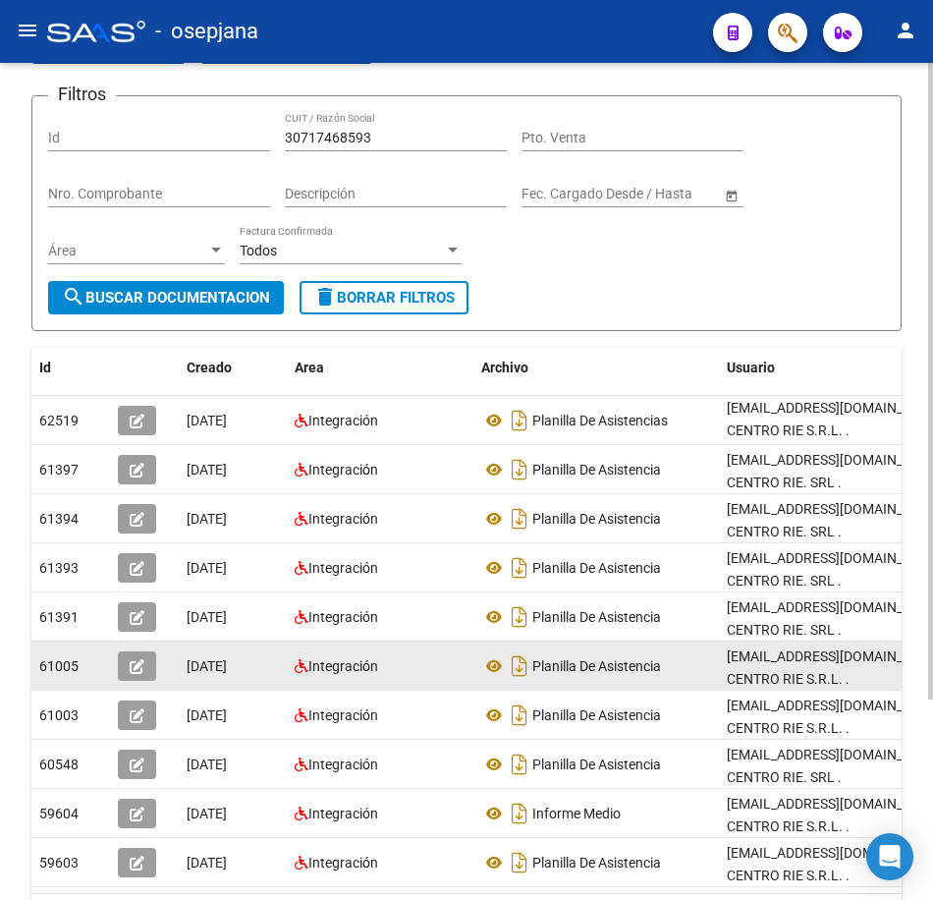
scroll to position [263, 0]
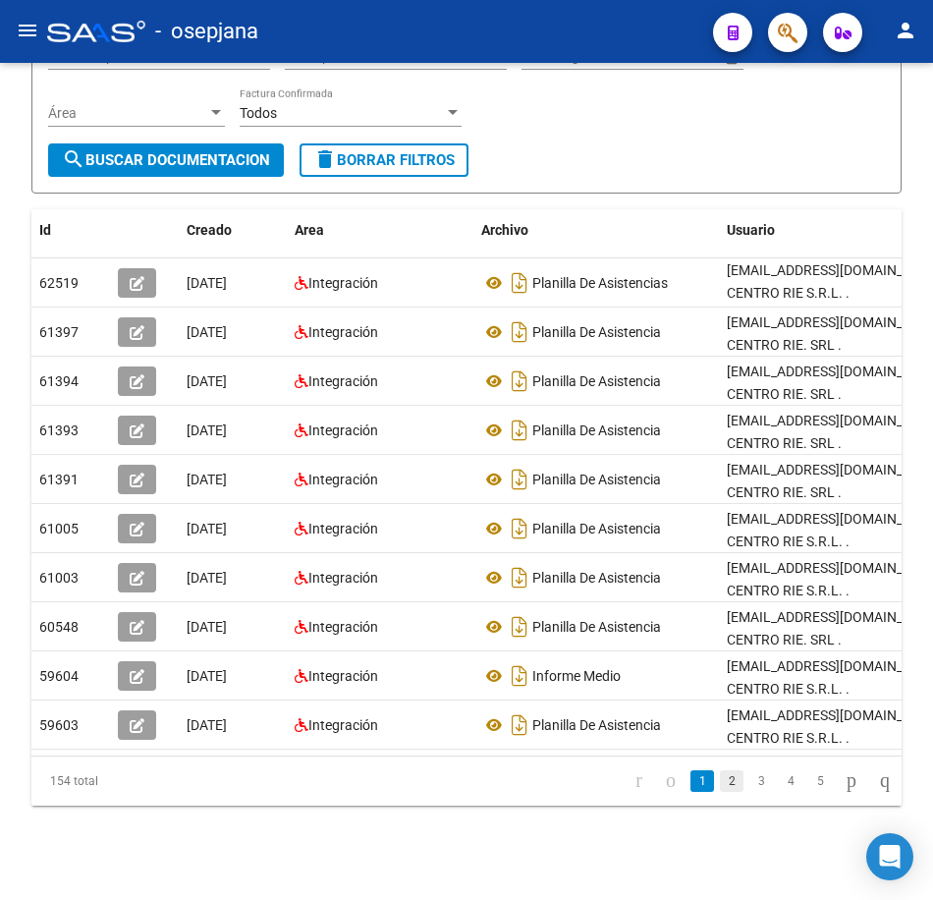
click at [720, 782] on link "2" at bounding box center [732, 781] width 24 height 22
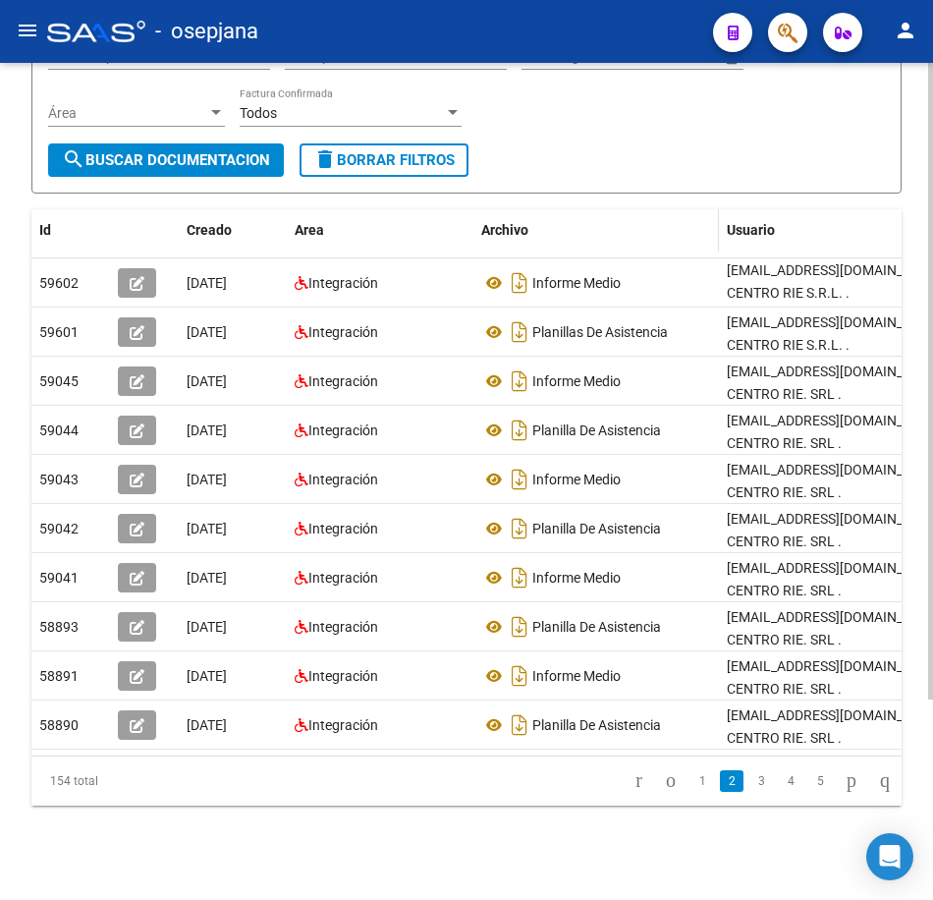
click at [611, 219] on div "Archivo" at bounding box center [596, 230] width 230 height 23
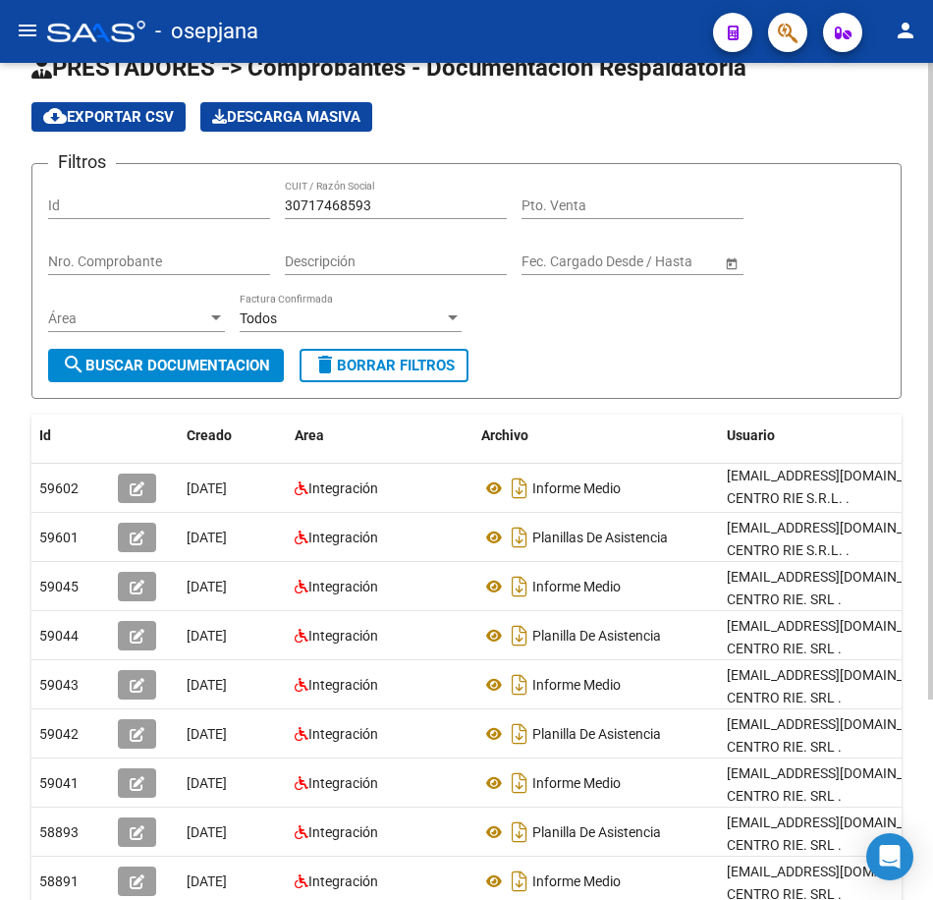
scroll to position [0, 0]
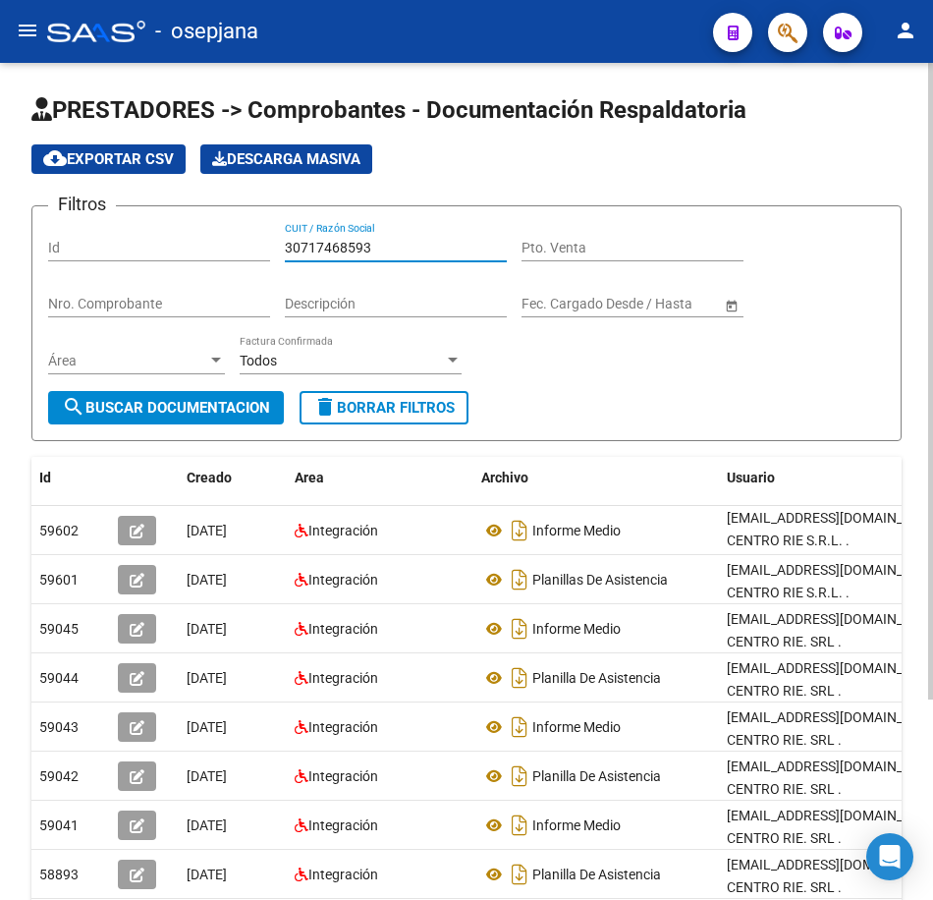
drag, startPoint x: 400, startPoint y: 250, endPoint x: 166, endPoint y: 240, distance: 234.0
click at [172, 237] on div "Filtros Id 30717468593 CUIT / Razón Social Pto. Venta Nro. Comprobante Descripc…" at bounding box center [466, 306] width 837 height 169
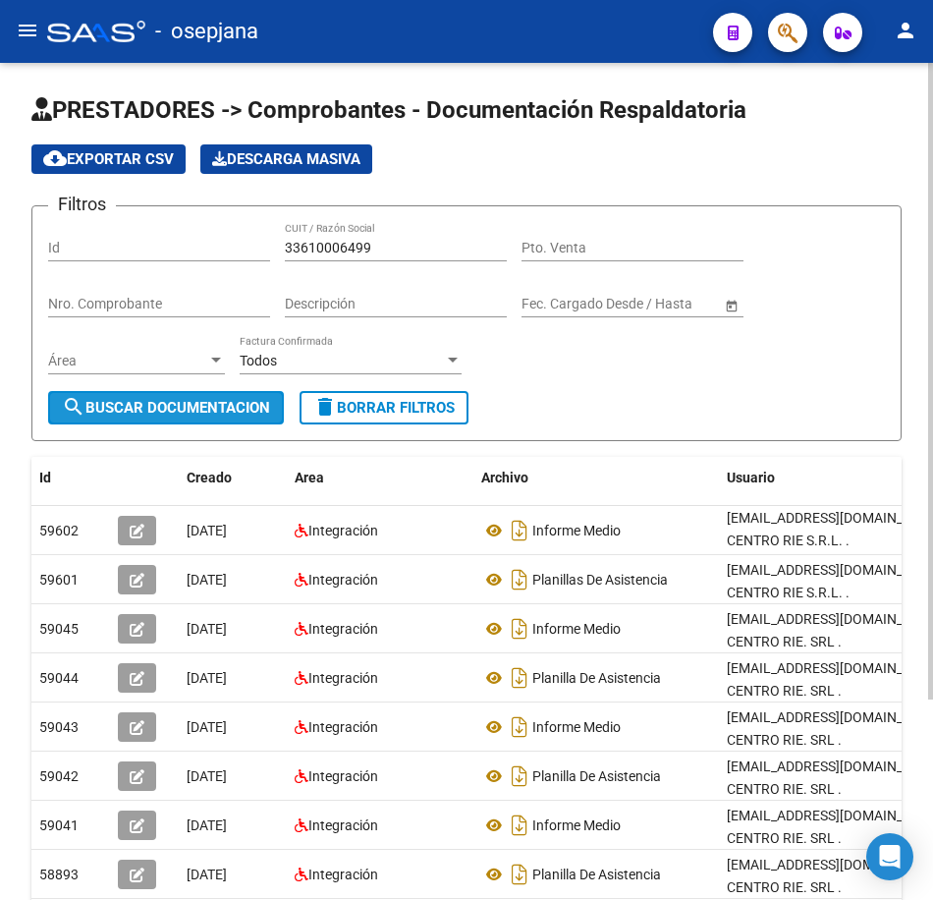
drag, startPoint x: 233, startPoint y: 412, endPoint x: 313, endPoint y: 419, distance: 80.9
click at [234, 412] on span "search Buscar Documentacion" at bounding box center [166, 408] width 208 height 18
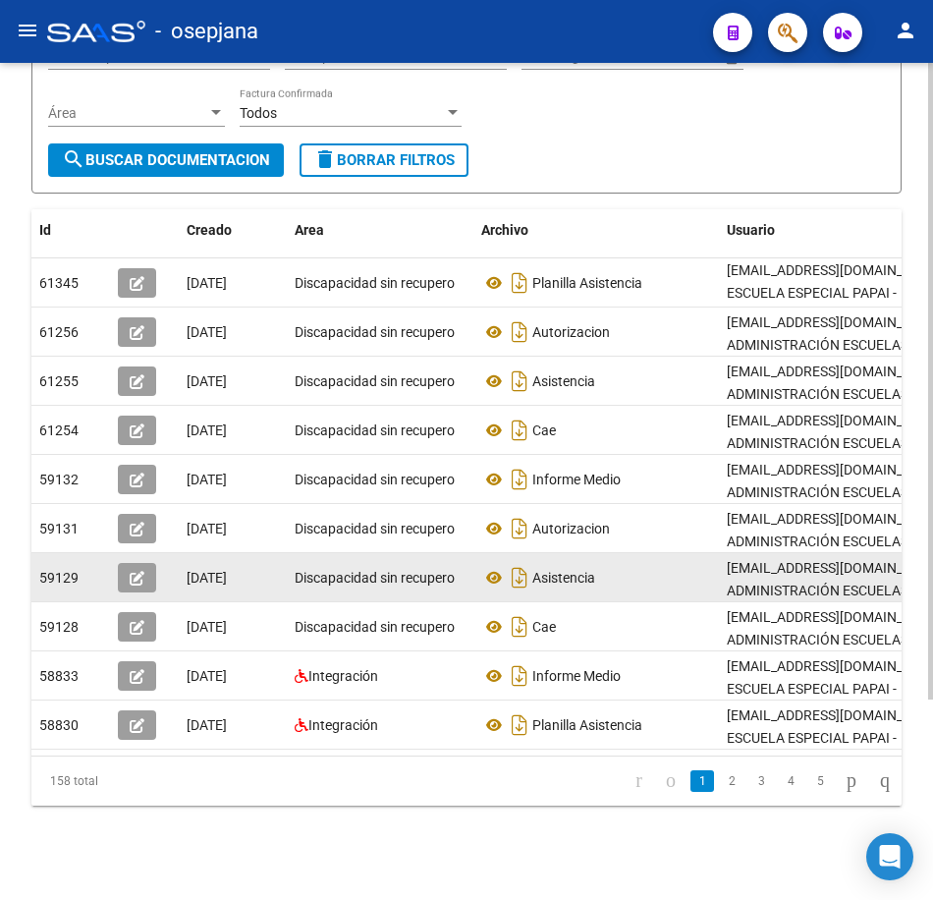
scroll to position [263, 0]
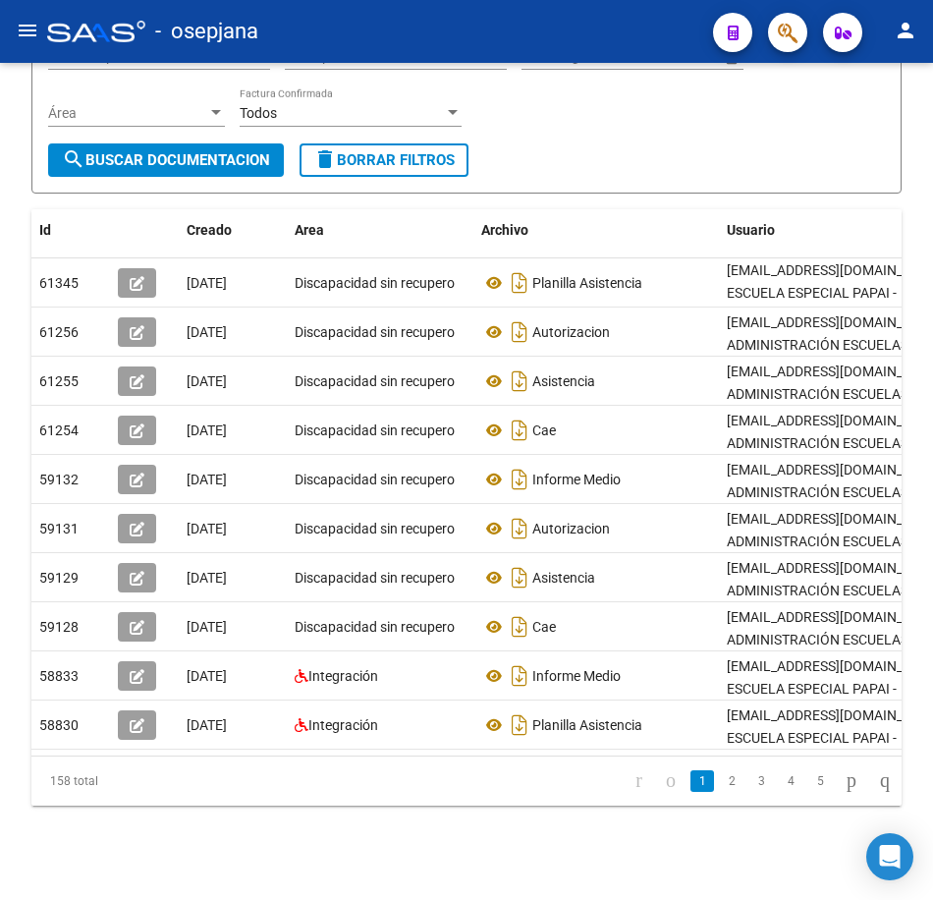
click at [720, 783] on link "2" at bounding box center [732, 781] width 24 height 22
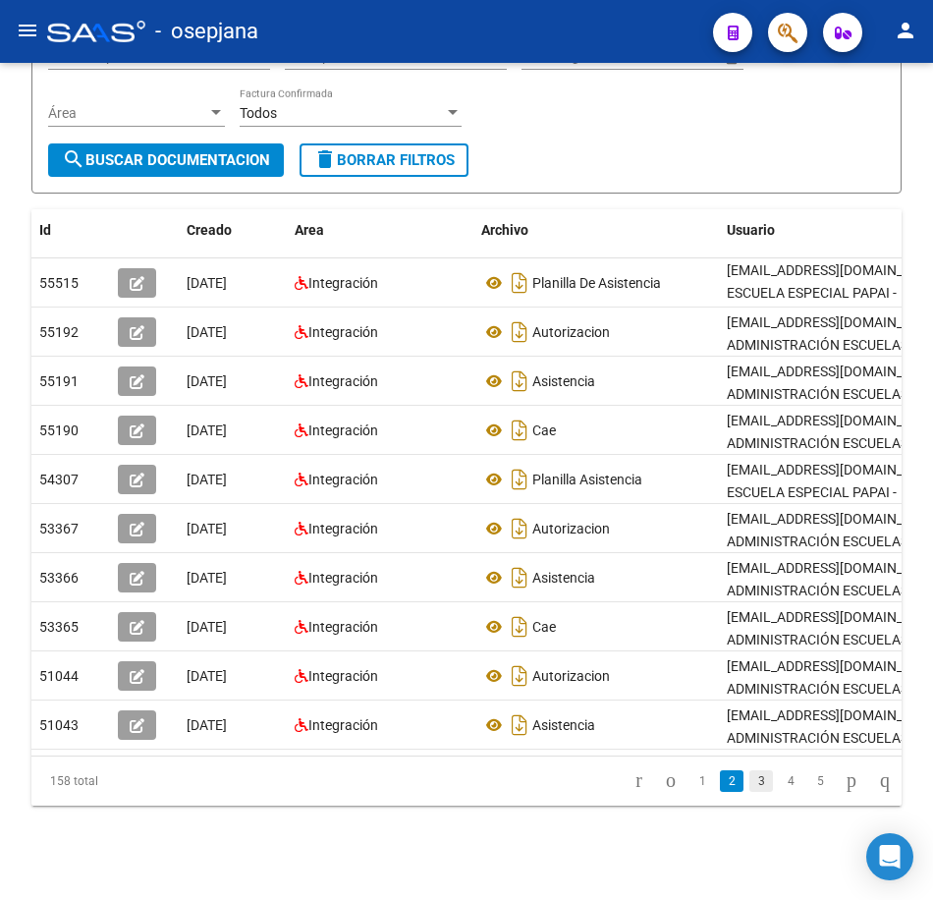
click at [750, 790] on link "3" at bounding box center [762, 781] width 24 height 22
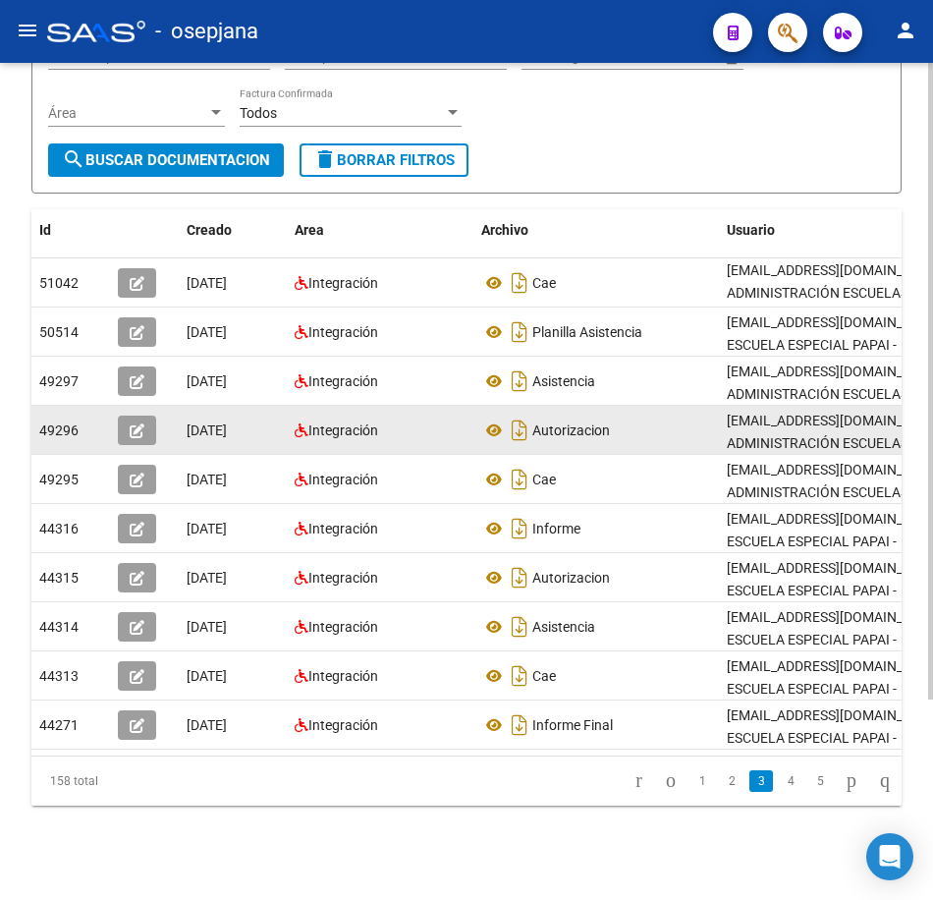
click at [620, 419] on div "Autorizacion" at bounding box center [596, 430] width 230 height 31
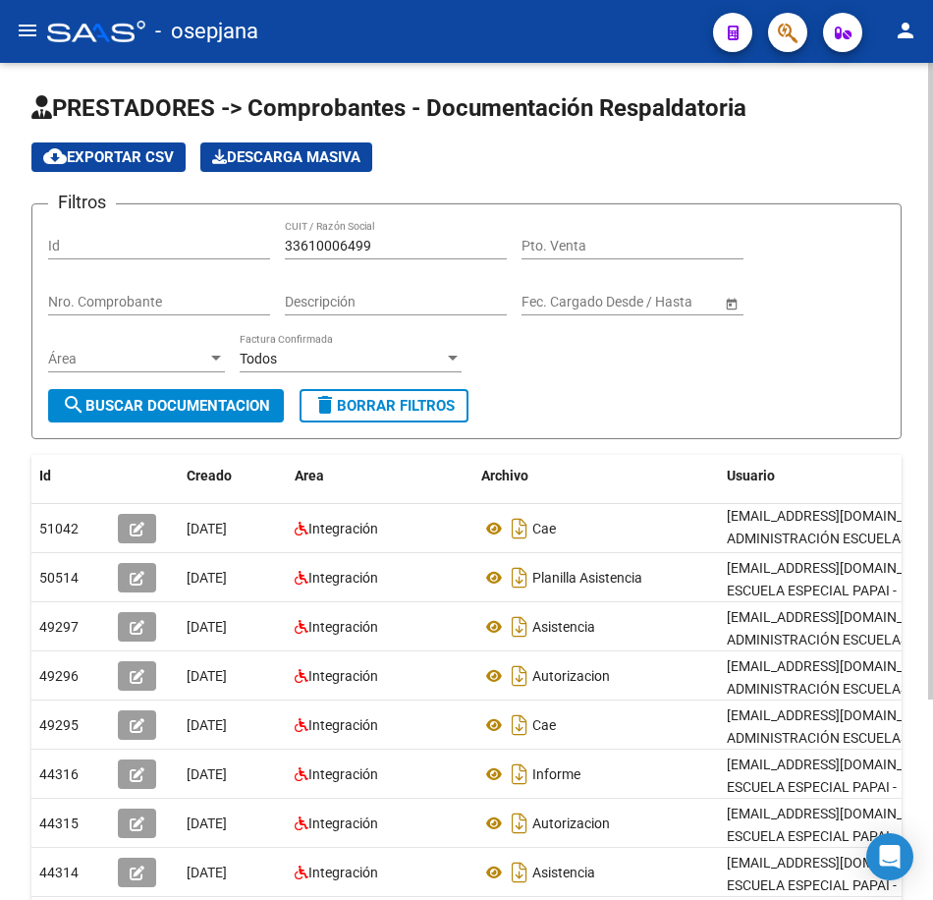
scroll to position [0, 0]
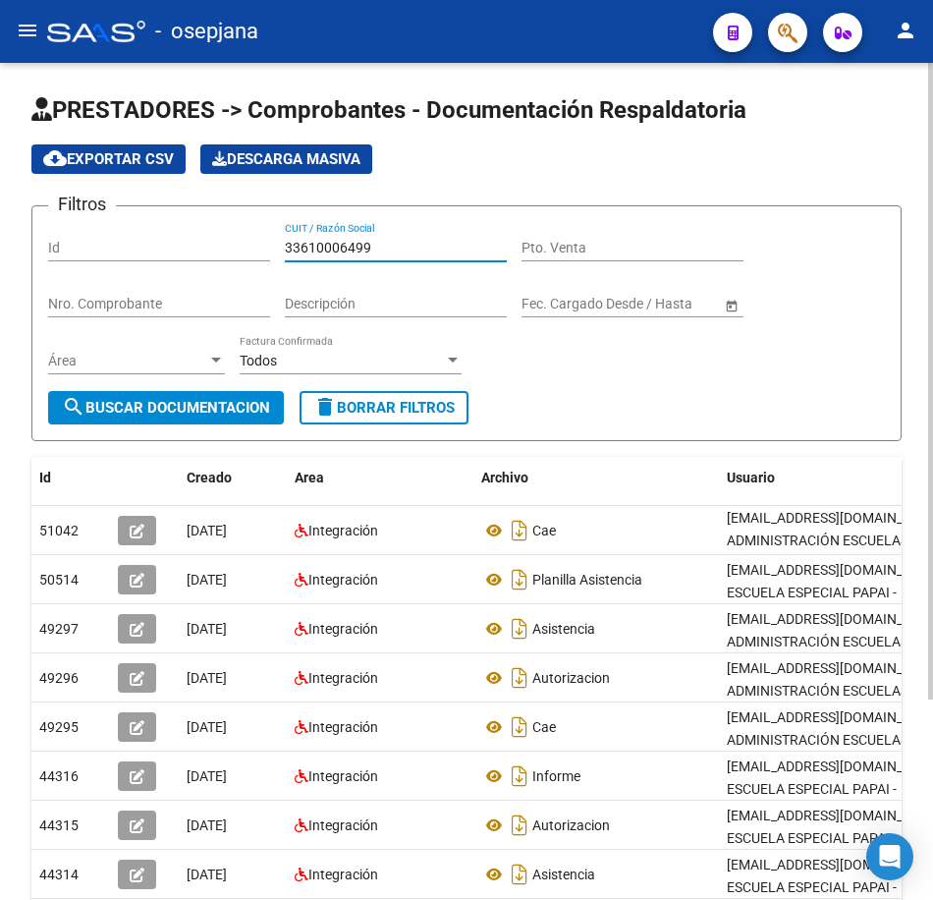
drag, startPoint x: 396, startPoint y: 250, endPoint x: 266, endPoint y: 242, distance: 129.9
click at [266, 242] on div "Filtros Id 33610006499 CUIT / Razón Social Pto. Venta Nro. Comprobante Descripc…" at bounding box center [466, 306] width 837 height 169
click at [219, 397] on button "search Buscar Documentacion" at bounding box center [166, 407] width 236 height 33
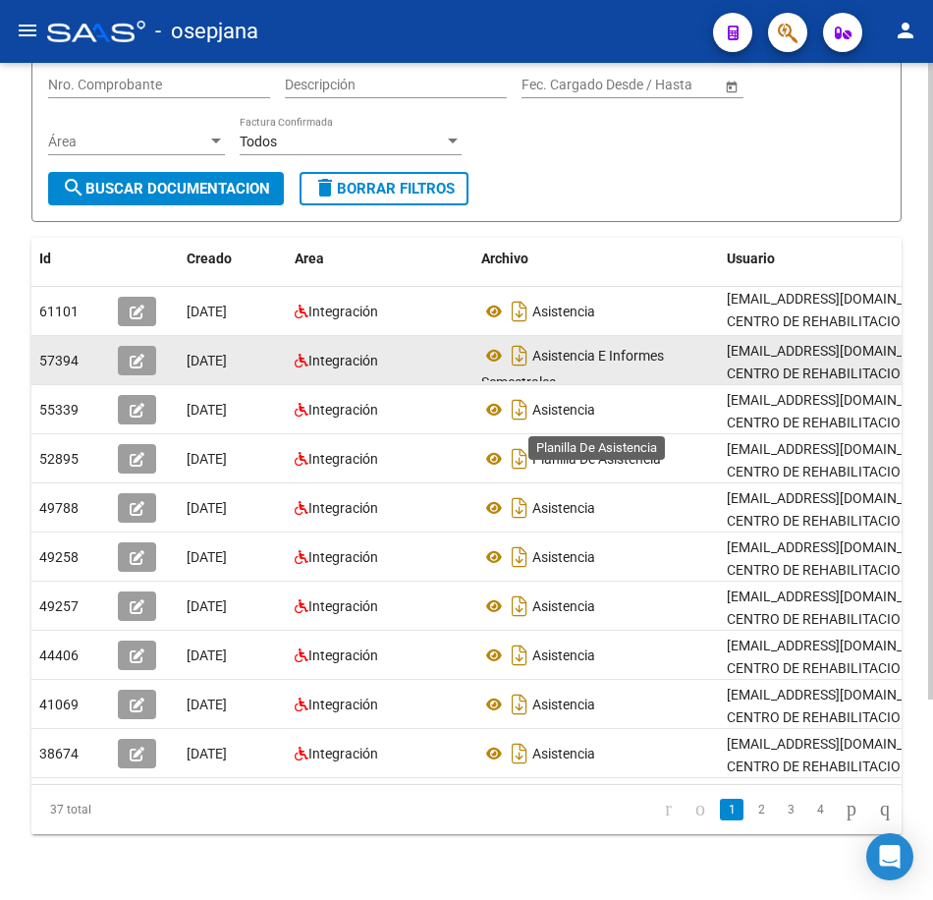
scroll to position [263, 0]
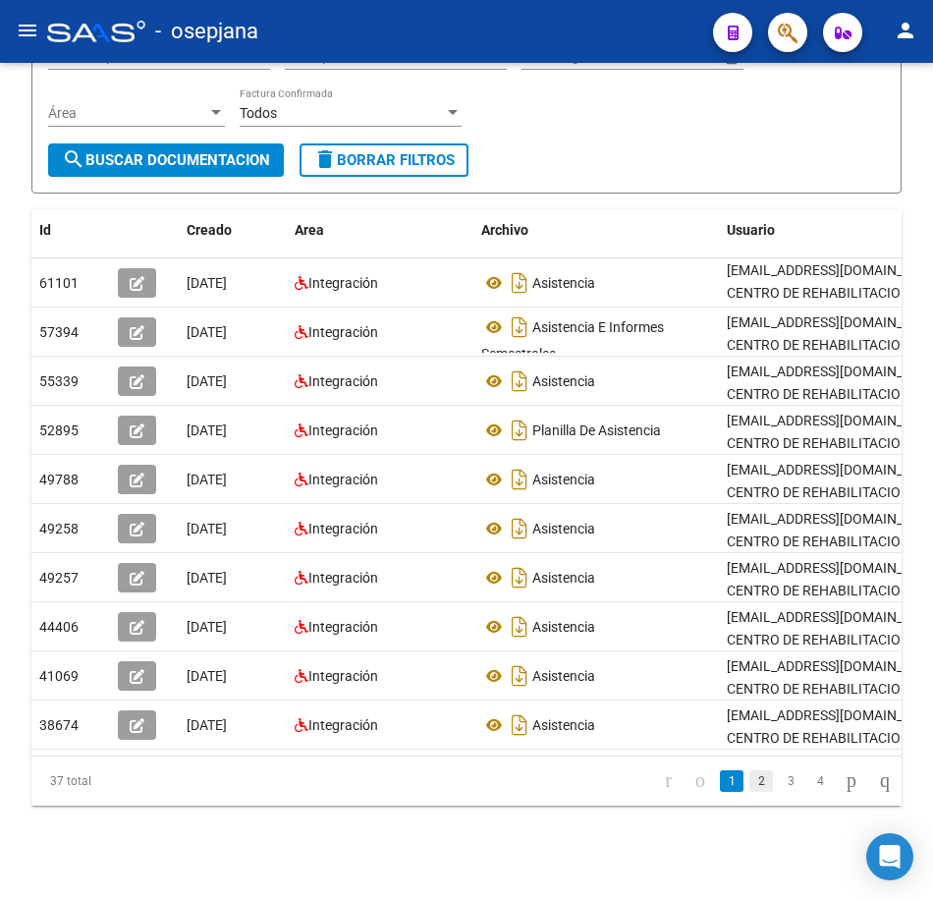
click at [750, 788] on link "2" at bounding box center [762, 781] width 24 height 22
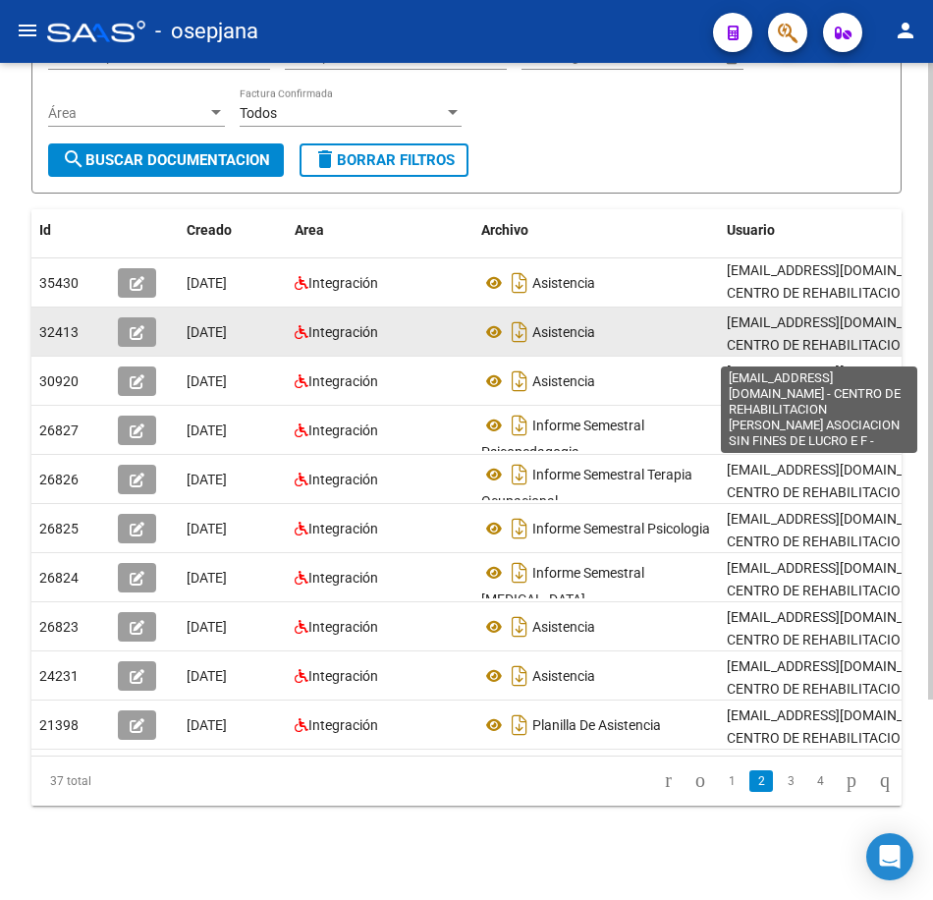
drag, startPoint x: 760, startPoint y: 334, endPoint x: 750, endPoint y: 331, distance: 11.2
click at [760, 334] on span "[EMAIL_ADDRESS][DOMAIN_NAME] - CENTRO DE REHABILITACION [PERSON_NAME] ASOCIACIO…" at bounding box center [863, 355] width 273 height 83
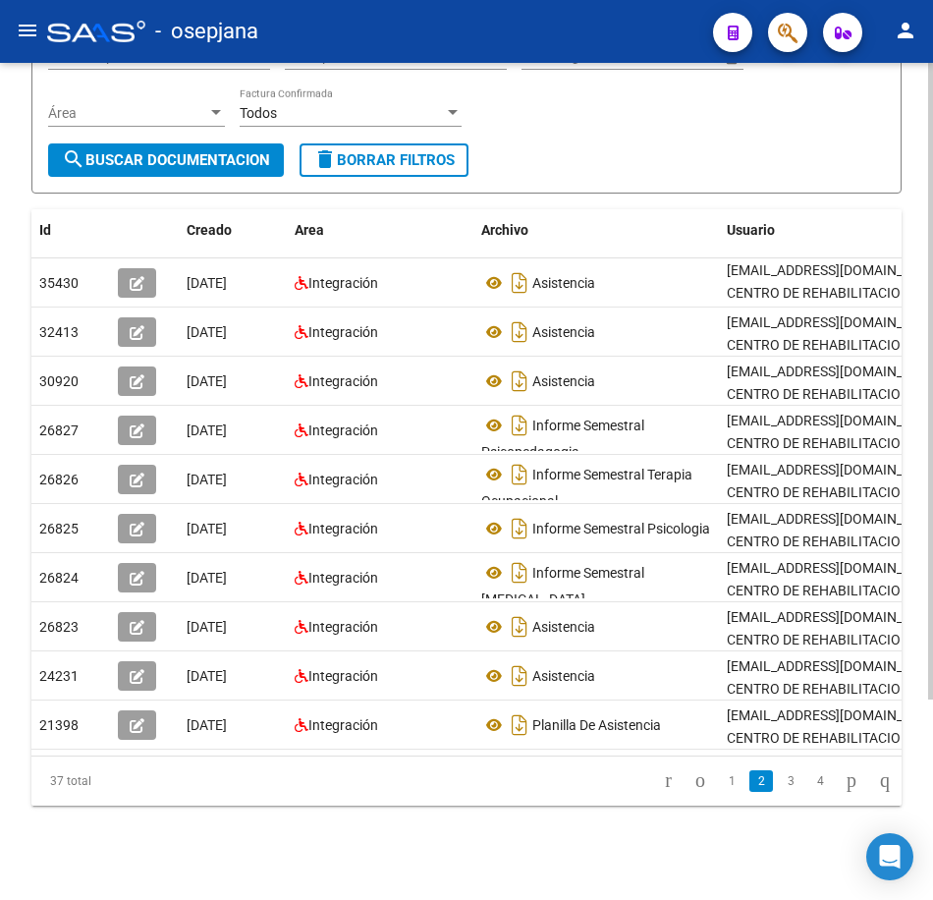
scroll to position [0, 0]
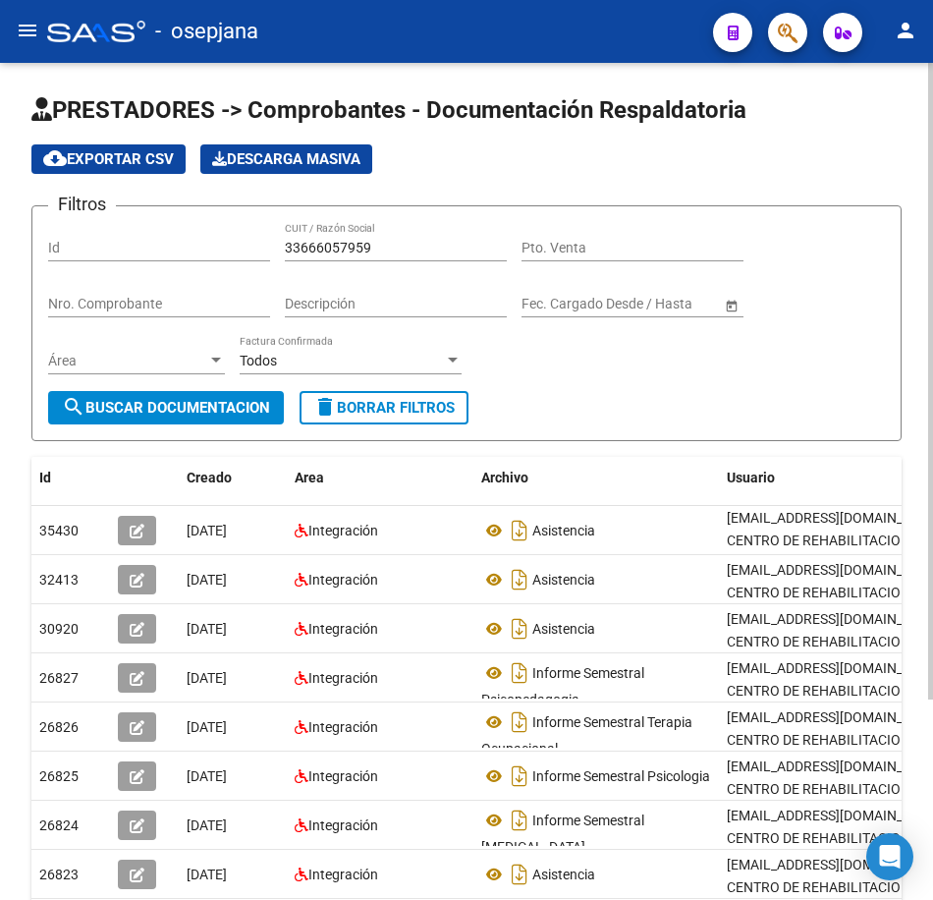
drag, startPoint x: 399, startPoint y: 251, endPoint x: 154, endPoint y: 227, distance: 245.7
click at [155, 227] on div "Filtros Id 33666057959 CUIT / Razón Social Pto. Venta Nro. Comprobante Descripc…" at bounding box center [466, 306] width 837 height 169
click at [244, 402] on span "search Buscar Documentacion" at bounding box center [166, 408] width 208 height 18
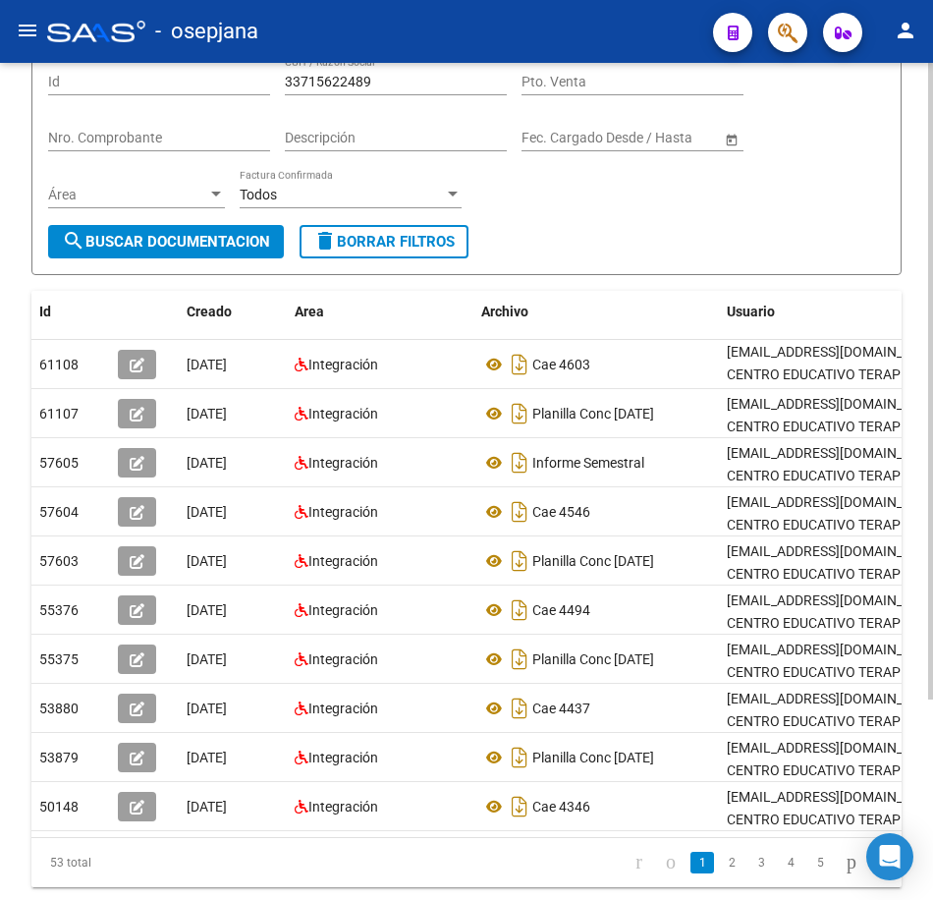
scroll to position [196, 0]
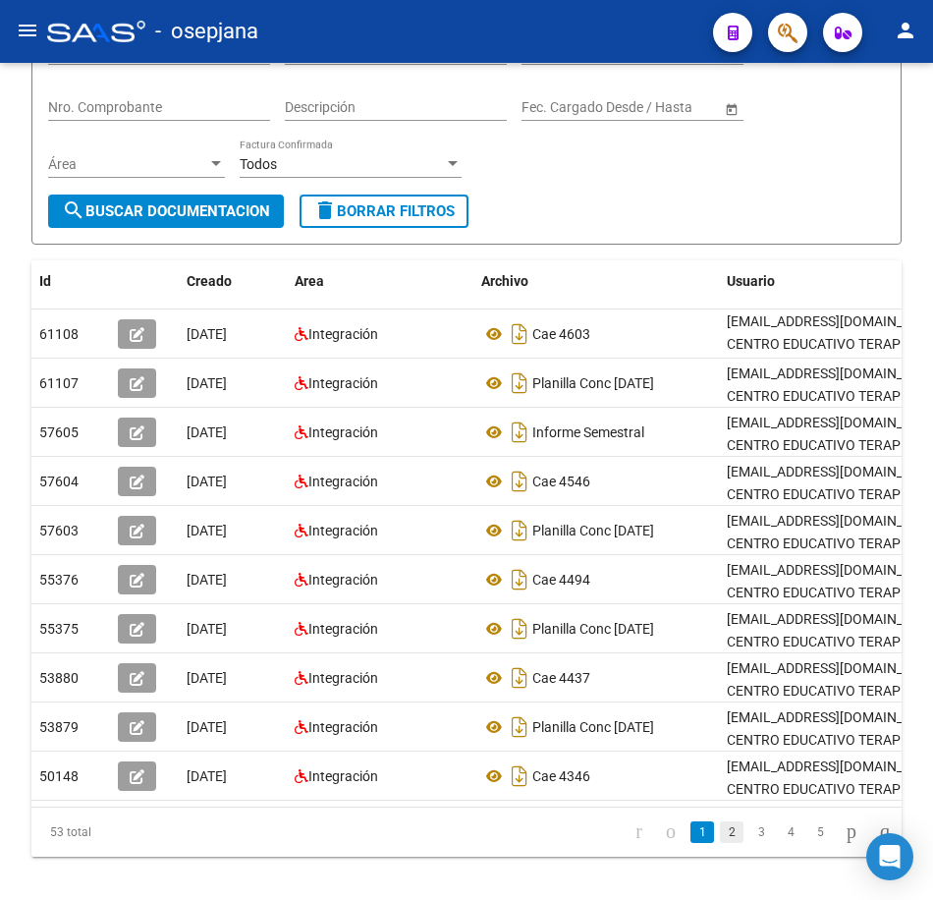
click at [720, 843] on link "2" at bounding box center [732, 832] width 24 height 22
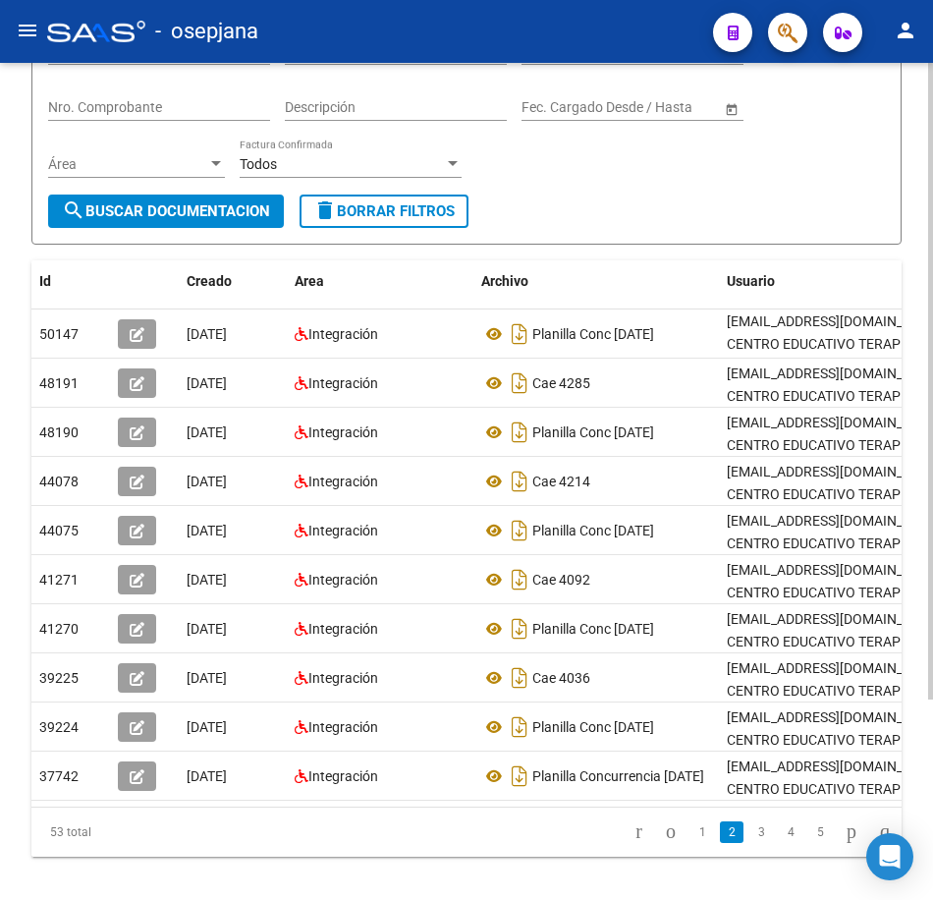
drag, startPoint x: 555, startPoint y: 200, endPoint x: 587, endPoint y: 213, distance: 34.8
click at [556, 200] on form "Filtros Id 33715622489 CUIT / Razón Social Pto. Venta Nro. Comprobante Descripc…" at bounding box center [466, 127] width 870 height 236
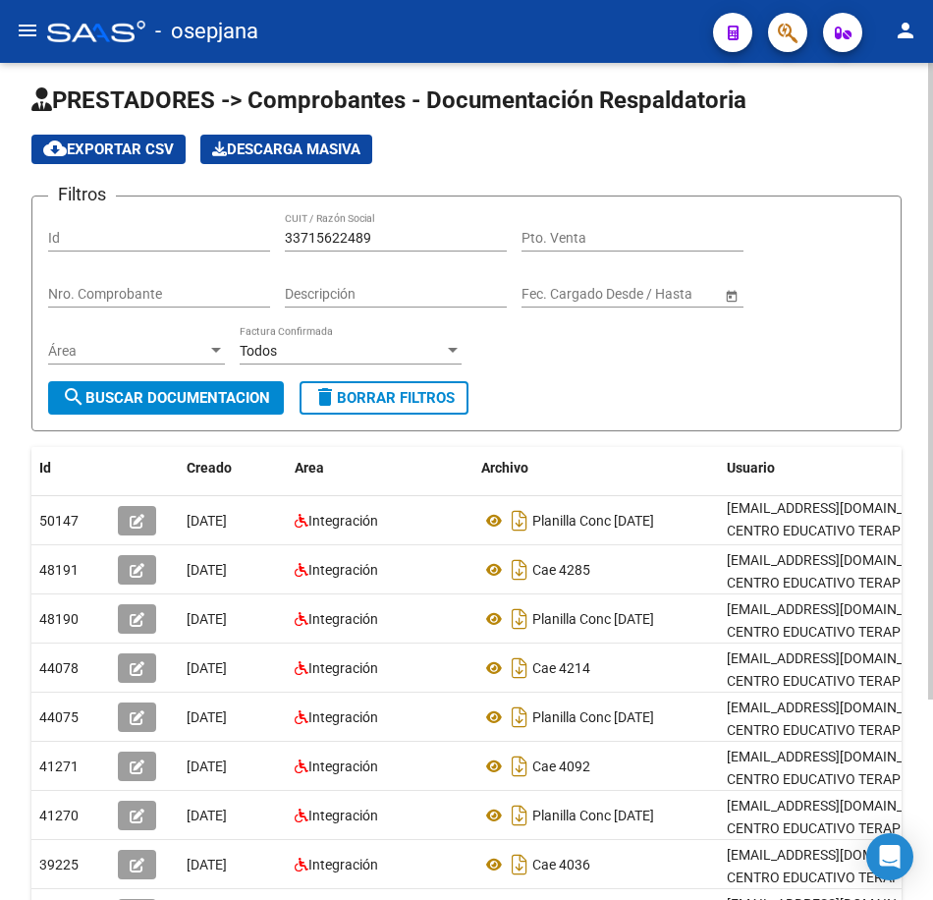
scroll to position [0, 0]
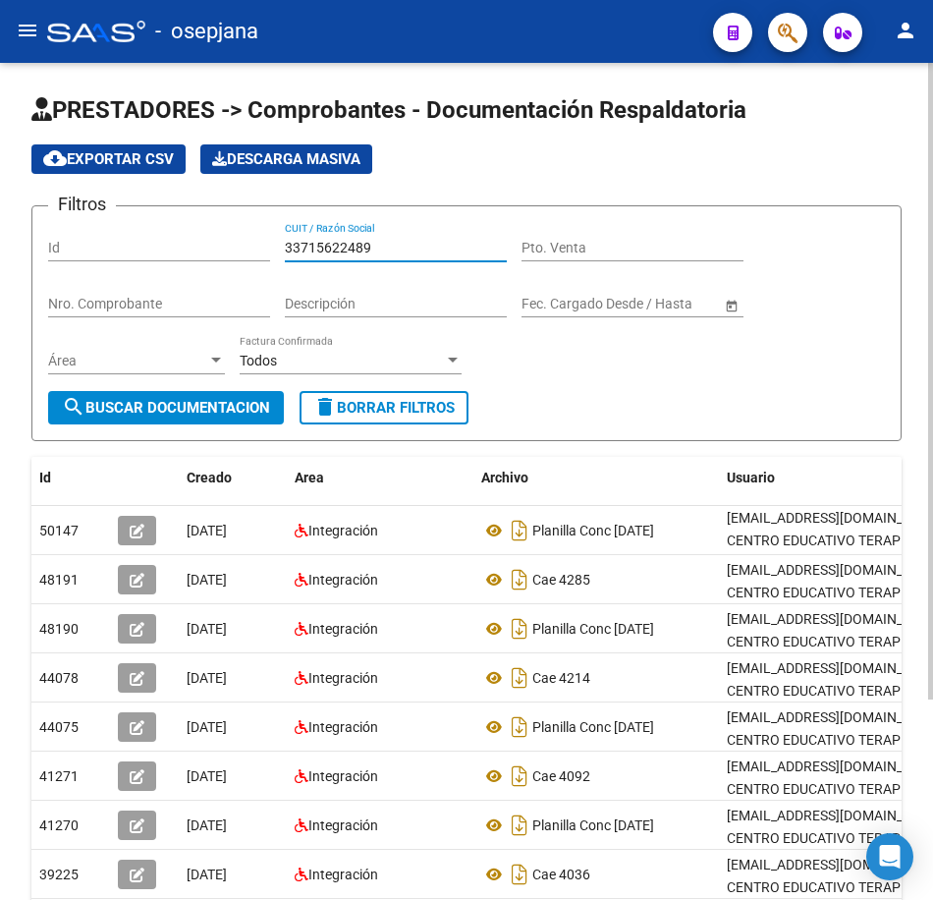
drag, startPoint x: 382, startPoint y: 245, endPoint x: 178, endPoint y: 225, distance: 205.3
click at [178, 225] on div "Filtros Id 33715622489 CUIT / Razón Social Pto. Venta Nro. Comprobante Descripc…" at bounding box center [466, 306] width 837 height 169
click at [229, 396] on button "search Buscar Documentacion" at bounding box center [166, 407] width 236 height 33
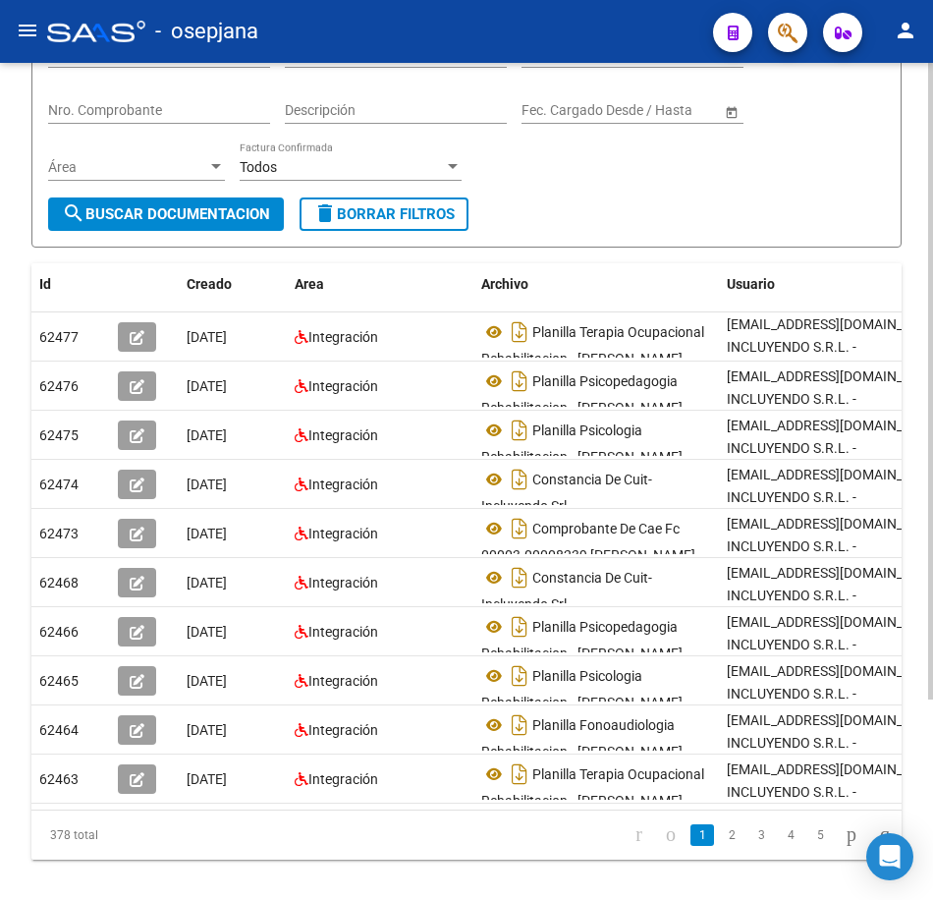
scroll to position [263, 0]
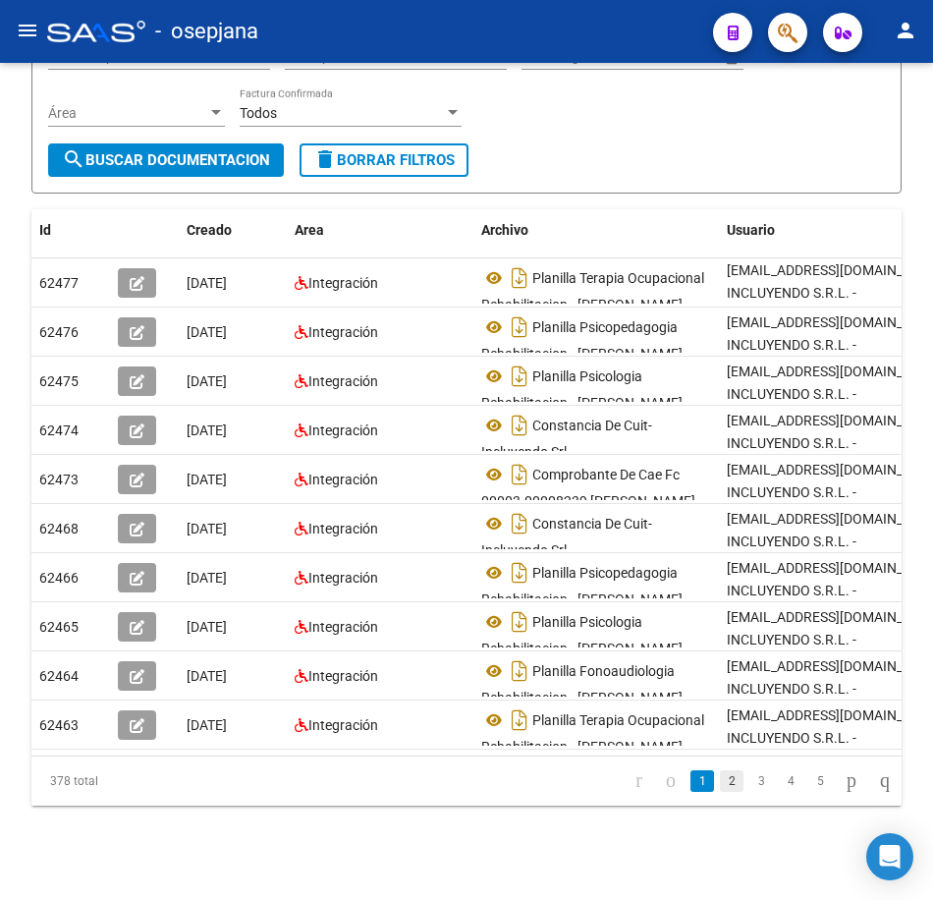
click at [720, 785] on link "2" at bounding box center [732, 781] width 24 height 22
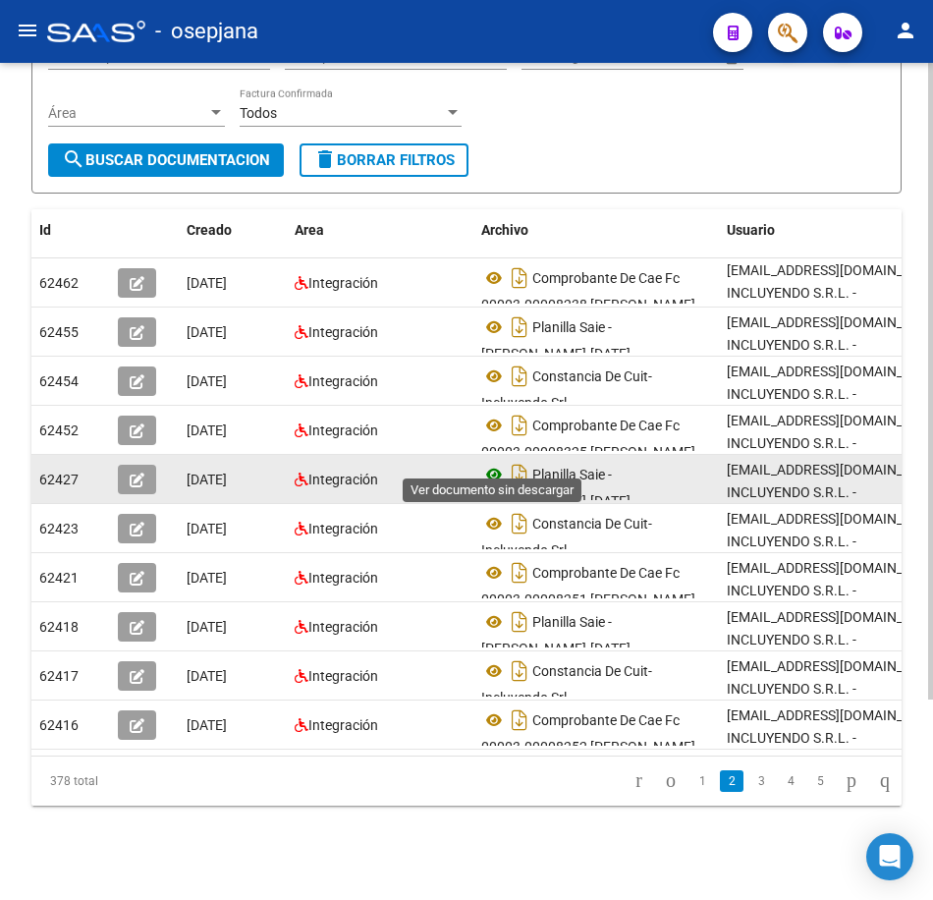
click at [489, 470] on icon at bounding box center [494, 475] width 26 height 24
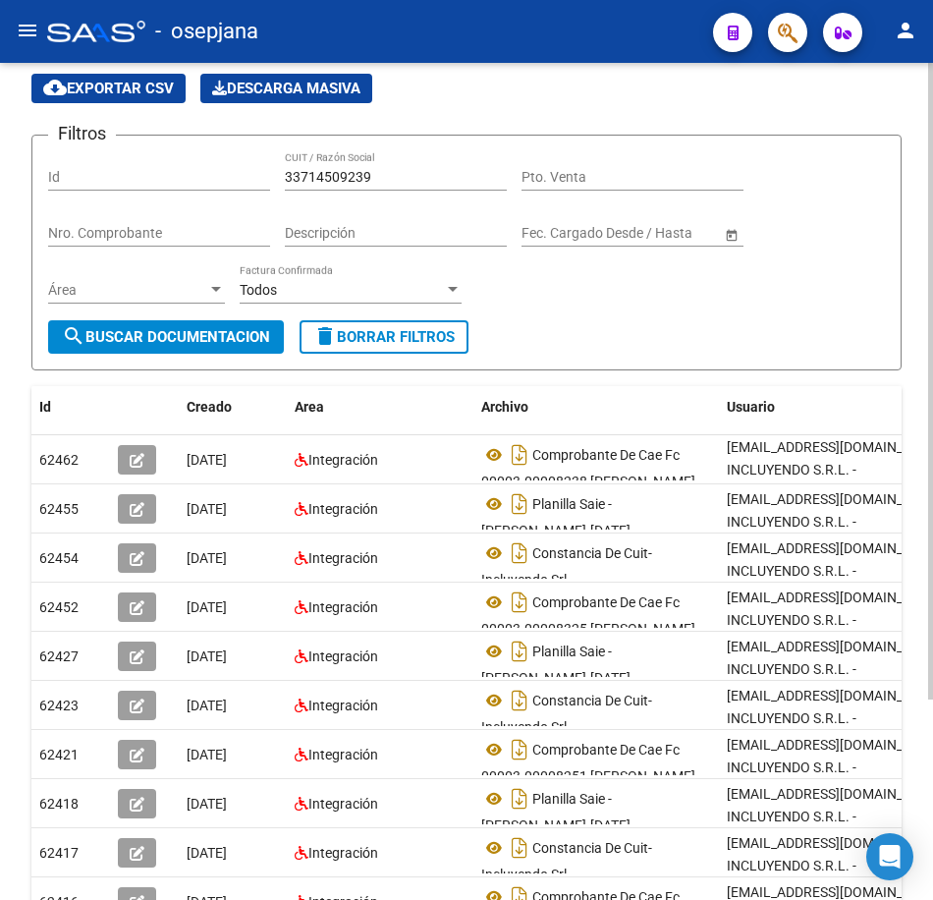
scroll to position [67, 0]
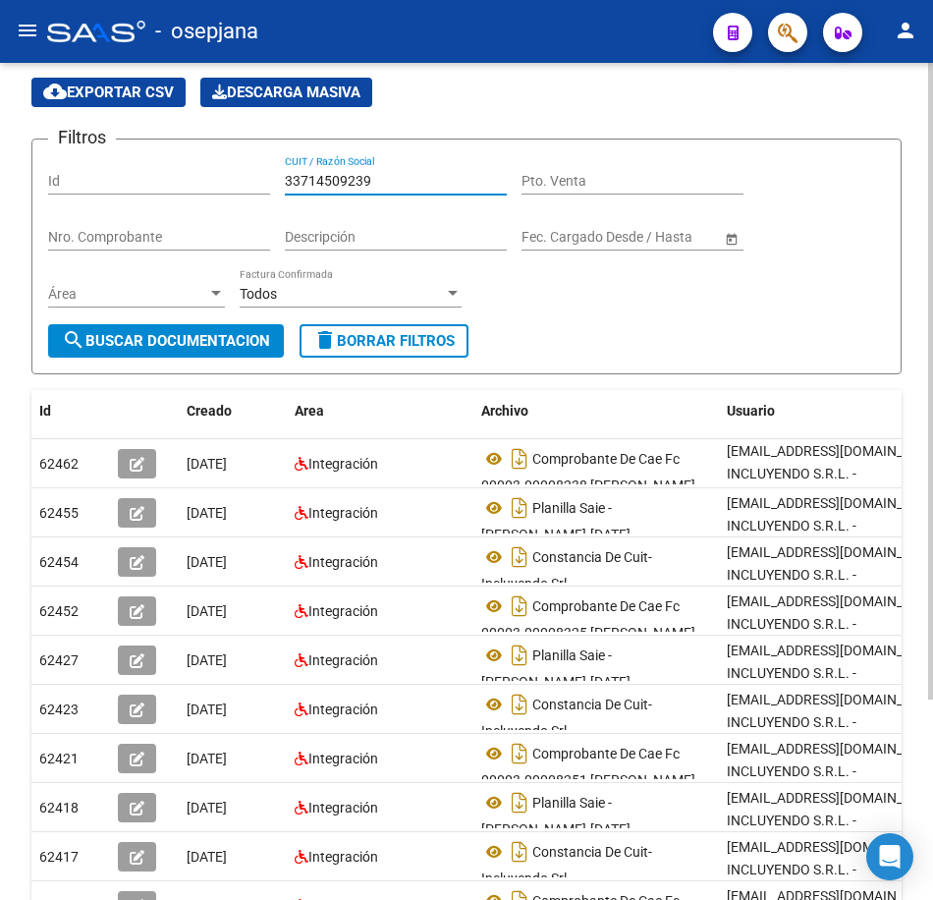
drag, startPoint x: 373, startPoint y: 177, endPoint x: 223, endPoint y: 177, distance: 150.3
click at [219, 167] on div "Filtros Id 33714509239 CUIT / Razón Social Pto. Venta Nro. Comprobante Descripc…" at bounding box center [466, 239] width 837 height 169
click at [235, 346] on span "search Buscar Documentacion" at bounding box center [166, 341] width 208 height 18
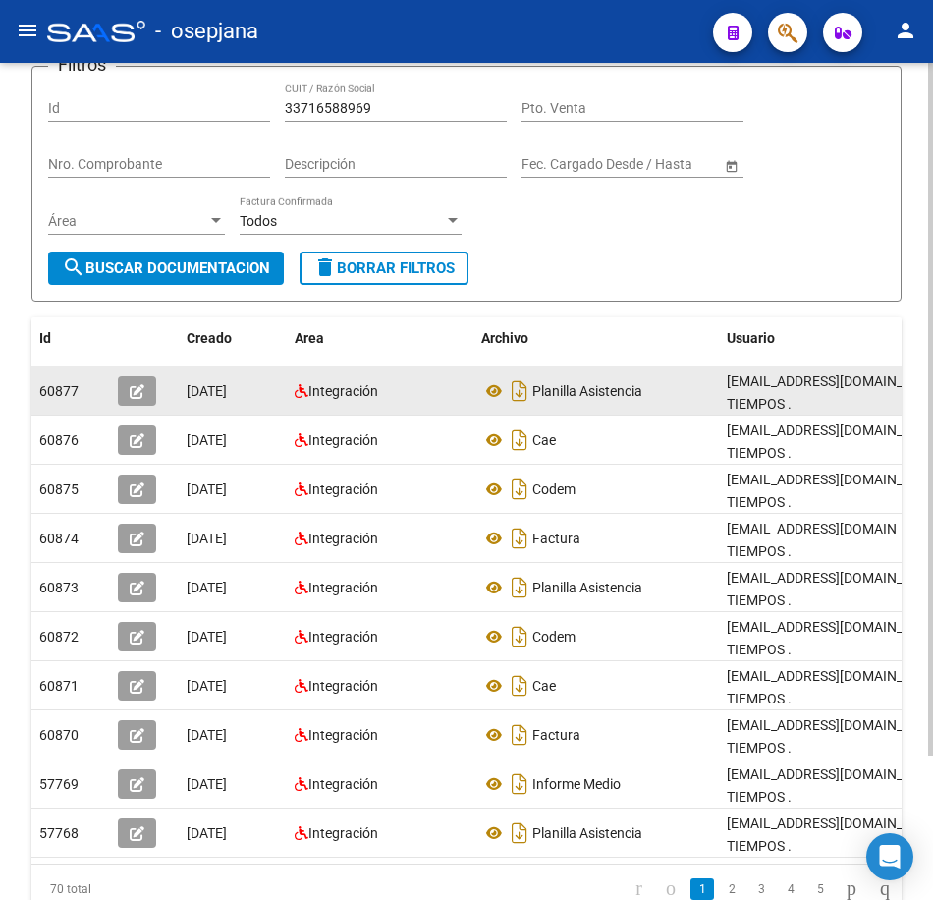
scroll to position [165, 0]
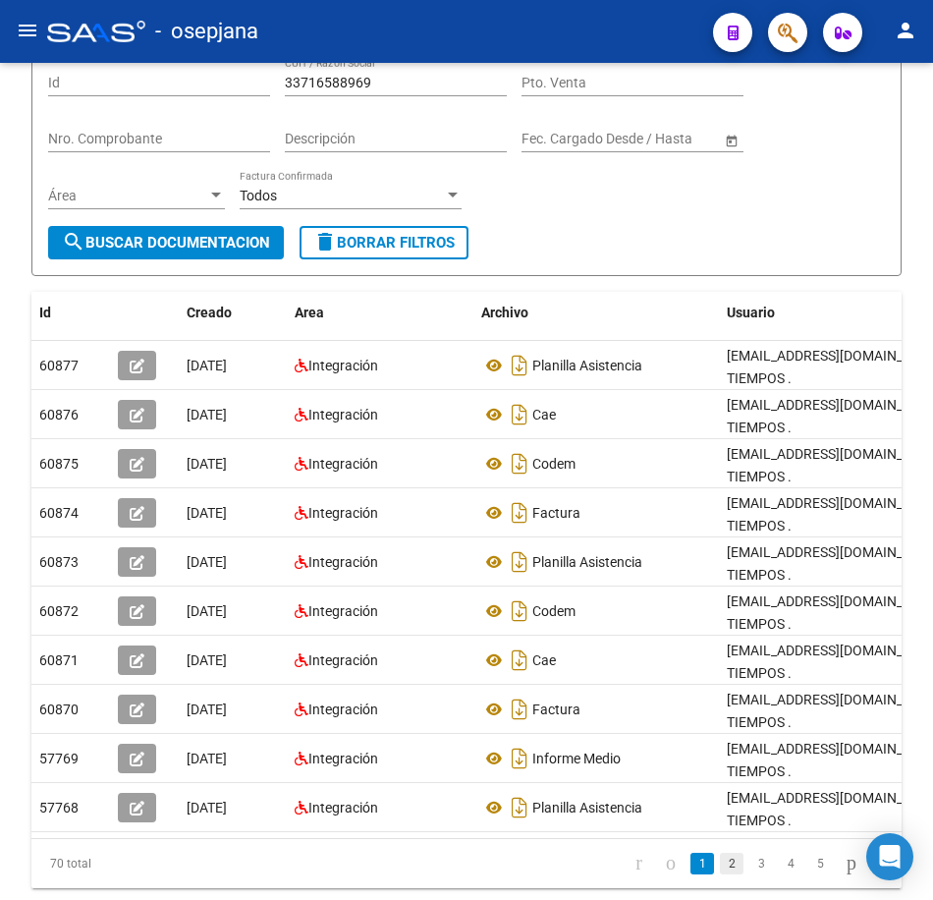
click at [720, 853] on link "2" at bounding box center [732, 864] width 24 height 22
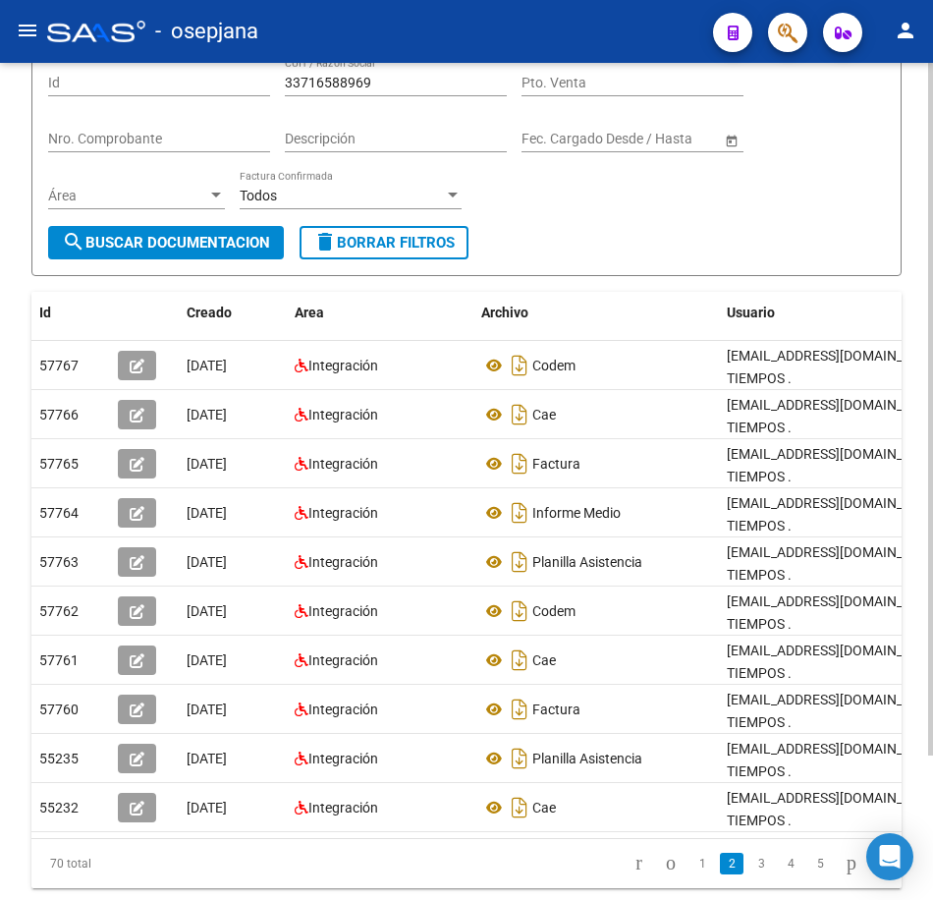
click at [686, 248] on form "Filtros Id 33716588969 CUIT / Razón Social Pto. Venta Nro. Comprobante Descripc…" at bounding box center [466, 158] width 870 height 236
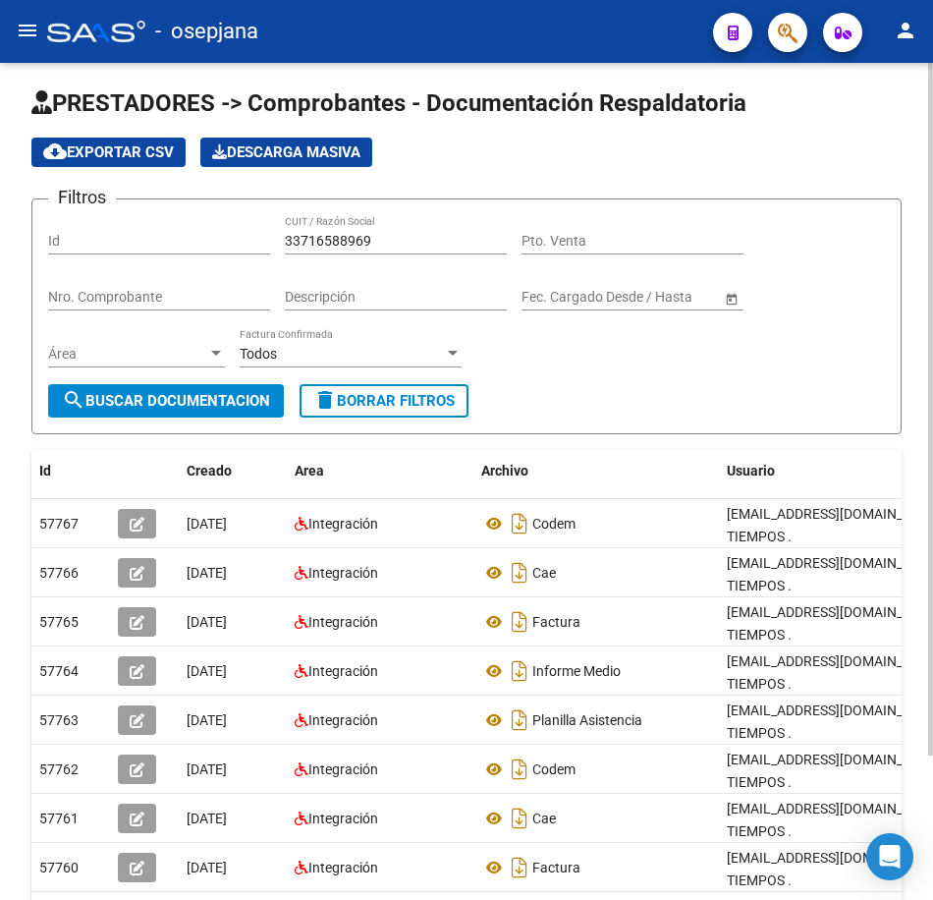
scroll to position [0, 0]
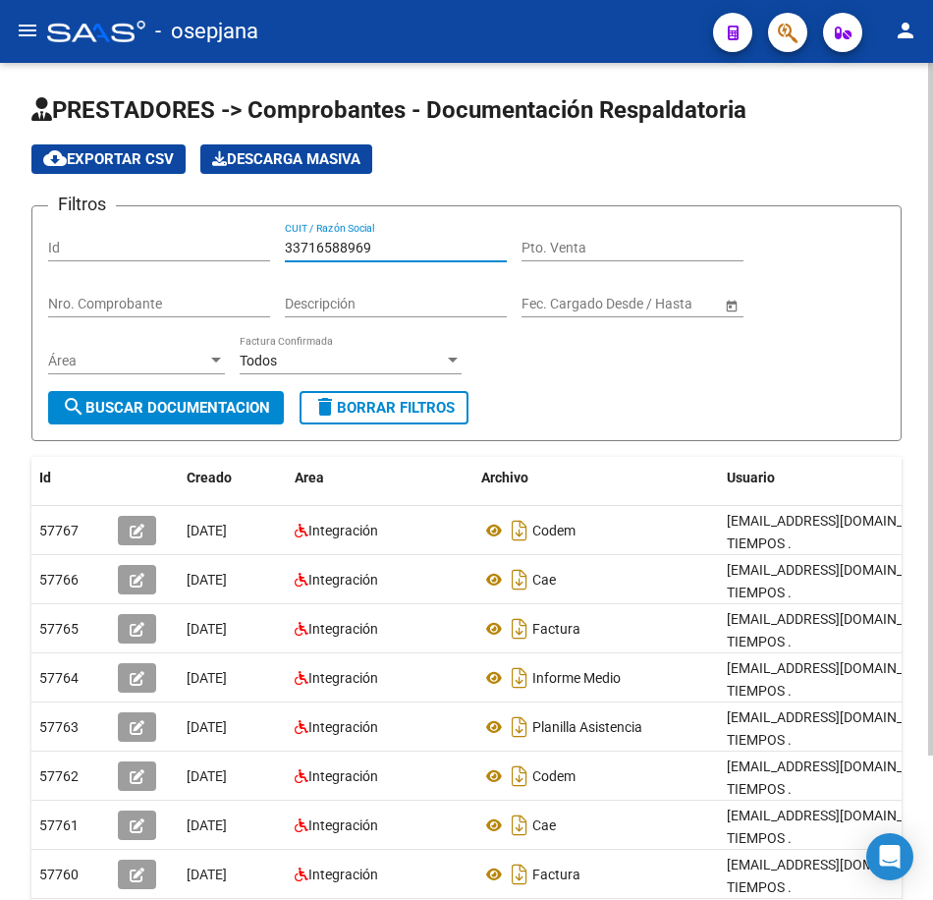
drag, startPoint x: 237, startPoint y: 242, endPoint x: 201, endPoint y: 241, distance: 35.4
click at [202, 241] on div "Filtros Id 33716588969 CUIT / Razón Social Pto. Venta Nro. Comprobante Descripc…" at bounding box center [466, 306] width 837 height 169
type input "33714827389"
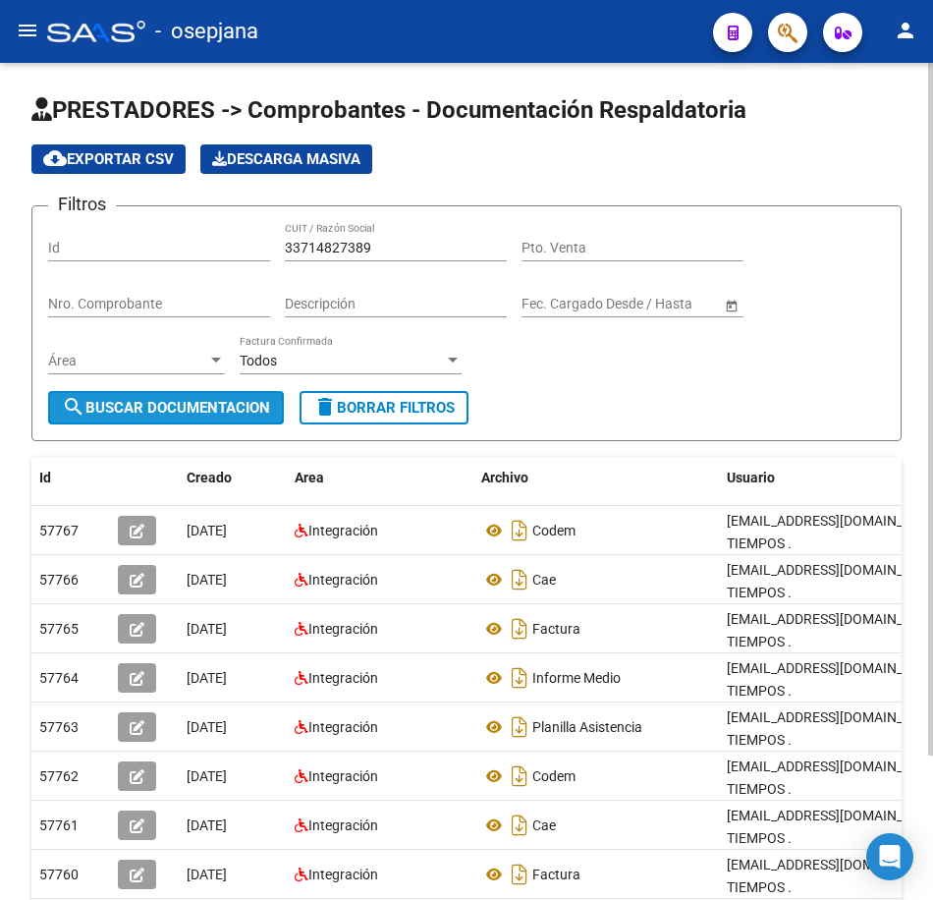
click at [246, 406] on span "search Buscar Documentacion" at bounding box center [166, 408] width 208 height 18
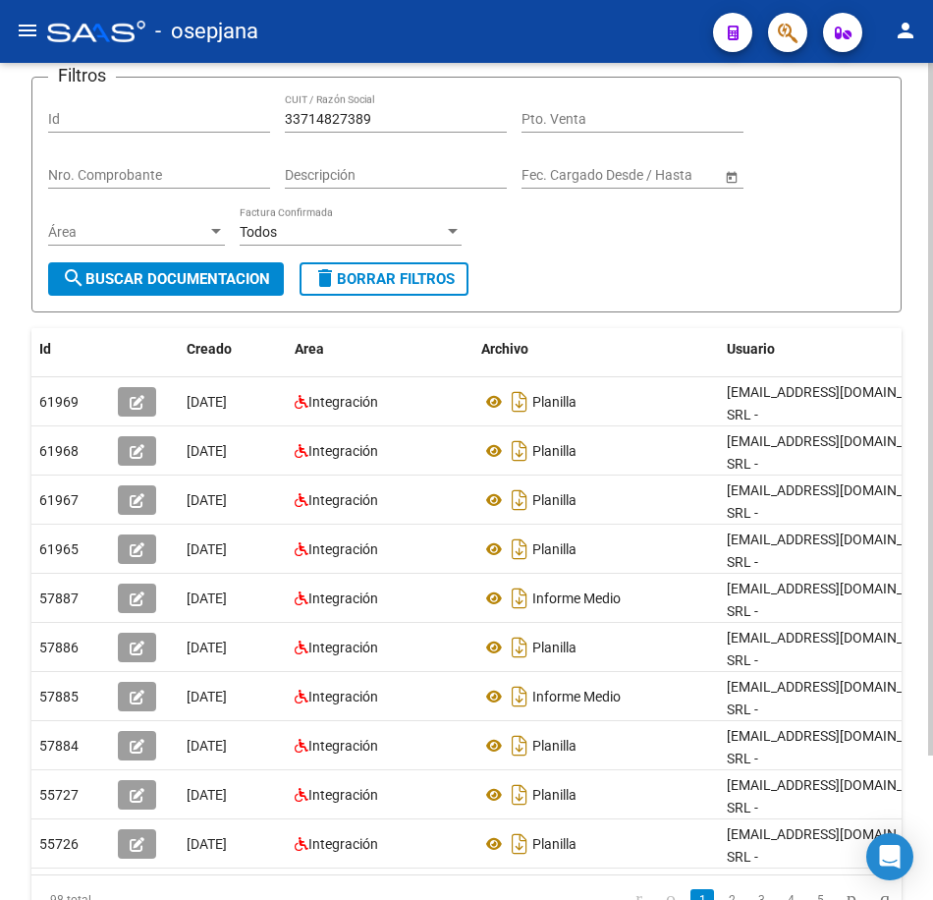
scroll to position [175, 0]
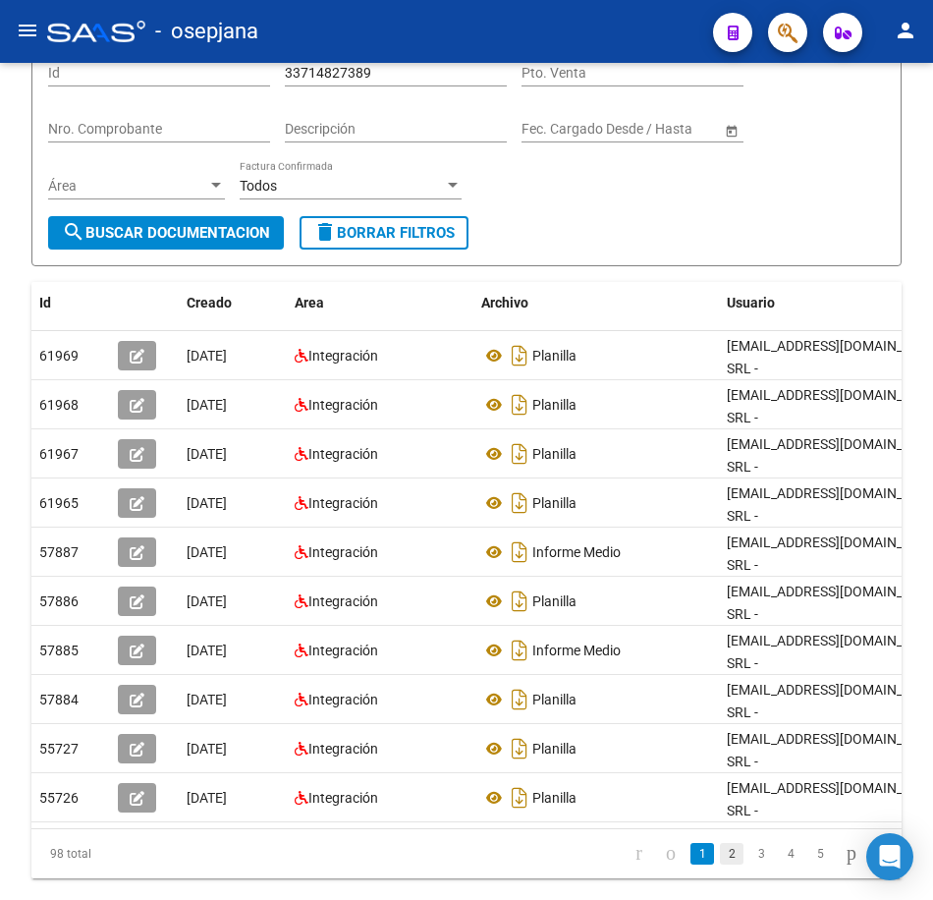
click at [720, 843] on link "2" at bounding box center [732, 854] width 24 height 22
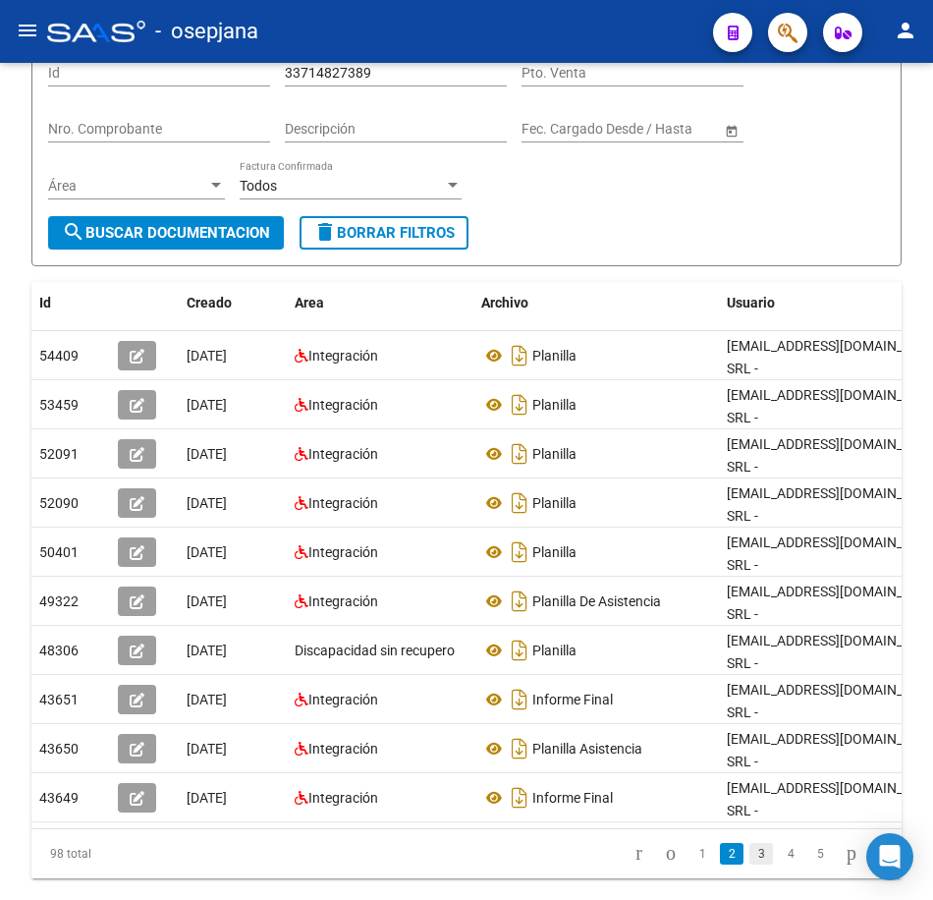
click at [750, 843] on link "3" at bounding box center [762, 854] width 24 height 22
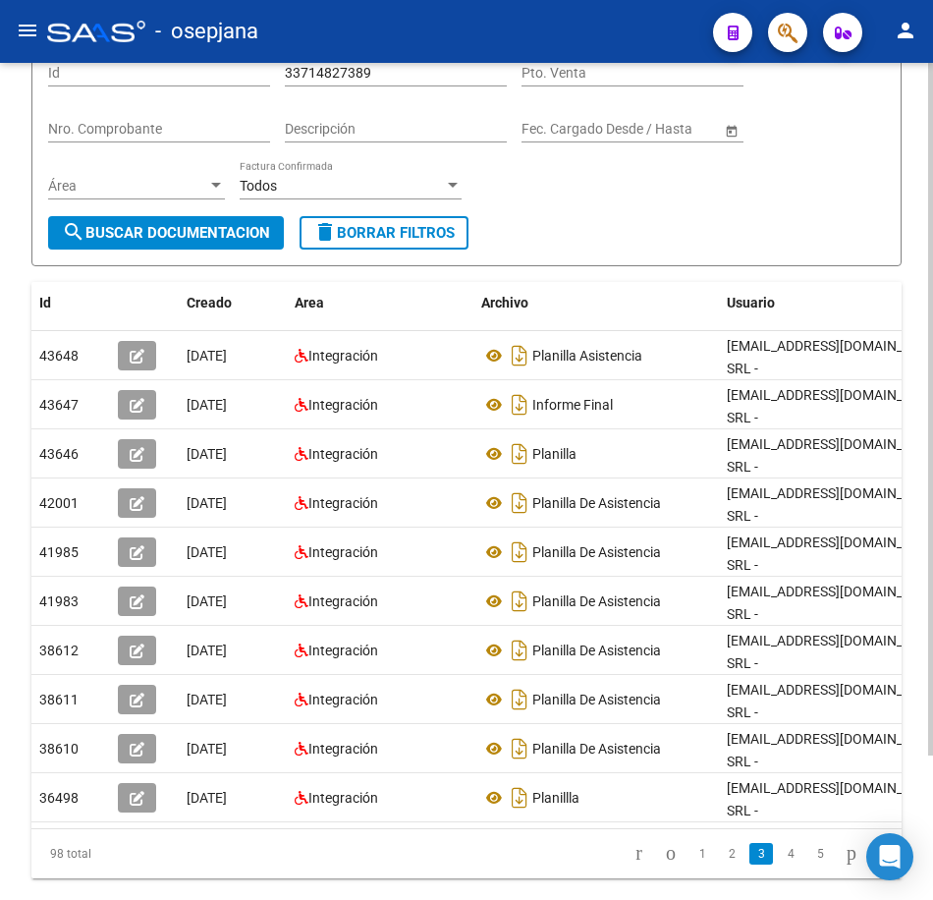
click at [838, 208] on div "Filtros Id 33714827389 CUIT / Razón Social Pto. Venta Nro. Comprobante Descripc…" at bounding box center [466, 131] width 837 height 169
